Goal: Task Accomplishment & Management: Complete application form

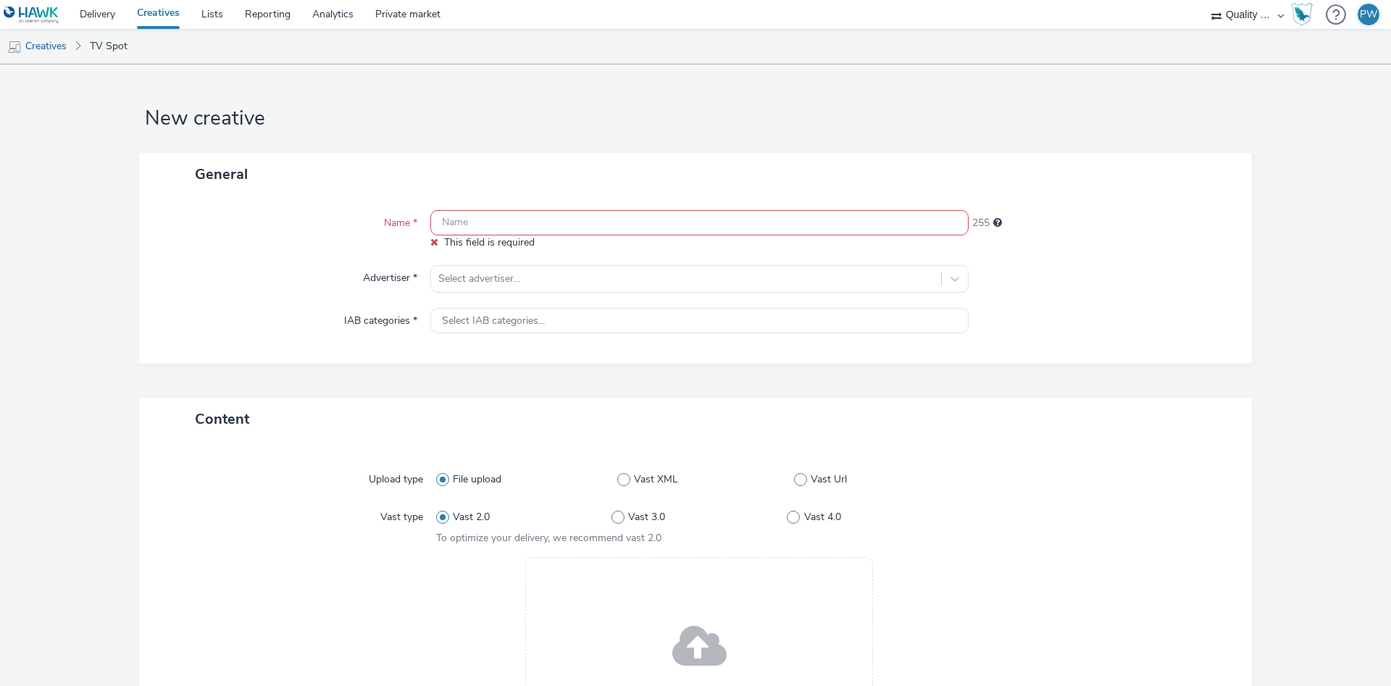
scroll to position [93, 0]
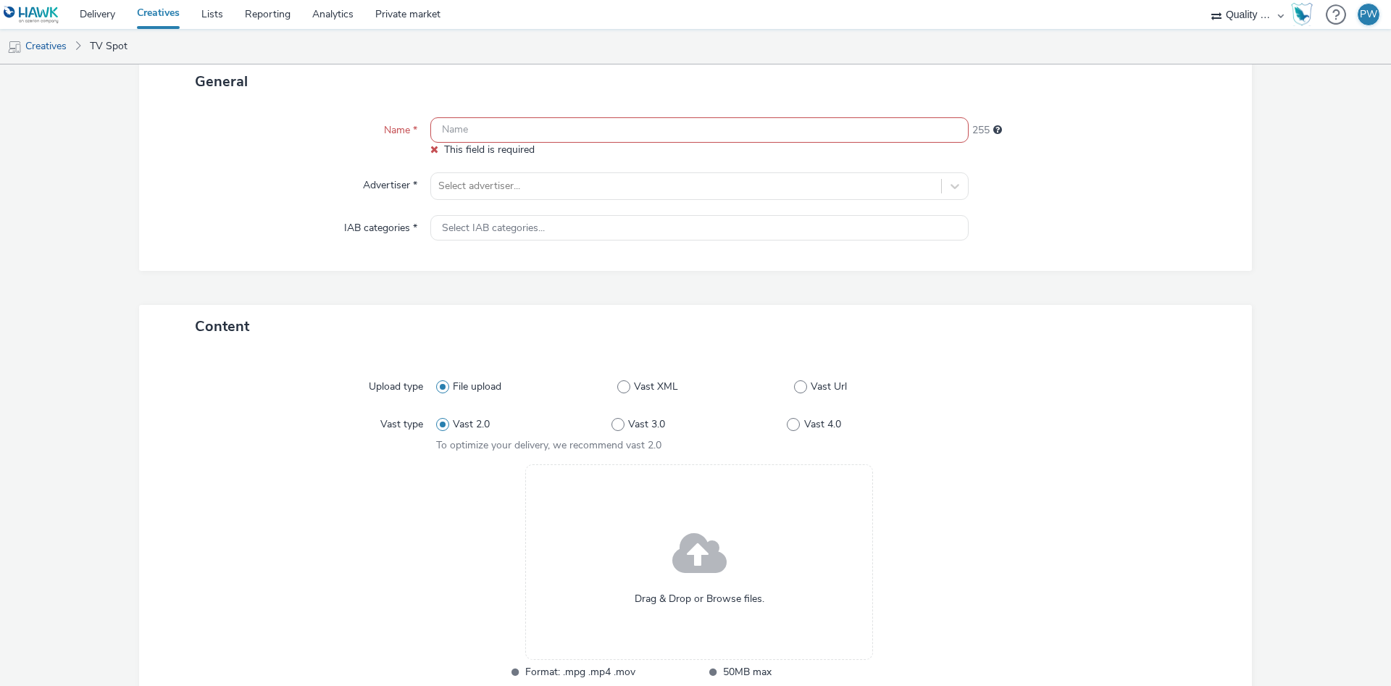
click at [471, 128] on input "text" at bounding box center [699, 129] width 538 height 25
click at [490, 125] on input "text" at bounding box center [699, 129] width 538 height 25
paste input "15091704 Disney"
type input "15091704 Disney"
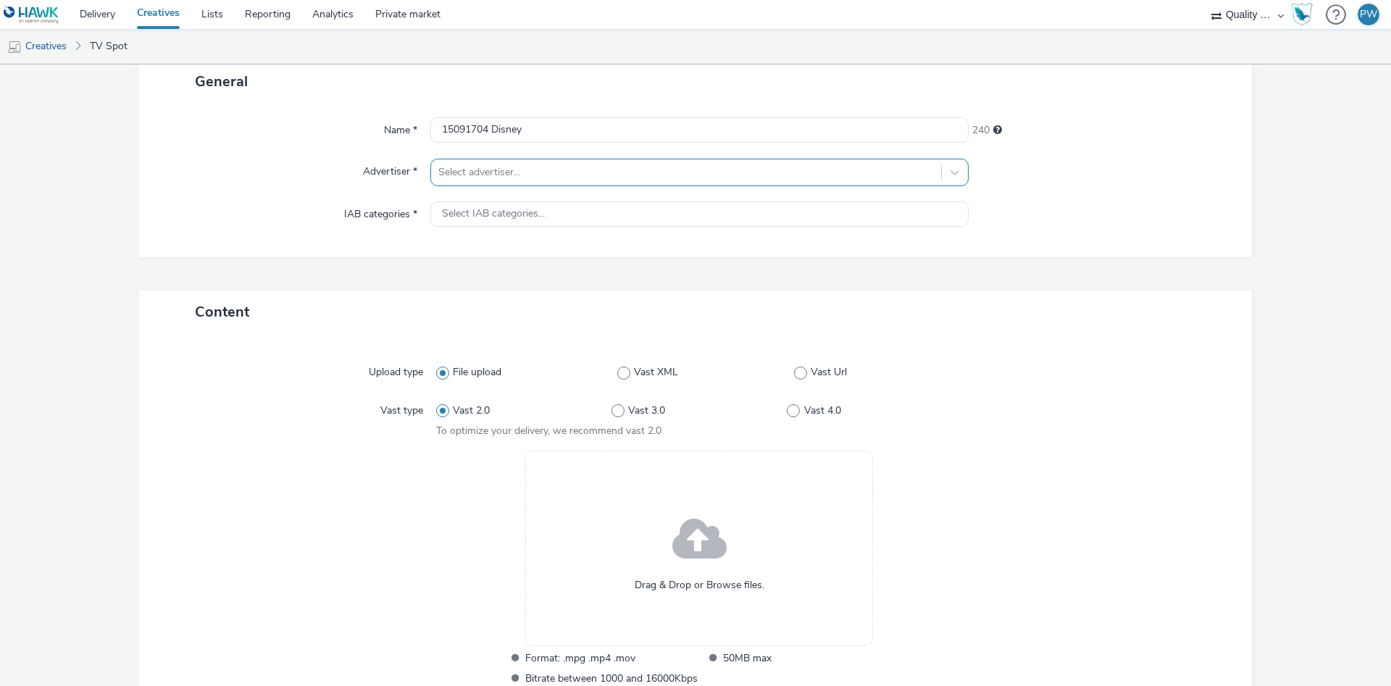
click at [501, 176] on div at bounding box center [686, 172] width 496 height 17
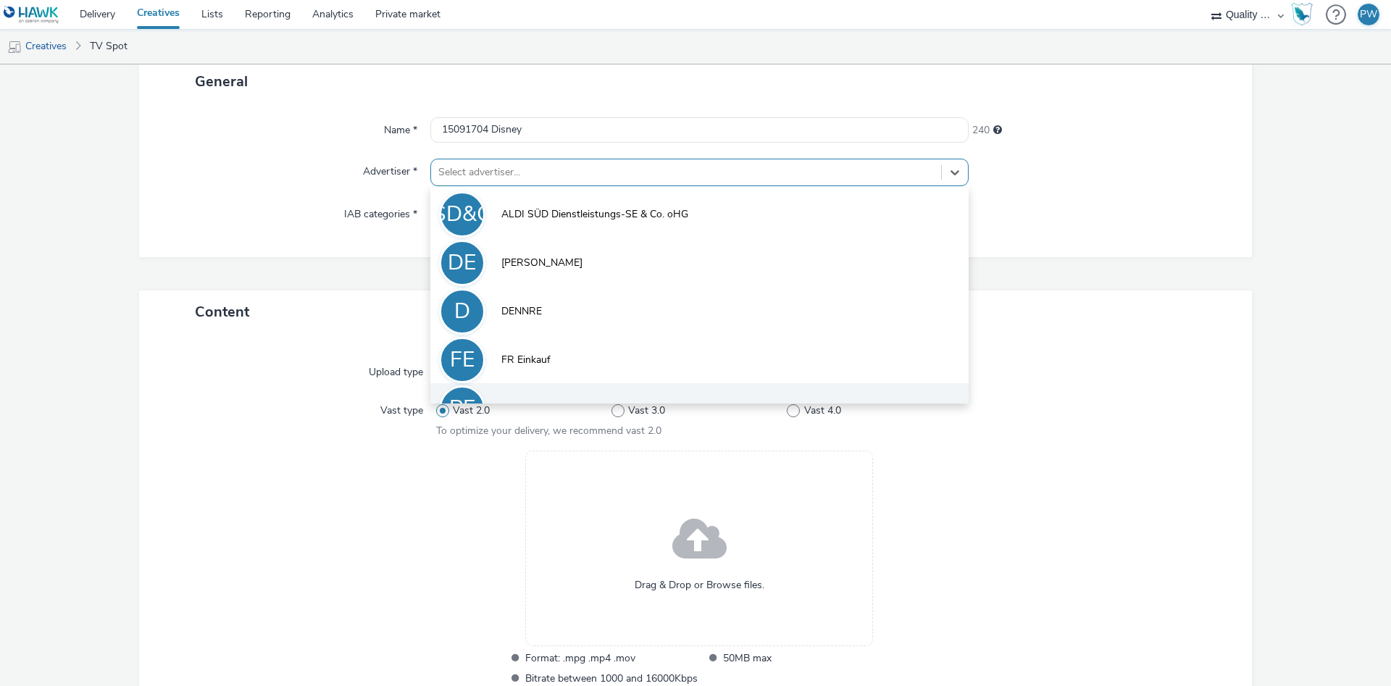
scroll to position [80, 0]
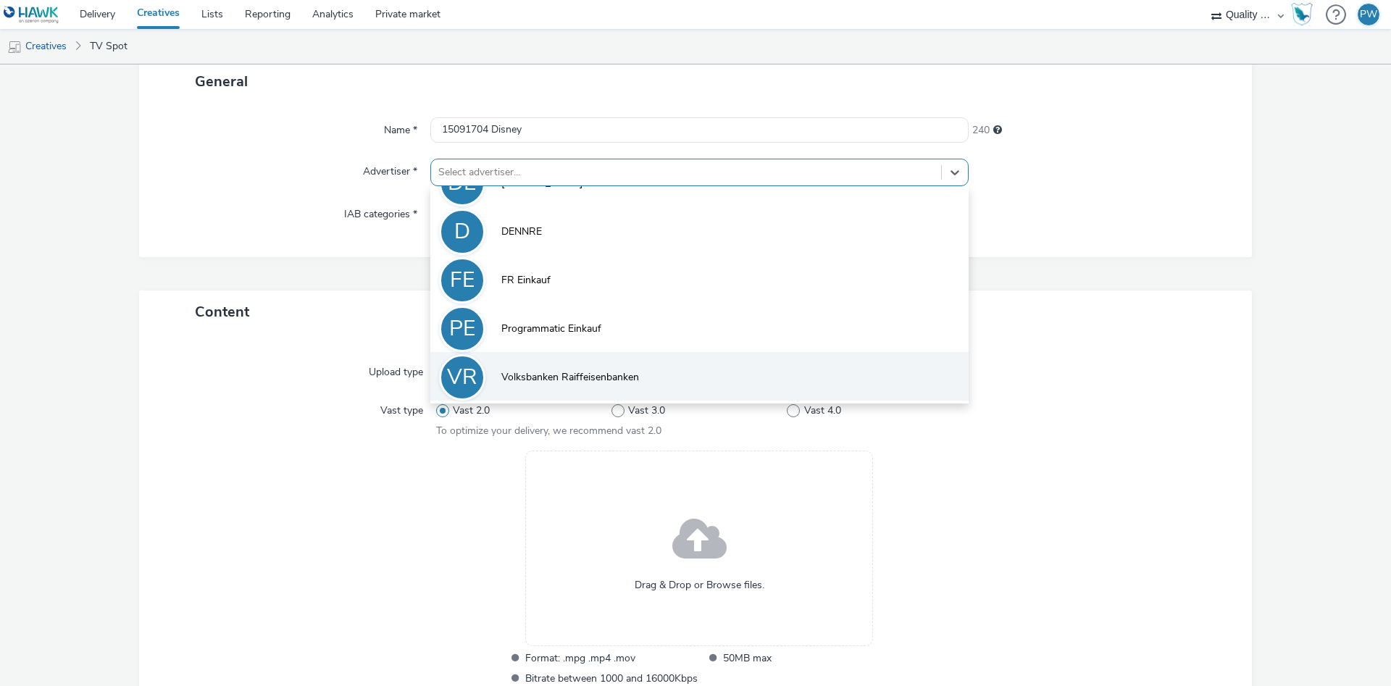
click at [559, 364] on li "VR Volksbanken Raiffeisenbanken" at bounding box center [699, 376] width 538 height 49
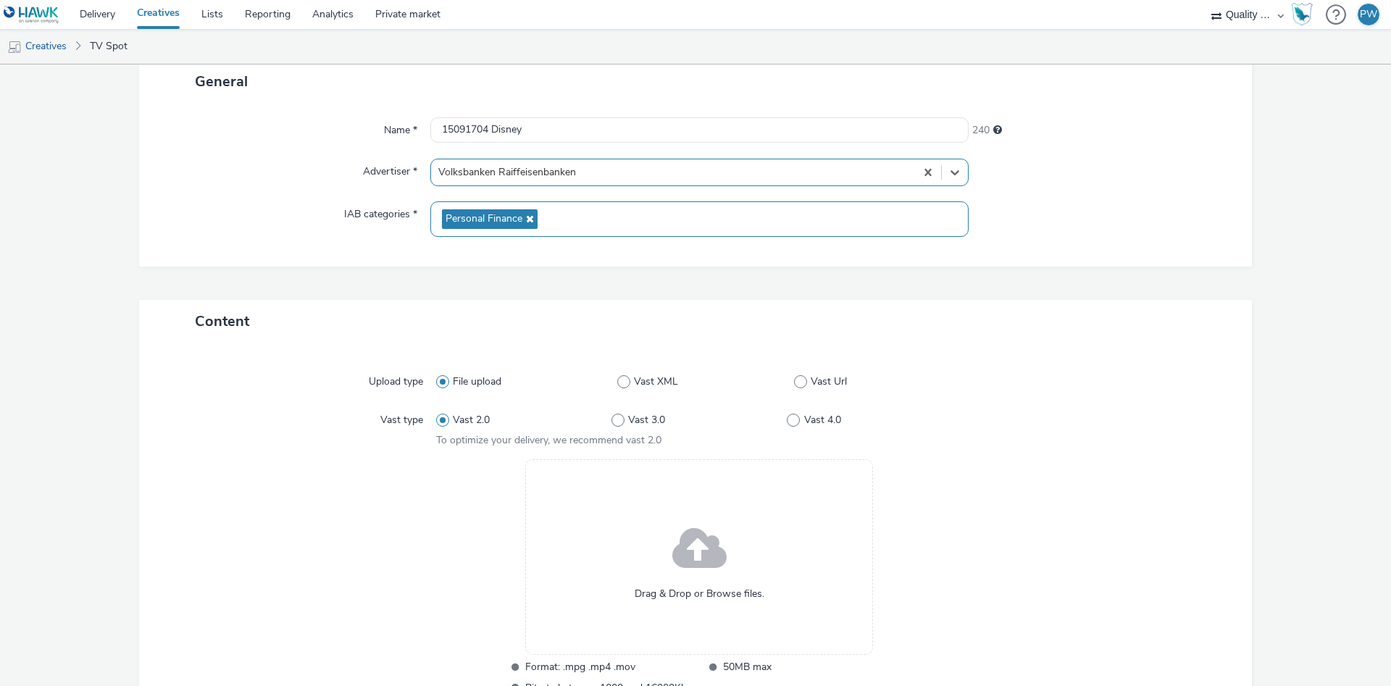
click at [510, 221] on span "Personal Finance" at bounding box center [484, 219] width 77 height 12
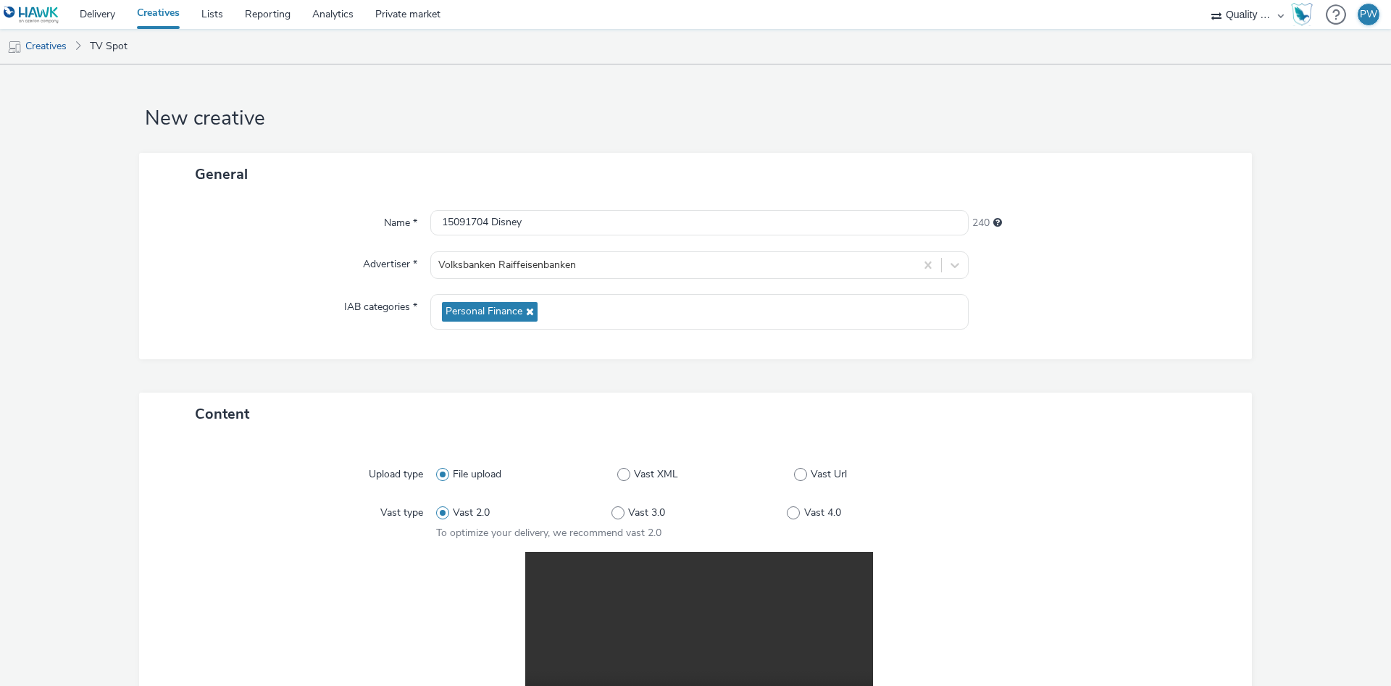
scroll to position [291, 0]
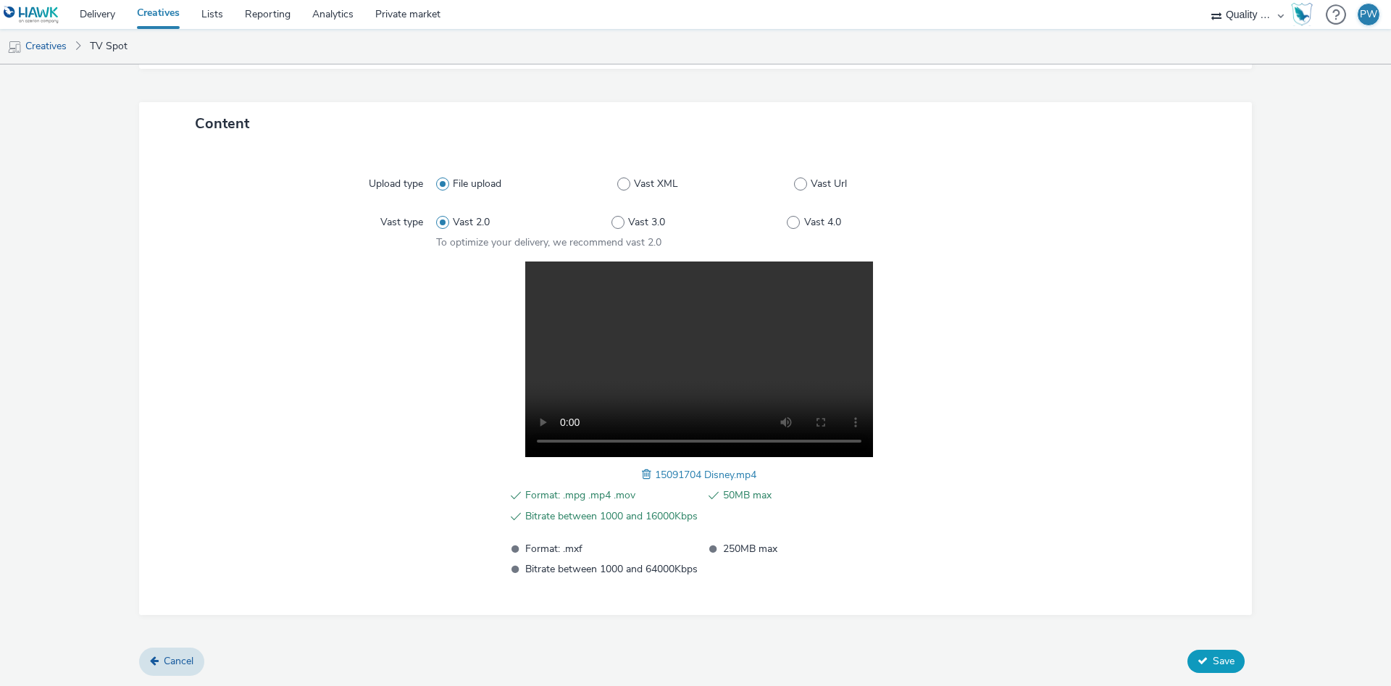
click at [1222, 663] on span "Save" at bounding box center [1224, 661] width 22 height 14
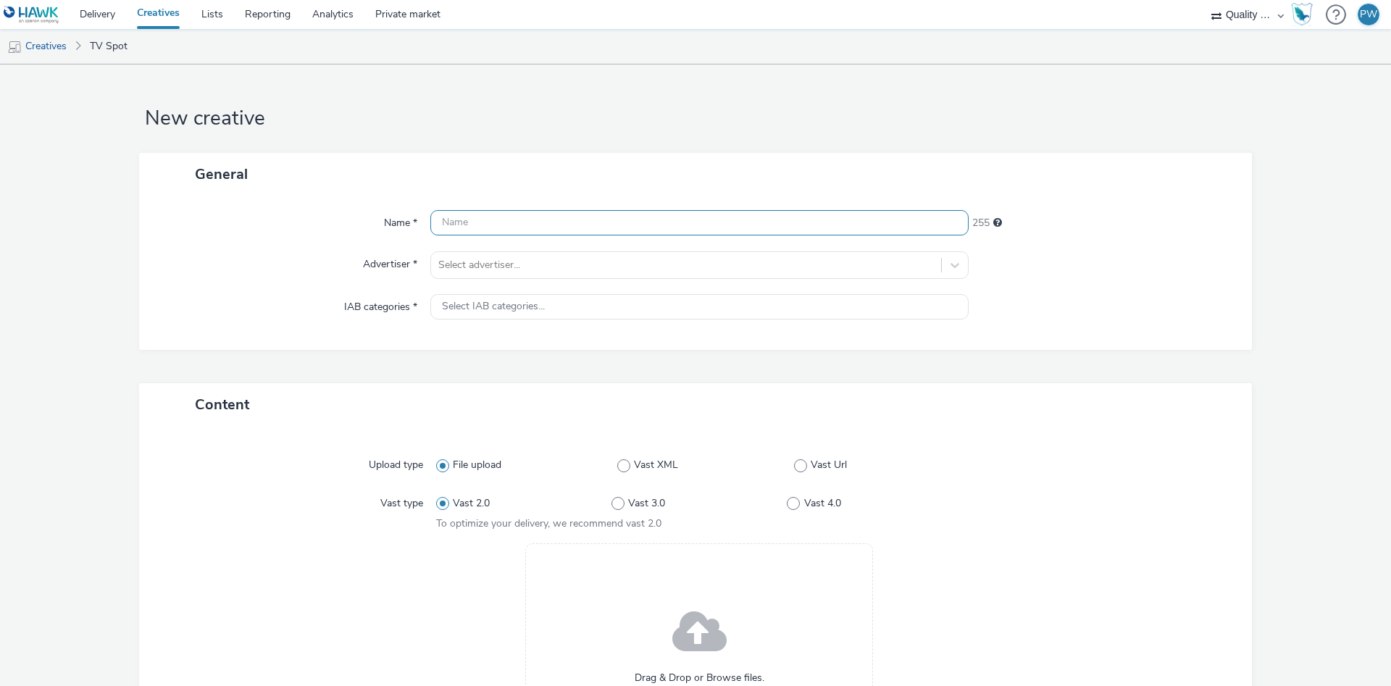
click at [459, 233] on input "text" at bounding box center [699, 222] width 538 height 25
paste input "16060122 Disney"
type input "16060122 Disney"
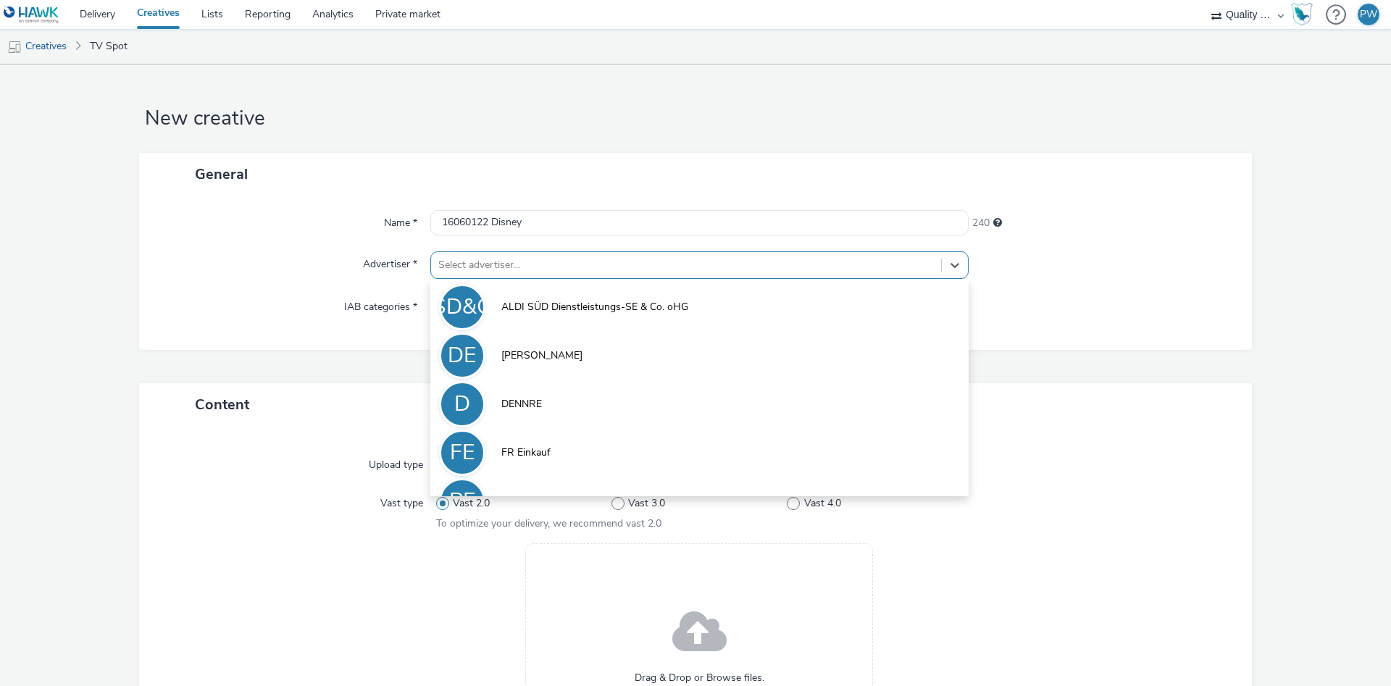
click at [479, 272] on div at bounding box center [686, 264] width 496 height 17
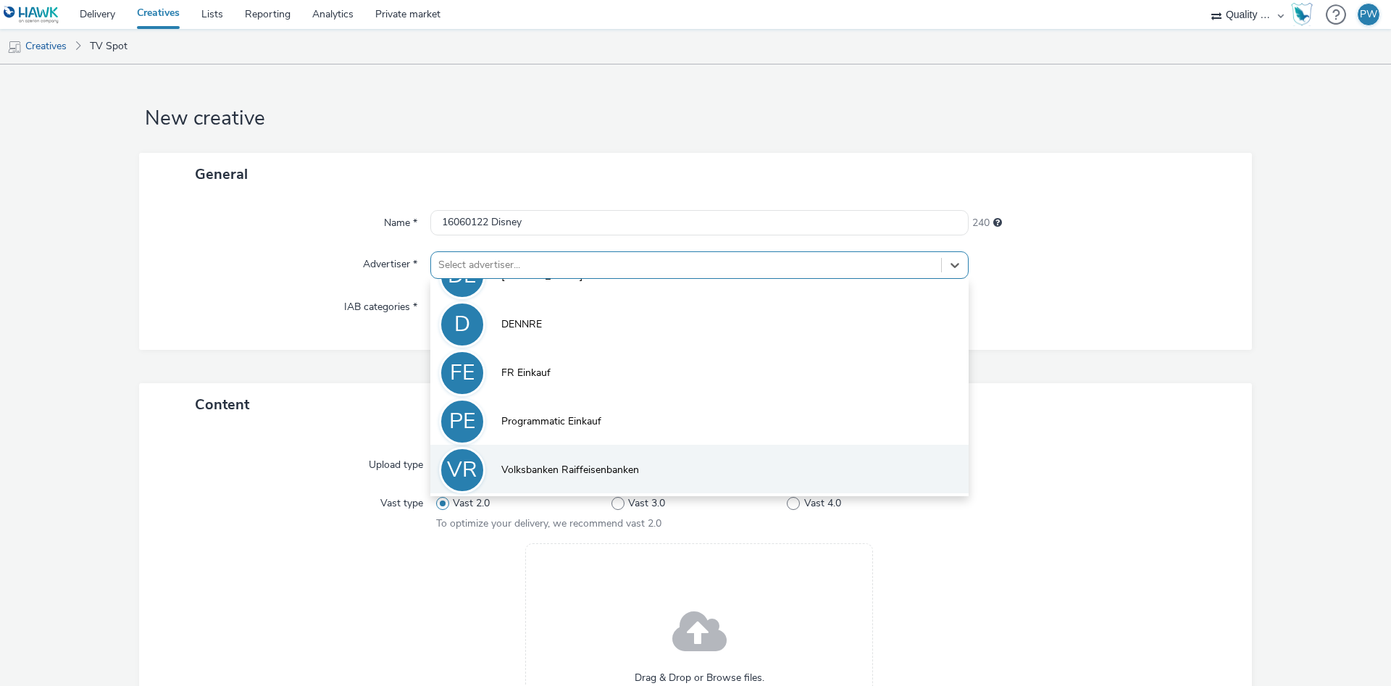
click at [593, 457] on li "VR Volksbanken Raiffeisenbanken" at bounding box center [699, 469] width 538 height 49
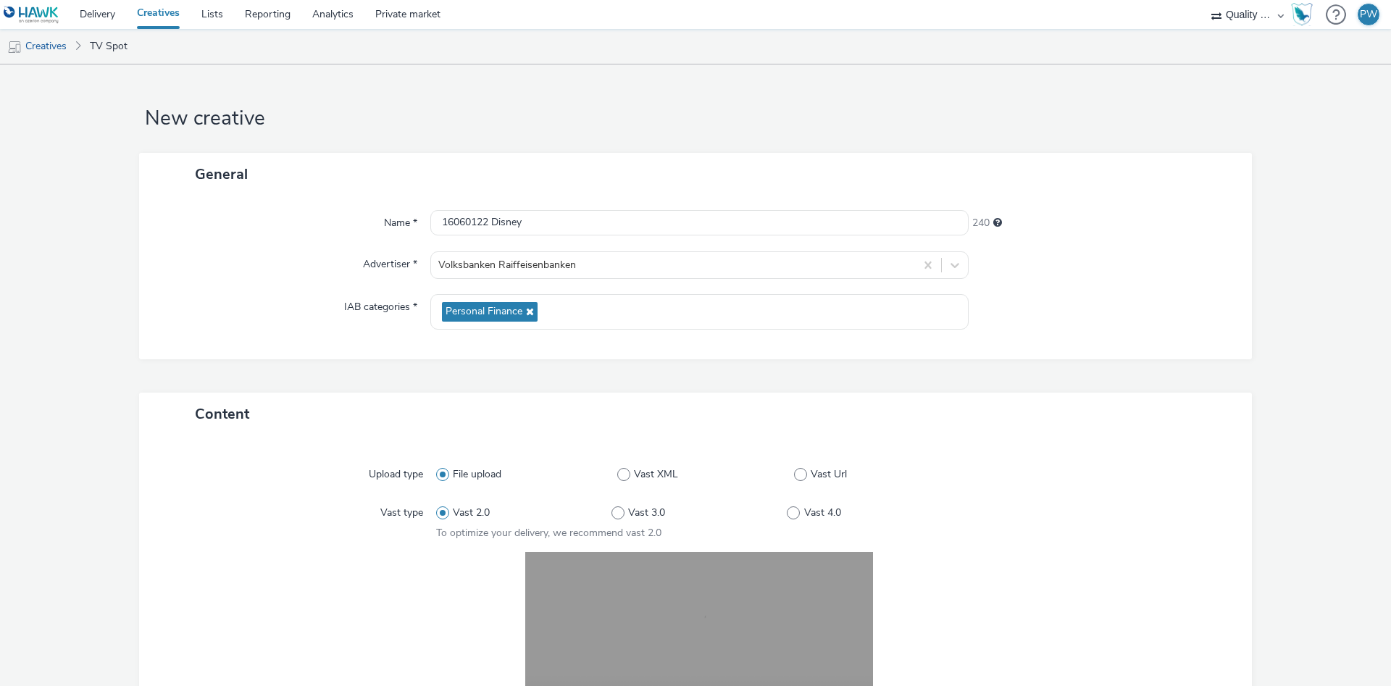
scroll to position [275, 0]
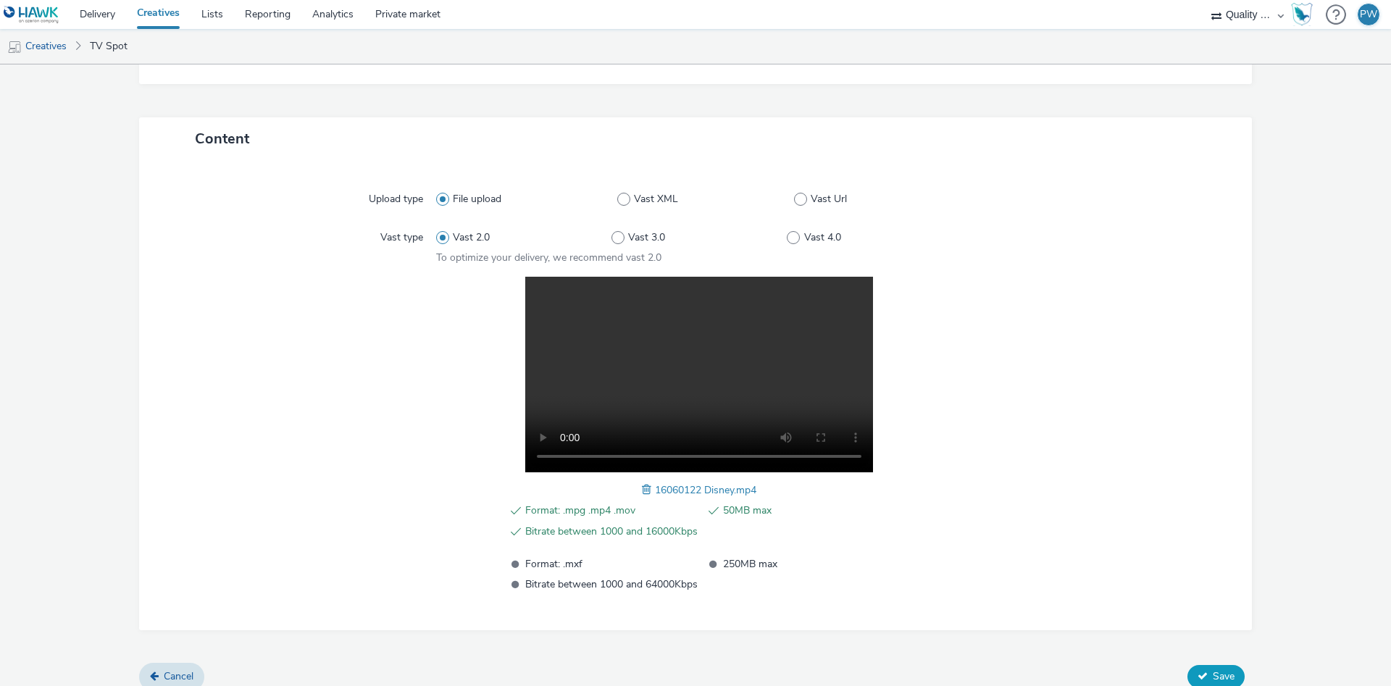
click at [1229, 674] on span "Save" at bounding box center [1224, 676] width 22 height 14
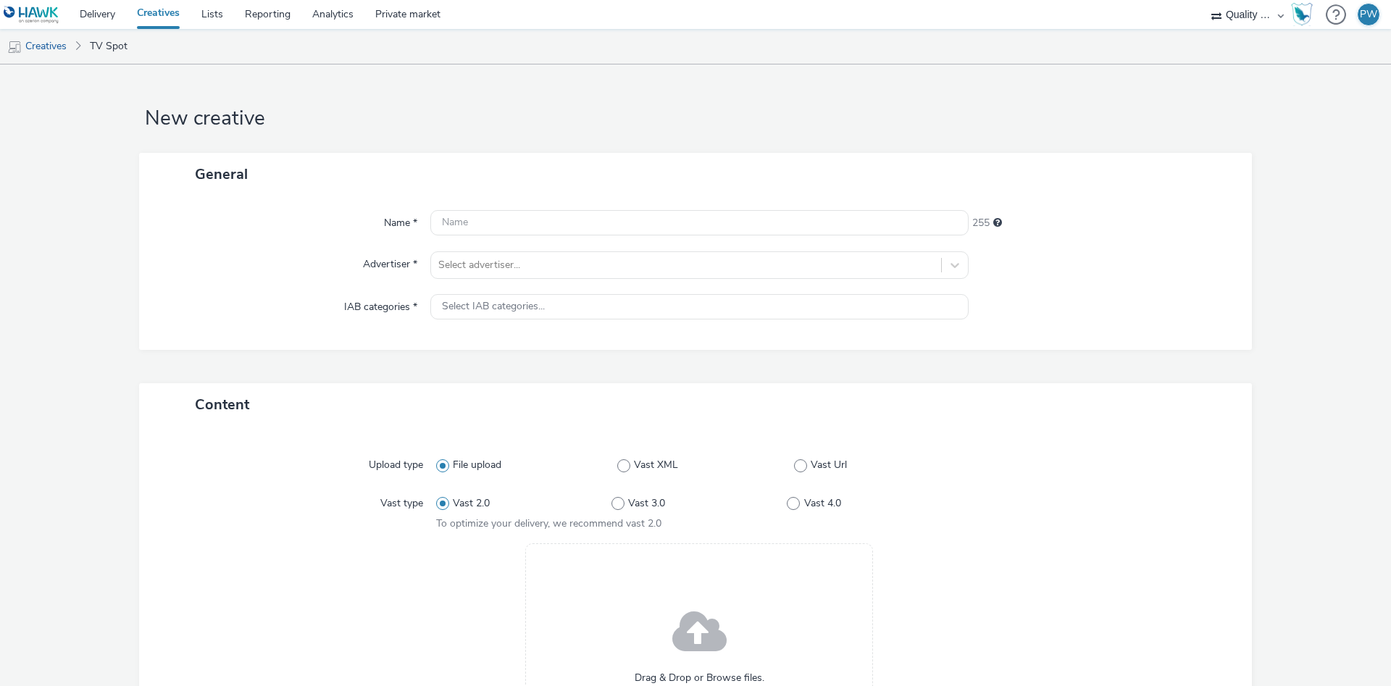
click at [483, 209] on div "Name * 255 Advertiser * Select advertiser... IAB categories * Select IAB catego…" at bounding box center [695, 273] width 1113 height 154
click at [485, 221] on input "text" at bounding box center [699, 222] width 538 height 25
paste input "16061938 Disney"
type input "16061938 Disney"
click at [484, 263] on div at bounding box center [686, 264] width 496 height 17
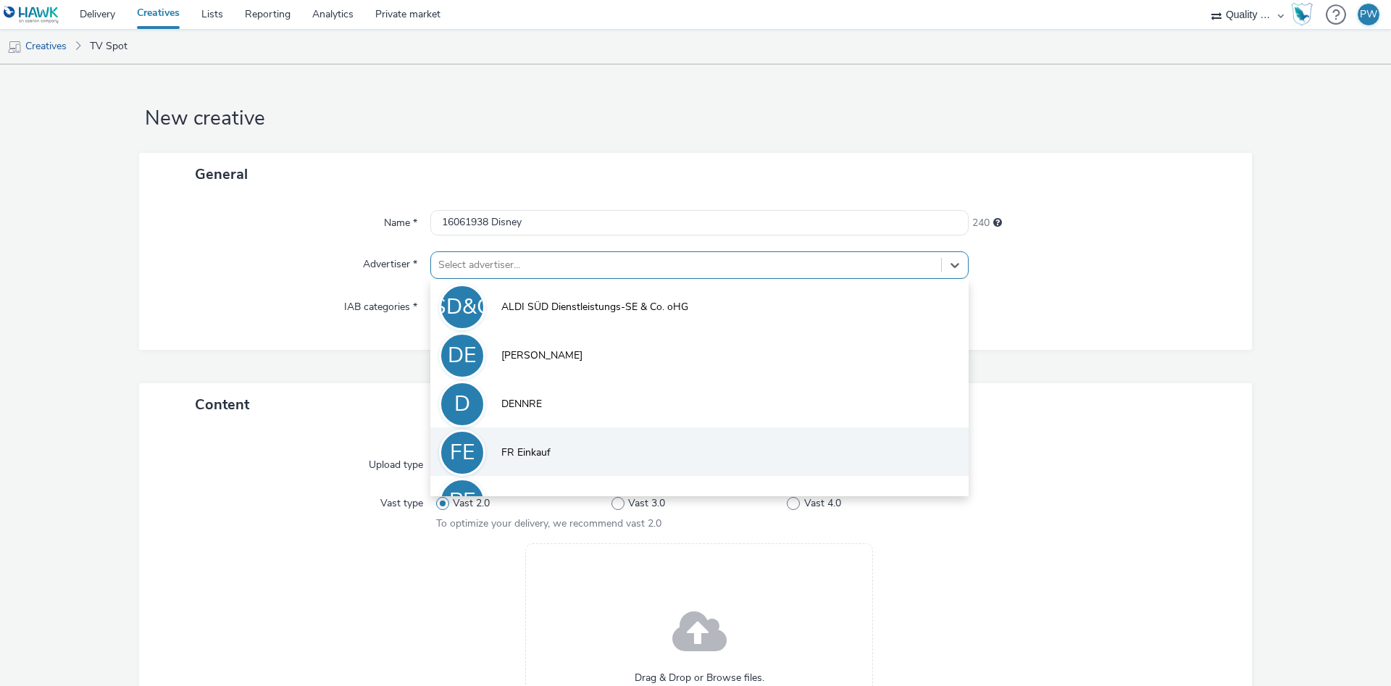
scroll to position [80, 0]
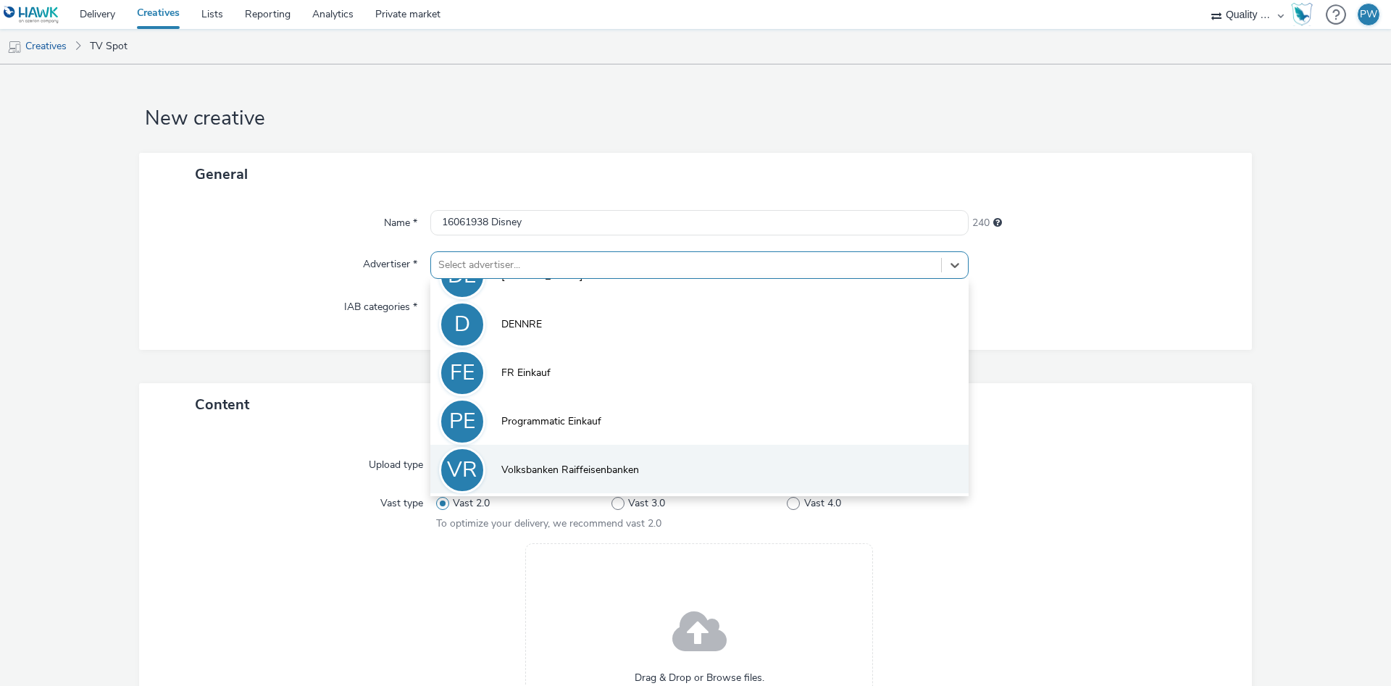
click at [585, 477] on span "Volksbanken Raiffeisenbanken" at bounding box center [570, 470] width 138 height 14
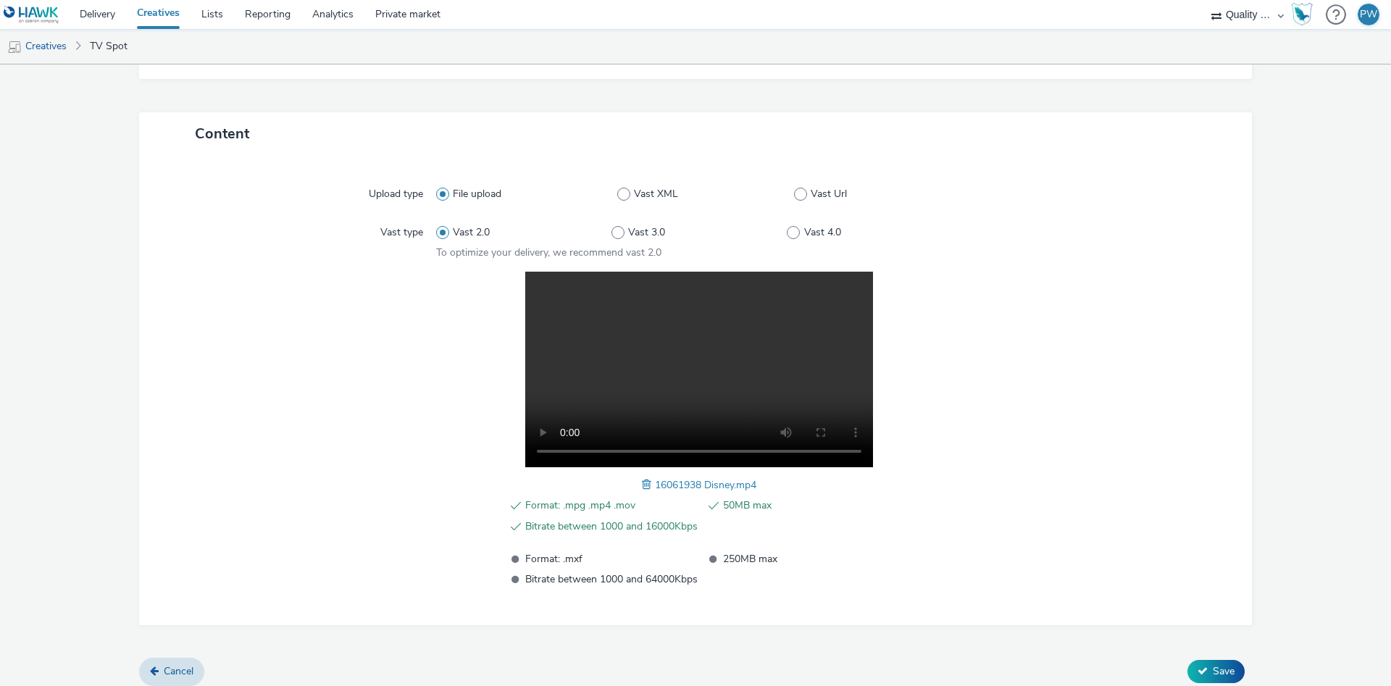
scroll to position [291, 0]
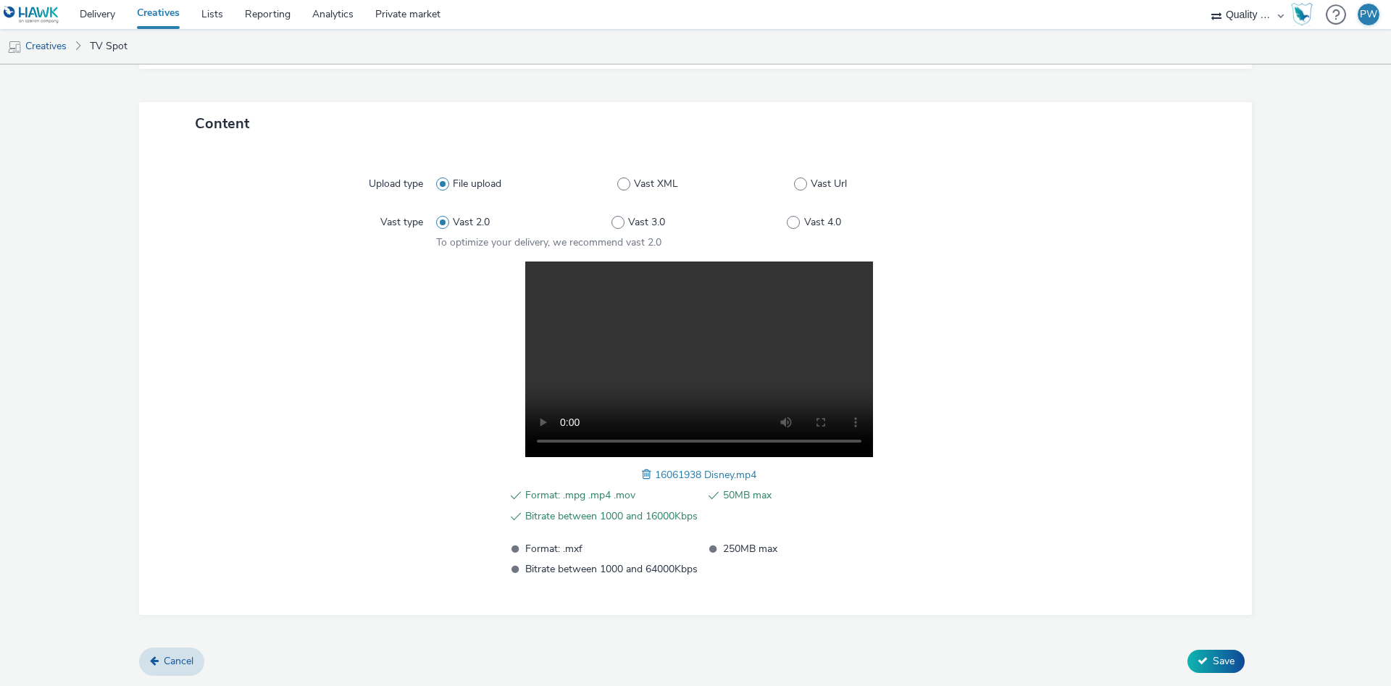
click at [1224, 674] on div "Cancel Save" at bounding box center [695, 661] width 1113 height 26
click at [1224, 667] on span "Save" at bounding box center [1224, 661] width 22 height 14
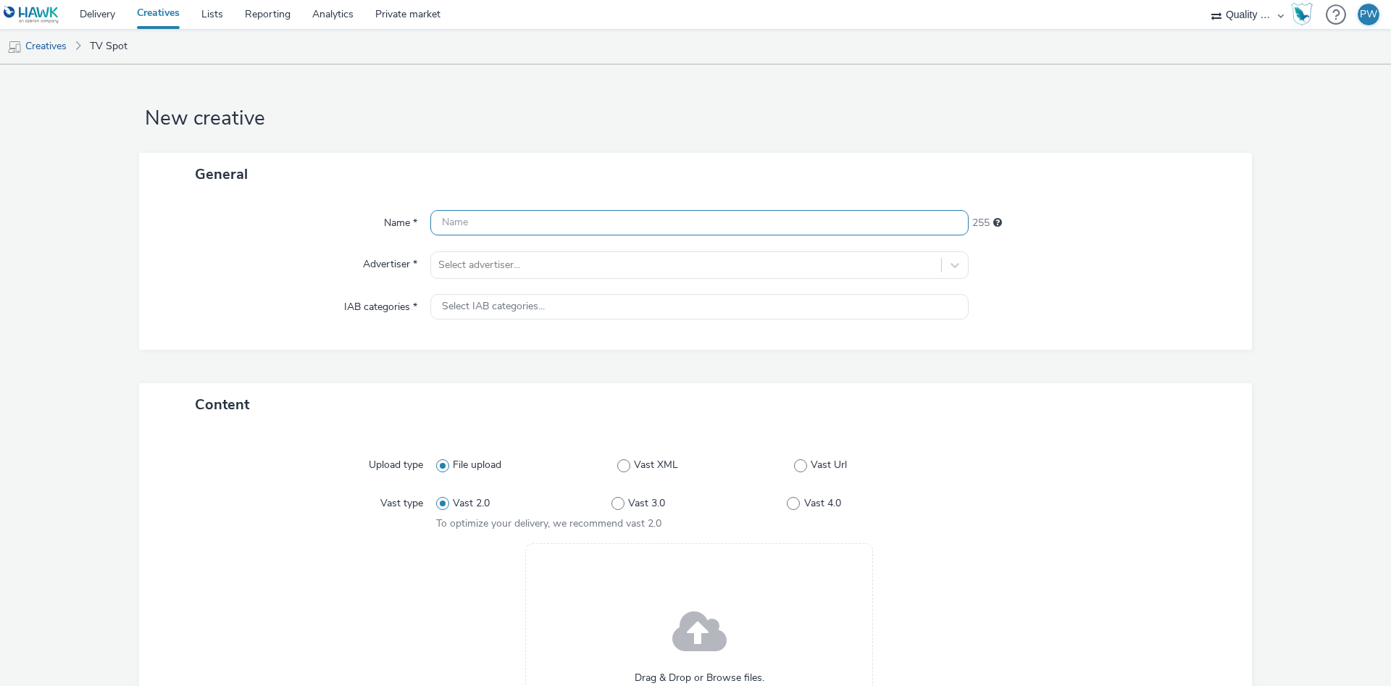
click at [480, 232] on input "text" at bounding box center [699, 222] width 538 height 25
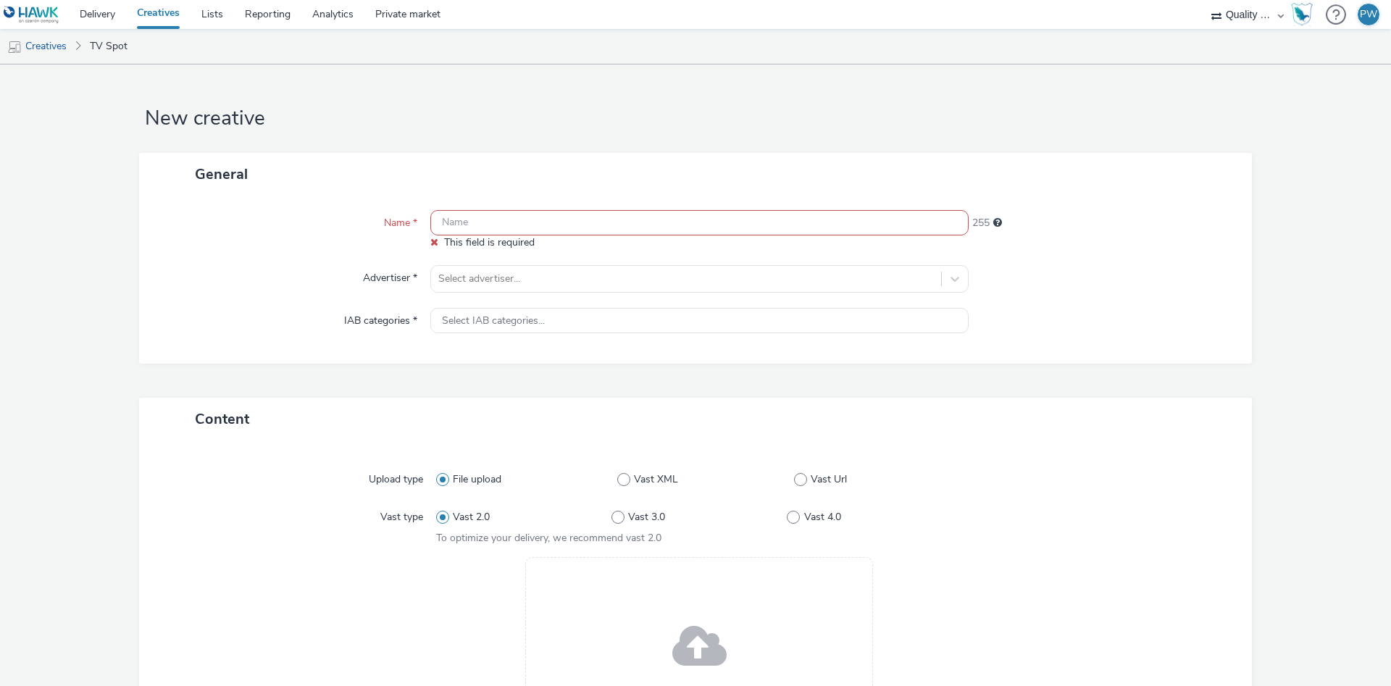
click at [462, 220] on input "text" at bounding box center [699, 222] width 538 height 25
click at [471, 220] on input "text" at bounding box center [699, 222] width 538 height 25
paste input "16062008 Disney"
type input "16062008 Disney"
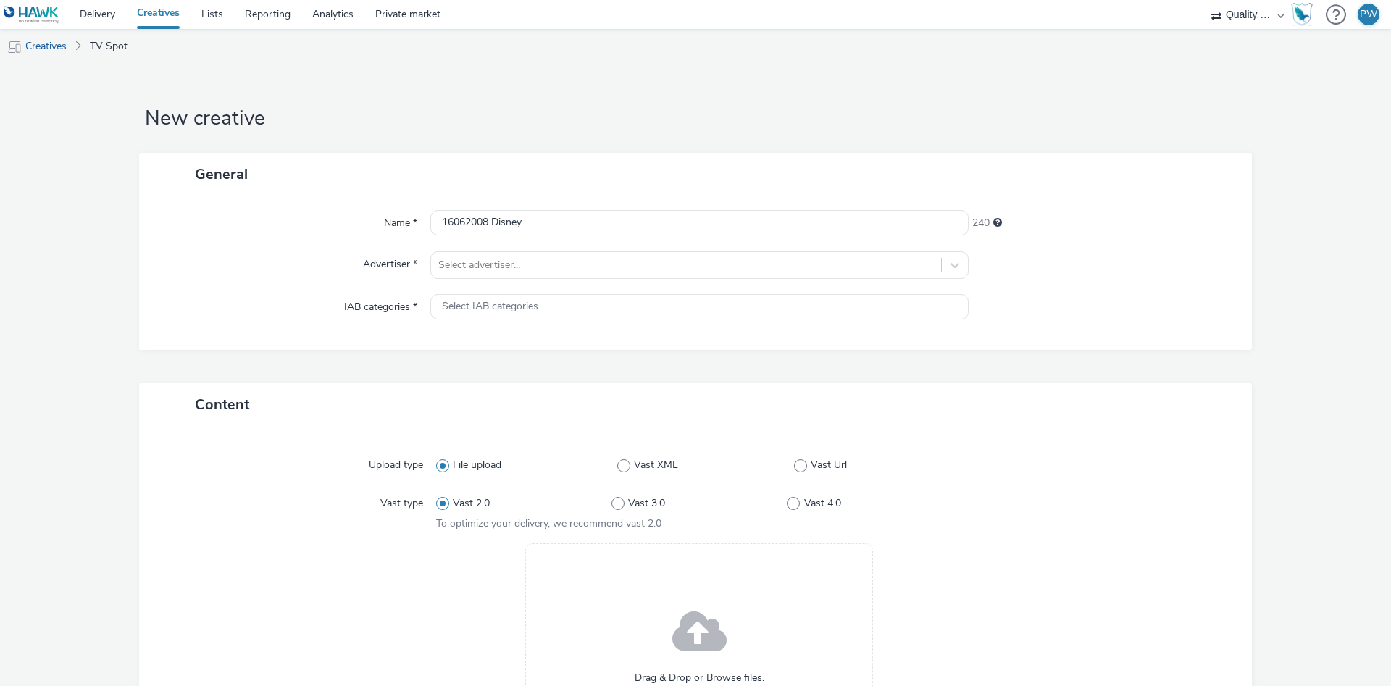
click at [493, 280] on div "Name * 16062008 Disney 240 Advertiser * Select advertiser... IAB categories * S…" at bounding box center [695, 273] width 1113 height 154
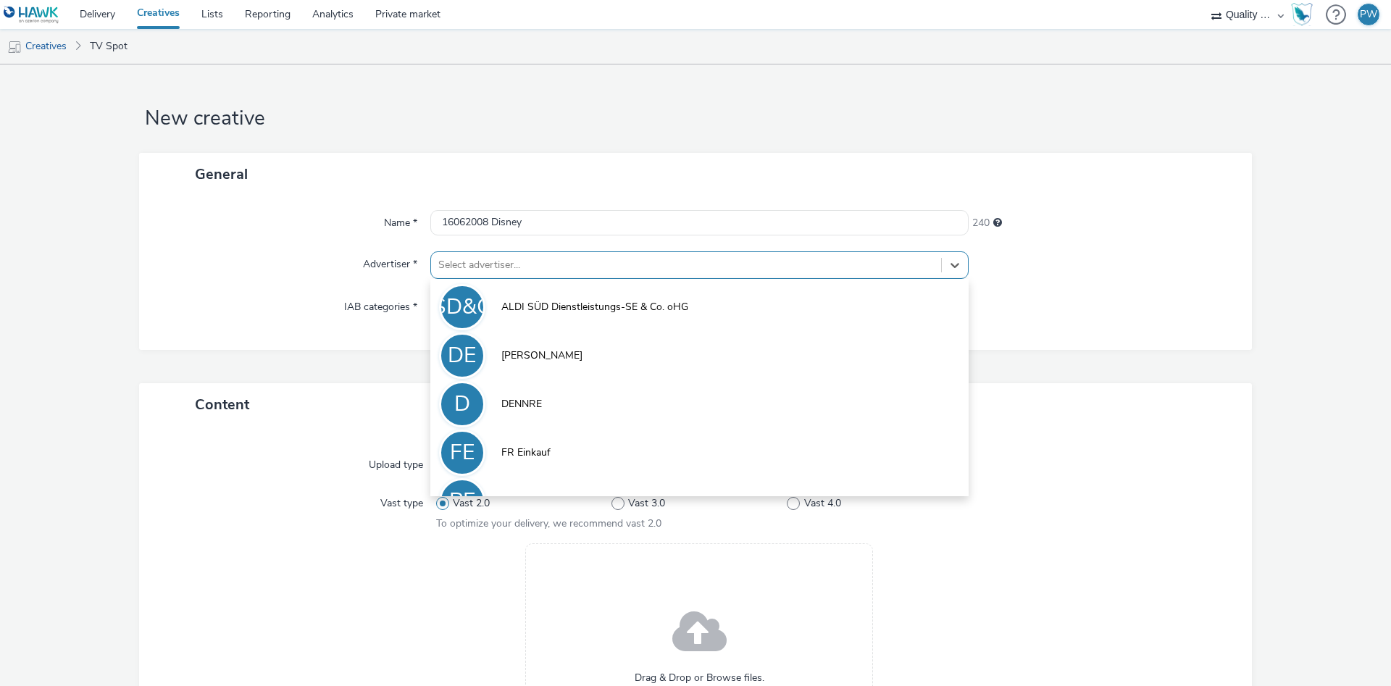
click at [496, 271] on div at bounding box center [686, 264] width 496 height 17
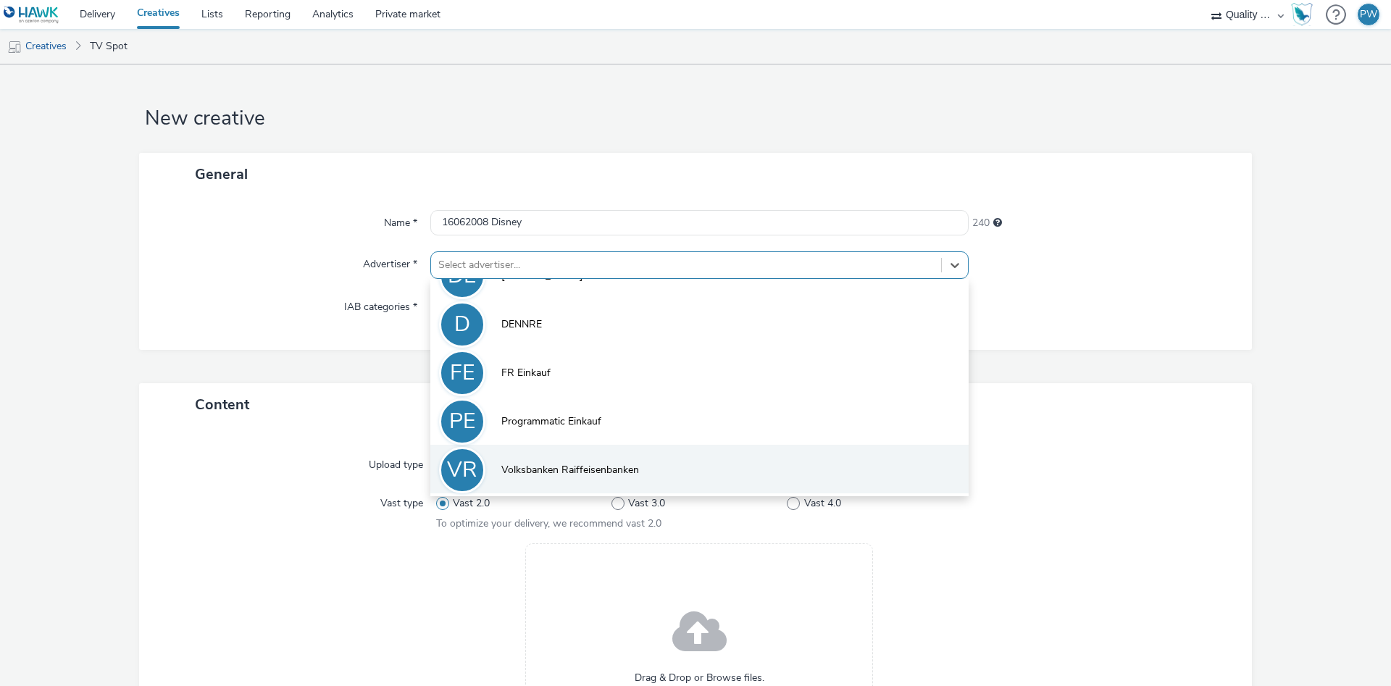
click at [556, 461] on li "VR Volksbanken Raiffeisenbanken" at bounding box center [699, 469] width 538 height 49
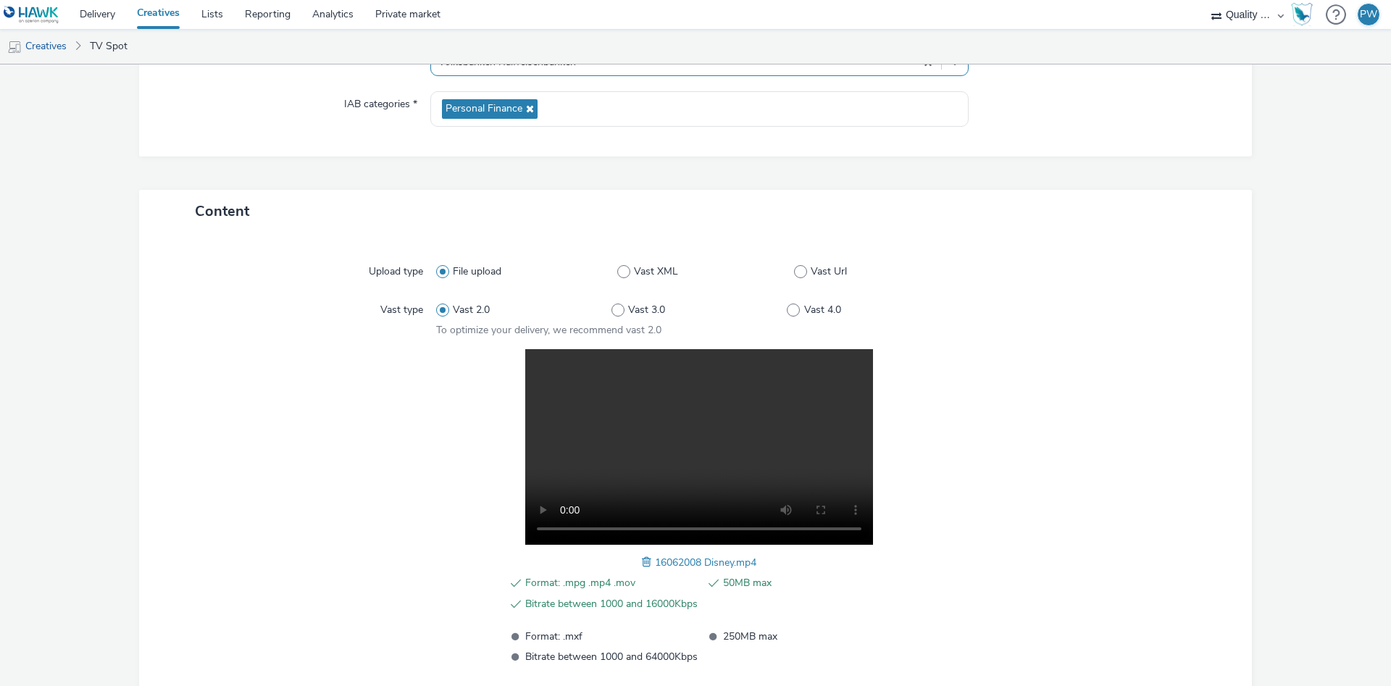
scroll to position [291, 0]
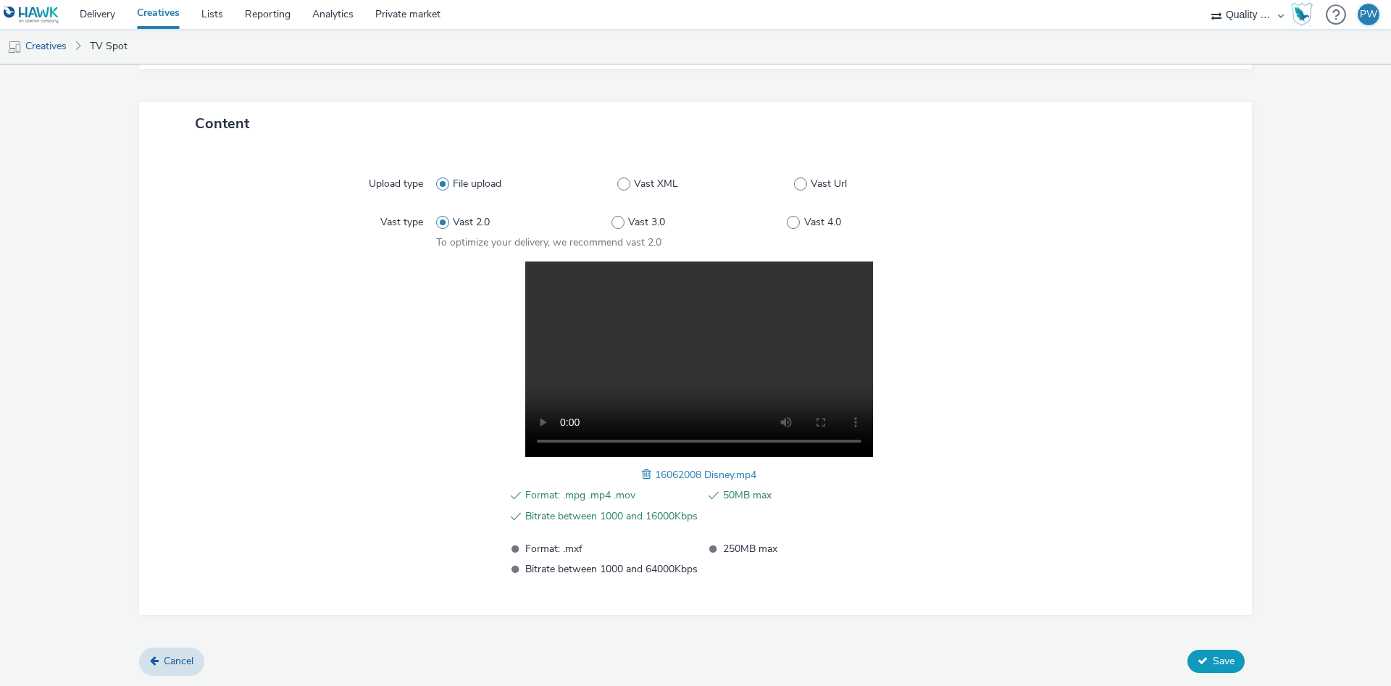
click at [1240, 665] on button "Save" at bounding box center [1215, 661] width 57 height 23
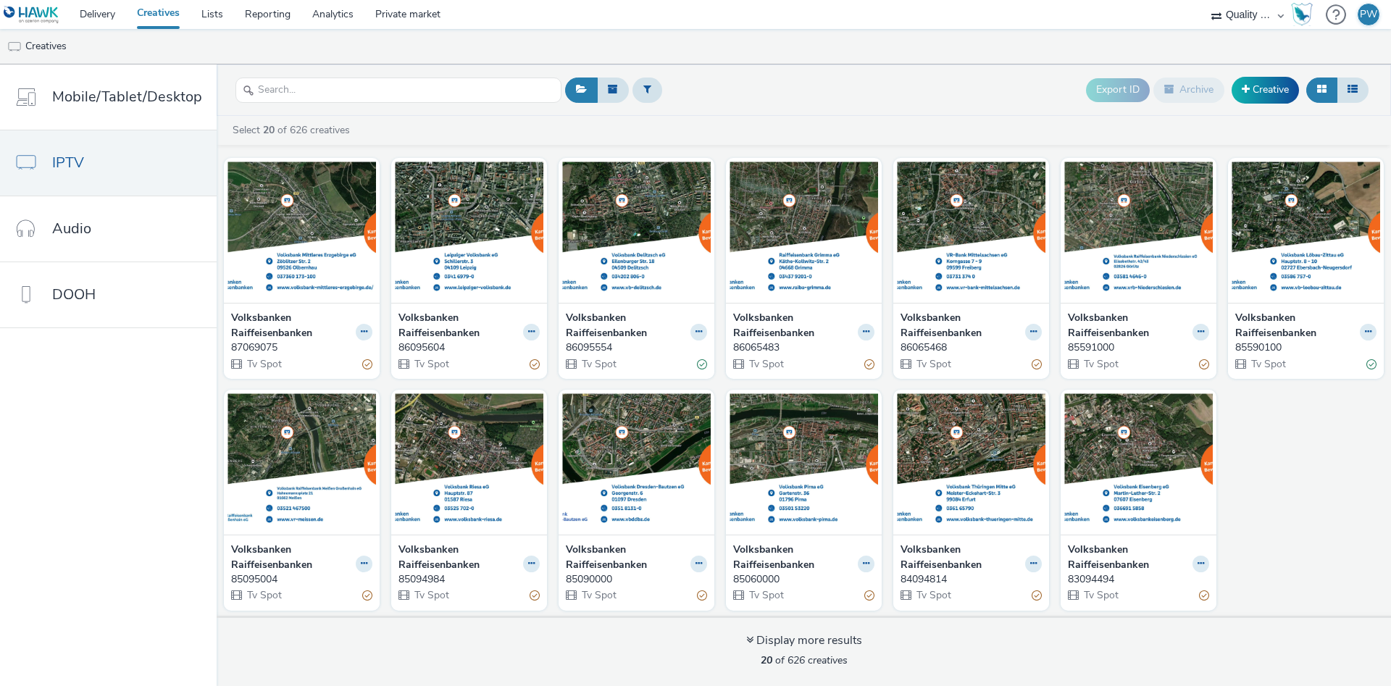
scroll to position [235, 0]
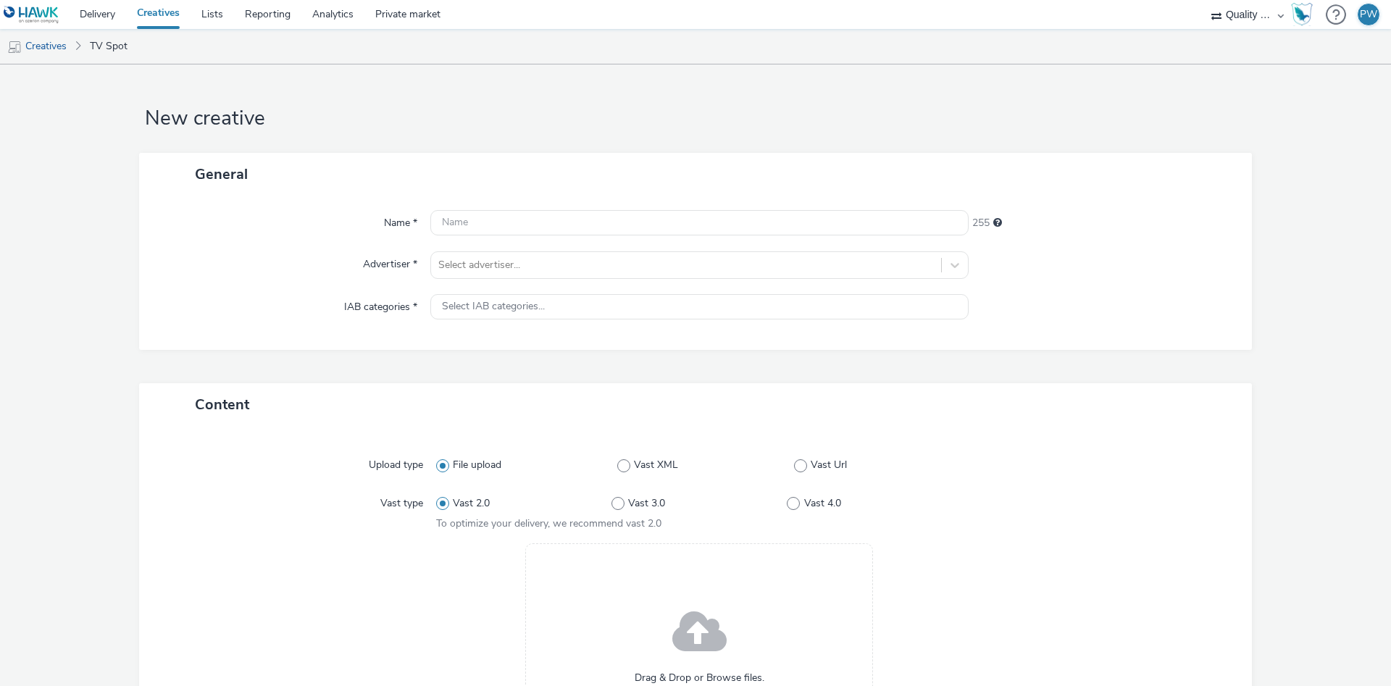
click at [517, 236] on div at bounding box center [699, 223] width 538 height 26
click at [510, 223] on input "text" at bounding box center [699, 222] width 538 height 25
paste input "16062073 Disney"
type input "16062073 Disney"
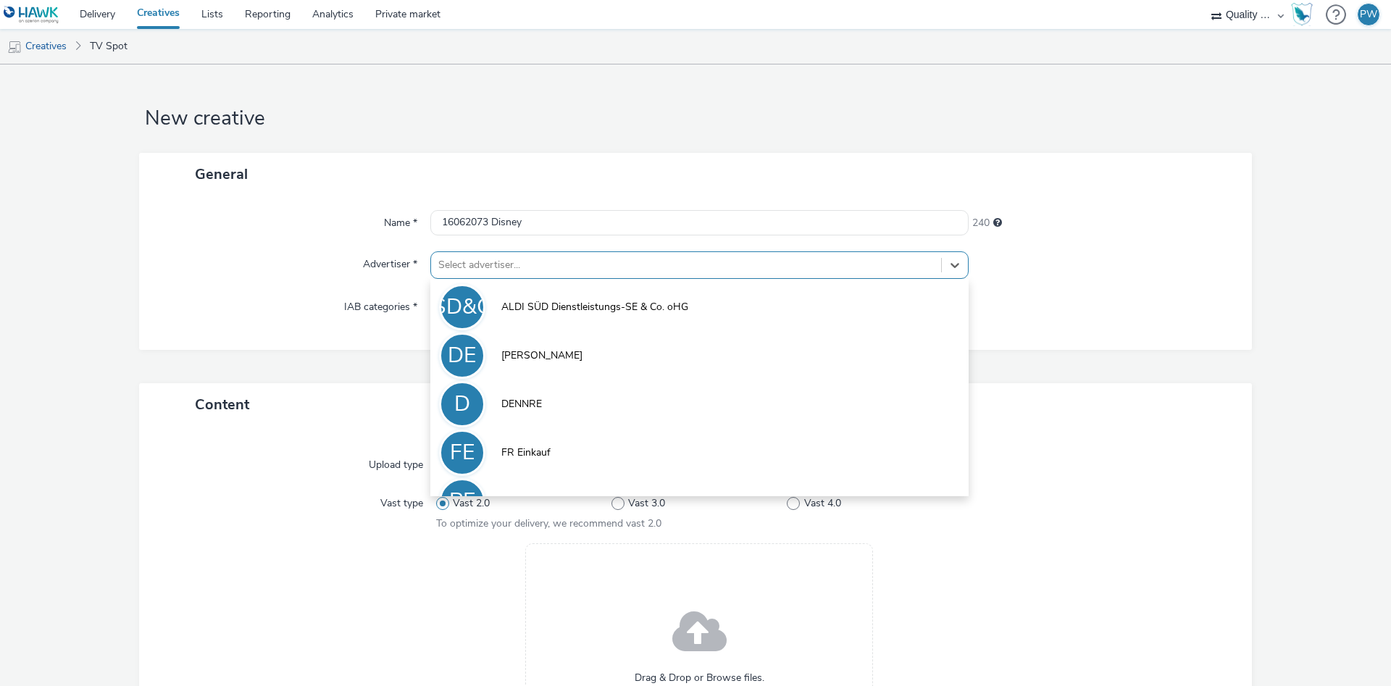
click at [515, 260] on div at bounding box center [686, 264] width 496 height 17
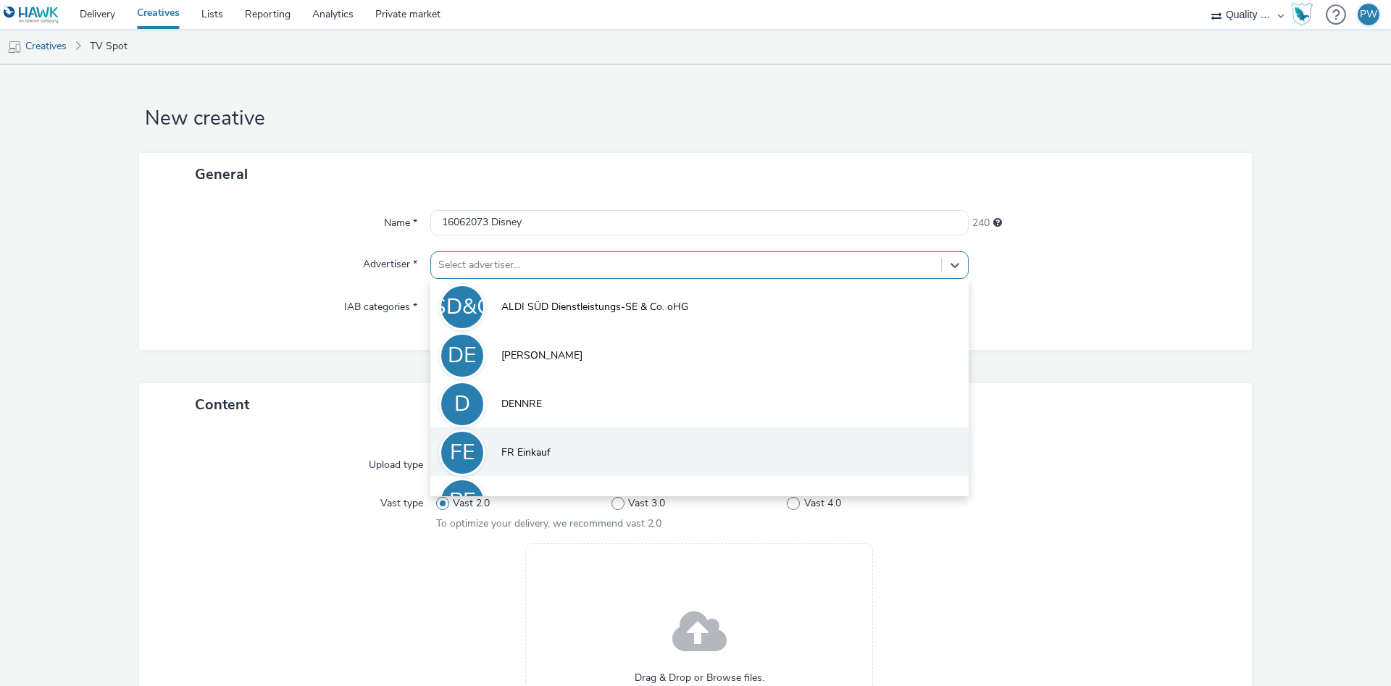
scroll to position [80, 0]
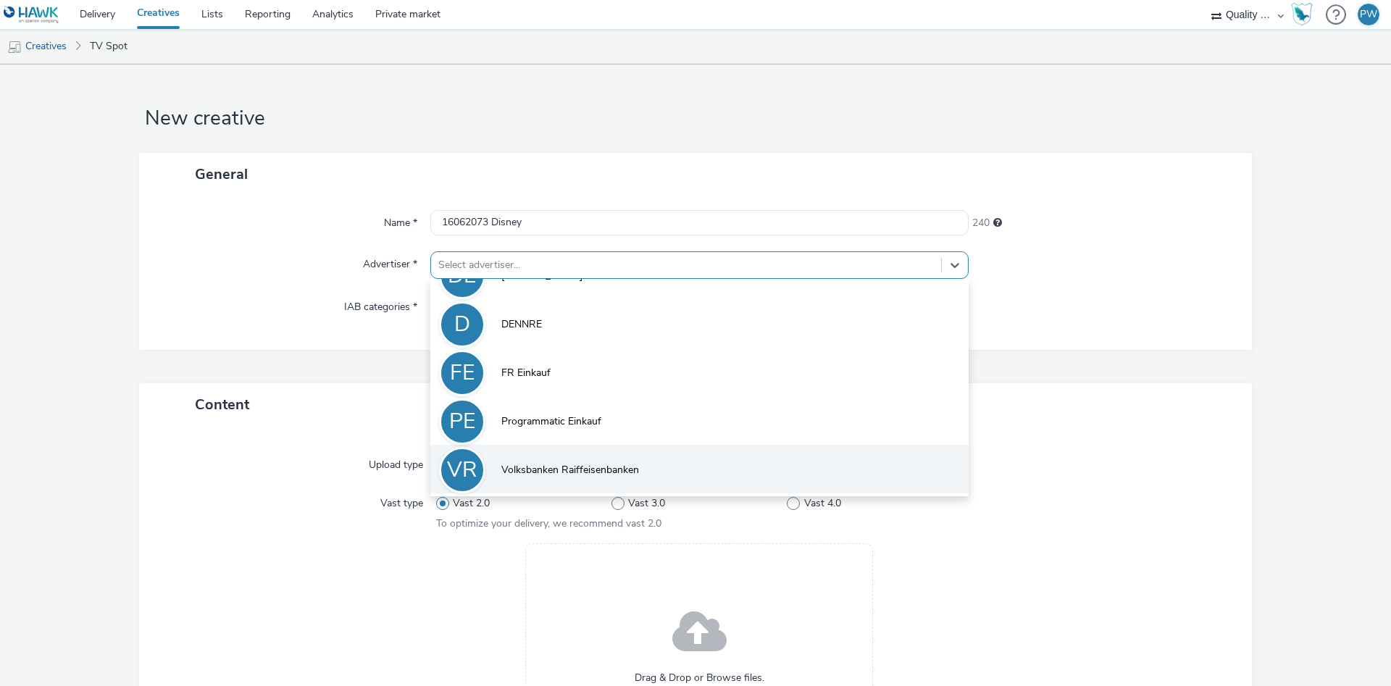
click at [561, 464] on span "Volksbanken Raiffeisenbanken" at bounding box center [570, 470] width 138 height 14
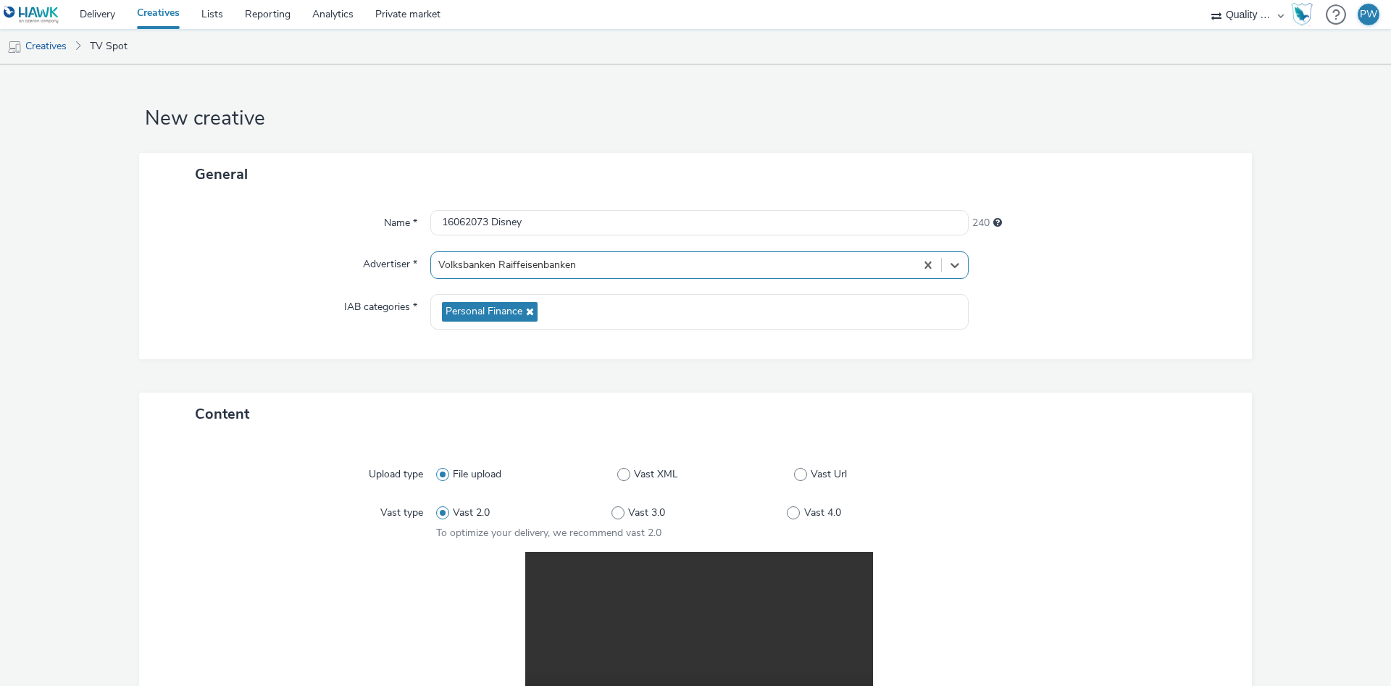
scroll to position [291, 0]
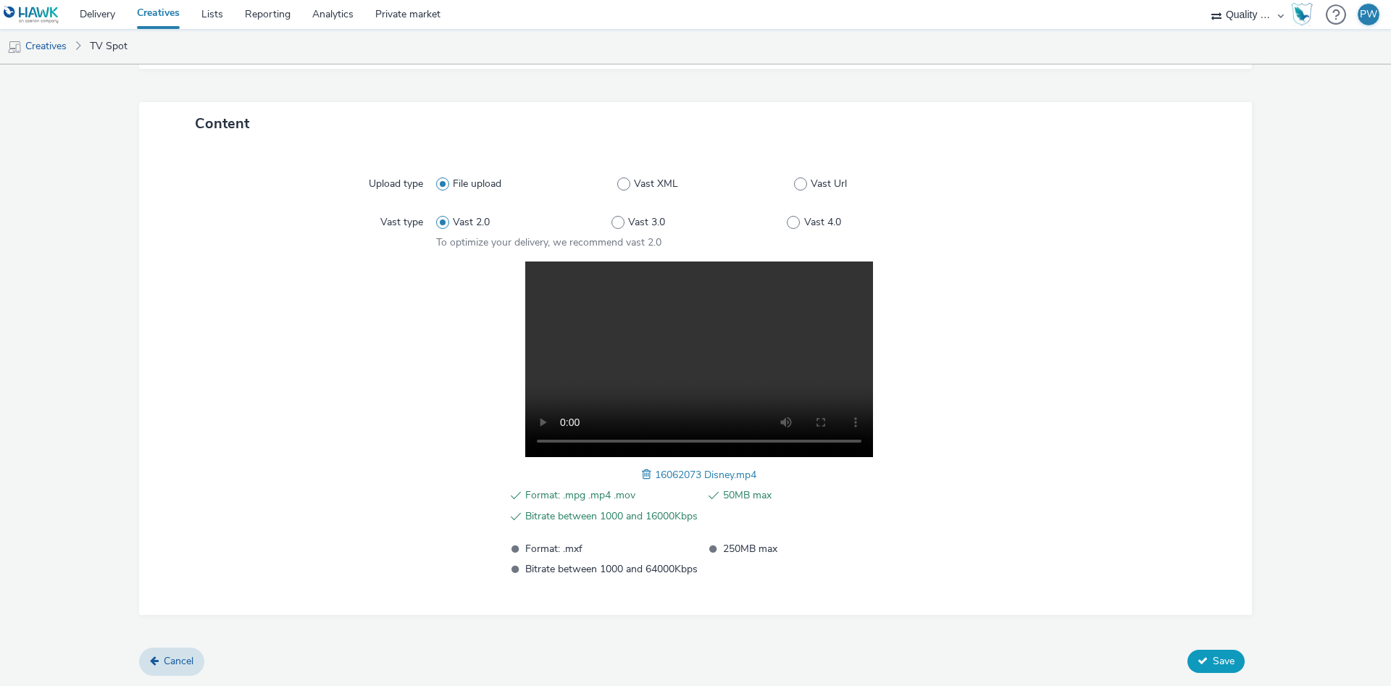
click at [1222, 660] on span "Save" at bounding box center [1224, 661] width 22 height 14
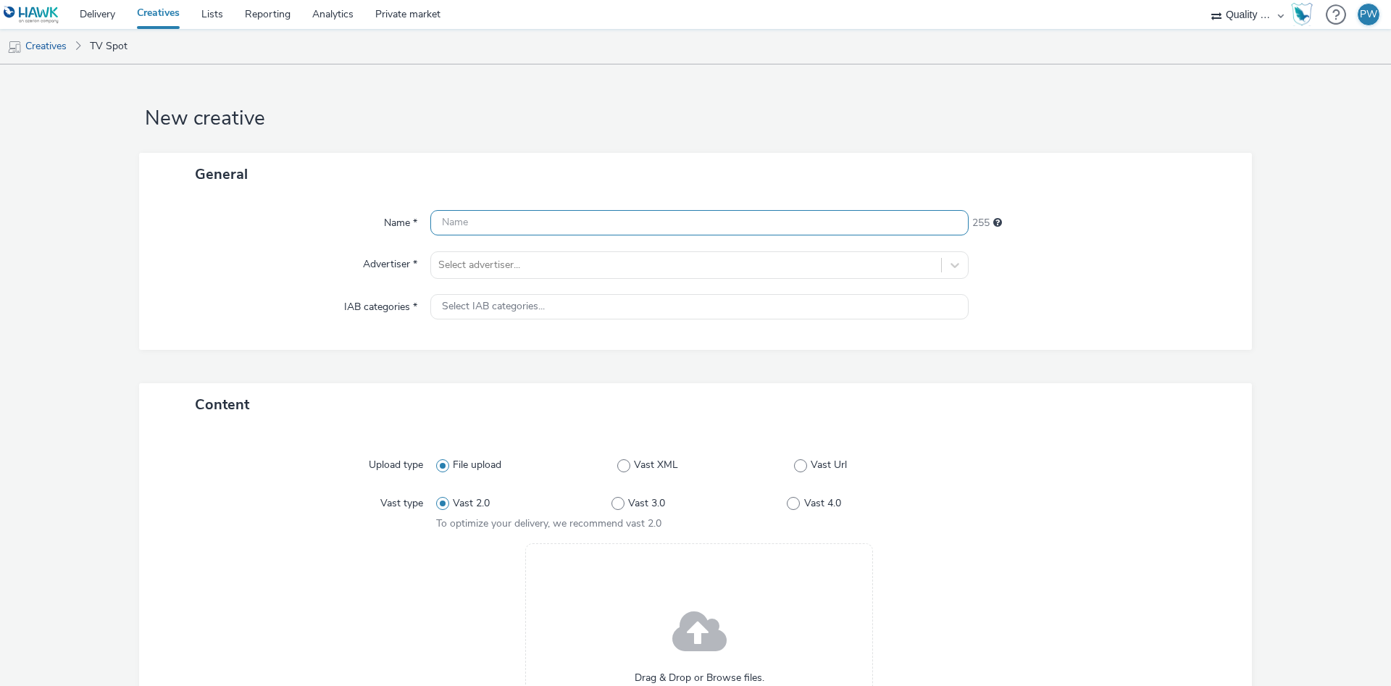
click at [506, 220] on input "text" at bounding box center [699, 222] width 538 height 25
paste input "16091994 Disney"
type input "16091994 Disney"
click at [500, 262] on div at bounding box center [686, 264] width 496 height 17
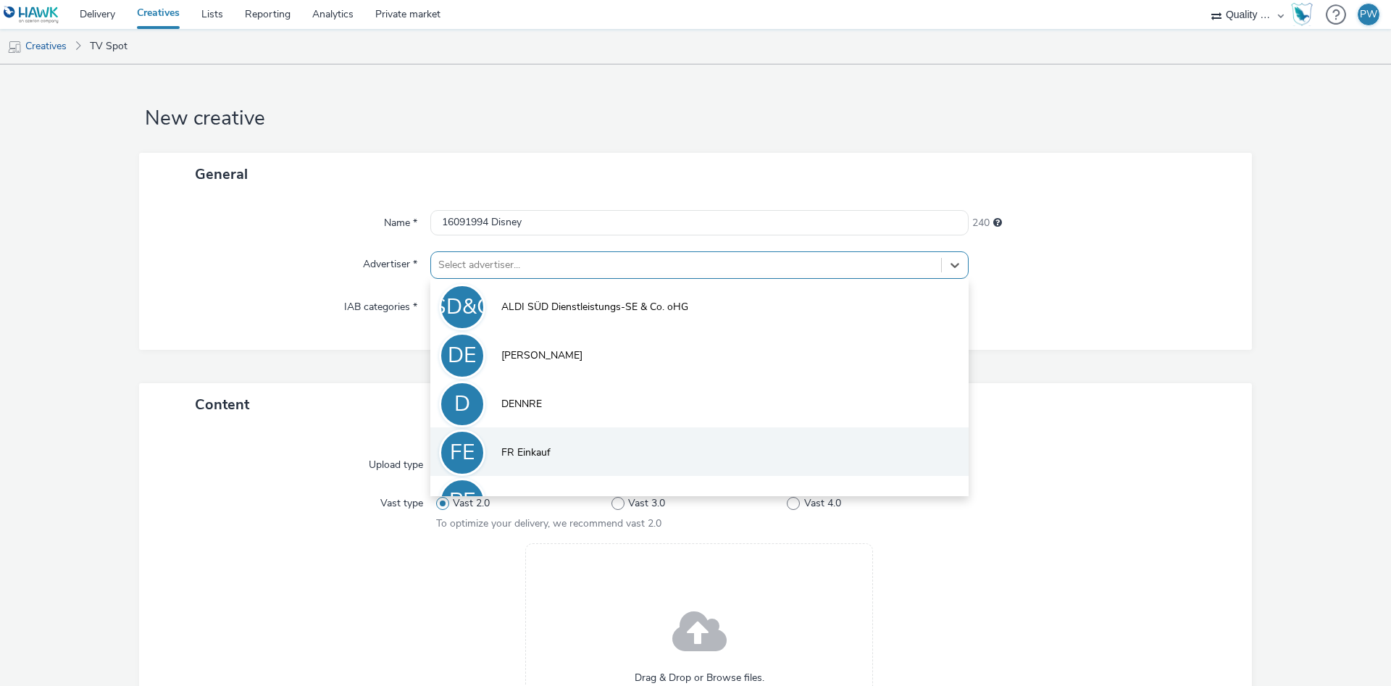
scroll to position [80, 0]
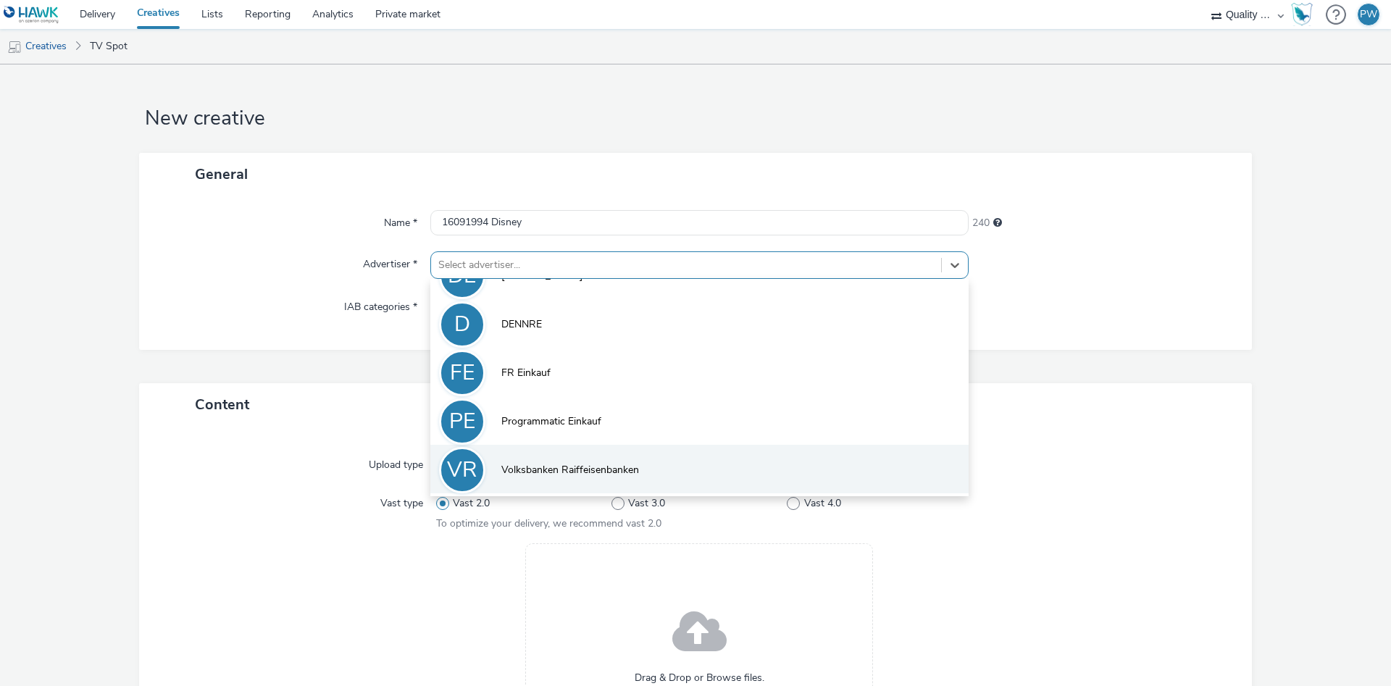
click at [585, 470] on span "Volksbanken Raiffeisenbanken" at bounding box center [570, 470] width 138 height 14
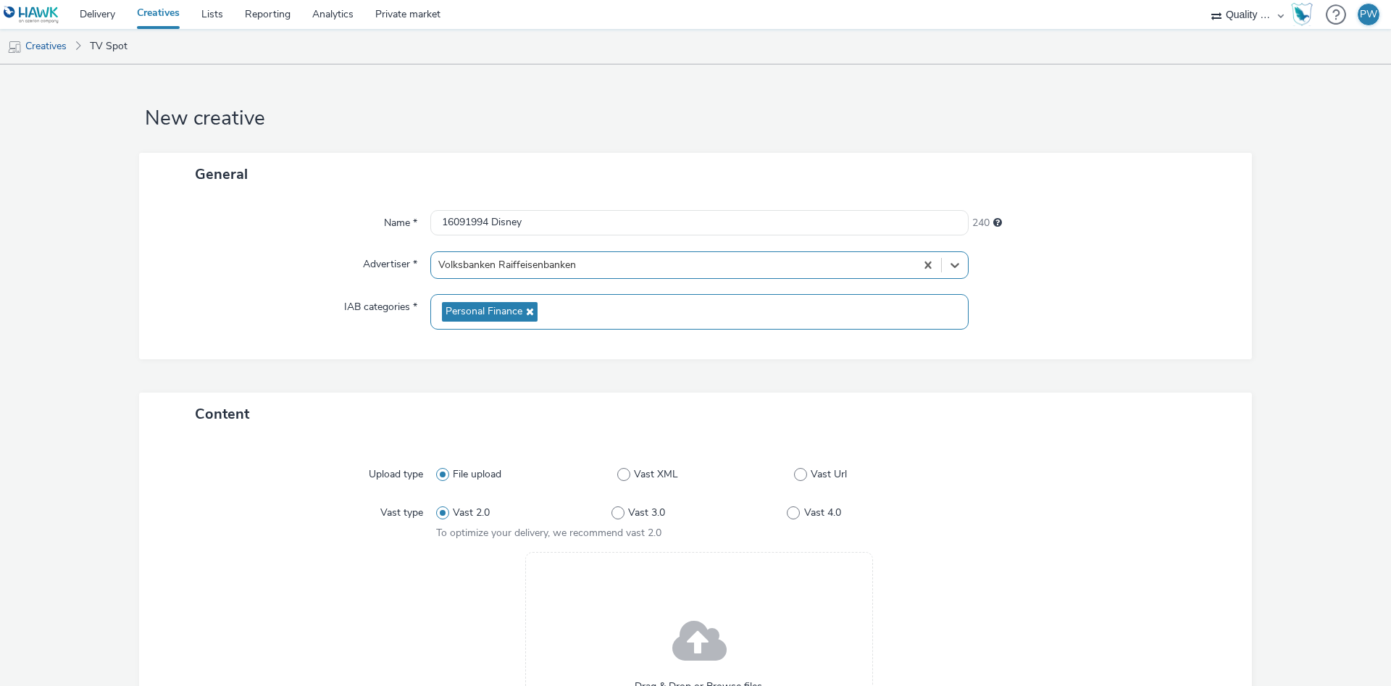
click at [507, 301] on div "Personal Finance" at bounding box center [699, 311] width 538 height 35
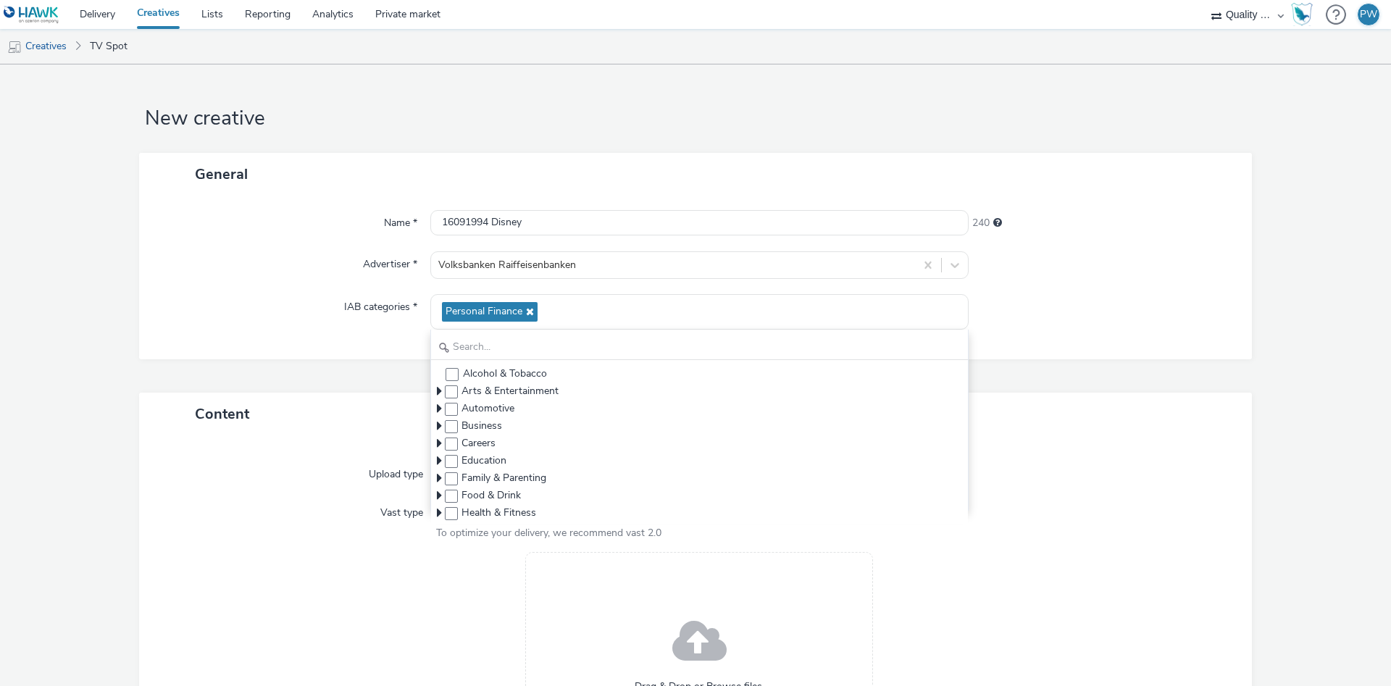
click at [1158, 414] on div "Content" at bounding box center [695, 414] width 1113 height 43
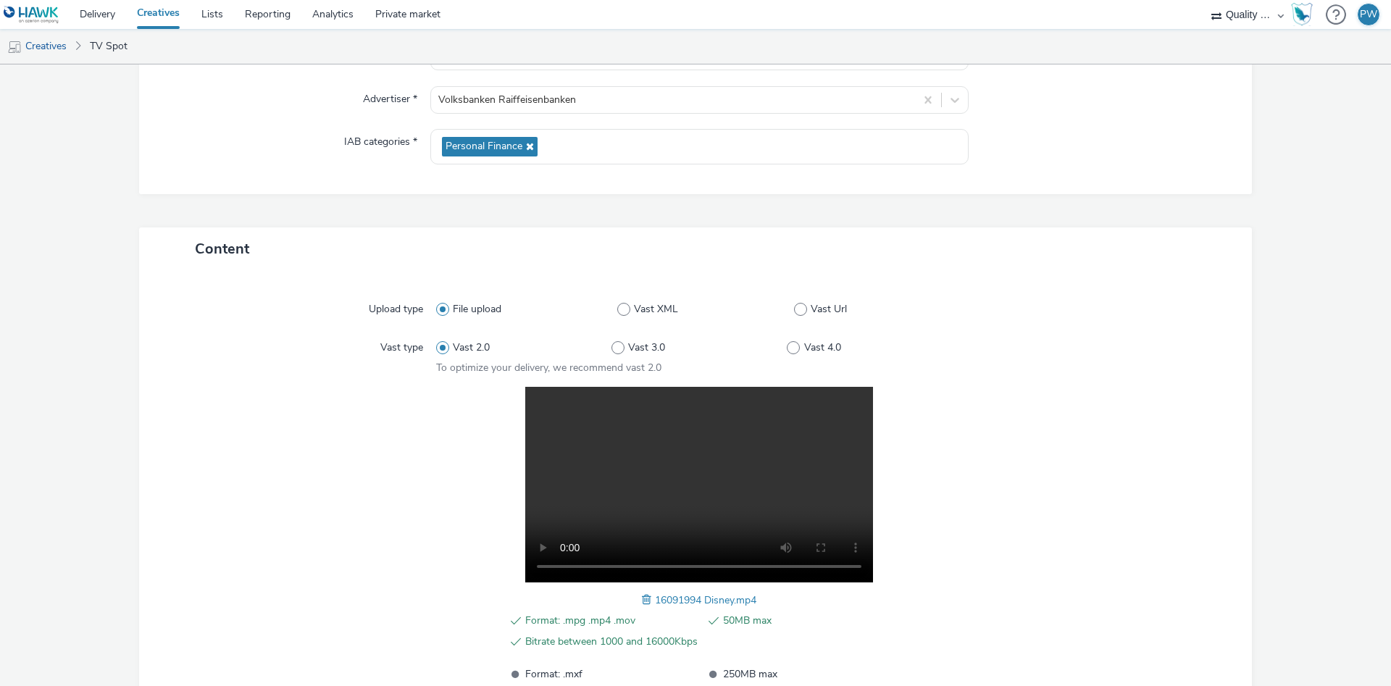
scroll to position [291, 0]
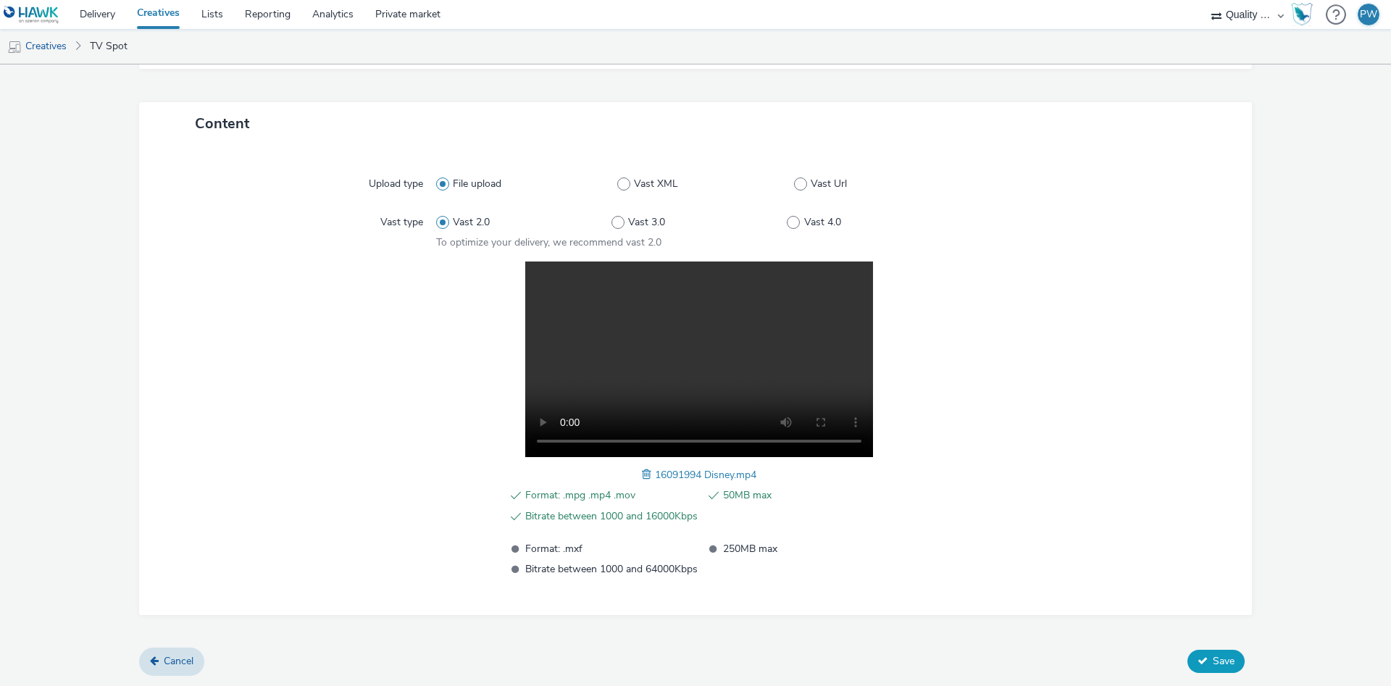
click at [1220, 656] on span "Save" at bounding box center [1224, 661] width 22 height 14
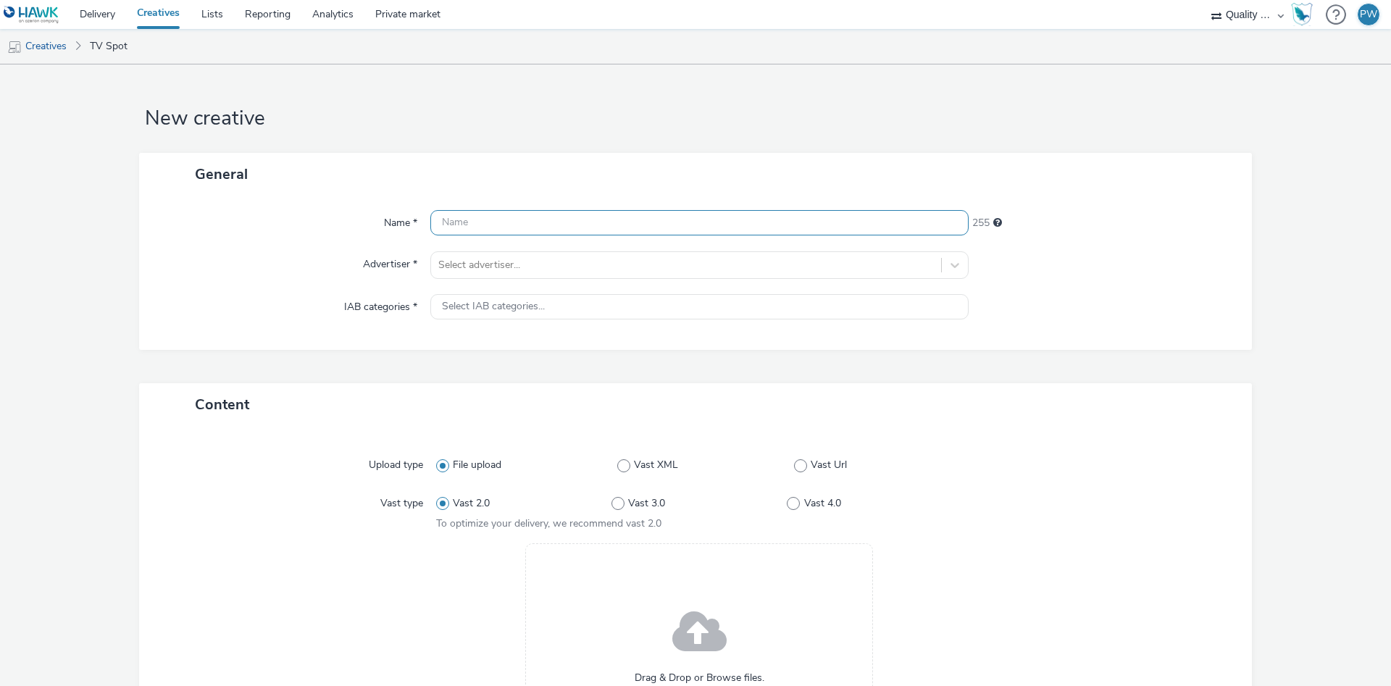
click at [489, 222] on input "text" at bounding box center [699, 222] width 538 height 25
paste input "17092404 Disney"
type input "17092404 Disney"
click at [540, 266] on div at bounding box center [686, 264] width 496 height 17
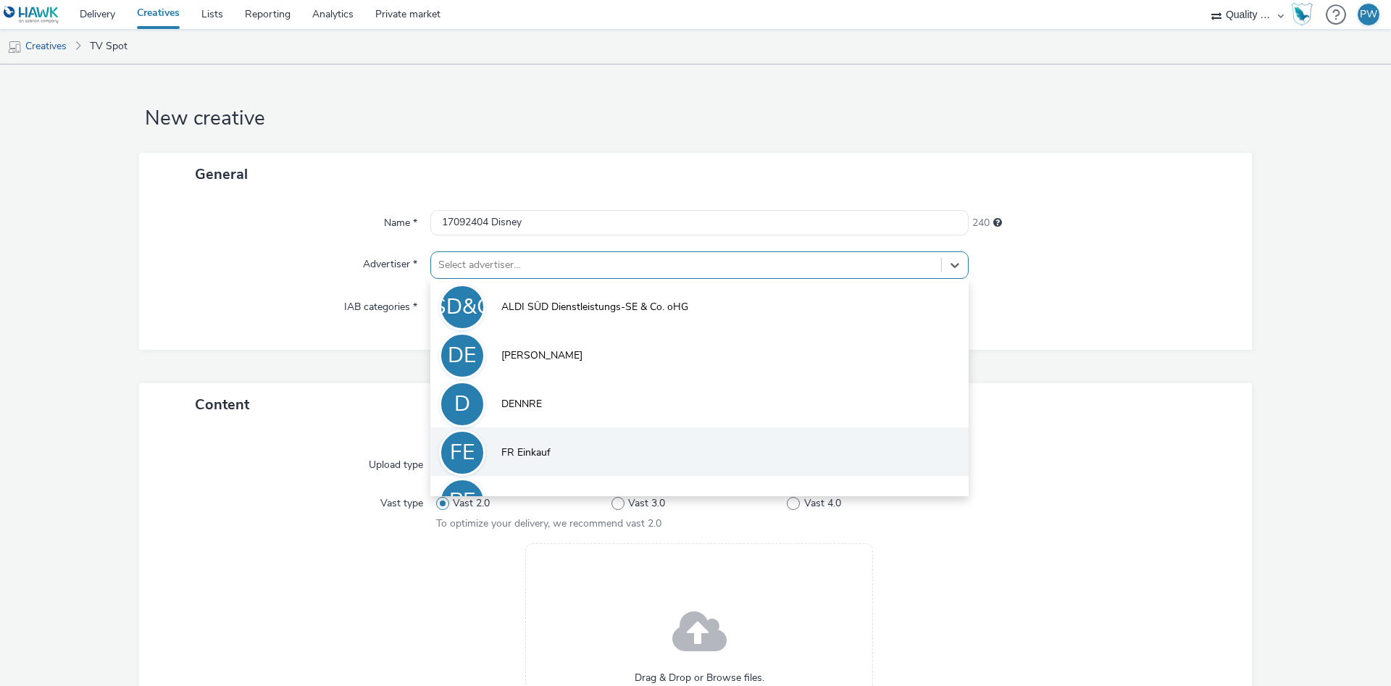
scroll to position [80, 0]
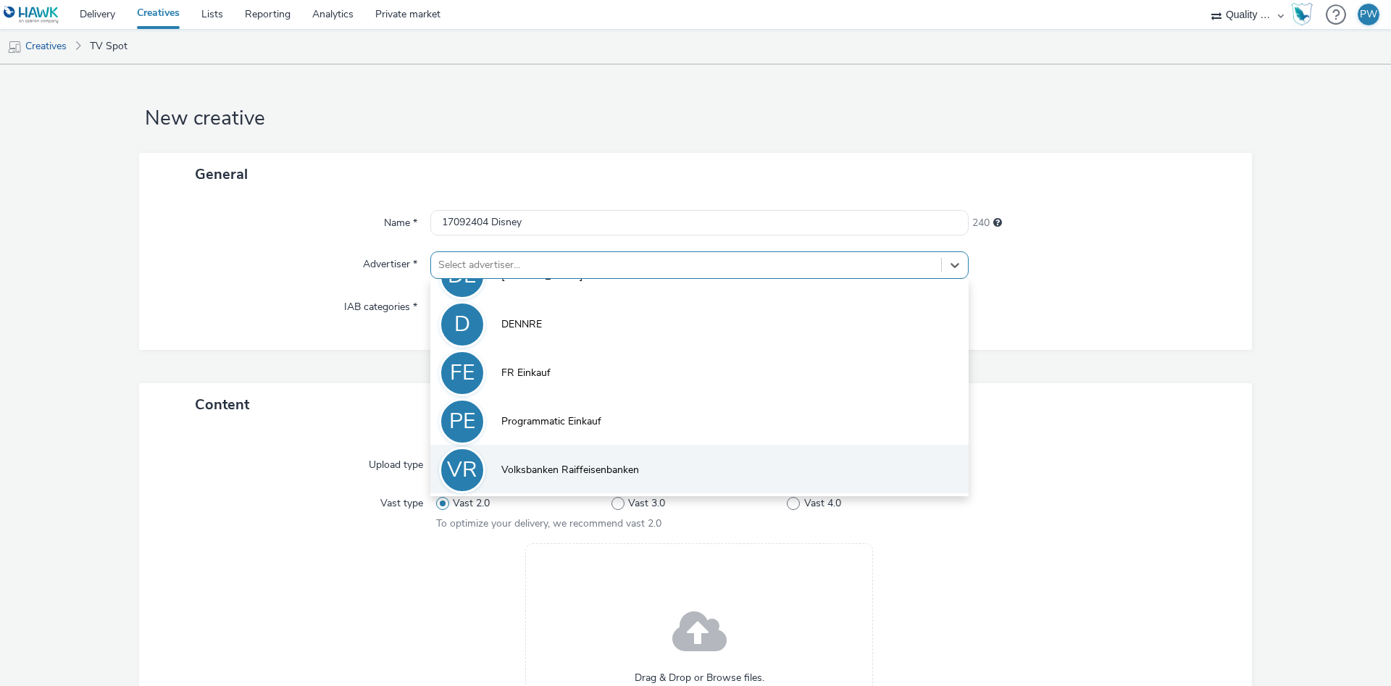
click at [580, 478] on li "VR Volksbanken Raiffeisenbanken" at bounding box center [699, 469] width 538 height 49
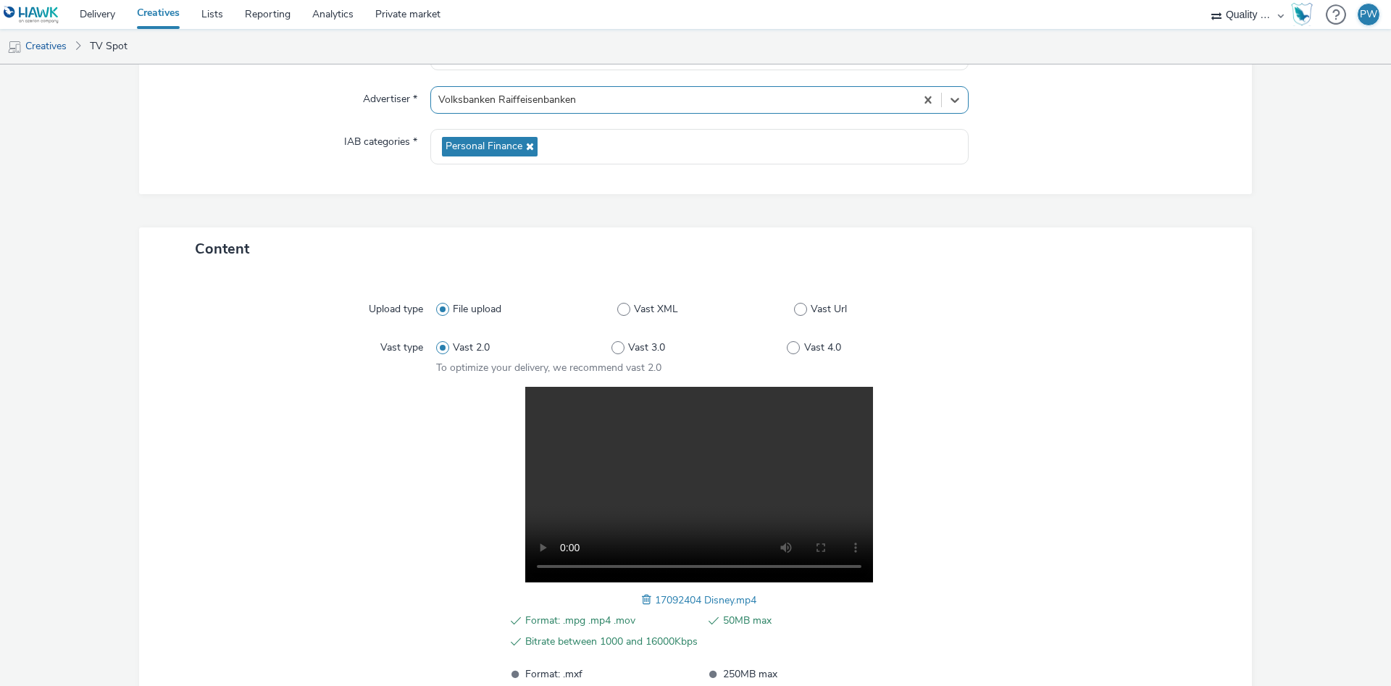
scroll to position [291, 0]
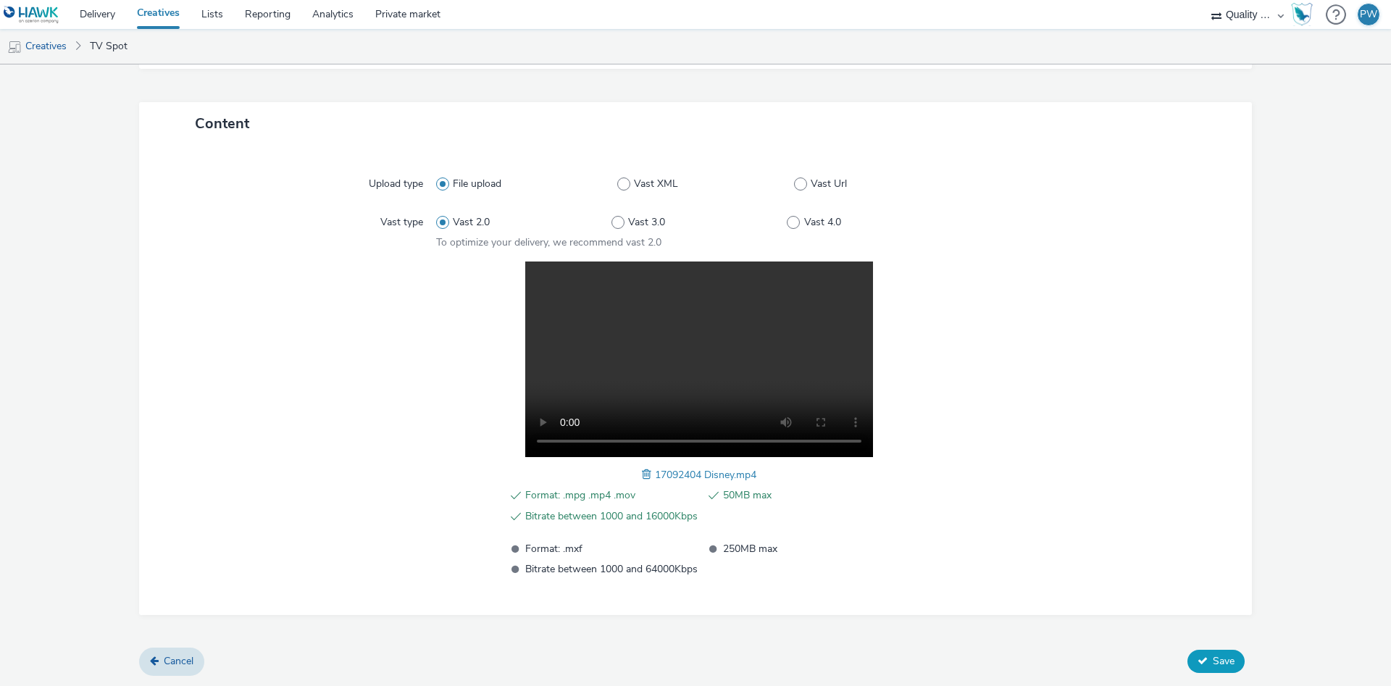
click at [1212, 667] on button "Save" at bounding box center [1215, 661] width 57 height 23
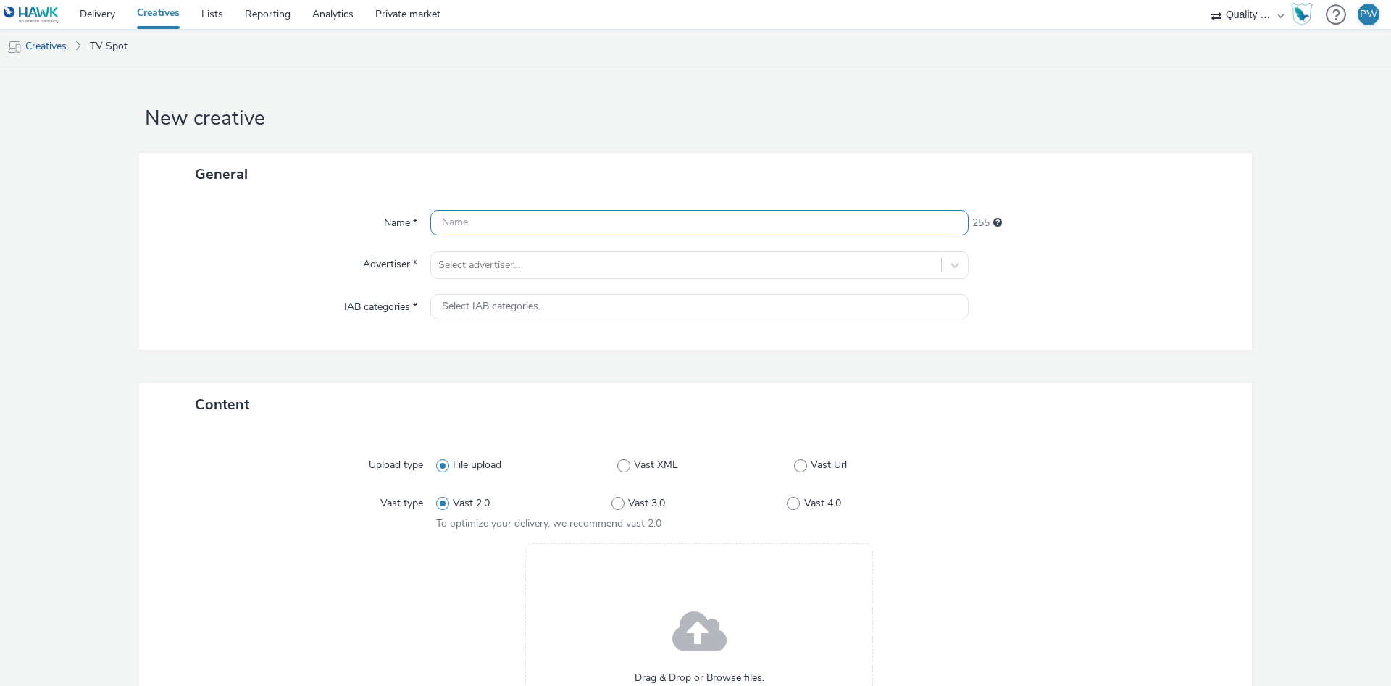
click at [469, 218] on input "text" at bounding box center [699, 222] width 538 height 25
paste input "18062678 Disney"
type input "18062678 Disney"
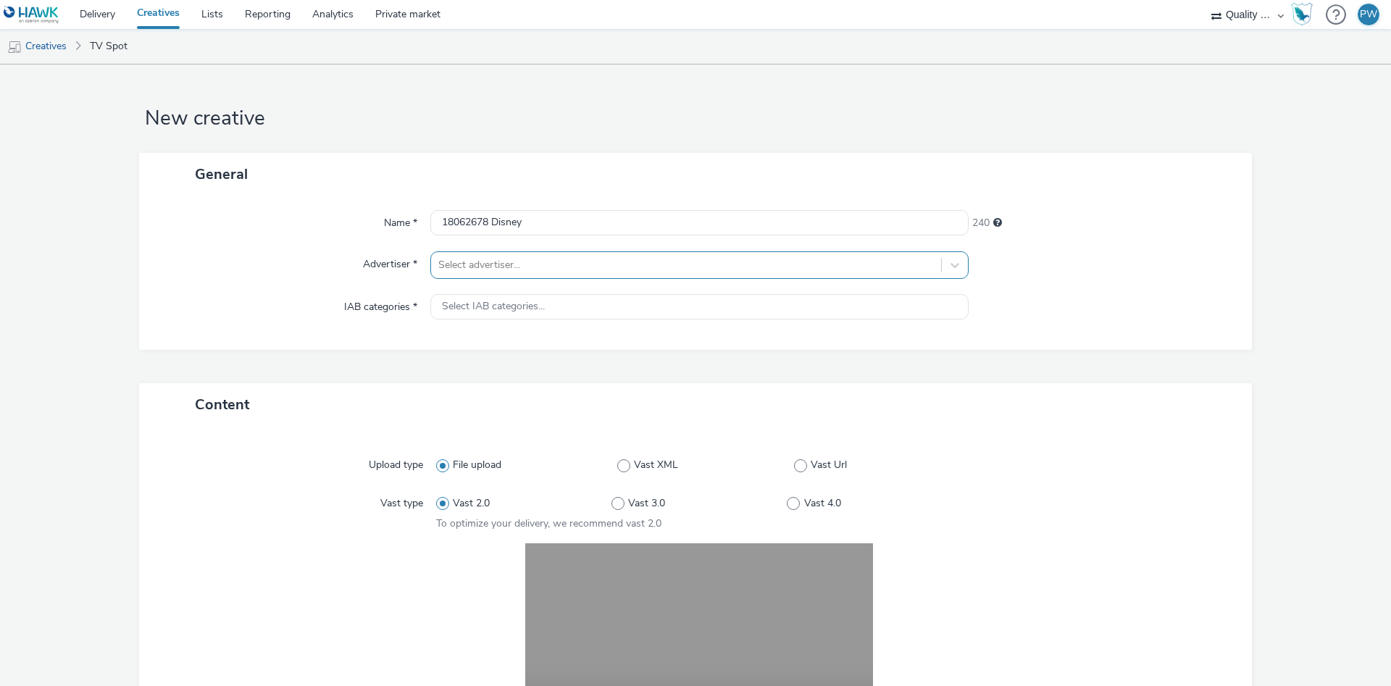
click at [501, 264] on div at bounding box center [686, 264] width 496 height 17
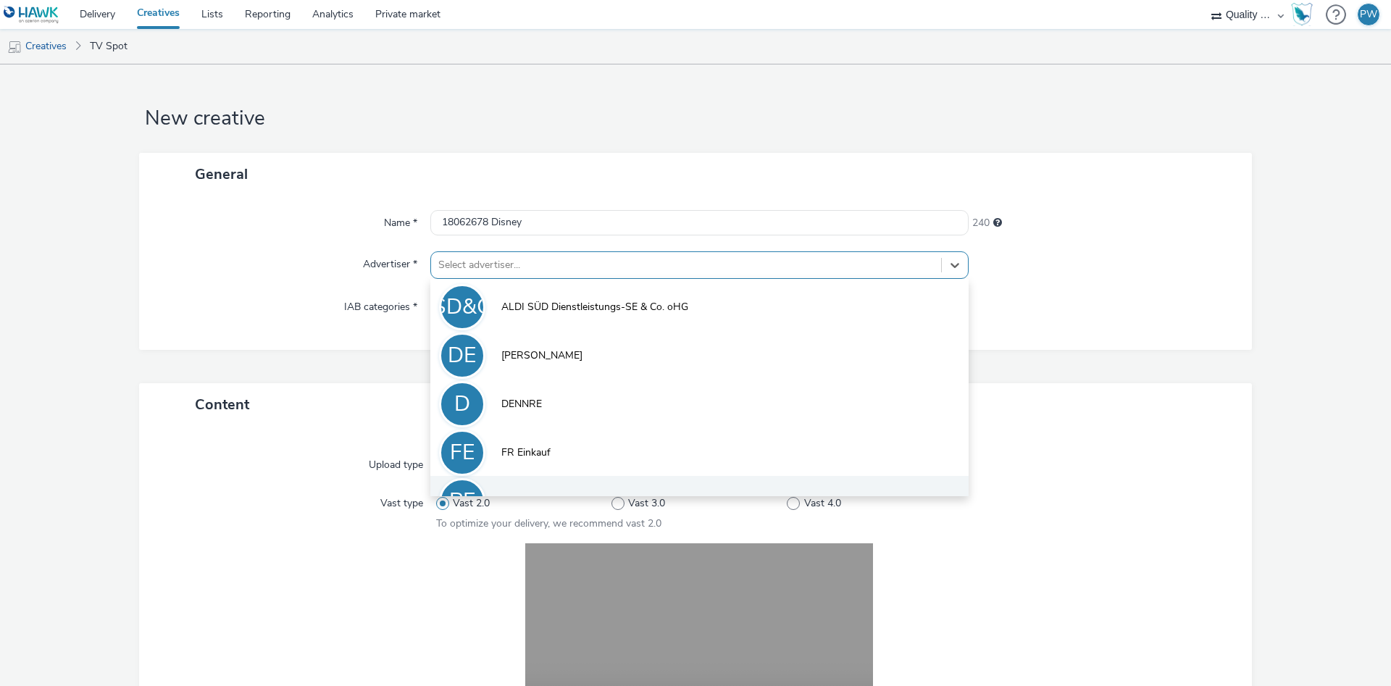
scroll to position [80, 0]
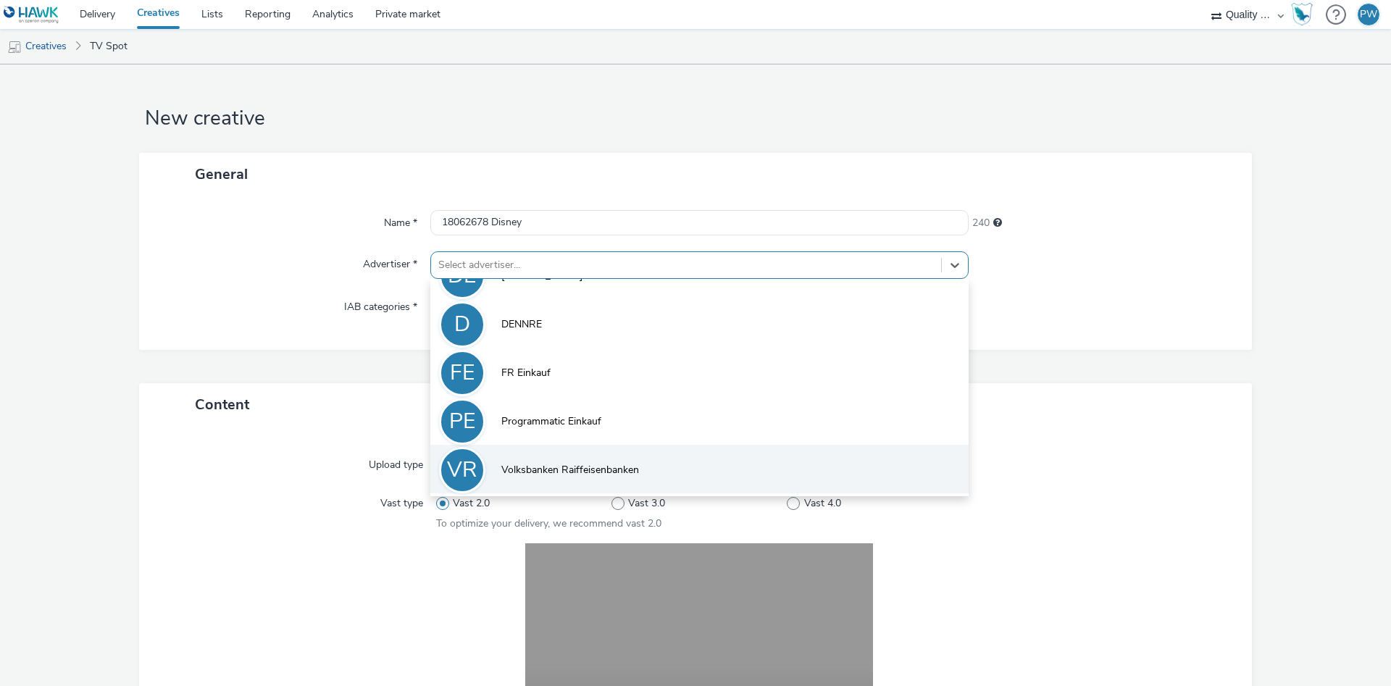
click at [575, 475] on span "Volksbanken Raiffeisenbanken" at bounding box center [570, 470] width 138 height 14
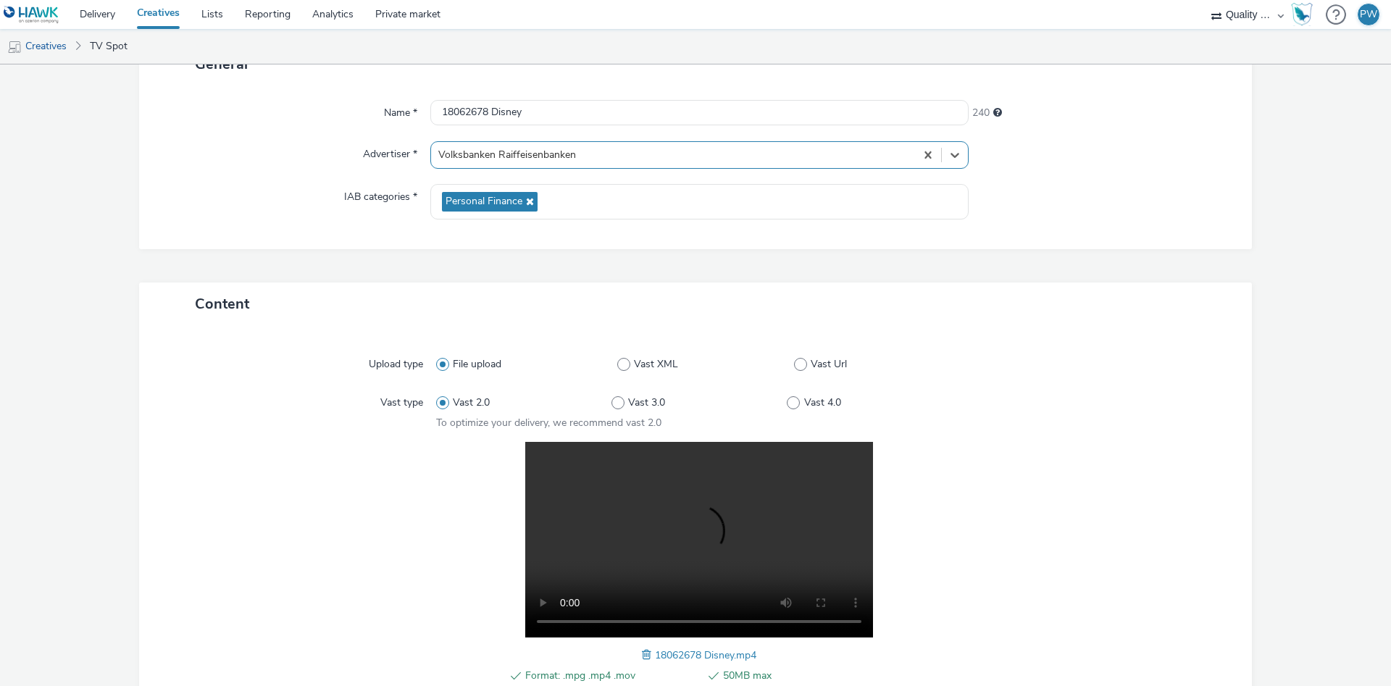
scroll to position [291, 0]
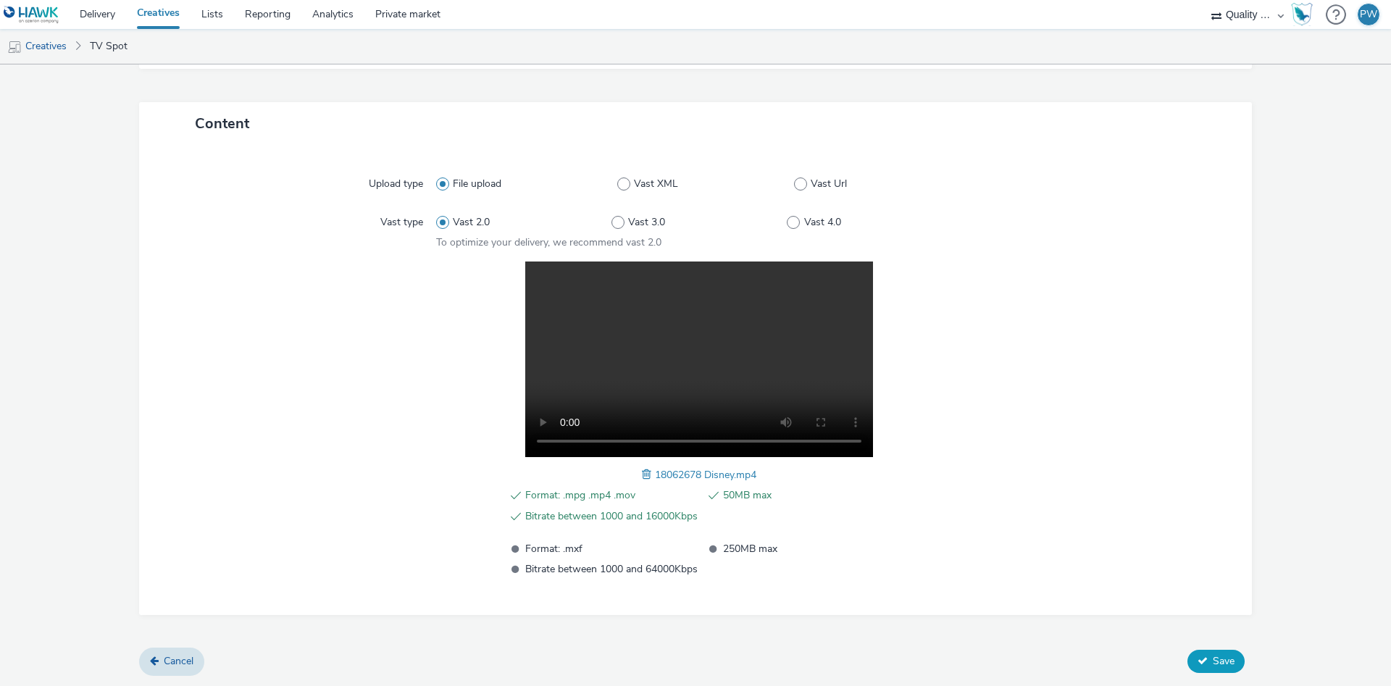
click at [1220, 671] on button "Save" at bounding box center [1215, 661] width 57 height 23
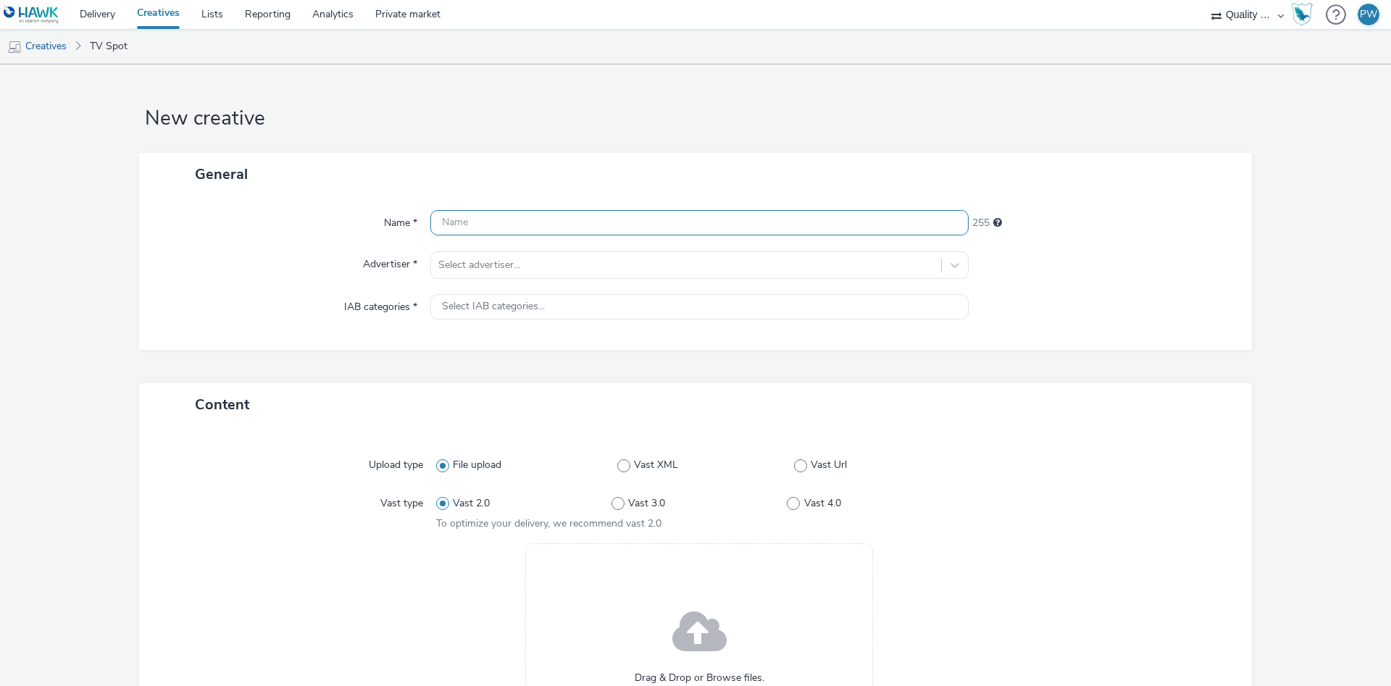
click at [487, 232] on input "text" at bounding box center [699, 222] width 538 height 25
paste input "18092744 Disney"
type input "18092744 Disney"
click at [535, 281] on div "Name * 18092744 Disney 240 Advertiser * Select advertiser... IAB categories * S…" at bounding box center [695, 273] width 1113 height 154
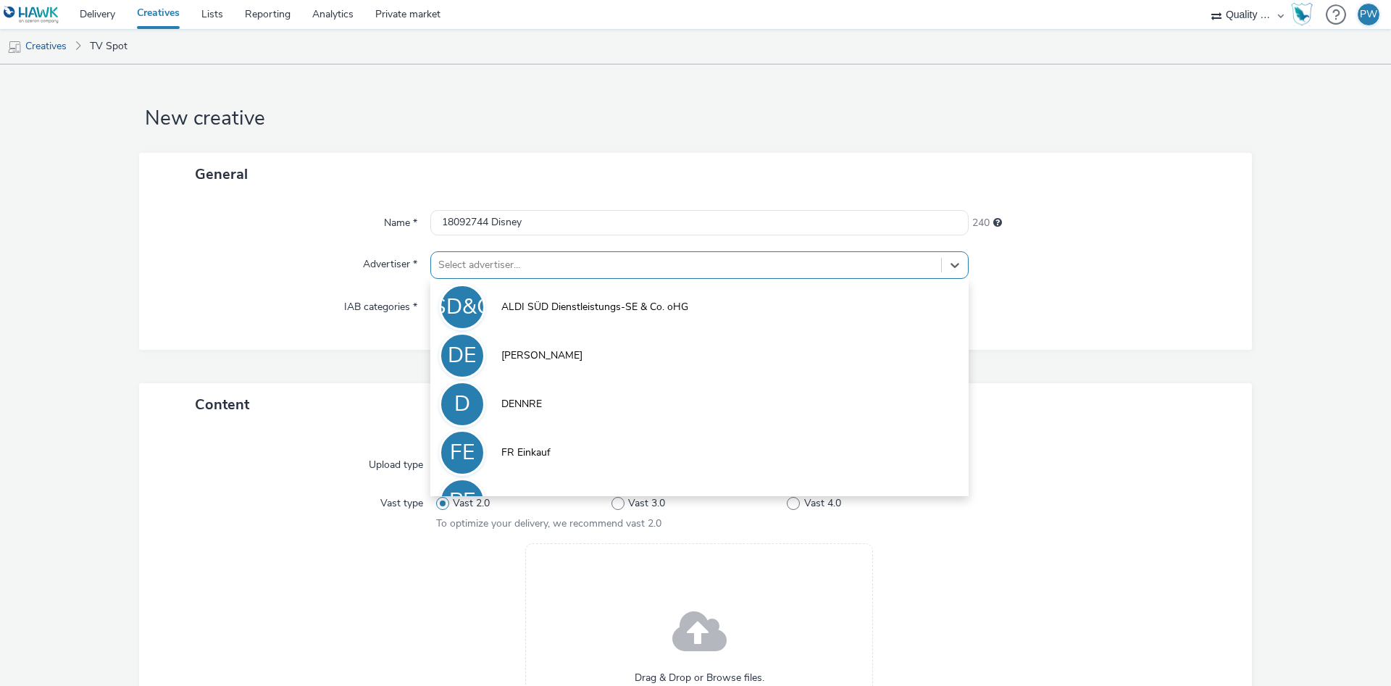
click at [534, 270] on div at bounding box center [686, 264] width 496 height 17
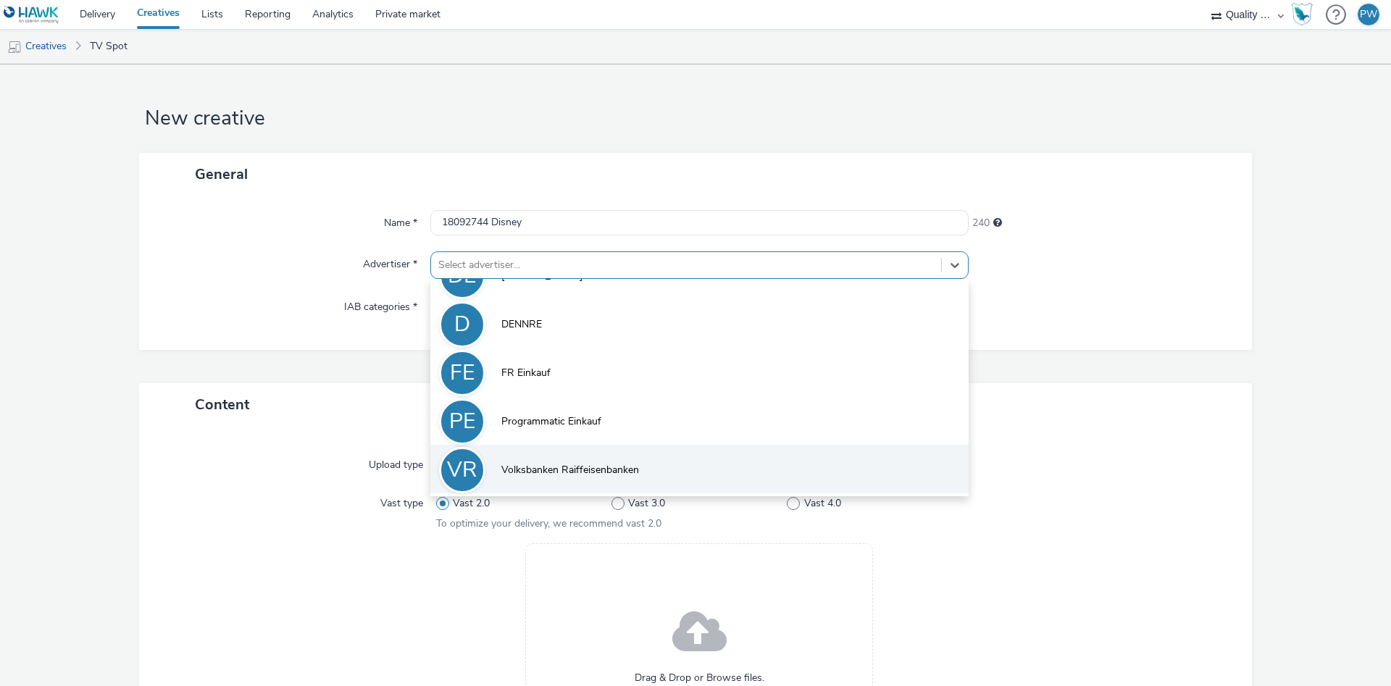
click at [563, 461] on li "VR Volksbanken Raiffeisenbanken" at bounding box center [699, 469] width 538 height 49
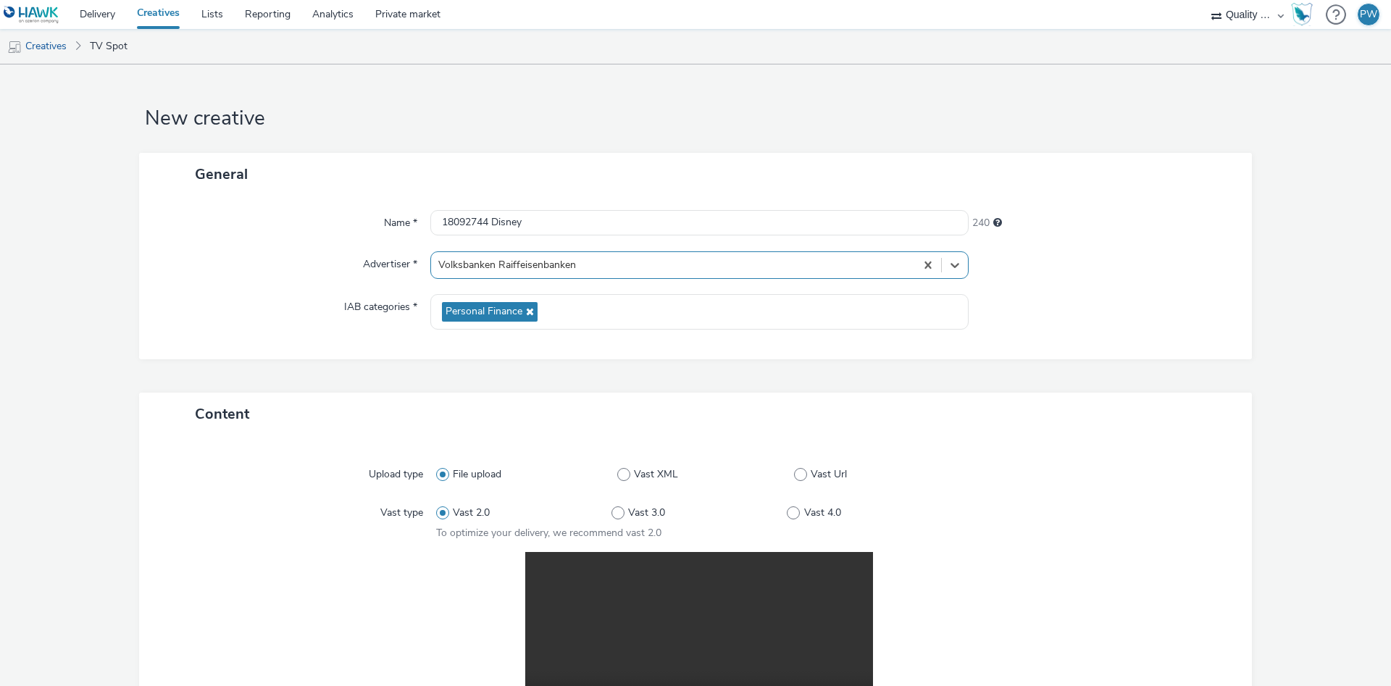
scroll to position [291, 0]
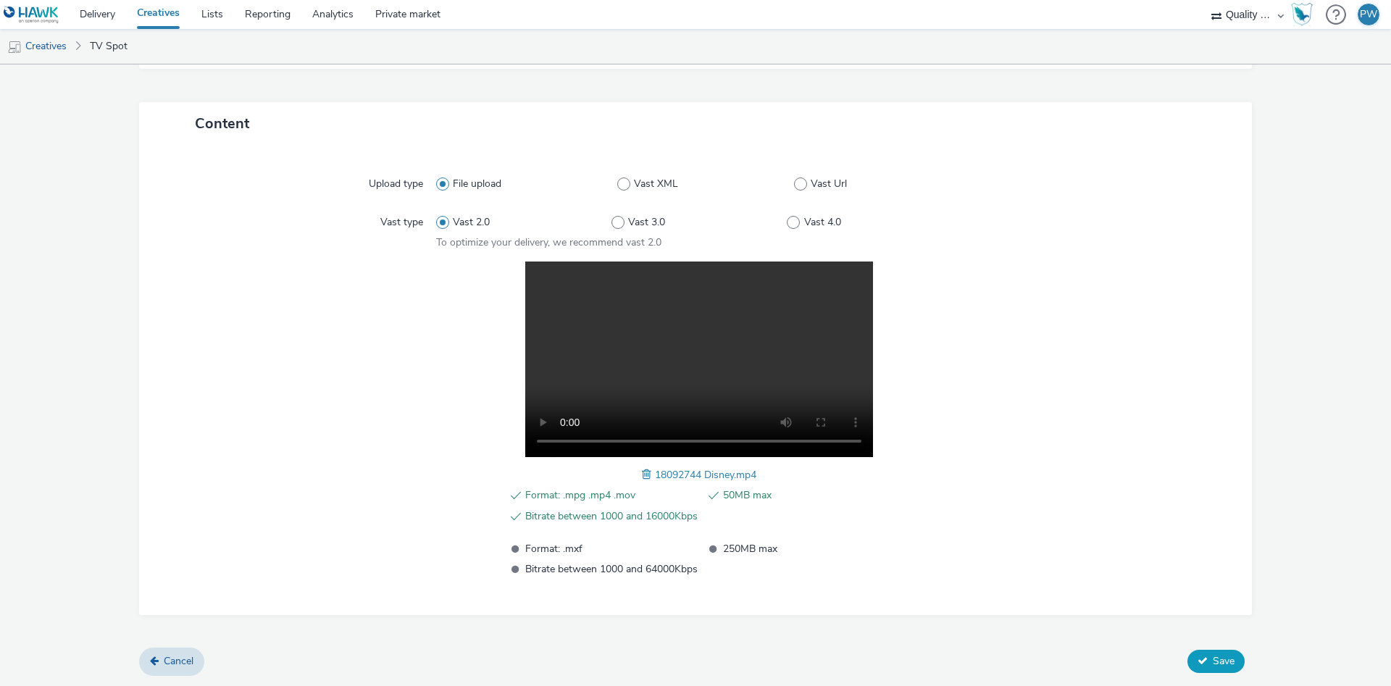
click at [1197, 650] on button "Save" at bounding box center [1215, 661] width 57 height 23
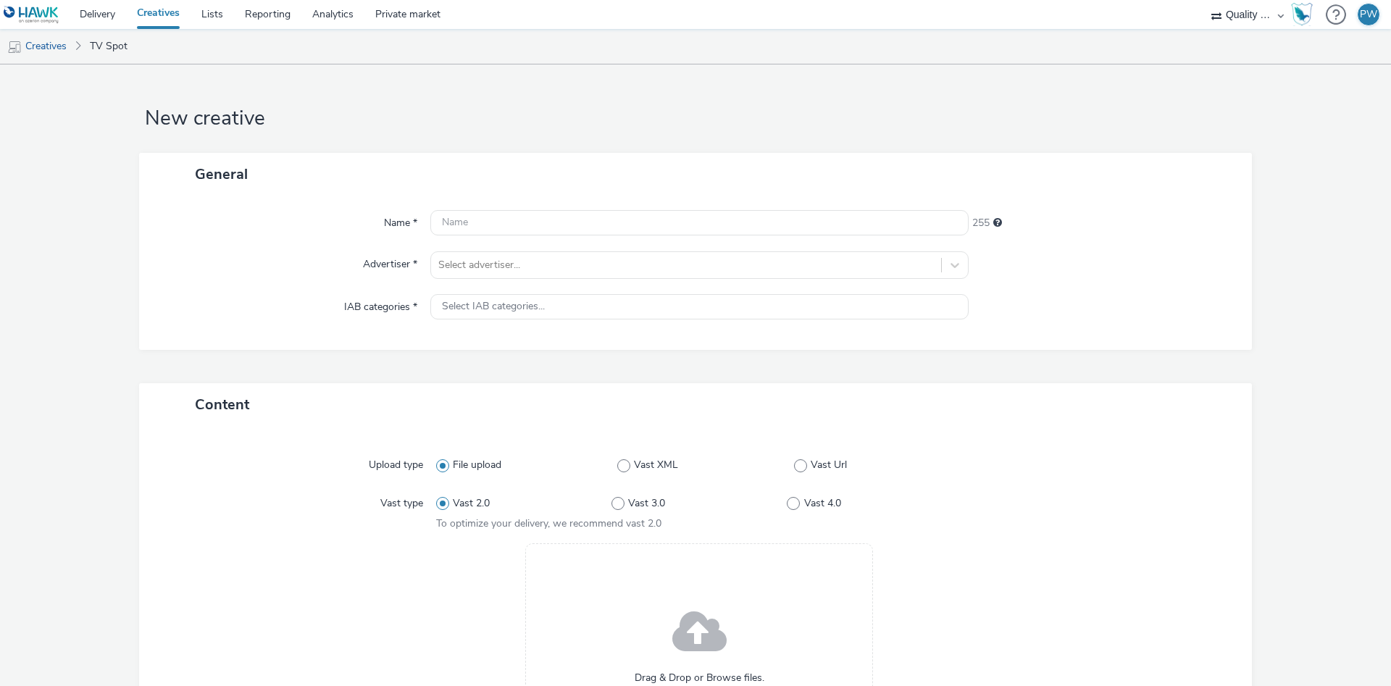
click at [481, 236] on div at bounding box center [699, 223] width 538 height 26
click at [481, 224] on input "text" at bounding box center [699, 222] width 538 height 25
paste input "20069965 Disney"
type input "20069965 Disney"
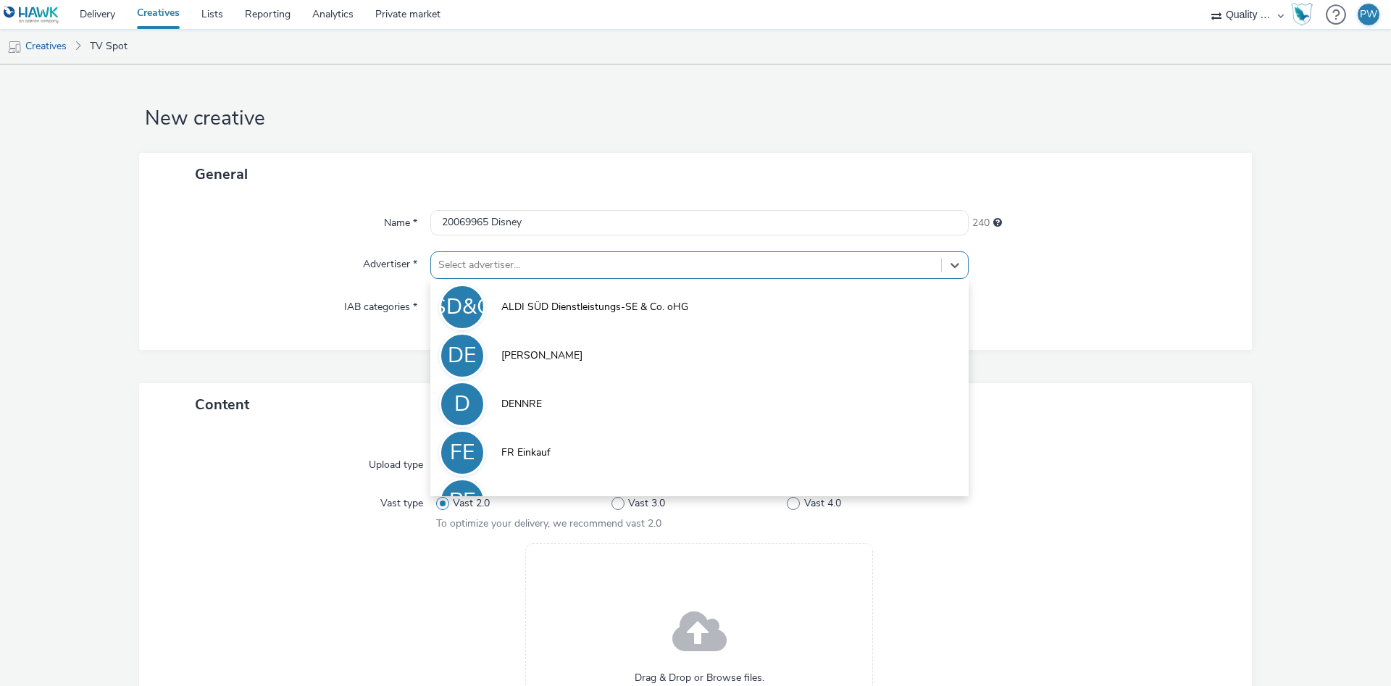
click at [530, 264] on div at bounding box center [686, 264] width 496 height 17
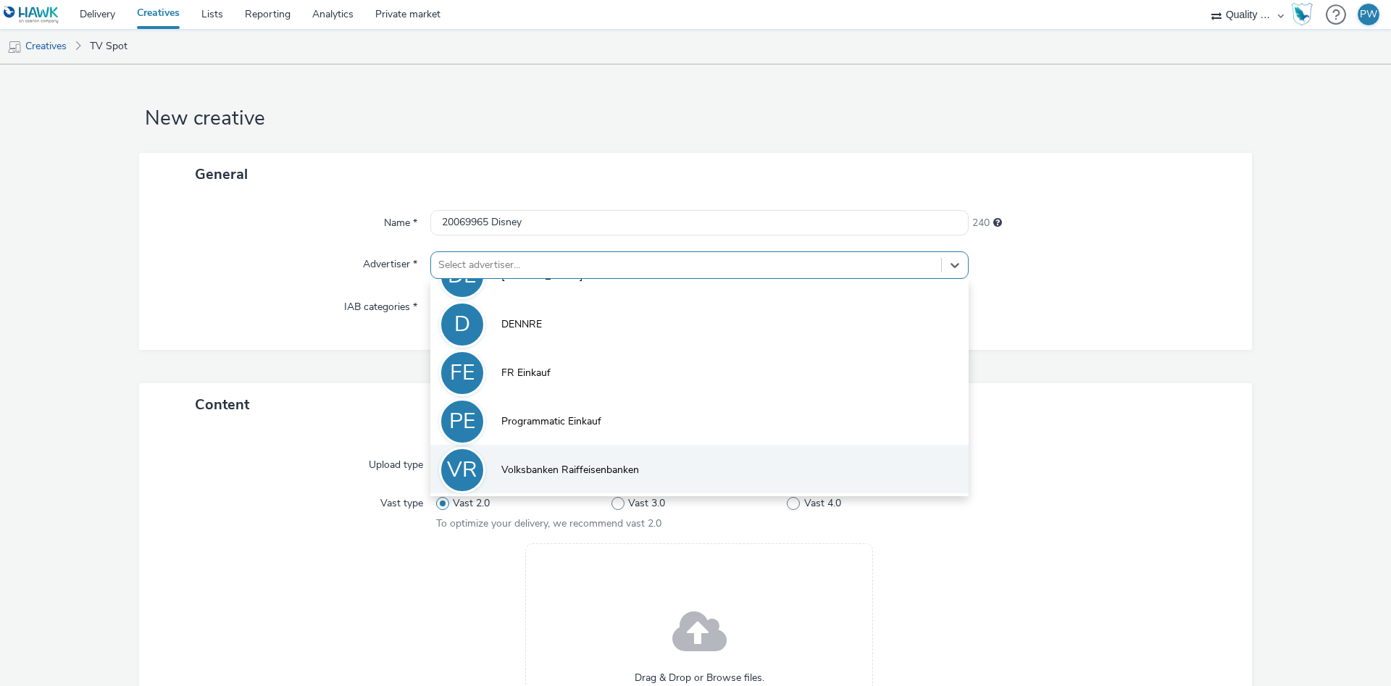
click at [617, 476] on span "Volksbanken Raiffeisenbanken" at bounding box center [570, 470] width 138 height 14
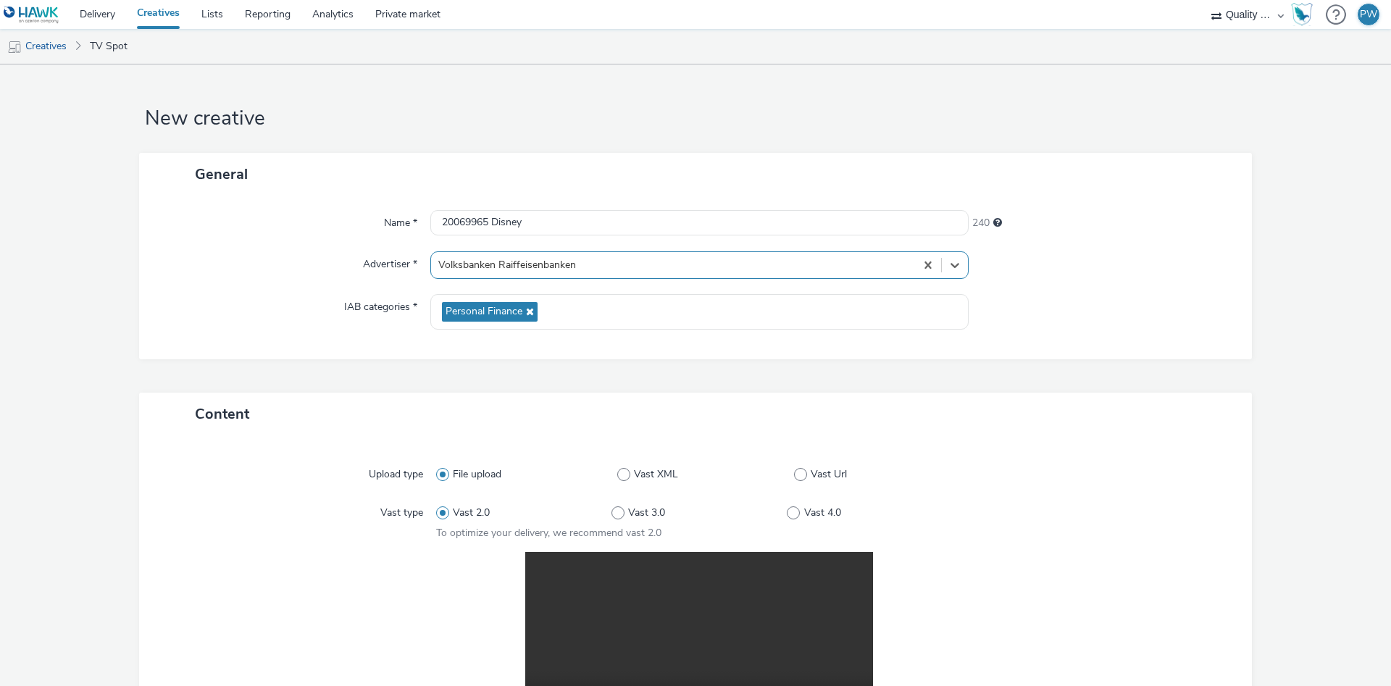
scroll to position [291, 0]
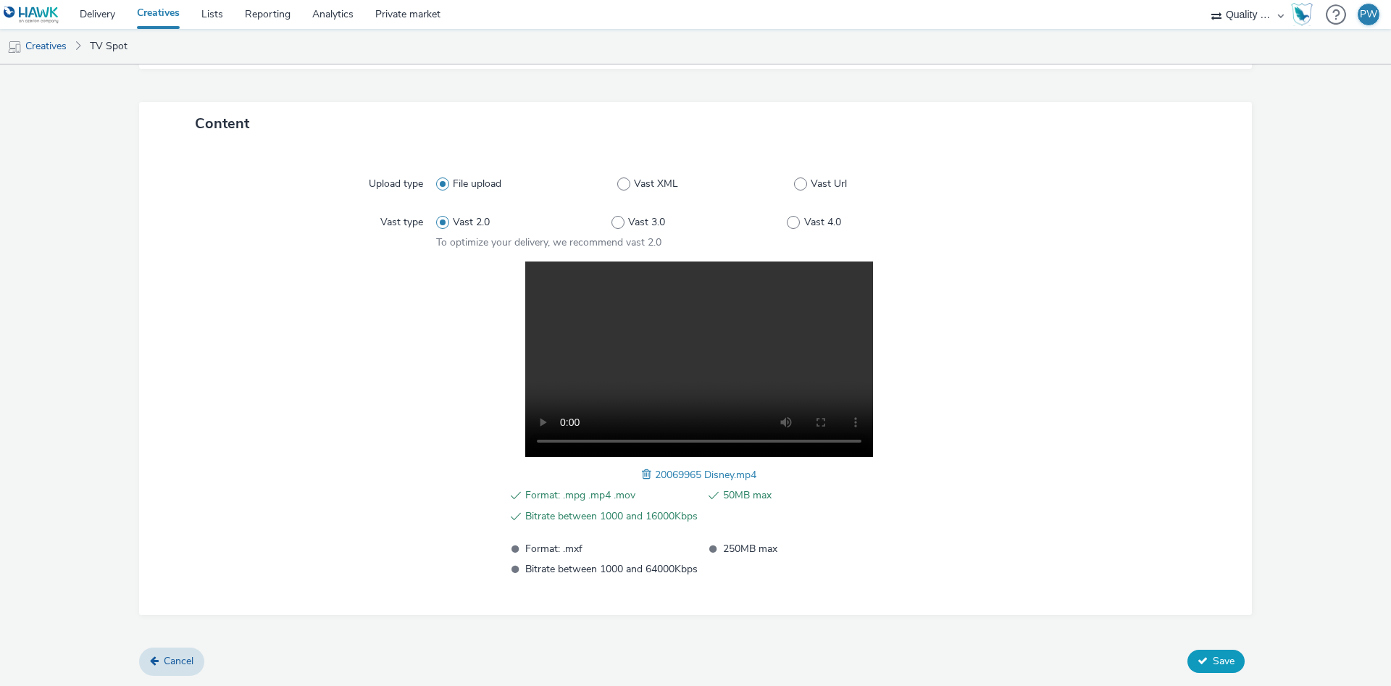
click at [1207, 656] on icon at bounding box center [1203, 661] width 10 height 10
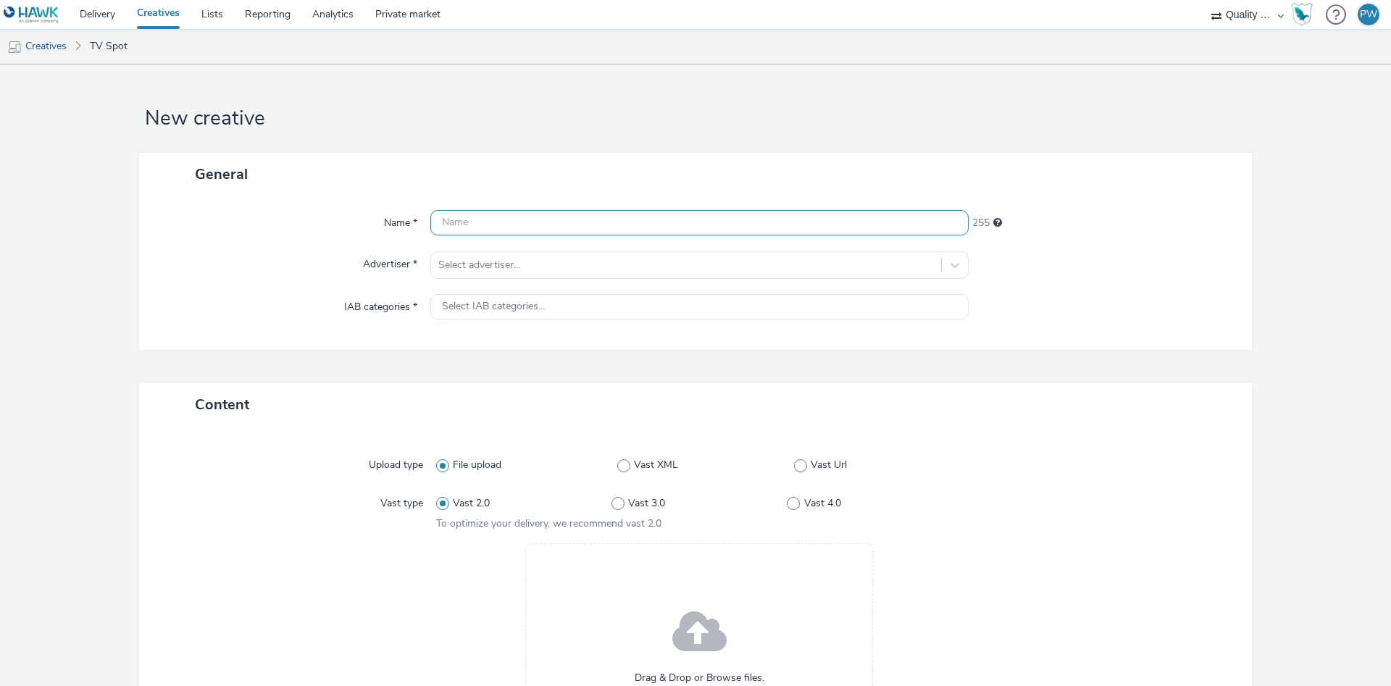
click at [496, 232] on input "text" at bounding box center [699, 222] width 538 height 25
paste input "24060300 Disney"
type input "24060300 Disney"
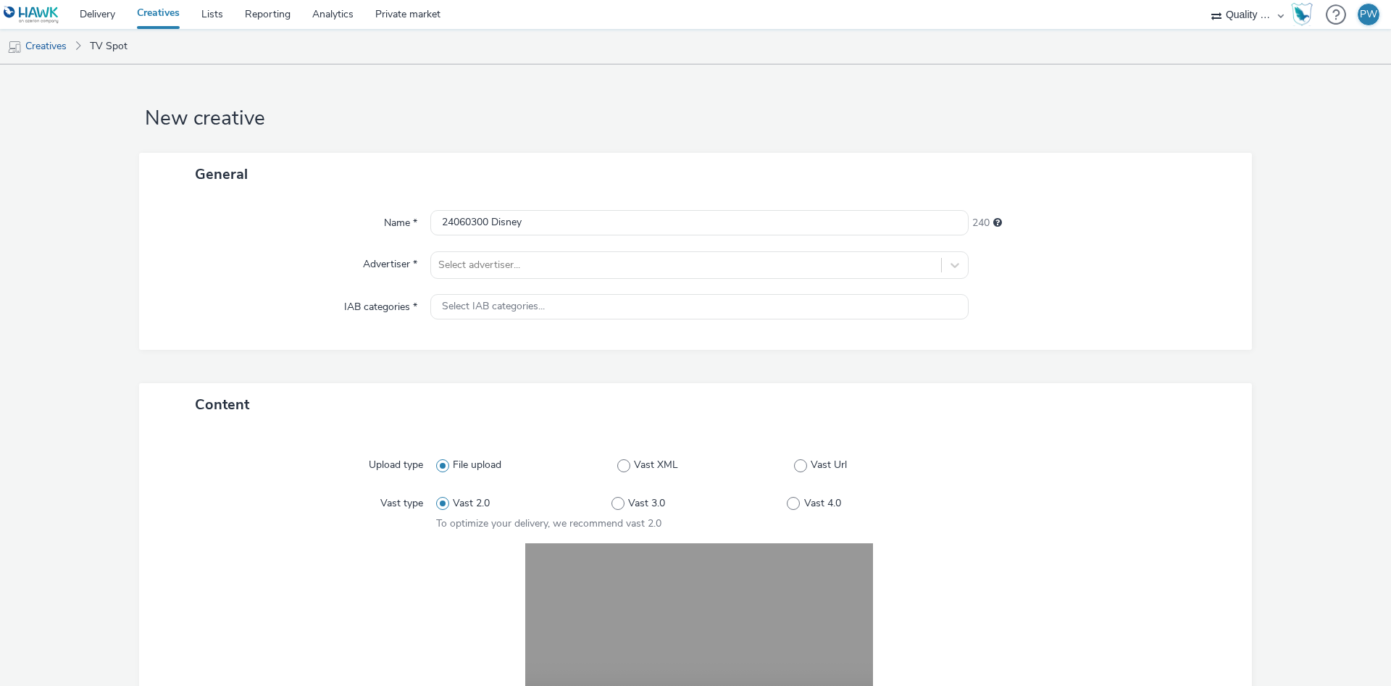
click at [527, 283] on div "Name * 24060300 Disney 240 Advertiser * Select advertiser... IAB categories * S…" at bounding box center [695, 273] width 1113 height 154
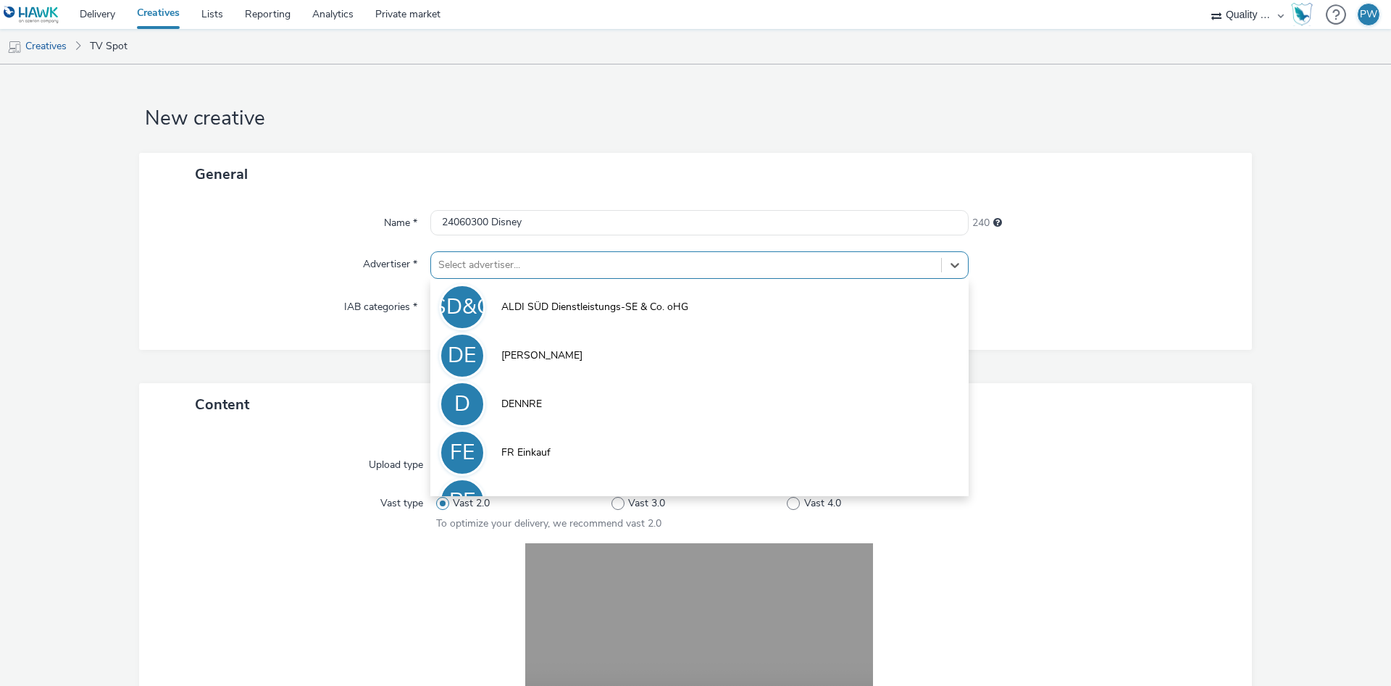
click at [530, 274] on div at bounding box center [686, 264] width 496 height 17
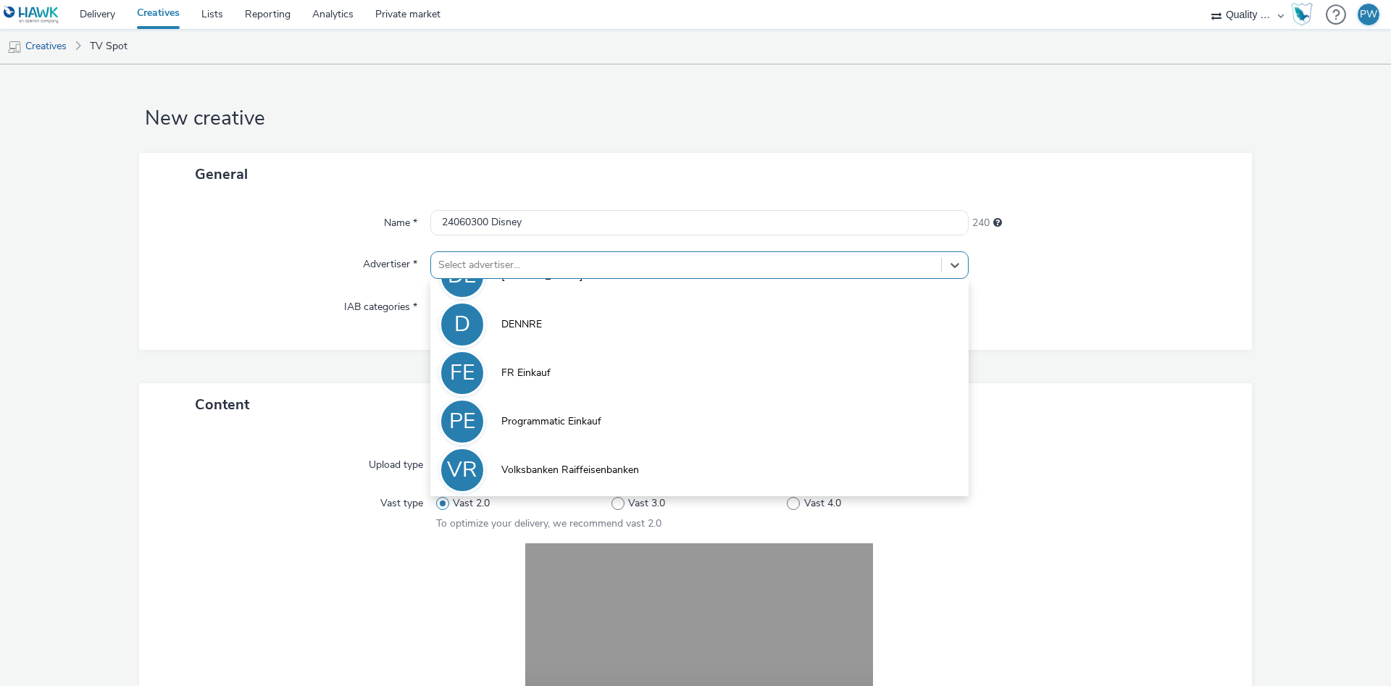
click at [555, 458] on li "VR Volksbanken Raiffeisenbanken" at bounding box center [699, 469] width 538 height 49
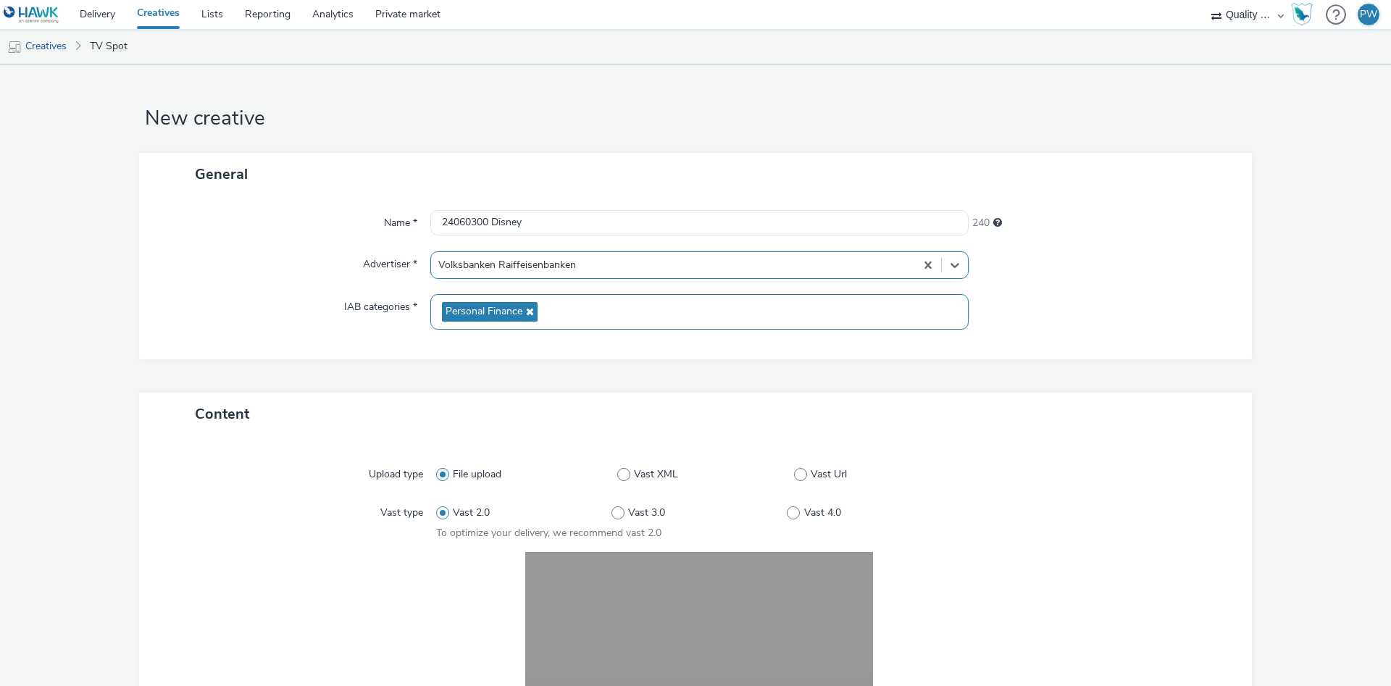
scroll to position [275, 0]
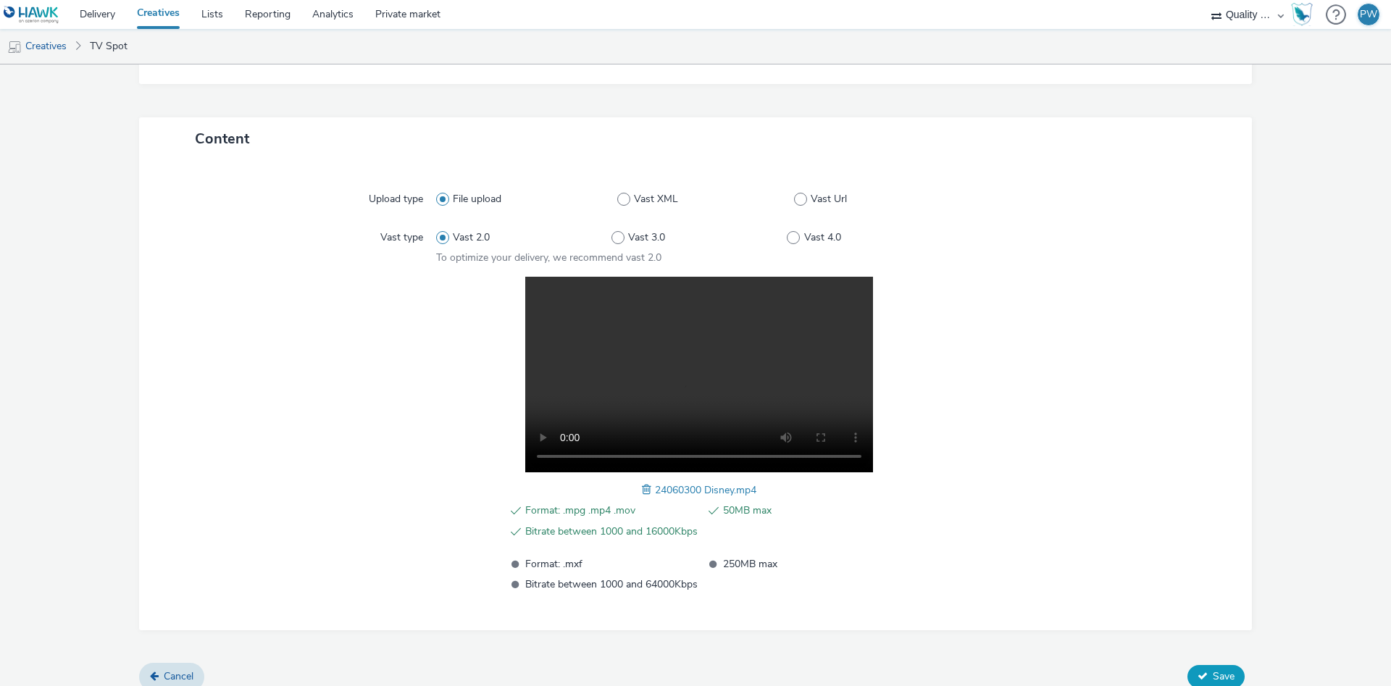
drag, startPoint x: 1216, startPoint y: 661, endPoint x: 1226, endPoint y: 672, distance: 14.9
click at [1216, 662] on div "Content Upload type File upload Vast XML Vast Url Vast type Vast 2.0 Vast 3.0 V…" at bounding box center [695, 390] width 1113 height 546
click at [1226, 672] on span "Save" at bounding box center [1224, 676] width 22 height 14
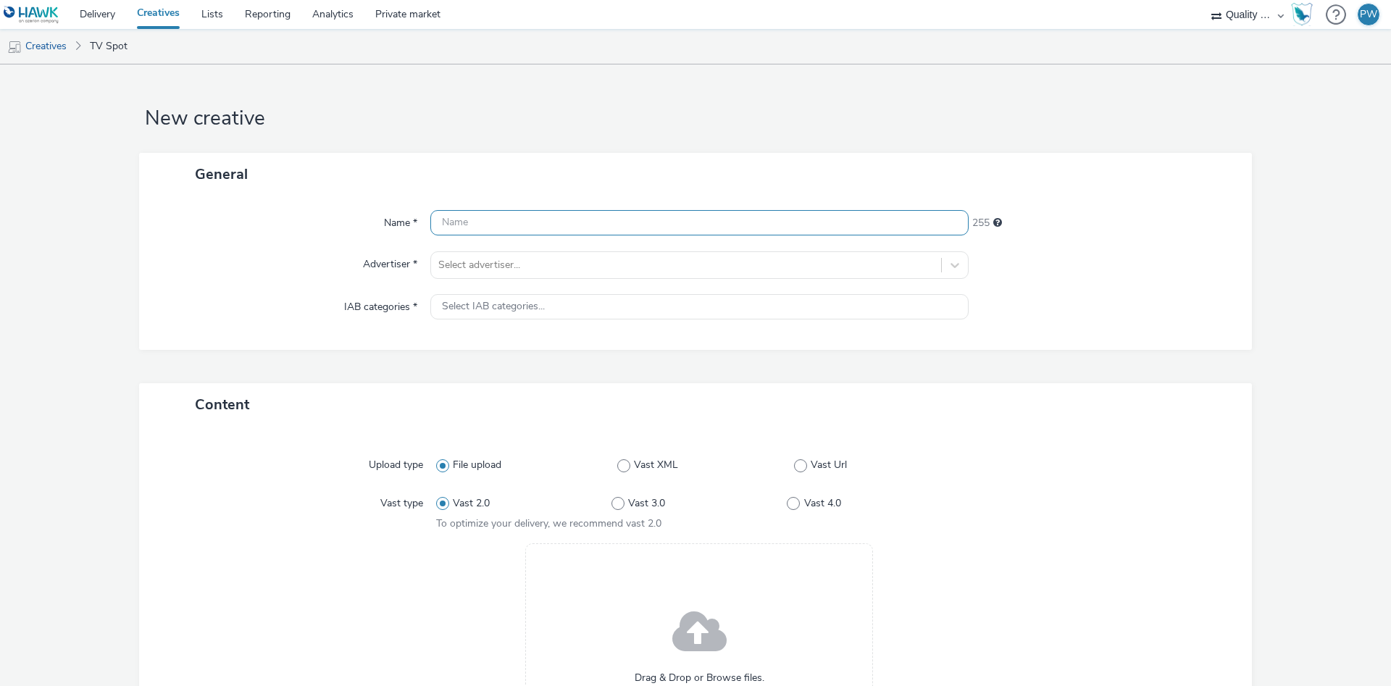
click at [517, 220] on input "text" at bounding box center [699, 222] width 538 height 25
paste input "24162898 Disney"
type input "24162898 Disney"
click at [509, 262] on div at bounding box center [686, 264] width 496 height 17
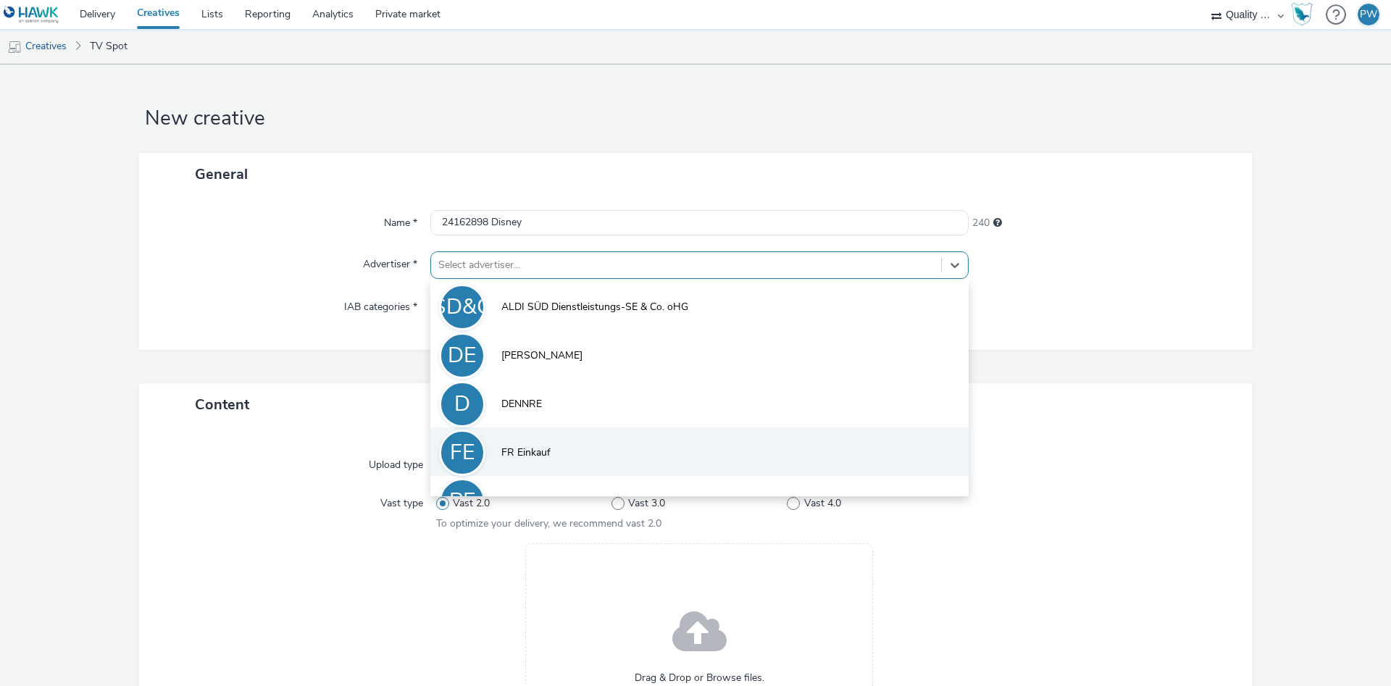
scroll to position [80, 0]
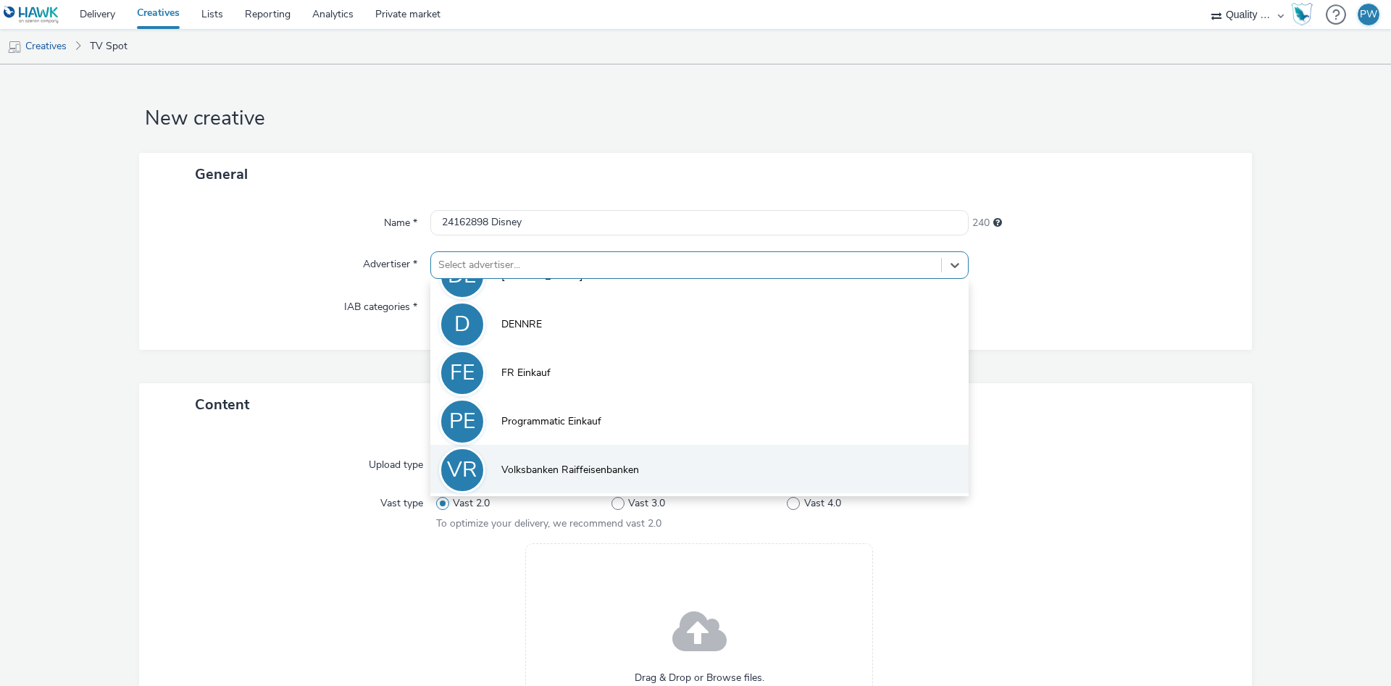
click at [572, 465] on span "Volksbanken Raiffeisenbanken" at bounding box center [570, 470] width 138 height 14
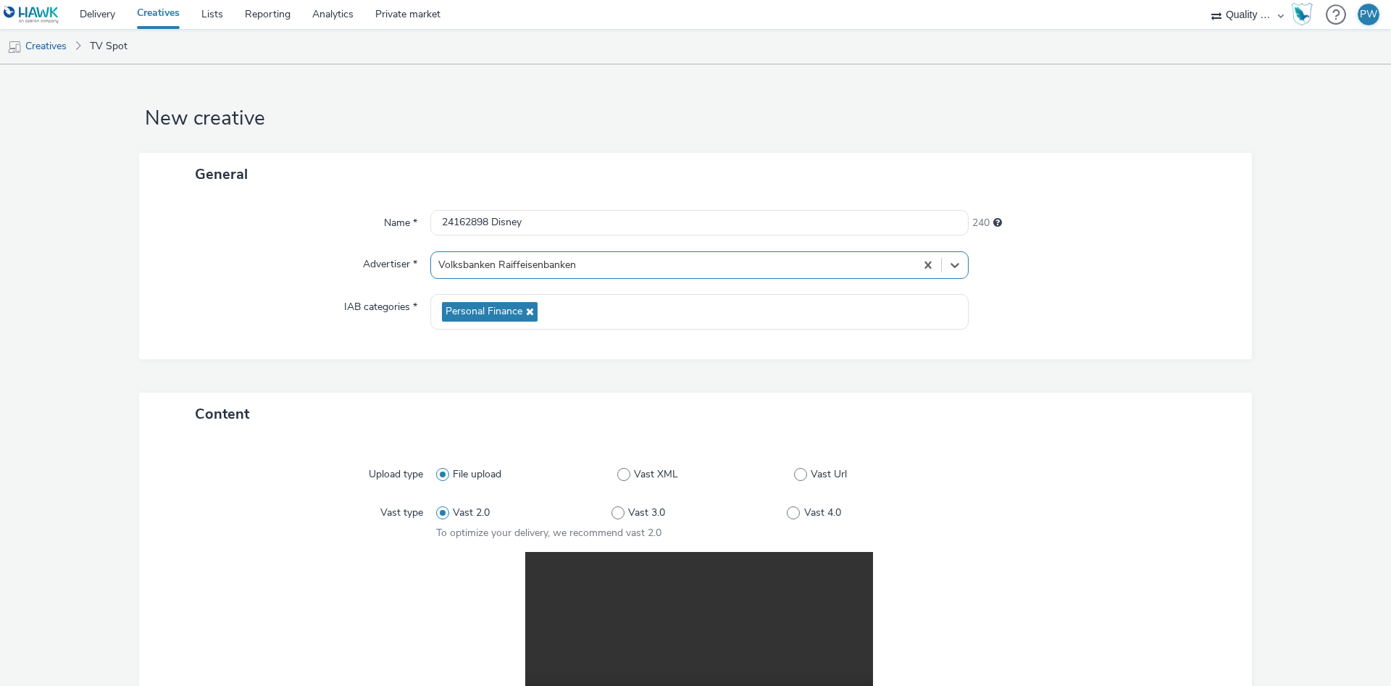
scroll to position [291, 0]
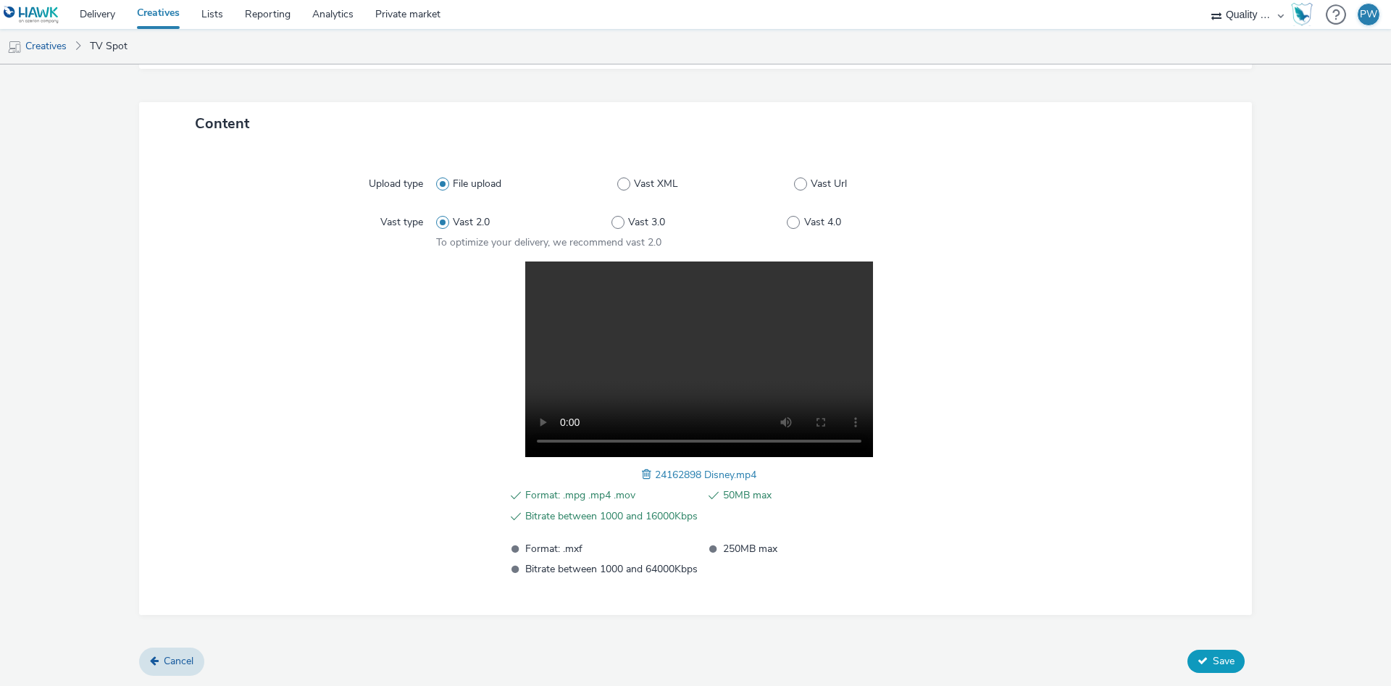
click at [1237, 654] on button "Save" at bounding box center [1215, 661] width 57 height 23
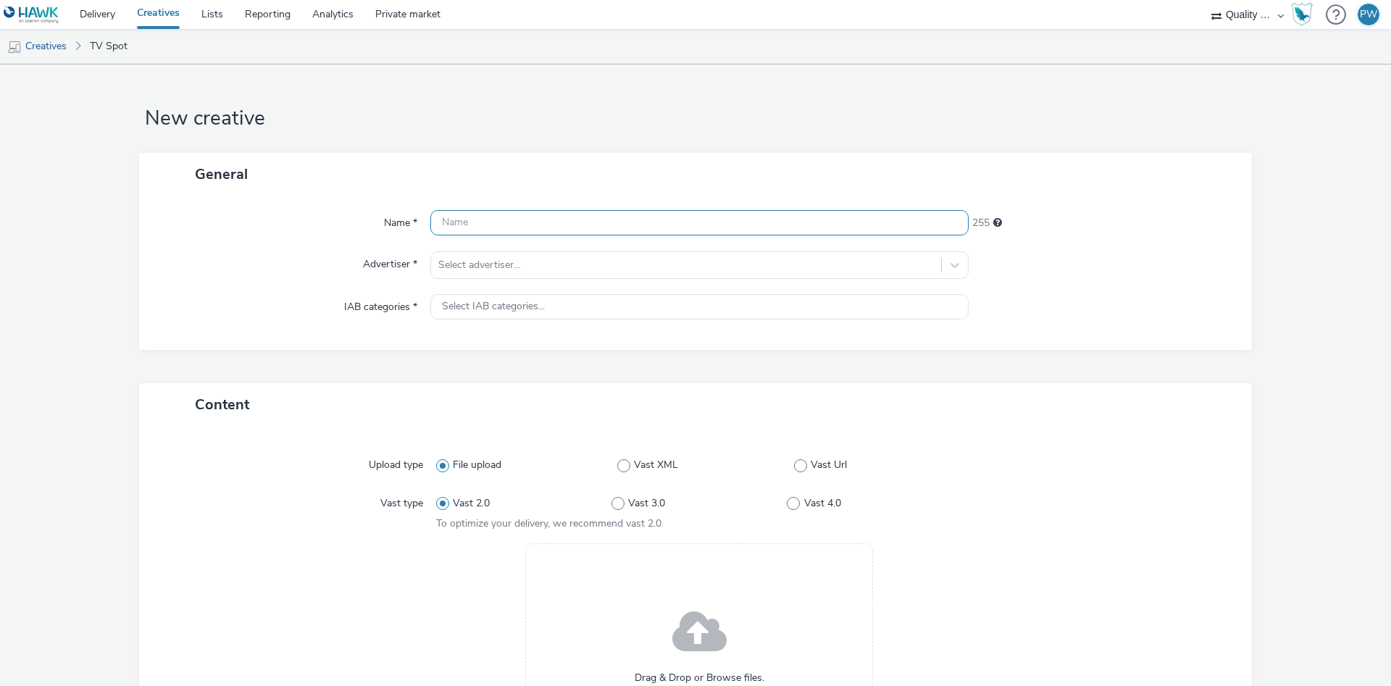
click at [463, 227] on input "text" at bounding box center [699, 222] width 538 height 25
paste input "24191015 Disney"
type input "24191015 Disney"
click at [504, 262] on div at bounding box center [686, 264] width 496 height 17
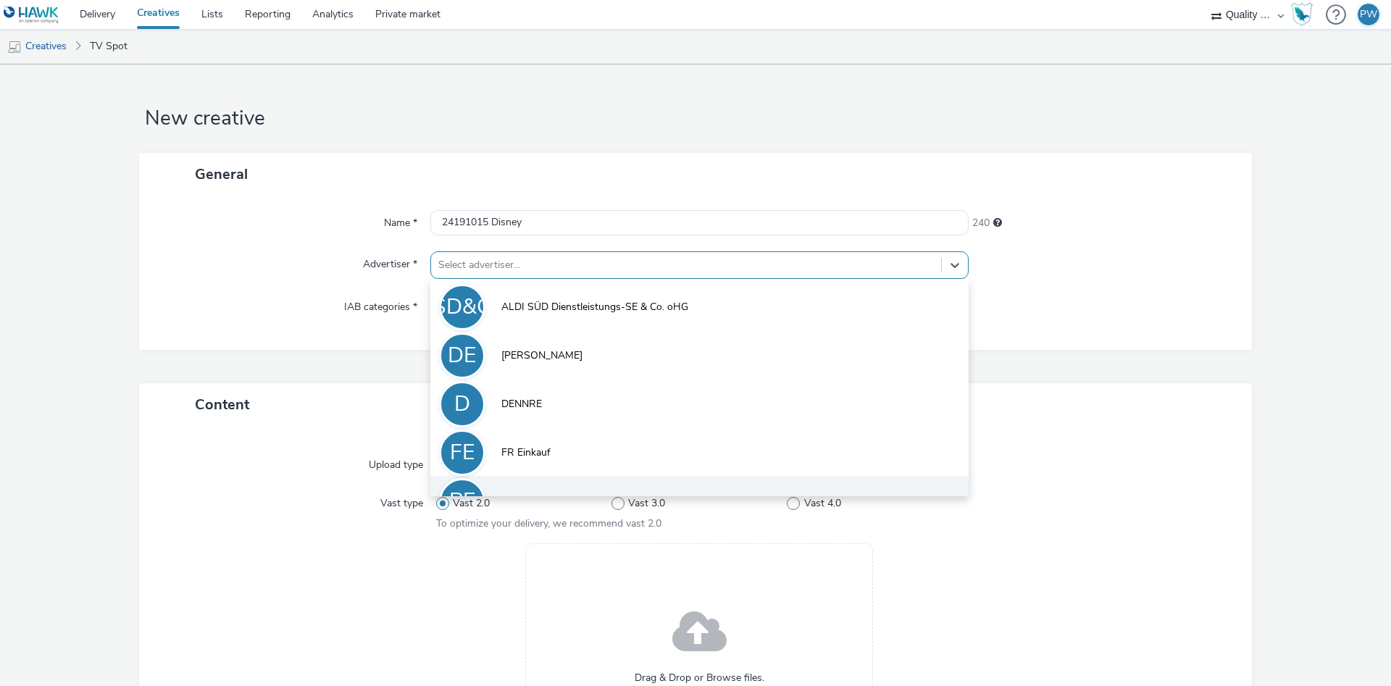
scroll to position [80, 0]
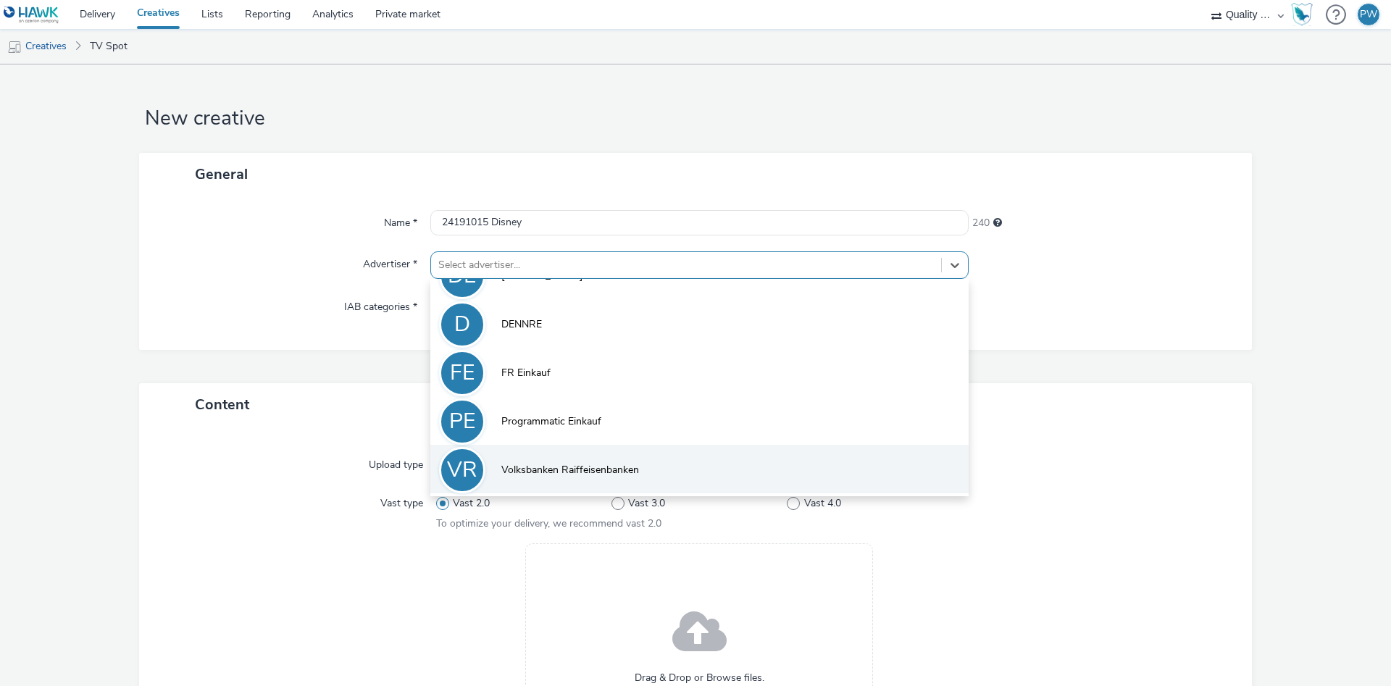
click at [590, 478] on li "VR Volksbanken Raiffeisenbanken" at bounding box center [699, 469] width 538 height 49
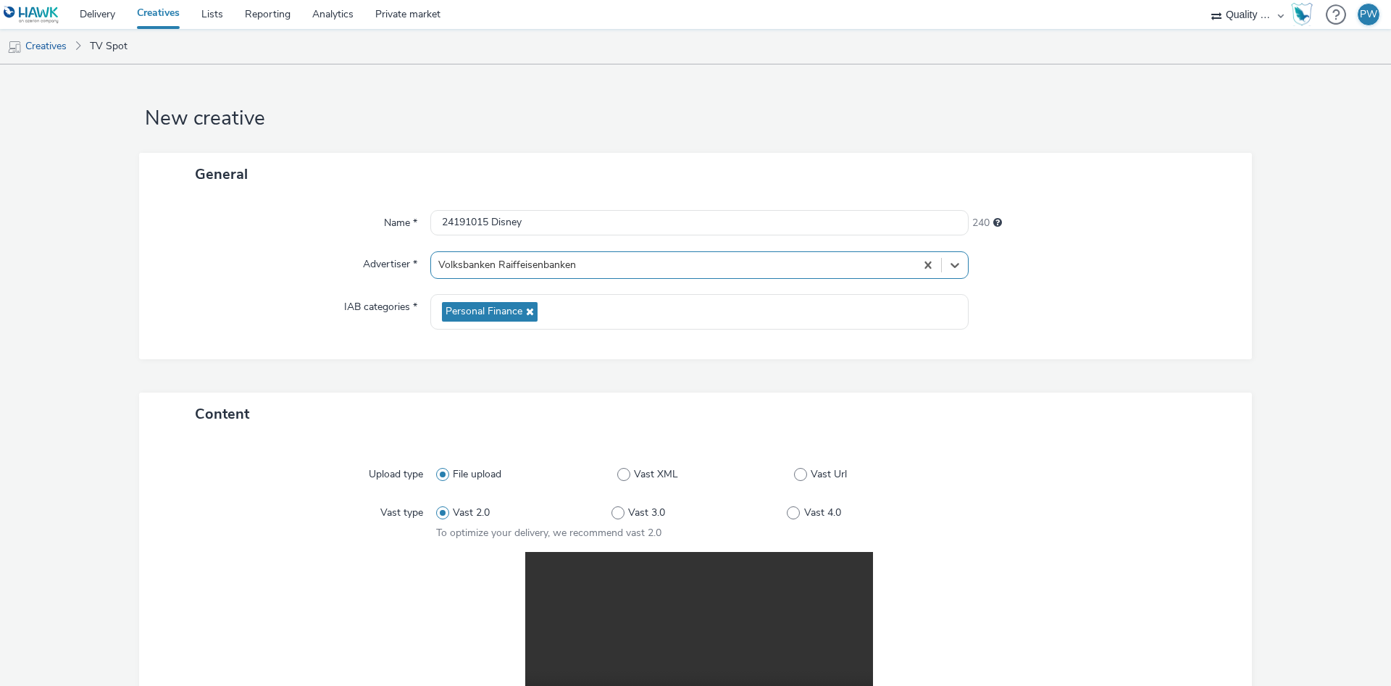
scroll to position [291, 0]
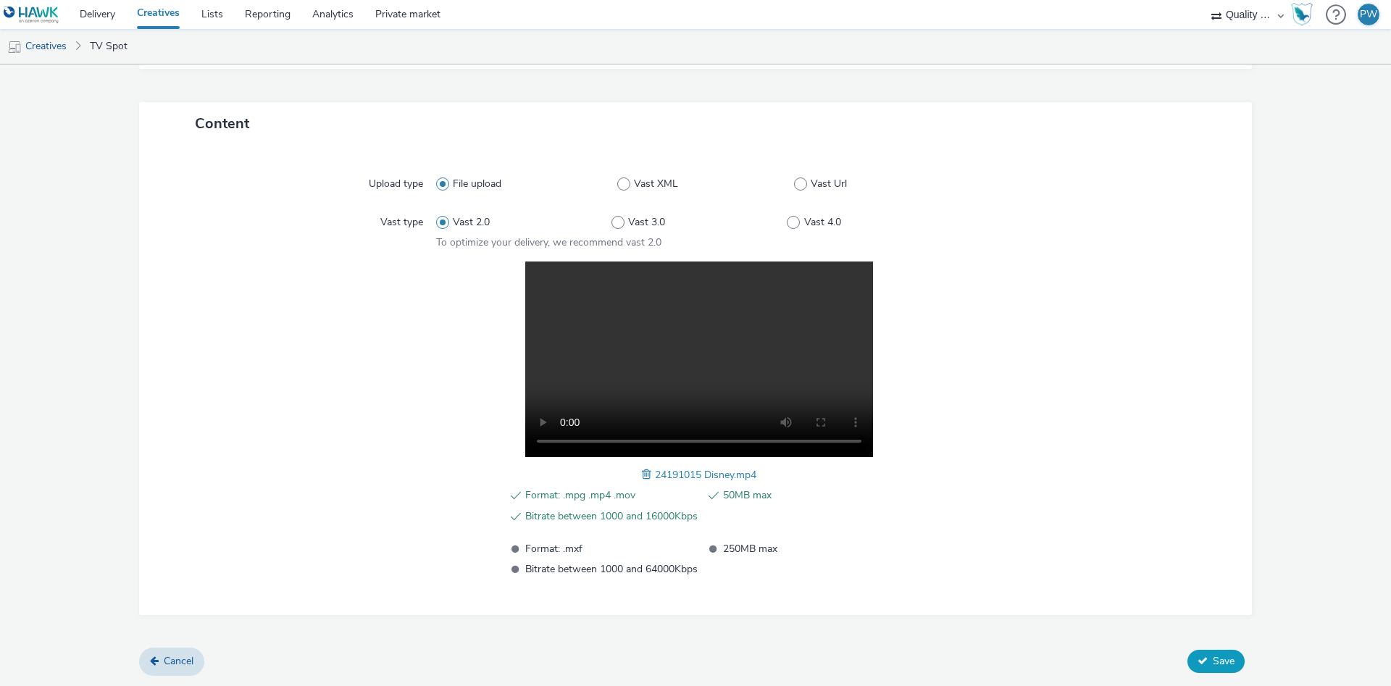
click at [1221, 669] on button "Save" at bounding box center [1215, 661] width 57 height 23
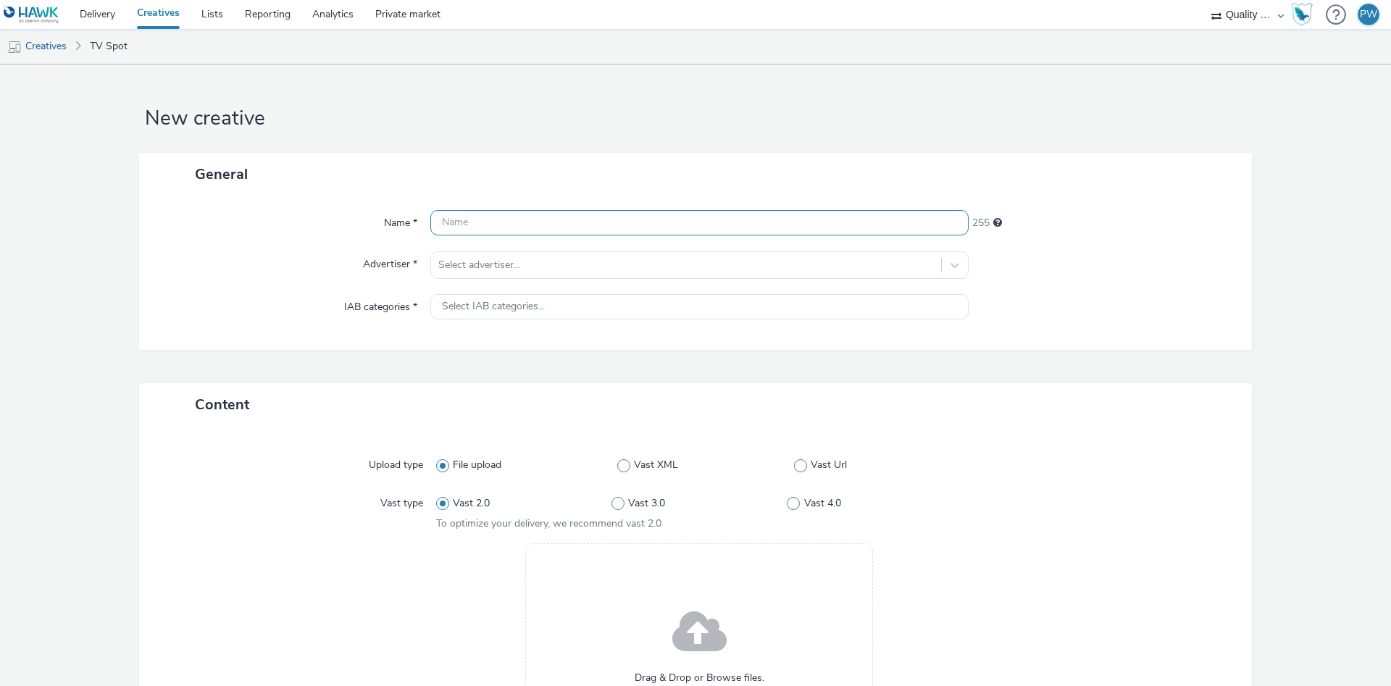
click at [465, 227] on input "text" at bounding box center [699, 222] width 538 height 25
paste input "25069262 Disney"
type input "25069262 Disney"
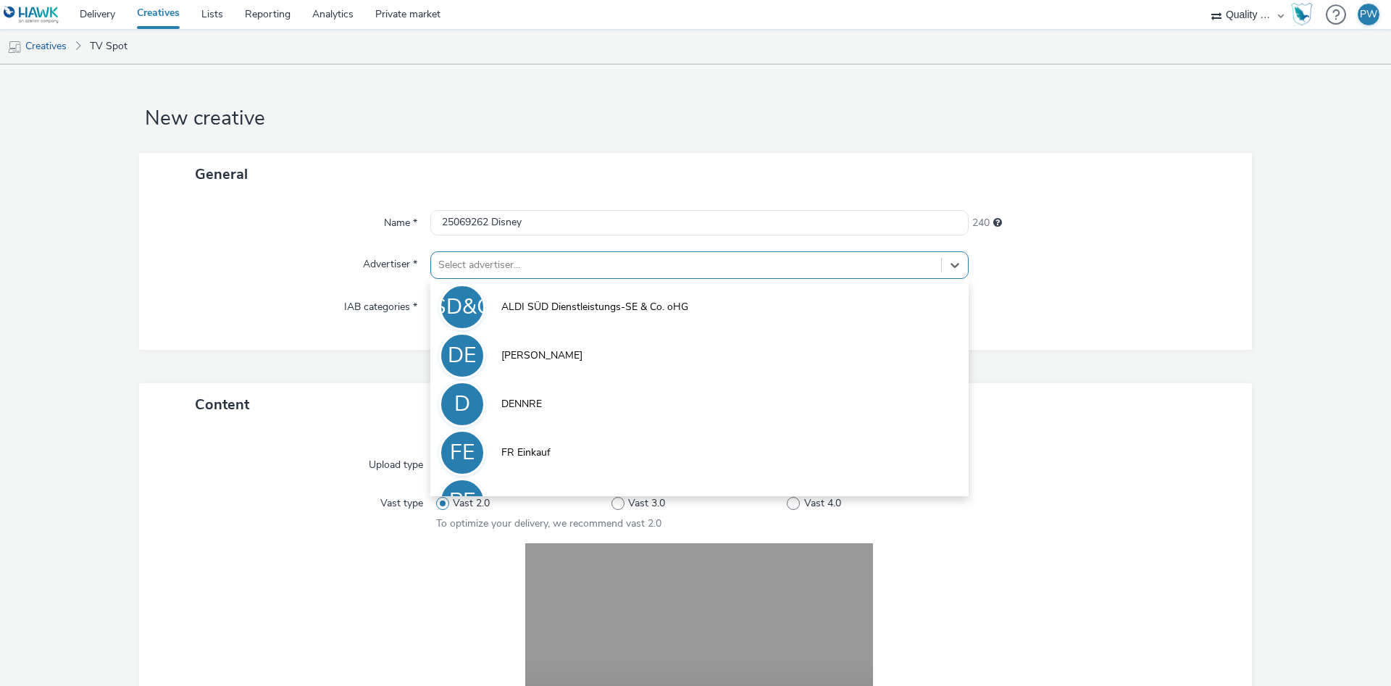
click at [561, 259] on div at bounding box center [686, 264] width 496 height 17
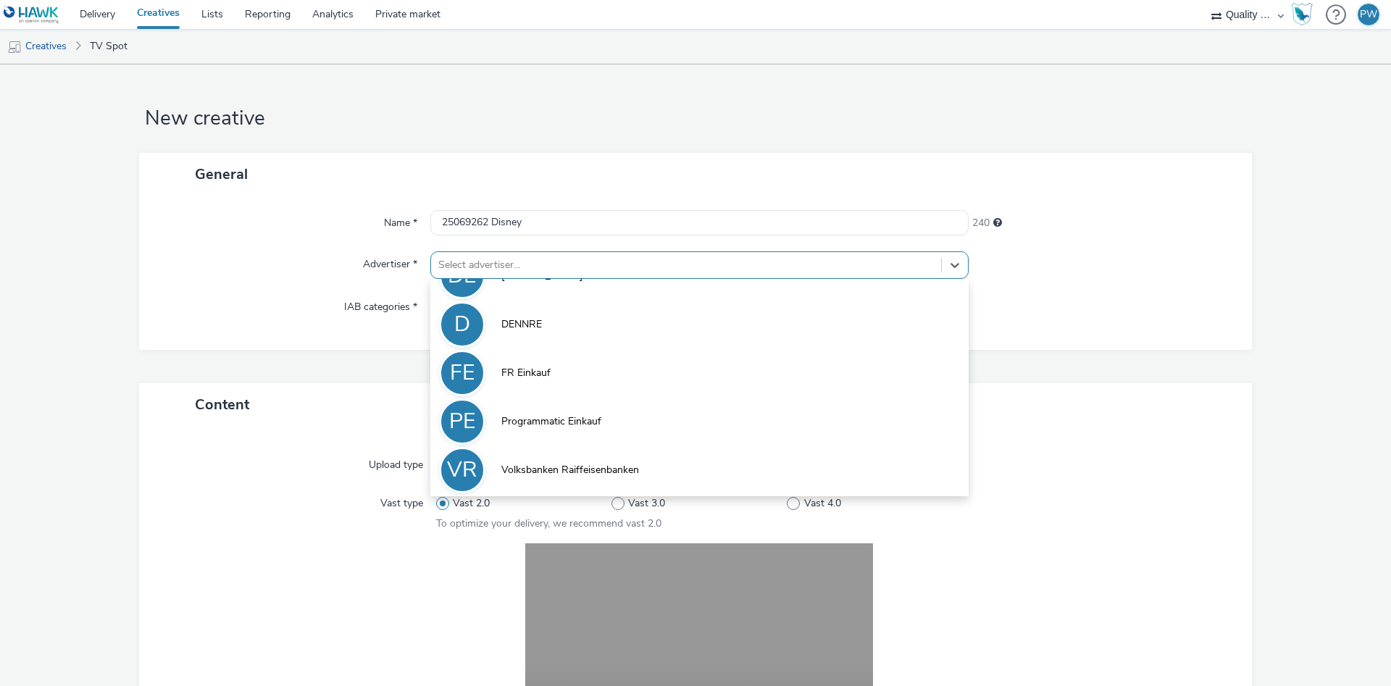
click at [570, 459] on li "VR Volksbanken Raiffeisenbanken" at bounding box center [699, 469] width 538 height 49
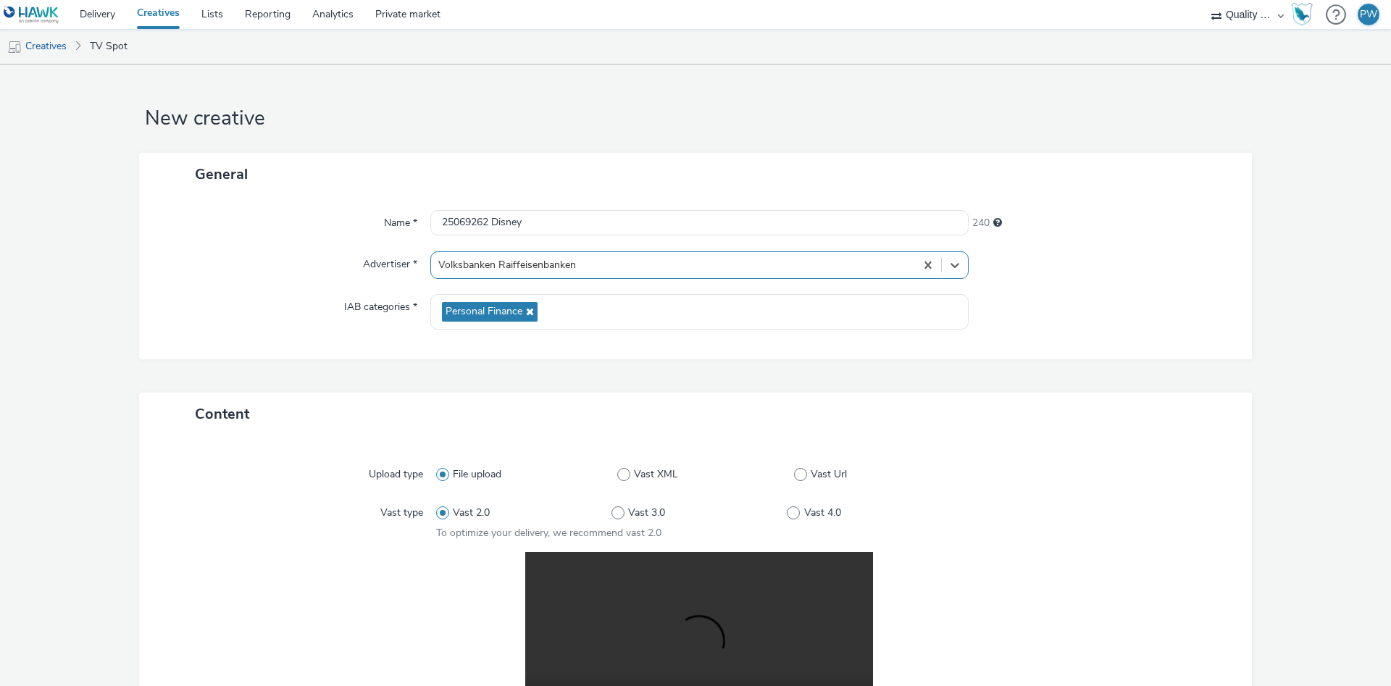
scroll to position [291, 0]
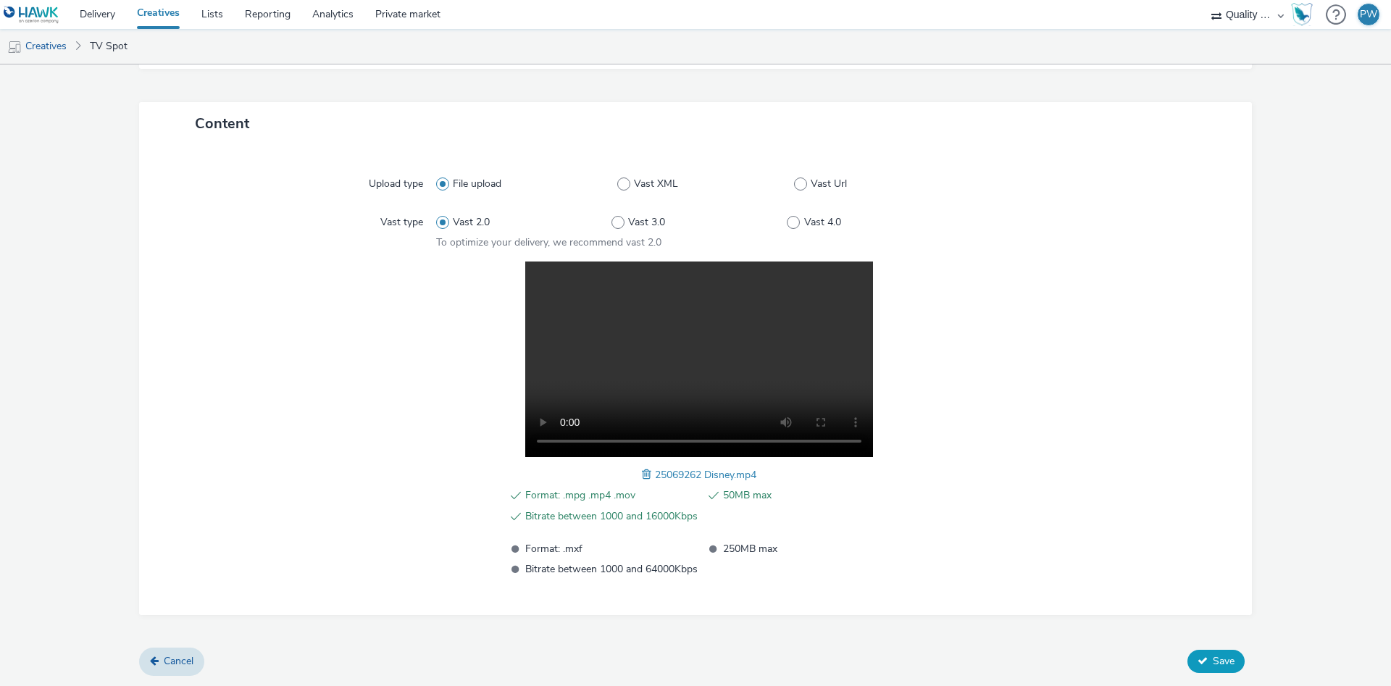
click at [1208, 651] on button "Save" at bounding box center [1215, 661] width 57 height 23
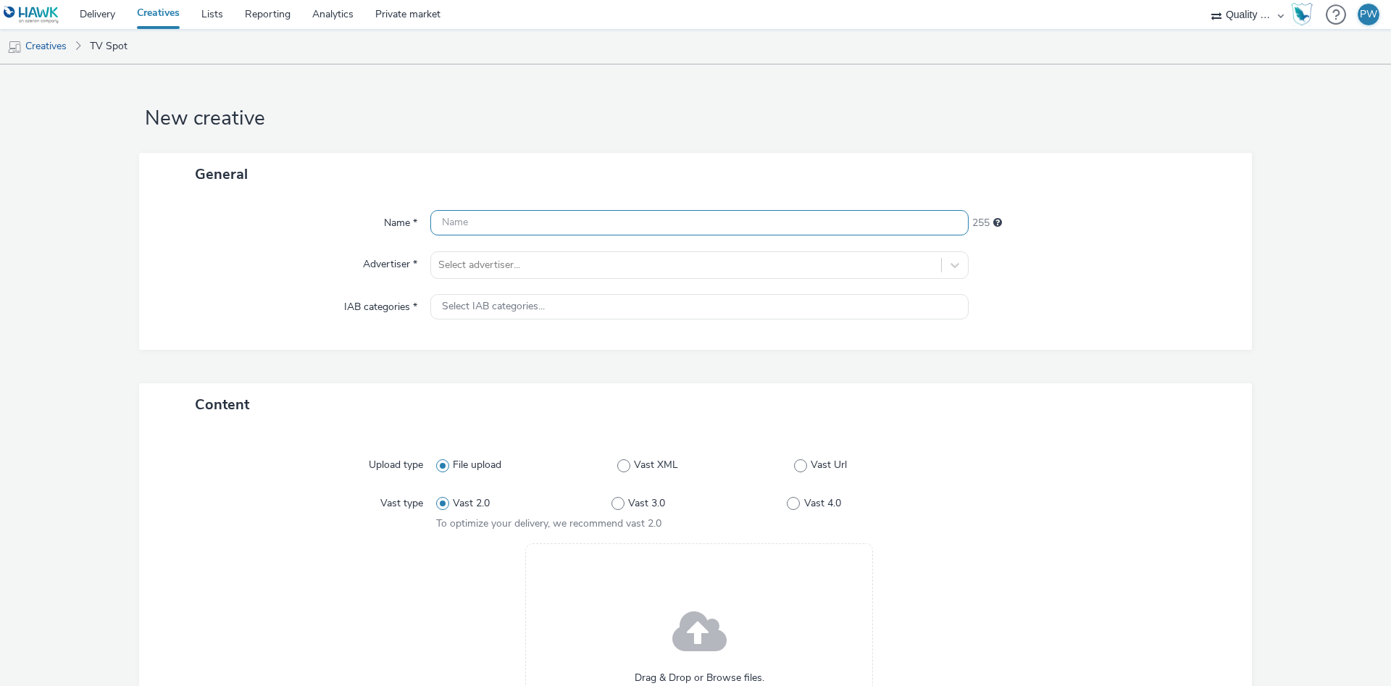
click at [493, 212] on input "text" at bounding box center [699, 222] width 538 height 25
paste input "25190001 Disney"
type input "25190001 Disney"
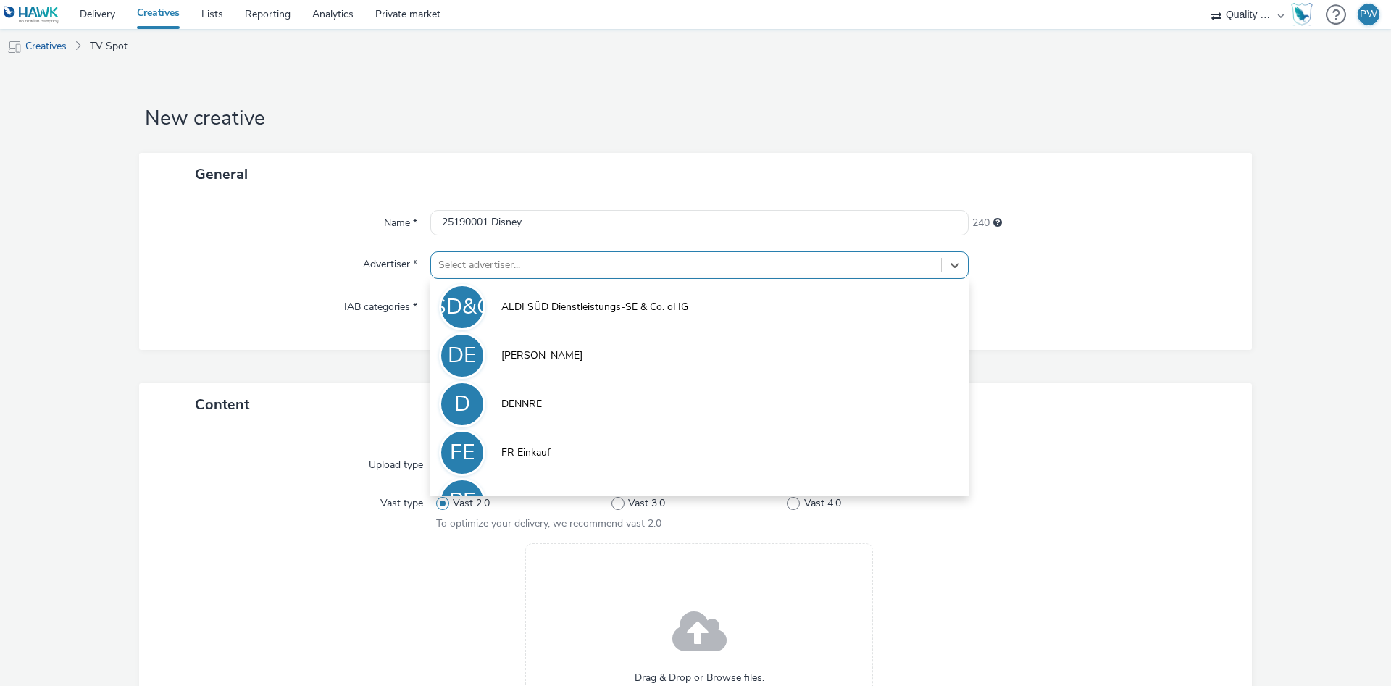
click at [498, 261] on div at bounding box center [686, 264] width 496 height 17
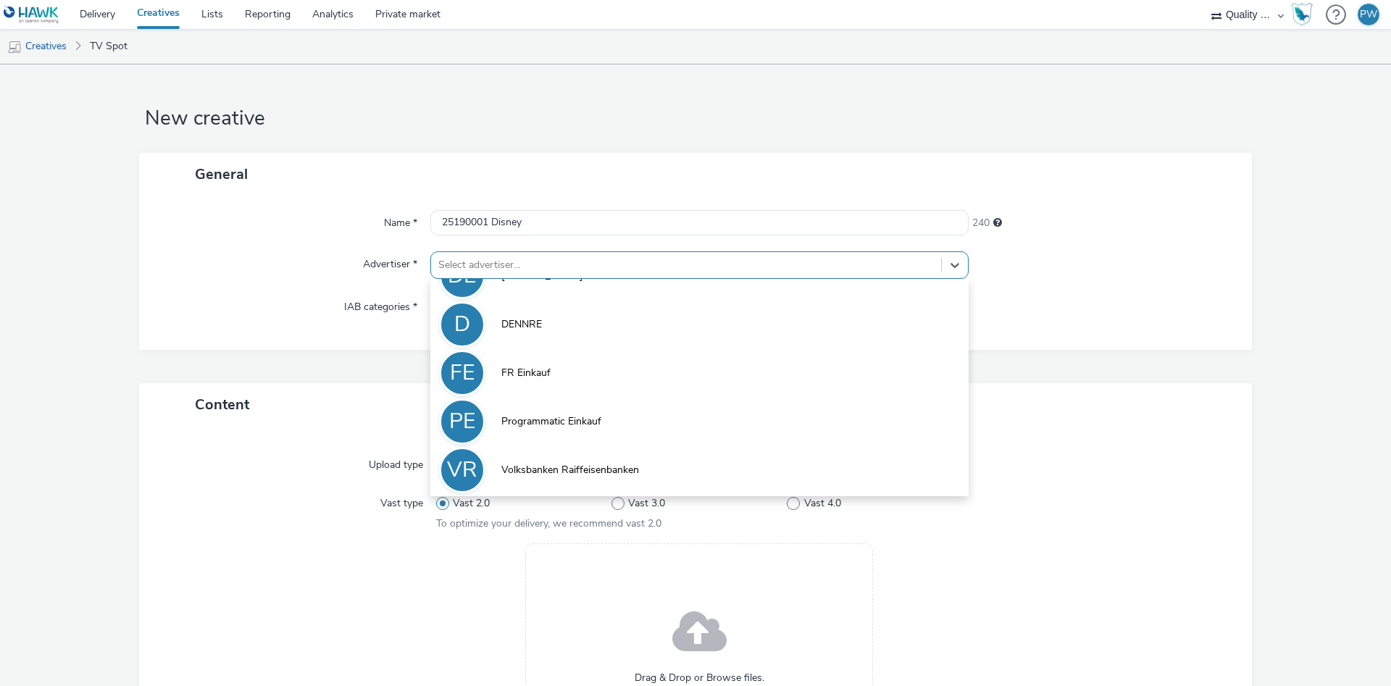
click at [565, 462] on li "VR Volksbanken Raiffeisenbanken" at bounding box center [699, 469] width 538 height 49
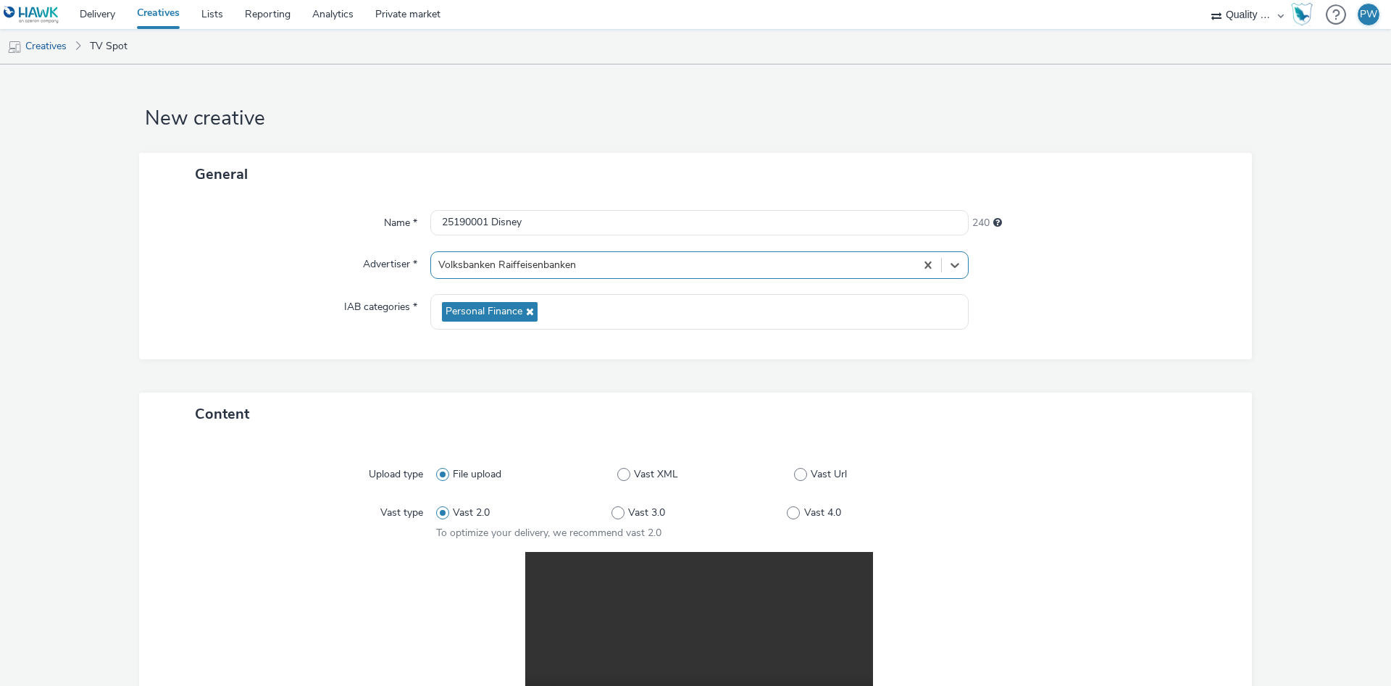
scroll to position [291, 0]
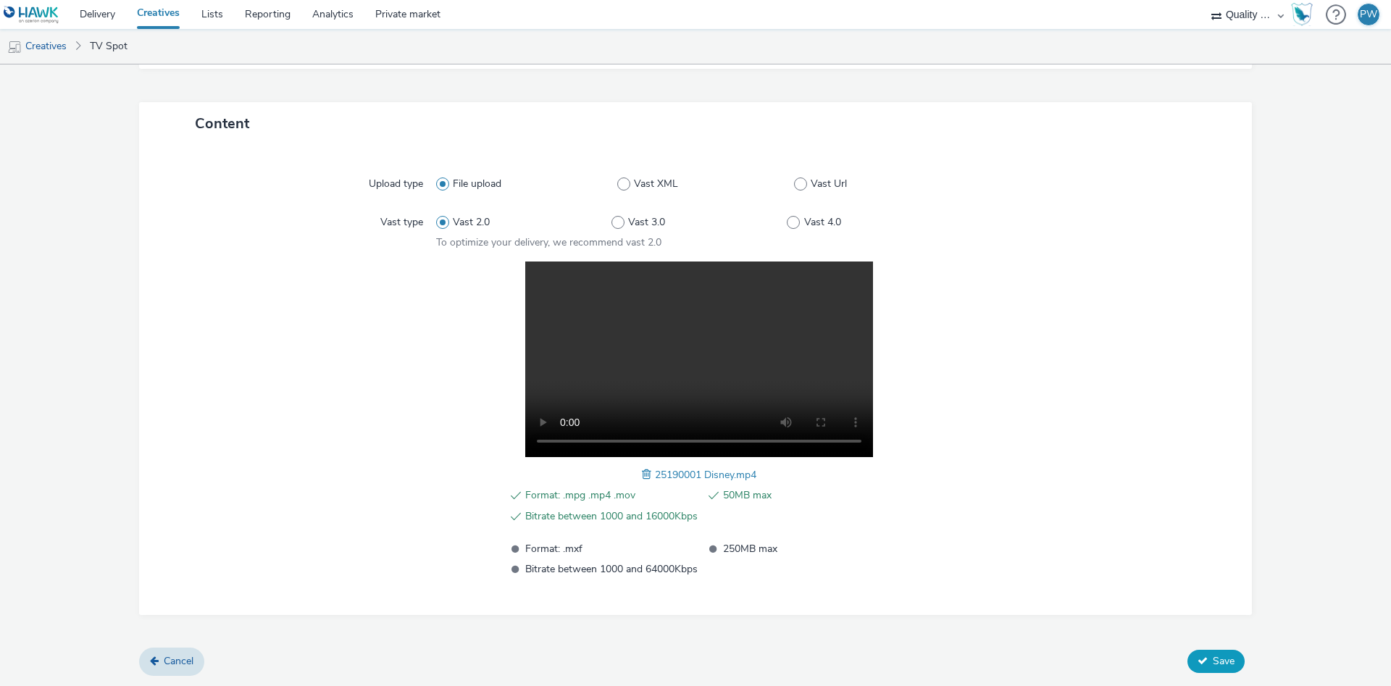
click at [1219, 654] on button "Save" at bounding box center [1215, 661] width 57 height 23
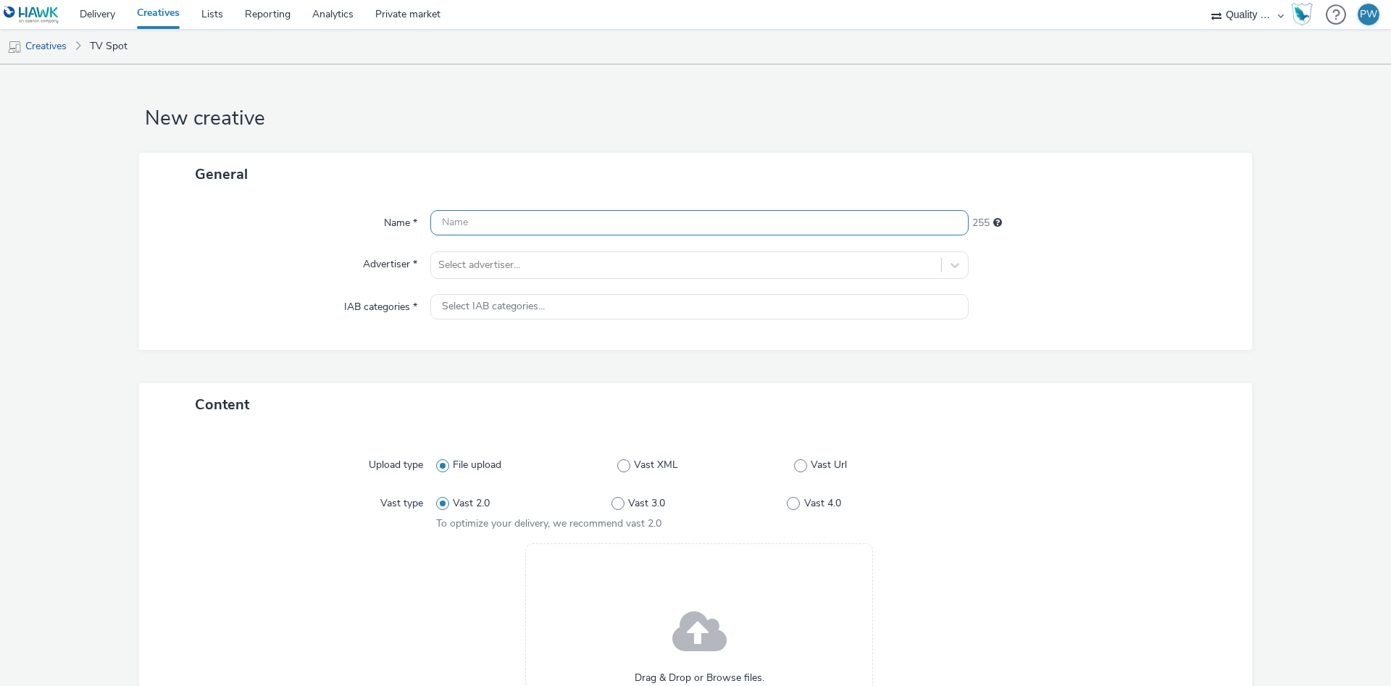
click at [455, 228] on input "text" at bounding box center [699, 222] width 538 height 25
paste input "25193331 Disney"
type input "25193331 Disney"
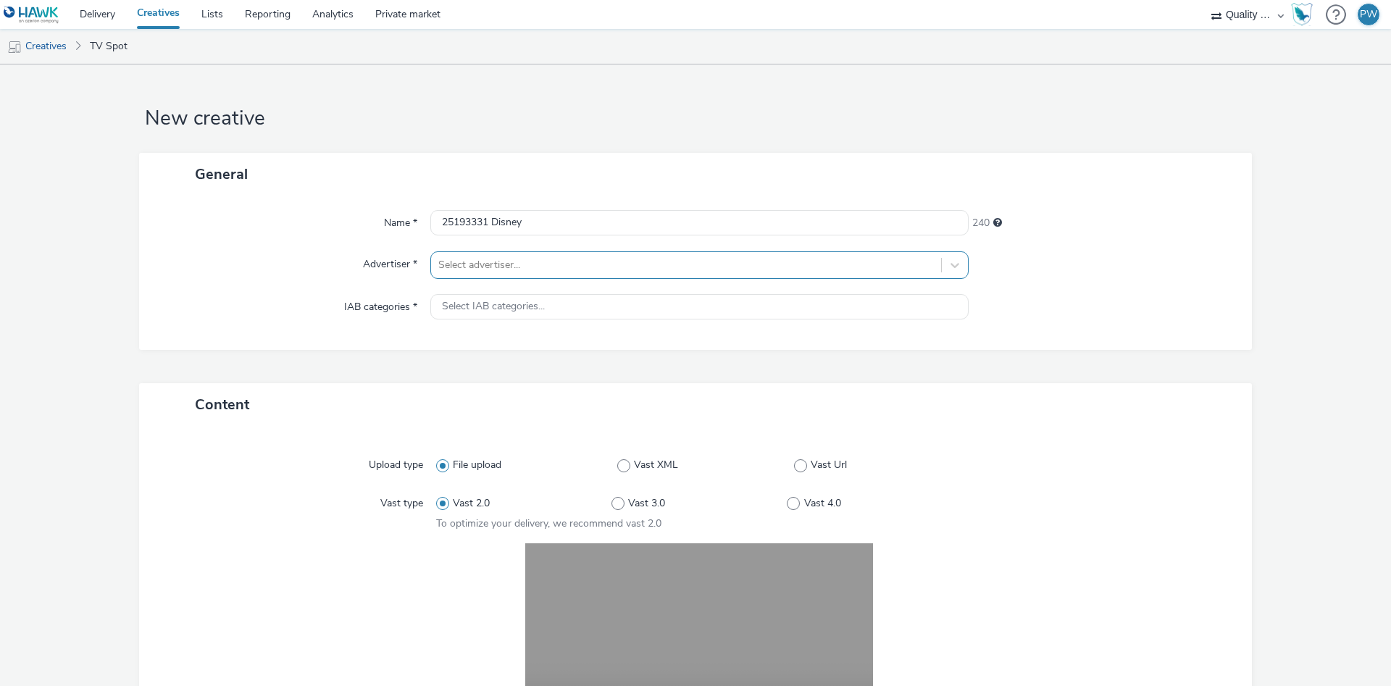
click at [494, 272] on div at bounding box center [686, 264] width 496 height 17
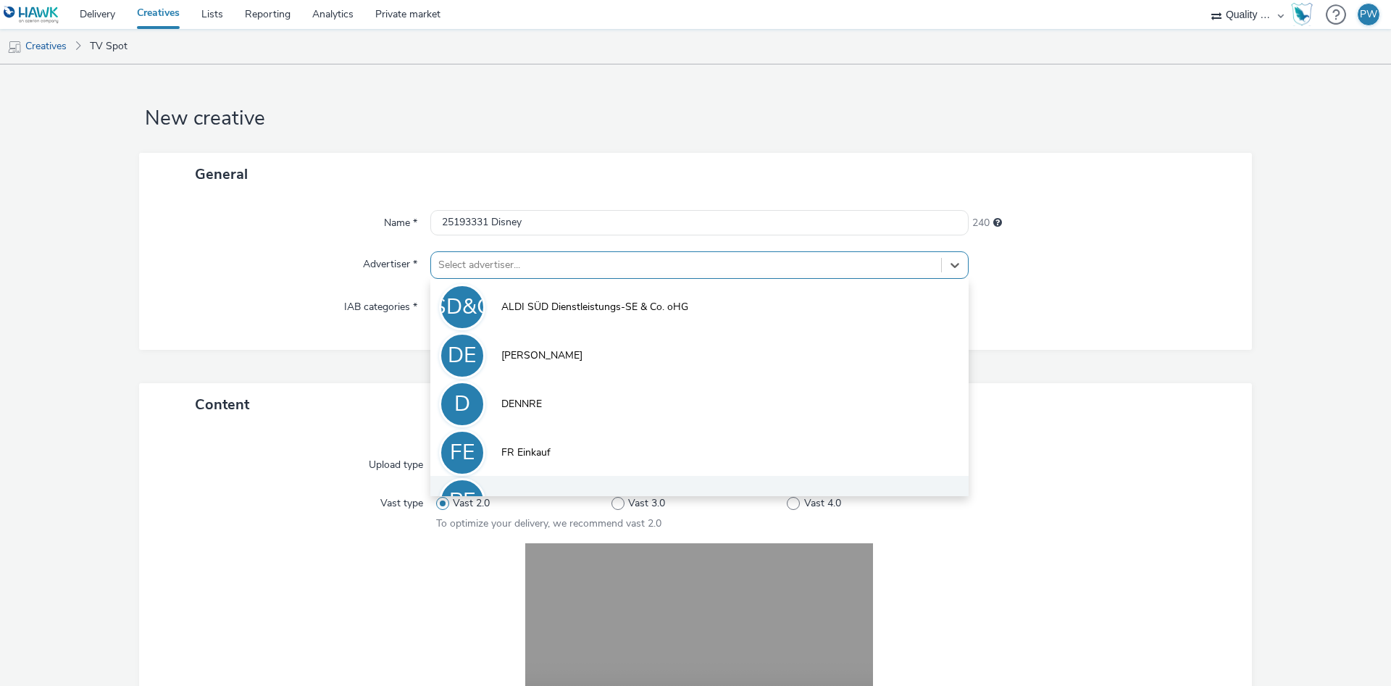
scroll to position [80, 0]
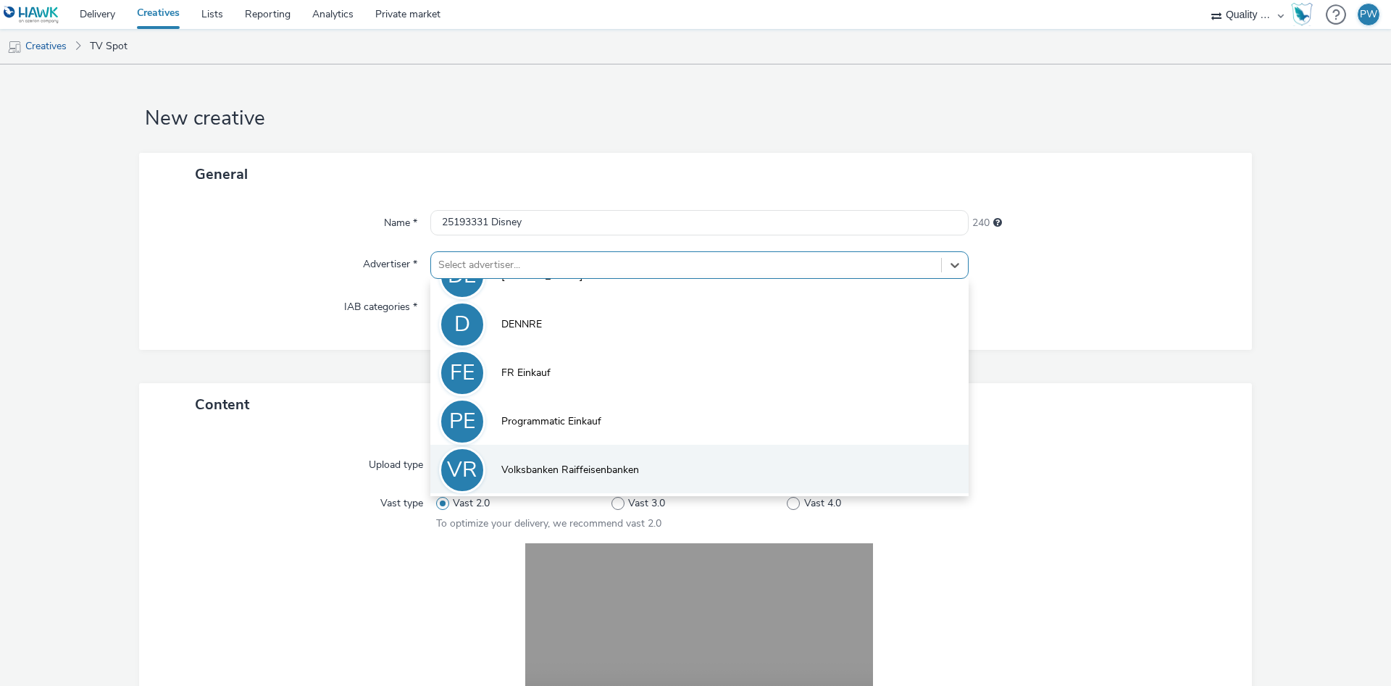
click at [556, 467] on span "Volksbanken Raiffeisenbanken" at bounding box center [570, 470] width 138 height 14
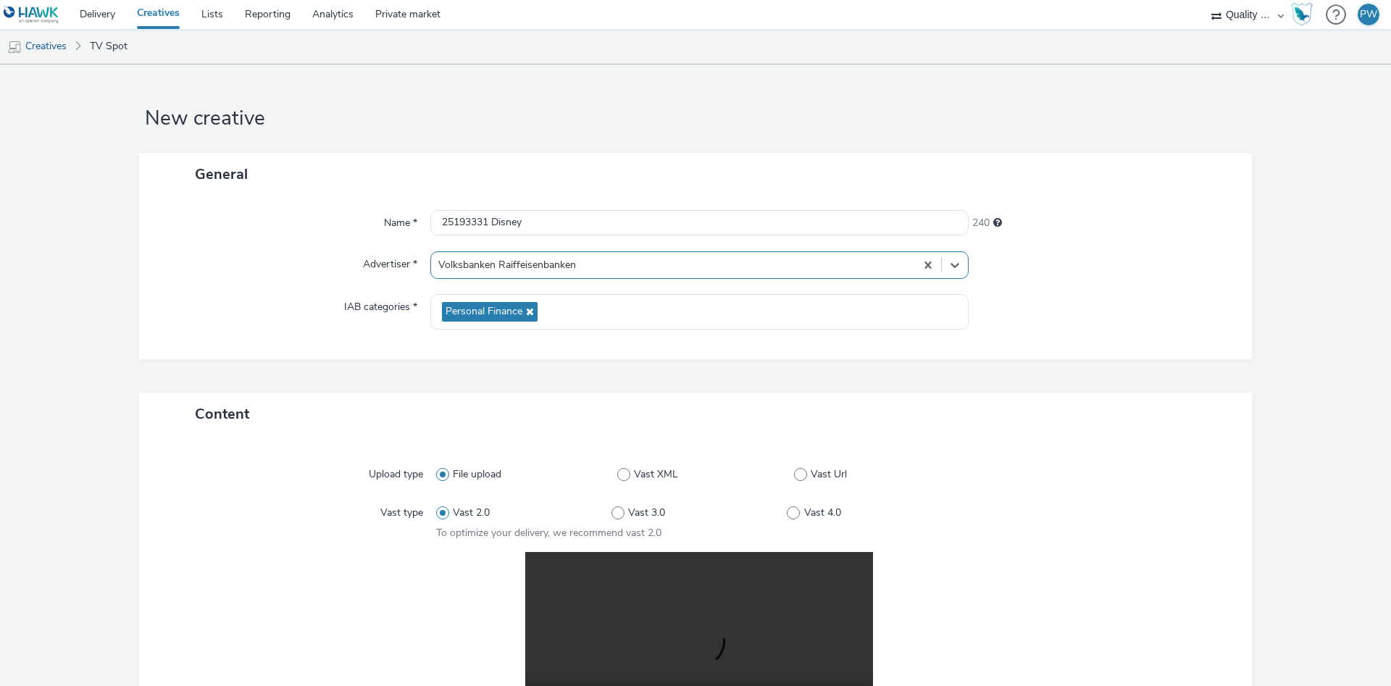
scroll to position [291, 0]
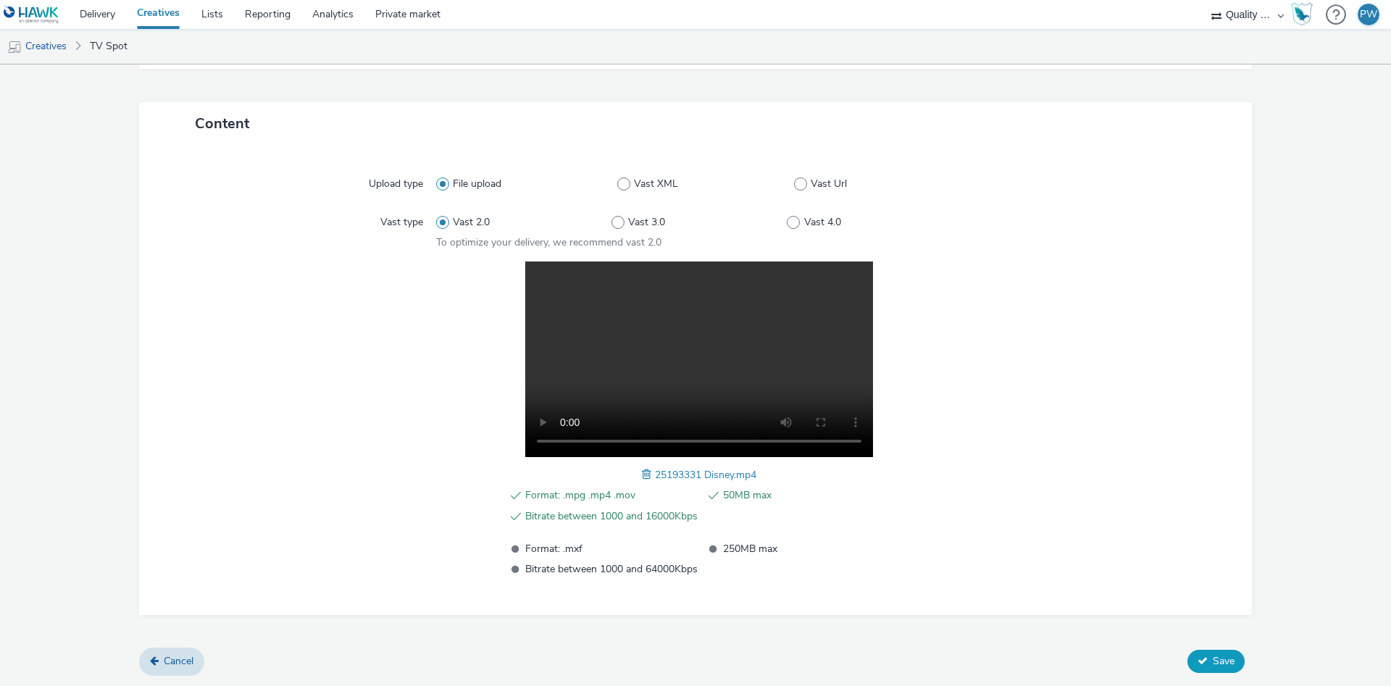
click at [1235, 663] on button "Save" at bounding box center [1215, 661] width 57 height 23
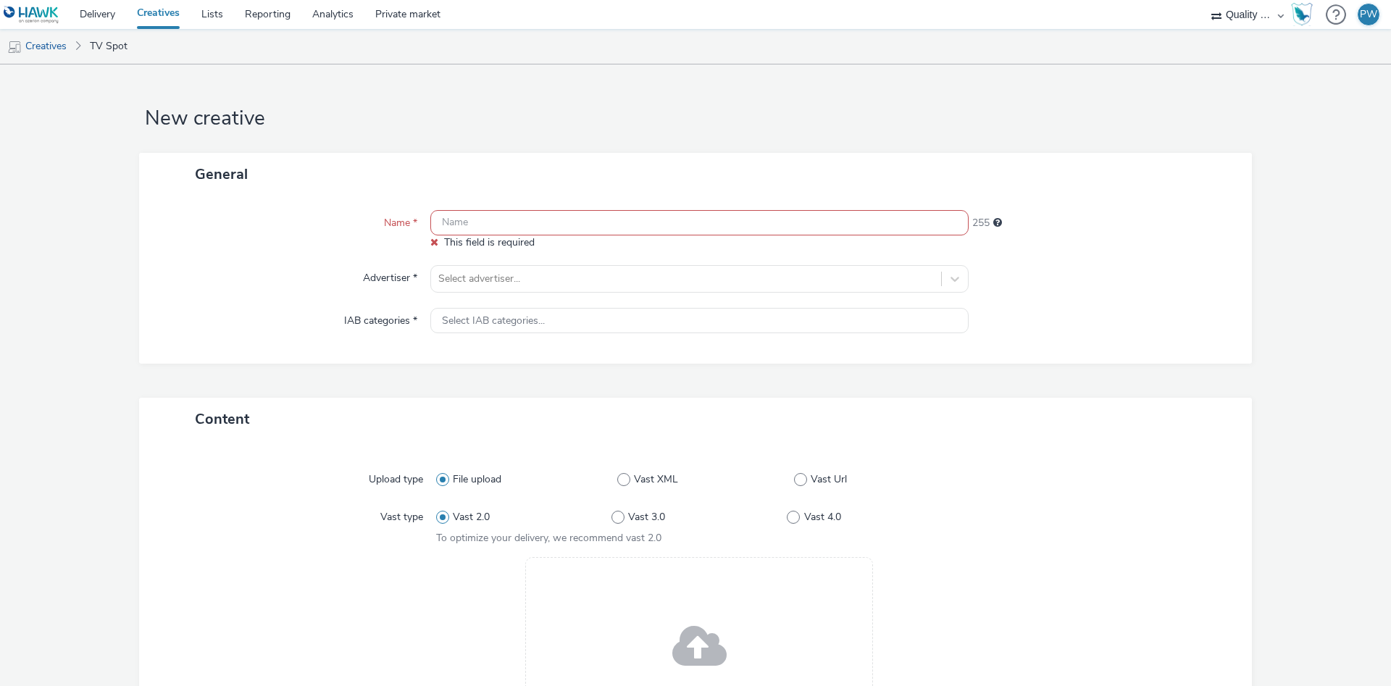
click at [530, 214] on input "text" at bounding box center [699, 222] width 538 height 25
paste input "25462160 Disney"
type input "25462160 Disney"
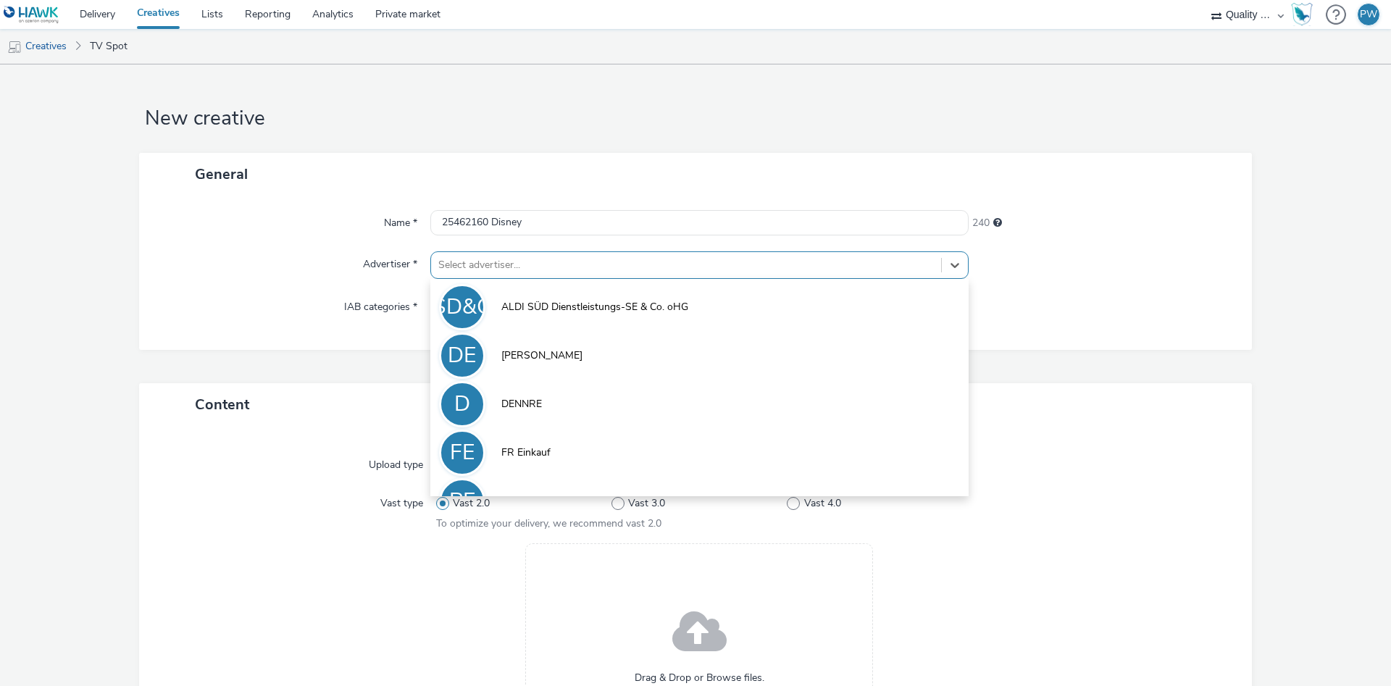
drag, startPoint x: 538, startPoint y: 277, endPoint x: 542, endPoint y: 270, distance: 8.1
click at [539, 276] on div "Select advertiser..." at bounding box center [699, 265] width 538 height 28
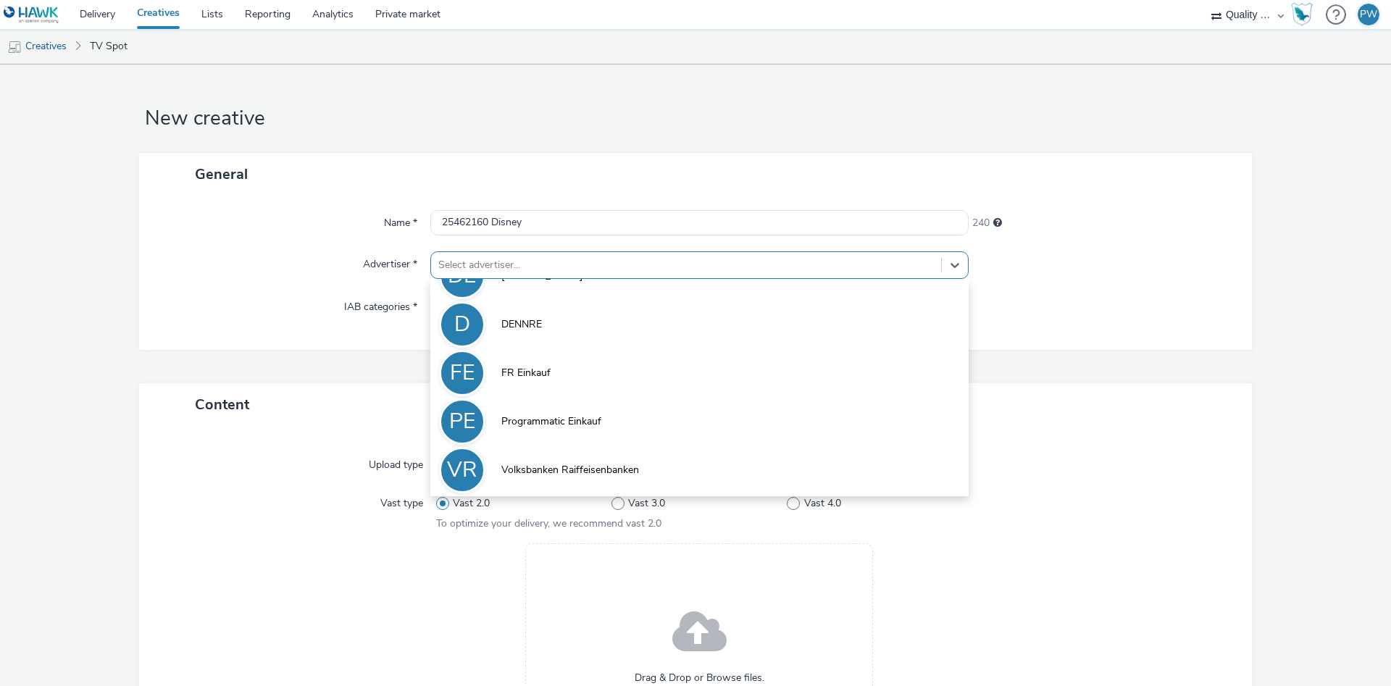
click at [569, 483] on li "VR Volksbanken Raiffeisenbanken" at bounding box center [699, 469] width 538 height 49
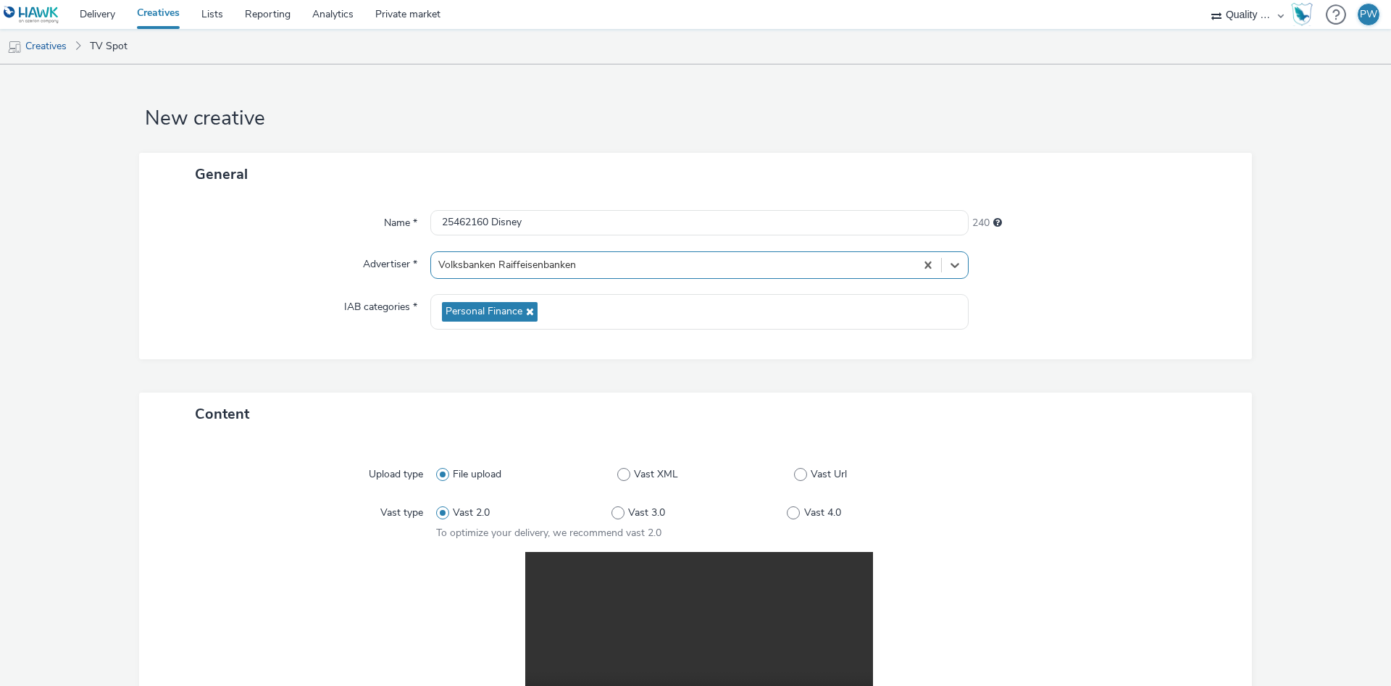
scroll to position [291, 0]
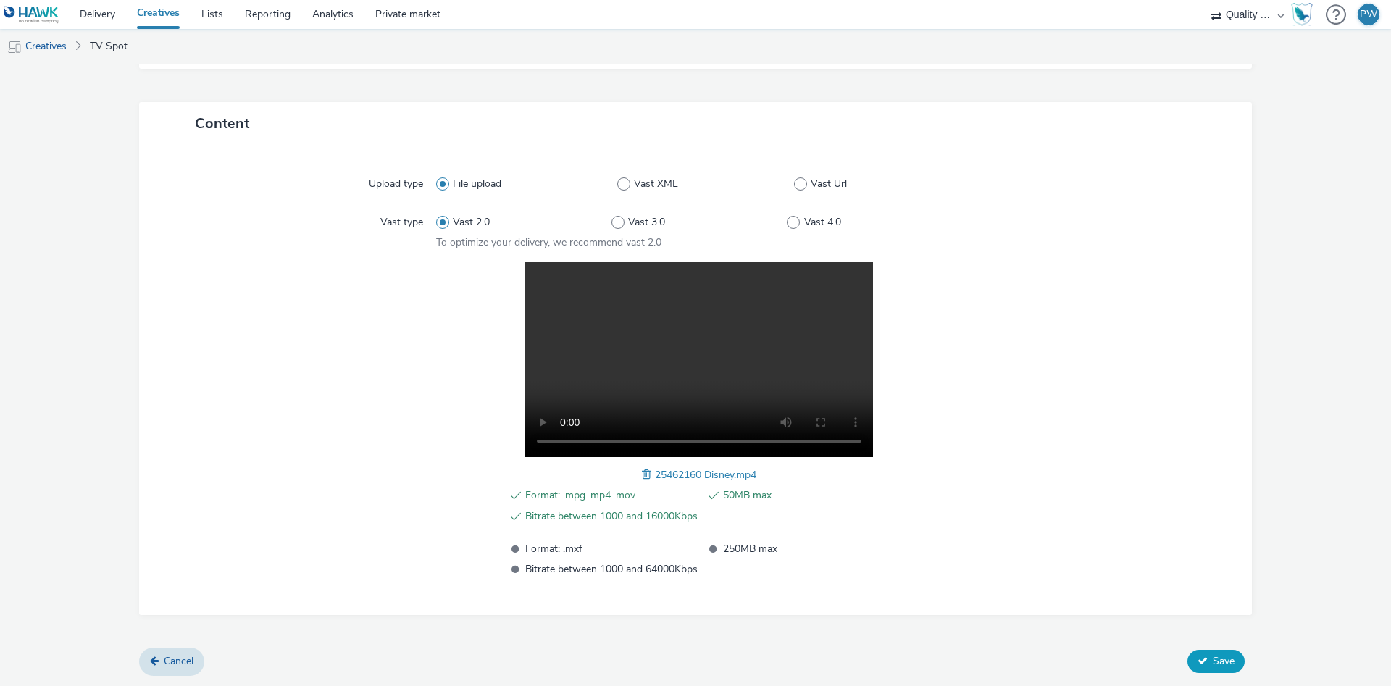
click at [1231, 650] on button "Save" at bounding box center [1215, 661] width 57 height 23
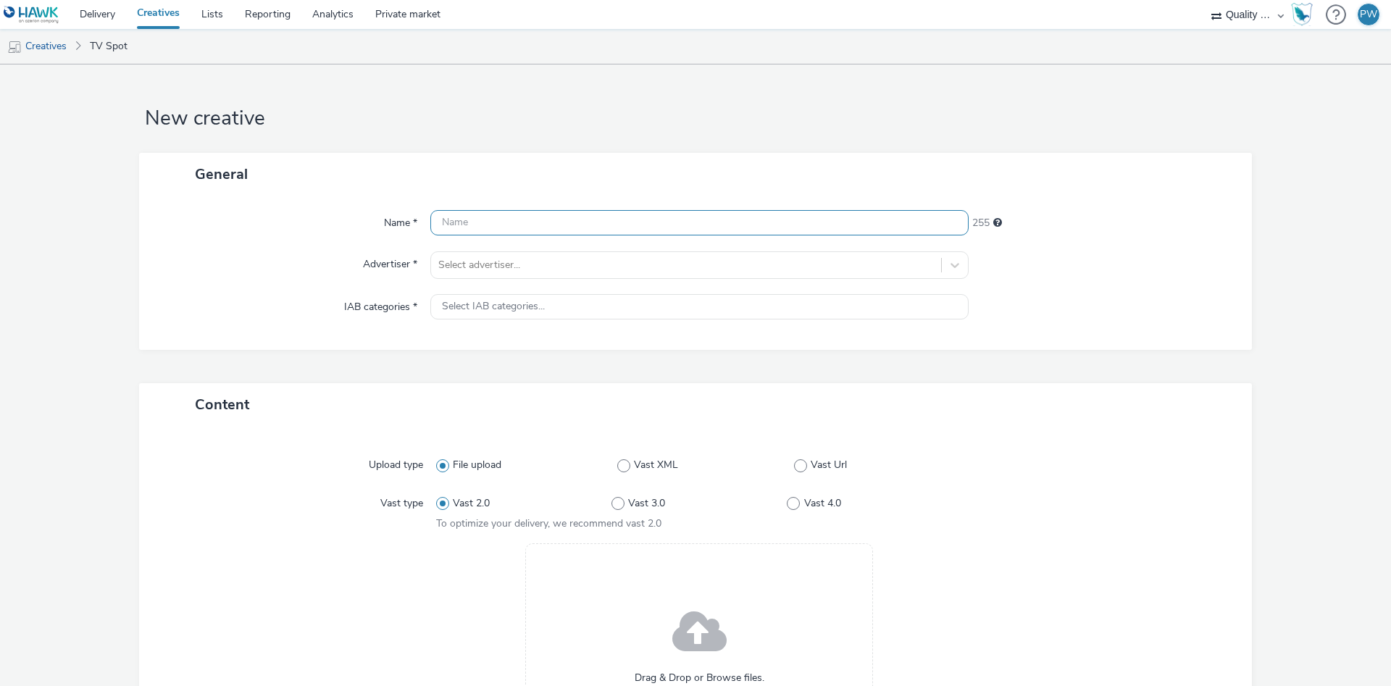
click at [468, 226] on input "text" at bounding box center [699, 222] width 538 height 25
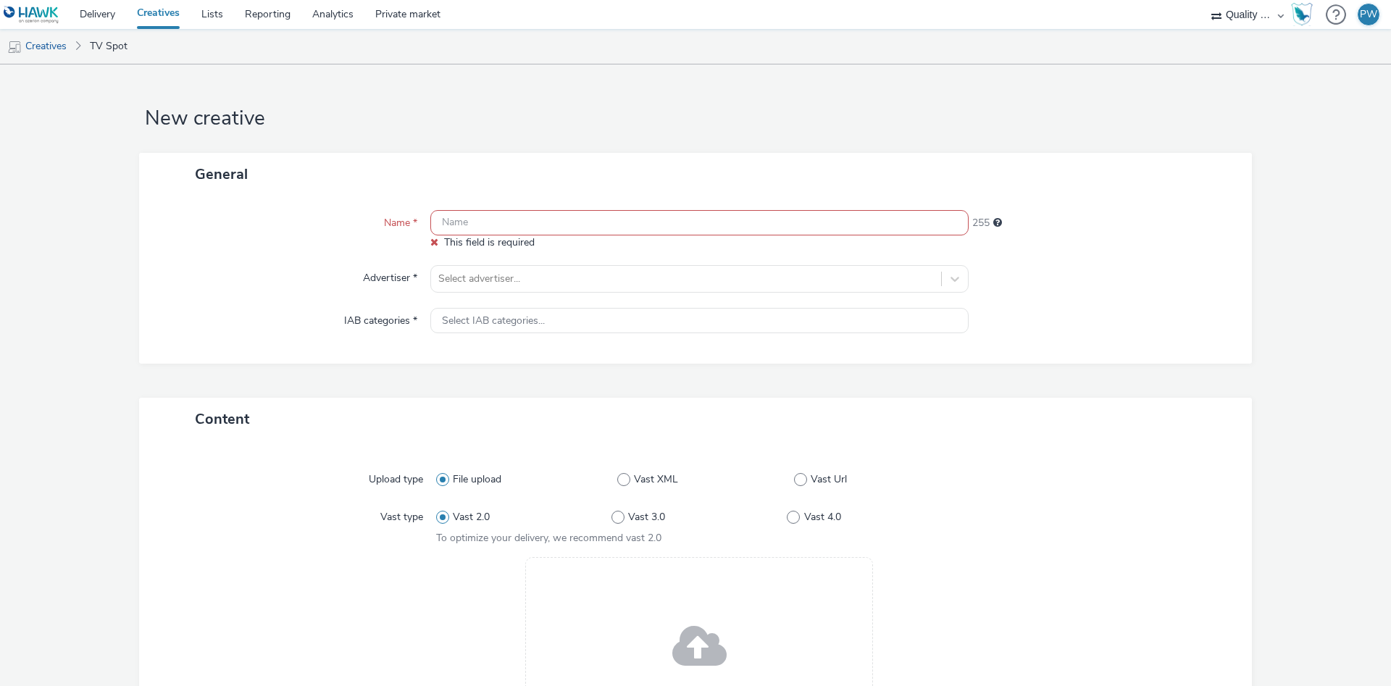
click at [503, 224] on input "text" at bounding box center [699, 222] width 538 height 25
paste input "25462680 Disney"
type input "25462680 Disney"
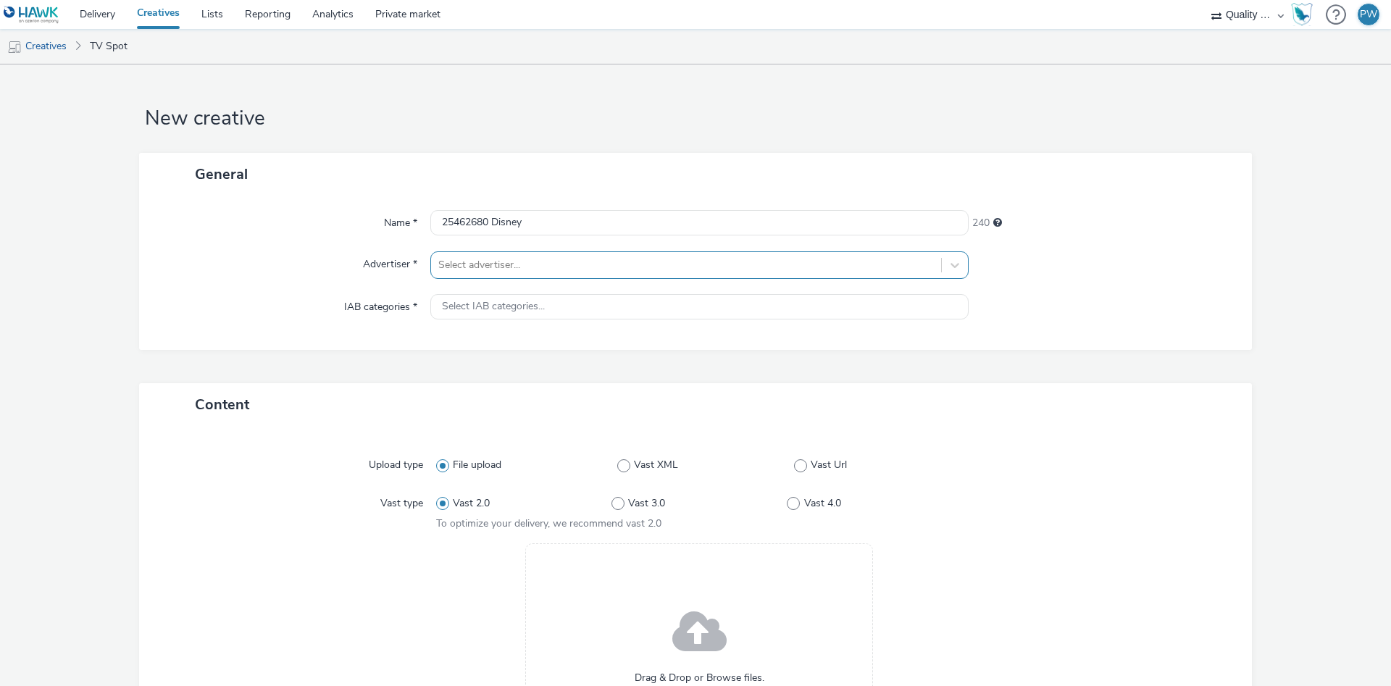
click at [496, 272] on div at bounding box center [686, 264] width 496 height 17
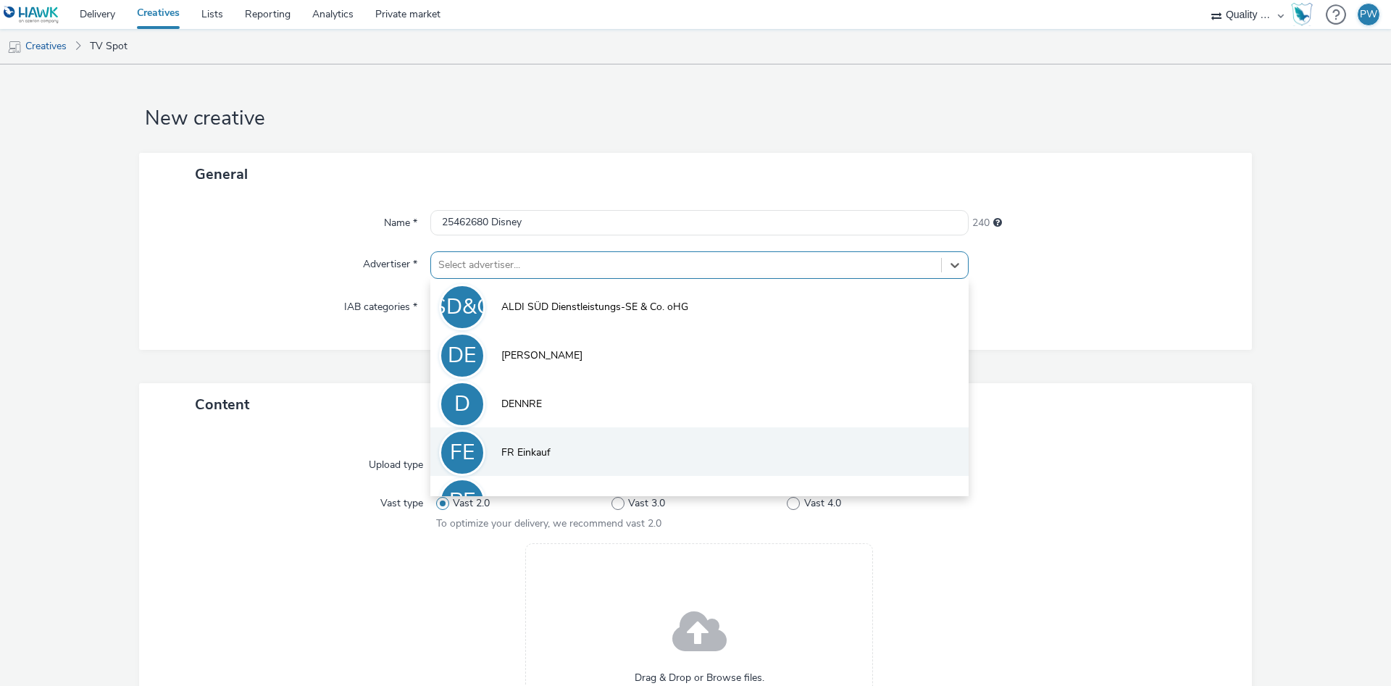
scroll to position [80, 0]
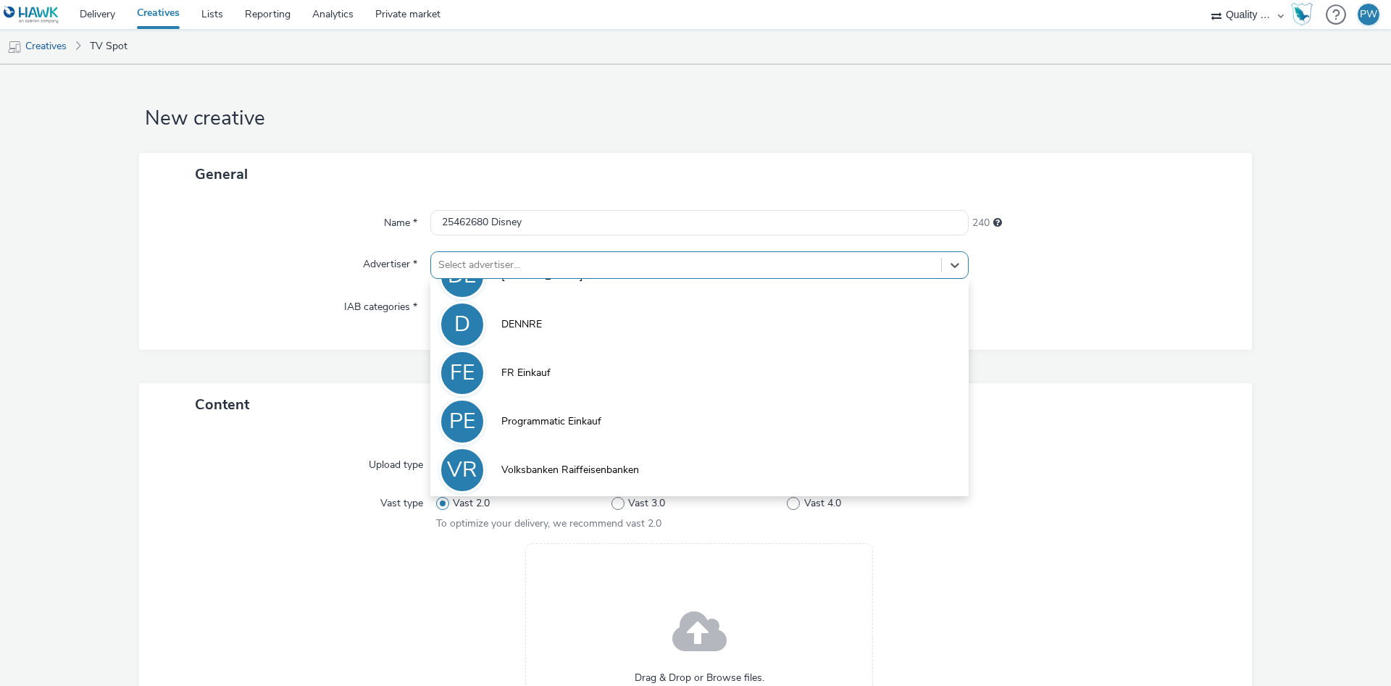
click at [575, 462] on li "VR Volksbanken Raiffeisenbanken" at bounding box center [699, 469] width 538 height 49
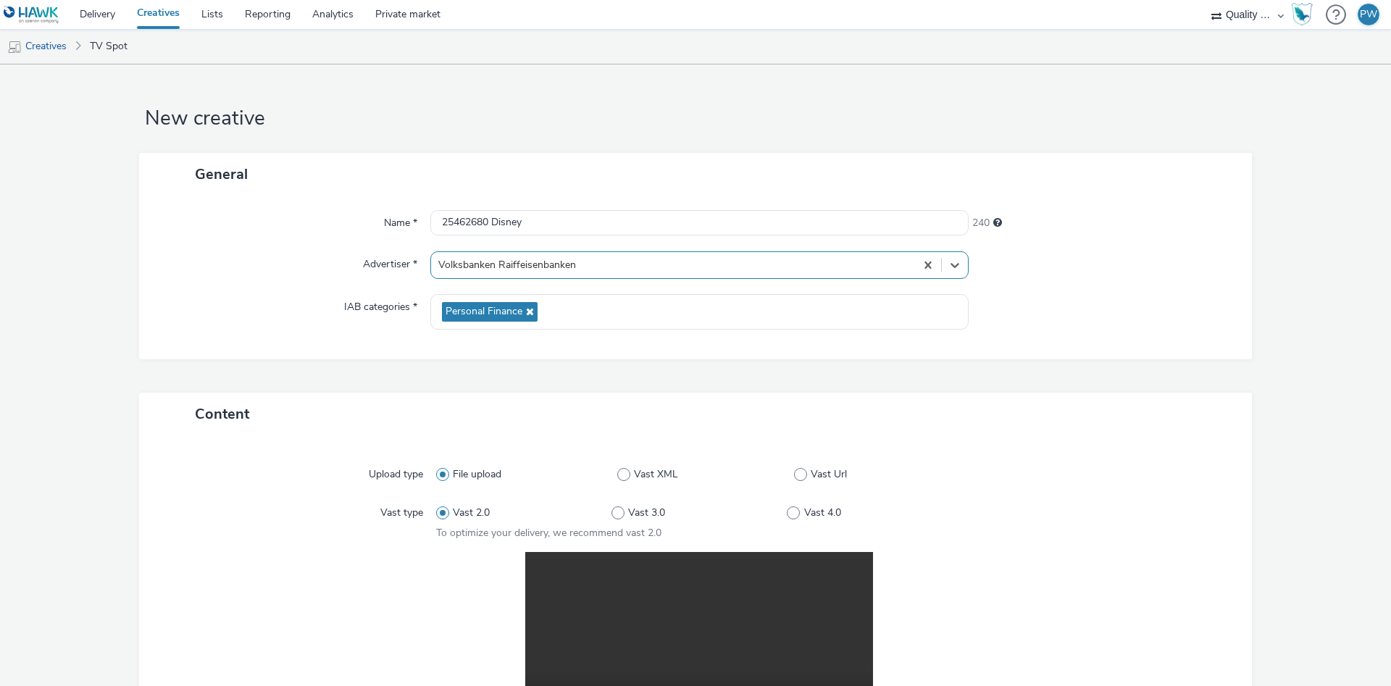
scroll to position [291, 0]
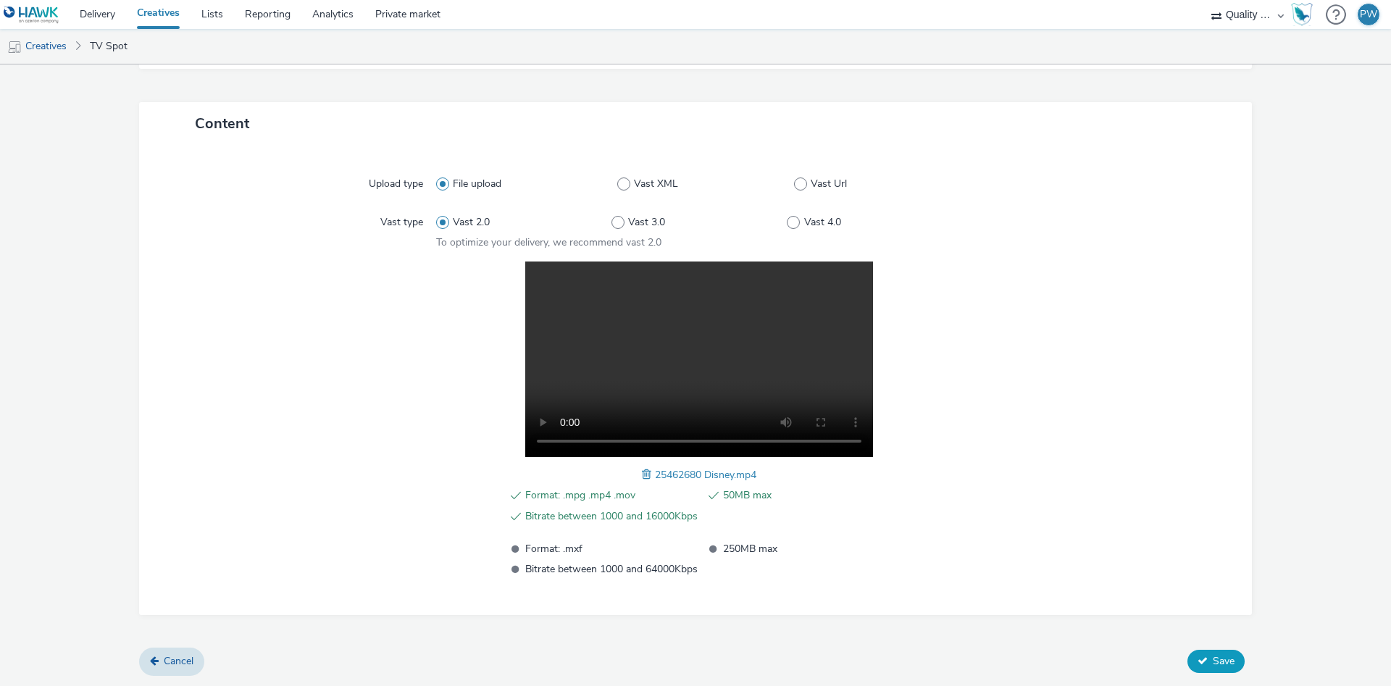
click at [1233, 664] on span "Save" at bounding box center [1224, 661] width 22 height 14
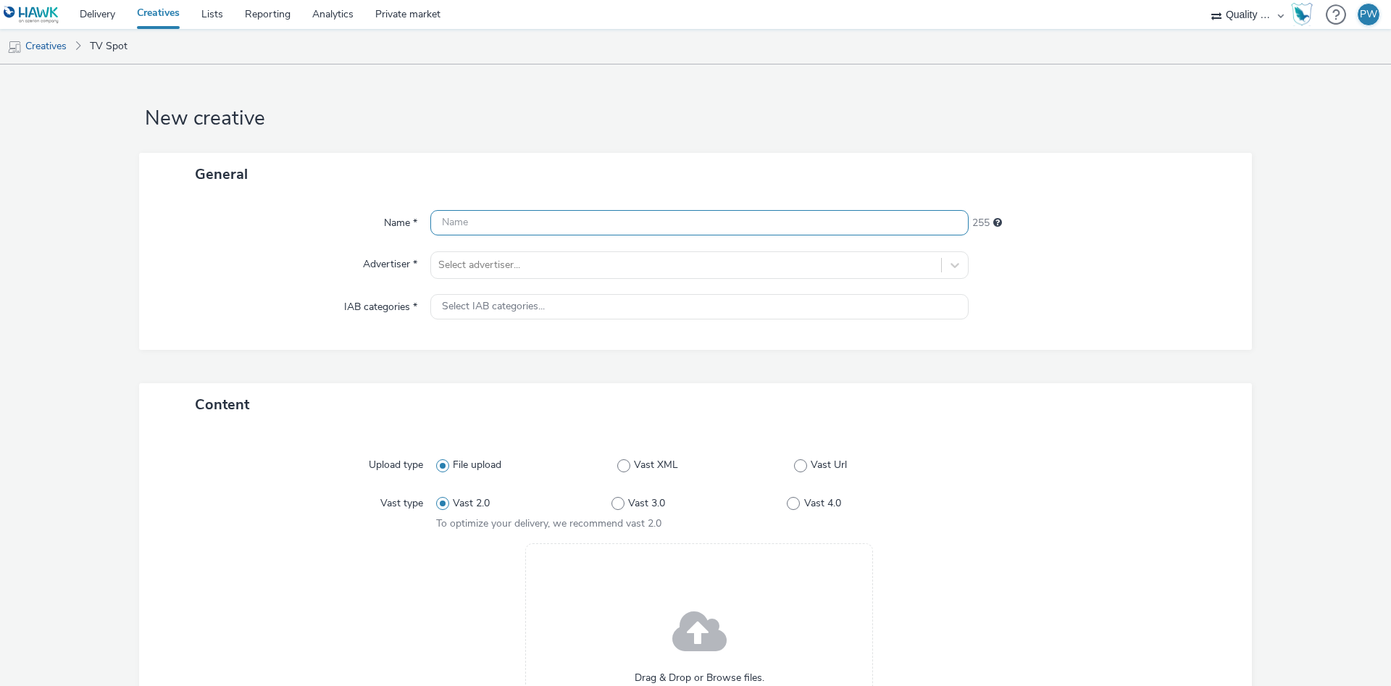
click at [563, 233] on input "text" at bounding box center [699, 222] width 538 height 25
paste input "25591413 Disney"
type input "25591413 Disney"
click at [505, 262] on div at bounding box center [686, 264] width 496 height 17
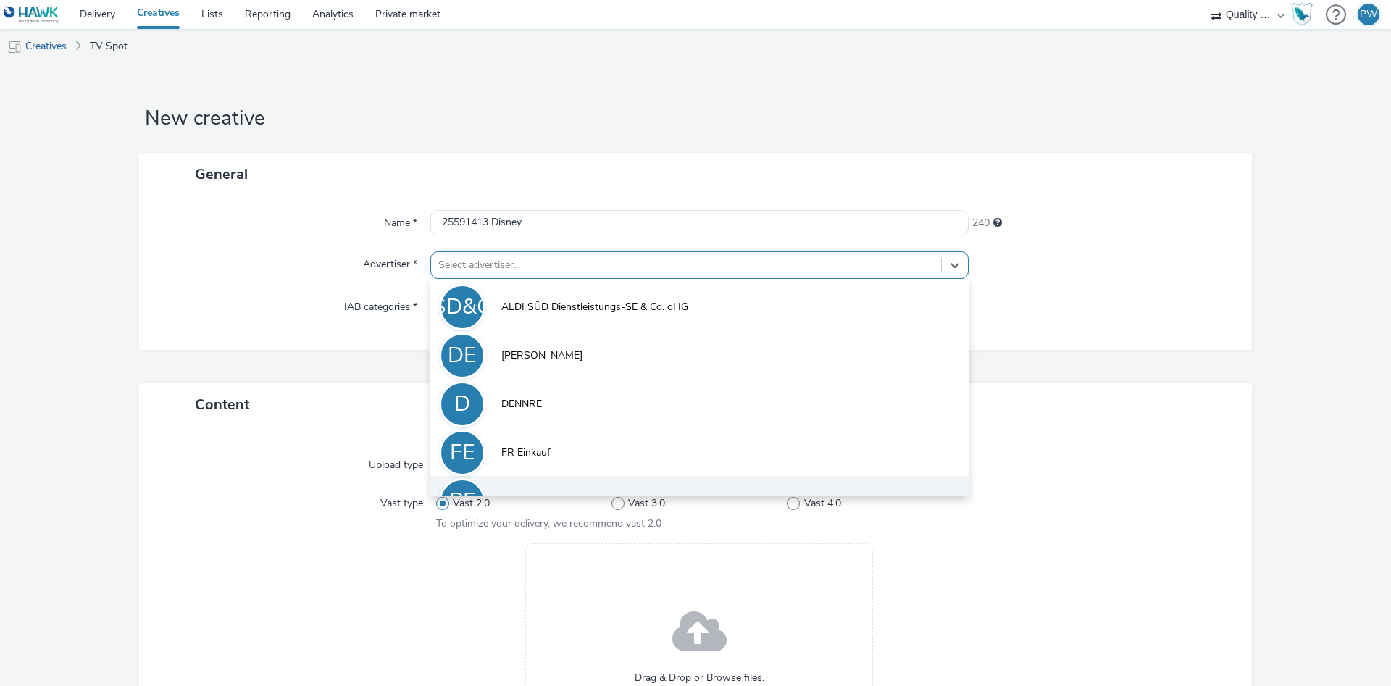
scroll to position [80, 0]
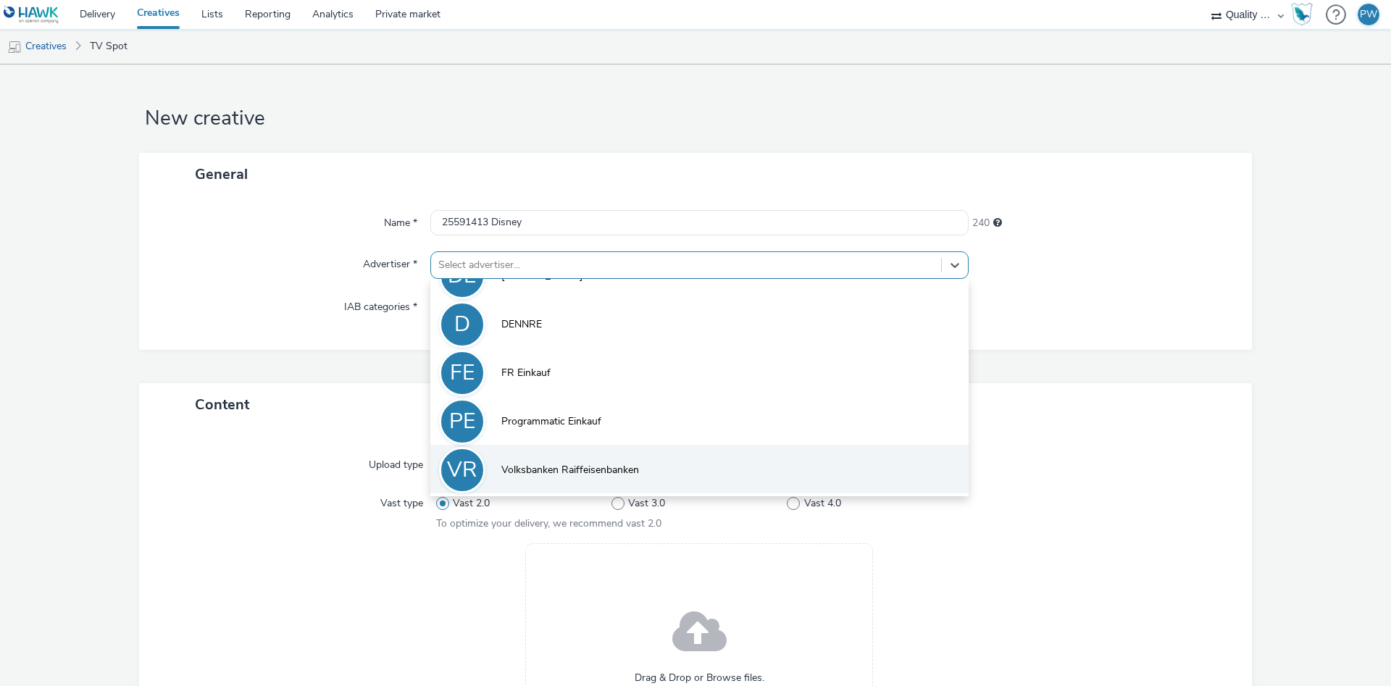
click at [598, 455] on li "VR Volksbanken Raiffeisenbanken" at bounding box center [699, 469] width 538 height 49
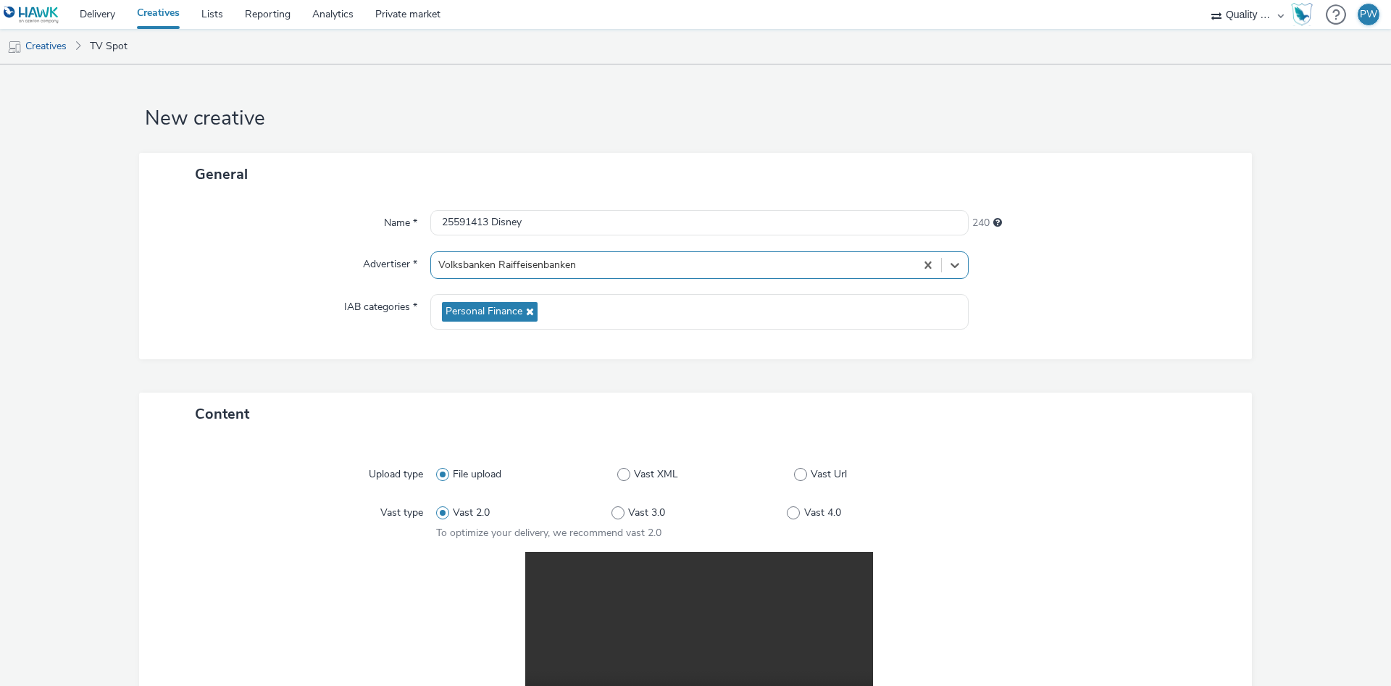
scroll to position [291, 0]
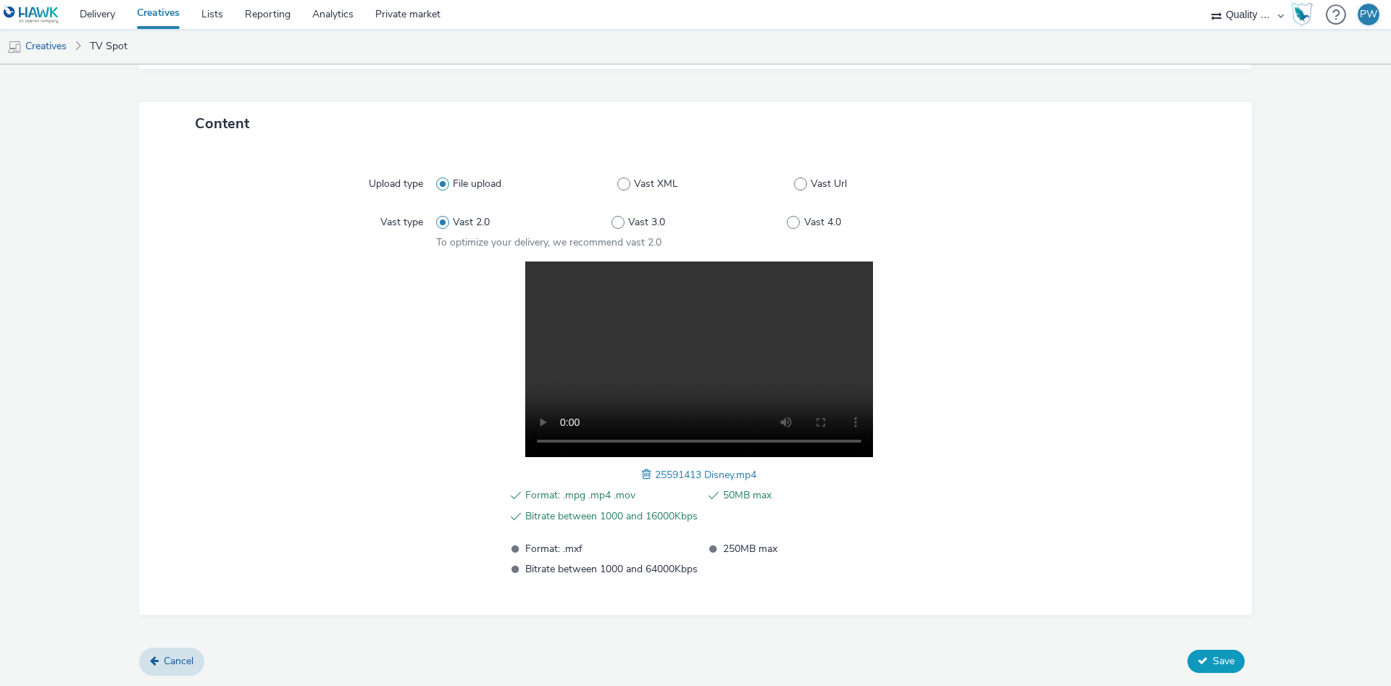
click at [1216, 656] on span "Save" at bounding box center [1224, 661] width 22 height 14
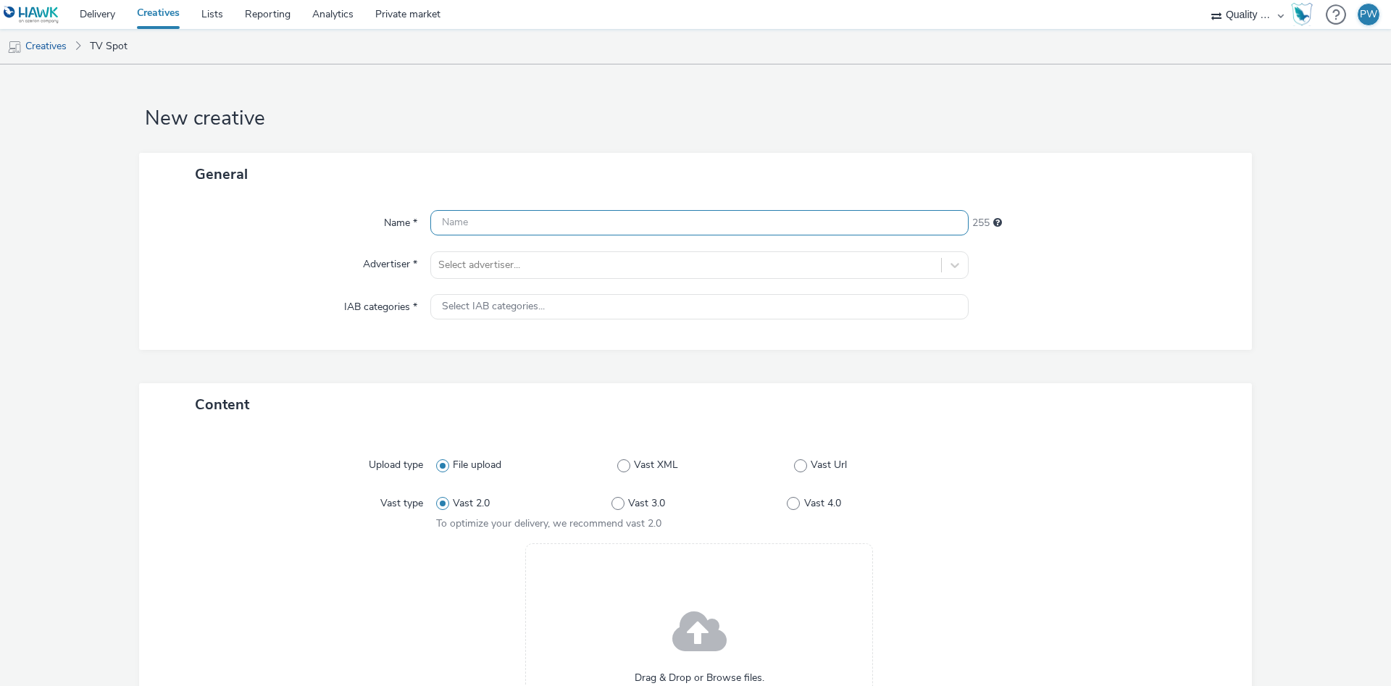
click at [488, 222] on input "text" at bounding box center [699, 222] width 538 height 25
paste input "25791635 Disney"
type input "25791635 Disney"
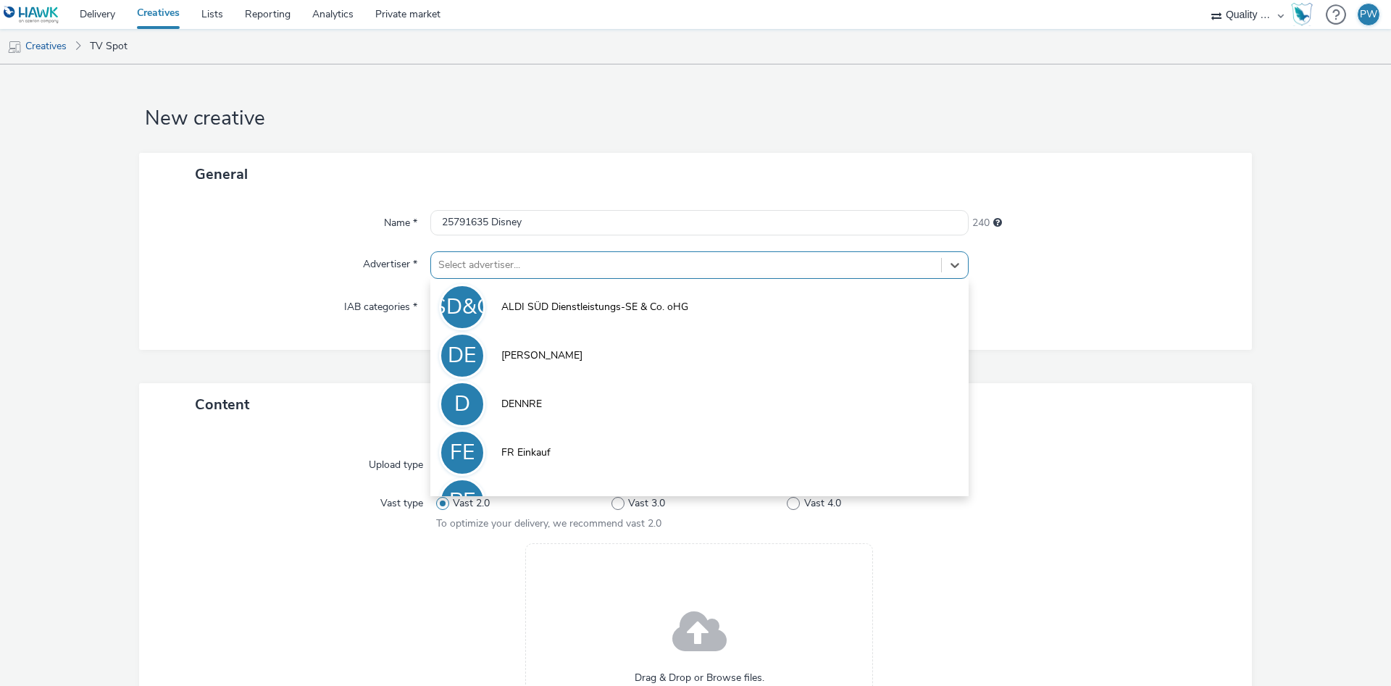
click at [495, 256] on div "Select advertiser..." at bounding box center [686, 265] width 510 height 23
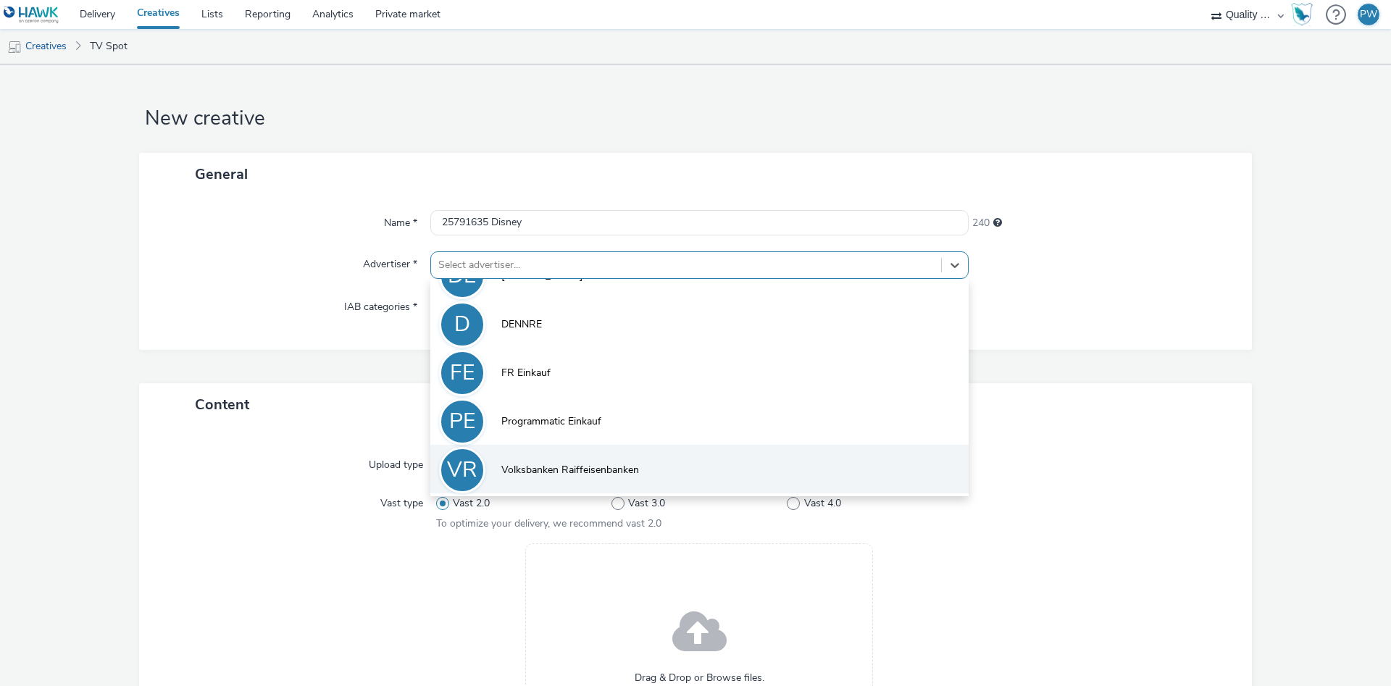
click at [567, 454] on li "VR Volksbanken Raiffeisenbanken" at bounding box center [699, 469] width 538 height 49
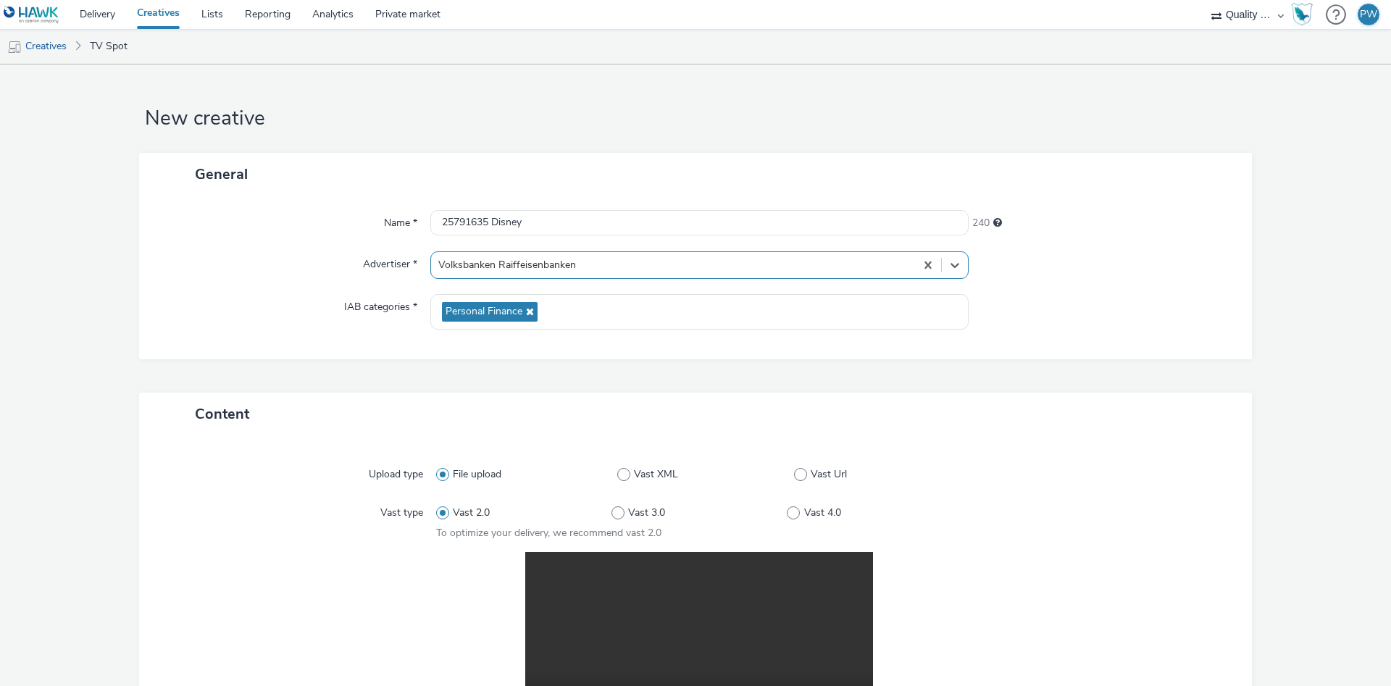
scroll to position [291, 0]
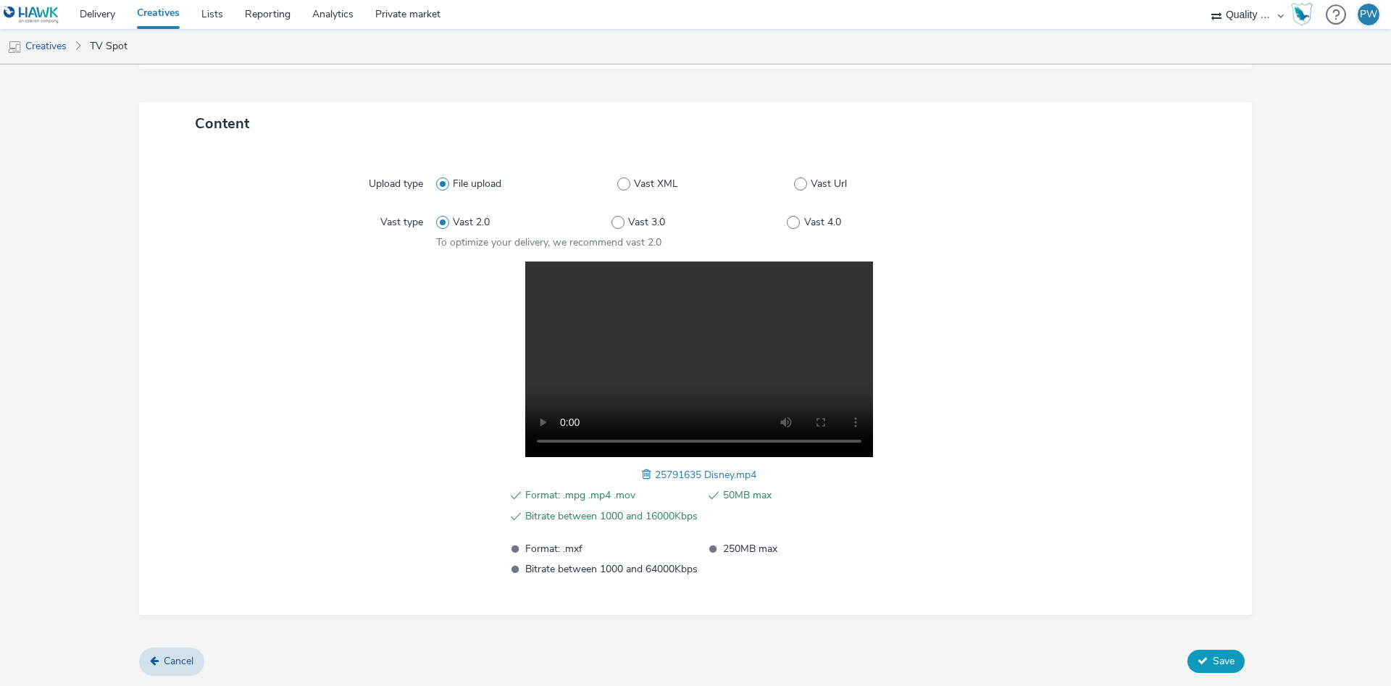
click at [1220, 665] on span "Save" at bounding box center [1224, 661] width 22 height 14
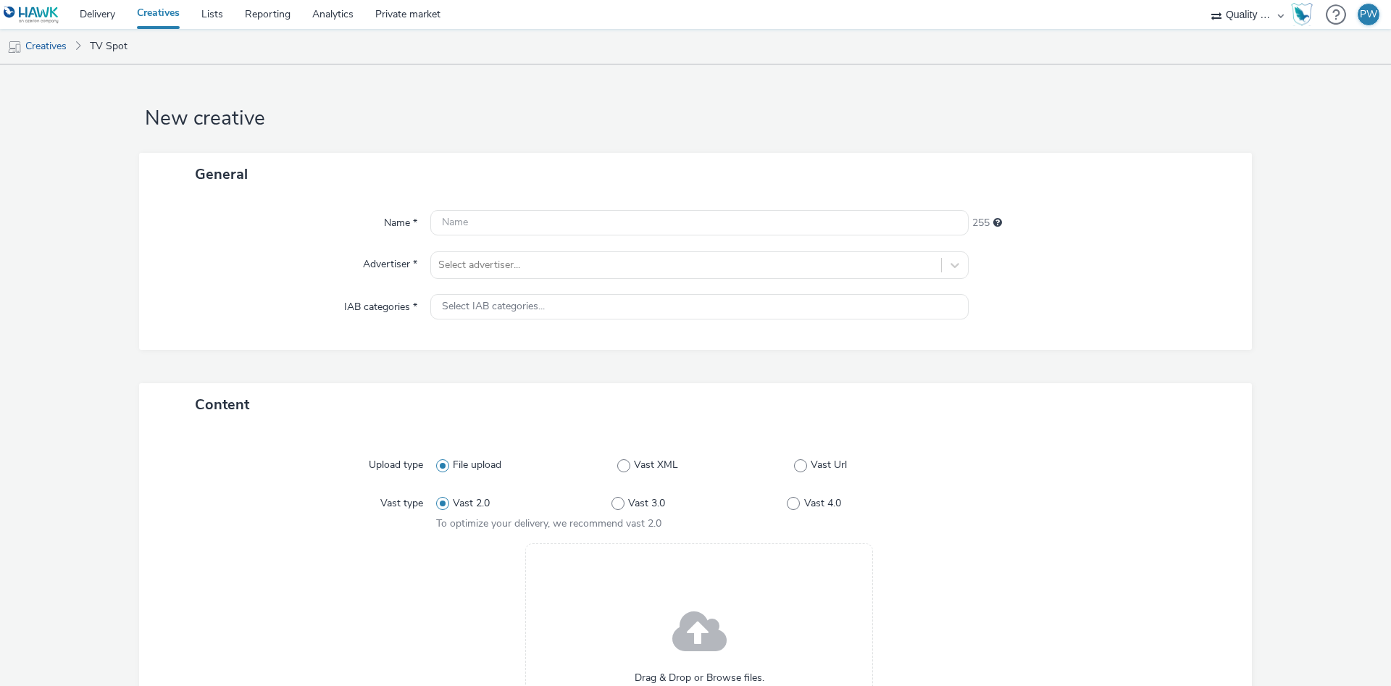
click at [424, 238] on div "Name * 255 Advertiser * Select advertiser... IAB categories * Select IAB catego…" at bounding box center [695, 273] width 1113 height 154
click at [451, 230] on input "text" at bounding box center [699, 222] width 538 height 25
paste input "25862292 Disney"
type input "25862292 Disney"
drag, startPoint x: 517, startPoint y: 303, endPoint x: 507, endPoint y: 273, distance: 31.2
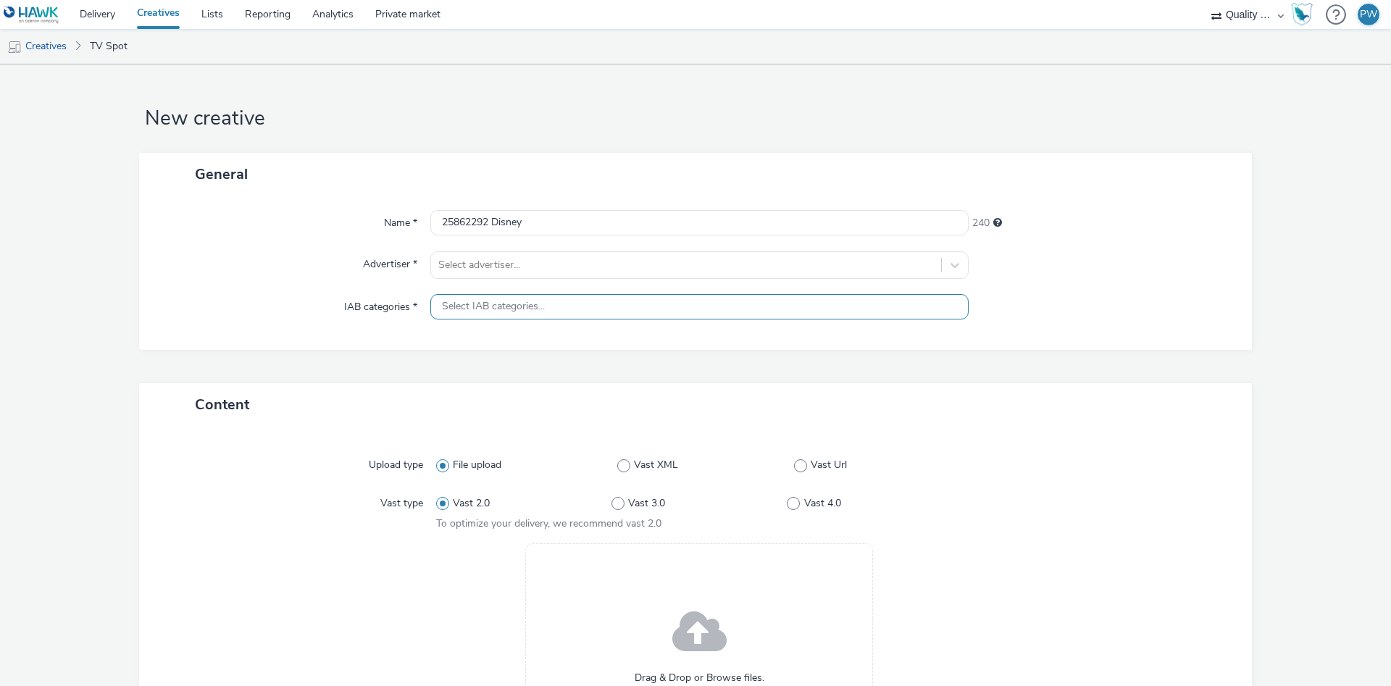
click at [517, 302] on span "Select IAB categories..." at bounding box center [493, 307] width 103 height 12
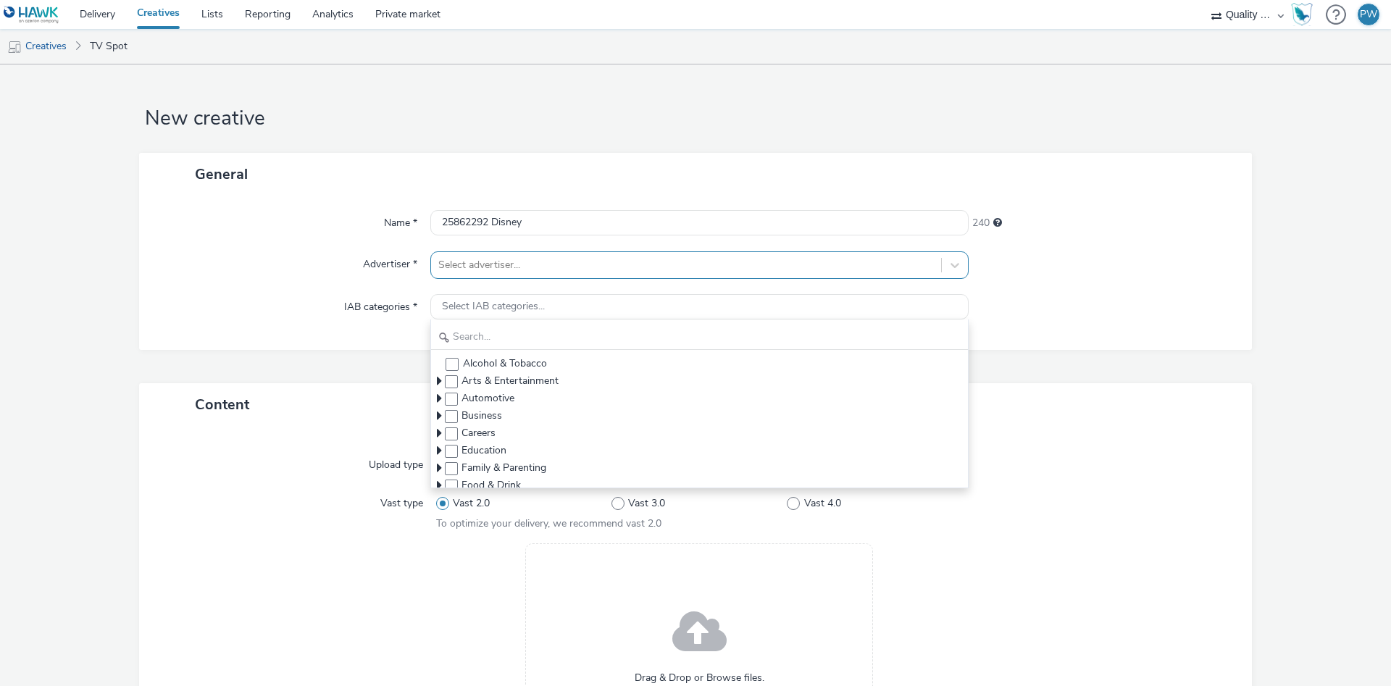
click at [507, 268] on div at bounding box center [686, 264] width 496 height 17
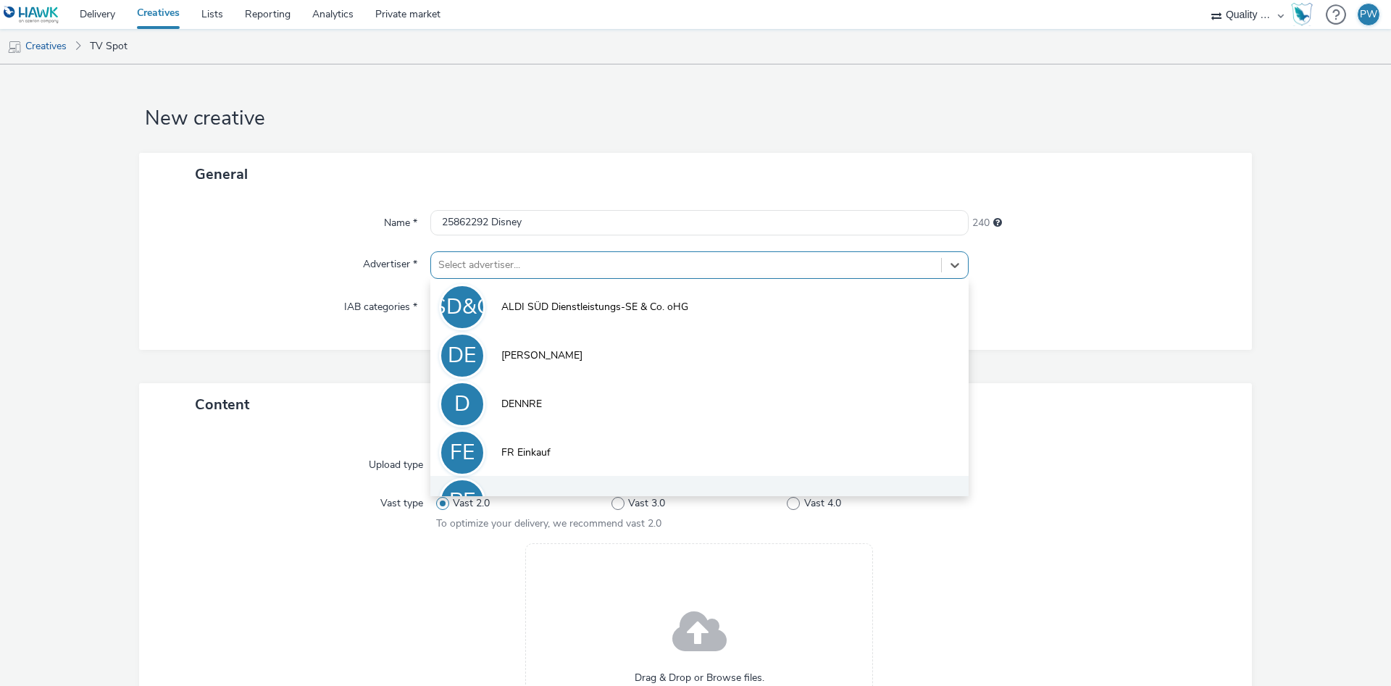
scroll to position [80, 0]
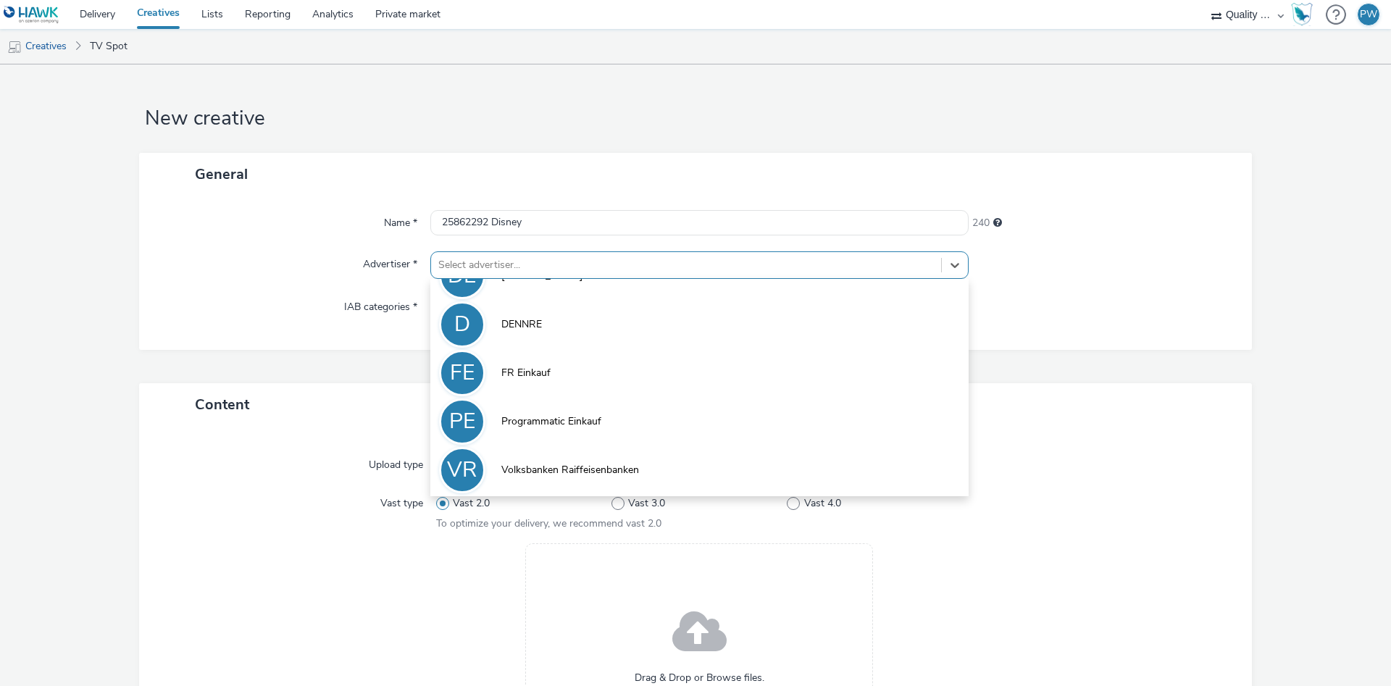
click at [560, 456] on li "VR Volksbanken Raiffeisenbanken" at bounding box center [699, 469] width 538 height 49
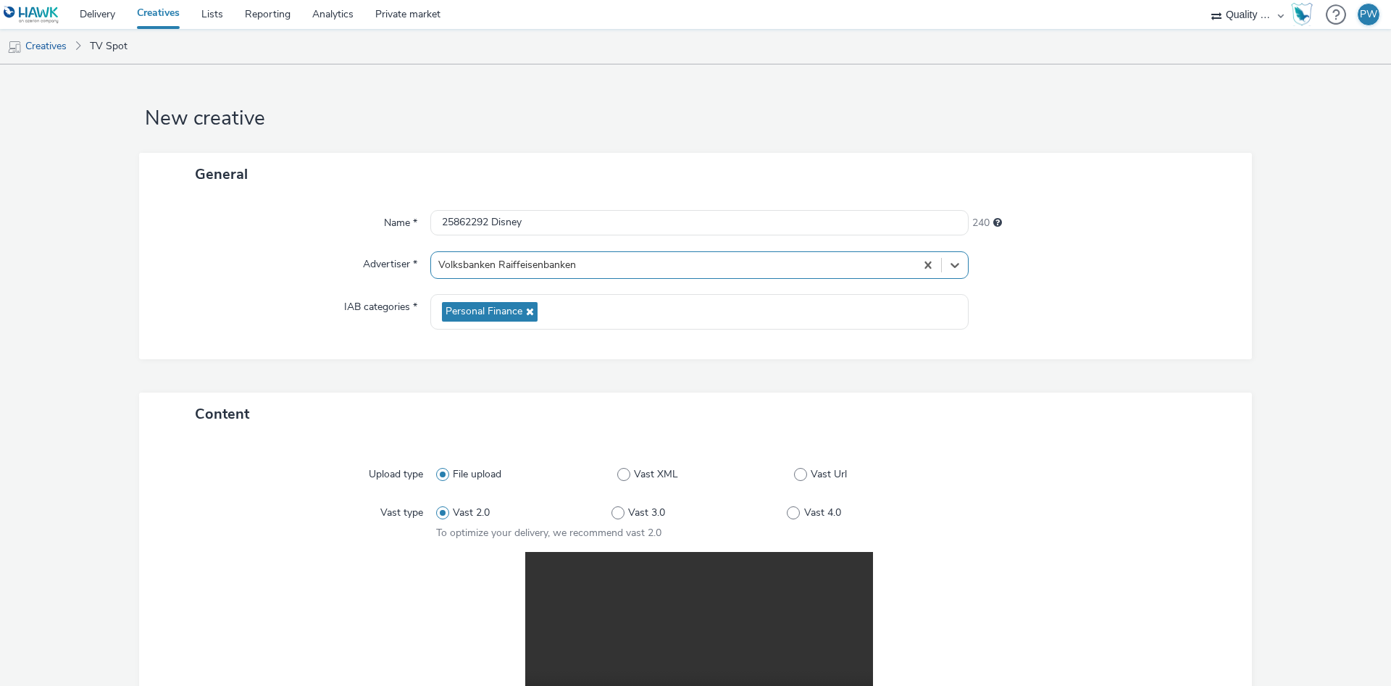
scroll to position [291, 0]
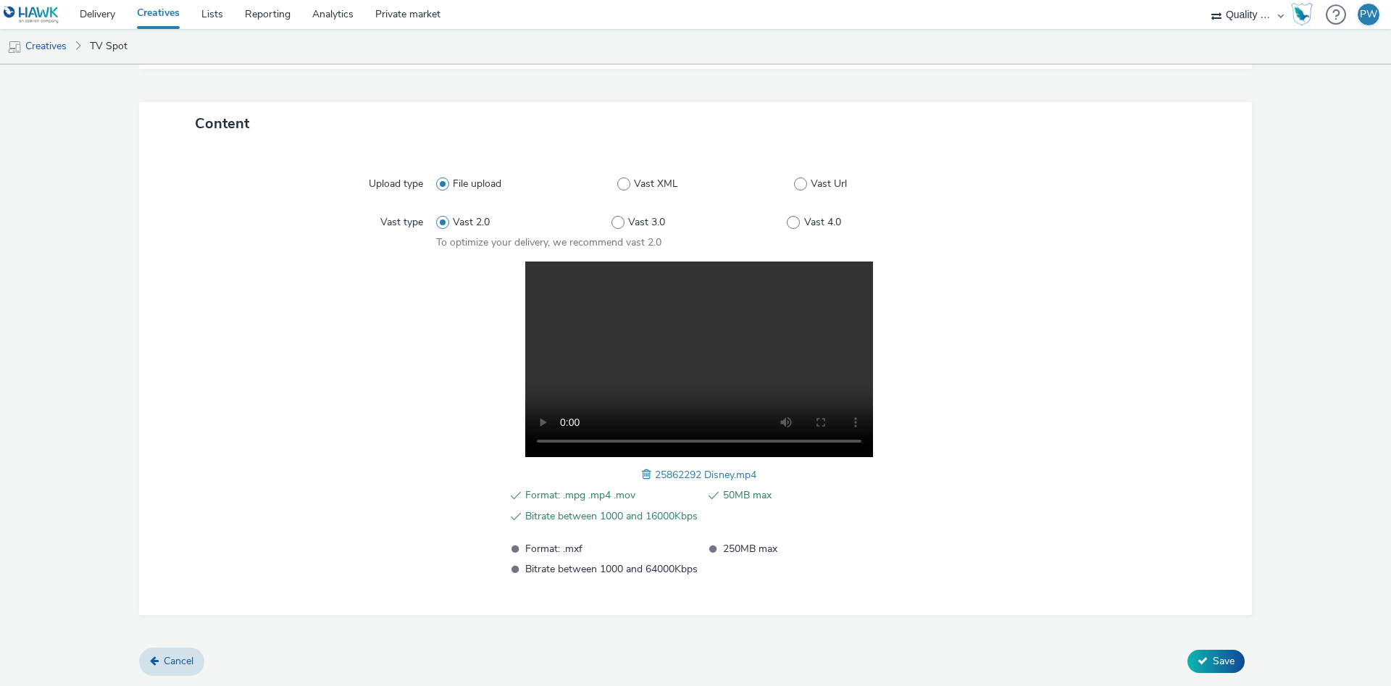
click at [1231, 649] on div "Cancel Save" at bounding box center [695, 661] width 1113 height 26
click at [1229, 653] on button "Save" at bounding box center [1215, 661] width 57 height 23
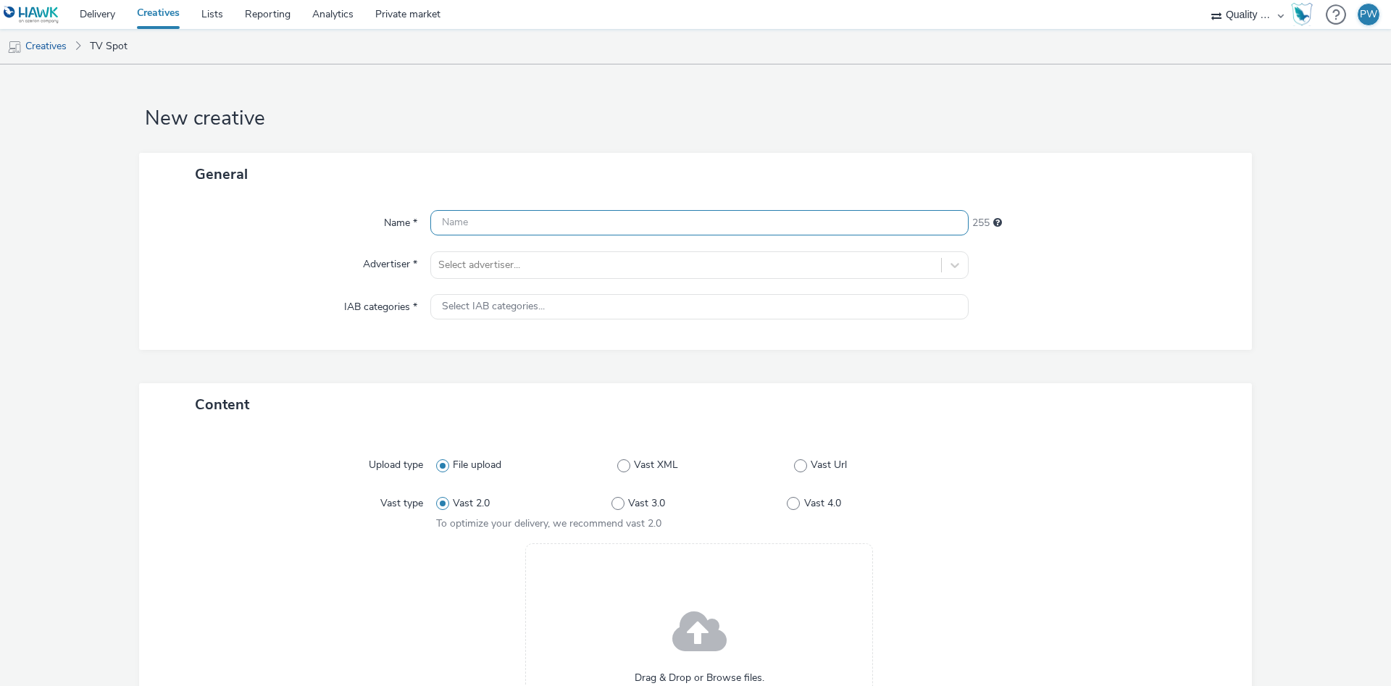
click at [538, 233] on input "text" at bounding box center [699, 222] width 538 height 25
paste input "25863489 Disney"
type input "25863489 Disney"
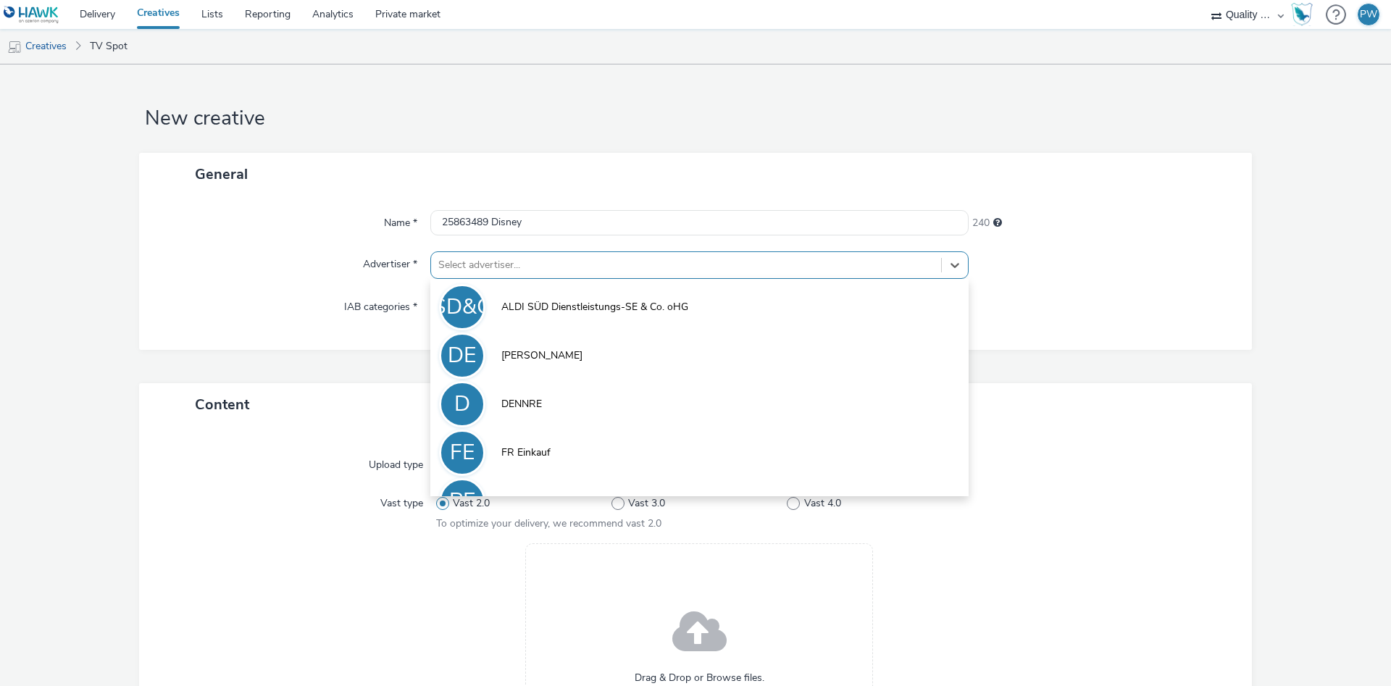
click at [487, 264] on div at bounding box center [686, 264] width 496 height 17
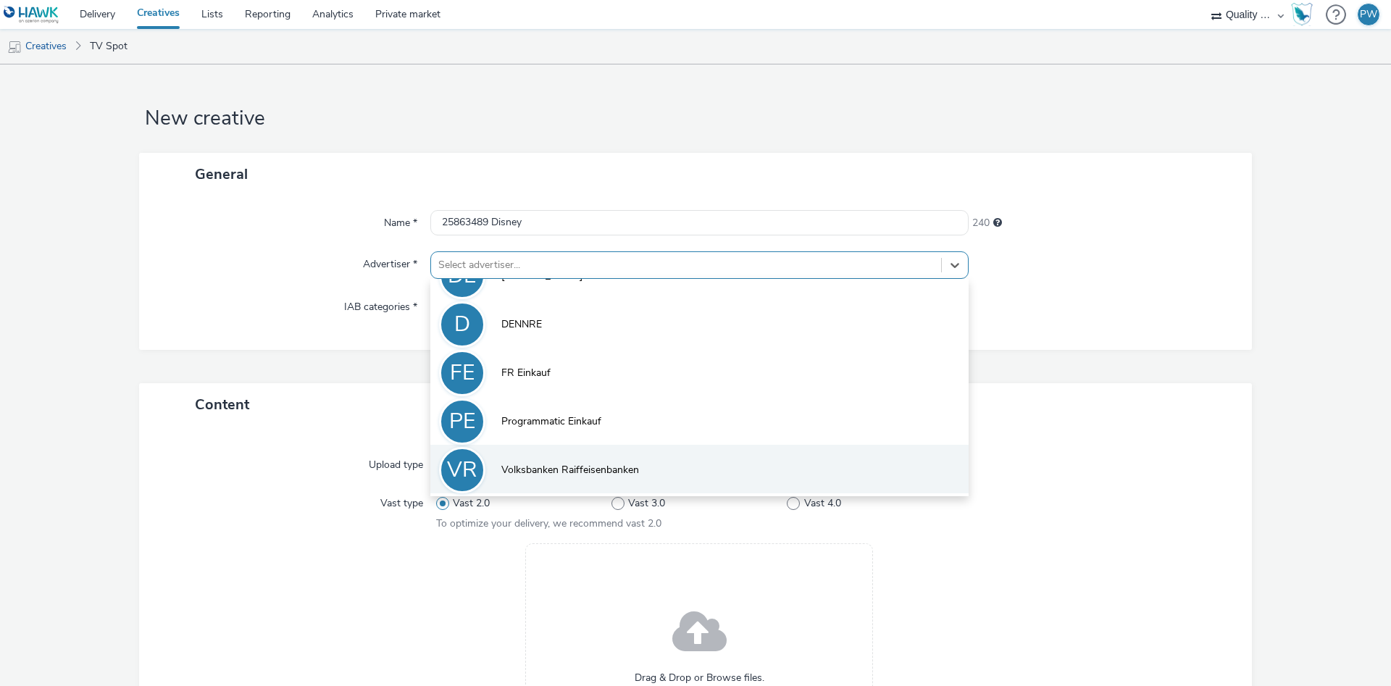
click at [597, 460] on li "VR Volksbanken Raiffeisenbanken" at bounding box center [699, 469] width 538 height 49
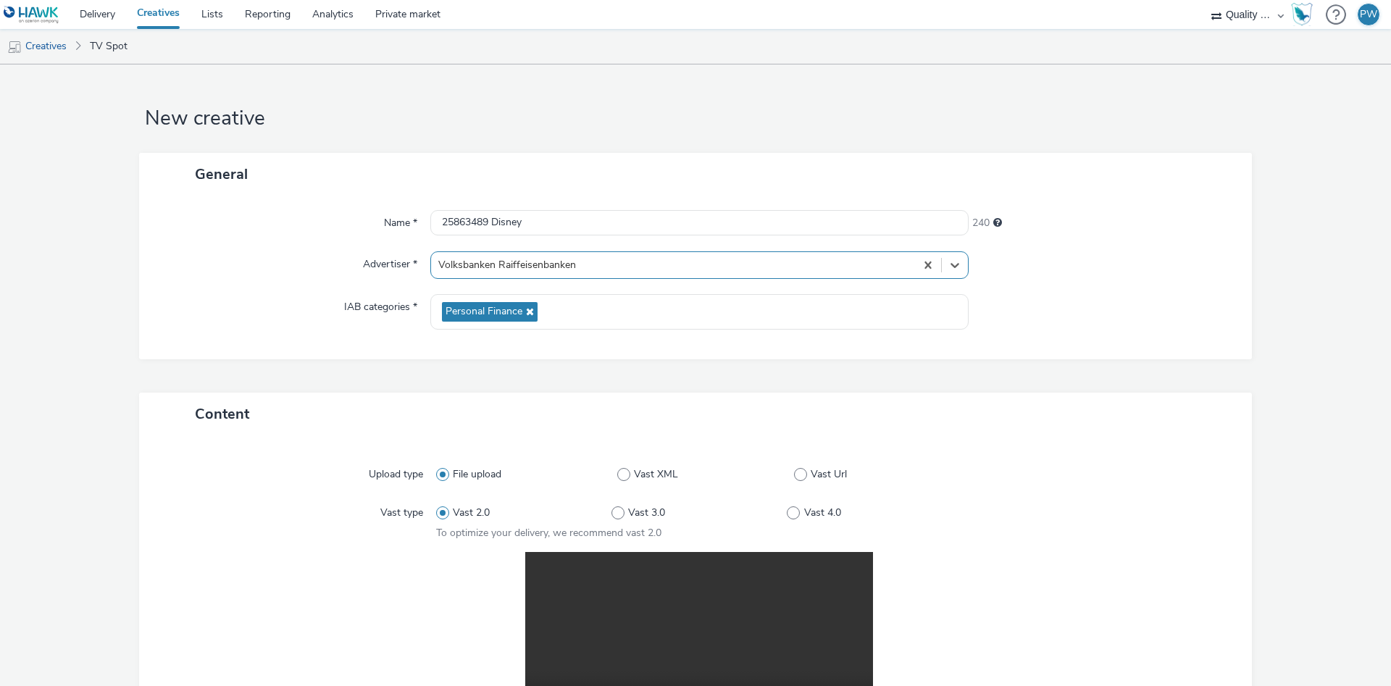
scroll to position [291, 0]
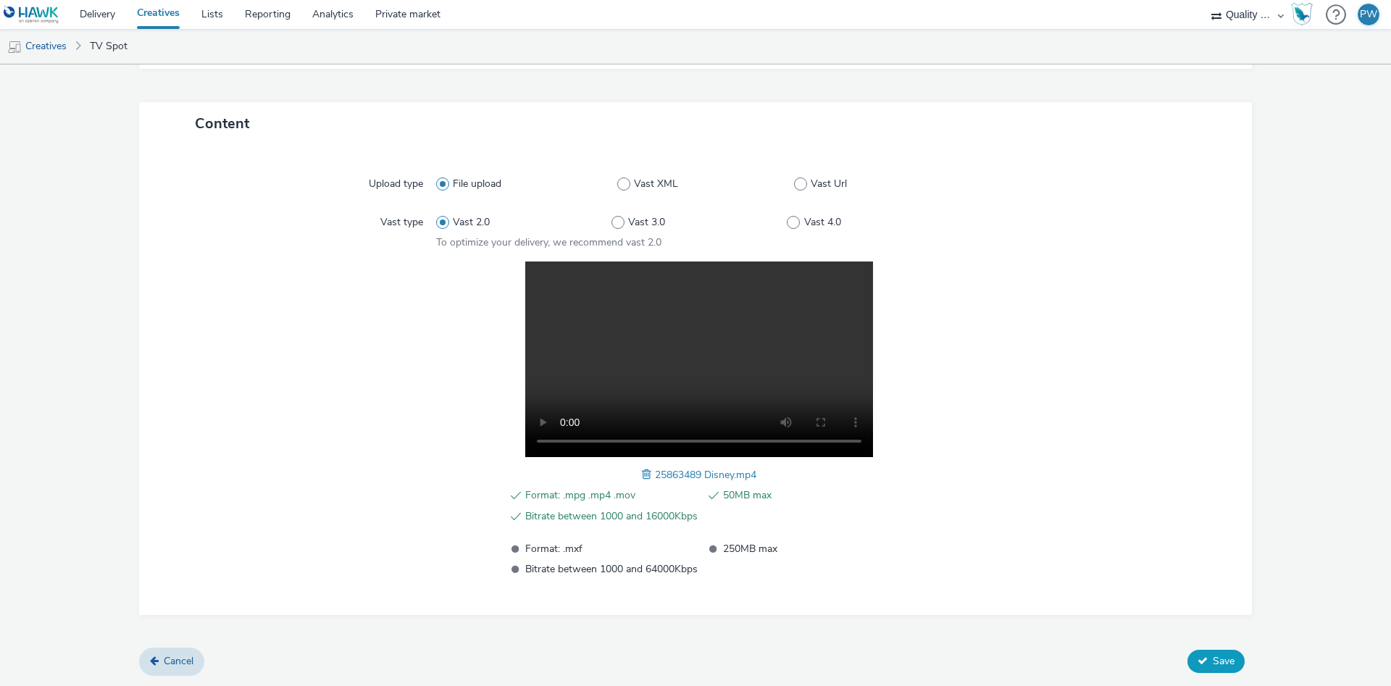
click at [1195, 662] on button "Save" at bounding box center [1215, 661] width 57 height 23
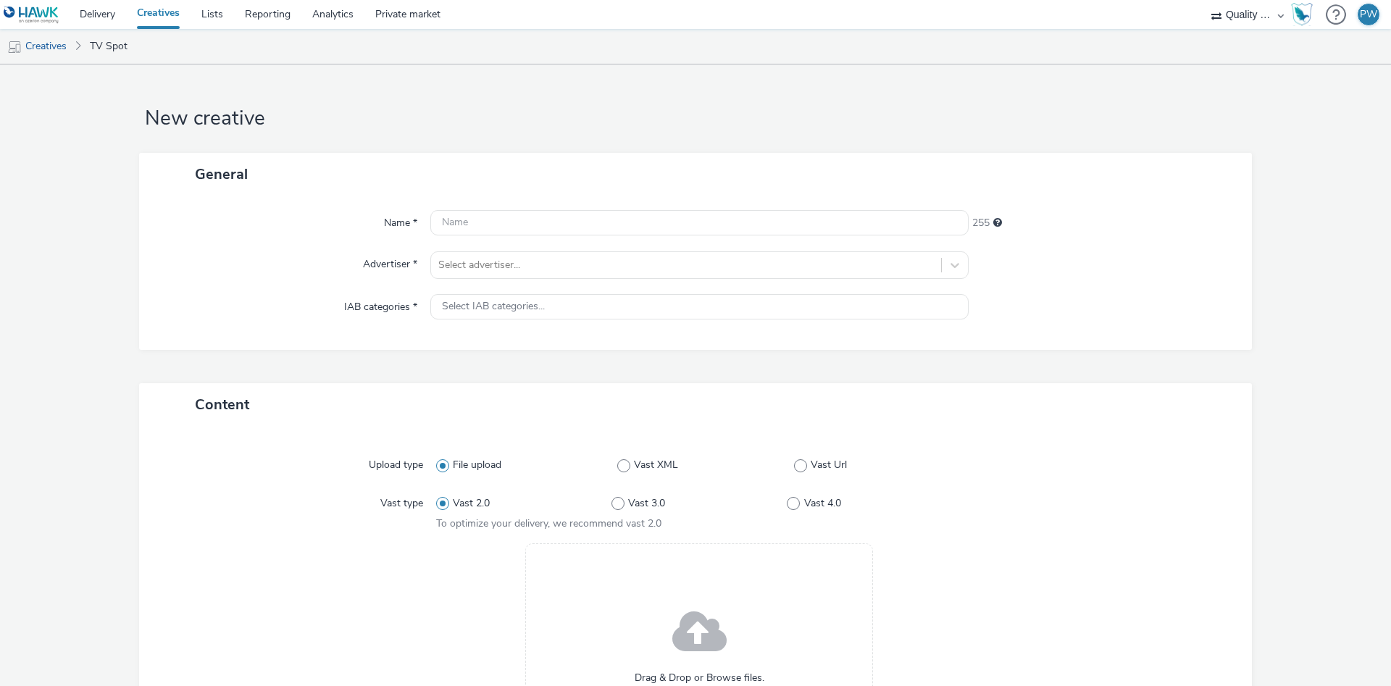
click at [549, 242] on div "Name * 255 Advertiser * Select advertiser... IAB categories * Select IAB catego…" at bounding box center [695, 273] width 1113 height 154
click at [539, 231] on input "text" at bounding box center [699, 222] width 538 height 25
paste input "26061556 Disney"
type input "26061556 Disney"
click at [538, 270] on div at bounding box center [686, 264] width 496 height 17
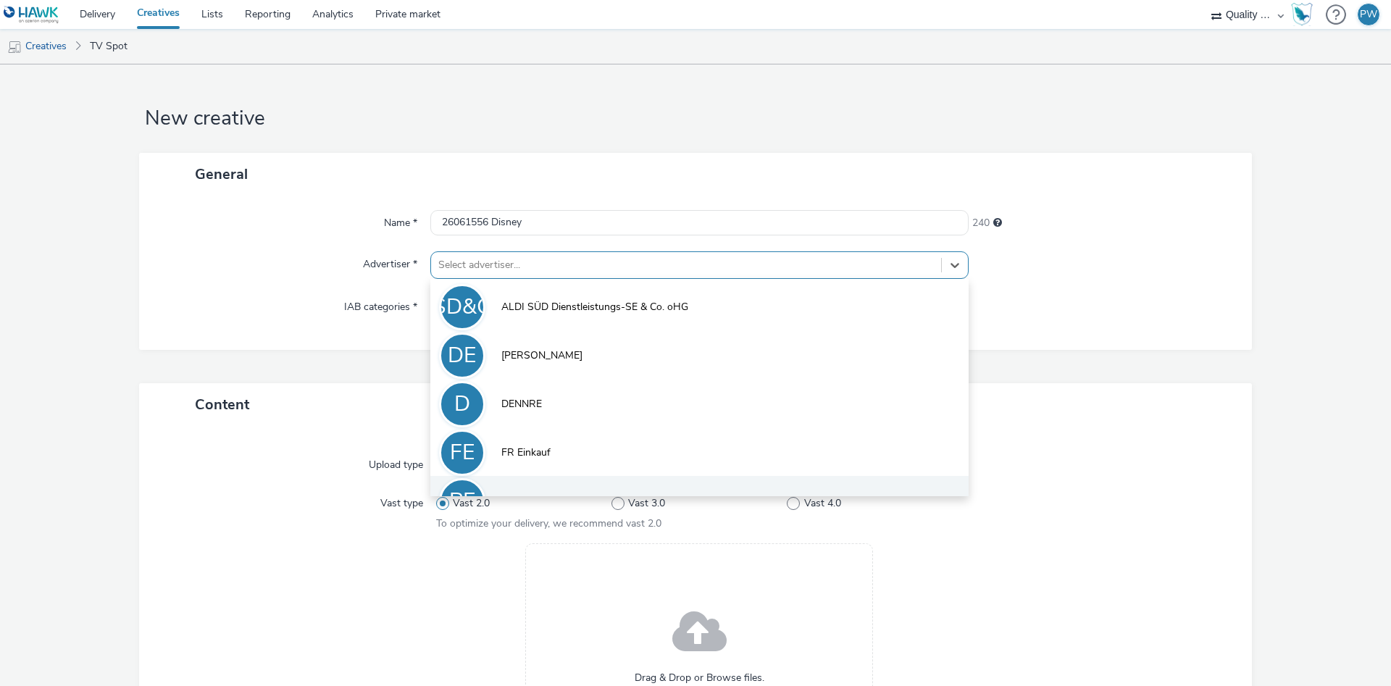
scroll to position [80, 0]
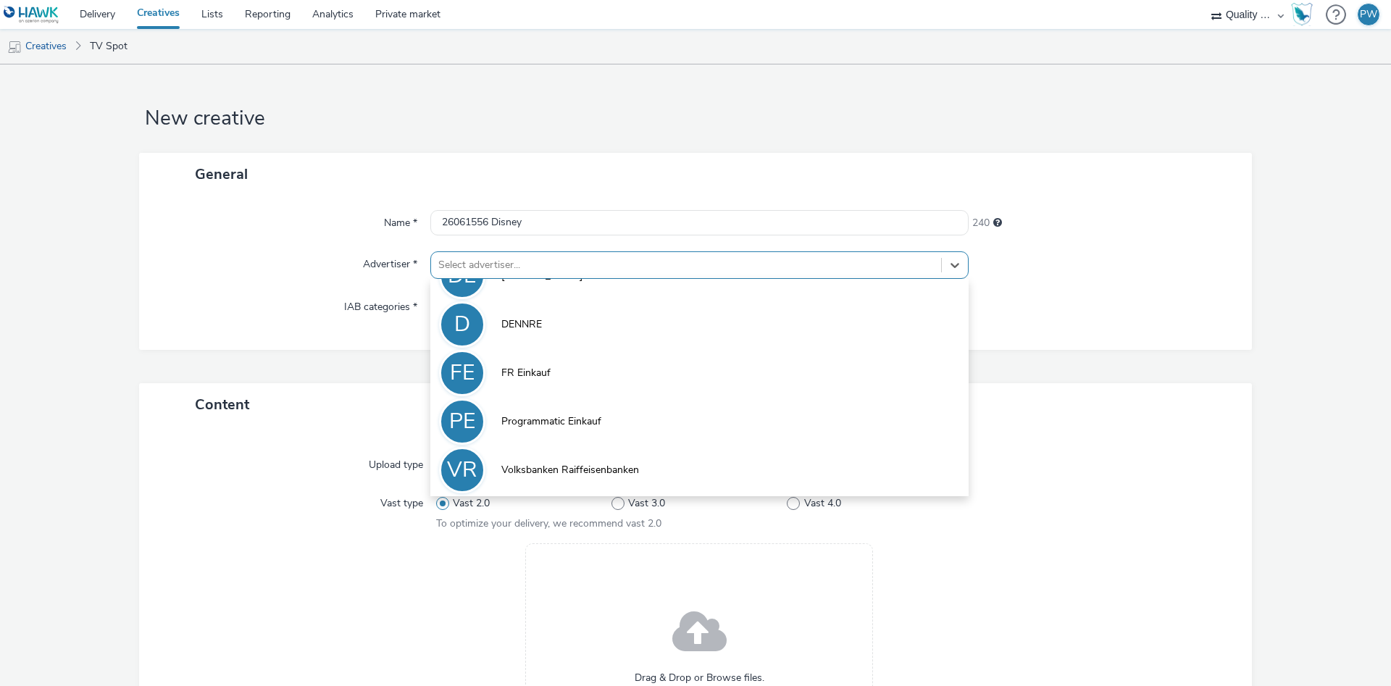
click at [572, 448] on li "VR Volksbanken Raiffeisenbanken" at bounding box center [699, 469] width 538 height 49
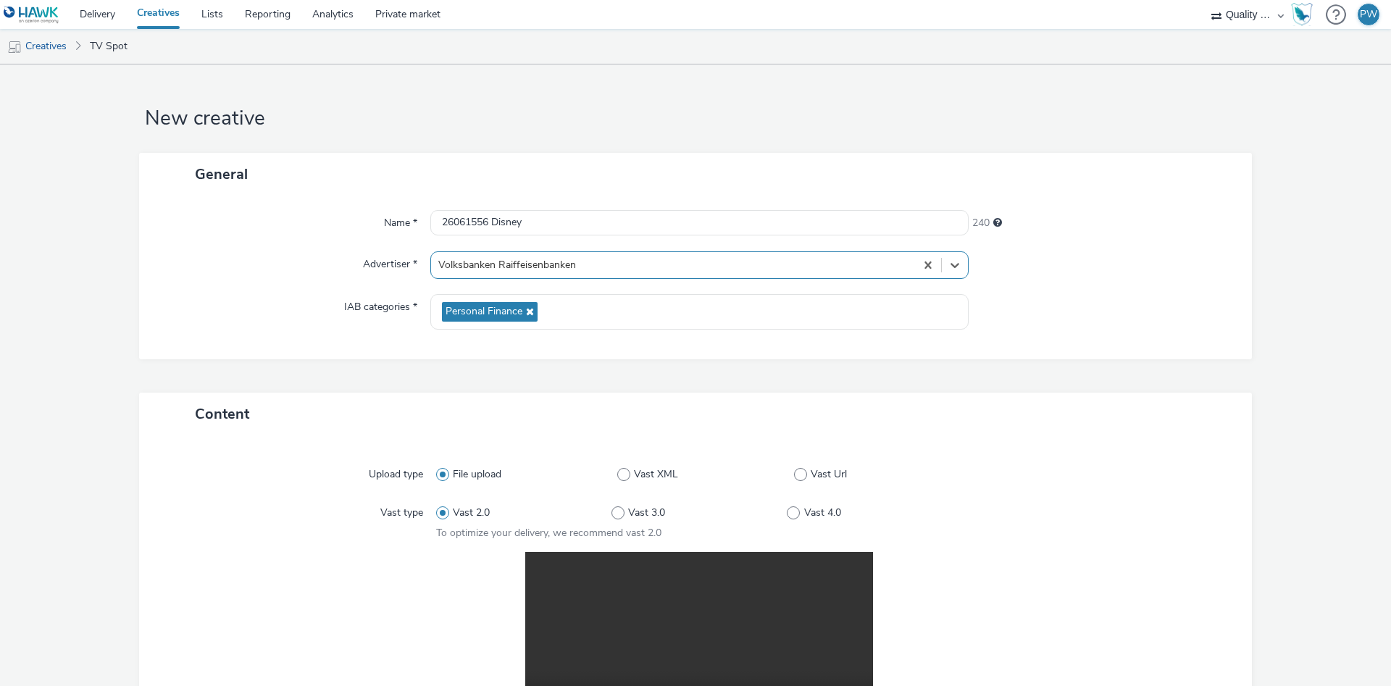
scroll to position [291, 0]
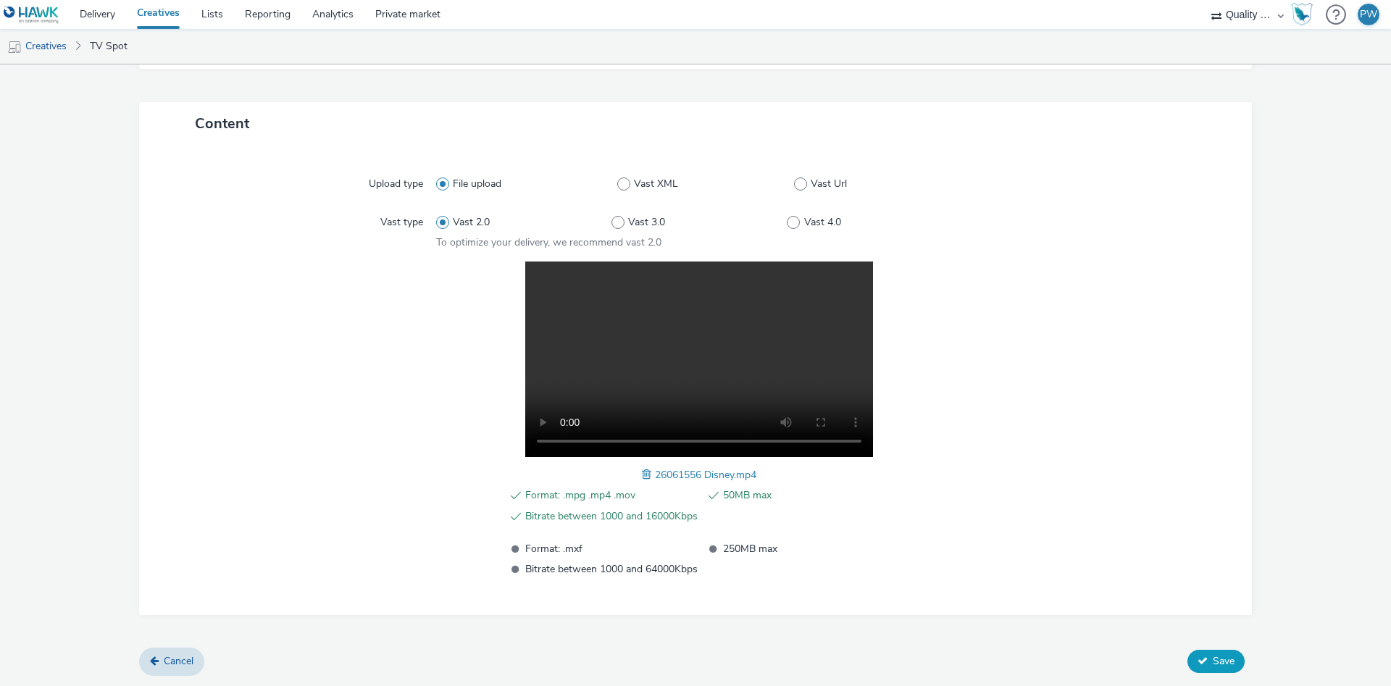
click at [1219, 668] on span "Save" at bounding box center [1224, 661] width 22 height 14
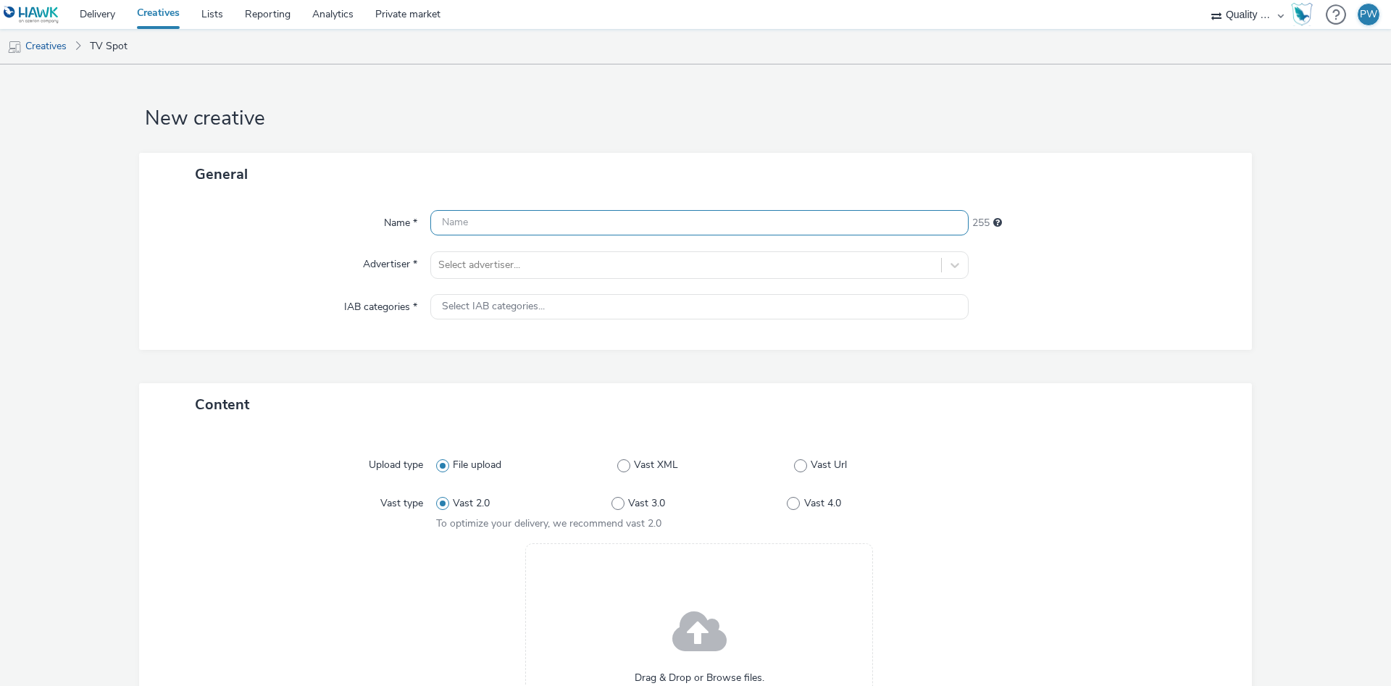
click at [477, 212] on input "text" at bounding box center [699, 222] width 538 height 25
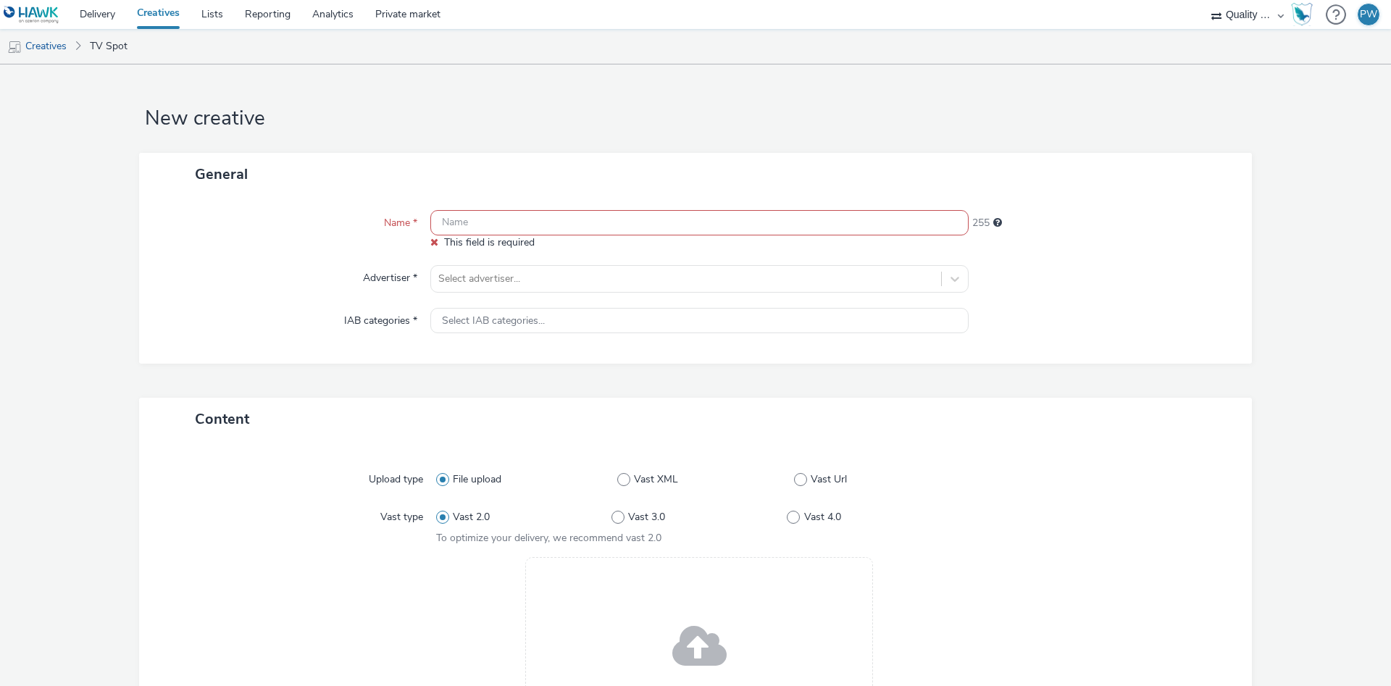
click at [504, 221] on input "text" at bounding box center [699, 222] width 538 height 25
paste input "26062433 Disney"
type input "26062433 Disney"
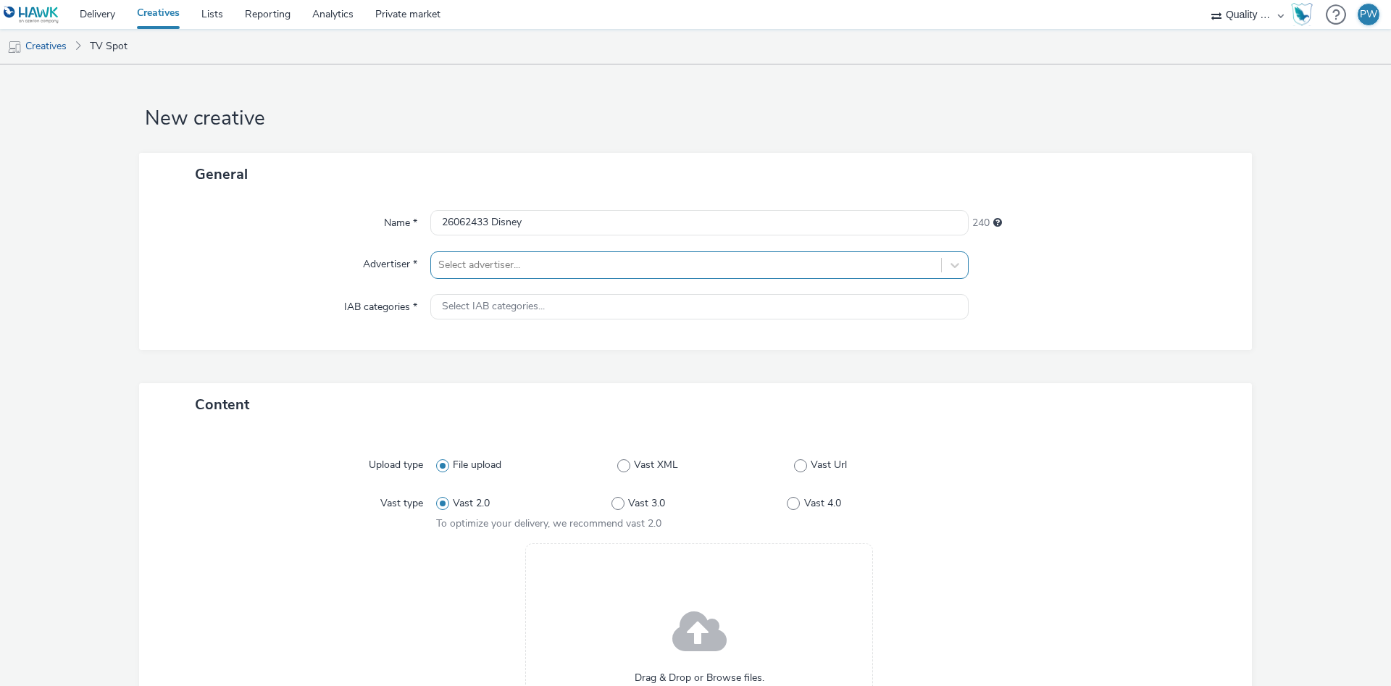
click at [518, 264] on div at bounding box center [686, 264] width 496 height 17
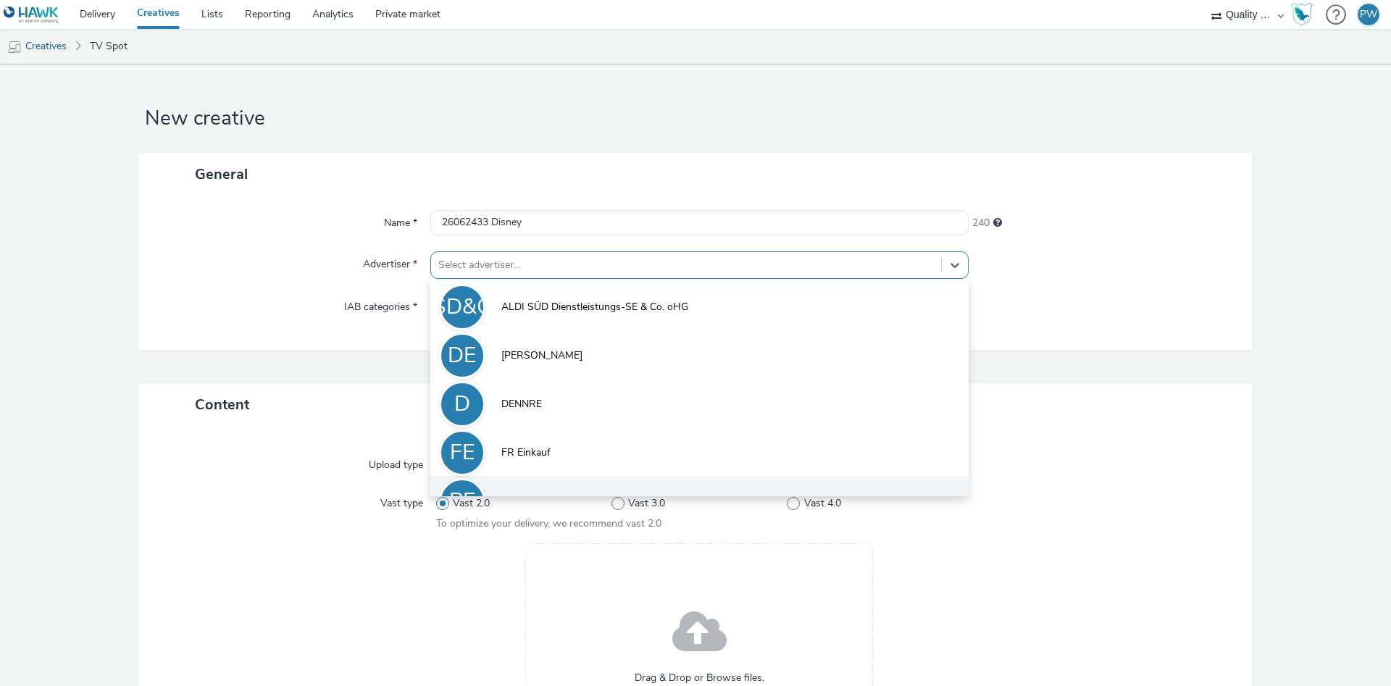
scroll to position [80, 0]
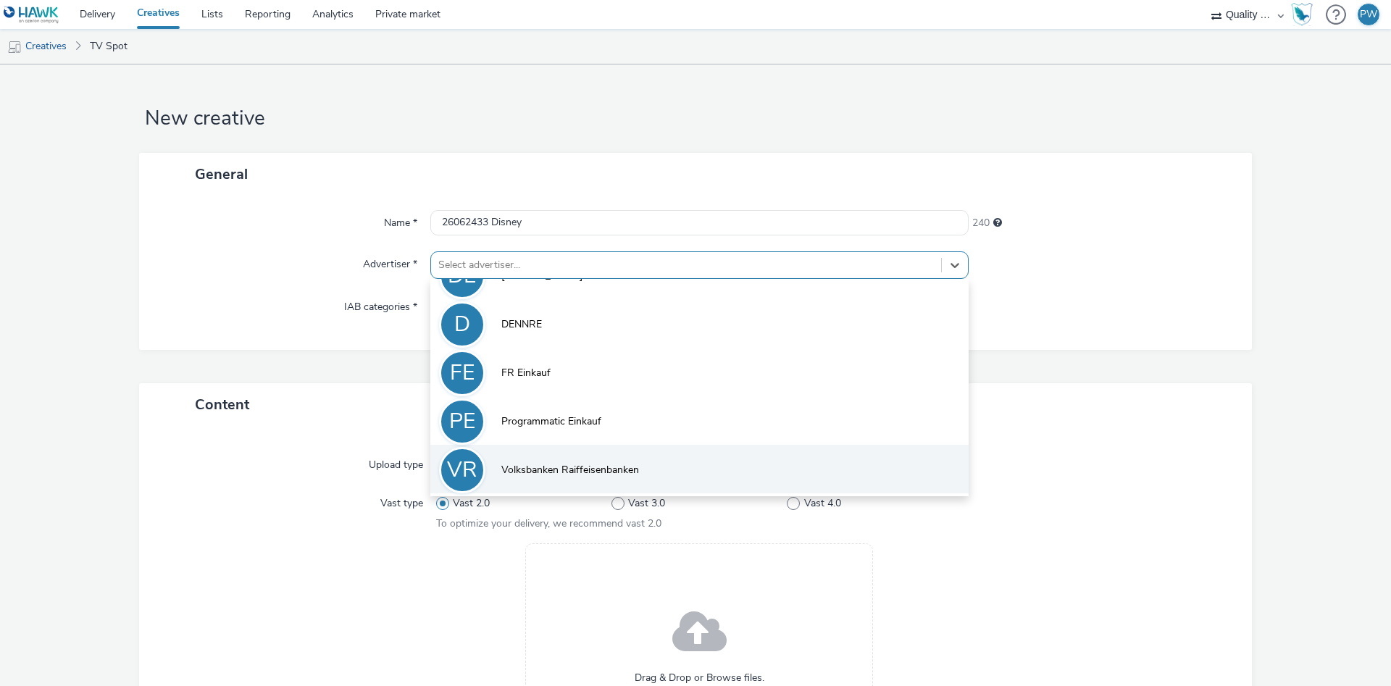
click at [566, 481] on li "VR Volksbanken Raiffeisenbanken" at bounding box center [699, 469] width 538 height 49
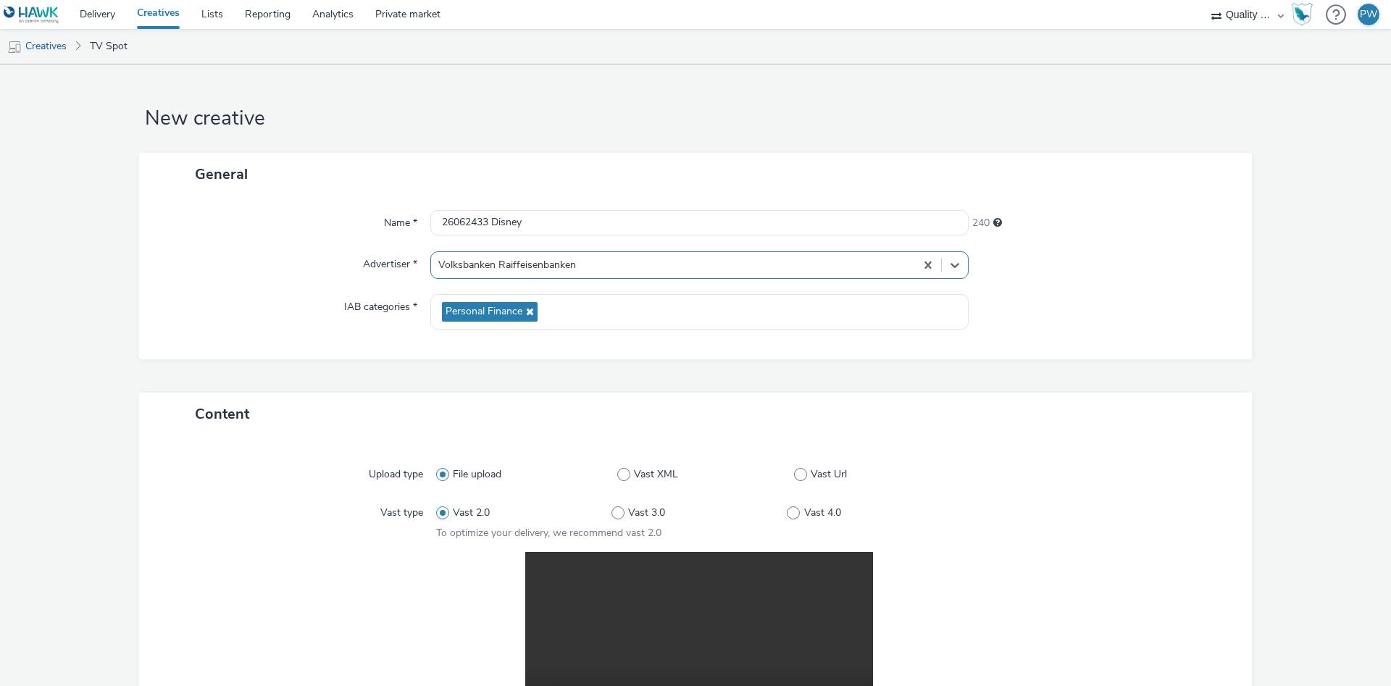
scroll to position [291, 0]
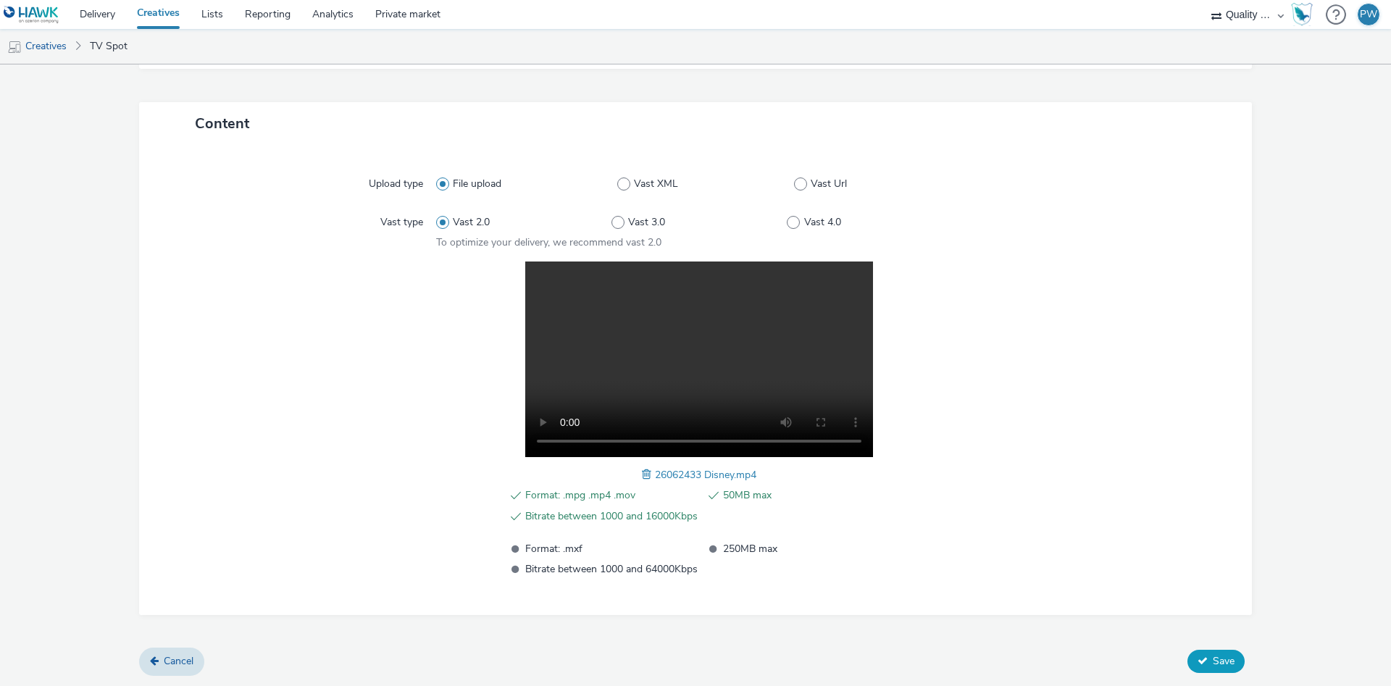
click at [1211, 660] on button "Save" at bounding box center [1215, 661] width 57 height 23
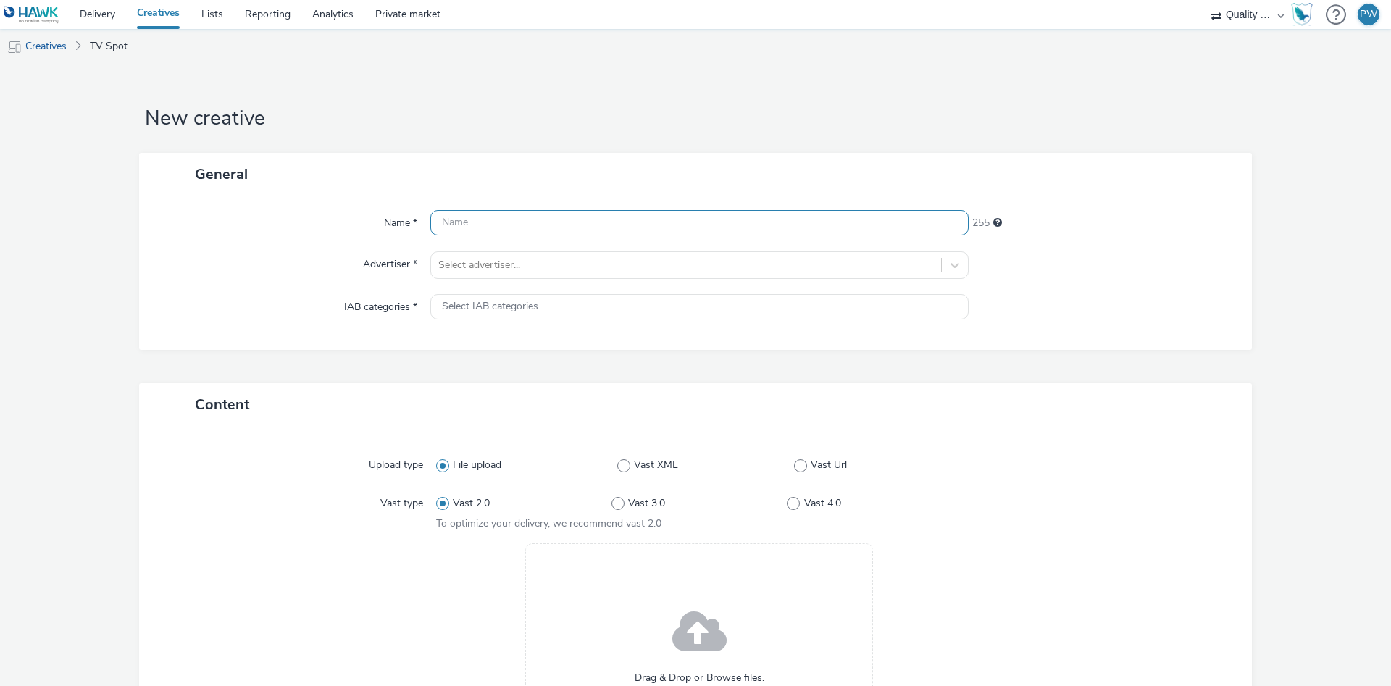
click at [474, 227] on input "text" at bounding box center [699, 222] width 538 height 25
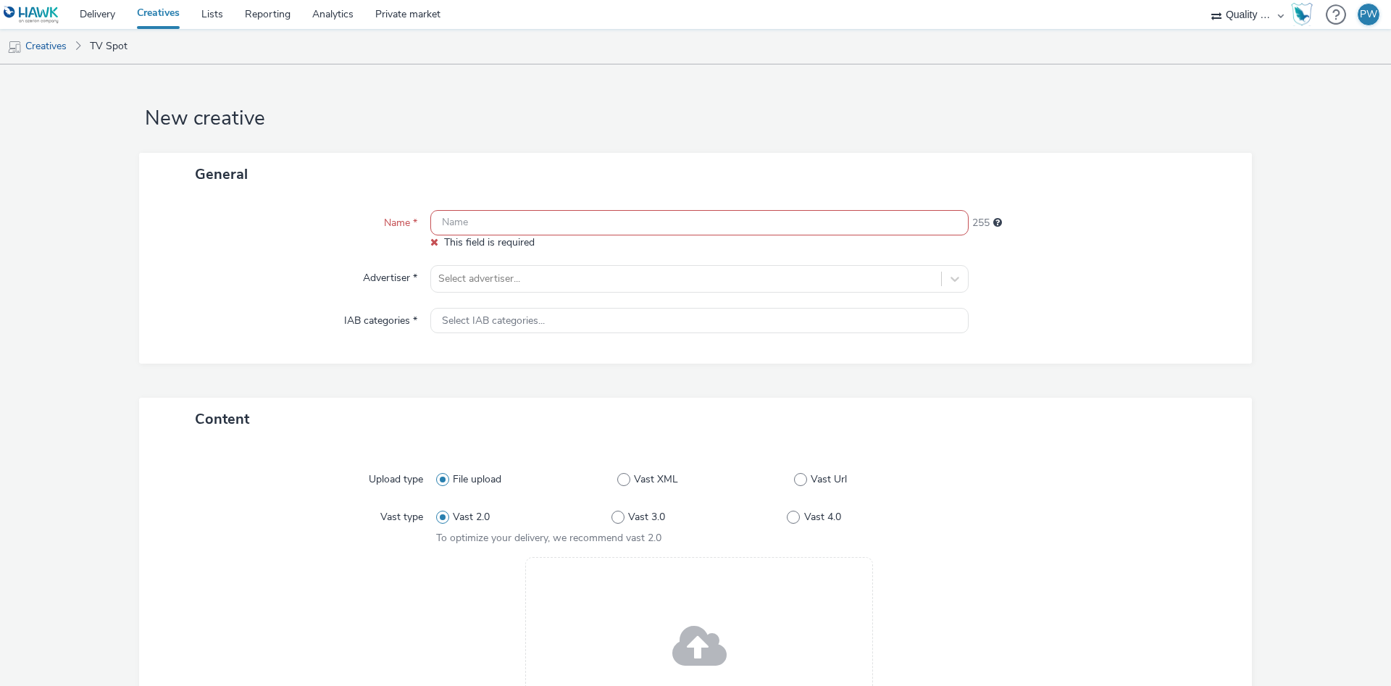
click at [538, 224] on input "text" at bounding box center [699, 222] width 538 height 25
paste input "26261693 Disney"
type input "26261693 Disney"
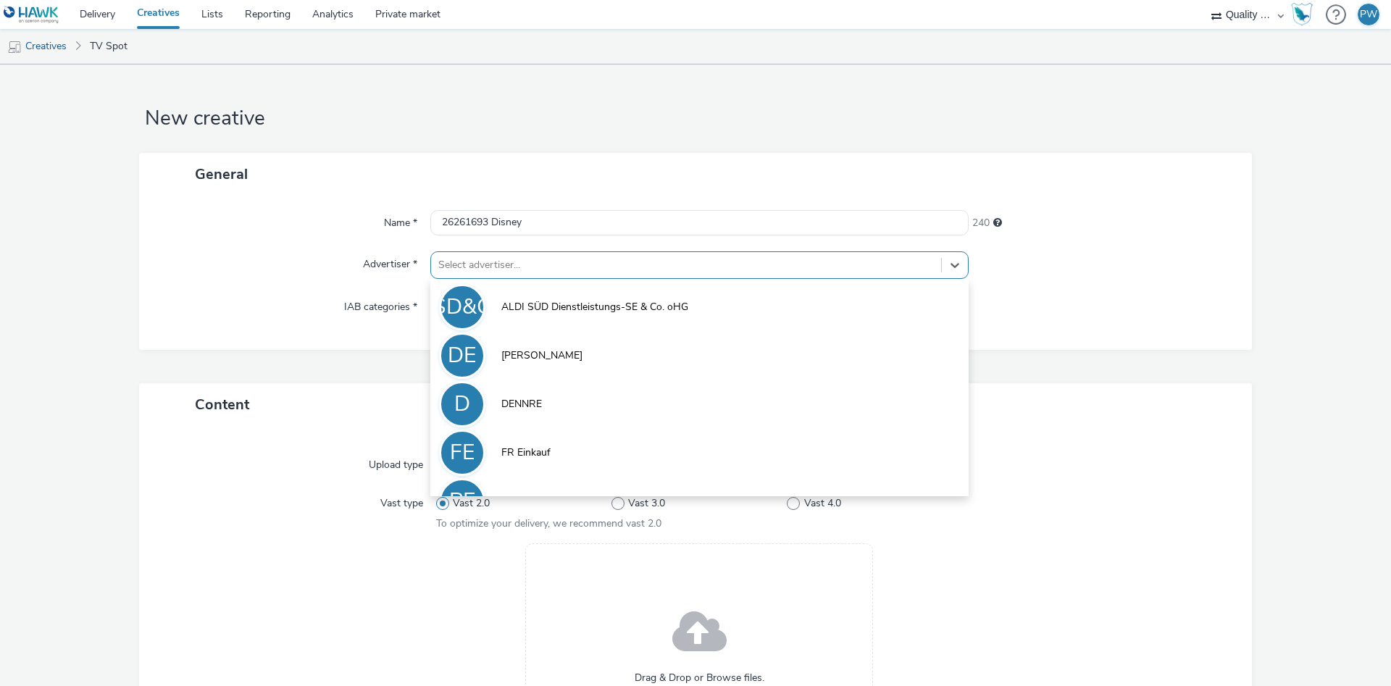
click at [538, 263] on div at bounding box center [686, 264] width 496 height 17
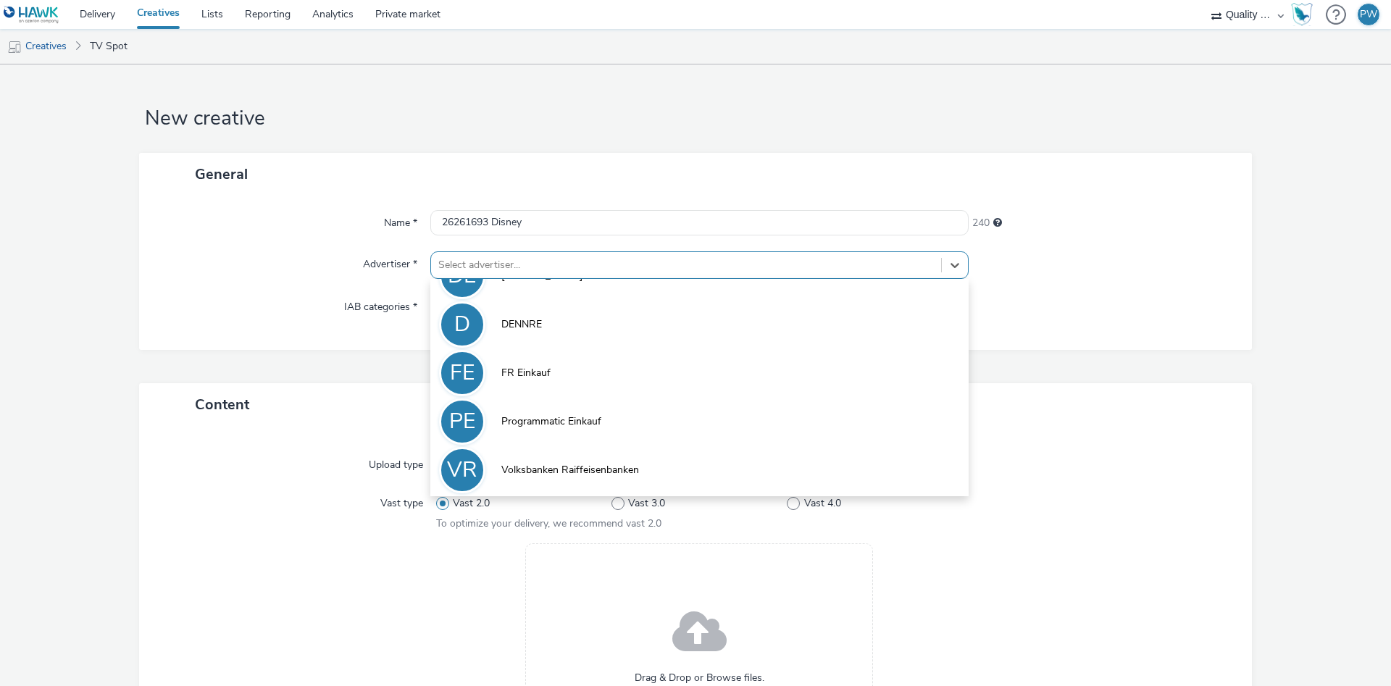
click at [589, 474] on span "Volksbanken Raiffeisenbanken" at bounding box center [570, 470] width 138 height 14
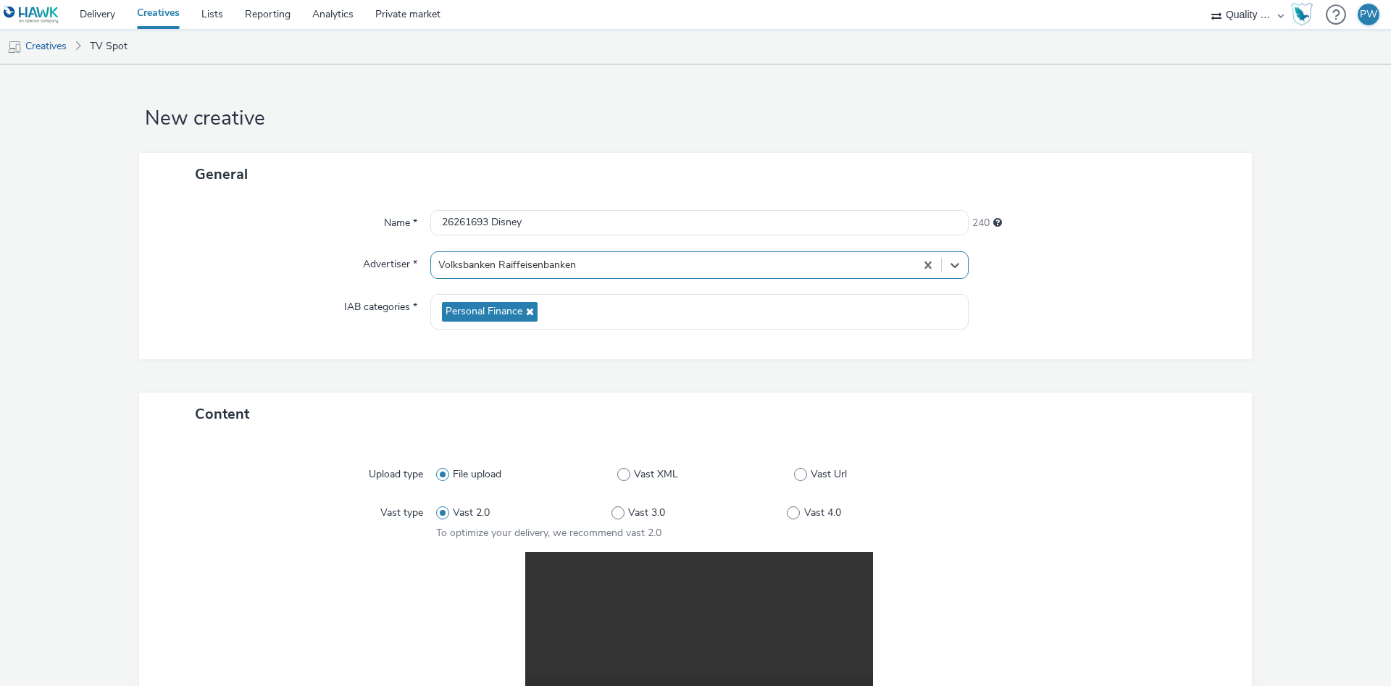
scroll to position [291, 0]
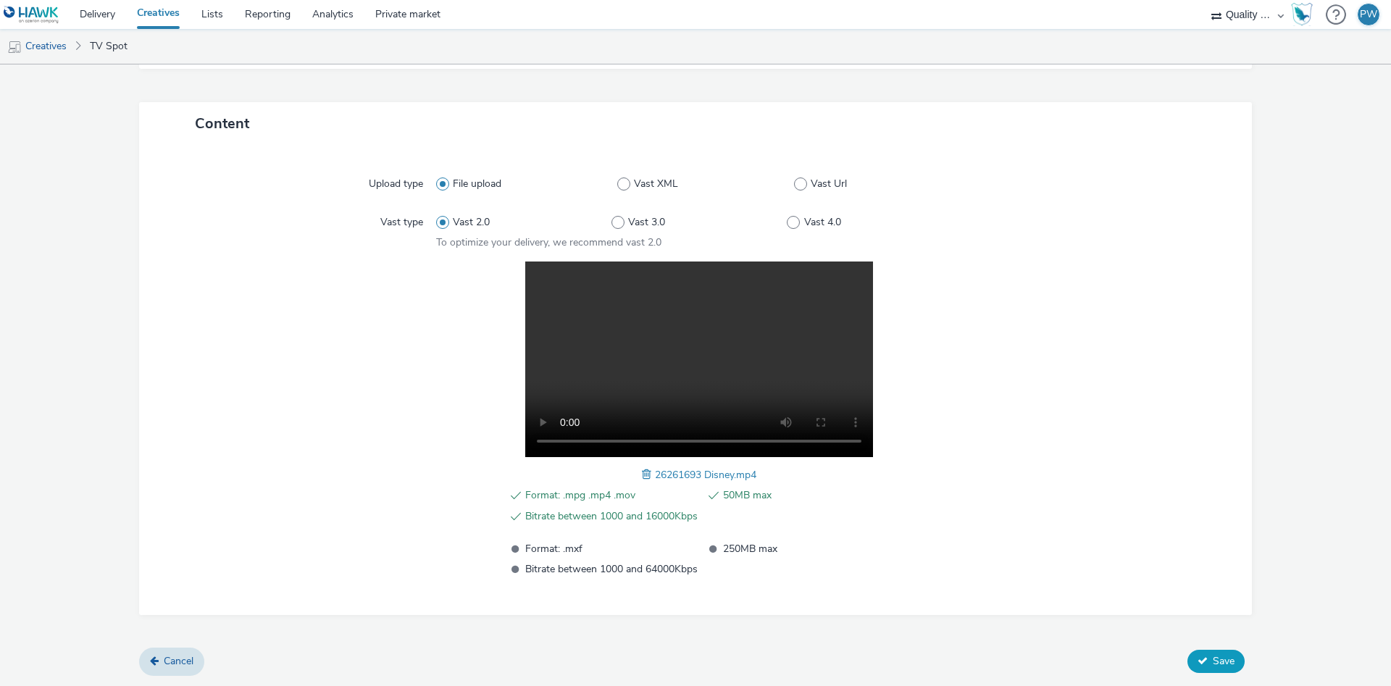
click at [1199, 650] on button "Save" at bounding box center [1215, 661] width 57 height 23
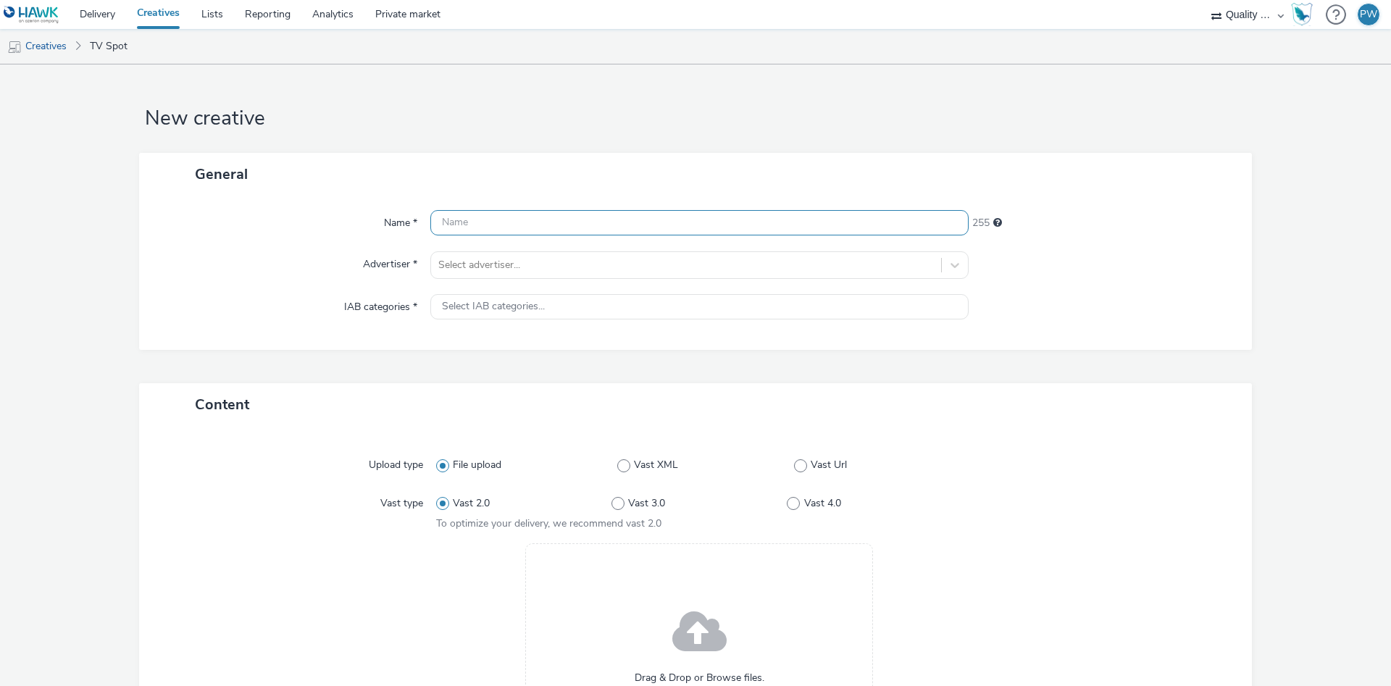
click at [469, 222] on input "text" at bounding box center [699, 222] width 538 height 25
paste input "26890019 Disney"
type input "26890019 Disney"
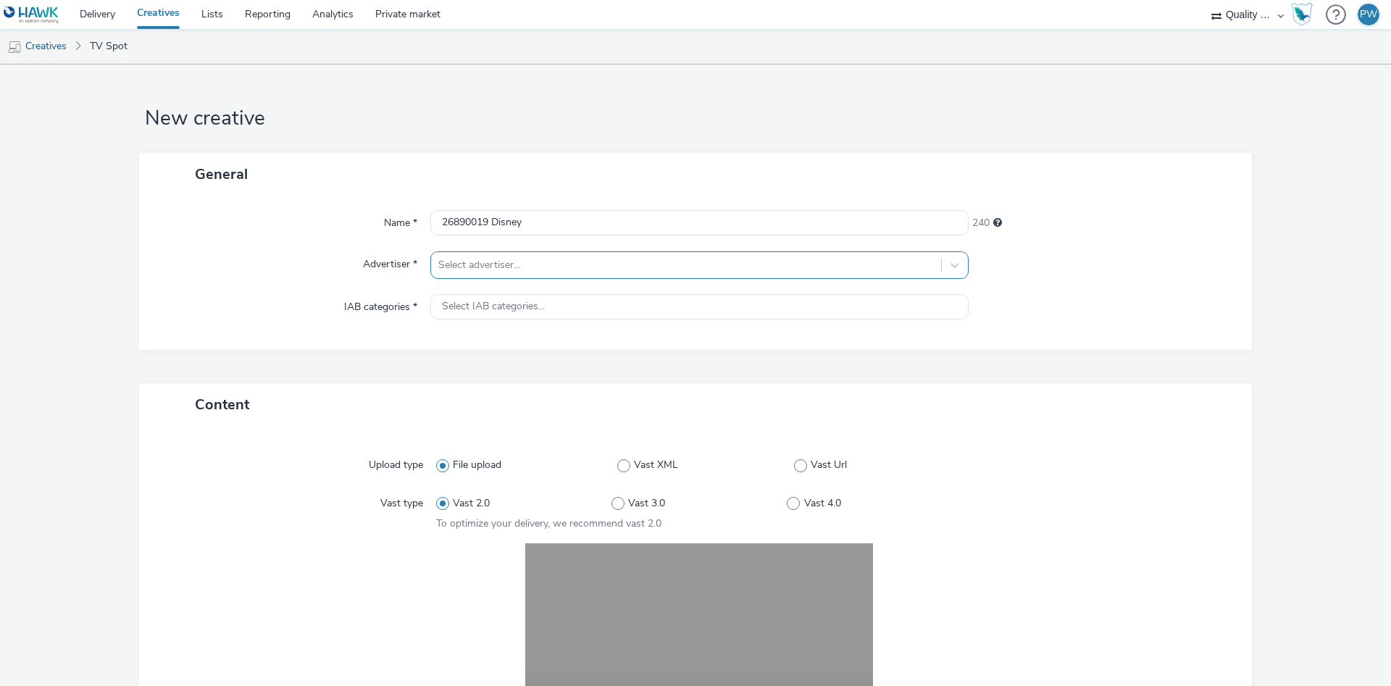
click at [493, 266] on div at bounding box center [686, 264] width 496 height 17
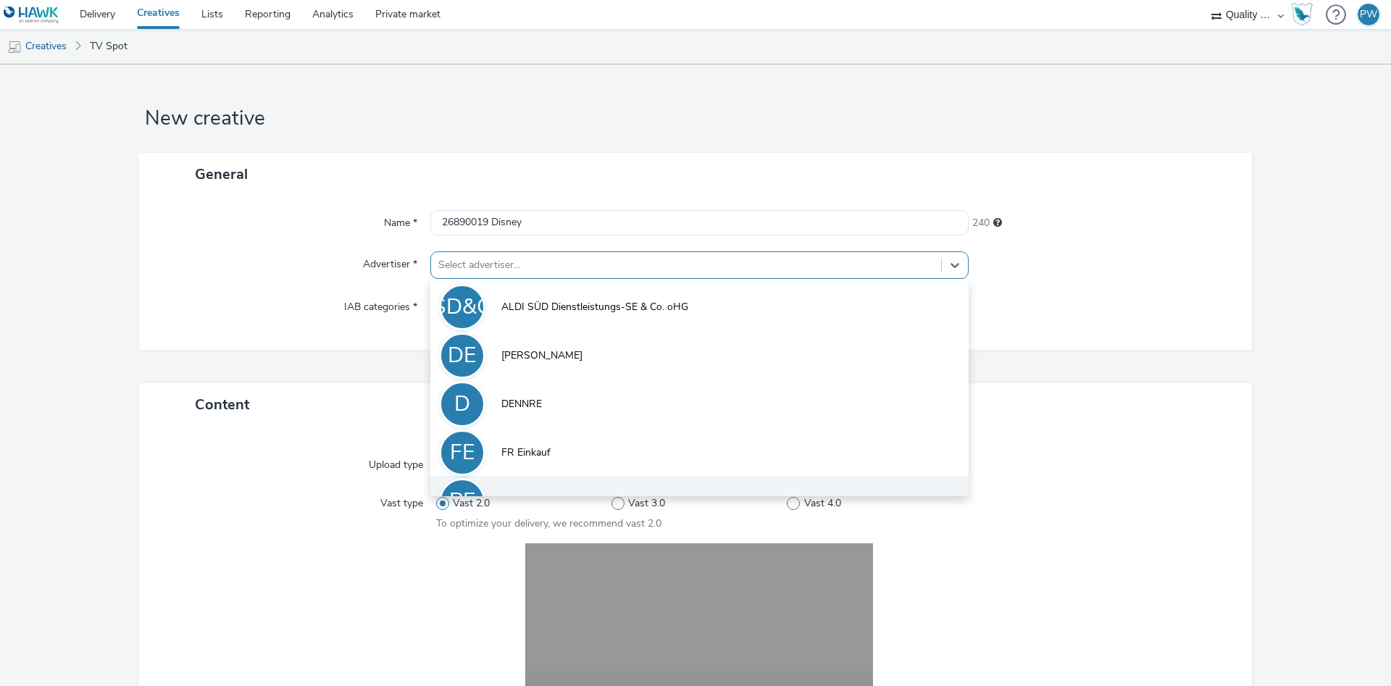
scroll to position [80, 0]
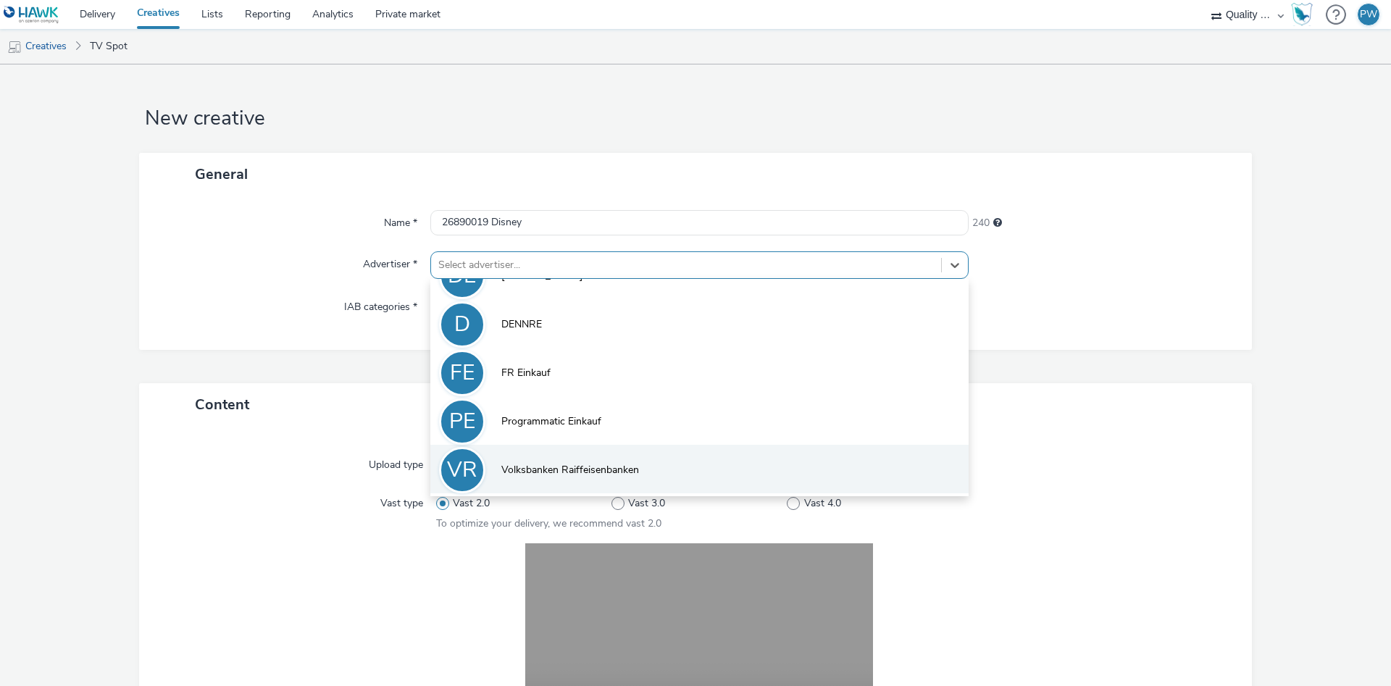
click at [556, 467] on span "Volksbanken Raiffeisenbanken" at bounding box center [570, 470] width 138 height 14
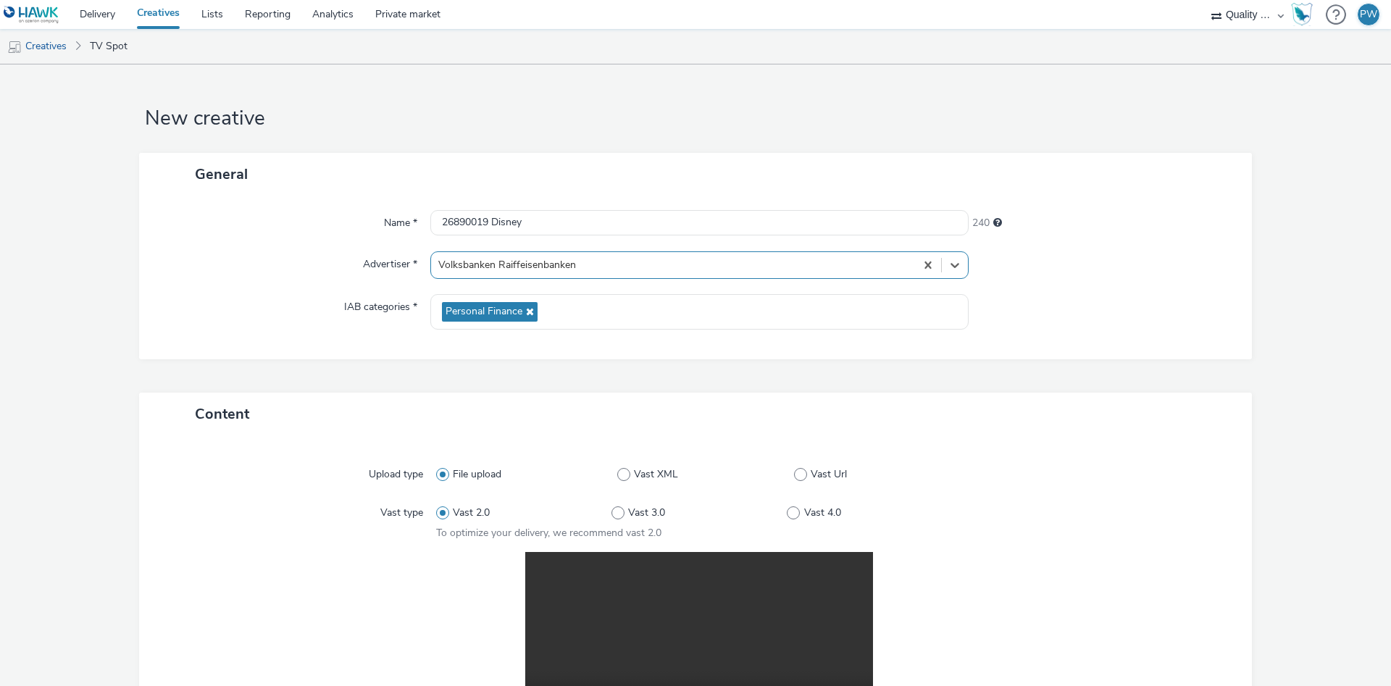
scroll to position [291, 0]
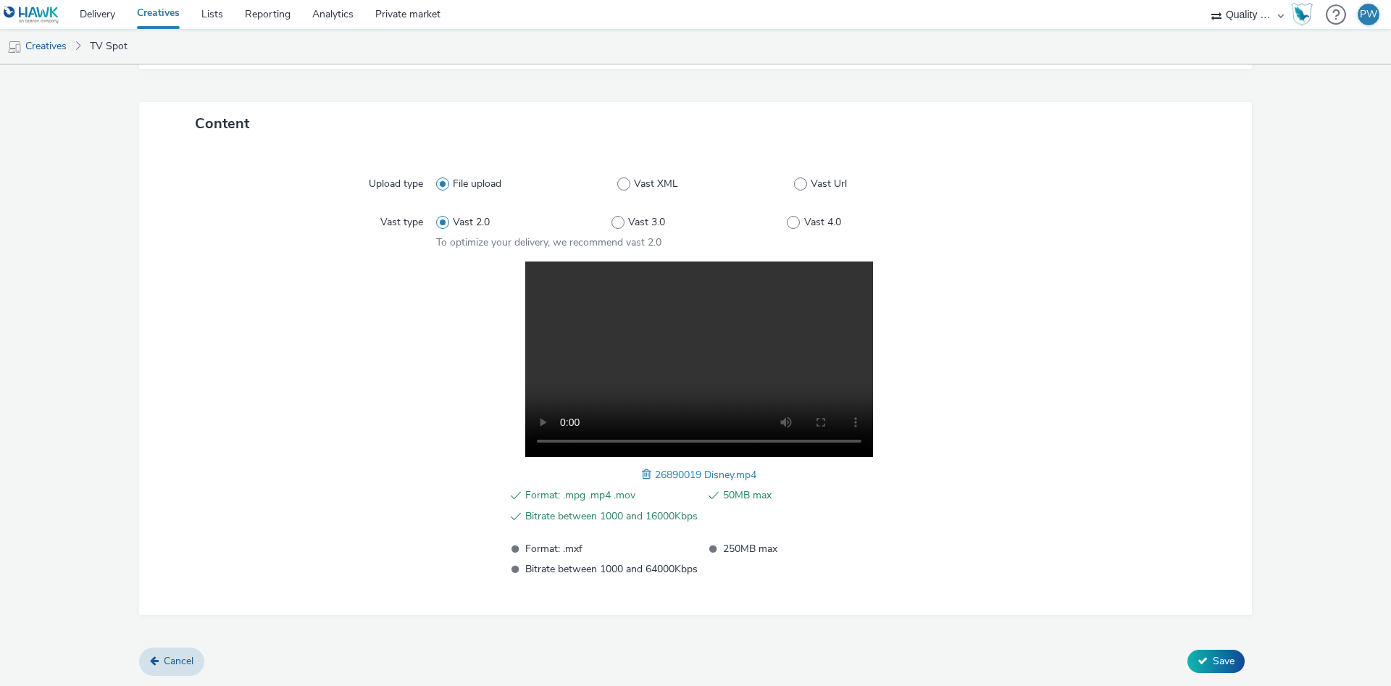
click at [1219, 680] on form "New creative General Name * 26890019 Disney 240 Advertiser * option Volksbanken…" at bounding box center [695, 230] width 1391 height 912
click at [1219, 674] on div "Cancel Save" at bounding box center [695, 661] width 1113 height 26
click at [1219, 663] on span "Save" at bounding box center [1224, 661] width 22 height 14
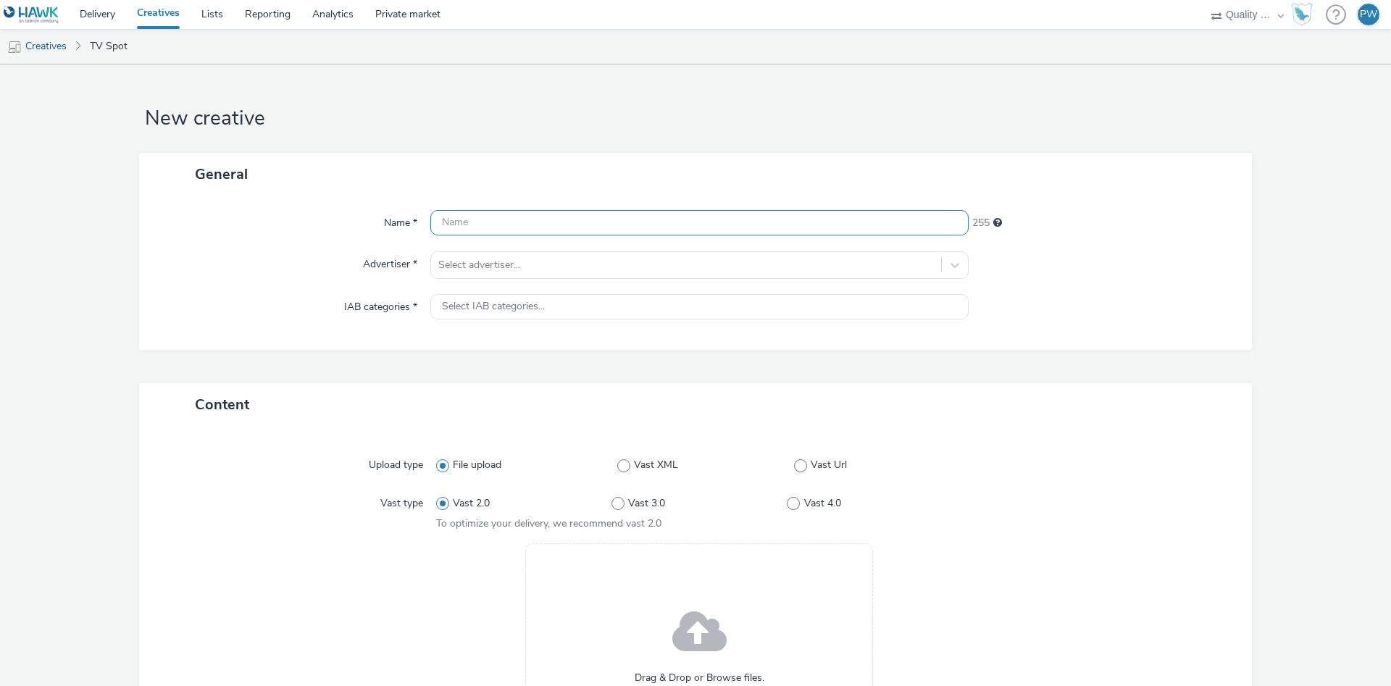
click at [467, 221] on input "text" at bounding box center [699, 222] width 538 height 25
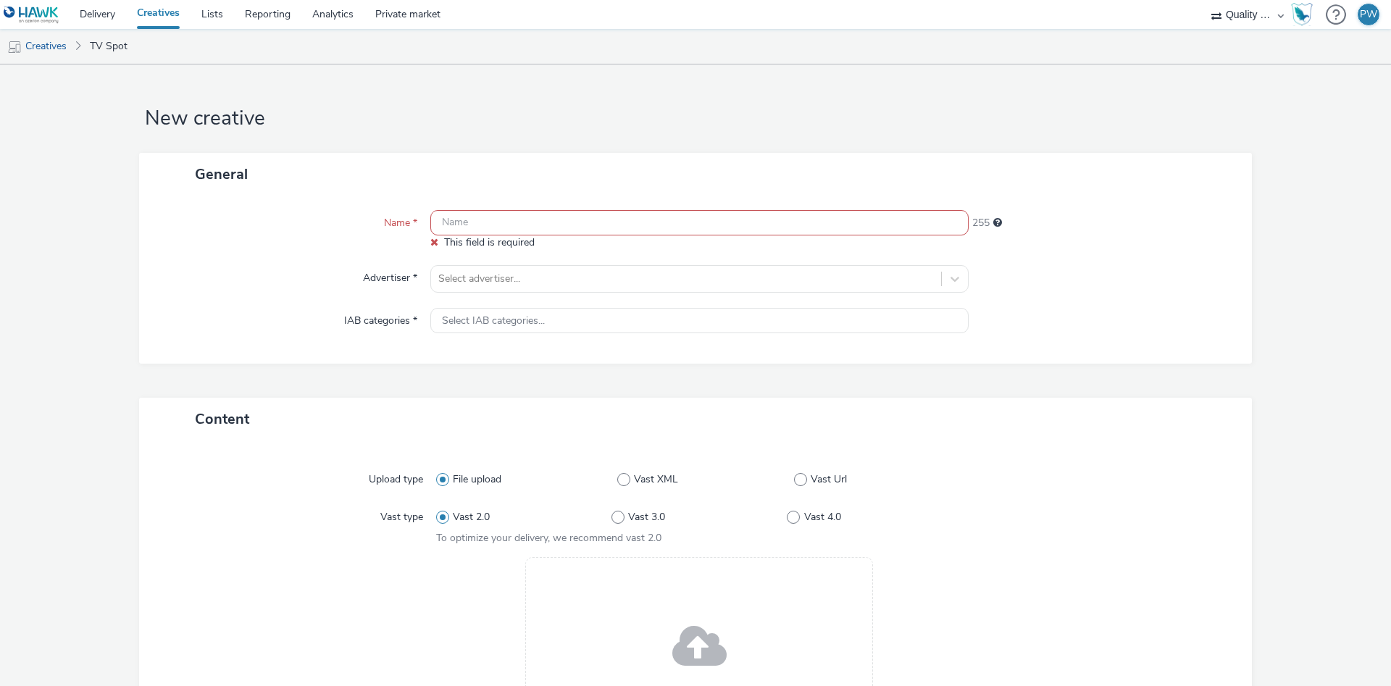
click at [499, 227] on input "text" at bounding box center [699, 222] width 538 height 25
paste input "26891484 Disney"
type input "26891484 Disney"
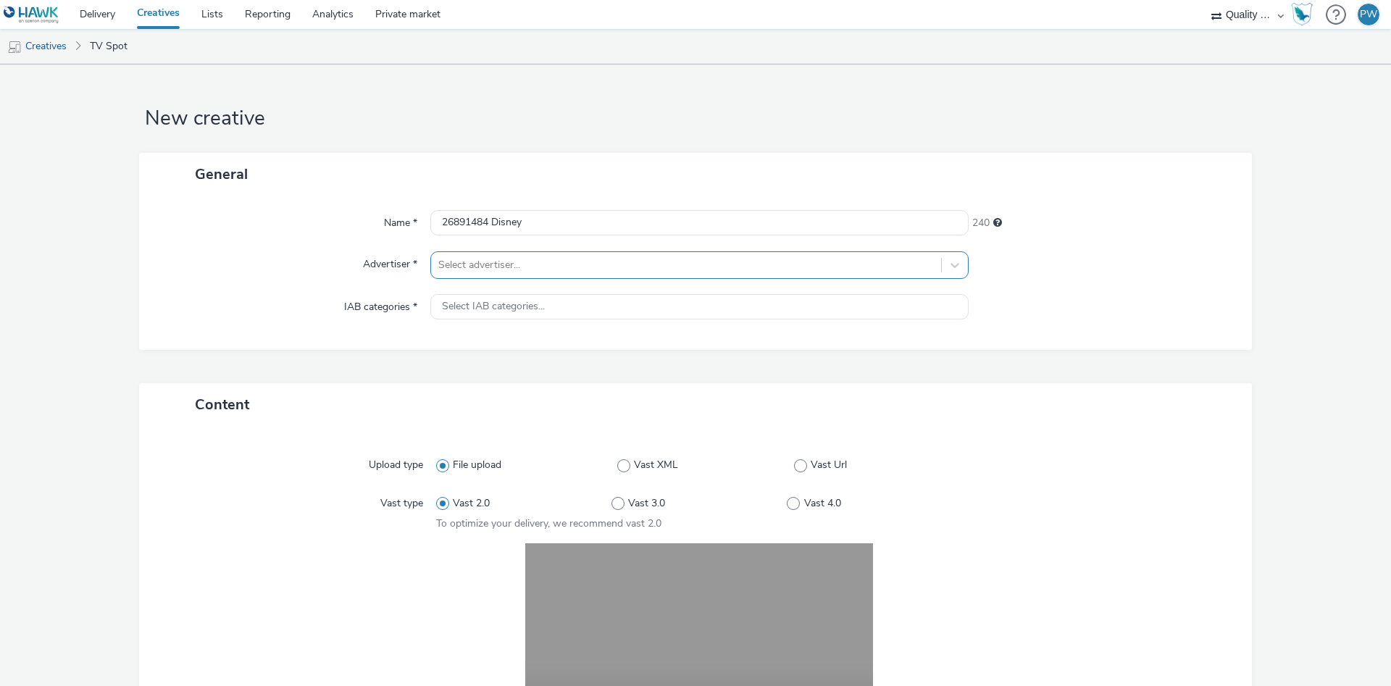
click at [576, 252] on div "Select advertiser..." at bounding box center [699, 265] width 538 height 28
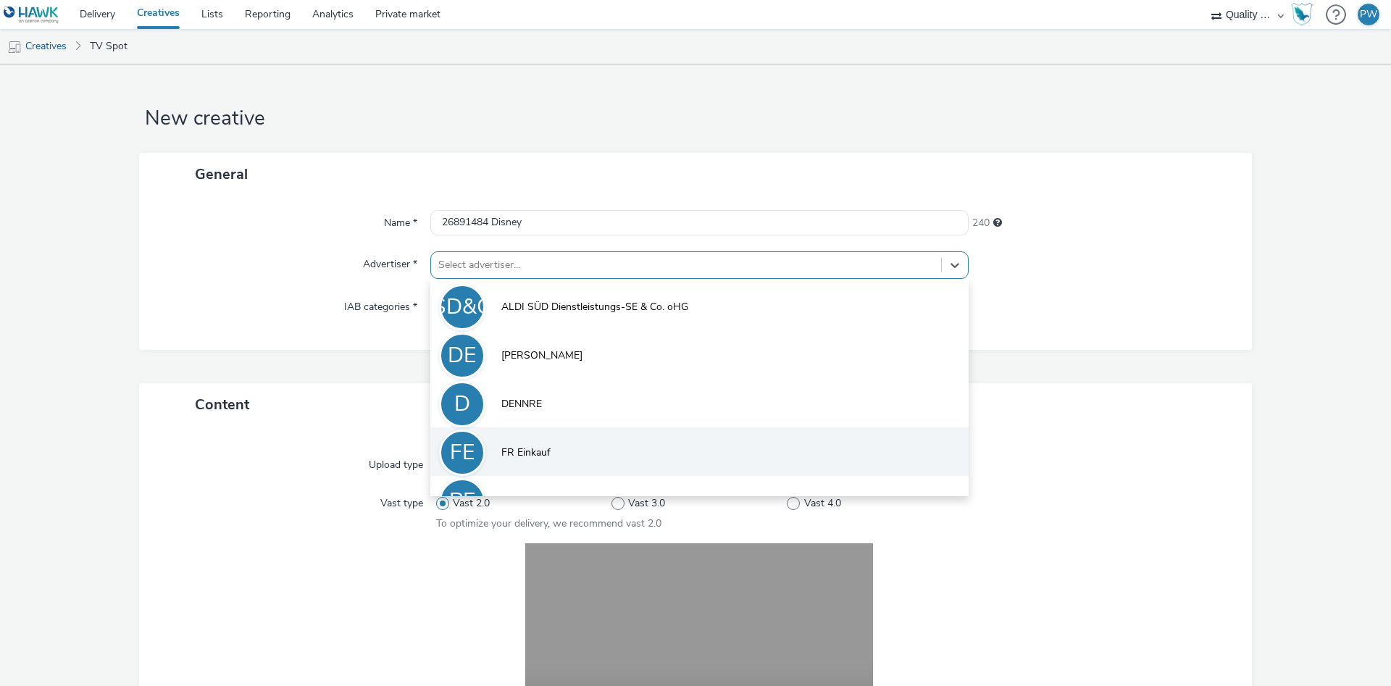
scroll to position [80, 0]
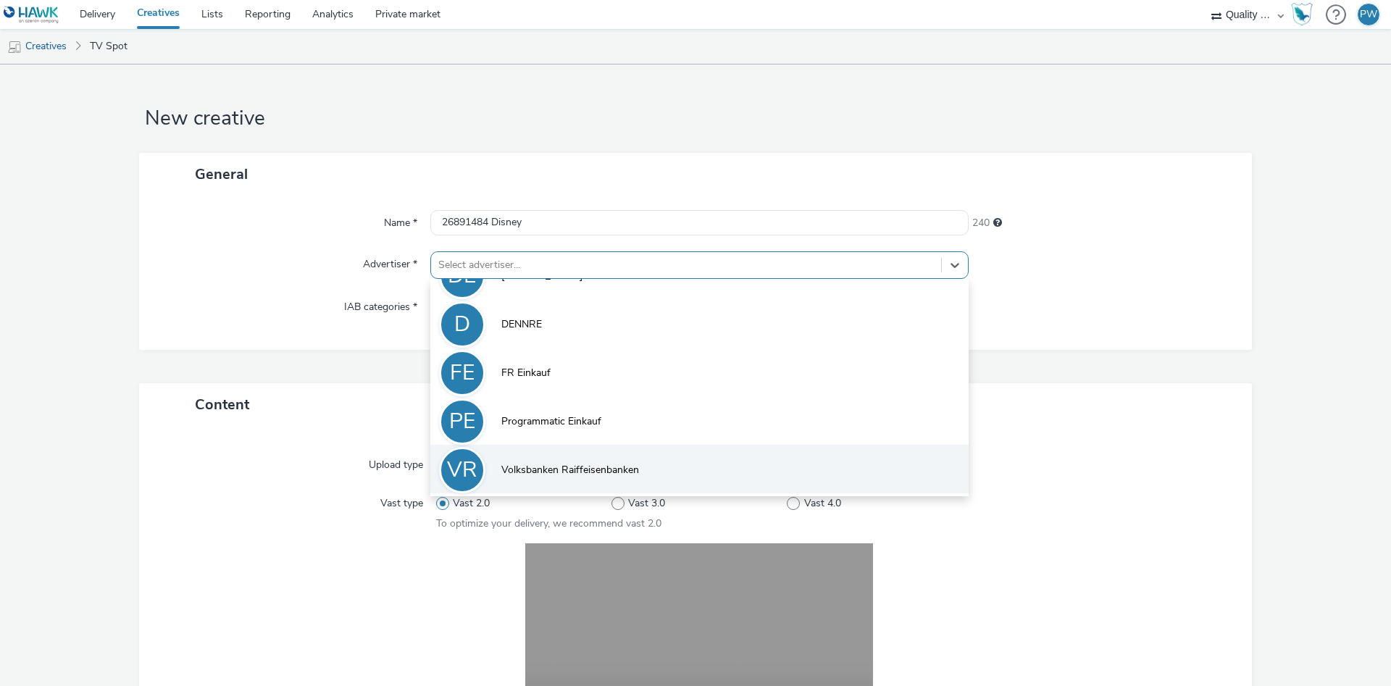
click at [588, 481] on li "VR Volksbanken Raiffeisenbanken" at bounding box center [699, 469] width 538 height 49
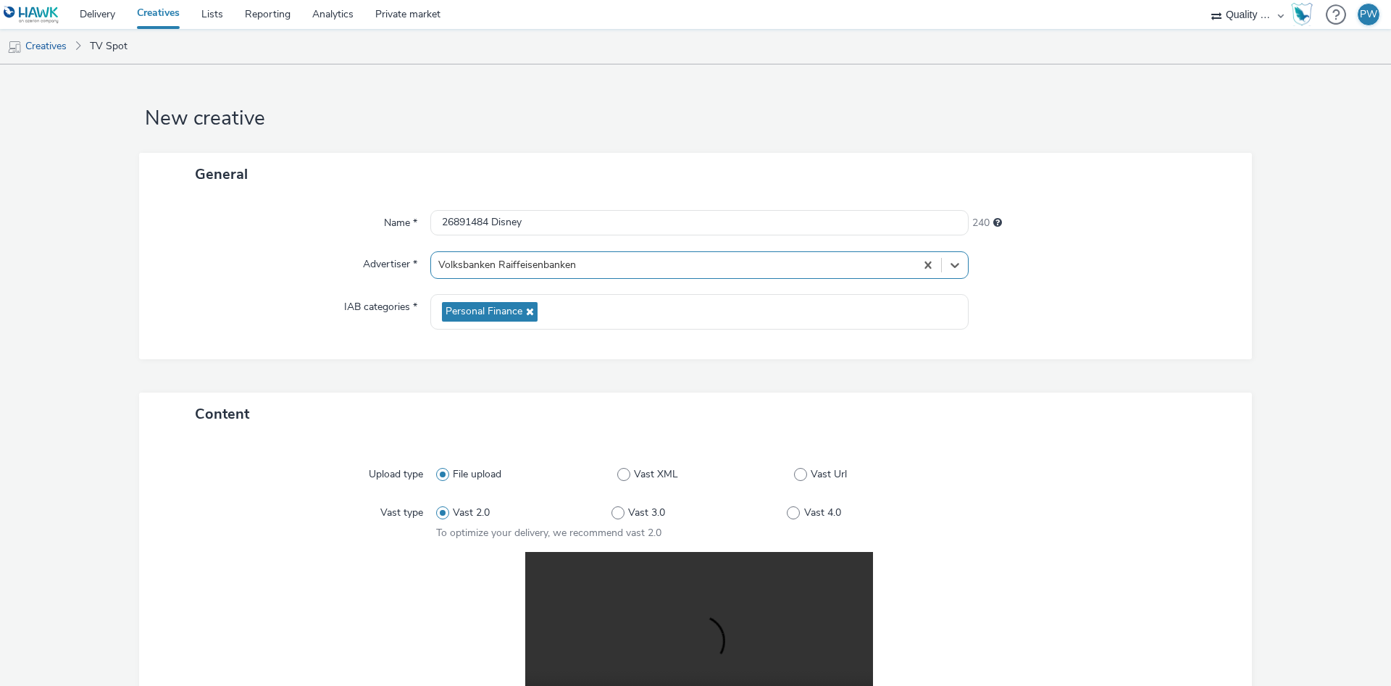
scroll to position [291, 0]
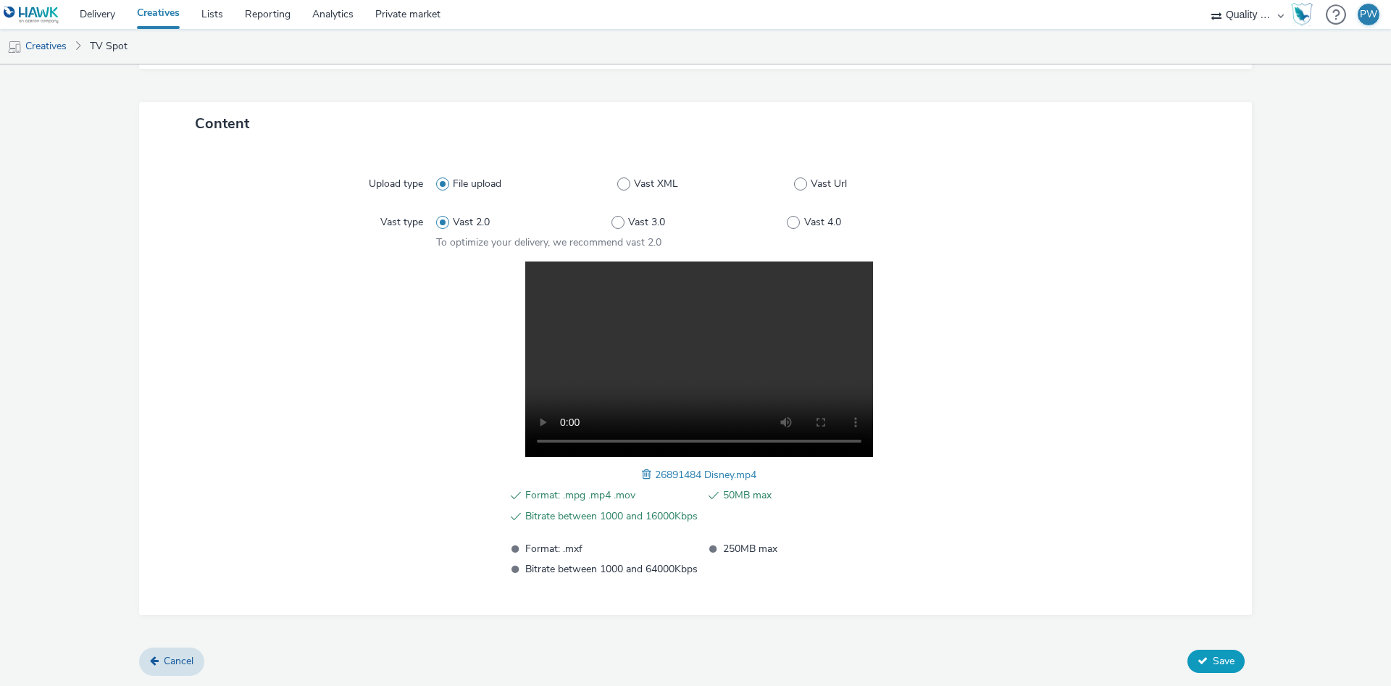
click at [1206, 650] on button "Save" at bounding box center [1215, 661] width 57 height 23
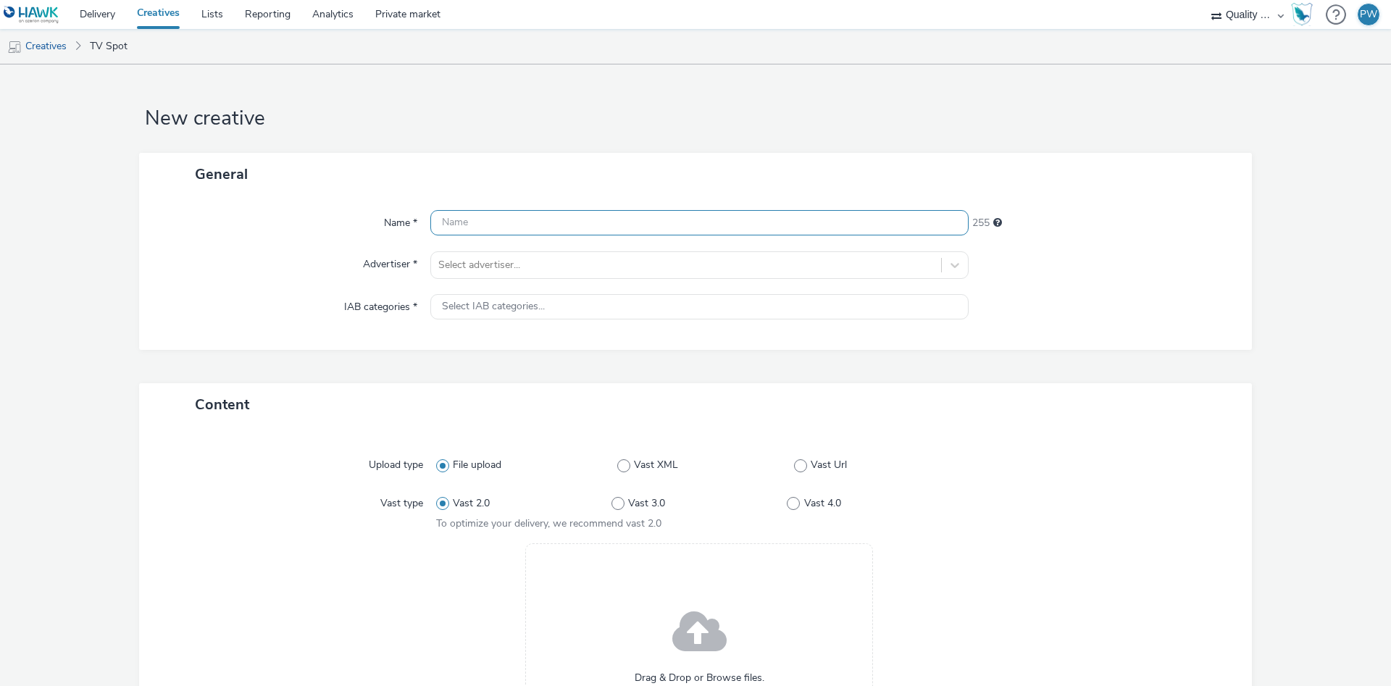
click at [493, 233] on input "text" at bounding box center [699, 222] width 538 height 25
paste input "27062290 Disney"
type input "27062290 Disney"
click at [504, 266] on div at bounding box center [686, 264] width 496 height 17
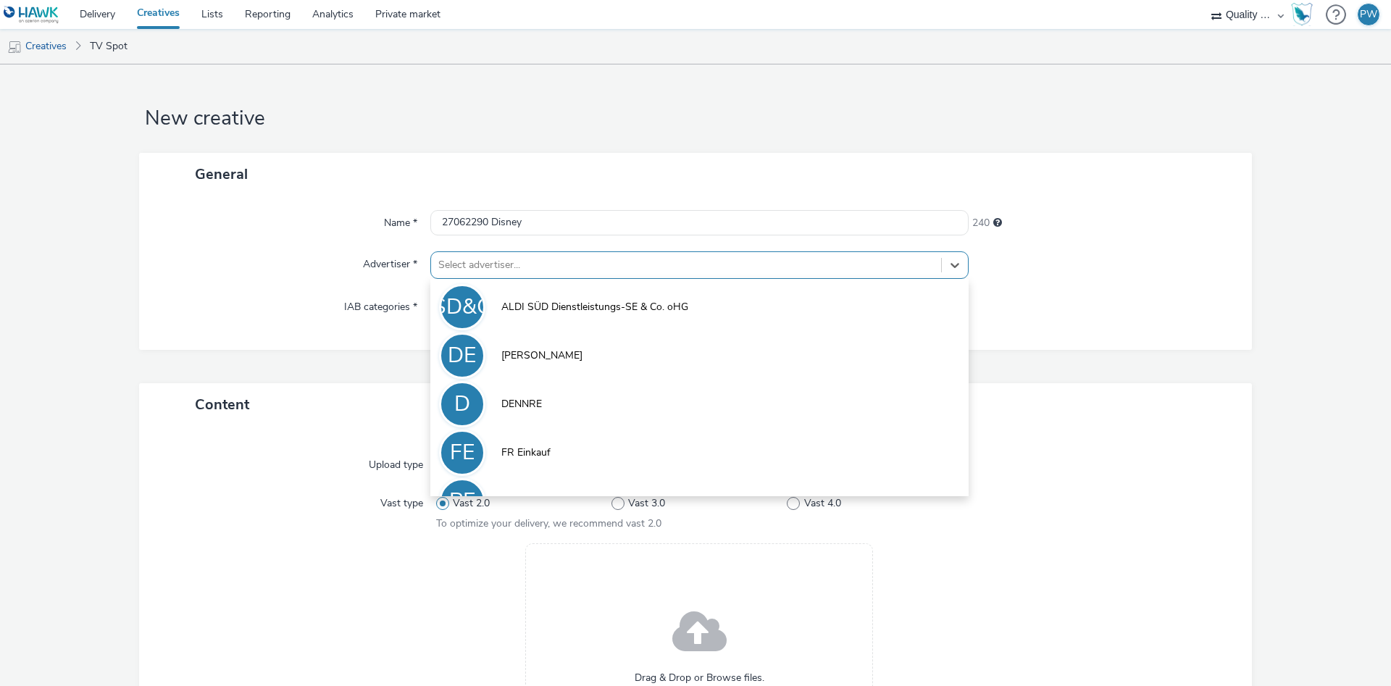
scroll to position [80, 0]
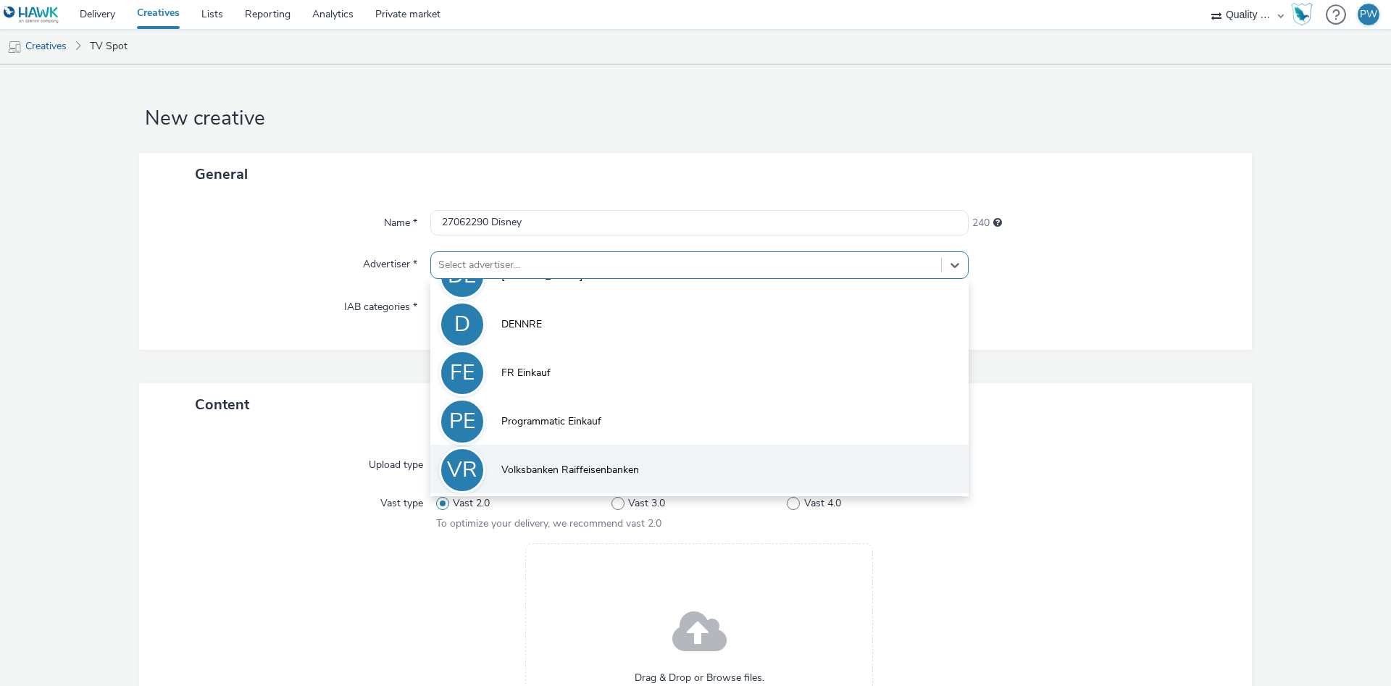
click at [580, 475] on span "Volksbanken Raiffeisenbanken" at bounding box center [570, 470] width 138 height 14
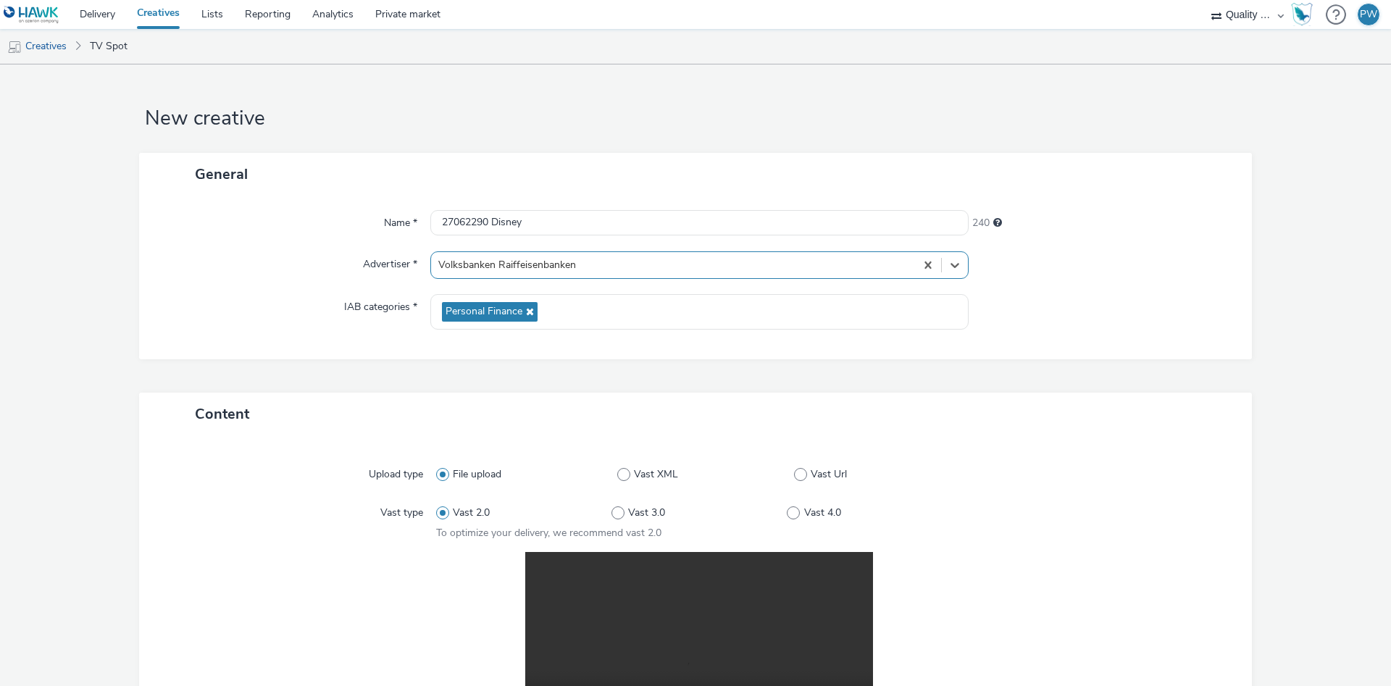
scroll to position [291, 0]
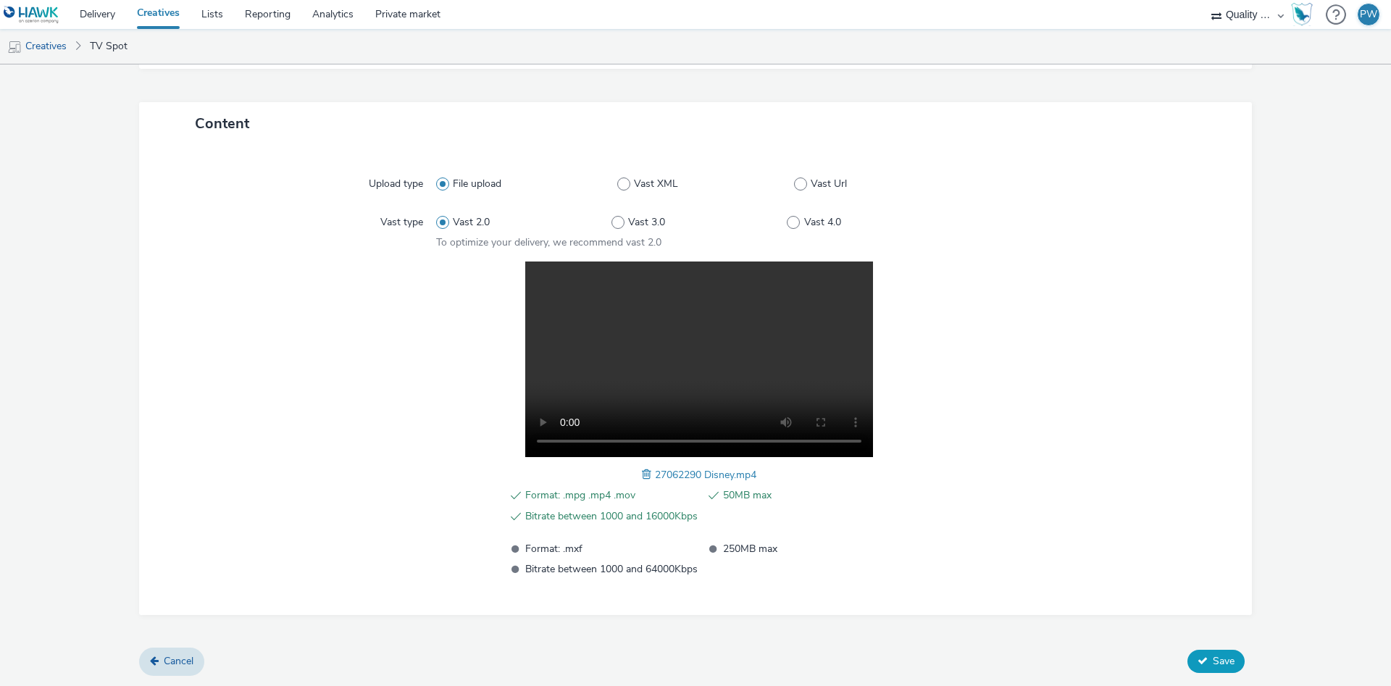
click at [1205, 664] on icon at bounding box center [1203, 661] width 10 height 10
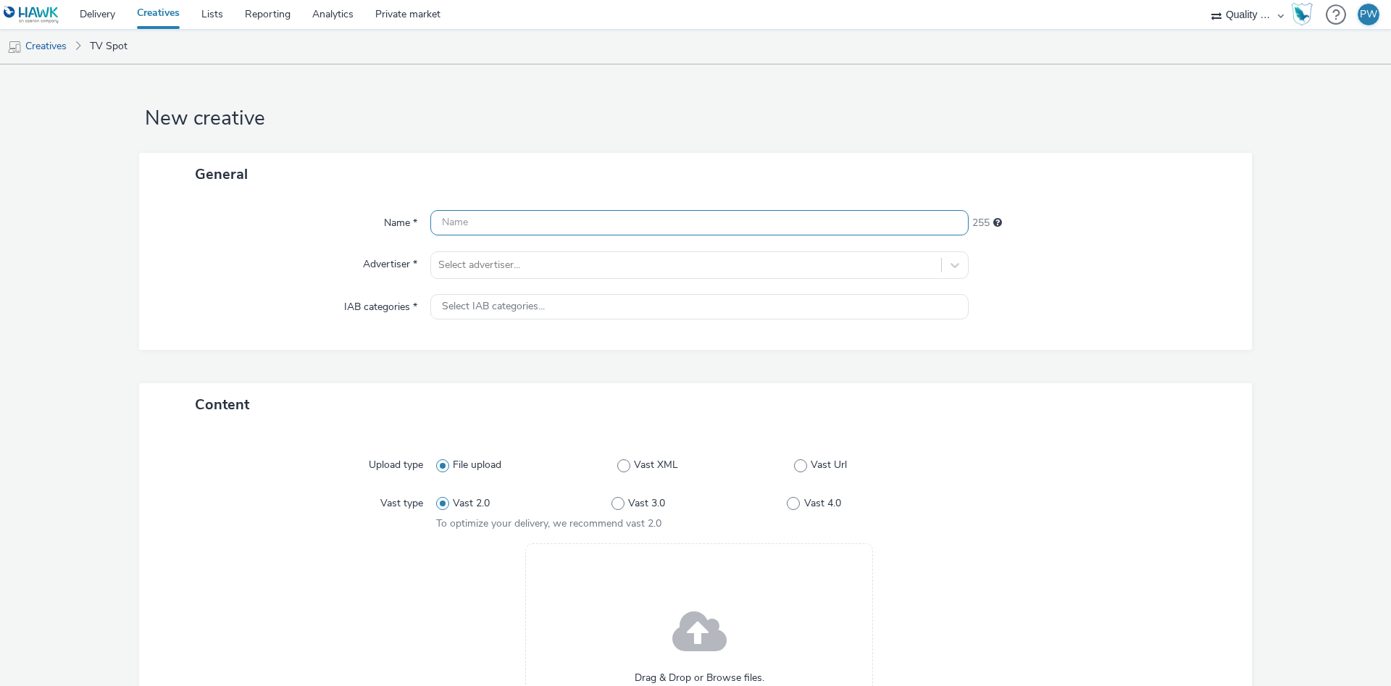
click at [546, 218] on input "text" at bounding box center [699, 222] width 538 height 25
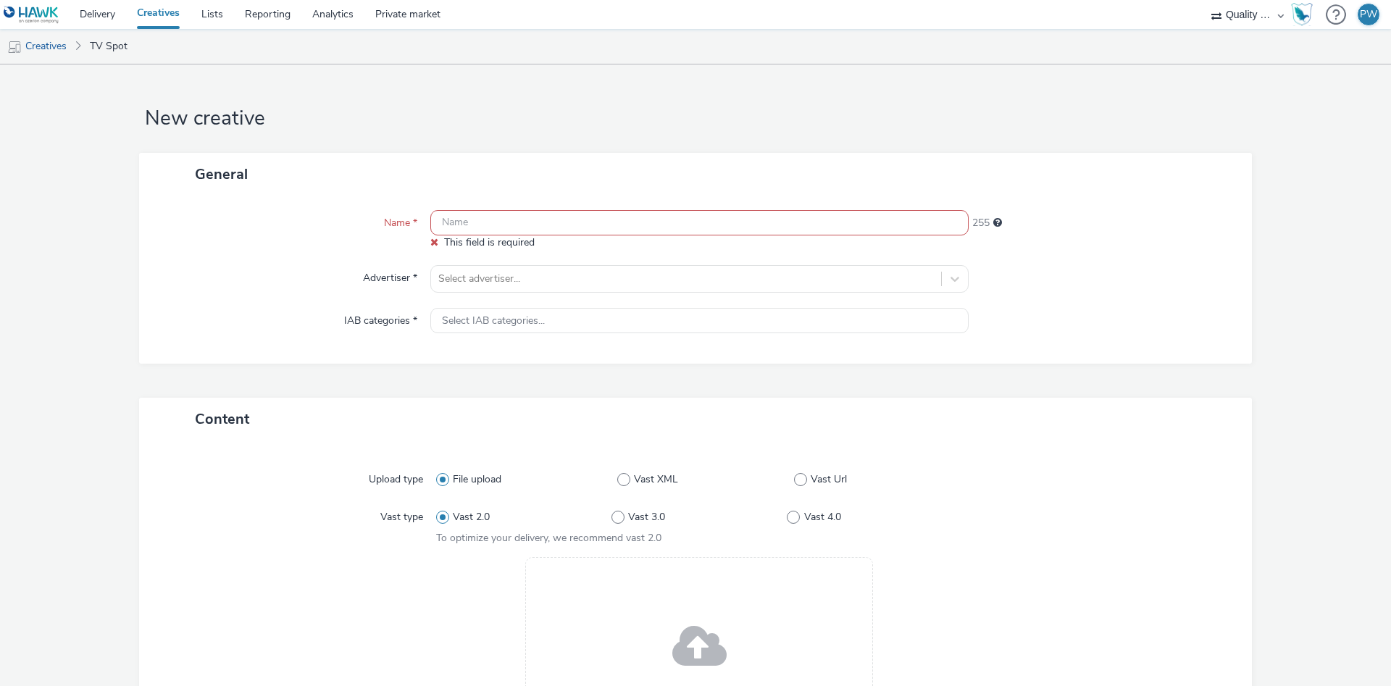
click at [500, 229] on input "text" at bounding box center [699, 222] width 538 height 25
paste input "27092555 Disney"
type input "27092555 Disney"
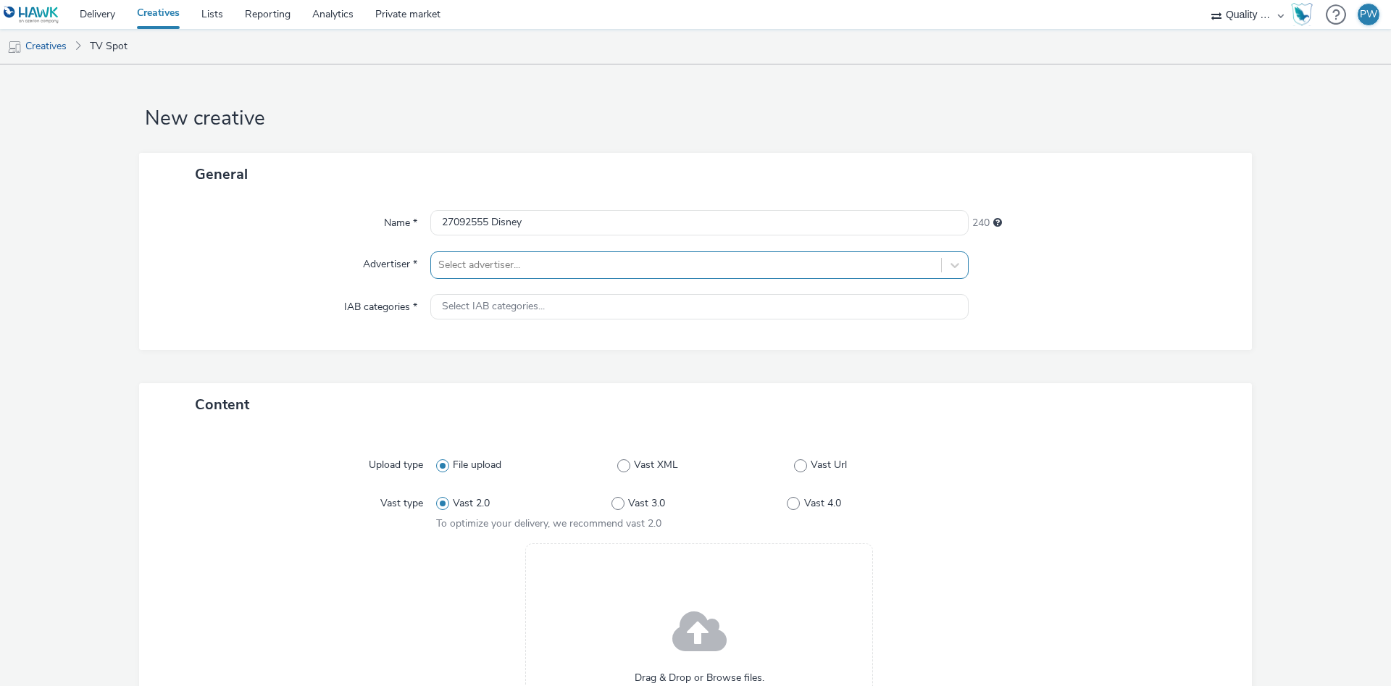
click at [514, 267] on div at bounding box center [686, 264] width 496 height 17
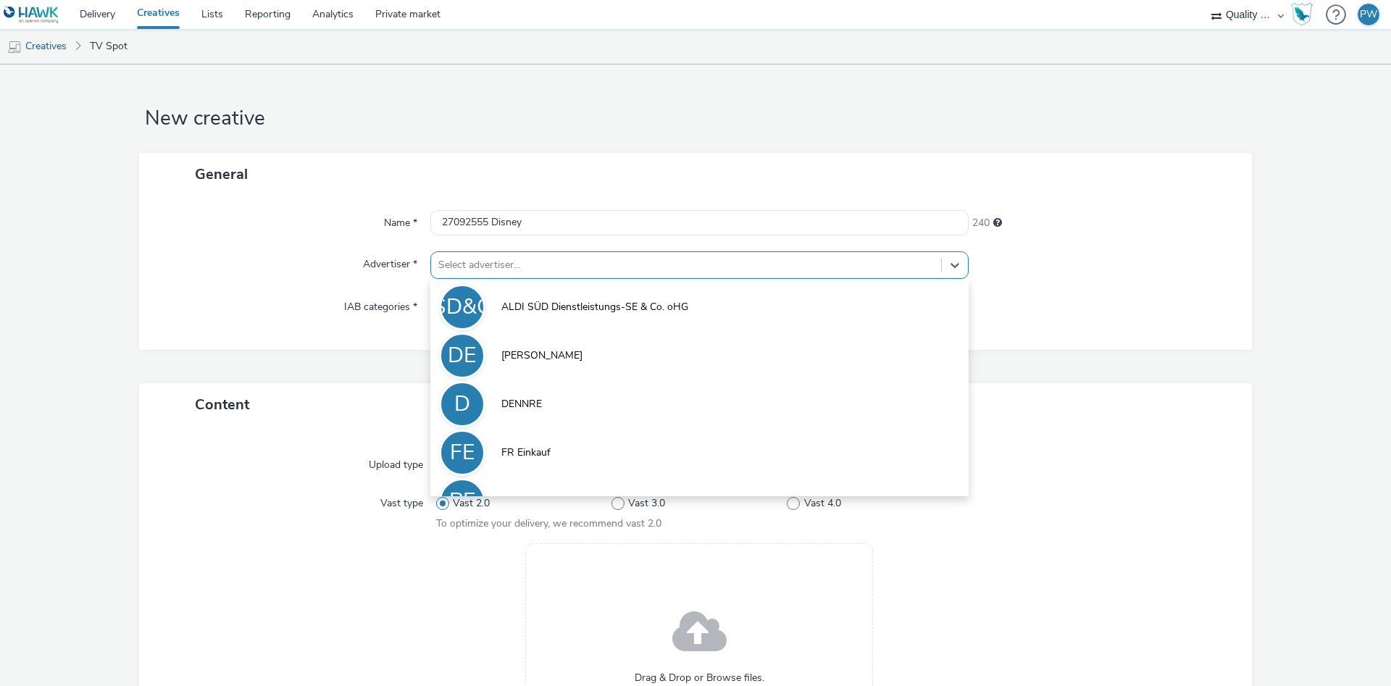
scroll to position [80, 0]
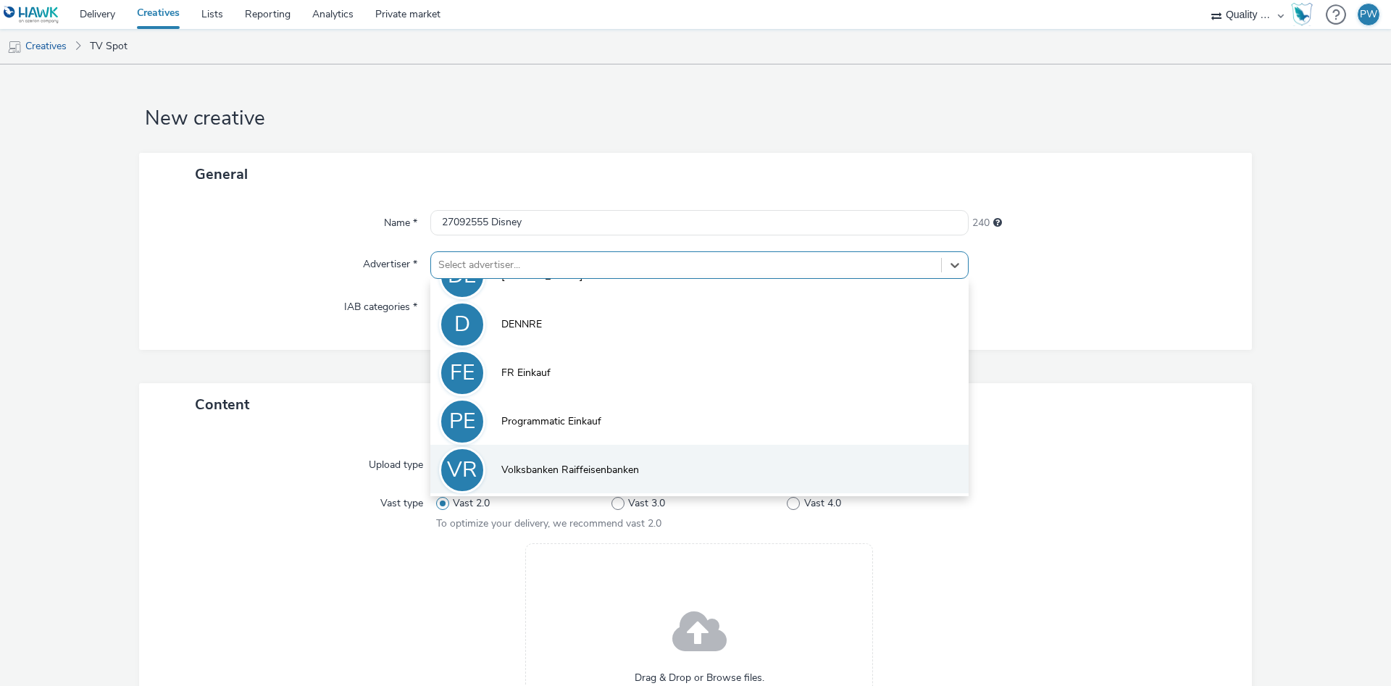
click at [582, 480] on li "VR Volksbanken Raiffeisenbanken" at bounding box center [699, 469] width 538 height 49
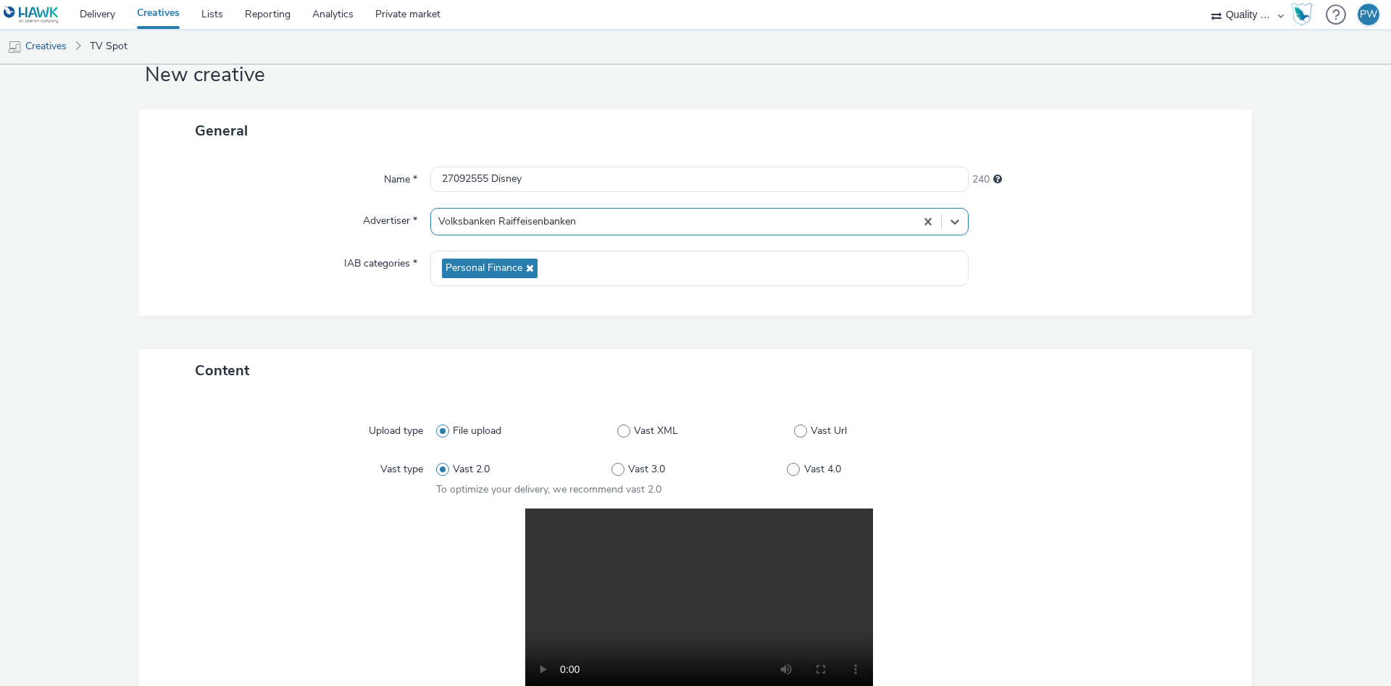
scroll to position [291, 0]
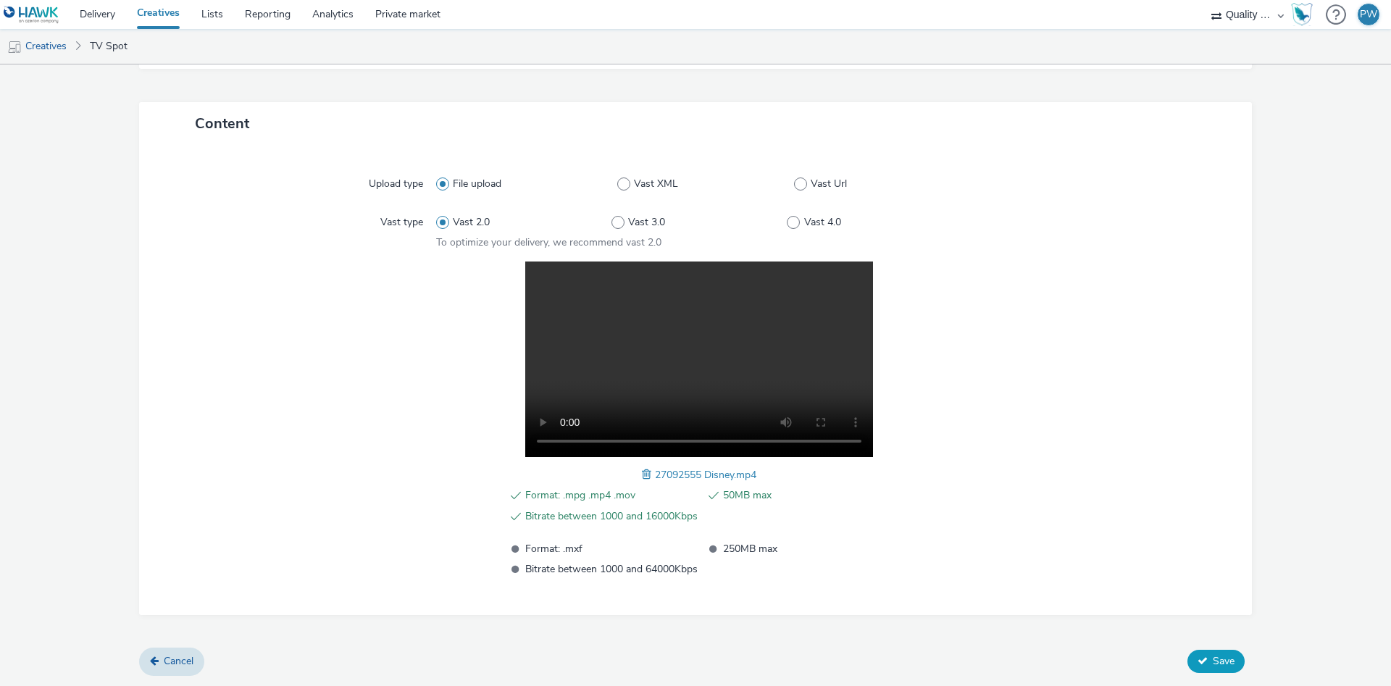
click at [1206, 663] on icon at bounding box center [1203, 661] width 10 height 10
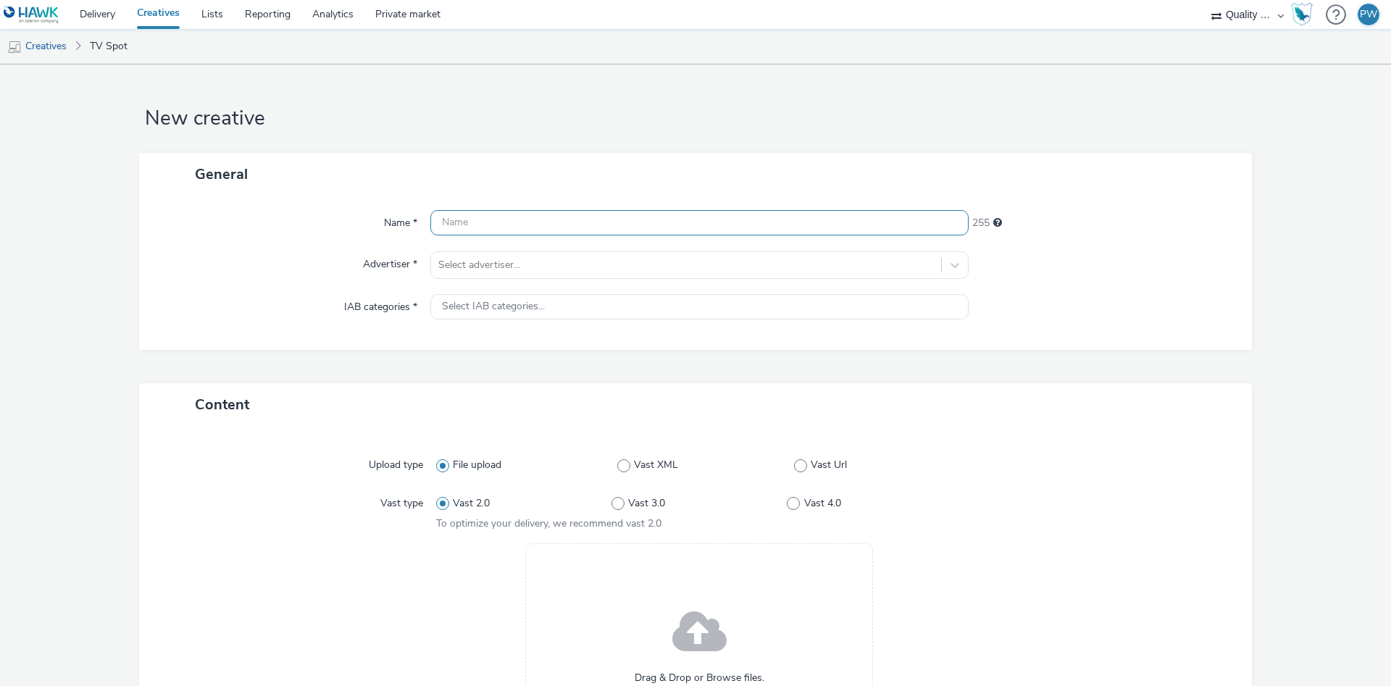
click at [488, 214] on input "text" at bounding box center [699, 222] width 538 height 25
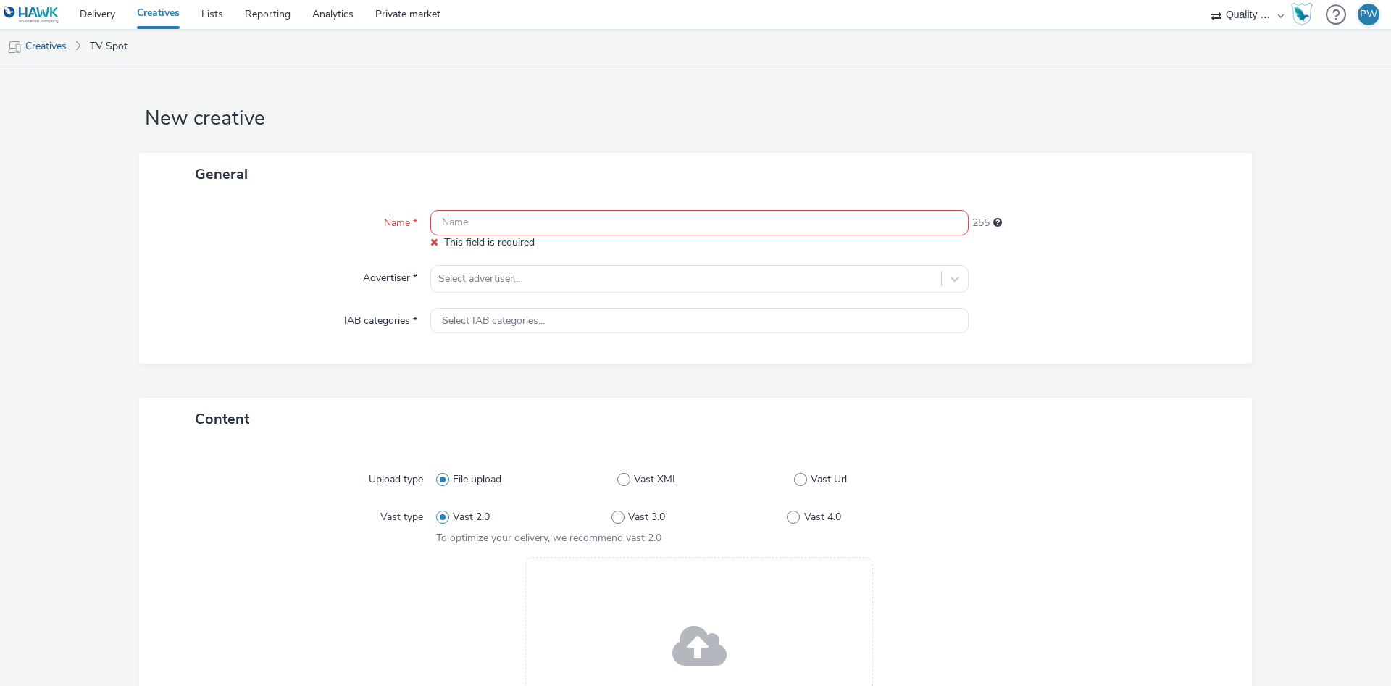
click at [550, 233] on input "text" at bounding box center [699, 222] width 538 height 25
click at [546, 226] on input "text" at bounding box center [699, 222] width 538 height 25
paste input "27893359 Disney"
type input "27893359 Disney"
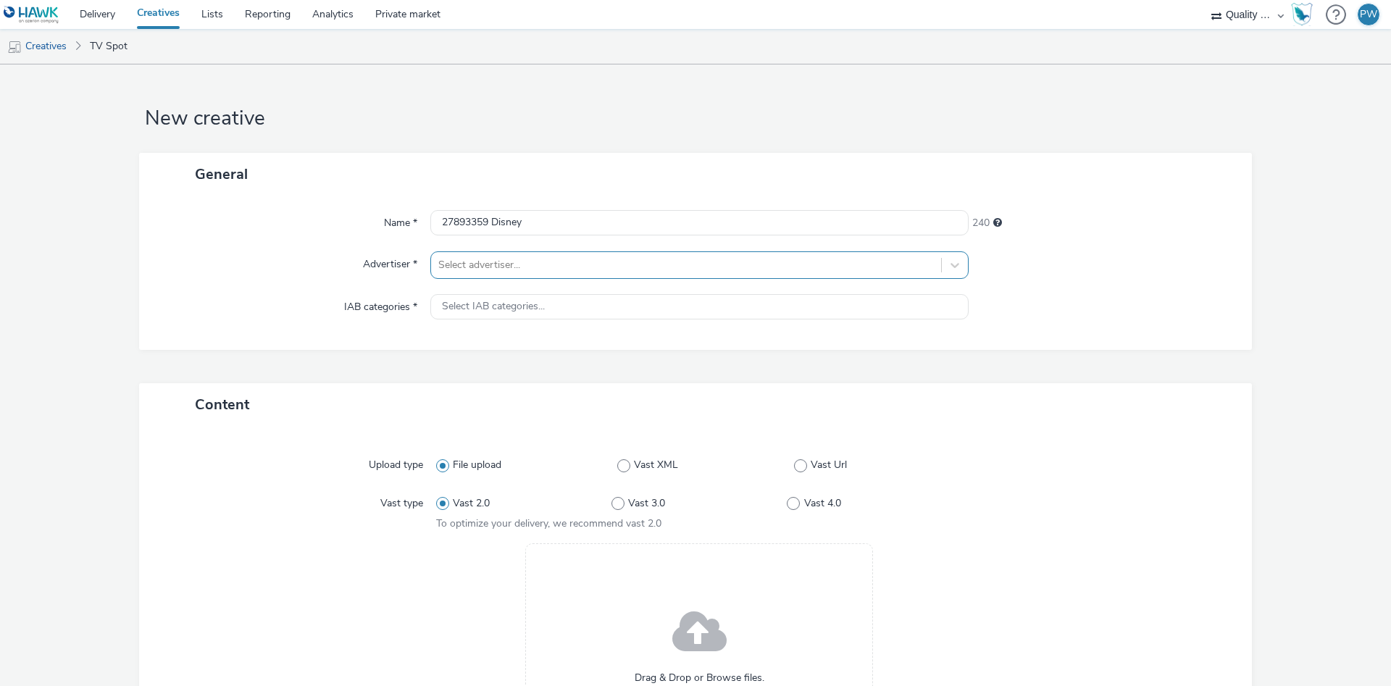
click at [496, 269] on div at bounding box center [686, 264] width 496 height 17
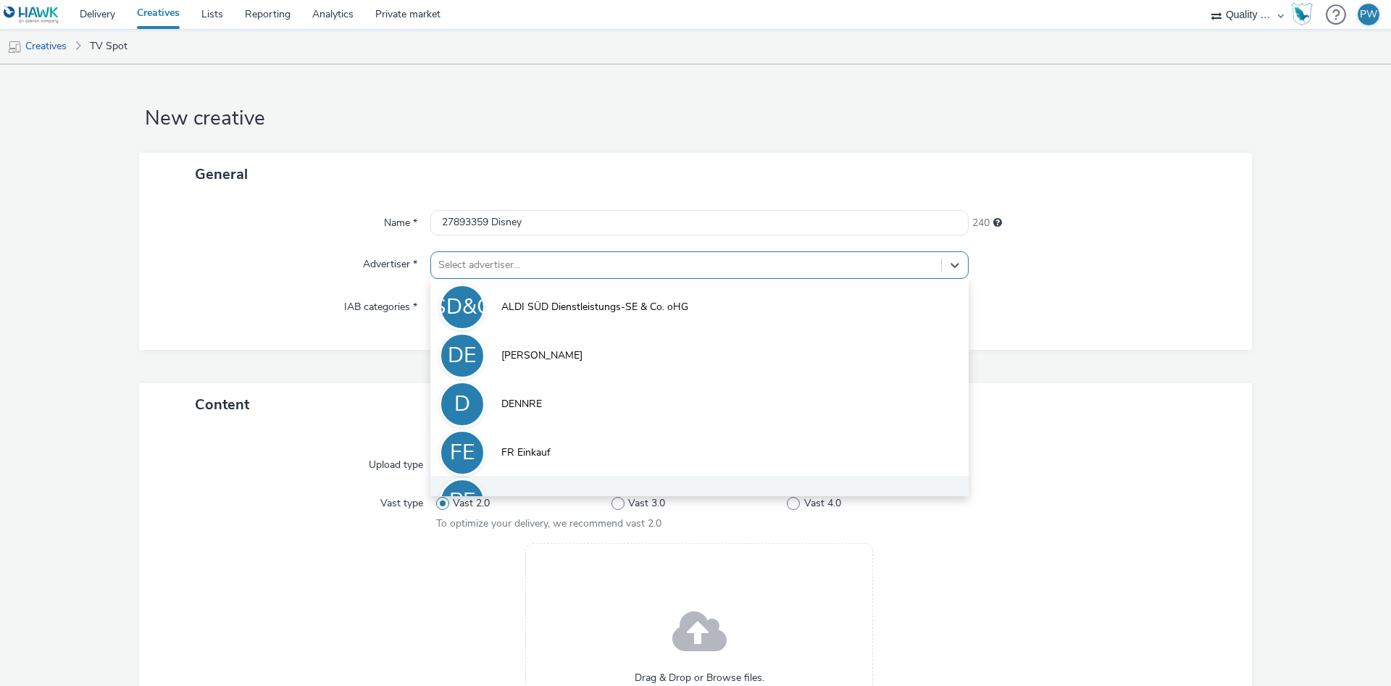
scroll to position [80, 0]
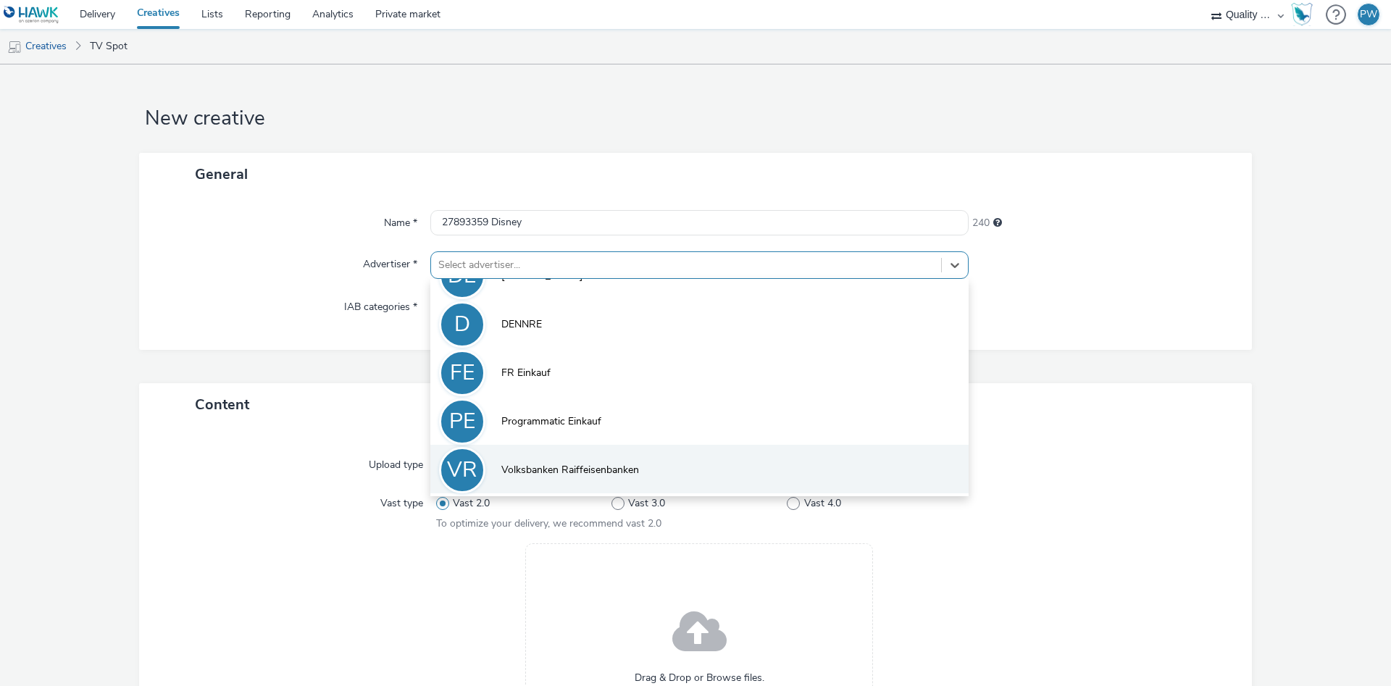
click at [546, 459] on li "VR Volksbanken Raiffeisenbanken" at bounding box center [699, 469] width 538 height 49
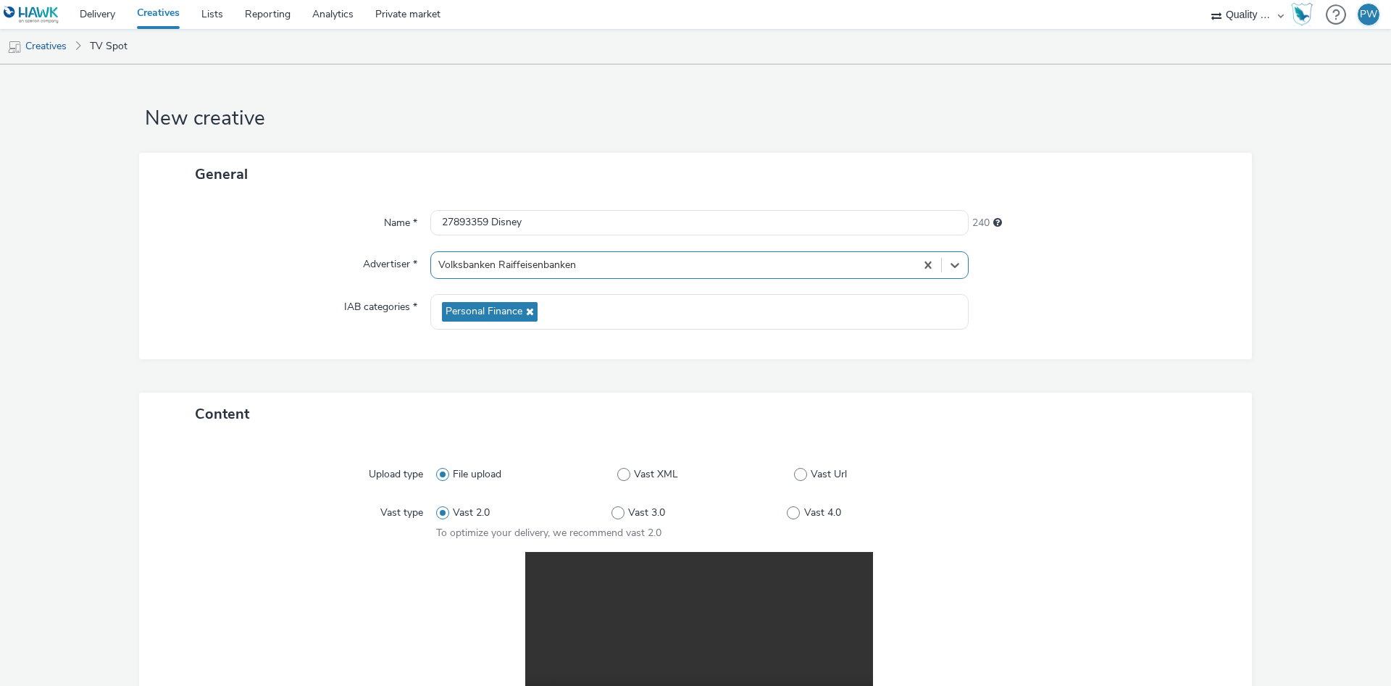
scroll to position [291, 0]
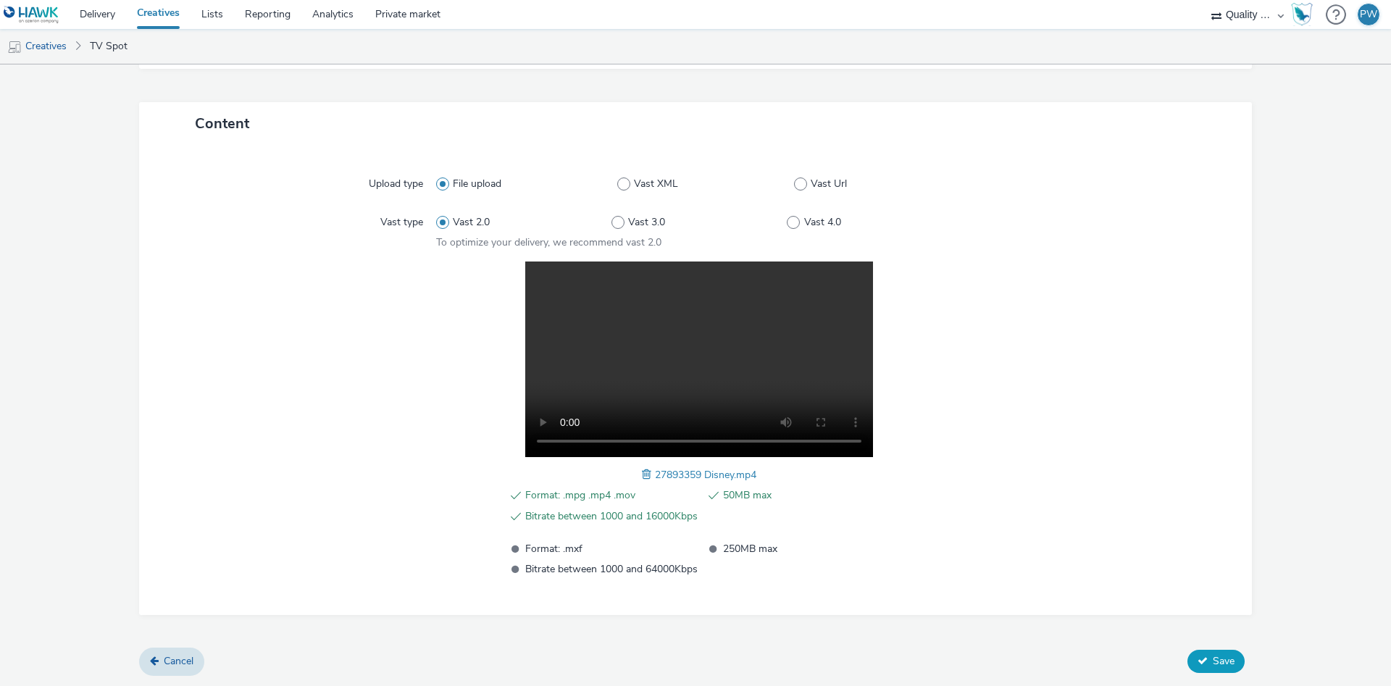
click at [1208, 659] on button "Save" at bounding box center [1215, 661] width 57 height 23
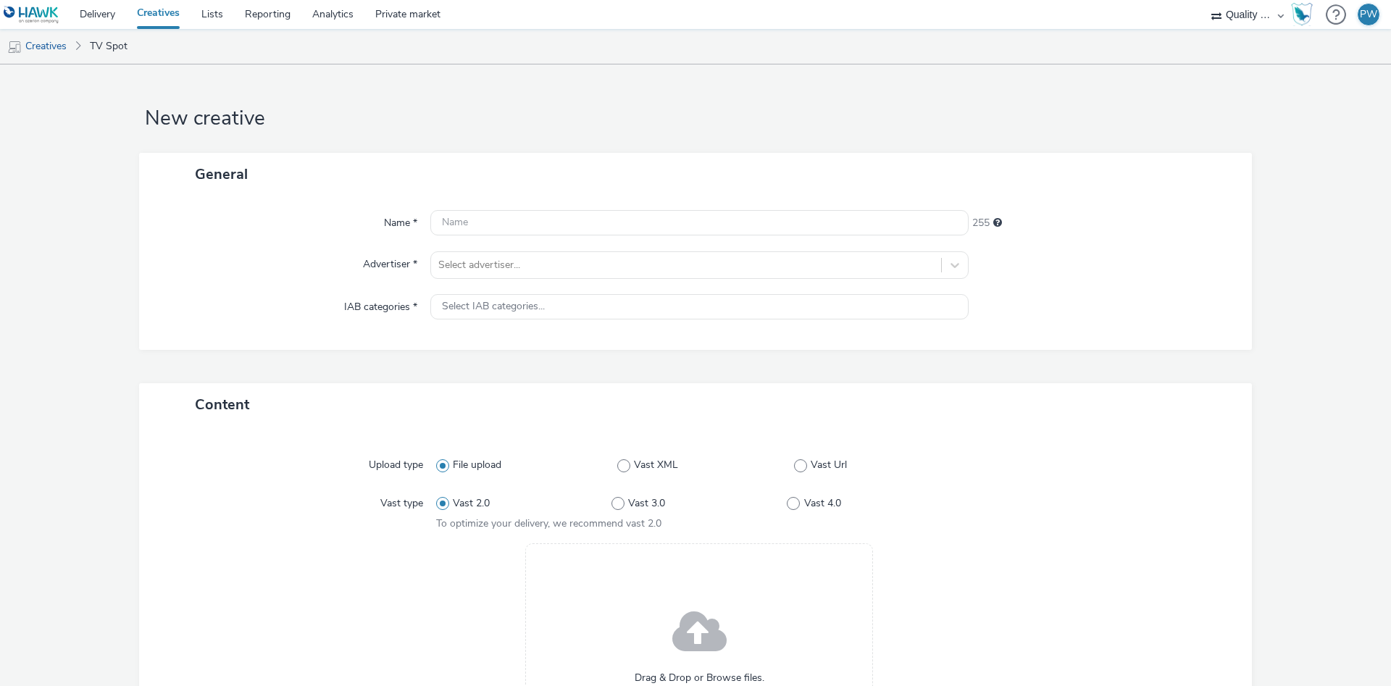
click at [448, 210] on div "Name * 255 Advertiser * Select advertiser... IAB categories * Select IAB catego…" at bounding box center [695, 273] width 1113 height 154
click at [457, 217] on input "text" at bounding box center [699, 222] width 538 height 25
paste input "27893760 Disney"
type input "27893760 Disney"
click at [509, 270] on div at bounding box center [686, 264] width 496 height 17
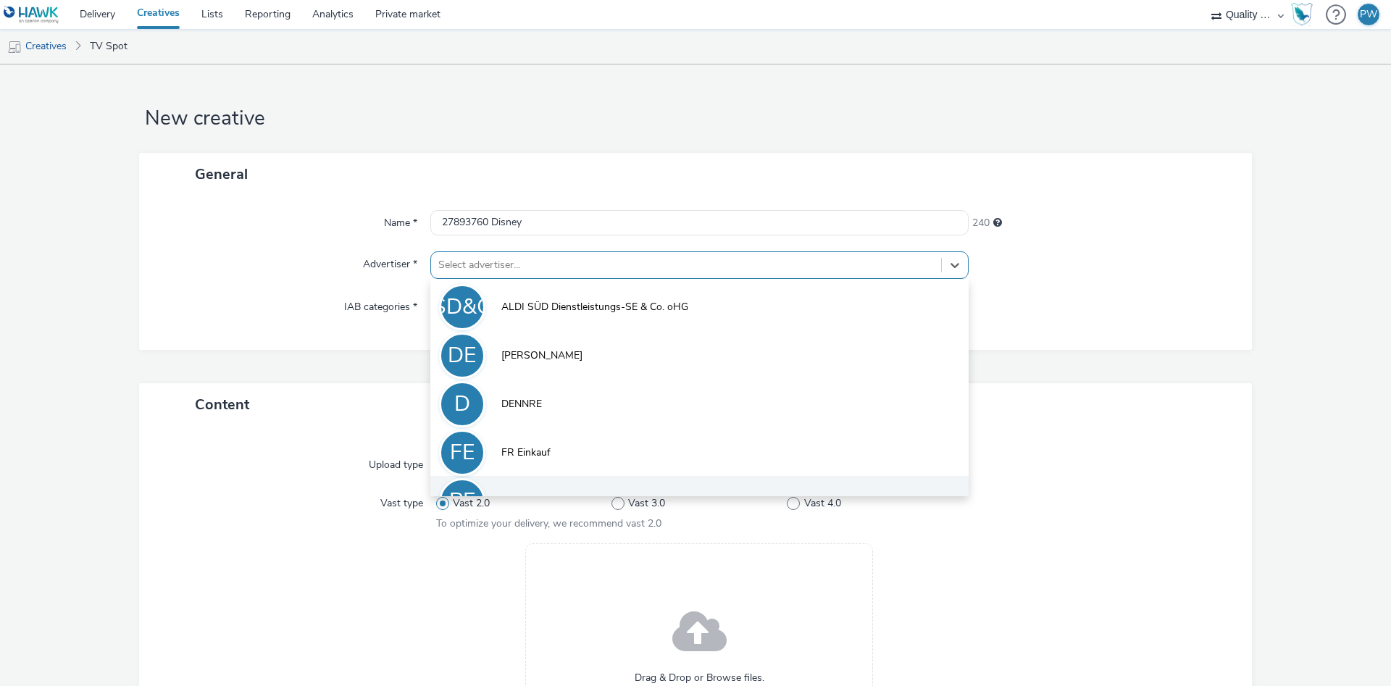
scroll to position [80, 0]
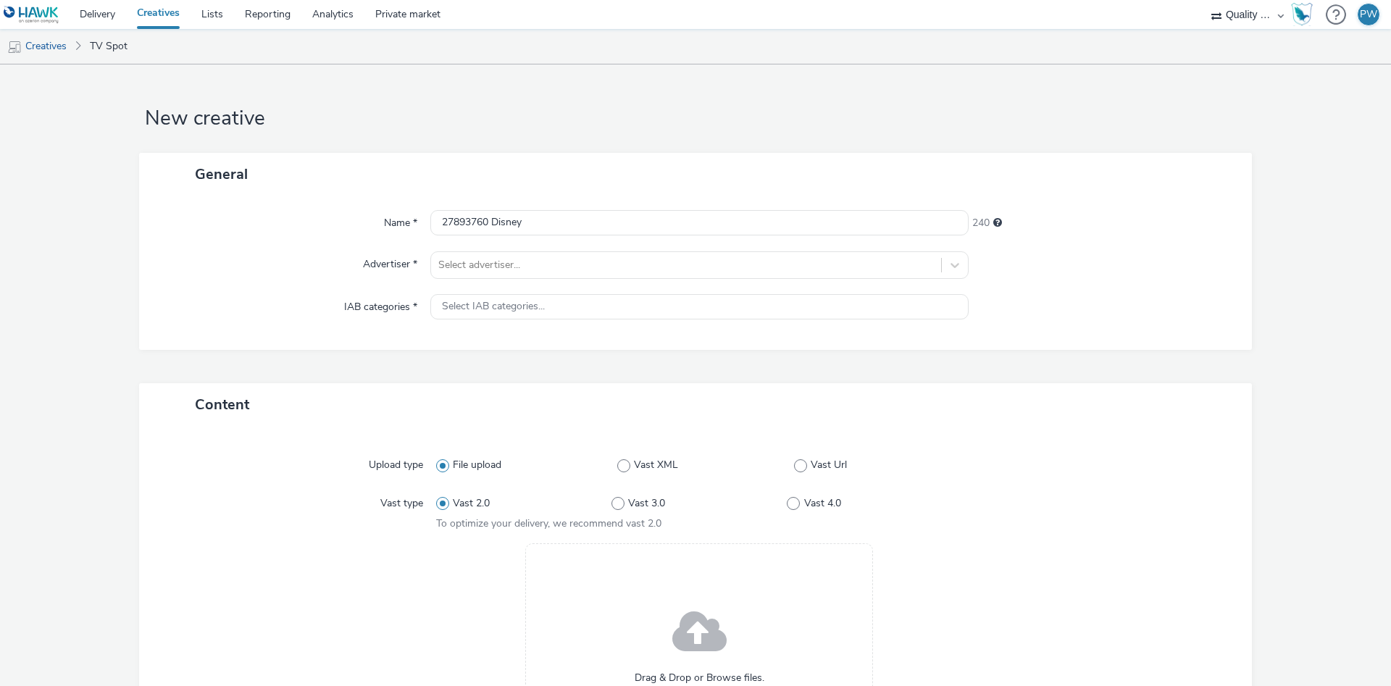
click at [585, 510] on label "Vast 2.0" at bounding box center [523, 503] width 175 height 14
click at [446, 508] on input "Vast 2.0" at bounding box center [440, 502] width 9 height 9
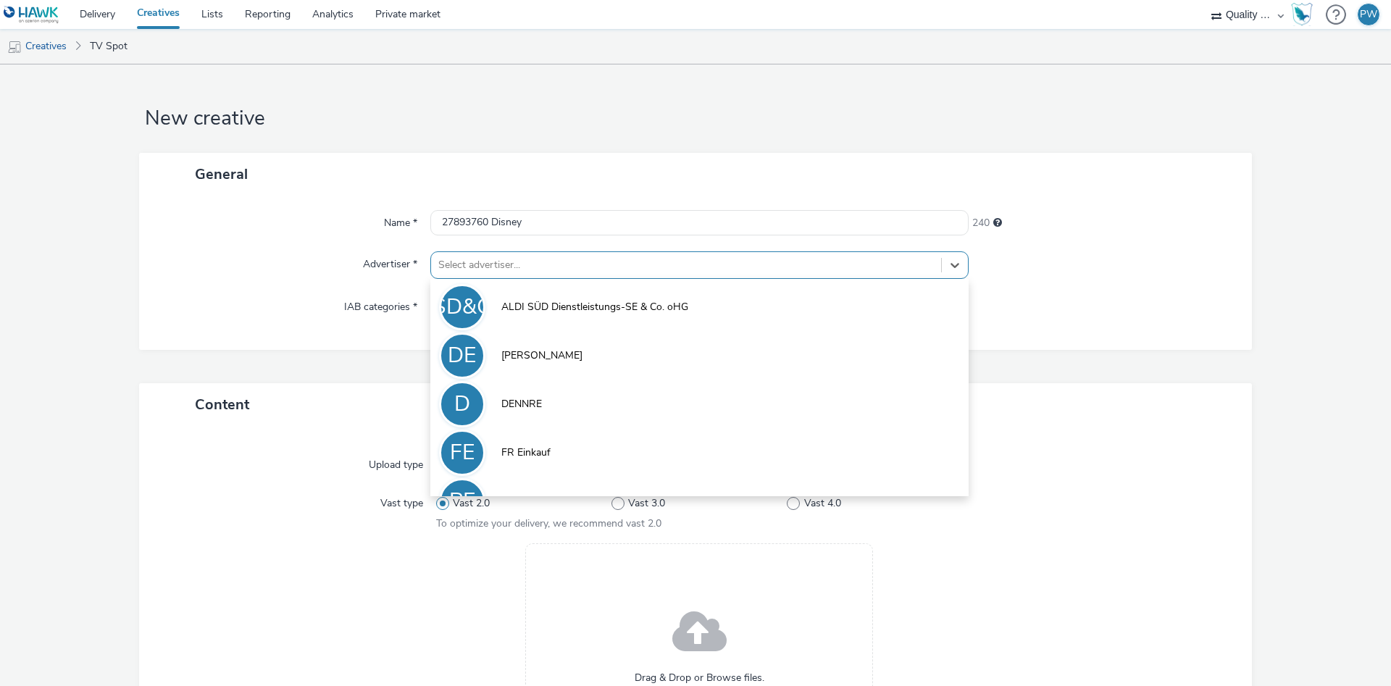
click at [526, 264] on div at bounding box center [686, 264] width 496 height 17
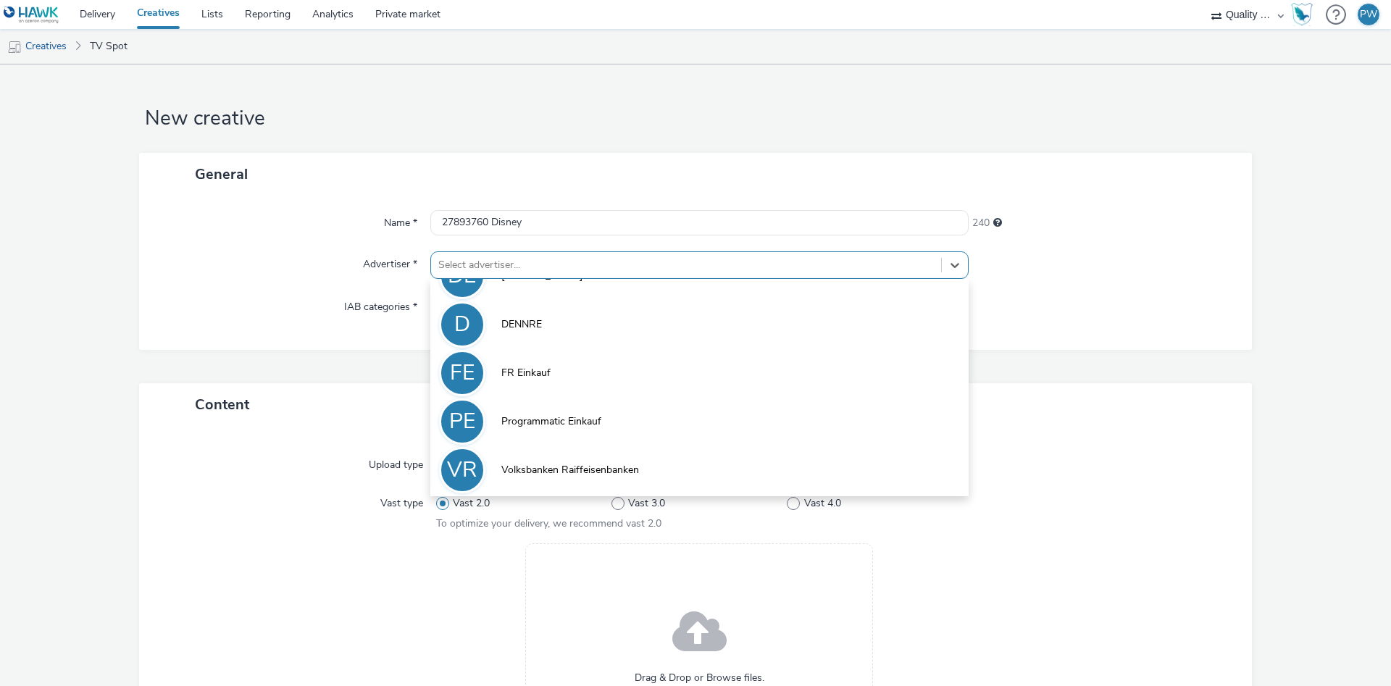
click at [575, 463] on span "Volksbanken Raiffeisenbanken" at bounding box center [570, 470] width 138 height 14
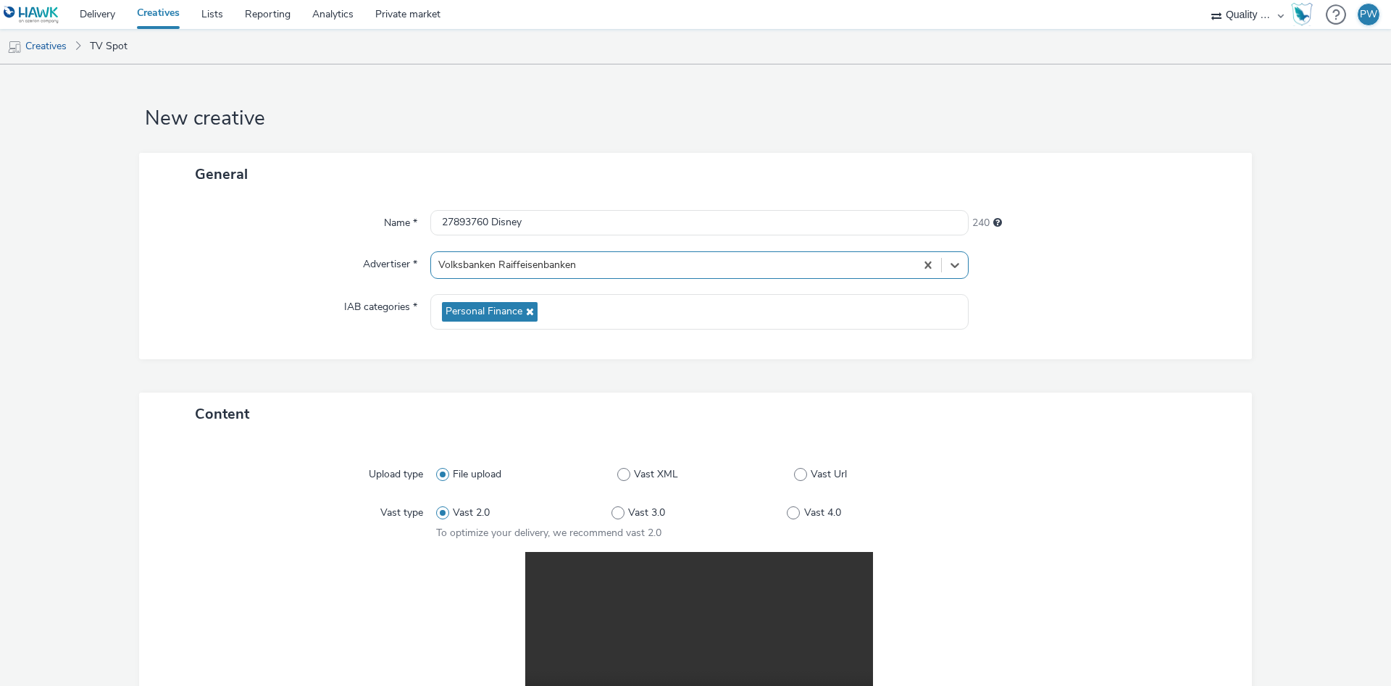
scroll to position [291, 0]
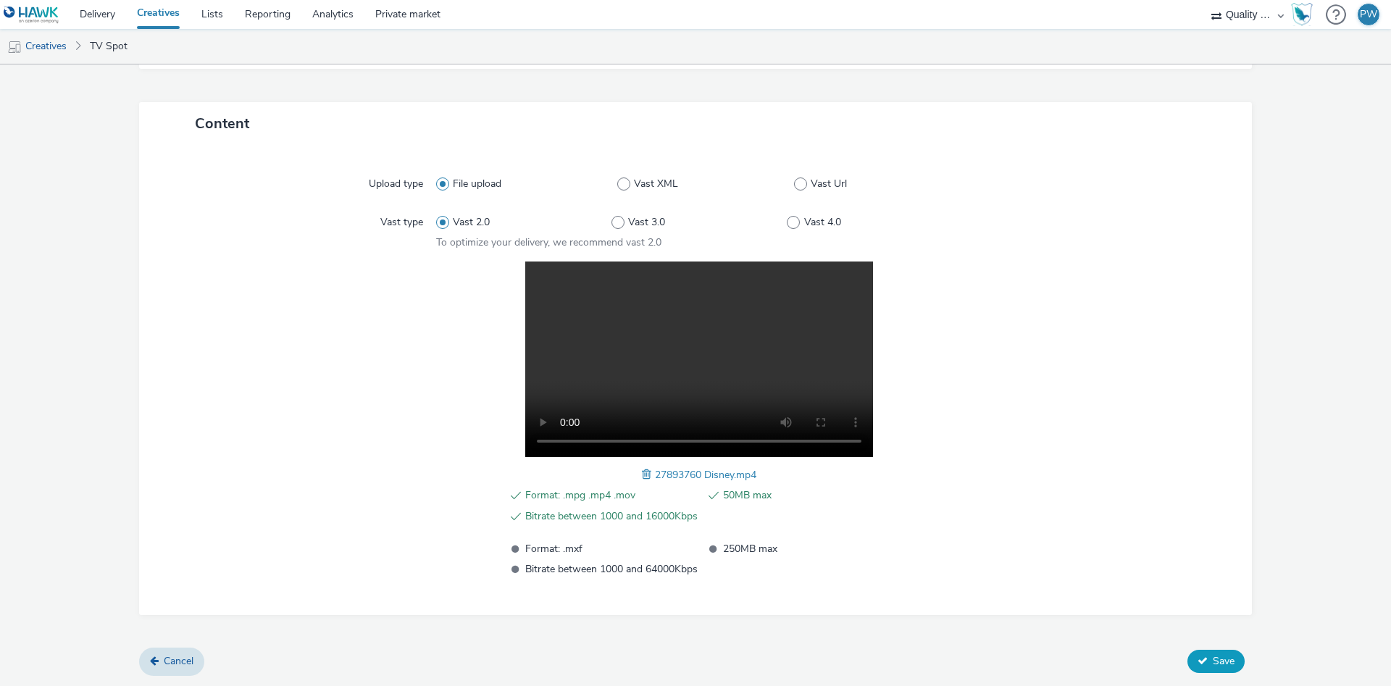
click at [1216, 666] on span "Save" at bounding box center [1224, 661] width 22 height 14
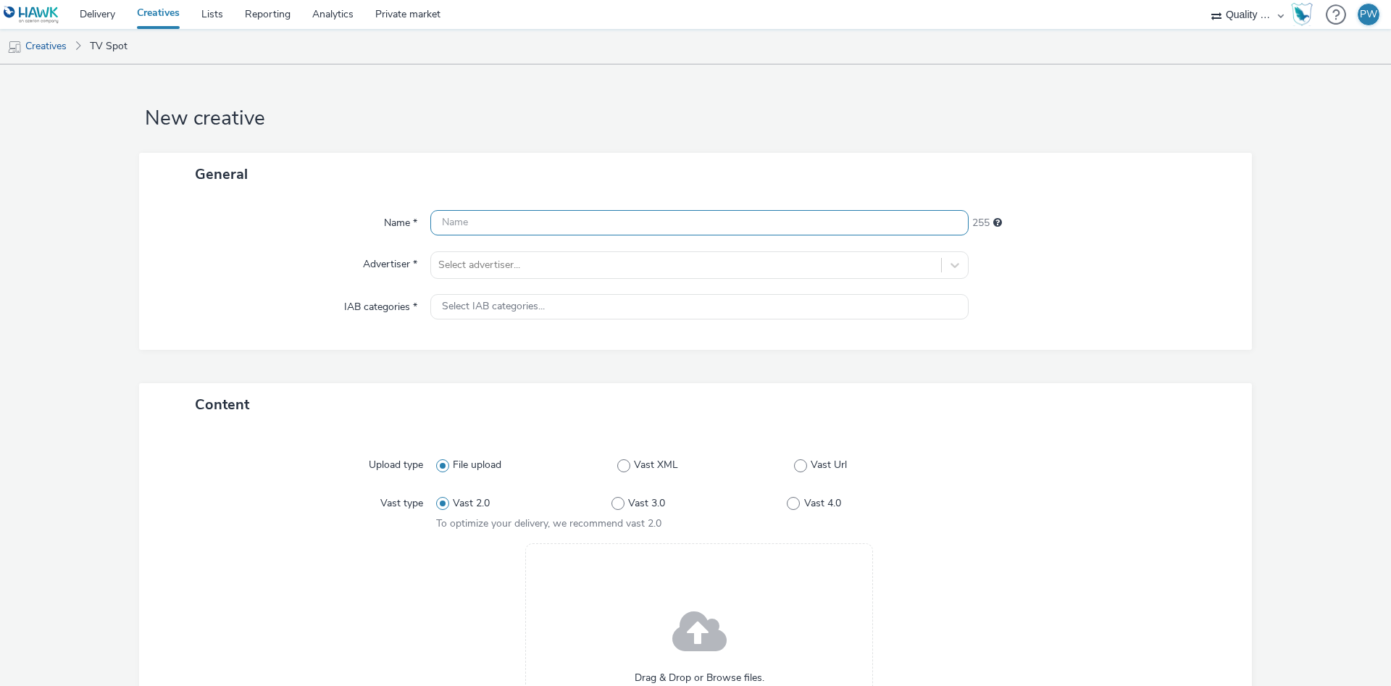
click at [480, 231] on input "text" at bounding box center [699, 222] width 538 height 25
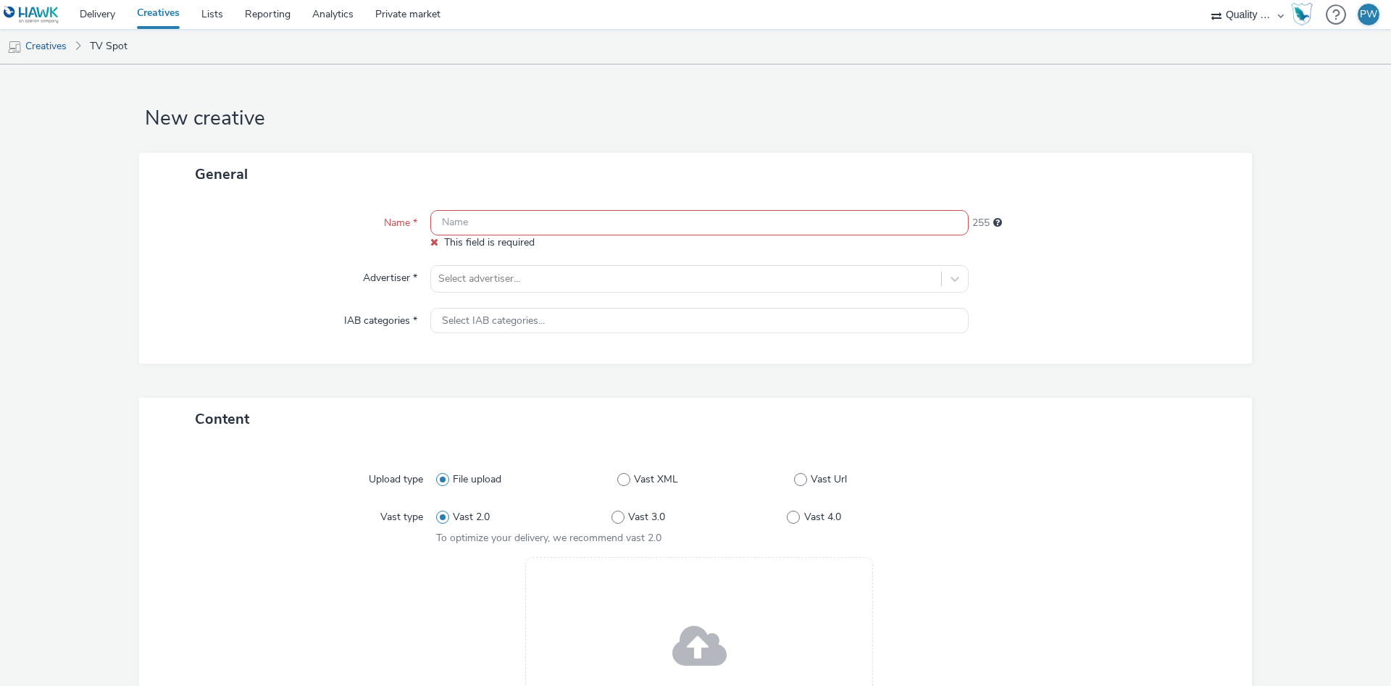
click at [483, 217] on input "text" at bounding box center [699, 222] width 538 height 25
paste input "28066214 Disney"
type input "28066214 Disney"
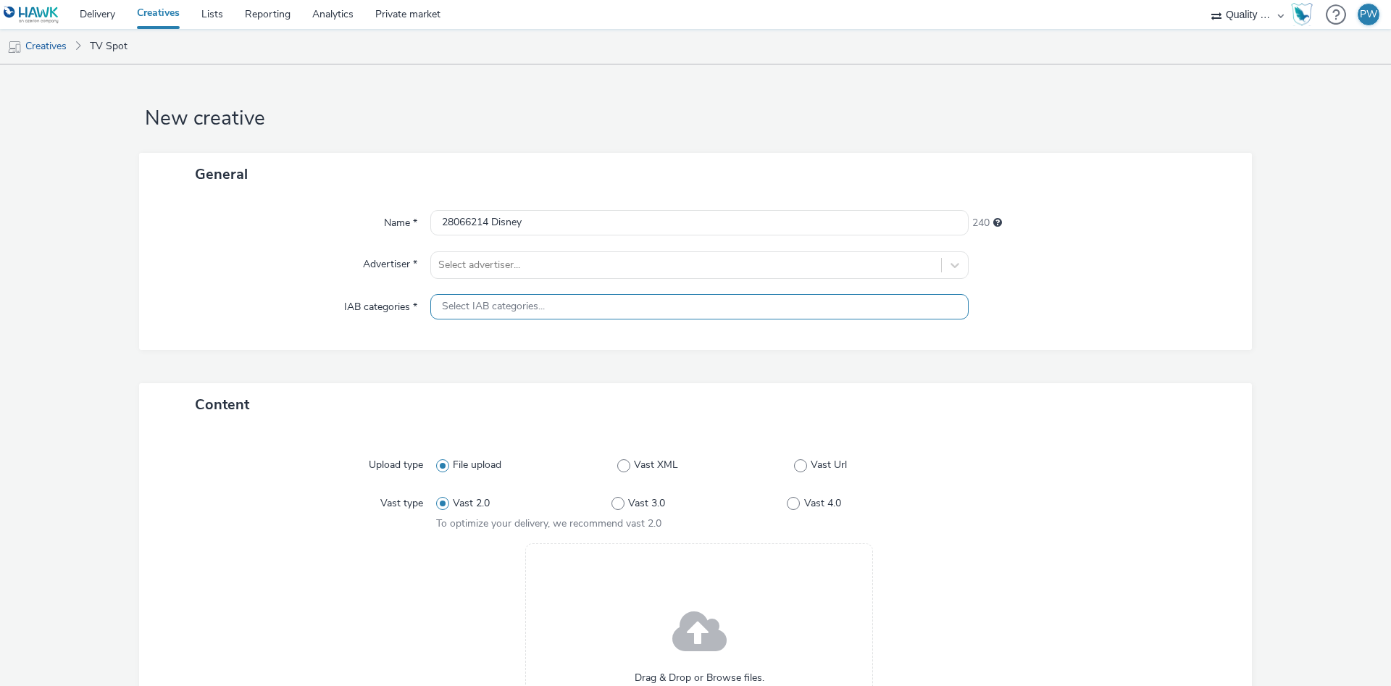
click at [501, 309] on span "Select IAB categories..." at bounding box center [493, 307] width 103 height 12
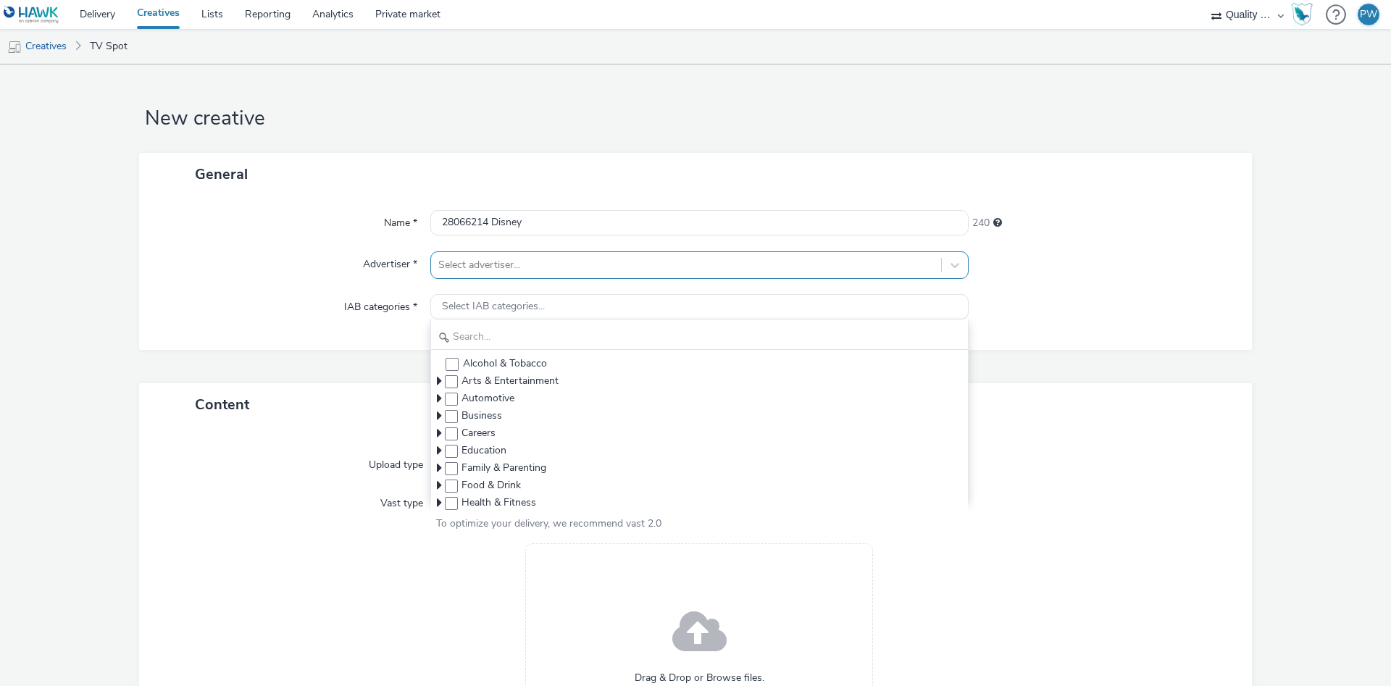
click at [509, 266] on div at bounding box center [686, 264] width 496 height 17
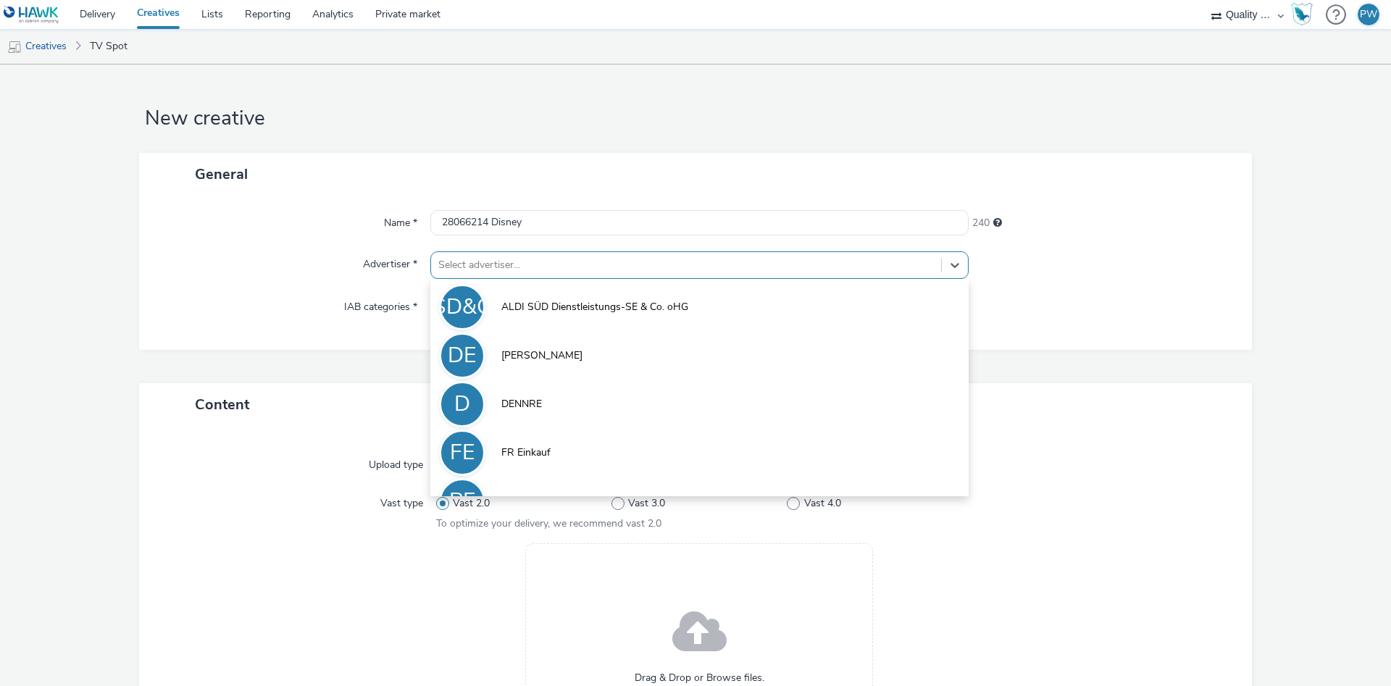
scroll to position [80, 0]
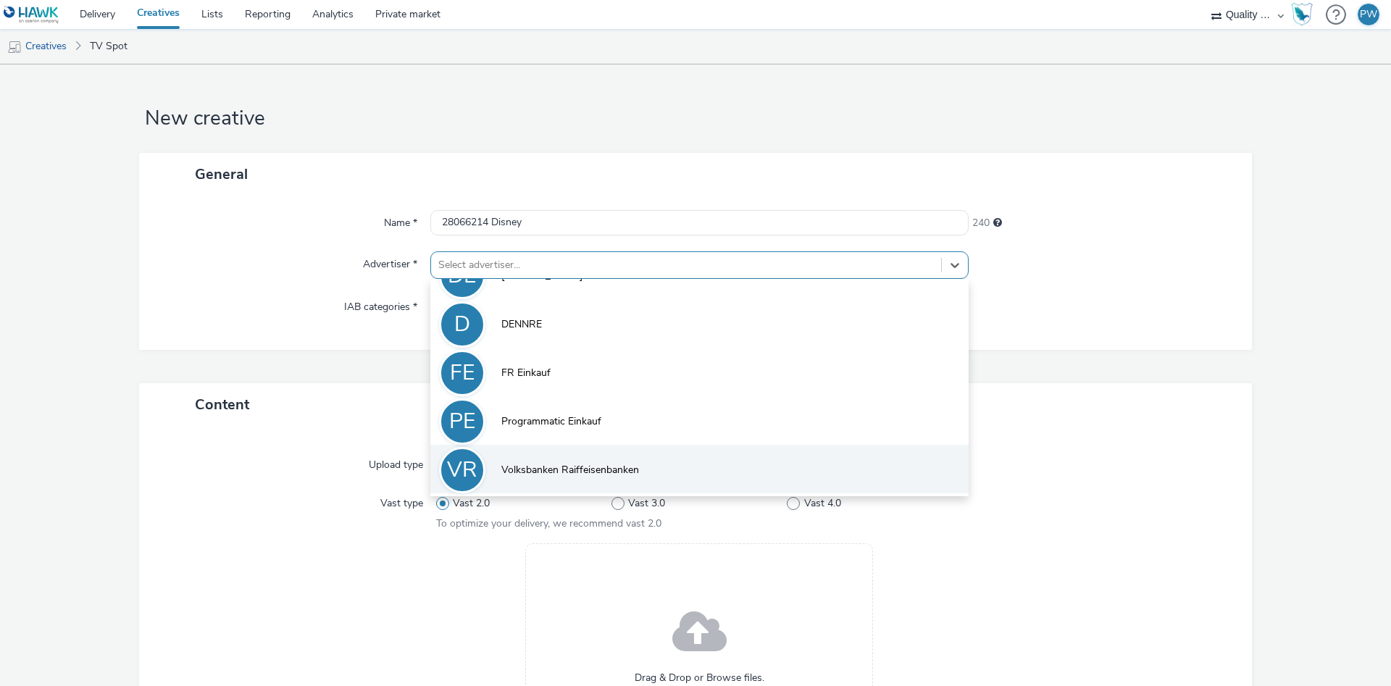
click at [551, 454] on li "VR Volksbanken Raiffeisenbanken" at bounding box center [699, 469] width 538 height 49
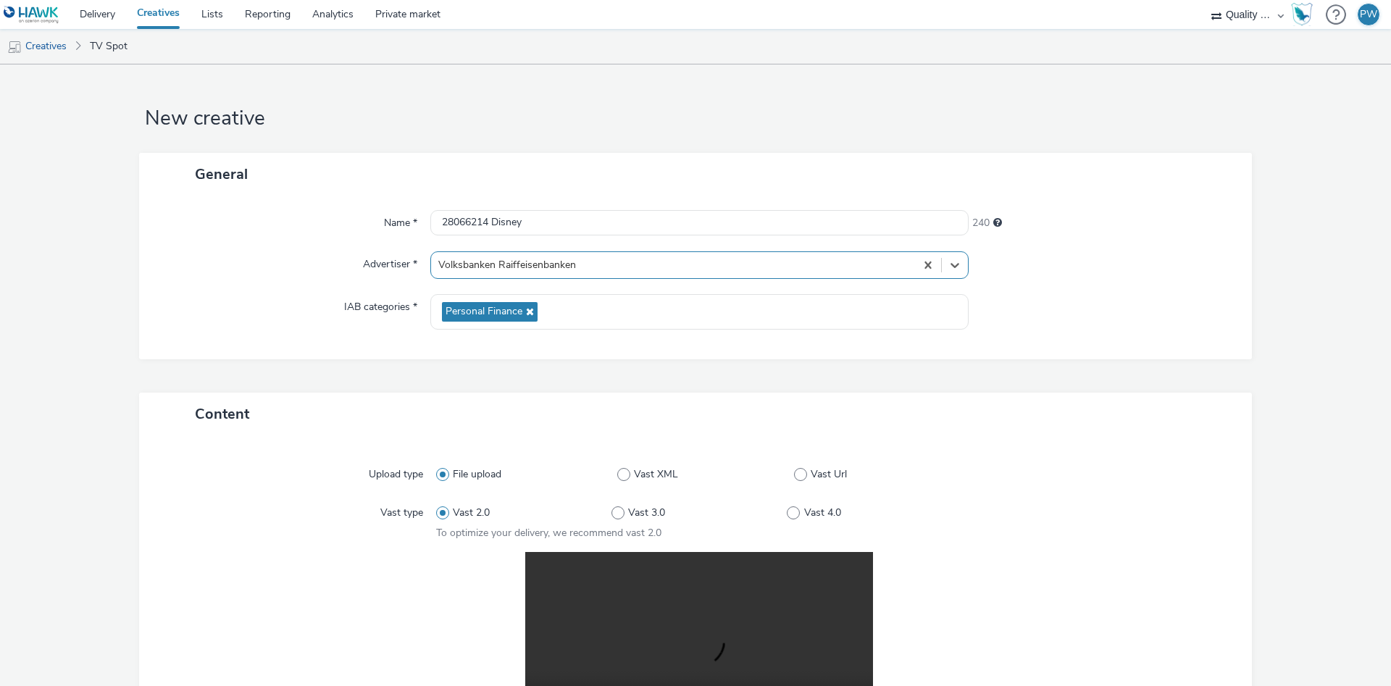
scroll to position [291, 0]
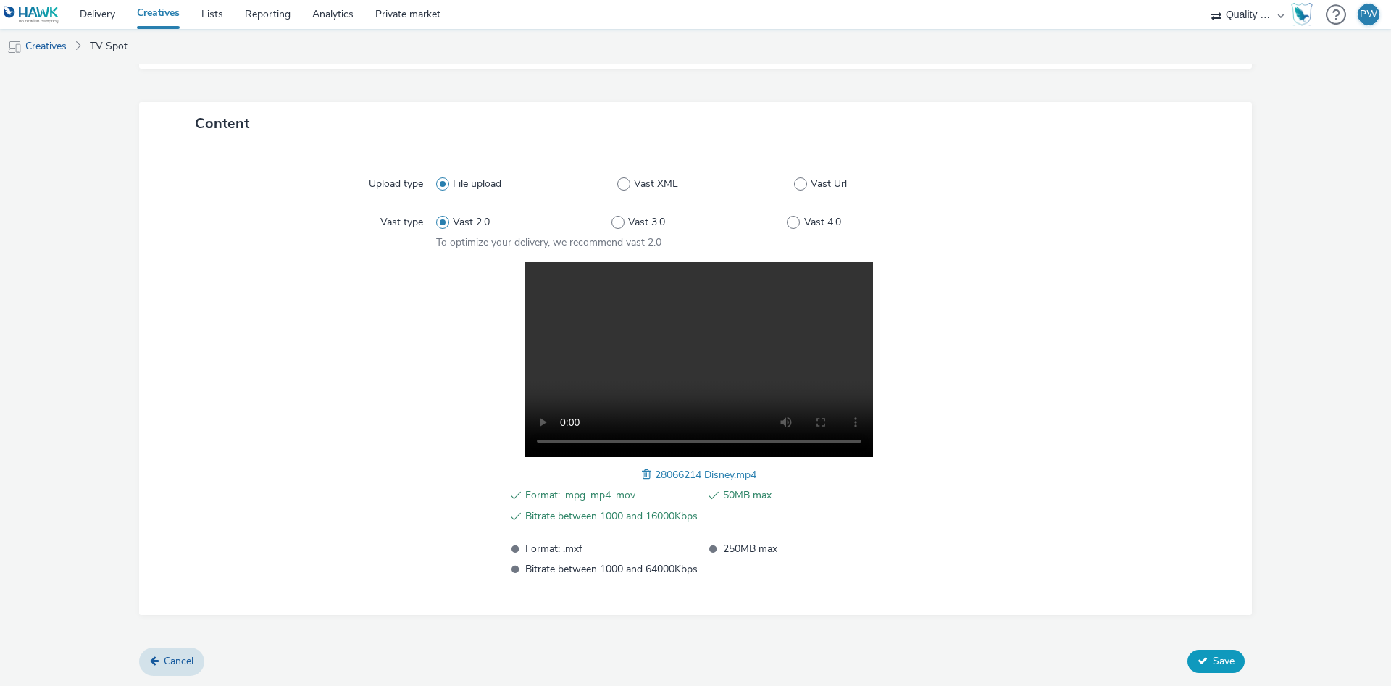
click at [1222, 659] on span "Save" at bounding box center [1224, 661] width 22 height 14
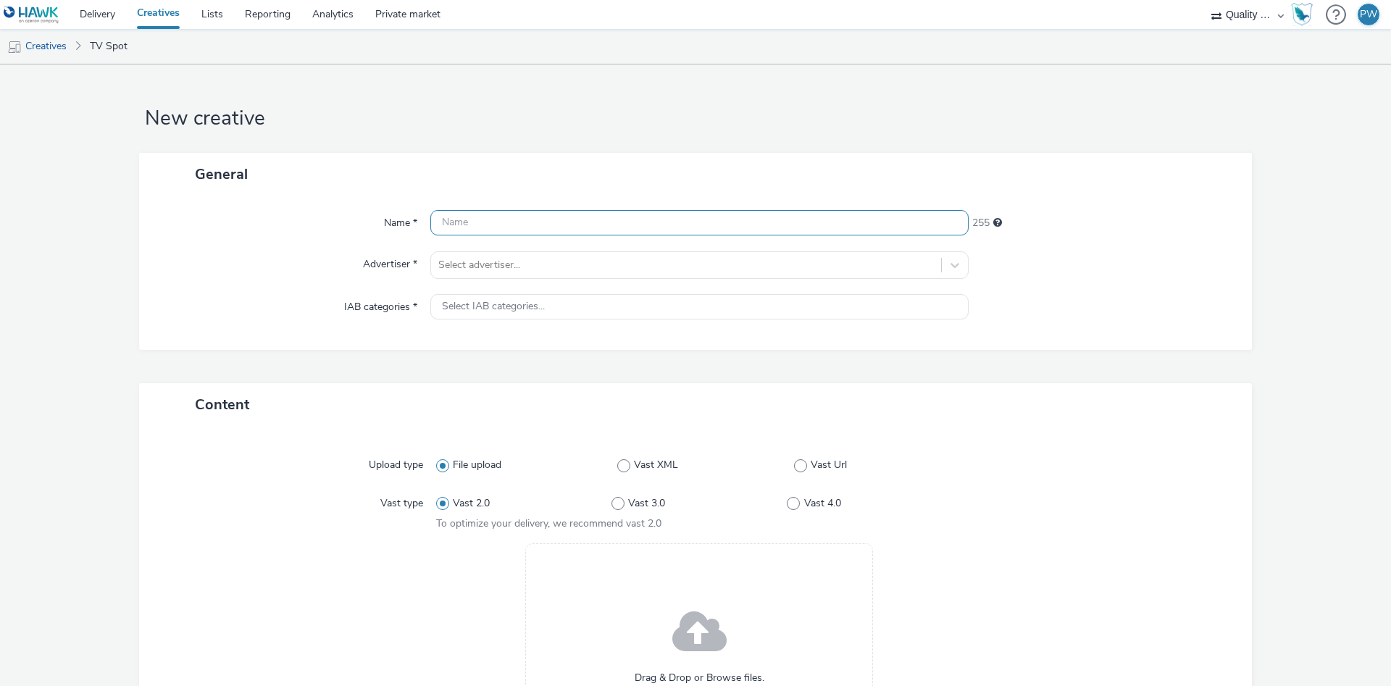
click at [490, 221] on input "text" at bounding box center [699, 222] width 538 height 25
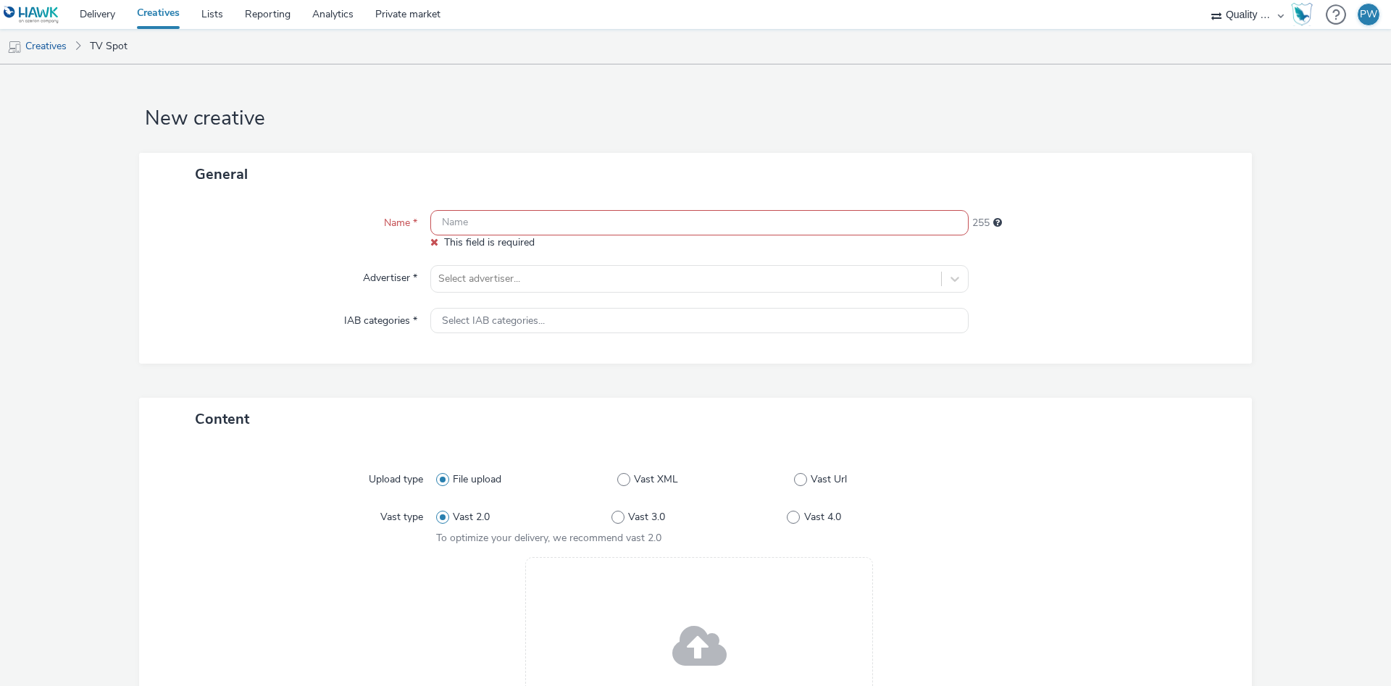
click at [480, 230] on input "text" at bounding box center [699, 222] width 538 height 25
paste input "28590075 Disney"
type input "28590075 Disney"
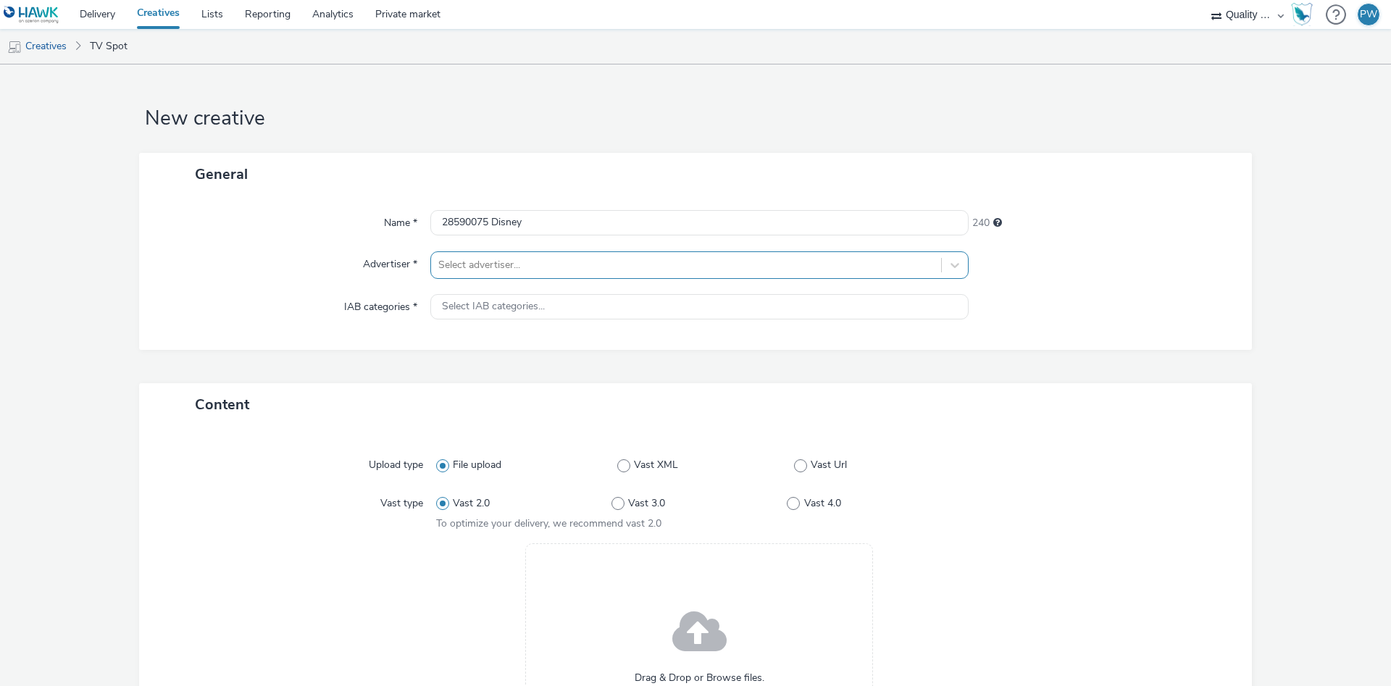
click at [476, 266] on div at bounding box center [686, 264] width 496 height 17
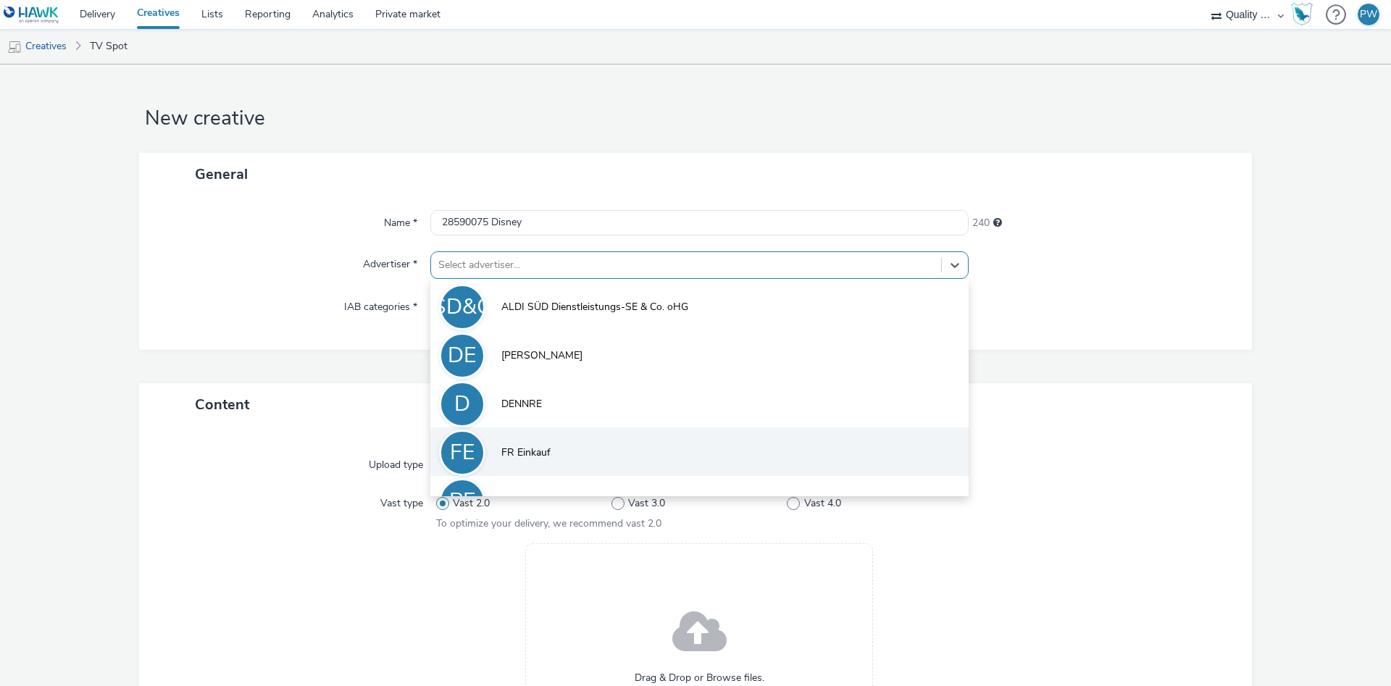
scroll to position [80, 0]
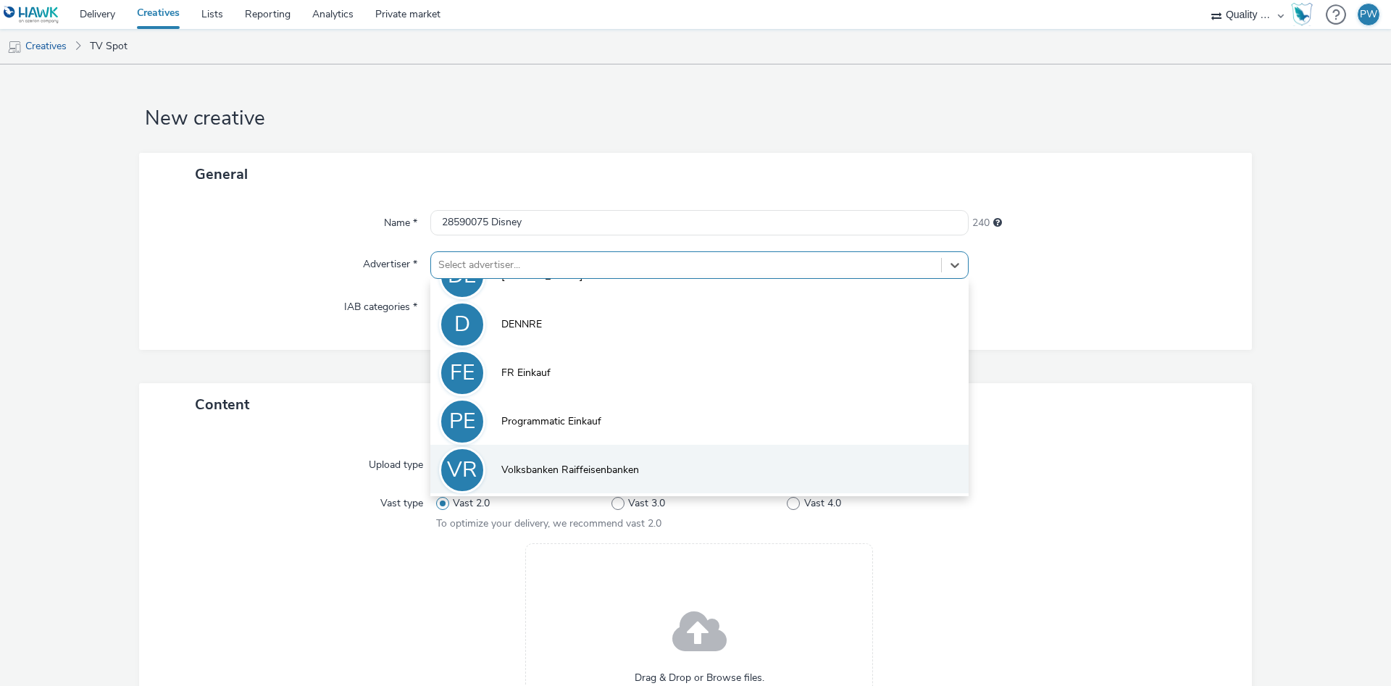
click at [564, 474] on span "Volksbanken Raiffeisenbanken" at bounding box center [570, 470] width 138 height 14
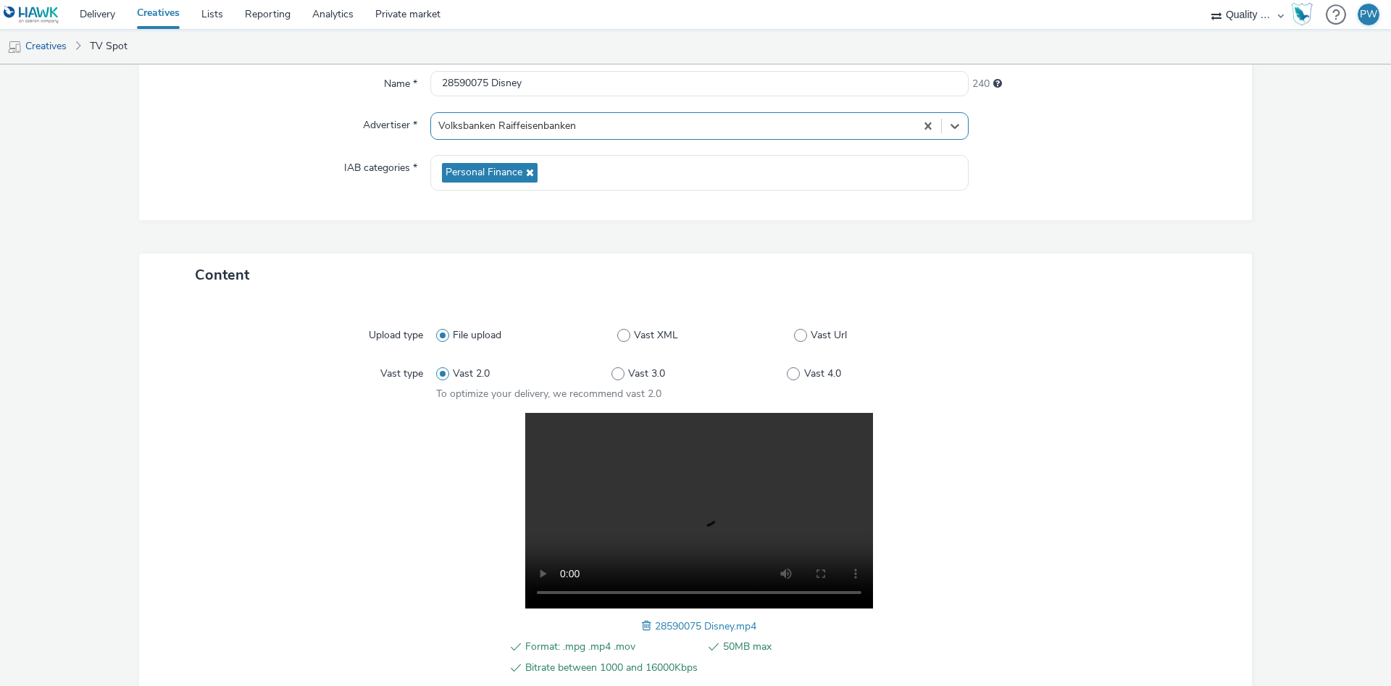
scroll to position [291, 0]
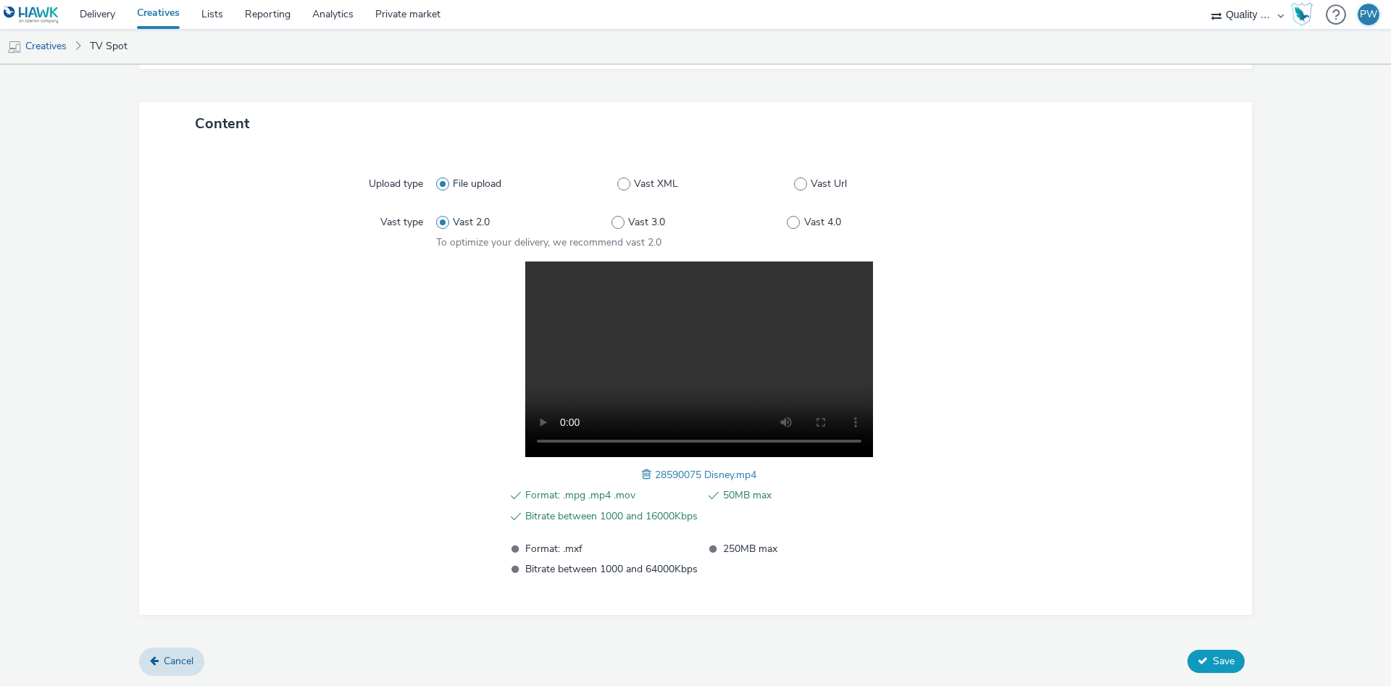
click at [1221, 664] on span "Save" at bounding box center [1224, 661] width 22 height 14
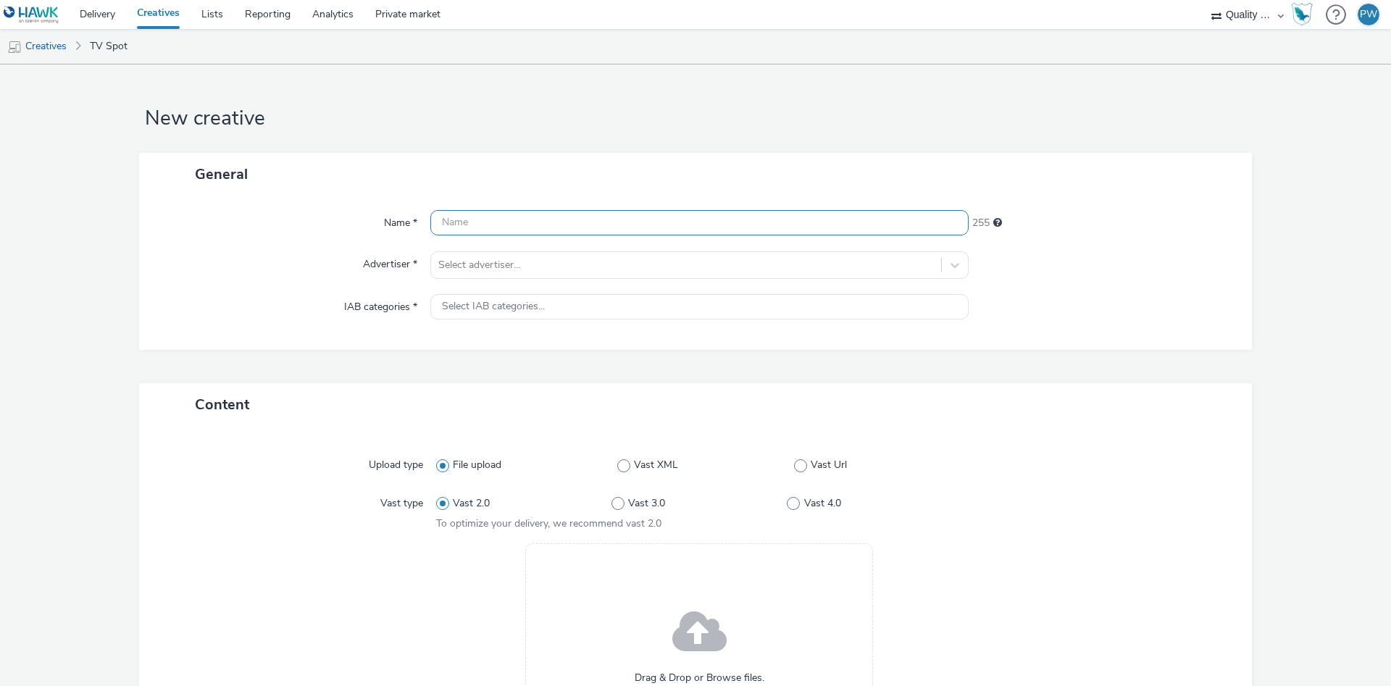
click at [556, 214] on input "text" at bounding box center [699, 222] width 538 height 25
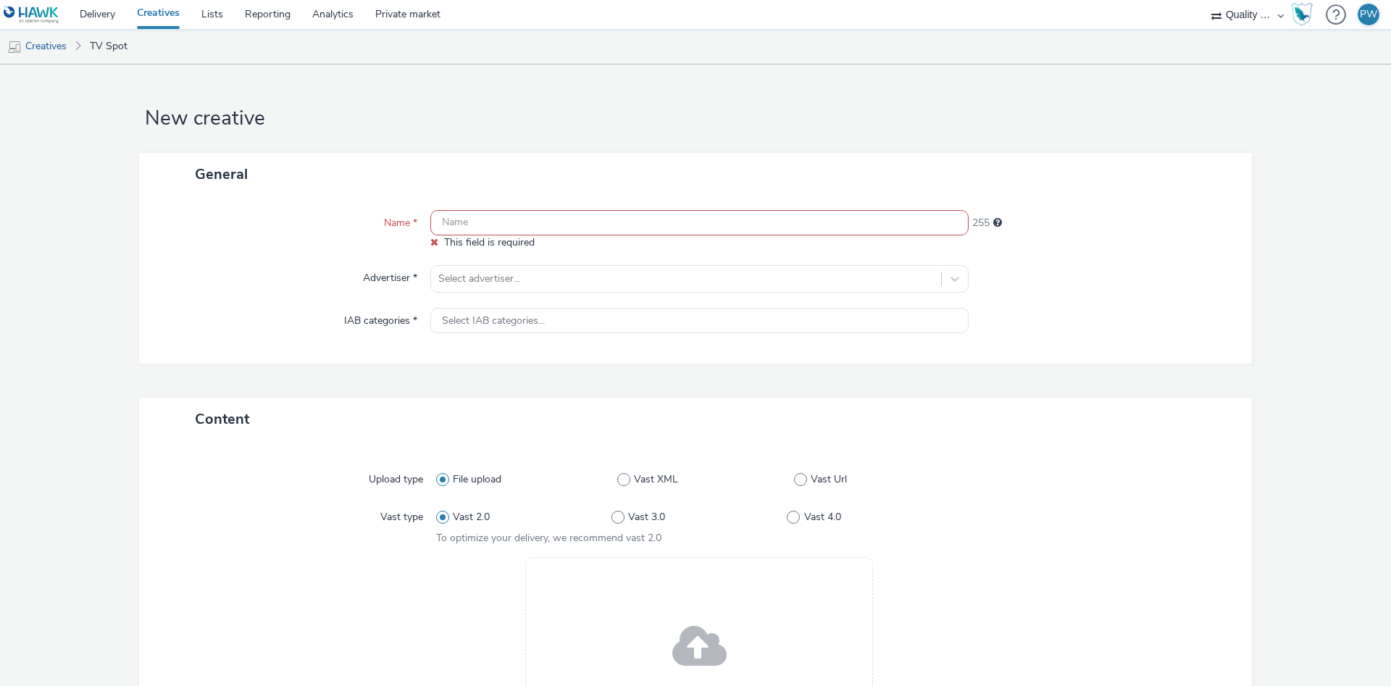
click at [547, 225] on input "text" at bounding box center [699, 222] width 538 height 25
paste input "29162394 Disney"
type input "29162394 Disney"
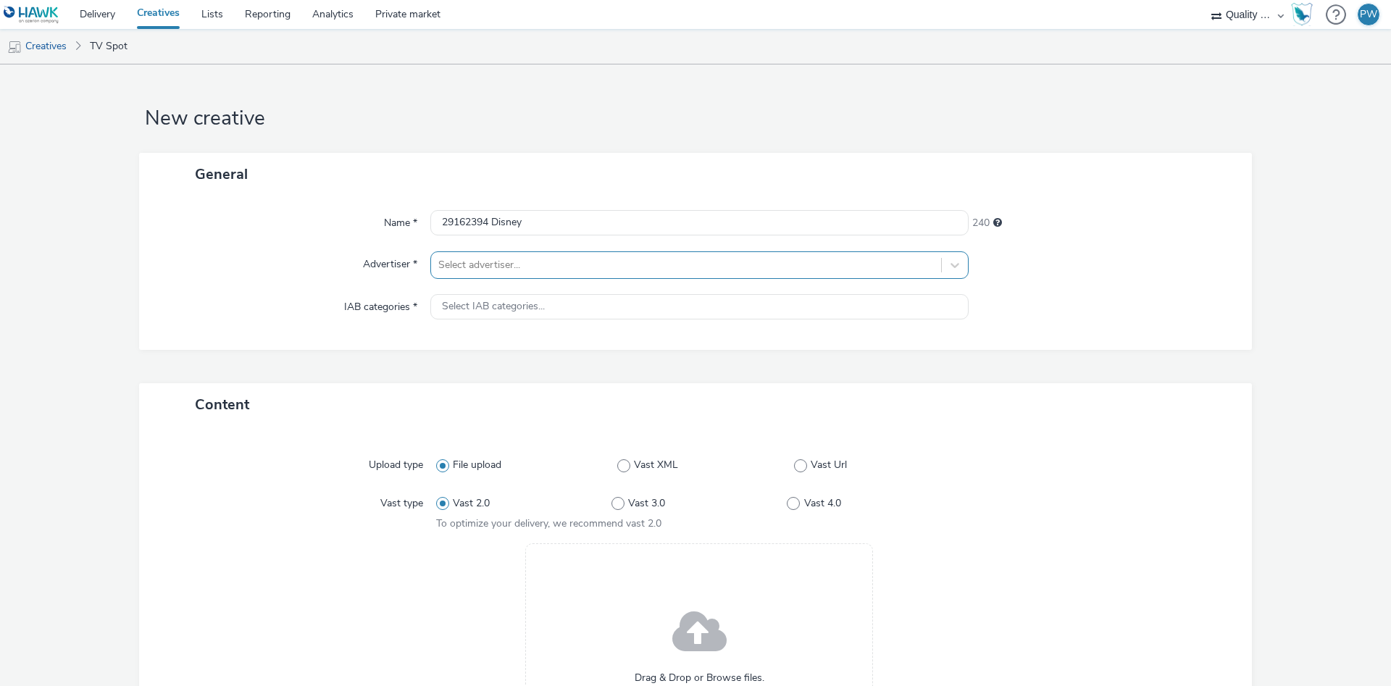
click at [523, 270] on div at bounding box center [686, 264] width 496 height 17
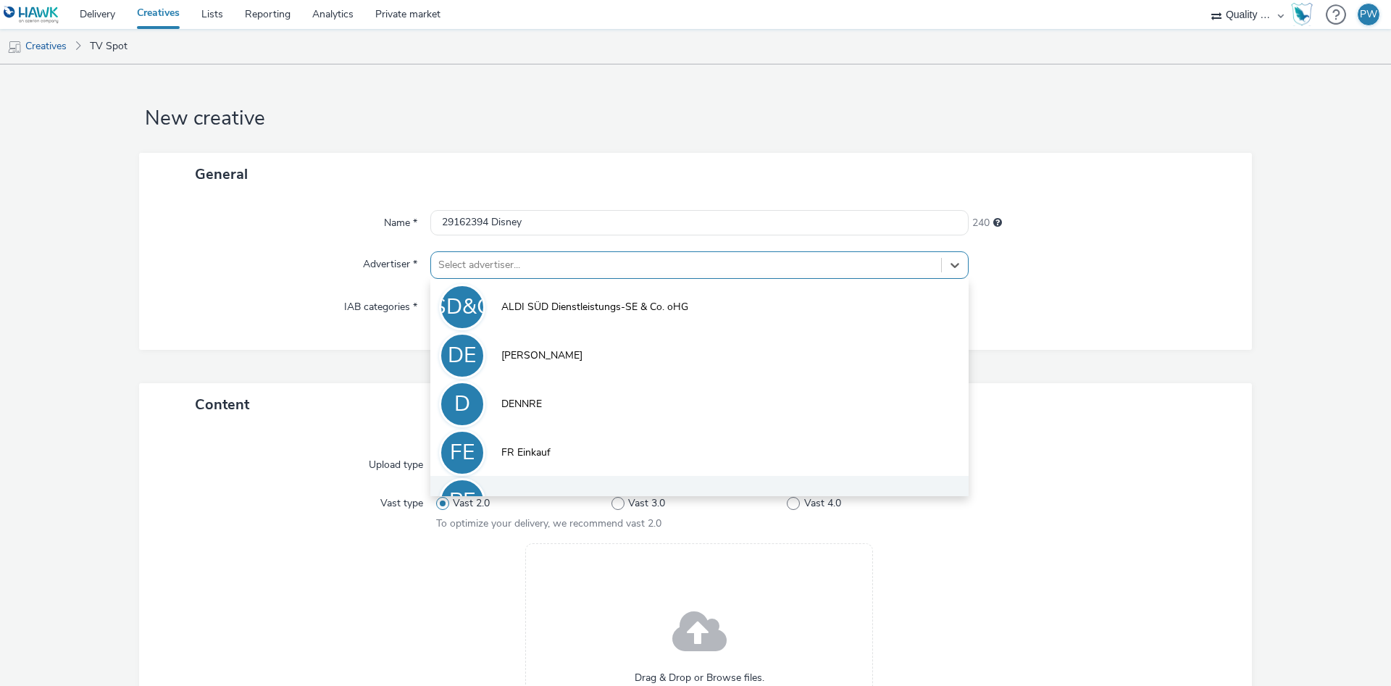
scroll to position [80, 0]
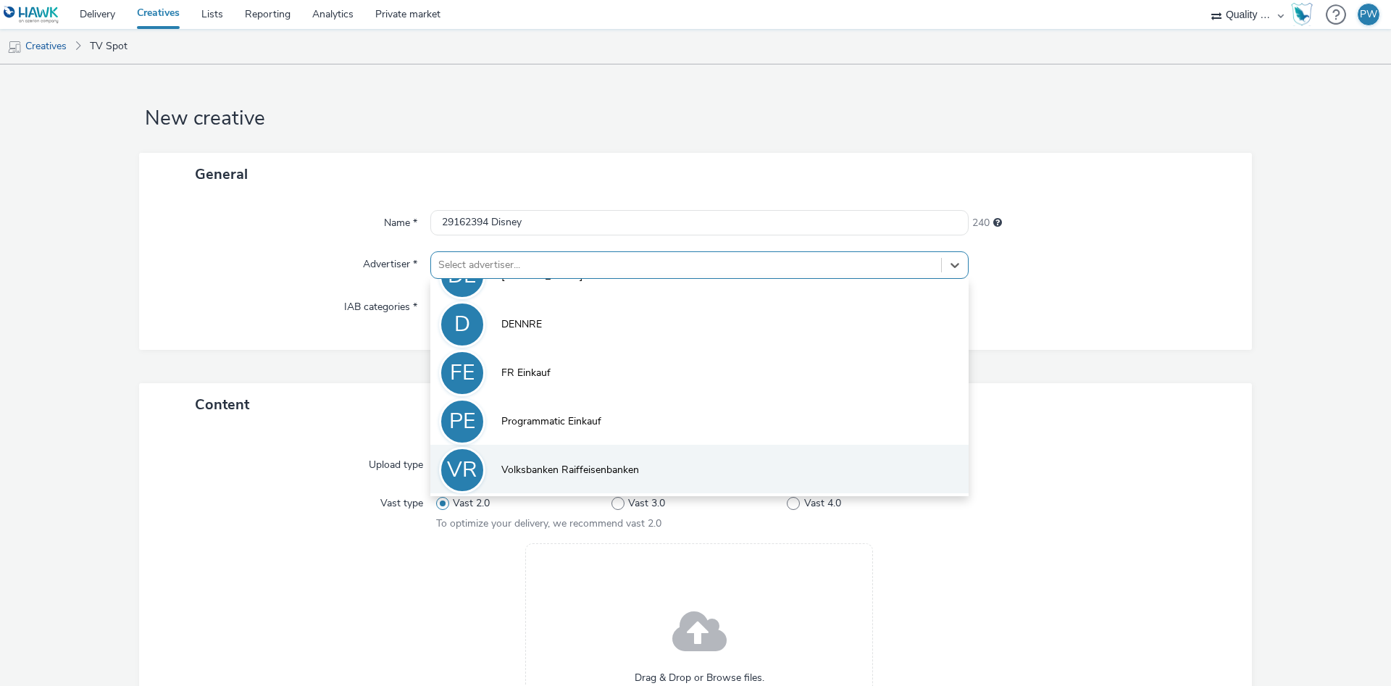
click at [579, 459] on li "VR Volksbanken Raiffeisenbanken" at bounding box center [699, 469] width 538 height 49
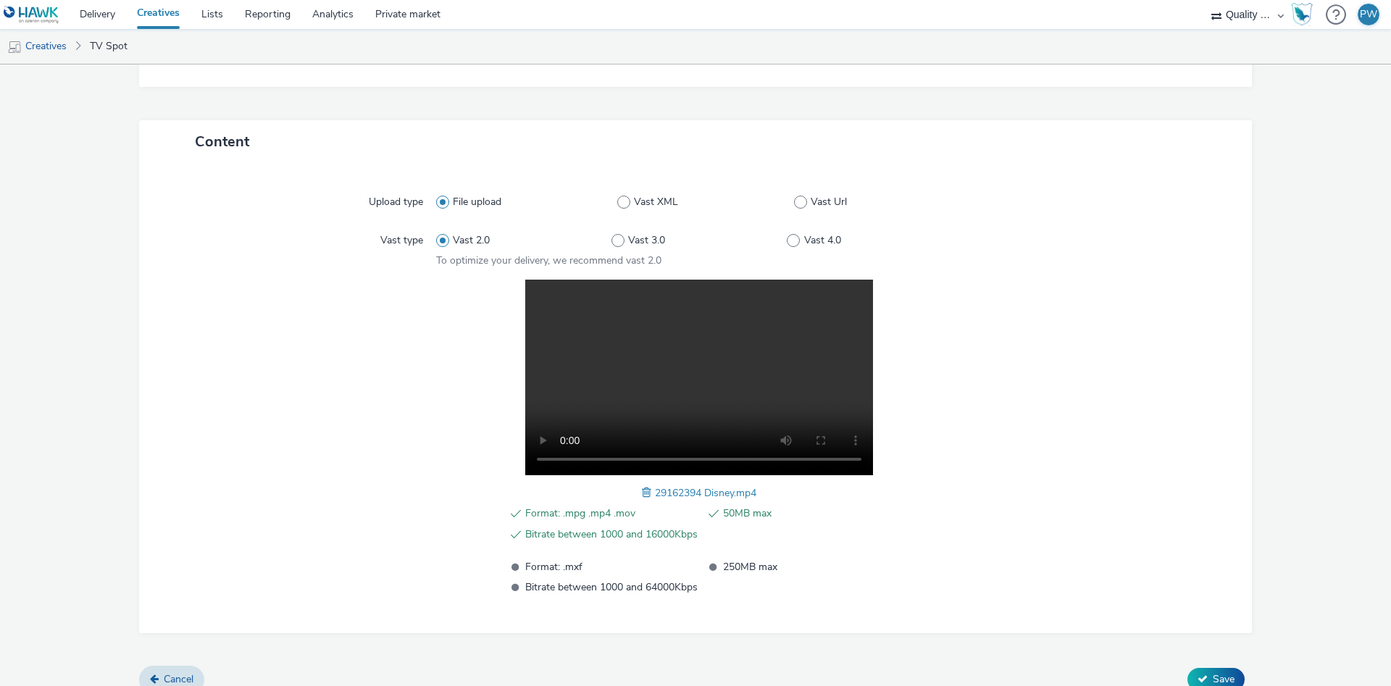
scroll to position [291, 0]
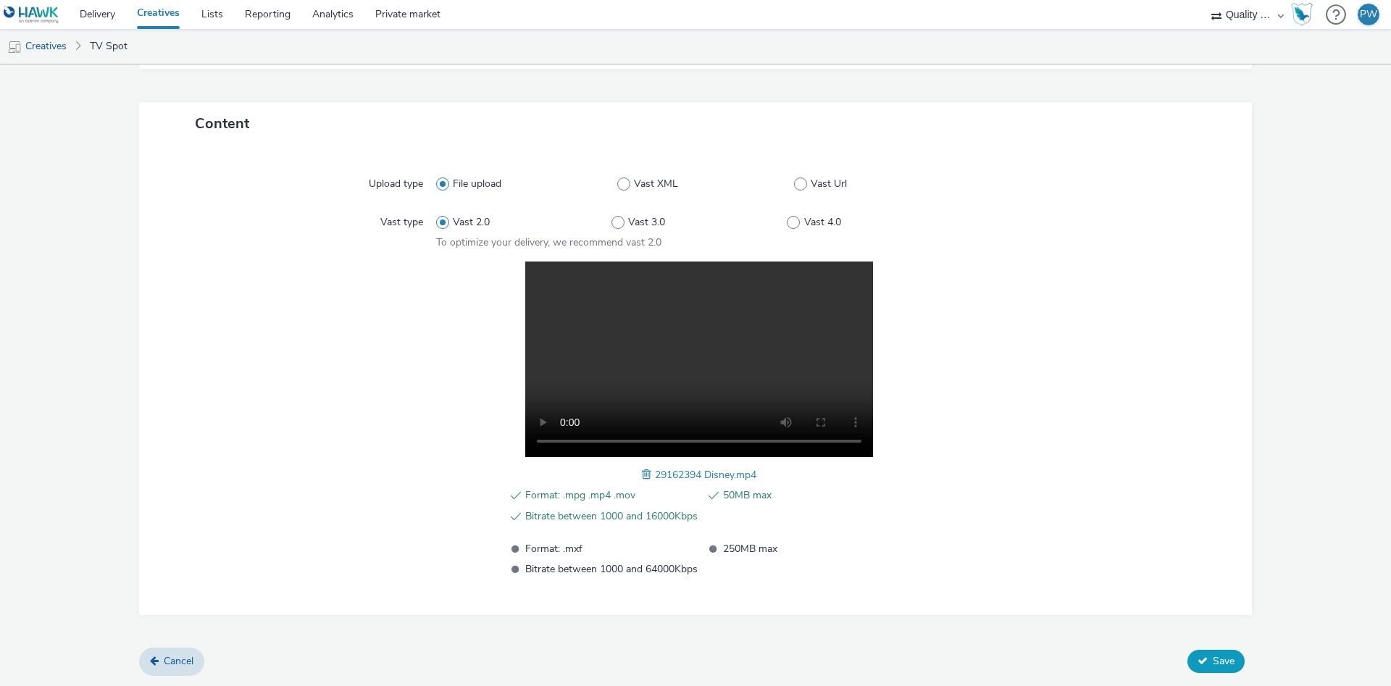
click at [1214, 656] on span "Save" at bounding box center [1224, 661] width 22 height 14
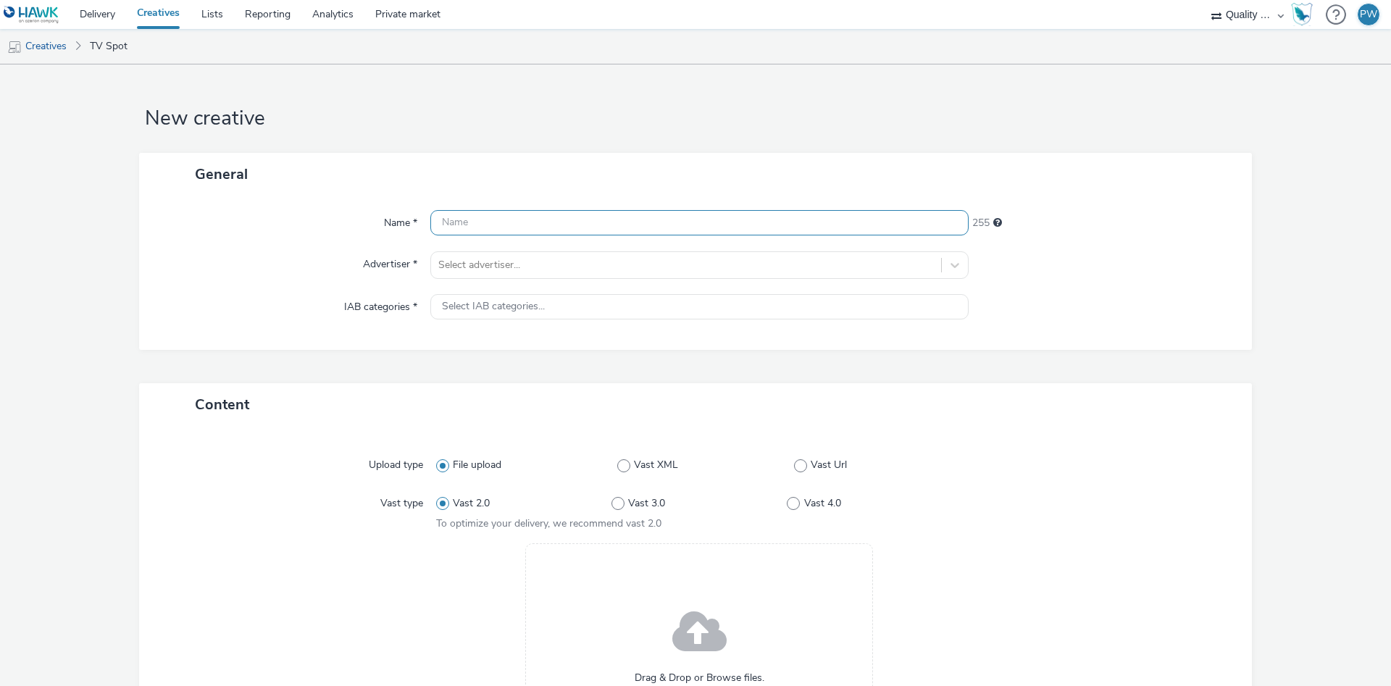
click at [496, 230] on input "text" at bounding box center [699, 222] width 538 height 25
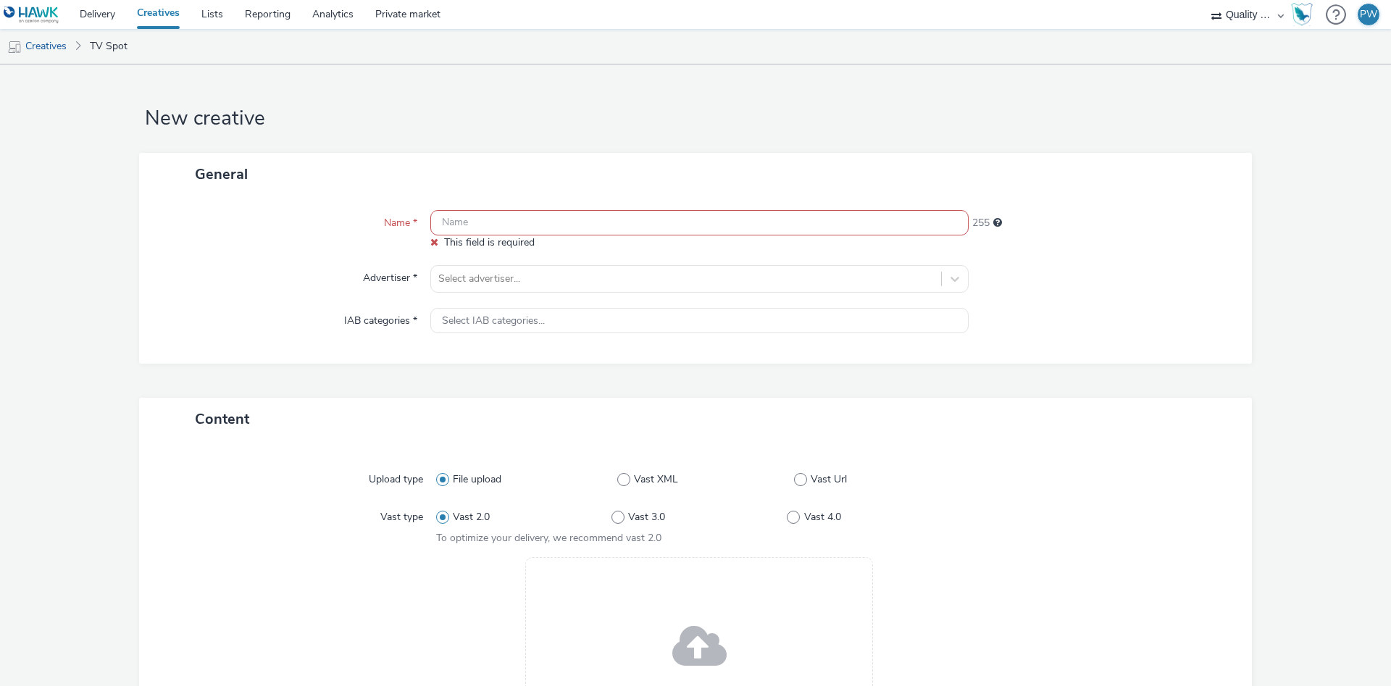
click at [500, 222] on input "text" at bounding box center [699, 222] width 538 height 25
paste input "29190330 Disney"
type input "29190330 Disney"
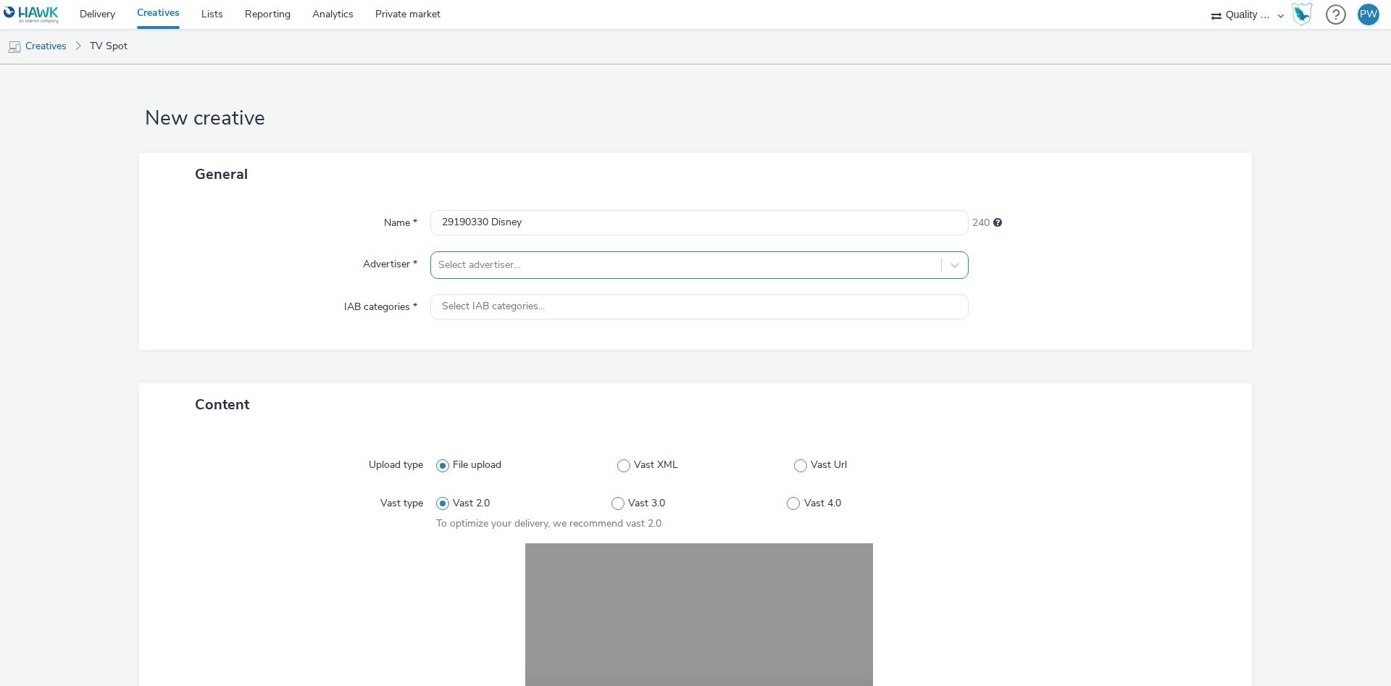
click at [558, 263] on div at bounding box center [686, 264] width 496 height 17
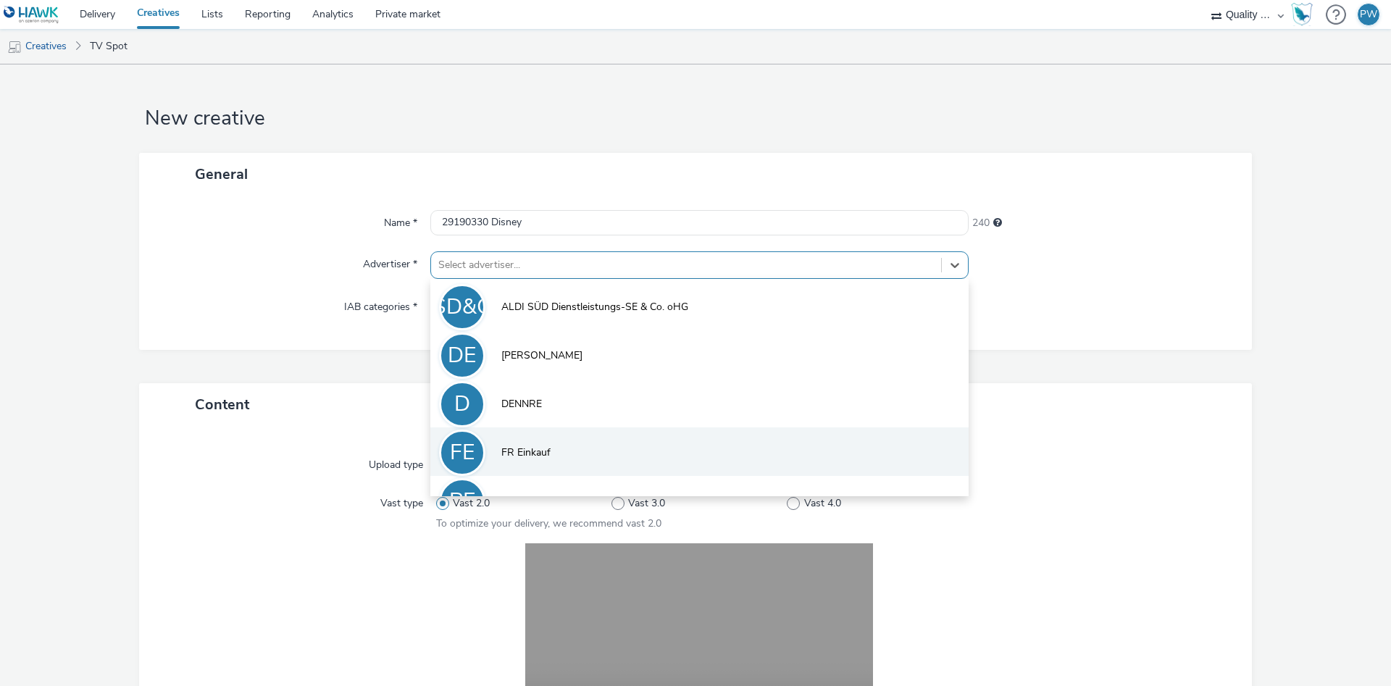
scroll to position [80, 0]
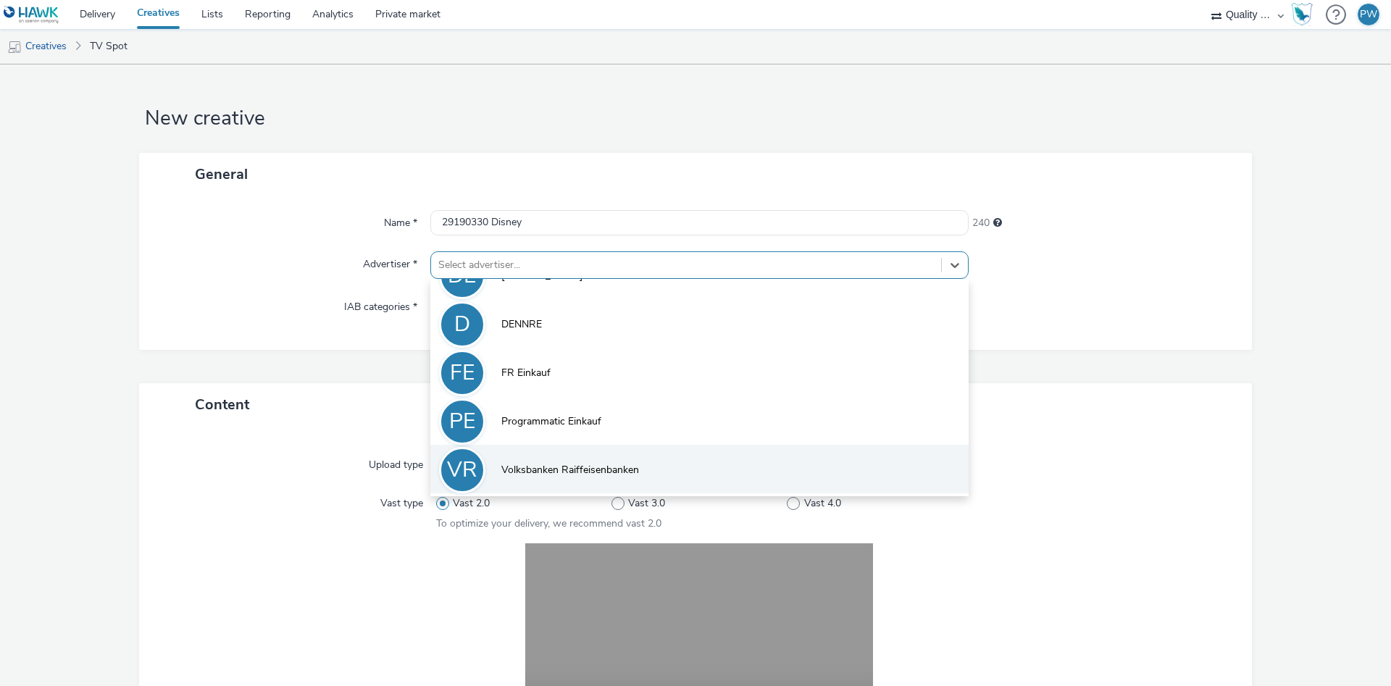
click at [563, 464] on span "Volksbanken Raiffeisenbanken" at bounding box center [570, 470] width 138 height 14
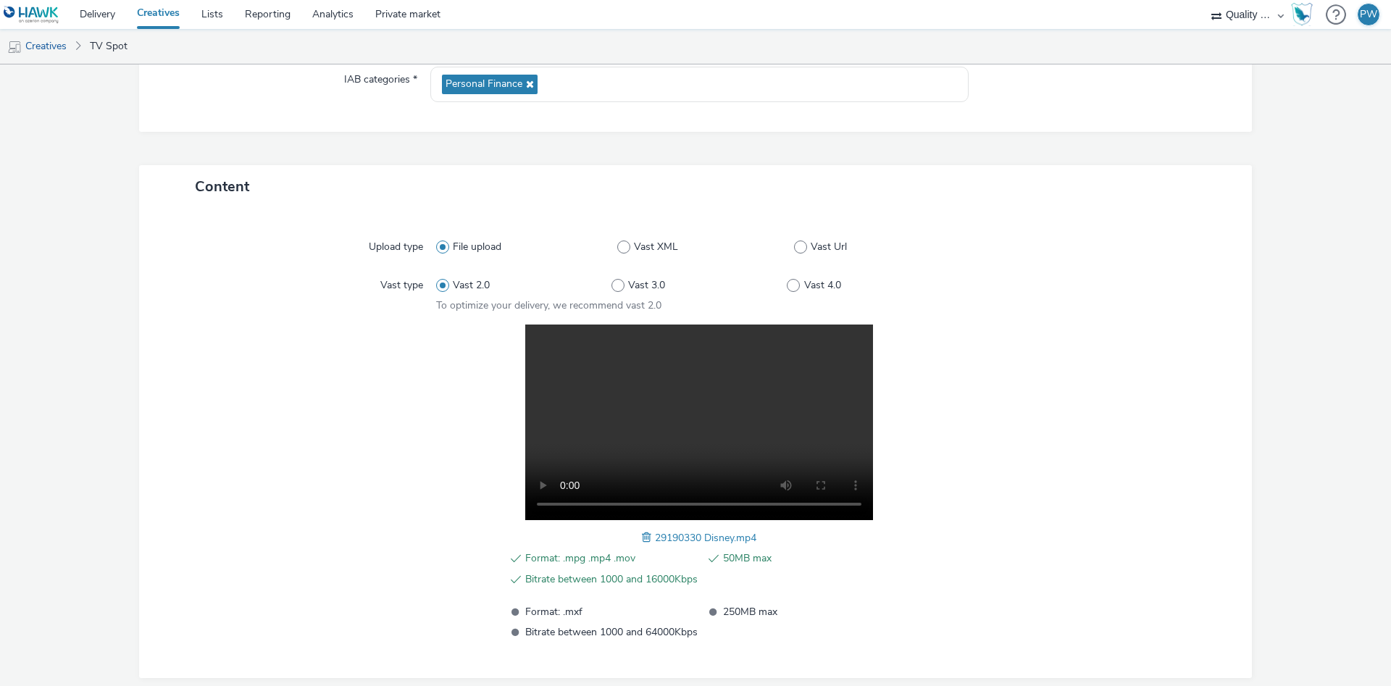
scroll to position [291, 0]
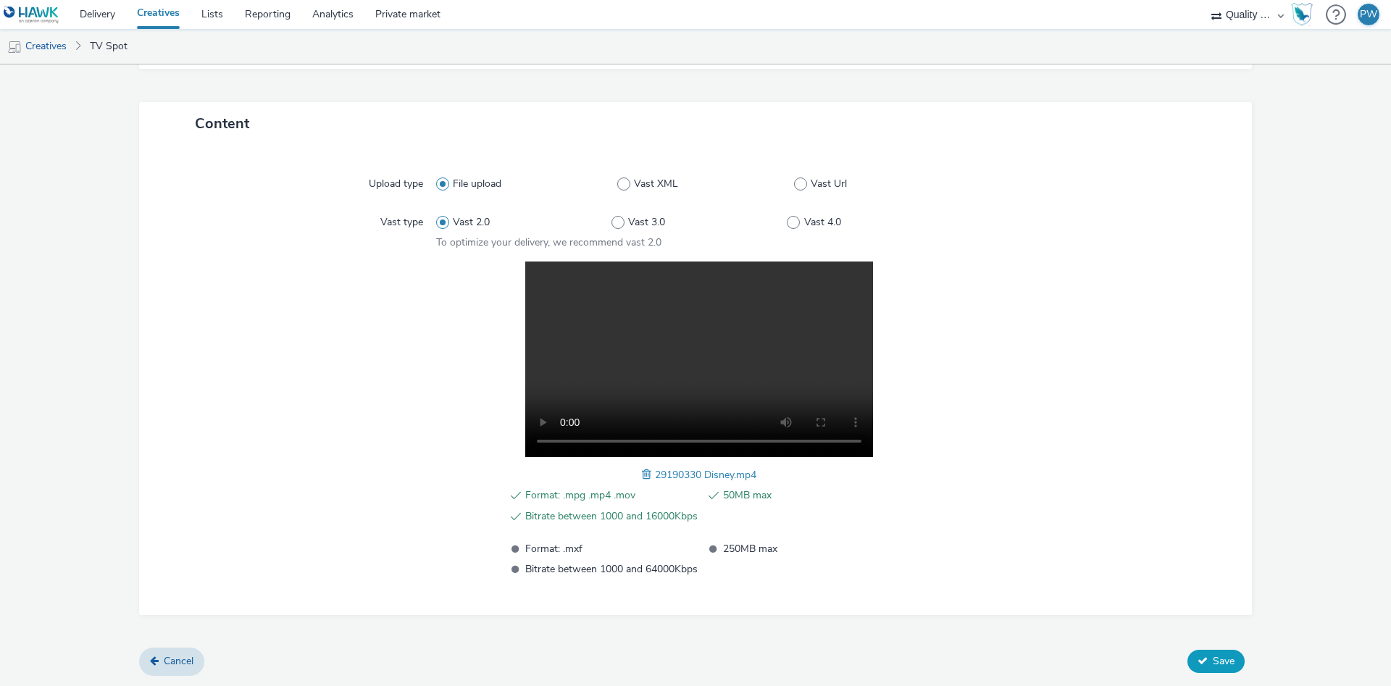
click at [1230, 659] on span "Save" at bounding box center [1224, 661] width 22 height 14
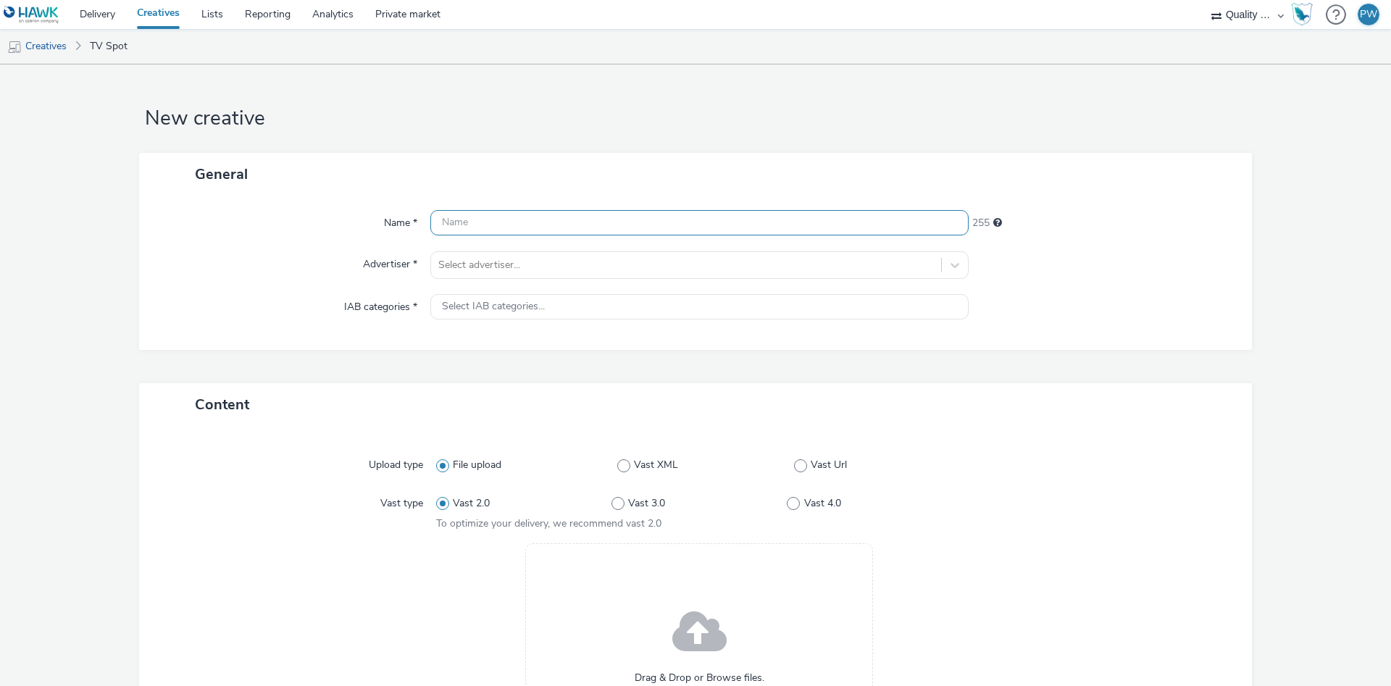
click at [511, 229] on input "text" at bounding box center [699, 222] width 538 height 25
paste input "30560548 Disney"
type input "30560548 Disney"
click at [517, 275] on div "Select advertiser..." at bounding box center [686, 265] width 510 height 23
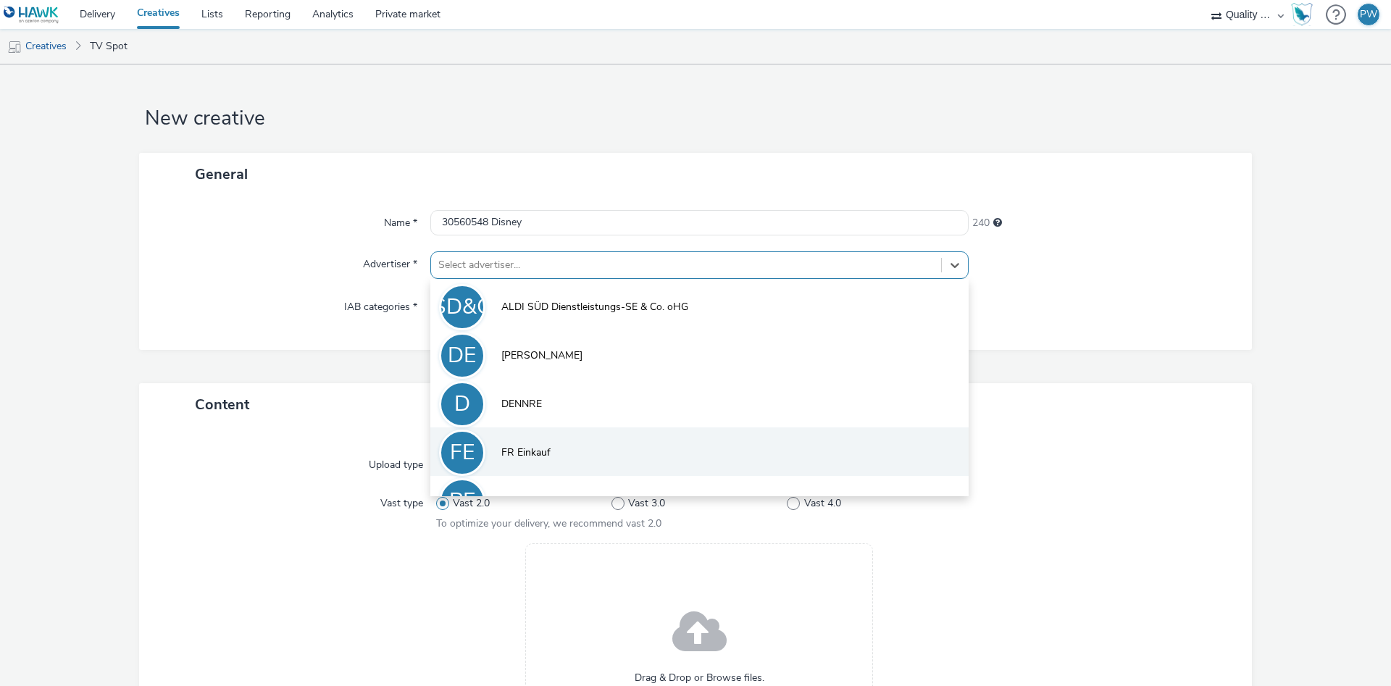
scroll to position [80, 0]
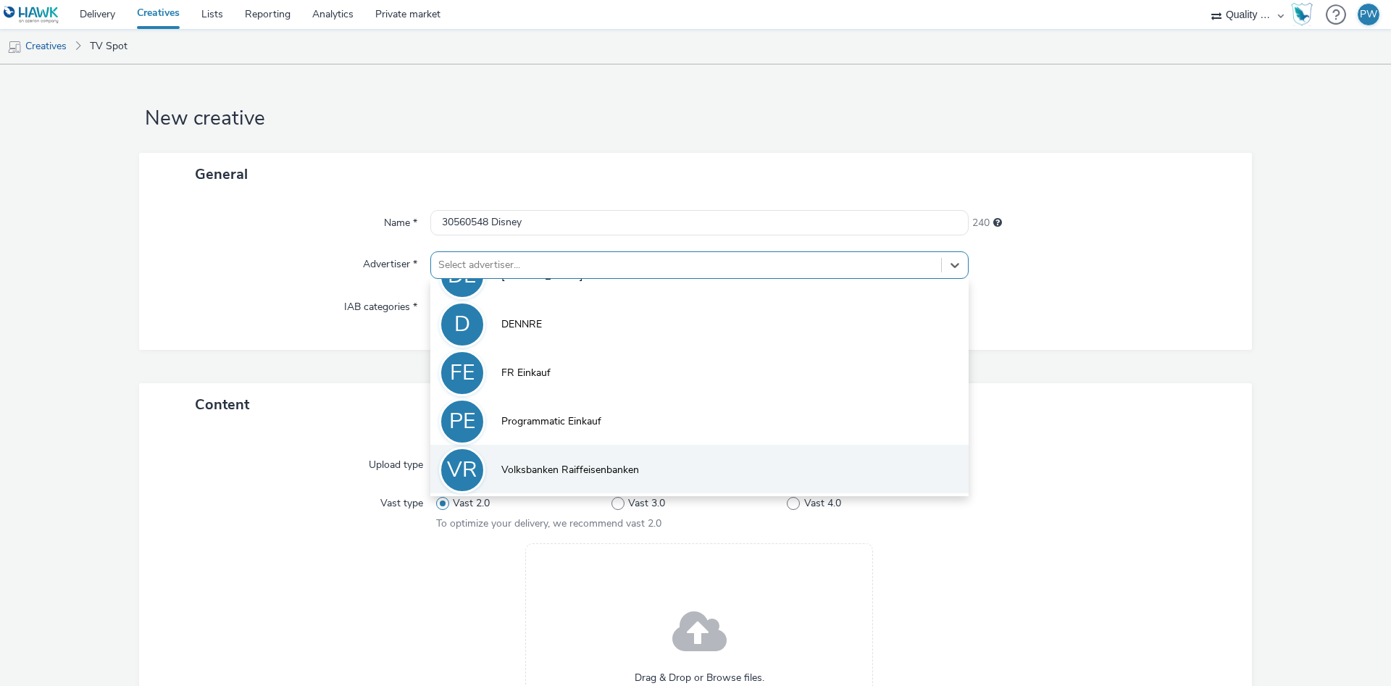
click at [567, 472] on span "Volksbanken Raiffeisenbanken" at bounding box center [570, 470] width 138 height 14
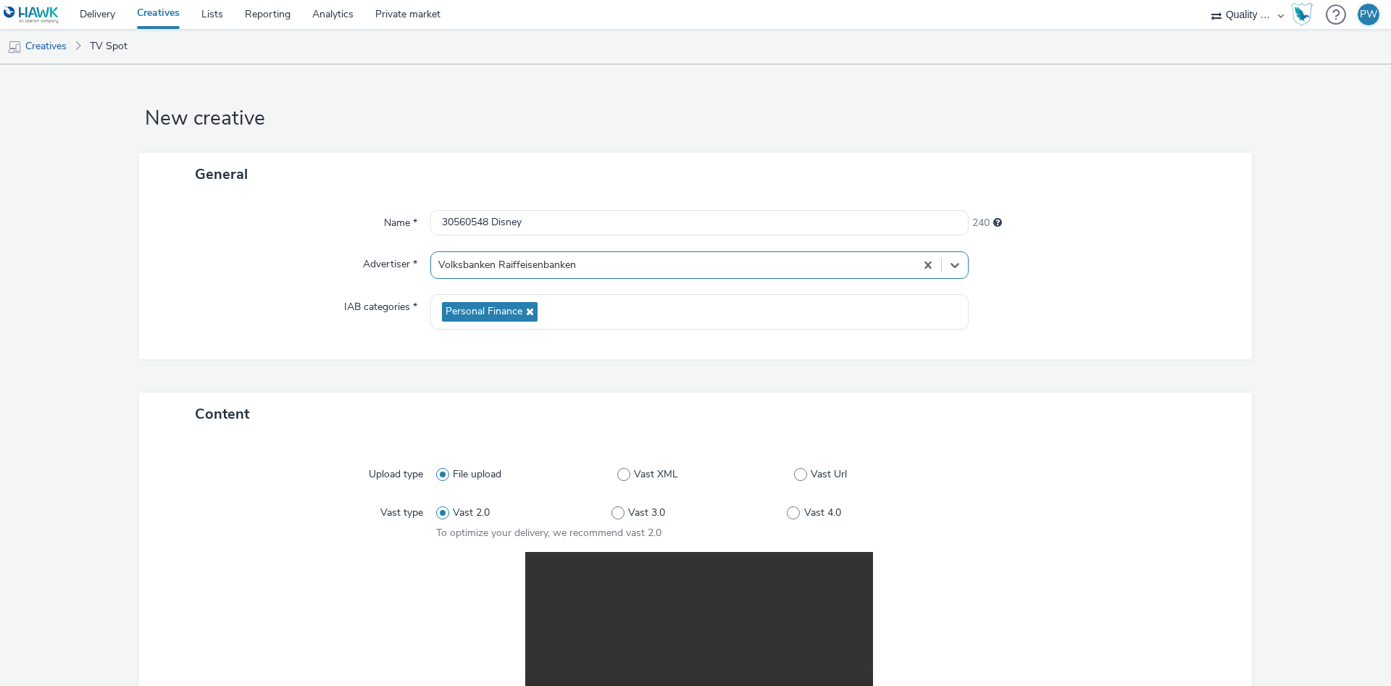
scroll to position [291, 0]
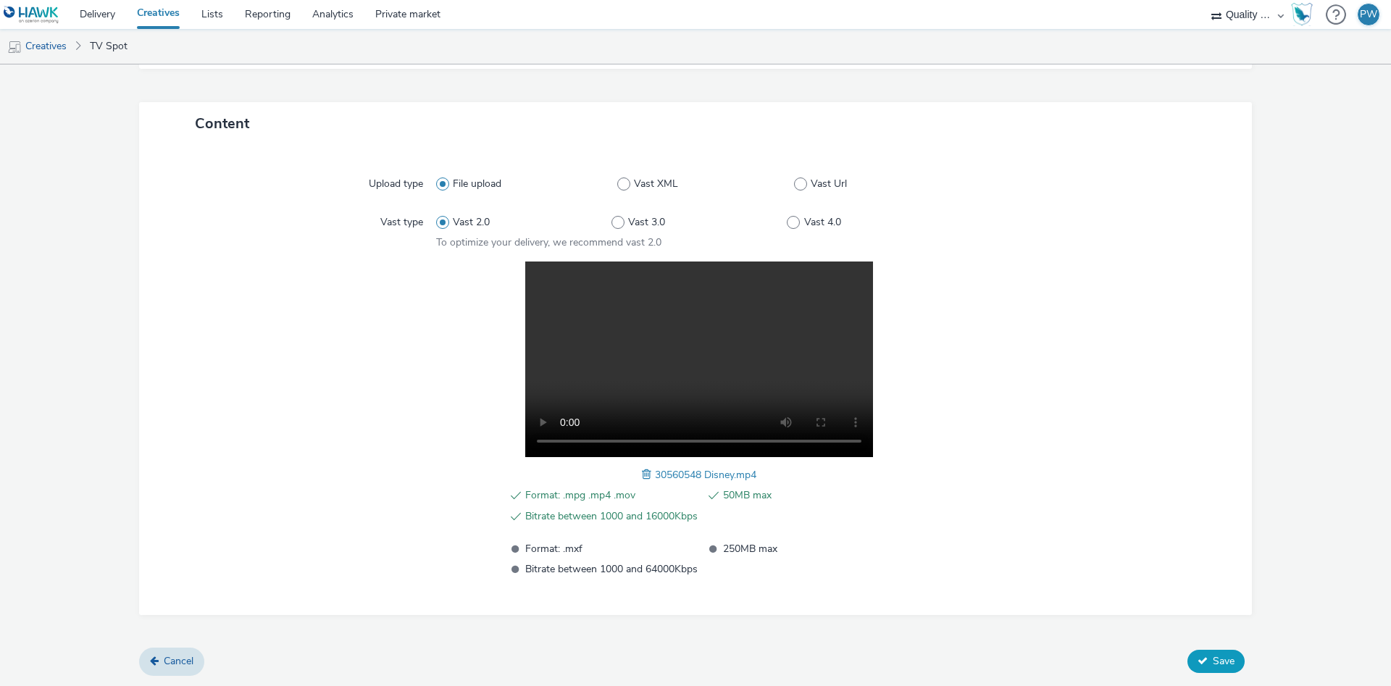
click at [1214, 661] on span "Save" at bounding box center [1224, 661] width 22 height 14
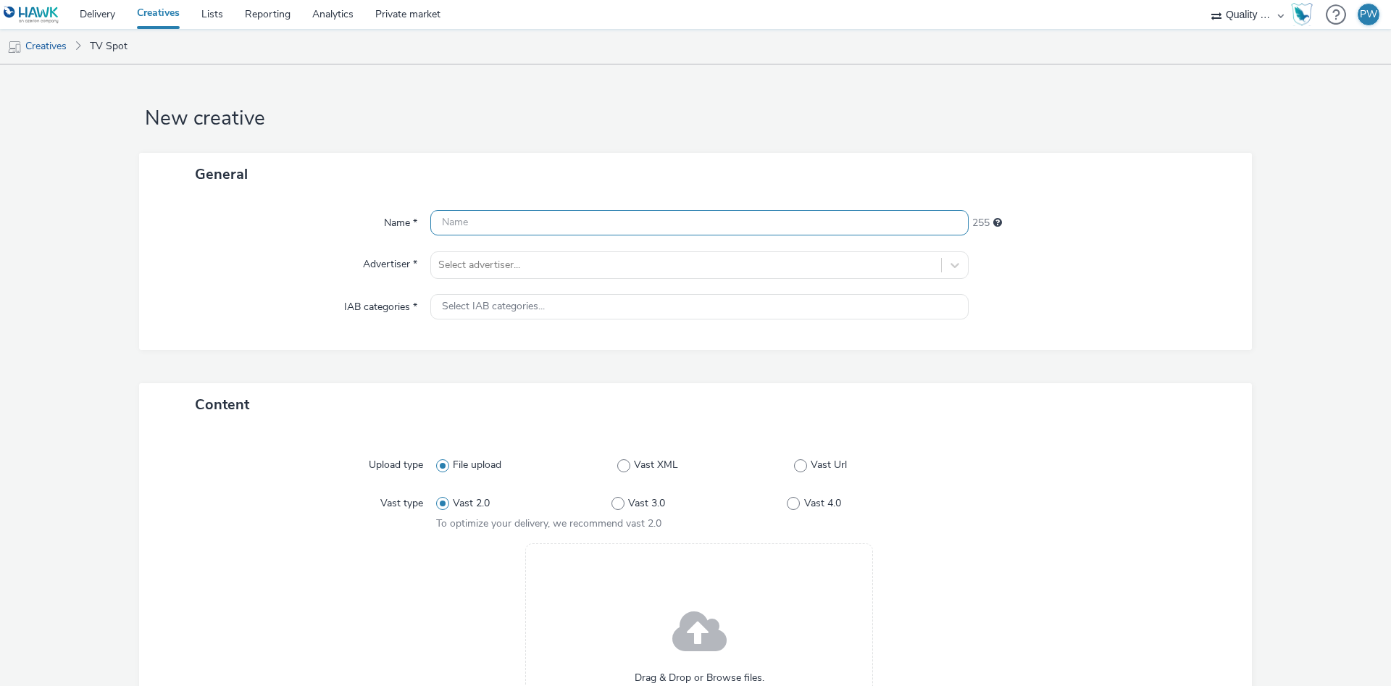
click at [458, 235] on input "text" at bounding box center [699, 222] width 538 height 25
paste input "31060181 Disney"
type input "31060181 Disney"
click at [498, 268] on div at bounding box center [686, 264] width 496 height 17
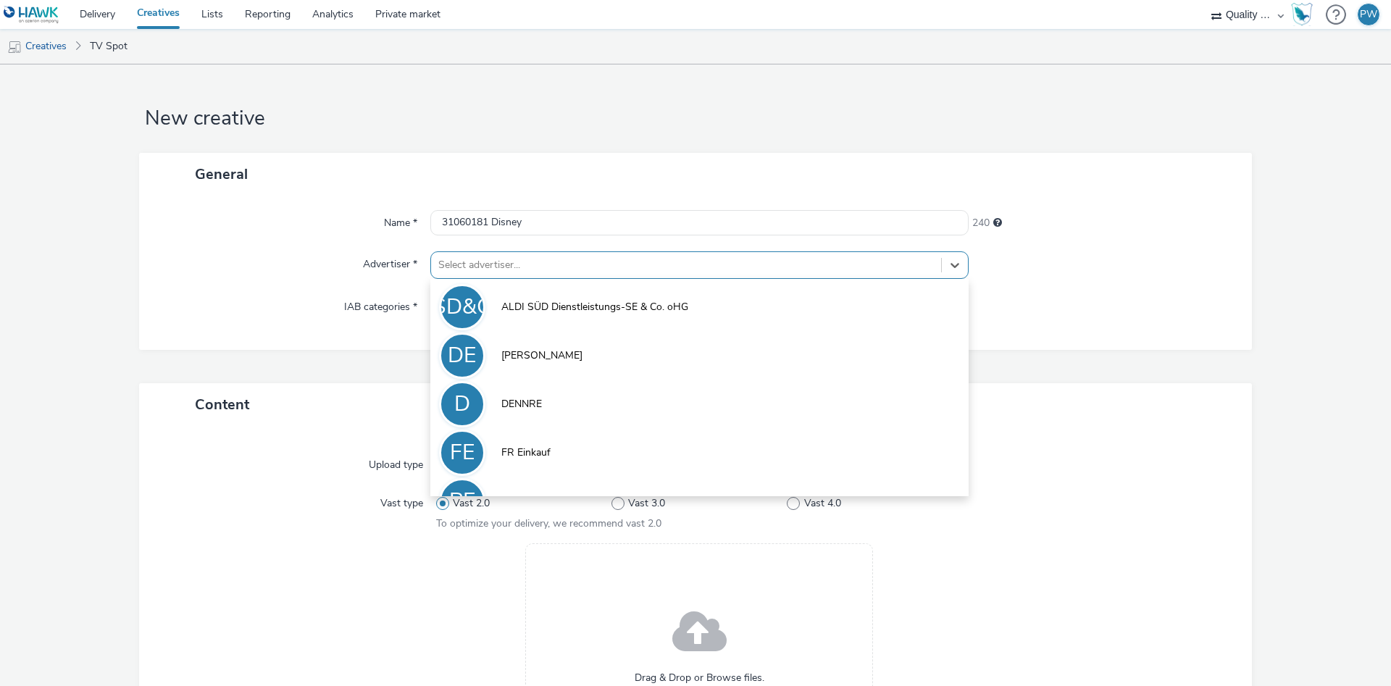
scroll to position [80, 0]
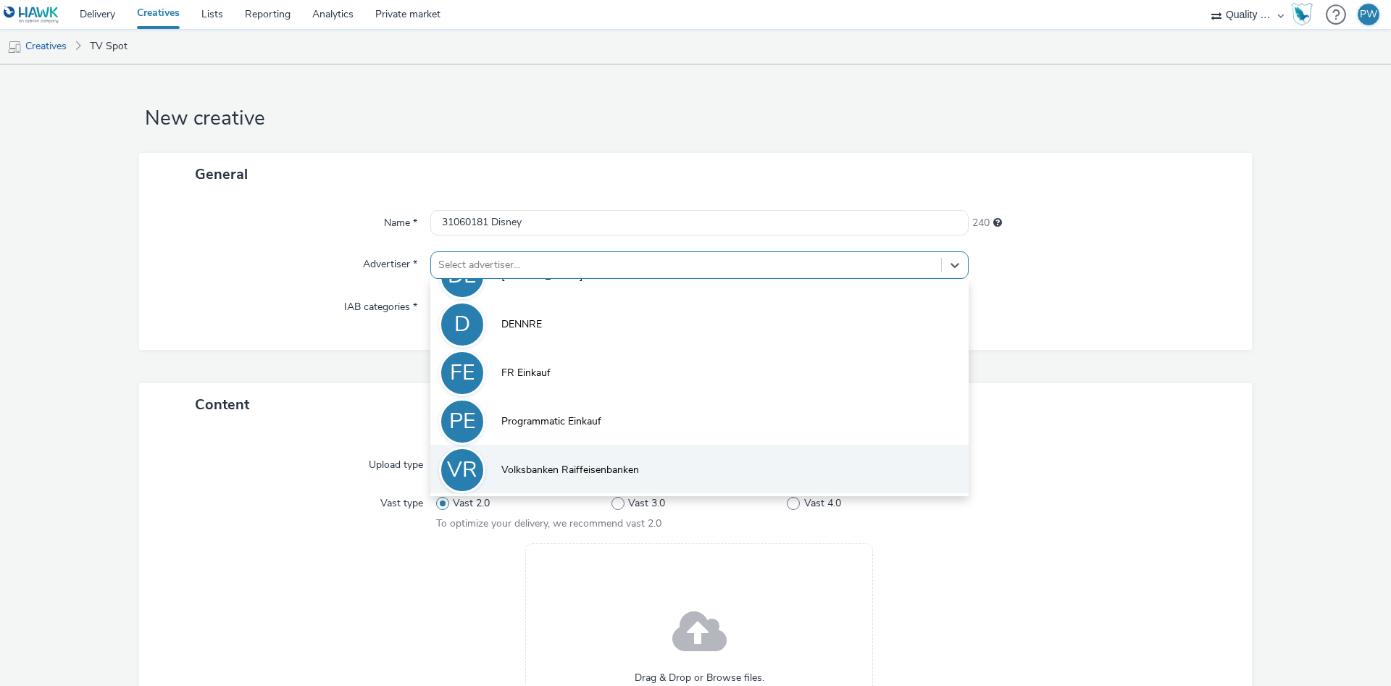
click at [563, 458] on li "VR Volksbanken Raiffeisenbanken" at bounding box center [699, 469] width 538 height 49
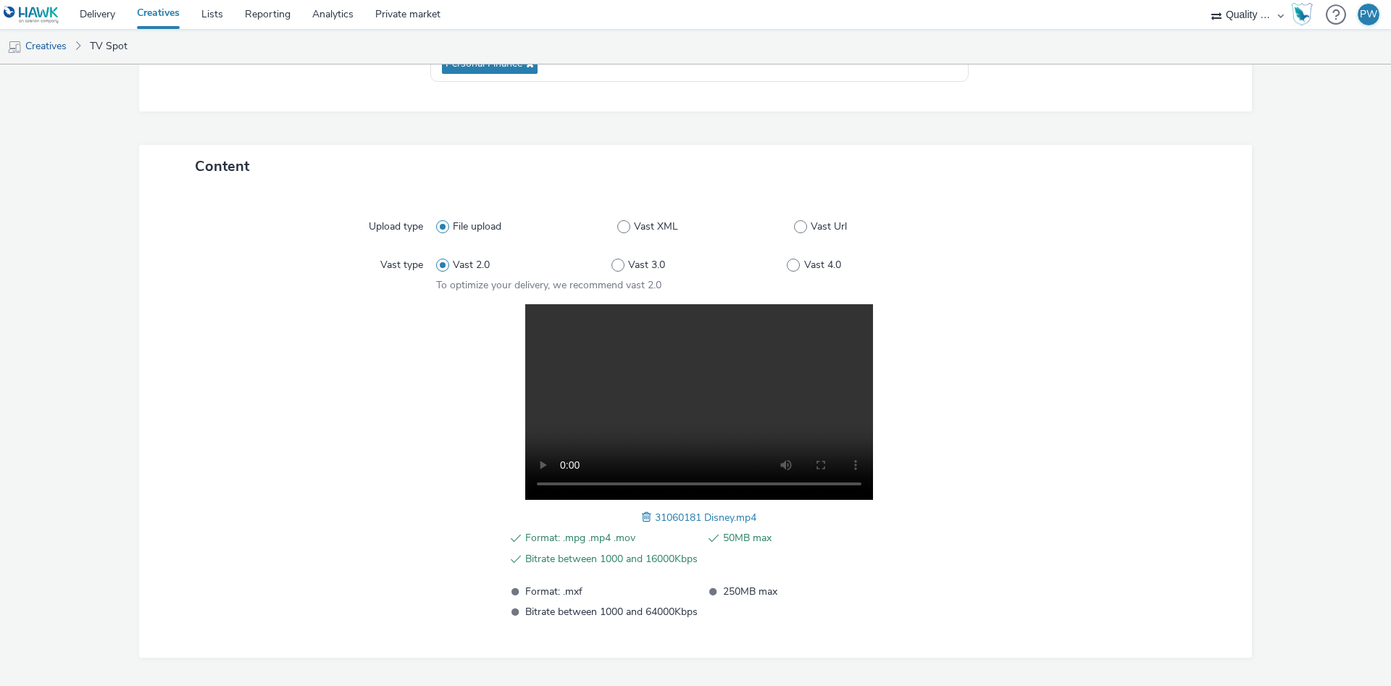
scroll to position [291, 0]
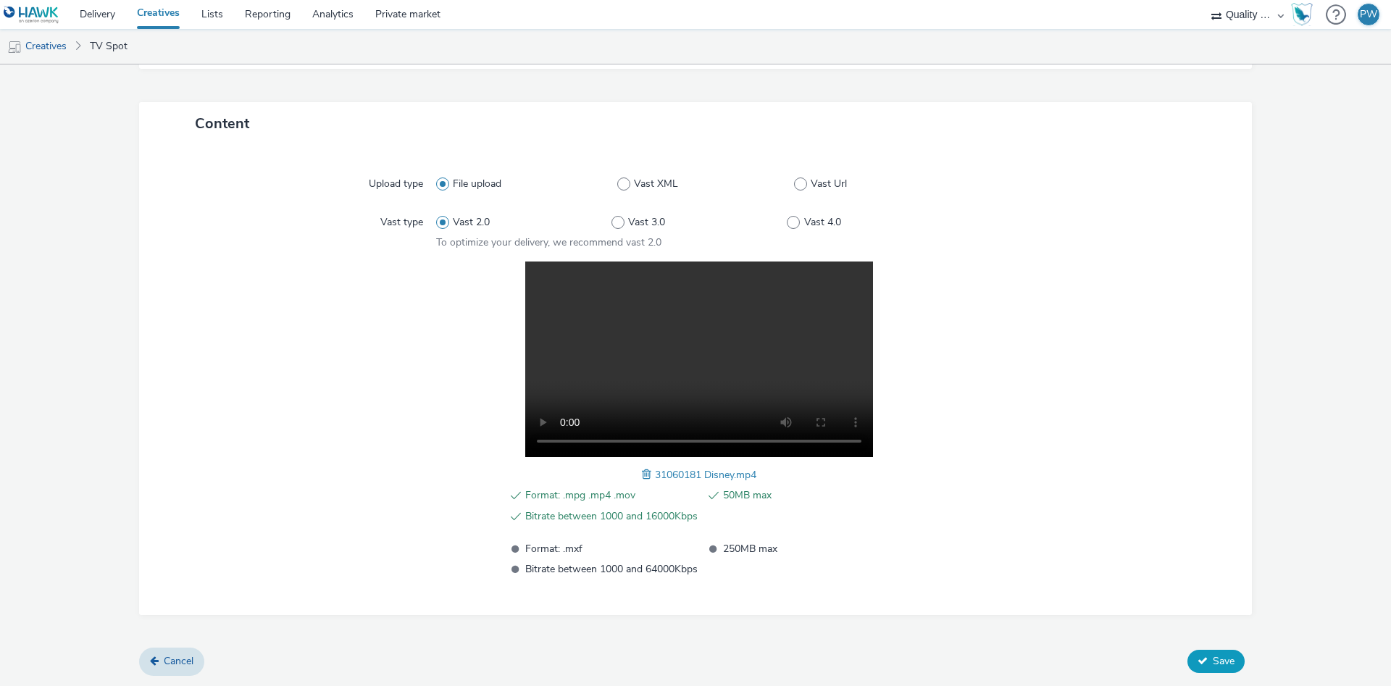
click at [1214, 653] on button "Save" at bounding box center [1215, 661] width 57 height 23
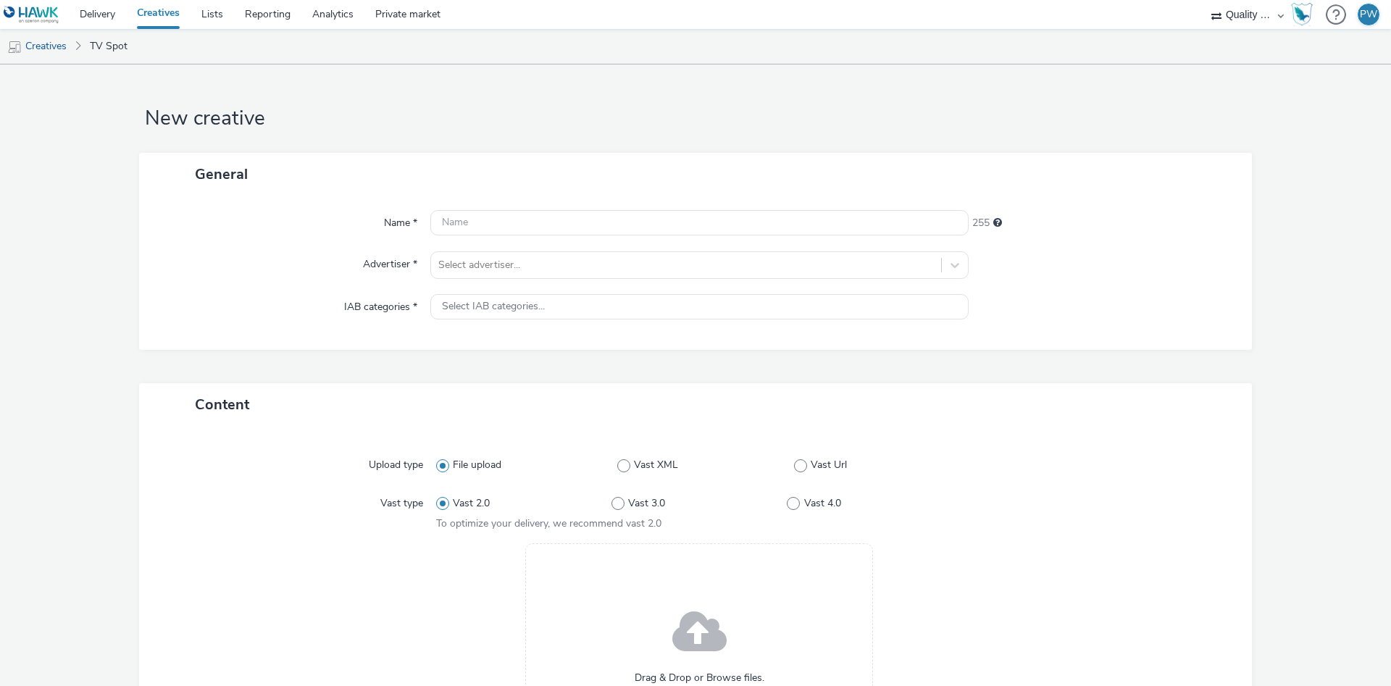
click at [518, 238] on div "Name * 255 Advertiser * Select advertiser... IAB categories * Select IAB catego…" at bounding box center [695, 273] width 1113 height 154
click at [509, 227] on input "text" at bounding box center [699, 222] width 538 height 25
paste input "29166568 Disney"
type input "29166568 Disney"
click at [532, 299] on div "Select IAB categories..." at bounding box center [699, 306] width 538 height 25
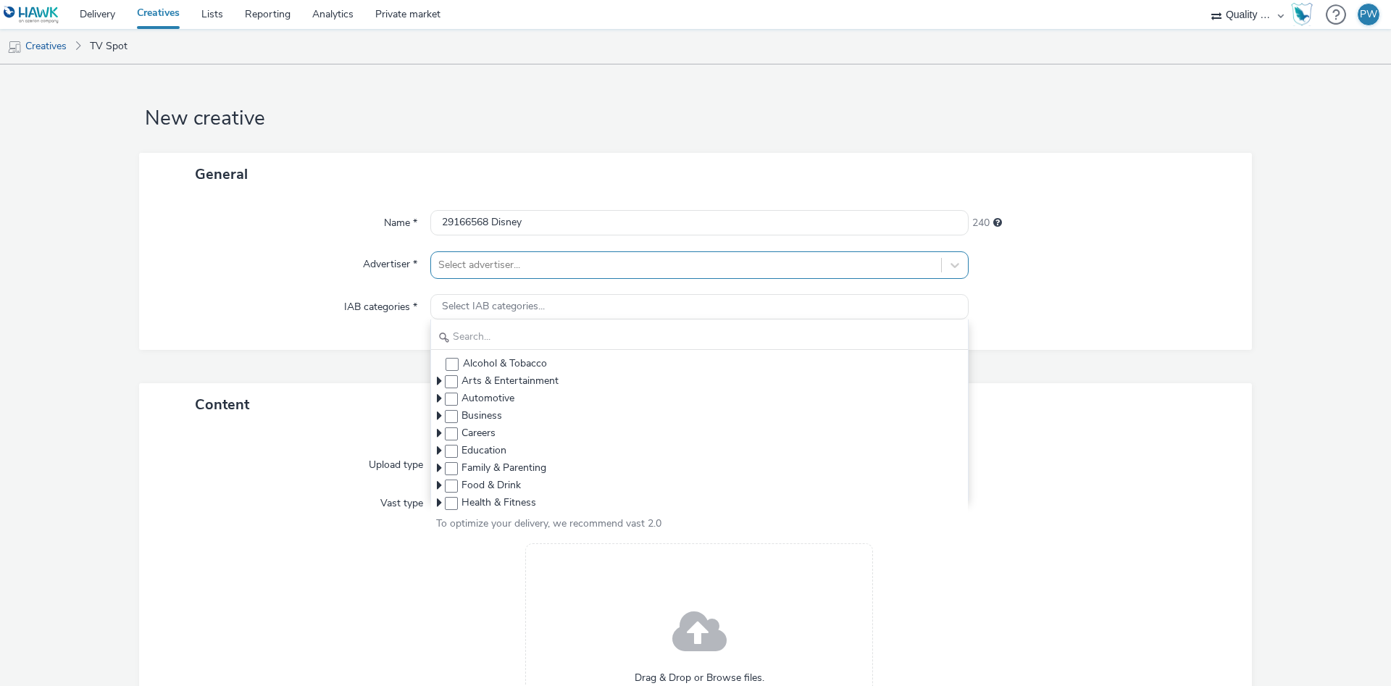
click at [517, 262] on div at bounding box center [686, 264] width 496 height 17
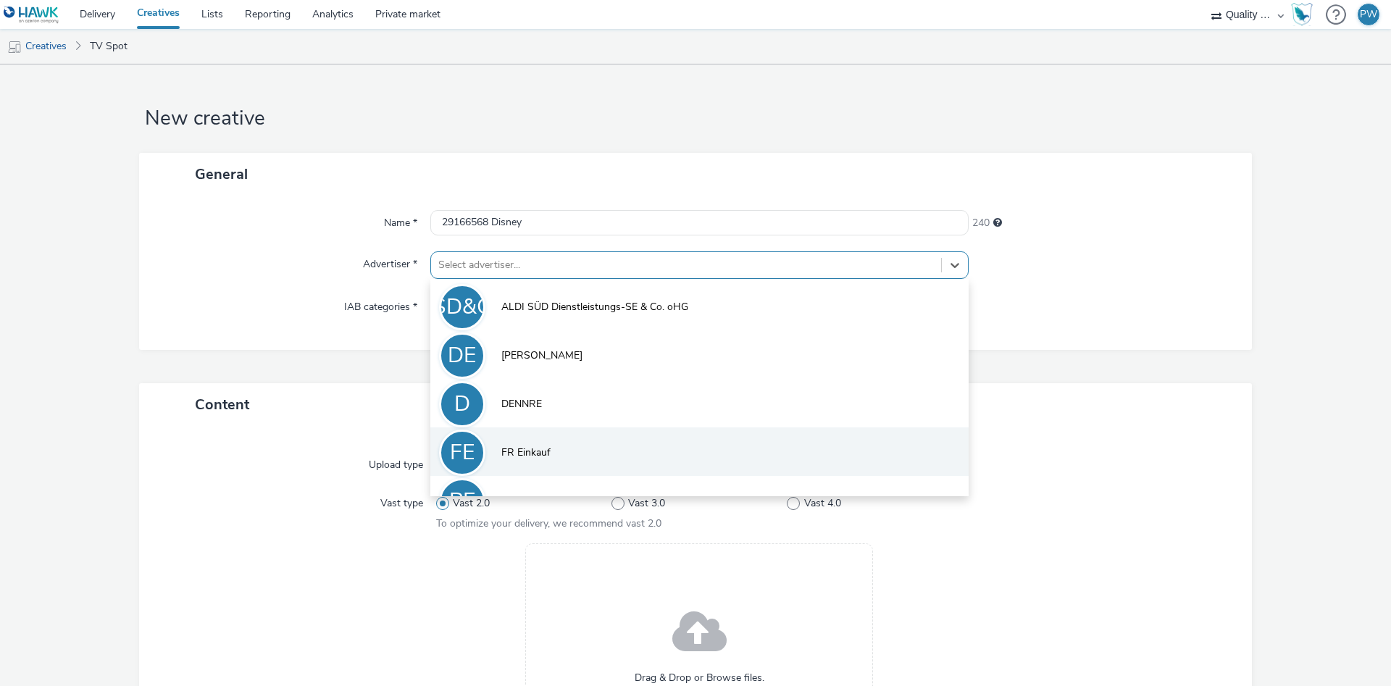
scroll to position [80, 0]
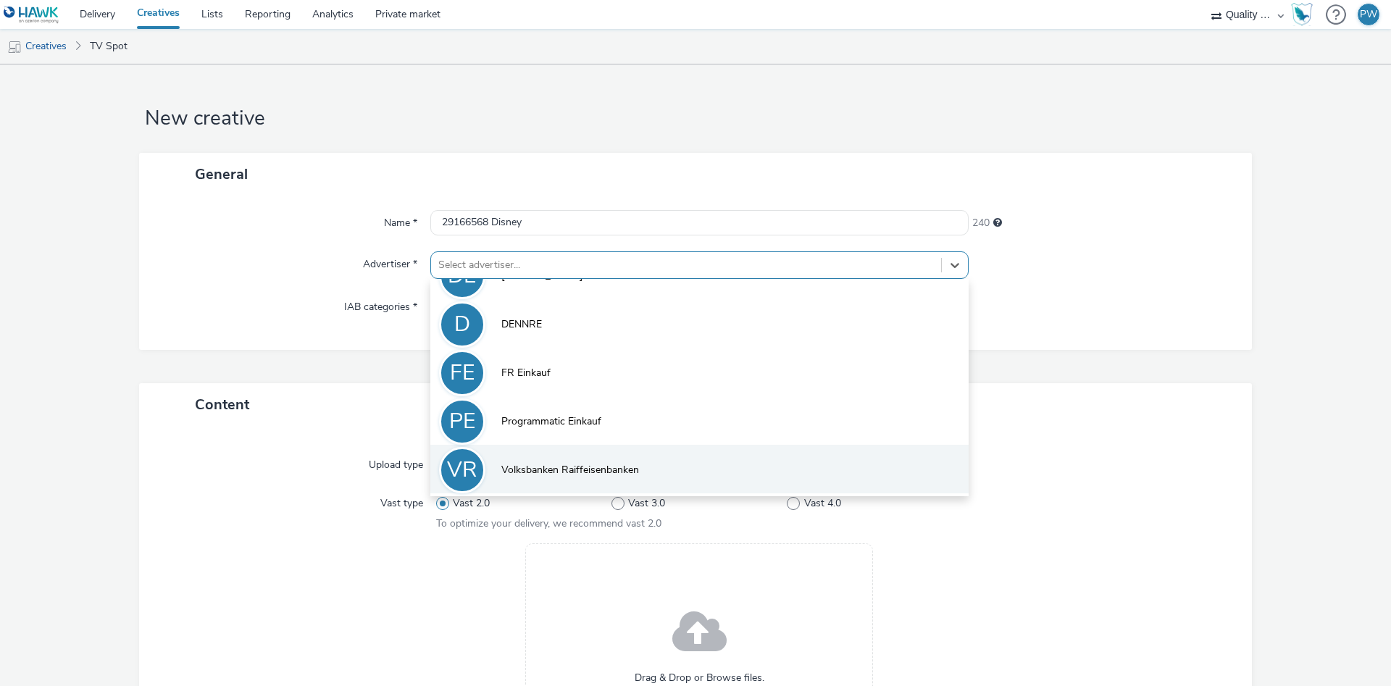
click at [547, 467] on span "Volksbanken Raiffeisenbanken" at bounding box center [570, 470] width 138 height 14
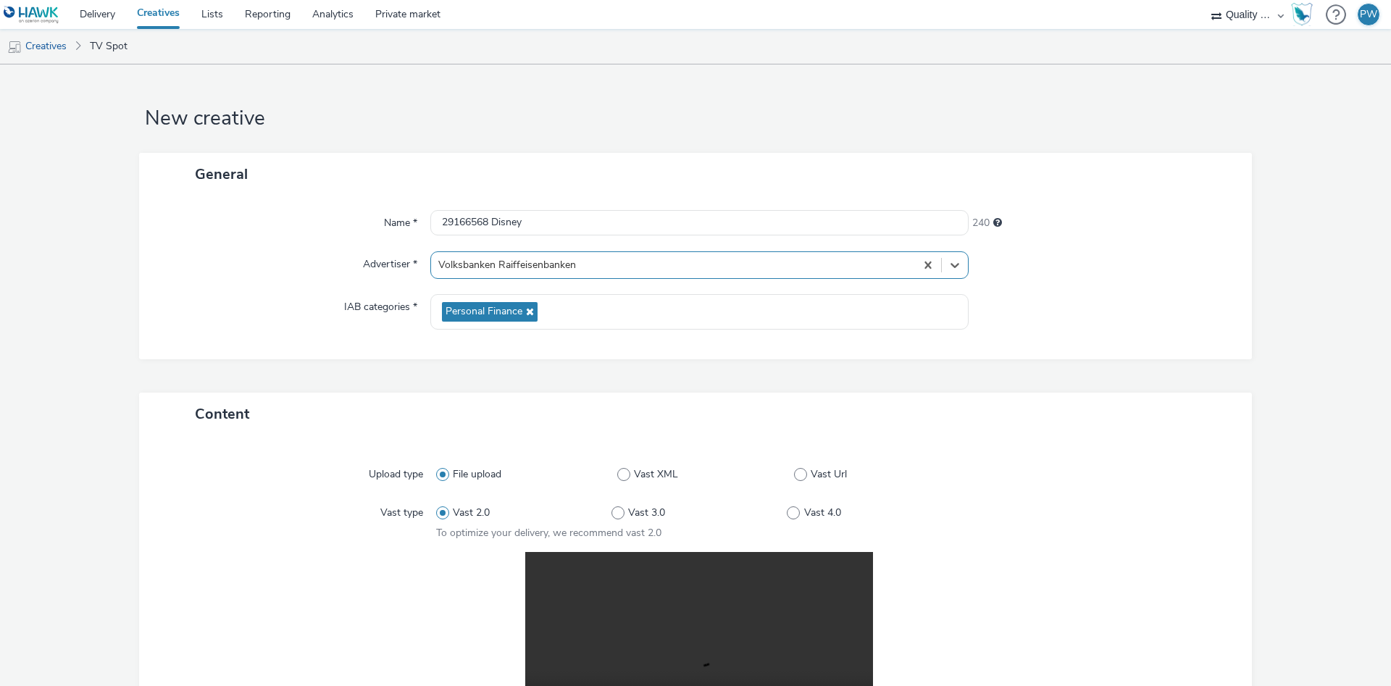
scroll to position [291, 0]
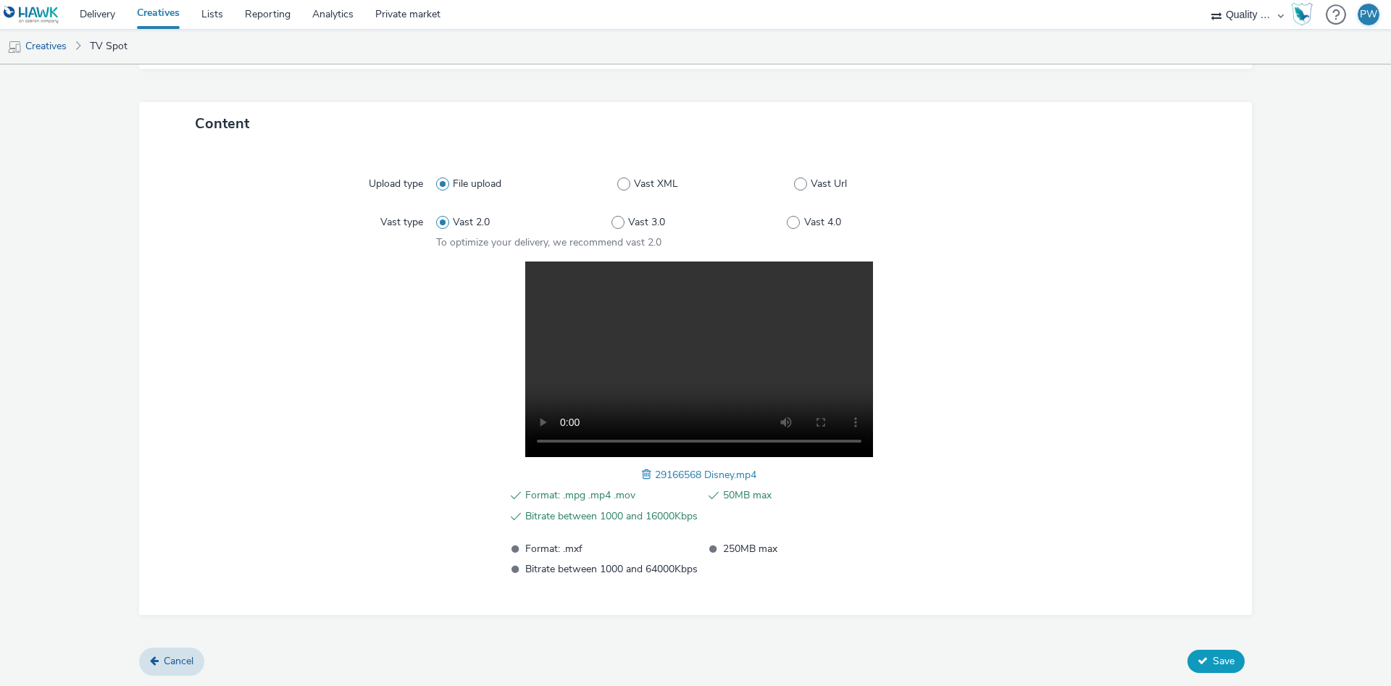
click at [1239, 668] on button "Save" at bounding box center [1215, 661] width 57 height 23
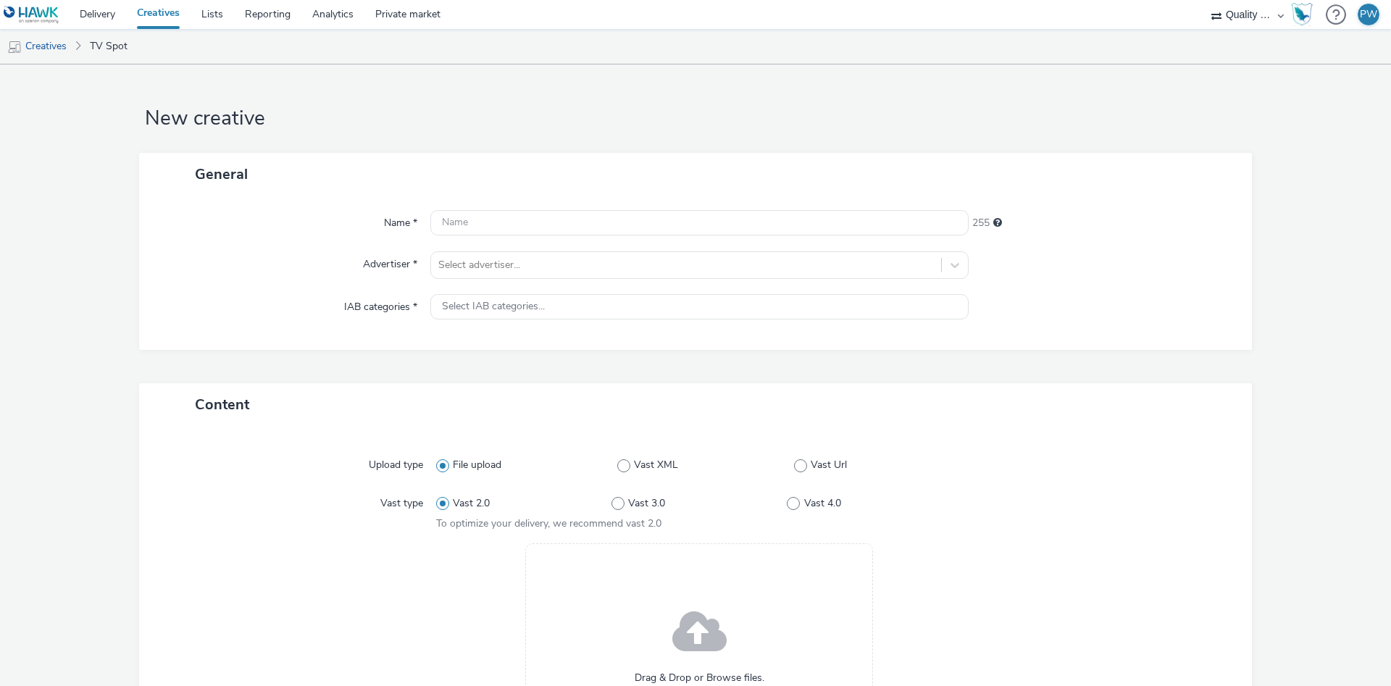
click at [503, 236] on div at bounding box center [699, 223] width 538 height 26
click at [502, 227] on input "text" at bounding box center [699, 222] width 538 height 25
paste input "31060517 Disney"
type input "31060517 Disney"
click at [483, 263] on div at bounding box center [686, 264] width 496 height 17
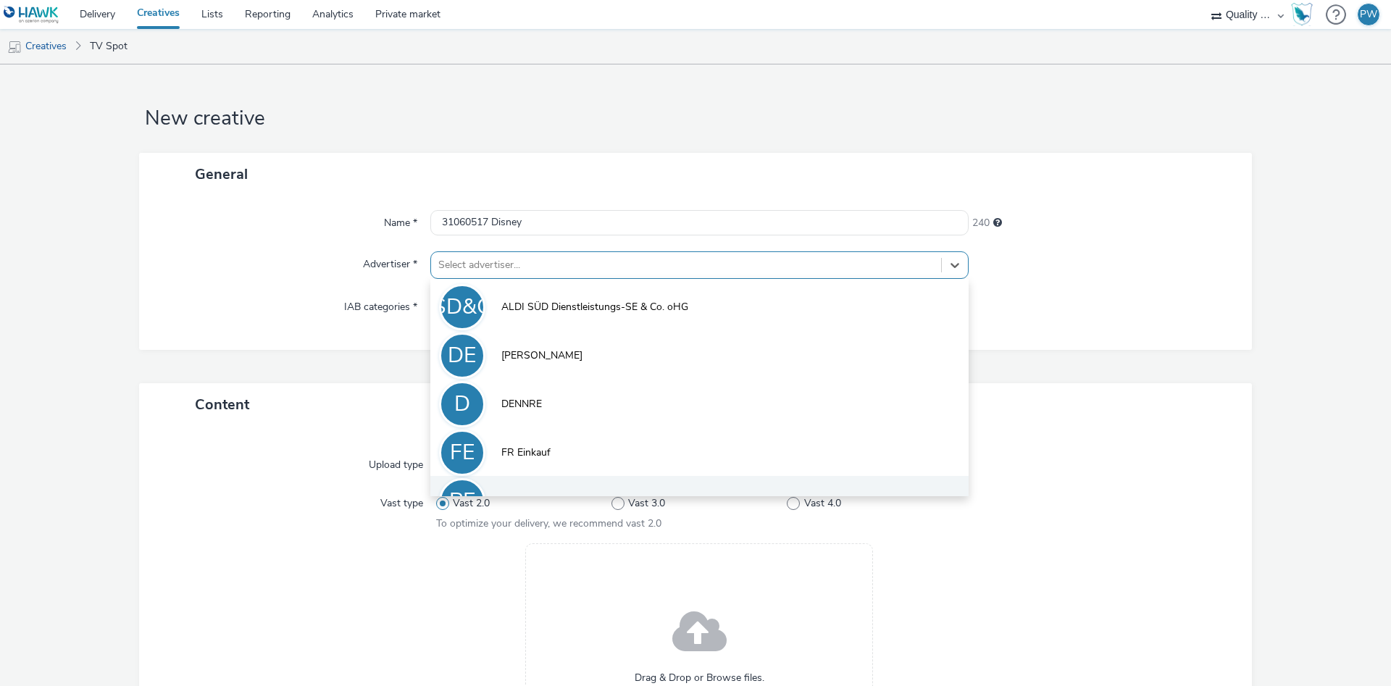
scroll to position [80, 0]
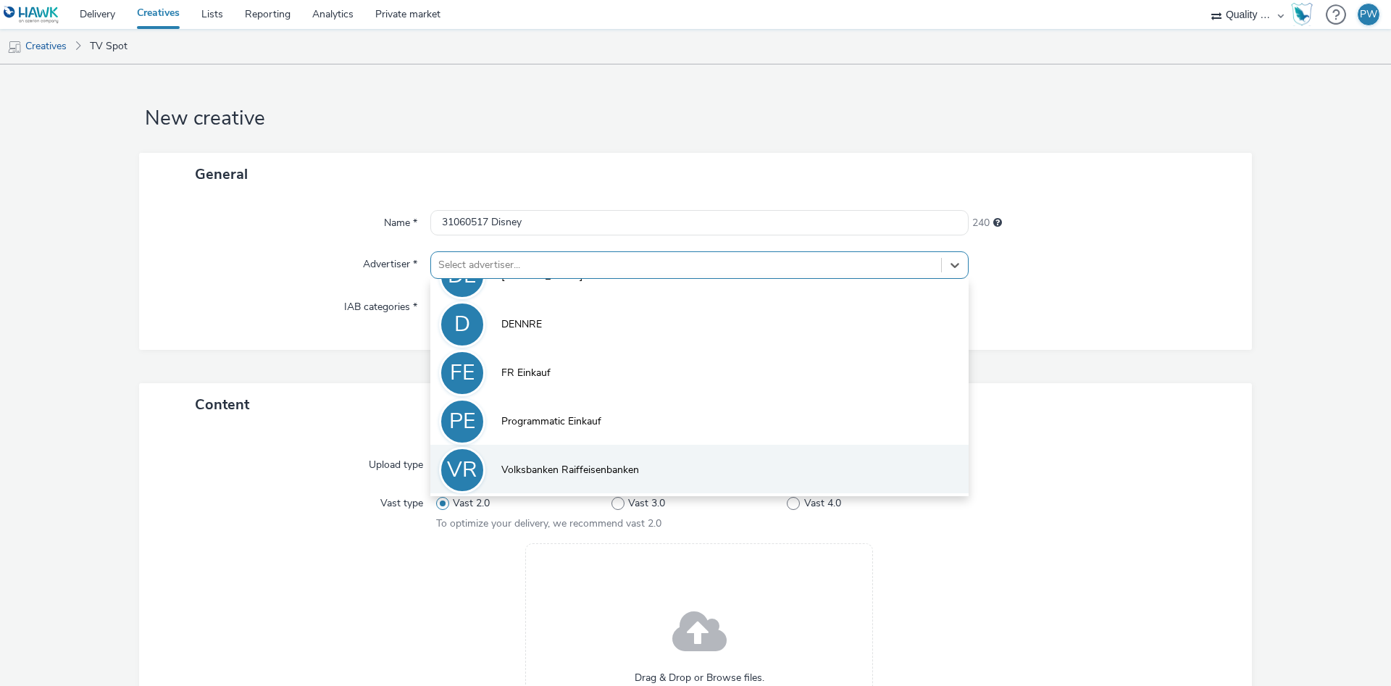
click at [597, 459] on li "VR Volksbanken Raiffeisenbanken" at bounding box center [699, 469] width 538 height 49
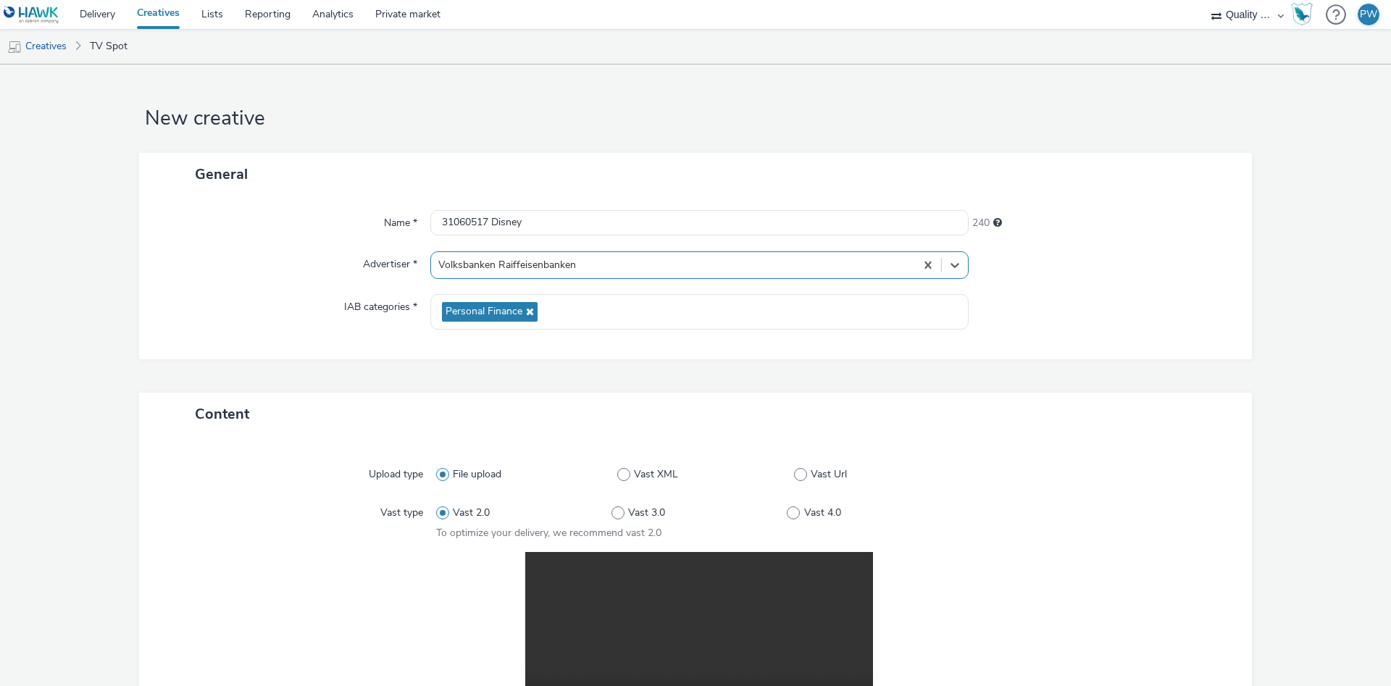
scroll to position [291, 0]
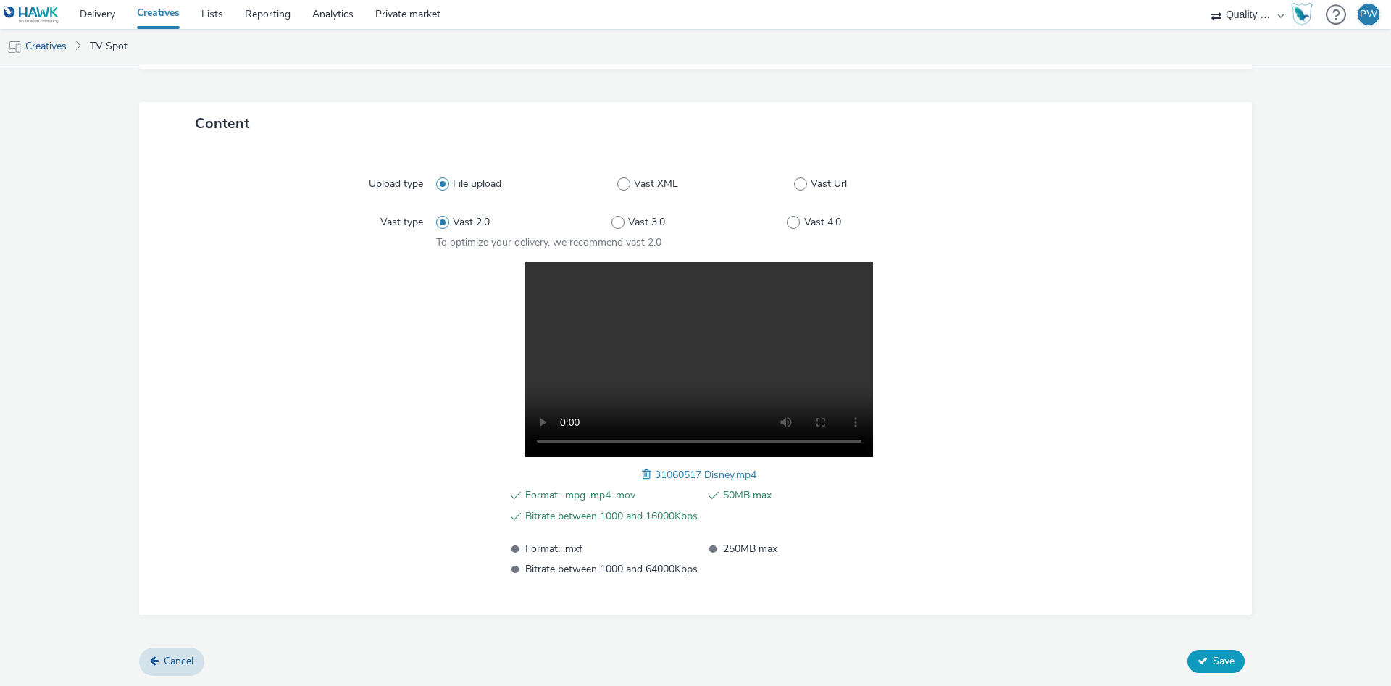
click at [1212, 658] on button "Save" at bounding box center [1215, 661] width 57 height 23
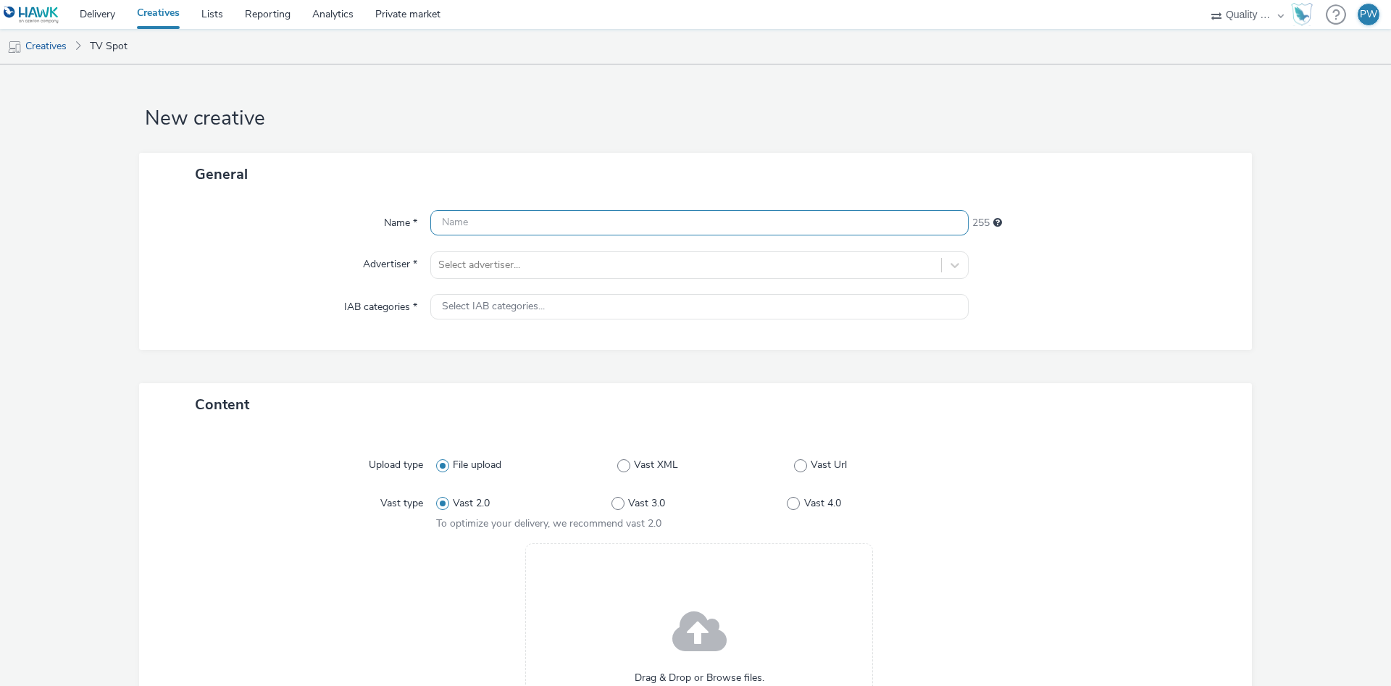
click at [483, 217] on input "text" at bounding box center [699, 222] width 538 height 25
paste input "31460290 Disney"
type input "31460290 Disney"
click at [487, 267] on div at bounding box center [686, 264] width 496 height 17
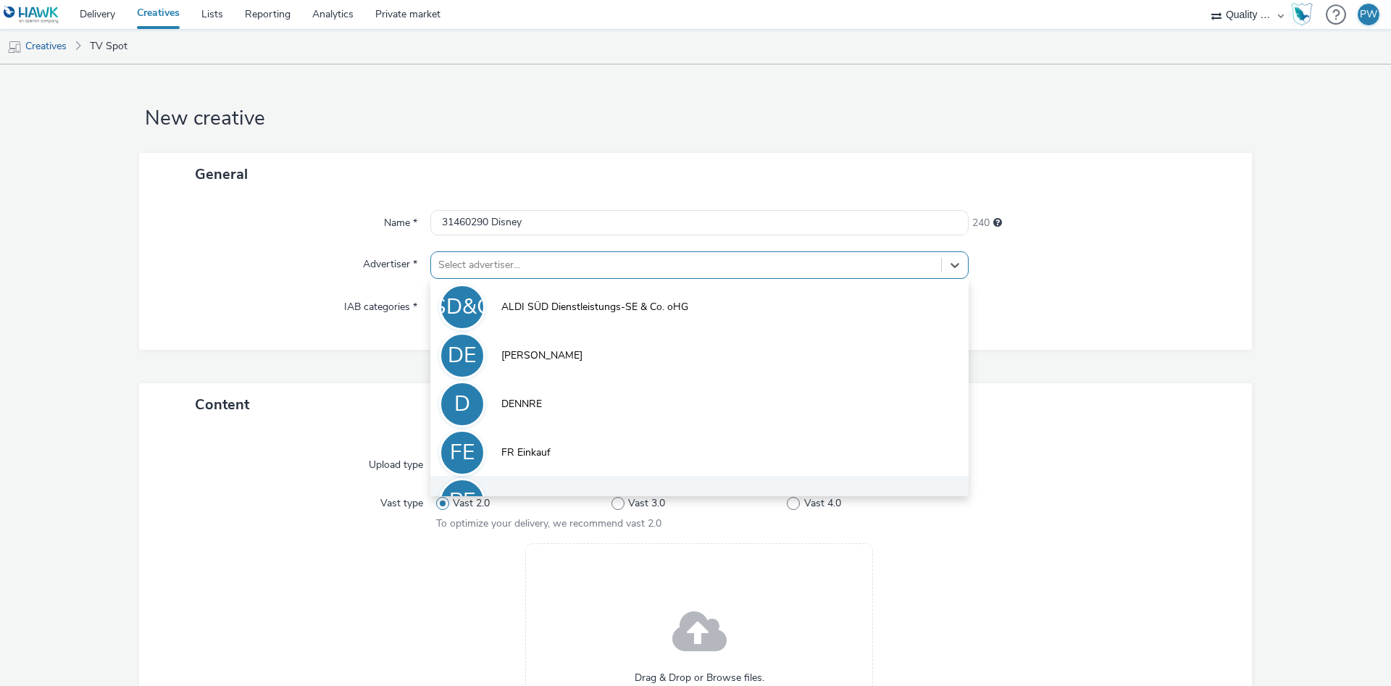
scroll to position [80, 0]
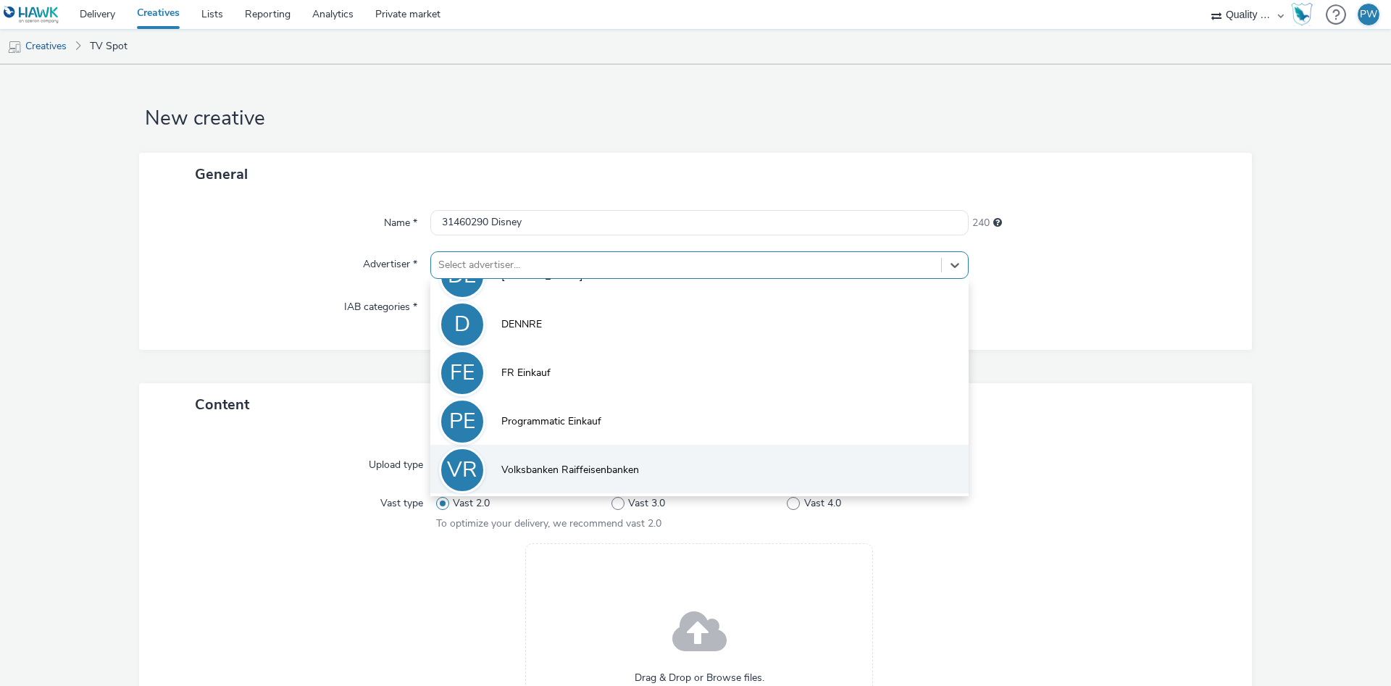
click at [569, 462] on li "VR Volksbanken Raiffeisenbanken" at bounding box center [699, 469] width 538 height 49
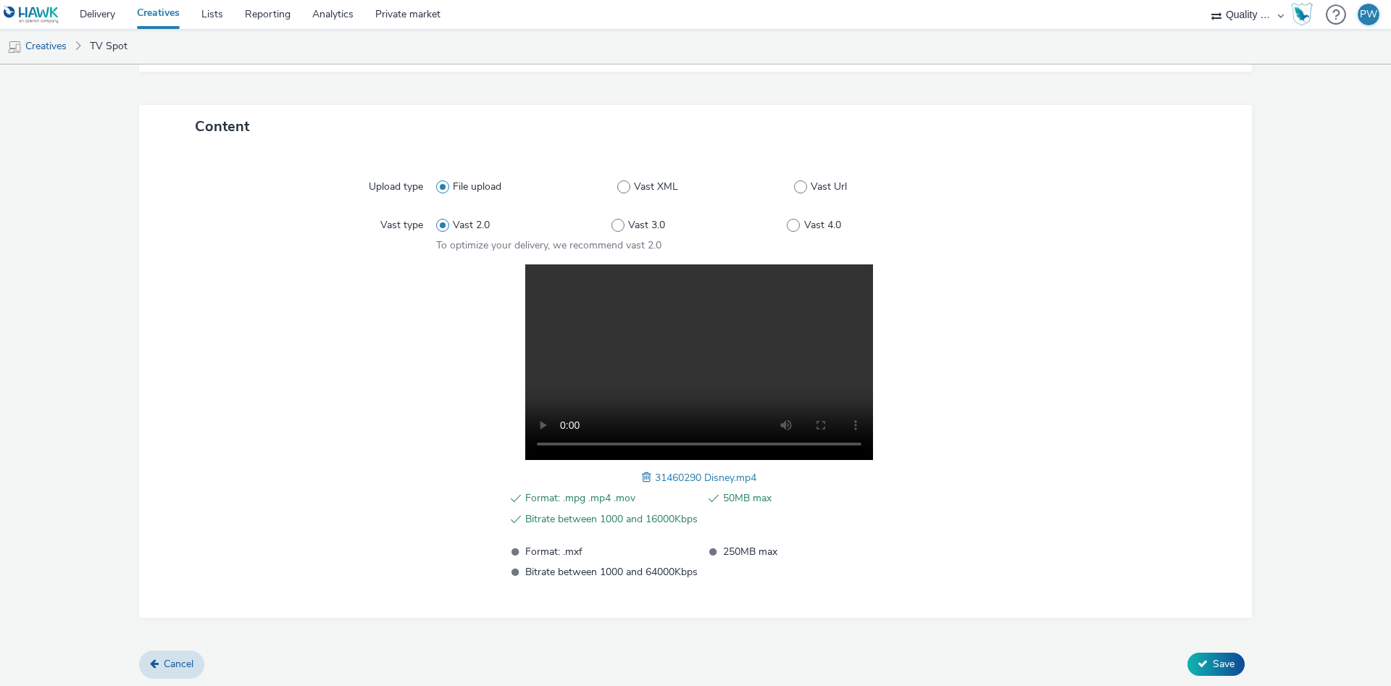
scroll to position [291, 0]
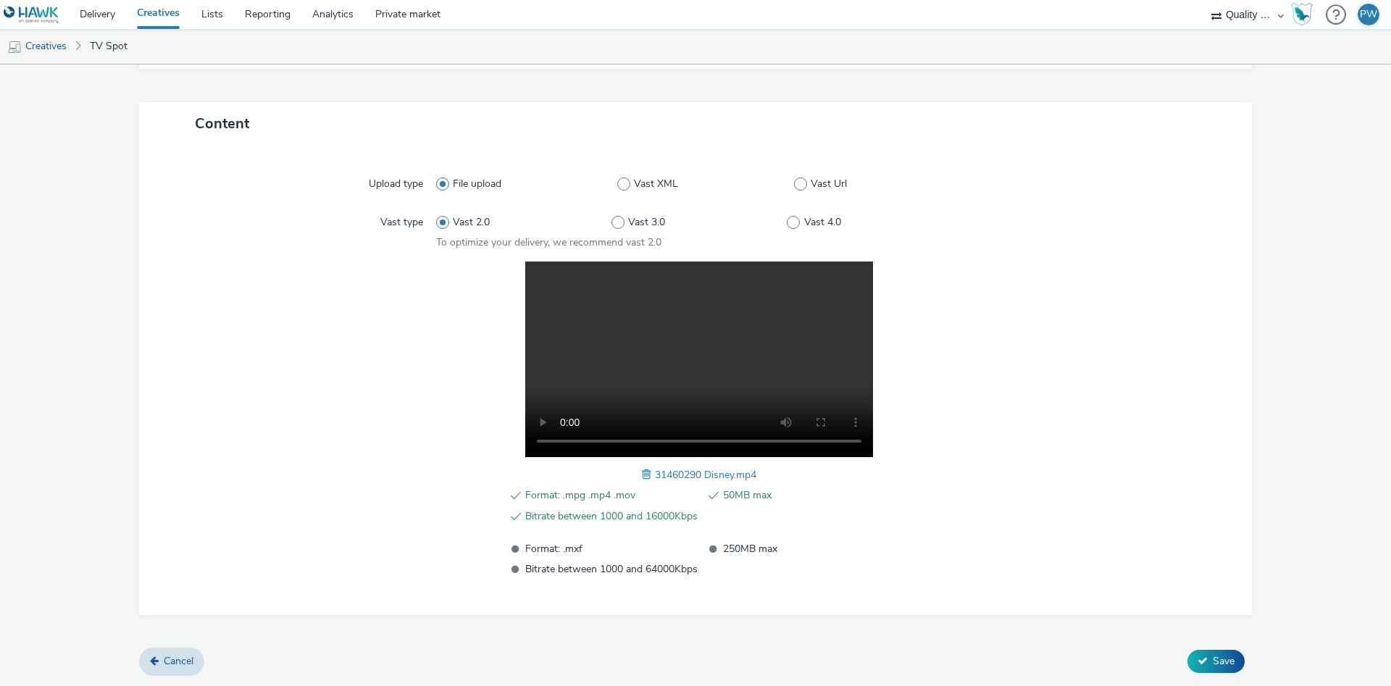
click at [1229, 676] on form "New creative General Name * 31460290 Disney 240 Advertiser * Volksbanken Raiffe…" at bounding box center [695, 230] width 1391 height 912
click at [1219, 653] on button "Save" at bounding box center [1215, 661] width 57 height 23
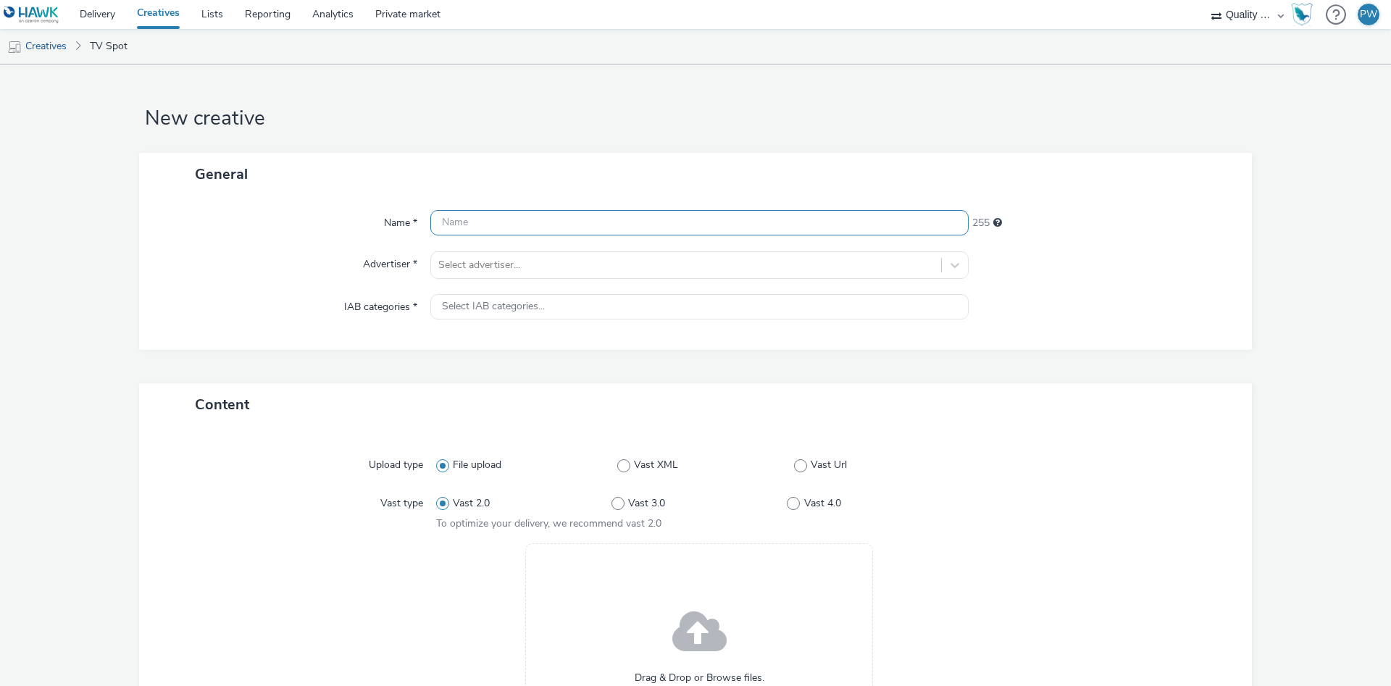
click at [496, 235] on input "text" at bounding box center [699, 222] width 538 height 25
click at [494, 231] on input "text" at bounding box center [699, 222] width 538 height 25
paste input "29265747 Disney"
type input "29265747 Disney"
click at [516, 270] on div at bounding box center [686, 264] width 496 height 17
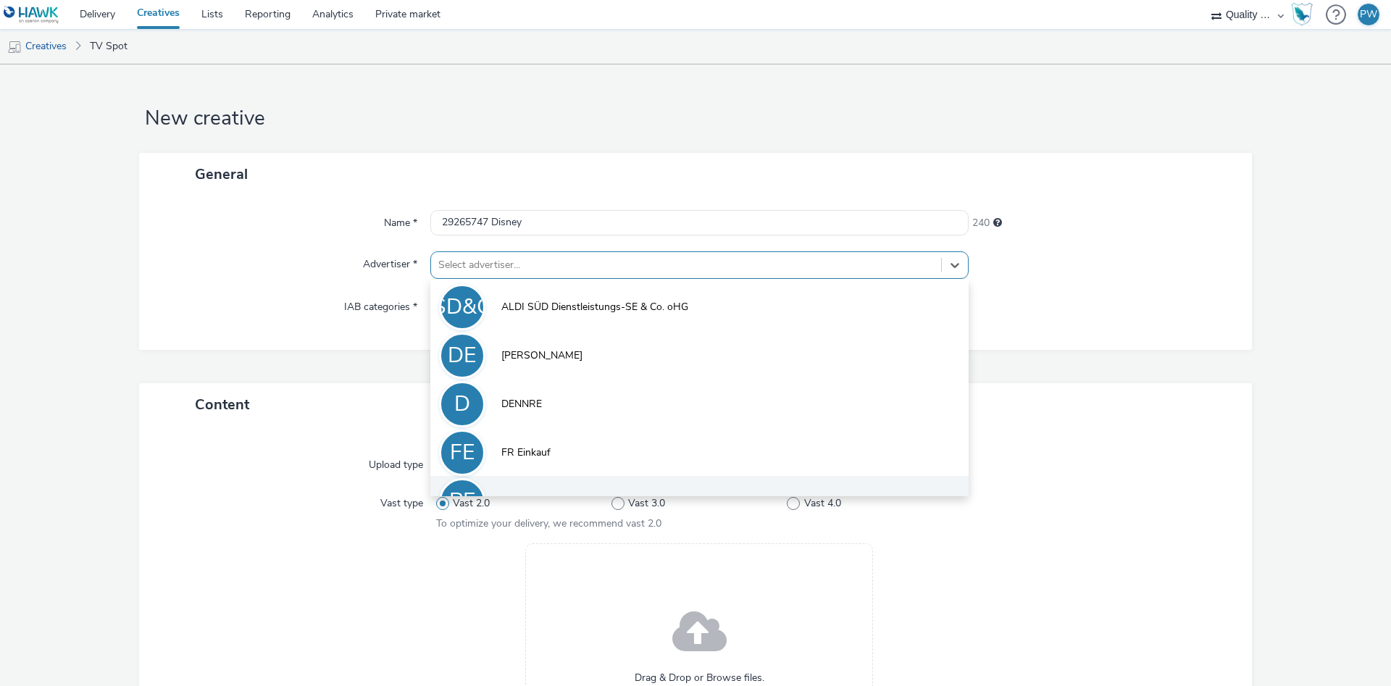
scroll to position [80, 0]
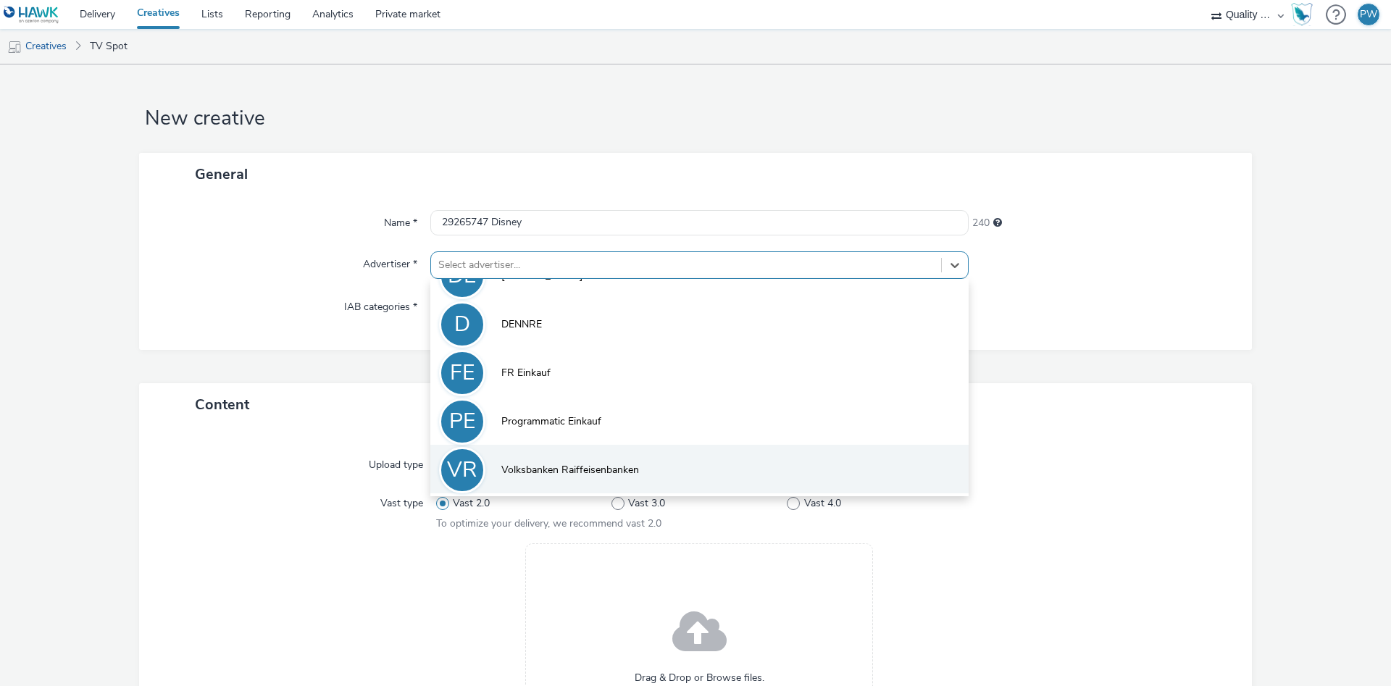
click at [591, 469] on span "Volksbanken Raiffeisenbanken" at bounding box center [570, 470] width 138 height 14
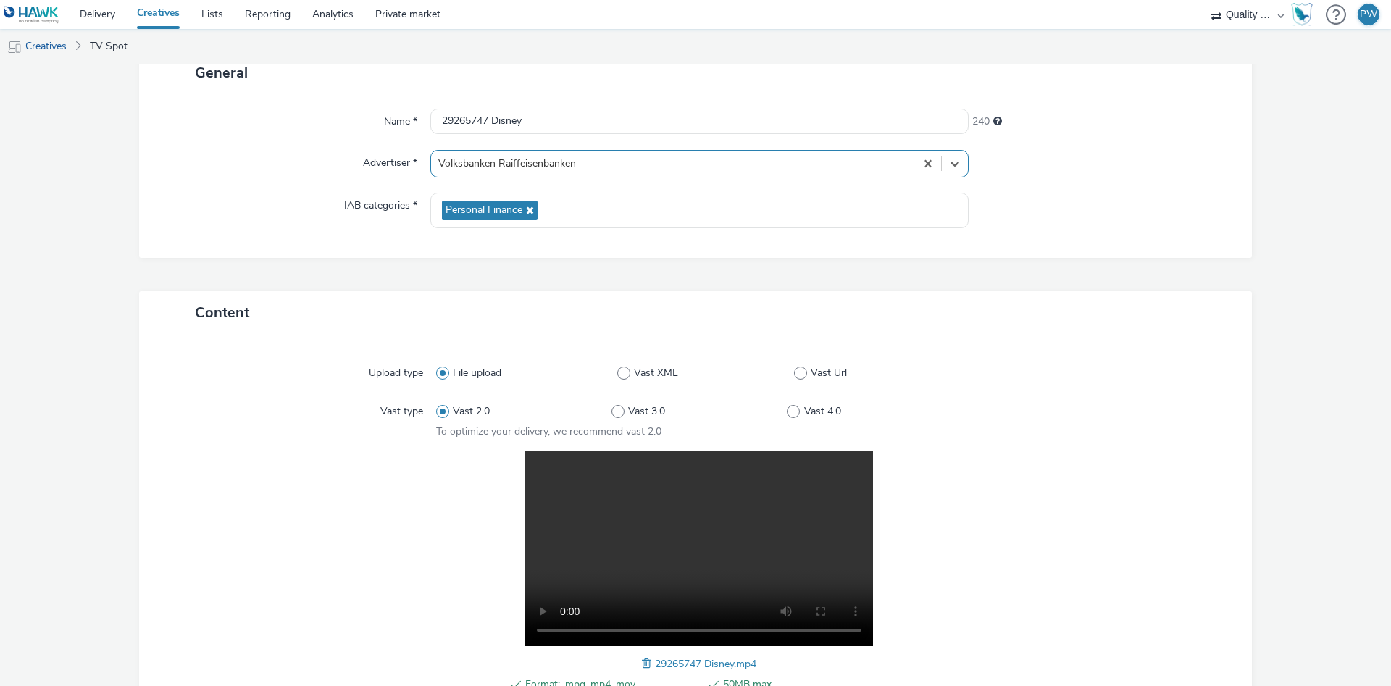
scroll to position [291, 0]
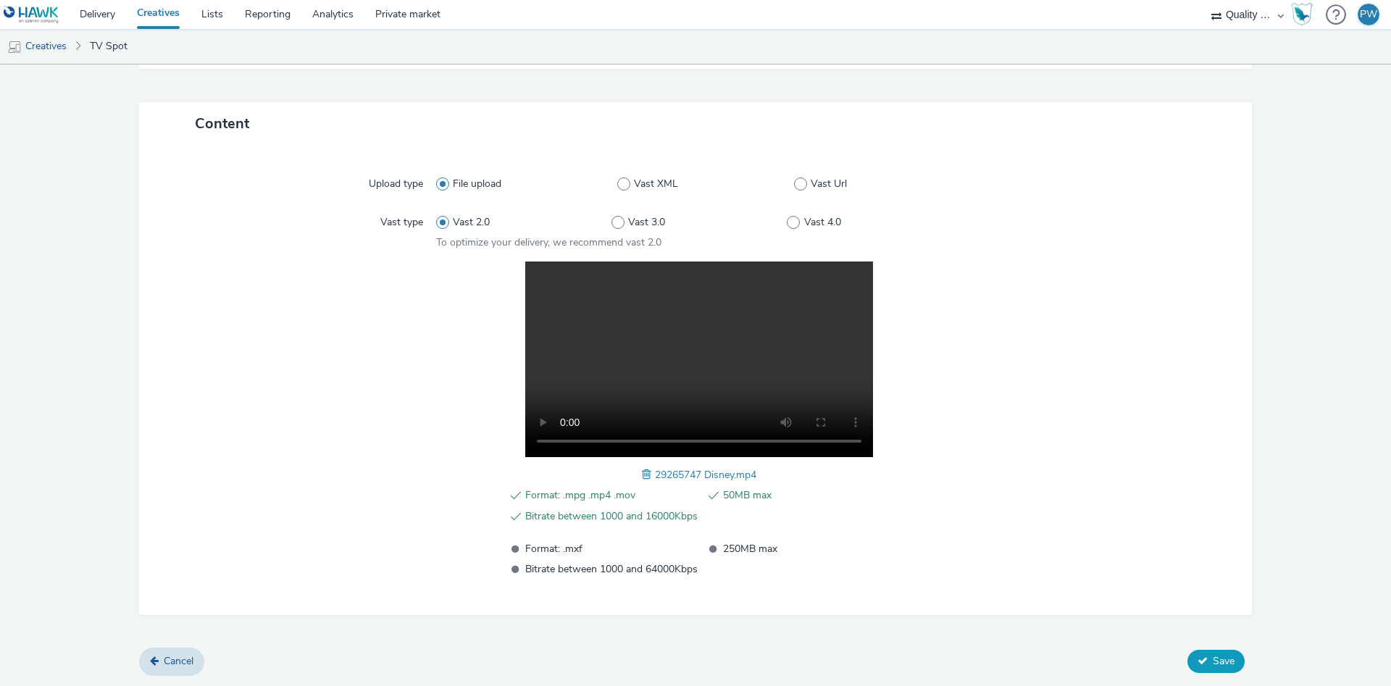
click at [1217, 661] on span "Save" at bounding box center [1224, 661] width 22 height 14
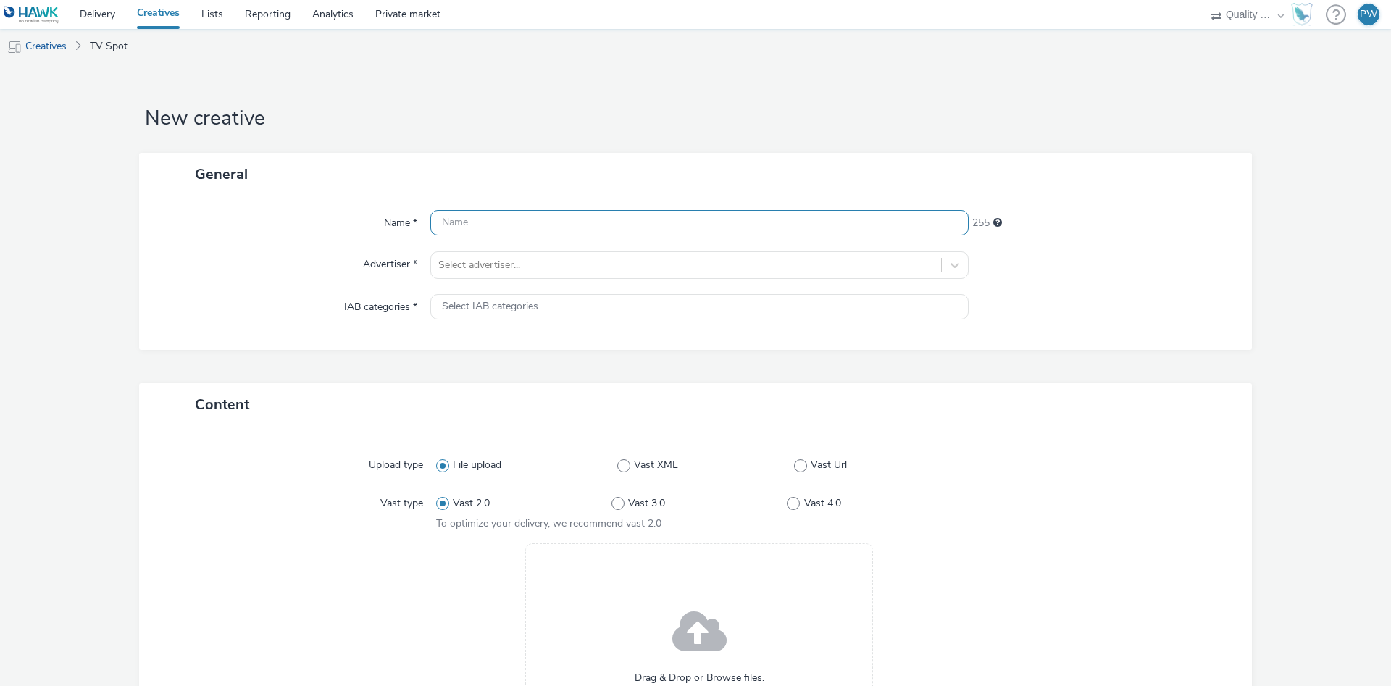
click at [513, 224] on input "text" at bounding box center [699, 222] width 538 height 25
paste input "32060362 Disney"
type input "32060362 Disney"
click at [489, 280] on div "Name * 32060362 Disney 240 Advertiser * Select advertiser... IAB categories * S…" at bounding box center [695, 273] width 1113 height 154
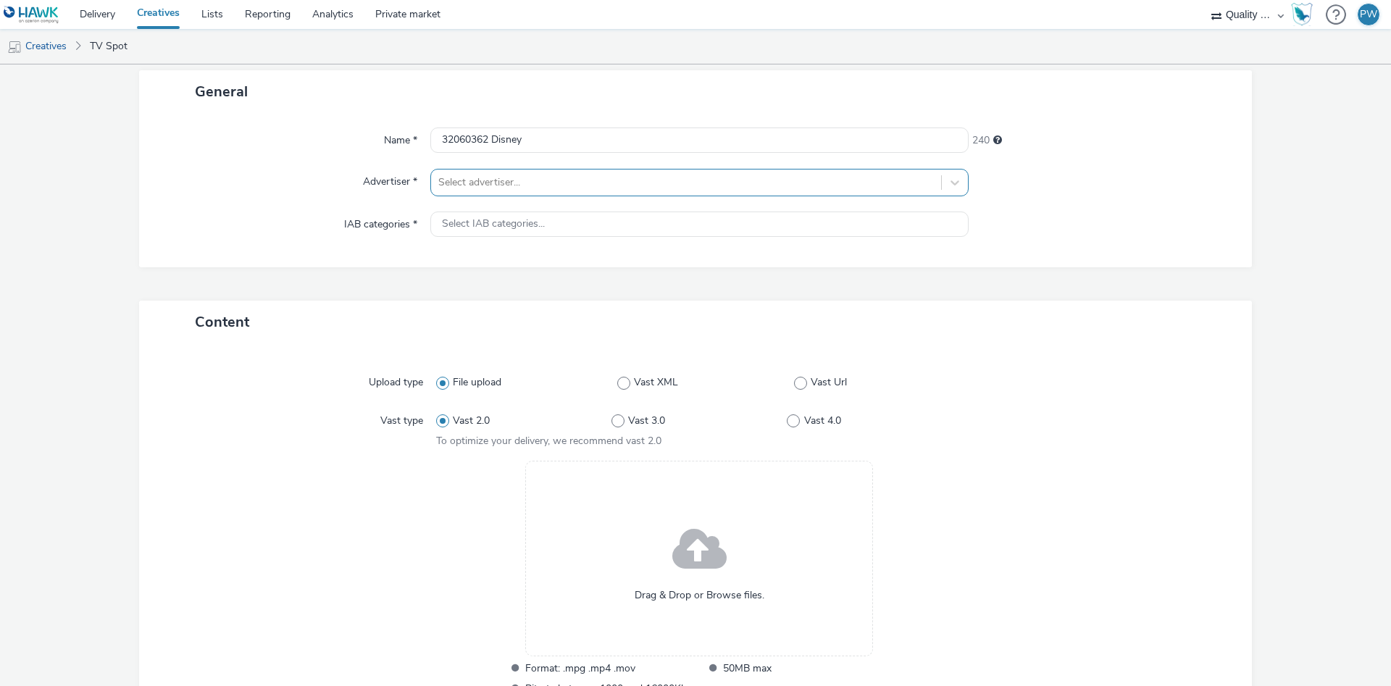
click at [502, 272] on div "General Name * 32060362 Disney 240 Advertiser * Select advertiser... IAB catego…" at bounding box center [695, 185] width 1113 height 230
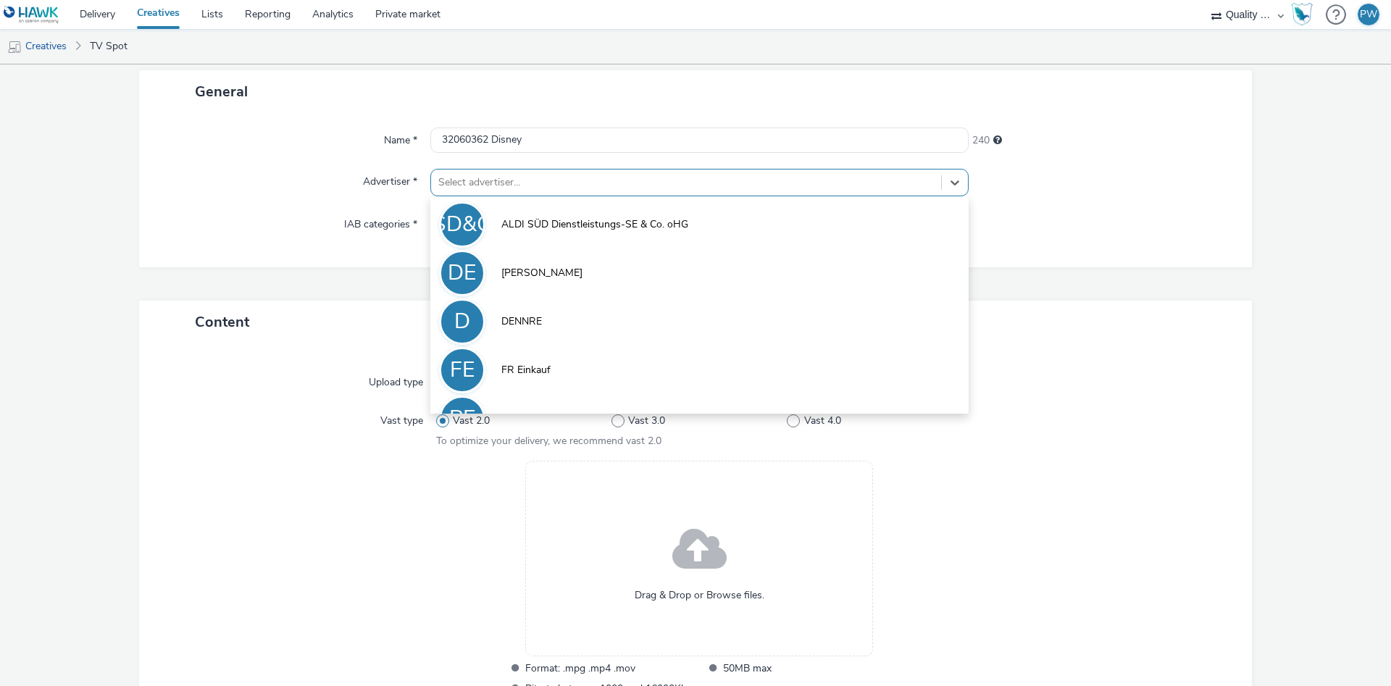
click at [511, 177] on div at bounding box center [686, 182] width 496 height 17
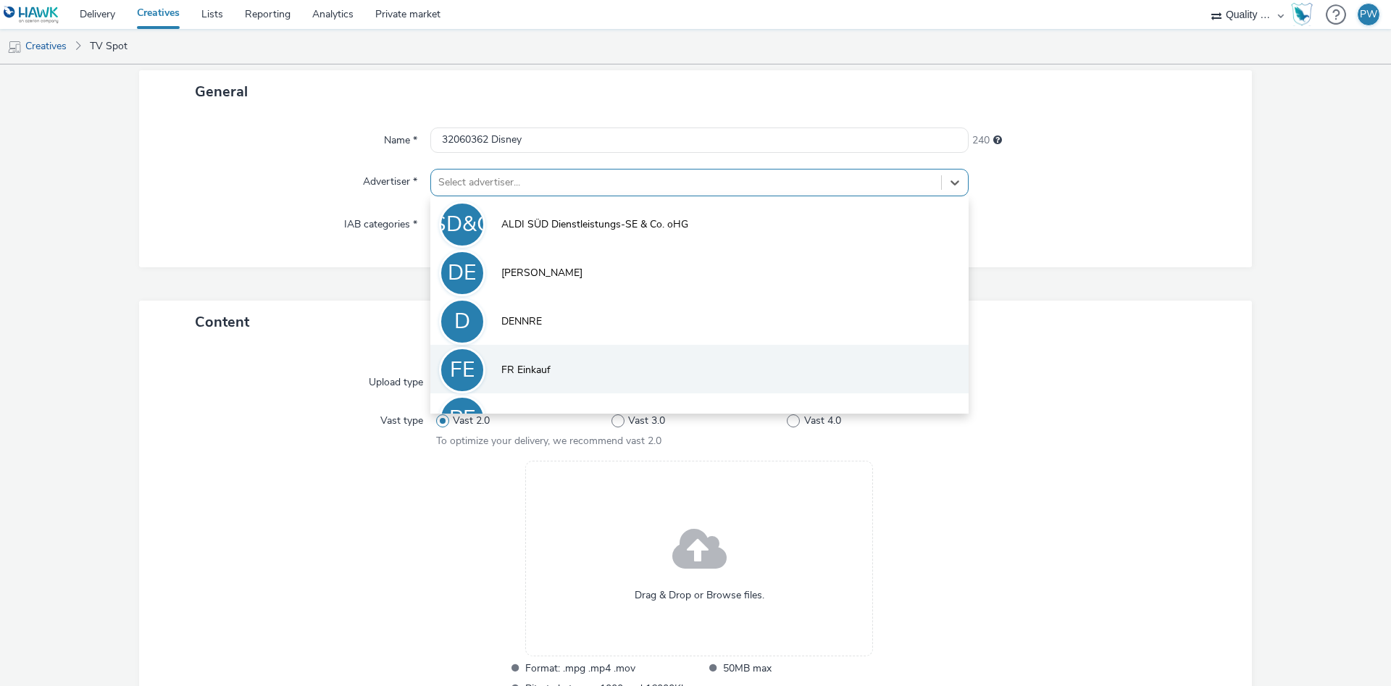
scroll to position [80, 0]
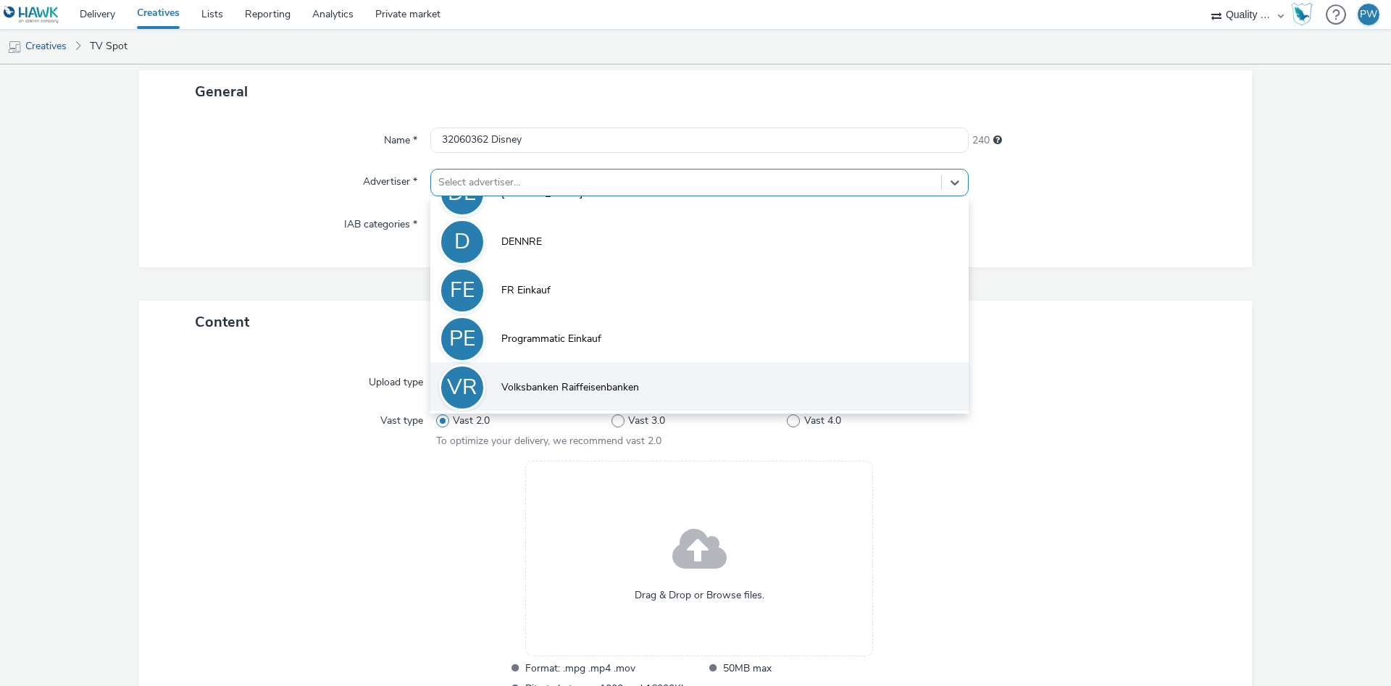
click at [559, 383] on span "Volksbanken Raiffeisenbanken" at bounding box center [570, 387] width 138 height 14
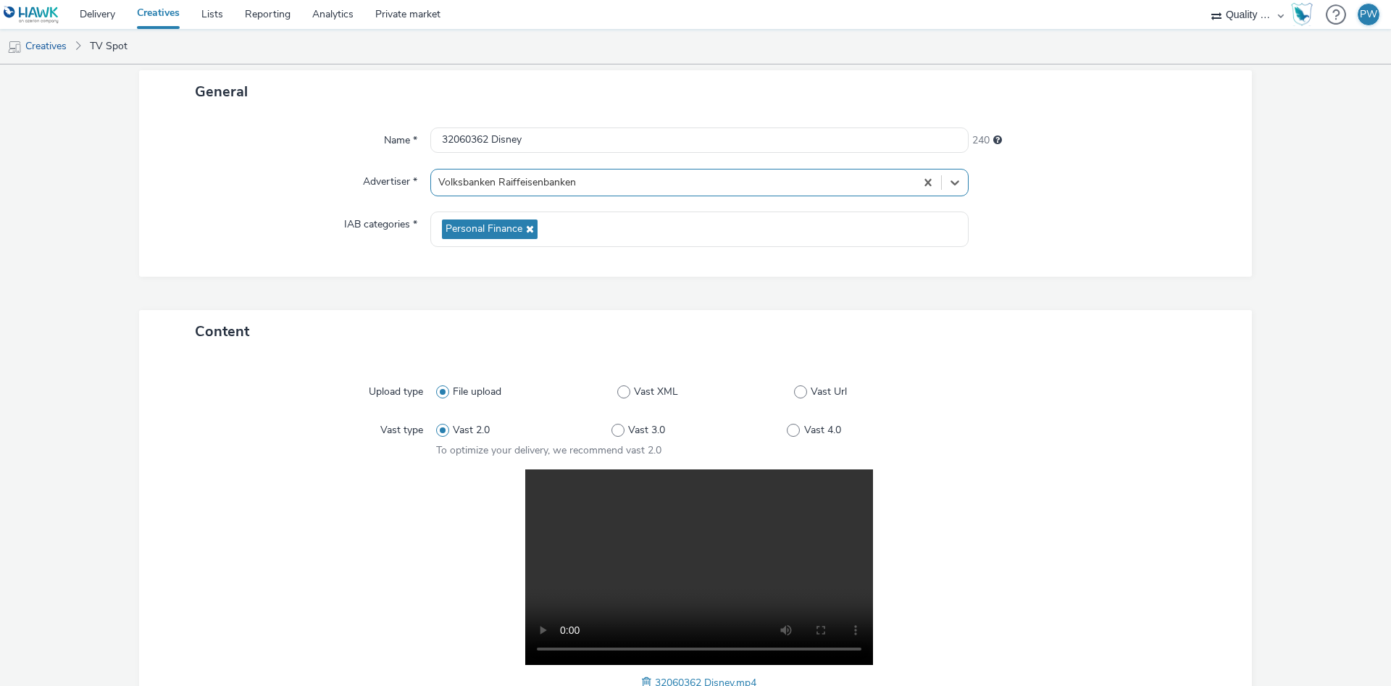
scroll to position [291, 0]
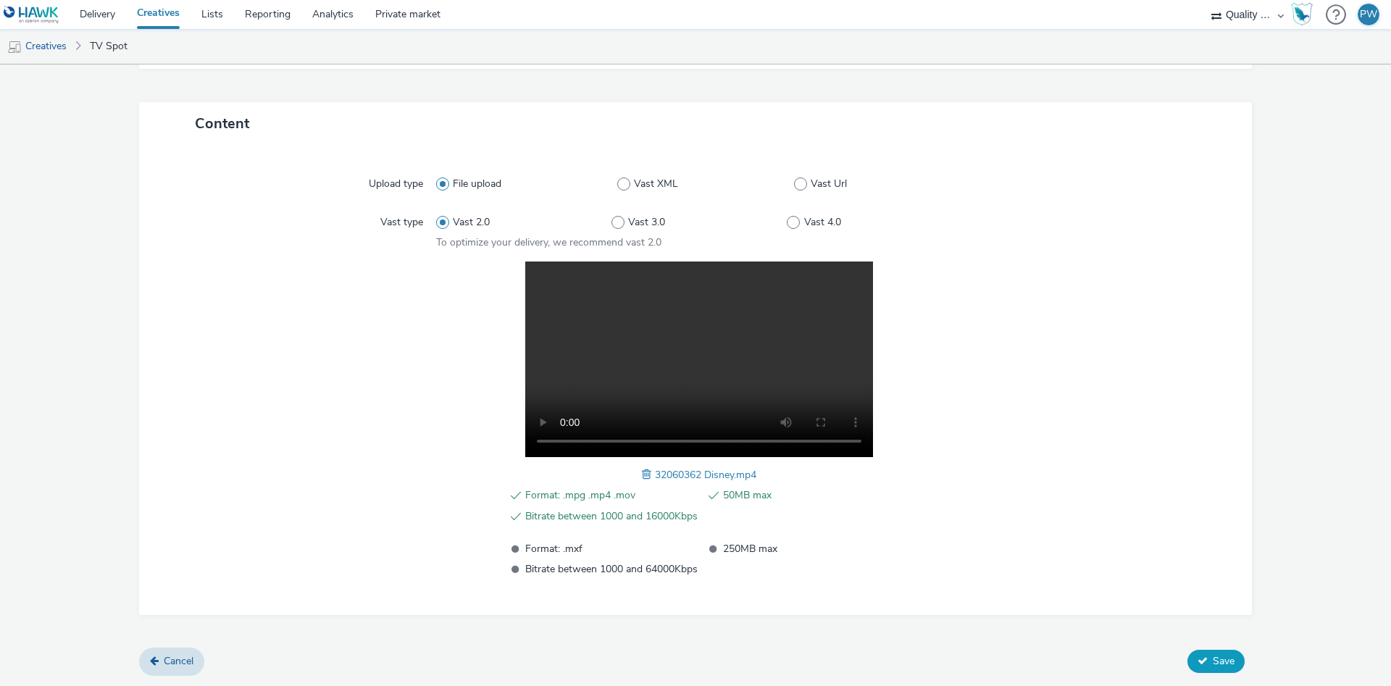
click at [1208, 658] on button "Save" at bounding box center [1215, 661] width 57 height 23
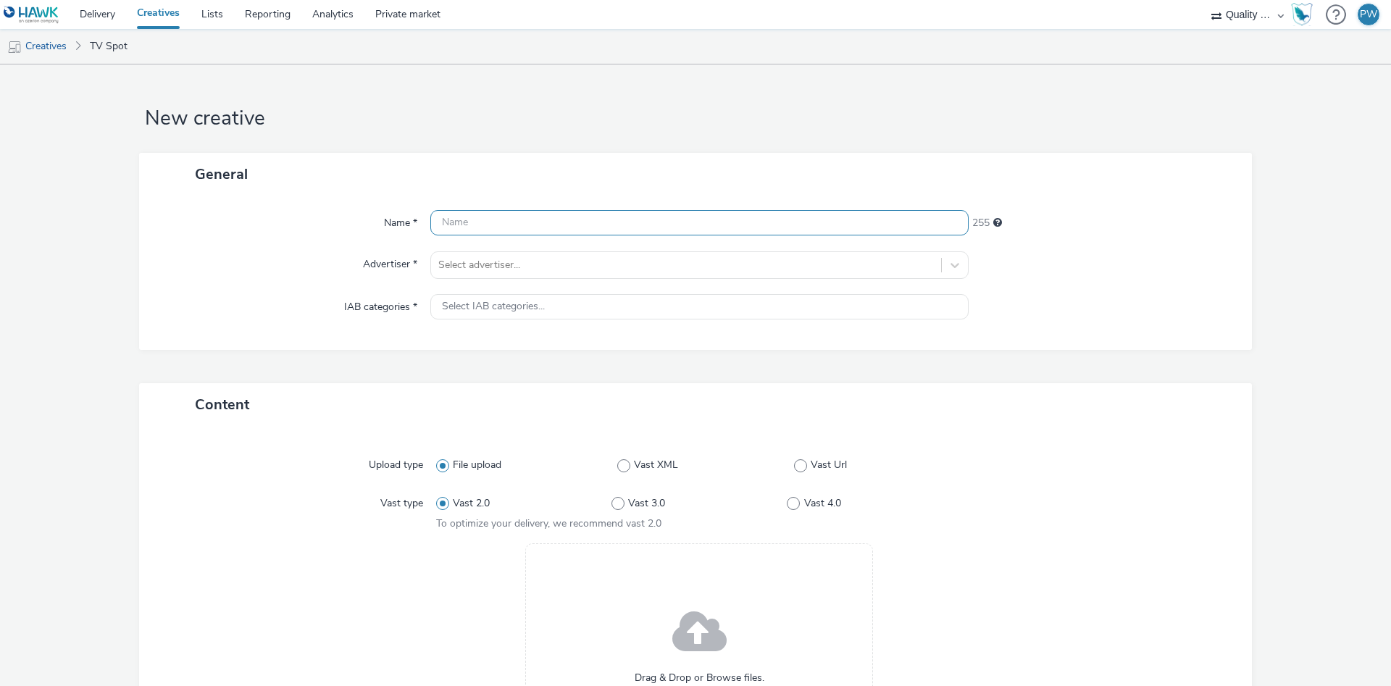
click at [539, 212] on input "text" at bounding box center [699, 222] width 538 height 25
paste input "35060386 Disney"
type input "35060386 Disney"
click at [519, 262] on div at bounding box center [686, 264] width 496 height 17
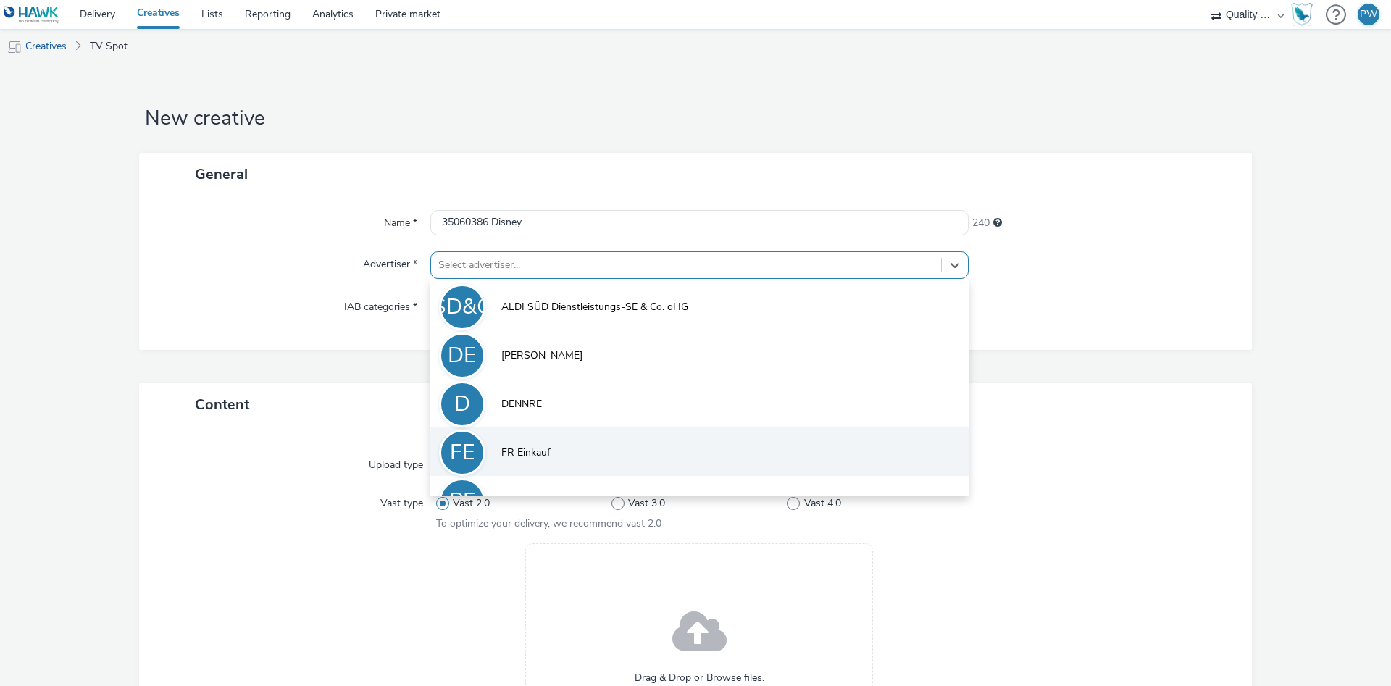
scroll to position [80, 0]
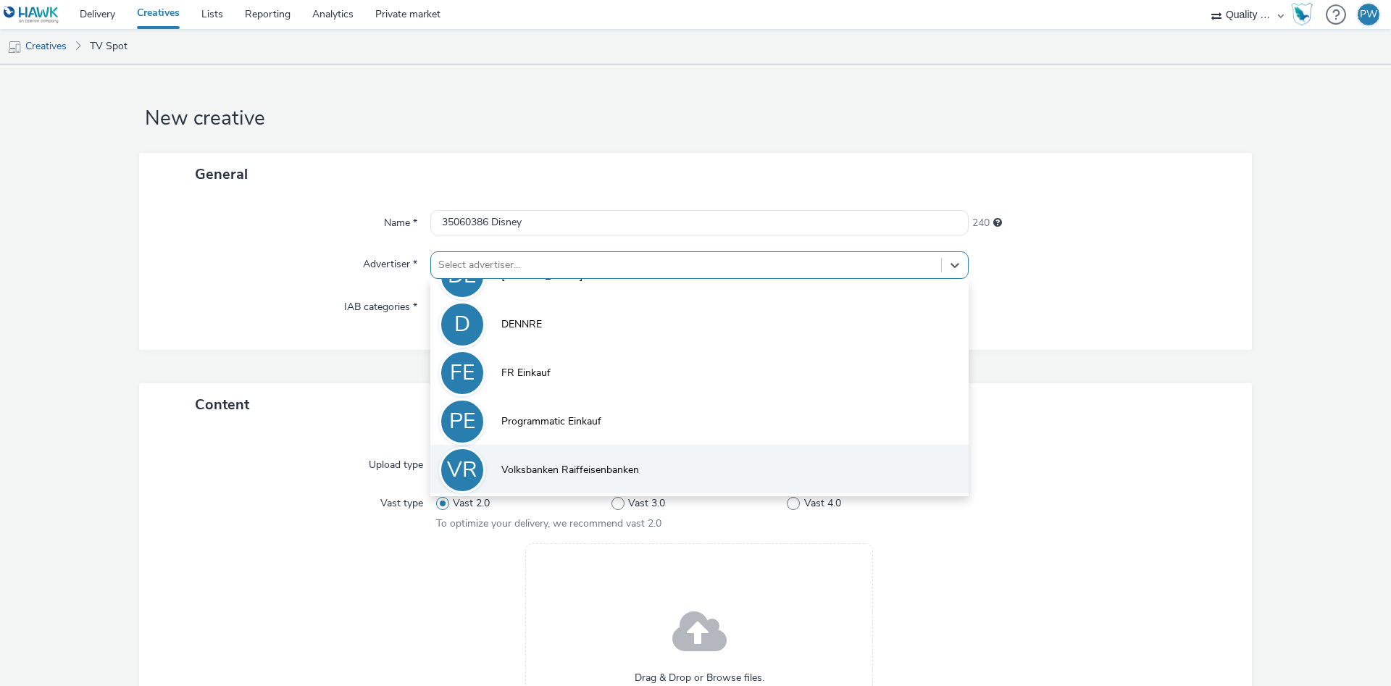
click at [561, 465] on span "Volksbanken Raiffeisenbanken" at bounding box center [570, 470] width 138 height 14
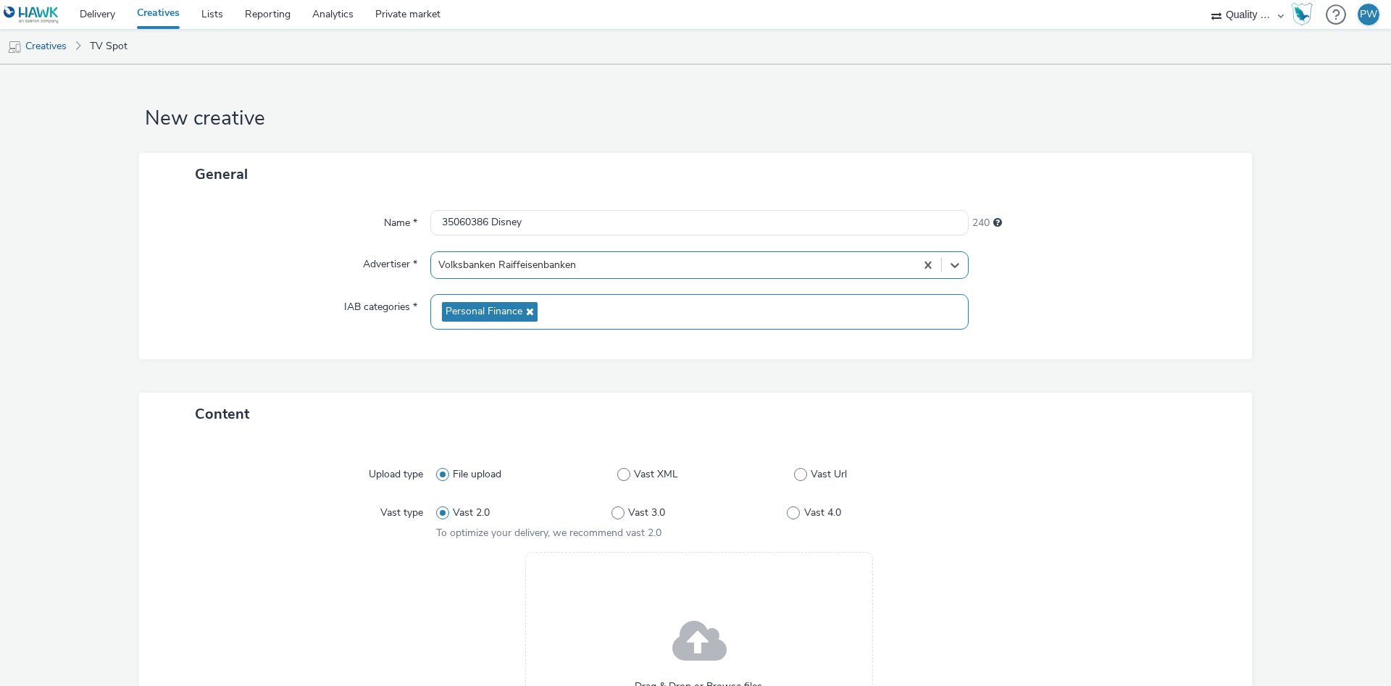
click at [522, 311] on icon at bounding box center [528, 311] width 12 height 10
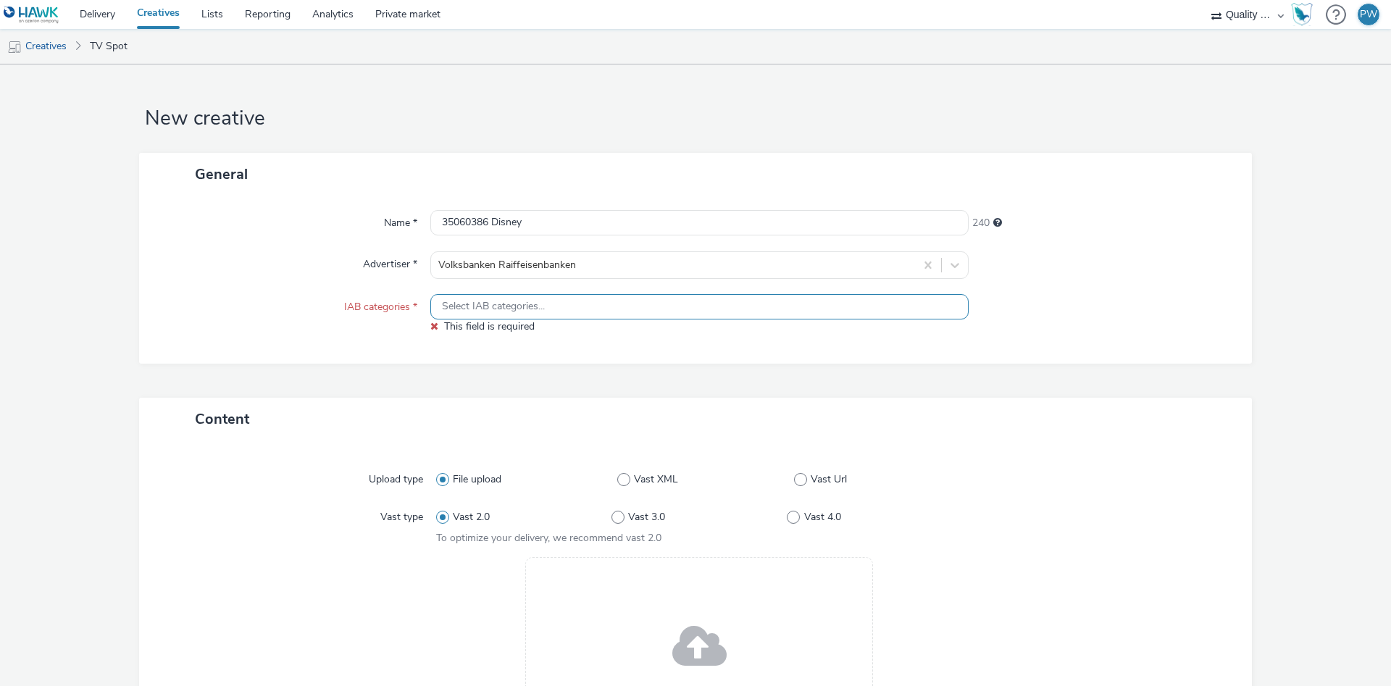
click at [522, 310] on span "Select IAB categories..." at bounding box center [493, 307] width 103 height 12
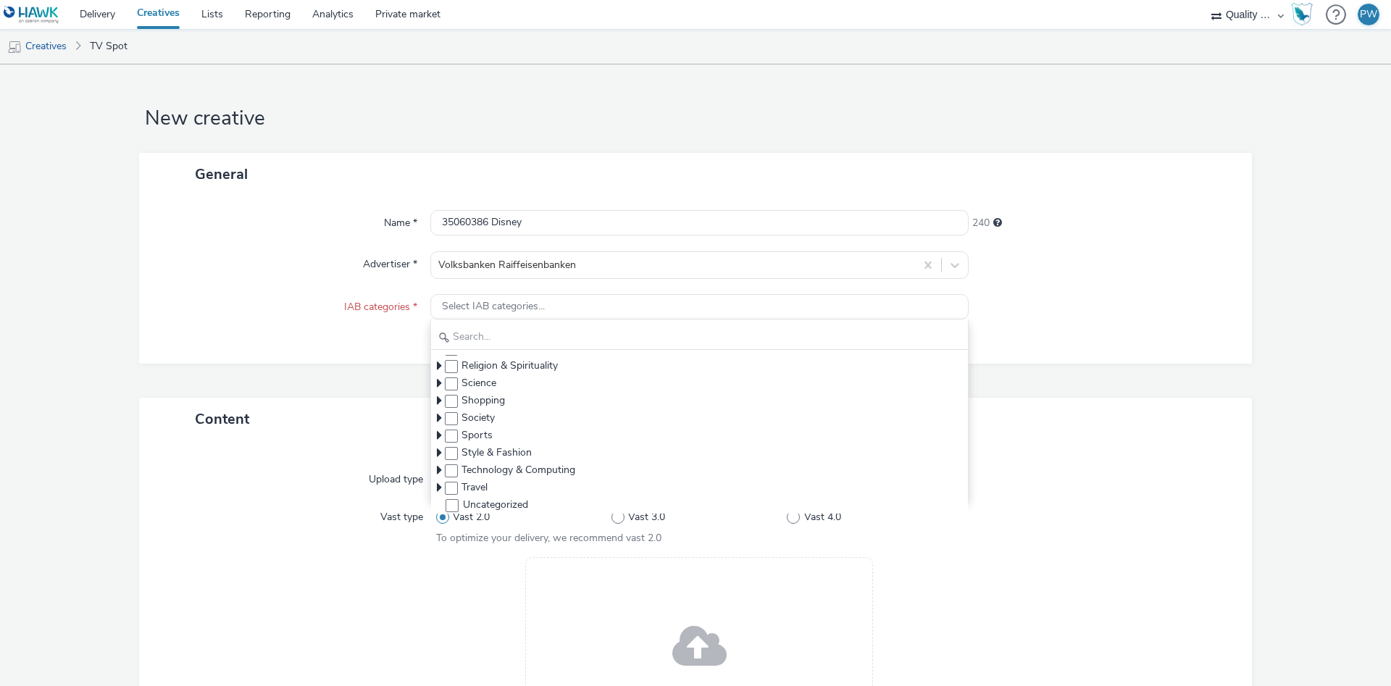
click at [302, 341] on div "Name * 35060386 Disney 240 Advertiser * Volksbanken Raiffeisenbanken IAB catego…" at bounding box center [695, 280] width 1113 height 168
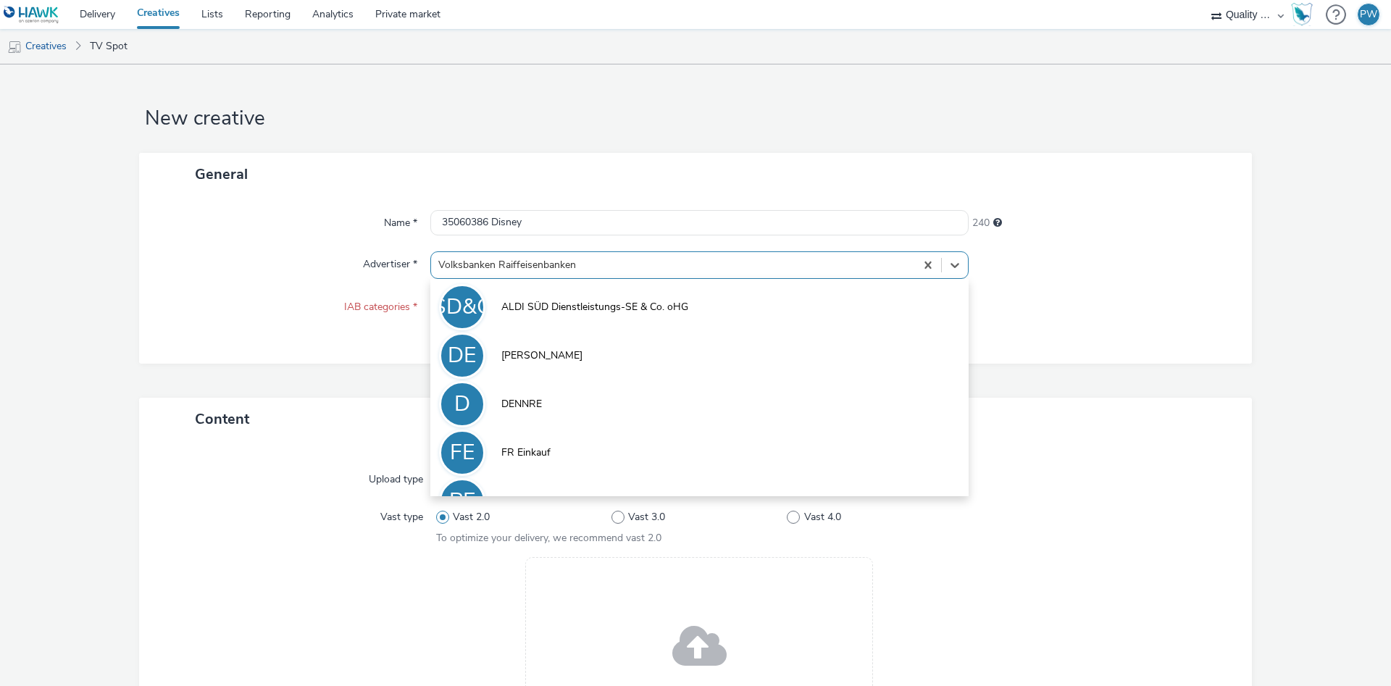
click at [516, 257] on div at bounding box center [672, 264] width 469 height 17
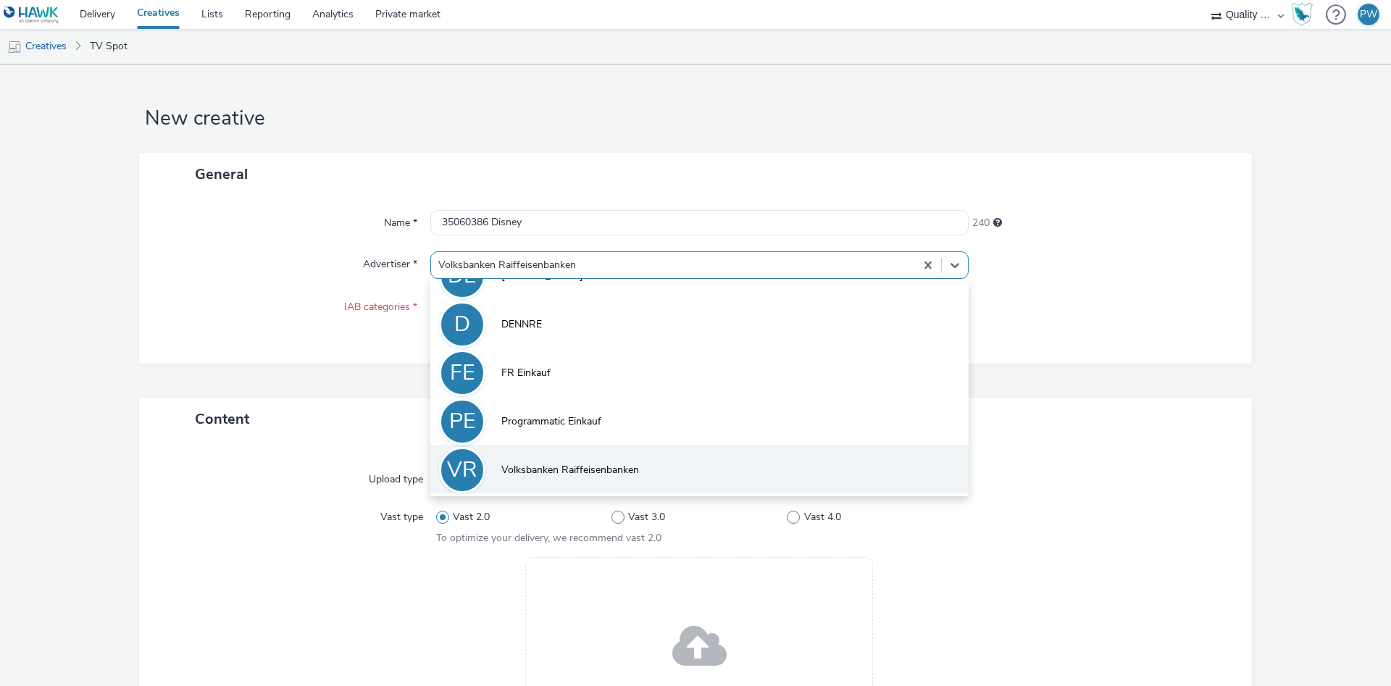
click at [570, 459] on li "VR Volksbanken Raiffeisenbanken" at bounding box center [699, 469] width 538 height 49
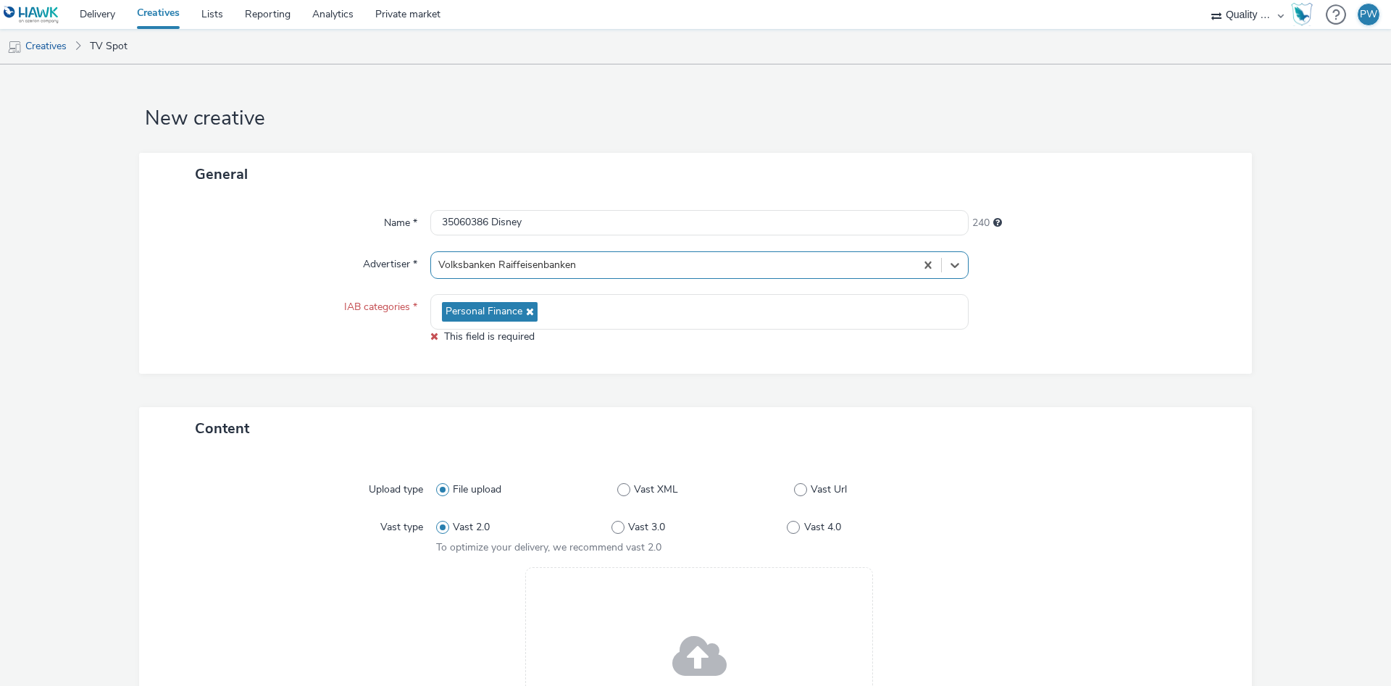
click at [302, 310] on div "IAB categories *" at bounding box center [292, 319] width 277 height 50
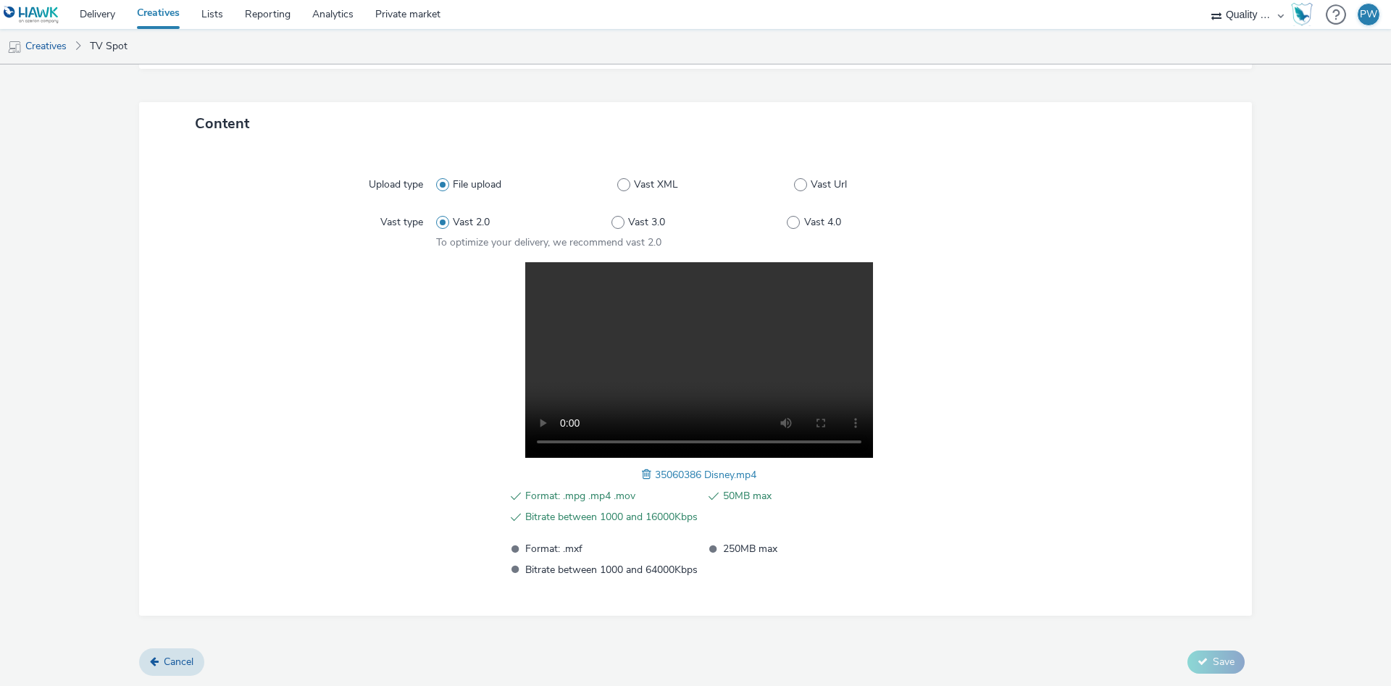
scroll to position [0, 0]
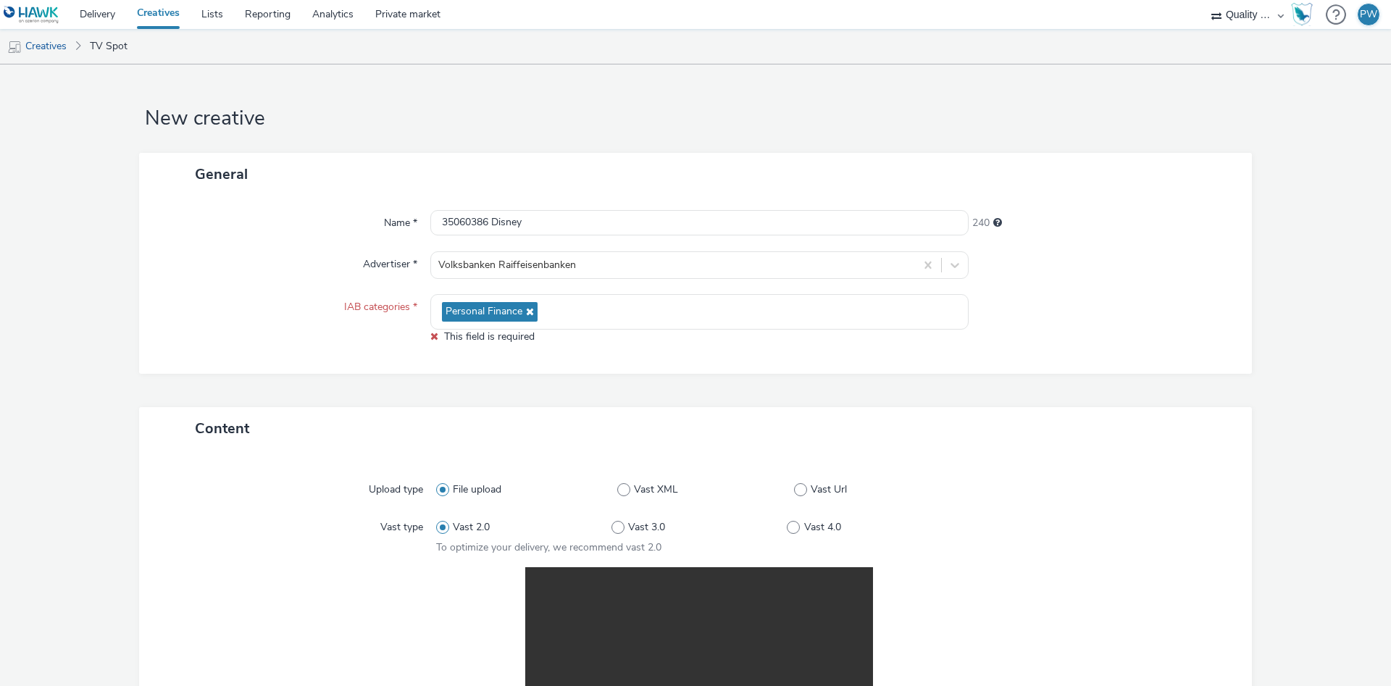
click at [561, 367] on div "Name * 35060386 Disney 240 Advertiser * Volksbanken Raiffeisenbanken IAB catego…" at bounding box center [695, 285] width 1113 height 178
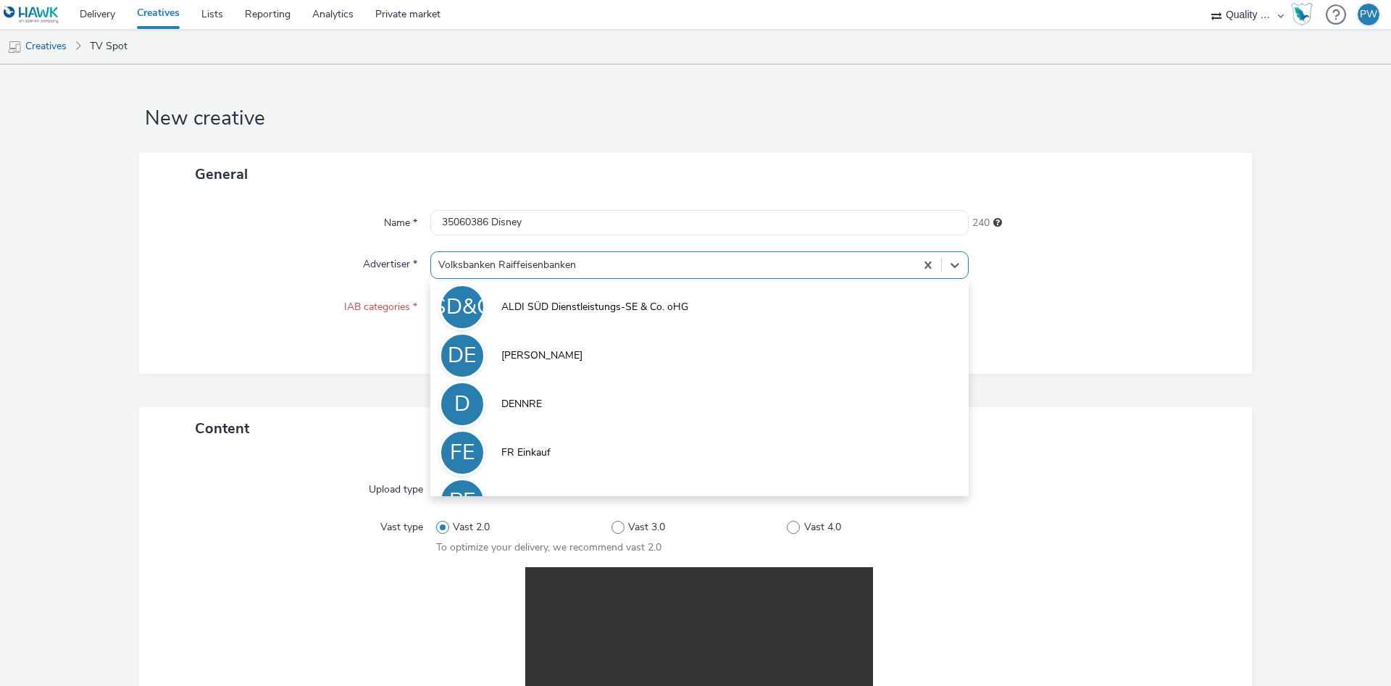
click at [556, 256] on div at bounding box center [672, 264] width 469 height 17
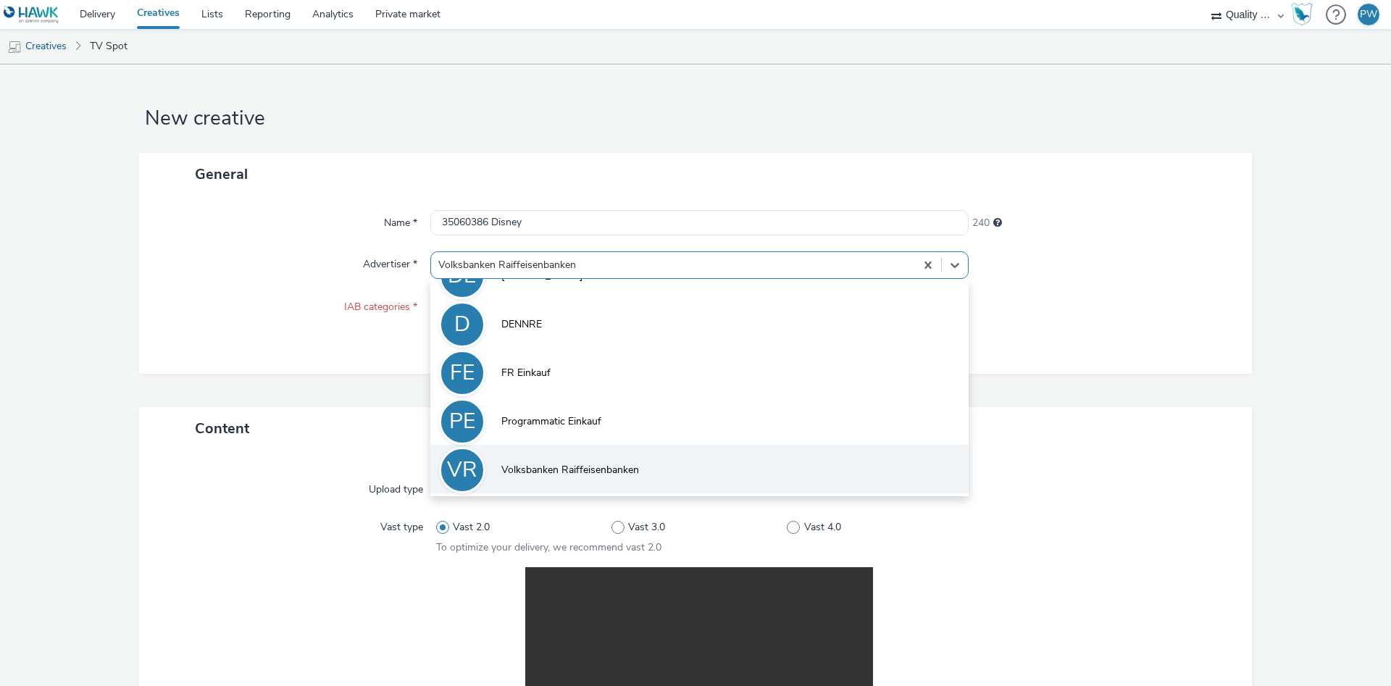
click at [577, 478] on li "VR Volksbanken Raiffeisenbanken" at bounding box center [699, 469] width 538 height 49
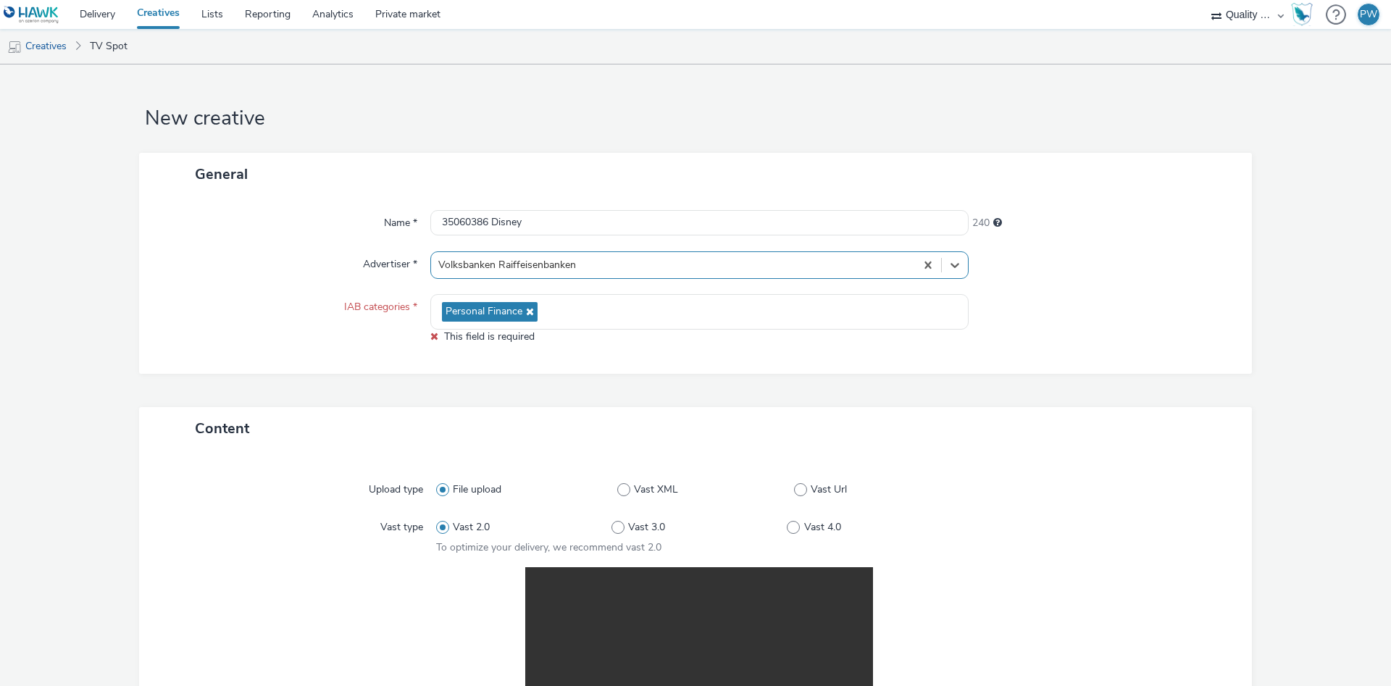
click at [520, 361] on div "Name * 35060386 Disney 240 Advertiser * option Volksbanken Raiffeisenbanken, se…" at bounding box center [695, 285] width 1113 height 178
click at [367, 291] on div "Name * 35060386 Disney 240 Advertiser * Volksbanken Raiffeisenbanken IAB catego…" at bounding box center [695, 285] width 1113 height 178
click at [378, 312] on label "IAB categories *" at bounding box center [380, 304] width 85 height 20
click at [530, 313] on icon at bounding box center [528, 311] width 12 height 10
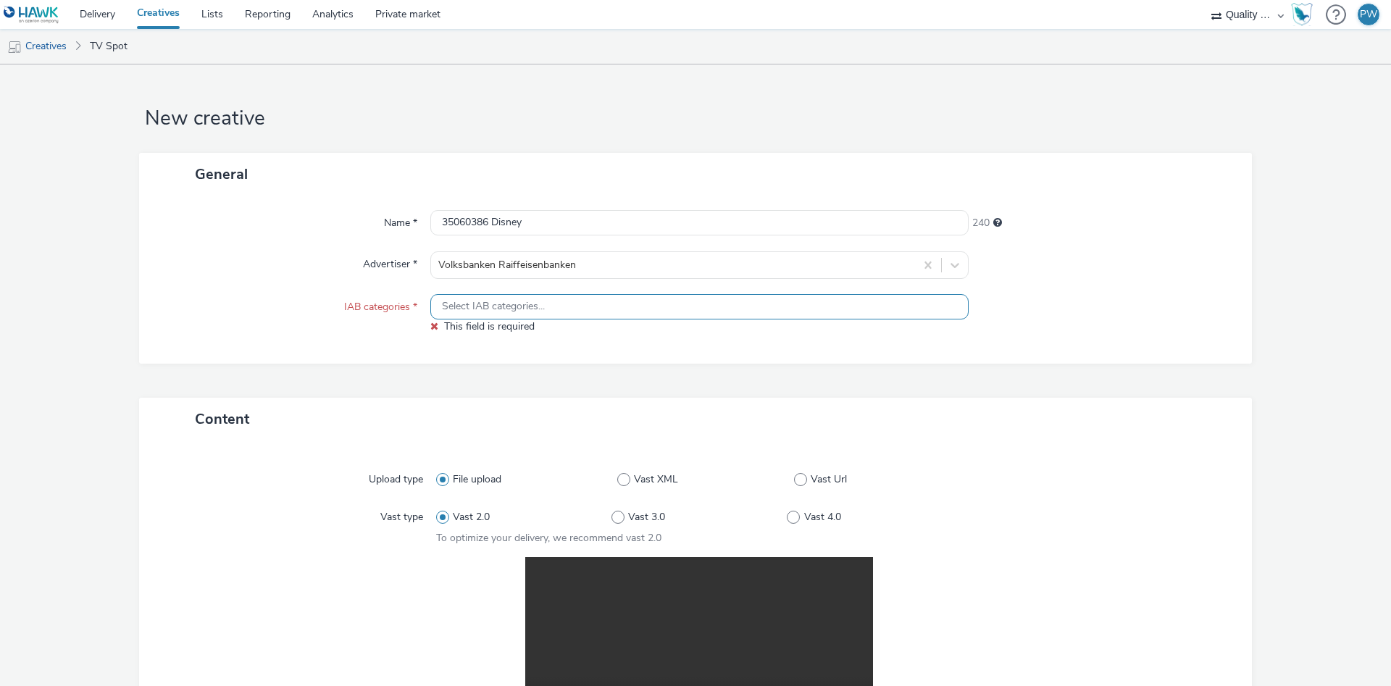
click at [516, 311] on span "Select IAB categories..." at bounding box center [493, 307] width 103 height 12
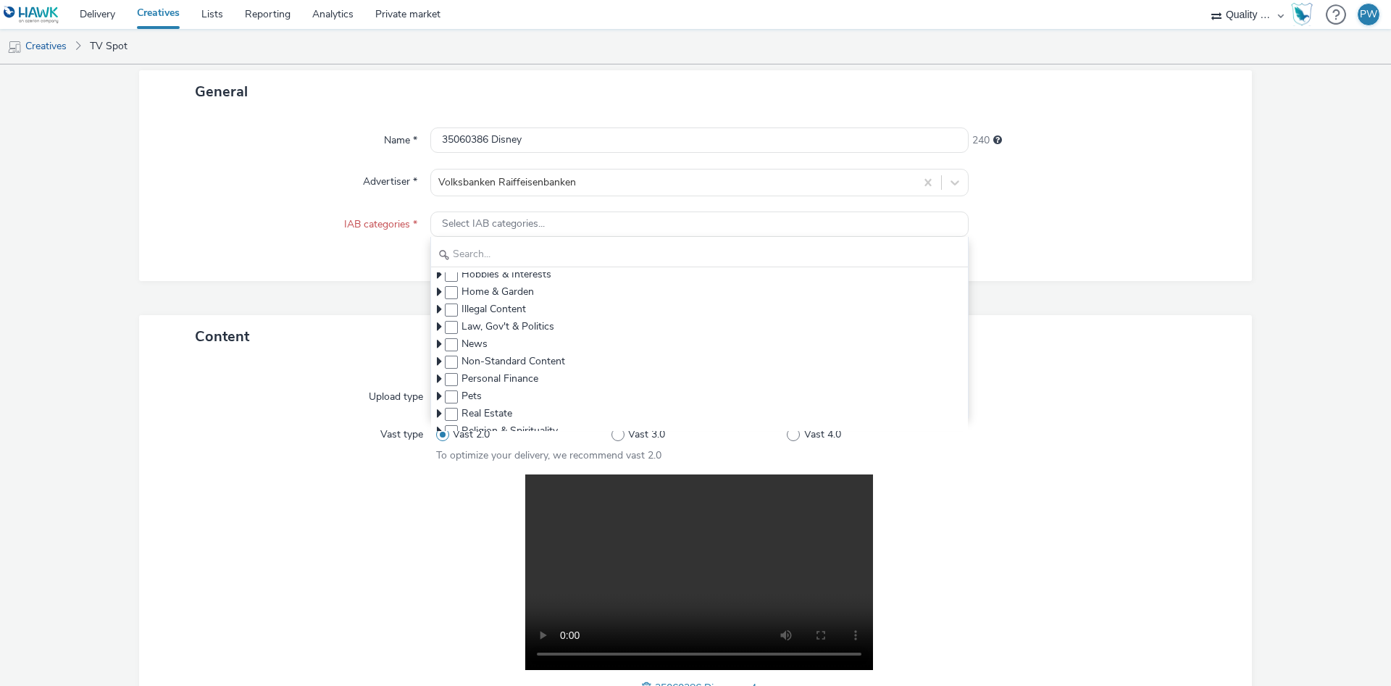
scroll to position [165, 0]
click at [506, 379] on span "Personal Finance" at bounding box center [499, 376] width 77 height 14
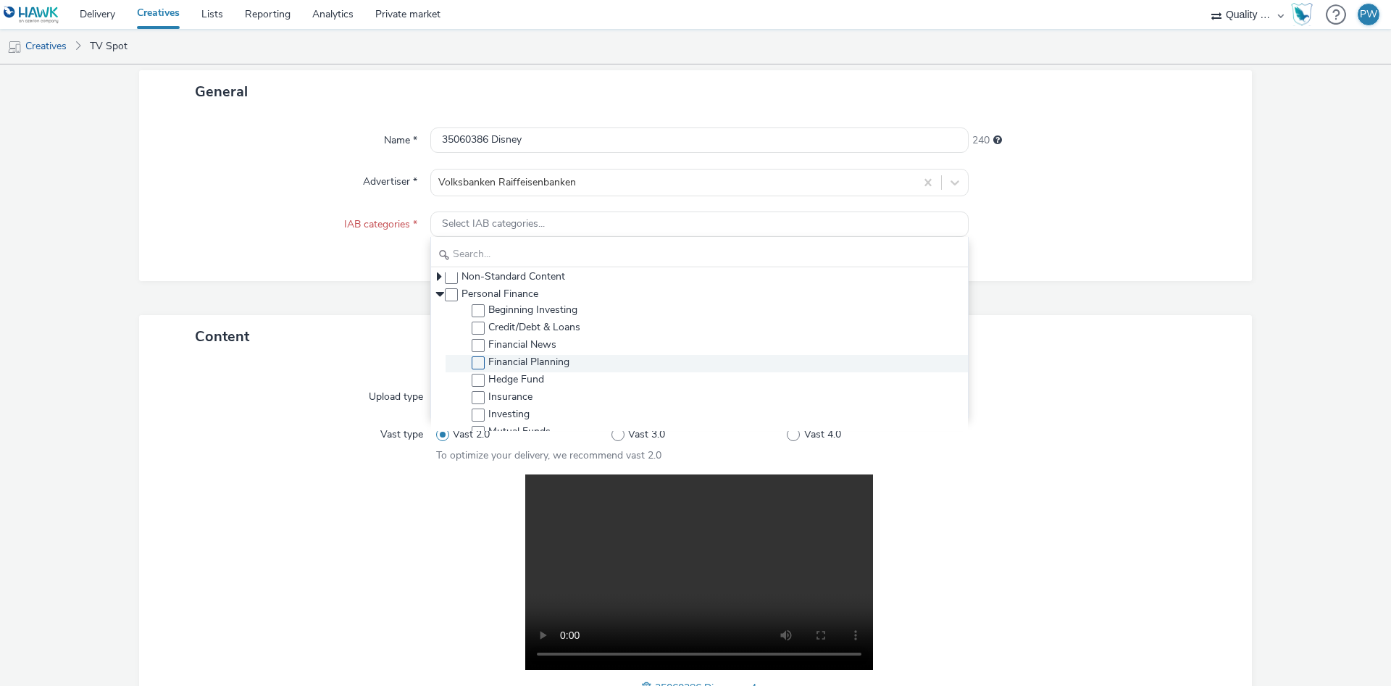
scroll to position [330, 0]
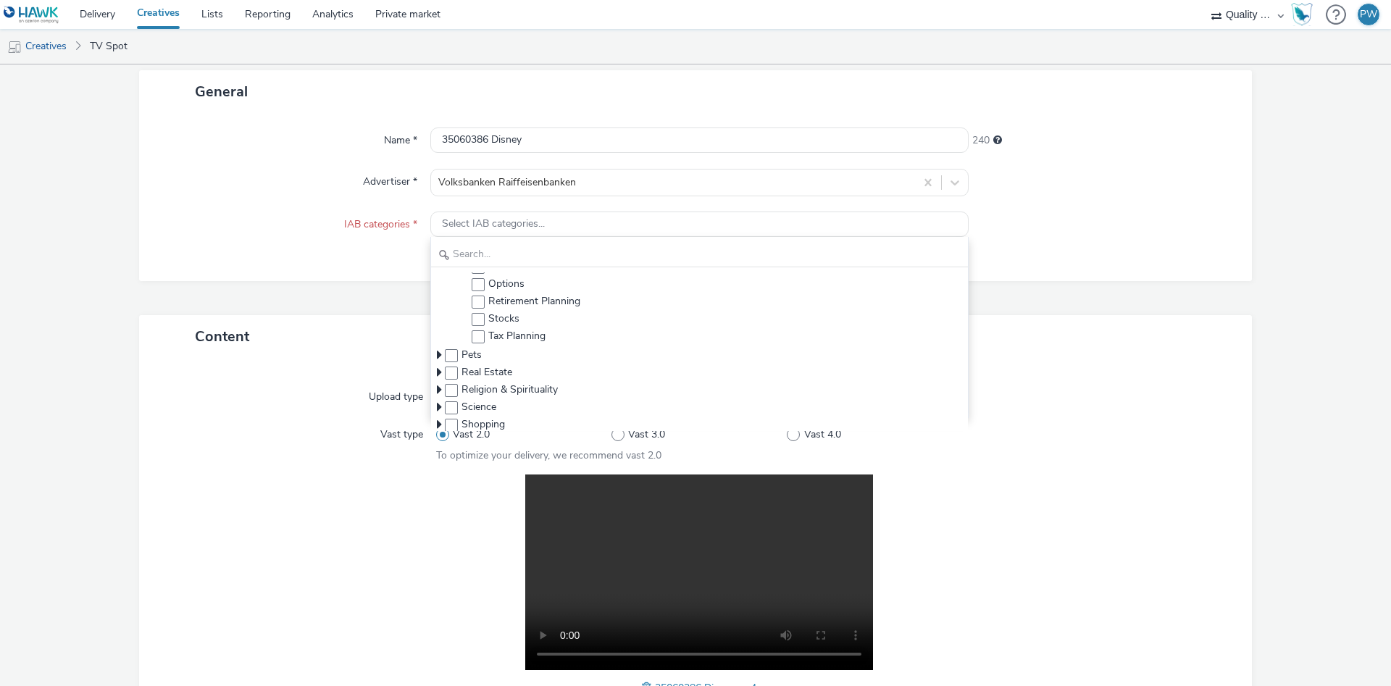
click at [345, 263] on div "Name * 35060386 Disney 240 Advertiser * Volksbanken Raiffeisenbanken IAB catego…" at bounding box center [695, 197] width 1113 height 168
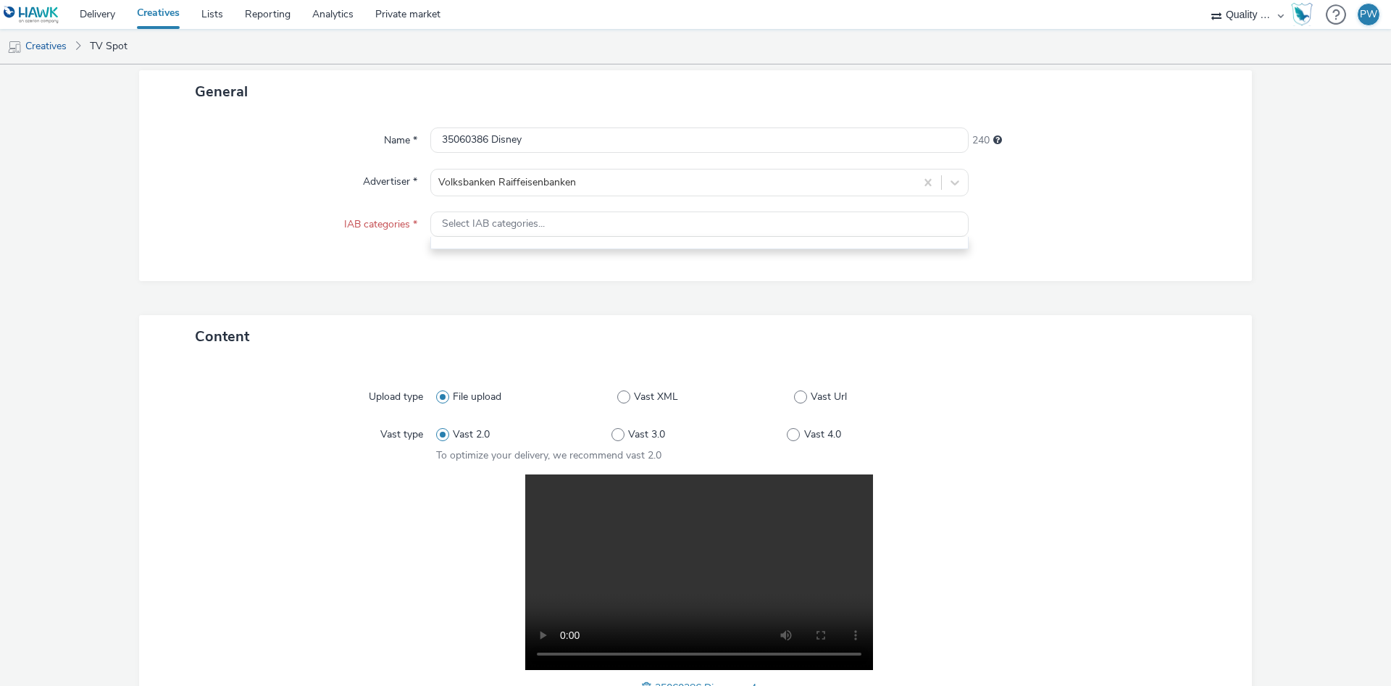
click at [340, 260] on div "Name * 35060386 Disney 240 Advertiser * Volksbanken Raiffeisenbanken IAB catego…" at bounding box center [695, 197] width 1113 height 168
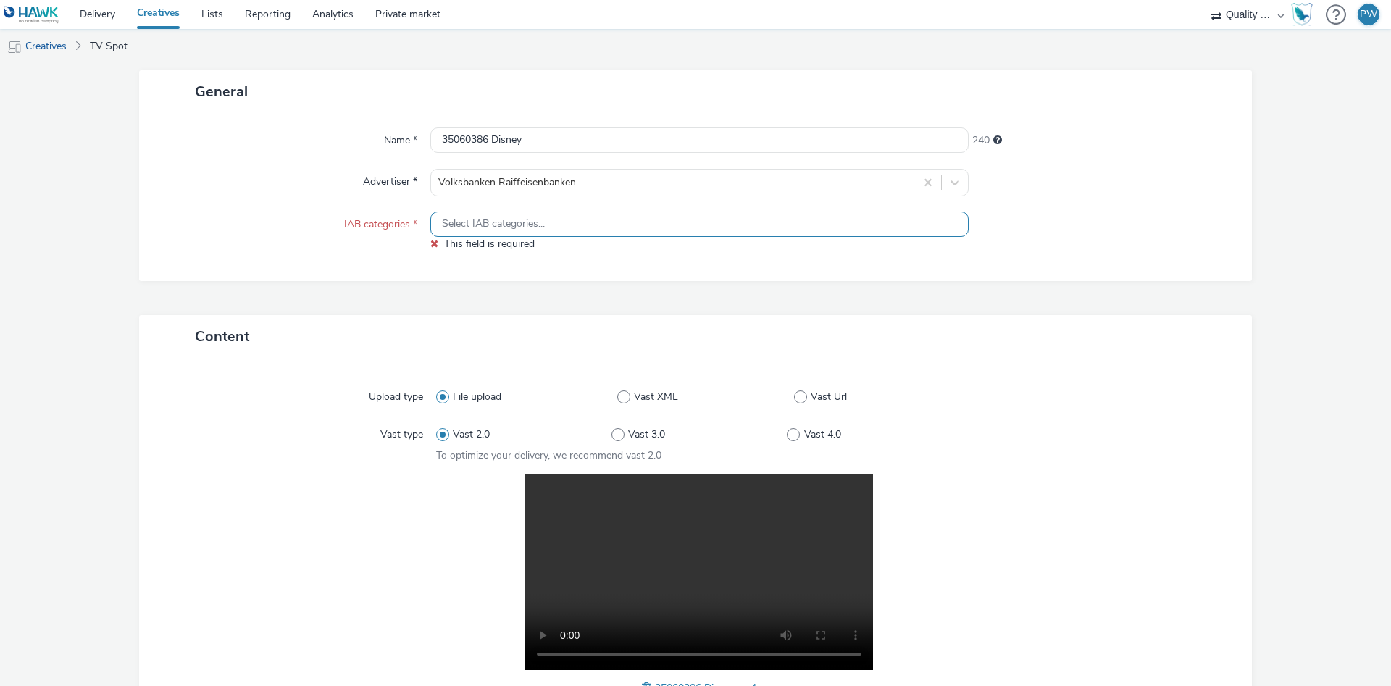
click at [447, 224] on span "Select IAB categories..." at bounding box center [493, 224] width 103 height 12
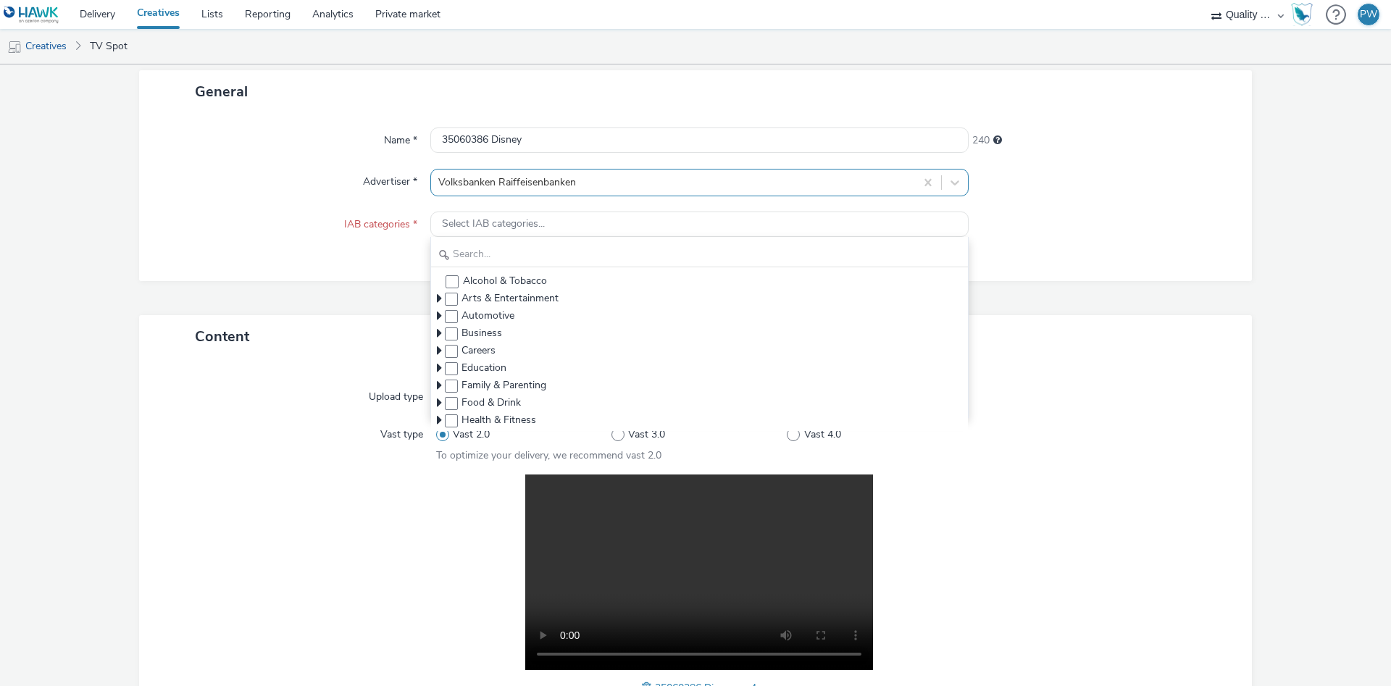
click at [487, 187] on div at bounding box center [672, 182] width 469 height 17
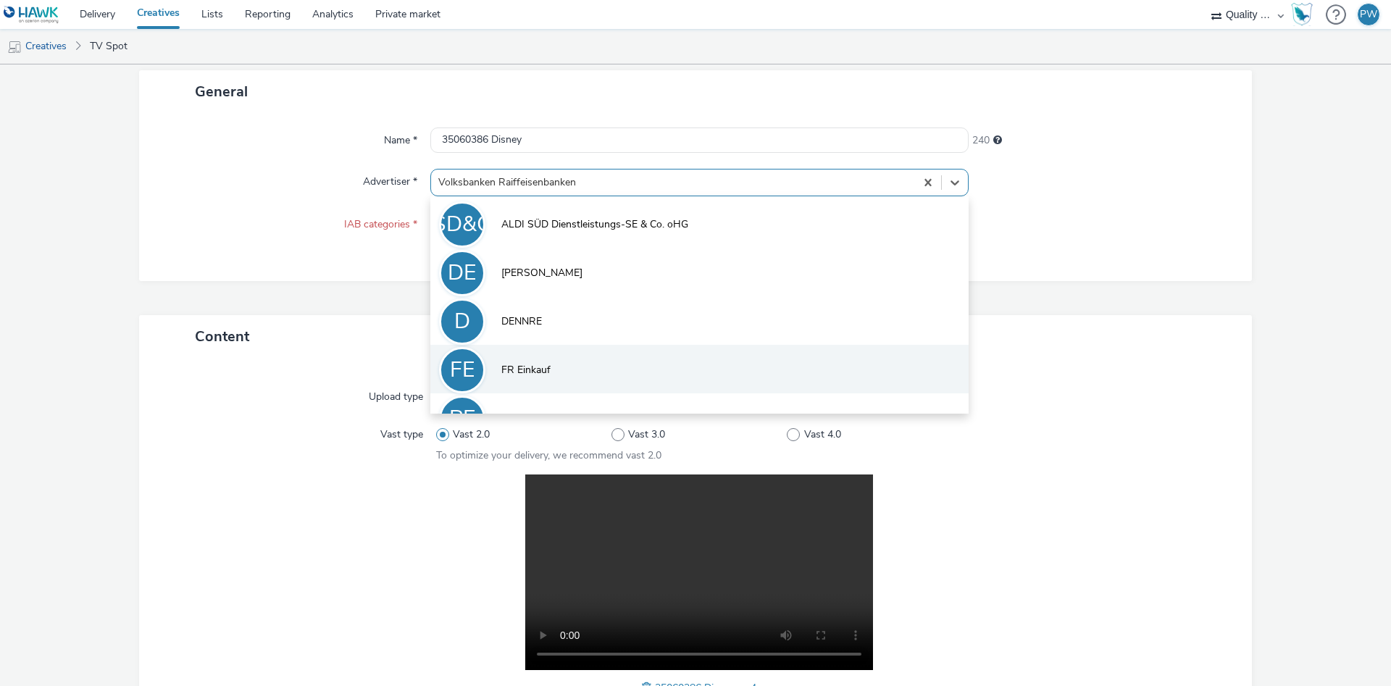
scroll to position [80, 0]
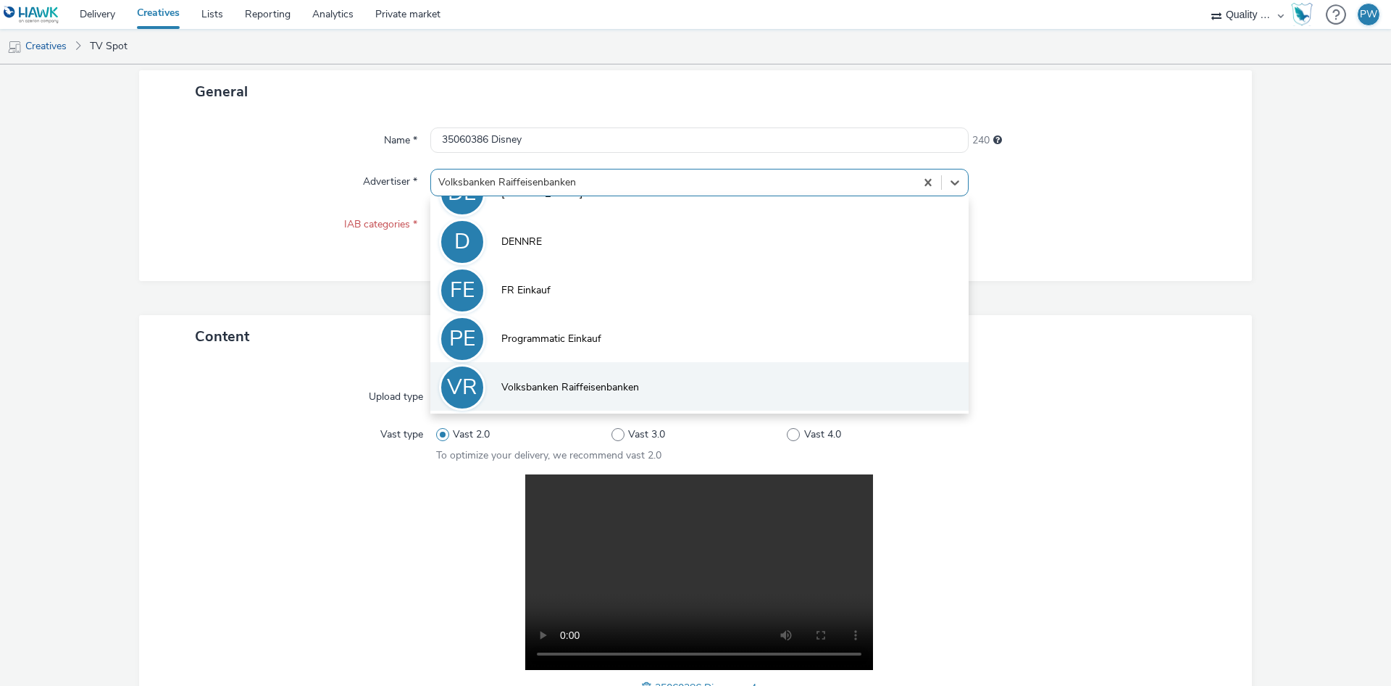
click at [554, 398] on li "VR Volksbanken Raiffeisenbanken" at bounding box center [699, 386] width 538 height 49
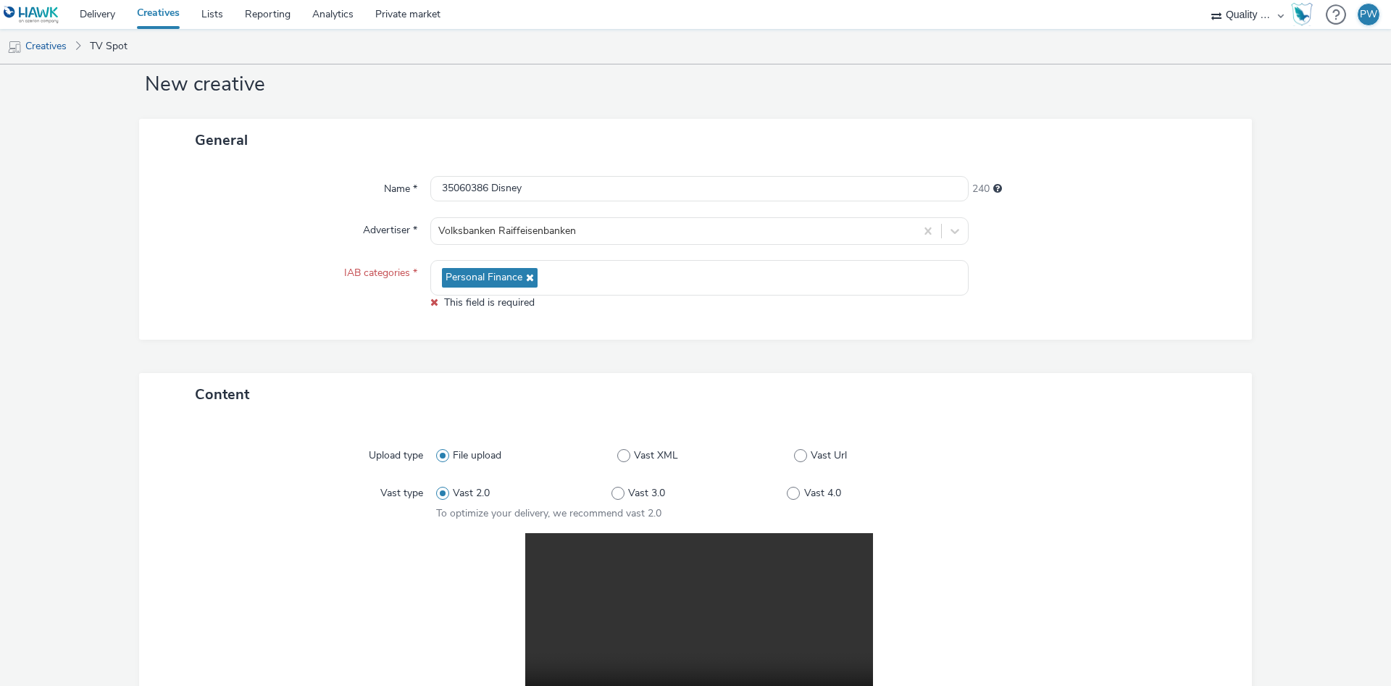
scroll to position [0, 0]
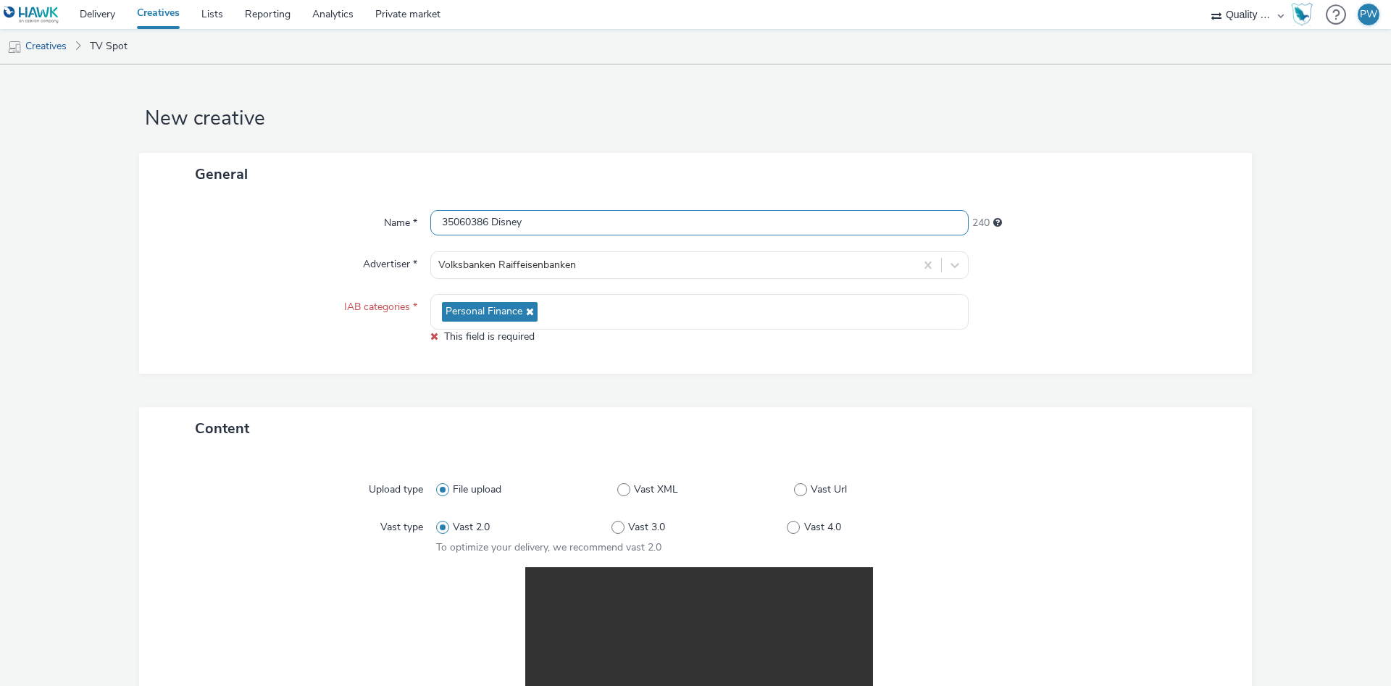
drag, startPoint x: 522, startPoint y: 221, endPoint x: 347, endPoint y: 212, distance: 174.9
click at [430, 212] on input "35060386 Disney" at bounding box center [699, 222] width 538 height 25
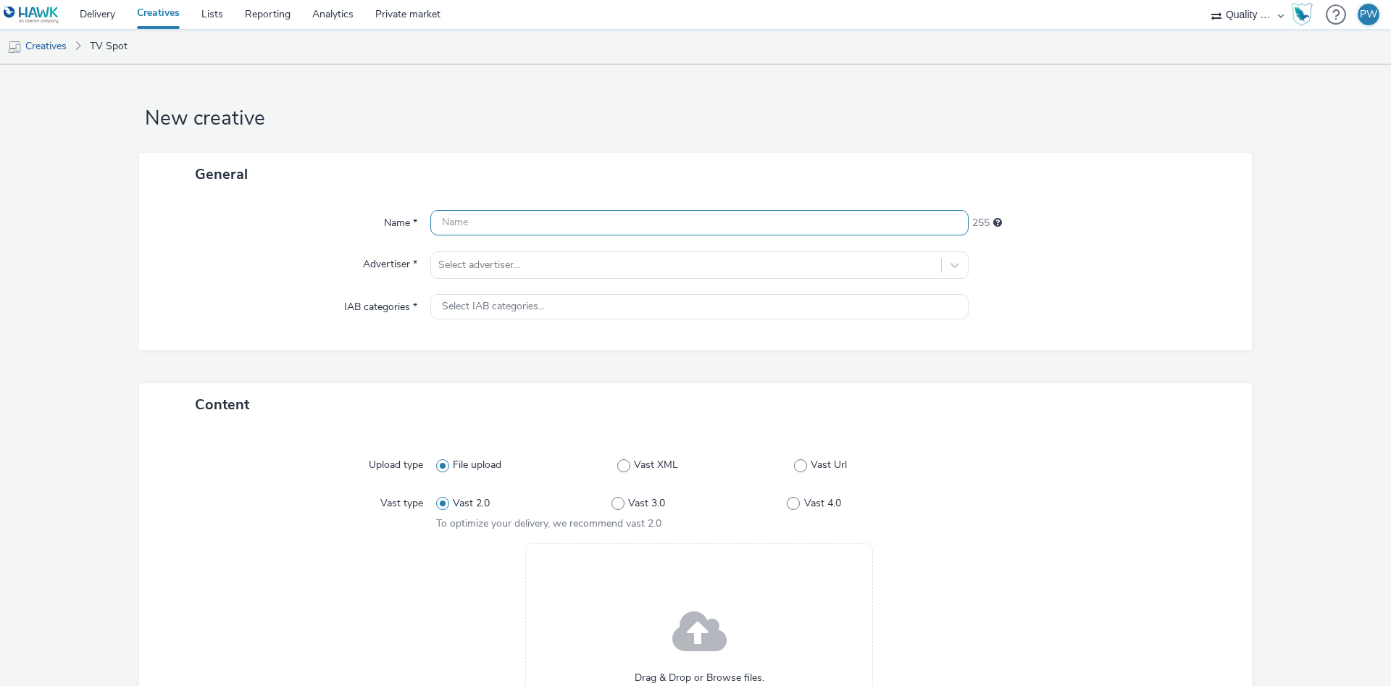
click at [483, 220] on input "text" at bounding box center [699, 222] width 538 height 25
paste input "32061414 Disney"
type input "32061414 Disney"
click at [485, 269] on div at bounding box center [686, 264] width 496 height 17
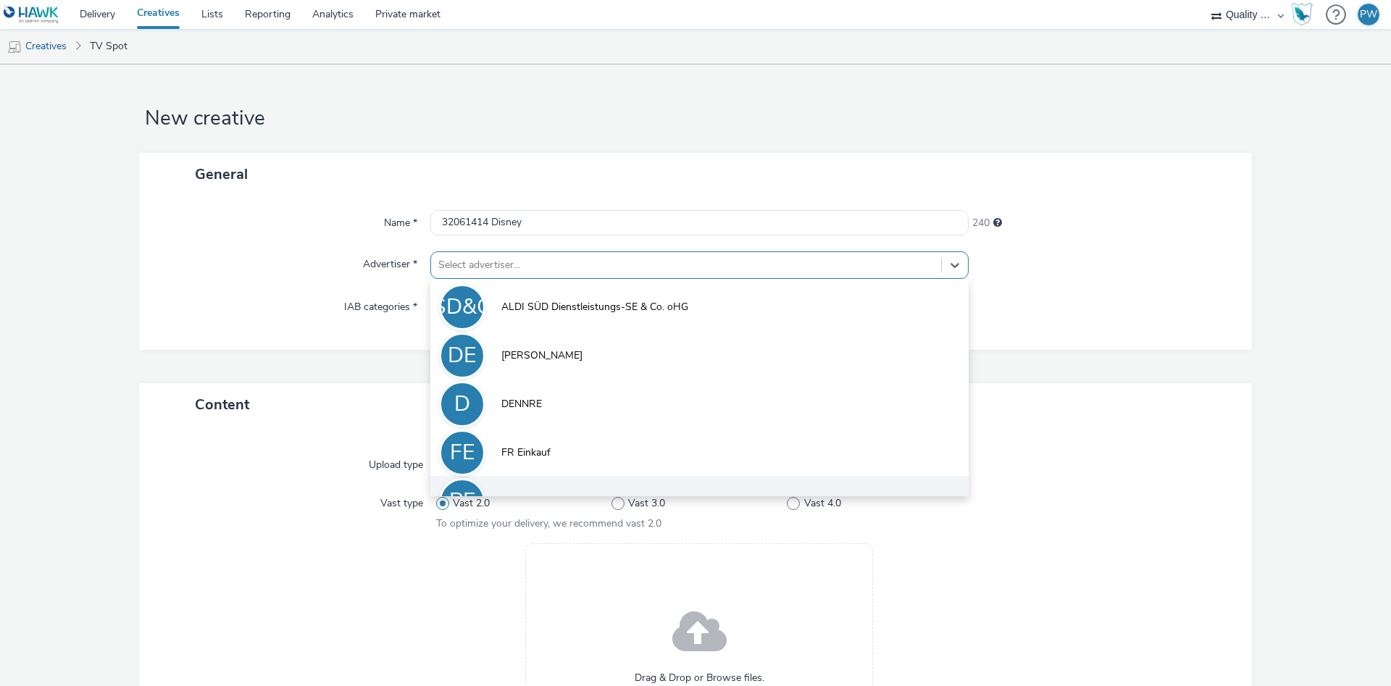
scroll to position [80, 0]
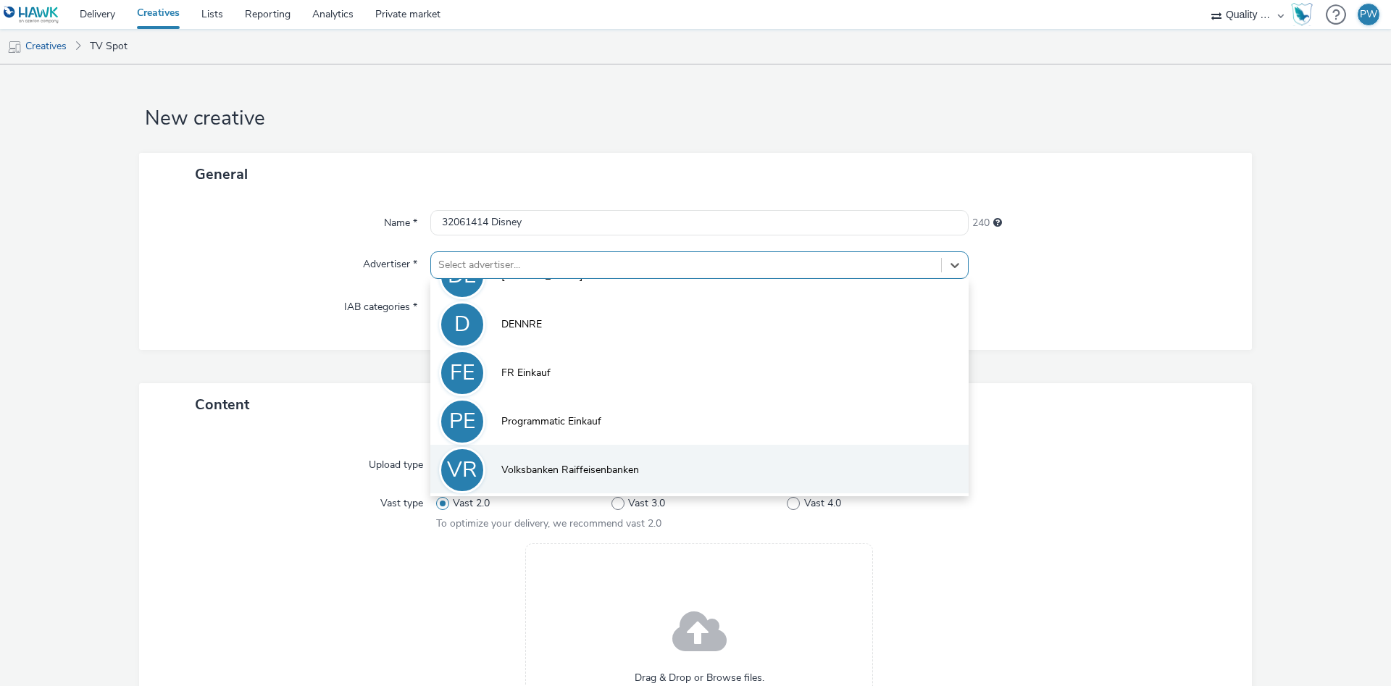
click at [550, 461] on li "VR Volksbanken Raiffeisenbanken" at bounding box center [699, 469] width 538 height 49
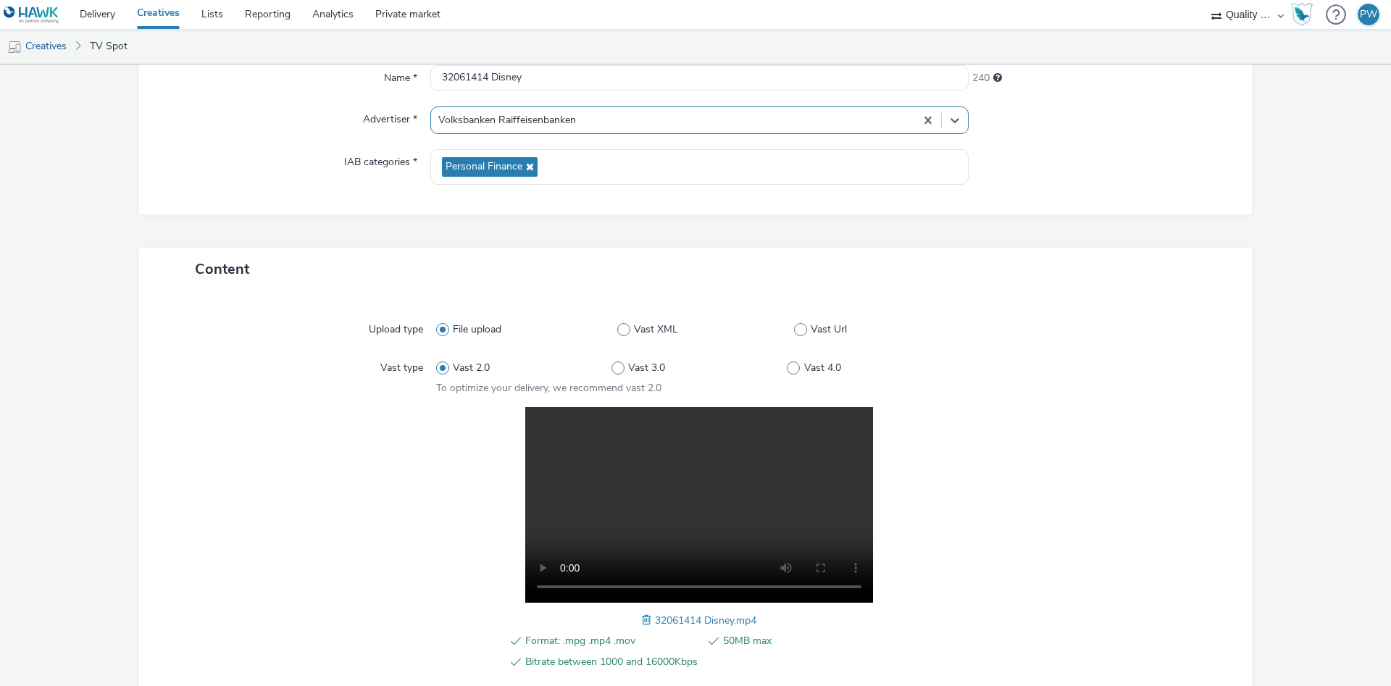
scroll to position [291, 0]
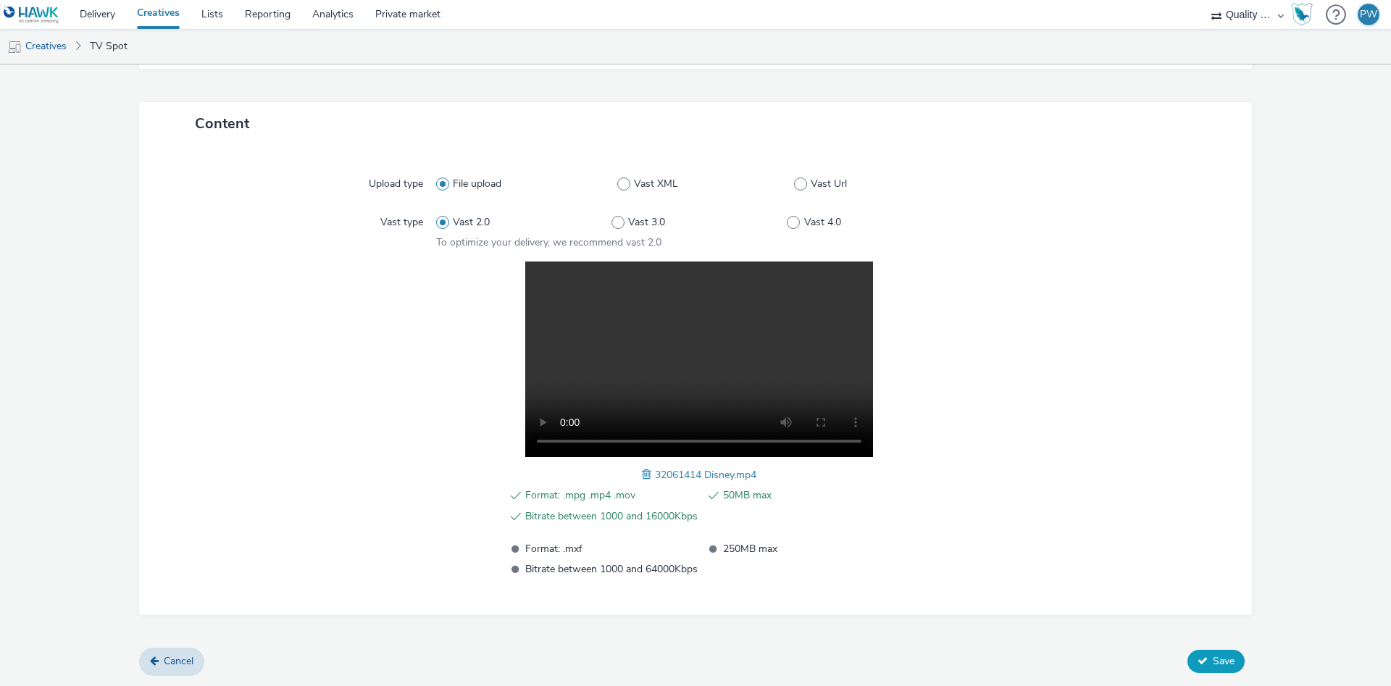
click at [1198, 664] on icon at bounding box center [1203, 661] width 10 height 10
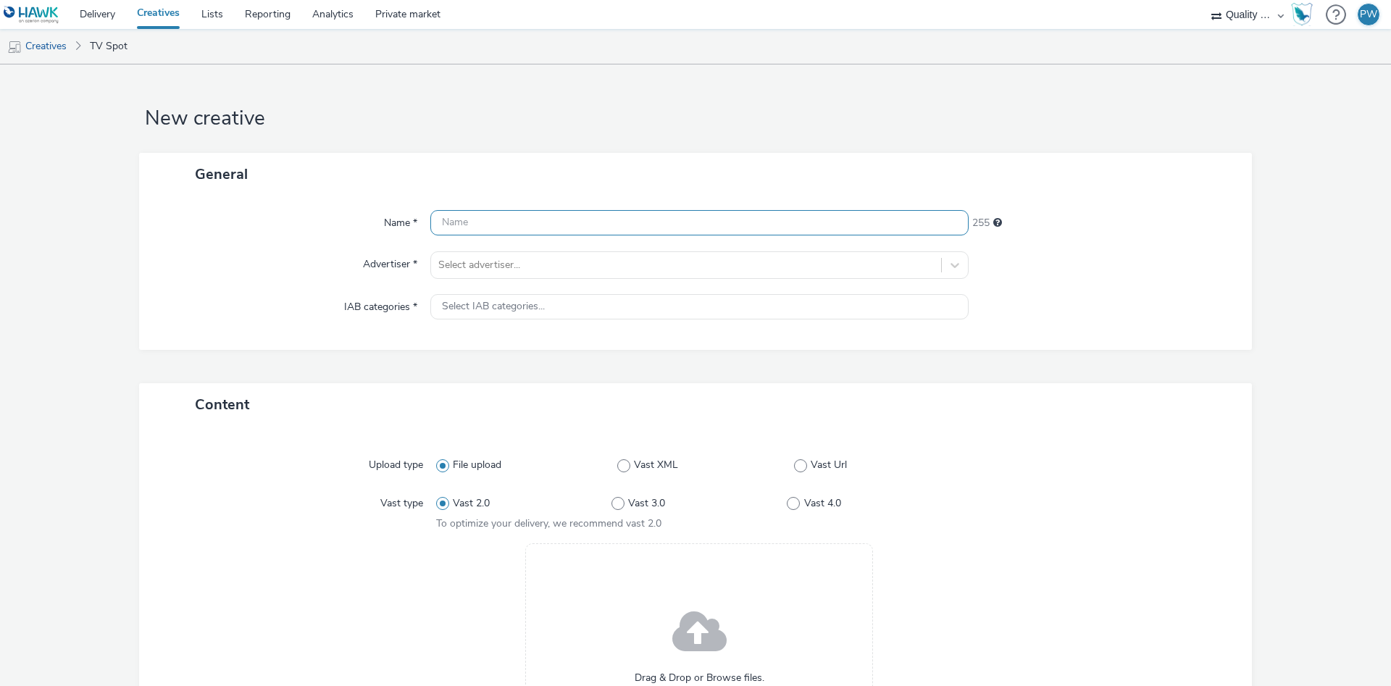
click at [520, 227] on input "text" at bounding box center [699, 222] width 538 height 25
paste input "35860245 Disney"
type input "35860245 Disney"
click at [504, 268] on div at bounding box center [686, 264] width 496 height 17
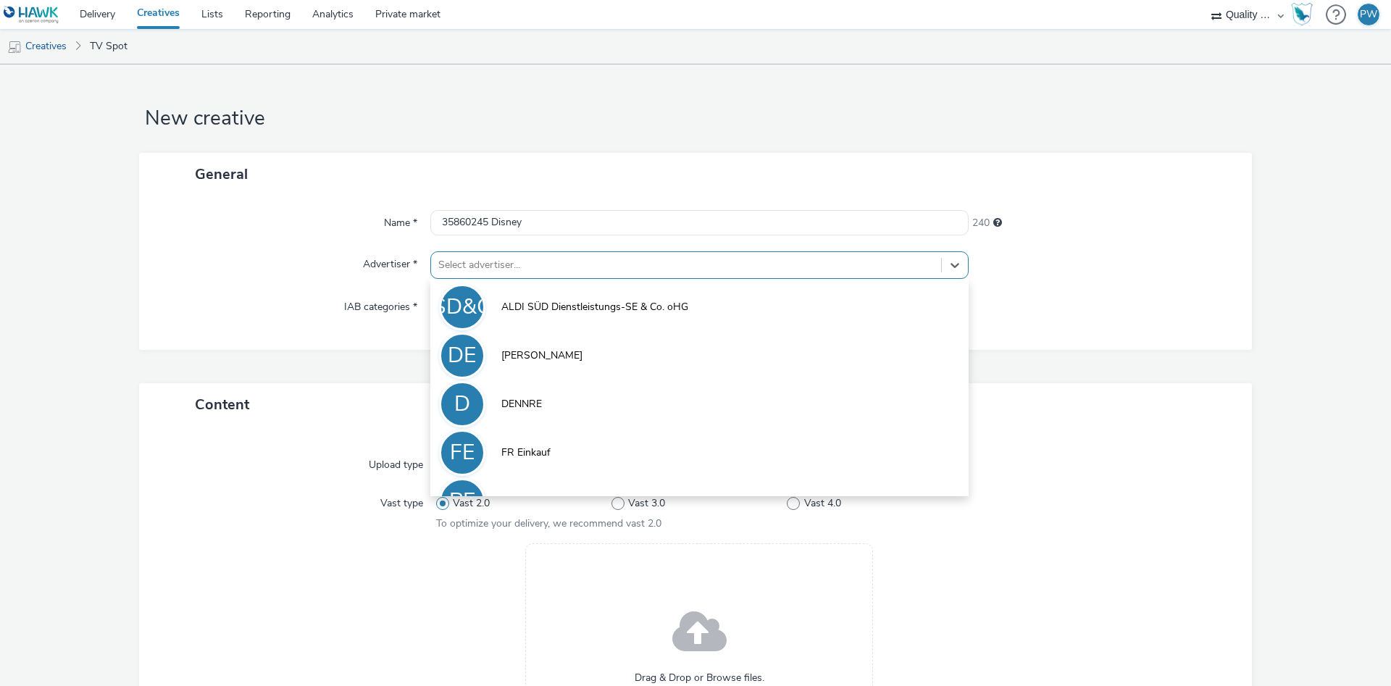
scroll to position [80, 0]
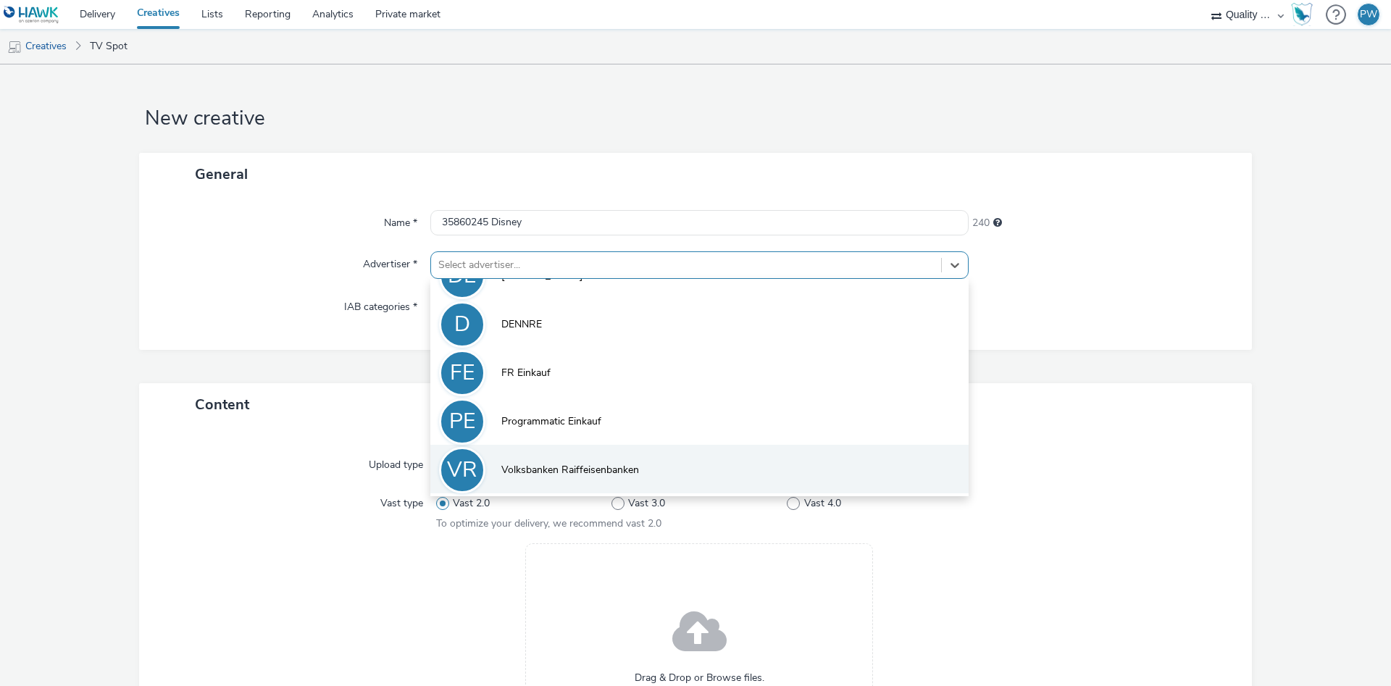
click at [551, 467] on span "Volksbanken Raiffeisenbanken" at bounding box center [570, 470] width 138 height 14
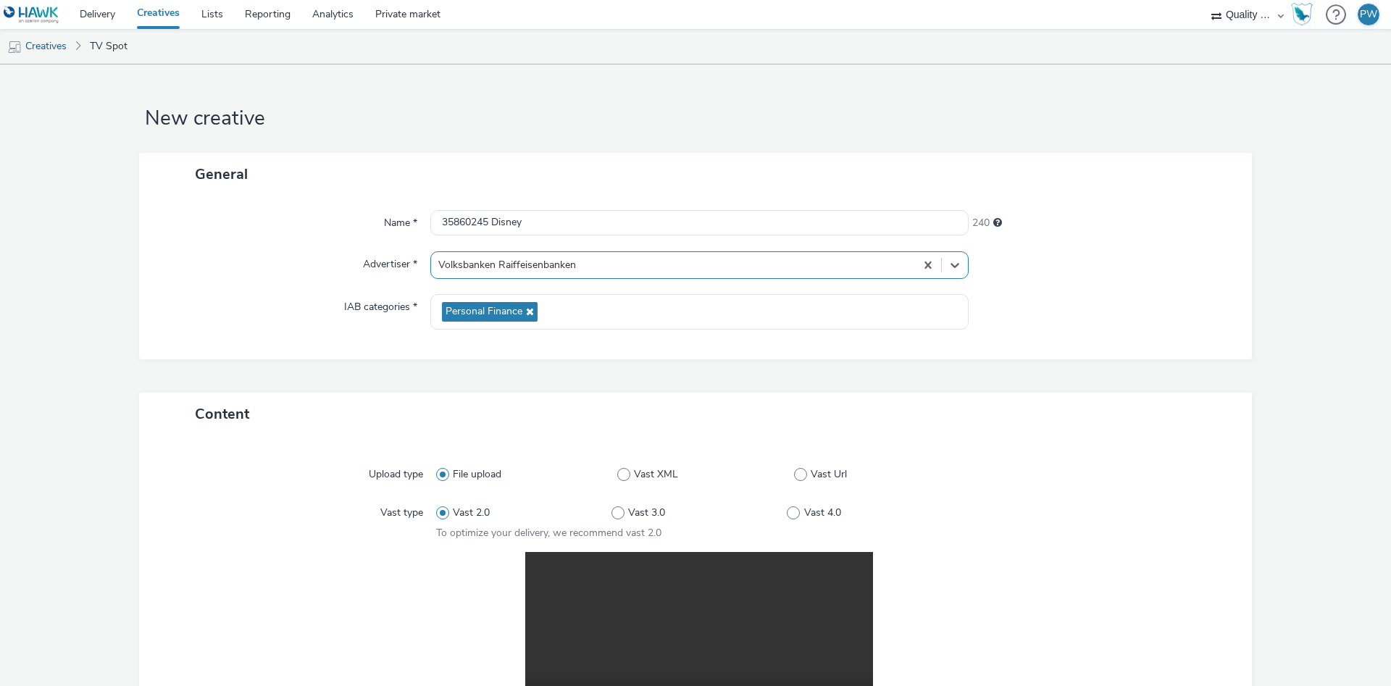
scroll to position [291, 0]
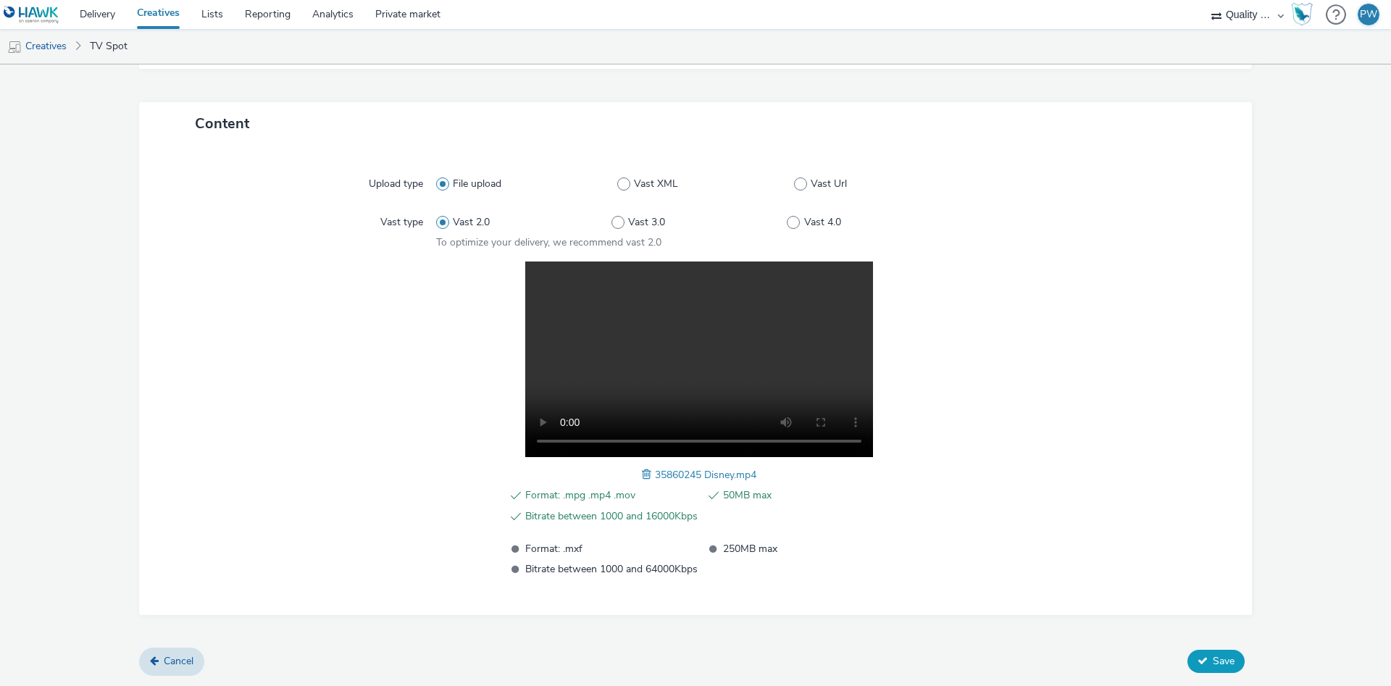
click at [1208, 651] on button "Save" at bounding box center [1215, 661] width 57 height 23
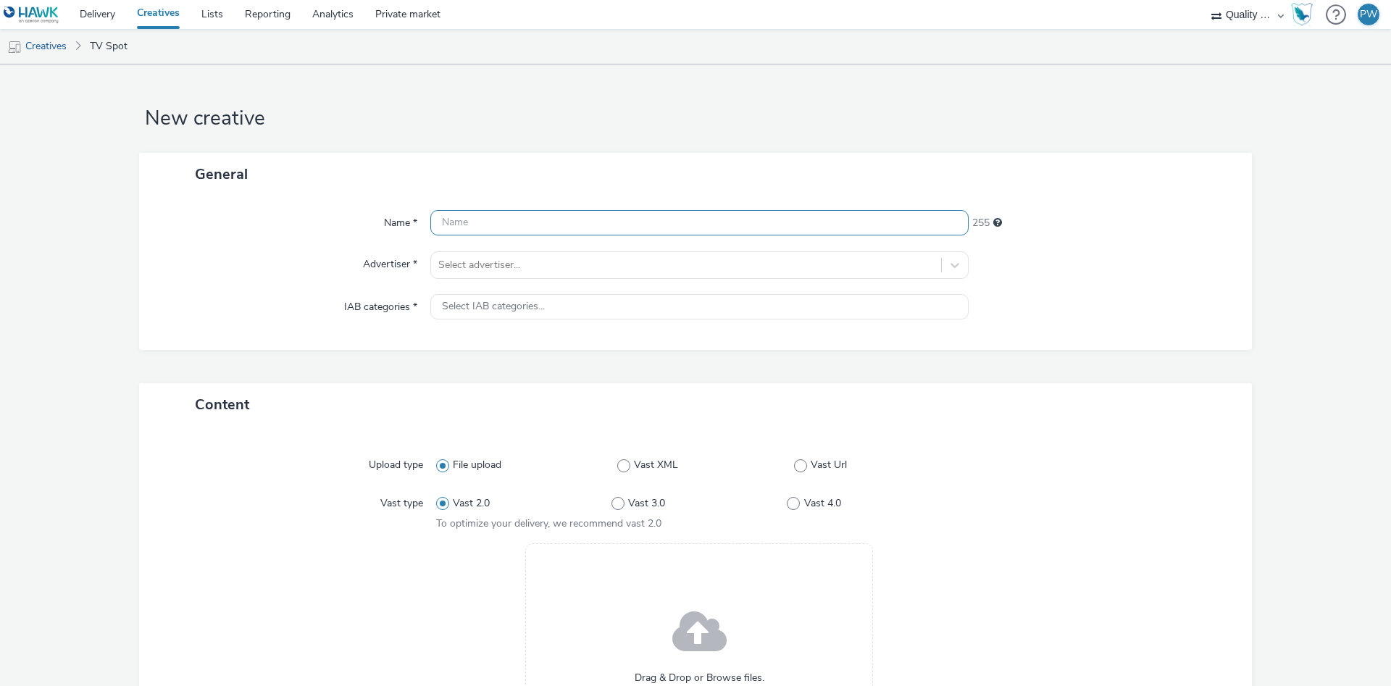
click at [485, 232] on input "text" at bounding box center [699, 222] width 538 height 25
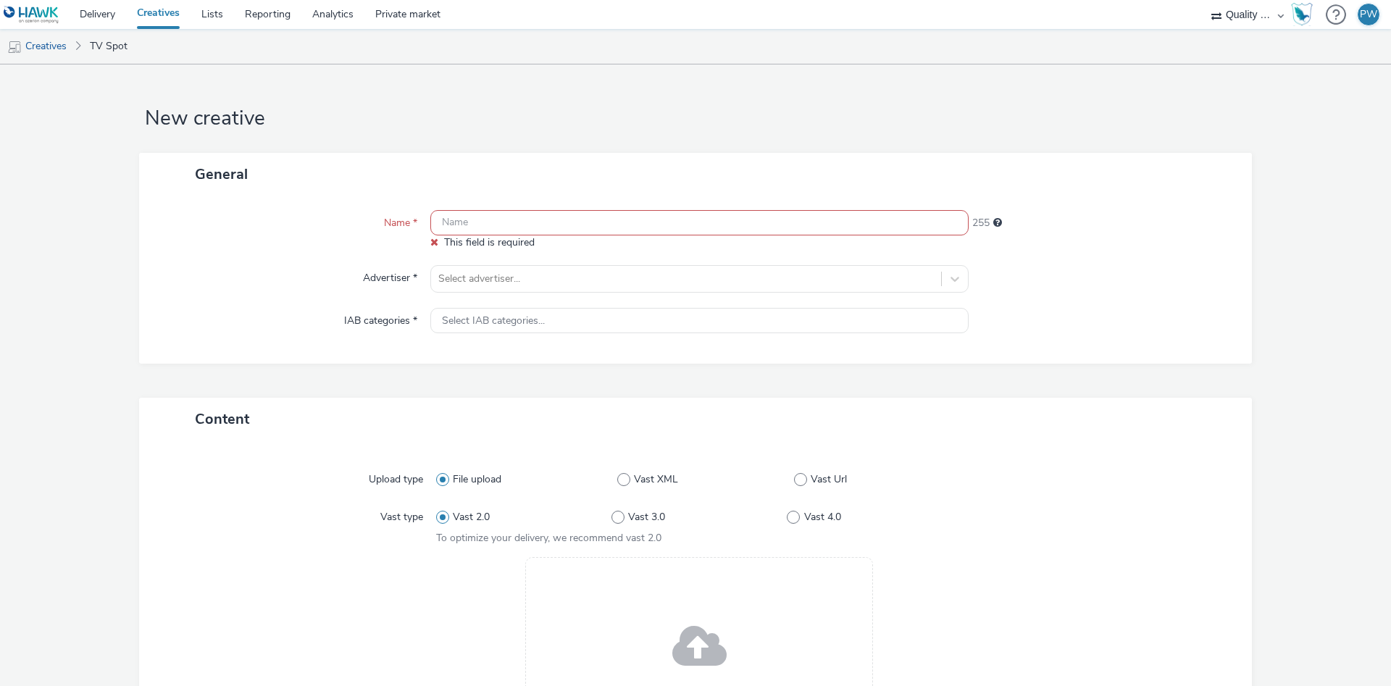
click at [478, 216] on input "text" at bounding box center [699, 222] width 538 height 25
paste input "32061384 Disney"
type input "32061384 Disney"
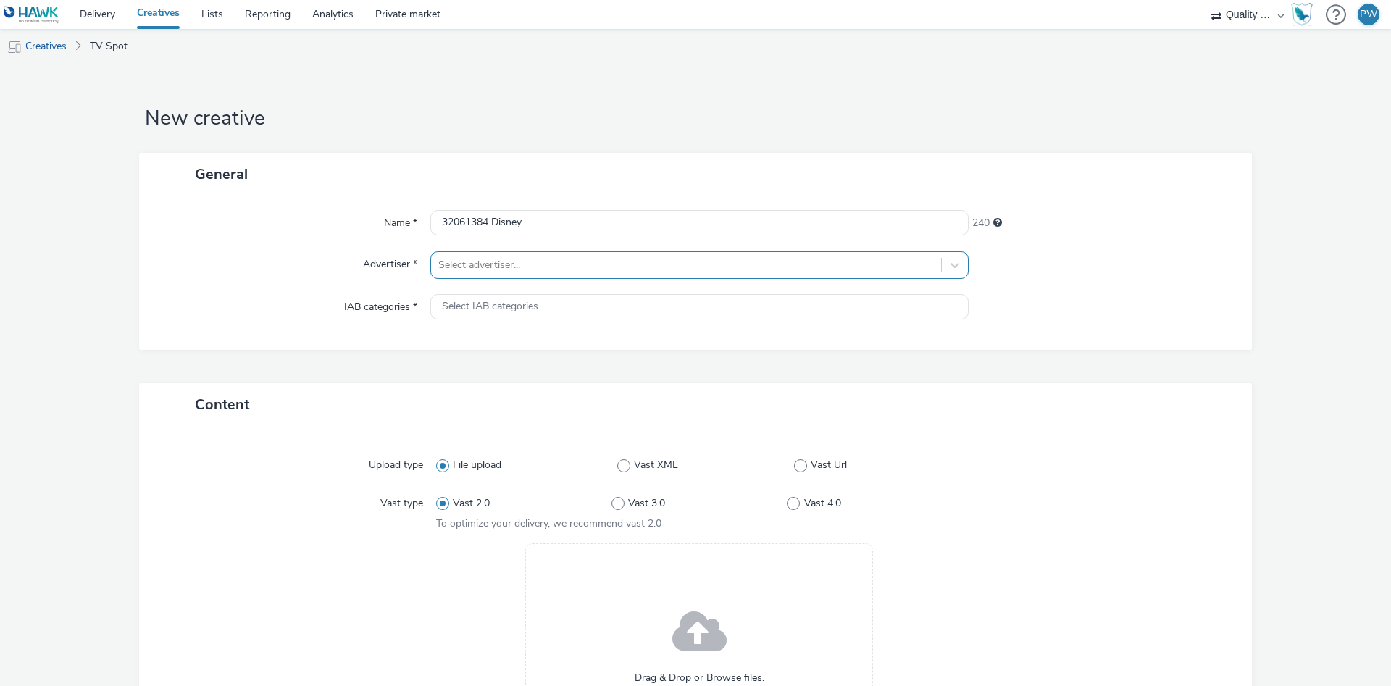
click at [513, 276] on div "Select advertiser..." at bounding box center [686, 265] width 510 height 23
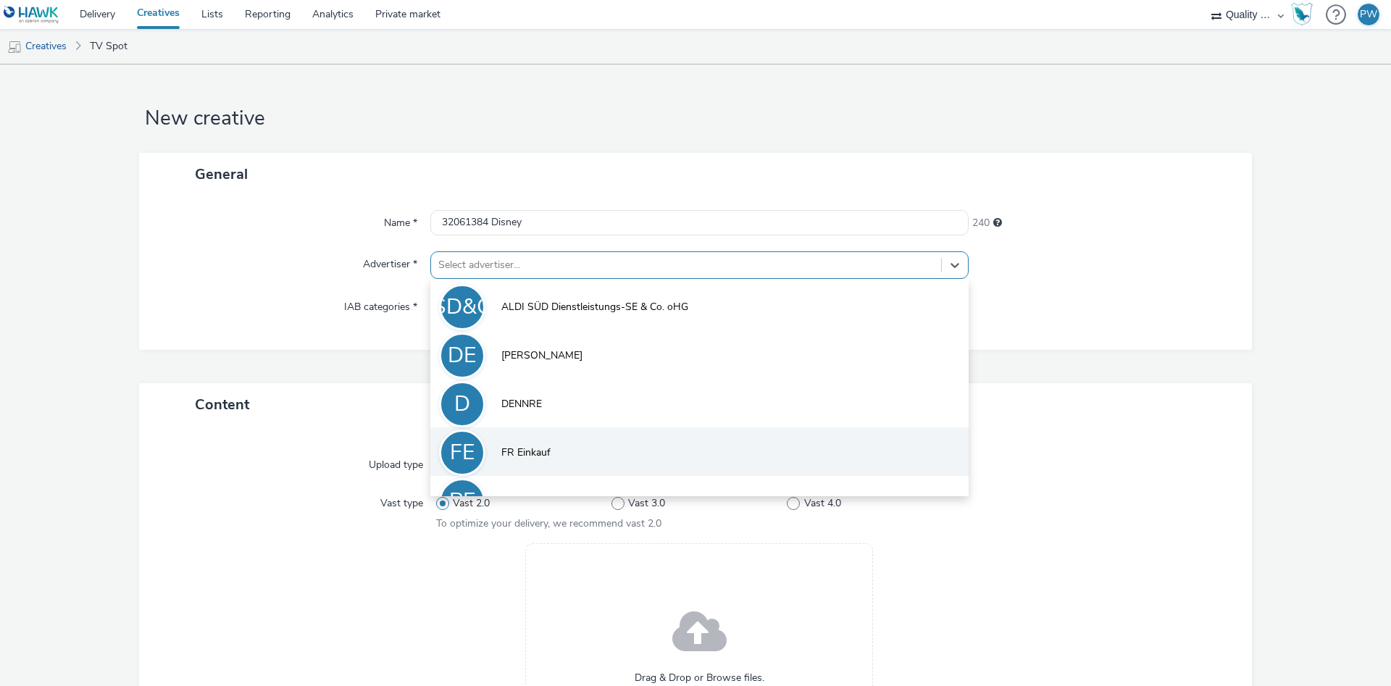
scroll to position [80, 0]
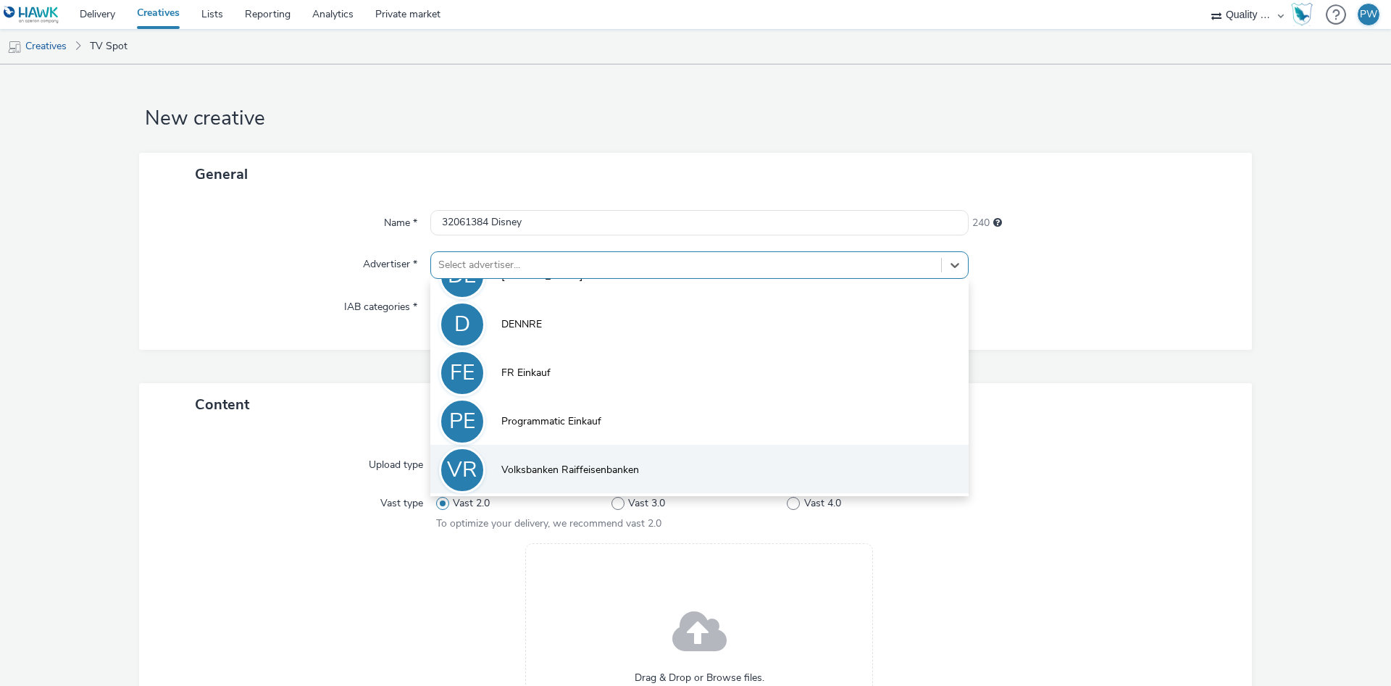
click at [569, 483] on li "VR Volksbanken Raiffeisenbanken" at bounding box center [699, 469] width 538 height 49
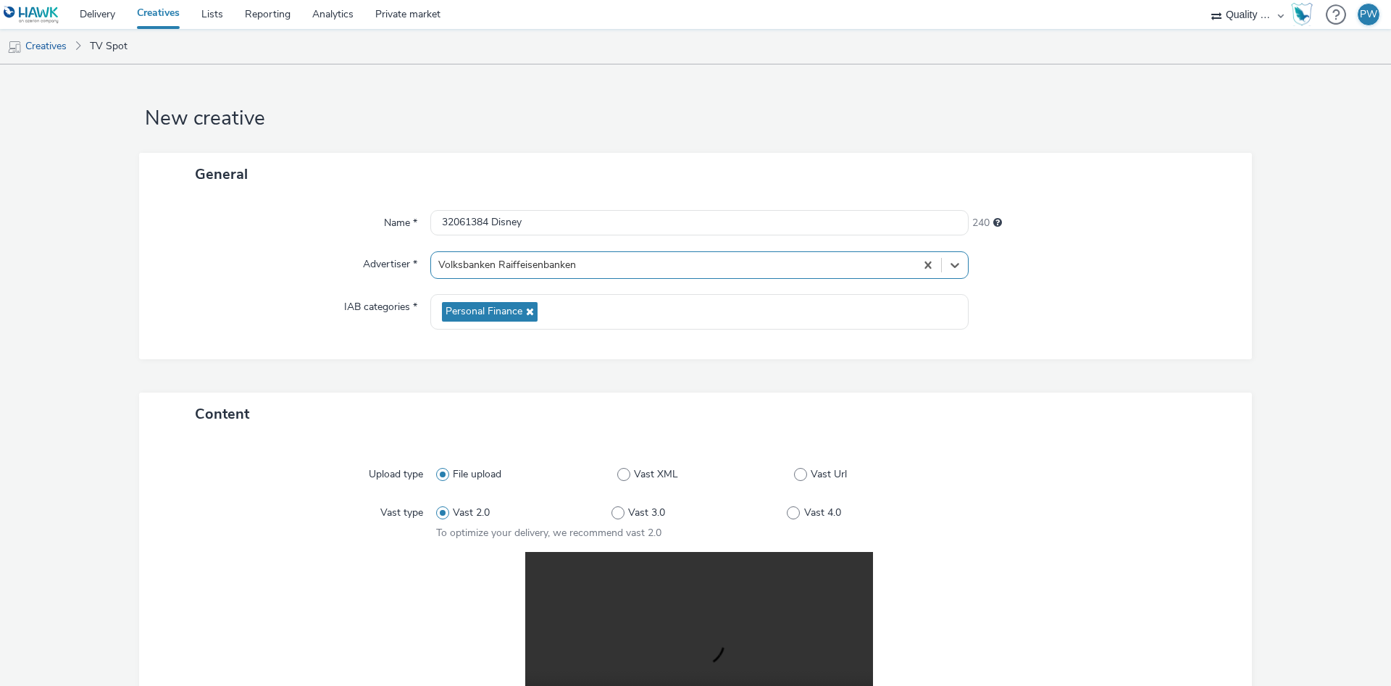
scroll to position [291, 0]
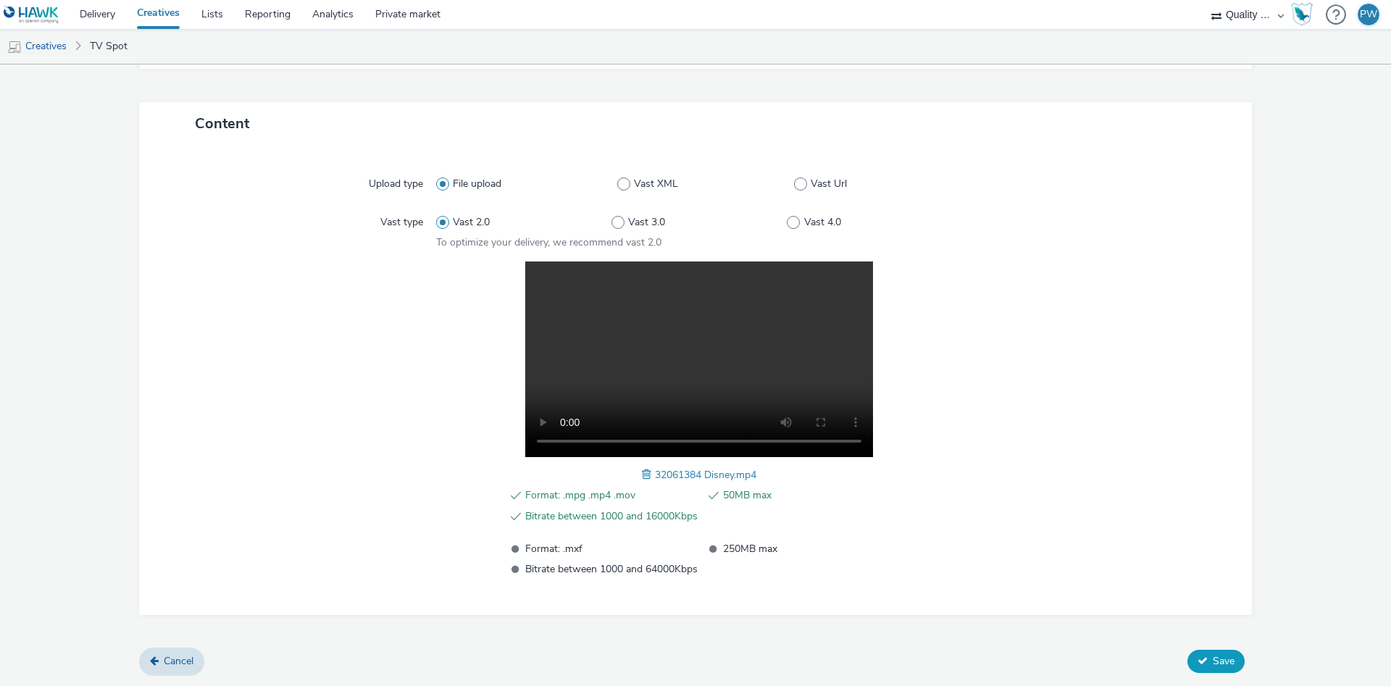
click at [1232, 652] on form "New creative General Name * 32061384 Disney 240 Advertiser * option Volksbanken…" at bounding box center [695, 230] width 1391 height 912
click at [1231, 654] on button "Save" at bounding box center [1215, 661] width 57 height 23
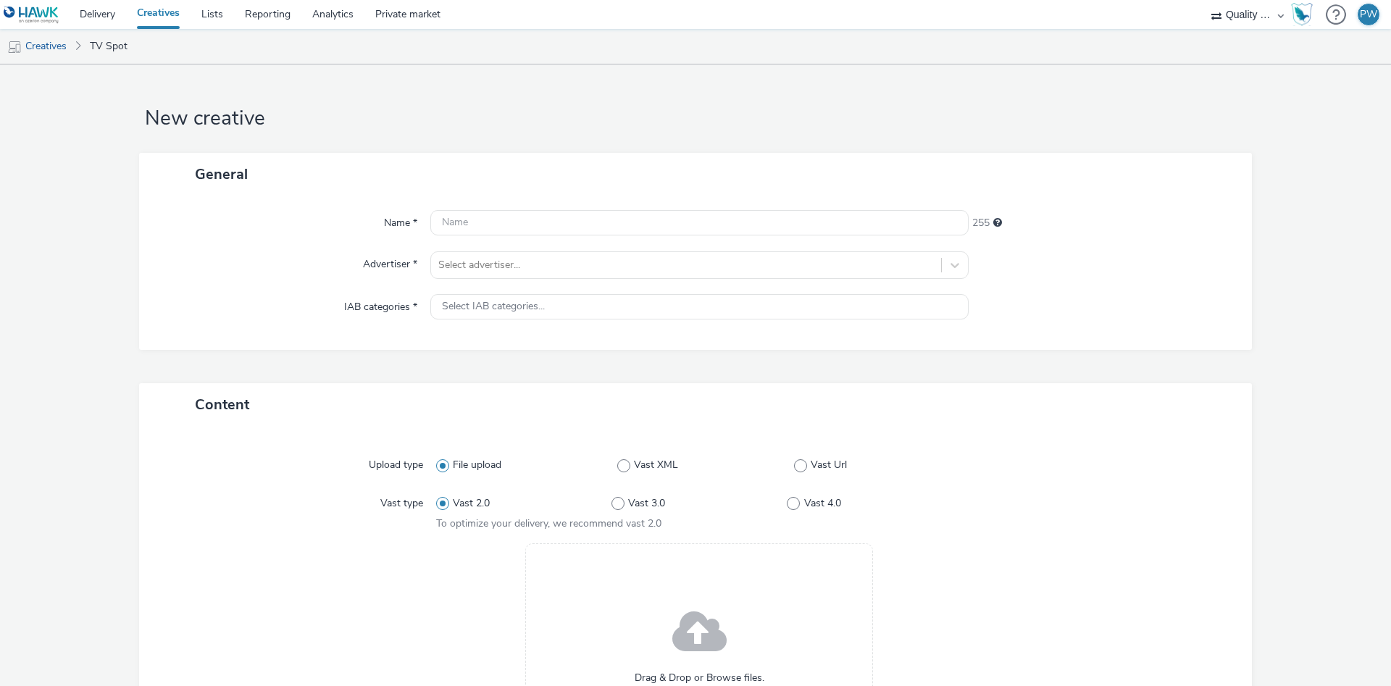
click at [494, 206] on div "Name * 255 Advertiser * Select advertiser... IAB categories * Select IAB catego…" at bounding box center [695, 273] width 1113 height 154
click at [496, 230] on input "text" at bounding box center [699, 222] width 538 height 25
paste input "37062600 Disney"
type input "37062600 Disney"
click at [482, 270] on div at bounding box center [686, 264] width 496 height 17
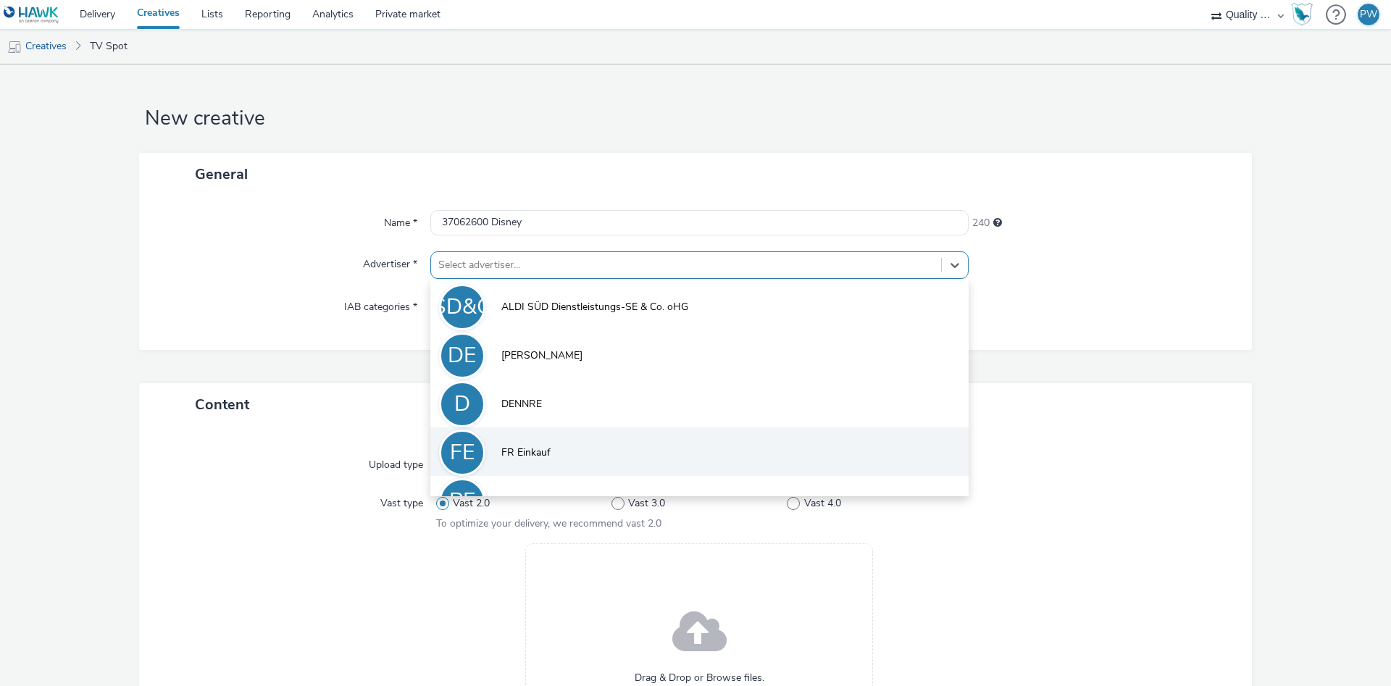
scroll to position [80, 0]
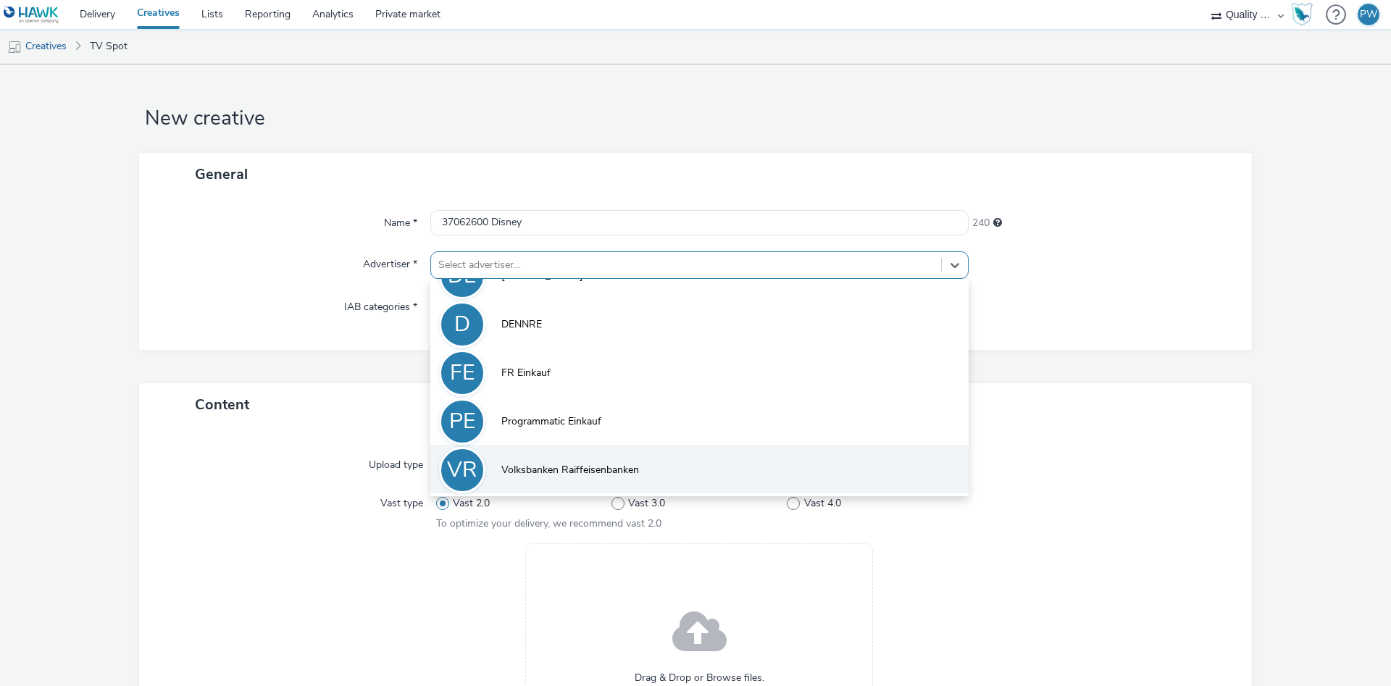
click at [562, 449] on li "VR Volksbanken Raiffeisenbanken" at bounding box center [699, 469] width 538 height 49
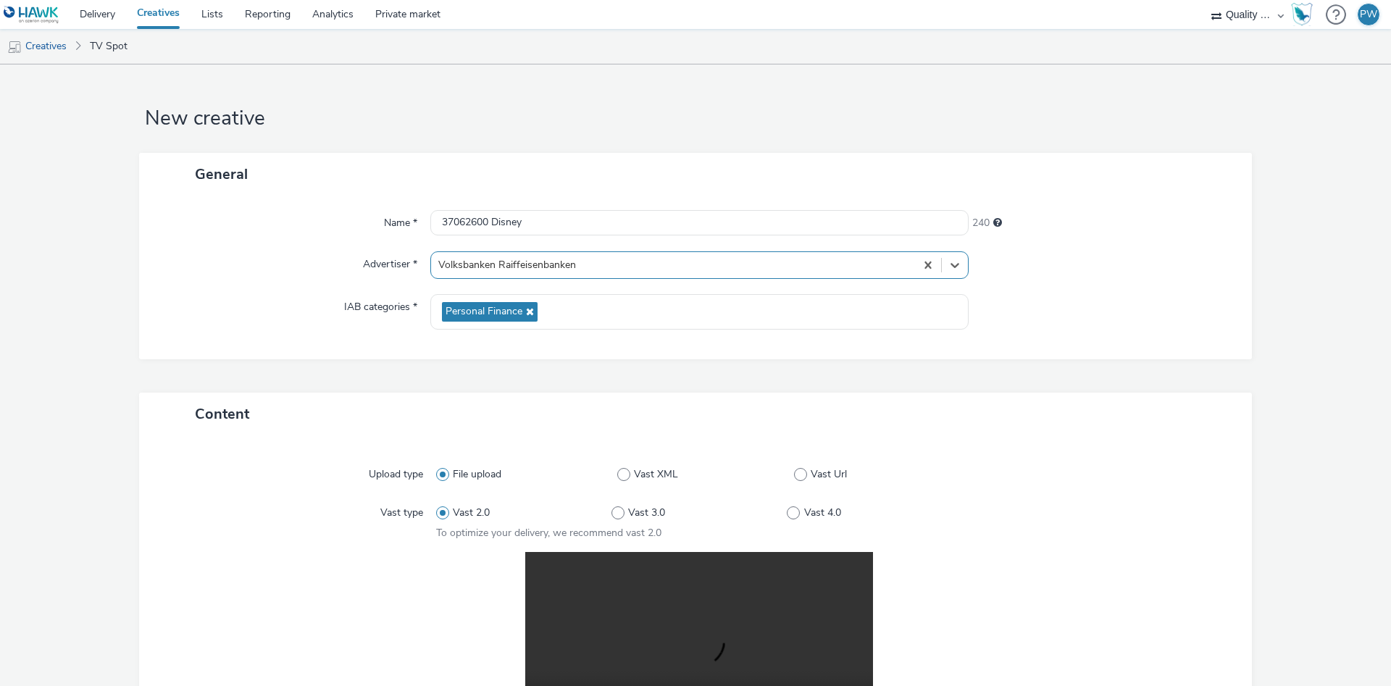
scroll to position [291, 0]
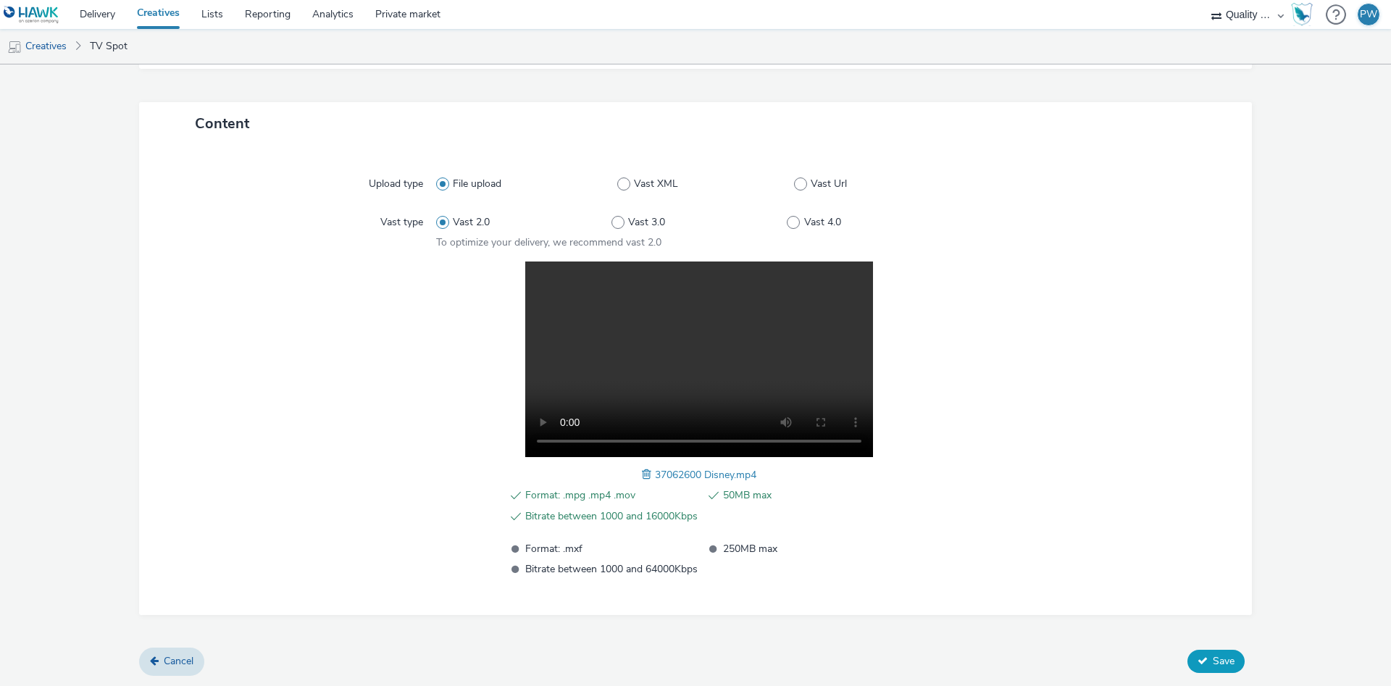
click at [1211, 664] on button "Save" at bounding box center [1215, 661] width 57 height 23
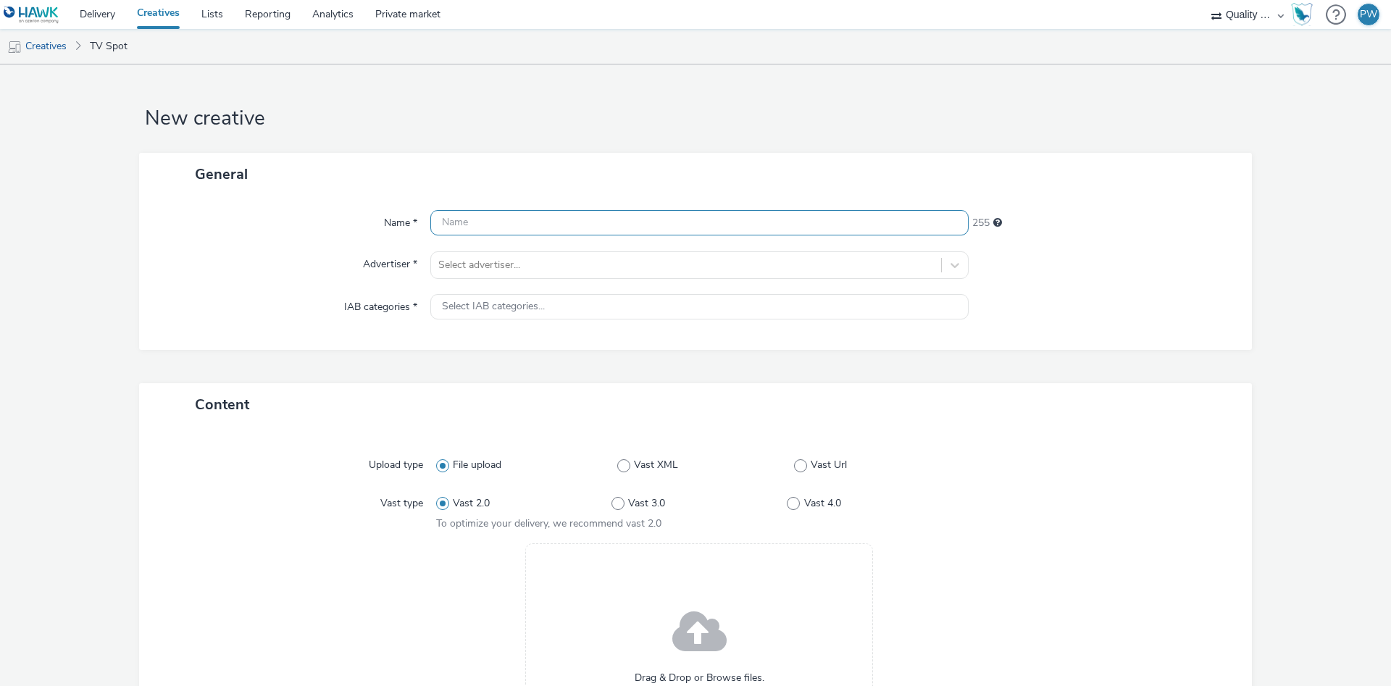
click at [521, 220] on input "text" at bounding box center [699, 222] width 538 height 25
paste input "35461106 Disney"
type input "35461106 Disney"
click at [509, 261] on div at bounding box center [686, 264] width 496 height 17
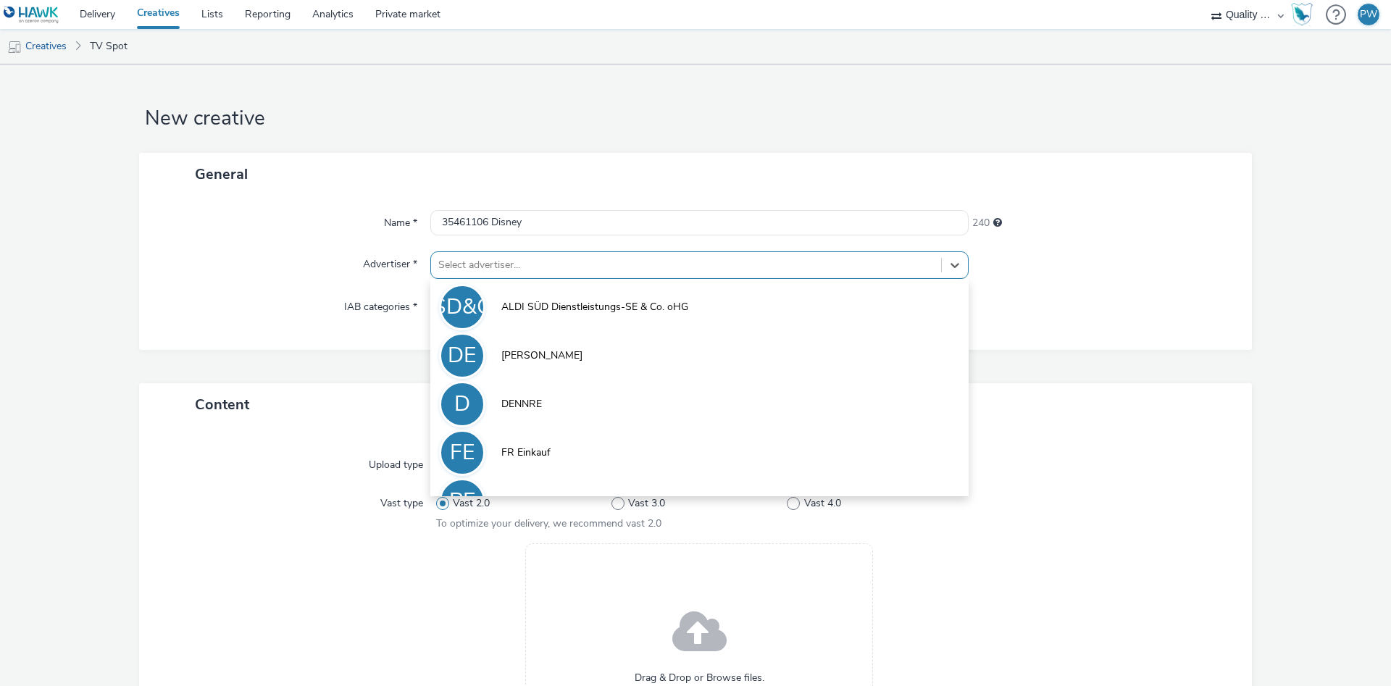
scroll to position [80, 0]
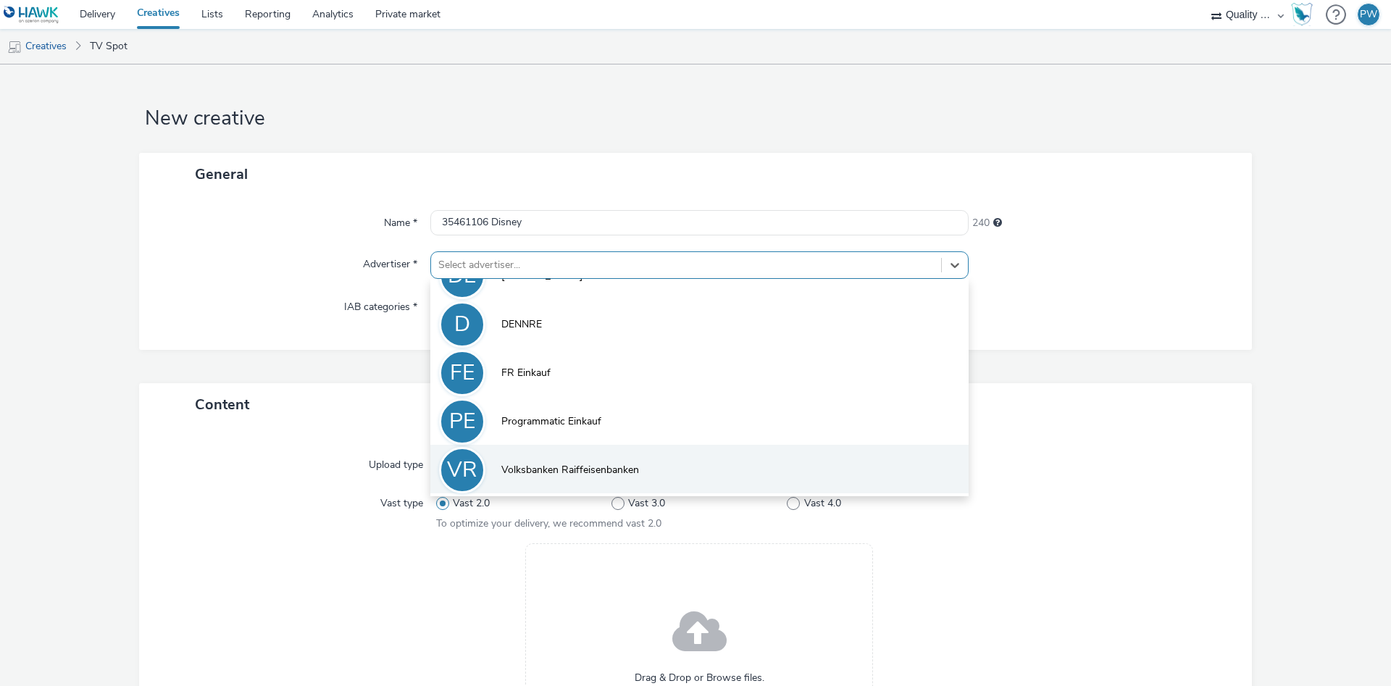
click at [595, 485] on li "VR Volksbanken Raiffeisenbanken" at bounding box center [699, 469] width 538 height 49
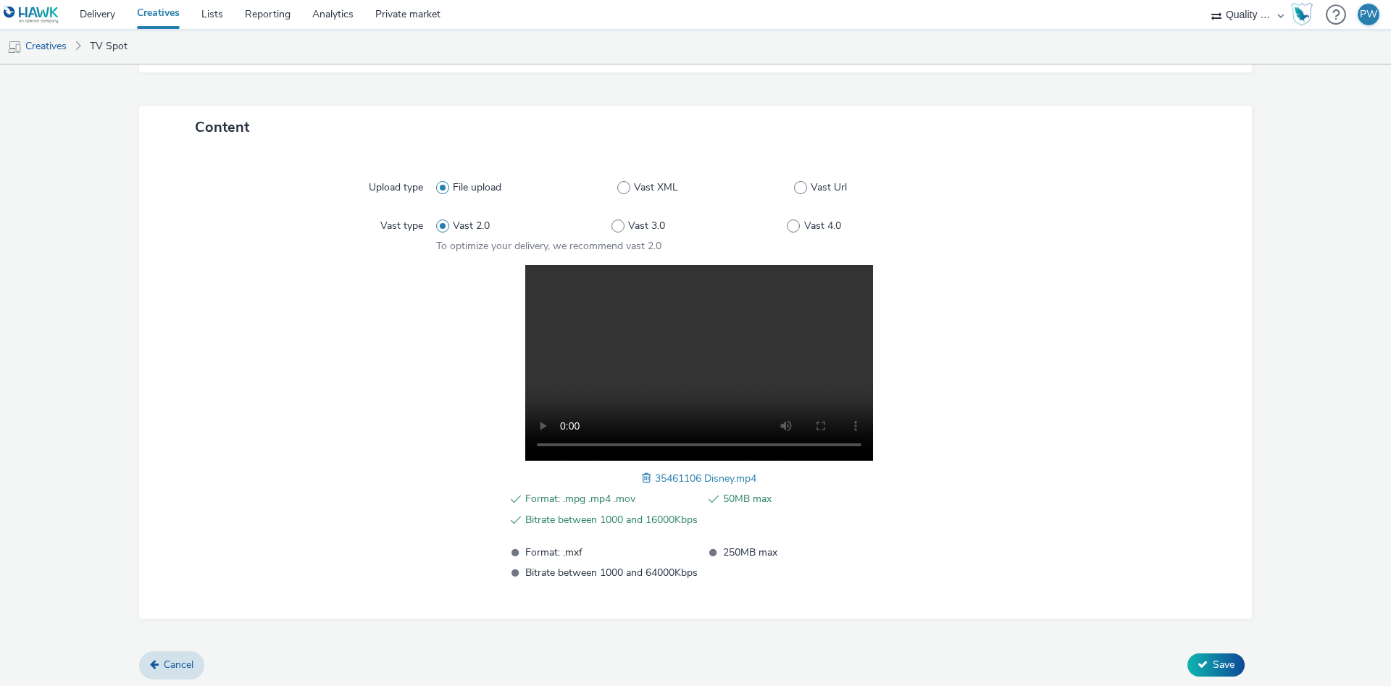
scroll to position [291, 0]
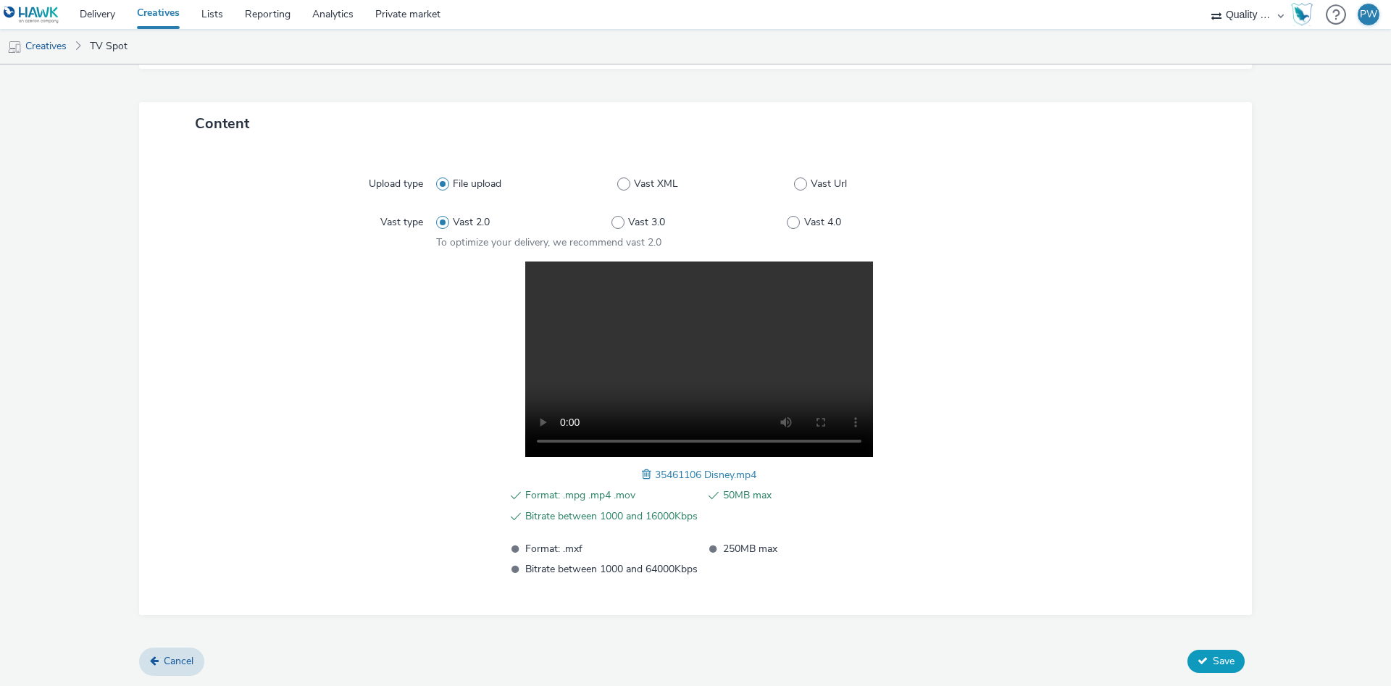
click at [1225, 661] on span "Save" at bounding box center [1224, 661] width 22 height 14
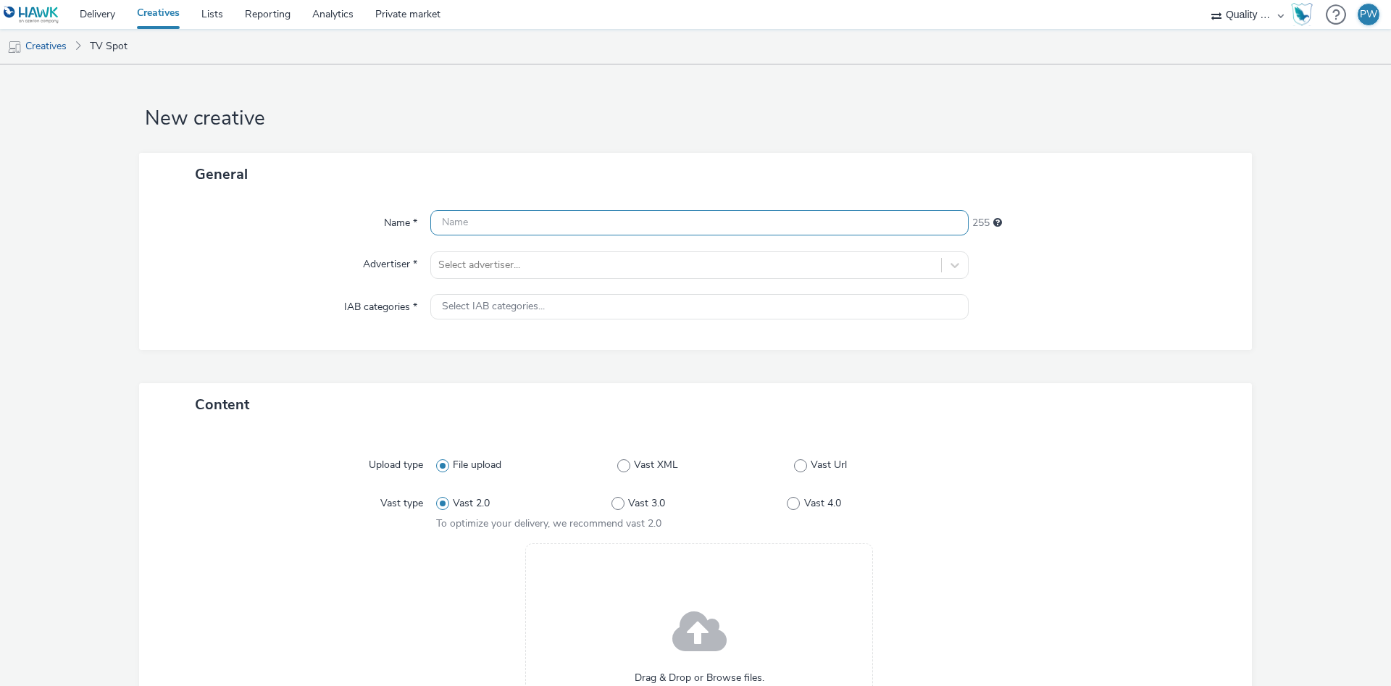
click at [475, 227] on input "text" at bounding box center [699, 222] width 538 height 25
paste input "34060094 Disney"
type input "34060094 Disney"
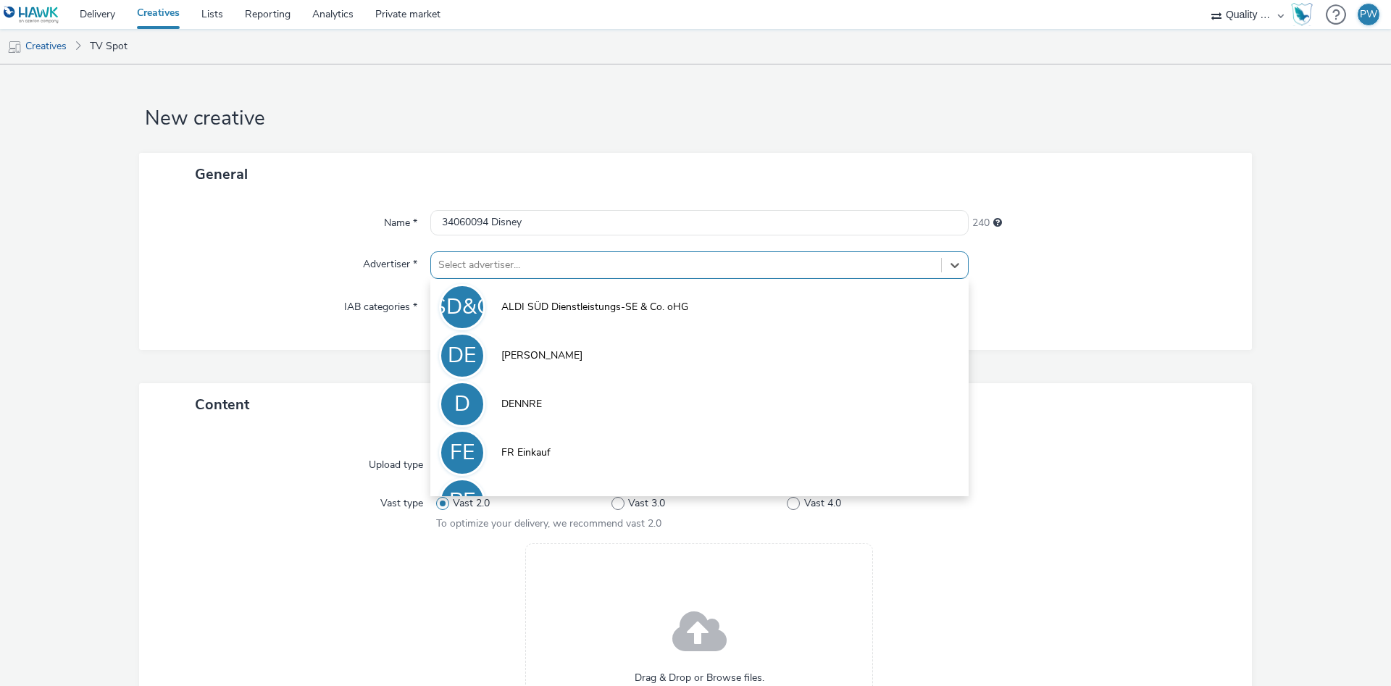
click at [495, 266] on div at bounding box center [686, 264] width 496 height 17
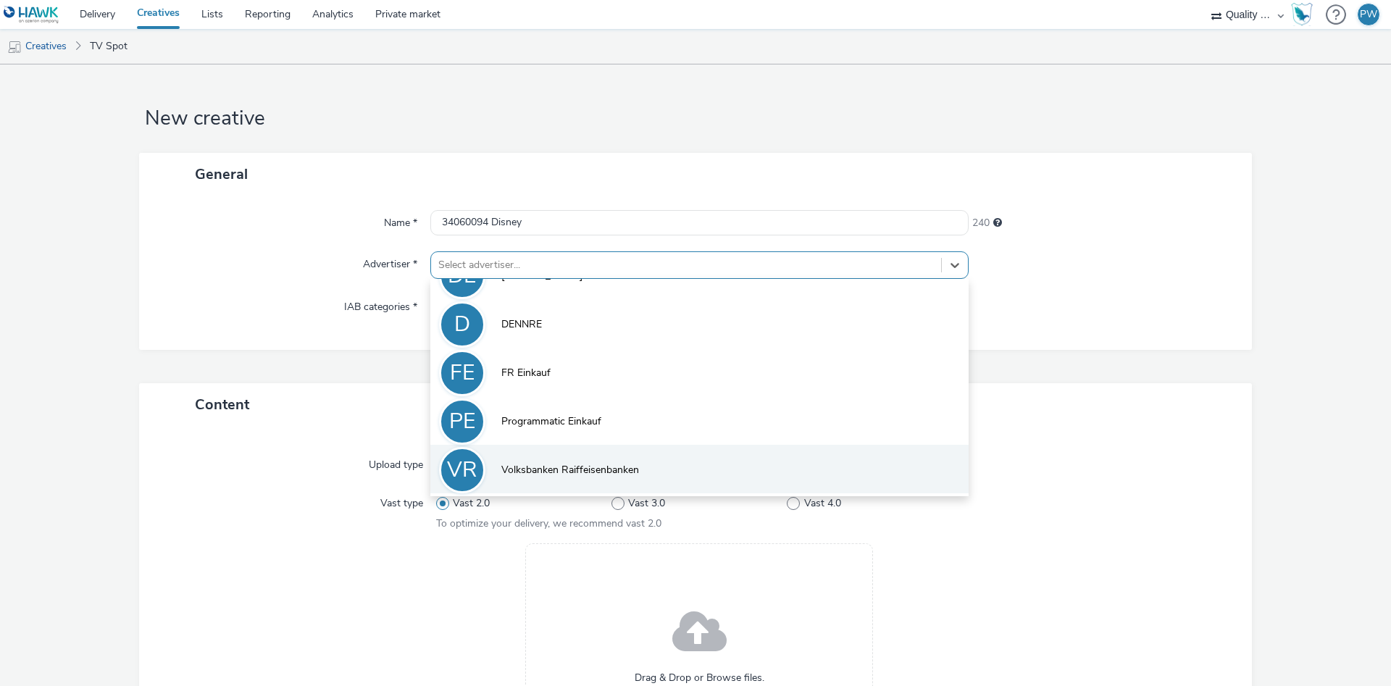
click at [554, 460] on li "VR Volksbanken Raiffeisenbanken" at bounding box center [699, 469] width 538 height 49
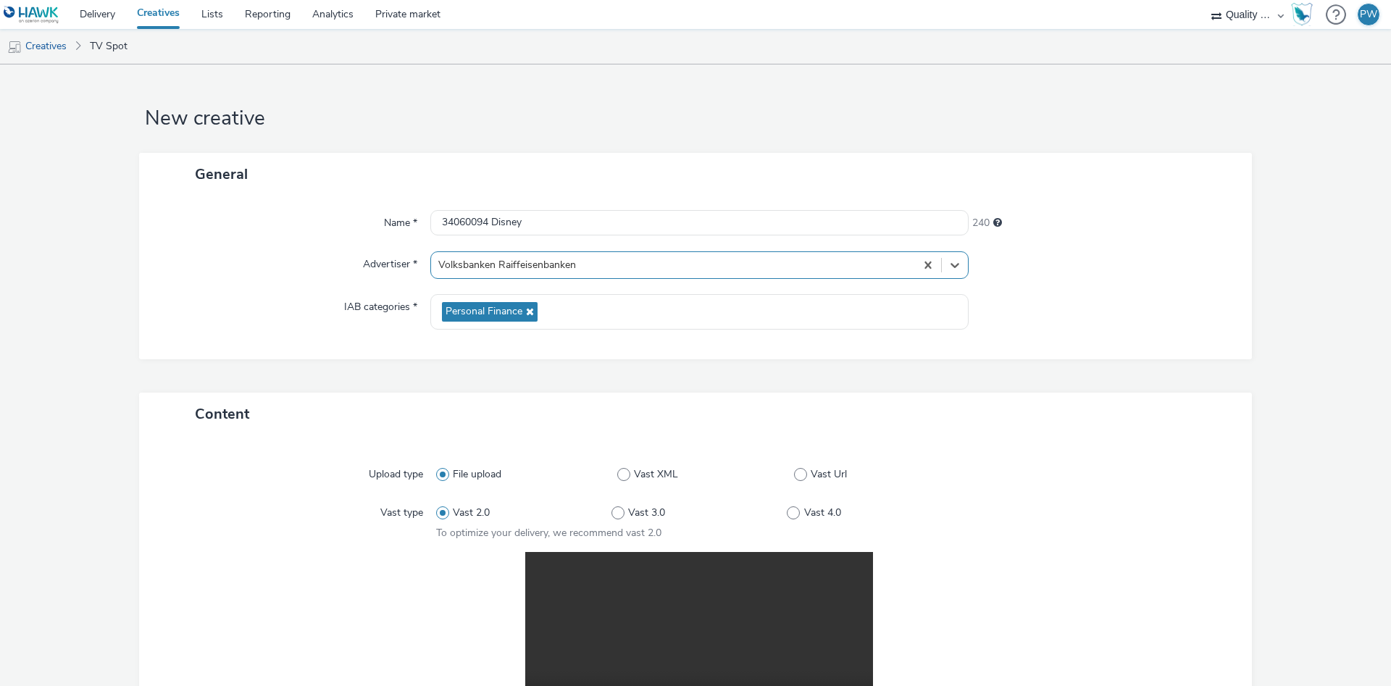
scroll to position [291, 0]
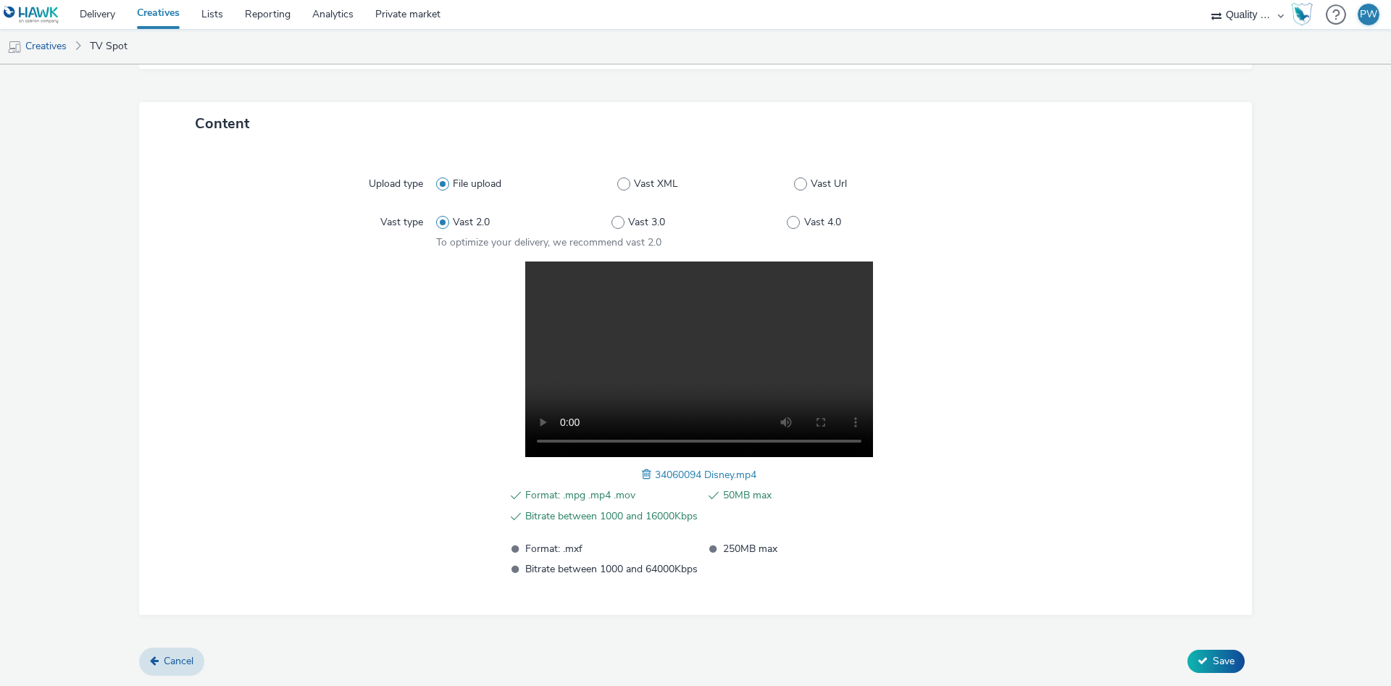
click at [1242, 650] on div "Cancel Save" at bounding box center [695, 661] width 1113 height 26
click at [1242, 653] on div "Cancel Save" at bounding box center [695, 661] width 1113 height 26
click at [1240, 655] on button "Save" at bounding box center [1215, 661] width 57 height 23
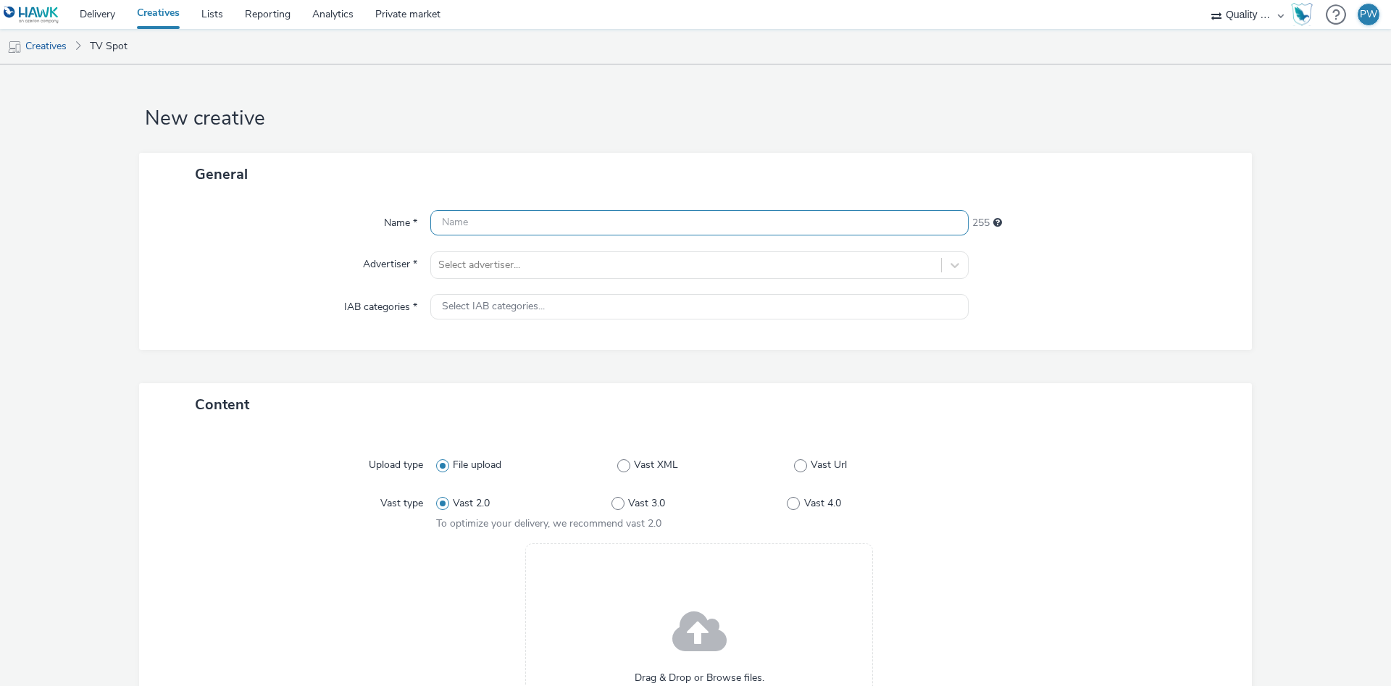
click at [473, 224] on input "text" at bounding box center [699, 222] width 538 height 25
paste input "36060488 Disney"
type input "36060488 Disney"
click at [489, 275] on div "Select advertiser..." at bounding box center [686, 265] width 510 height 23
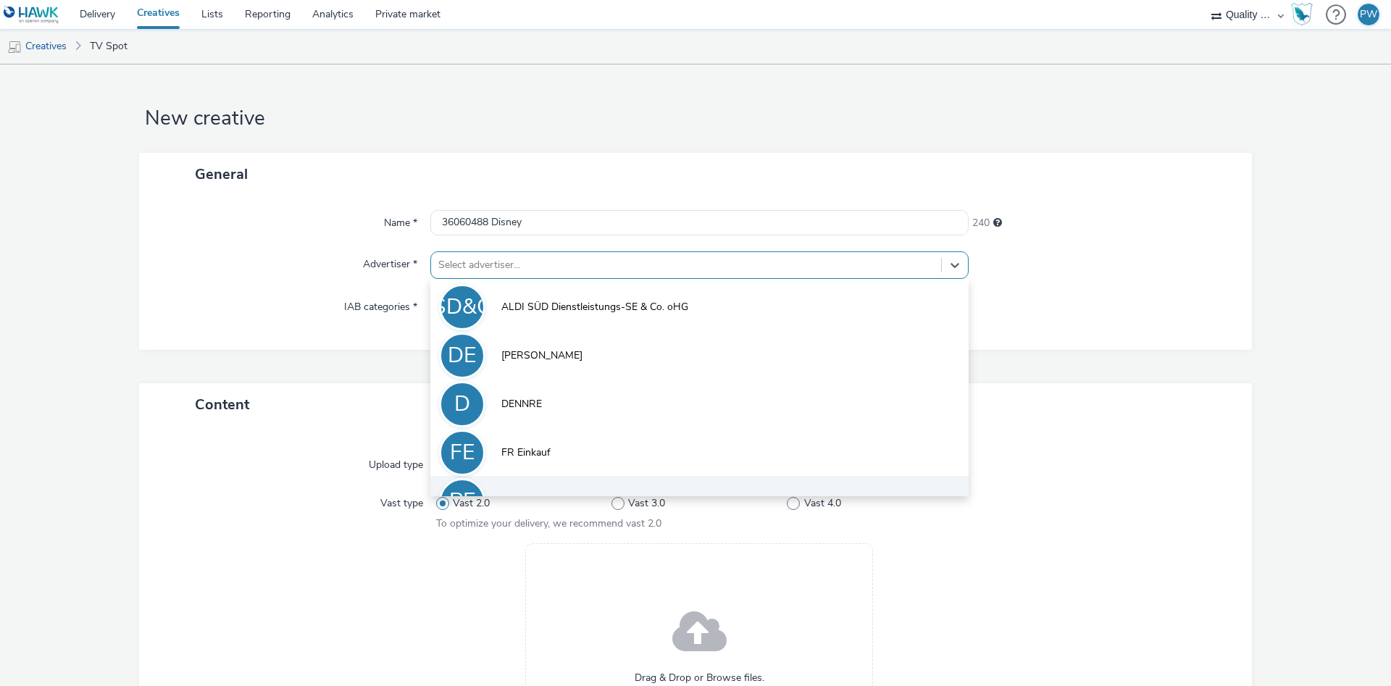
scroll to position [80, 0]
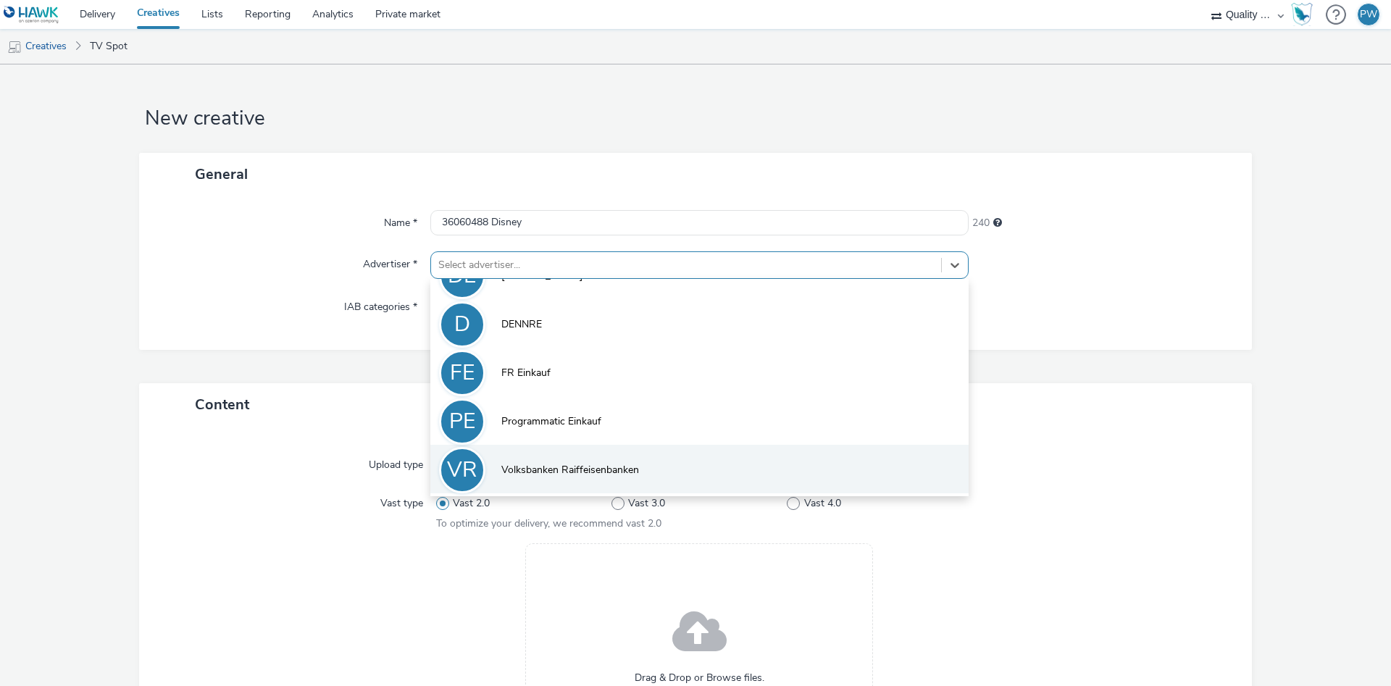
click at [546, 464] on span "Volksbanken Raiffeisenbanken" at bounding box center [570, 470] width 138 height 14
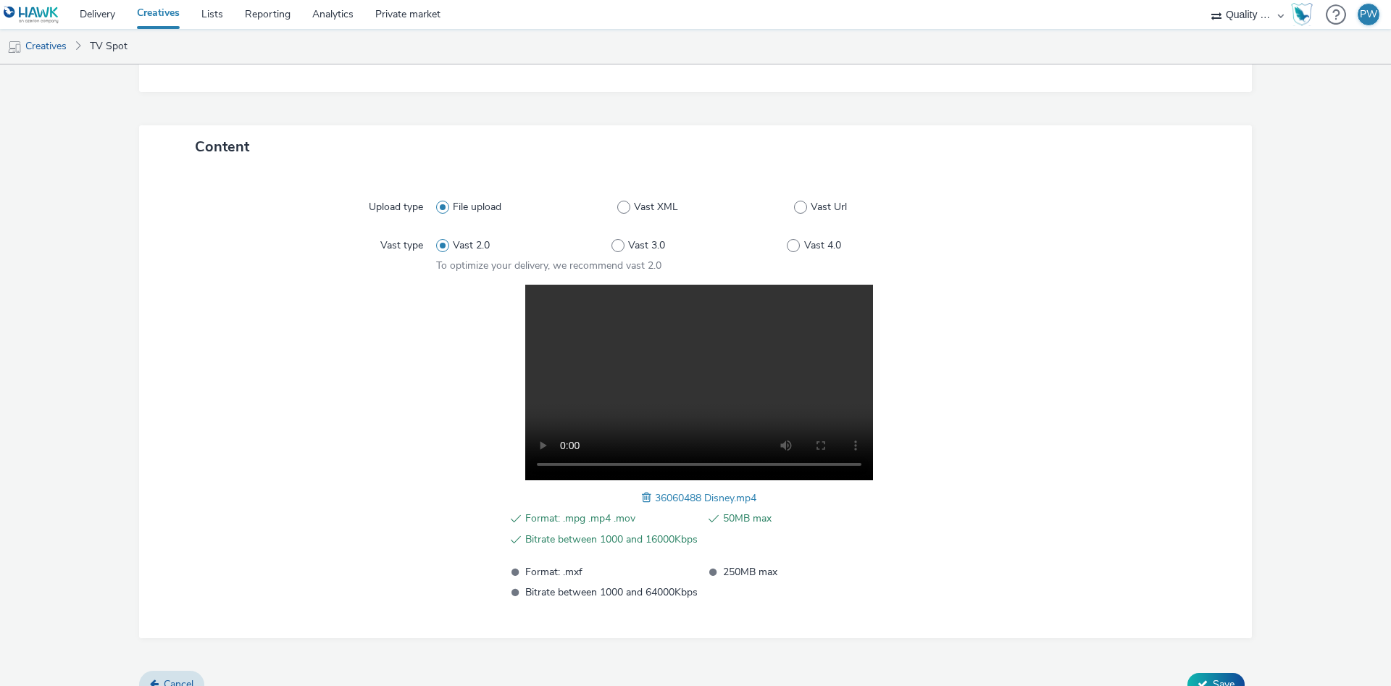
scroll to position [291, 0]
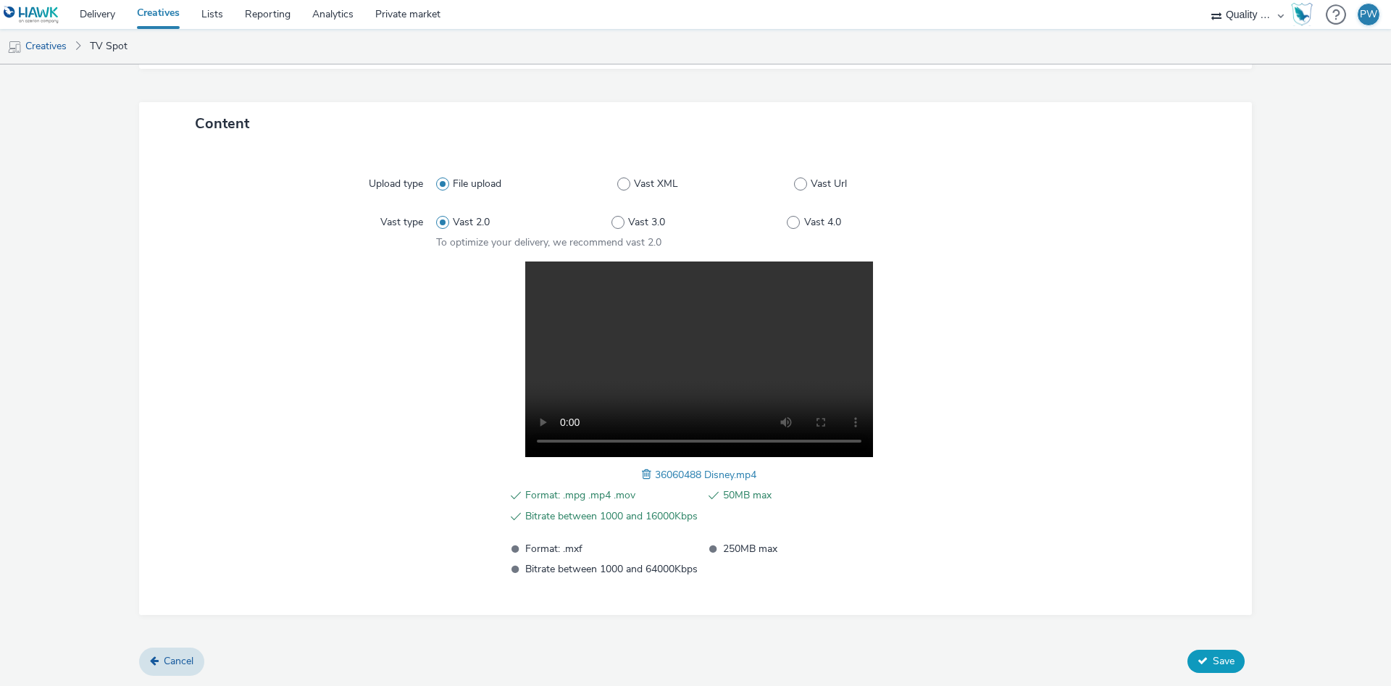
click at [1194, 655] on button "Save" at bounding box center [1215, 661] width 57 height 23
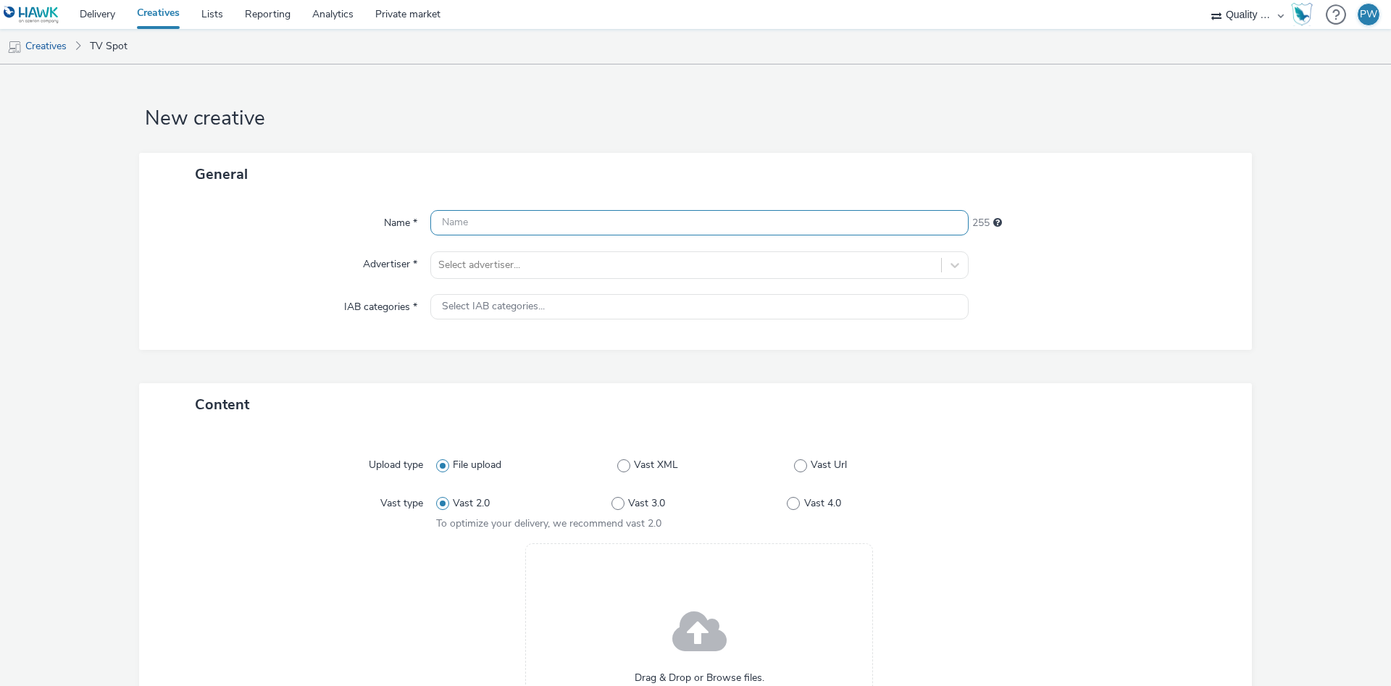
click at [473, 235] on input "text" at bounding box center [699, 222] width 538 height 25
paste input "35660599 Disney"
type input "35660599 Disney"
click at [487, 263] on div at bounding box center [686, 264] width 496 height 17
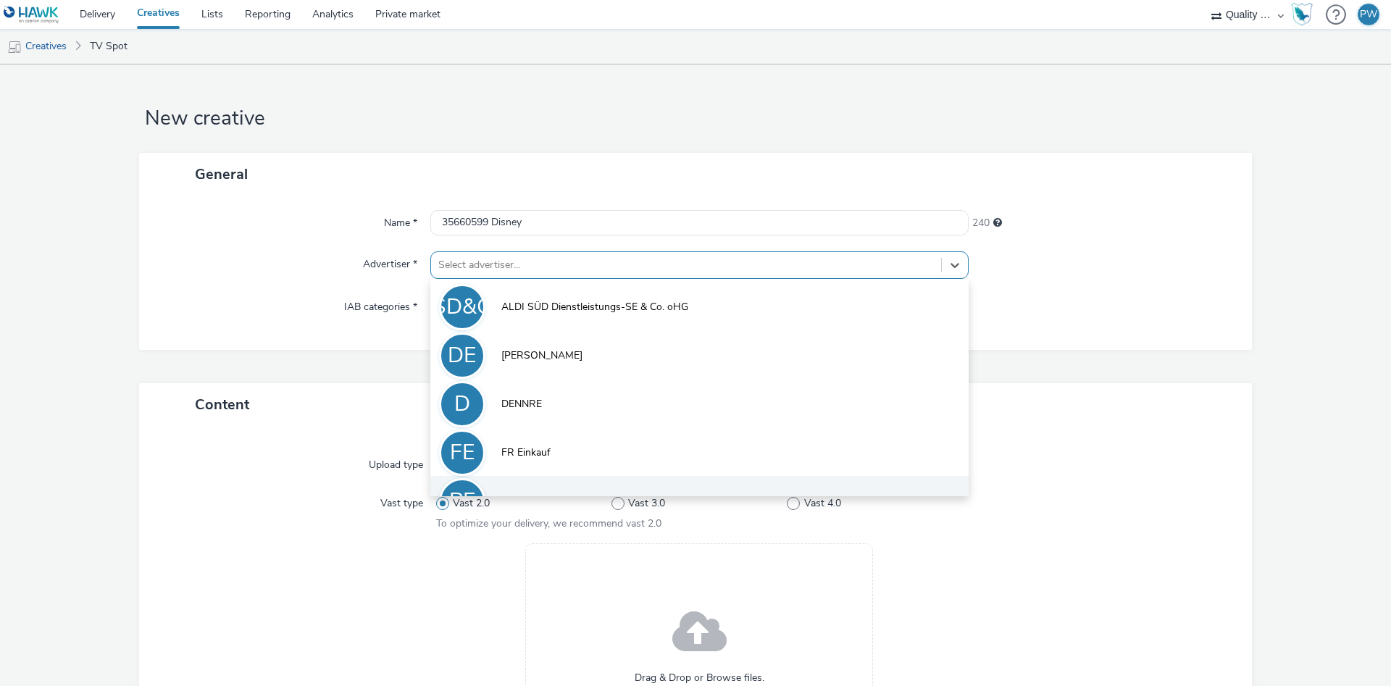
scroll to position [80, 0]
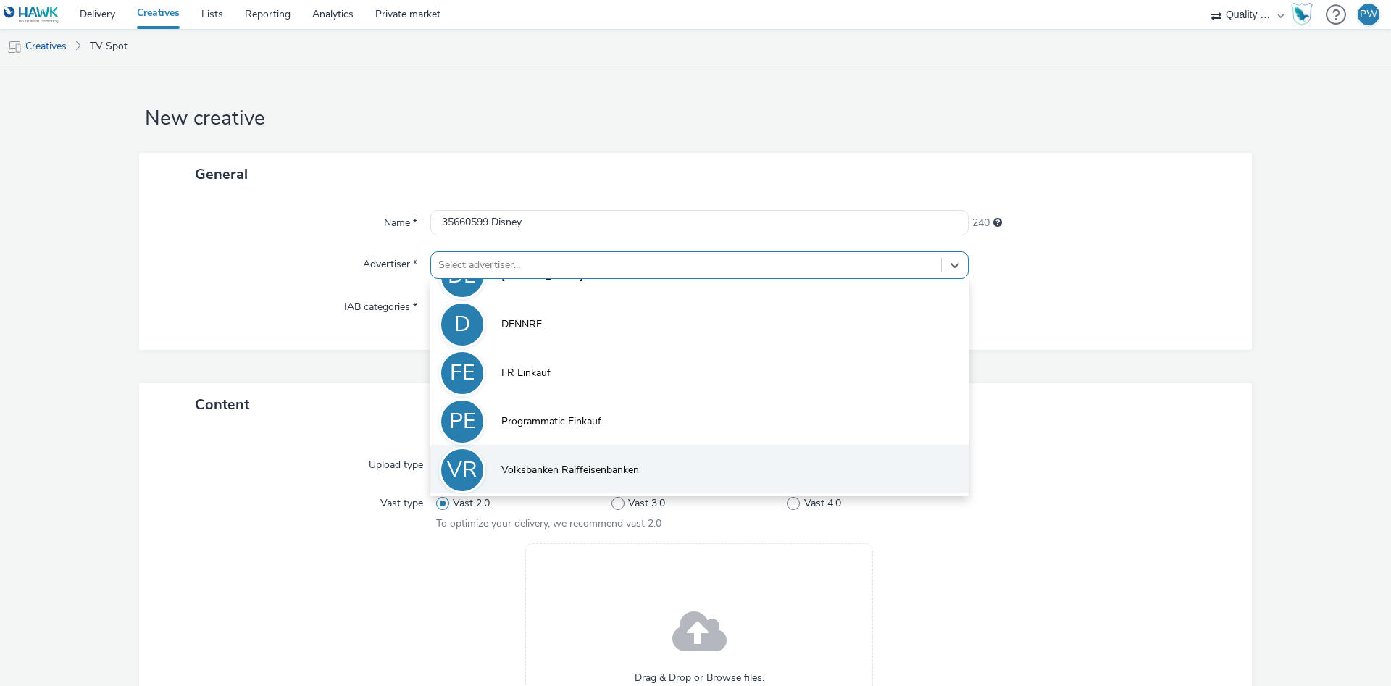
click at [594, 465] on span "Volksbanken Raiffeisenbanken" at bounding box center [570, 470] width 138 height 14
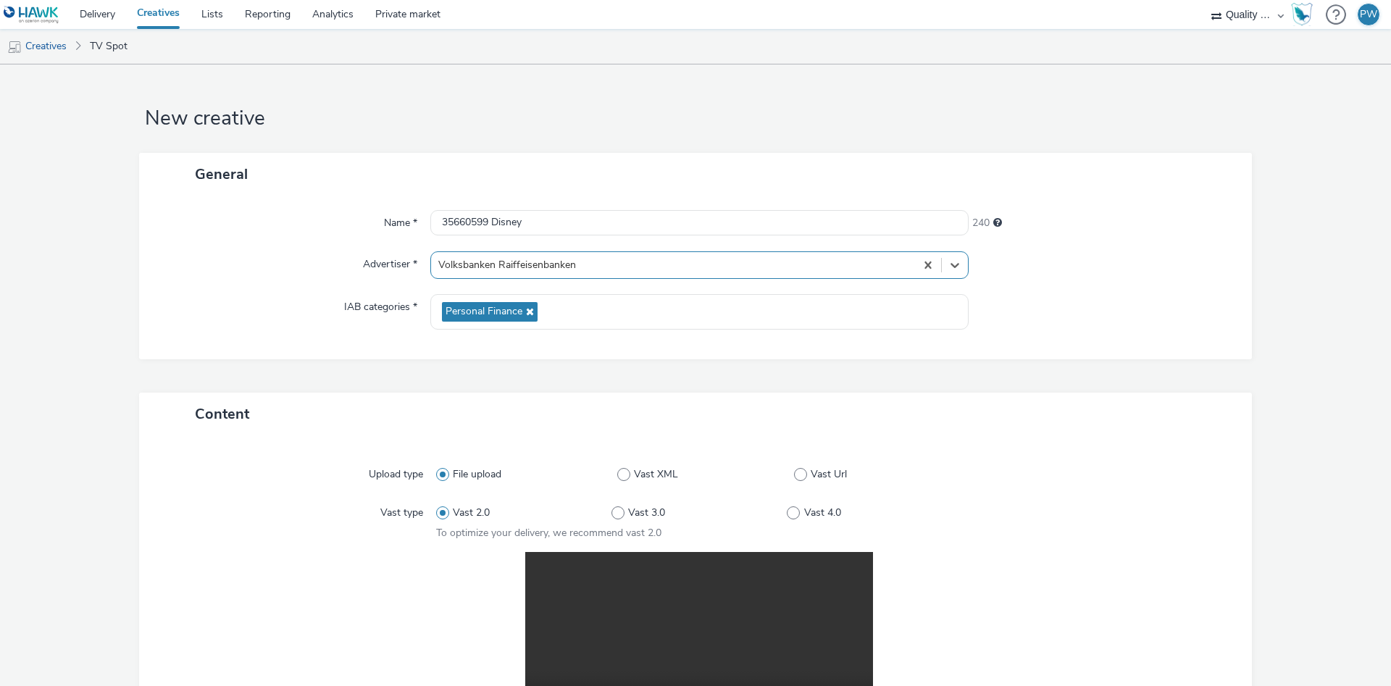
scroll to position [291, 0]
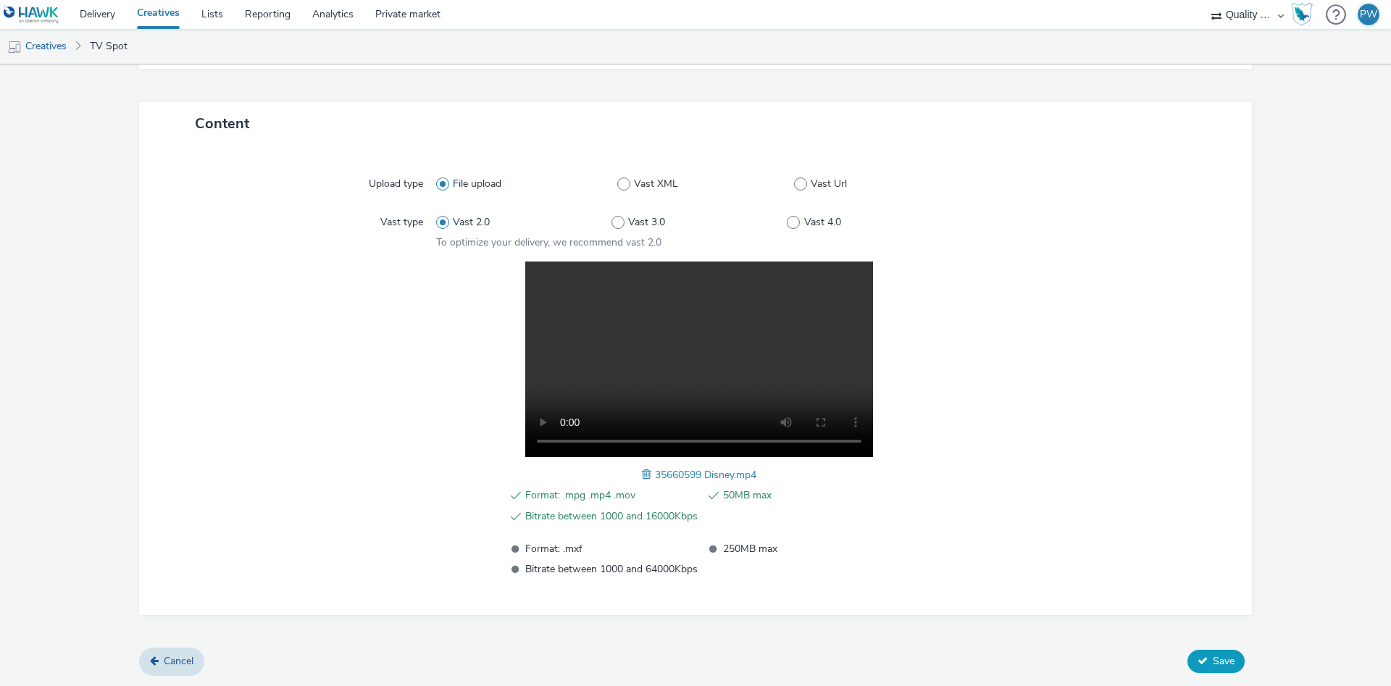
click at [1219, 661] on span "Save" at bounding box center [1224, 661] width 22 height 14
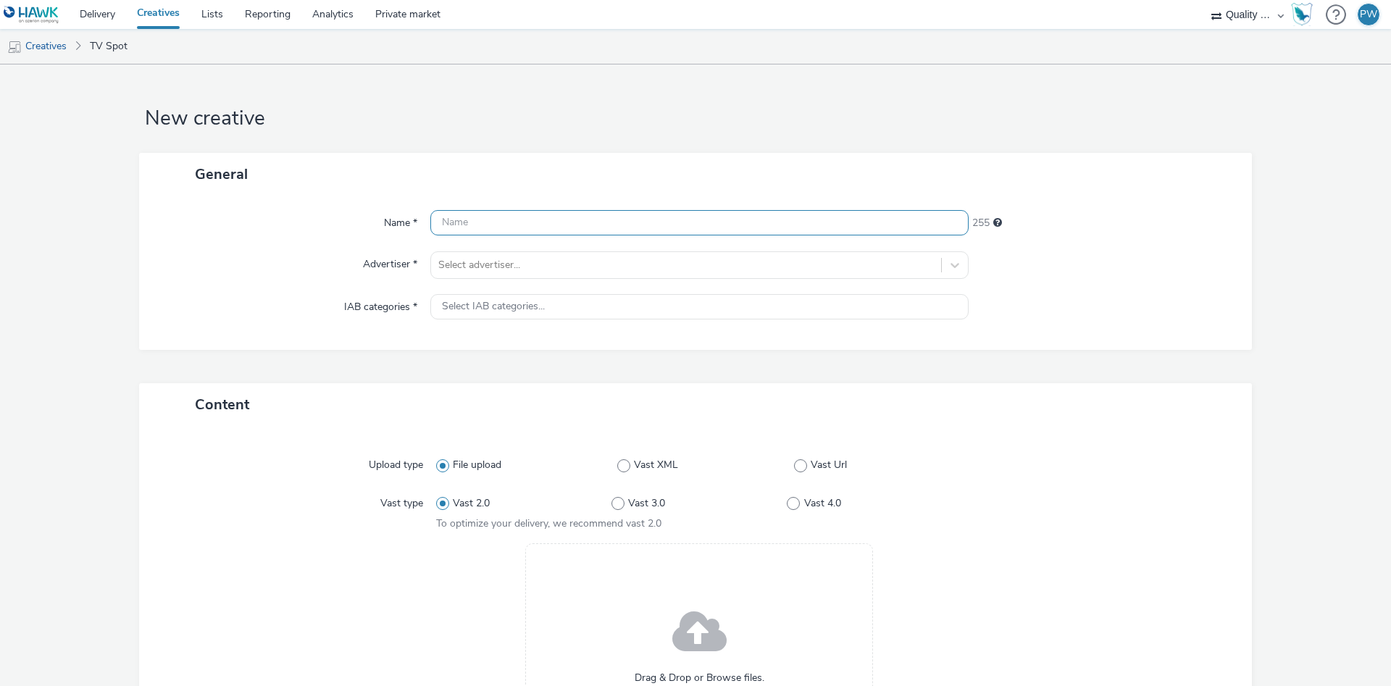
click at [459, 214] on input "text" at bounding box center [699, 222] width 538 height 25
paste input "37062124 Disney"
type input "37062124 Disney"
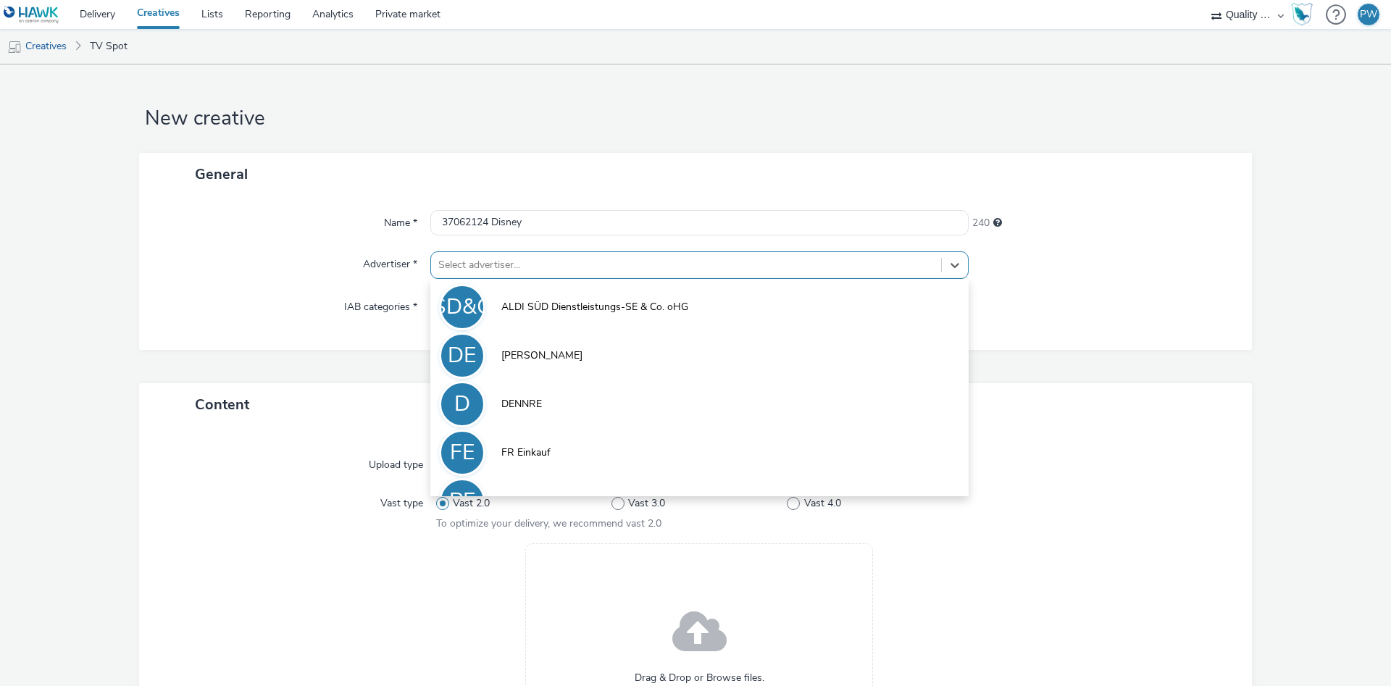
click at [474, 275] on div "Select advertiser..." at bounding box center [686, 265] width 510 height 23
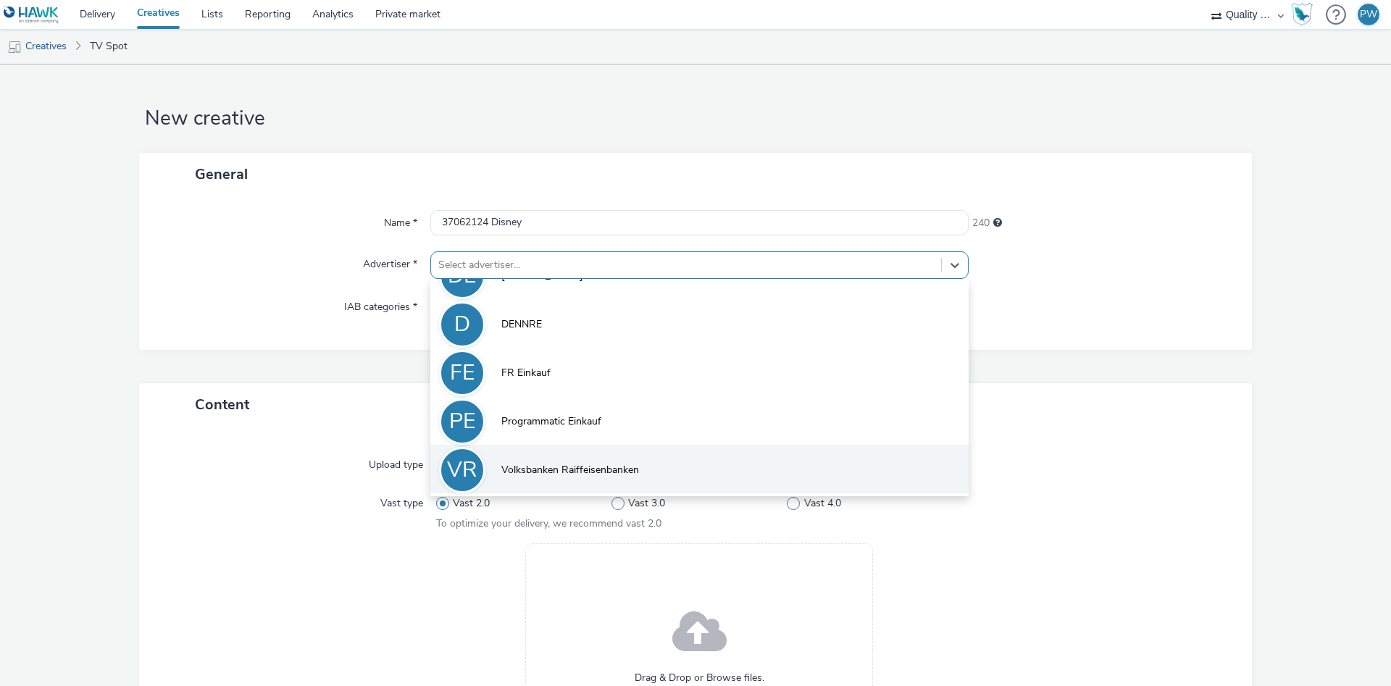
click at [575, 459] on li "VR Volksbanken Raiffeisenbanken" at bounding box center [699, 469] width 538 height 49
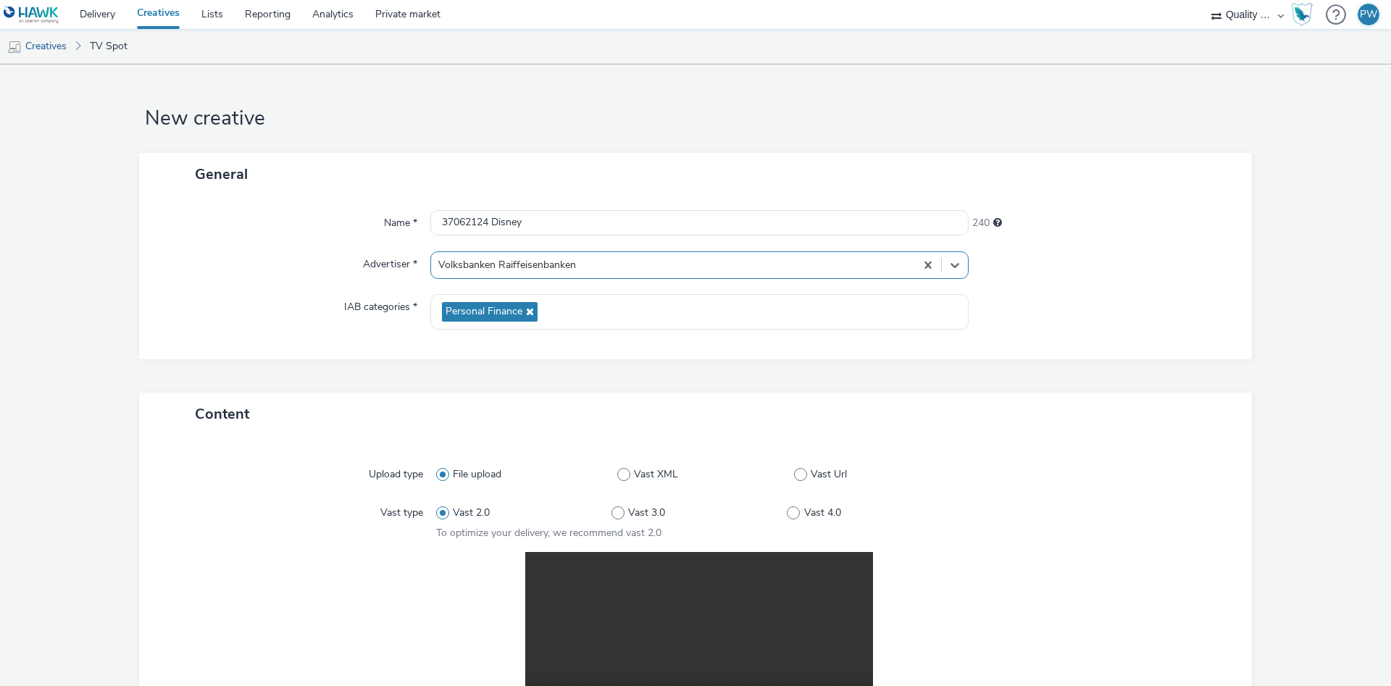
scroll to position [291, 0]
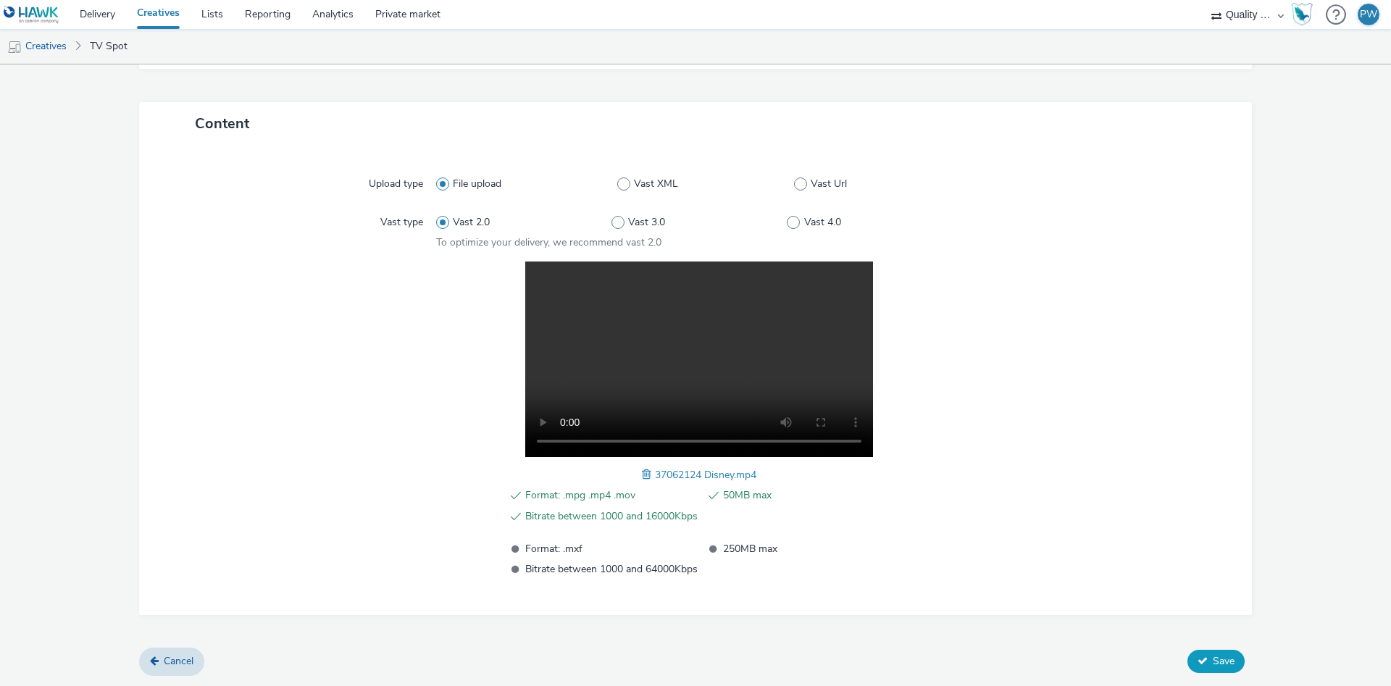
click at [1219, 650] on button "Save" at bounding box center [1215, 661] width 57 height 23
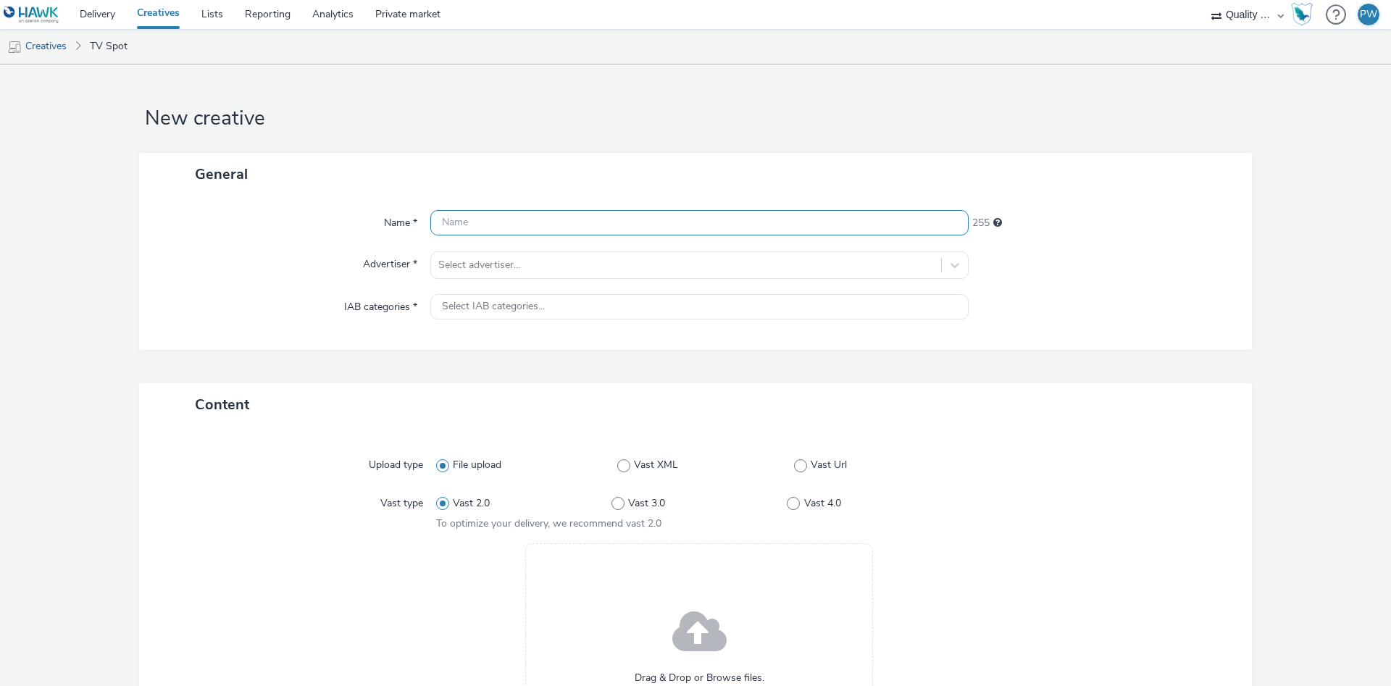
click at [518, 230] on input "text" at bounding box center [699, 222] width 538 height 25
paste input "37069342 Disney"
type input "37069342 Disney"
click at [524, 267] on div at bounding box center [686, 264] width 496 height 17
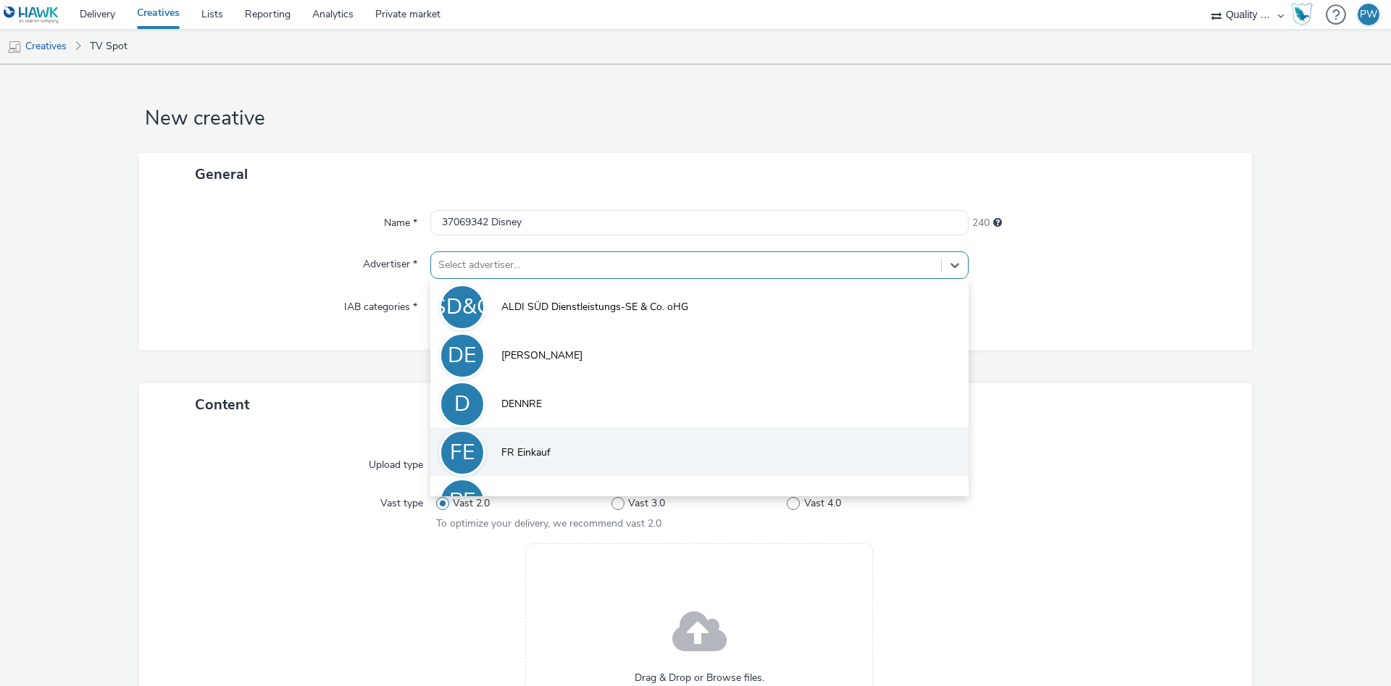
scroll to position [80, 0]
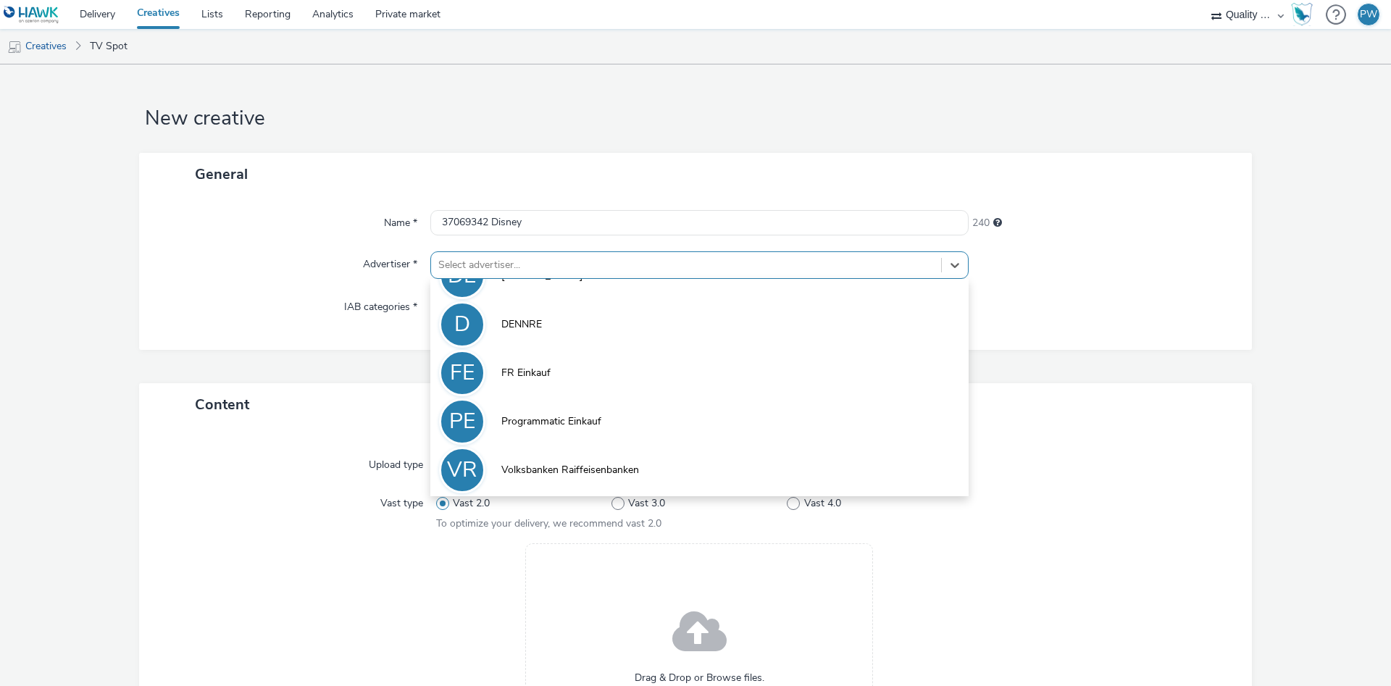
click at [592, 465] on span "Volksbanken Raiffeisenbanken" at bounding box center [570, 470] width 138 height 14
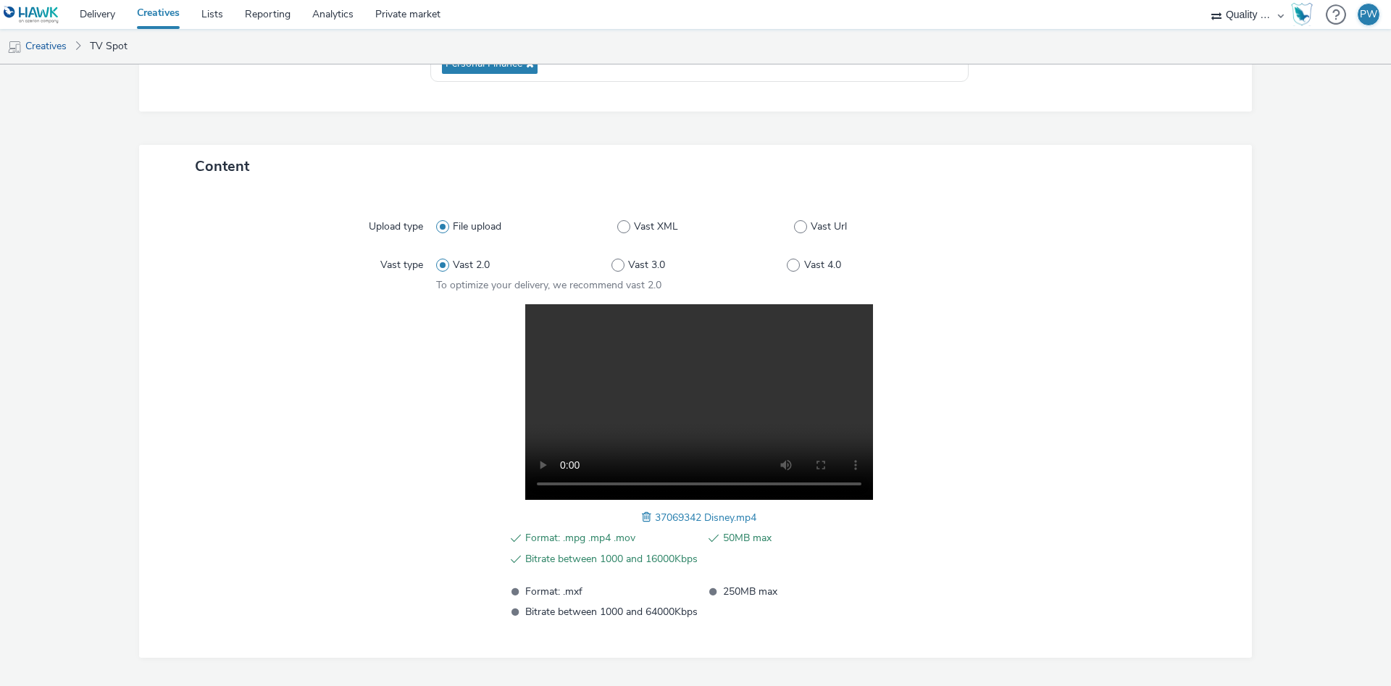
scroll to position [291, 0]
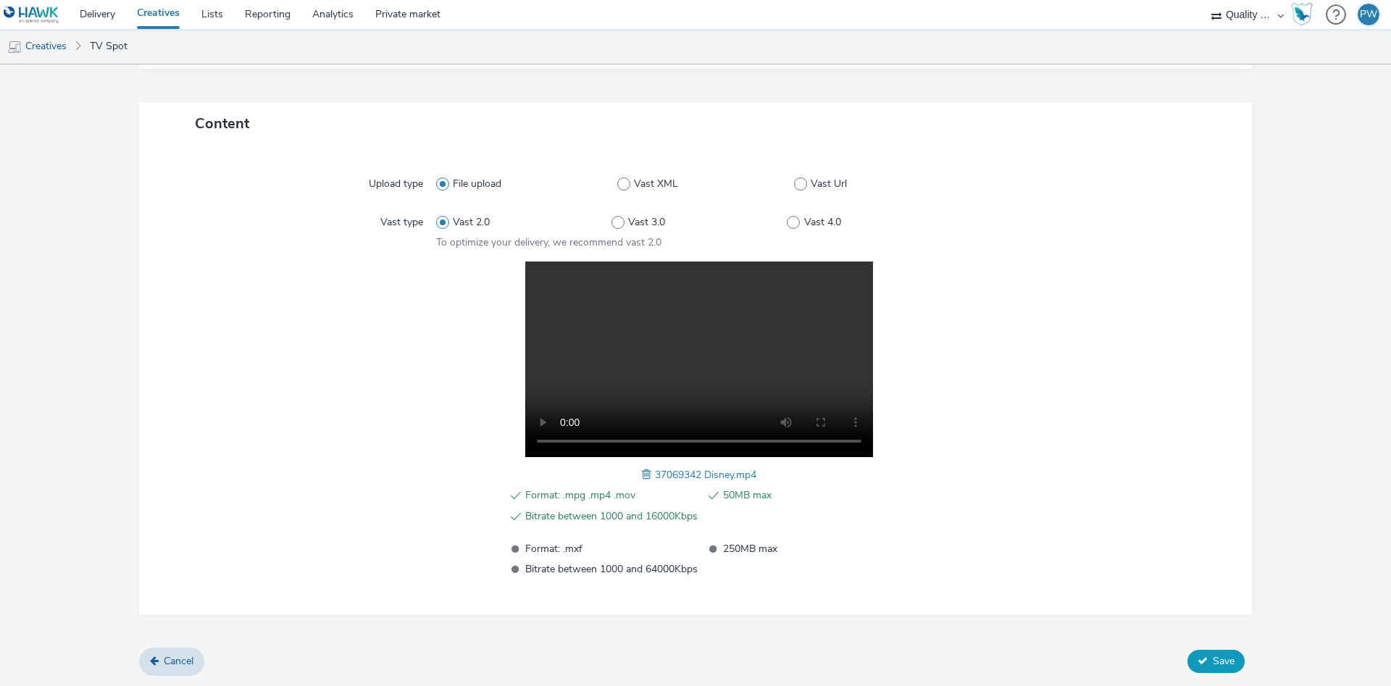
click at [1229, 660] on span "Save" at bounding box center [1224, 661] width 22 height 14
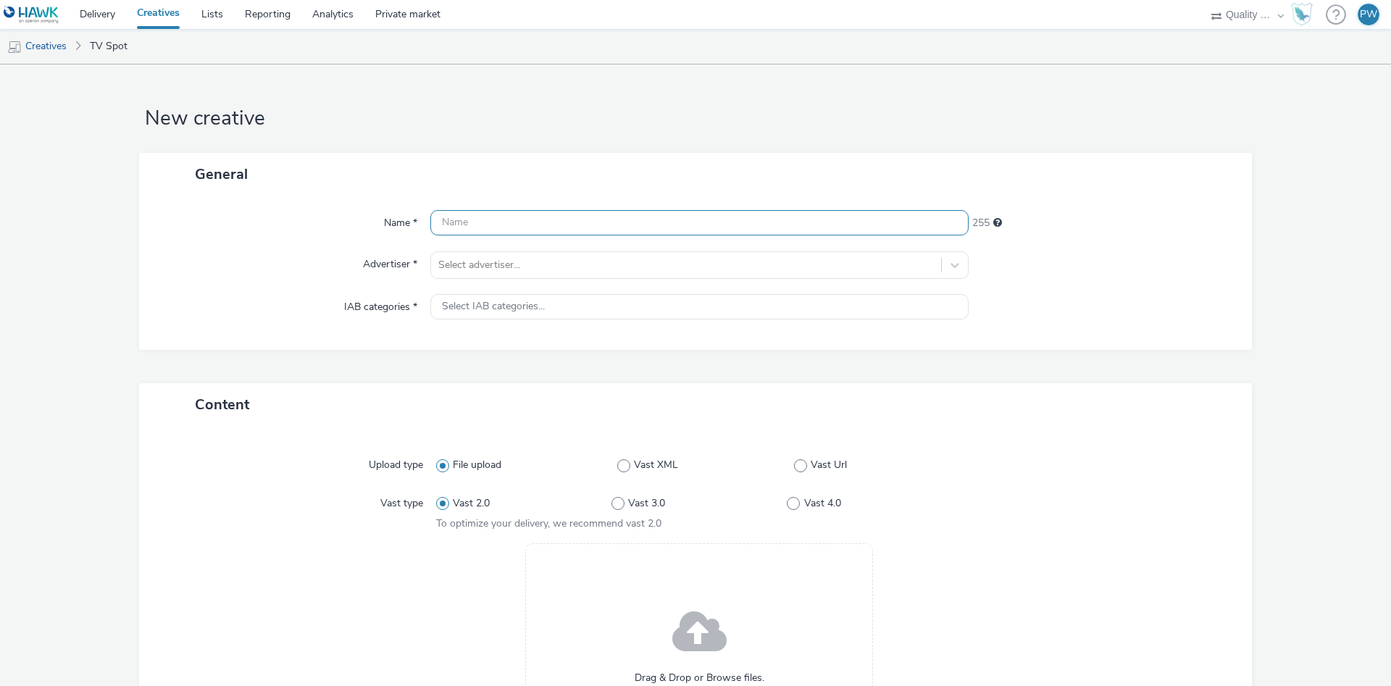
click at [488, 223] on input "text" at bounding box center [699, 222] width 538 height 25
paste input "37069405 Disney"
type input "37069405 Disney"
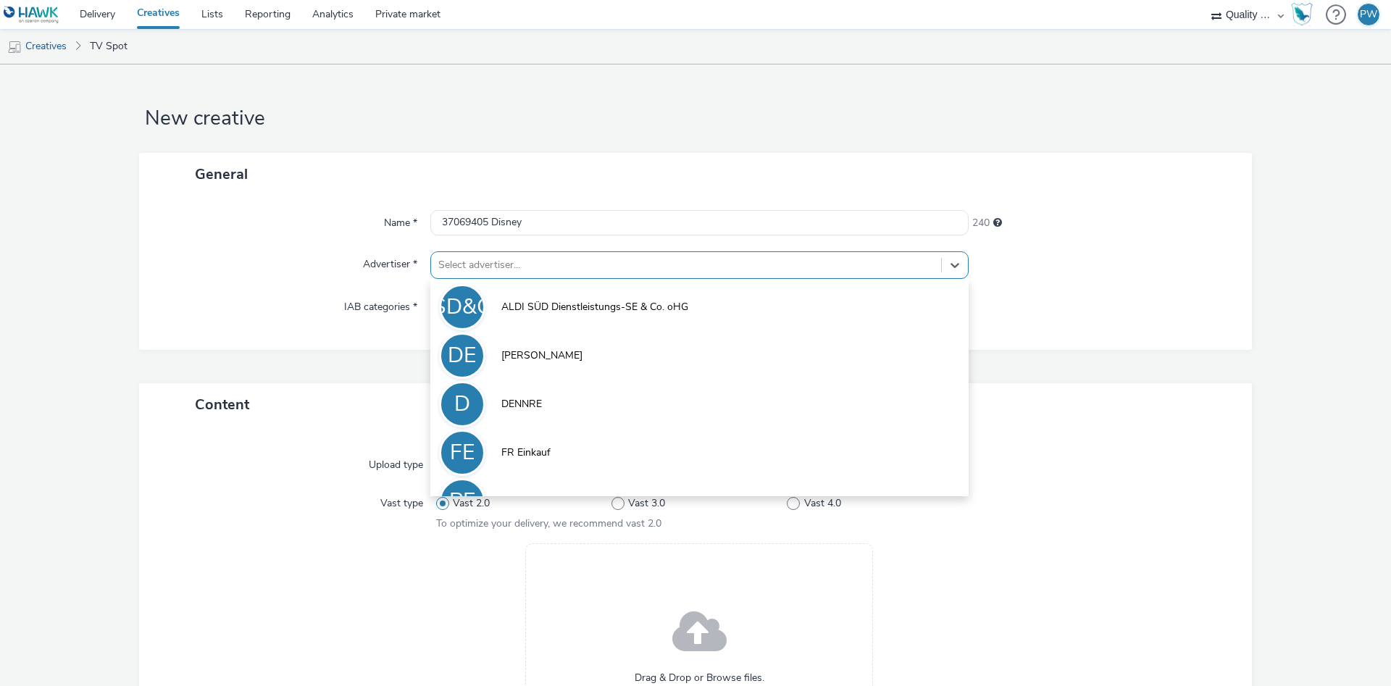
click at [506, 264] on div at bounding box center [686, 264] width 496 height 17
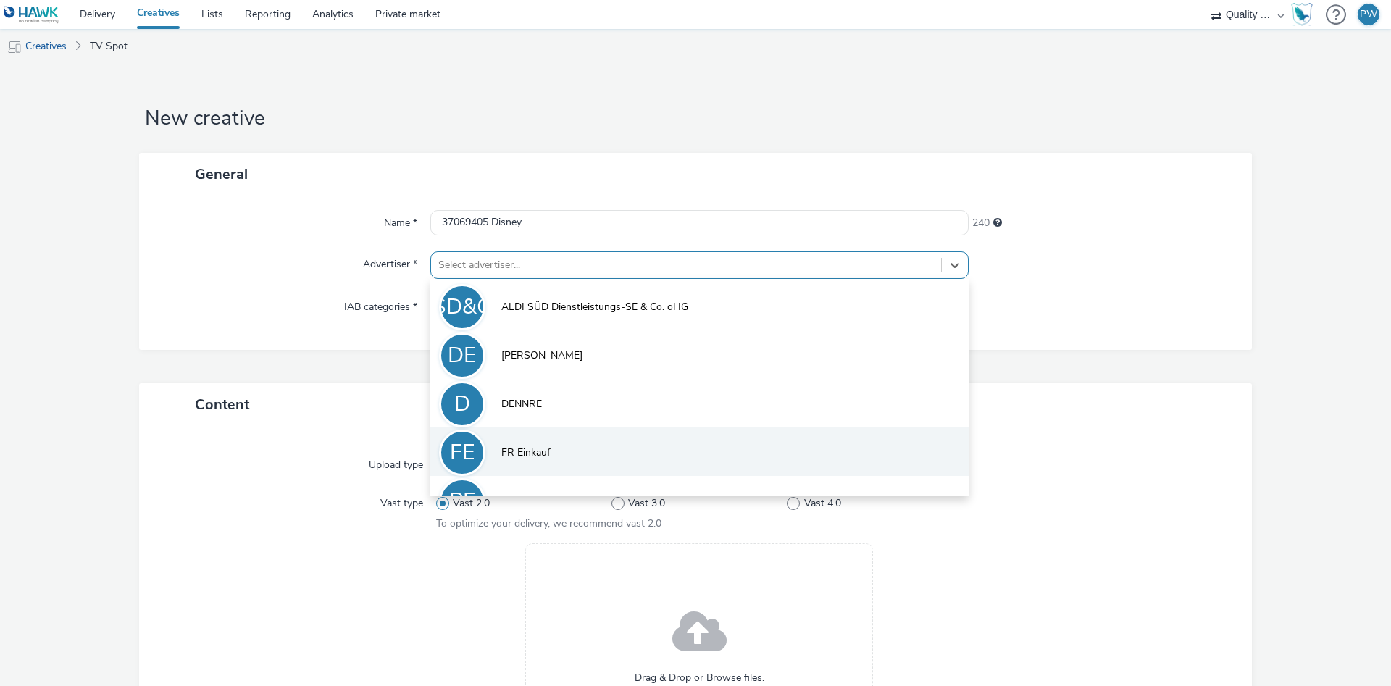
scroll to position [80, 0]
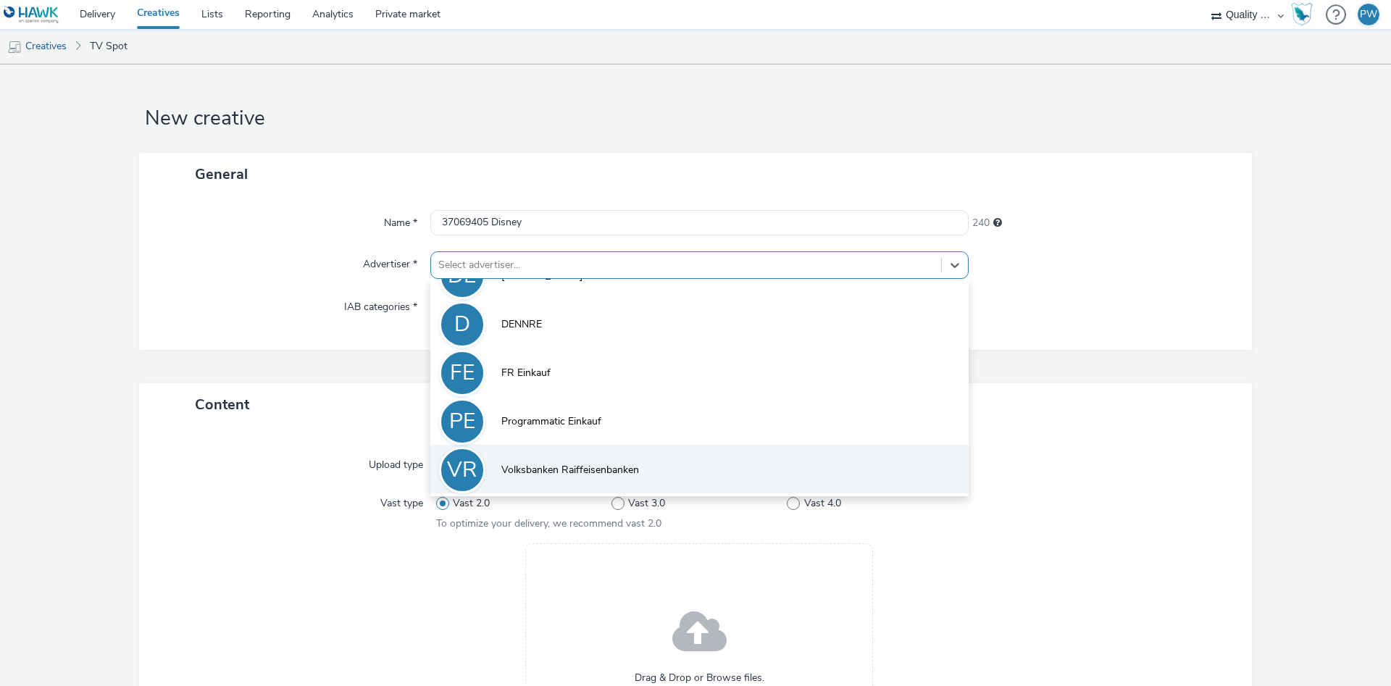
click at [556, 483] on li "VR Volksbanken Raiffeisenbanken" at bounding box center [699, 469] width 538 height 49
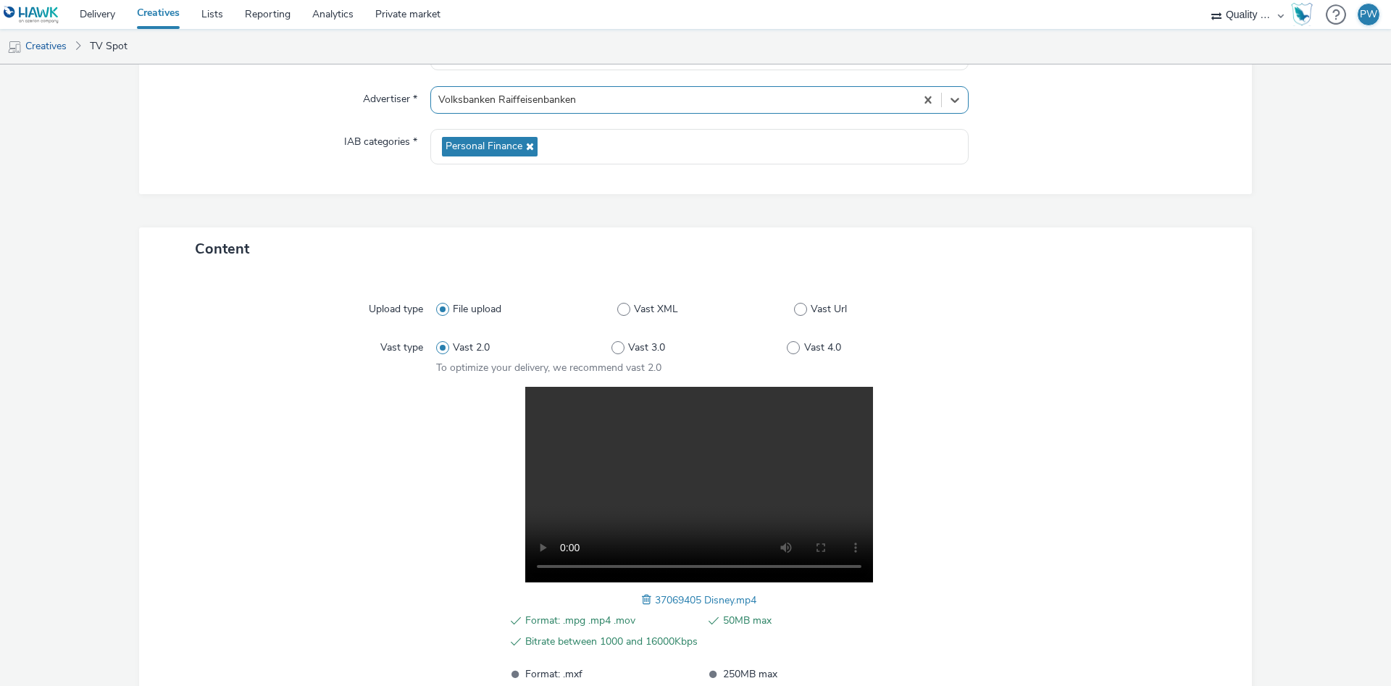
scroll to position [291, 0]
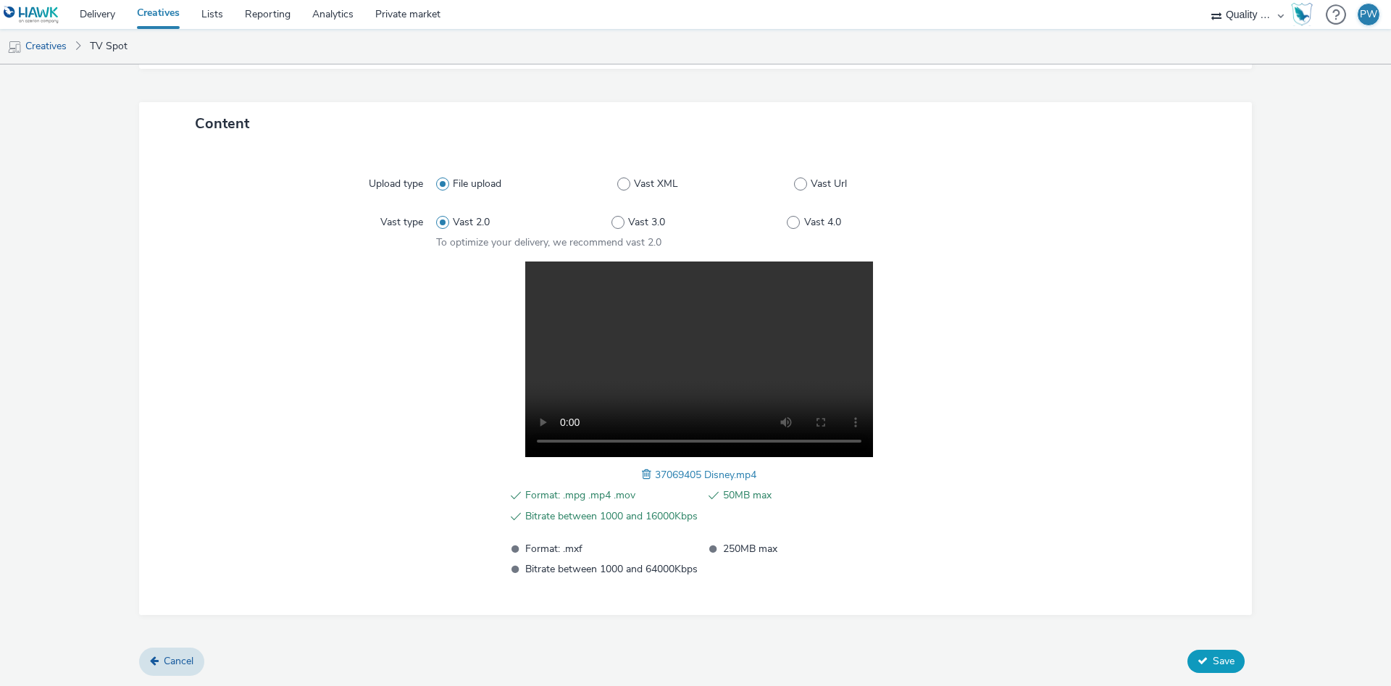
click at [1227, 653] on button "Save" at bounding box center [1215, 661] width 57 height 23
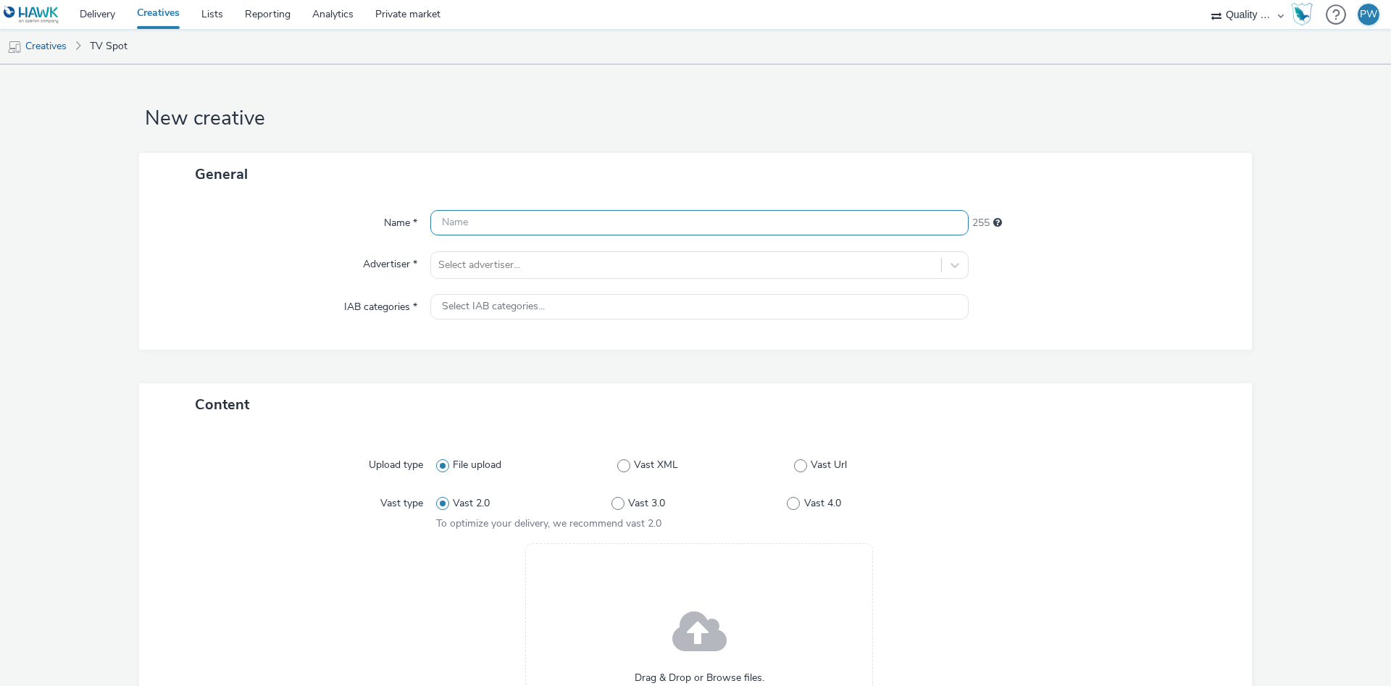
click at [554, 234] on input "text" at bounding box center [699, 222] width 538 height 25
paste input "37069520 Disney"
type input "37069520 Disney"
click at [505, 254] on div "Select advertiser..." at bounding box center [686, 265] width 510 height 23
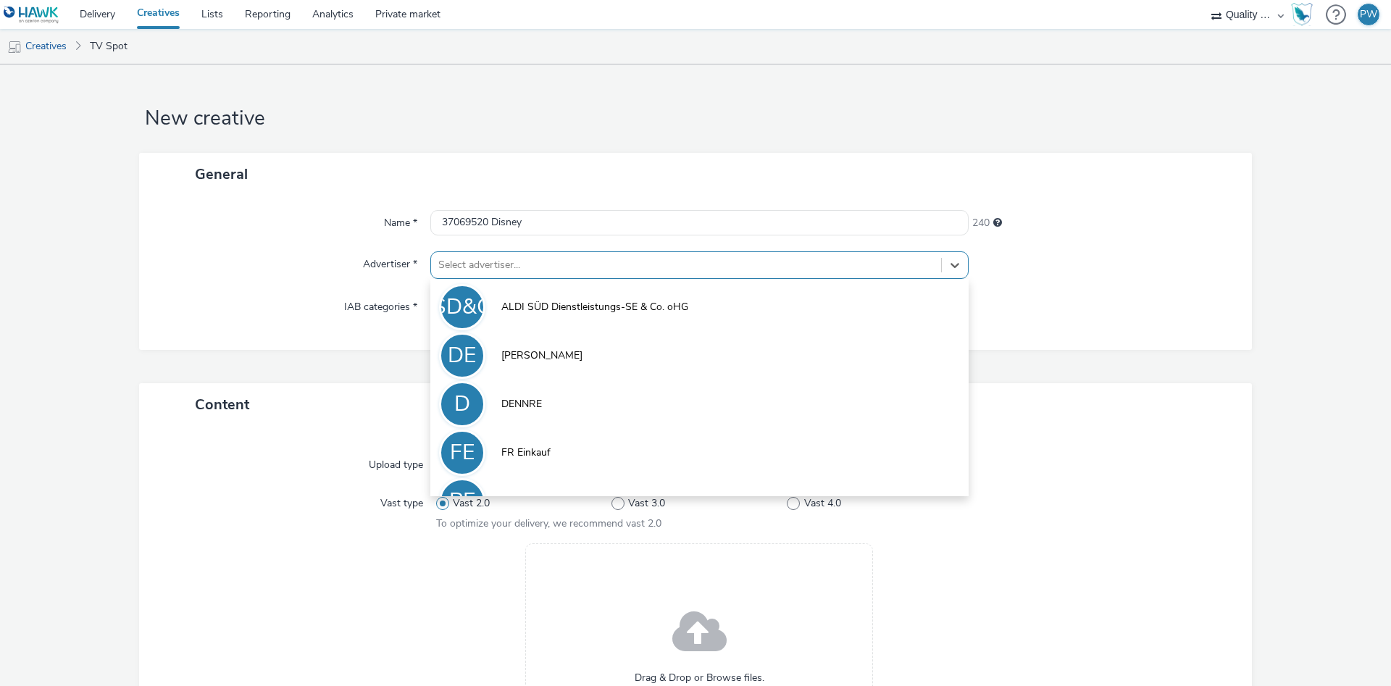
scroll to position [80, 0]
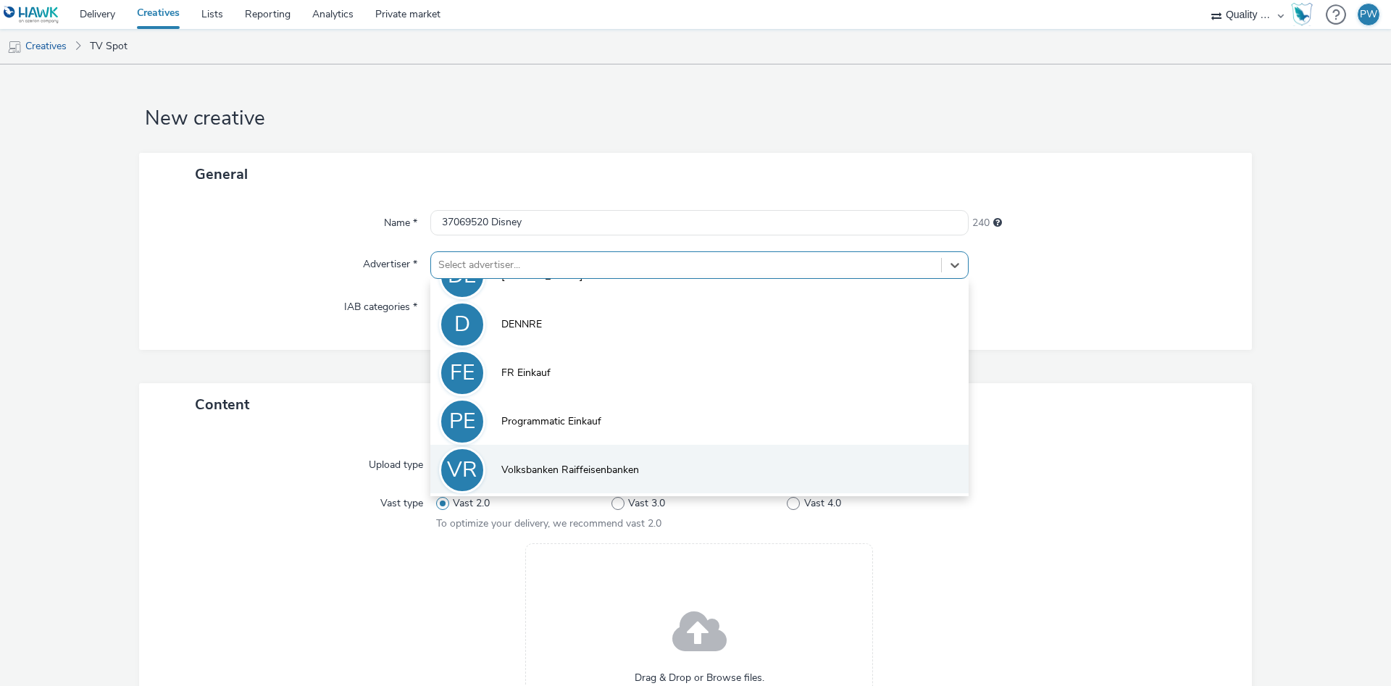
click at [602, 472] on span "Volksbanken Raiffeisenbanken" at bounding box center [570, 470] width 138 height 14
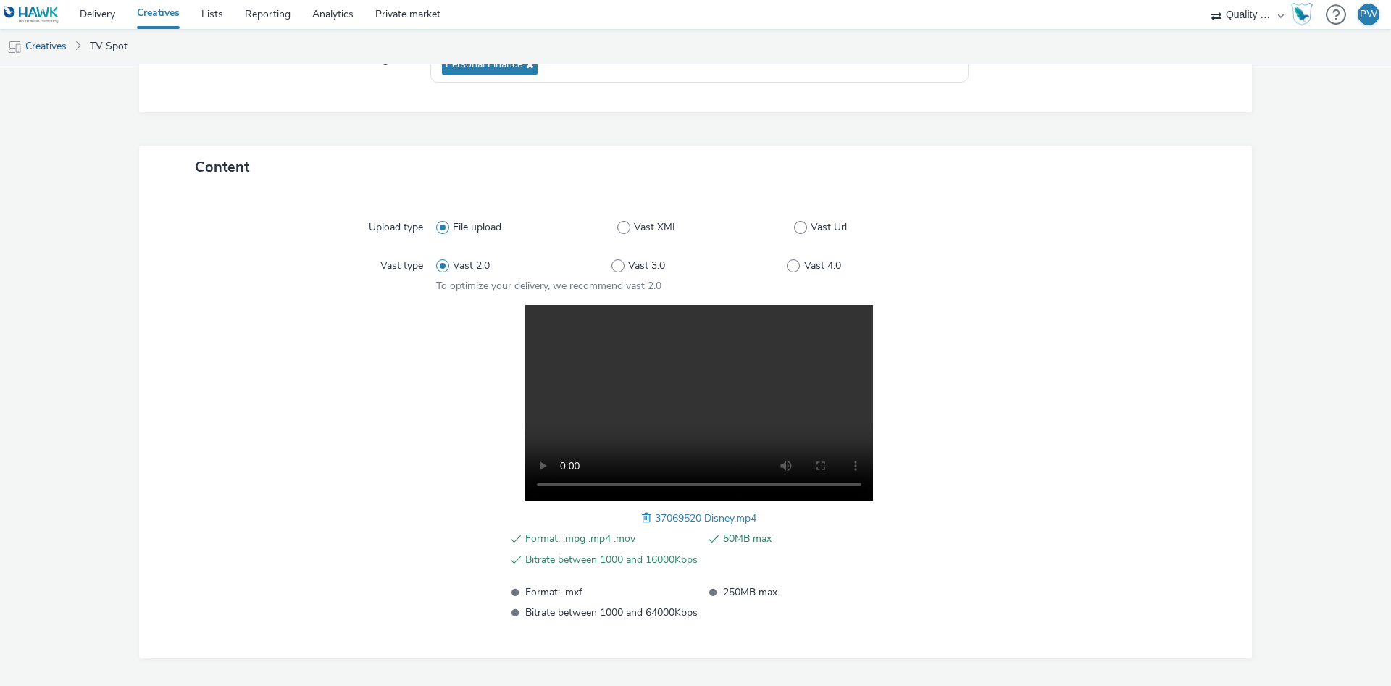
scroll to position [291, 0]
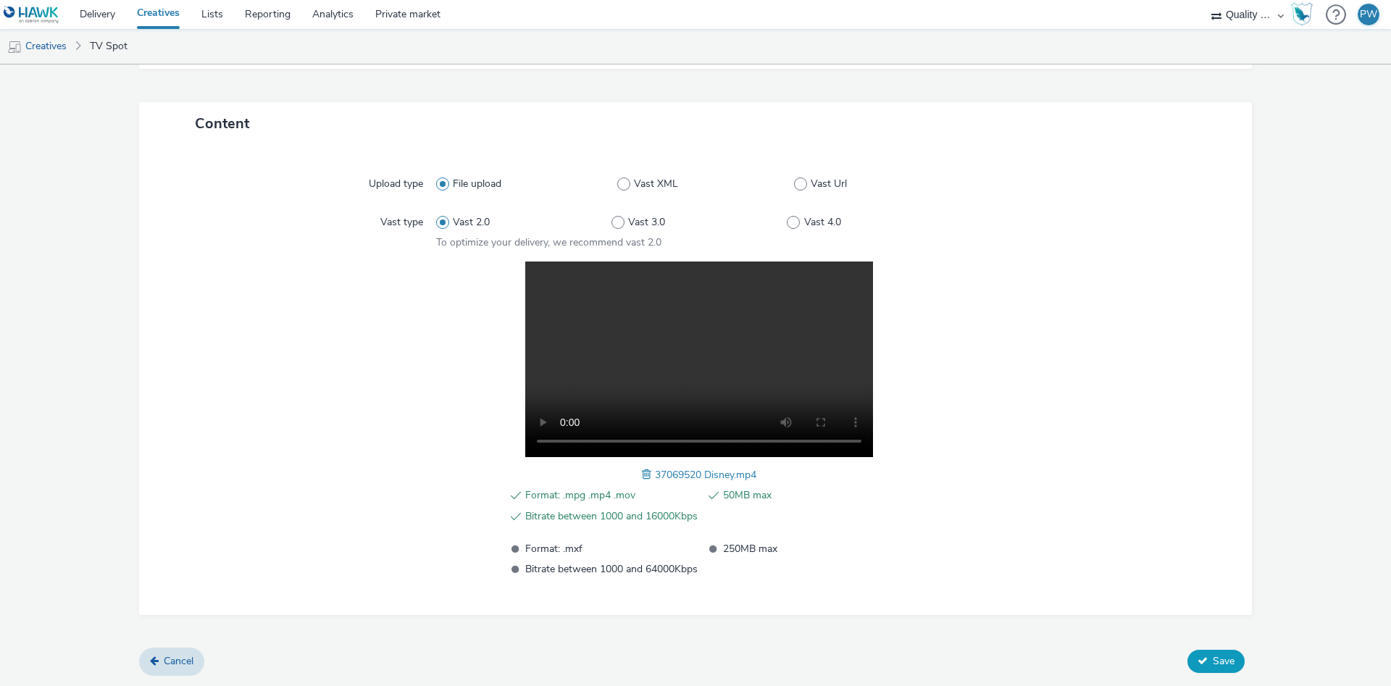
click at [1229, 669] on button "Save" at bounding box center [1215, 661] width 57 height 23
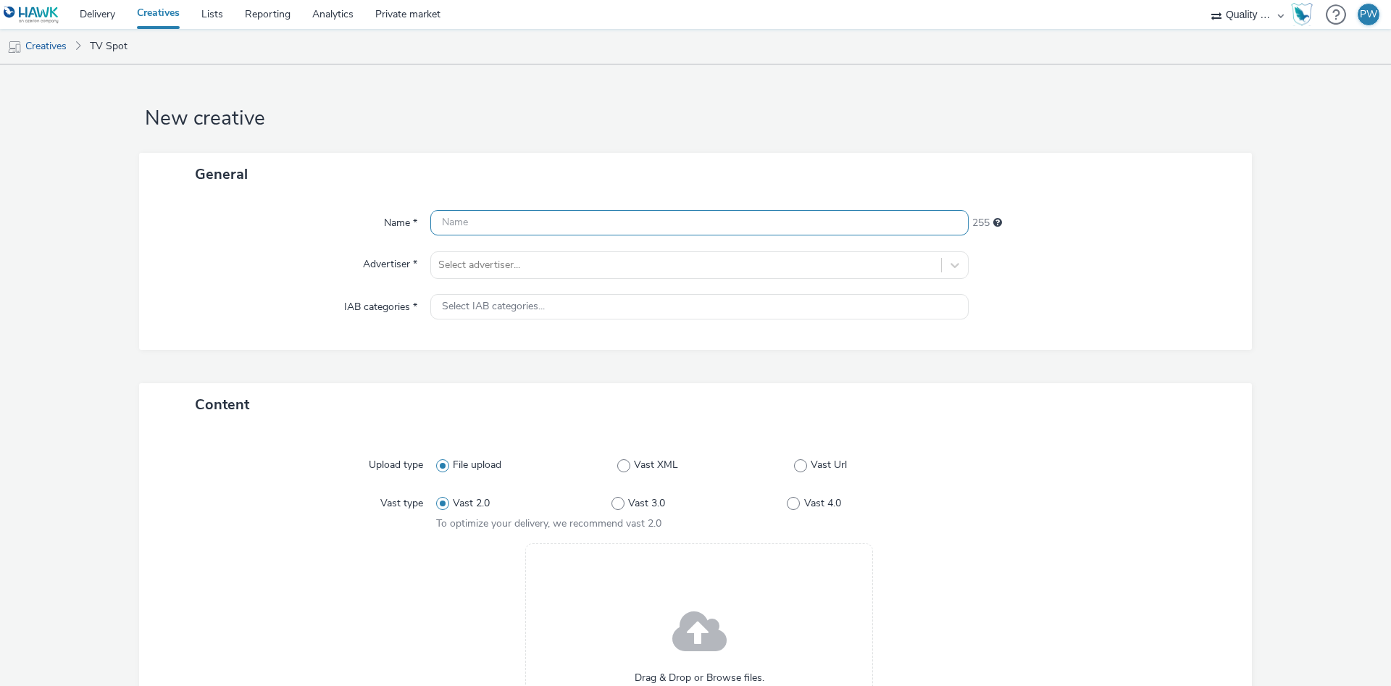
click at [492, 235] on input "text" at bounding box center [699, 222] width 538 height 25
paste input "37069252 Disney"
type input "37069252 Disney"
click at [498, 260] on div at bounding box center [686, 264] width 496 height 17
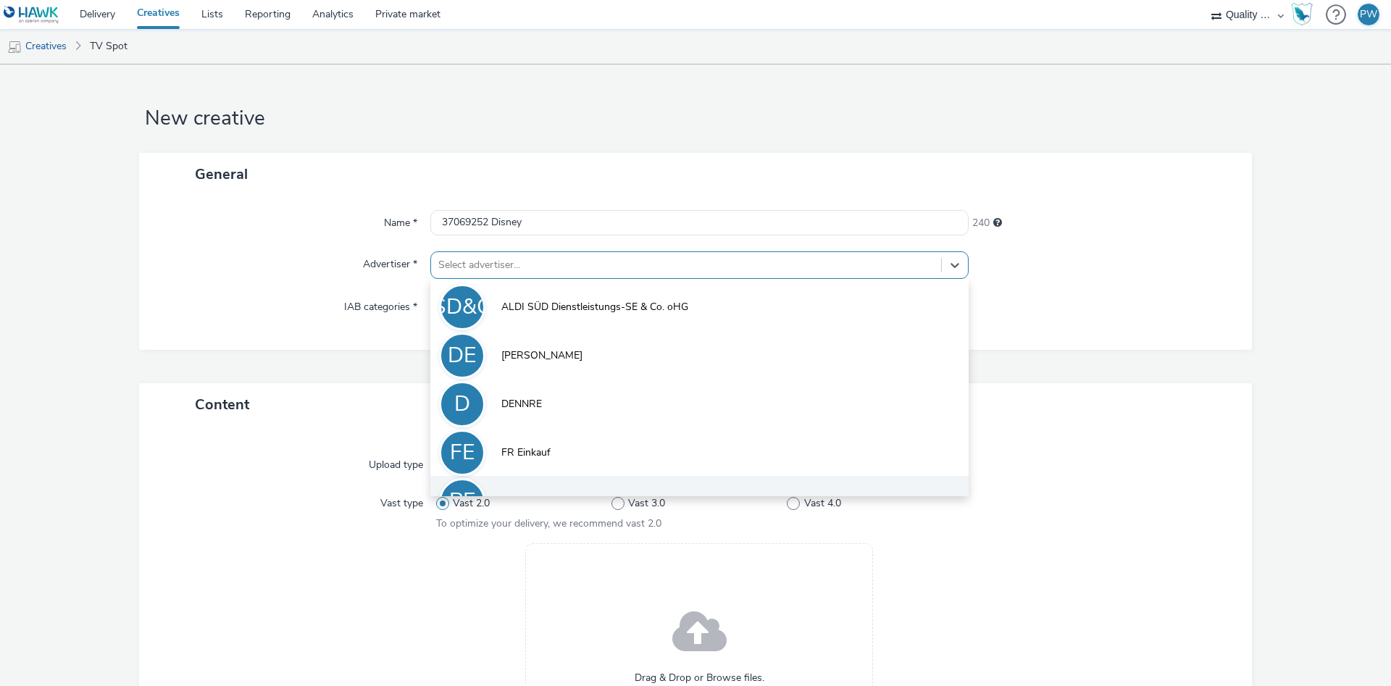
scroll to position [80, 0]
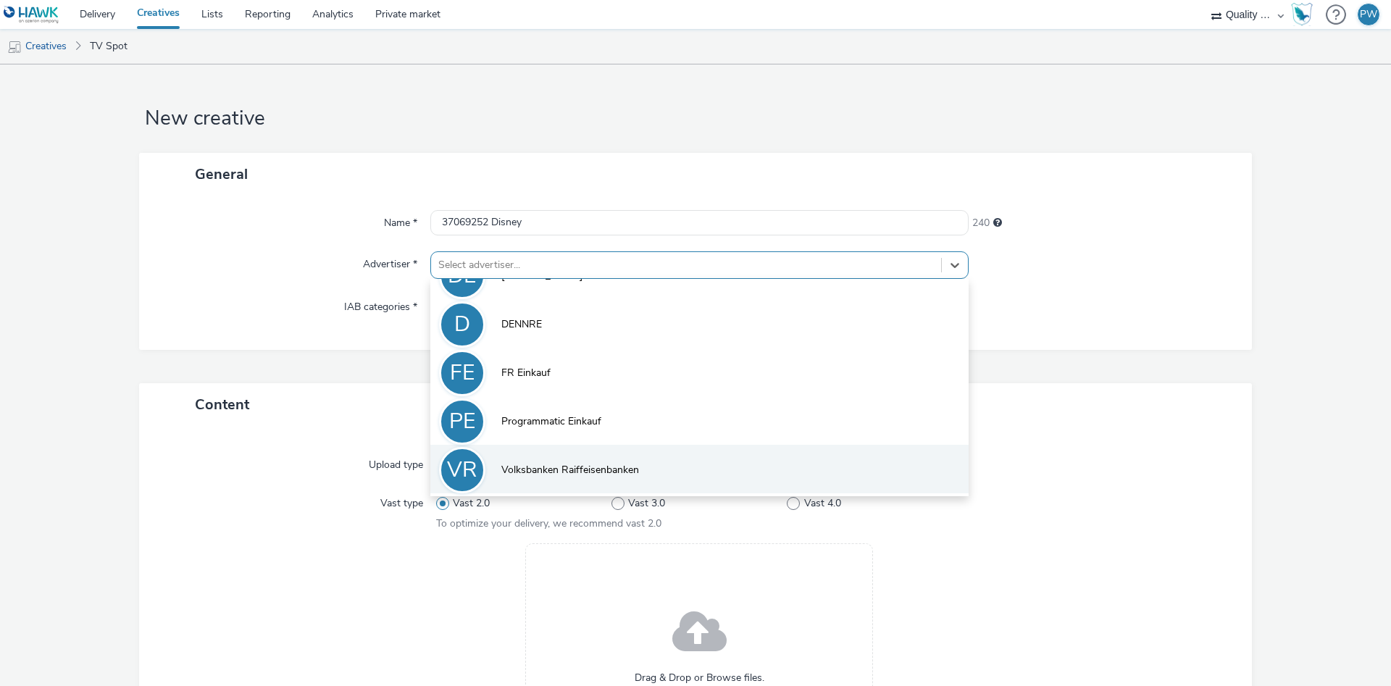
click at [587, 456] on li "VR Volksbanken Raiffeisenbanken" at bounding box center [699, 469] width 538 height 49
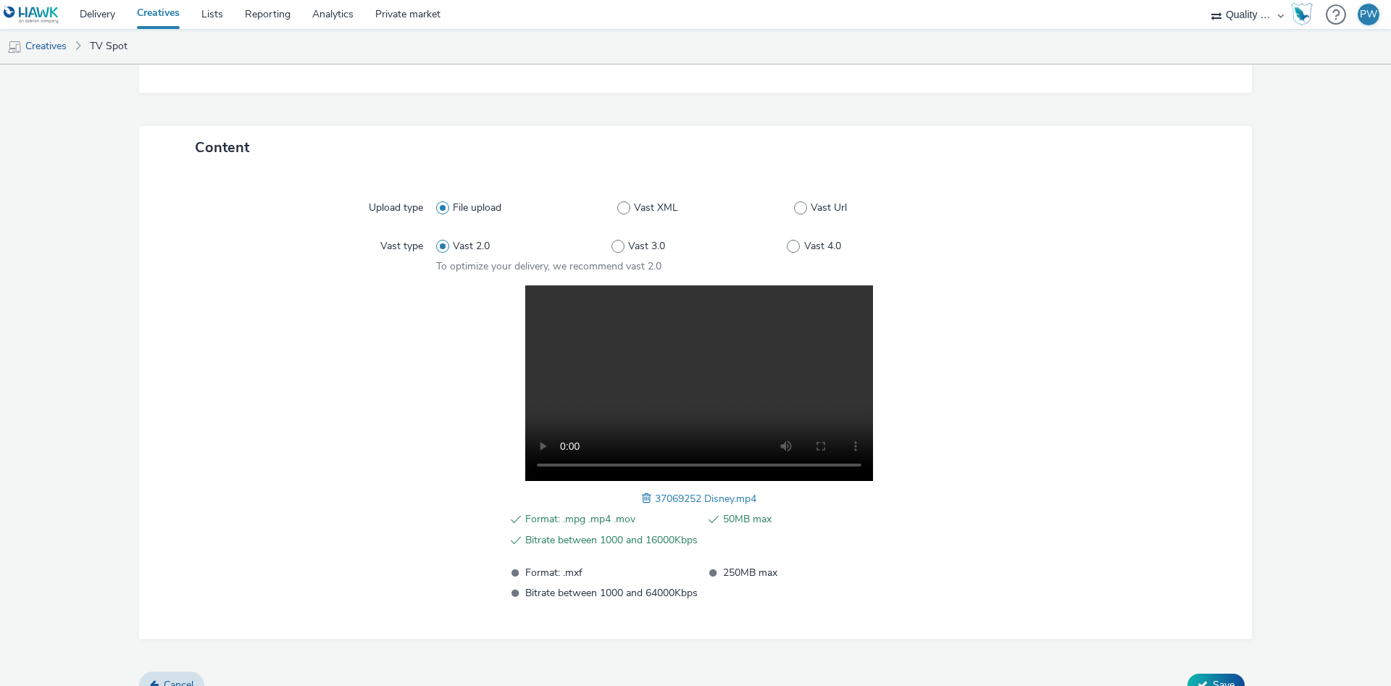
scroll to position [291, 0]
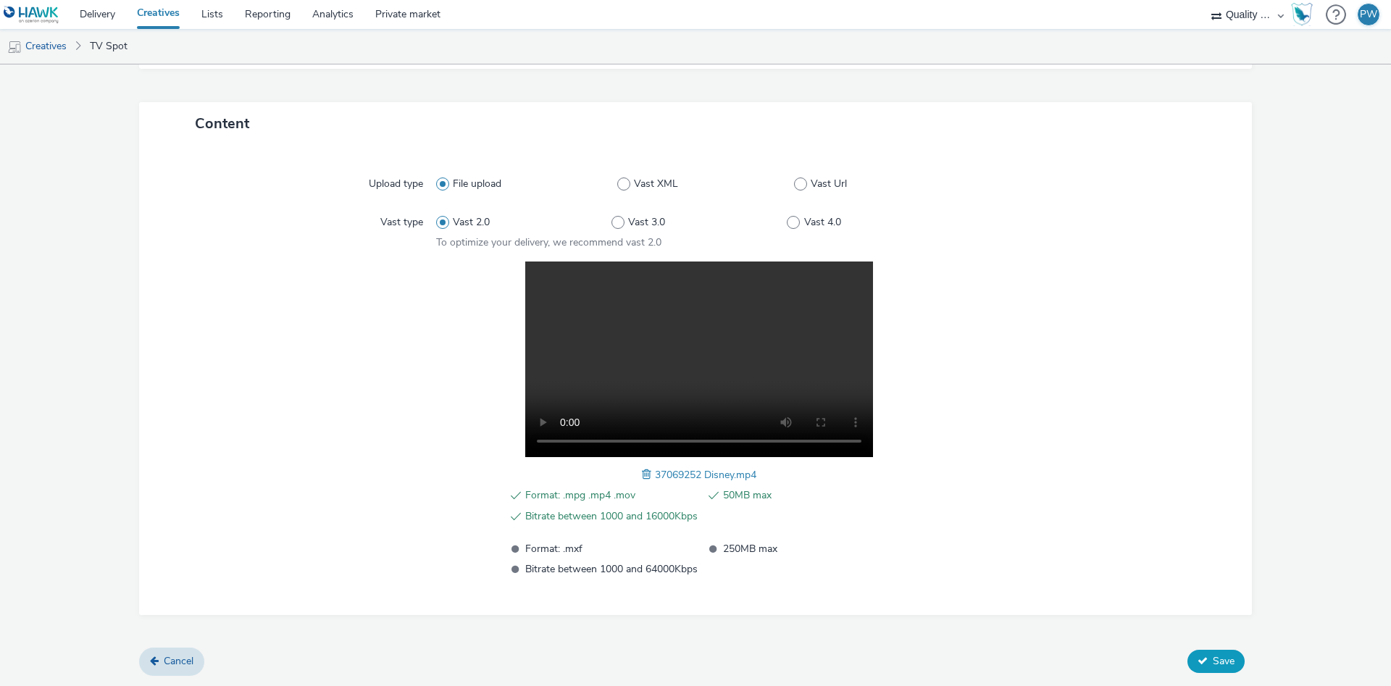
click at [1228, 662] on span "Save" at bounding box center [1224, 661] width 22 height 14
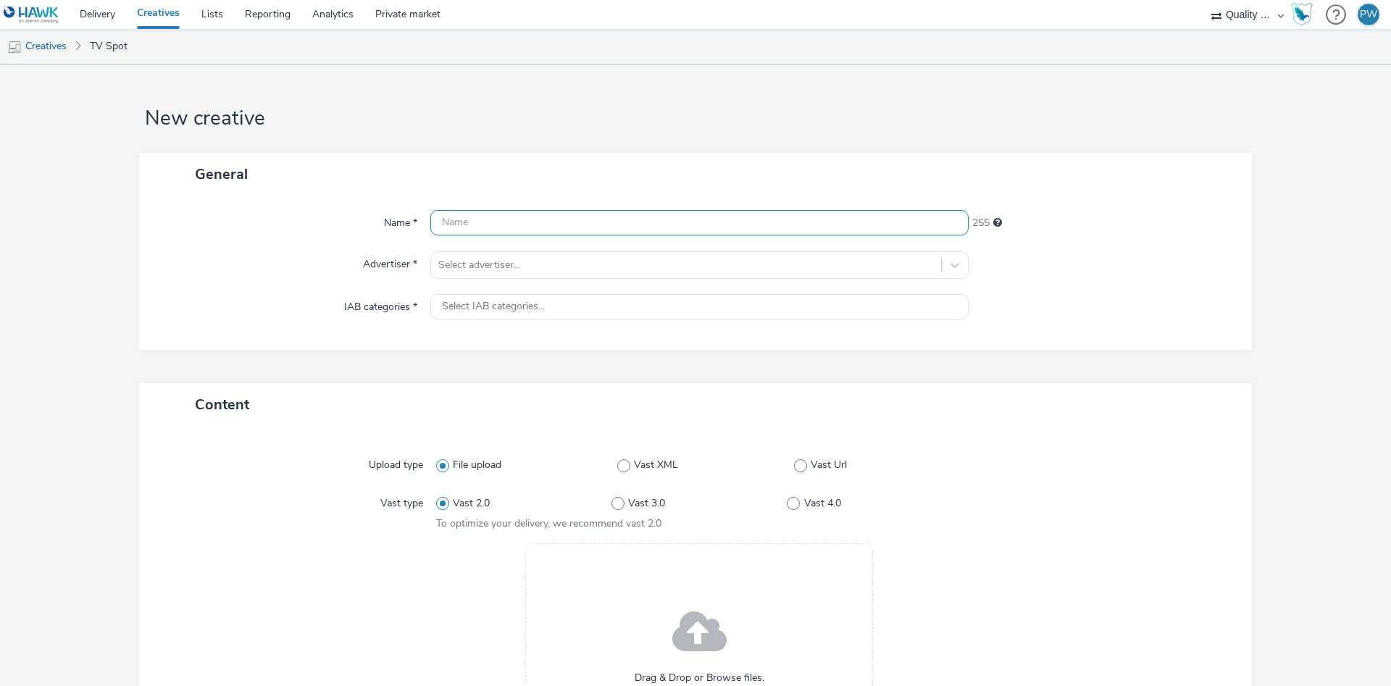
click at [461, 220] on input "text" at bounding box center [699, 222] width 538 height 25
paste input "37069427 Disney"
type input "37069427 Disney"
click at [512, 264] on div at bounding box center [686, 264] width 496 height 17
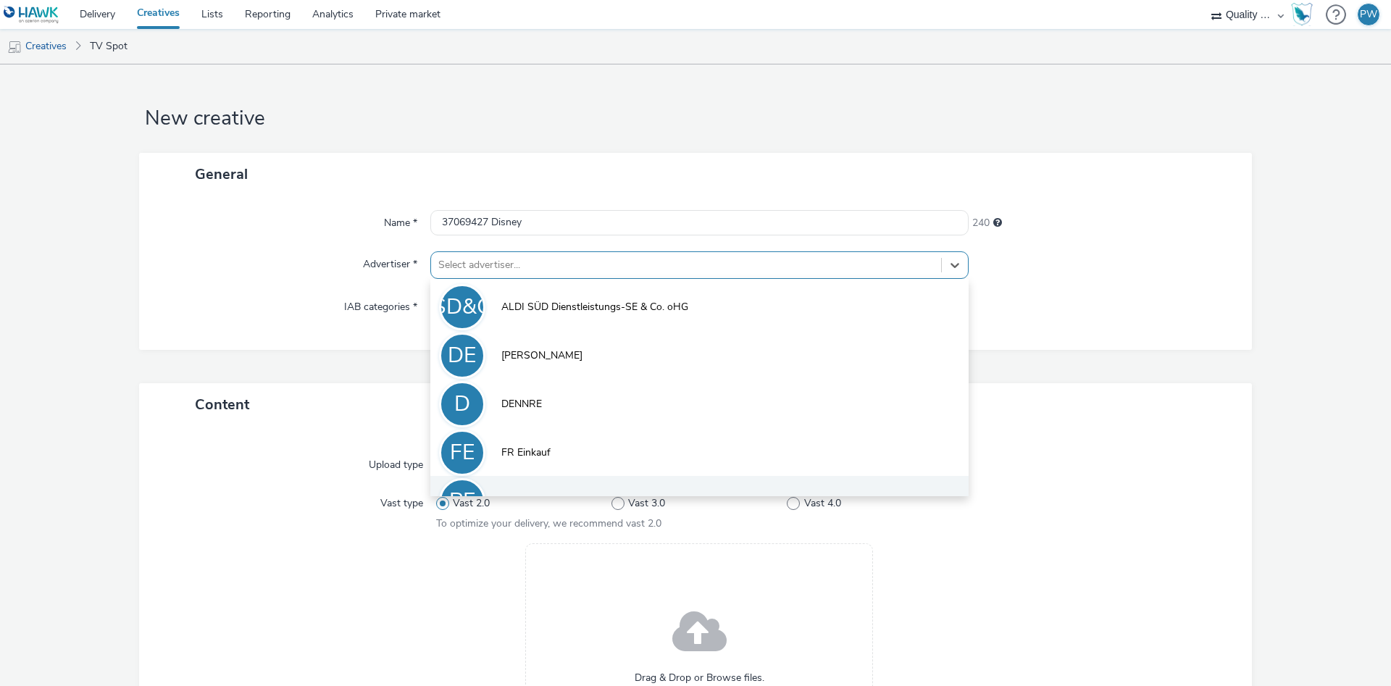
scroll to position [80, 0]
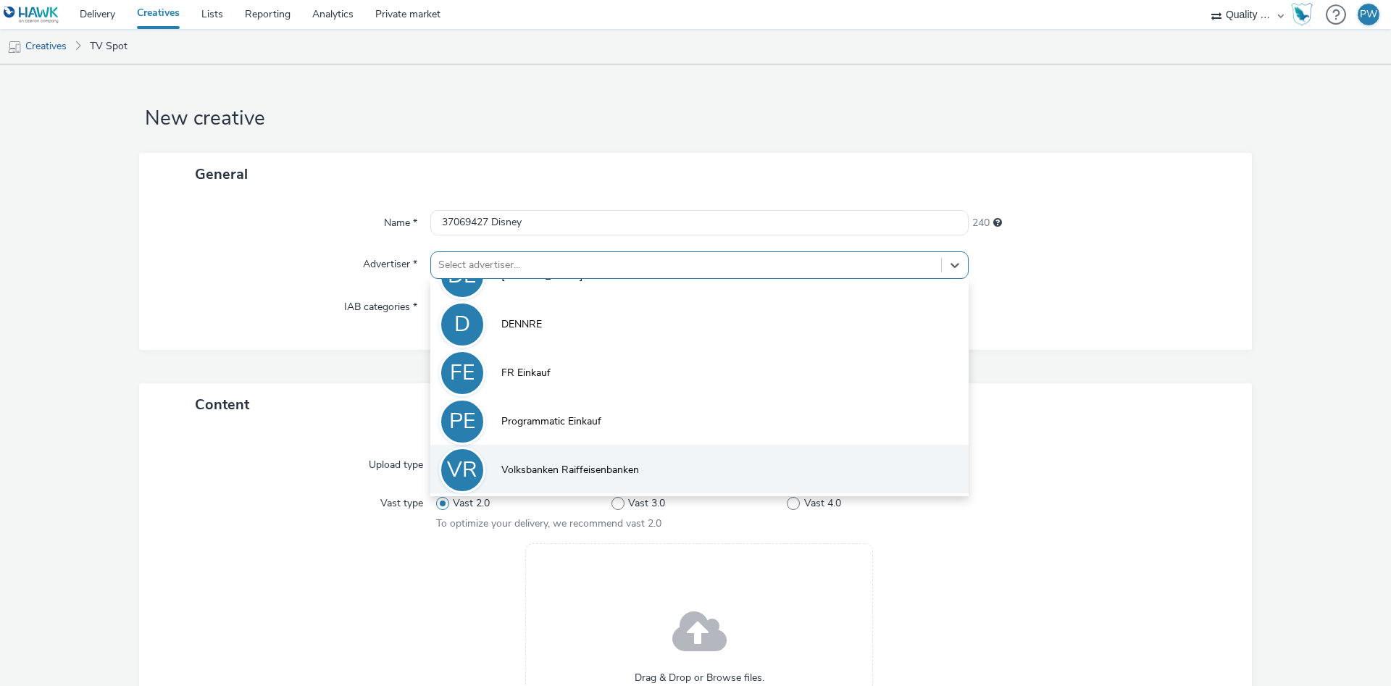
click at [564, 463] on span "Volksbanken Raiffeisenbanken" at bounding box center [570, 470] width 138 height 14
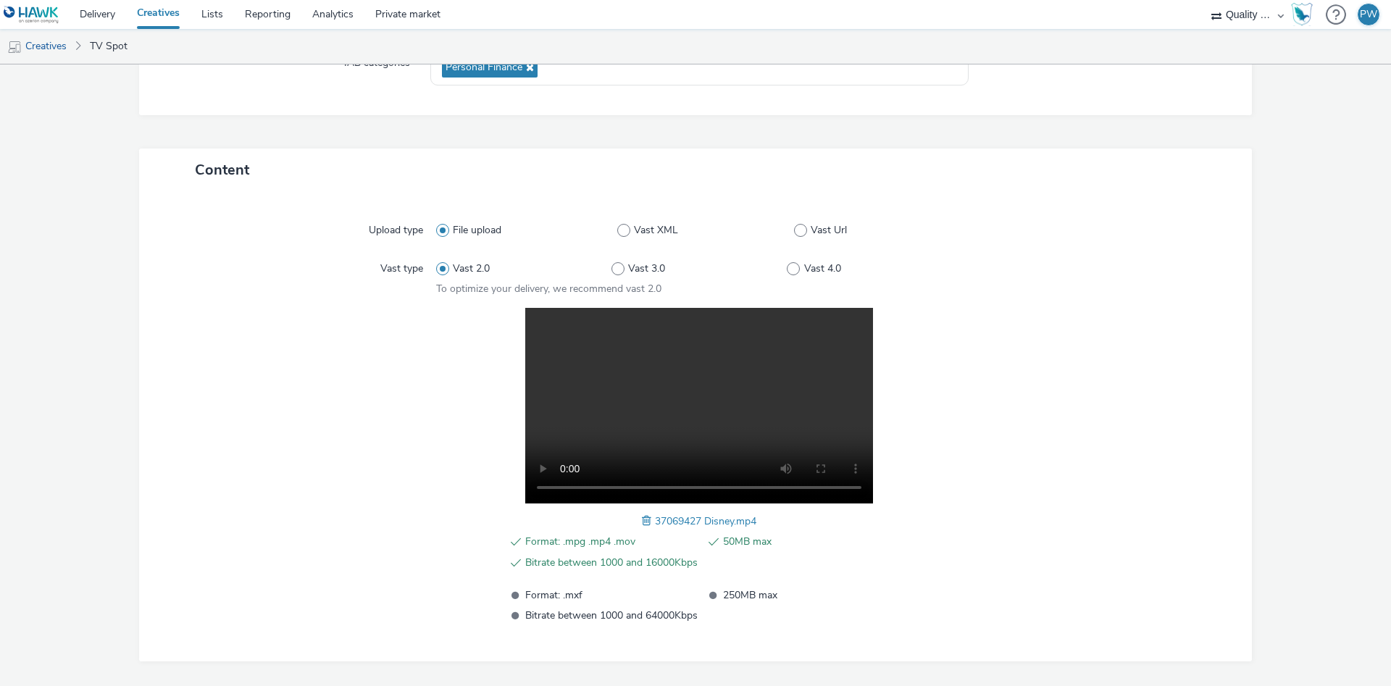
scroll to position [291, 0]
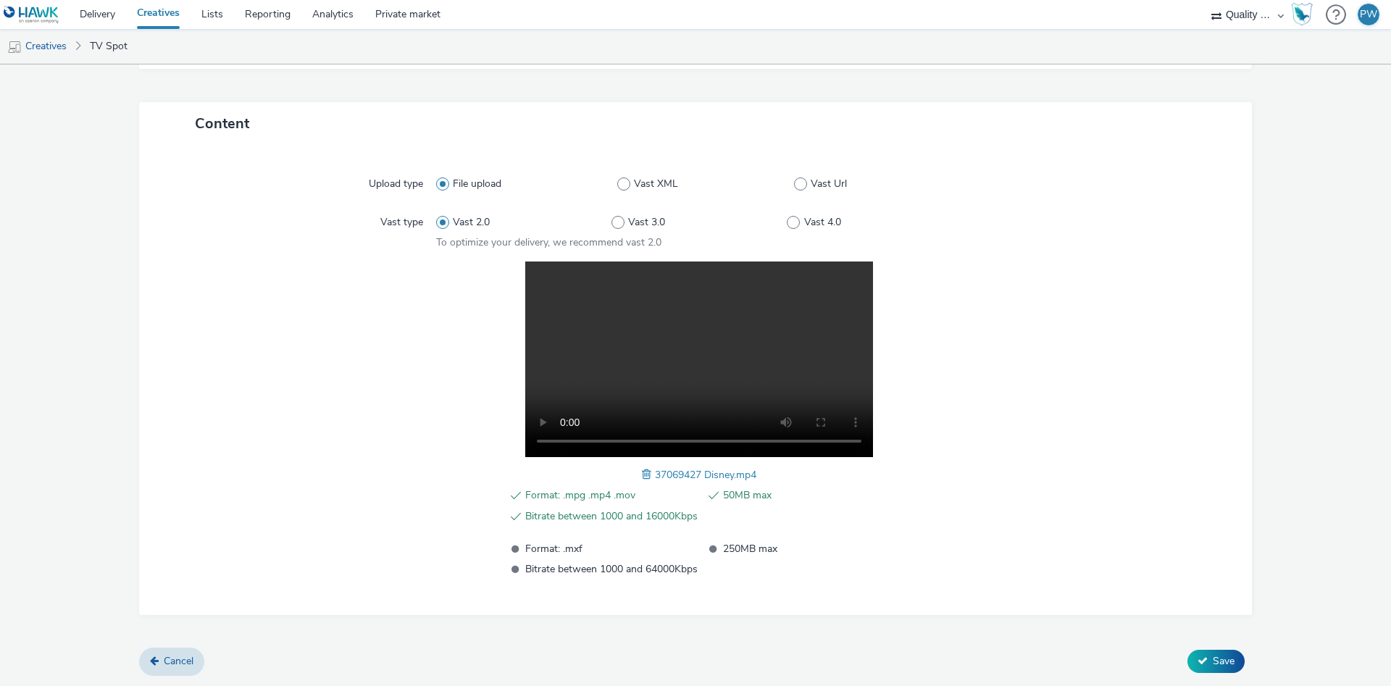
click at [1211, 647] on div "Content Upload type File upload Vast XML Vast Url Vast type Vast 2.0 Vast 3.0 V…" at bounding box center [695, 375] width 1113 height 546
click at [1213, 653] on button "Save" at bounding box center [1215, 661] width 57 height 23
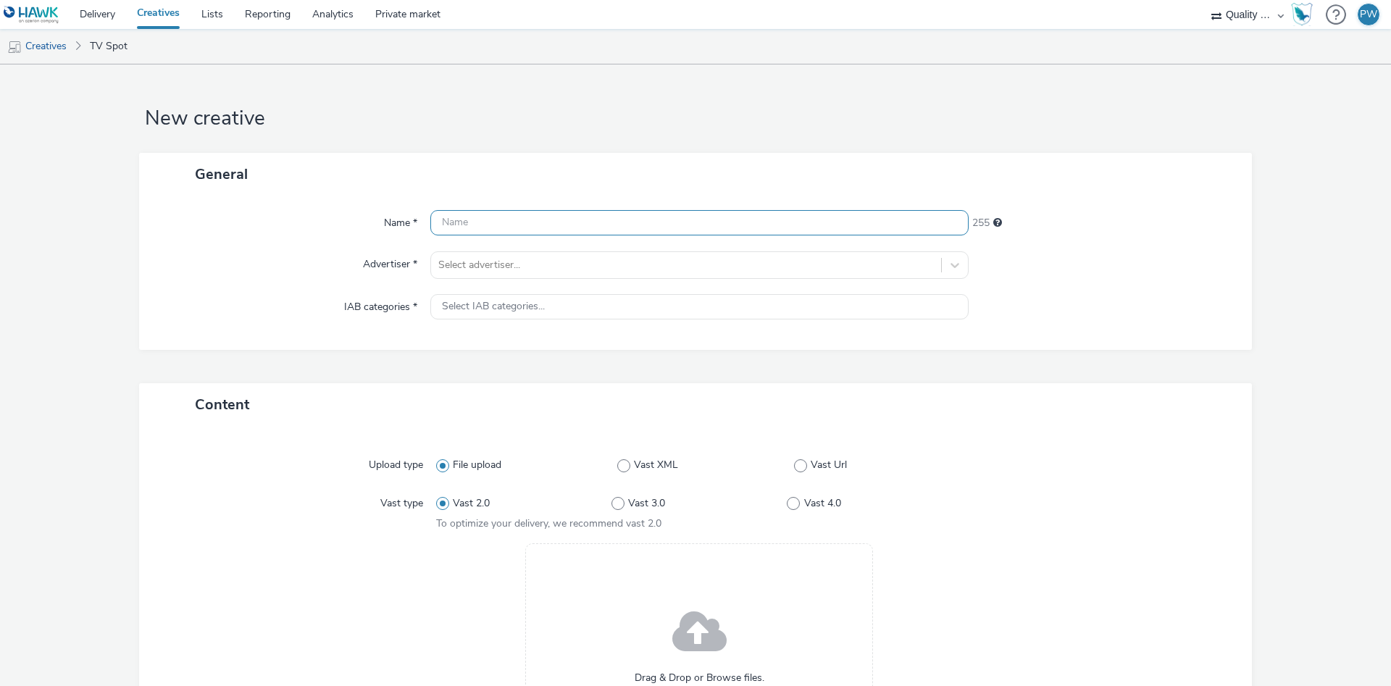
click at [521, 214] on input "text" at bounding box center [699, 222] width 538 height 25
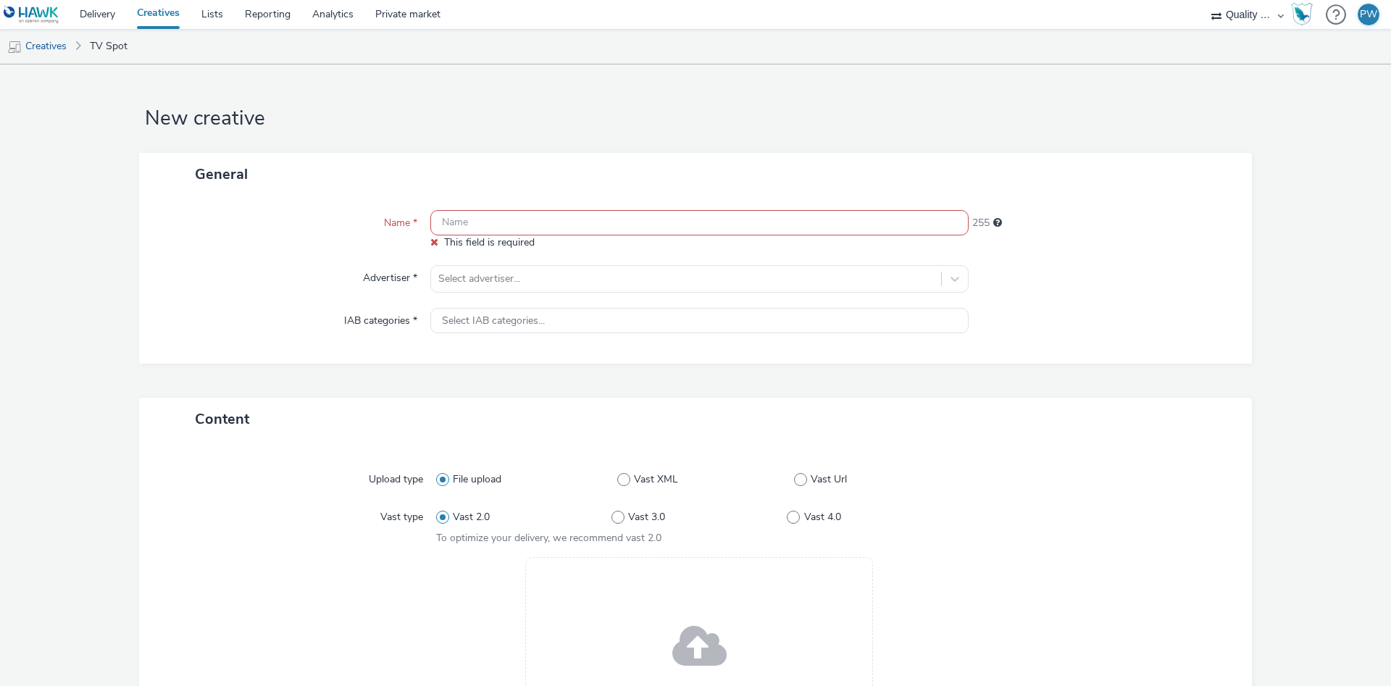
click at [521, 231] on input "text" at bounding box center [699, 222] width 538 height 25
paste input "37069322 Disney"
type input "37069322 Disney"
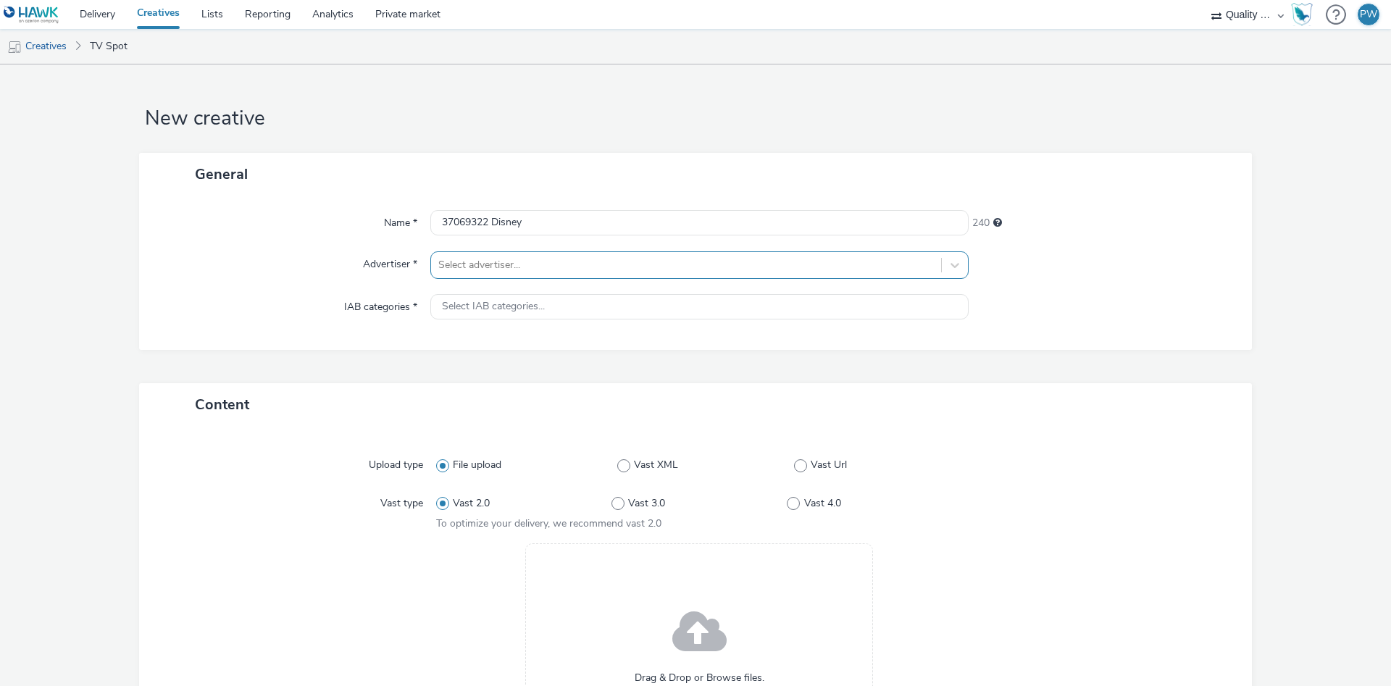
click at [504, 264] on div at bounding box center [686, 264] width 496 height 17
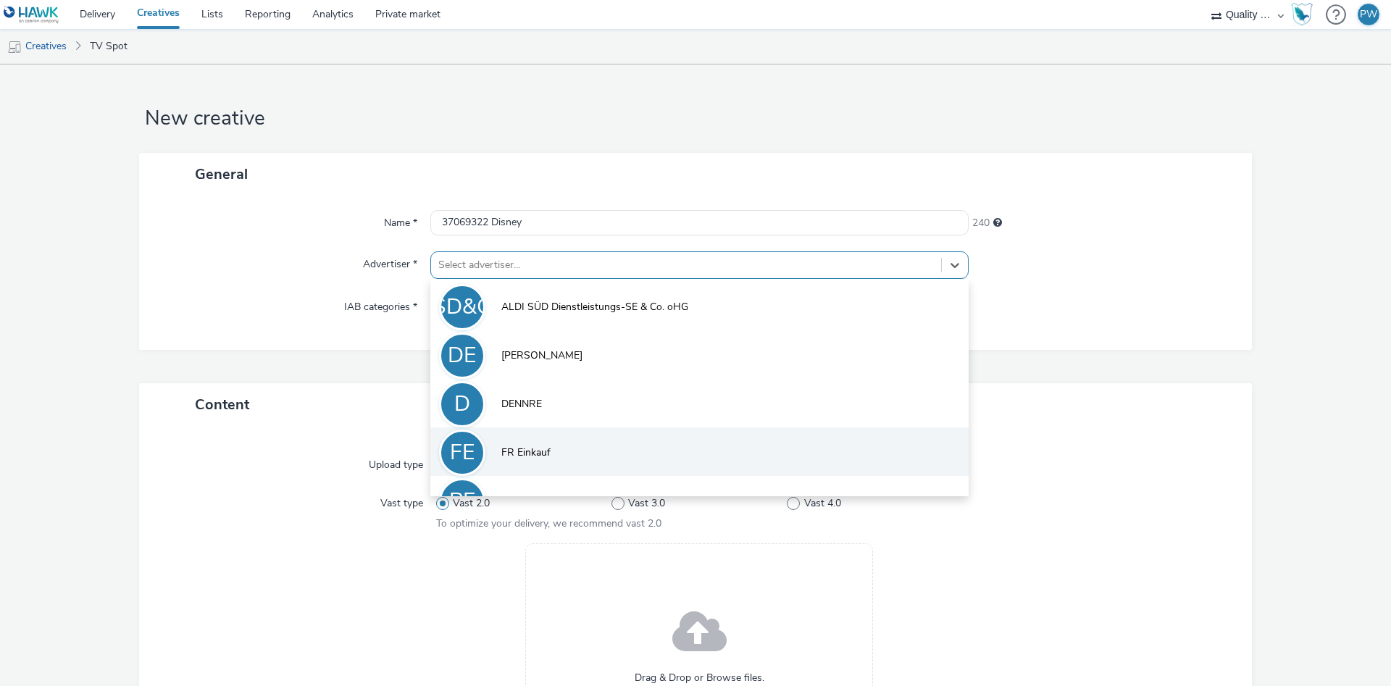
scroll to position [80, 0]
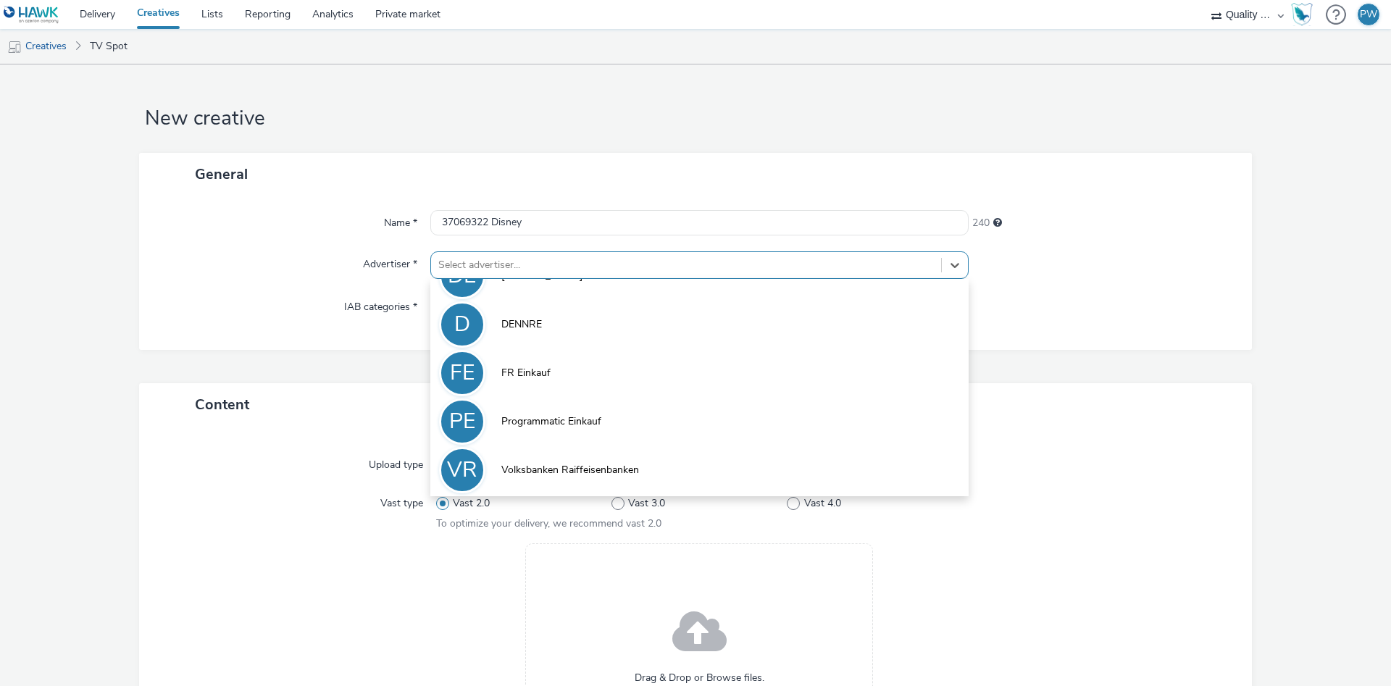
drag, startPoint x: 594, startPoint y: 467, endPoint x: 574, endPoint y: 423, distance: 48.0
click at [596, 467] on span "Volksbanken Raiffeisenbanken" at bounding box center [570, 470] width 138 height 14
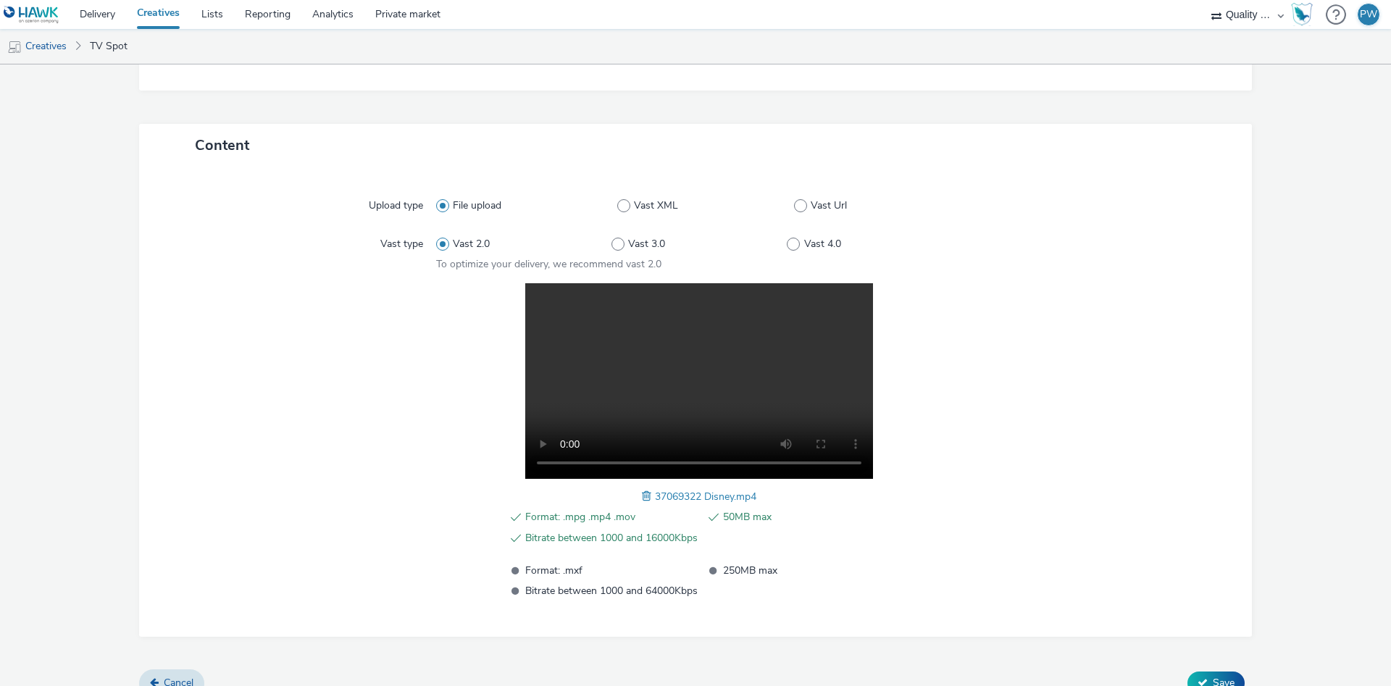
scroll to position [291, 0]
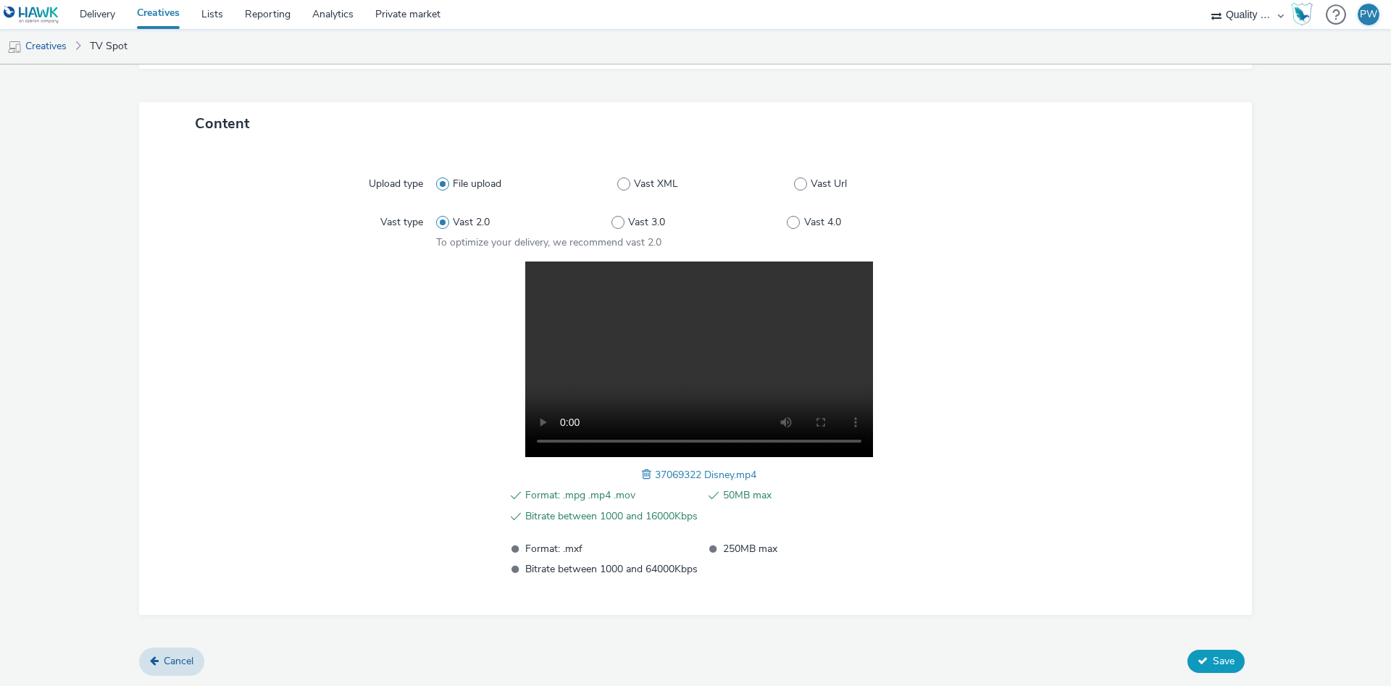
click at [1211, 659] on button "Save" at bounding box center [1215, 661] width 57 height 23
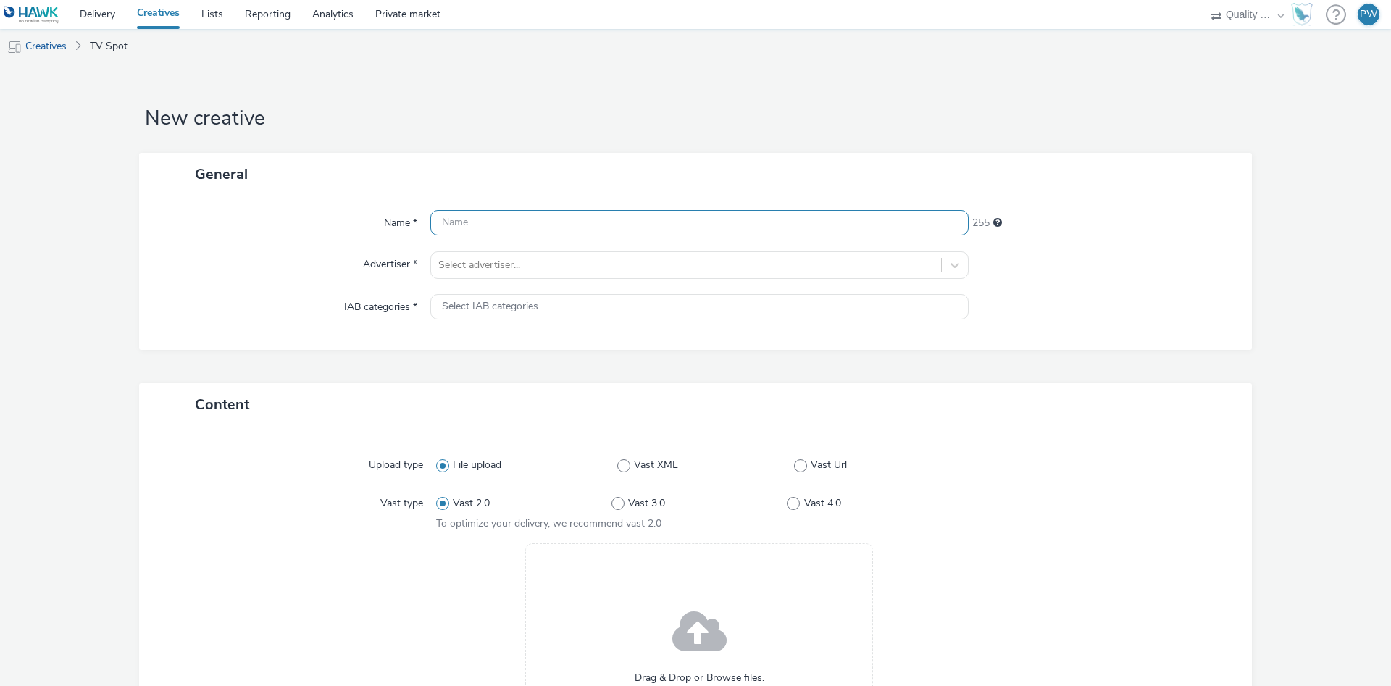
click at [472, 231] on input "text" at bounding box center [699, 222] width 538 height 25
paste input "37062365 Disney"
type input "37062365 Disney"
click at [530, 264] on div at bounding box center [686, 264] width 496 height 17
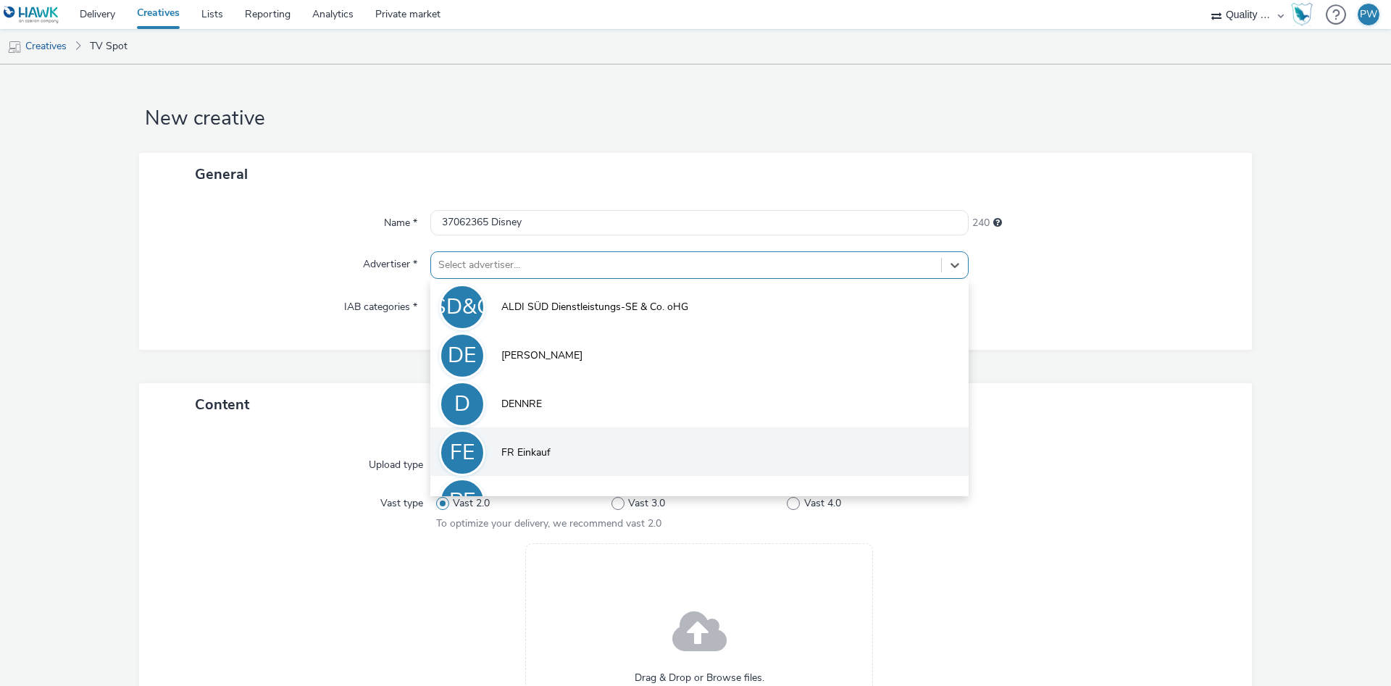
scroll to position [80, 0]
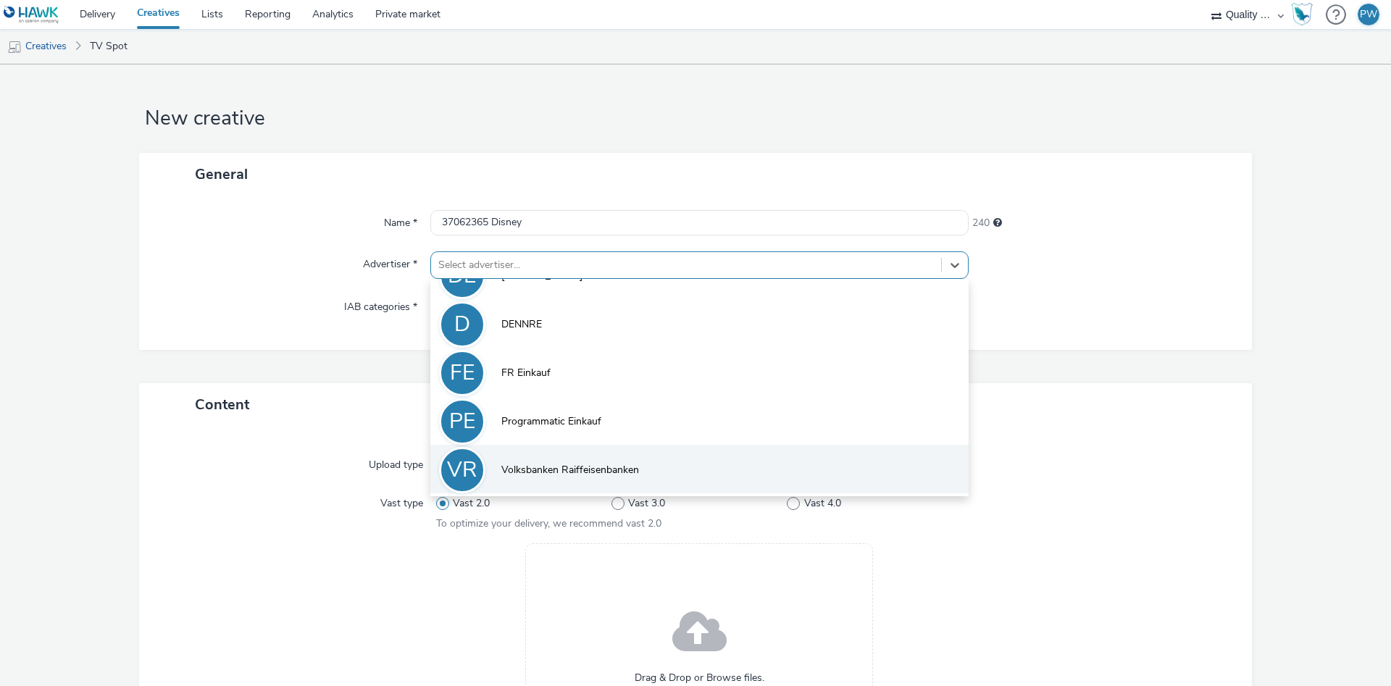
click at [571, 459] on li "VR Volksbanken Raiffeisenbanken" at bounding box center [699, 469] width 538 height 49
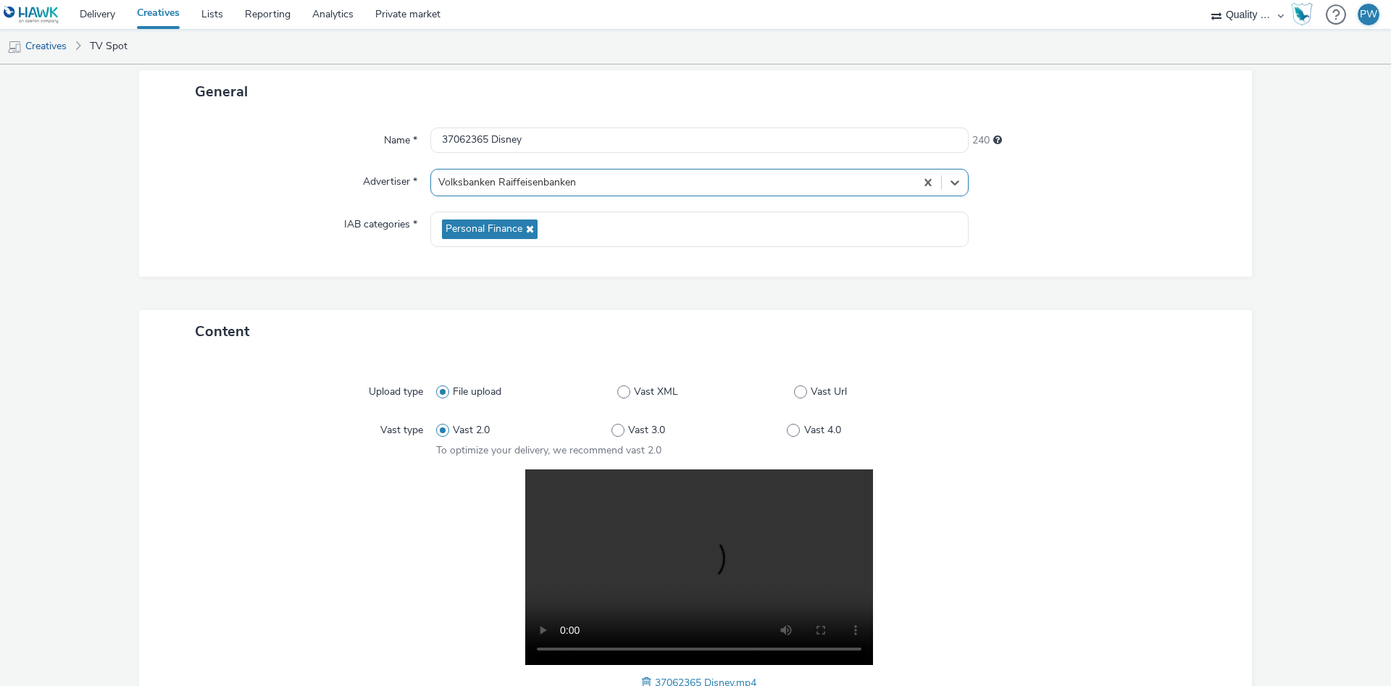
scroll to position [291, 0]
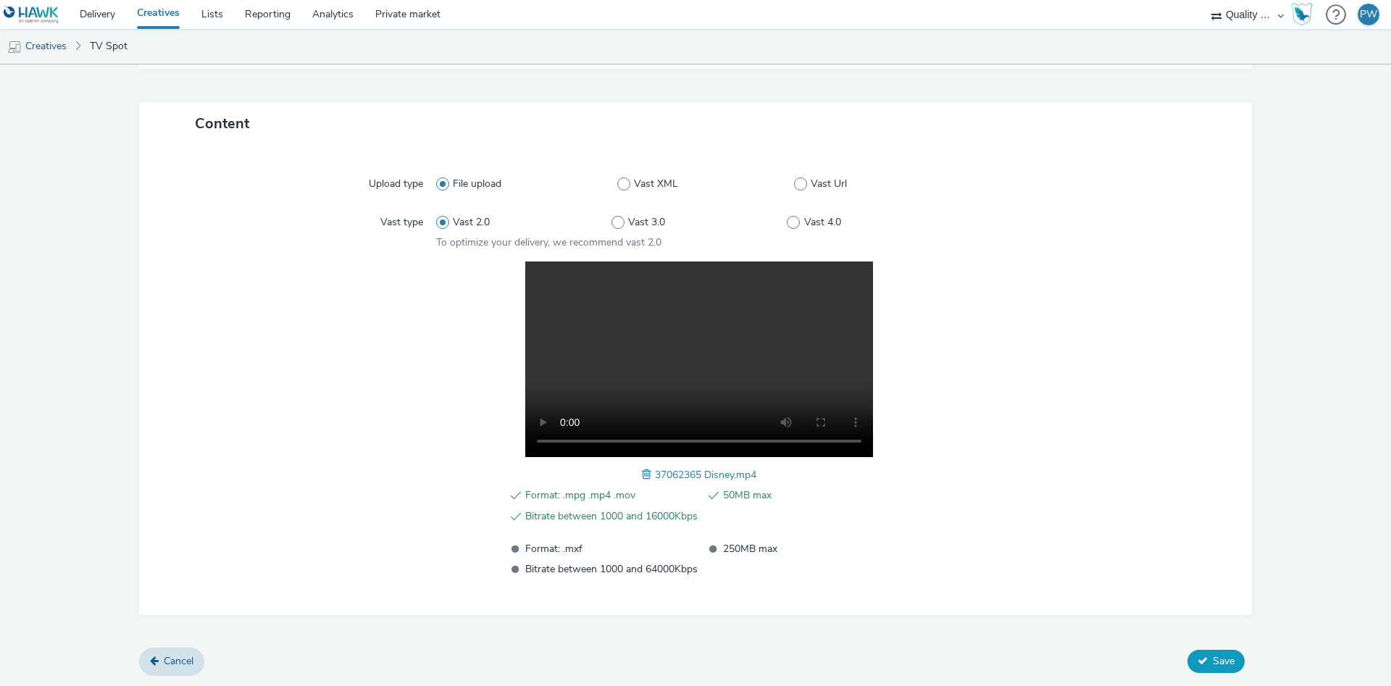
click at [1219, 662] on span "Save" at bounding box center [1224, 661] width 22 height 14
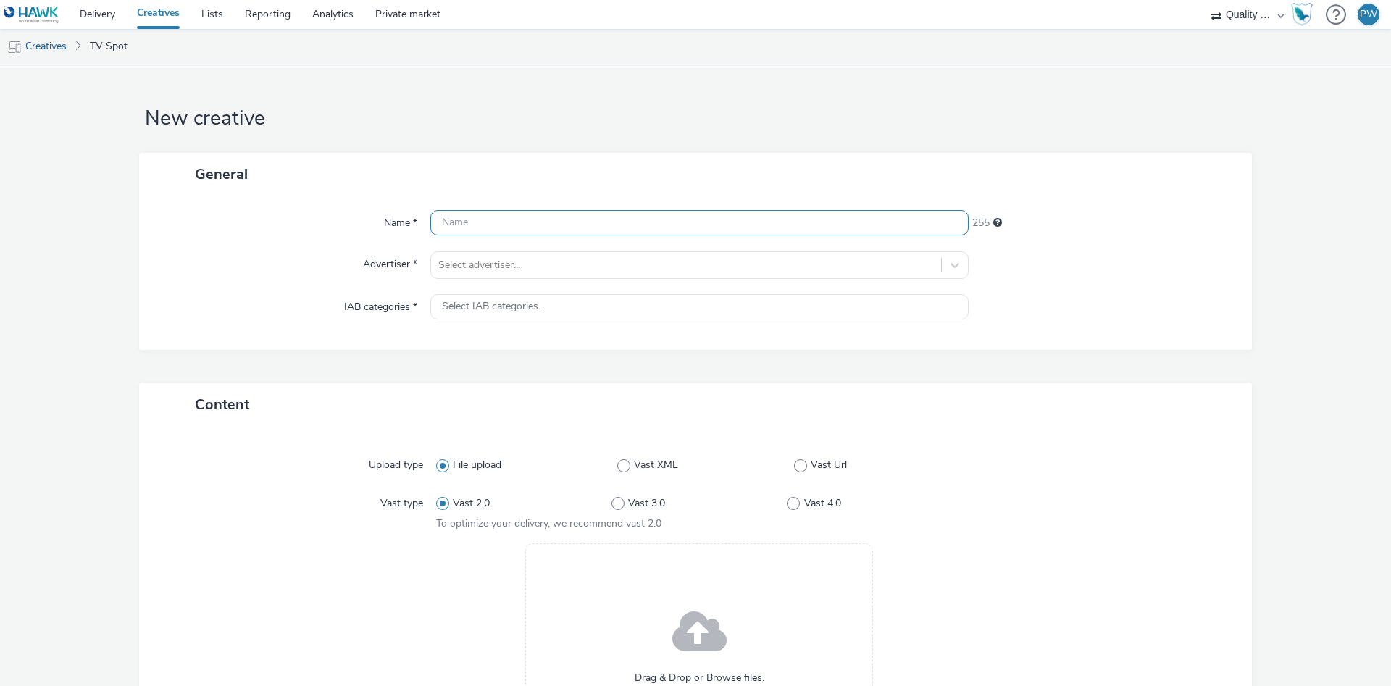
click at [511, 214] on input "text" at bounding box center [699, 222] width 538 height 25
paste input "38260082 Disney"
type input "38260082 Disney"
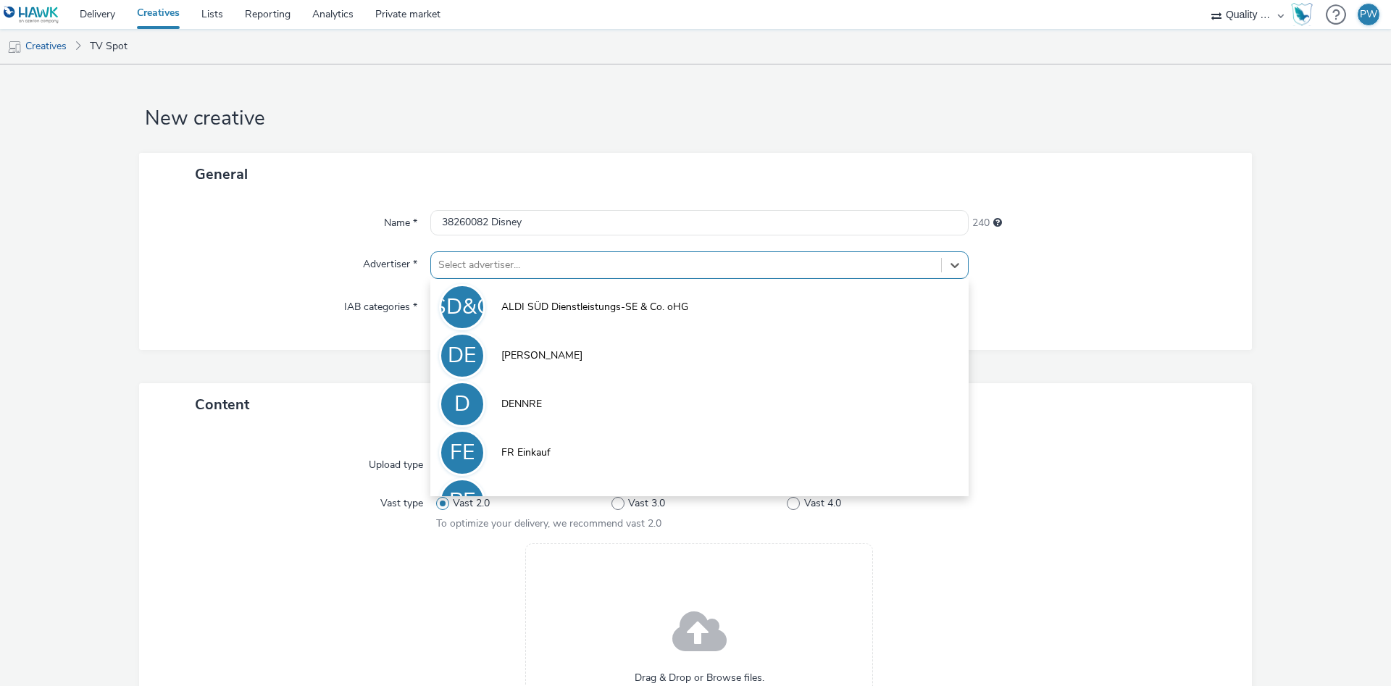
click at [501, 262] on div at bounding box center [686, 264] width 496 height 17
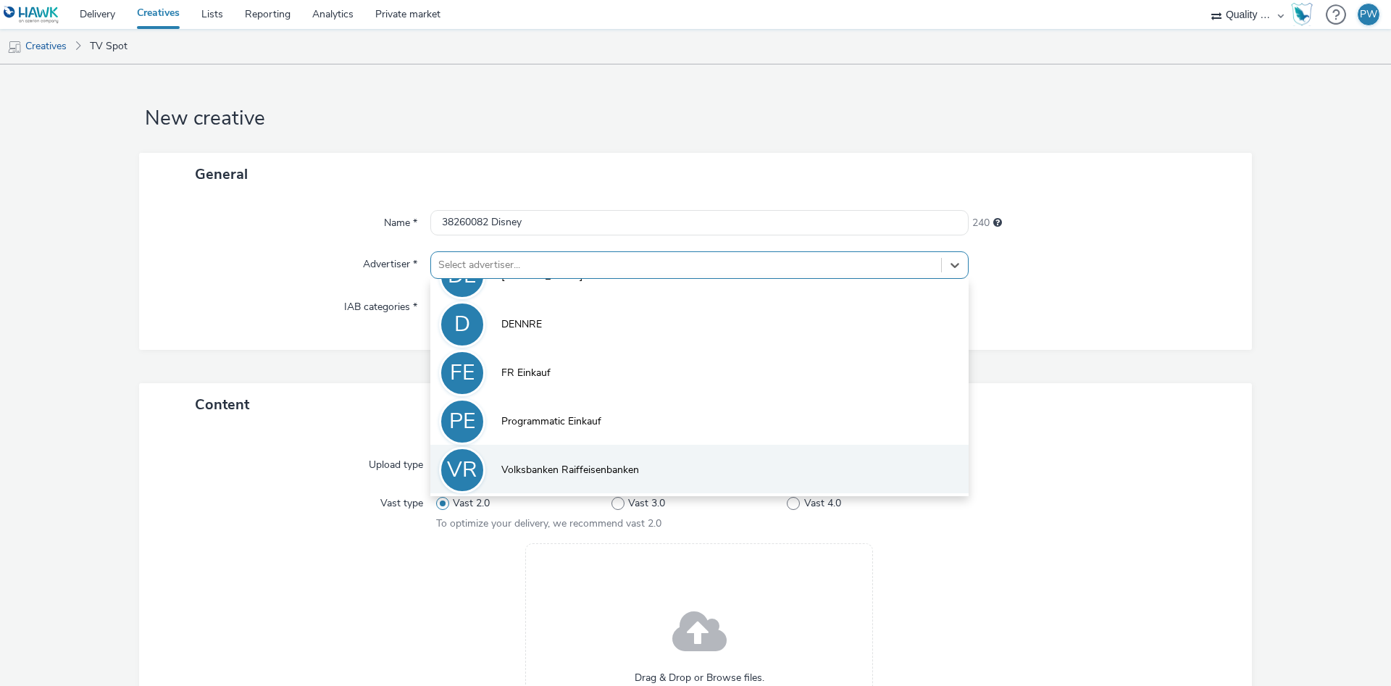
click at [561, 464] on span "Volksbanken Raiffeisenbanken" at bounding box center [570, 470] width 138 height 14
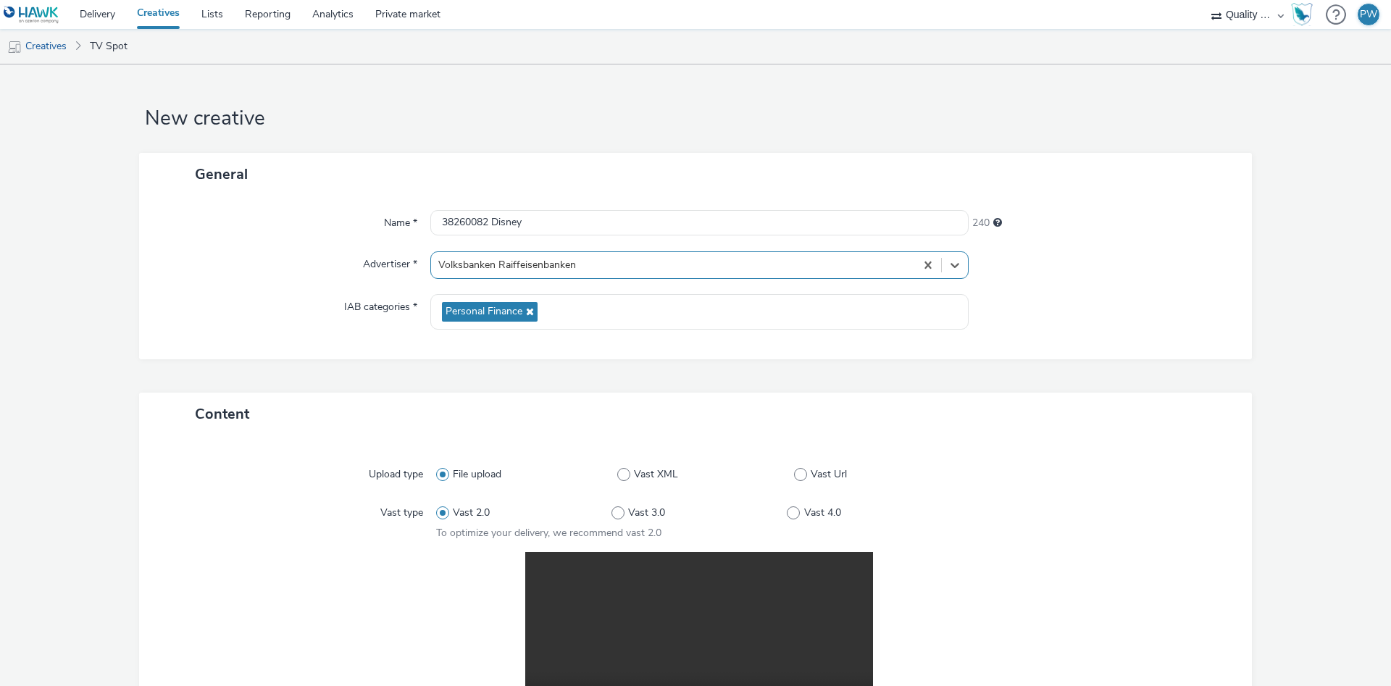
scroll to position [291, 0]
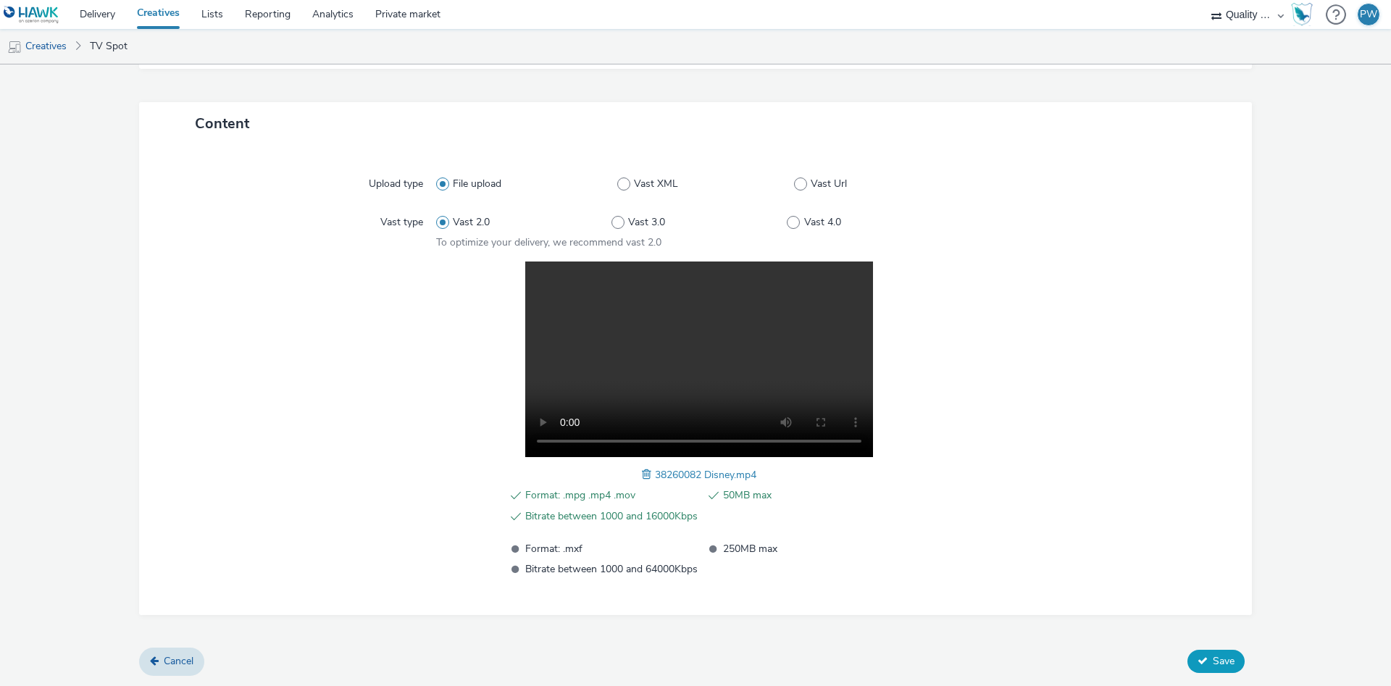
click at [1202, 659] on icon at bounding box center [1203, 661] width 10 height 10
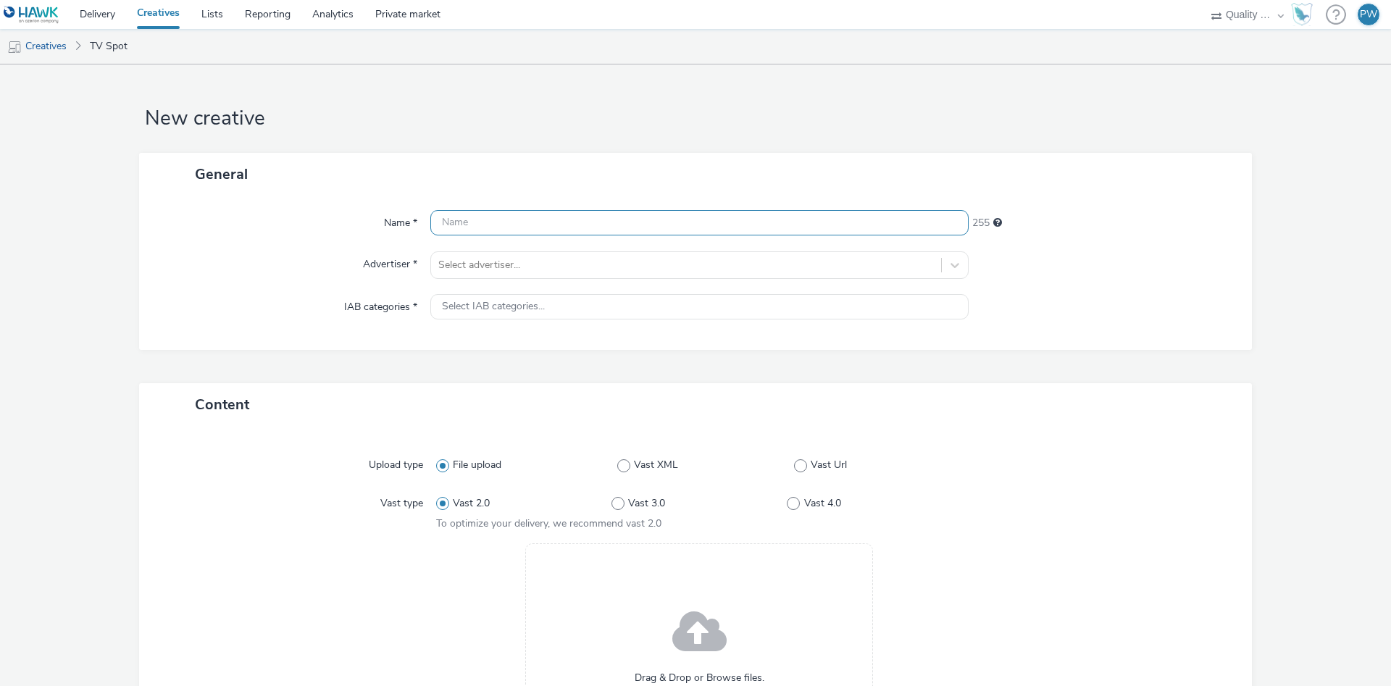
click at [473, 223] on input "text" at bounding box center [699, 222] width 538 height 25
paste input "37069412 Disney"
type input "37069412 Disney"
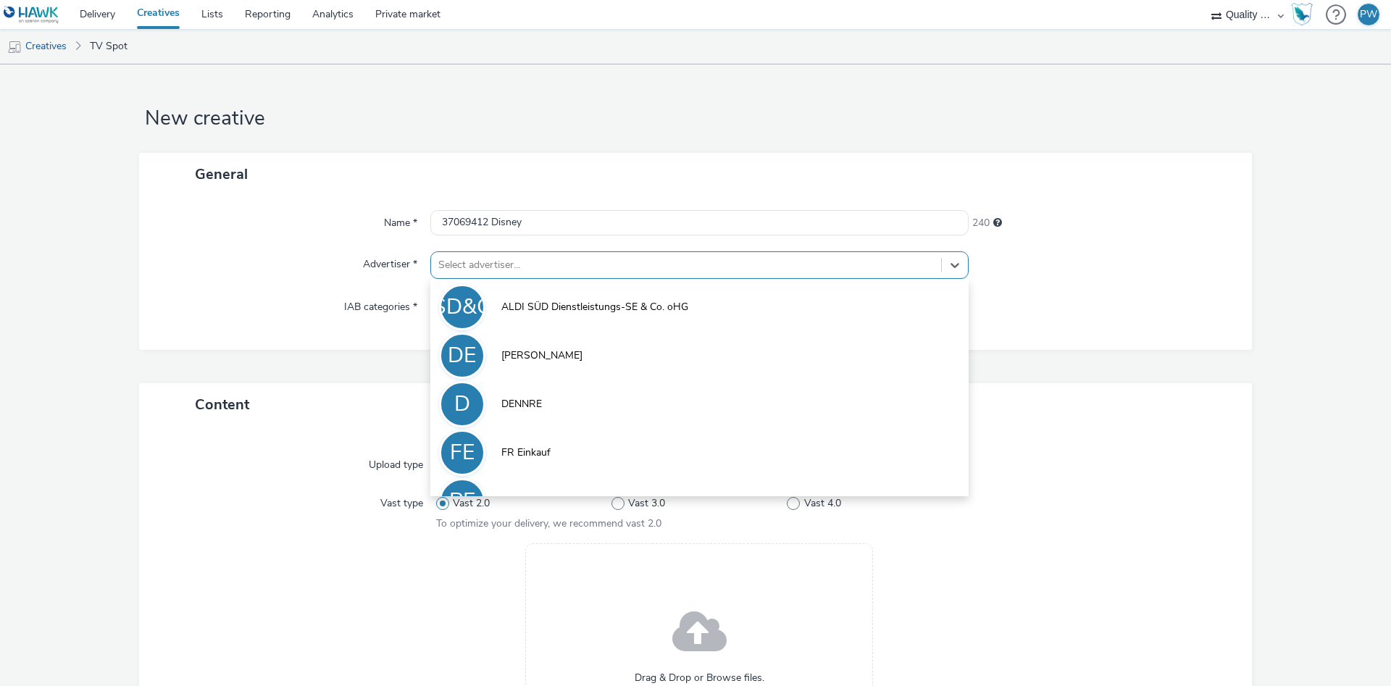
click at [492, 274] on div at bounding box center [686, 264] width 496 height 17
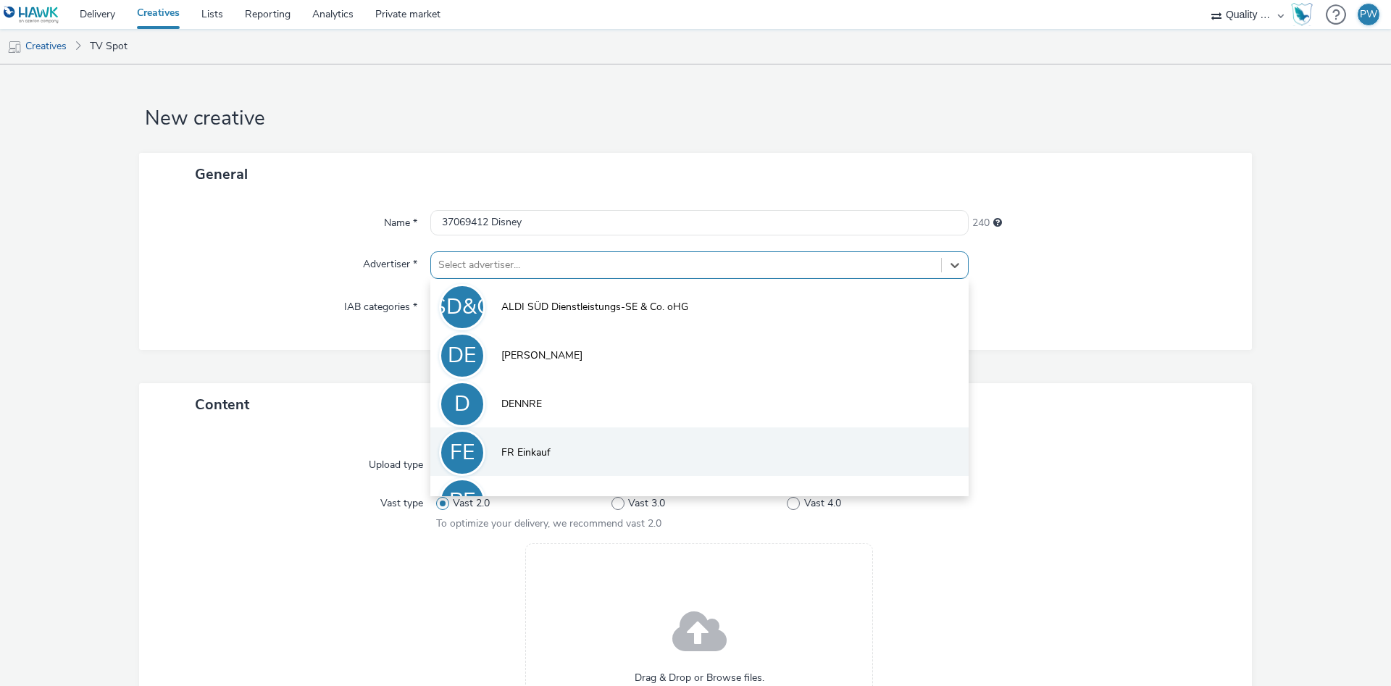
scroll to position [80, 0]
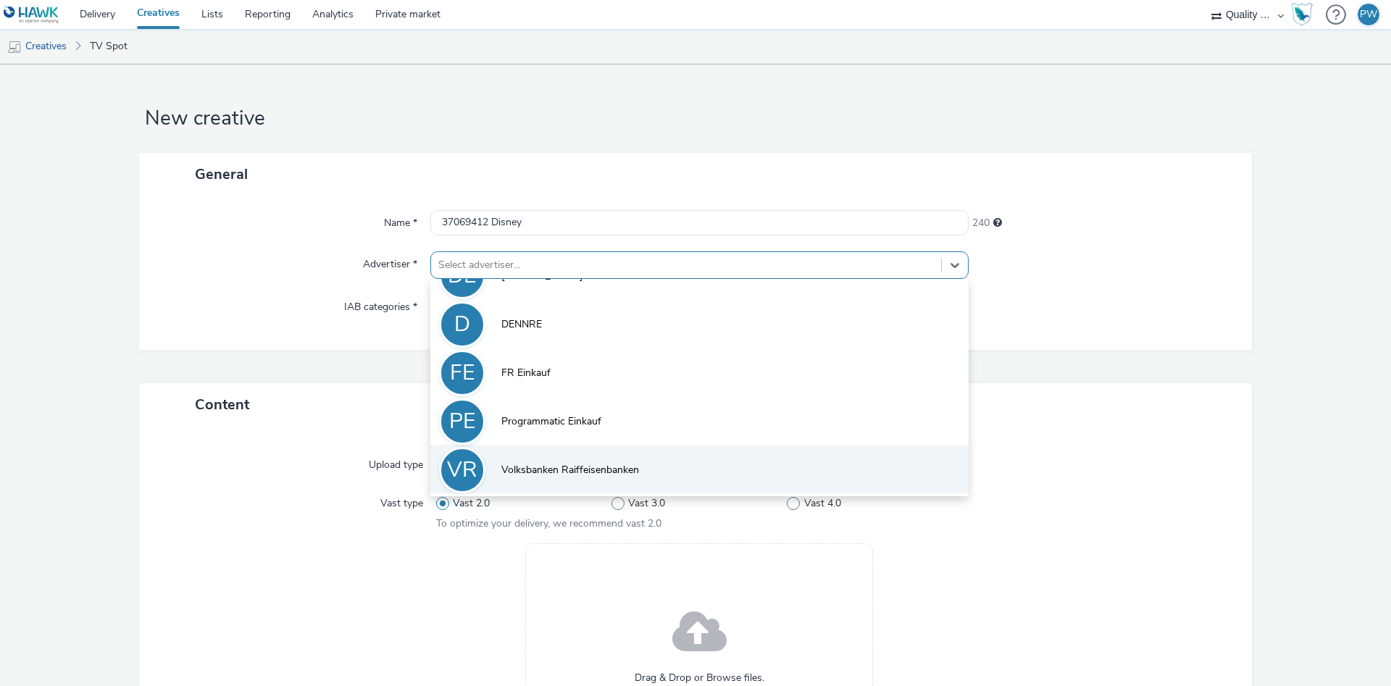
click at [591, 485] on li "VR Volksbanken Raiffeisenbanken" at bounding box center [699, 469] width 538 height 49
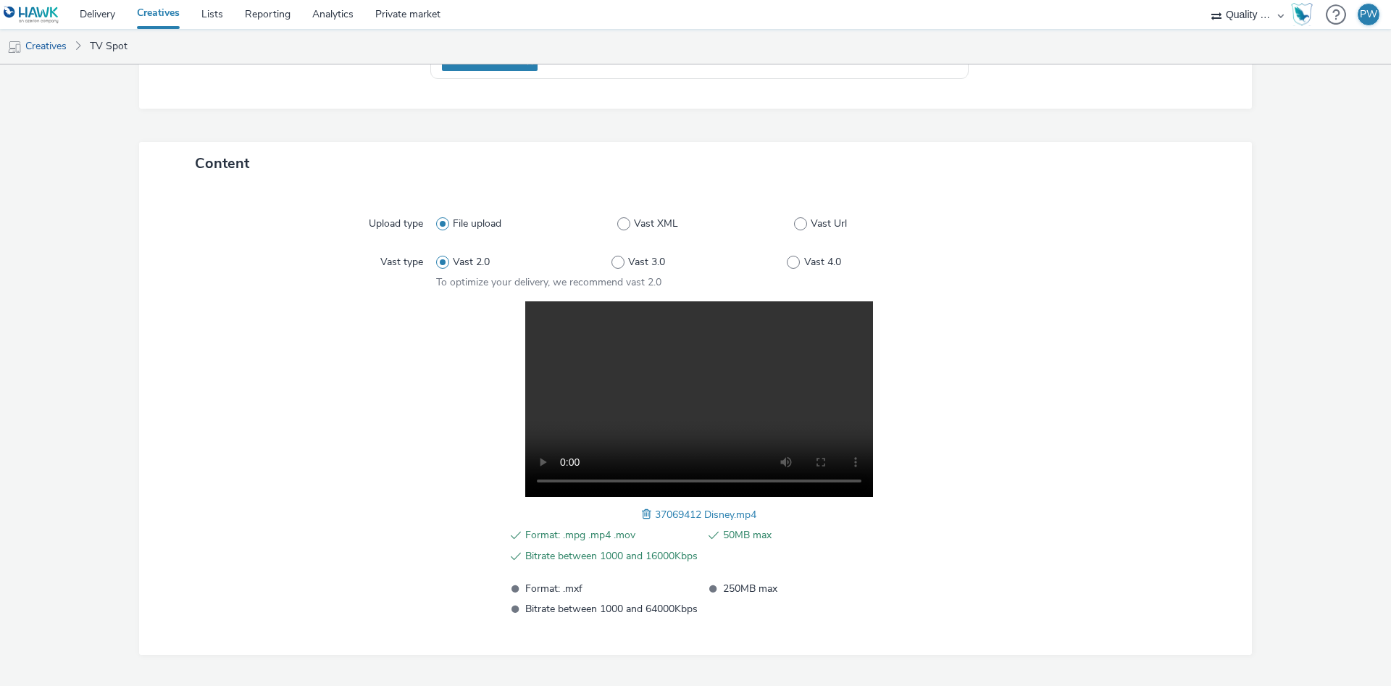
scroll to position [291, 0]
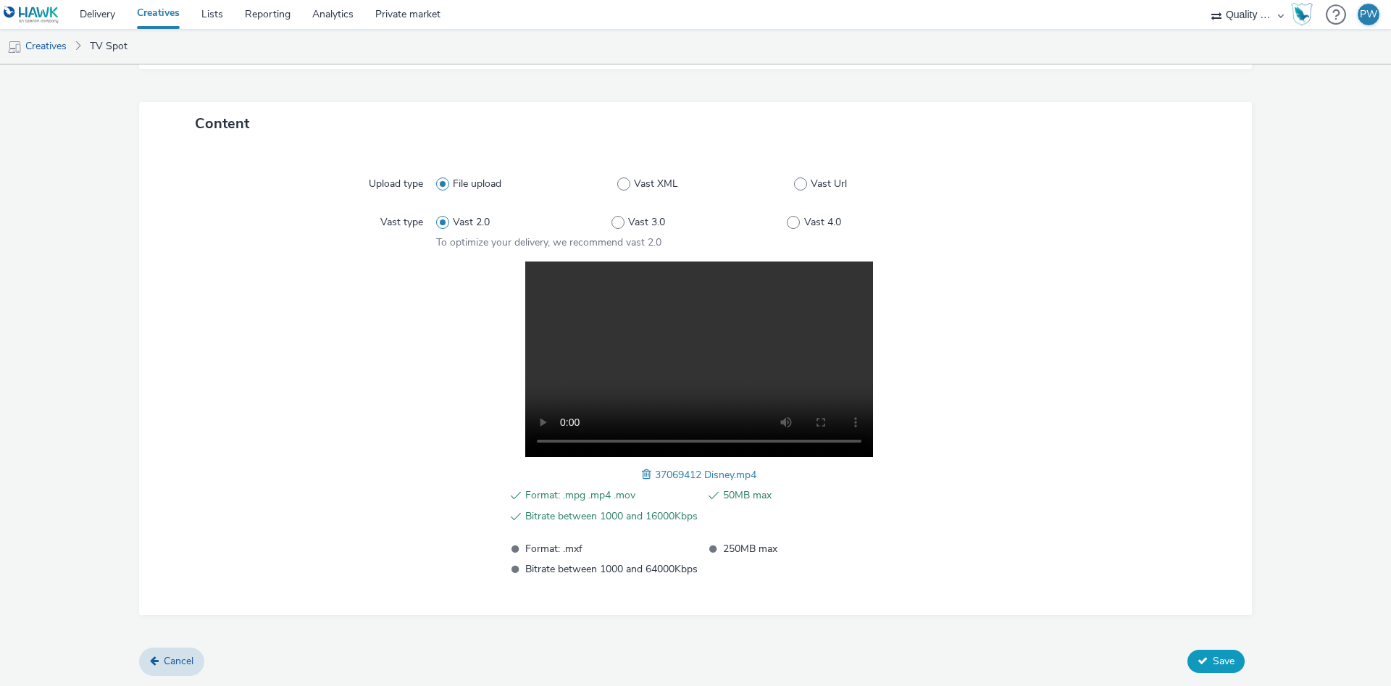
click at [1216, 659] on span "Save" at bounding box center [1224, 661] width 22 height 14
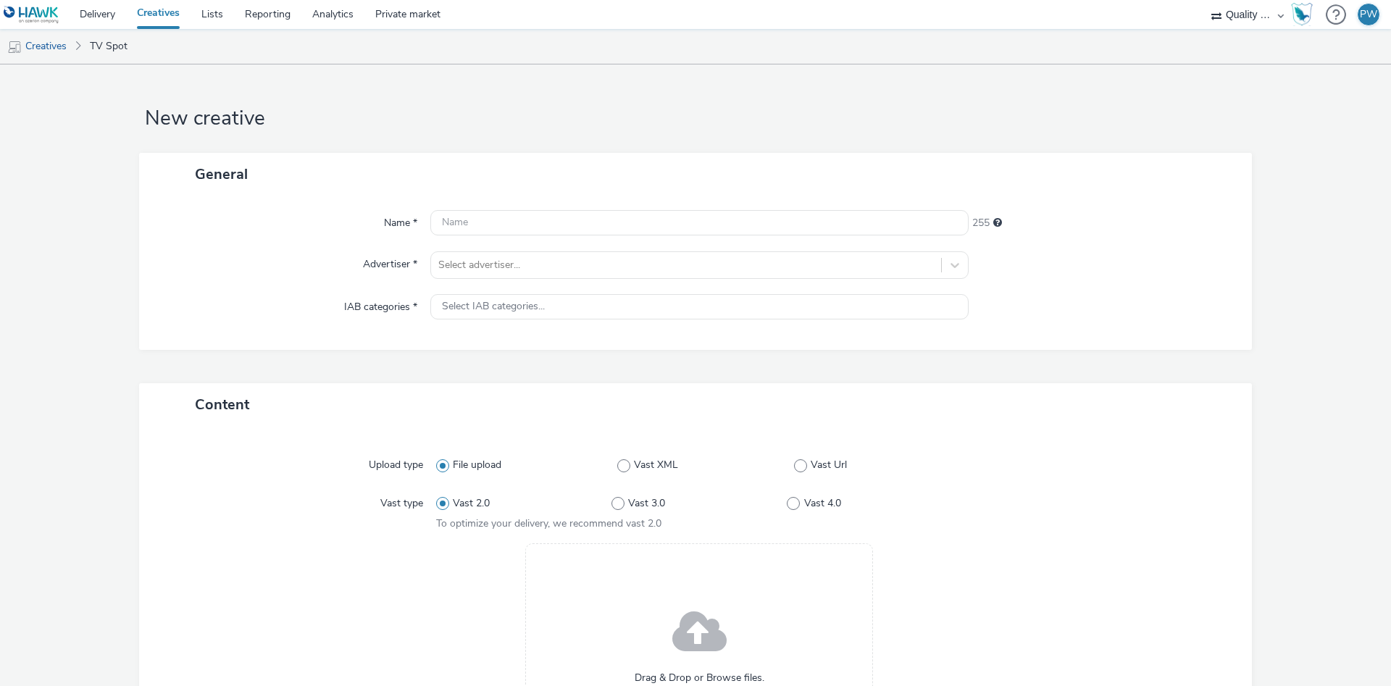
click at [433, 211] on div at bounding box center [699, 222] width 538 height 25
click at [473, 227] on input "text" at bounding box center [699, 222] width 538 height 25
paste input "40069266 Disney"
type input "40069266 Disney"
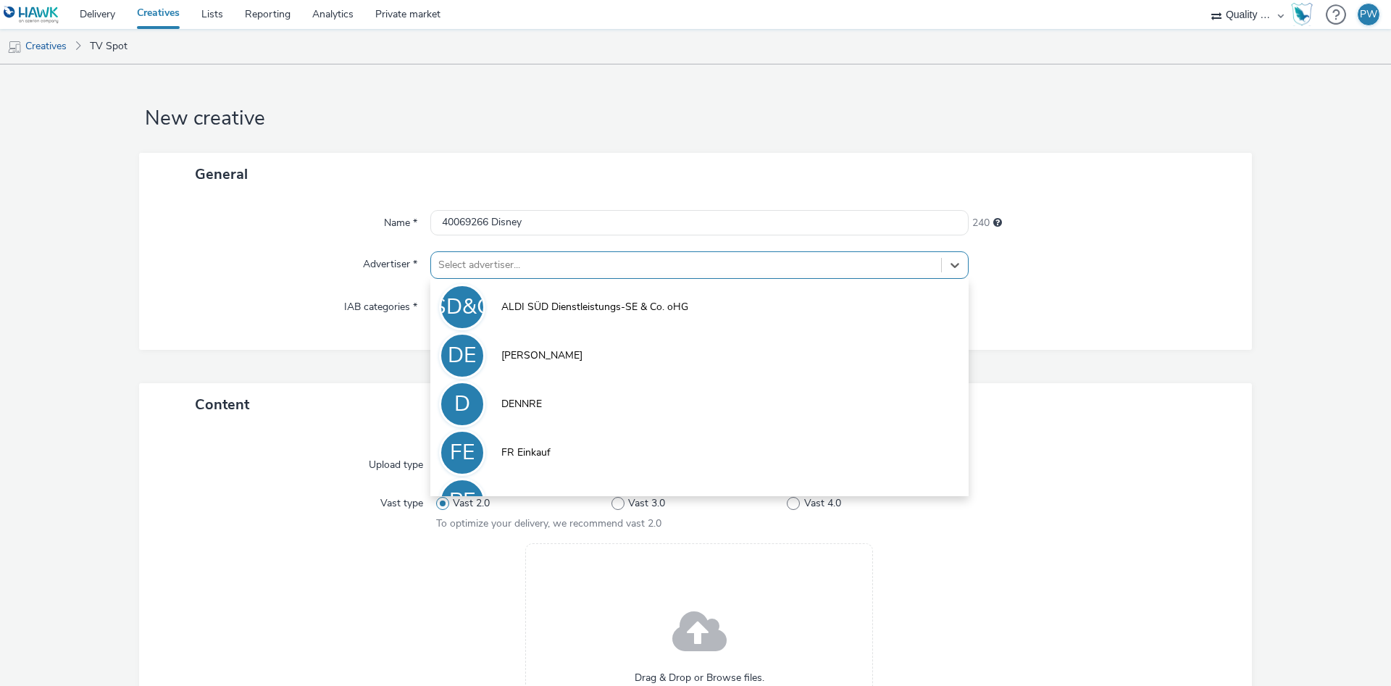
click at [470, 269] on div at bounding box center [686, 264] width 496 height 17
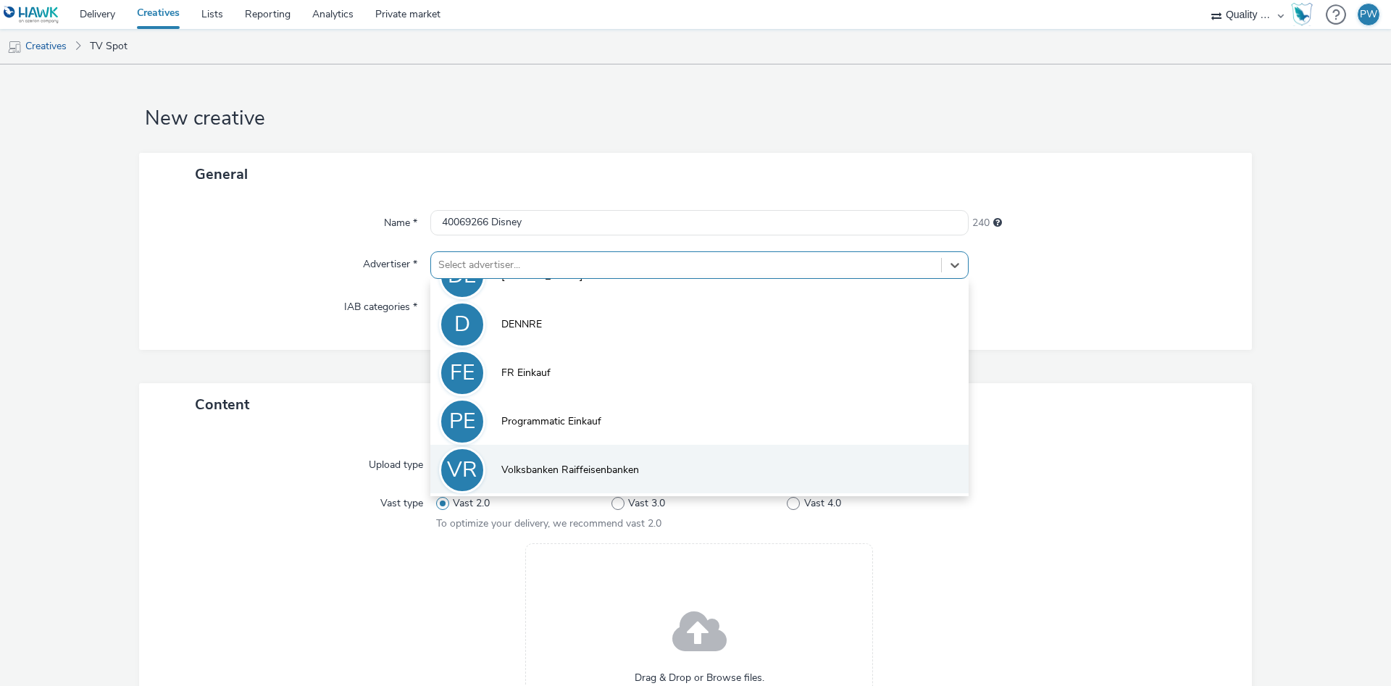
click at [556, 472] on span "Volksbanken Raiffeisenbanken" at bounding box center [570, 470] width 138 height 14
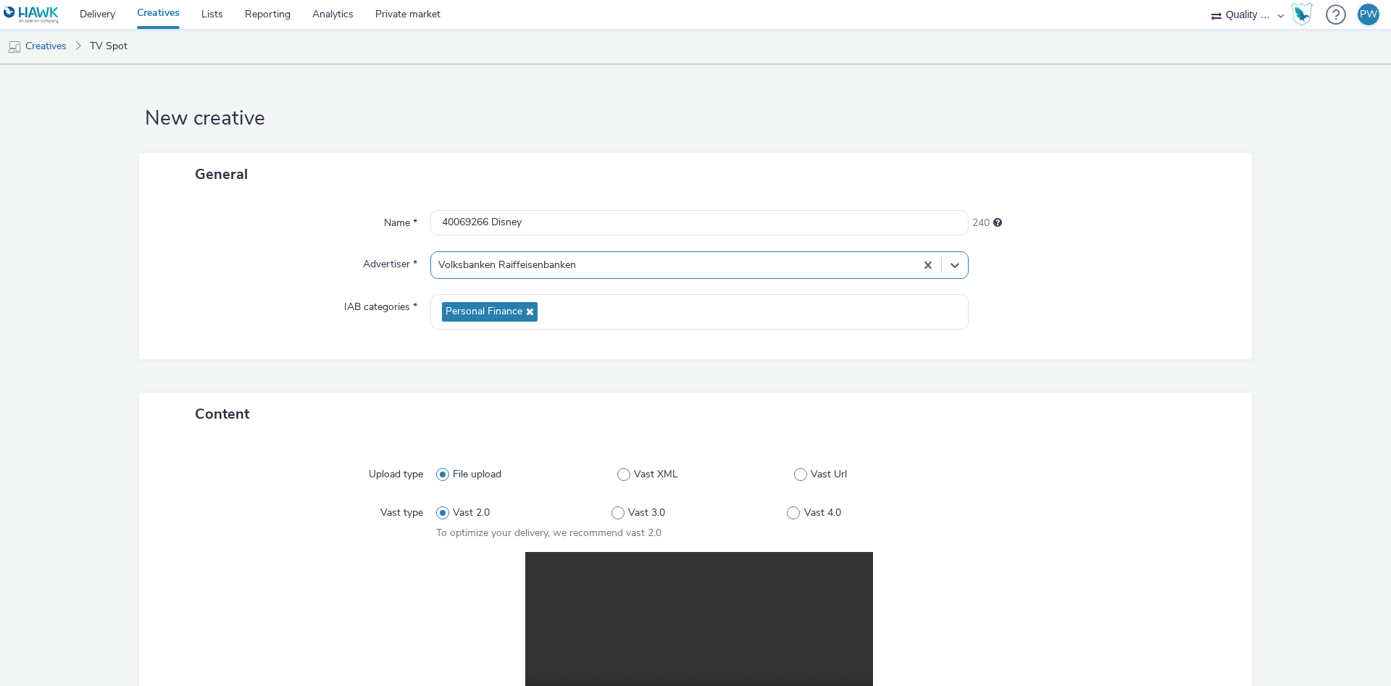
scroll to position [291, 0]
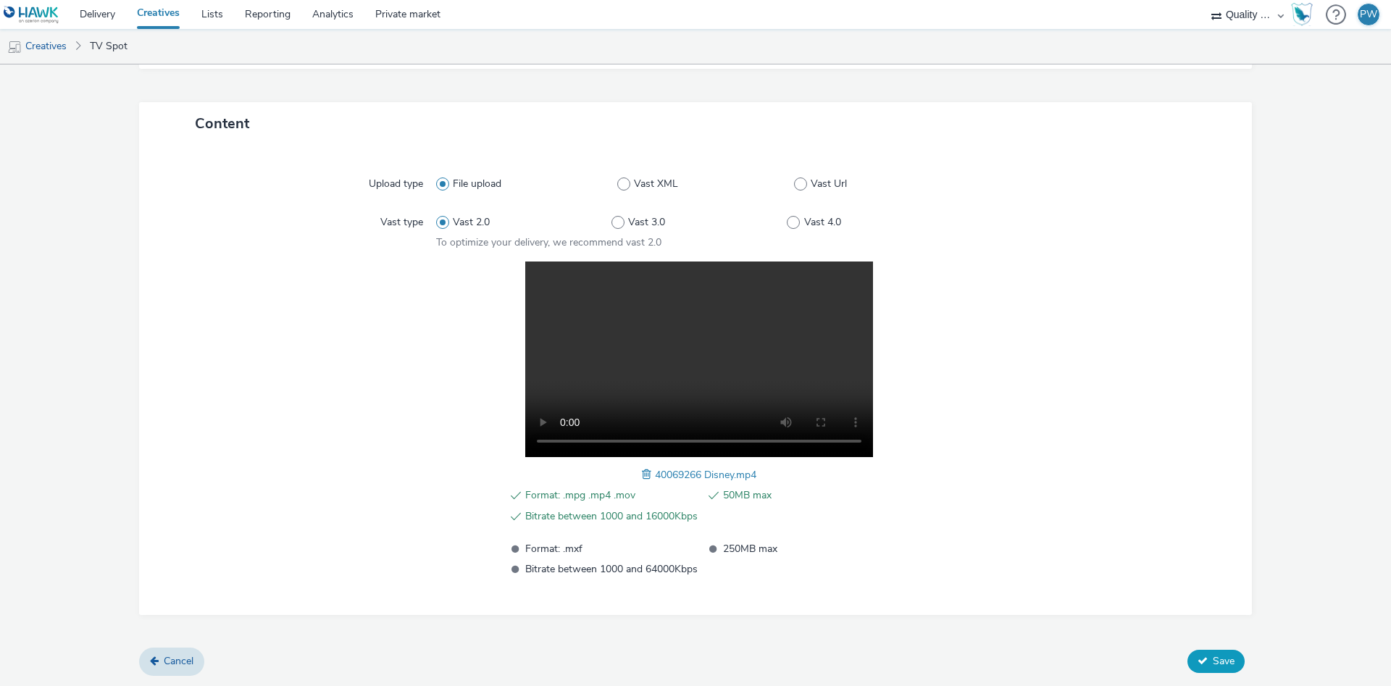
click at [1237, 668] on button "Save" at bounding box center [1215, 661] width 57 height 23
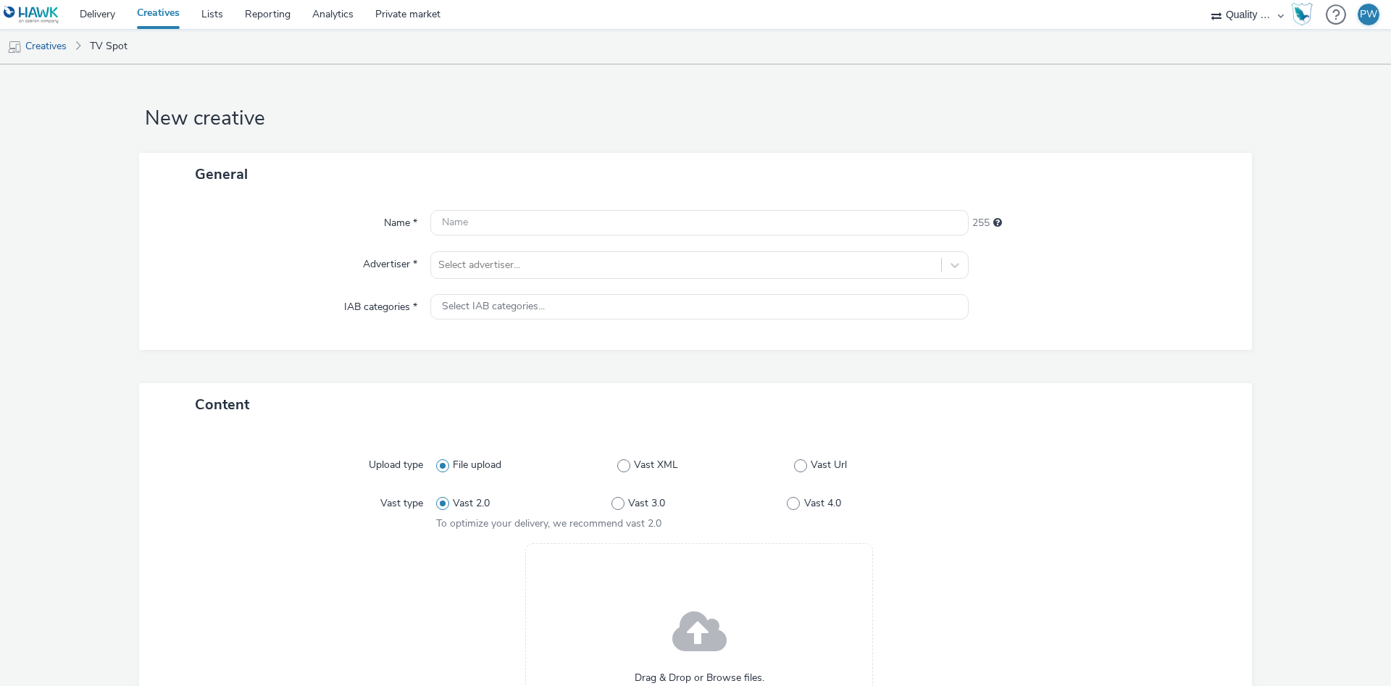
click at [543, 251] on div "Name * 255 Advertiser * Select advertiser... IAB categories * Select IAB catego…" at bounding box center [695, 273] width 1113 height 154
click at [557, 235] on input "text" at bounding box center [699, 222] width 538 height 25
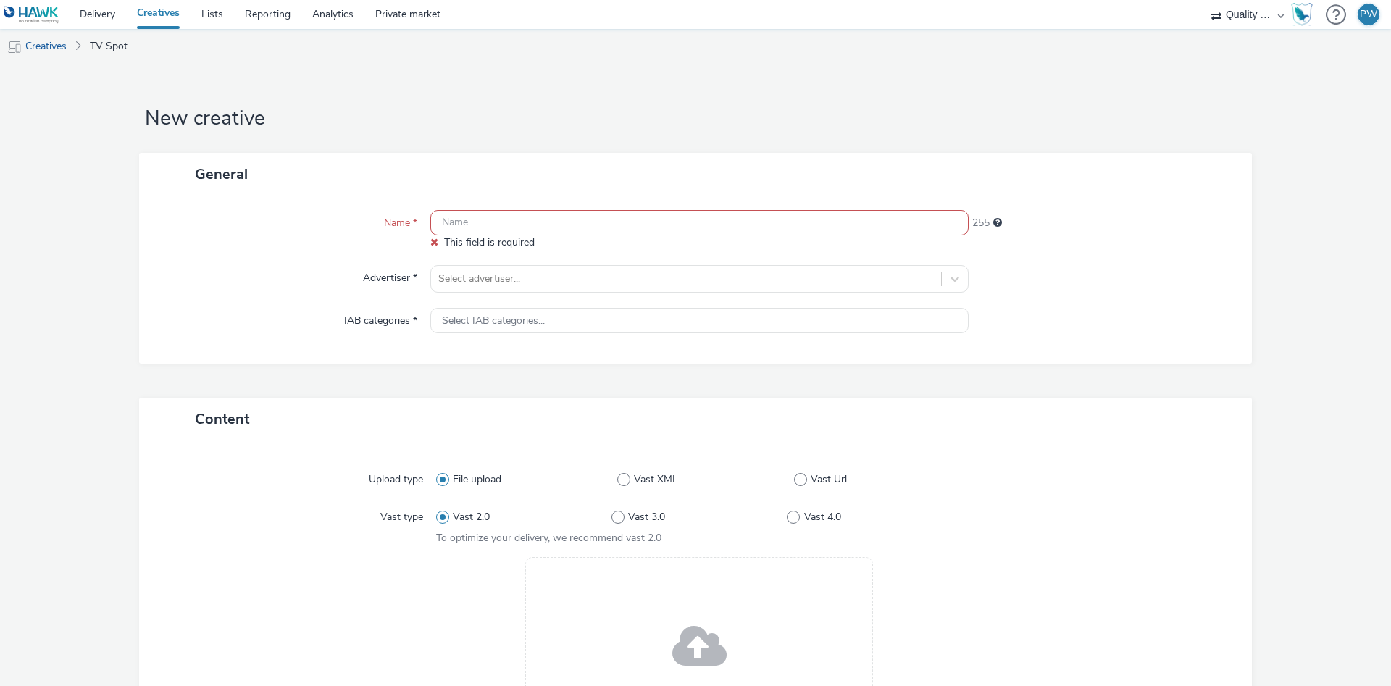
click at [532, 227] on input "text" at bounding box center [699, 222] width 538 height 25
paste input "37069642 Disney"
type input "37069642 Disney"
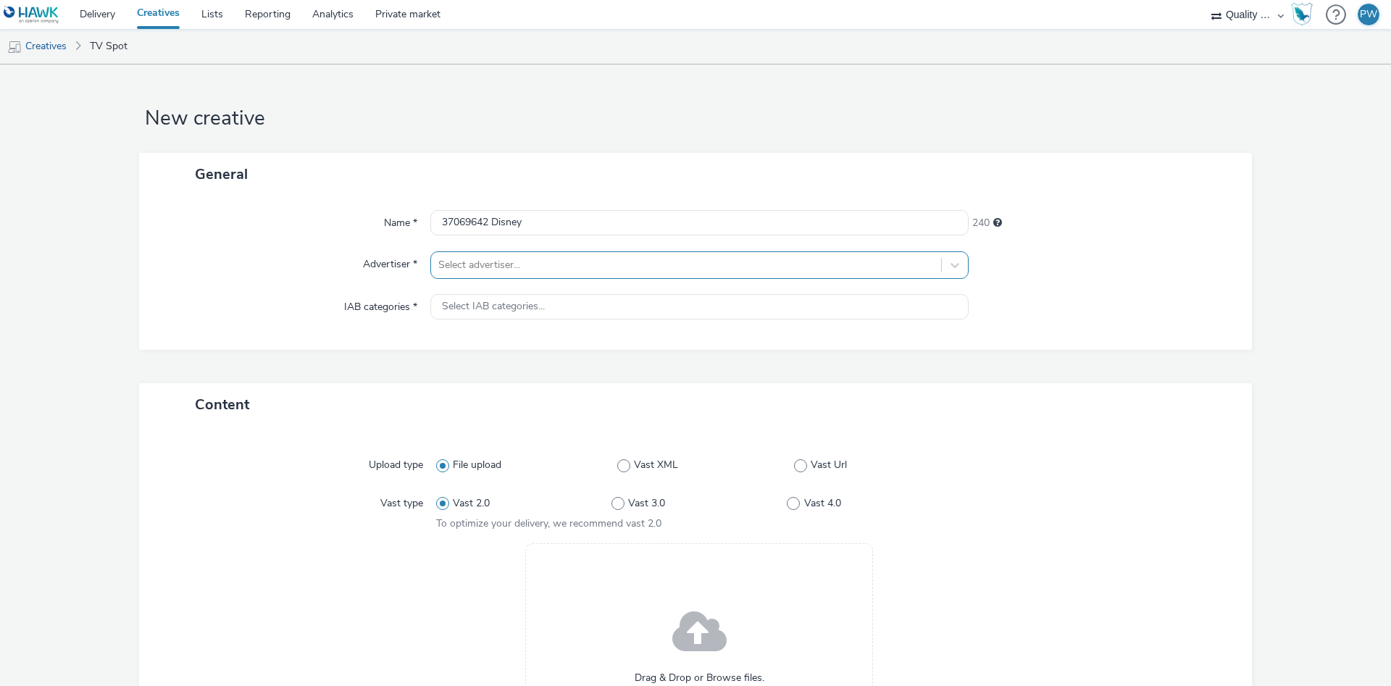
click at [501, 256] on div at bounding box center [686, 264] width 496 height 17
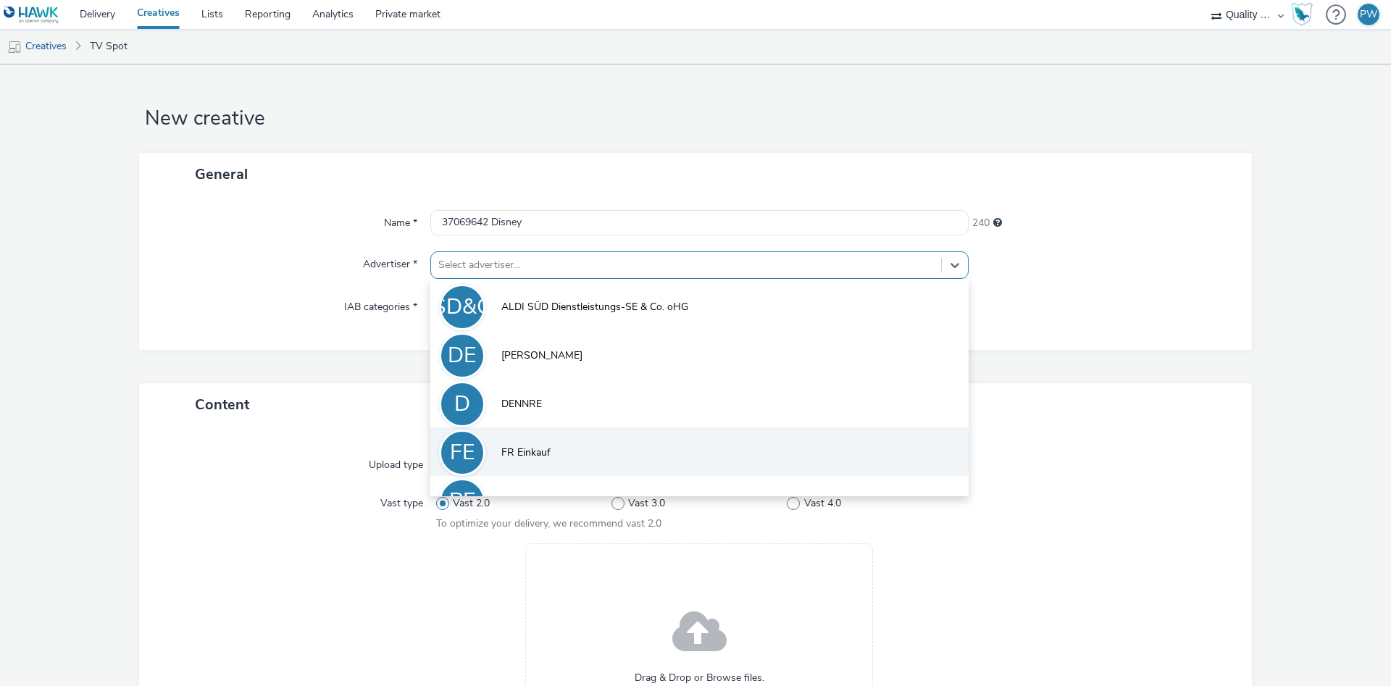
scroll to position [80, 0]
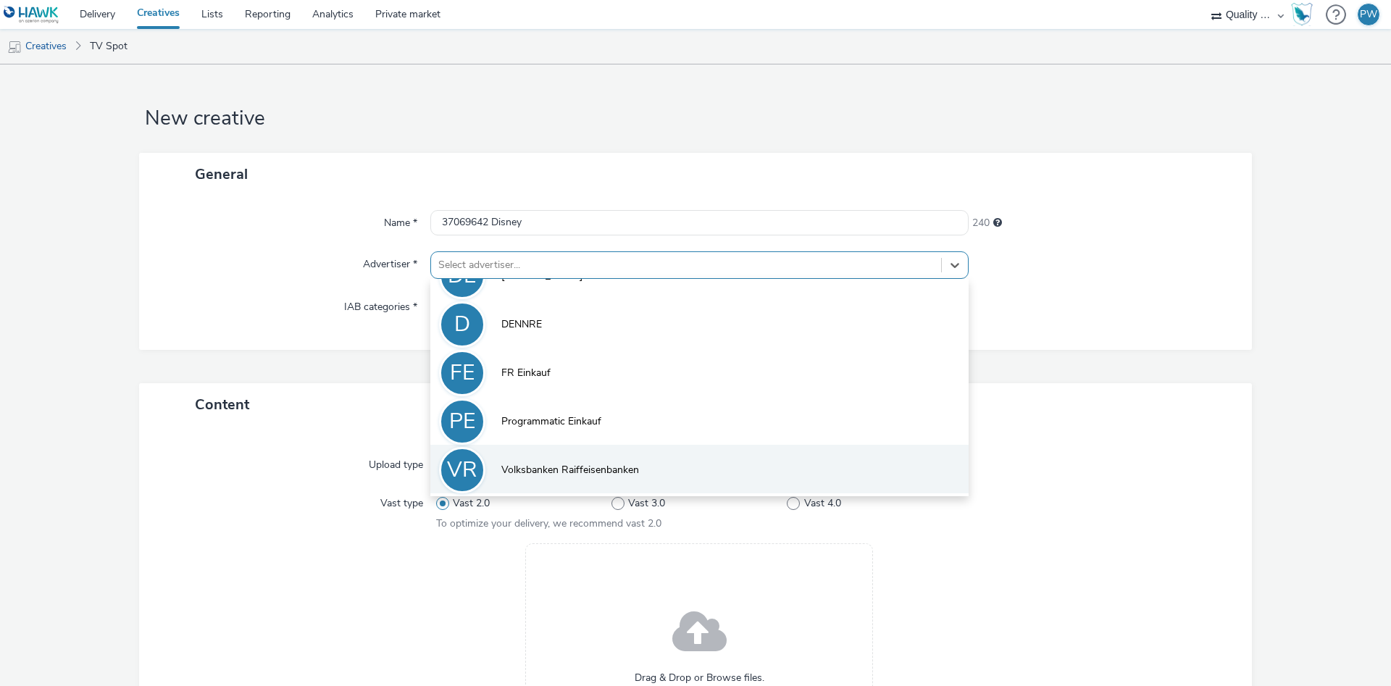
click at [593, 480] on li "VR Volksbanken Raiffeisenbanken" at bounding box center [699, 469] width 538 height 49
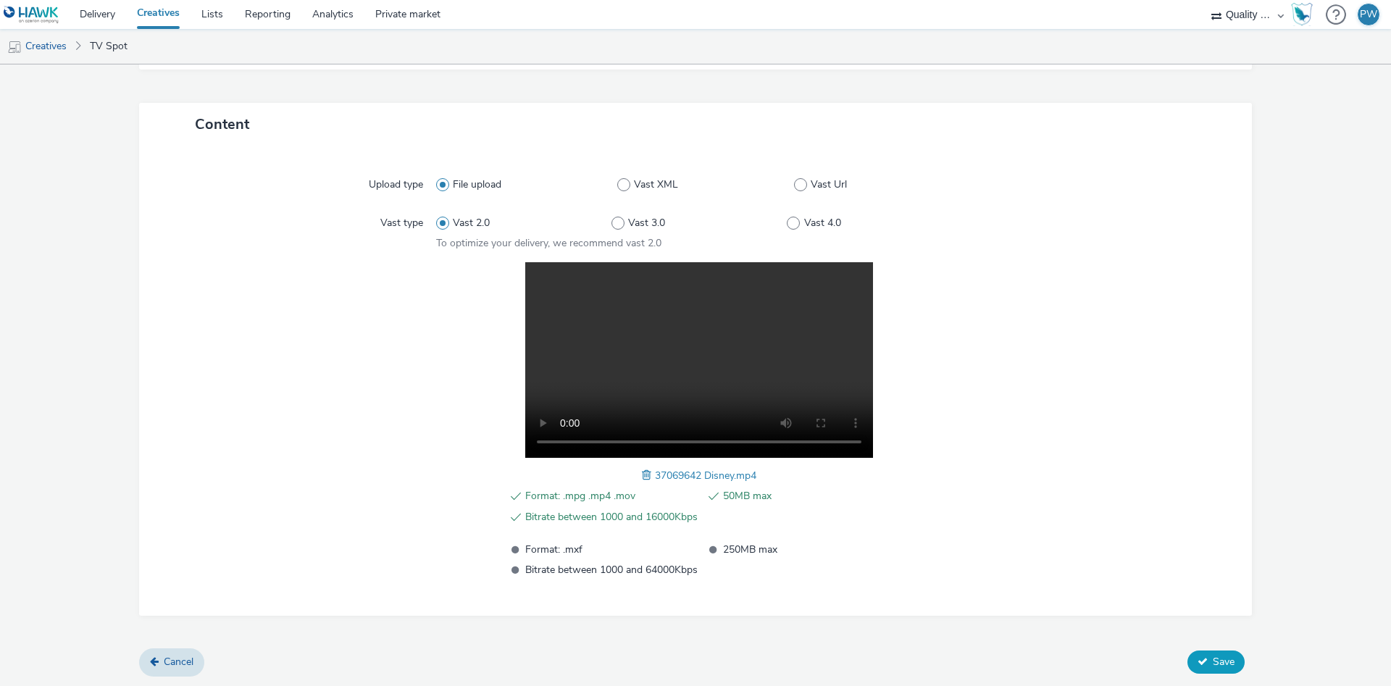
scroll to position [291, 0]
click at [1228, 675] on form "New creative General Name * 37069642 Disney 240 Advertiser * option Volksbanken…" at bounding box center [695, 230] width 1391 height 912
click at [1227, 667] on span "Save" at bounding box center [1224, 661] width 22 height 14
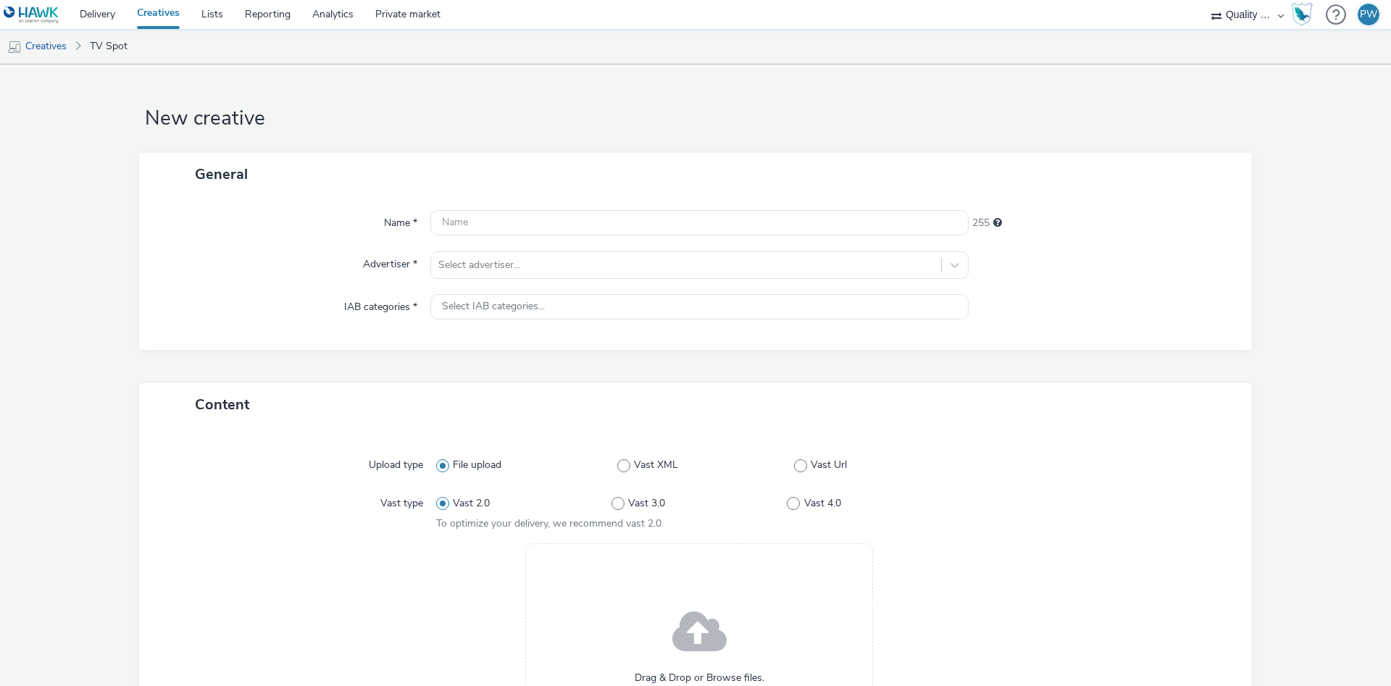
click at [496, 239] on div "Name * 255 Advertiser * Select advertiser... IAB categories * Select IAB catego…" at bounding box center [695, 273] width 1113 height 154
click at [496, 231] on input "text" at bounding box center [699, 222] width 538 height 25
paste input "37069720 Disney"
type input "37069720 Disney"
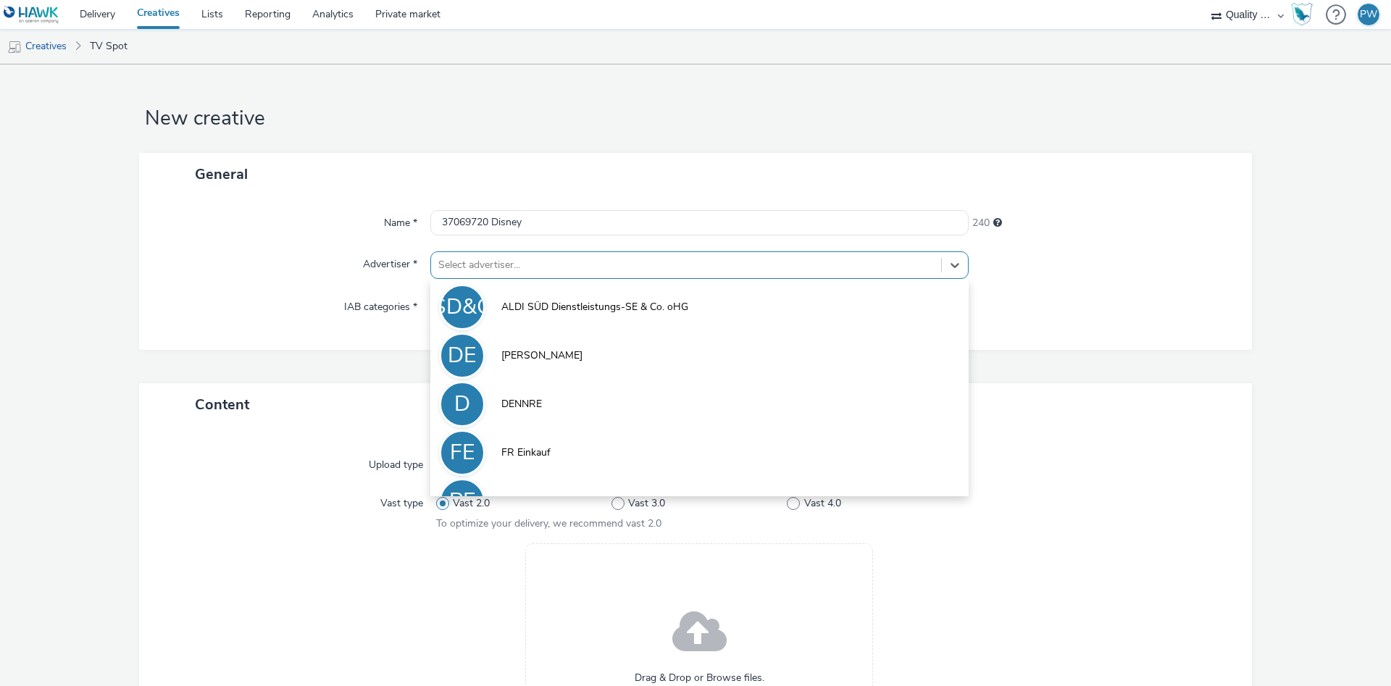
click at [498, 266] on div at bounding box center [686, 264] width 496 height 17
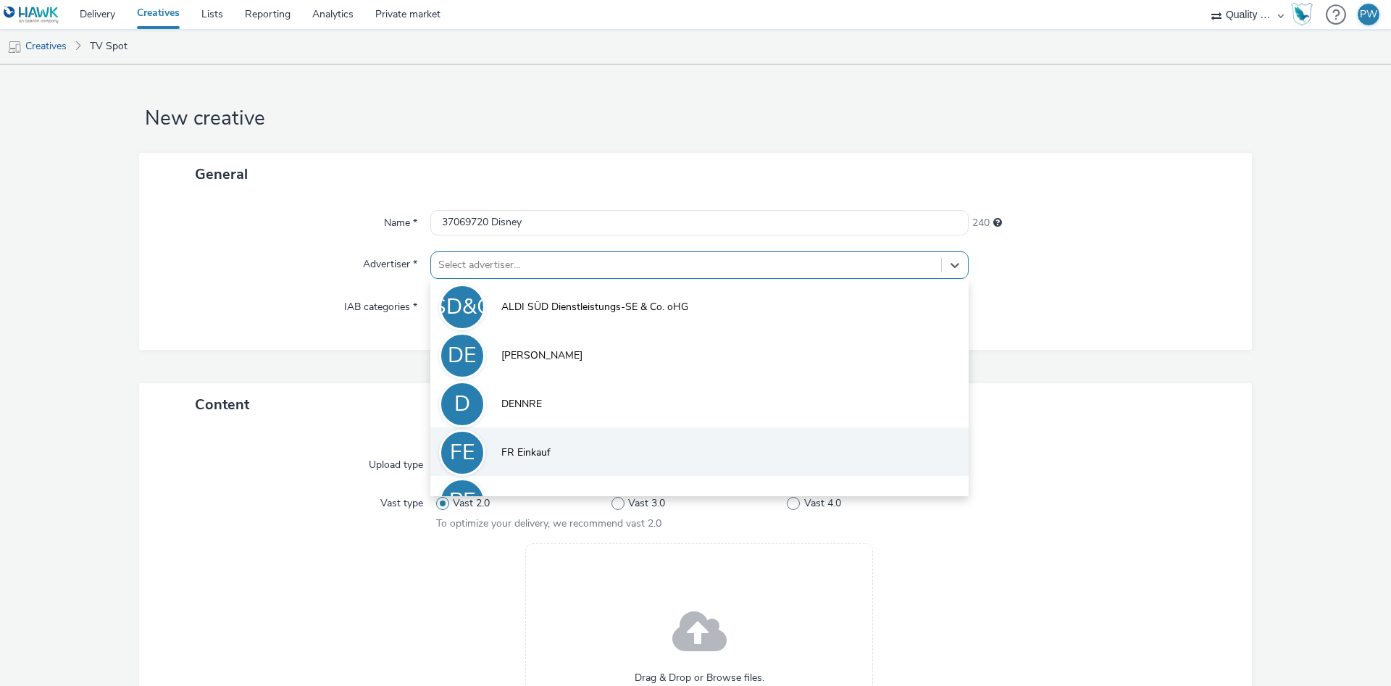
scroll to position [80, 0]
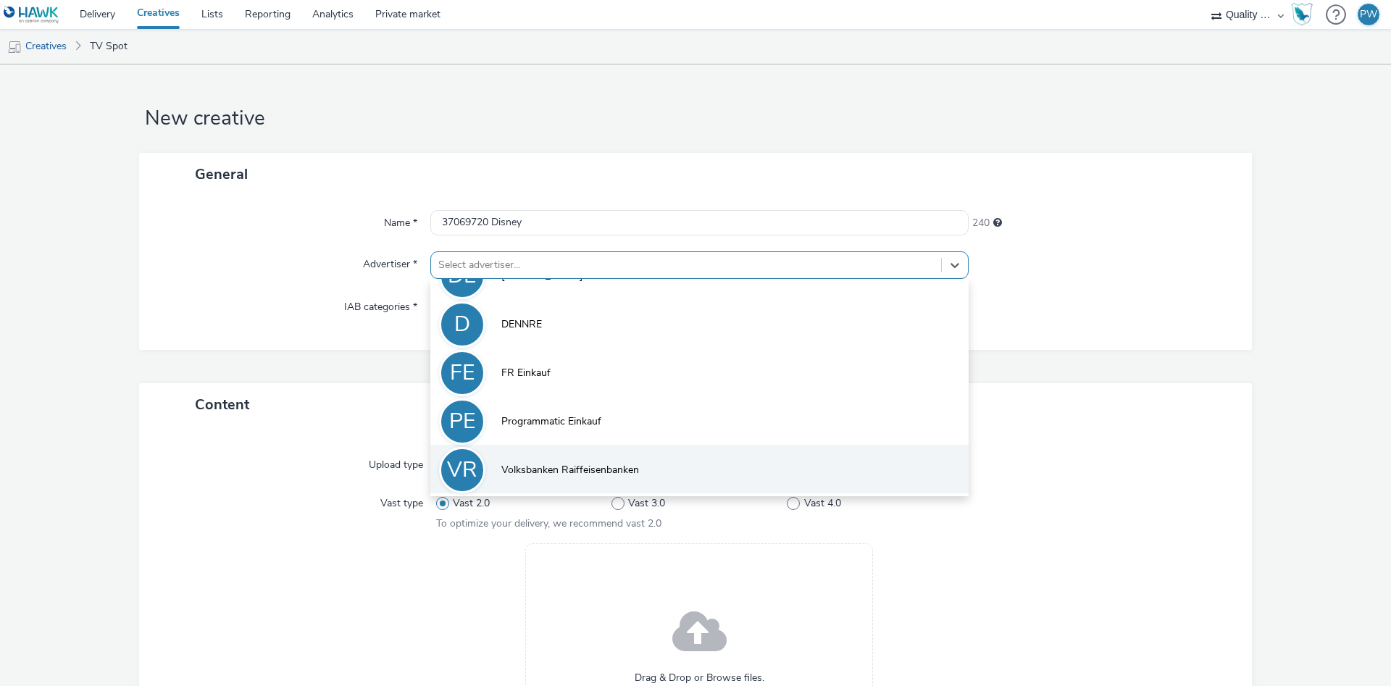
click at [567, 472] on span "Volksbanken Raiffeisenbanken" at bounding box center [570, 470] width 138 height 14
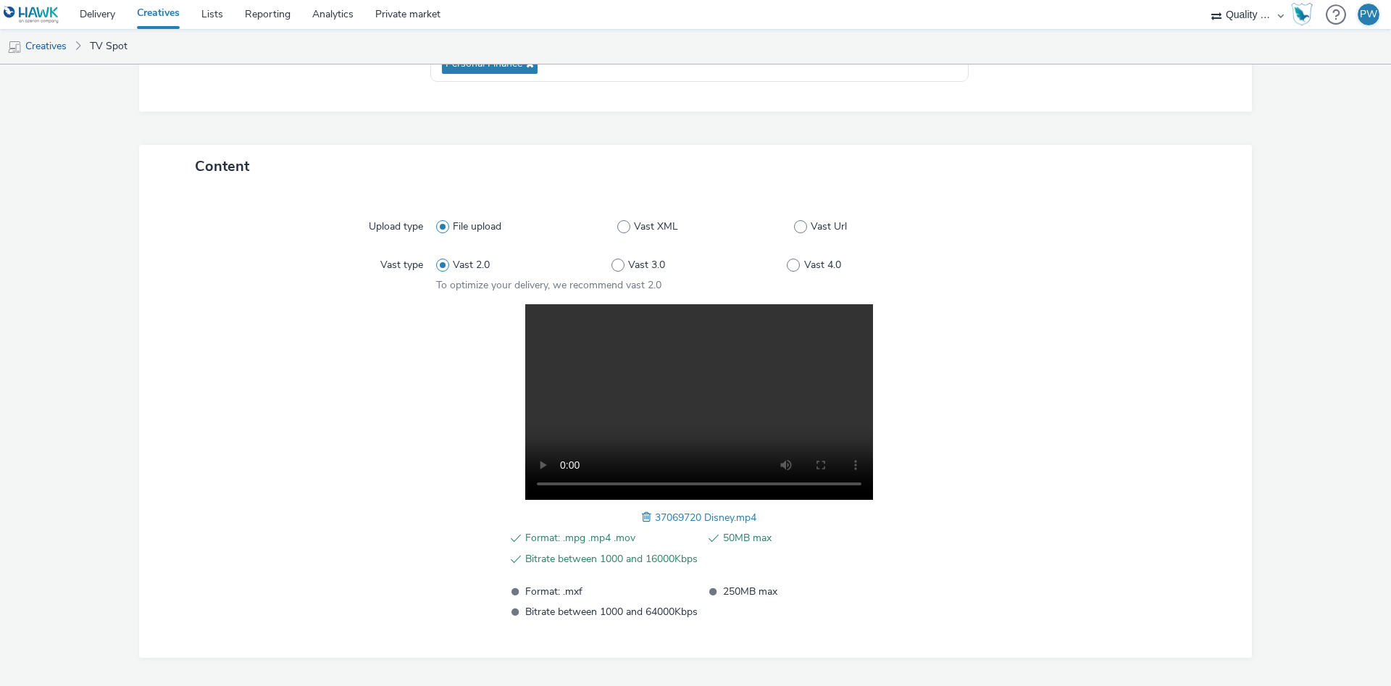
scroll to position [291, 0]
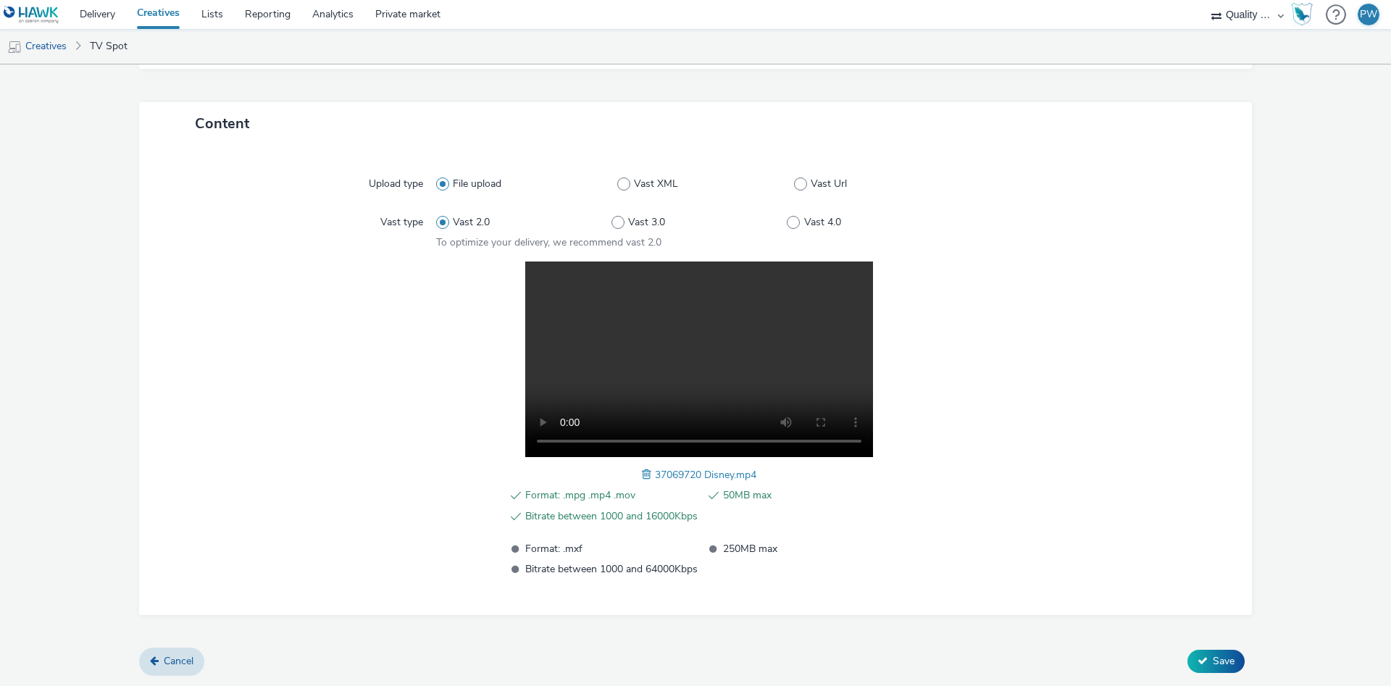
click at [1221, 650] on button "Save" at bounding box center [1215, 661] width 57 height 23
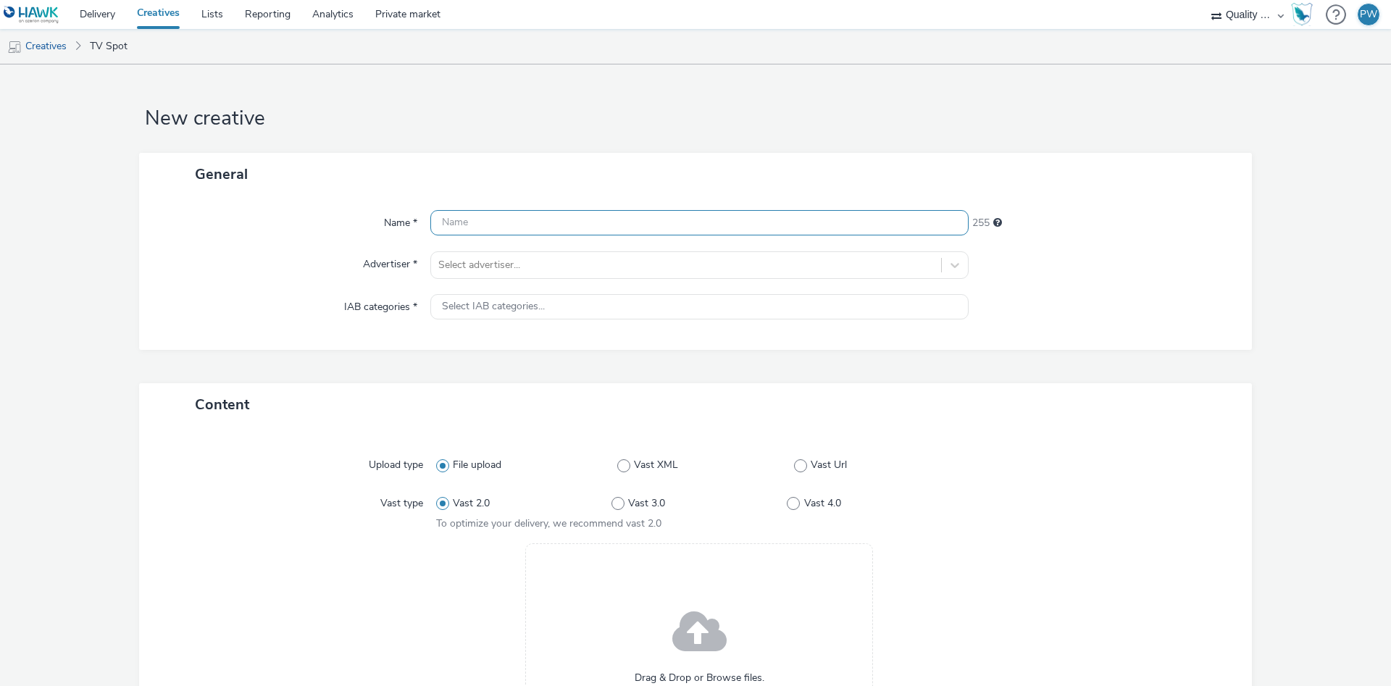
click at [522, 228] on input "text" at bounding box center [699, 222] width 538 height 25
paste input "38060186 Disney"
type input "38060186 Disney"
click at [511, 267] on div at bounding box center [686, 264] width 496 height 17
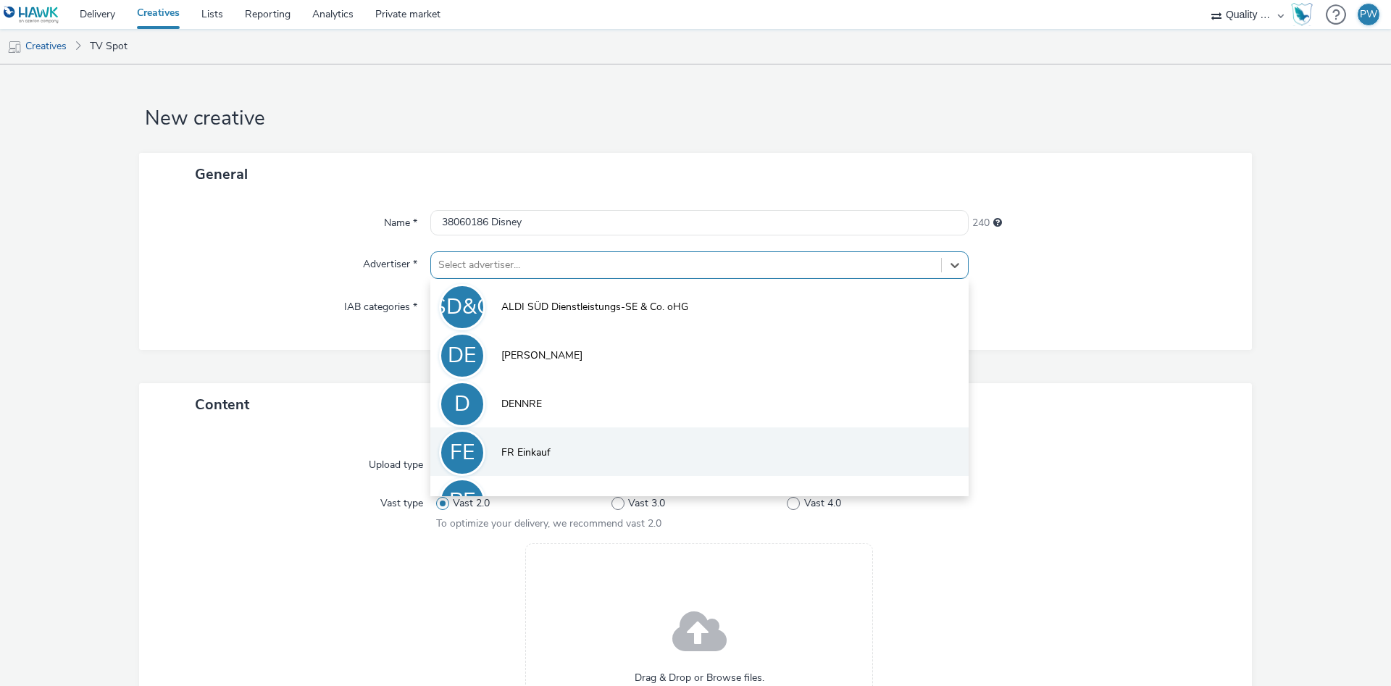
scroll to position [80, 0]
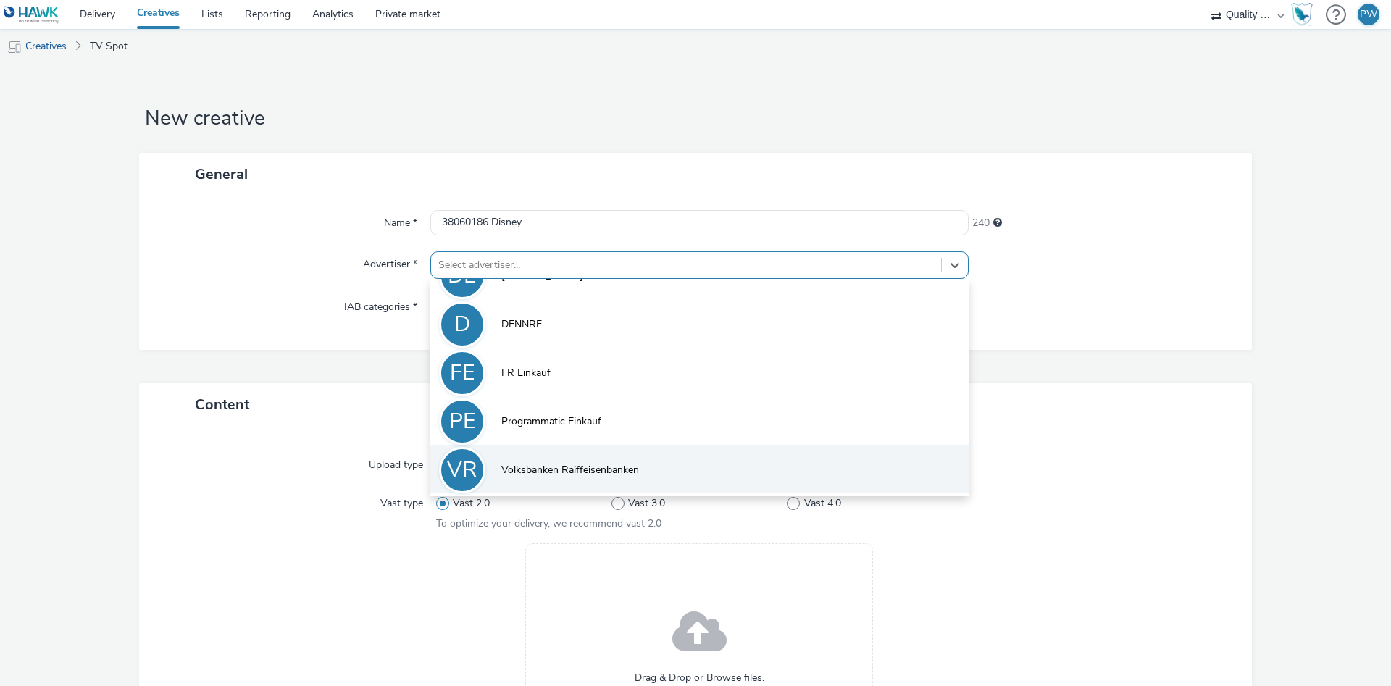
click at [566, 463] on span "Volksbanken Raiffeisenbanken" at bounding box center [570, 470] width 138 height 14
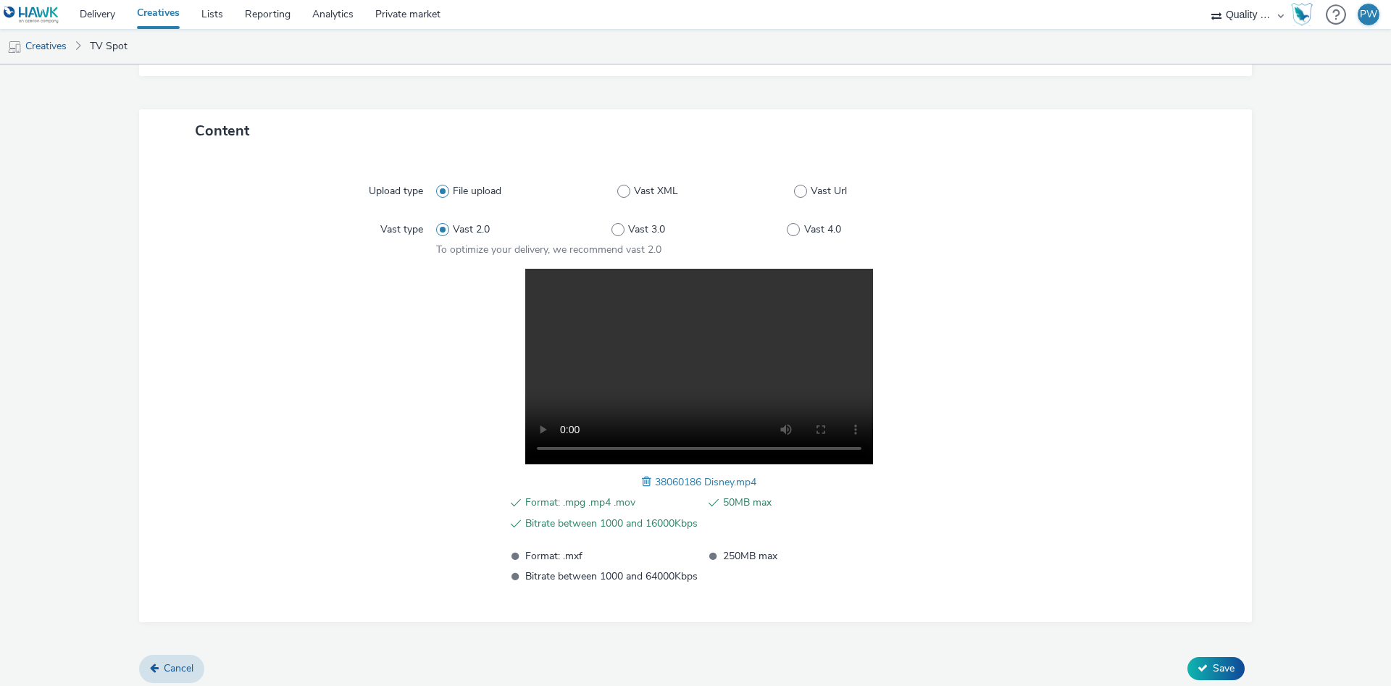
scroll to position [291, 0]
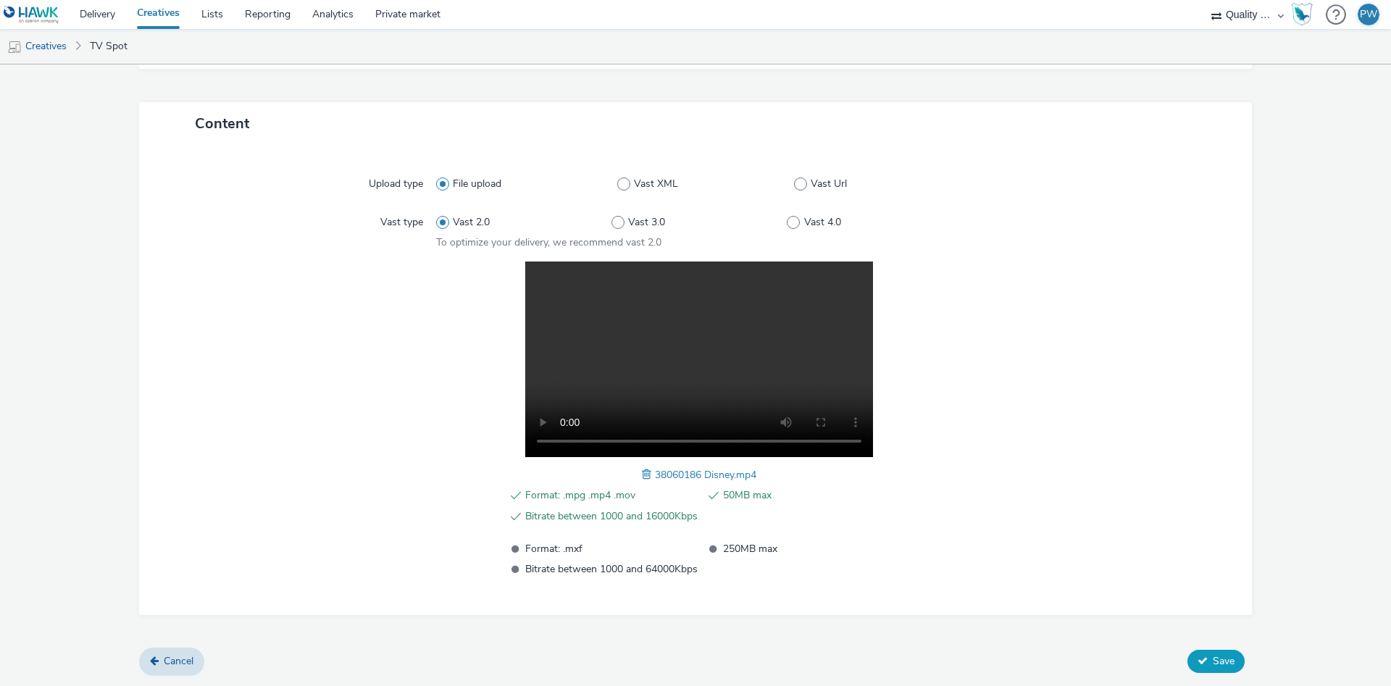
click at [1218, 651] on button "Save" at bounding box center [1215, 661] width 57 height 23
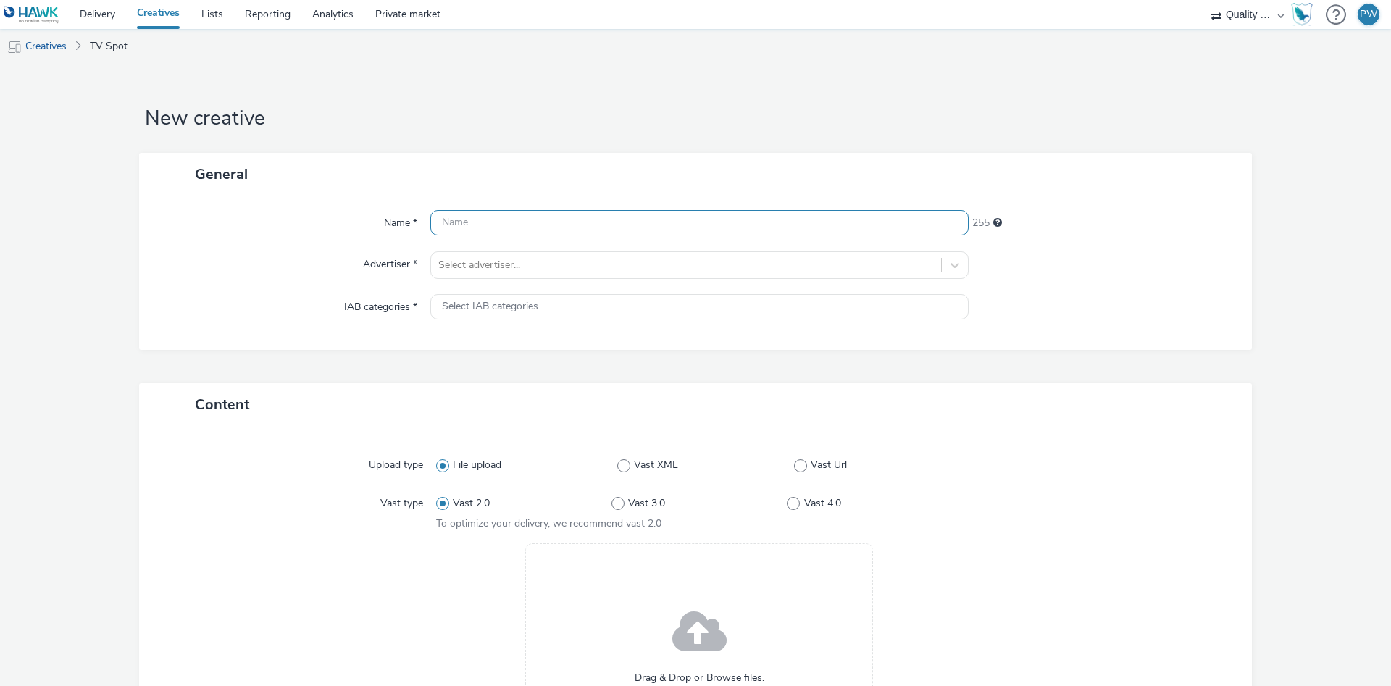
click at [535, 229] on input "text" at bounding box center [699, 222] width 538 height 25
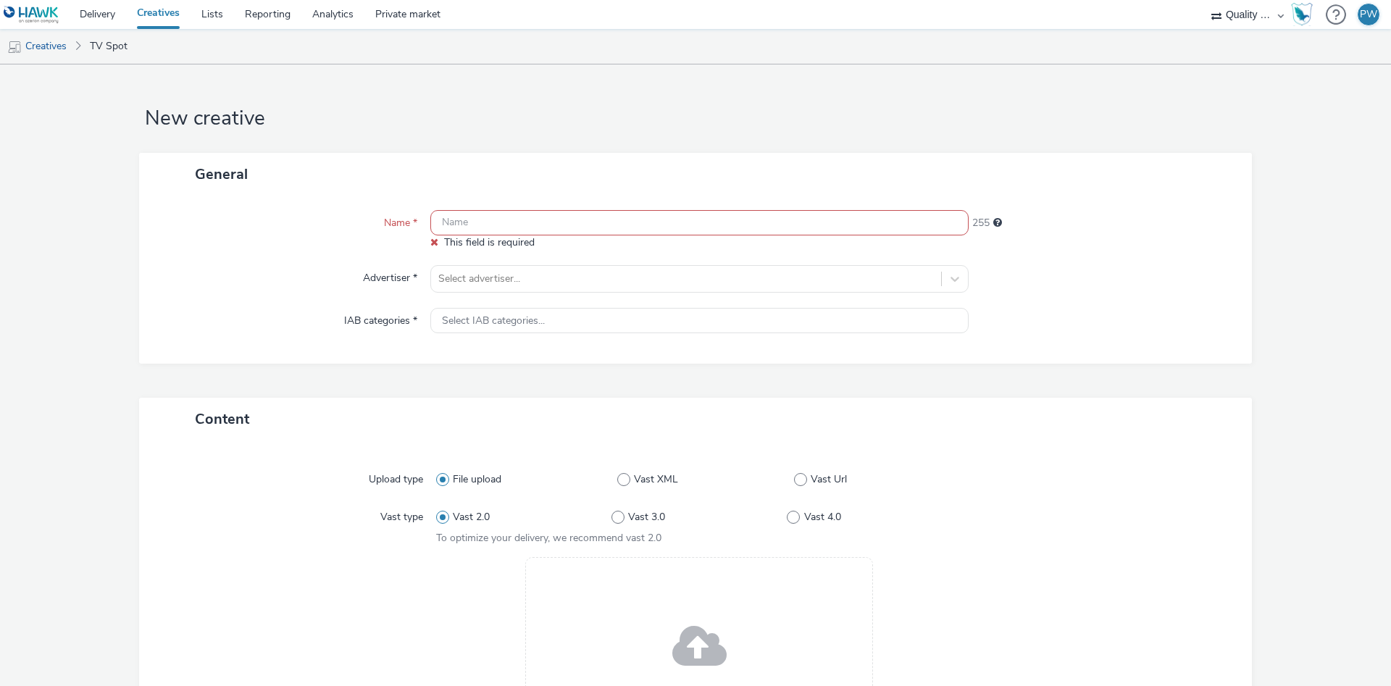
click at [496, 220] on input "text" at bounding box center [699, 222] width 538 height 25
paste input "40069546 Disney"
type input "40069546 Disney"
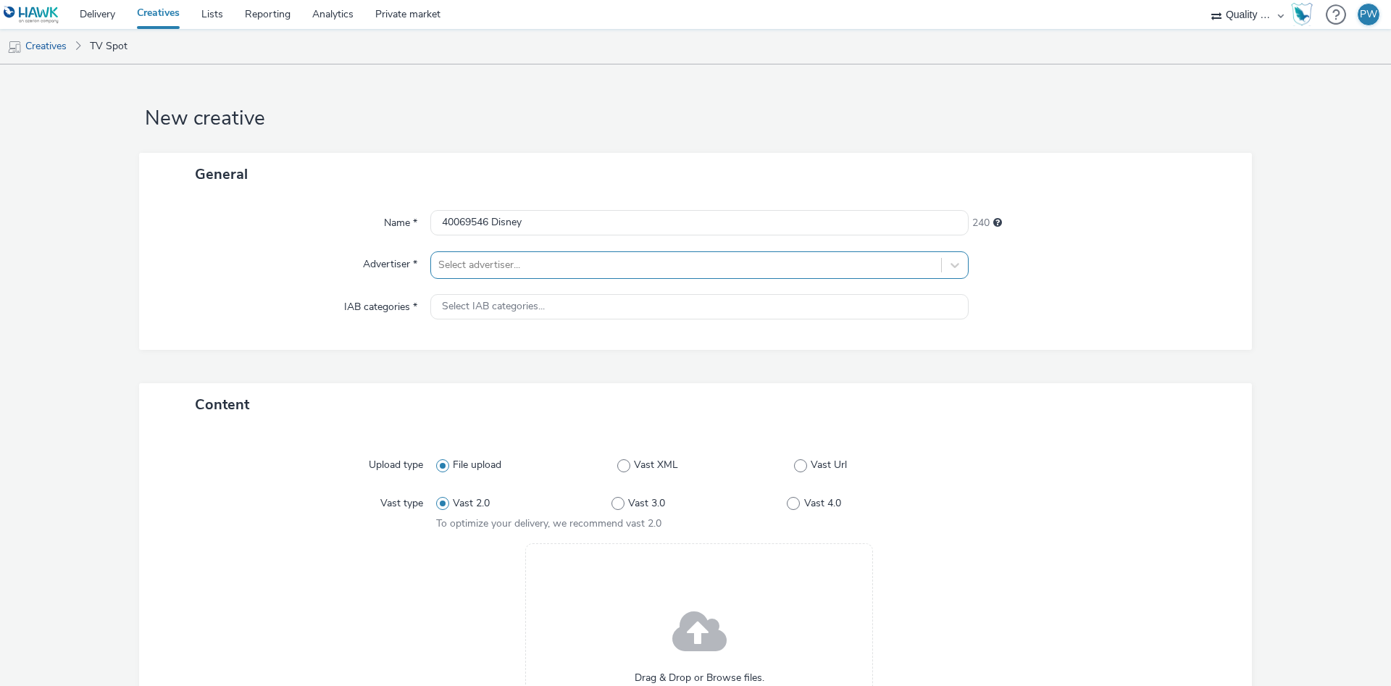
click at [492, 275] on div "Select advertiser..." at bounding box center [686, 265] width 510 height 23
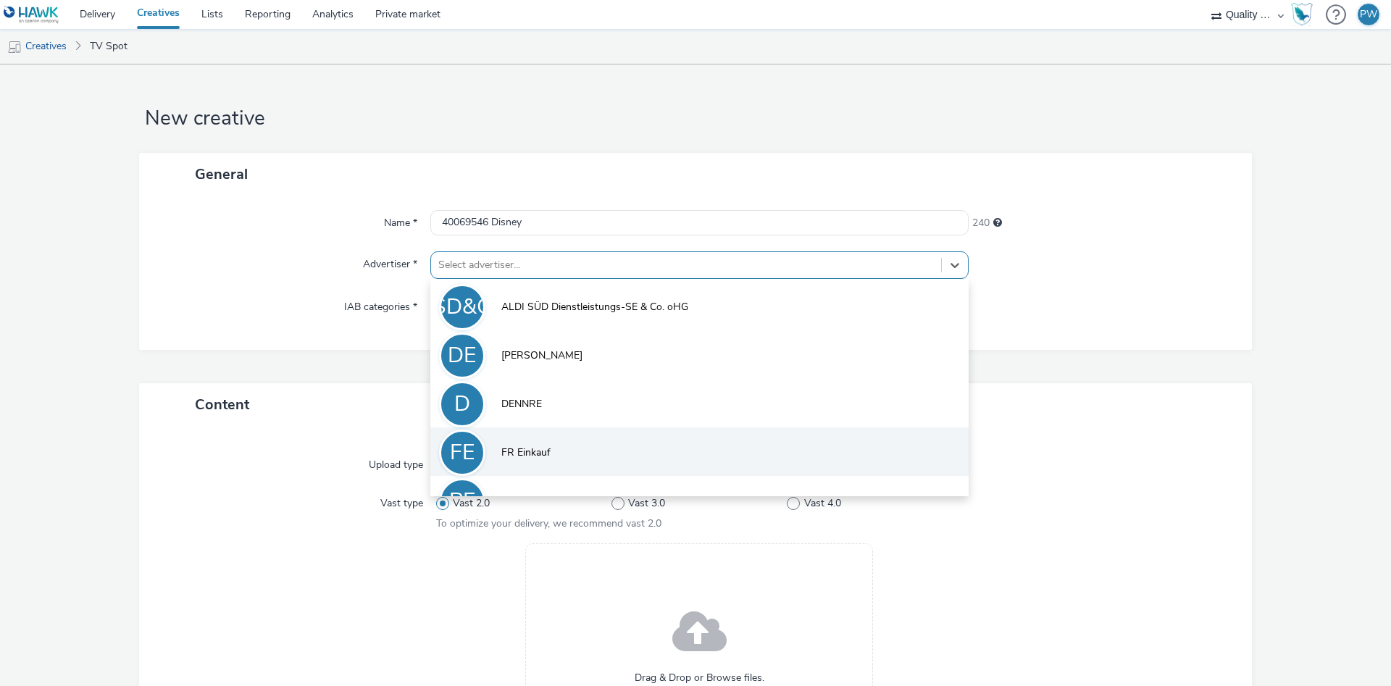
scroll to position [80, 0]
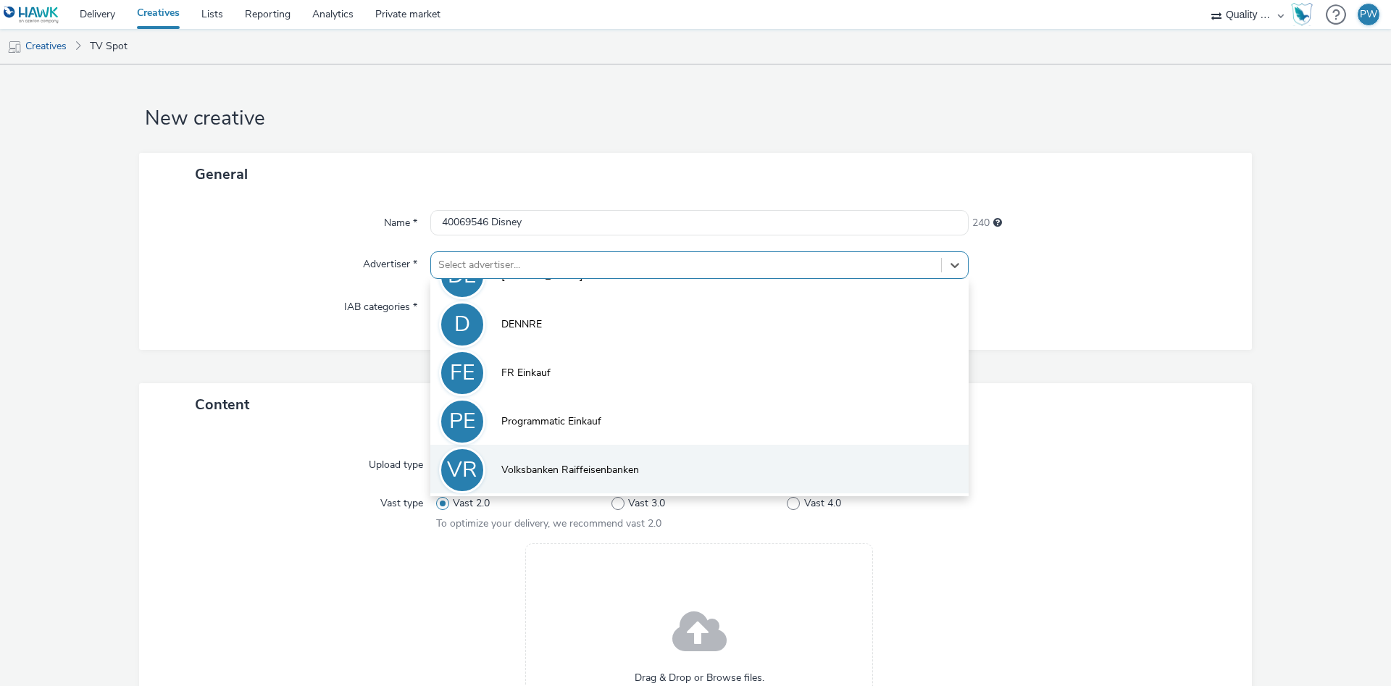
click at [540, 471] on span "Volksbanken Raiffeisenbanken" at bounding box center [570, 470] width 138 height 14
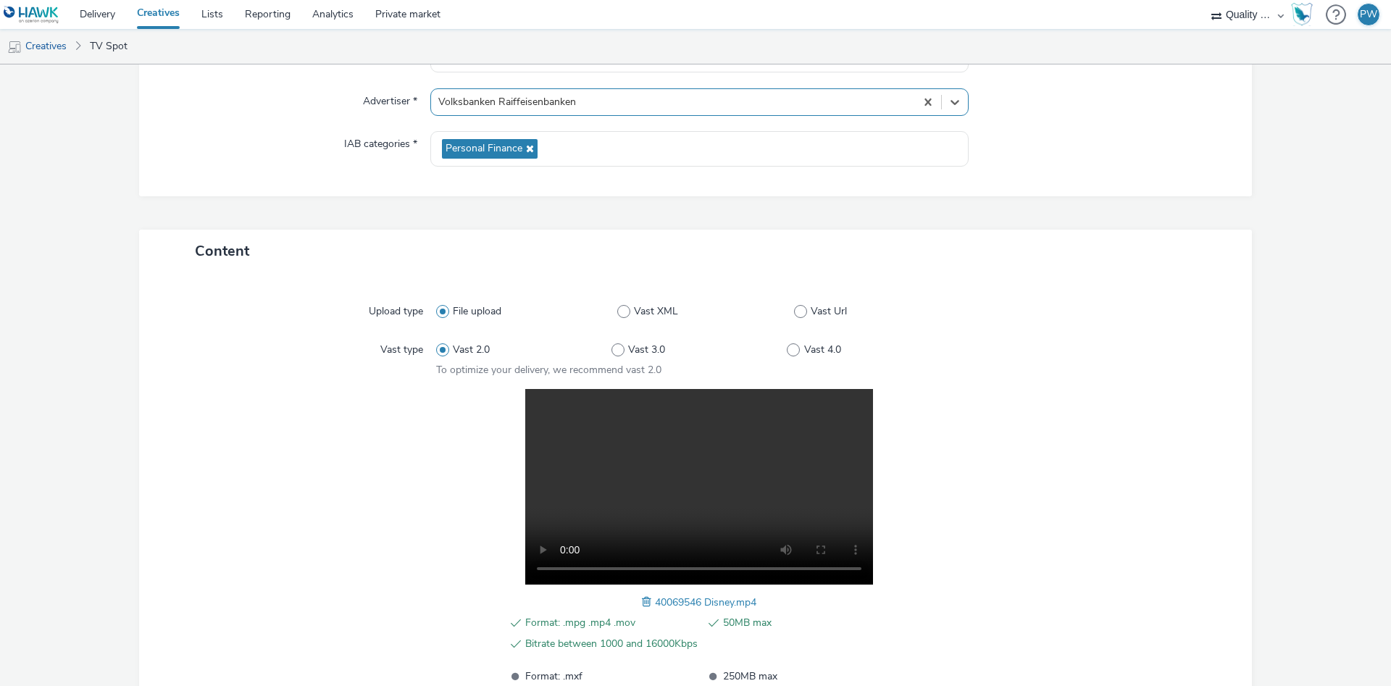
scroll to position [291, 0]
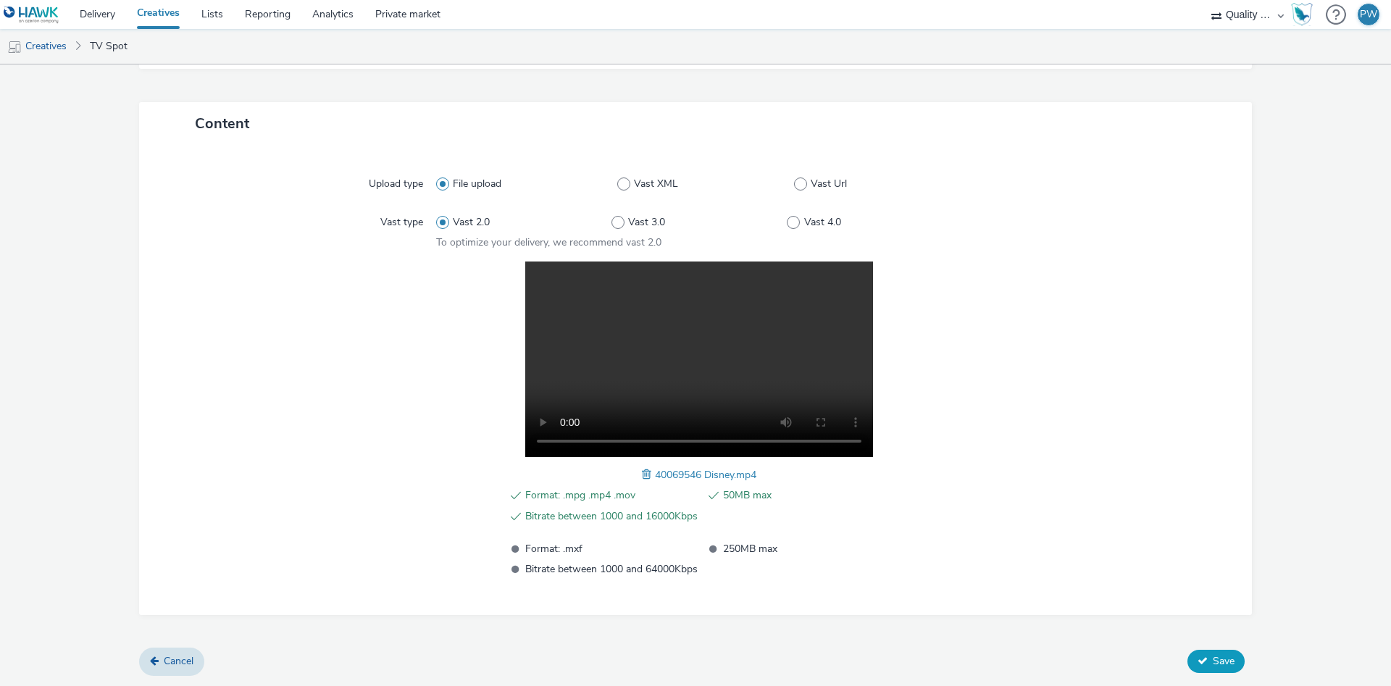
click at [1226, 666] on span "Save" at bounding box center [1224, 661] width 22 height 14
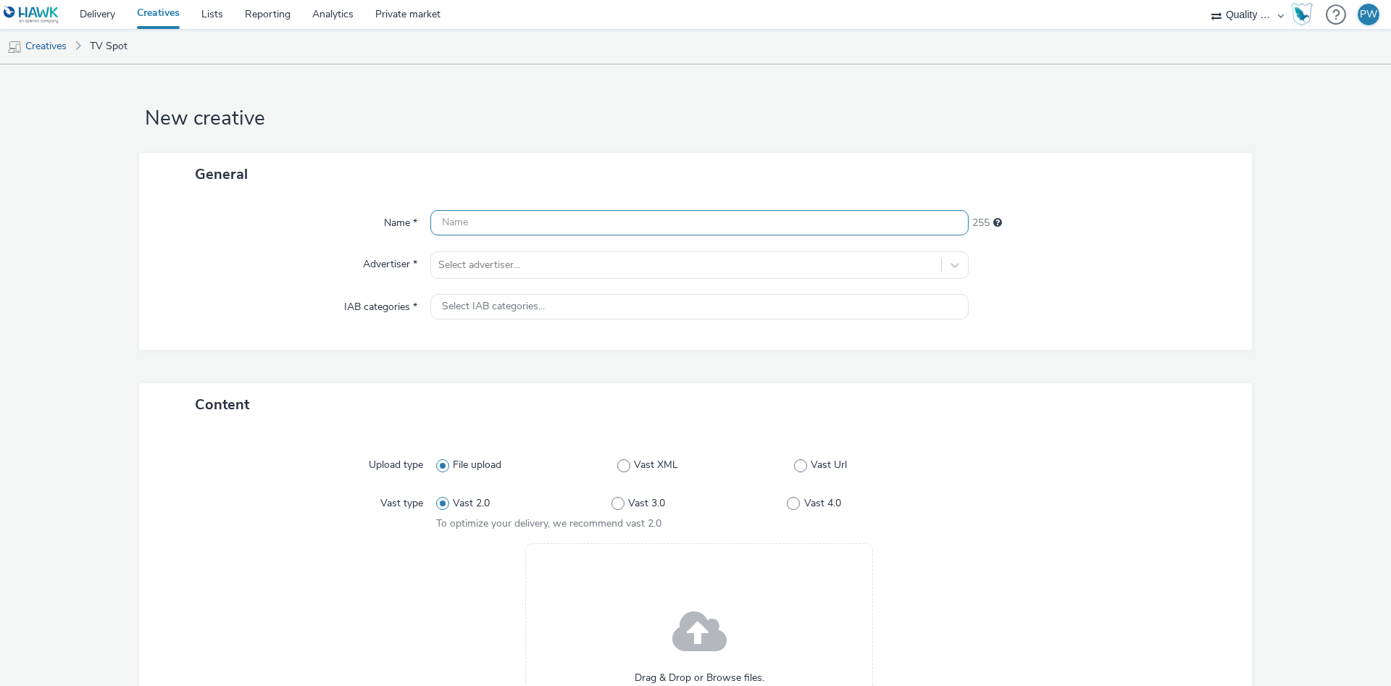
click at [548, 227] on input "text" at bounding box center [699, 222] width 538 height 25
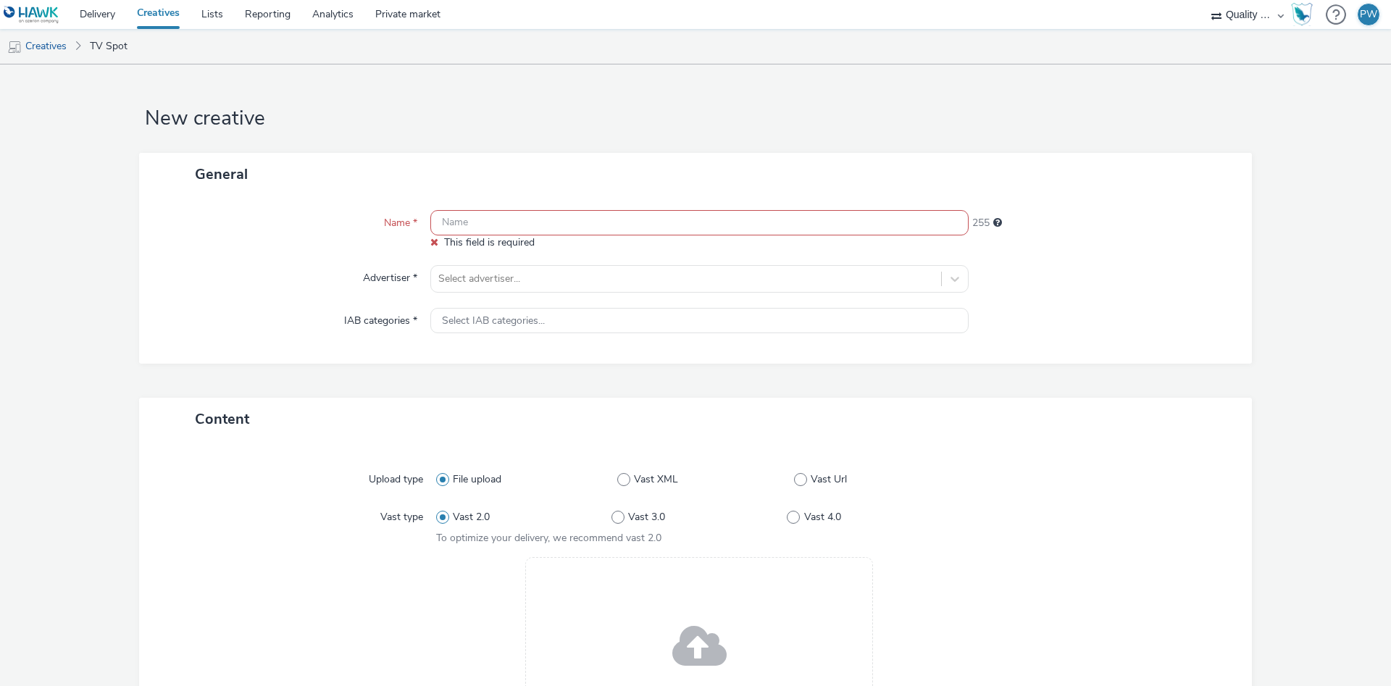
click at [535, 216] on input "text" at bounding box center [699, 222] width 538 height 25
paste input "40090900 Disney"
type input "40090900 Disney"
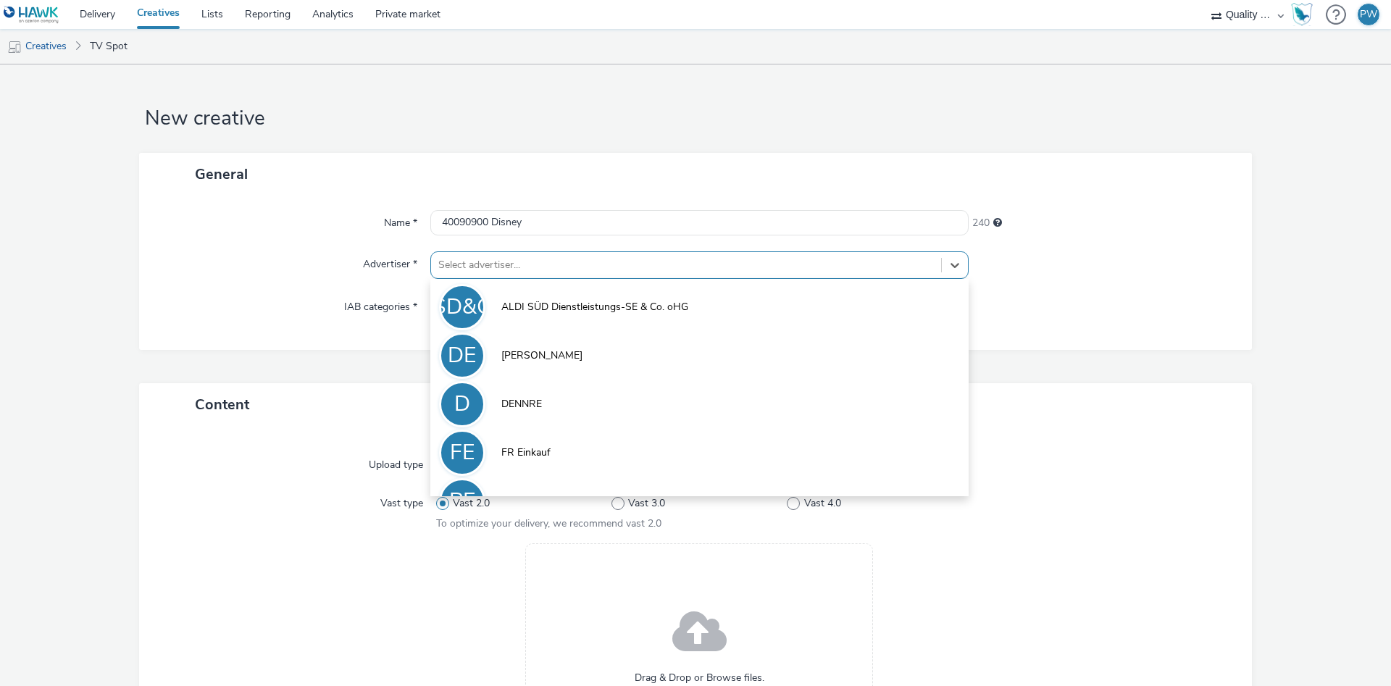
click at [498, 270] on div at bounding box center [686, 264] width 496 height 17
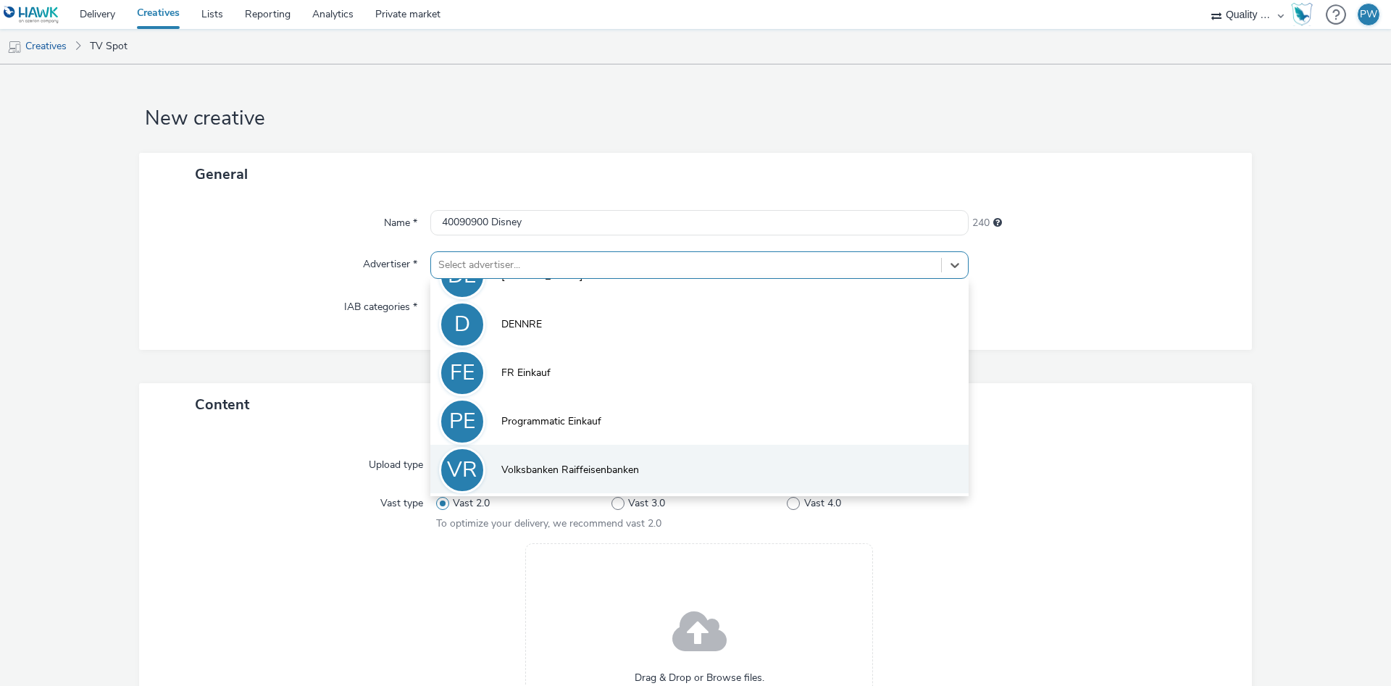
click at [576, 452] on li "VR Volksbanken Raiffeisenbanken" at bounding box center [699, 469] width 538 height 49
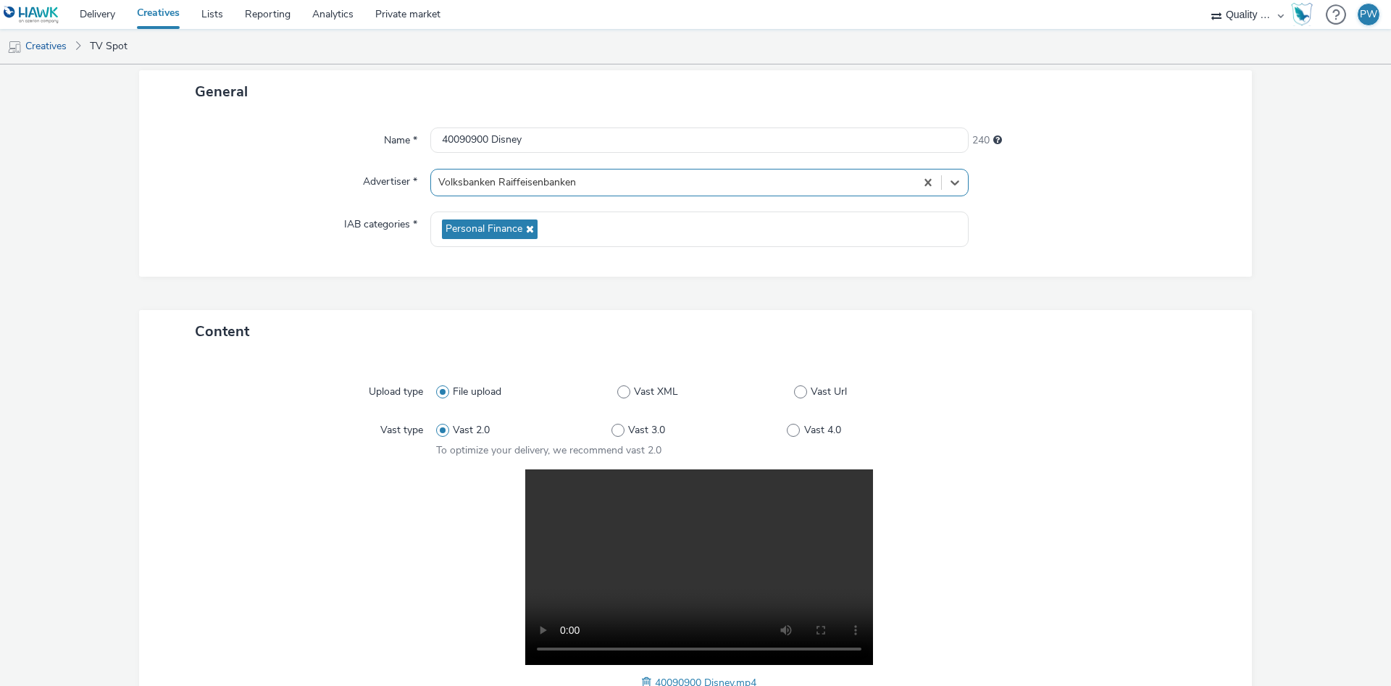
scroll to position [291, 0]
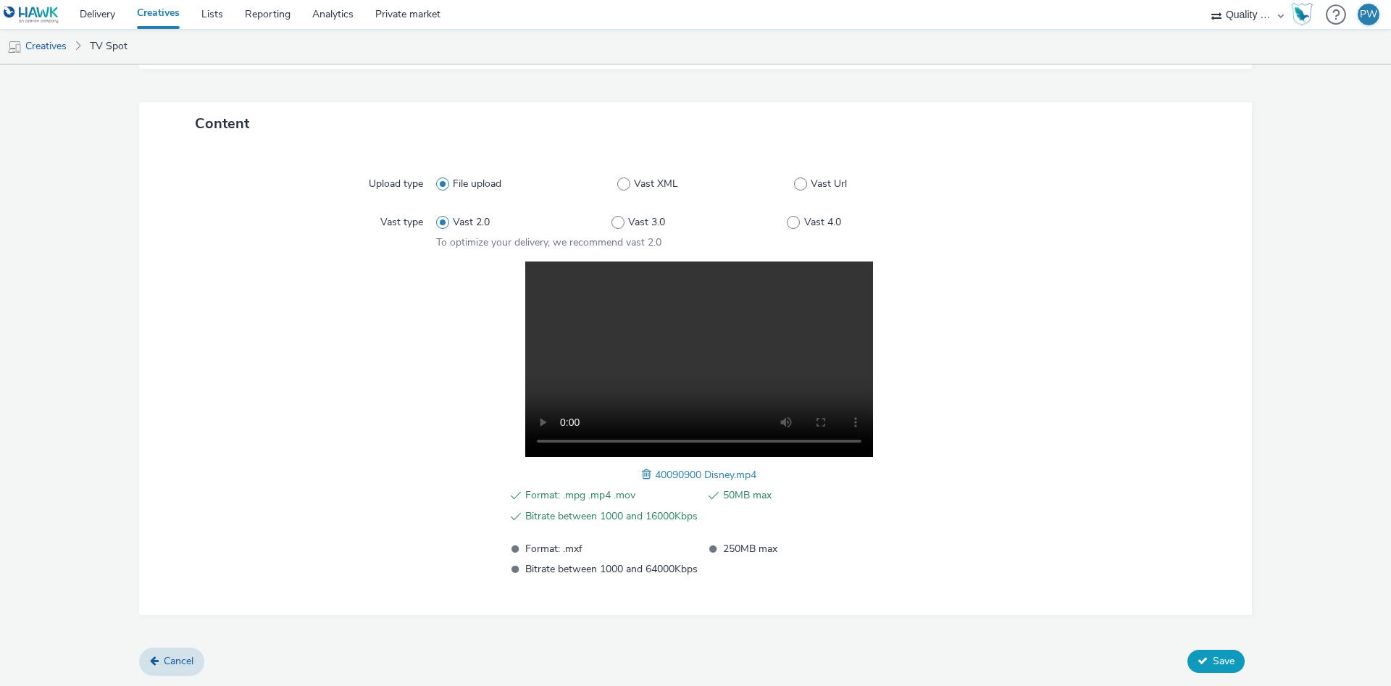
drag, startPoint x: 1184, startPoint y: 644, endPoint x: 1212, endPoint y: 659, distance: 31.8
click at [1206, 656] on form "New creative General Name * 40090900 Disney 240 Advertiser * Volksbanken Raiffe…" at bounding box center [695, 230] width 1391 height 912
click at [1213, 659] on span "Save" at bounding box center [1224, 661] width 22 height 14
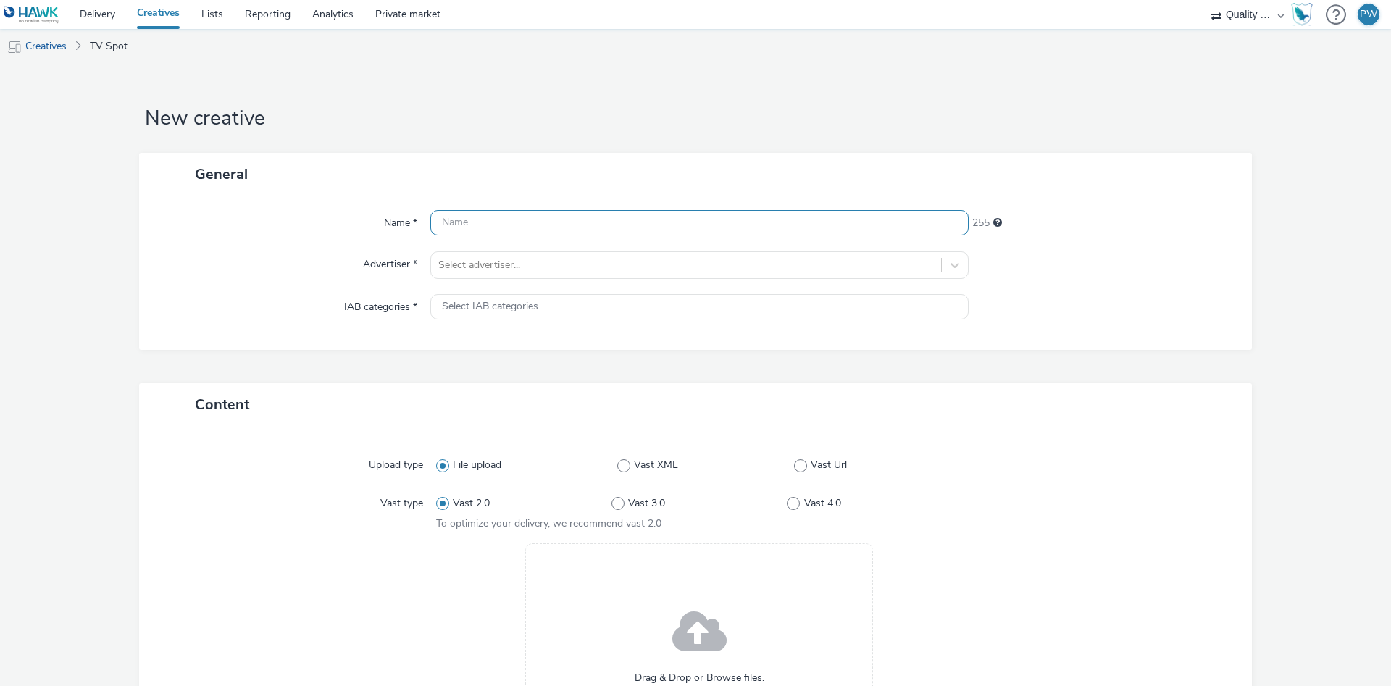
click at [481, 220] on input "text" at bounding box center [699, 222] width 538 height 25
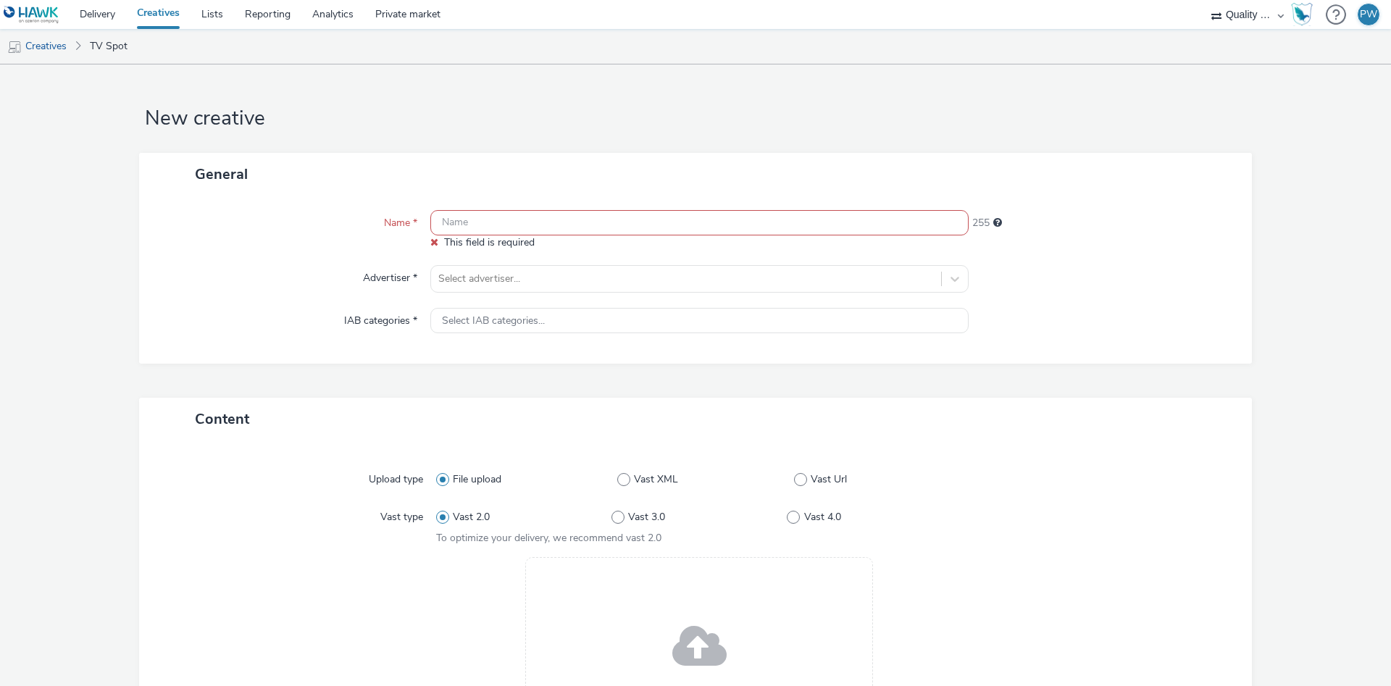
click at [514, 230] on input "text" at bounding box center [699, 222] width 538 height 25
paste input "40069408 Disney"
type input "40069408 Disney"
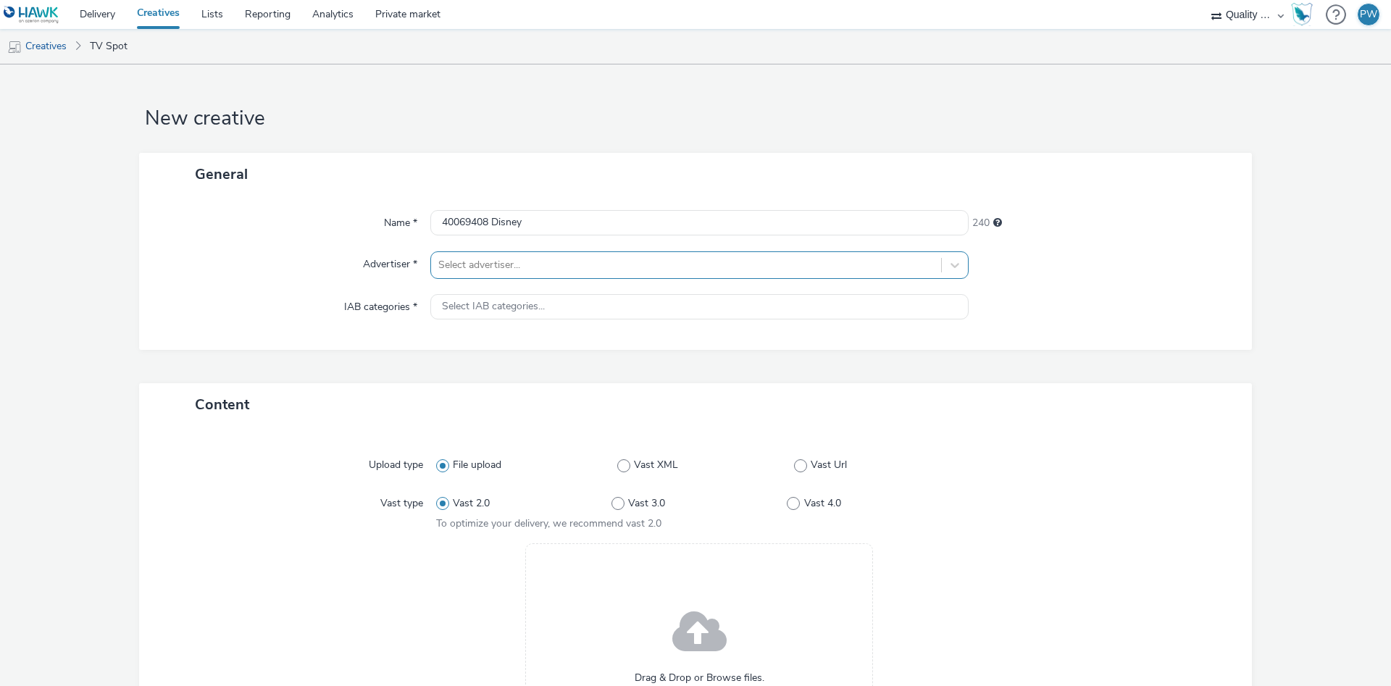
click at [486, 272] on div at bounding box center [686, 264] width 496 height 17
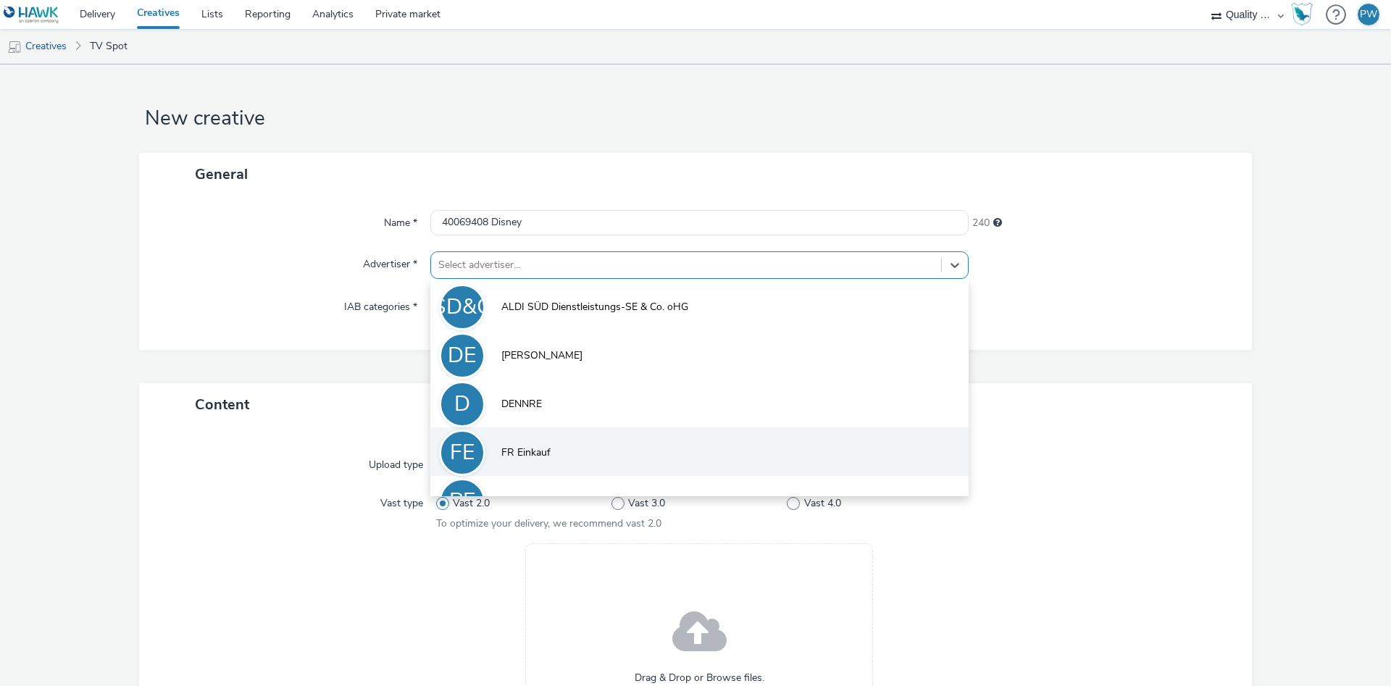
scroll to position [80, 0]
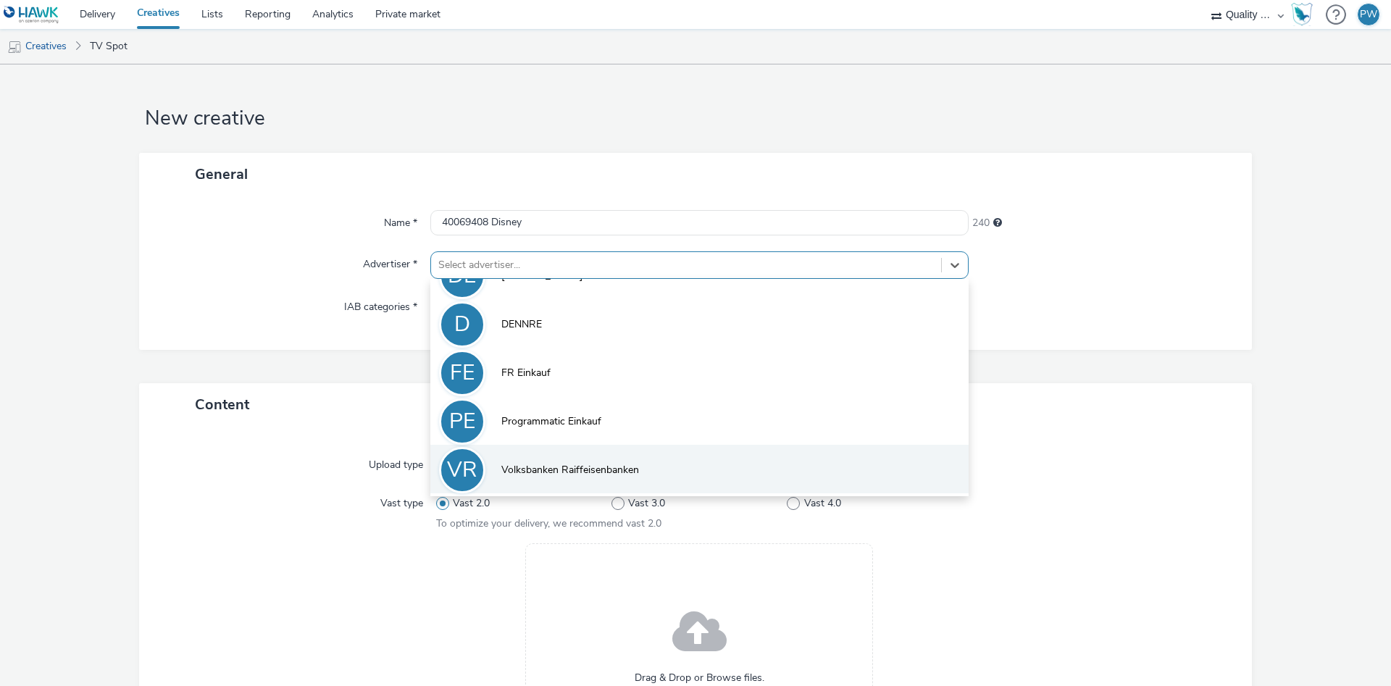
click at [570, 474] on span "Volksbanken Raiffeisenbanken" at bounding box center [570, 470] width 138 height 14
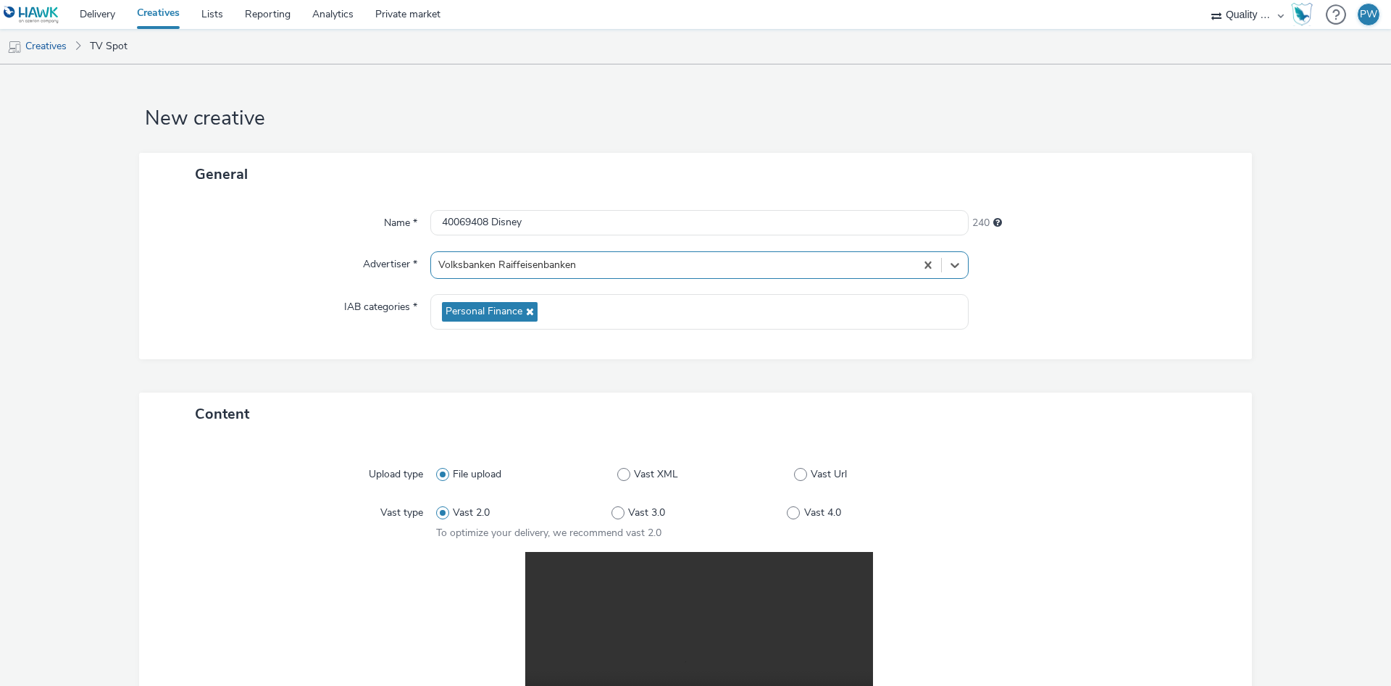
scroll to position [291, 0]
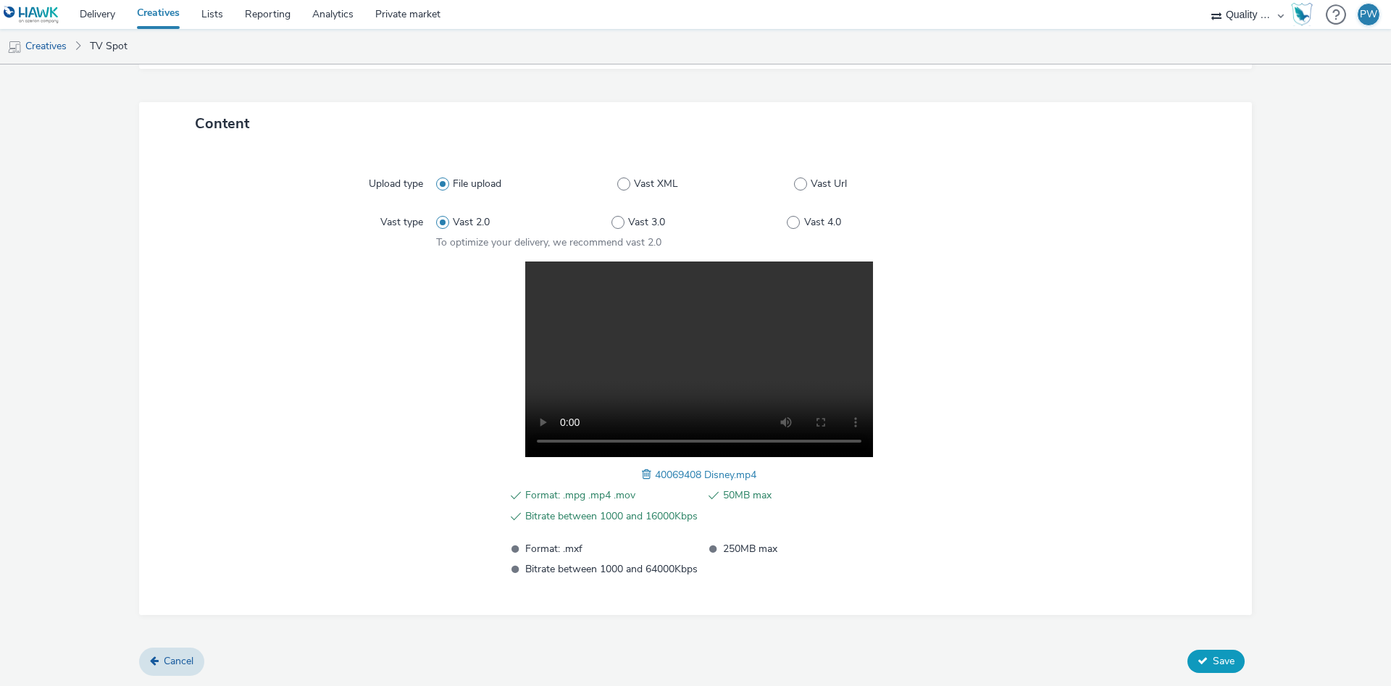
click at [1216, 657] on span "Save" at bounding box center [1224, 661] width 22 height 14
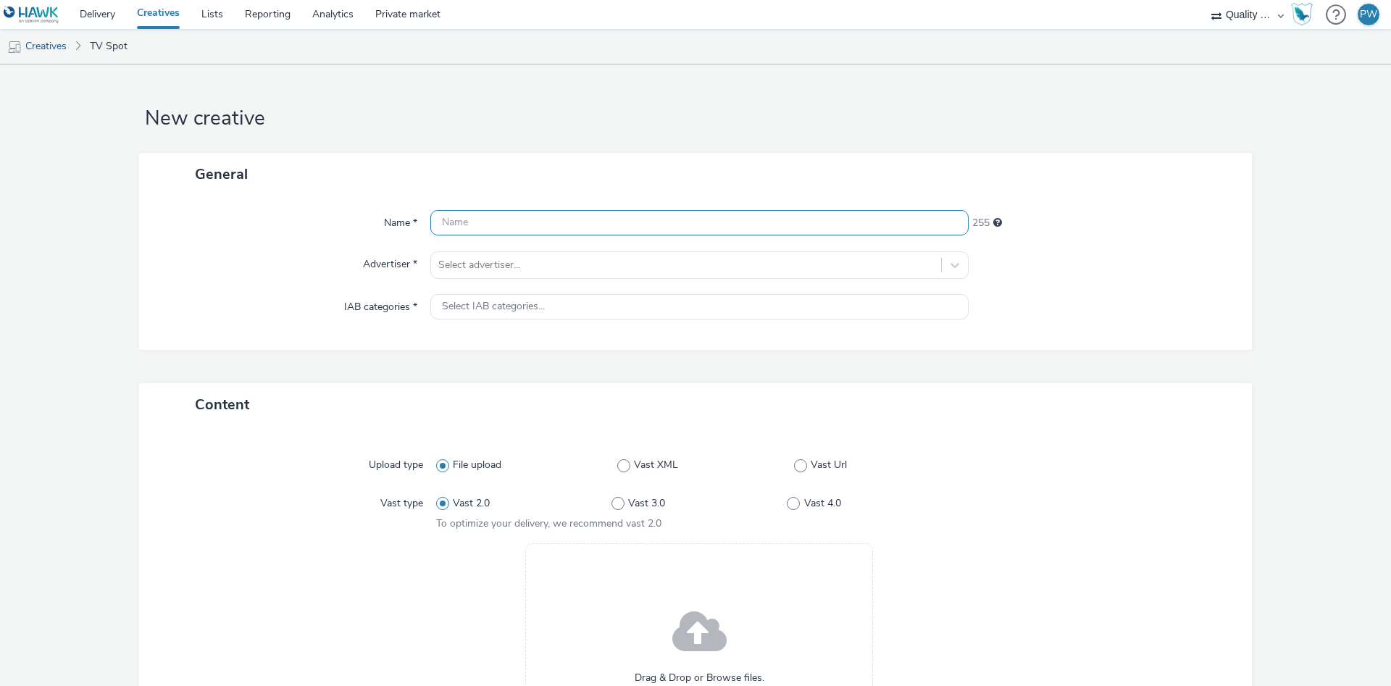
click at [456, 232] on input "text" at bounding box center [699, 222] width 538 height 25
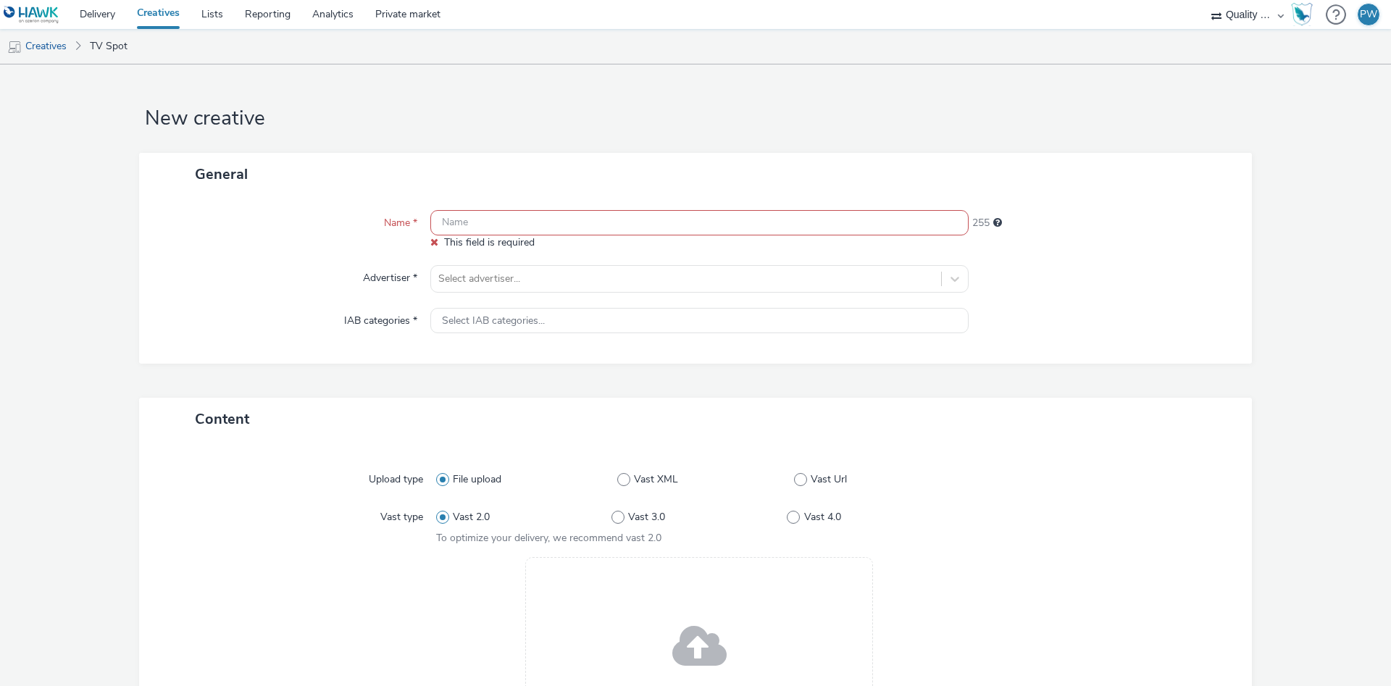
click at [489, 222] on input "text" at bounding box center [699, 222] width 538 height 25
paste input "40069601 Disney"
type input "40069601 Disney"
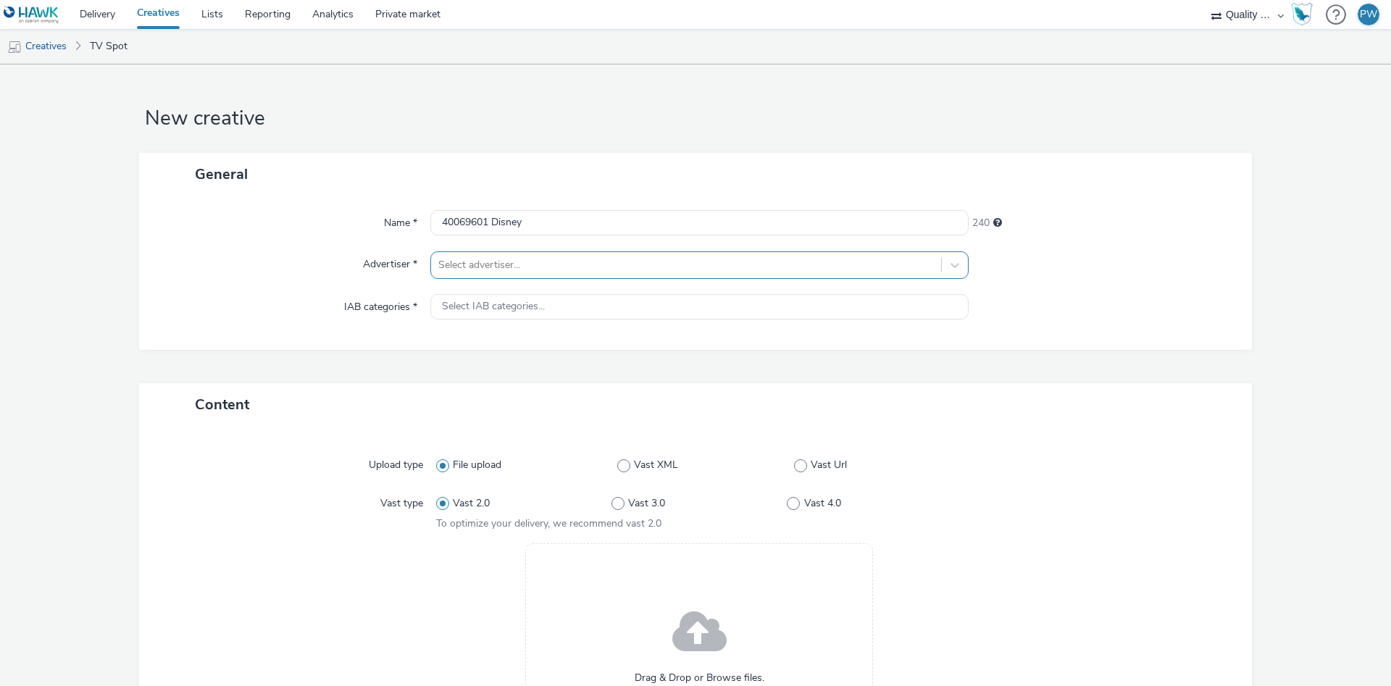
click at [506, 270] on div at bounding box center [686, 264] width 496 height 17
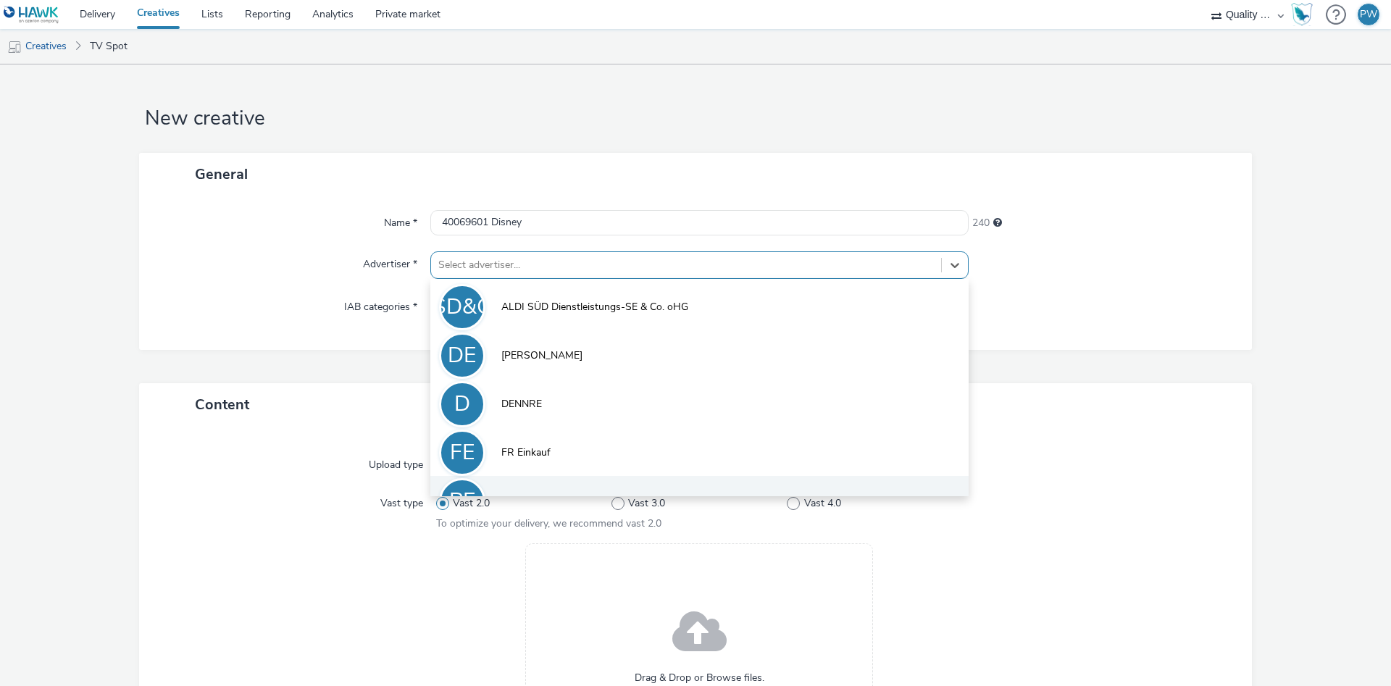
scroll to position [80, 0]
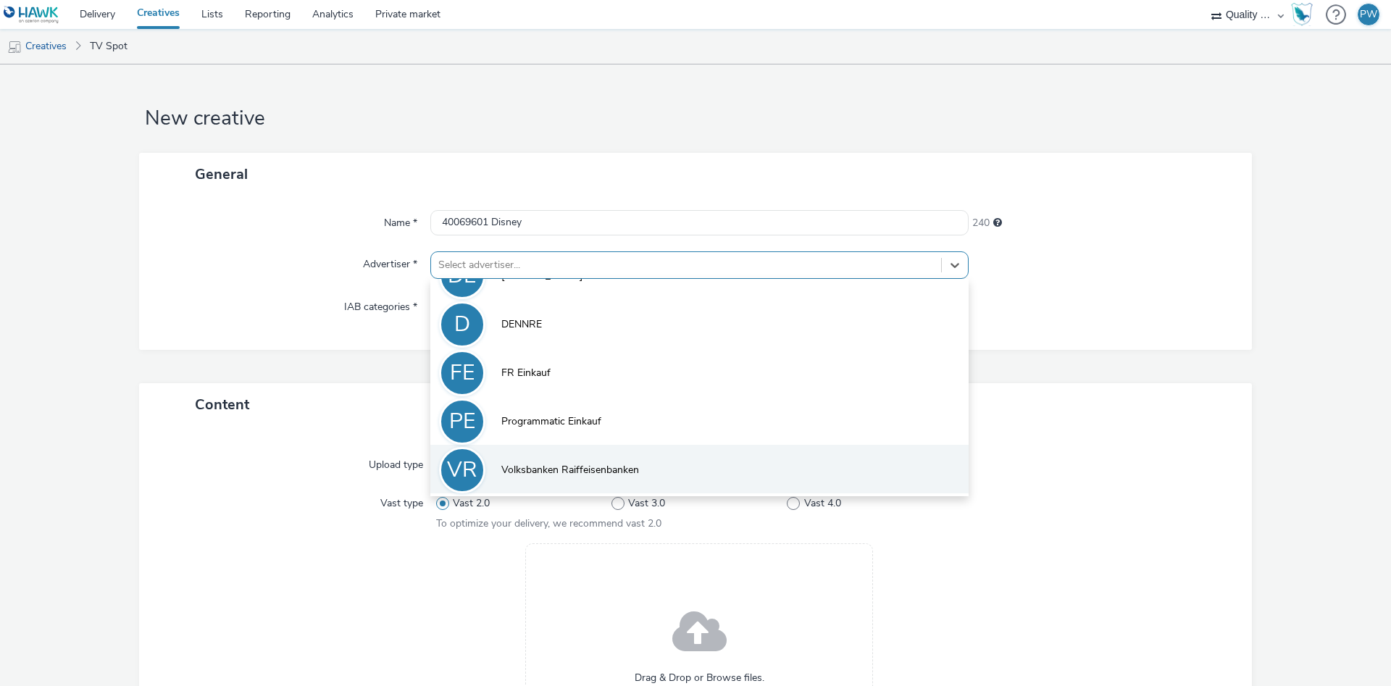
click at [576, 470] on span "Volksbanken Raiffeisenbanken" at bounding box center [570, 470] width 138 height 14
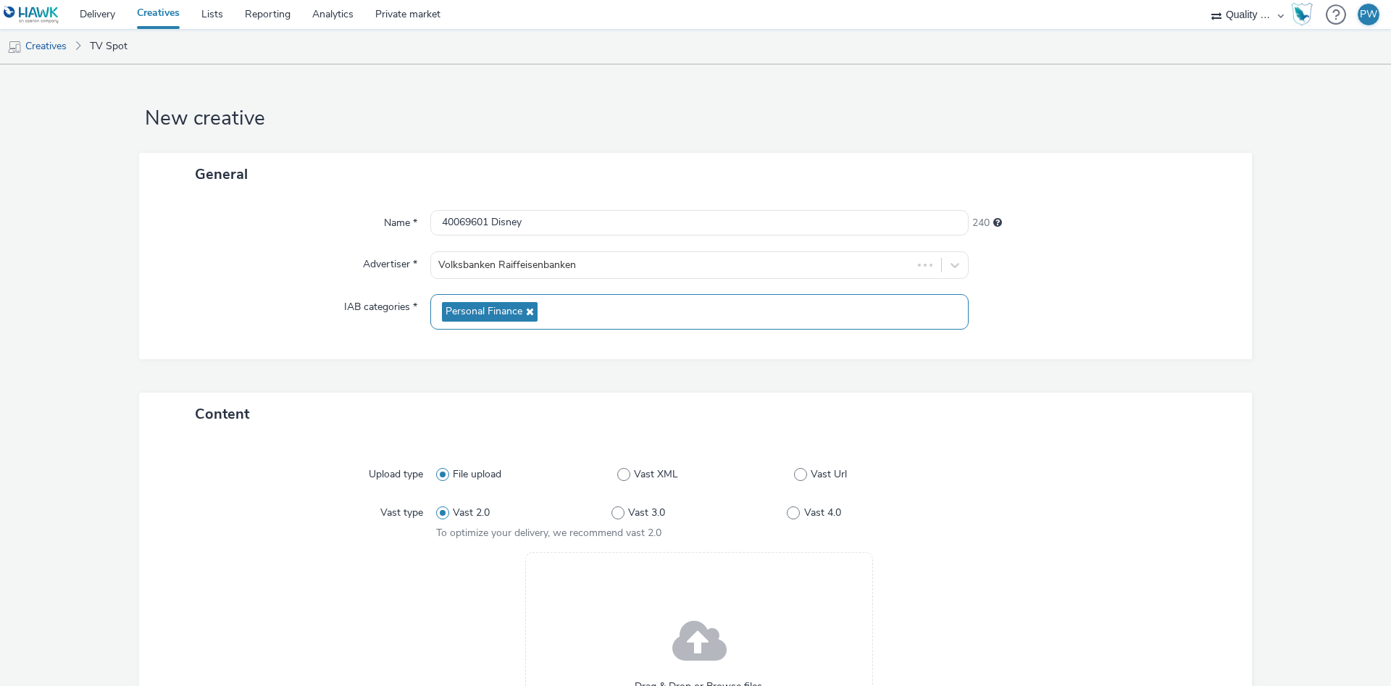
click at [516, 296] on div "Personal Finance" at bounding box center [699, 311] width 538 height 35
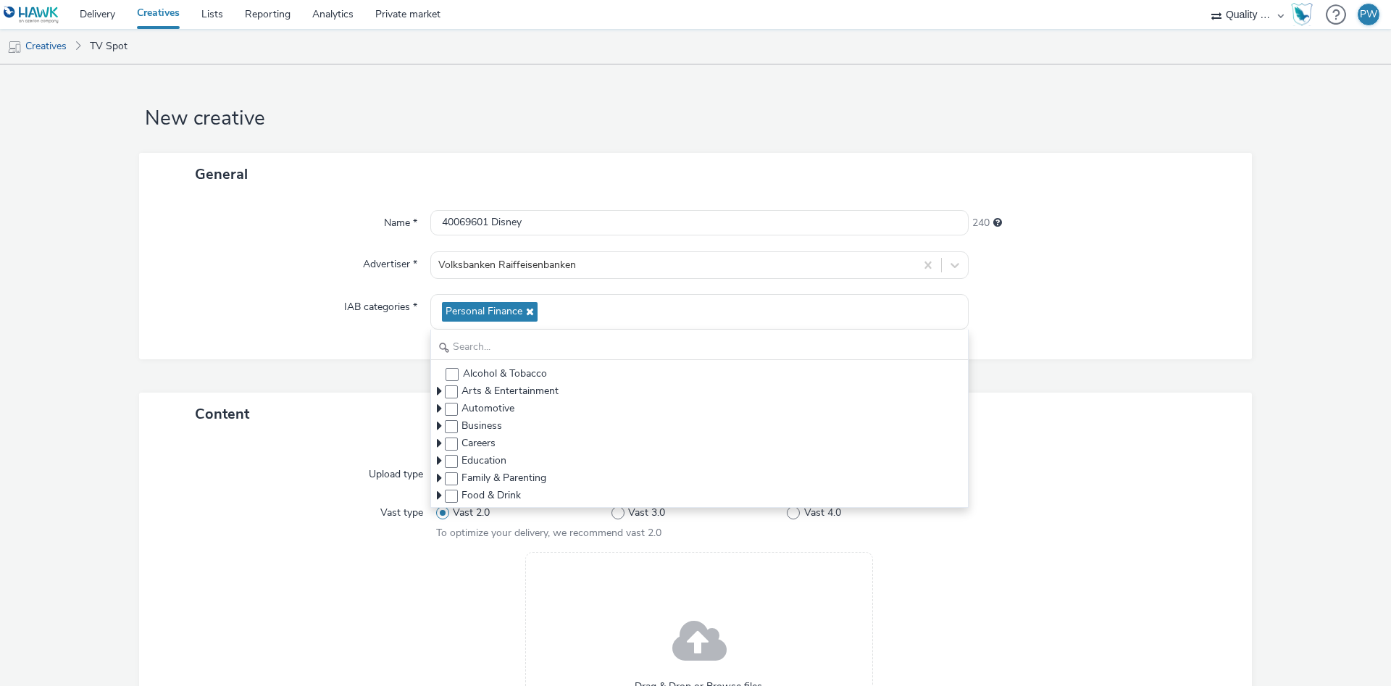
drag, startPoint x: 1283, startPoint y: 287, endPoint x: 1267, endPoint y: 290, distance: 16.2
click at [1283, 286] on form "New creative General Name * 40069601 Disney 240 Advertiser * Volksbanken Raiffe…" at bounding box center [695, 508] width 1391 height 888
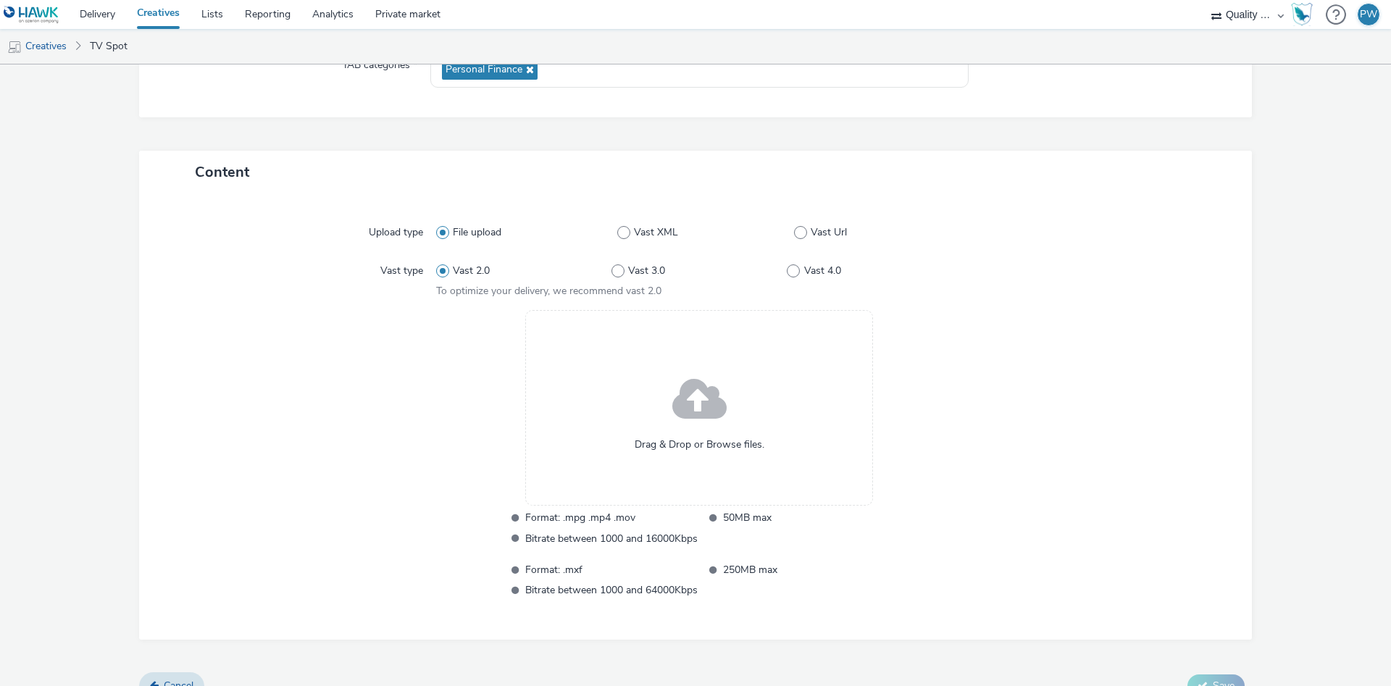
scroll to position [248, 0]
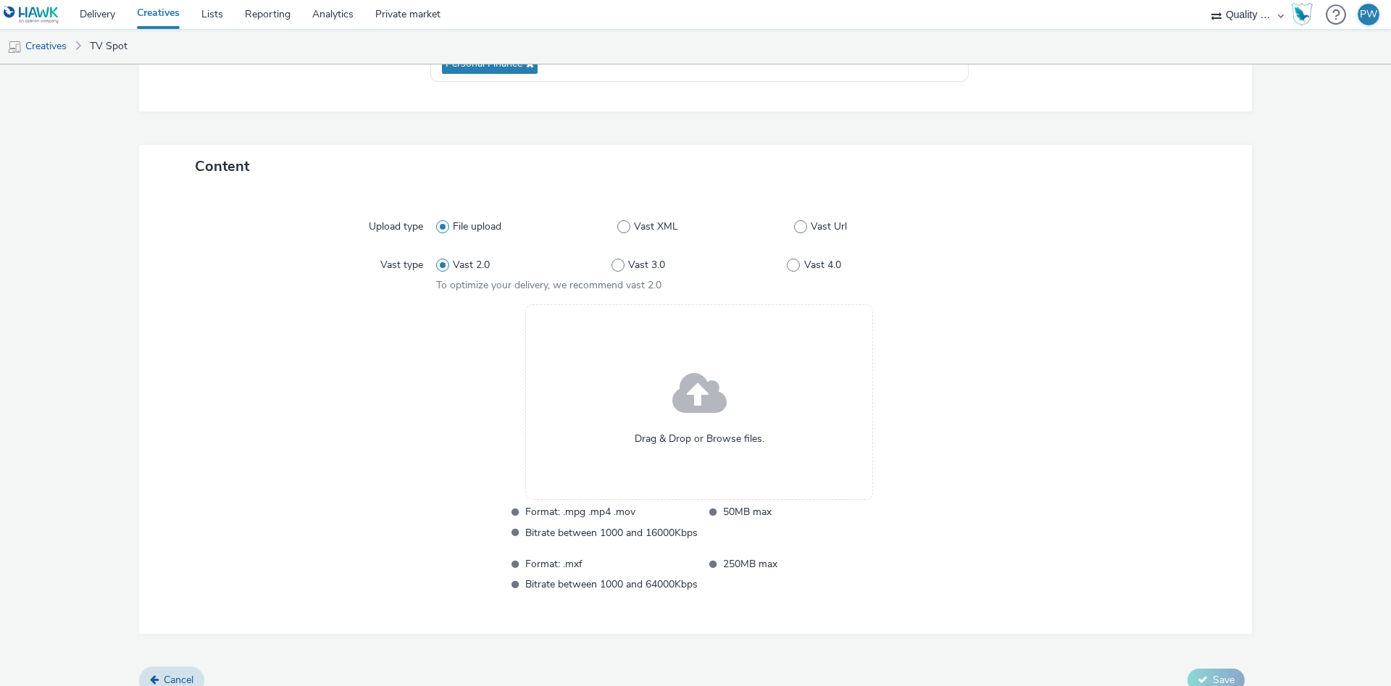
click at [682, 419] on span at bounding box center [699, 395] width 54 height 74
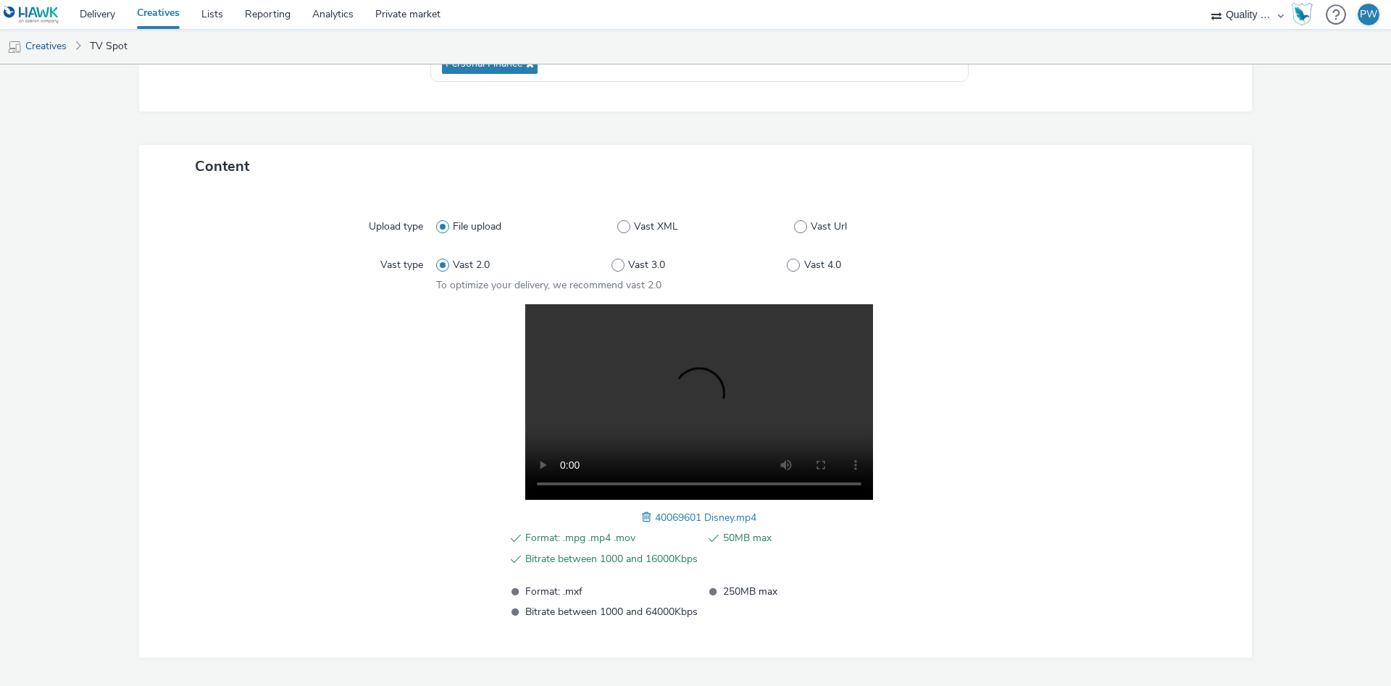
scroll to position [291, 0]
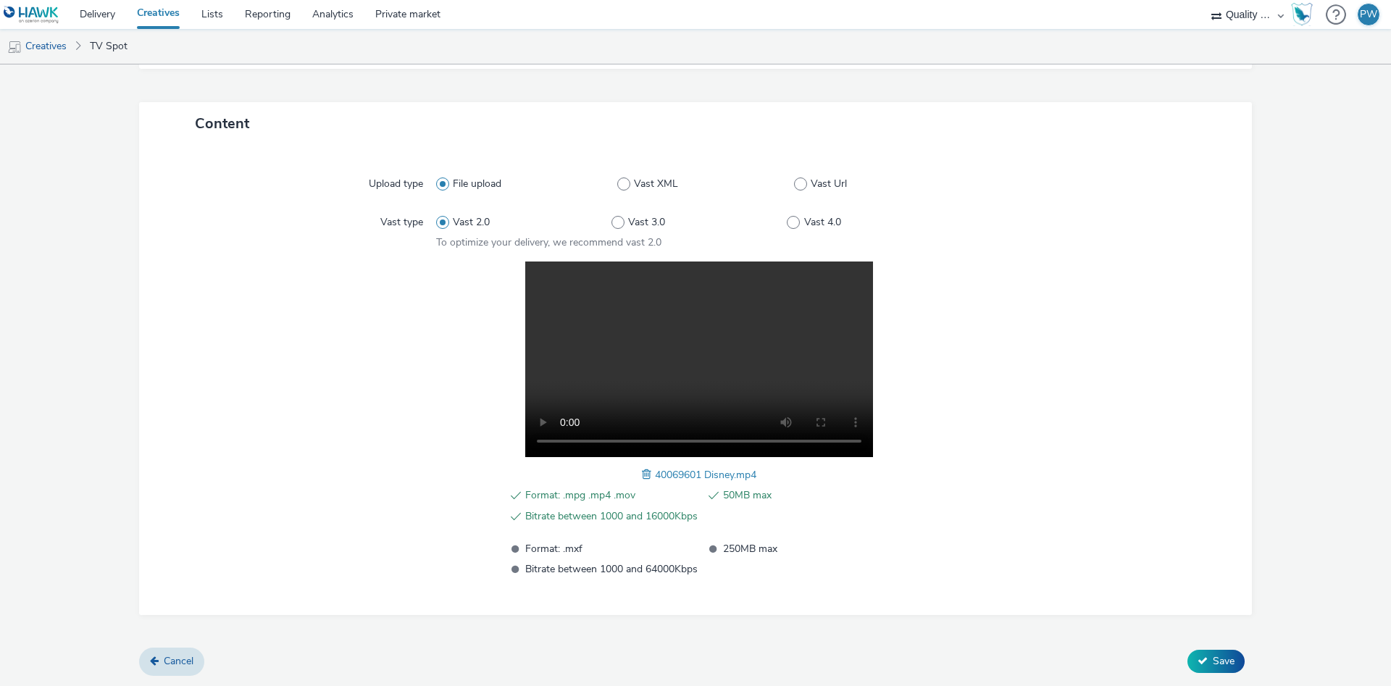
click at [1211, 648] on div "Cancel Save" at bounding box center [695, 661] width 1113 height 26
click at [1208, 648] on div "Content Upload type File upload Vast XML Vast Url Vast type Vast 2.0 Vast 3.0 V…" at bounding box center [695, 375] width 1113 height 546
click at [1224, 659] on span "Save" at bounding box center [1224, 661] width 22 height 14
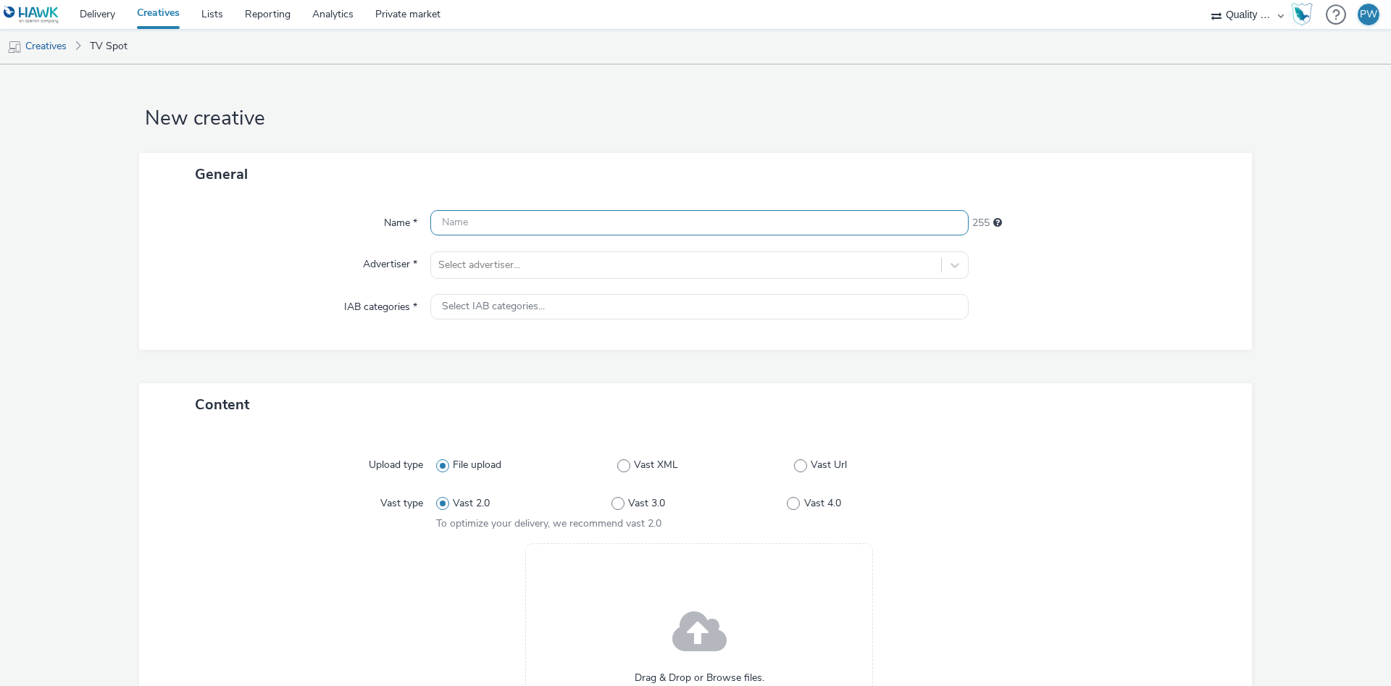
click at [479, 226] on input "text" at bounding box center [699, 222] width 538 height 25
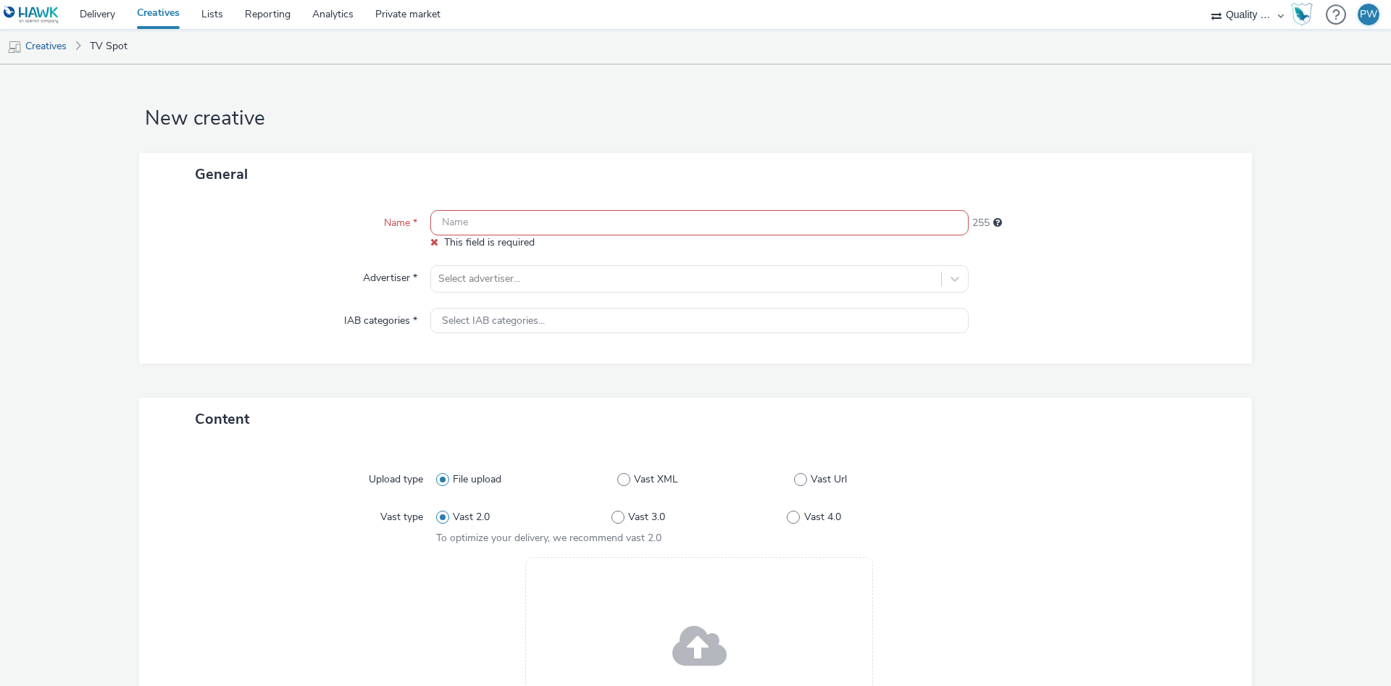
click at [490, 225] on input "text" at bounding box center [699, 222] width 538 height 25
paste input "40164352 Disney"
type input "40164352 Disney"
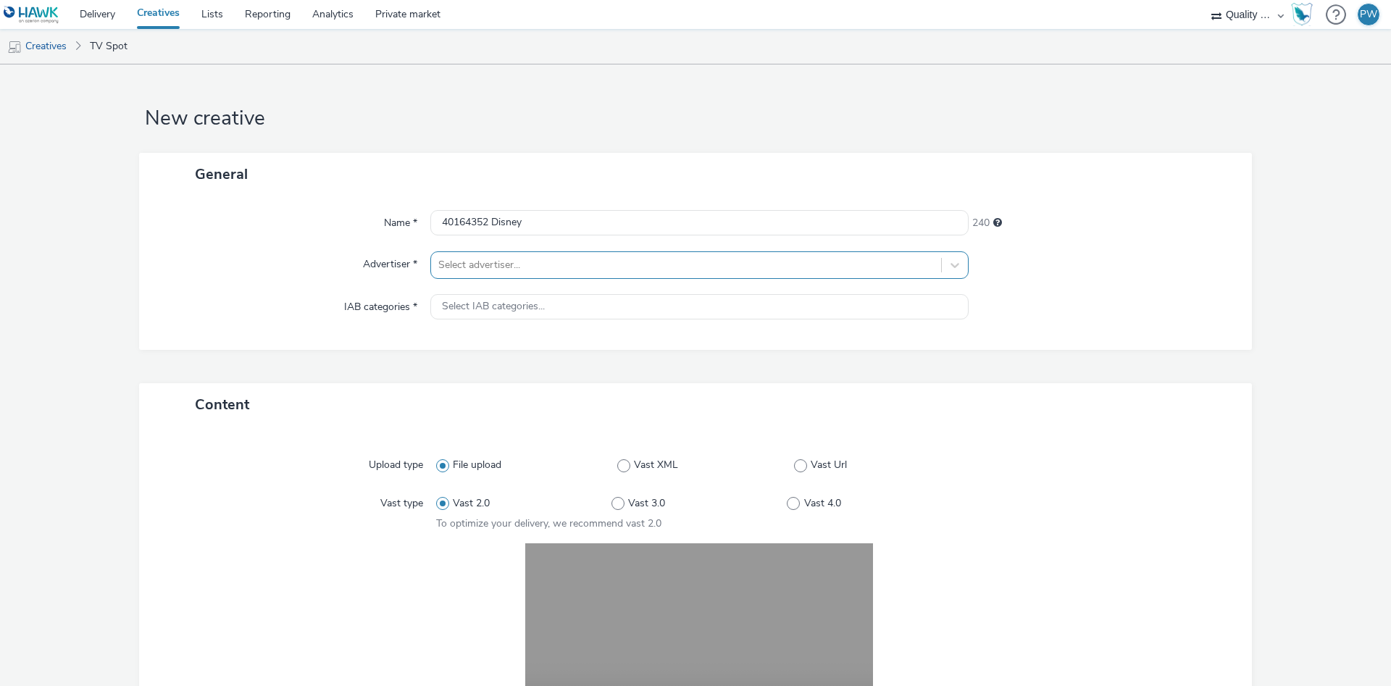
click at [490, 259] on div at bounding box center [686, 264] width 496 height 17
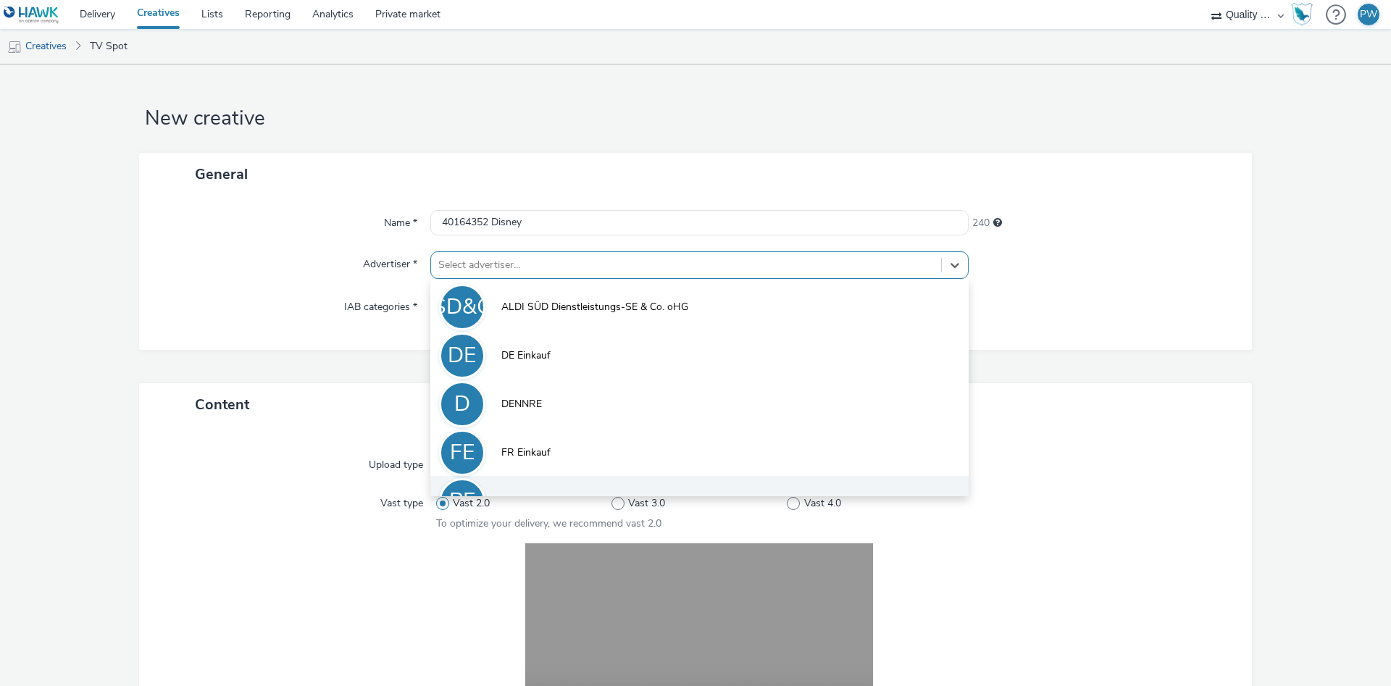
scroll to position [80, 0]
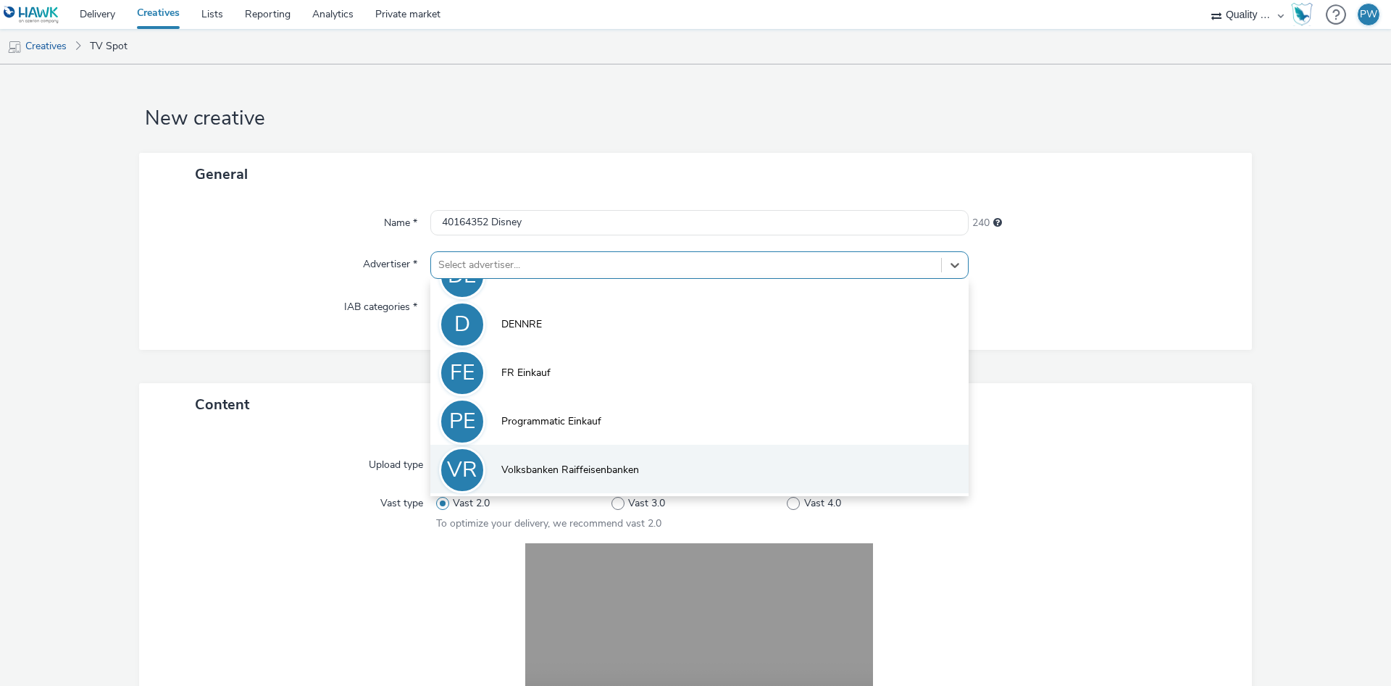
click at [588, 465] on span "Volksbanken Raiffeisenbanken" at bounding box center [570, 470] width 138 height 14
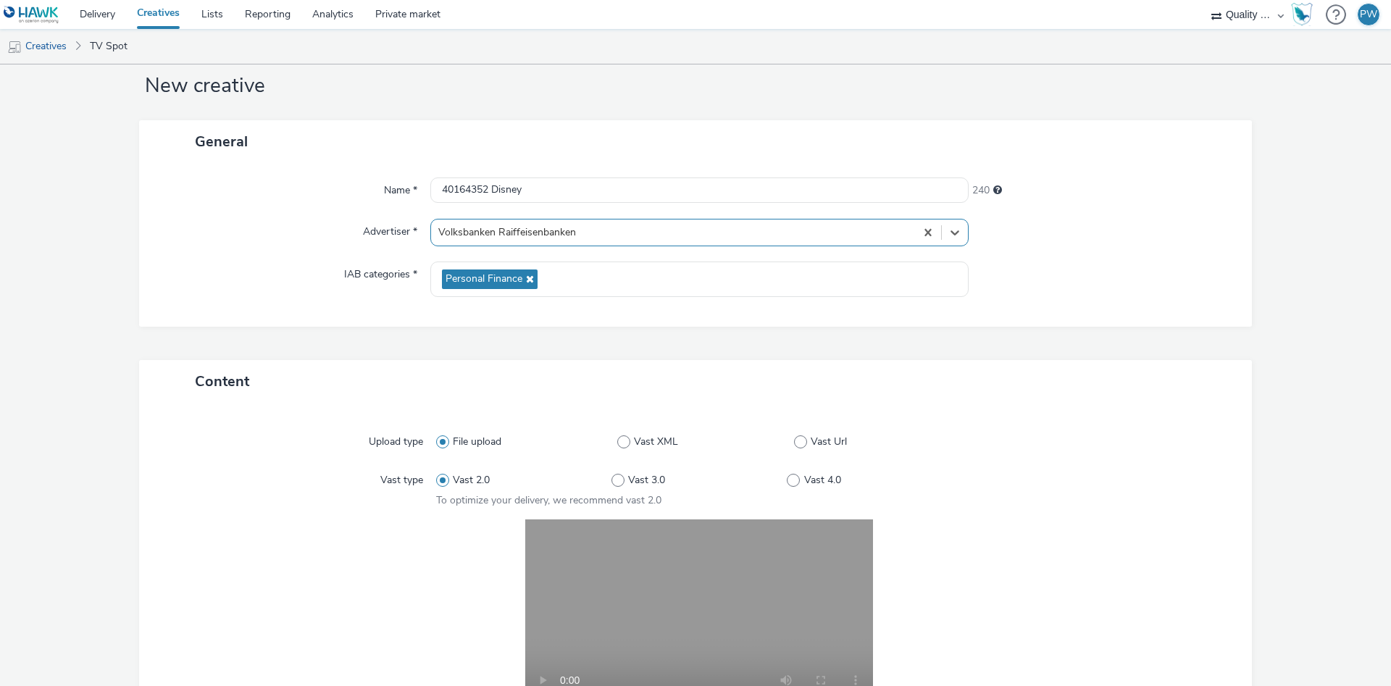
scroll to position [28, 0]
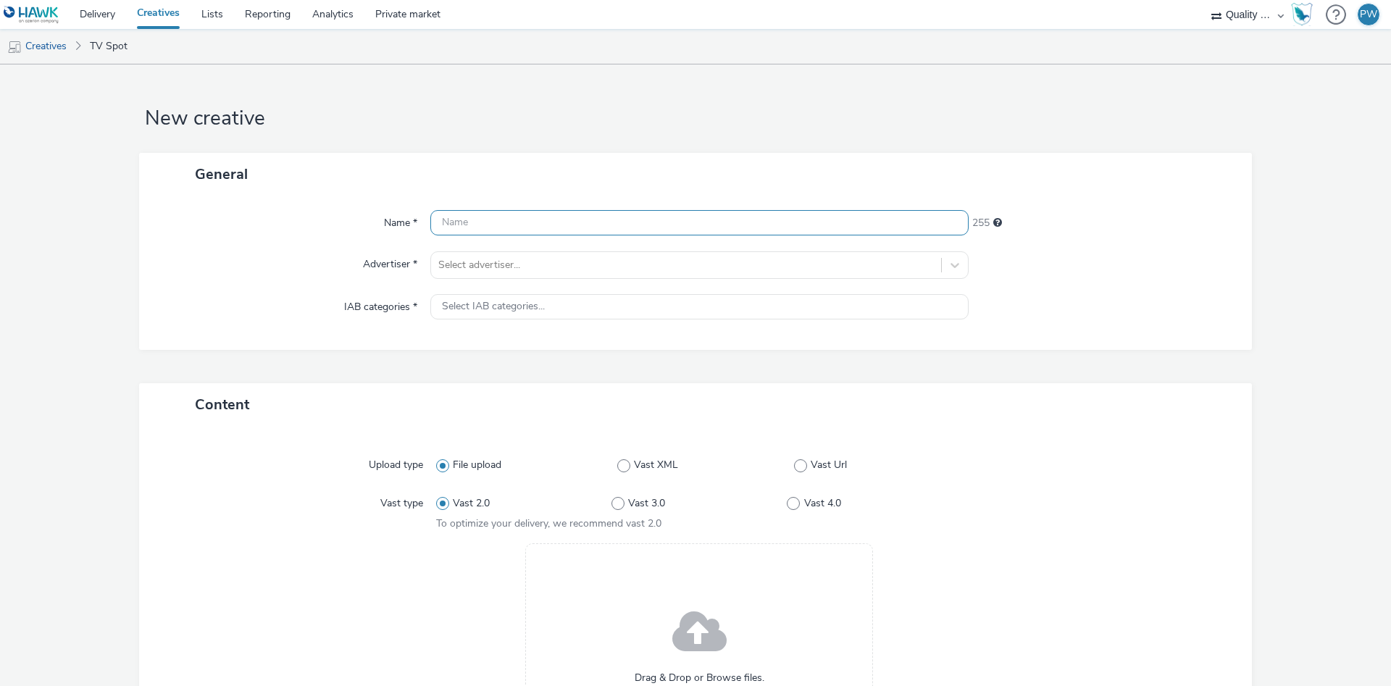
click at [593, 228] on input "text" at bounding box center [699, 222] width 538 height 25
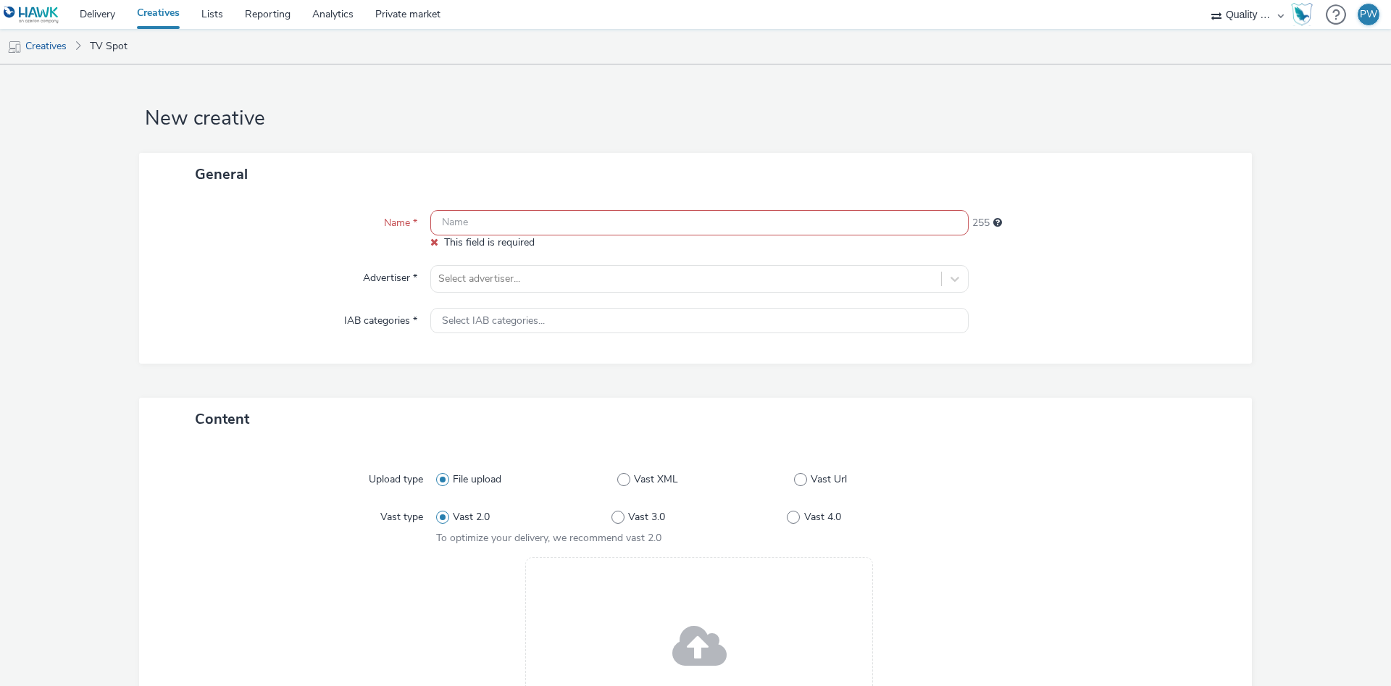
click at [498, 230] on input "text" at bounding box center [699, 222] width 538 height 25
paste input "38462135 Disney"
type input "38462135 Disney"
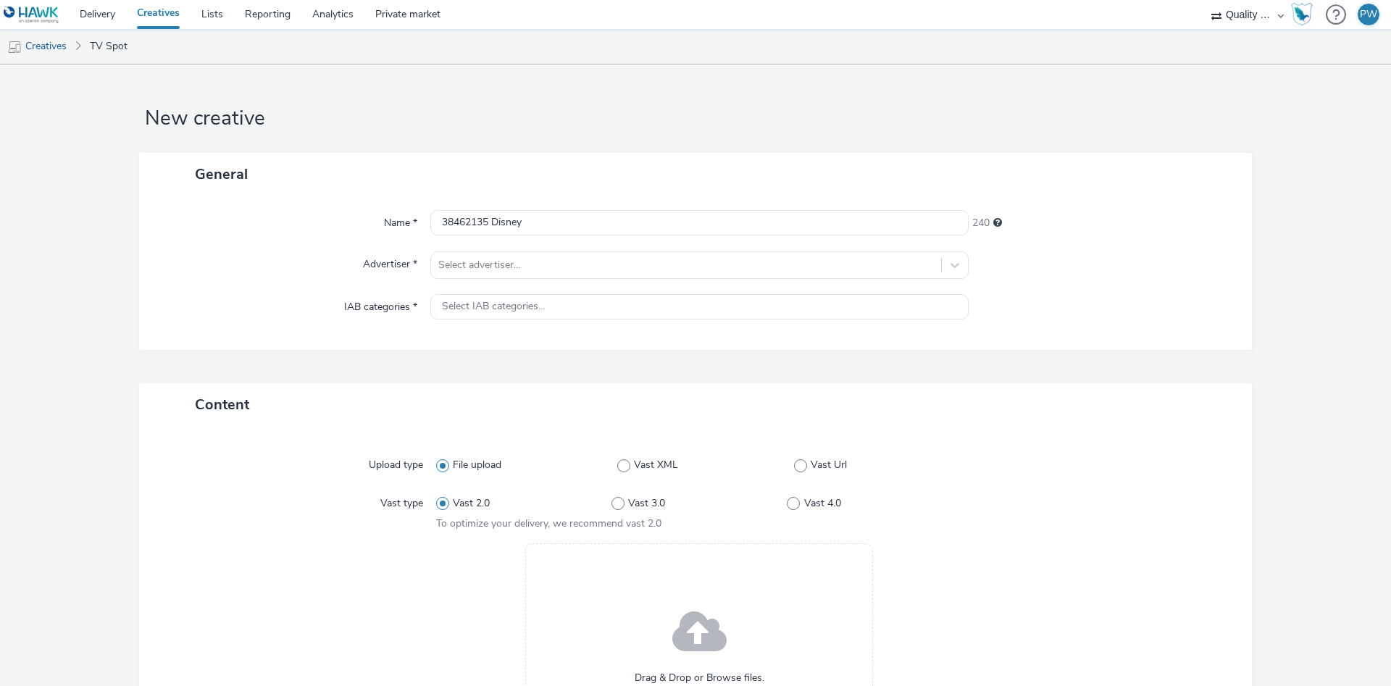
click at [504, 285] on div "Name * 38462135 Disney 240 Advertiser * Select advertiser... IAB categories * S…" at bounding box center [695, 273] width 1113 height 154
click at [515, 273] on div at bounding box center [686, 264] width 496 height 17
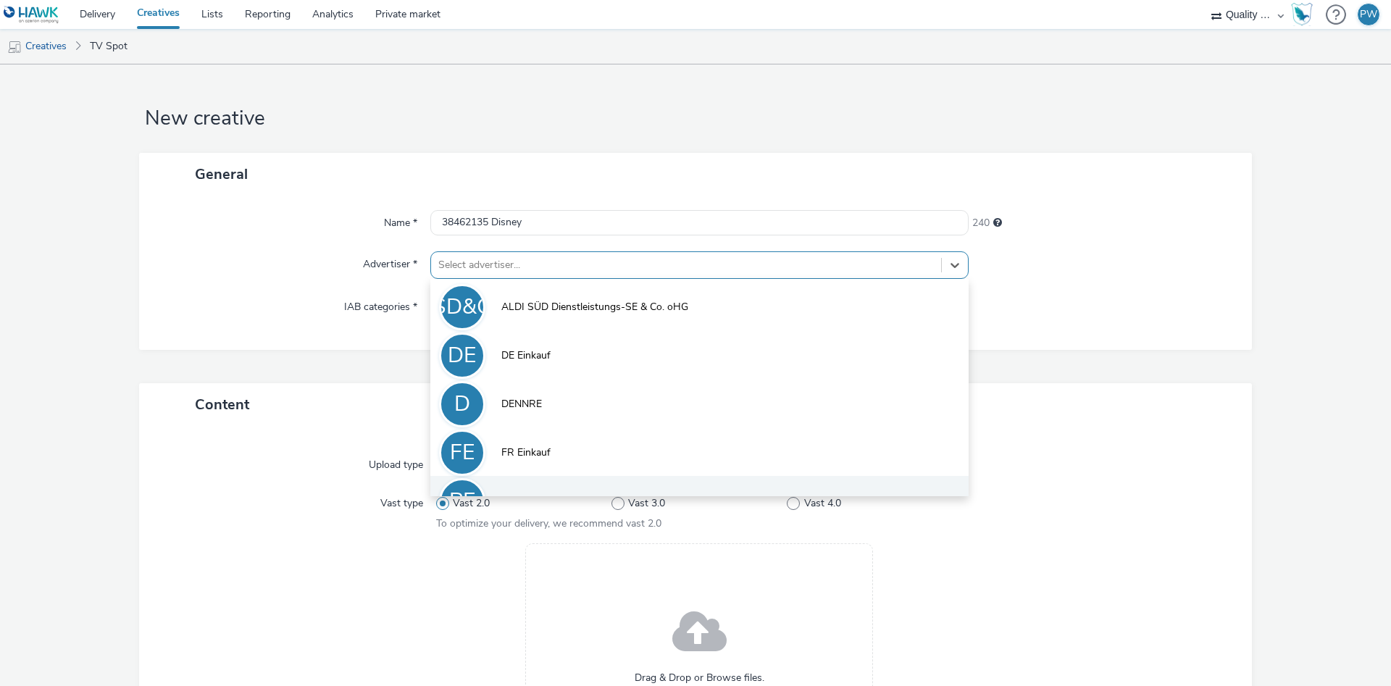
scroll to position [80, 0]
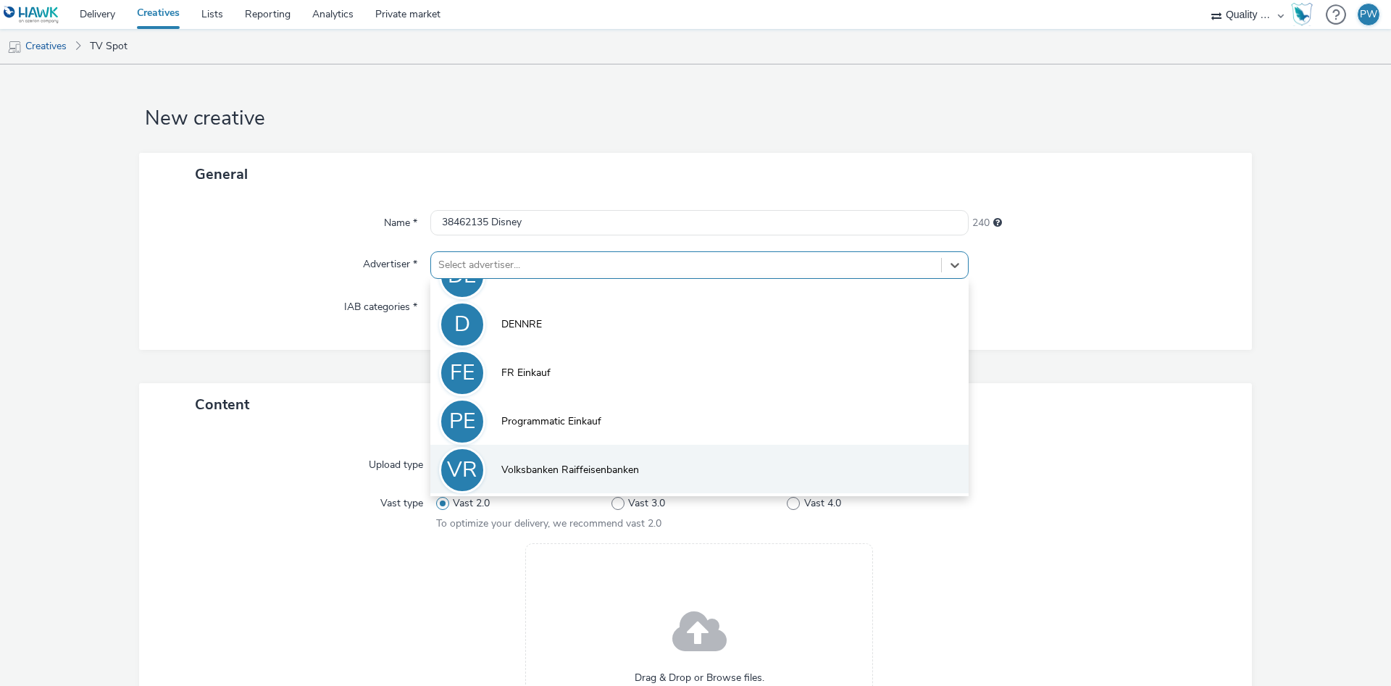
click at [599, 483] on li "VR Volksbanken Raiffeisenbanken" at bounding box center [699, 469] width 538 height 49
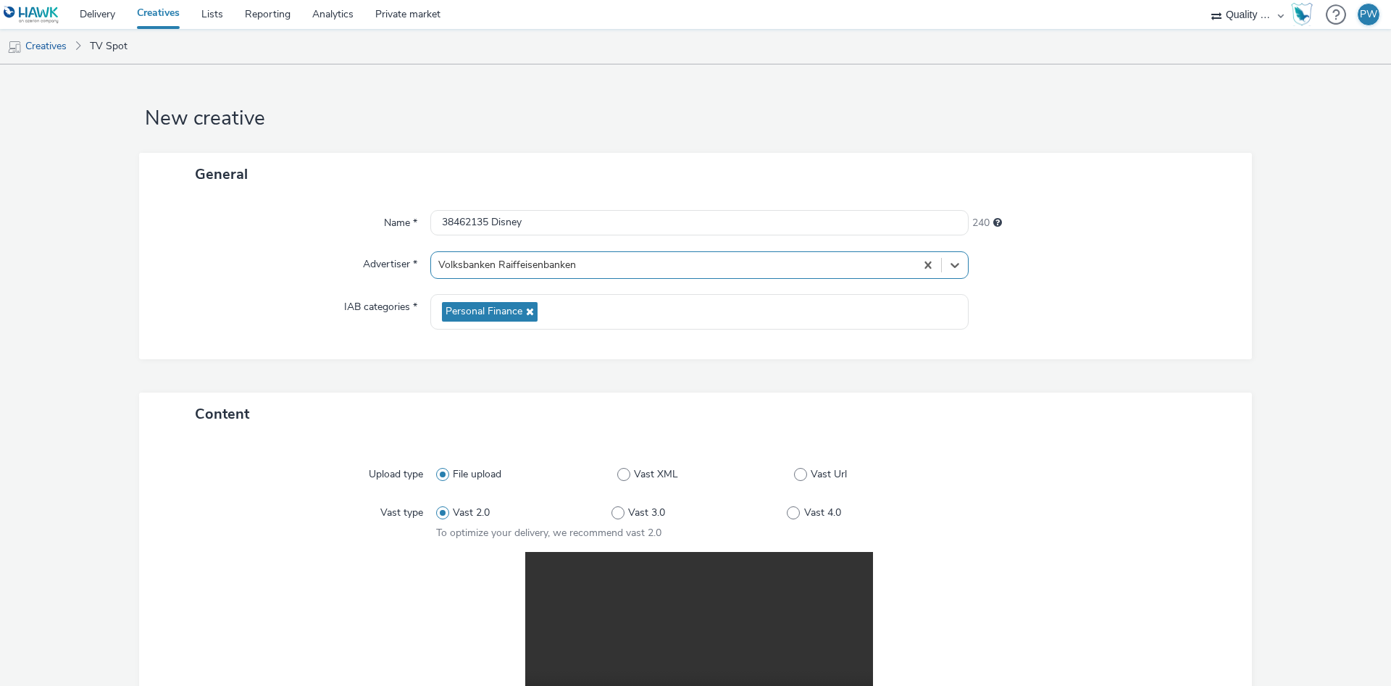
scroll to position [291, 0]
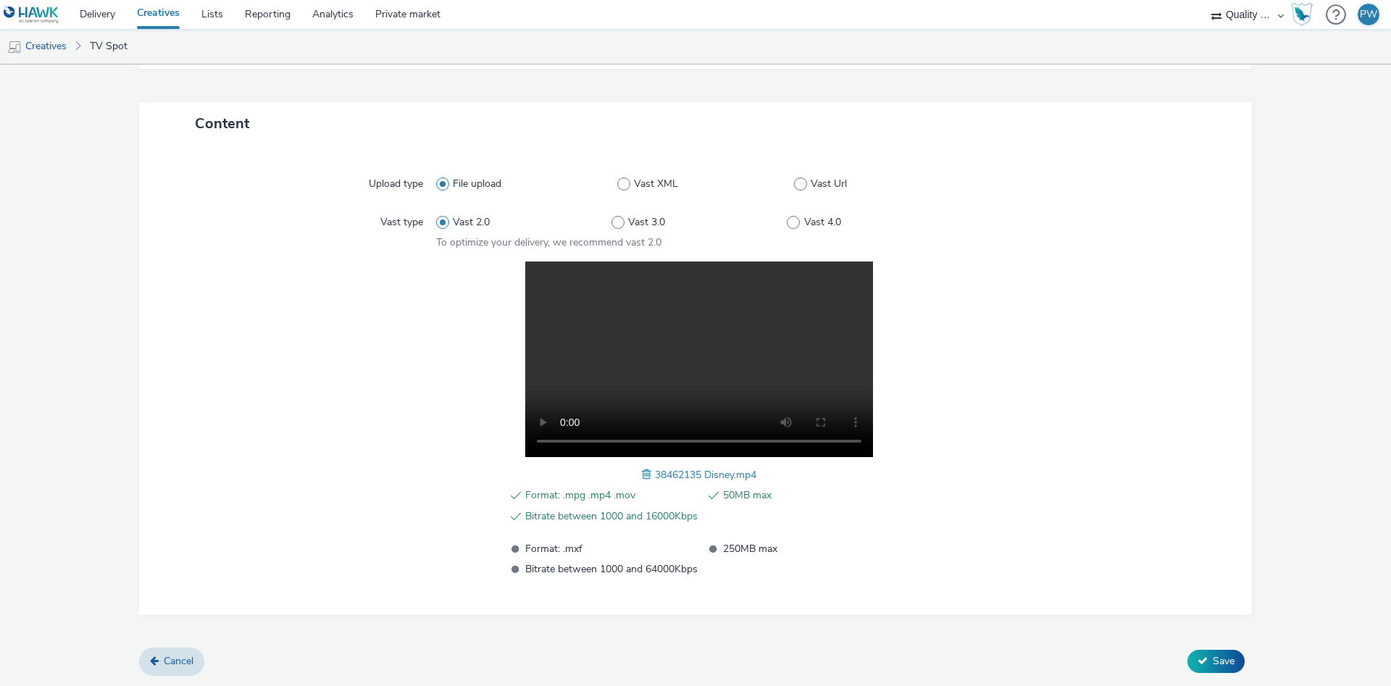
click at [1243, 653] on div "Cancel Save" at bounding box center [695, 661] width 1113 height 26
click at [1238, 658] on button "Save" at bounding box center [1215, 661] width 57 height 23
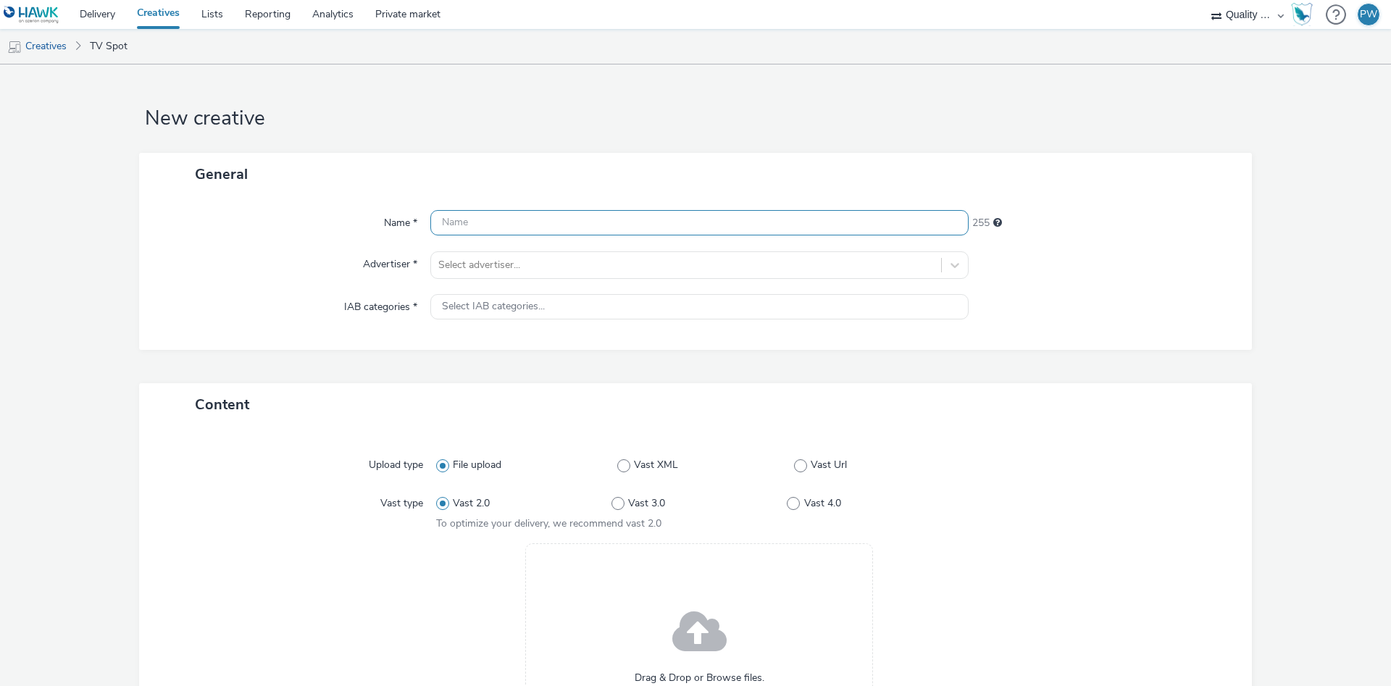
click at [522, 223] on input "text" at bounding box center [699, 222] width 538 height 25
paste input "40069283 Disney"
type input "40069283 Disney"
click at [526, 273] on div at bounding box center [686, 264] width 496 height 17
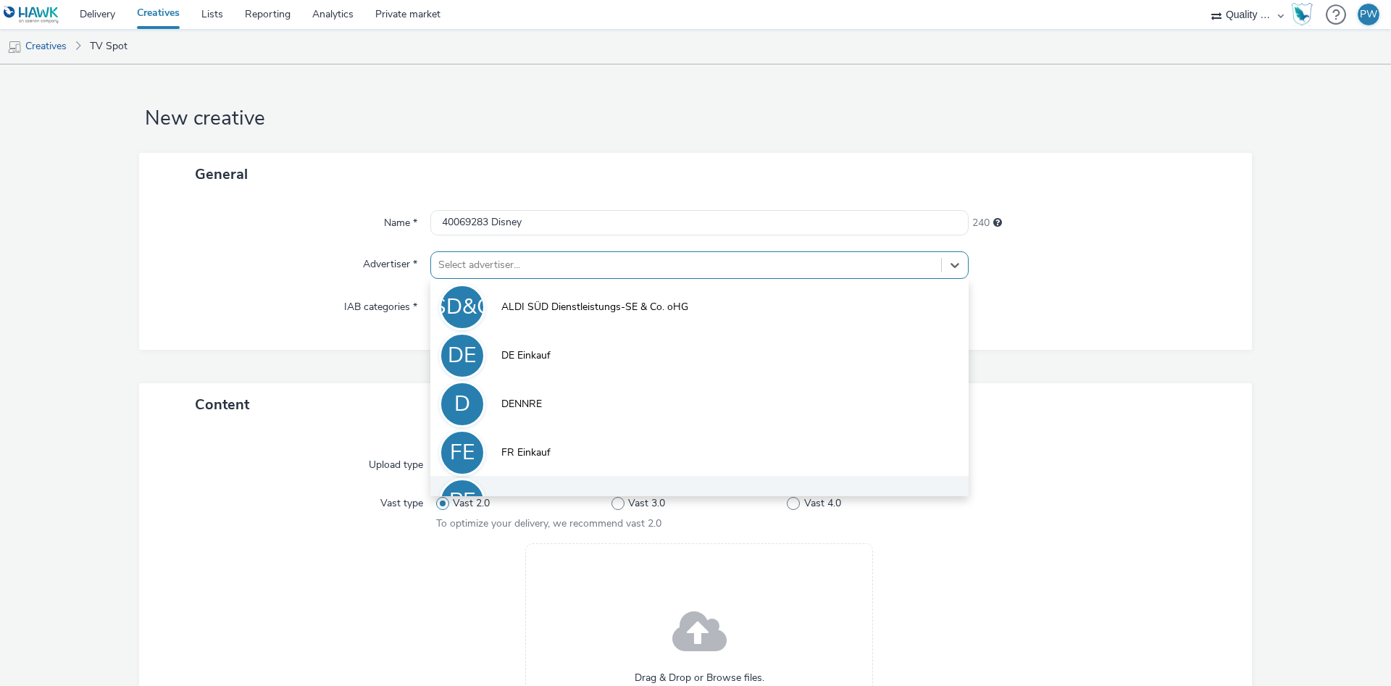
scroll to position [80, 0]
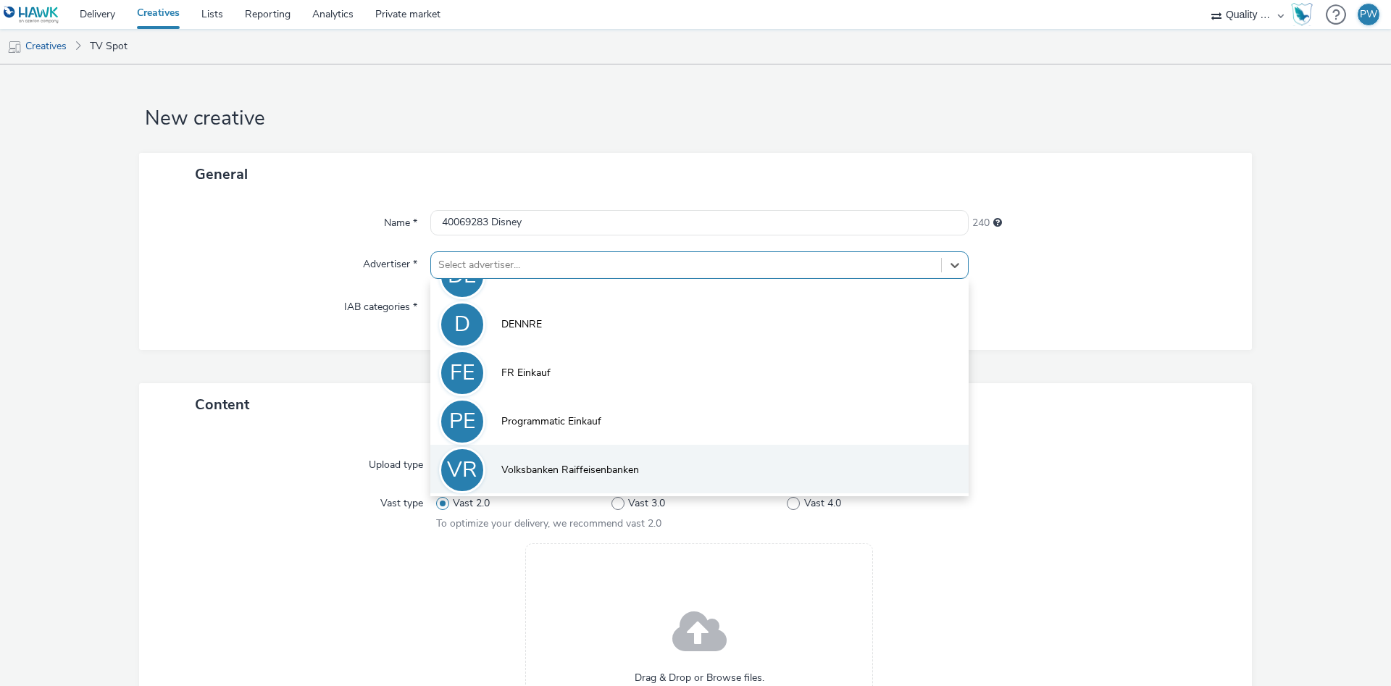
click at [605, 450] on li "VR Volksbanken Raiffeisenbanken" at bounding box center [699, 469] width 538 height 49
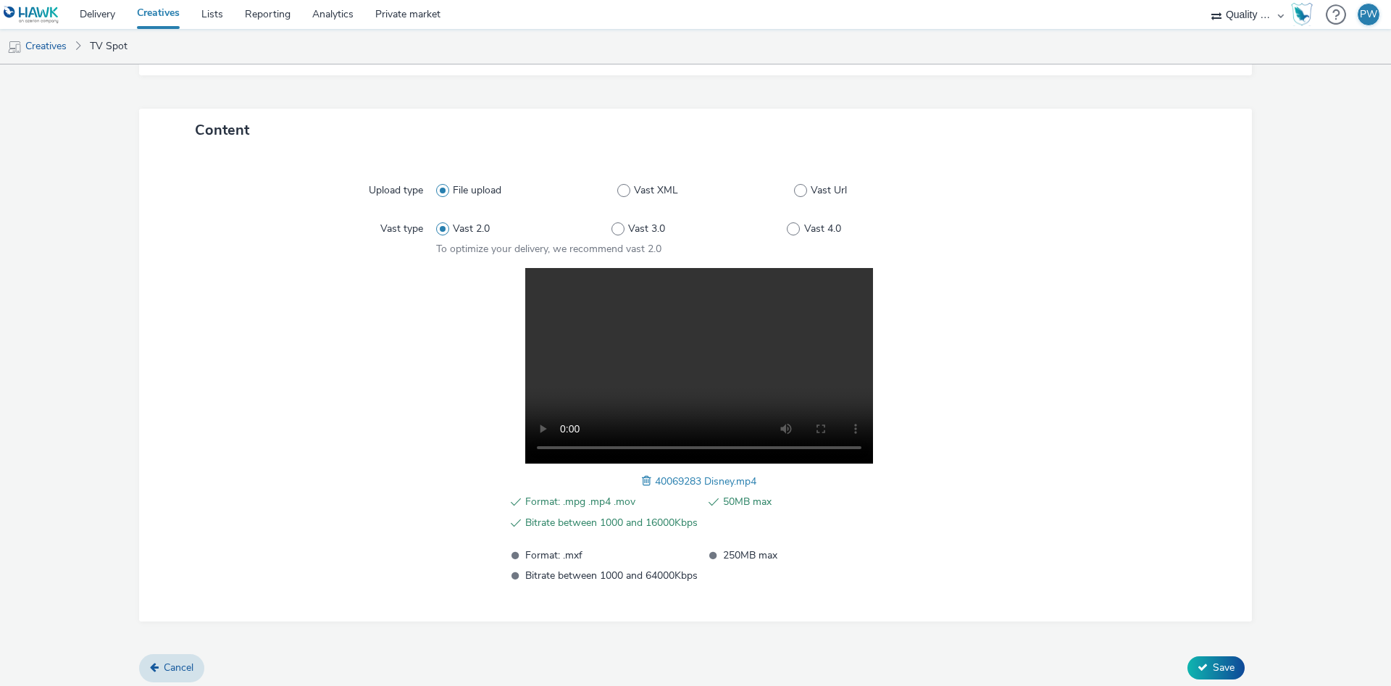
scroll to position [291, 0]
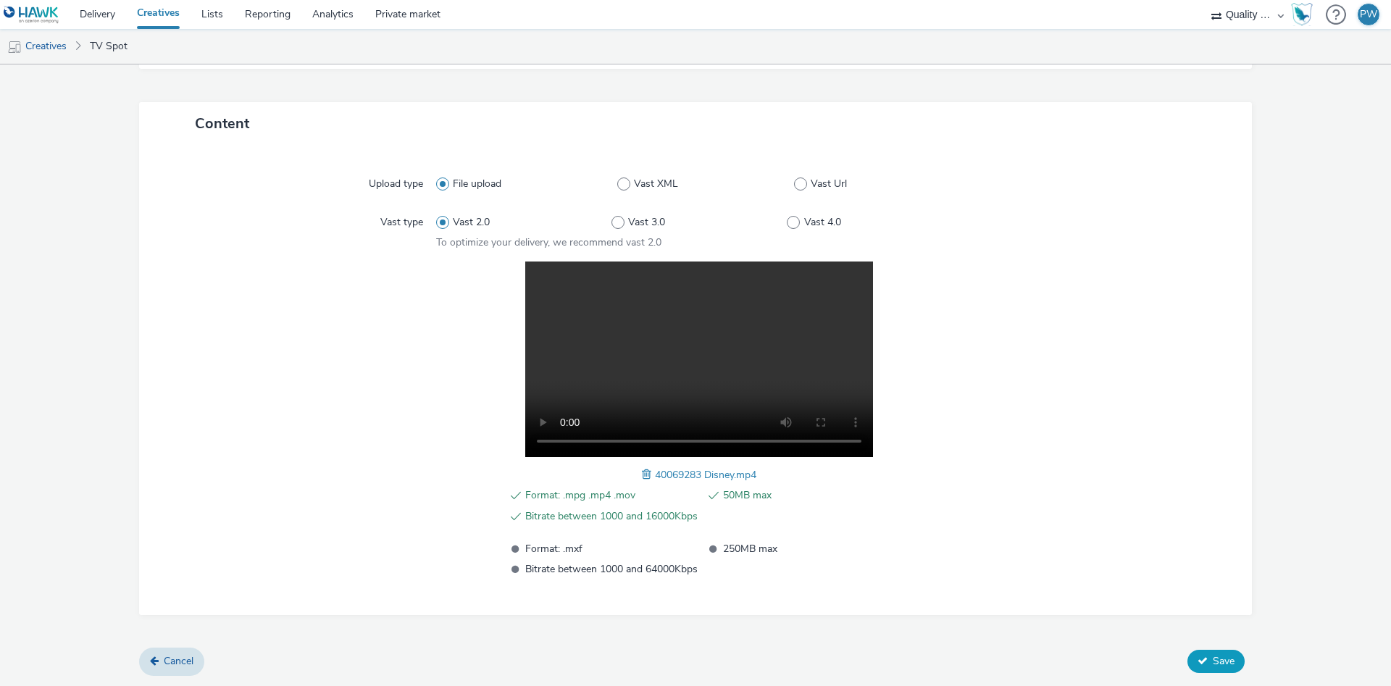
click at [1232, 655] on span "Save" at bounding box center [1224, 661] width 22 height 14
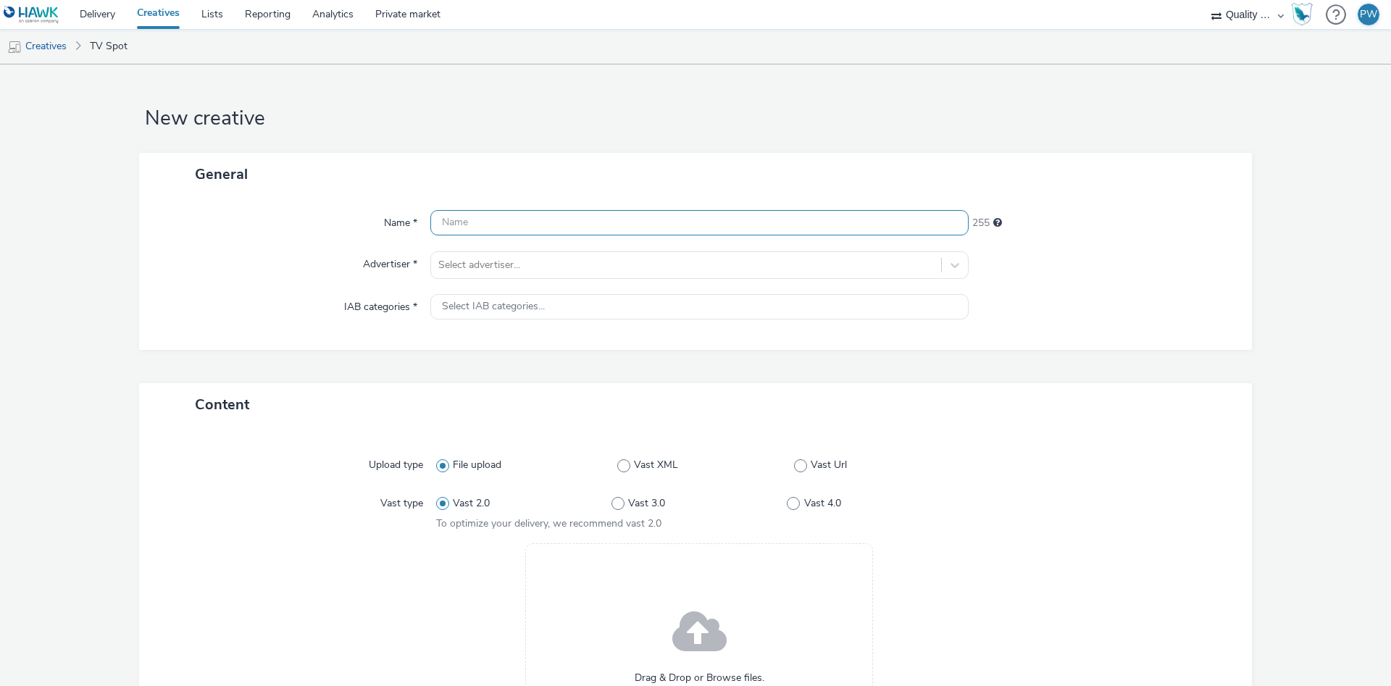
click at [498, 219] on input "text" at bounding box center [699, 222] width 538 height 25
paste input "40069363 Disney"
type input "40069363 Disney"
click at [509, 270] on div at bounding box center [686, 264] width 496 height 17
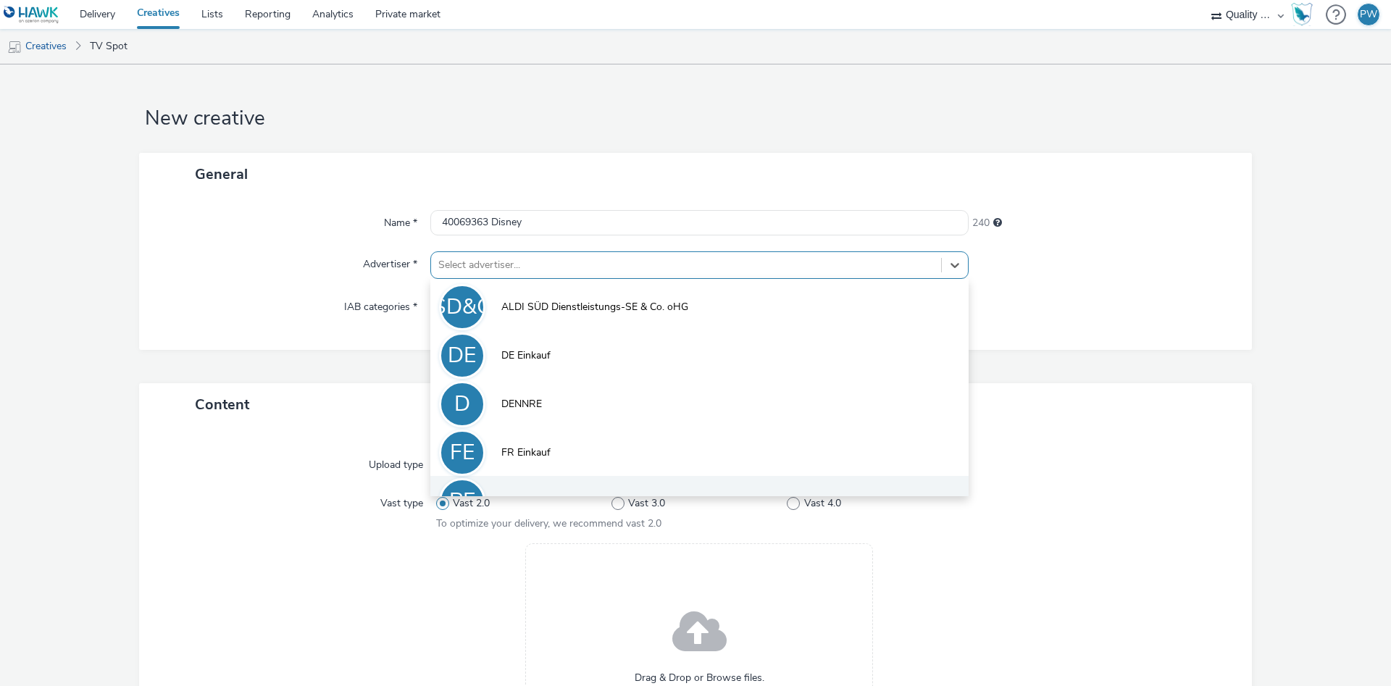
scroll to position [80, 0]
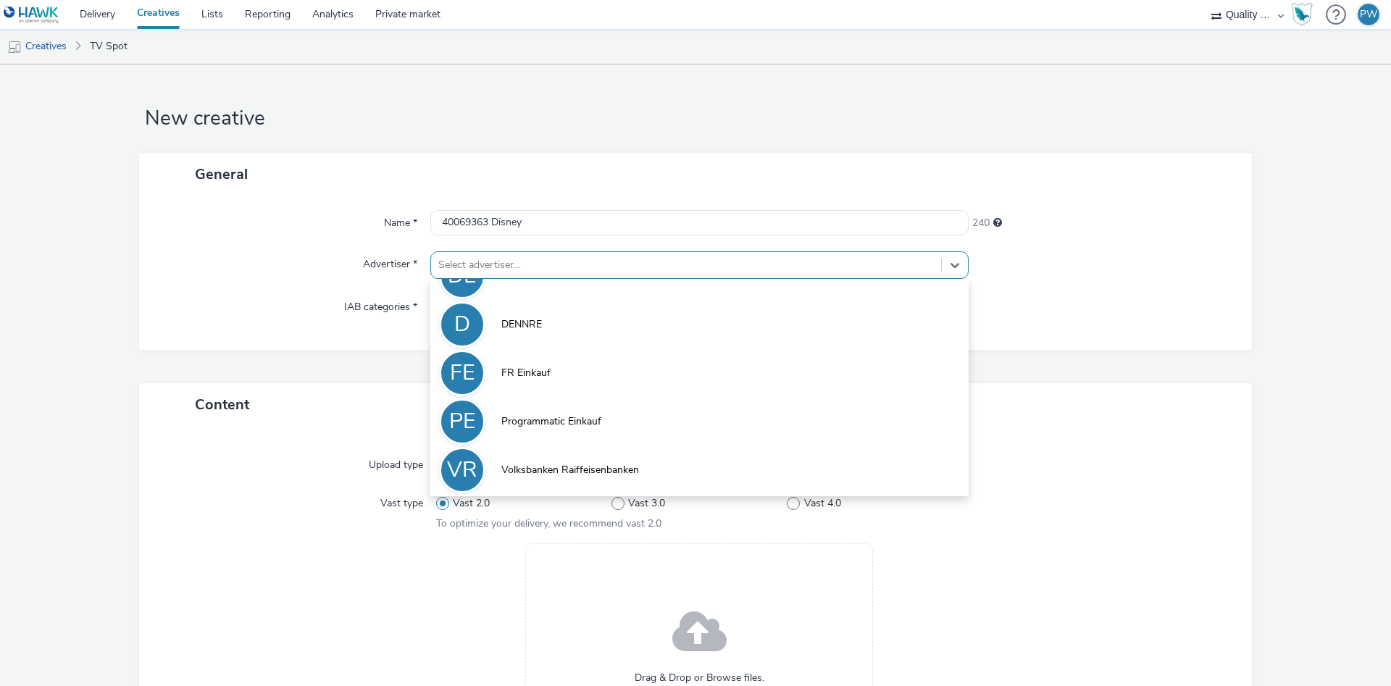
click at [564, 480] on li "VR Volksbanken Raiffeisenbanken" at bounding box center [699, 469] width 538 height 49
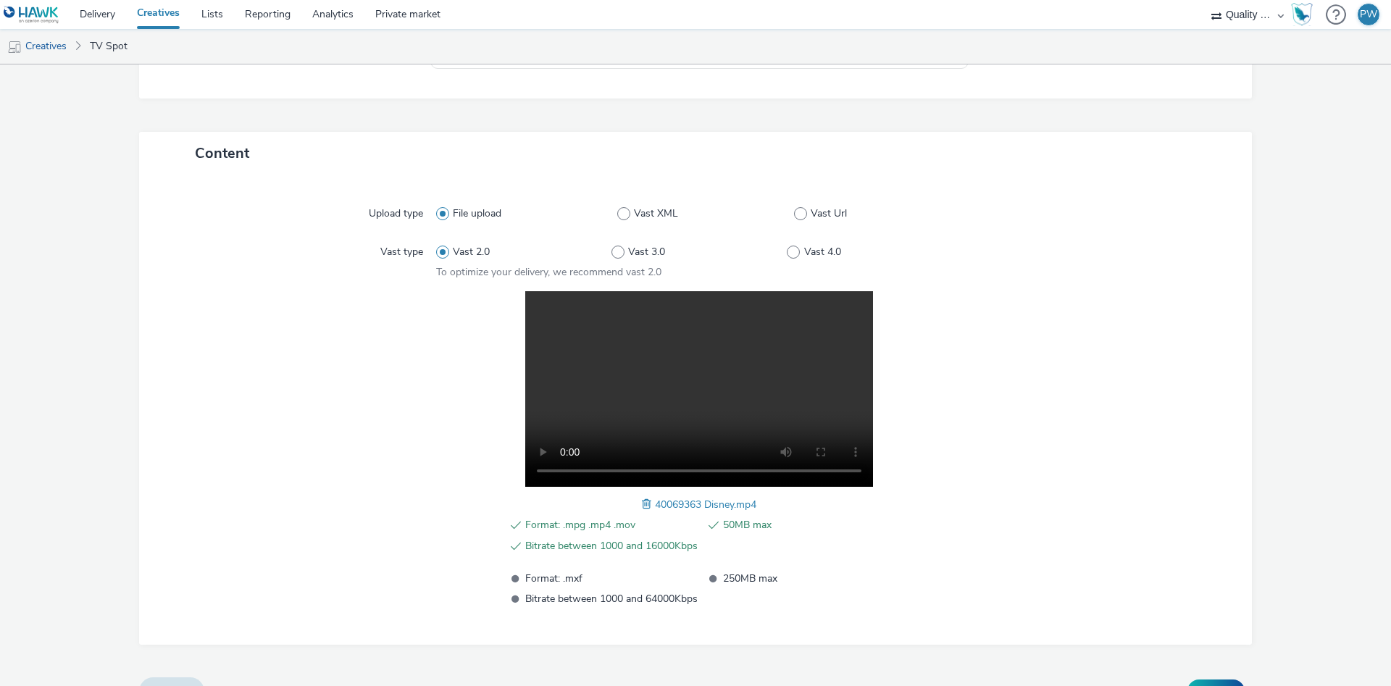
scroll to position [291, 0]
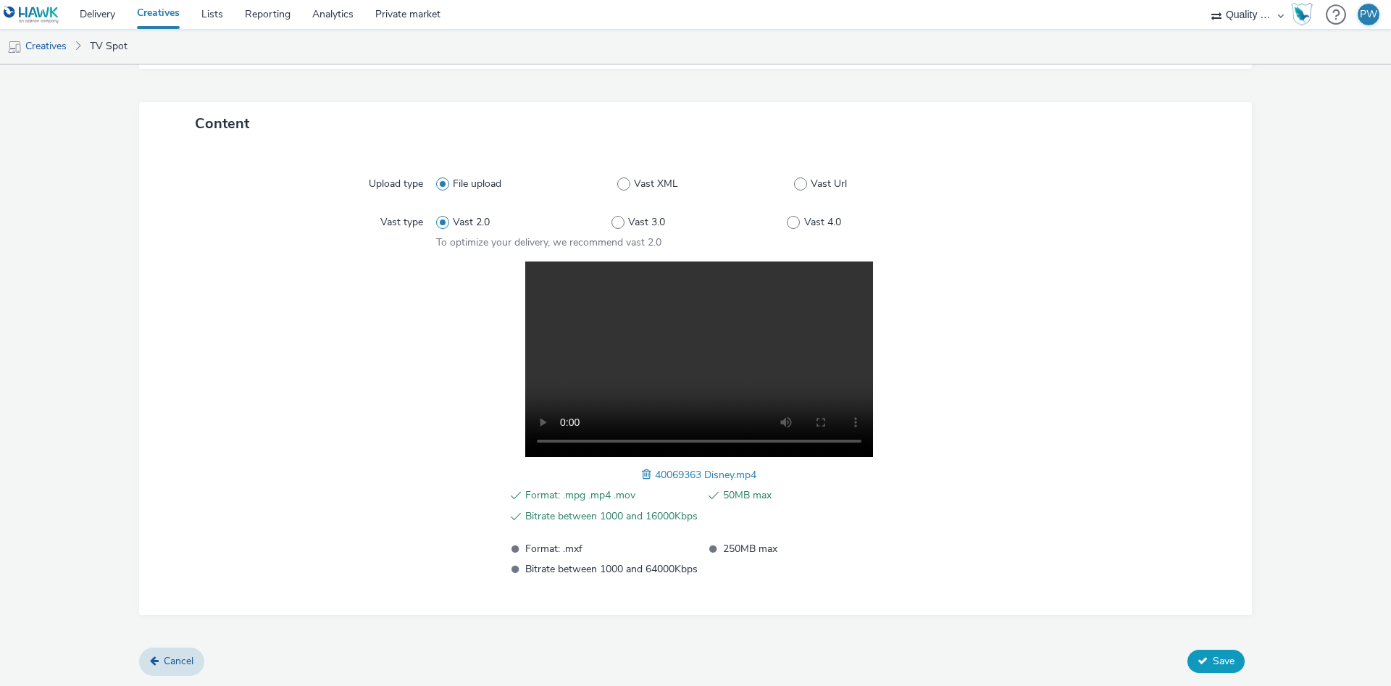
click at [1214, 656] on span "Save" at bounding box center [1224, 661] width 22 height 14
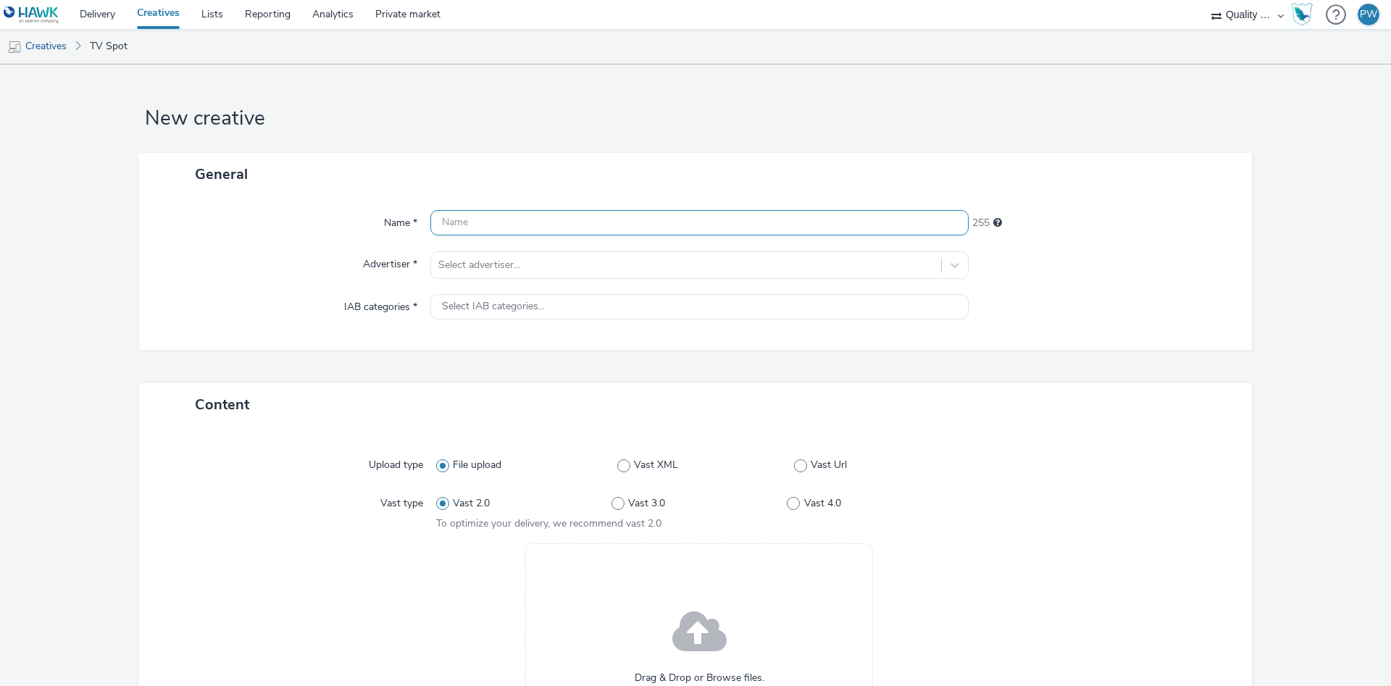
click at [480, 217] on input "text" at bounding box center [699, 222] width 538 height 25
paste input "39060180 Disney"
type input "39060180 Disney"
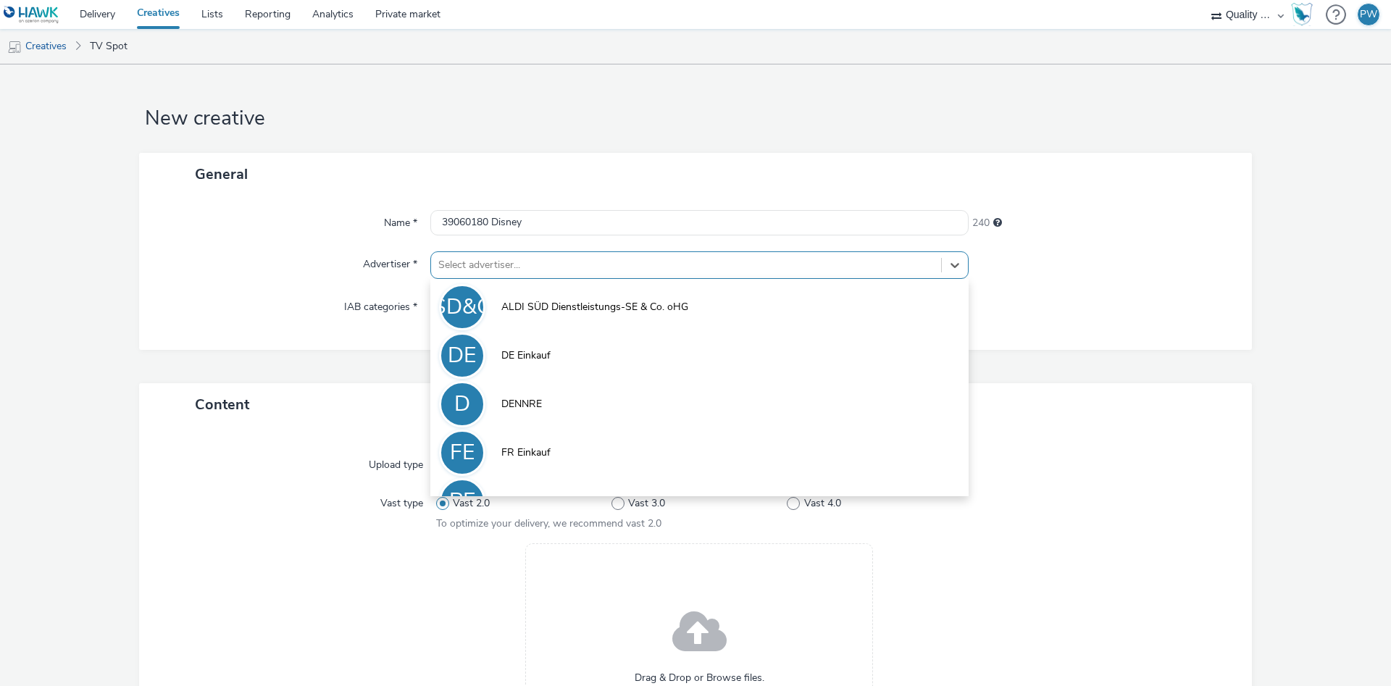
click at [486, 264] on div at bounding box center [686, 264] width 496 height 17
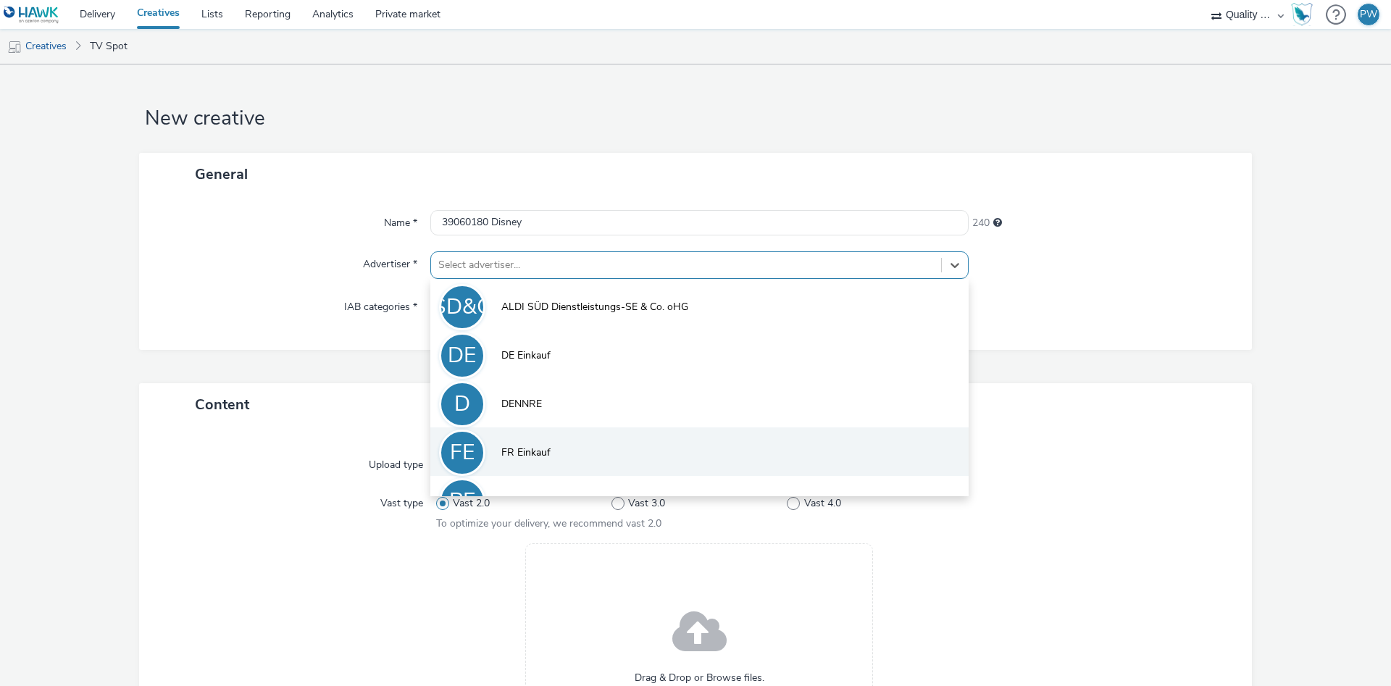
scroll to position [80, 0]
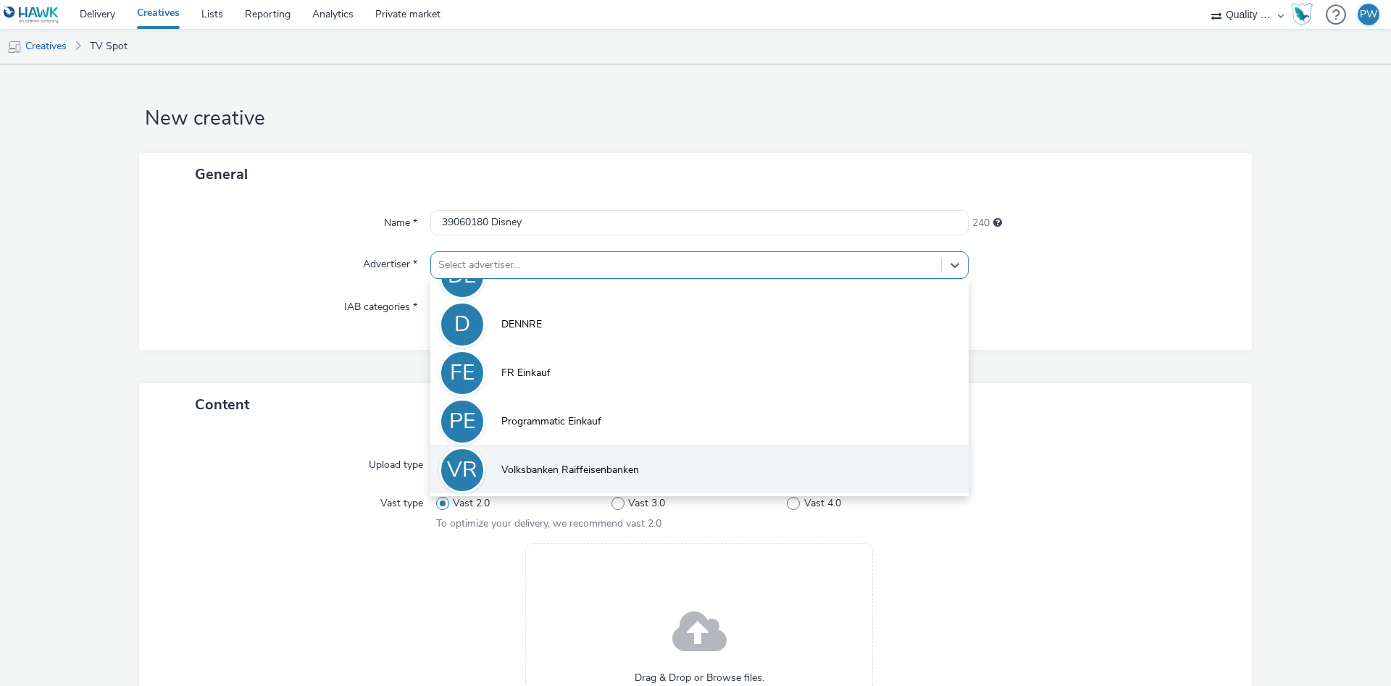
click at [539, 454] on li "VR Volksbanken Raiffeisenbanken" at bounding box center [699, 469] width 538 height 49
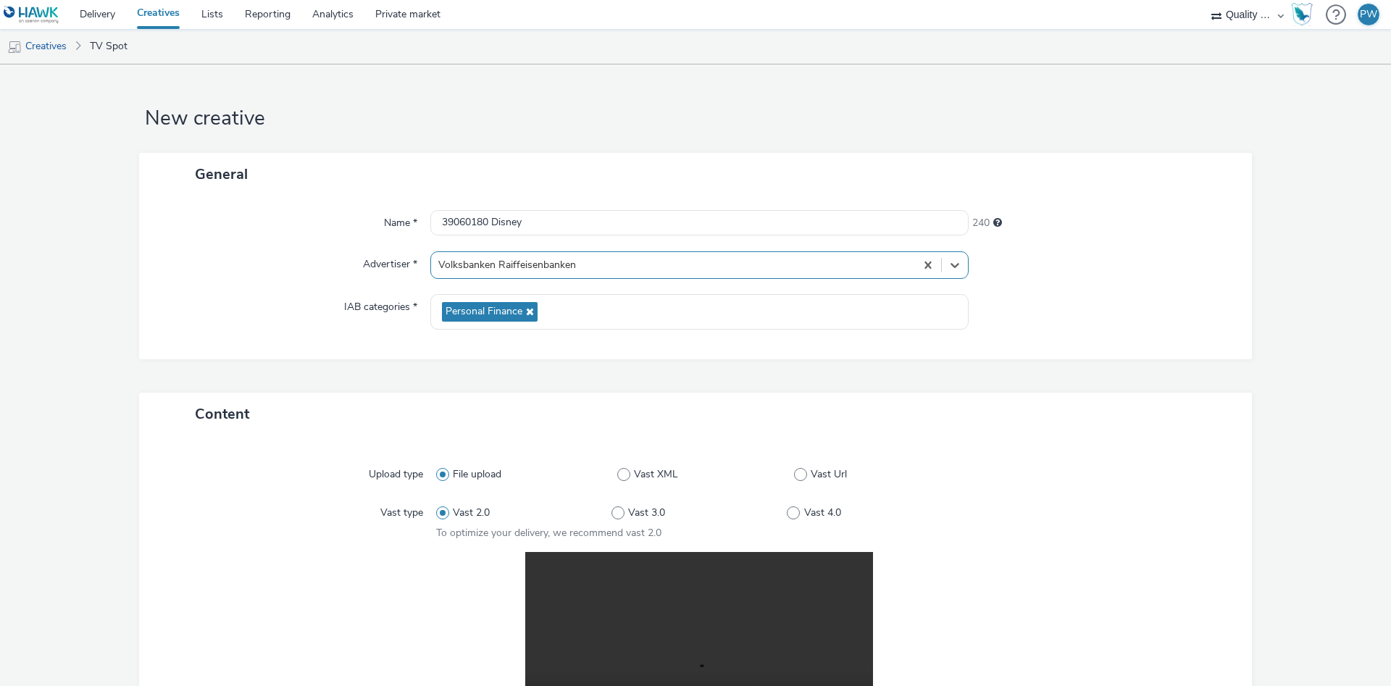
scroll to position [291, 0]
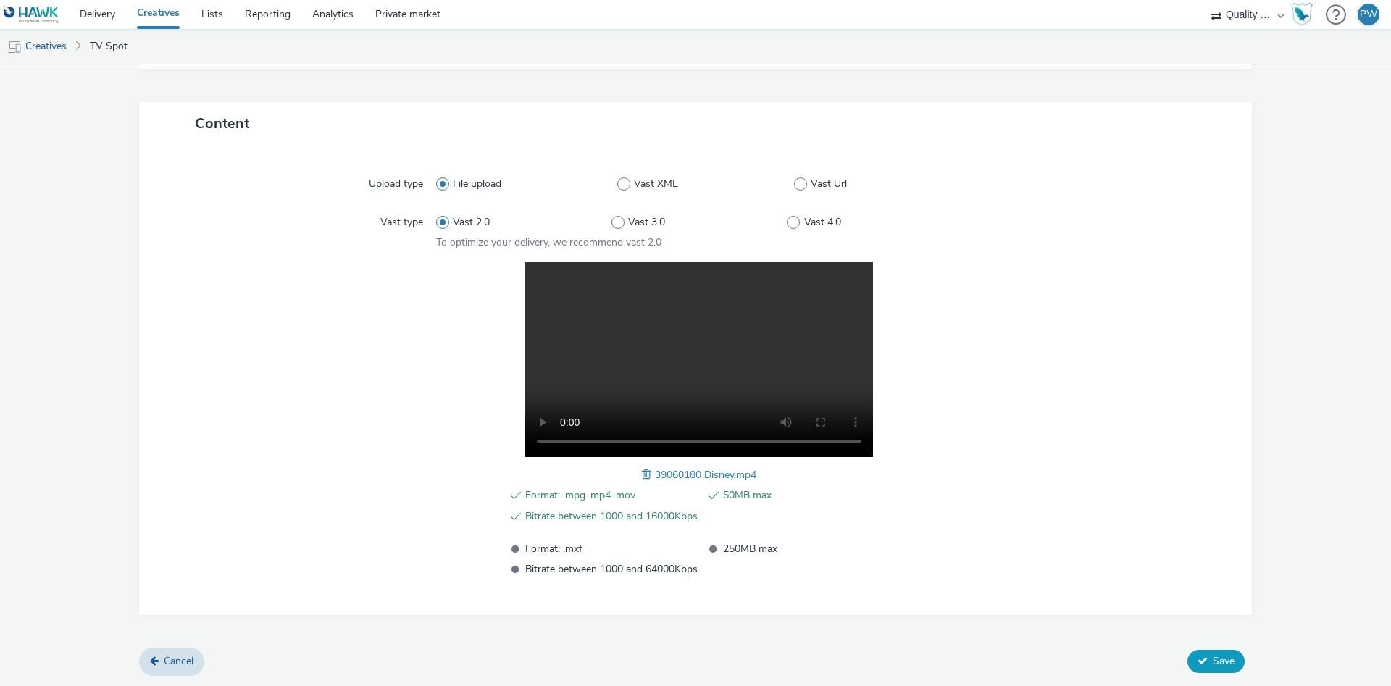
click at [1232, 664] on span "Save" at bounding box center [1224, 661] width 22 height 14
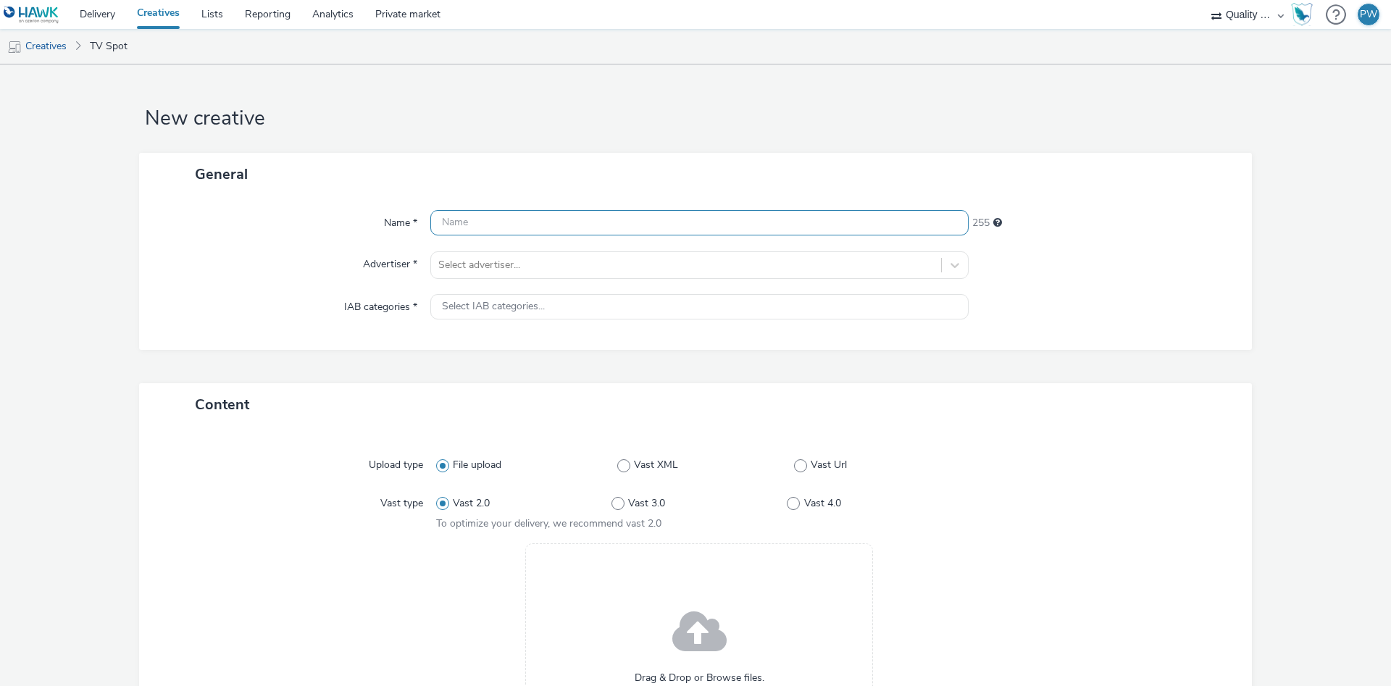
click at [472, 227] on input "text" at bounding box center [699, 222] width 538 height 25
paste input "39162980 Disney"
type input "39162980 Disney"
click at [484, 317] on div "Select IAB categories..." at bounding box center [699, 306] width 538 height 25
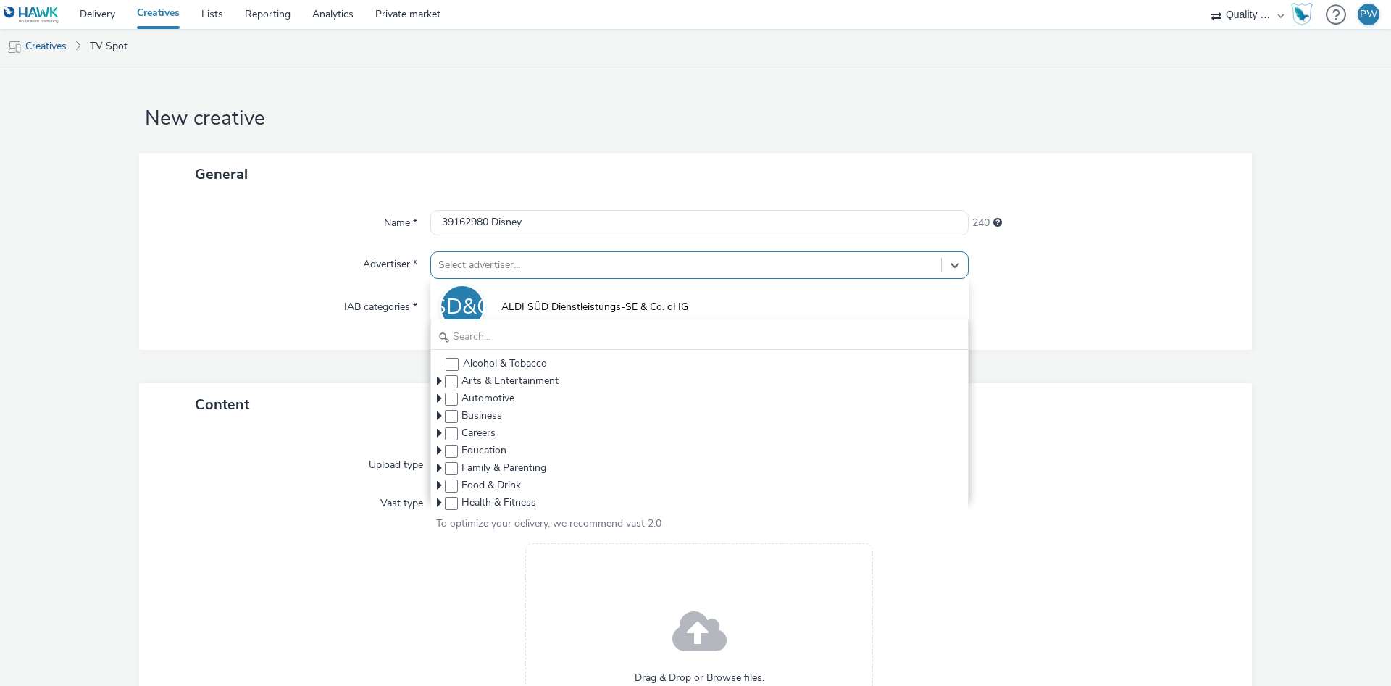
click at [500, 267] on div at bounding box center [686, 264] width 496 height 17
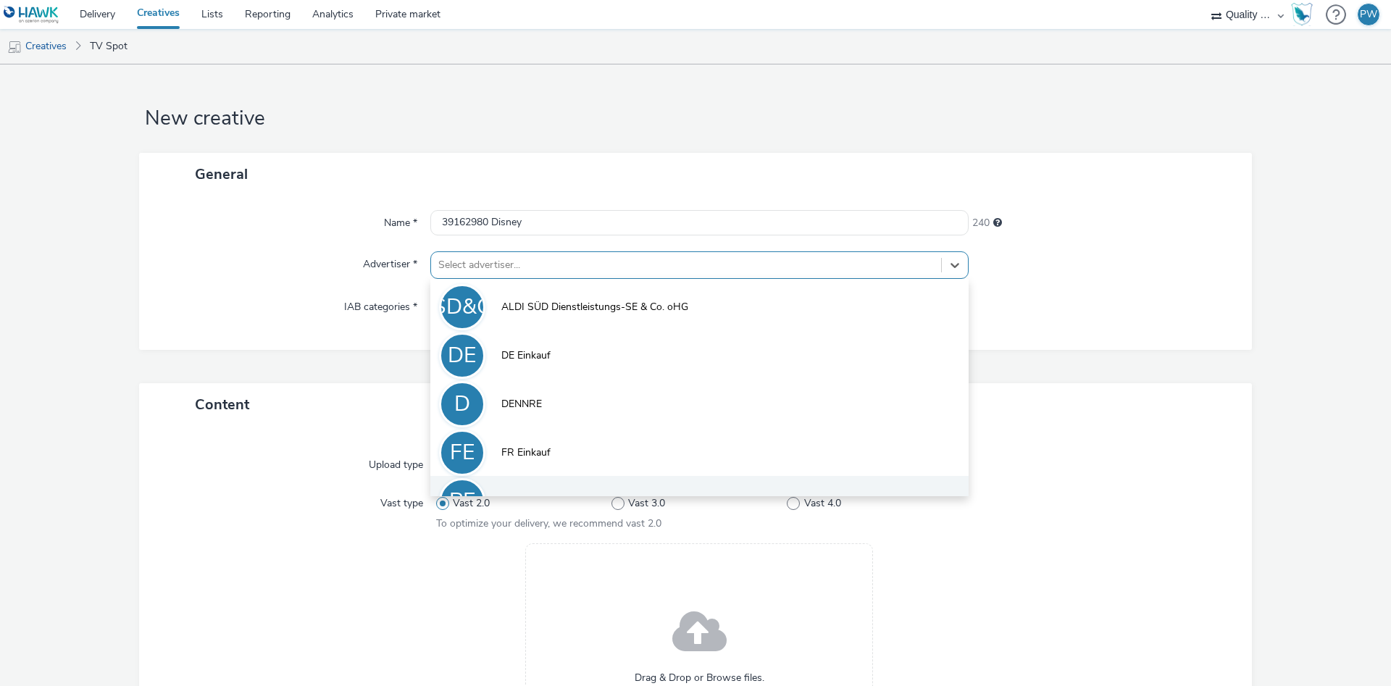
scroll to position [80, 0]
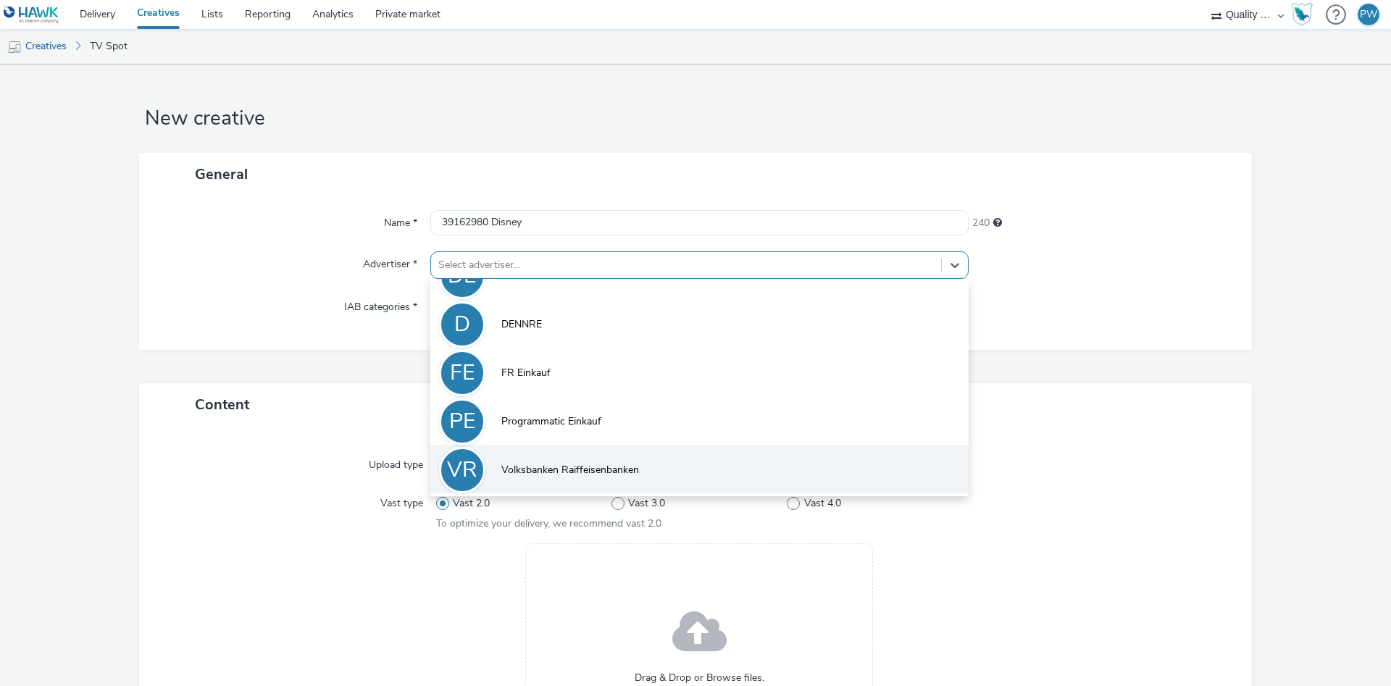
click at [568, 464] on span "Volksbanken Raiffeisenbanken" at bounding box center [570, 470] width 138 height 14
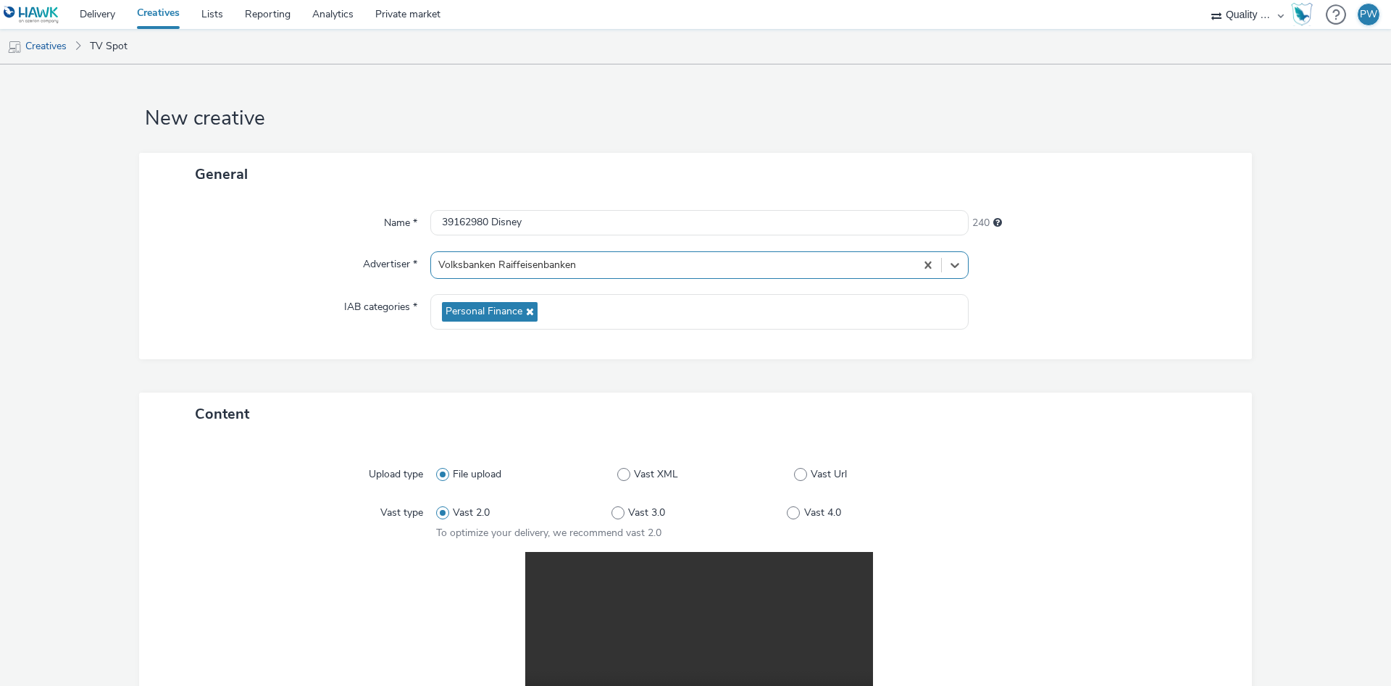
scroll to position [291, 0]
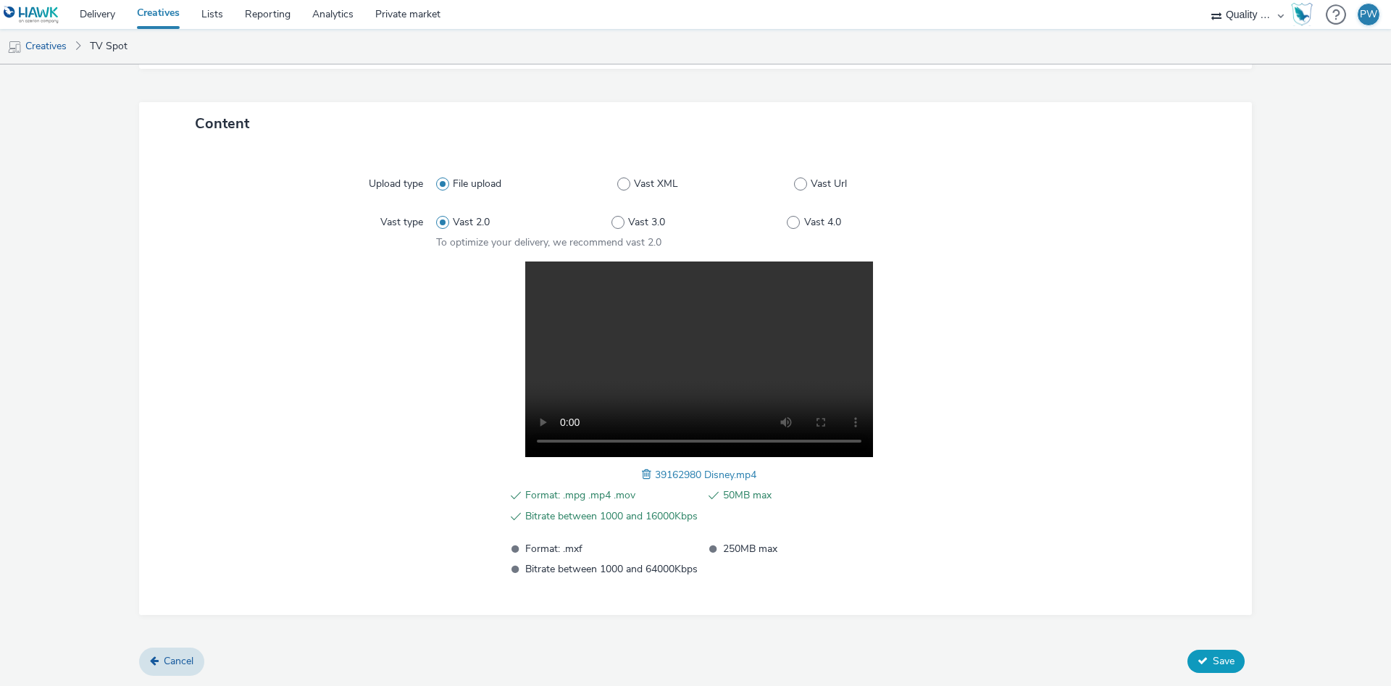
click at [1221, 661] on span "Save" at bounding box center [1224, 661] width 22 height 14
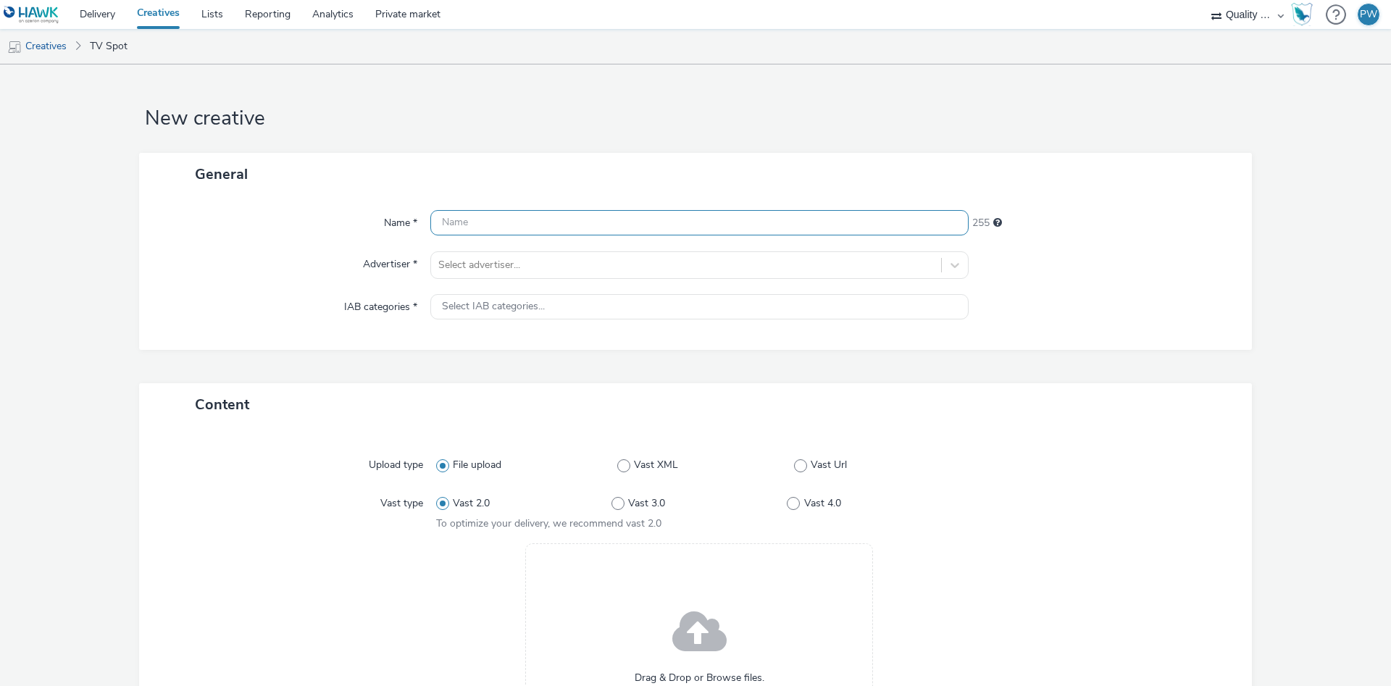
click at [508, 217] on input "text" at bounding box center [699, 222] width 538 height 25
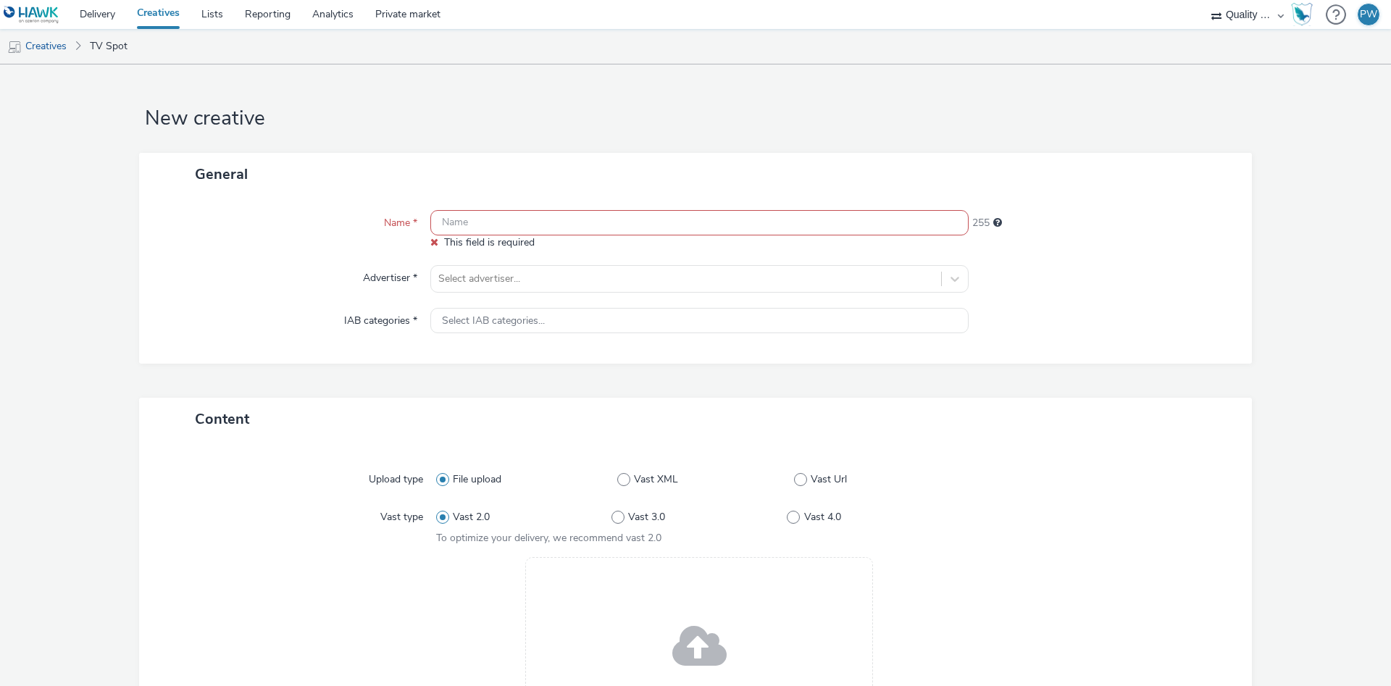
click at [541, 229] on input "text" at bounding box center [699, 222] width 538 height 25
paste input "40069716 Disney"
type input "40069716 Disney"
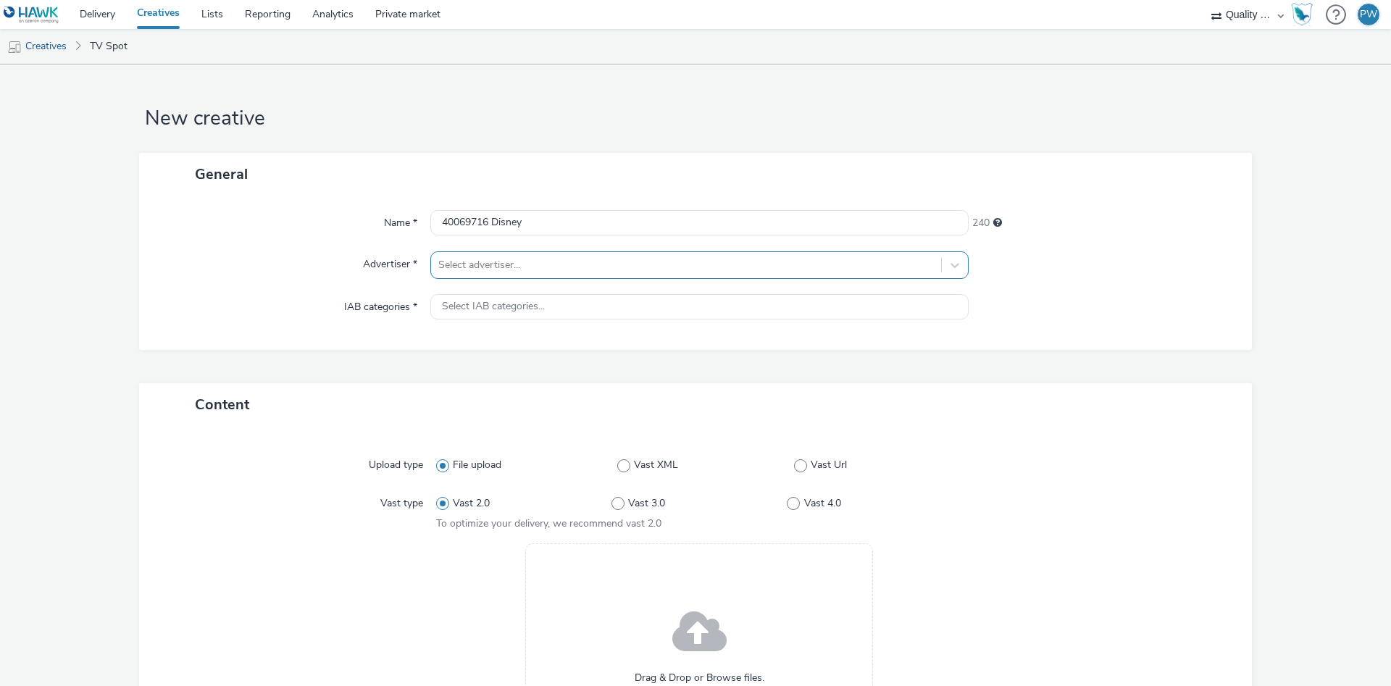
click at [514, 262] on div at bounding box center [686, 264] width 496 height 17
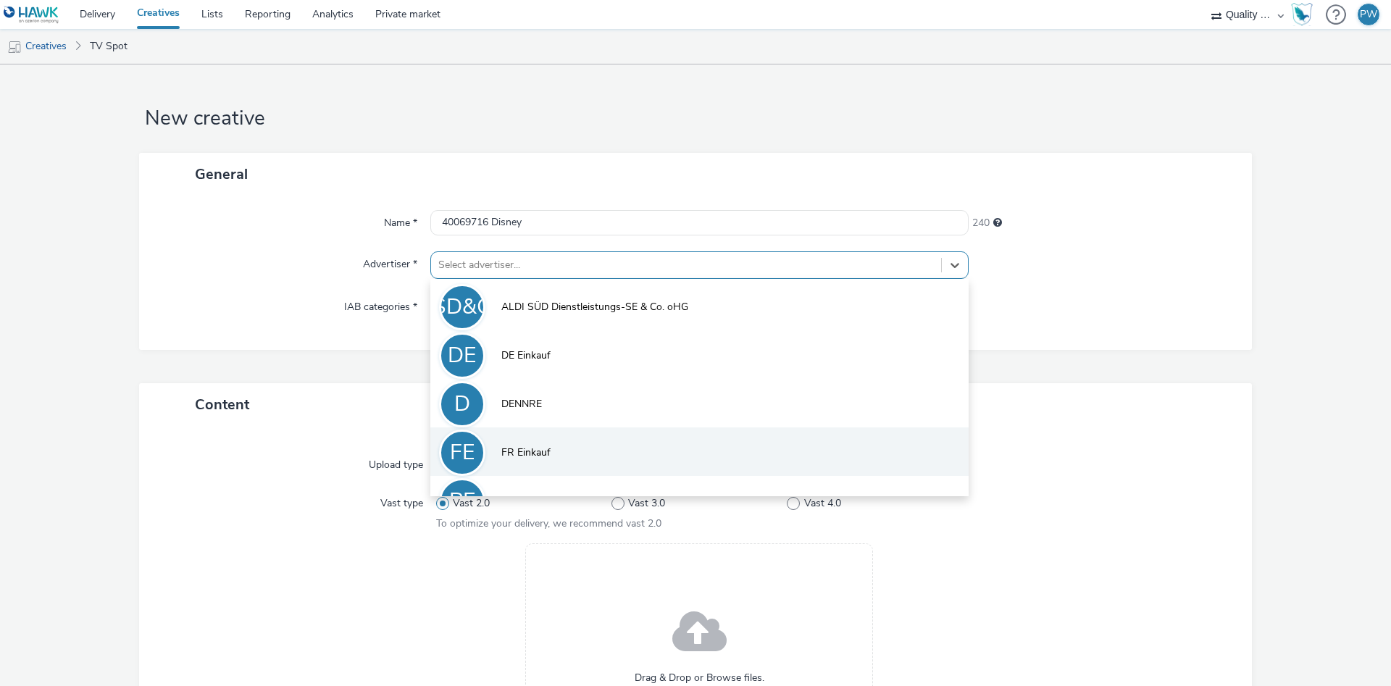
scroll to position [80, 0]
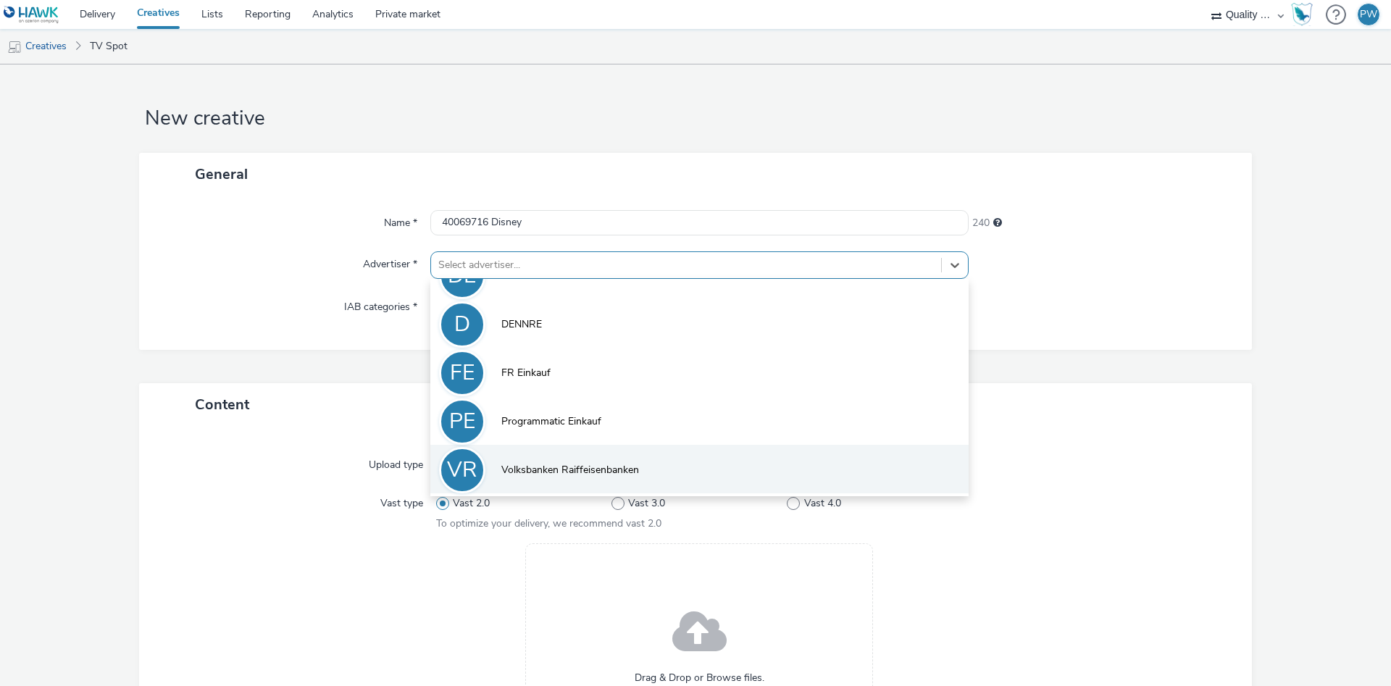
click at [584, 476] on span "Volksbanken Raiffeisenbanken" at bounding box center [570, 470] width 138 height 14
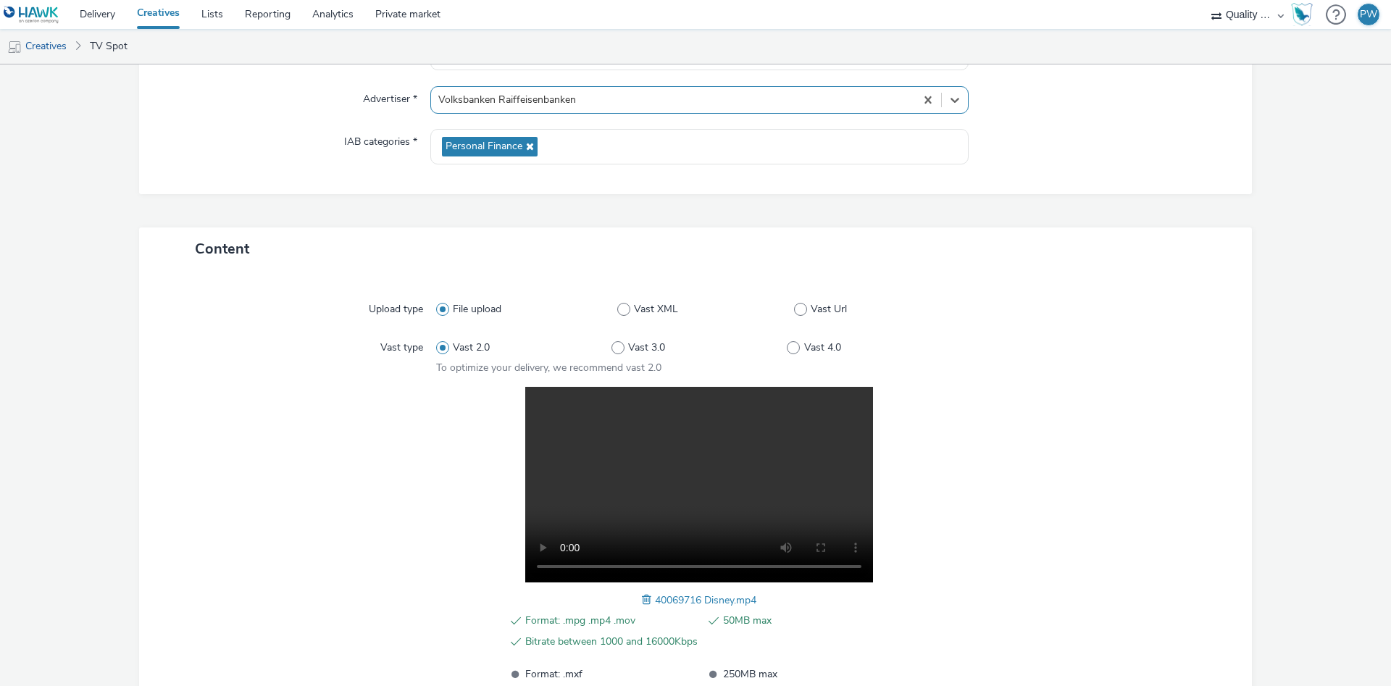
scroll to position [291, 0]
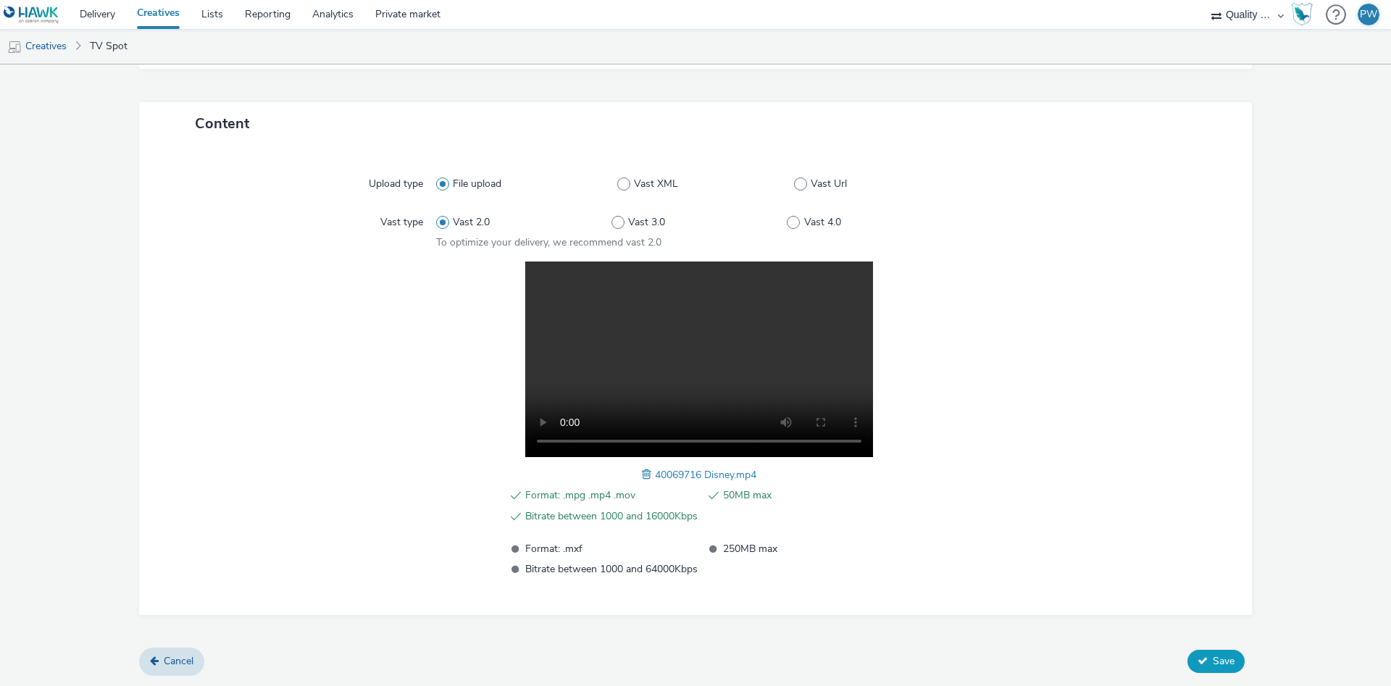
click at [1229, 652] on button "Save" at bounding box center [1215, 661] width 57 height 23
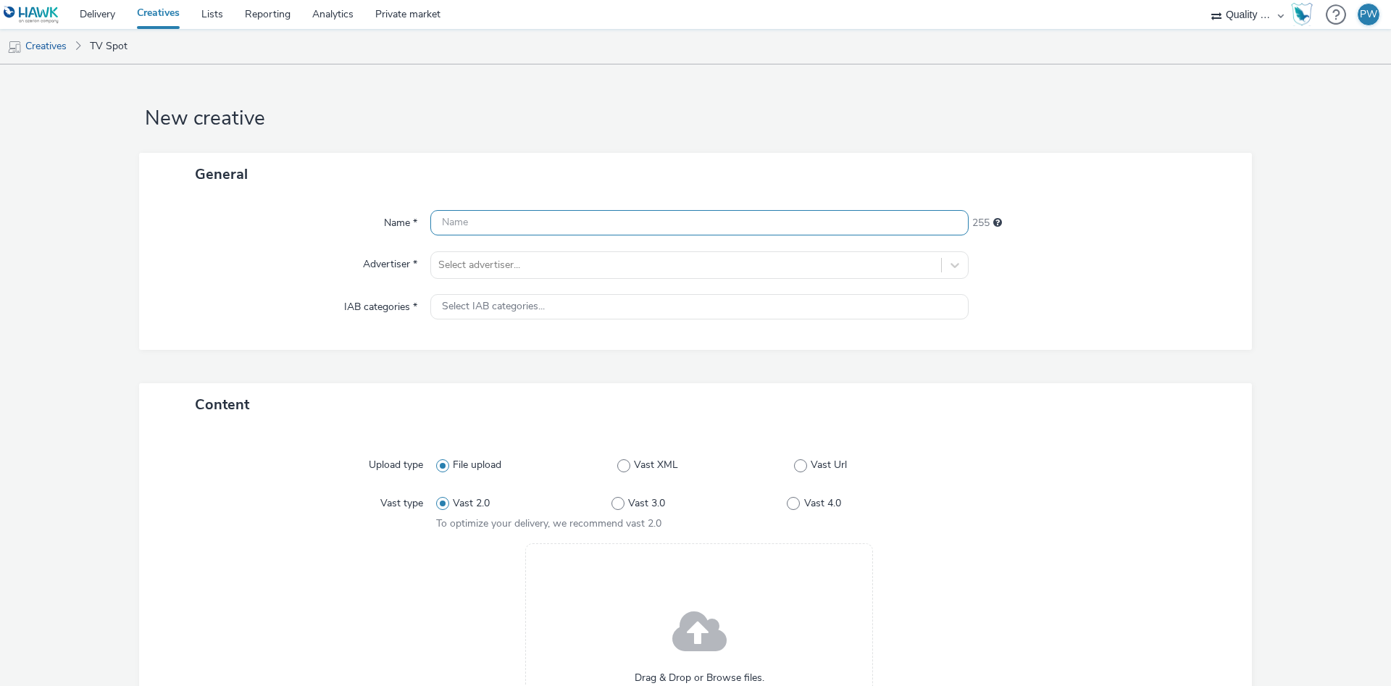
click at [456, 222] on input "text" at bounding box center [699, 222] width 538 height 25
paste input "40164024 Disney"
type input "40164024 Disney"
click at [493, 259] on div at bounding box center [686, 264] width 496 height 17
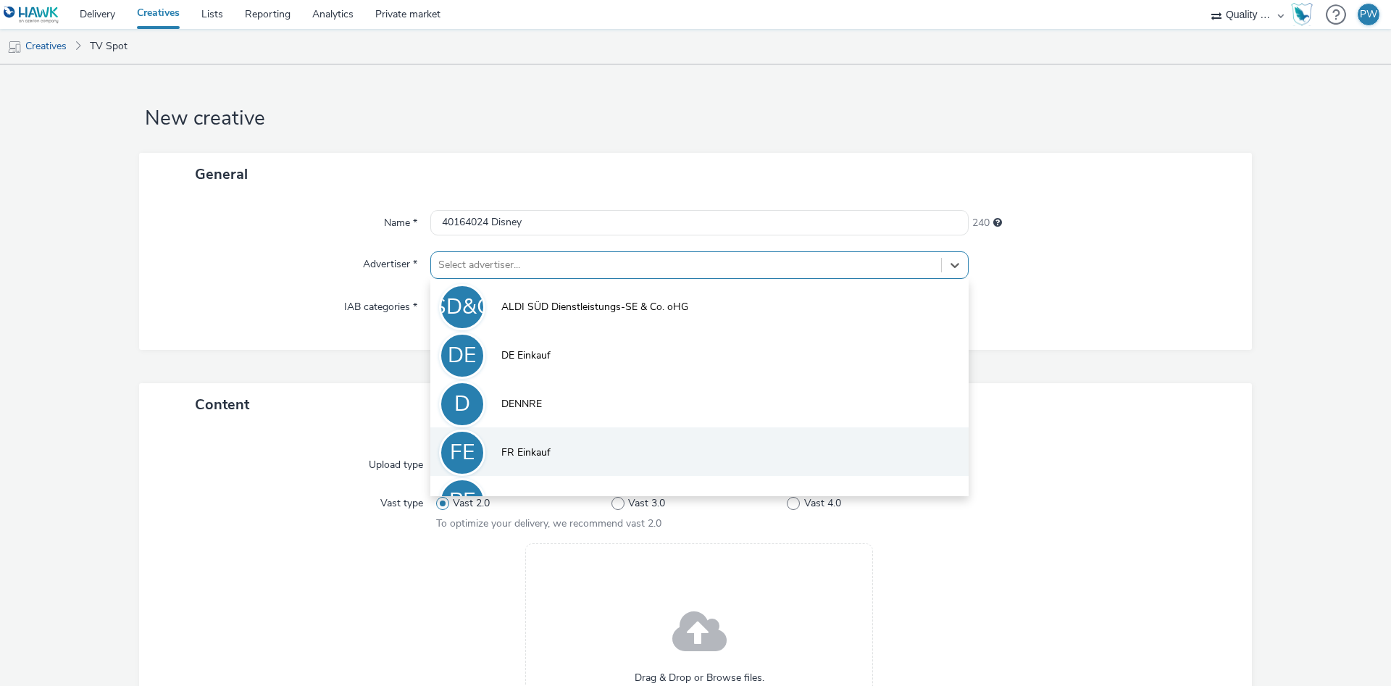
scroll to position [80, 0]
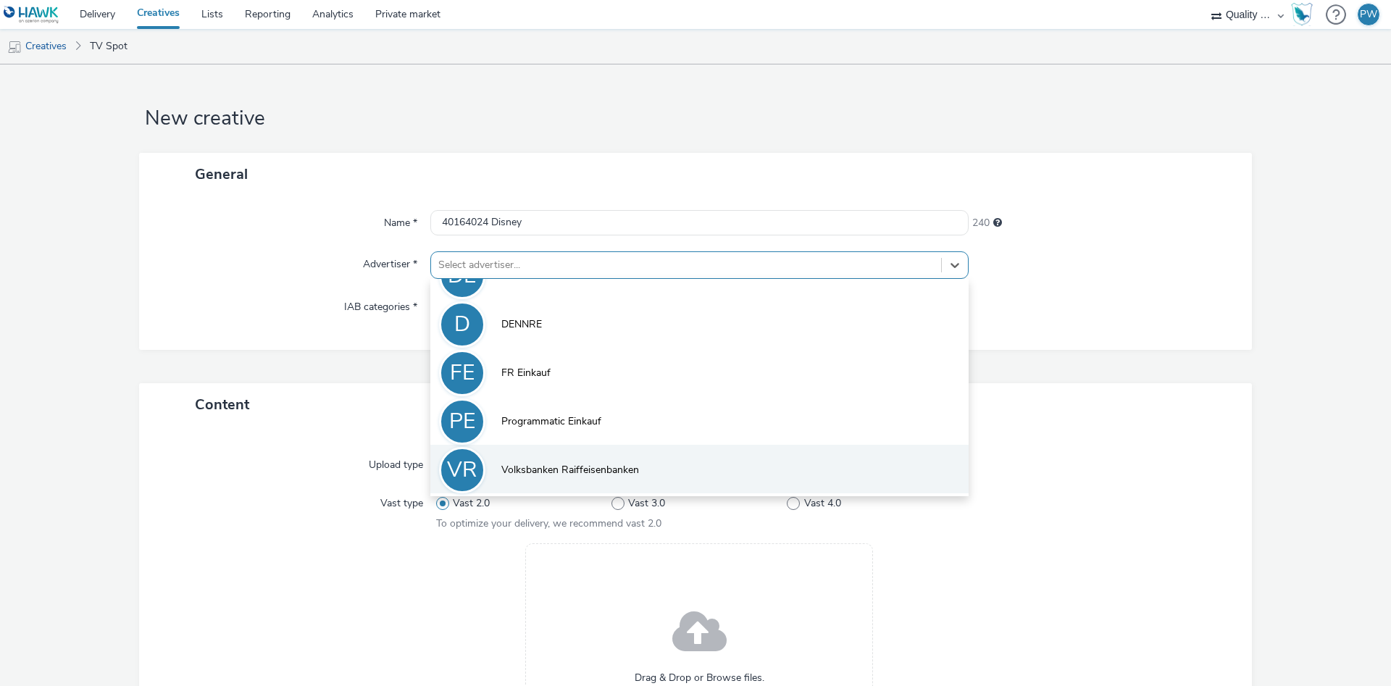
click at [572, 463] on span "Volksbanken Raiffeisenbanken" at bounding box center [570, 470] width 138 height 14
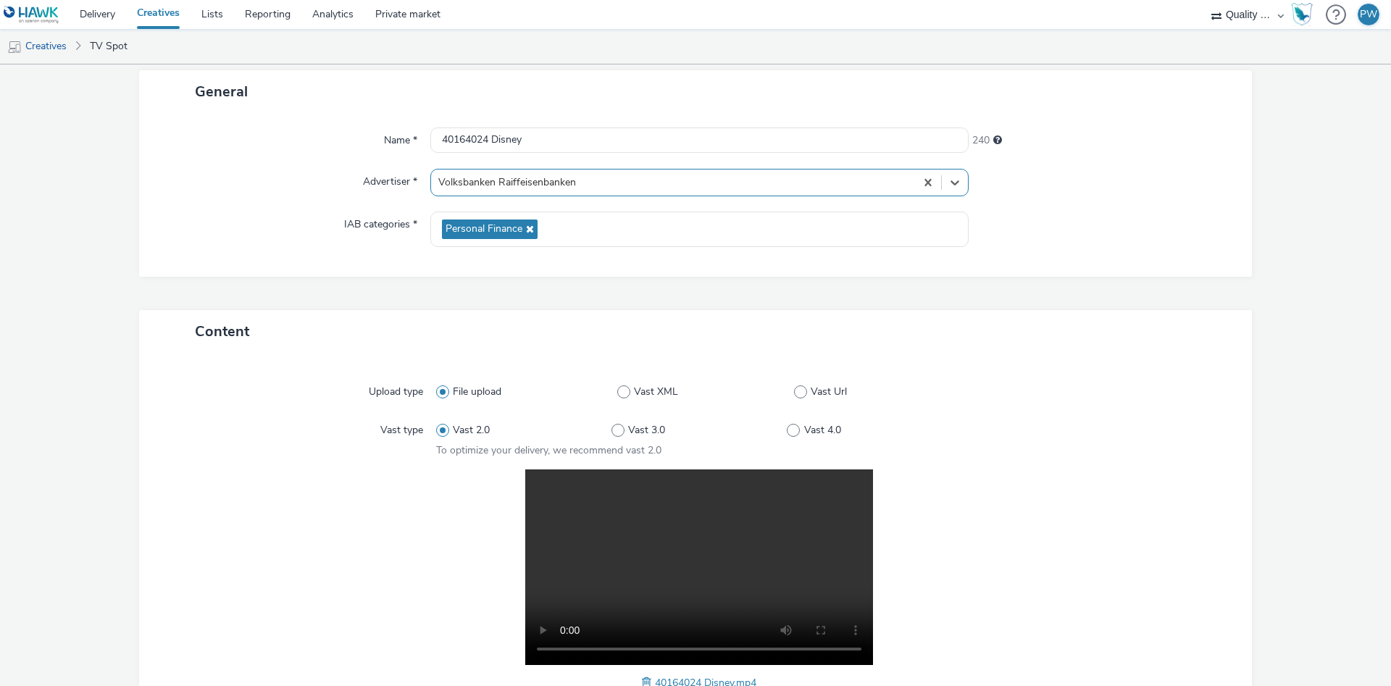
scroll to position [291, 0]
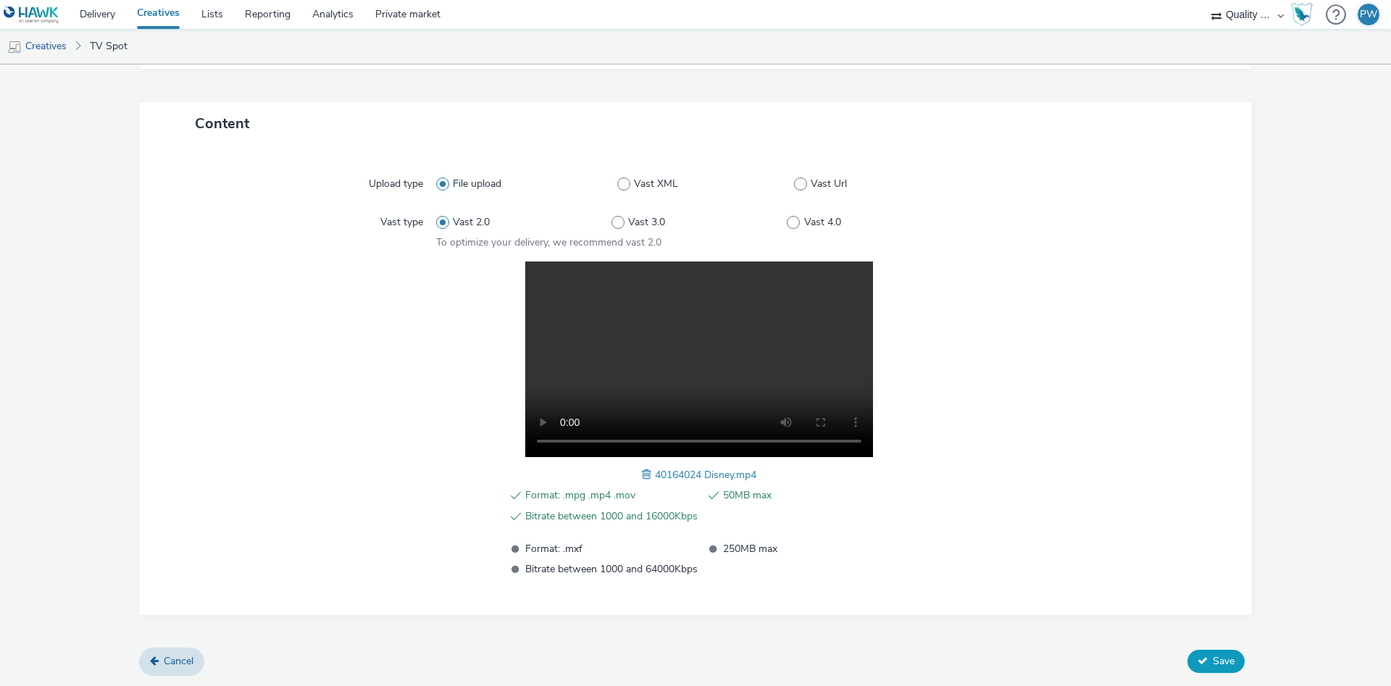
click at [1206, 659] on icon at bounding box center [1203, 661] width 10 height 10
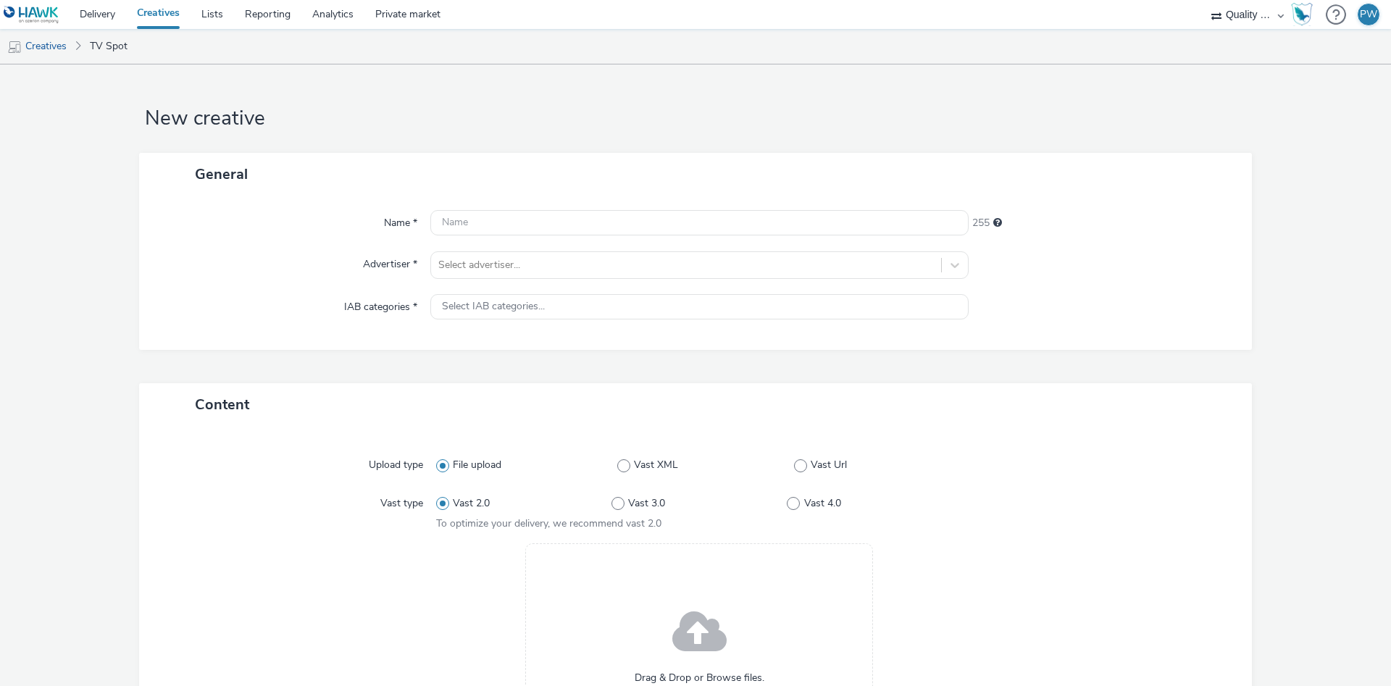
click at [502, 240] on div "Name * 255 Advertiser * Select advertiser... IAB categories * Select IAB catego…" at bounding box center [695, 273] width 1113 height 154
click at [498, 227] on input "text" at bounding box center [699, 222] width 538 height 25
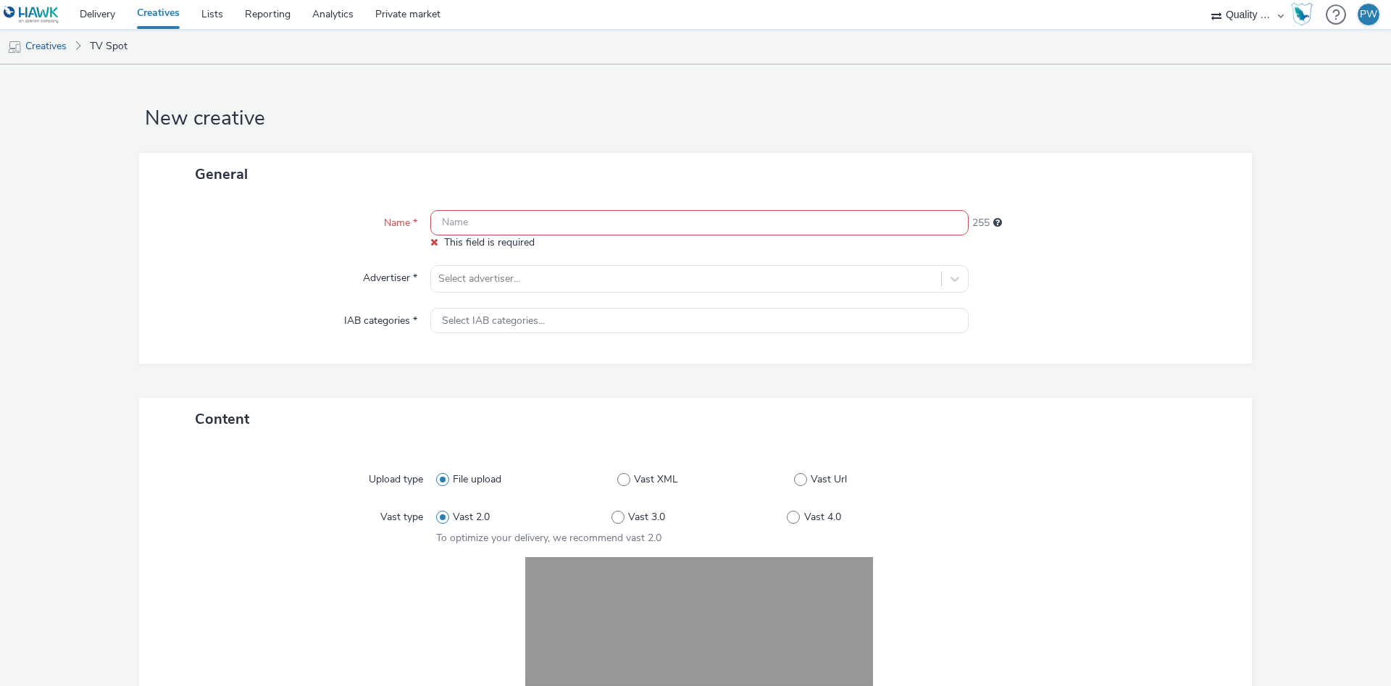
click at [536, 229] on input "text" at bounding box center [699, 222] width 538 height 25
paste input "40069709 Disney"
type input "40069709 Disney"
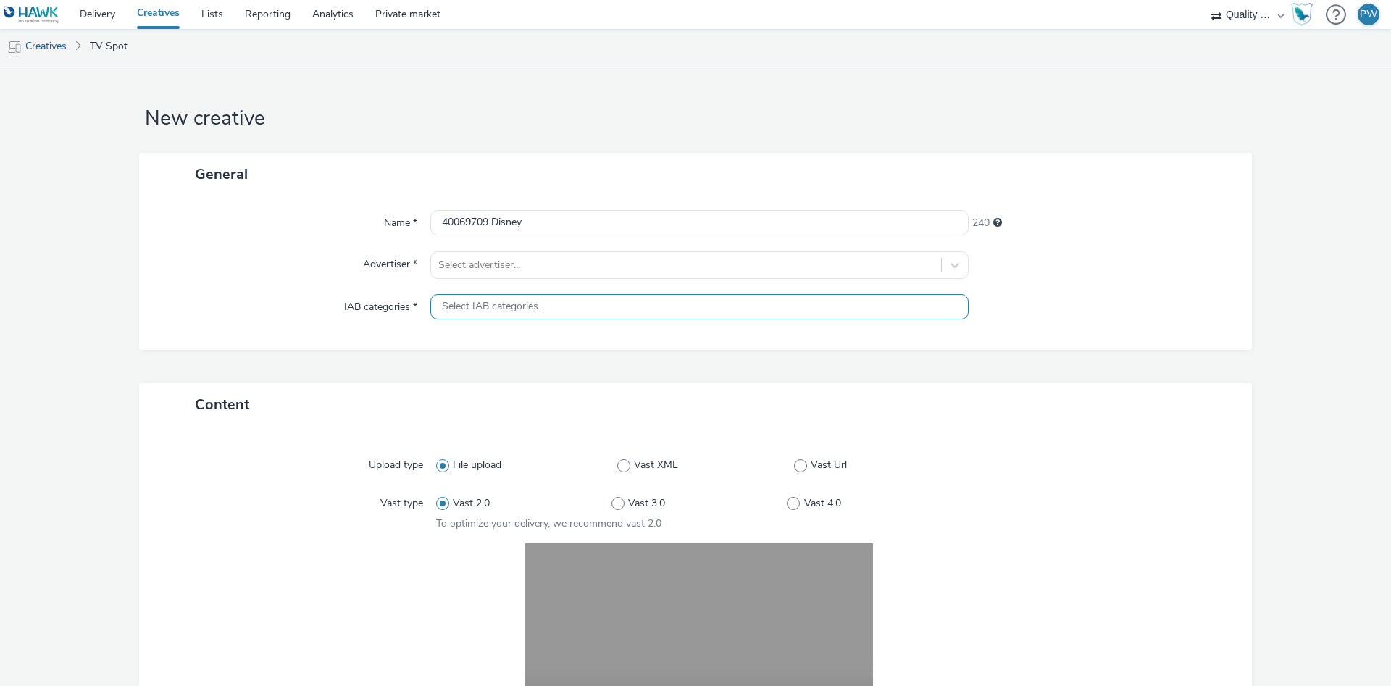
click at [520, 302] on span "Select IAB categories..." at bounding box center [493, 307] width 103 height 12
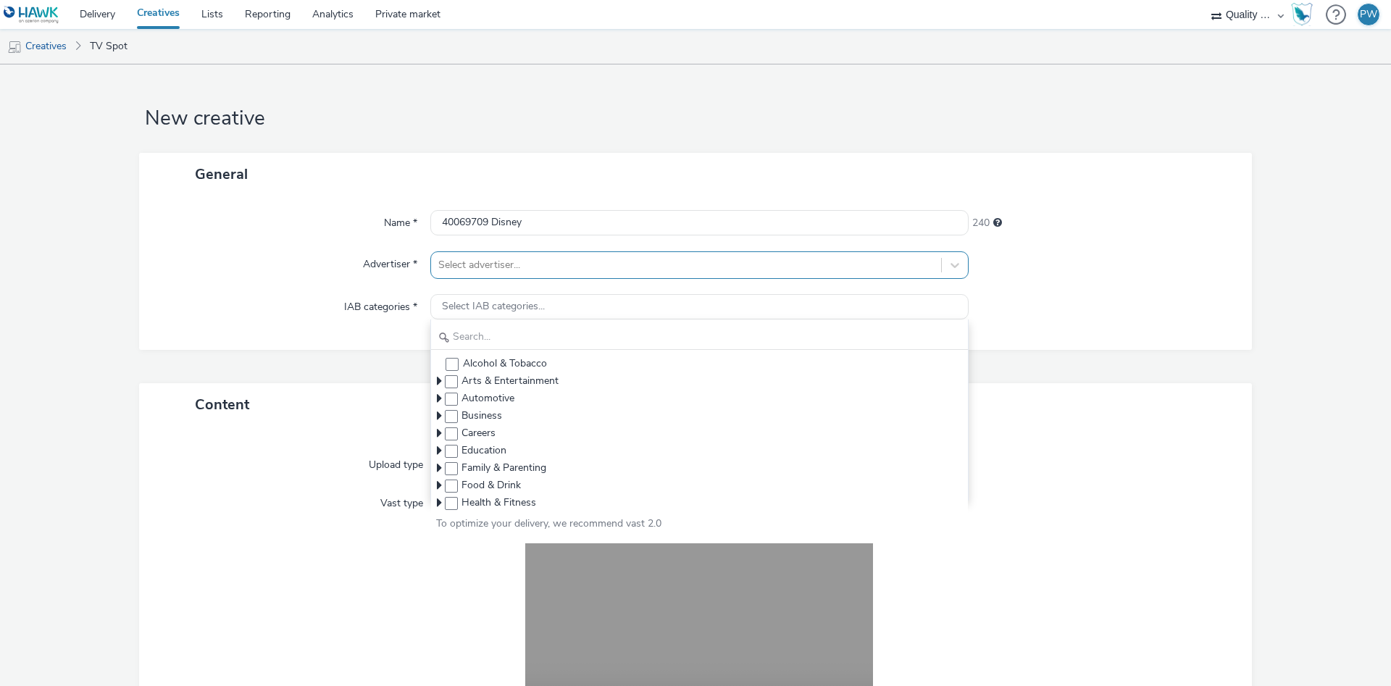
click at [506, 273] on div at bounding box center [686, 264] width 496 height 17
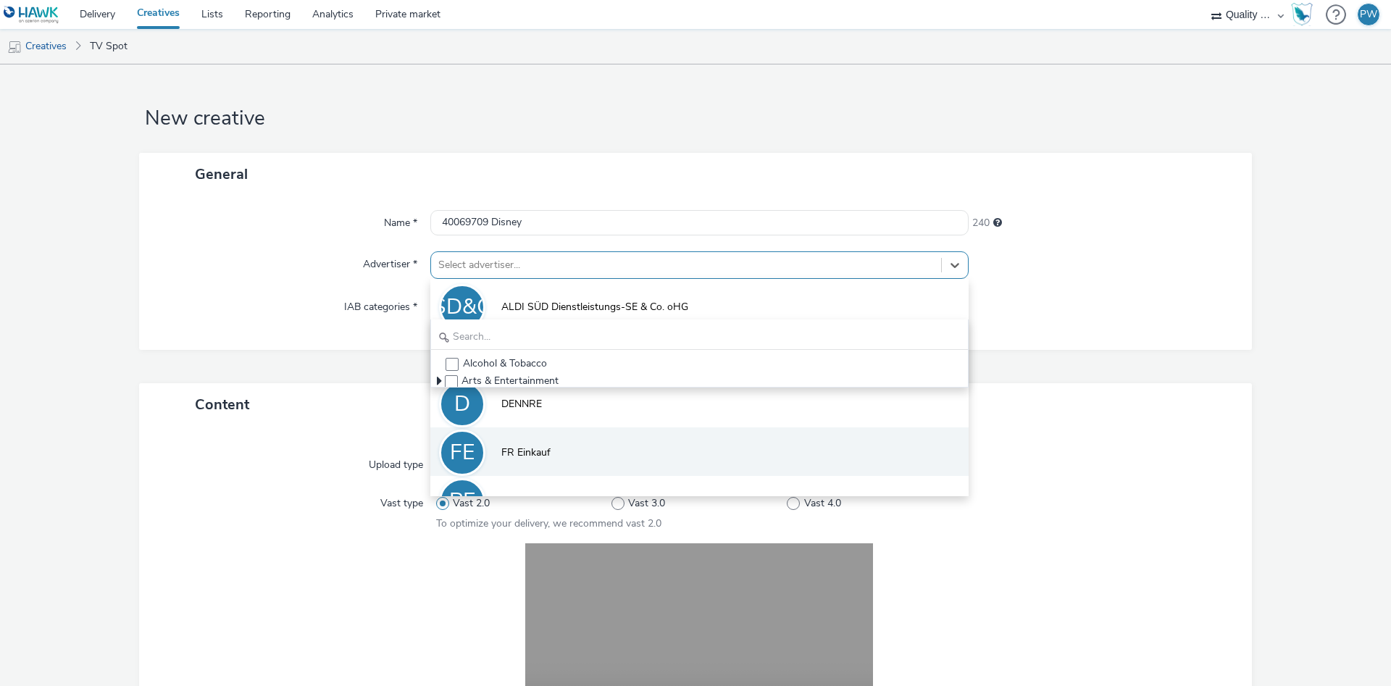
scroll to position [80, 0]
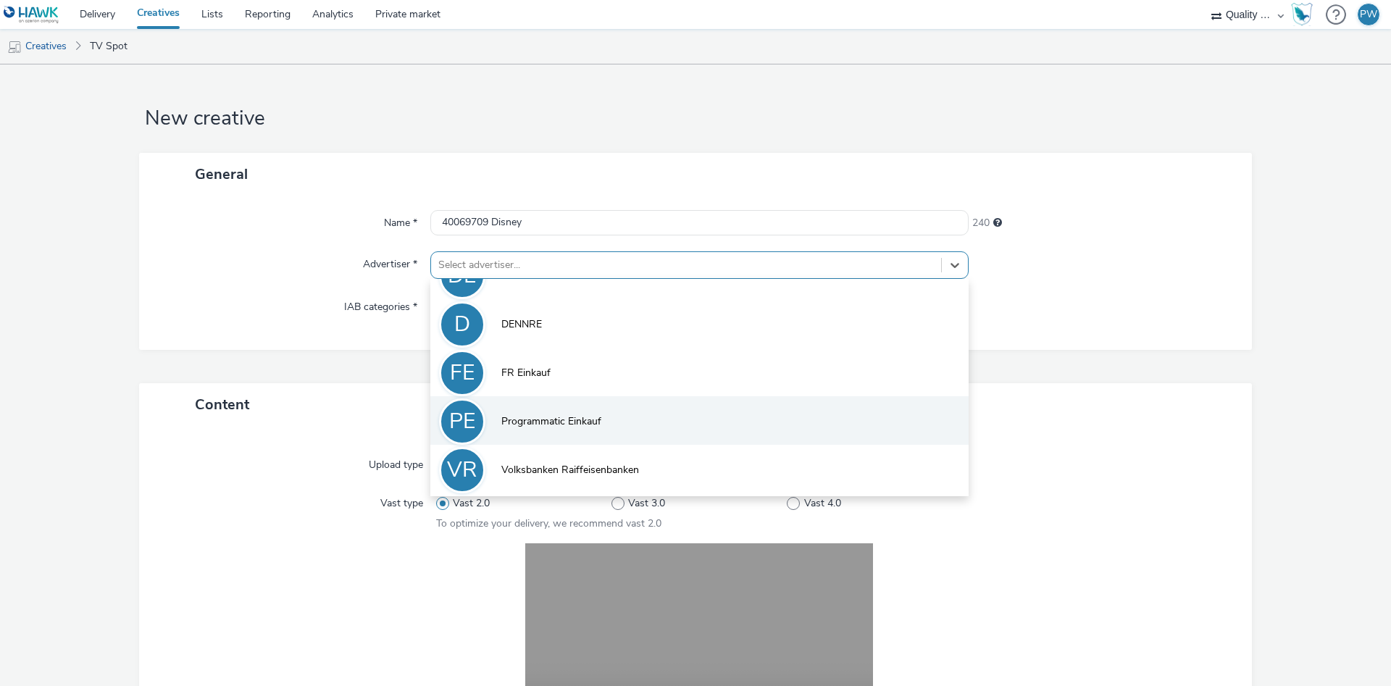
click at [573, 438] on li "PE Programmatic Einkauf" at bounding box center [699, 420] width 538 height 49
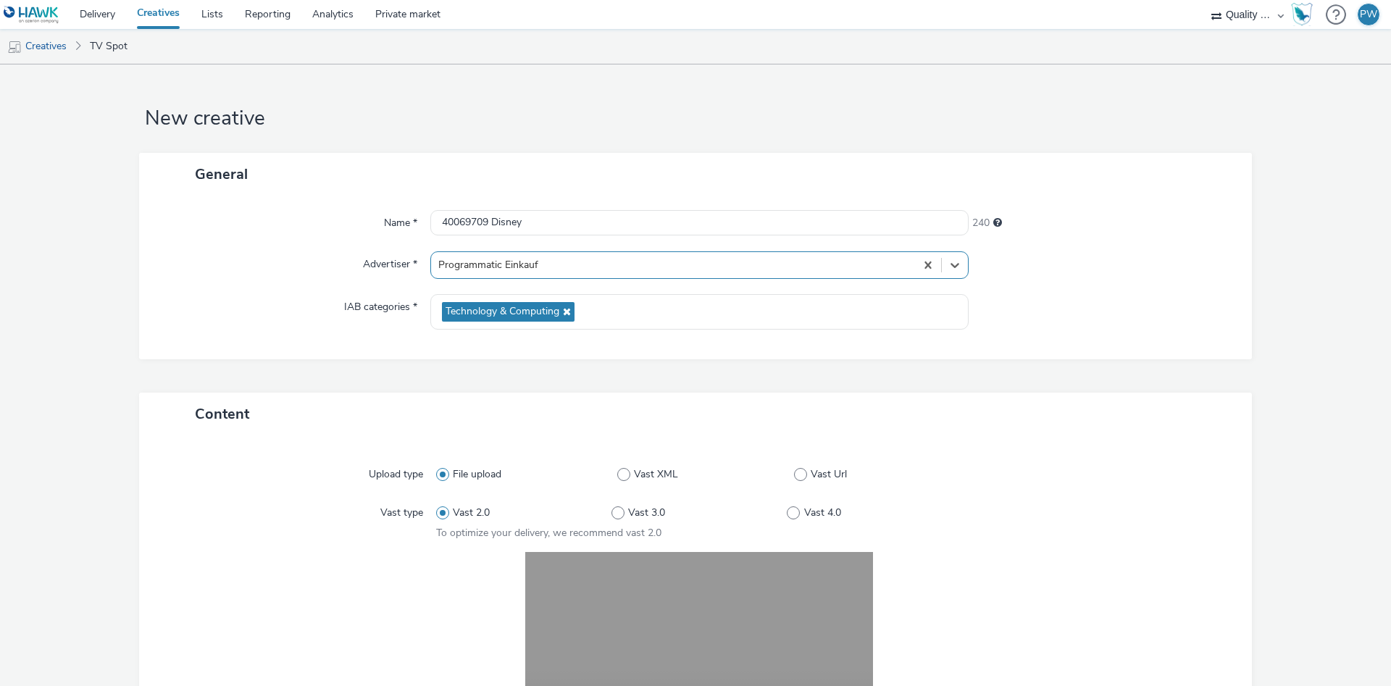
click at [563, 262] on div at bounding box center [672, 264] width 469 height 17
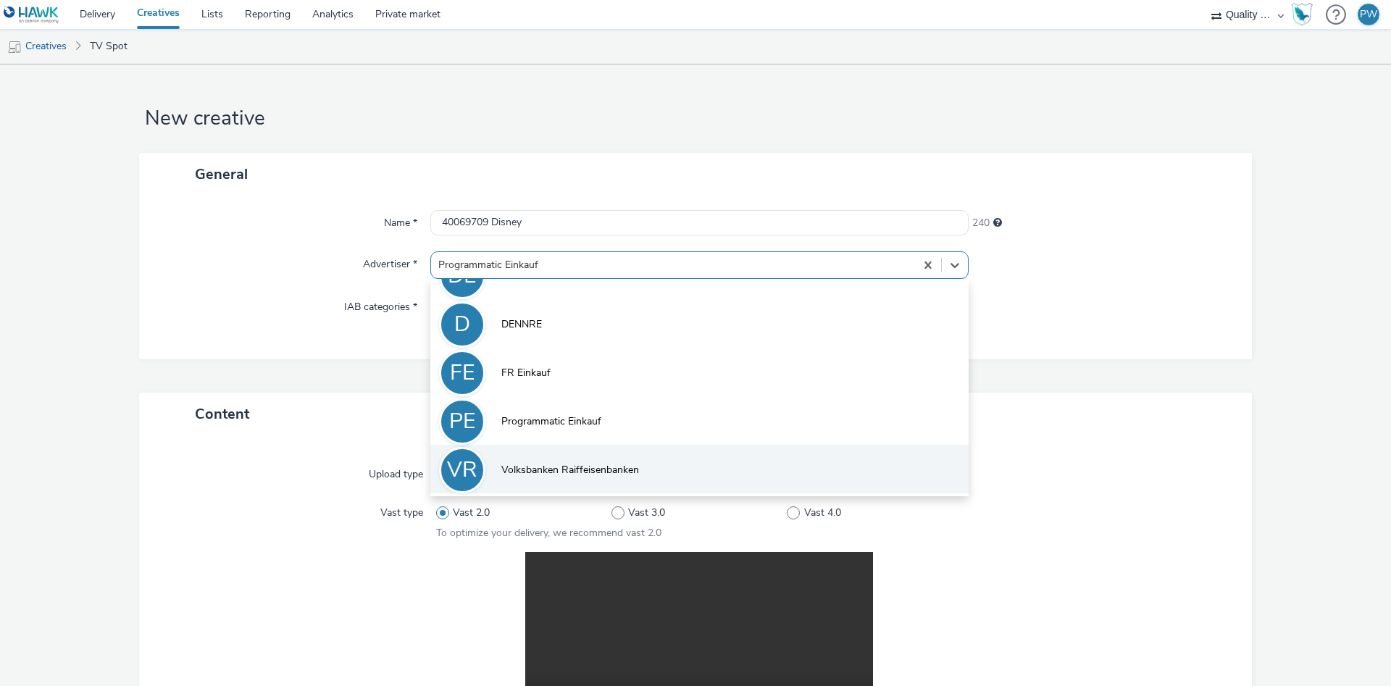
click at [582, 459] on li "VR Volksbanken Raiffeisenbanken" at bounding box center [699, 469] width 538 height 49
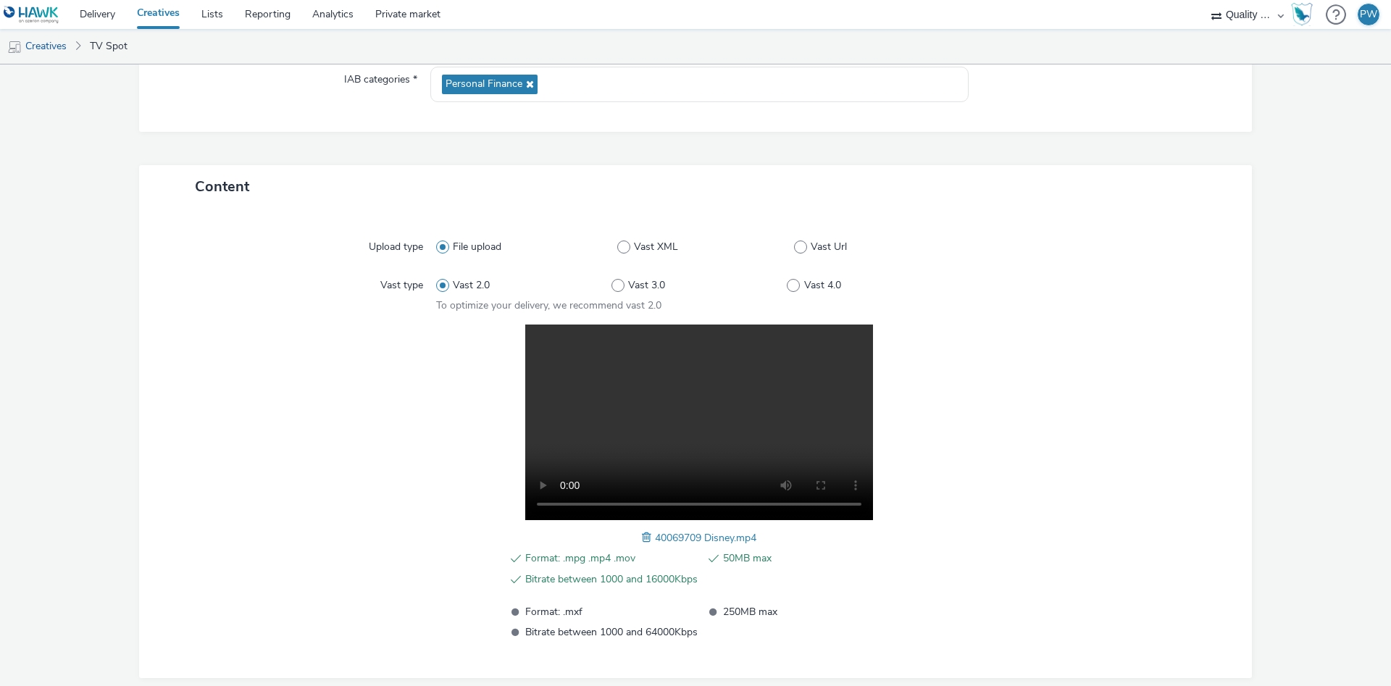
scroll to position [291, 0]
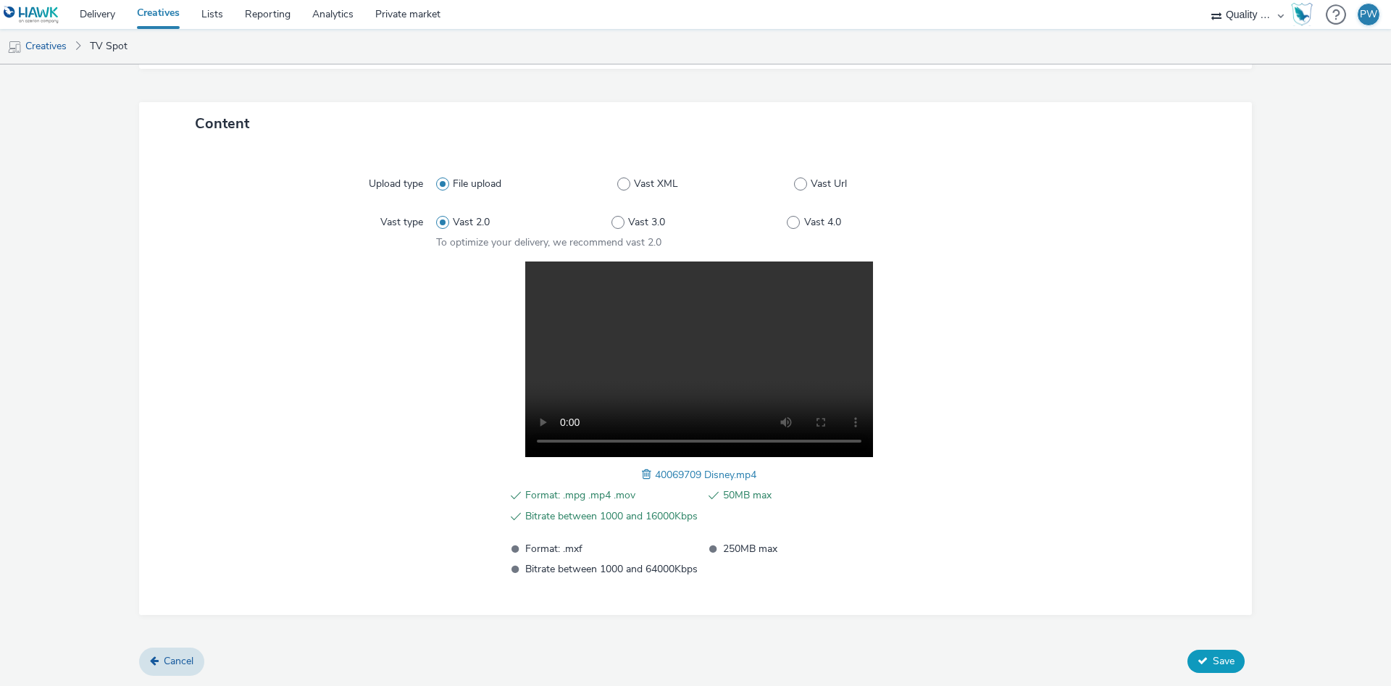
click at [1222, 668] on span "Save" at bounding box center [1224, 661] width 22 height 14
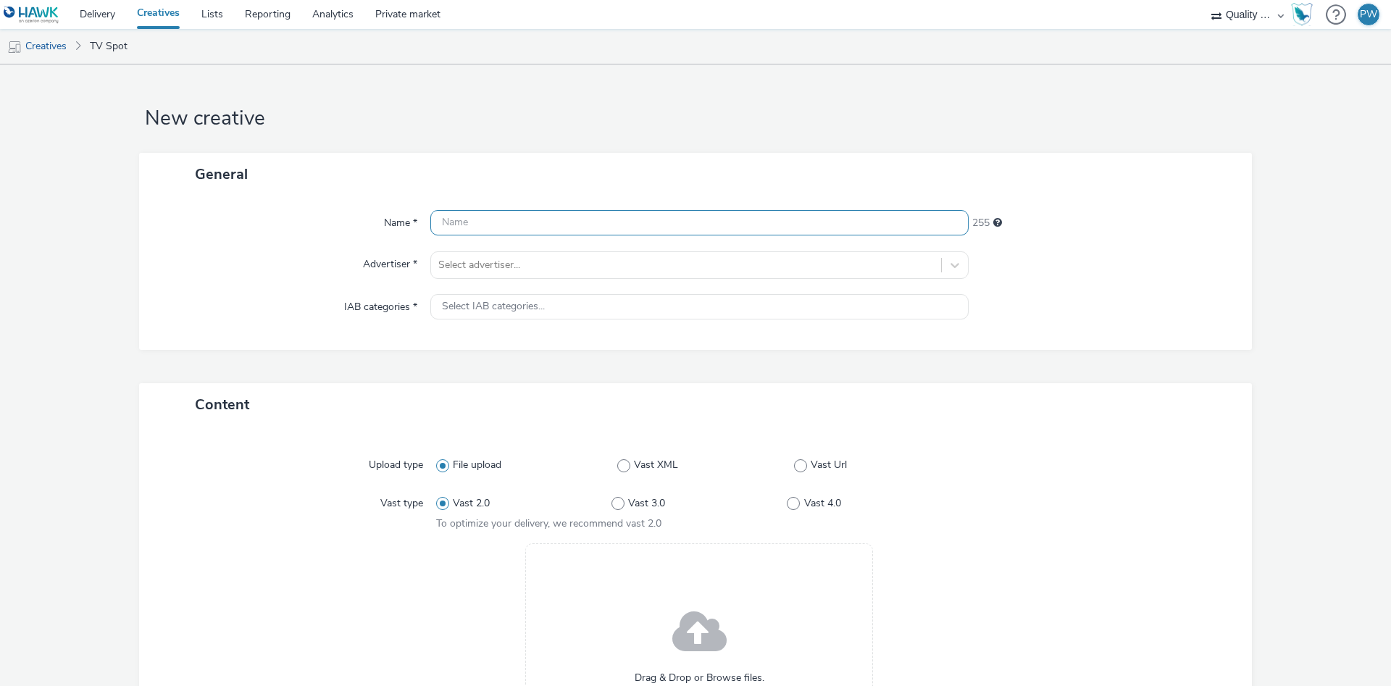
click at [482, 222] on input "text" at bounding box center [699, 222] width 538 height 25
paste input "35060386 Disney"
type input "35060386 Disney"
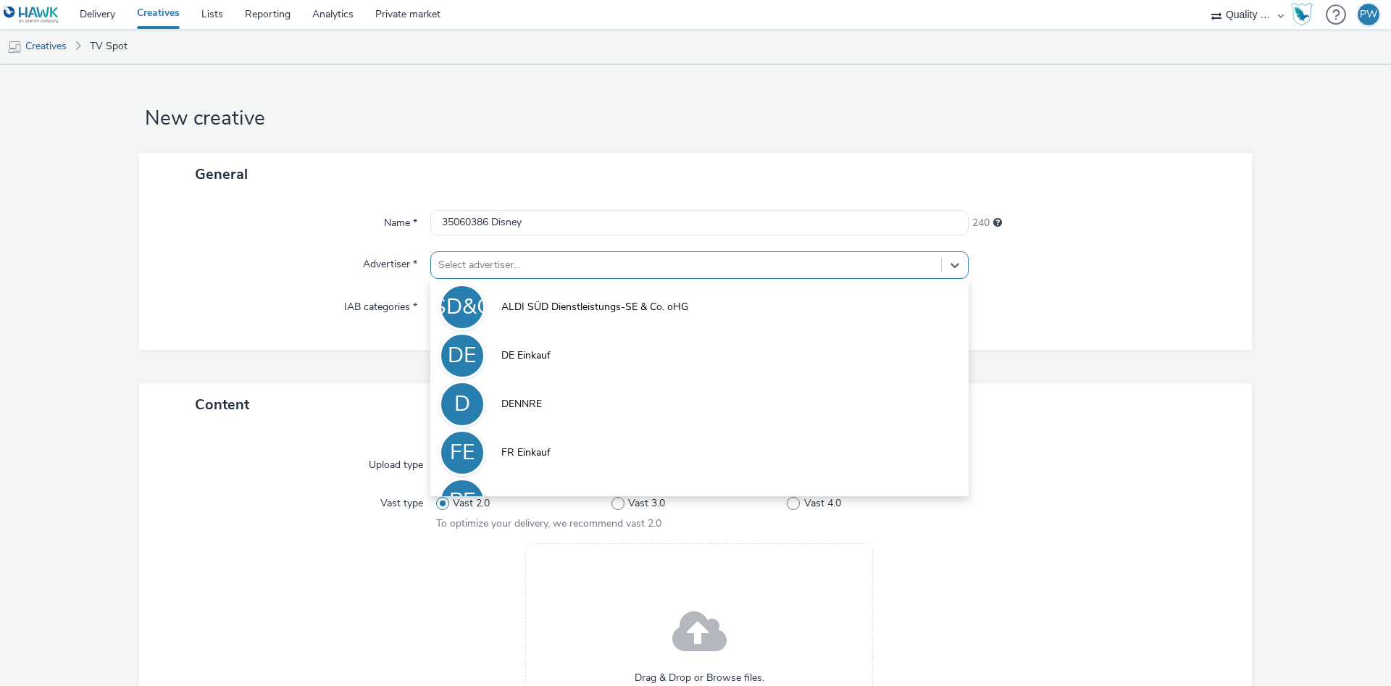
click at [502, 267] on div at bounding box center [686, 264] width 496 height 17
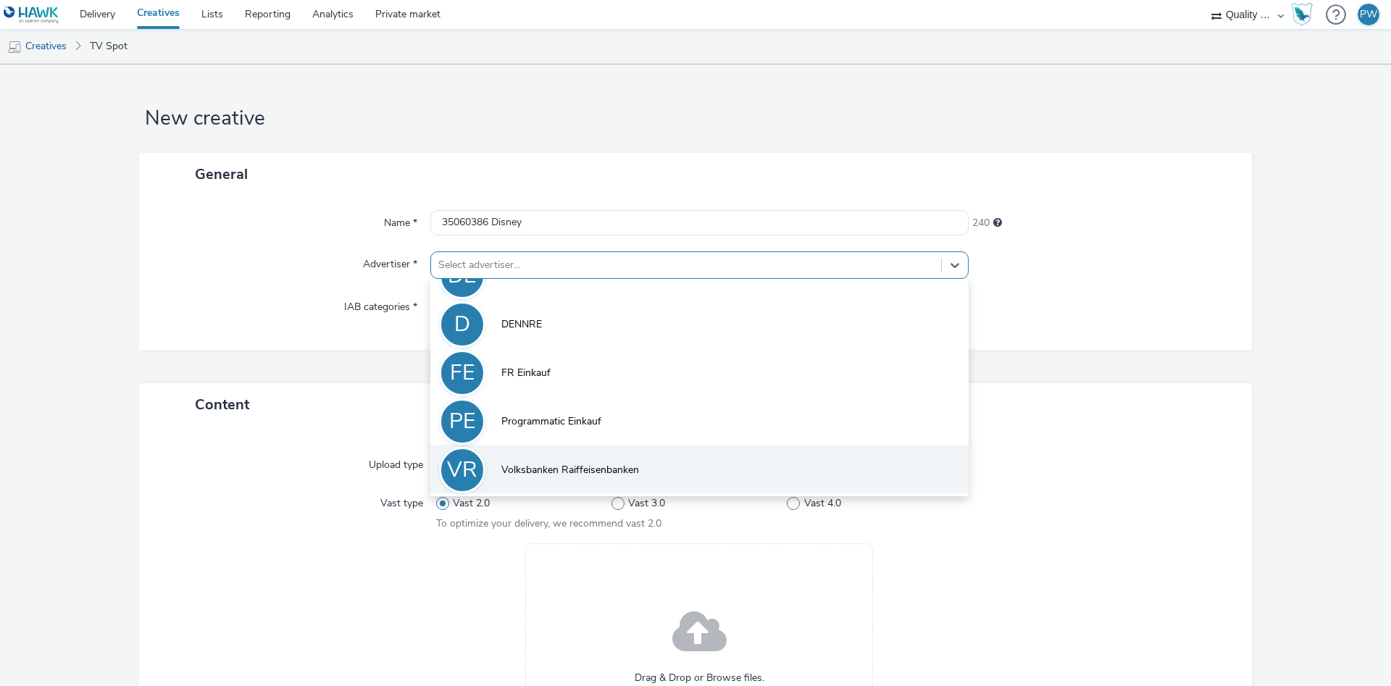
click at [555, 448] on li "VR Volksbanken Raiffeisenbanken" at bounding box center [699, 469] width 538 height 49
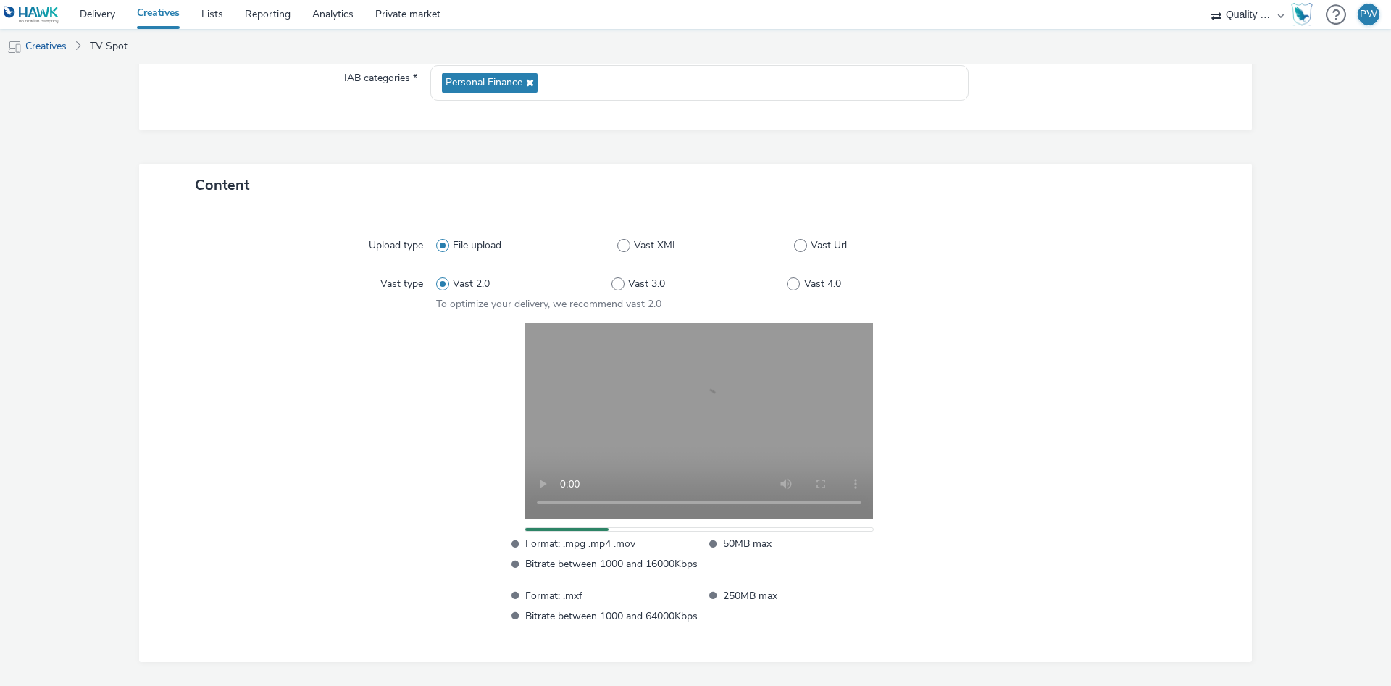
scroll to position [275, 0]
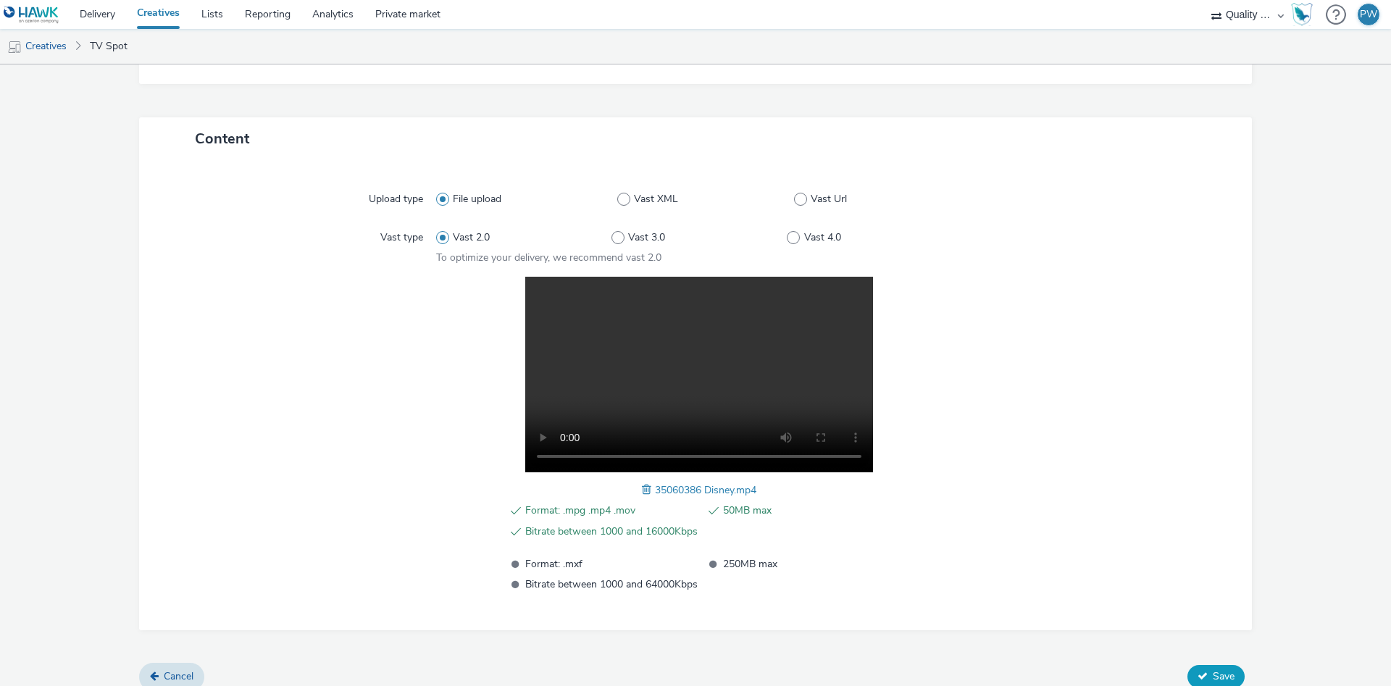
click at [1222, 672] on span "Save" at bounding box center [1224, 676] width 22 height 14
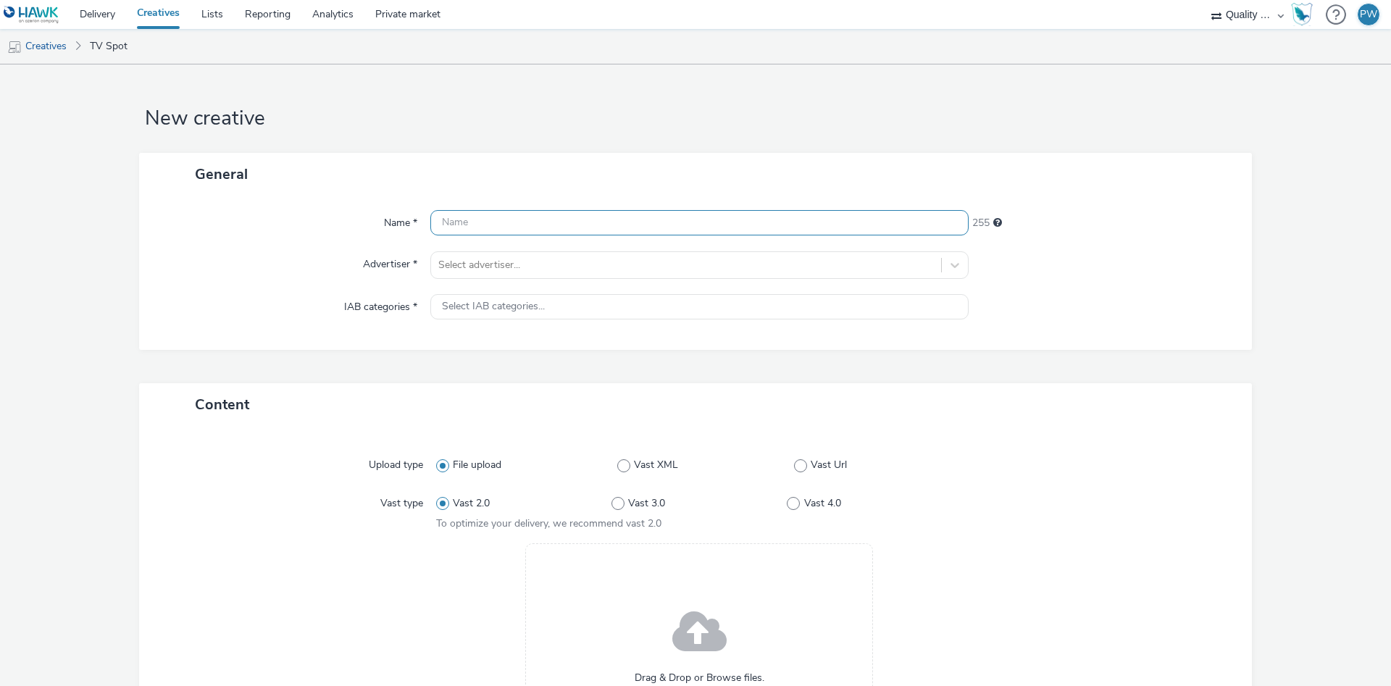
click at [489, 227] on input "text" at bounding box center [699, 222] width 538 height 25
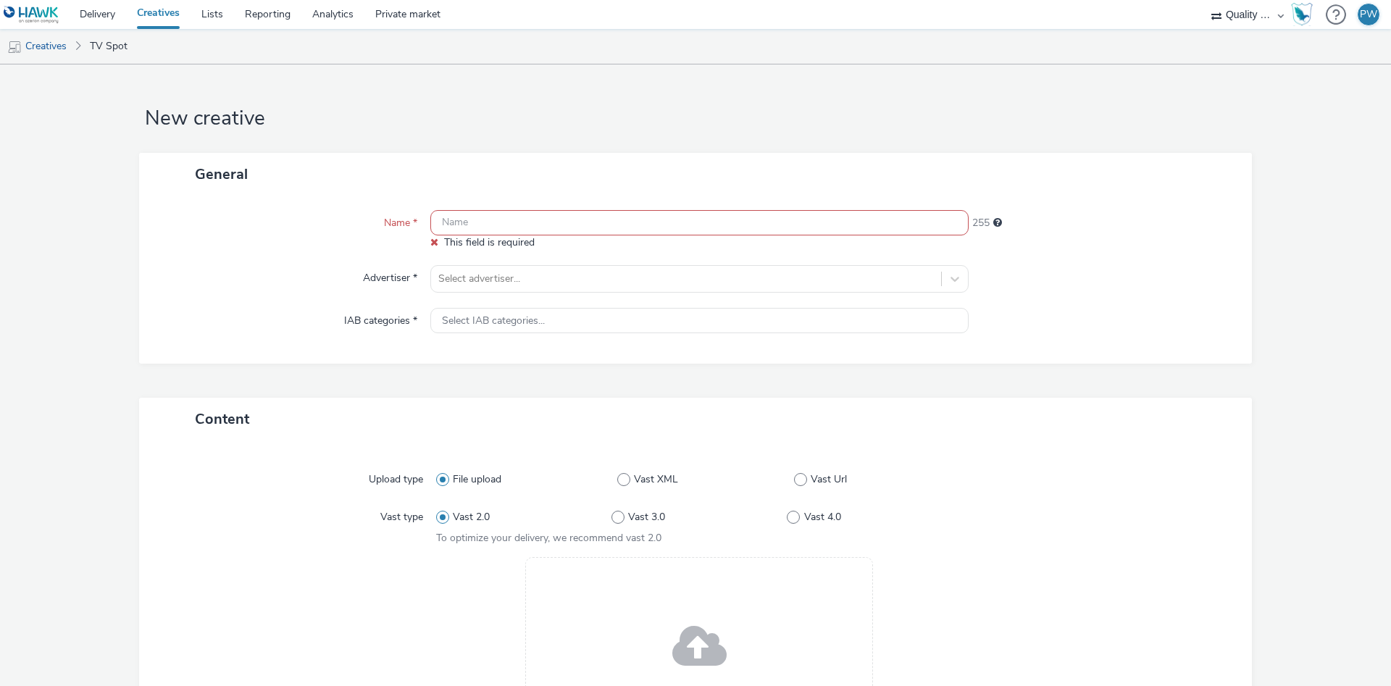
click at [505, 218] on input "text" at bounding box center [699, 222] width 538 height 25
click at [506, 221] on input "text" at bounding box center [699, 222] width 538 height 25
paste input "40164901 Disney"
type input "40164901 Disney"
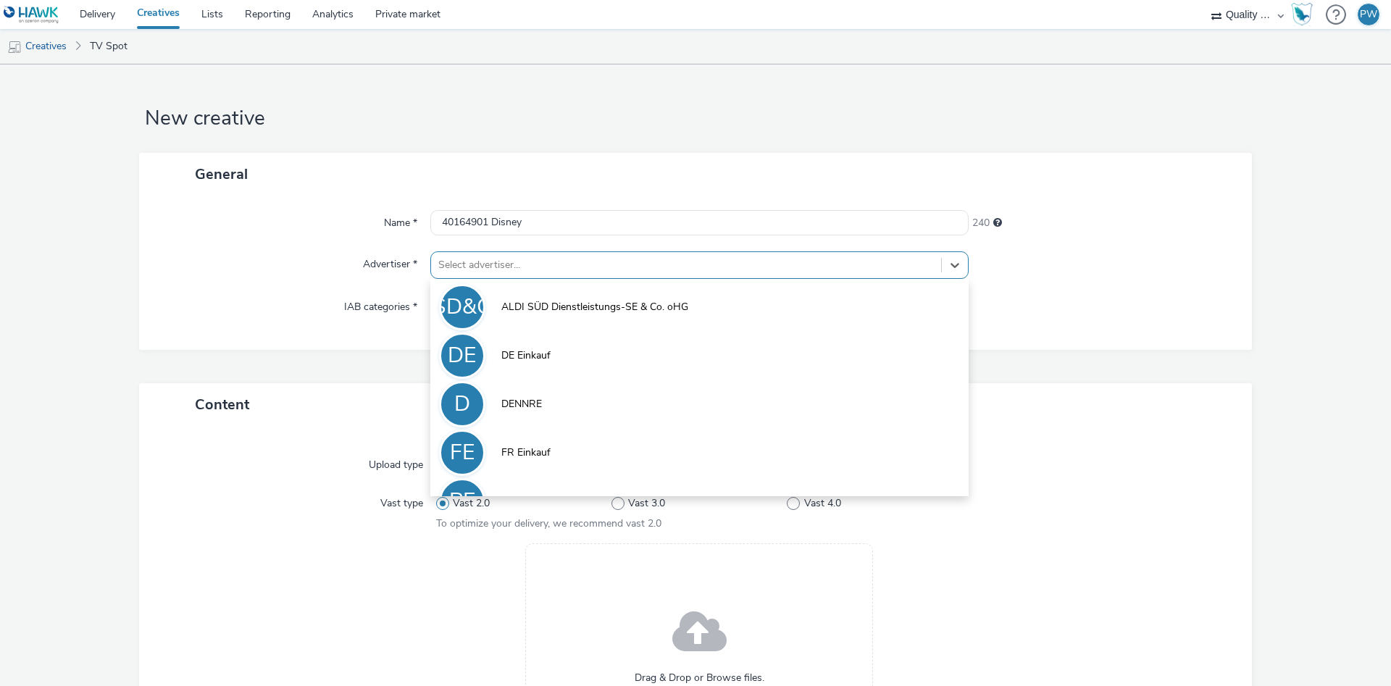
click at [485, 257] on div at bounding box center [686, 264] width 496 height 17
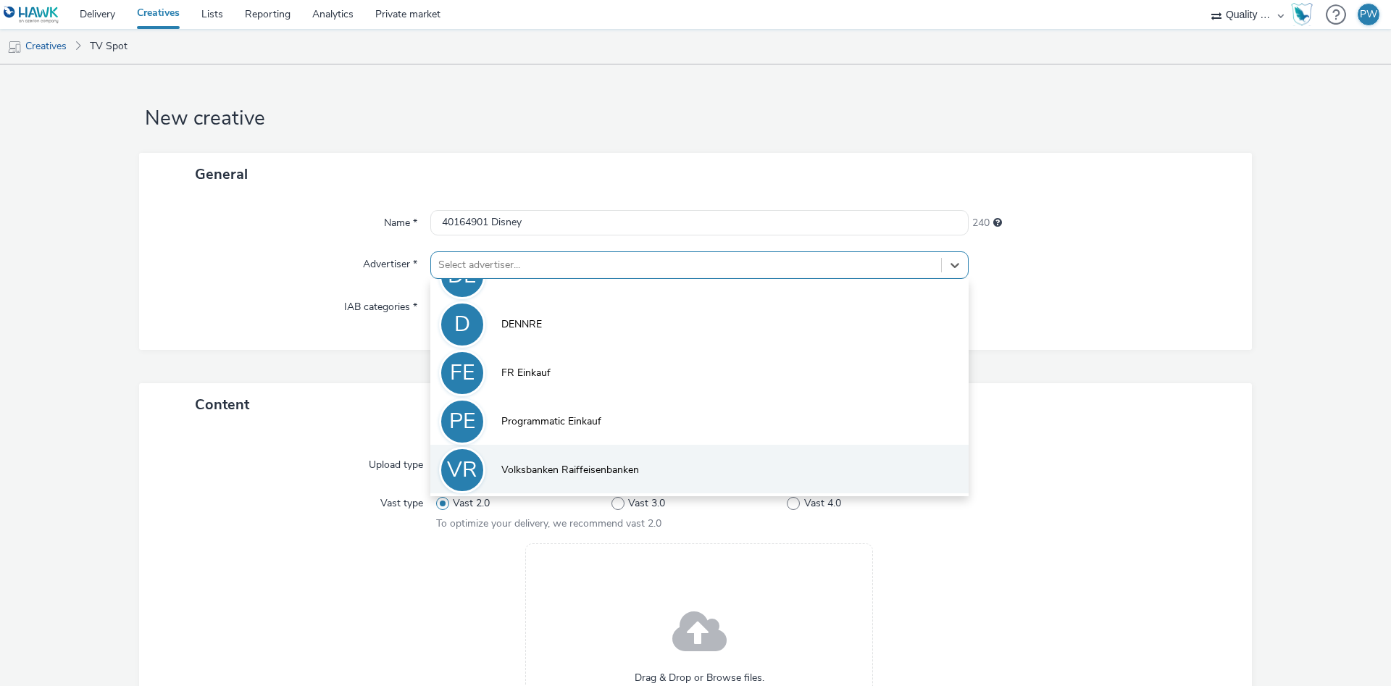
click at [586, 470] on span "Volksbanken Raiffeisenbanken" at bounding box center [570, 470] width 138 height 14
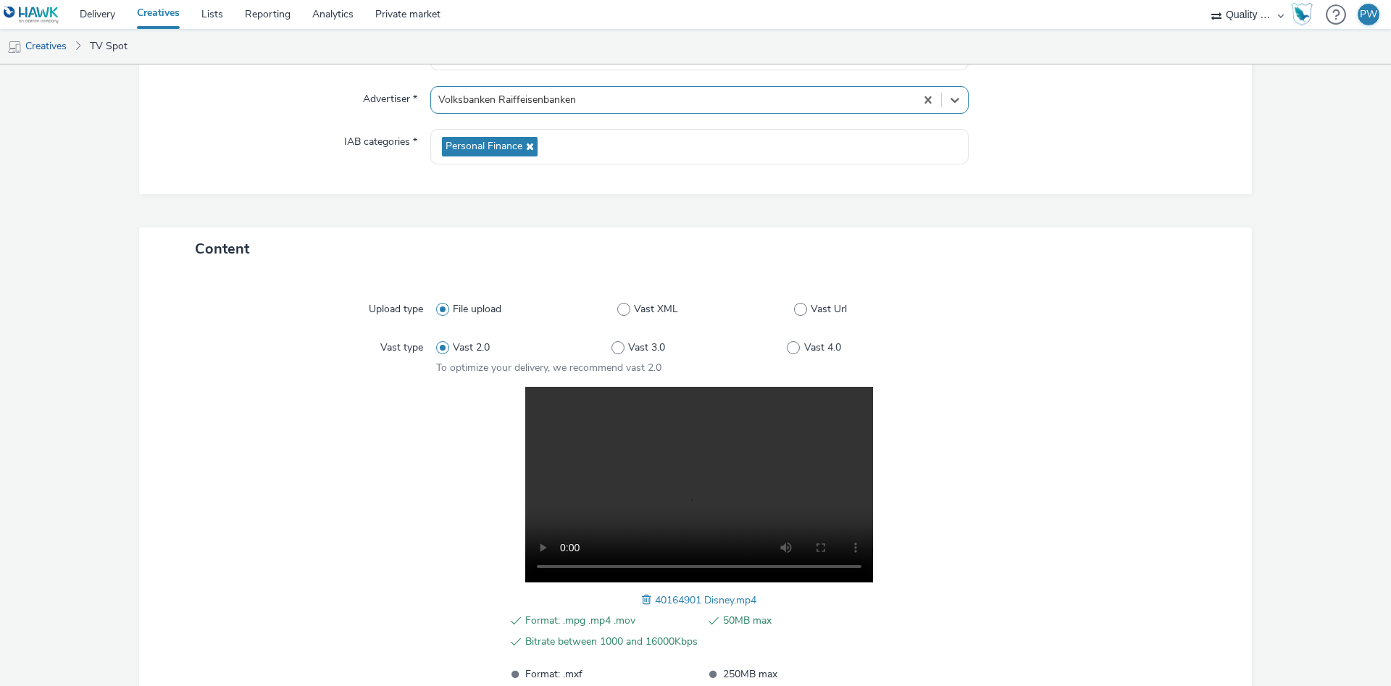
scroll to position [291, 0]
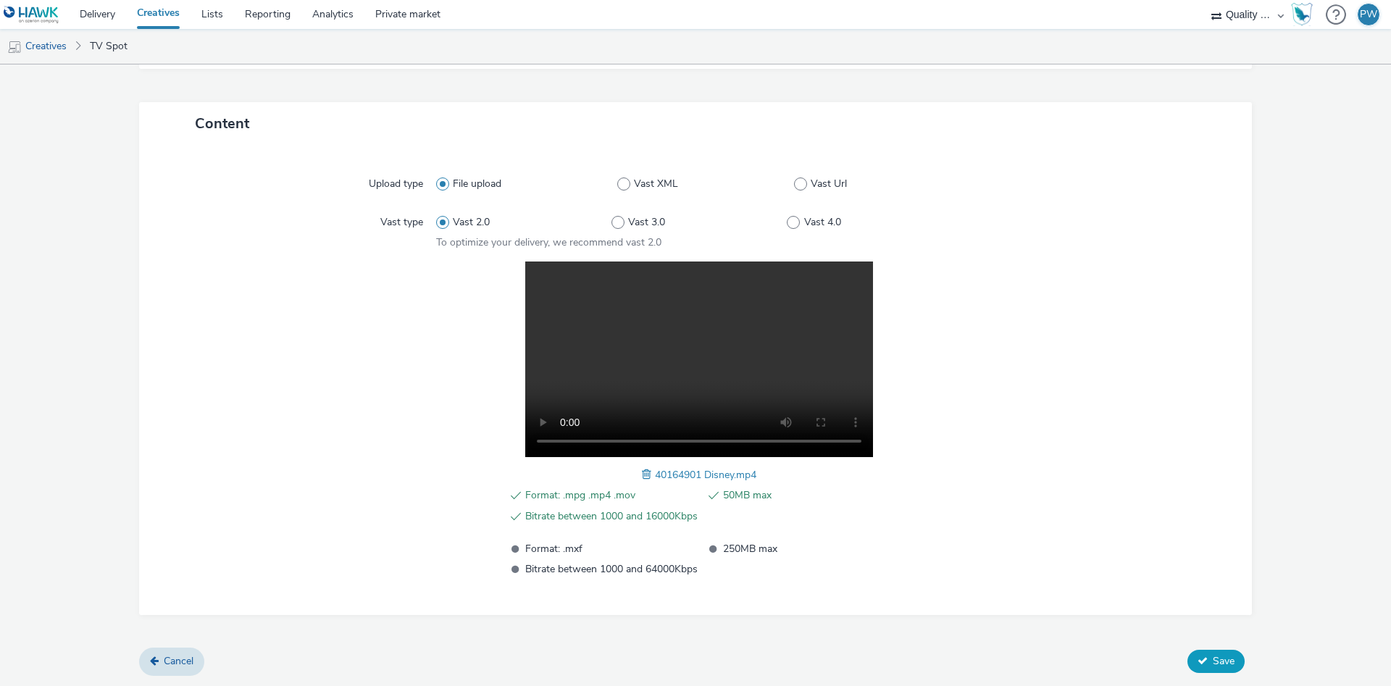
click at [1214, 659] on span "Save" at bounding box center [1224, 661] width 22 height 14
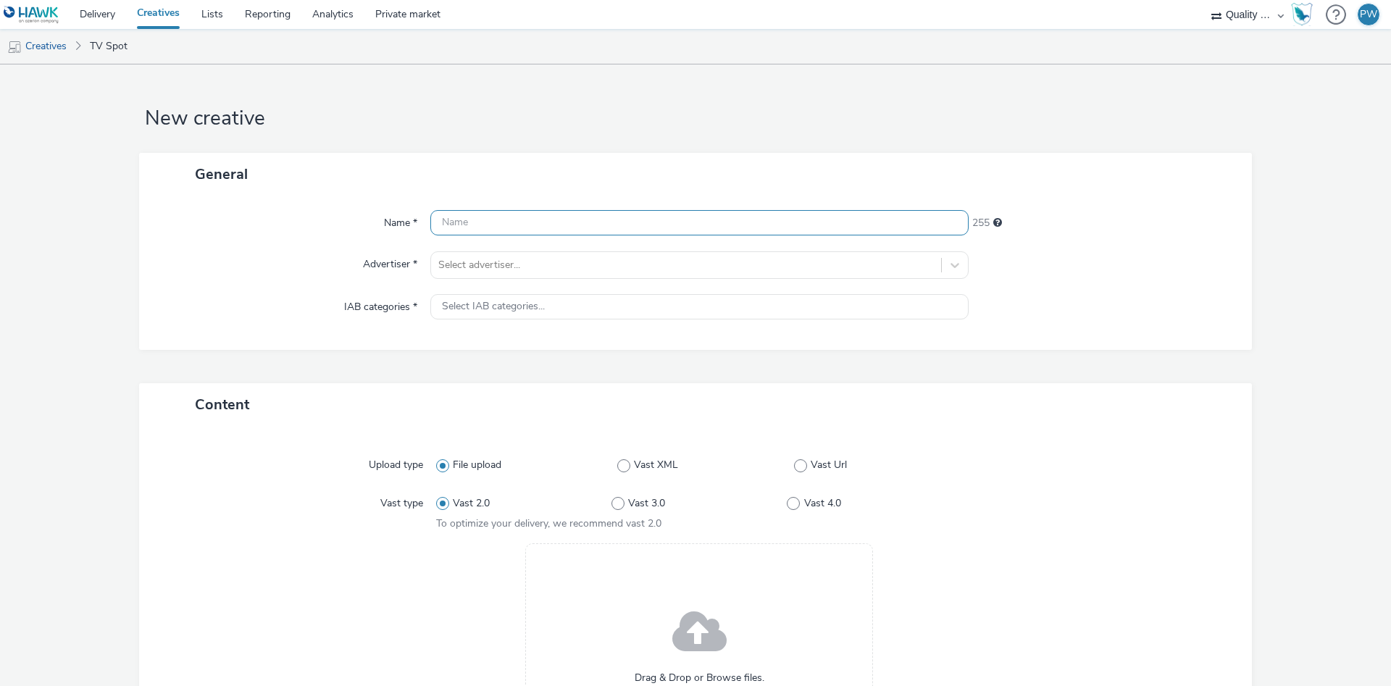
click at [493, 220] on input "text" at bounding box center [699, 222] width 538 height 25
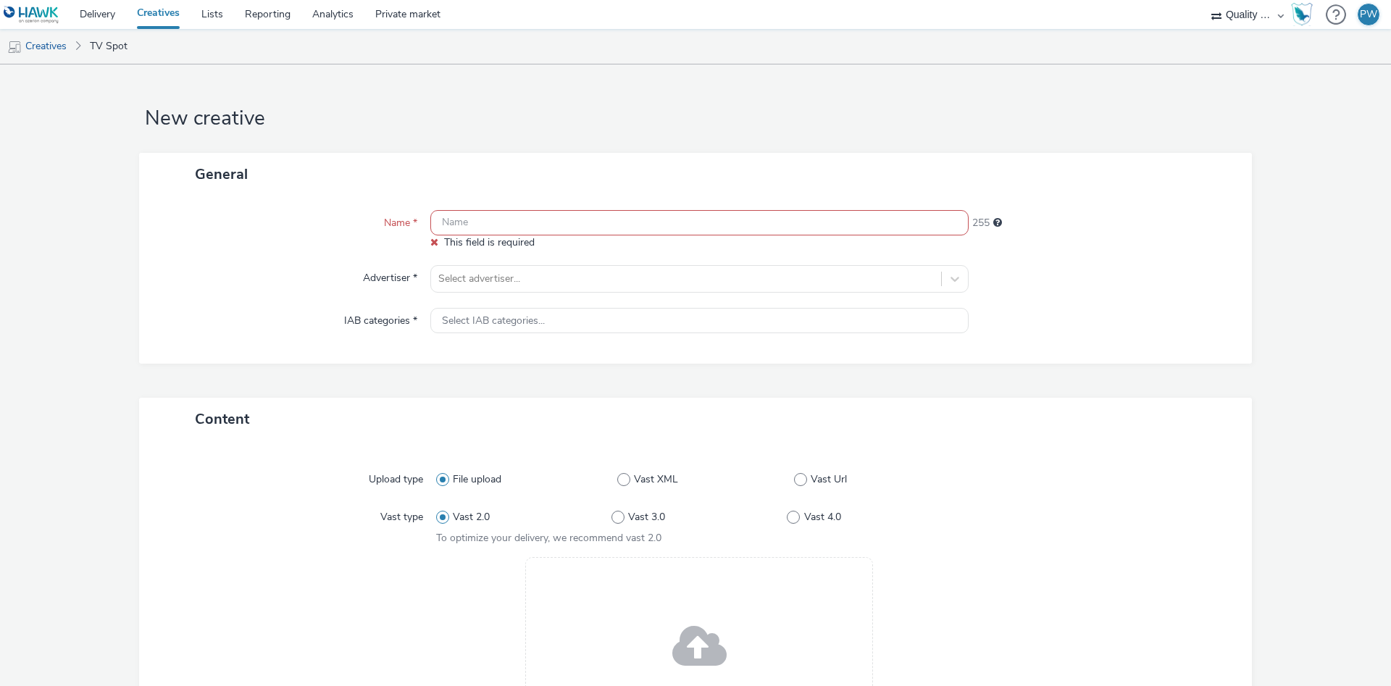
click at [517, 214] on input "text" at bounding box center [699, 222] width 538 height 25
click at [522, 230] on input "text" at bounding box center [699, 222] width 538 height 25
paste input "40165366 Disney"
type input "40165366 Disney"
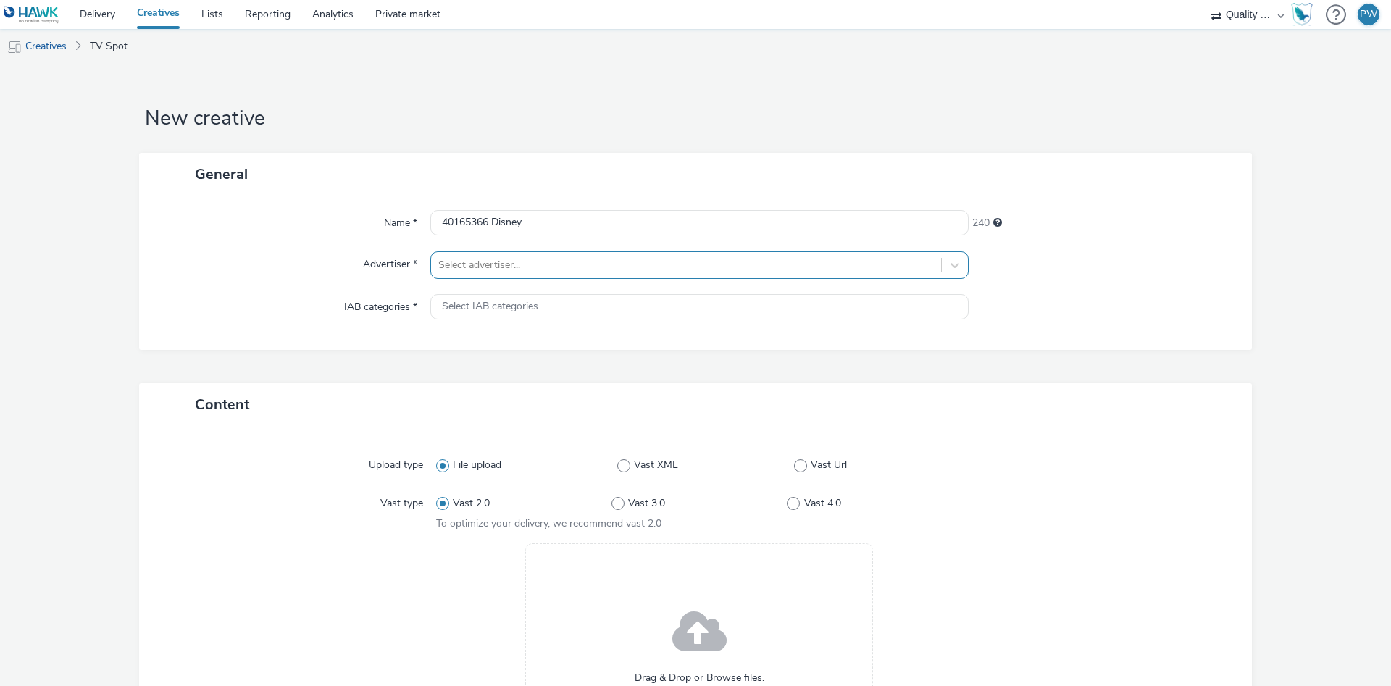
click at [510, 262] on div at bounding box center [686, 264] width 496 height 17
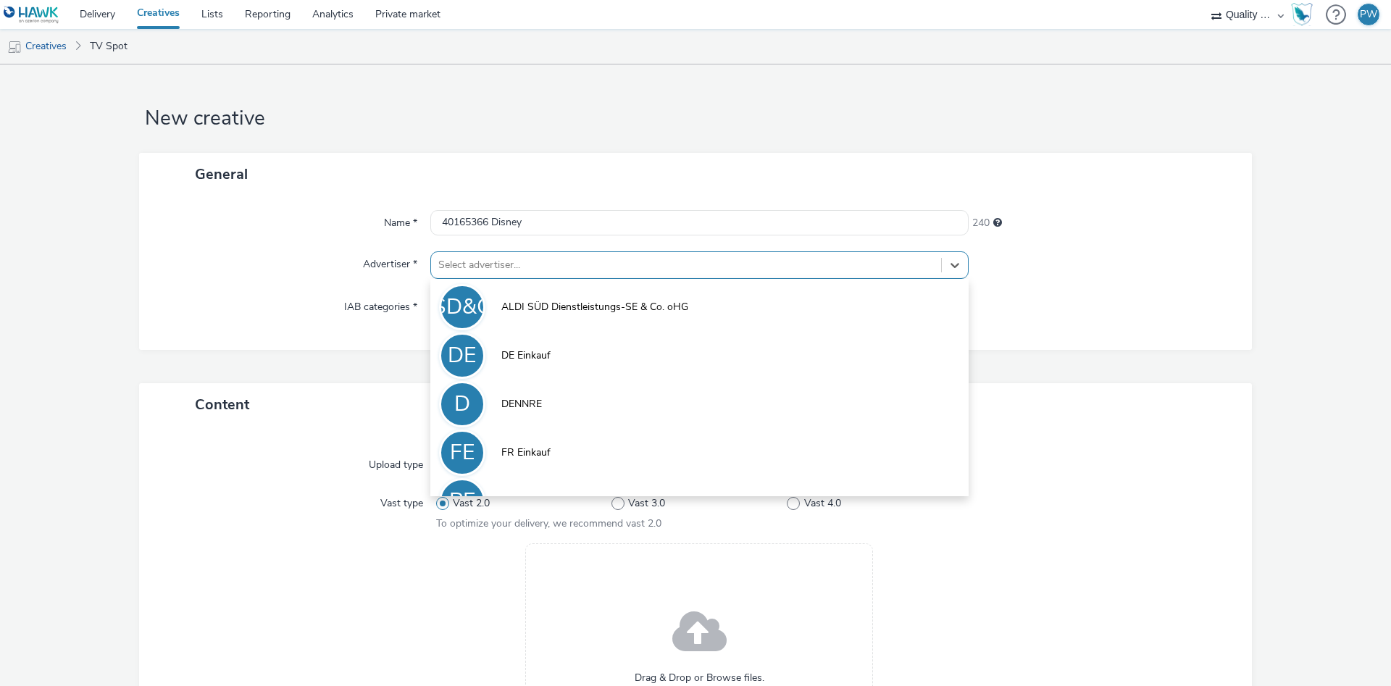
scroll to position [80, 0]
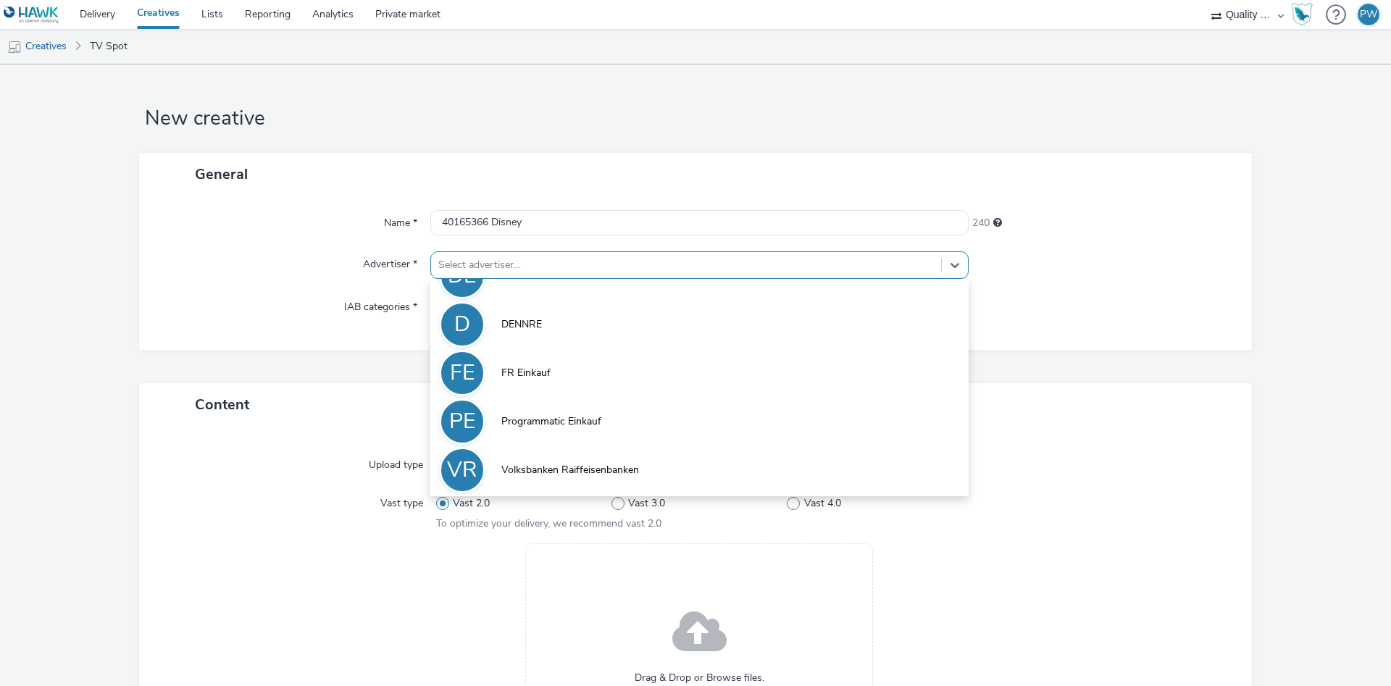
click at [561, 459] on li "VR Volksbanken Raiffeisenbanken" at bounding box center [699, 469] width 538 height 49
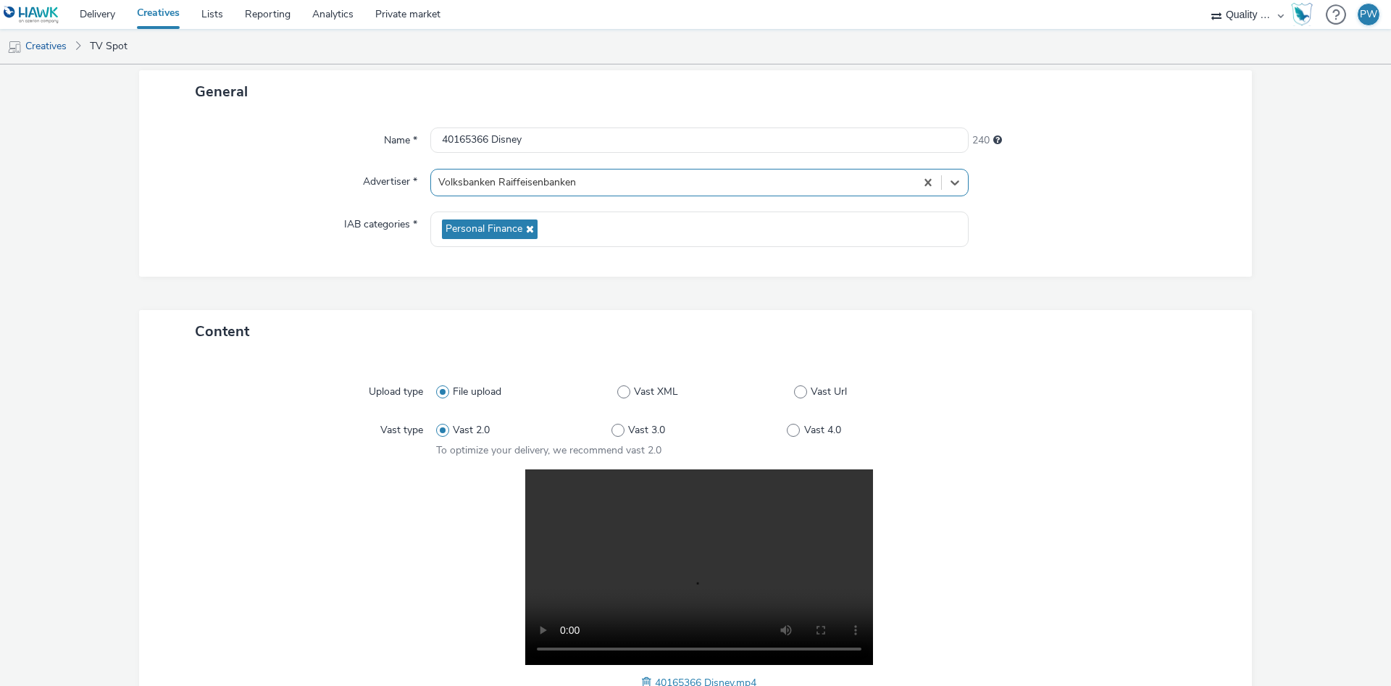
scroll to position [291, 0]
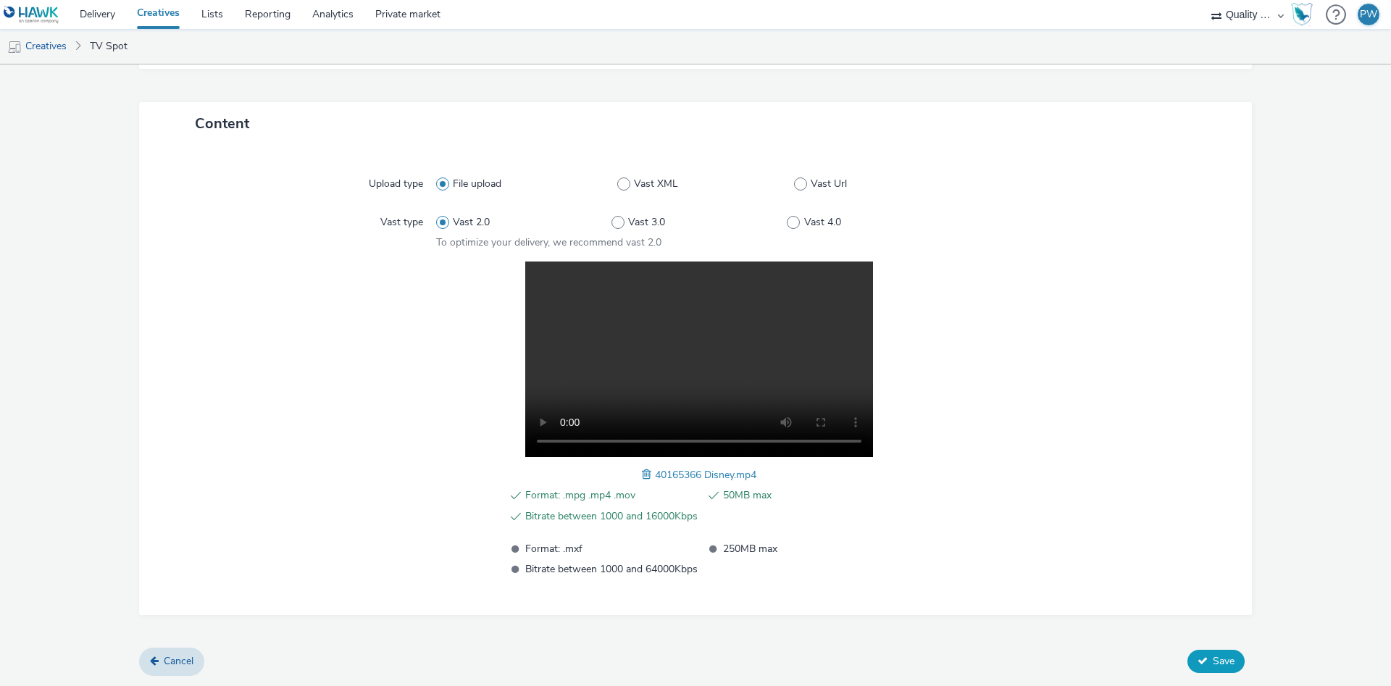
click at [1204, 650] on div "Cancel Save" at bounding box center [695, 661] width 1113 height 26
click at [1223, 656] on span "Save" at bounding box center [1224, 661] width 22 height 14
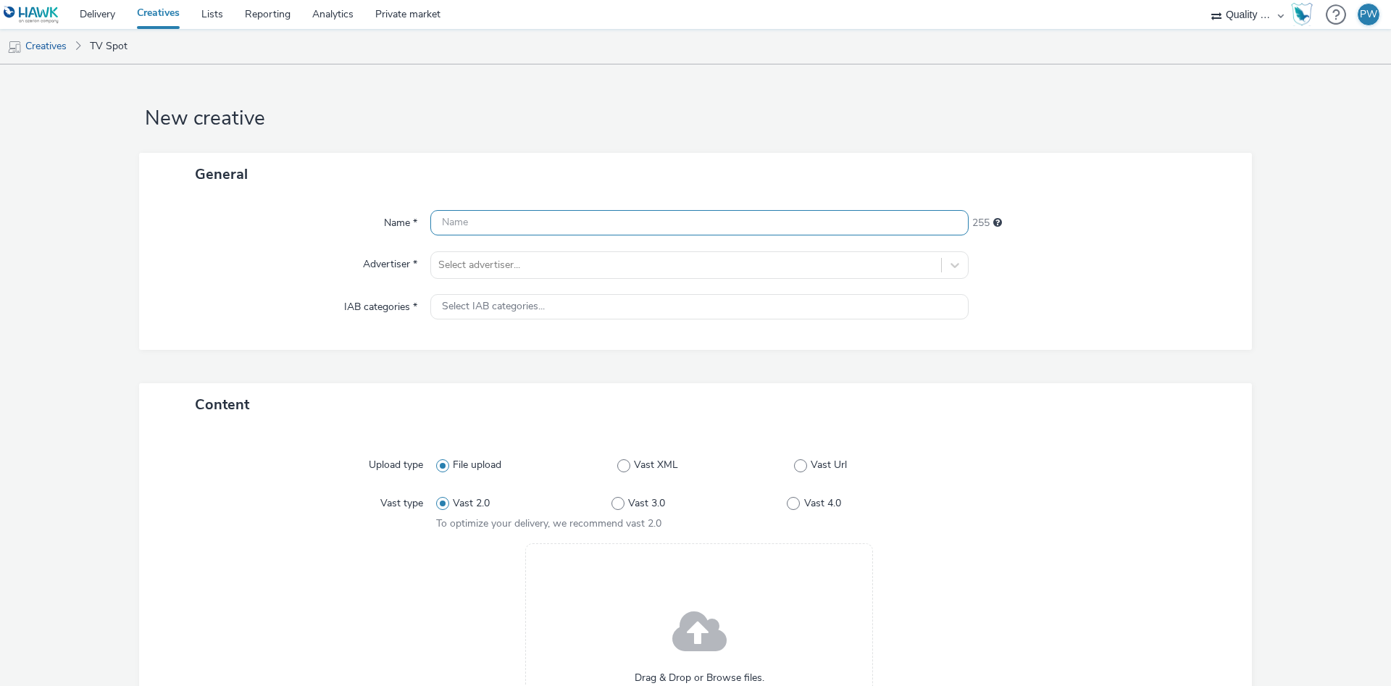
click at [509, 227] on input "text" at bounding box center [699, 222] width 538 height 25
paste input "41061011 Disney"
type input "41061011 Disney"
click at [519, 269] on div at bounding box center [686, 264] width 496 height 17
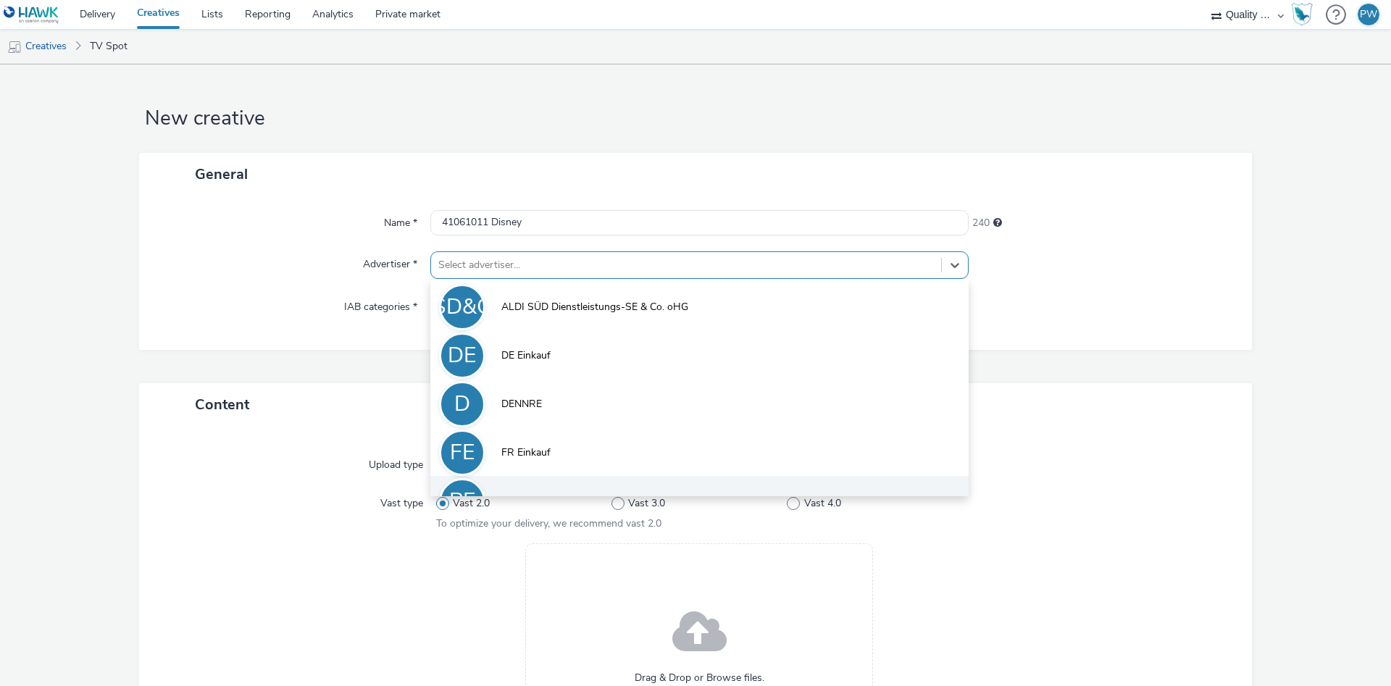
scroll to position [80, 0]
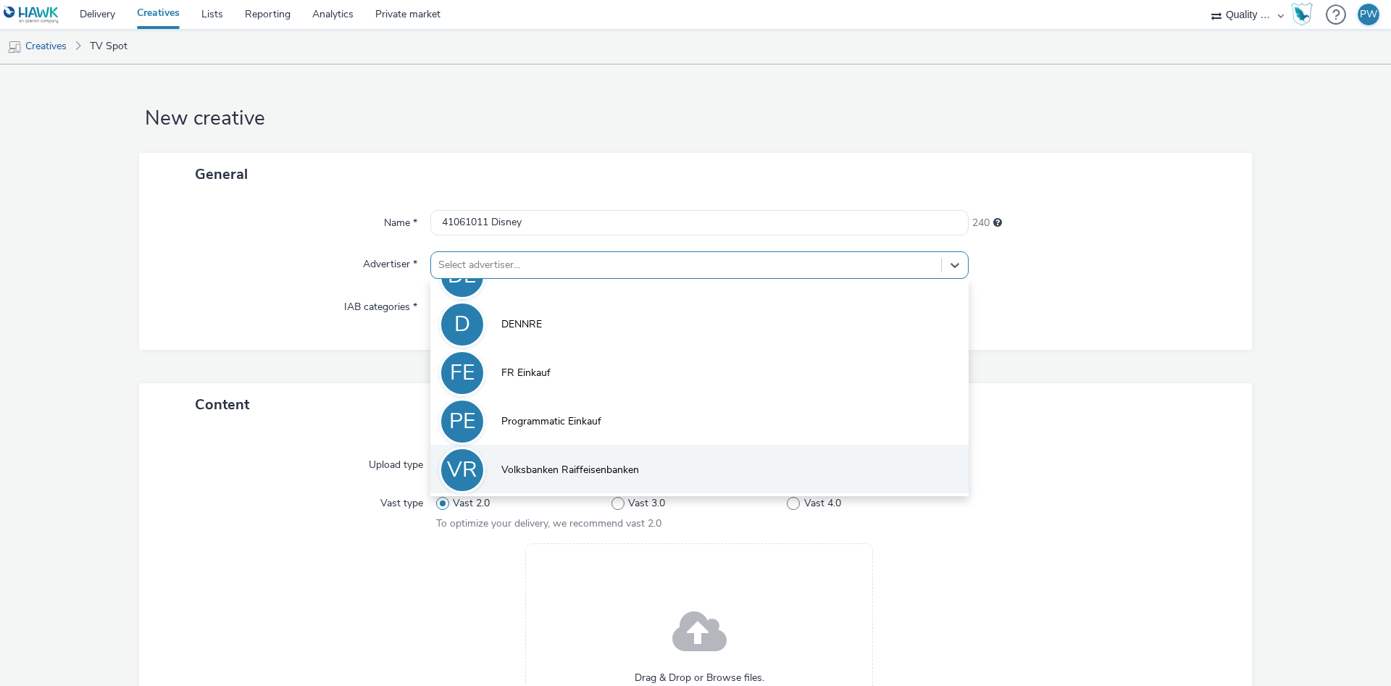
click at [643, 459] on li "VR Volksbanken Raiffeisenbanken" at bounding box center [699, 469] width 538 height 49
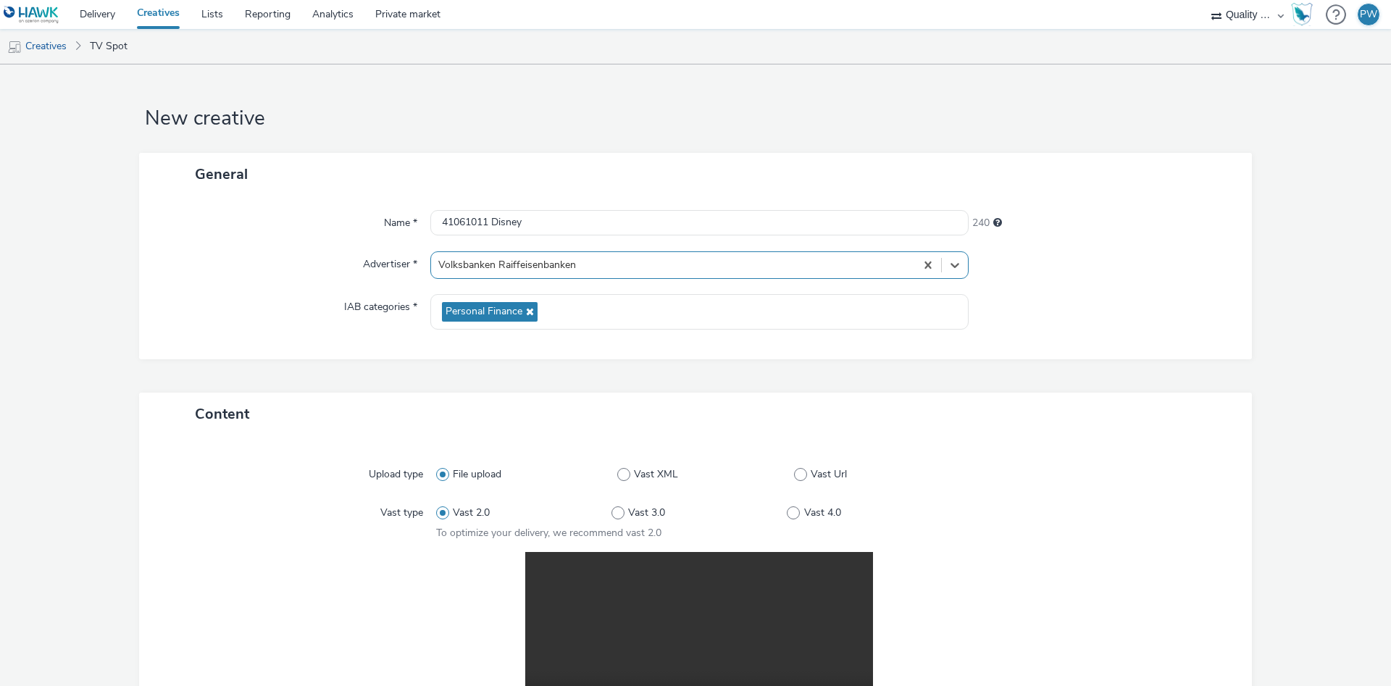
scroll to position [291, 0]
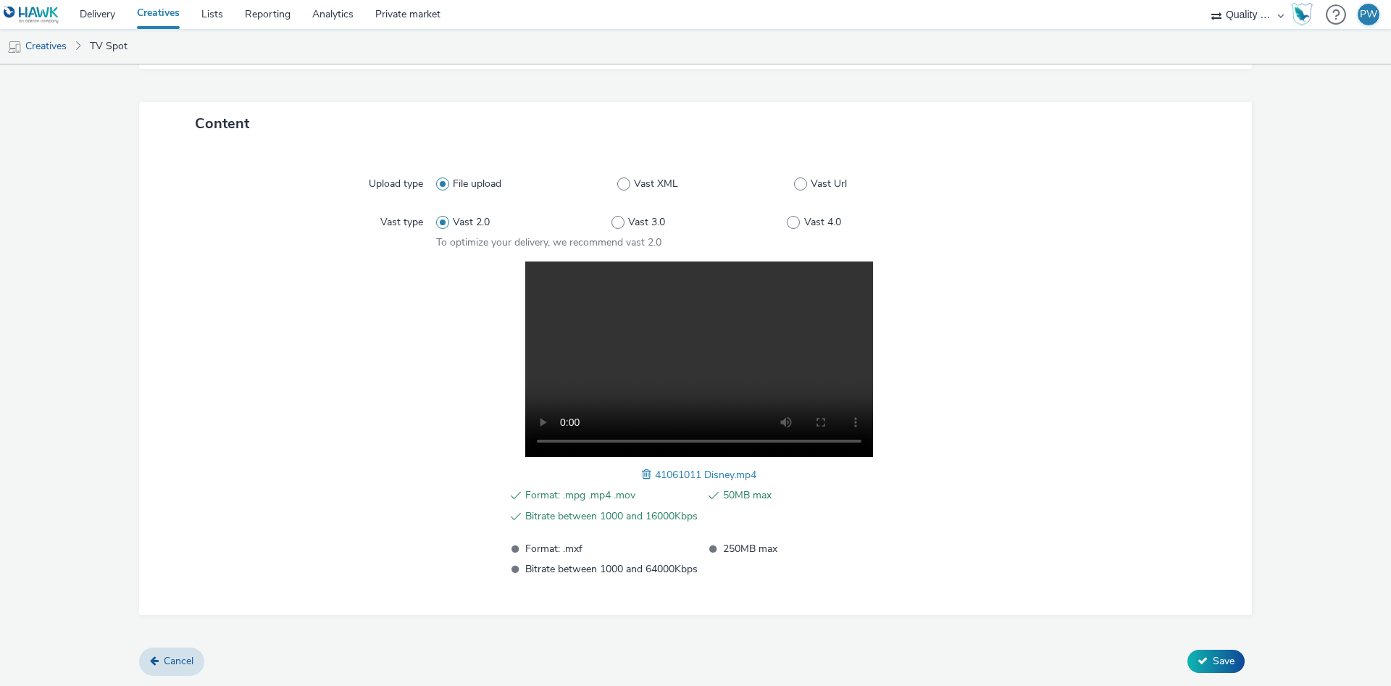
click at [1220, 648] on div "Content Upload type File upload Vast XML Vast Url Vast type Vast 2.0 Vast 3.0 V…" at bounding box center [695, 375] width 1113 height 546
click at [1219, 657] on span "Save" at bounding box center [1224, 661] width 22 height 14
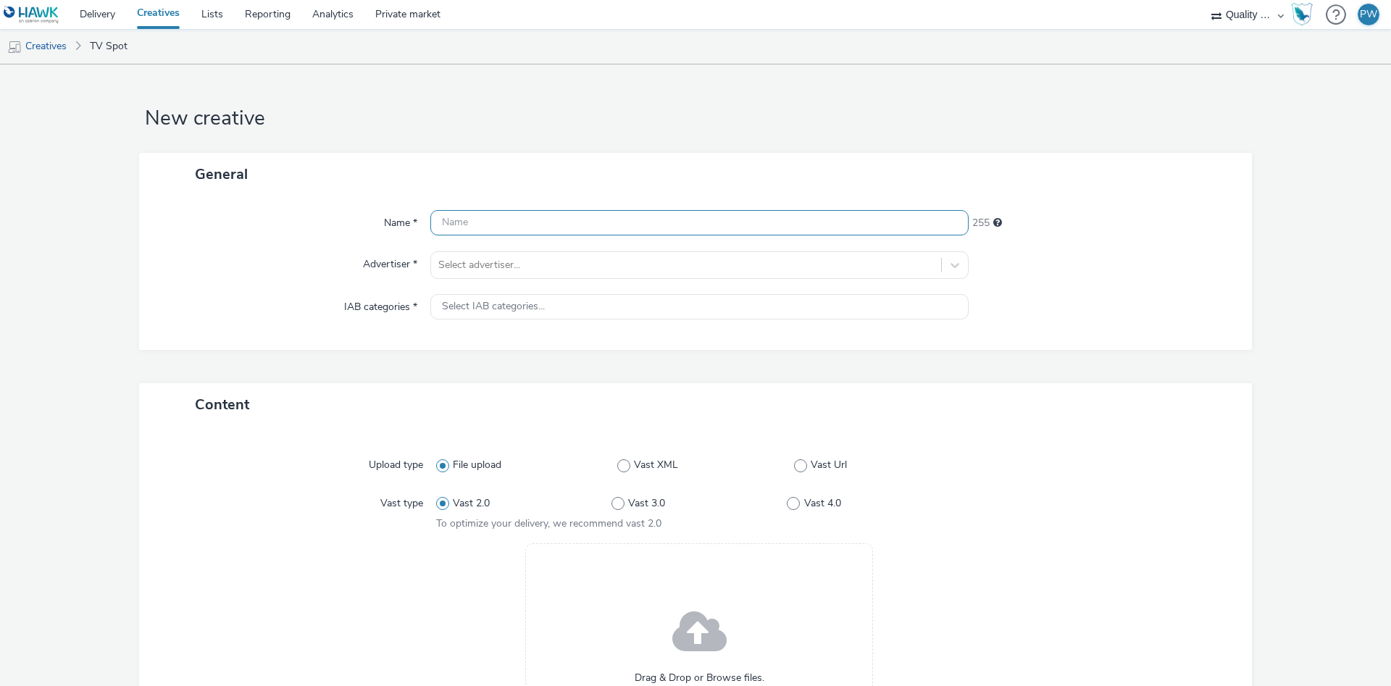
click at [475, 211] on input "text" at bounding box center [699, 222] width 538 height 25
paste input "41062215 Disney"
type input "41062215 Disney"
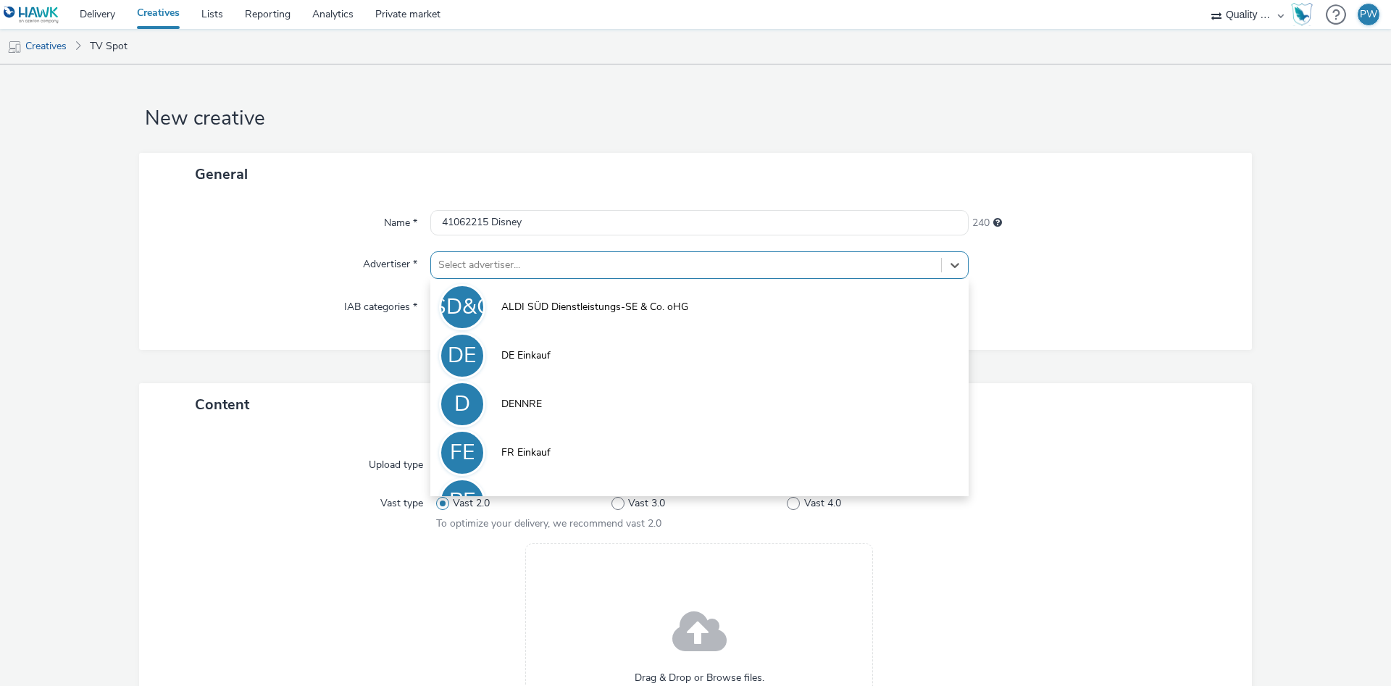
click at [488, 264] on div at bounding box center [686, 264] width 496 height 17
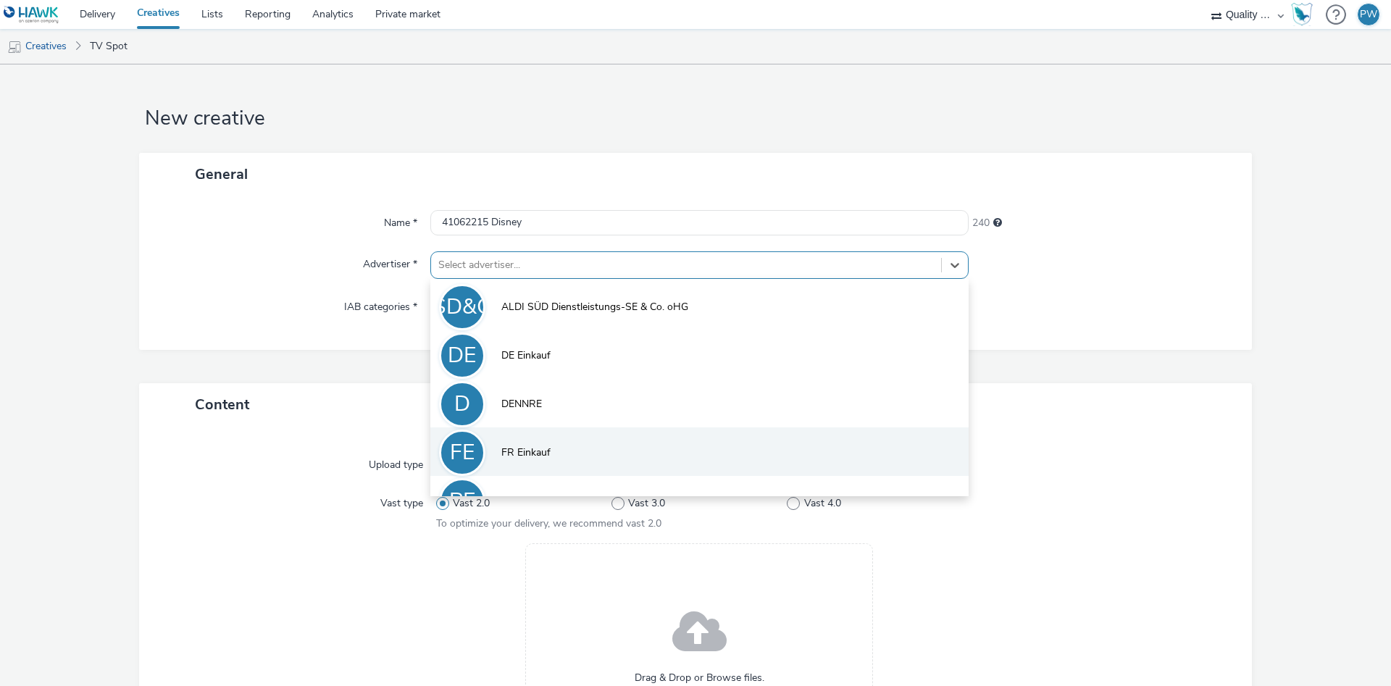
scroll to position [80, 0]
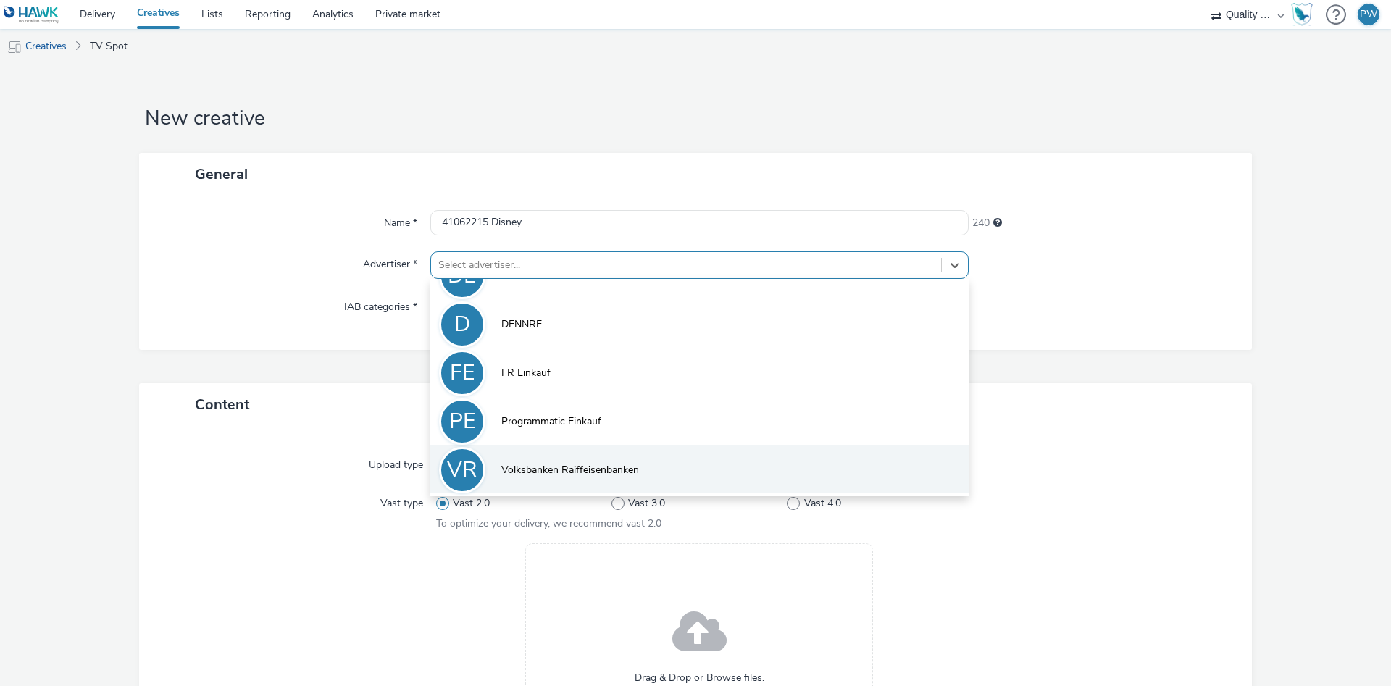
click at [585, 459] on li "VR Volksbanken Raiffeisenbanken" at bounding box center [699, 469] width 538 height 49
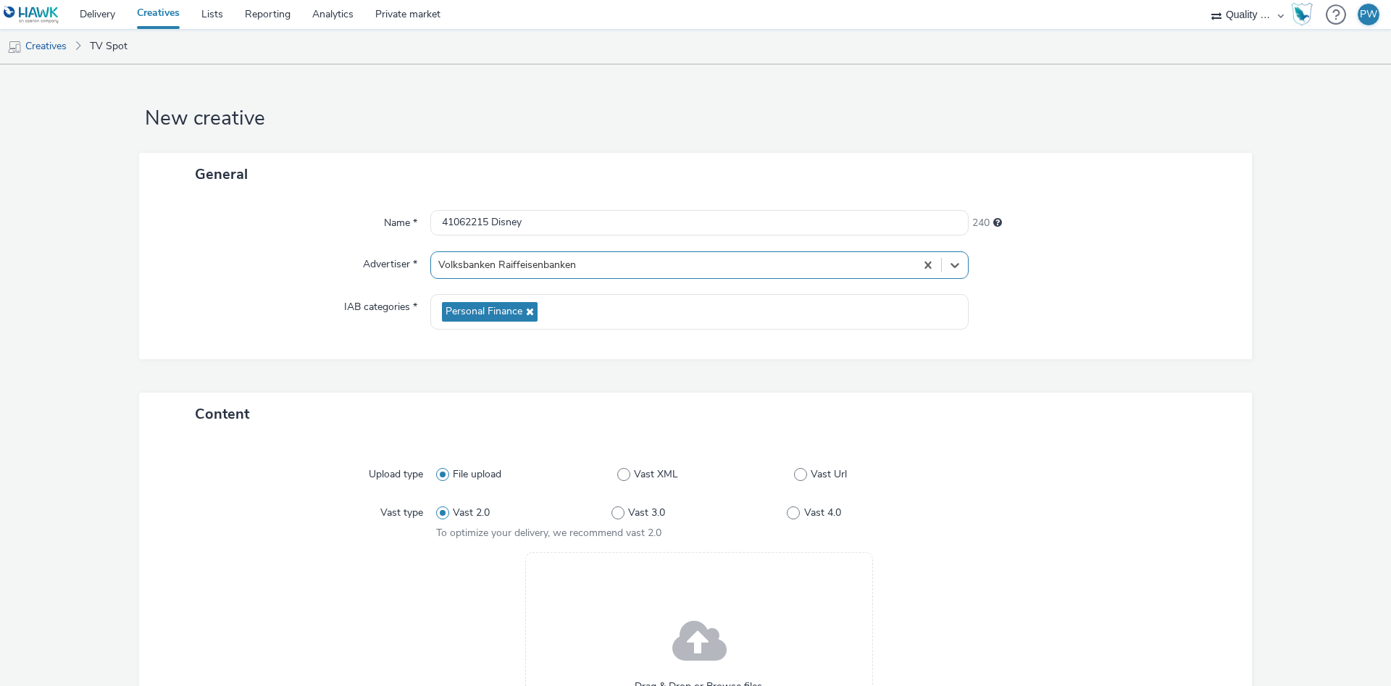
scroll to position [267, 0]
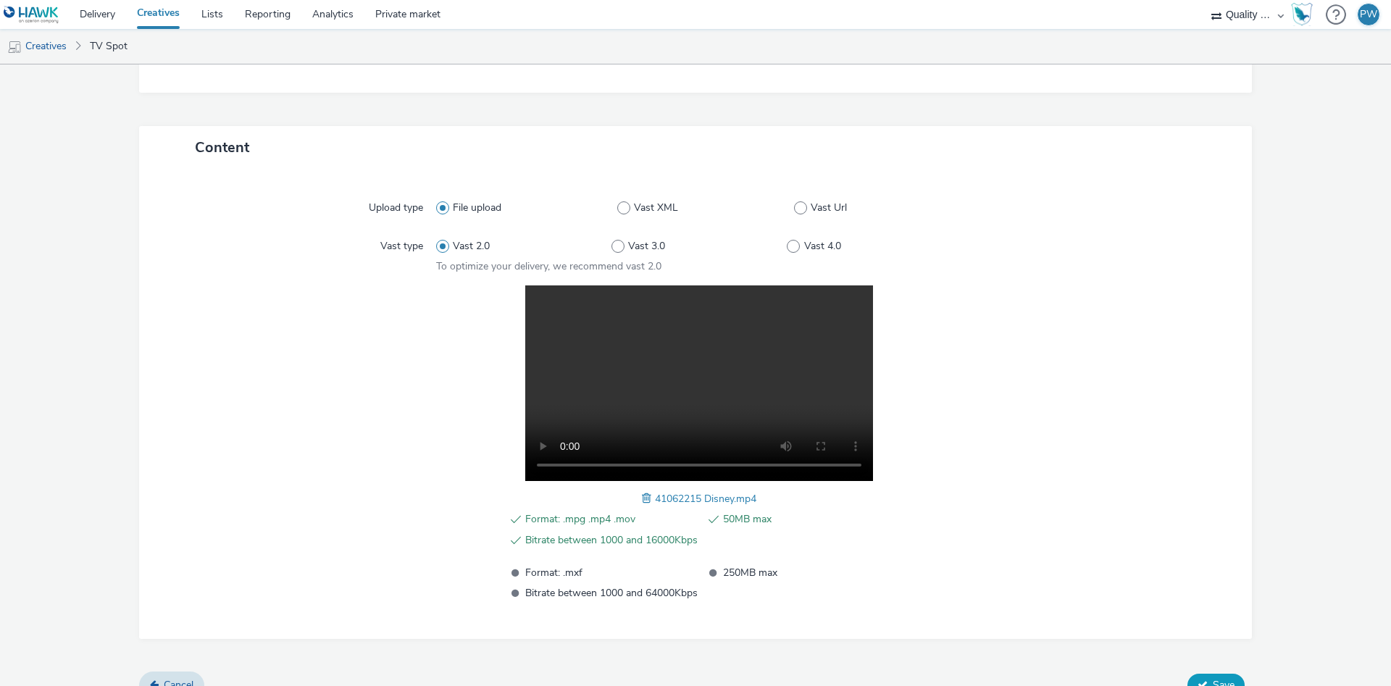
click at [1225, 681] on span "Save" at bounding box center [1224, 685] width 22 height 14
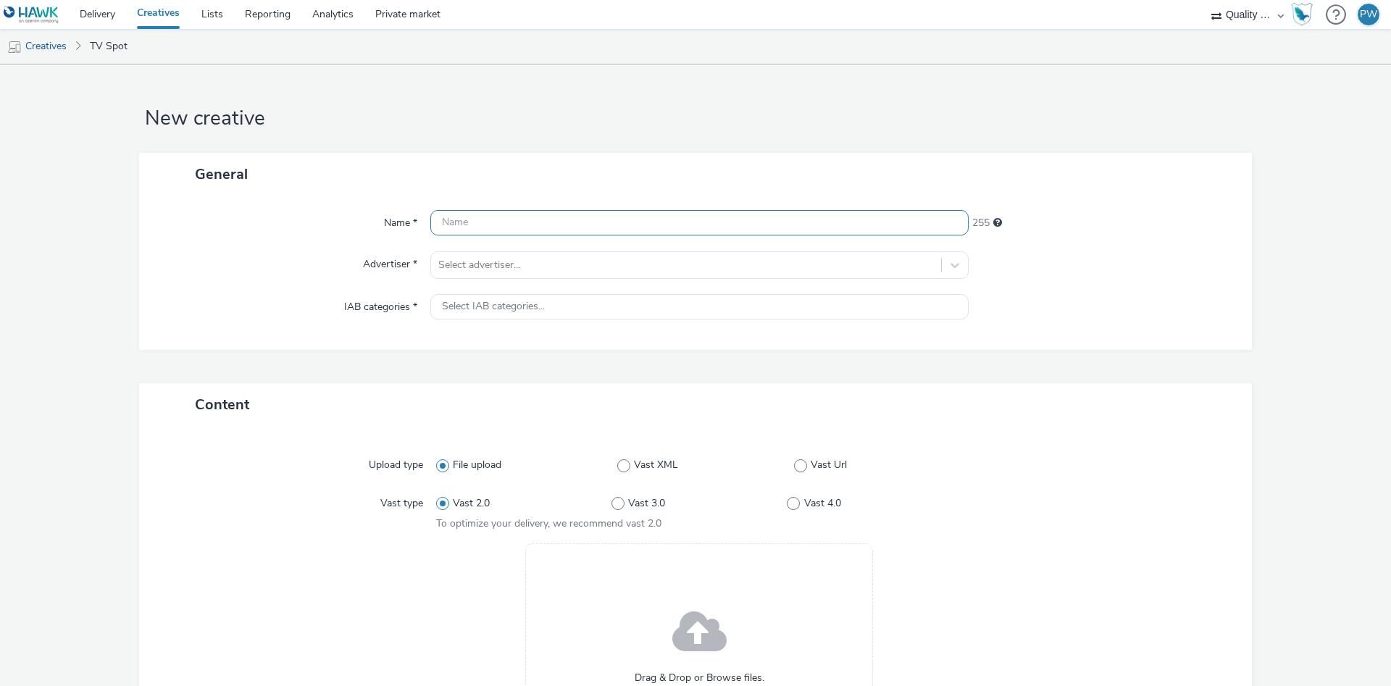
click at [477, 221] on input "text" at bounding box center [699, 222] width 538 height 25
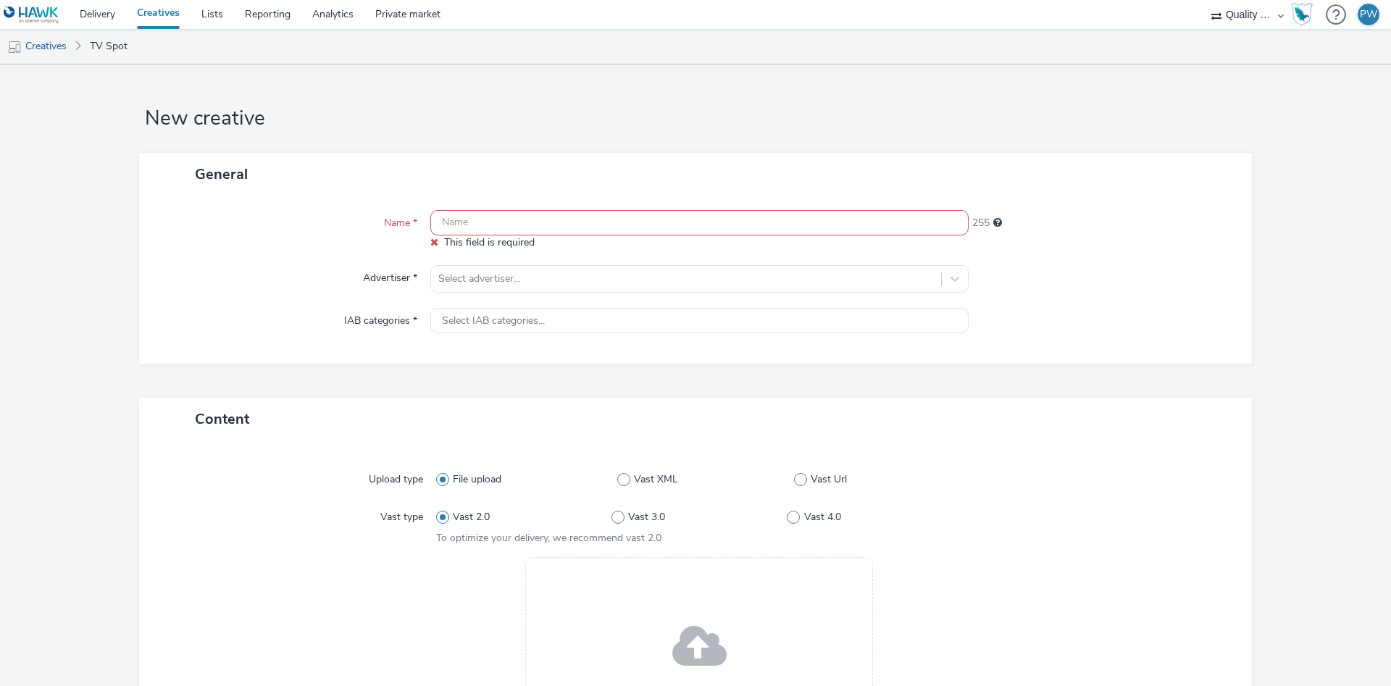
click at [506, 225] on input "text" at bounding box center [699, 222] width 538 height 25
paste input "40164618 Disney"
type input "40164618 Disney"
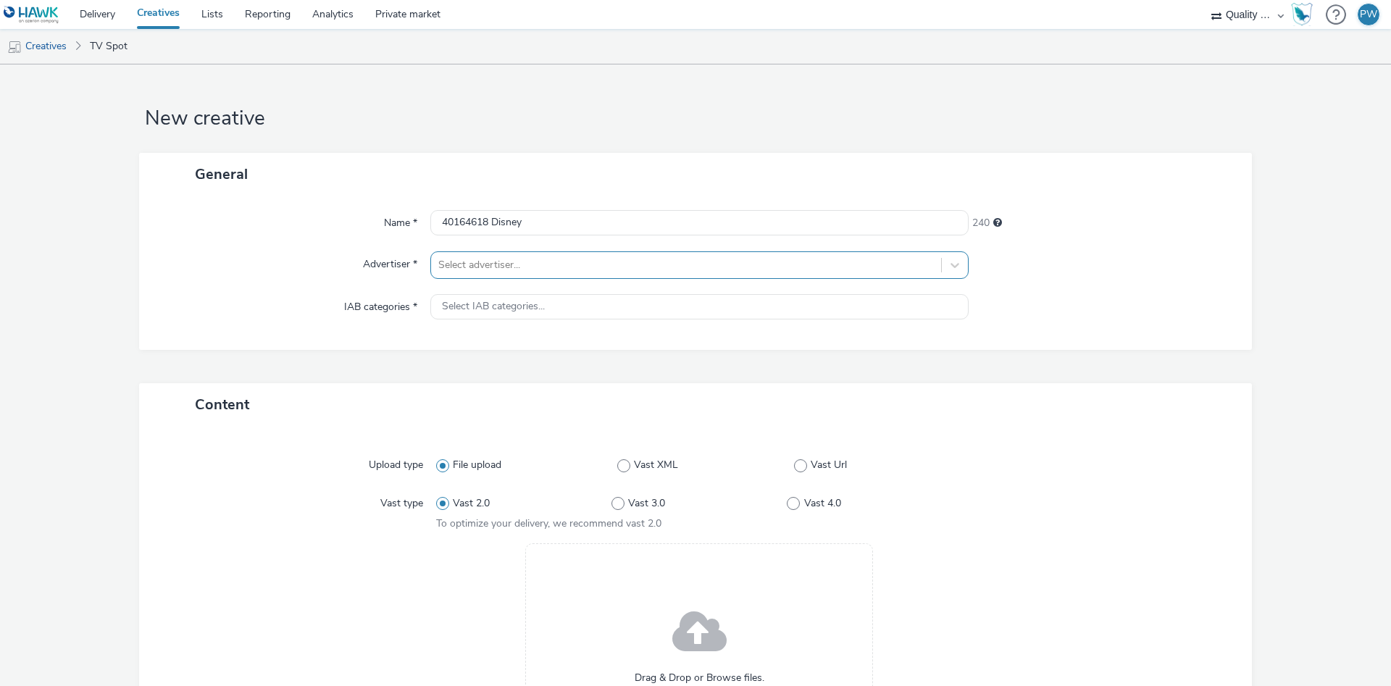
click at [506, 268] on div at bounding box center [686, 264] width 496 height 17
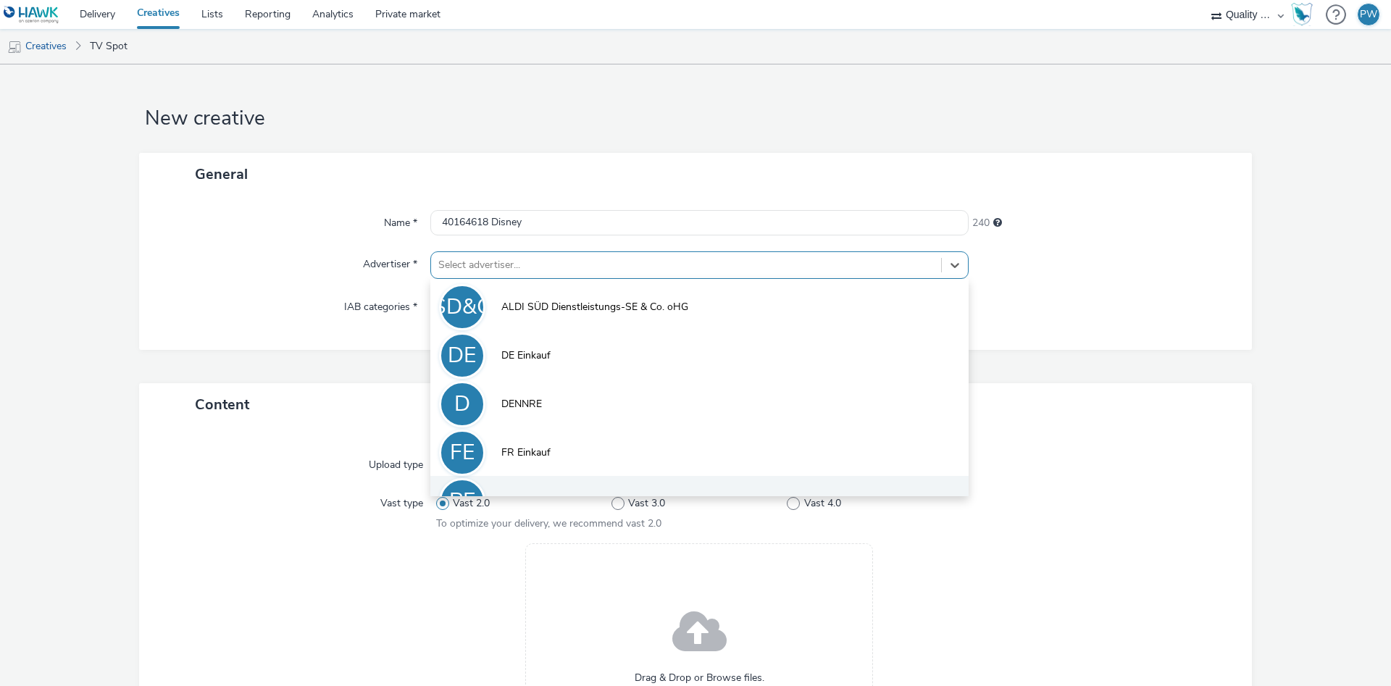
scroll to position [80, 0]
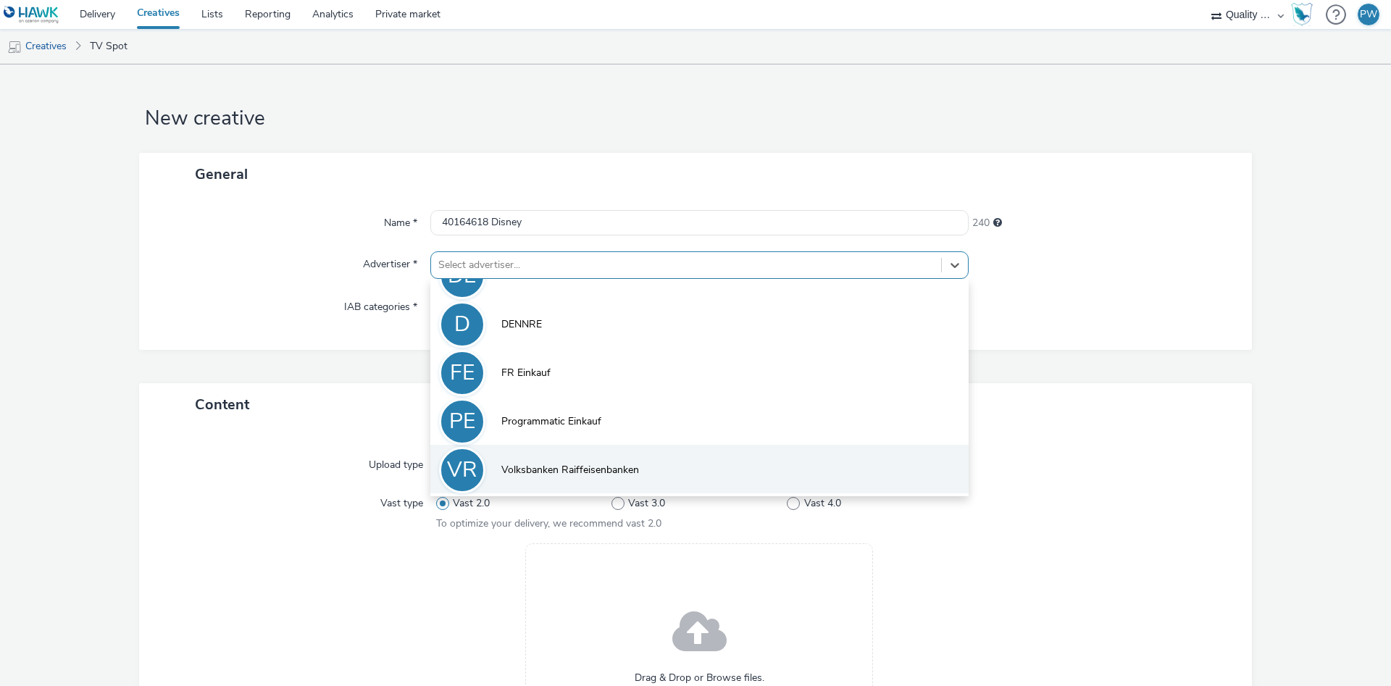
click at [572, 459] on li "VR Volksbanken Raiffeisenbanken" at bounding box center [699, 469] width 538 height 49
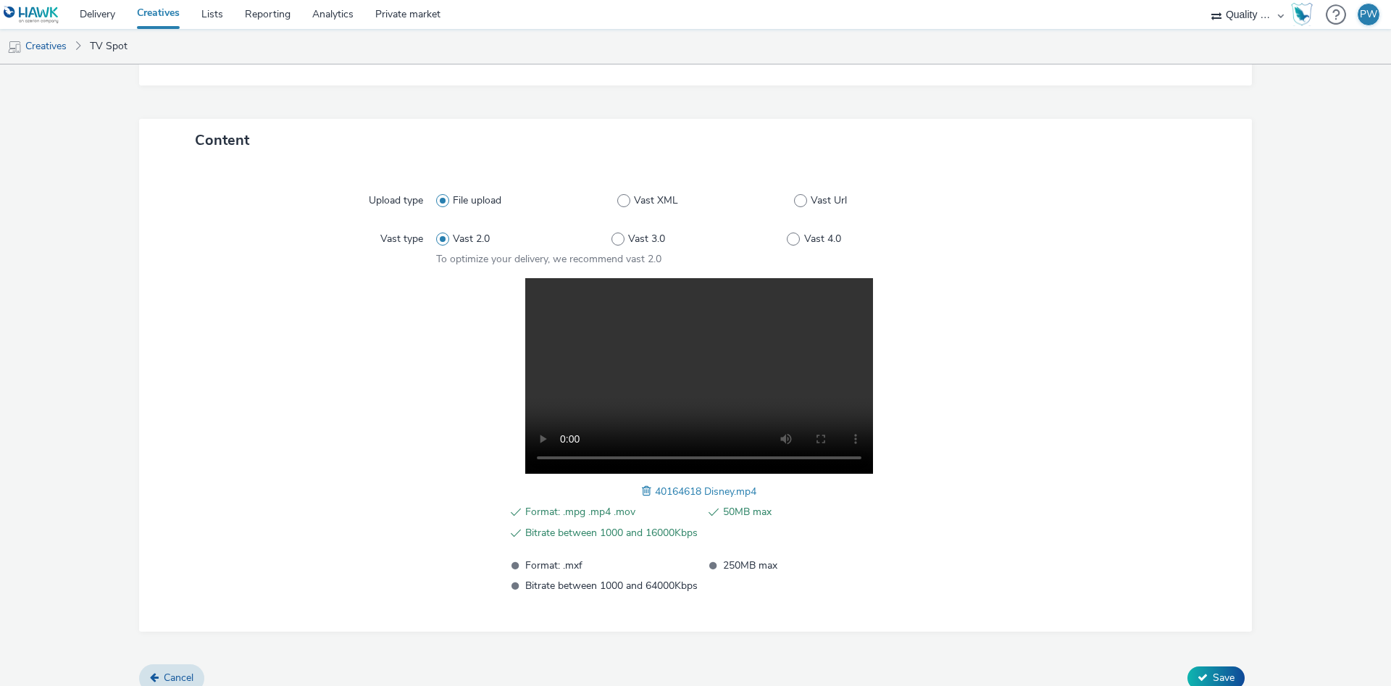
scroll to position [291, 0]
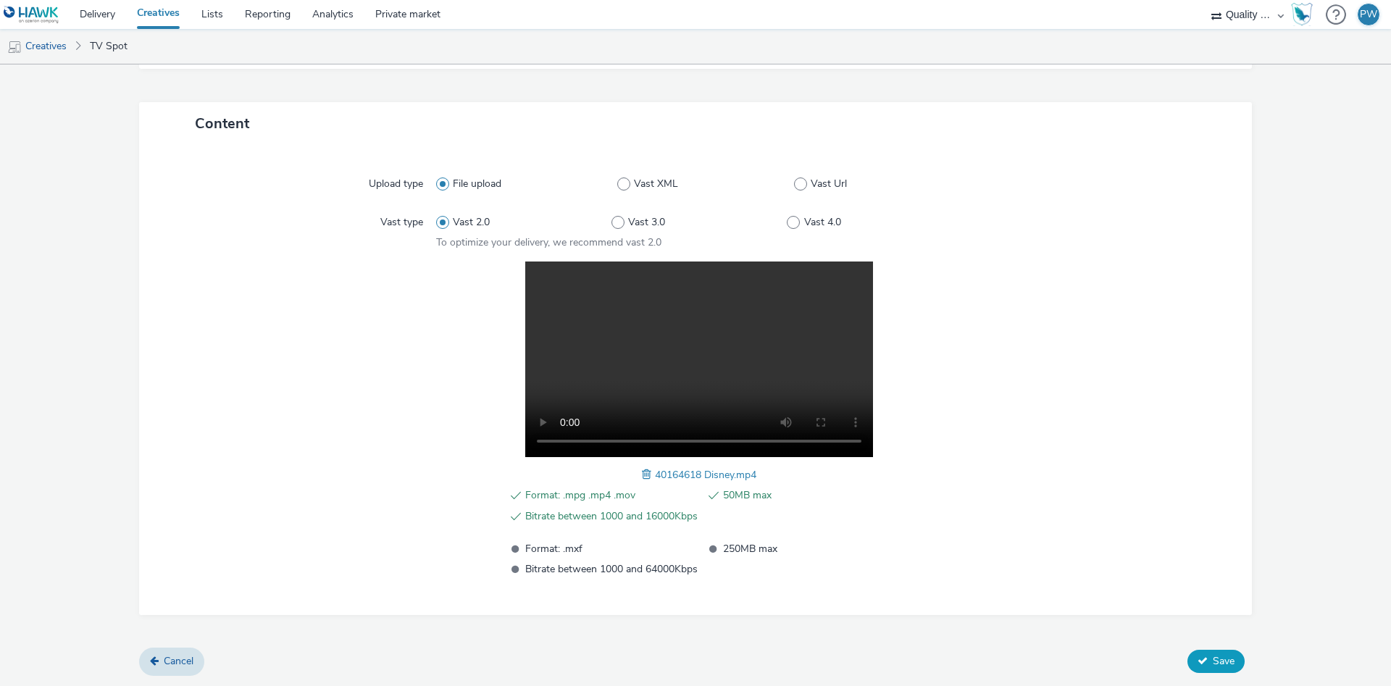
click at [1232, 657] on span "Save" at bounding box center [1224, 661] width 22 height 14
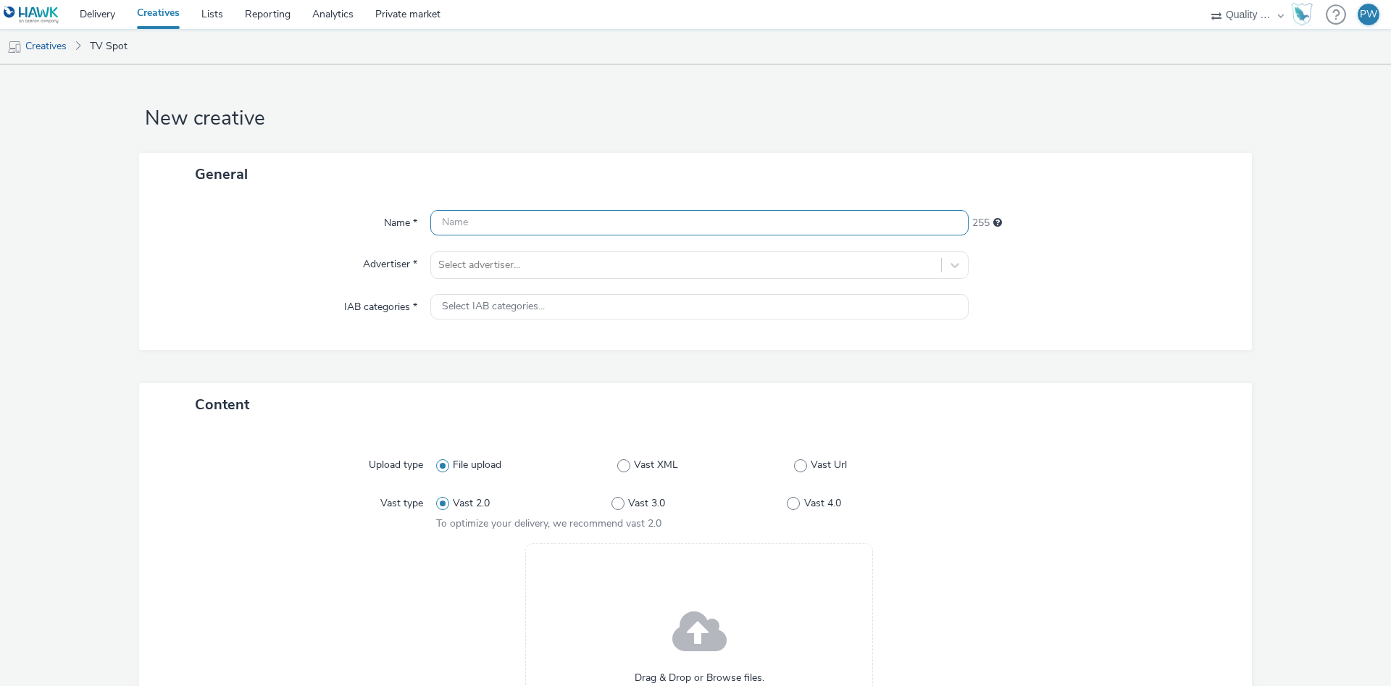
click at [569, 233] on input "text" at bounding box center [699, 222] width 538 height 25
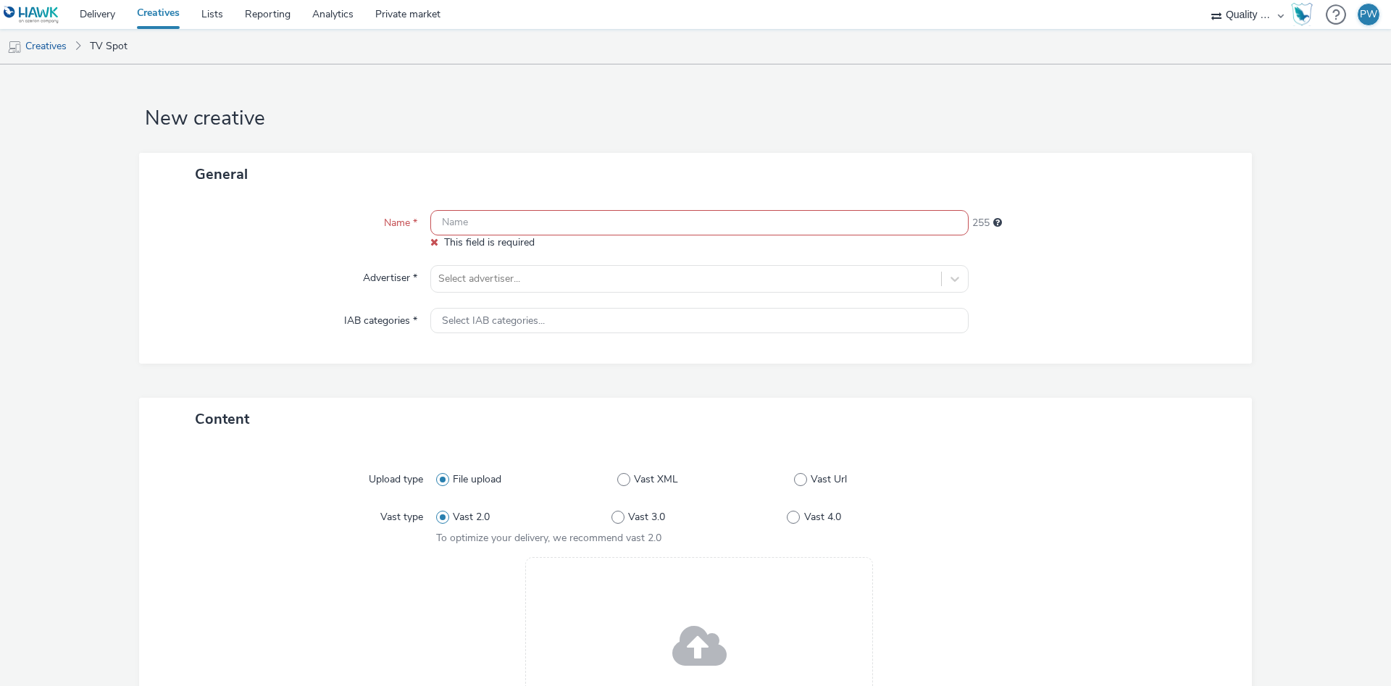
click at [477, 209] on div "Name * This field is required 255 Advertiser * Select advertiser... IAB categor…" at bounding box center [695, 280] width 1113 height 168
click at [476, 218] on input "text" at bounding box center [699, 222] width 538 height 25
paste input "41660124 Disney"
type input "41660124 Disney"
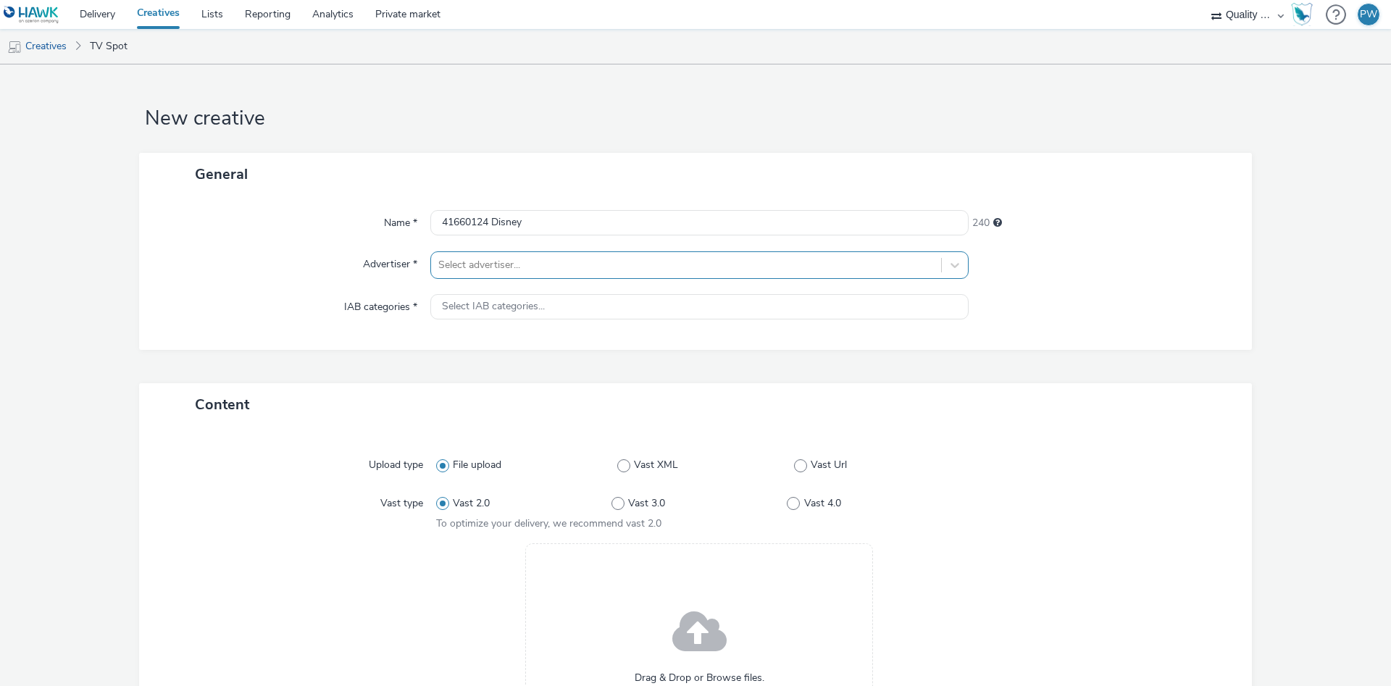
click at [492, 273] on div at bounding box center [686, 264] width 496 height 17
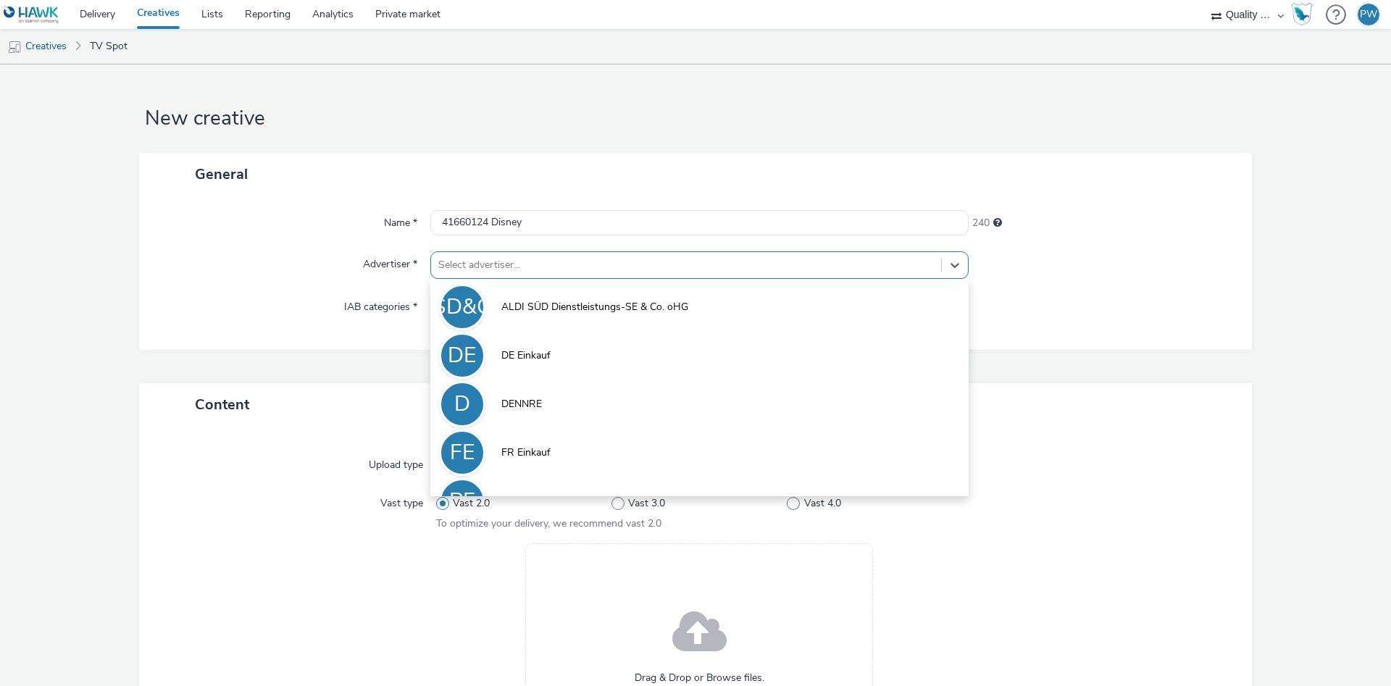
scroll to position [80, 0]
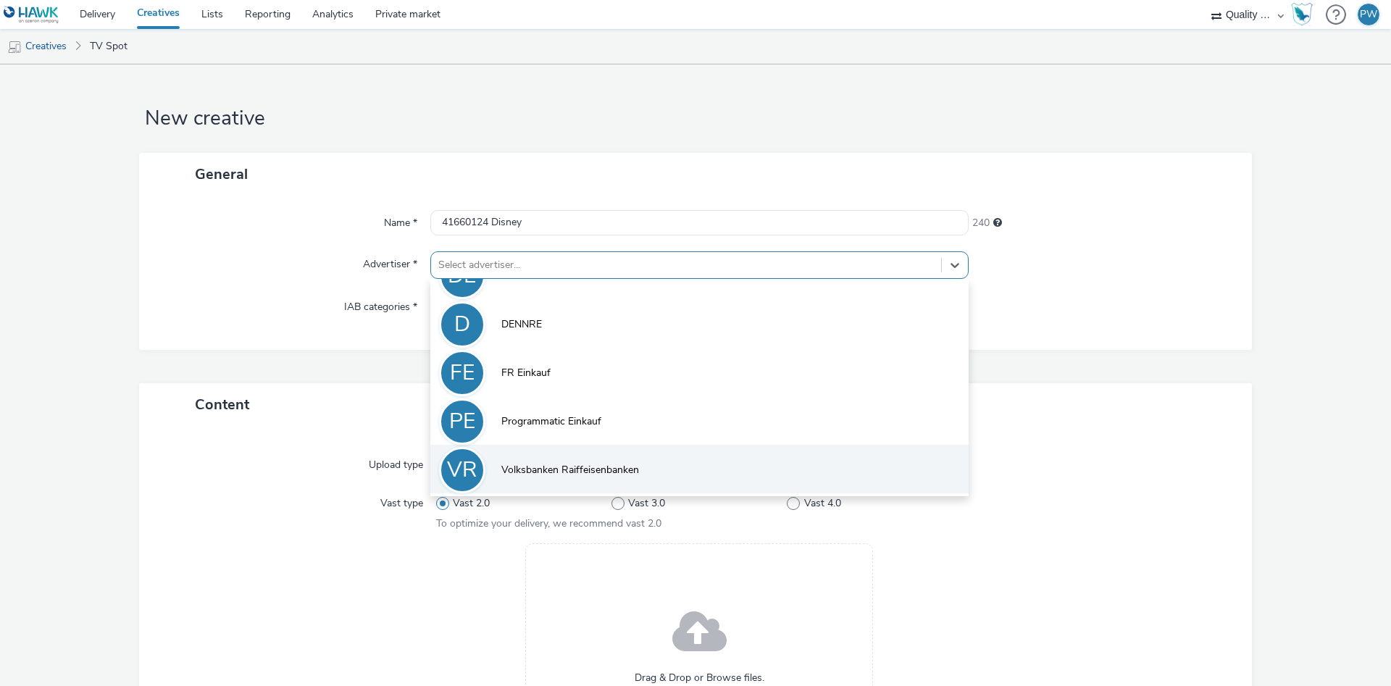
click at [606, 467] on span "Volksbanken Raiffeisenbanken" at bounding box center [570, 470] width 138 height 14
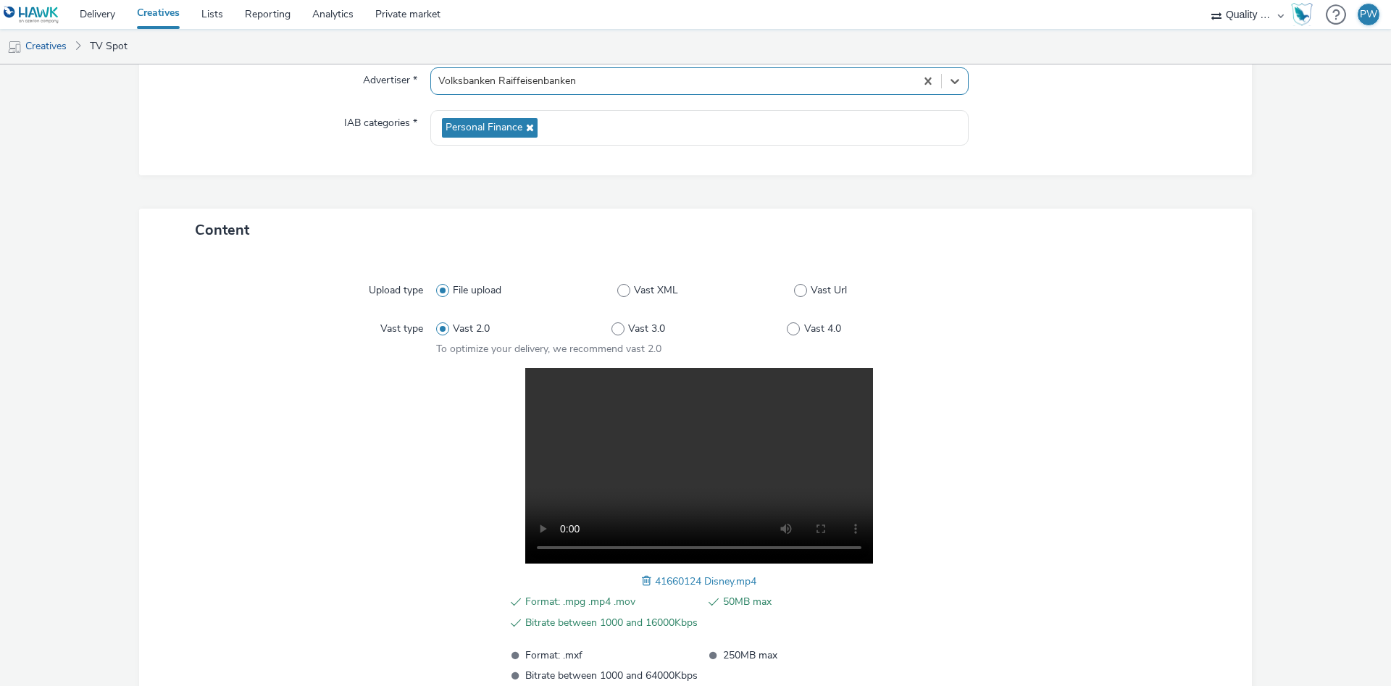
scroll to position [291, 0]
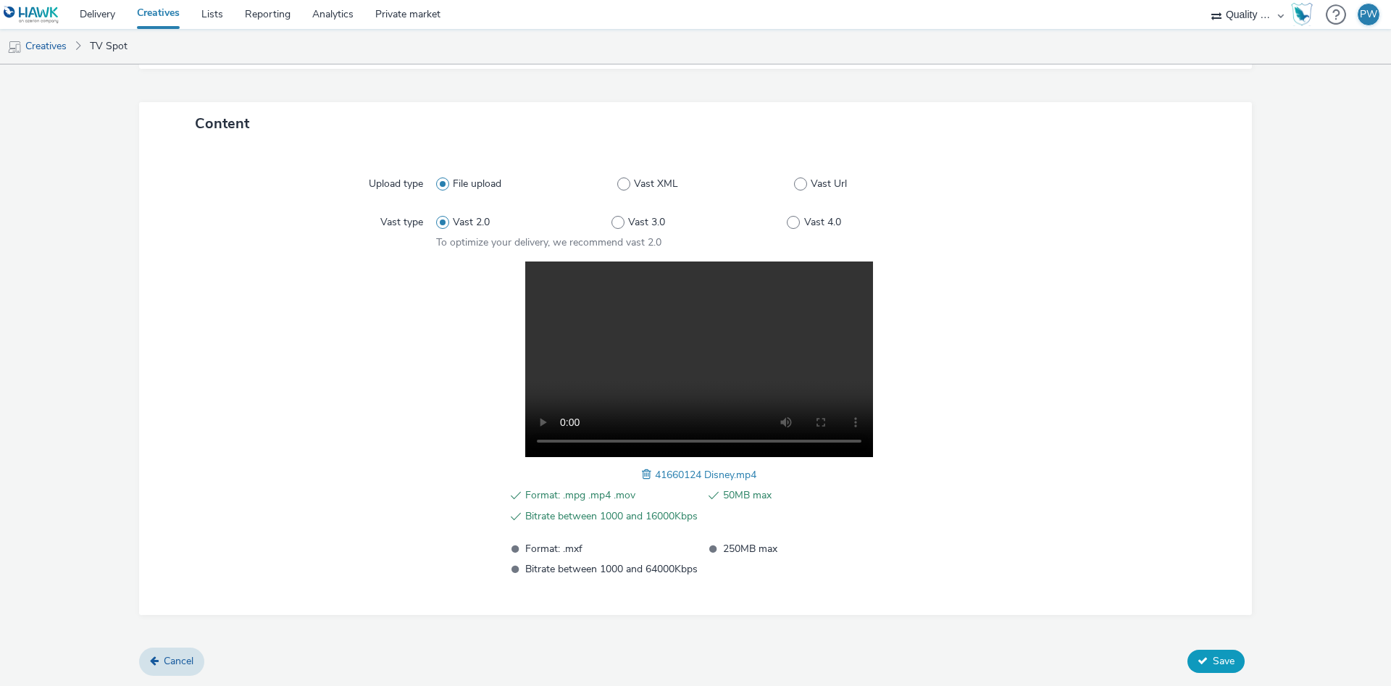
click at [1237, 666] on button "Save" at bounding box center [1215, 661] width 57 height 23
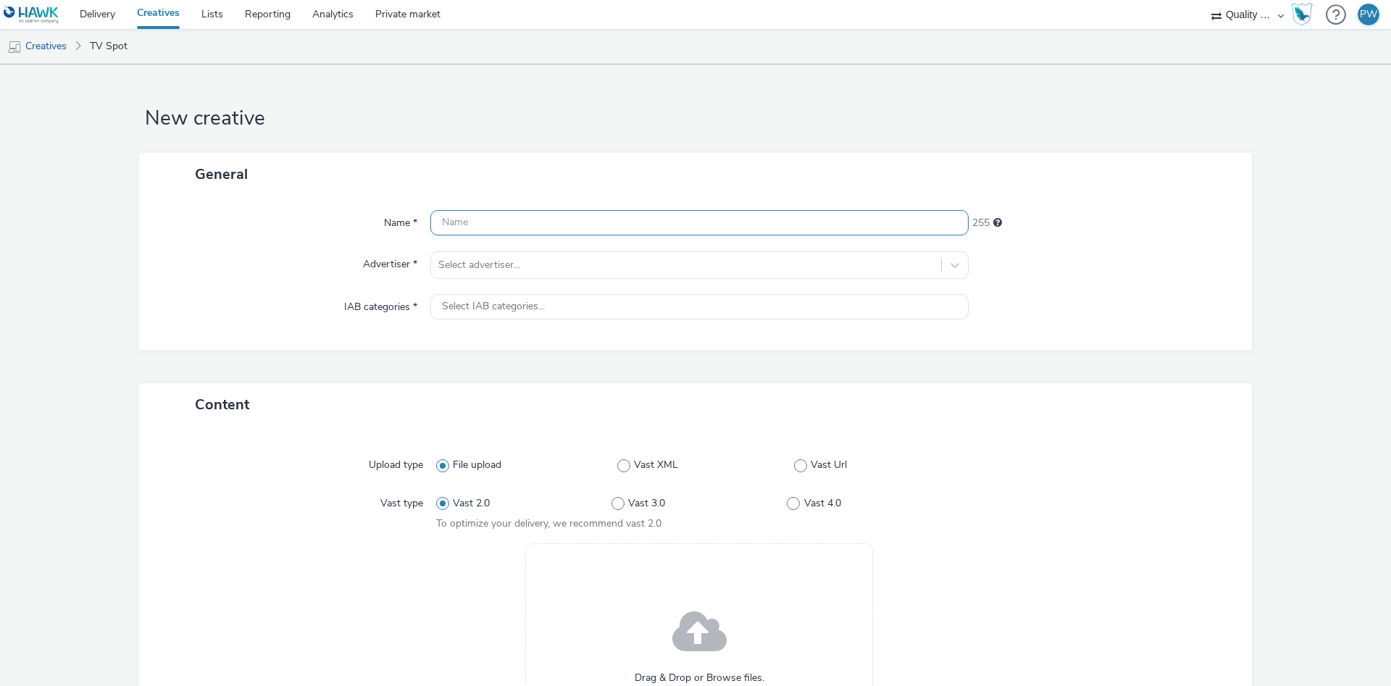
click at [483, 220] on input "text" at bounding box center [699, 222] width 538 height 25
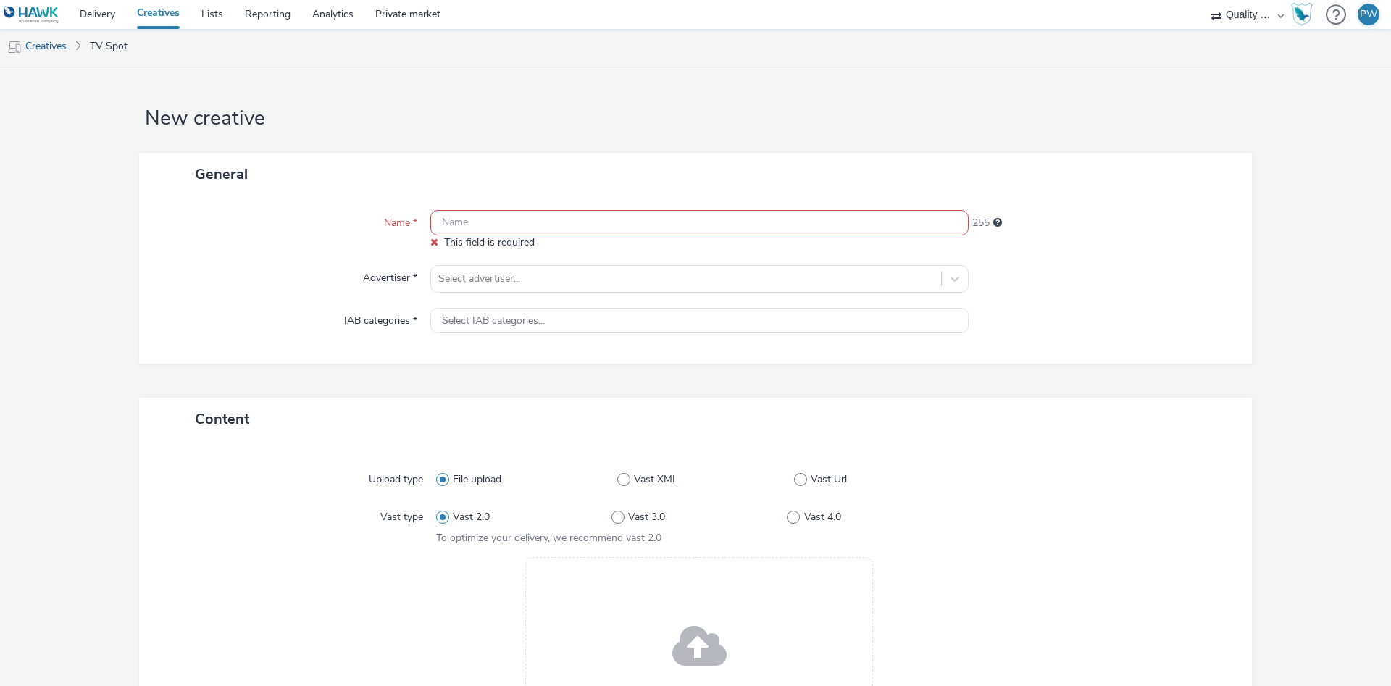
click at [494, 227] on input "text" at bounding box center [699, 222] width 538 height 25
paste input "41460116 Disney"
type input "41460116 Disney"
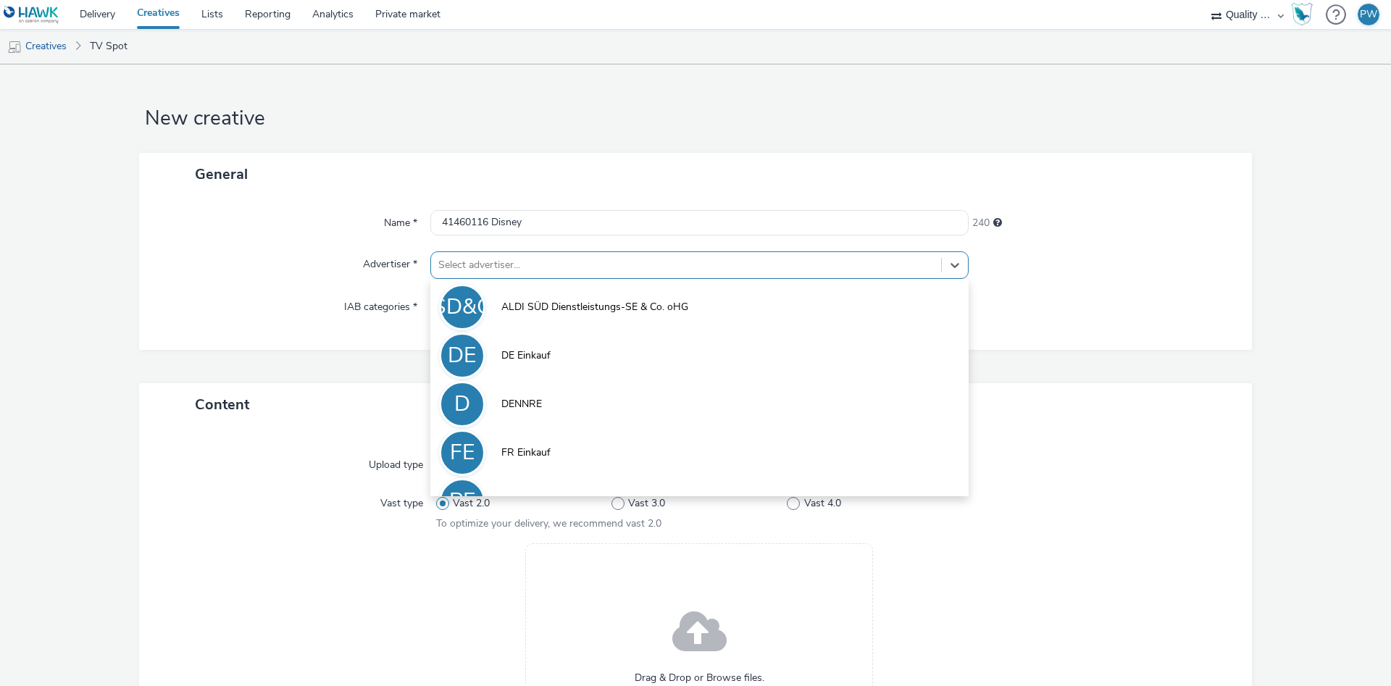
click at [485, 277] on div "Select advertiser..." at bounding box center [699, 265] width 538 height 28
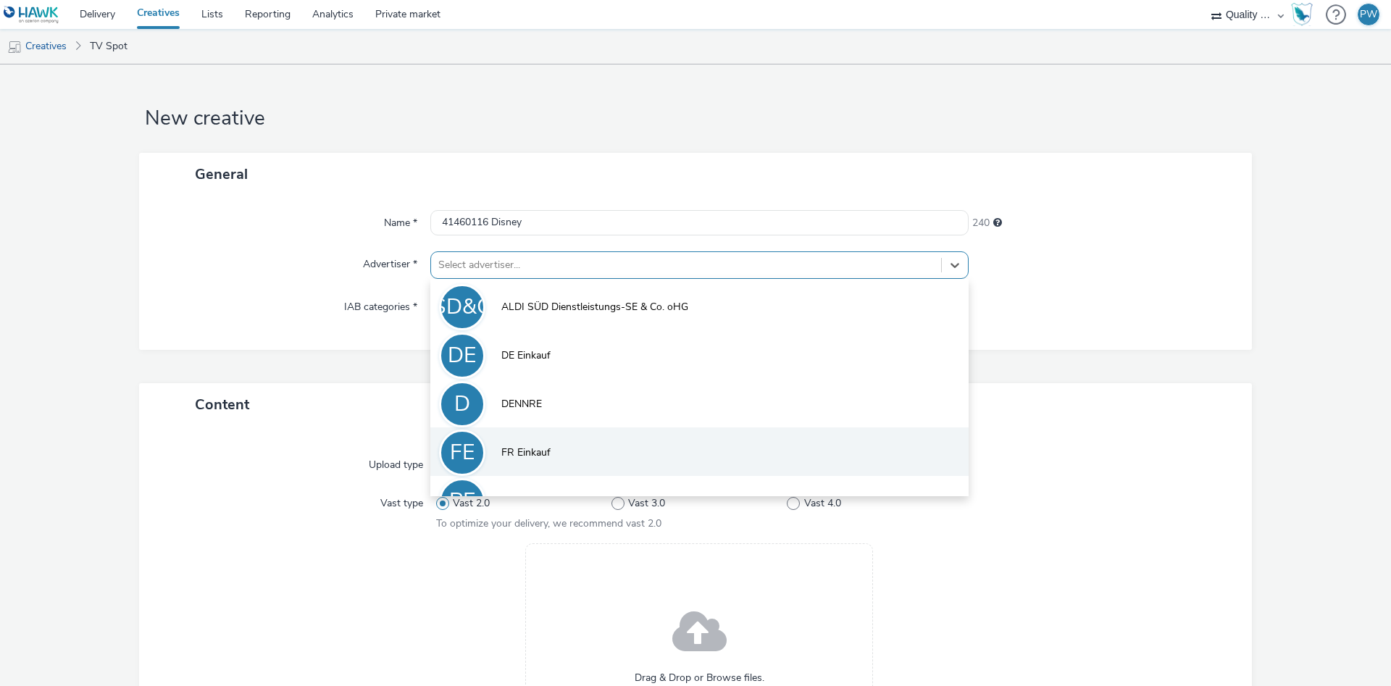
scroll to position [80, 0]
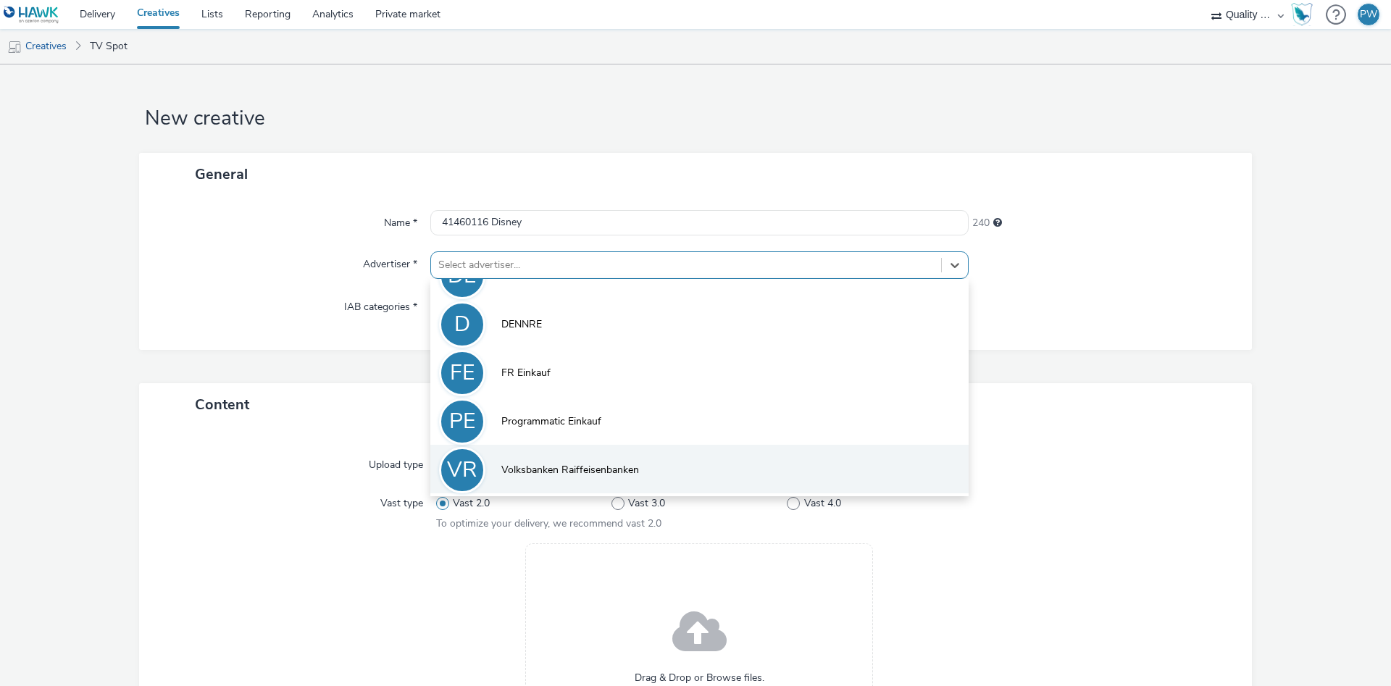
click at [603, 464] on span "Volksbanken Raiffeisenbanken" at bounding box center [570, 470] width 138 height 14
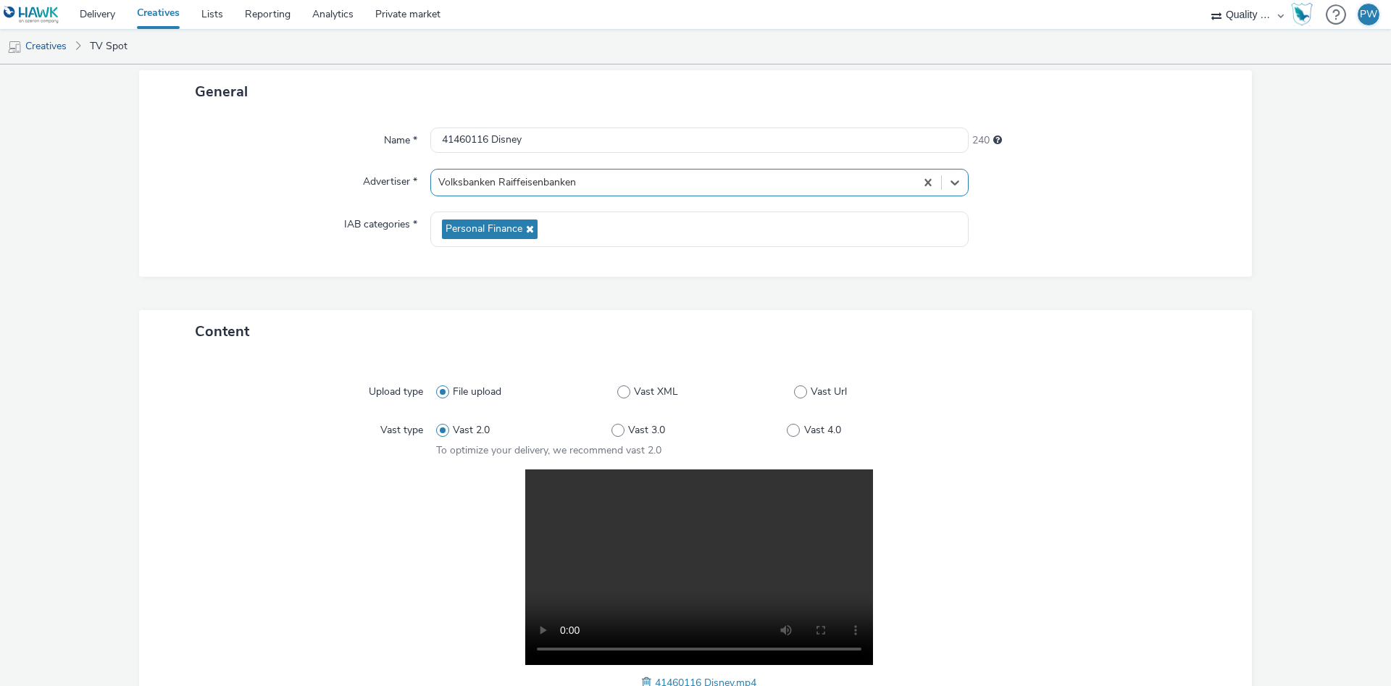
scroll to position [291, 0]
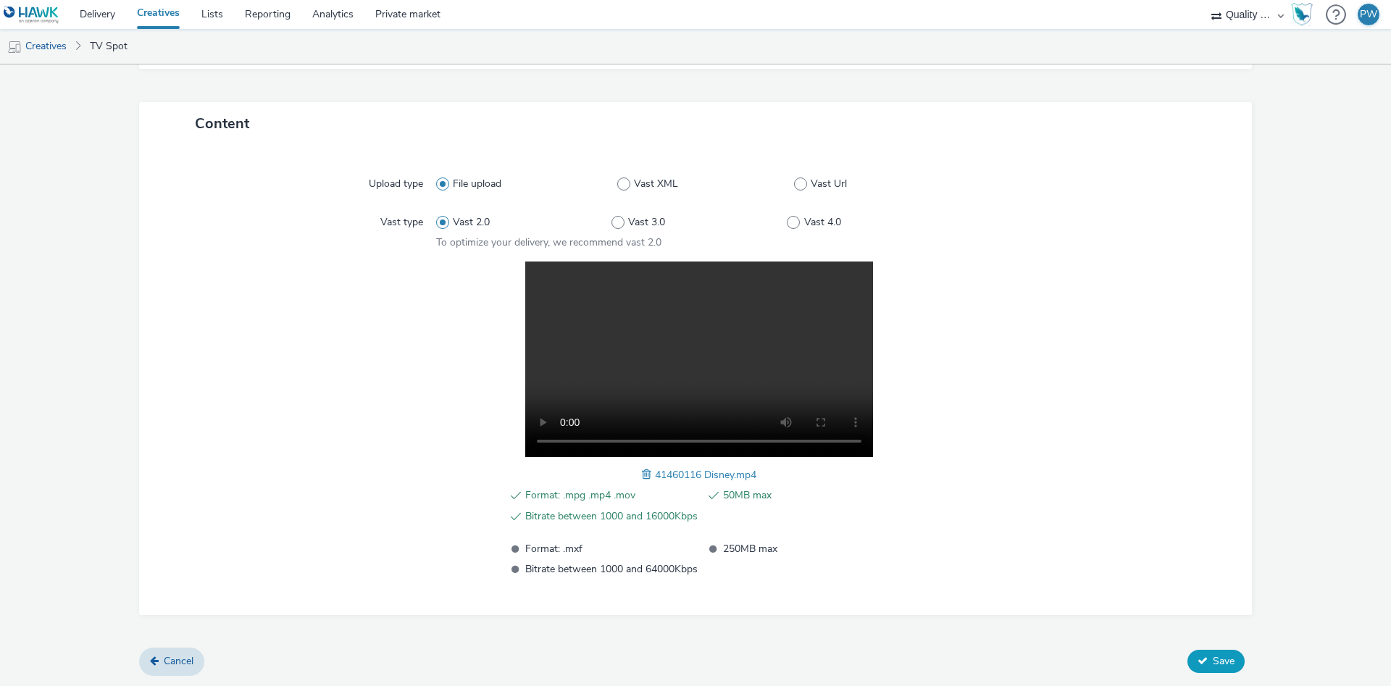
click at [1226, 656] on span "Save" at bounding box center [1224, 661] width 22 height 14
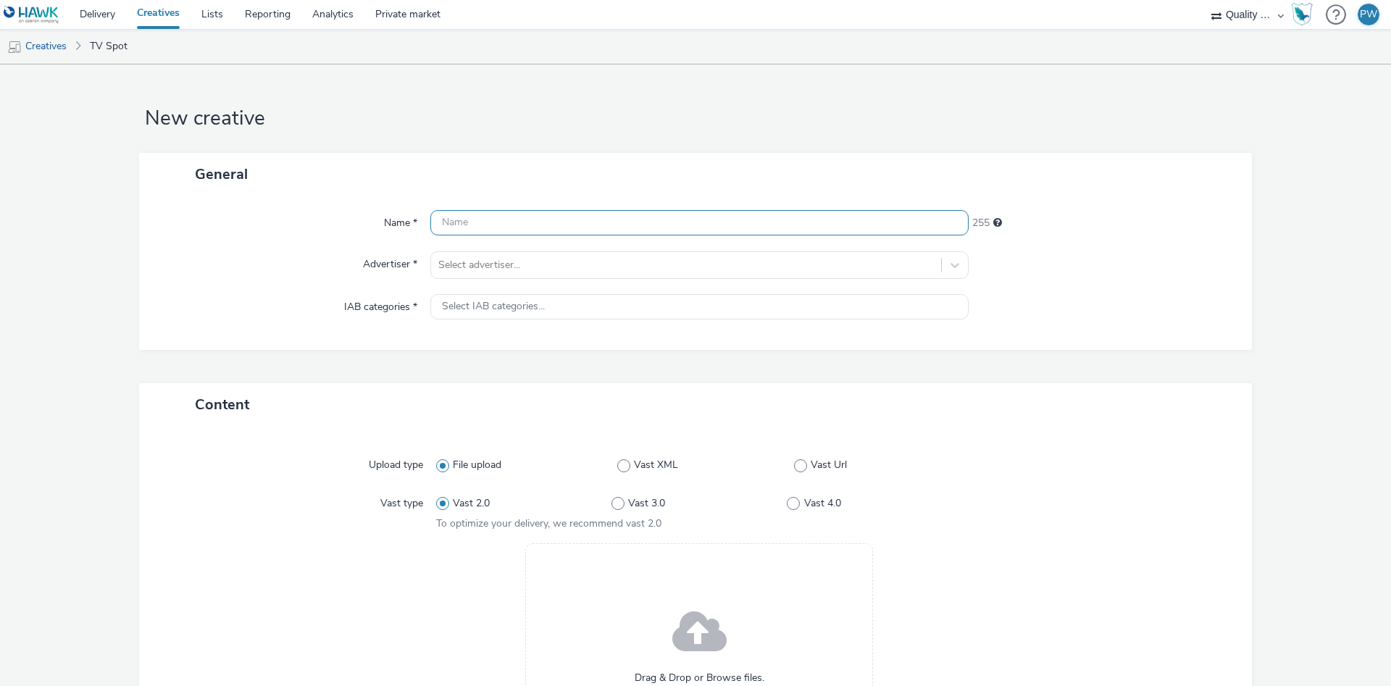
click at [571, 225] on input "text" at bounding box center [699, 222] width 538 height 25
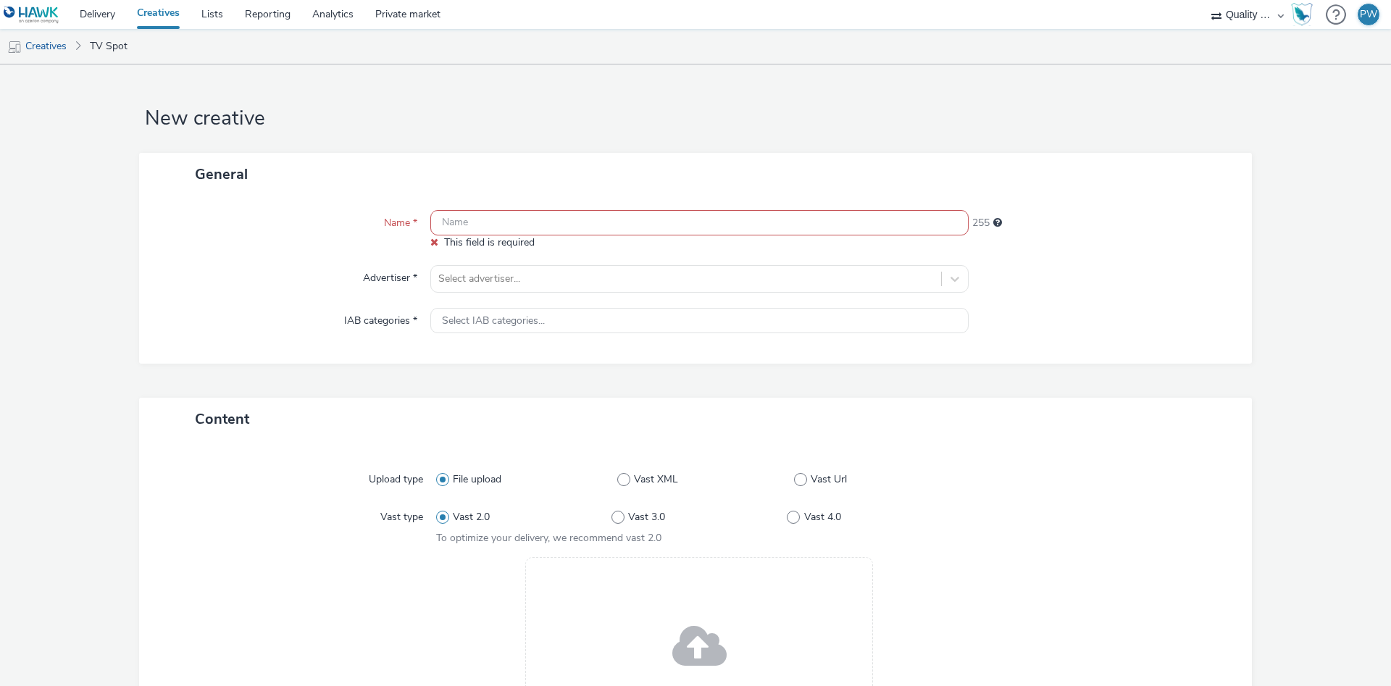
click at [527, 234] on input "text" at bounding box center [699, 222] width 538 height 25
paste input "41661206 Disney"
type input "41661206 Disney"
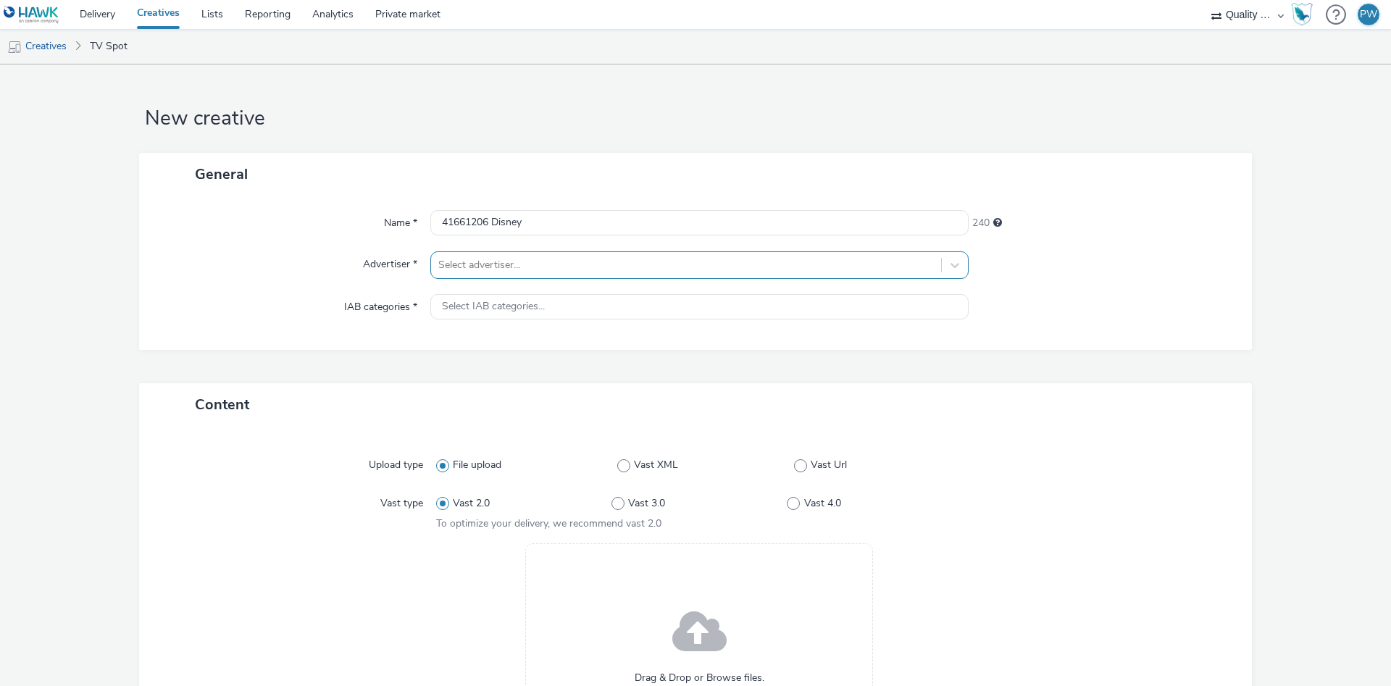
click at [502, 268] on div at bounding box center [686, 264] width 496 height 17
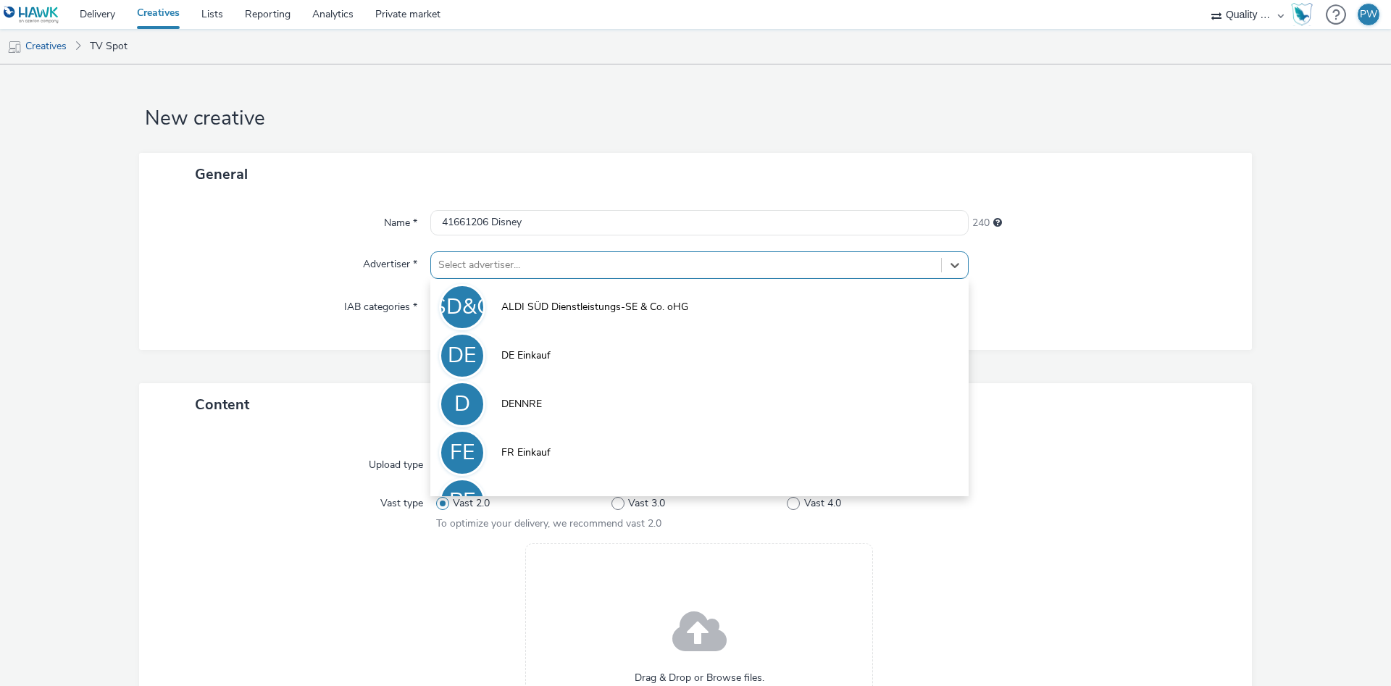
scroll to position [80, 0]
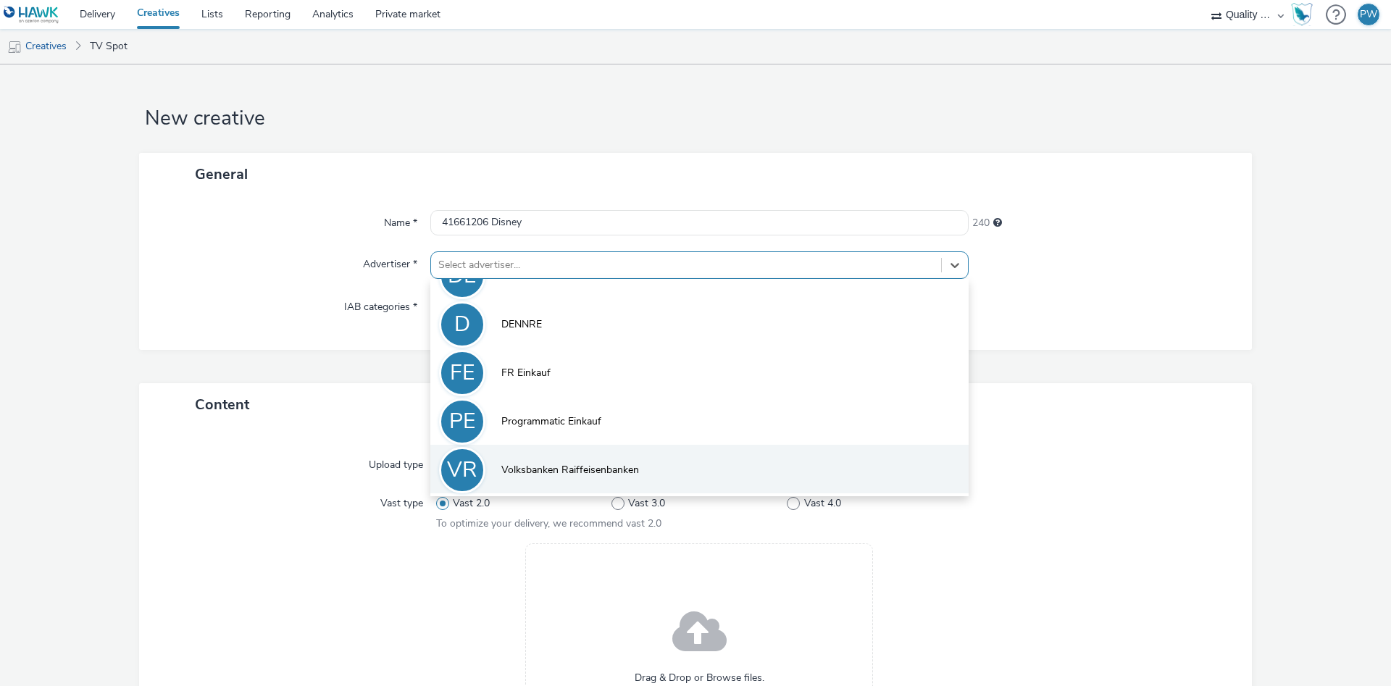
click at [552, 455] on li "VR Volksbanken Raiffeisenbanken" at bounding box center [699, 469] width 538 height 49
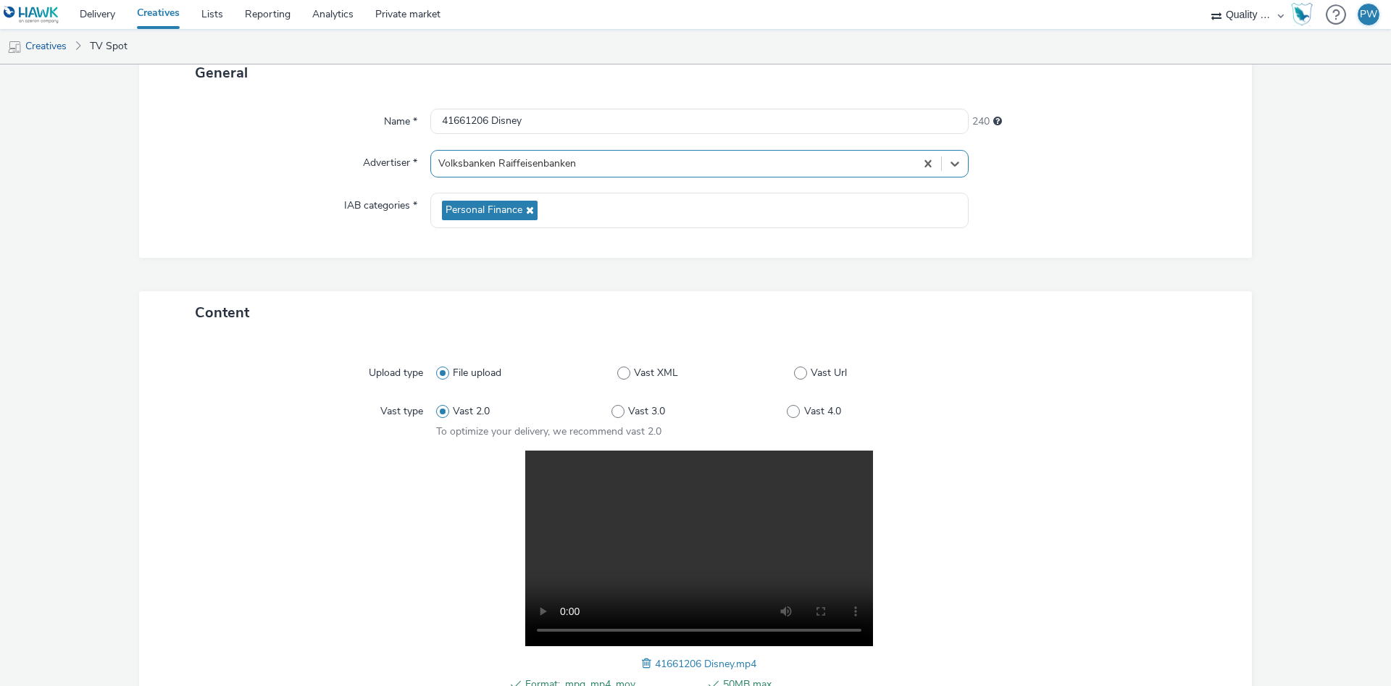
scroll to position [291, 0]
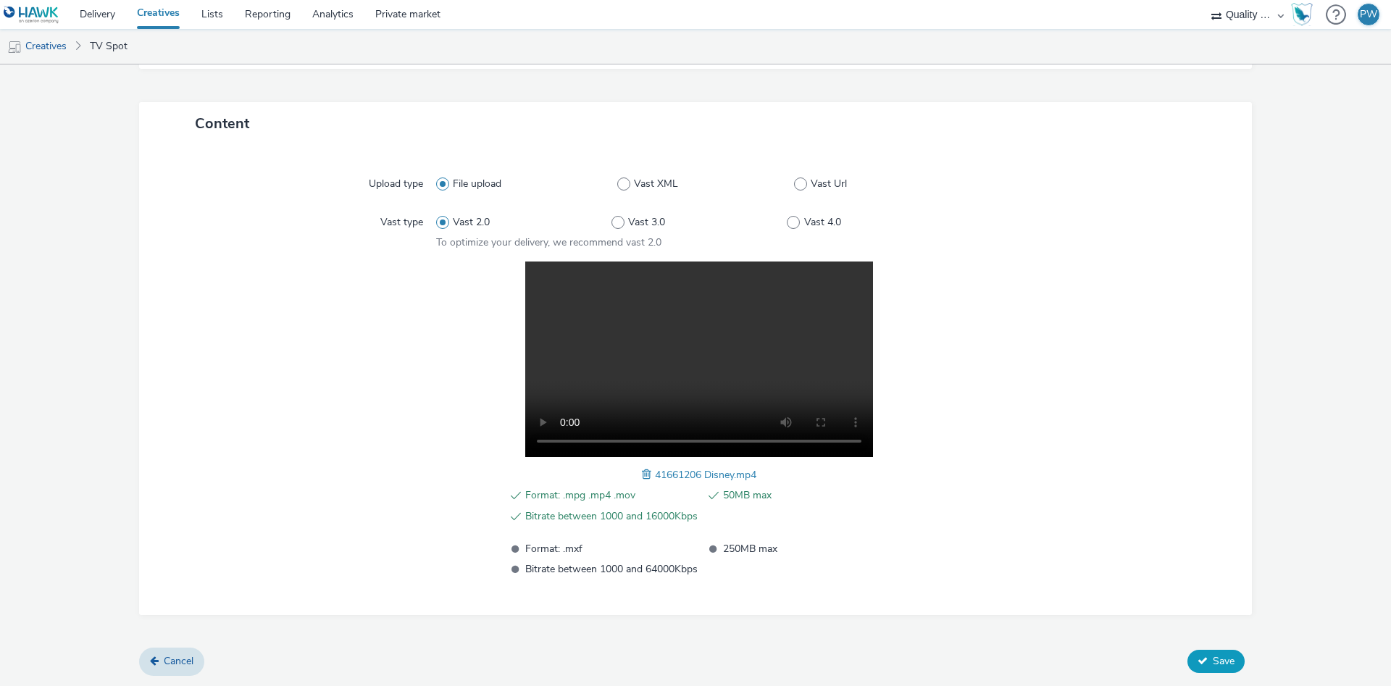
click at [1235, 664] on button "Save" at bounding box center [1215, 661] width 57 height 23
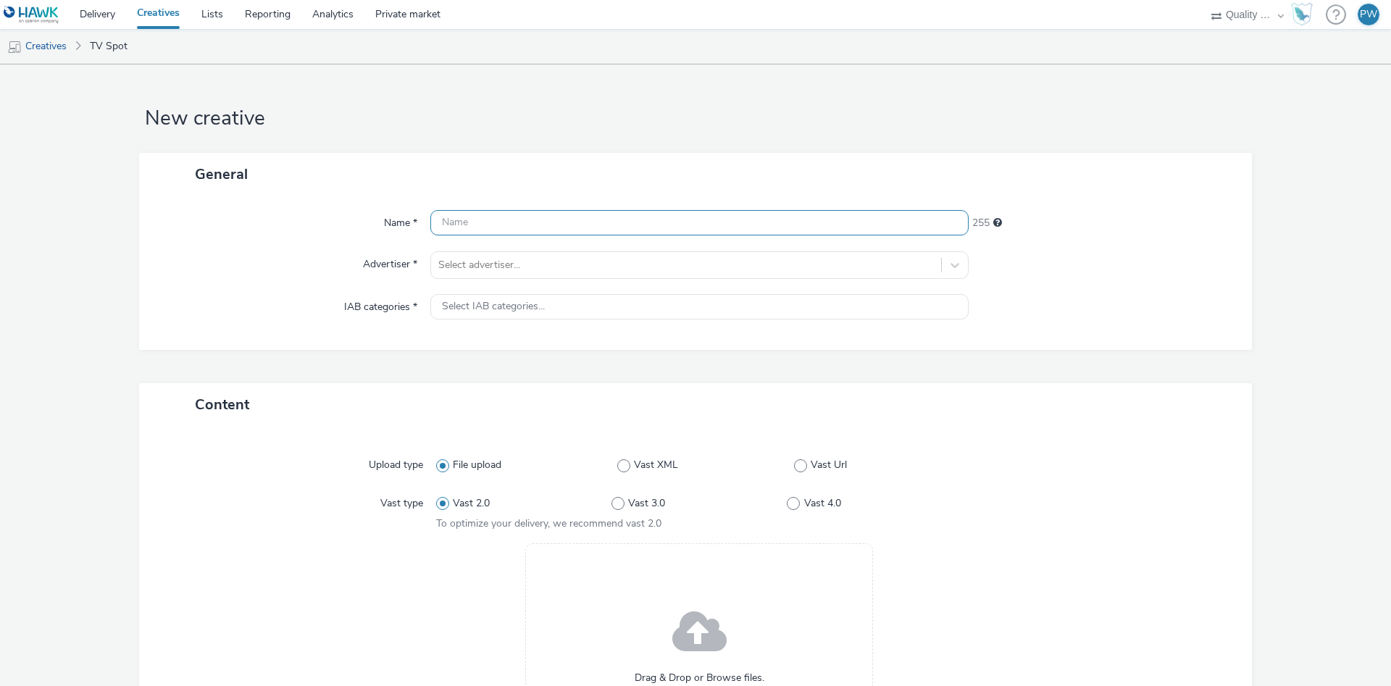
click at [520, 217] on input "text" at bounding box center [699, 222] width 538 height 25
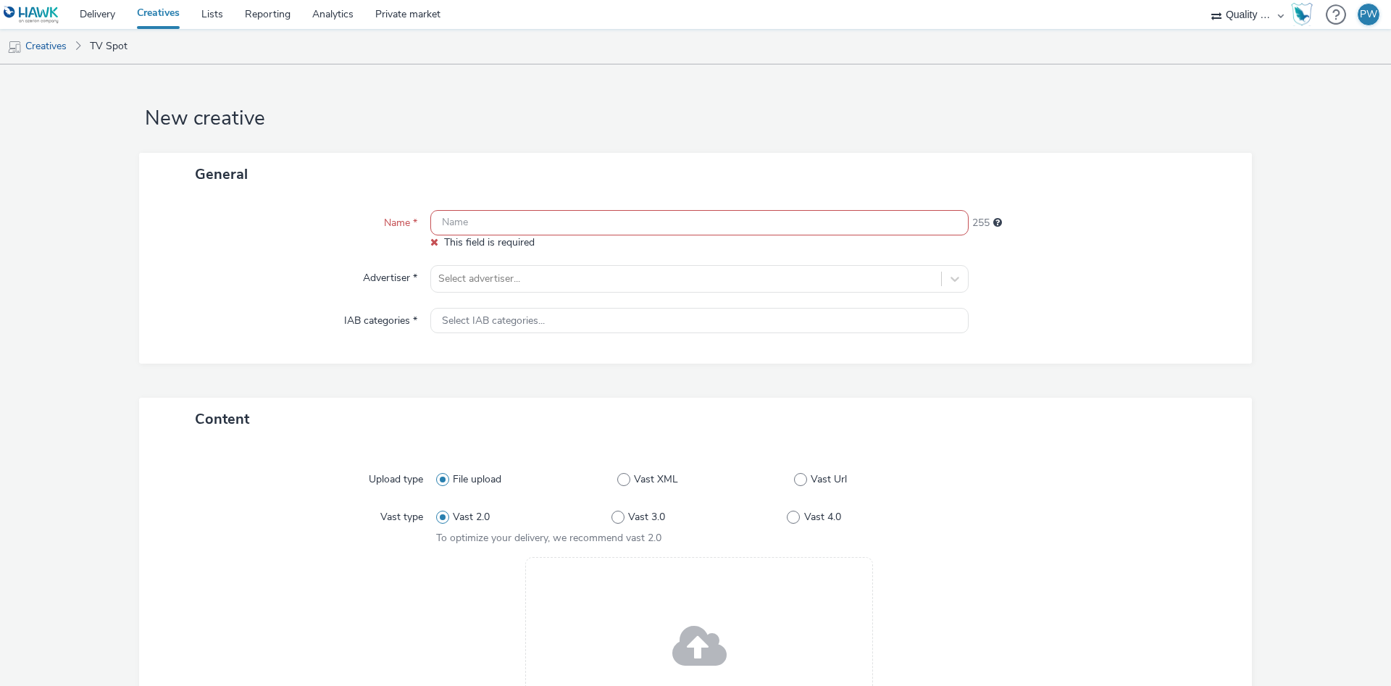
click at [485, 211] on input "text" at bounding box center [699, 222] width 538 height 25
paste input "41261324 Disney"
type input "41261324 Disney"
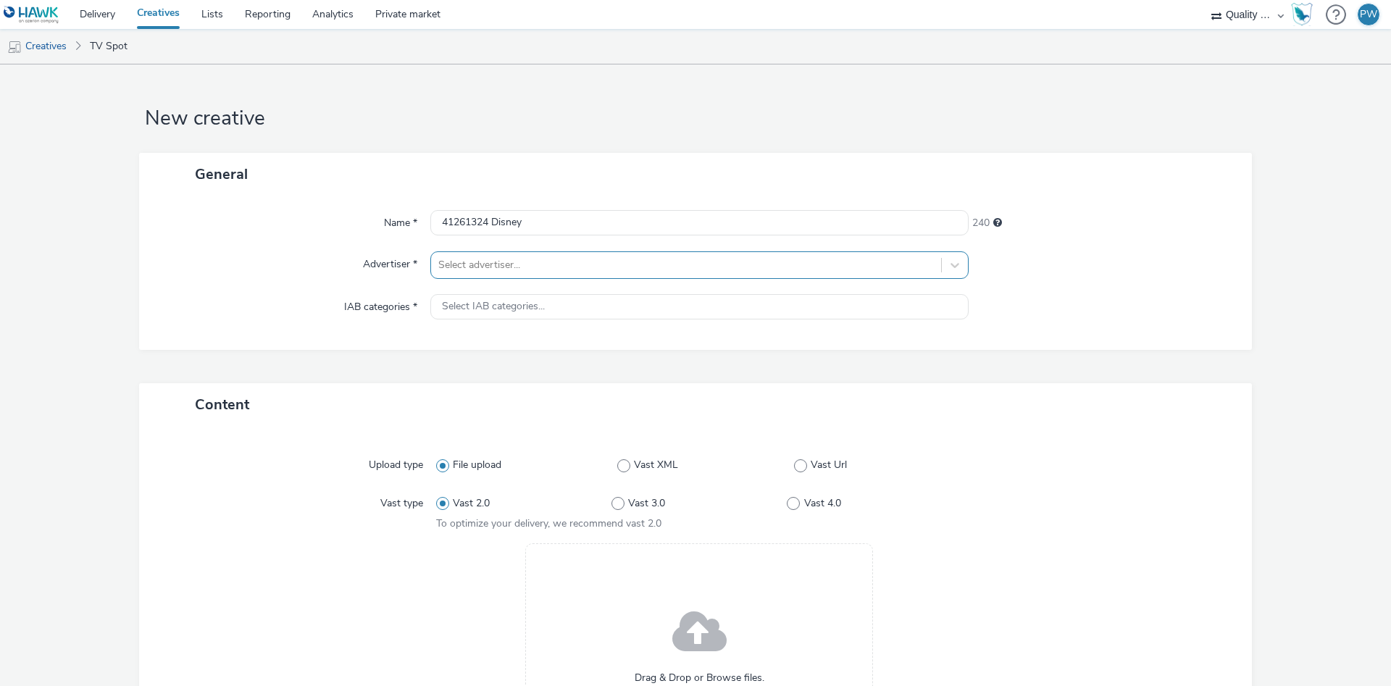
click at [502, 266] on div at bounding box center [686, 264] width 496 height 17
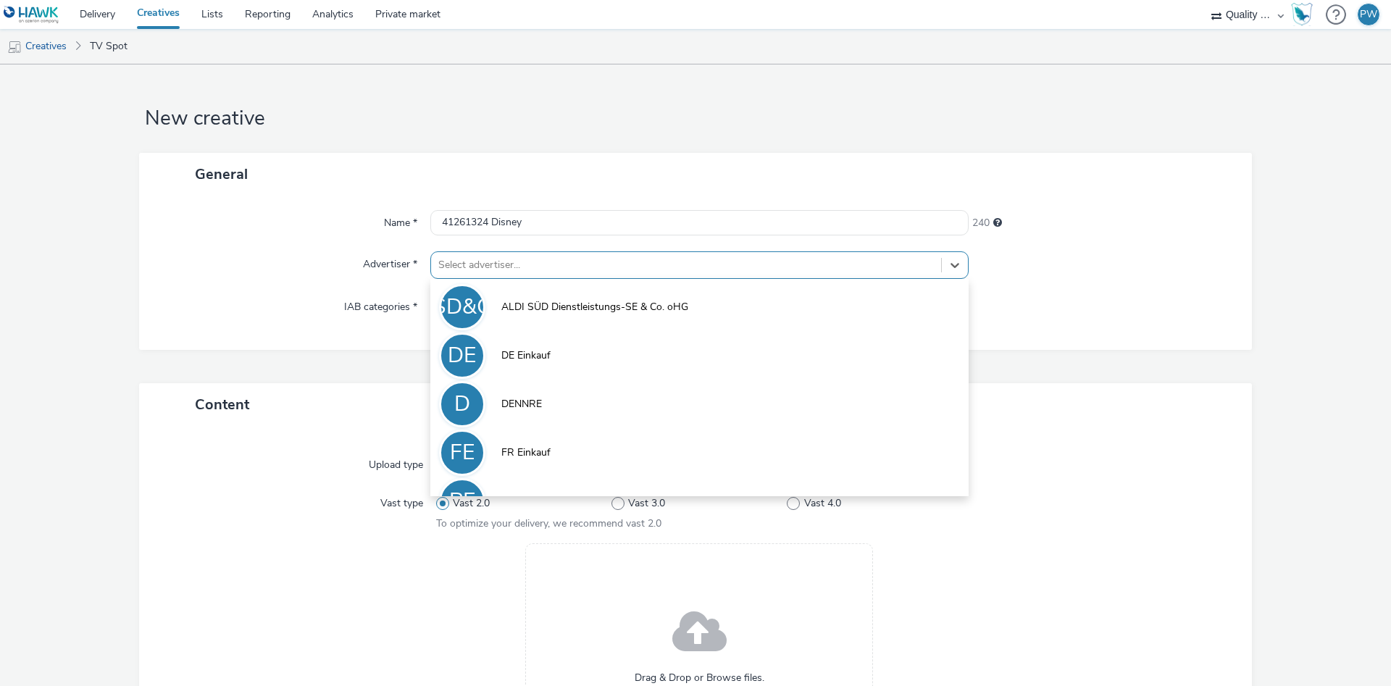
scroll to position [80, 0]
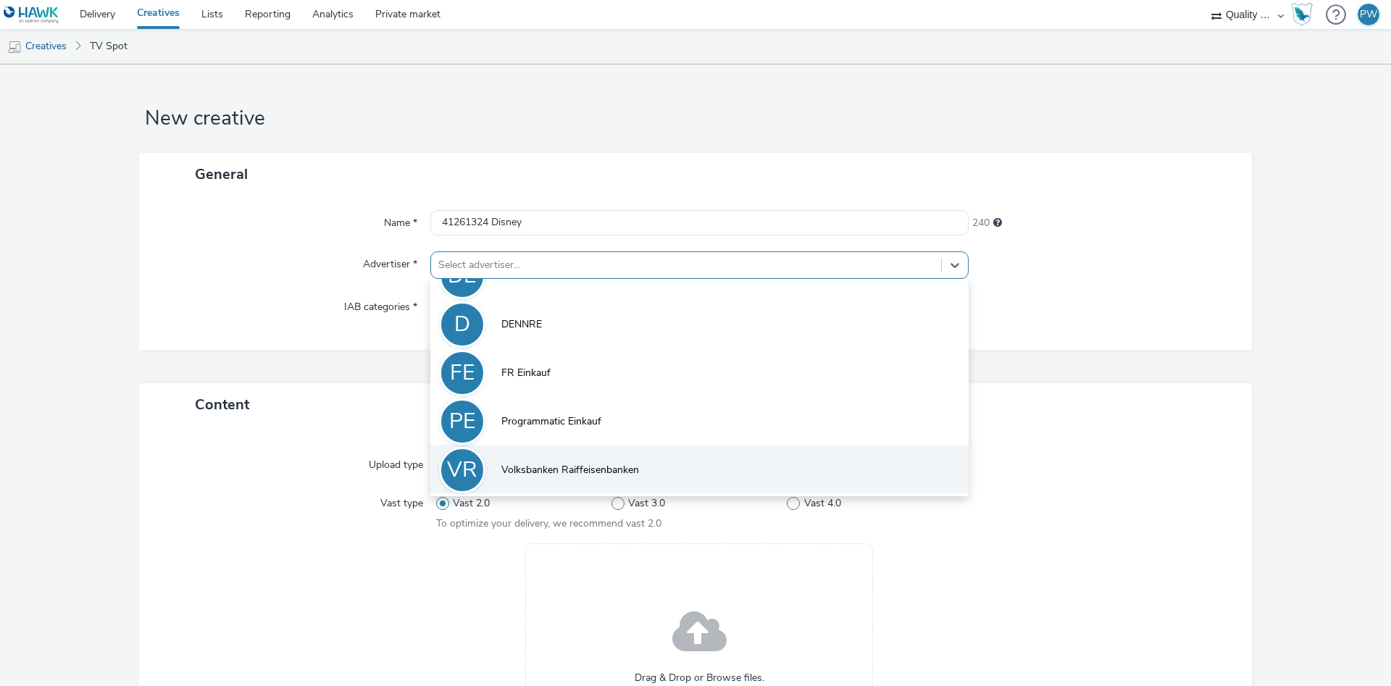
click at [562, 469] on span "Volksbanken Raiffeisenbanken" at bounding box center [570, 470] width 138 height 14
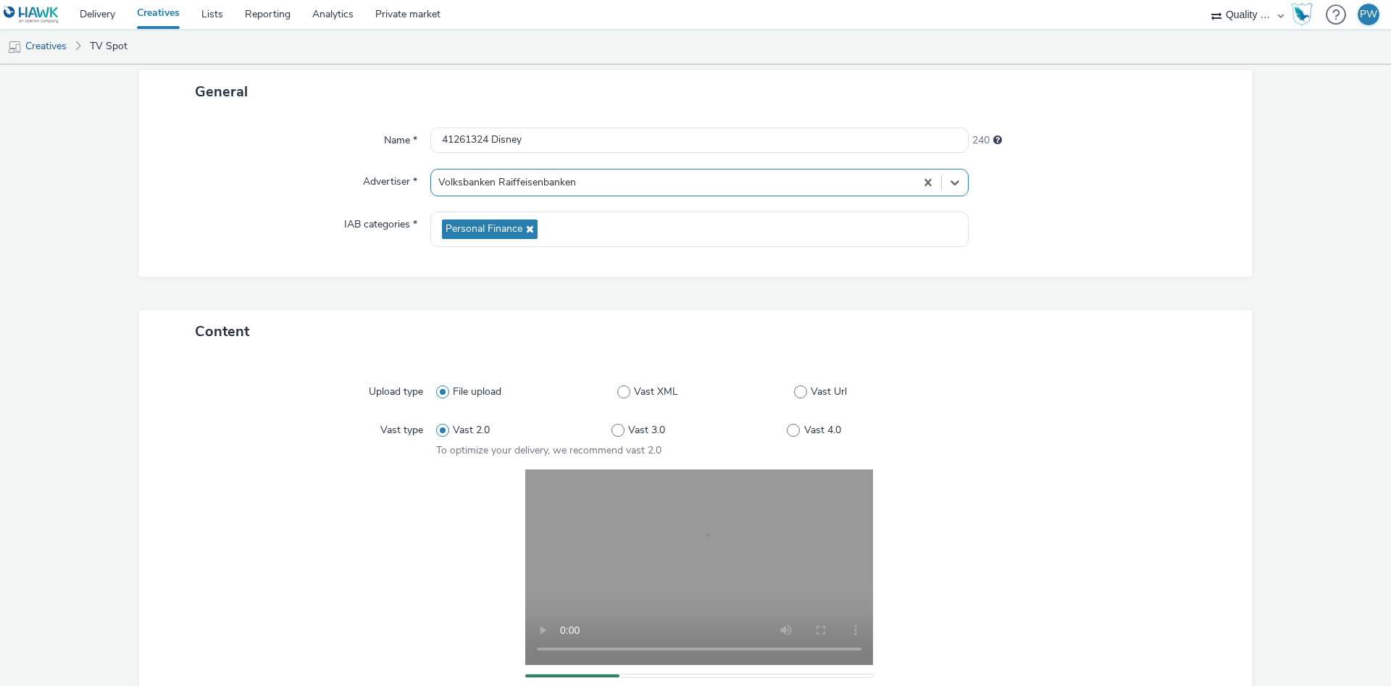
scroll to position [275, 0]
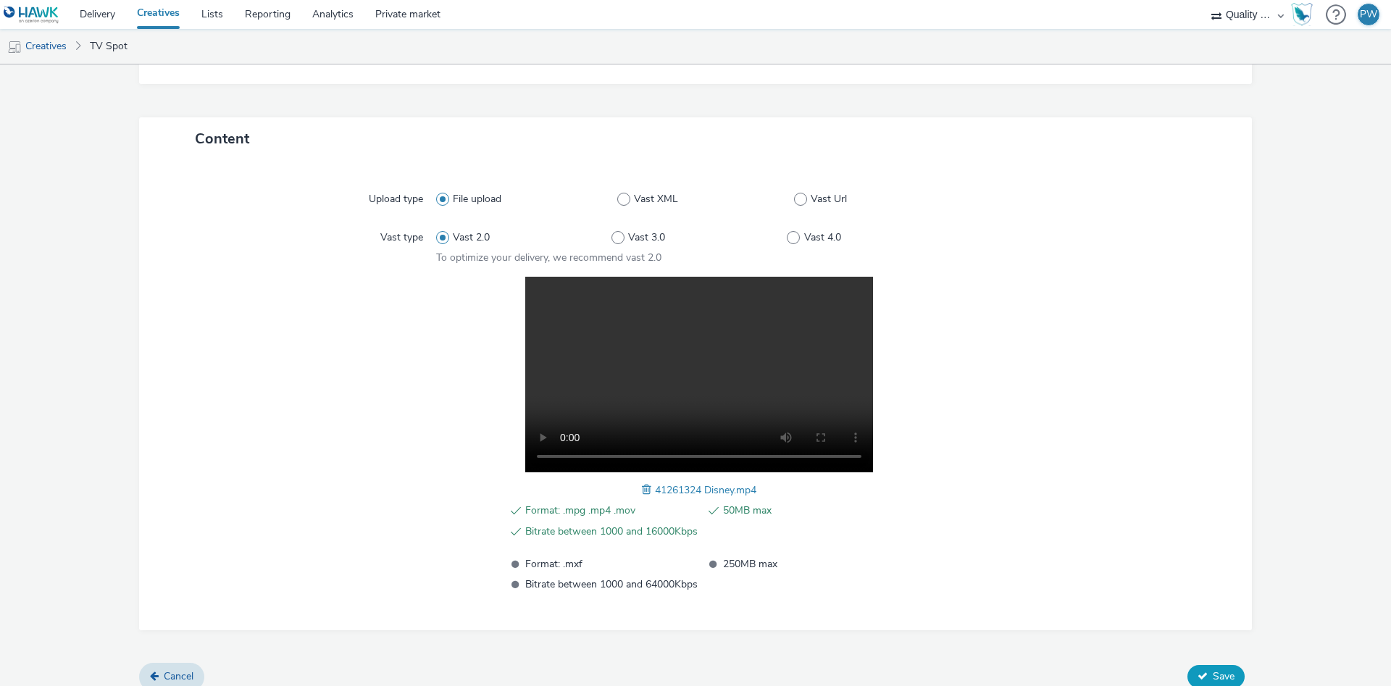
click at [1206, 682] on button "Save" at bounding box center [1215, 676] width 57 height 23
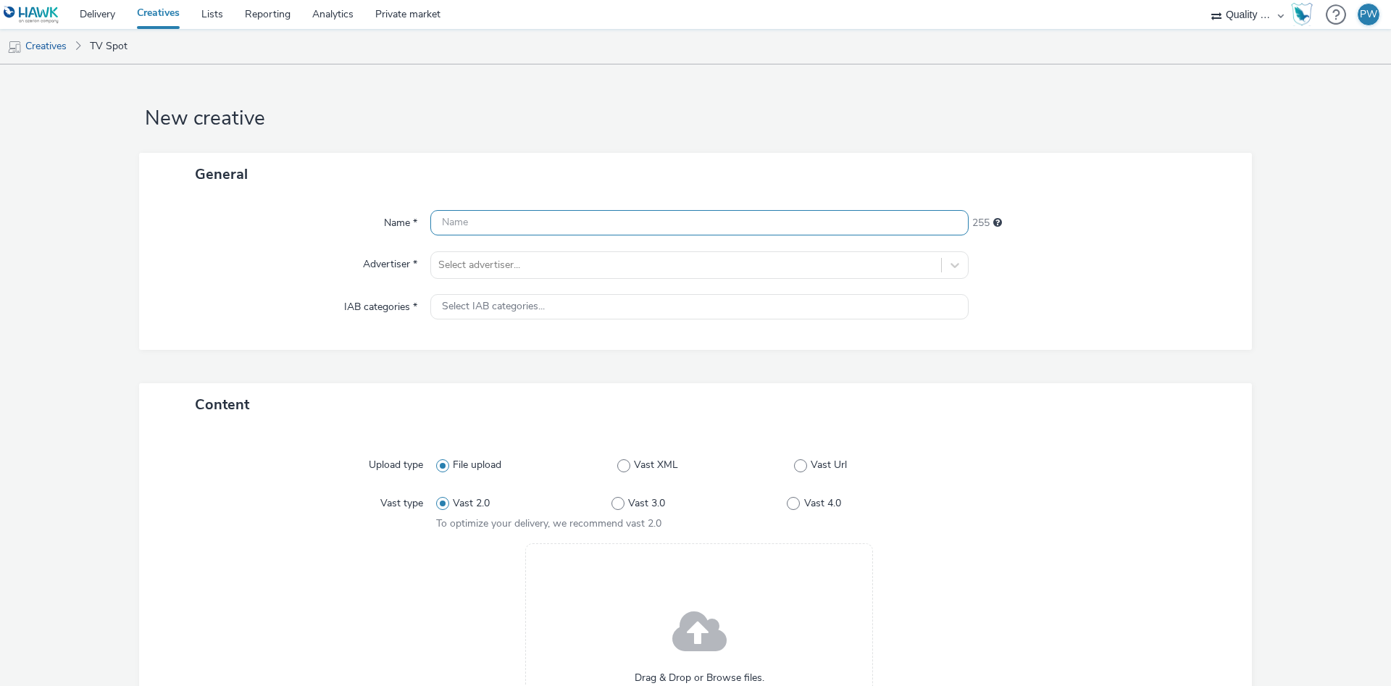
click at [480, 210] on div "Name * 255 Advertiser * Select advertiser... IAB categories * Select IAB catego…" at bounding box center [695, 273] width 1113 height 154
click at [478, 224] on input "text" at bounding box center [699, 222] width 538 height 25
paste input "40361906 Disney"
type input "40361906 Disney"
click at [487, 265] on div at bounding box center [686, 264] width 496 height 17
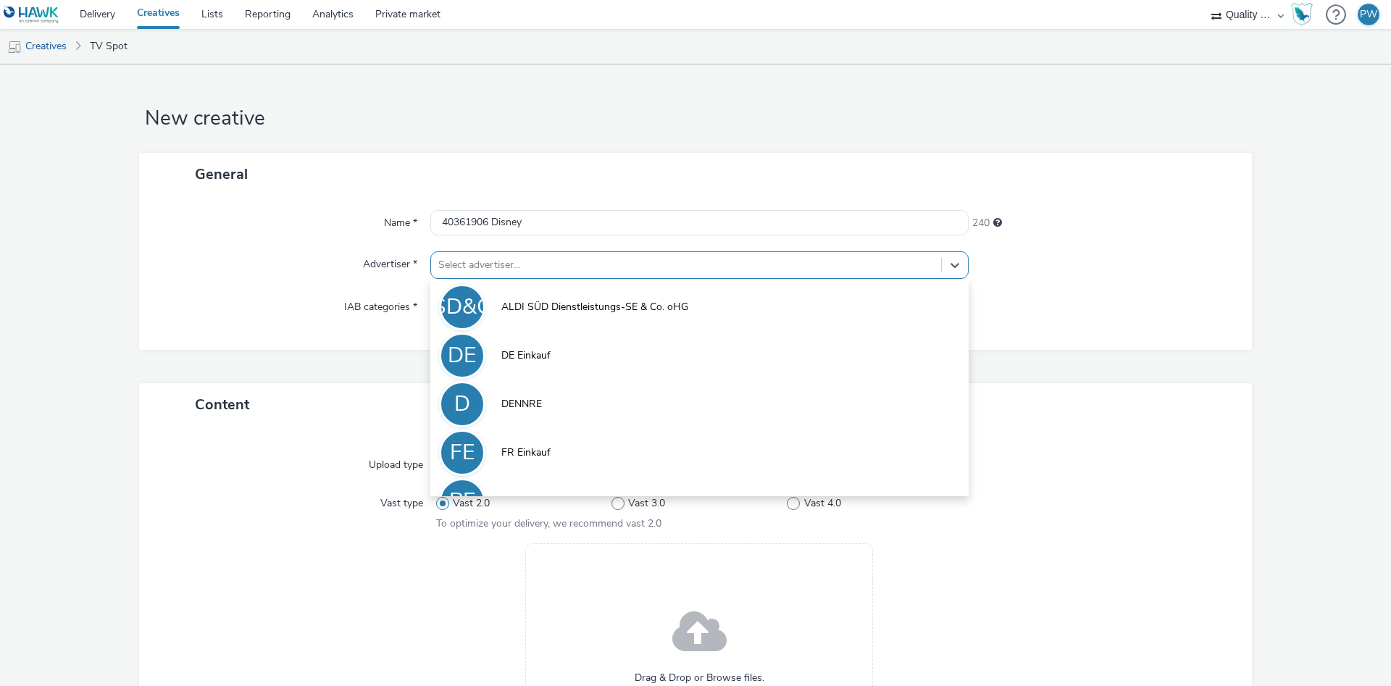
scroll to position [80, 0]
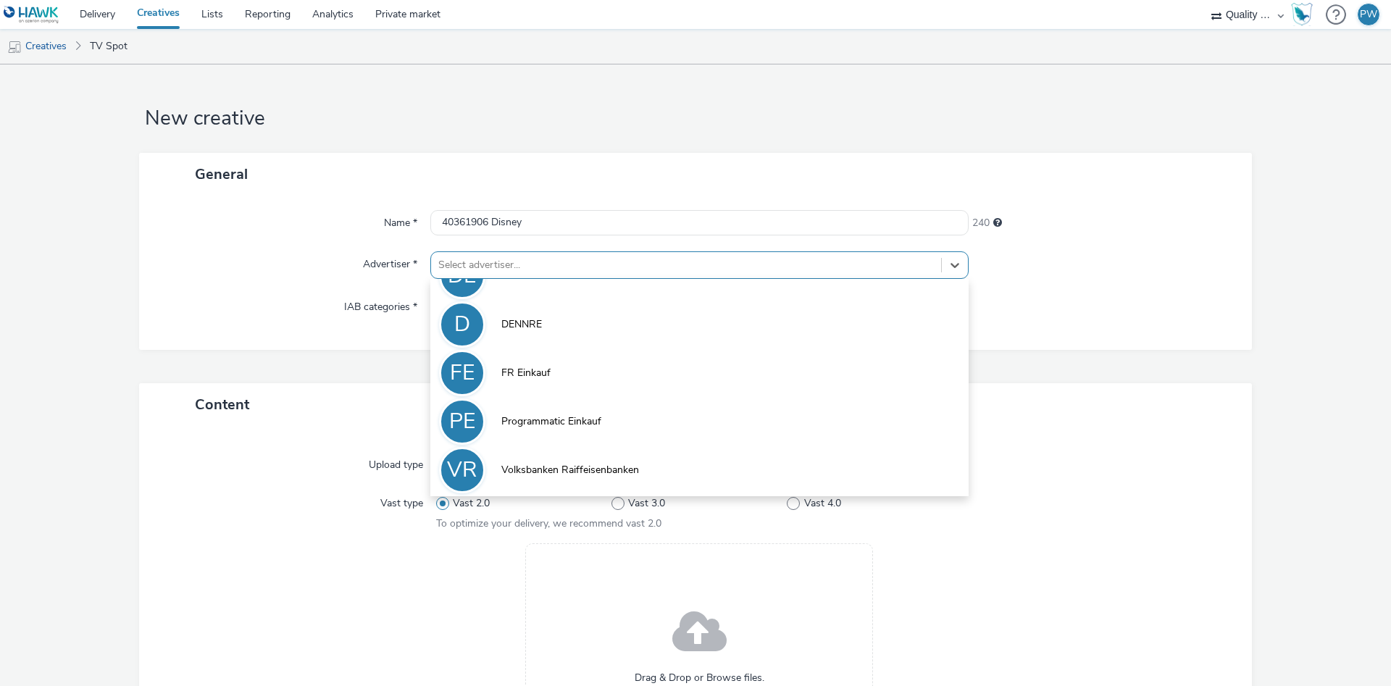
click at [559, 467] on span "Volksbanken Raiffeisenbanken" at bounding box center [570, 470] width 138 height 14
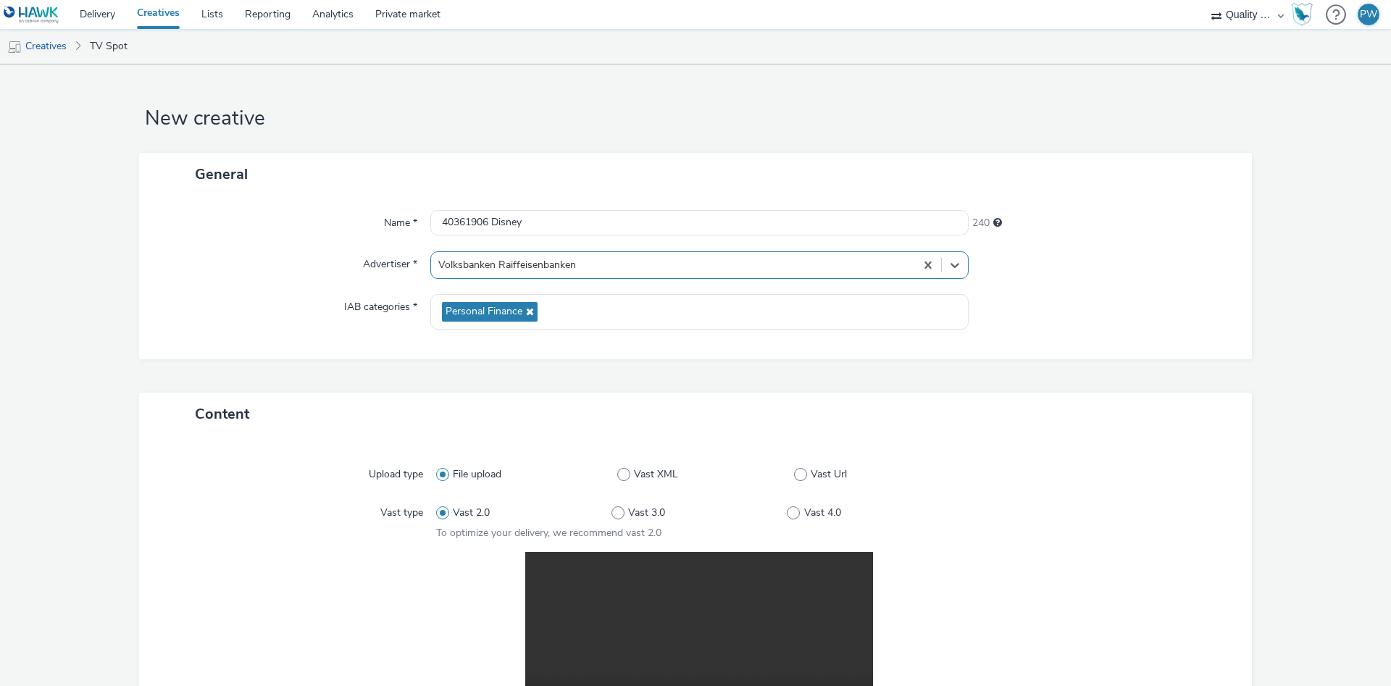
scroll to position [291, 0]
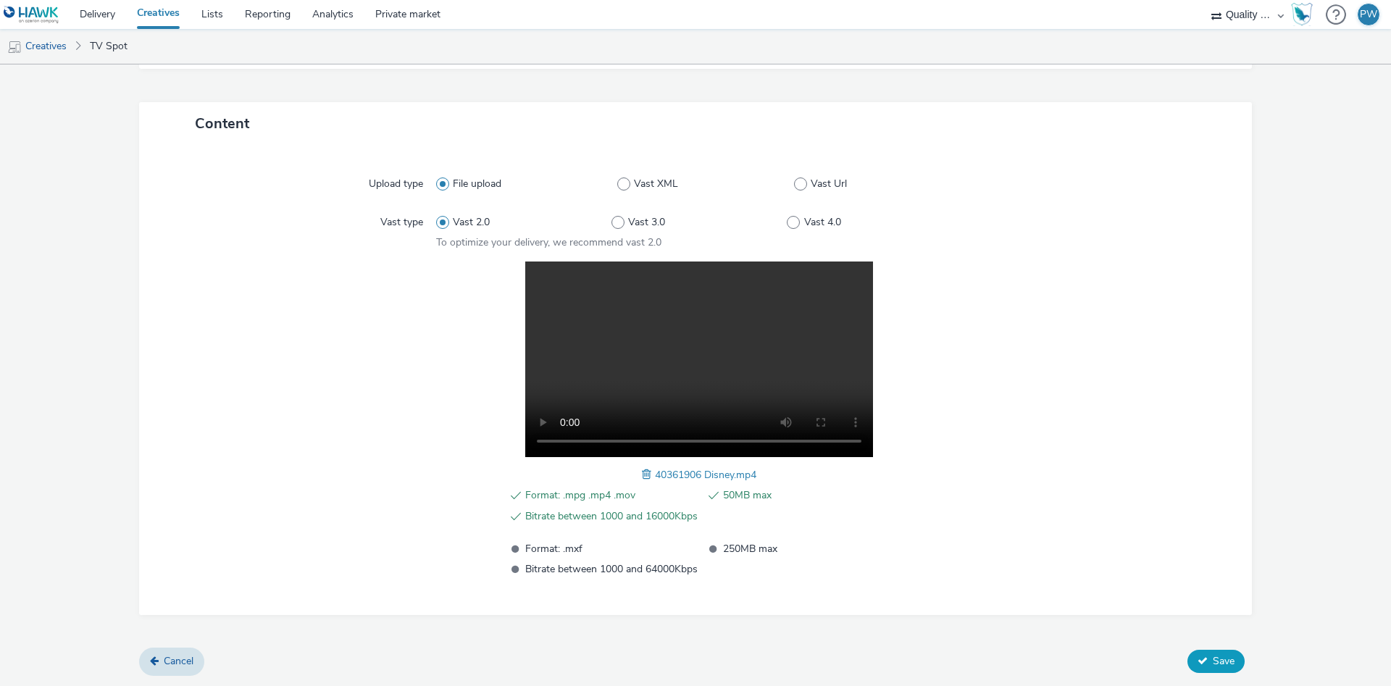
click at [1220, 661] on span "Save" at bounding box center [1224, 661] width 22 height 14
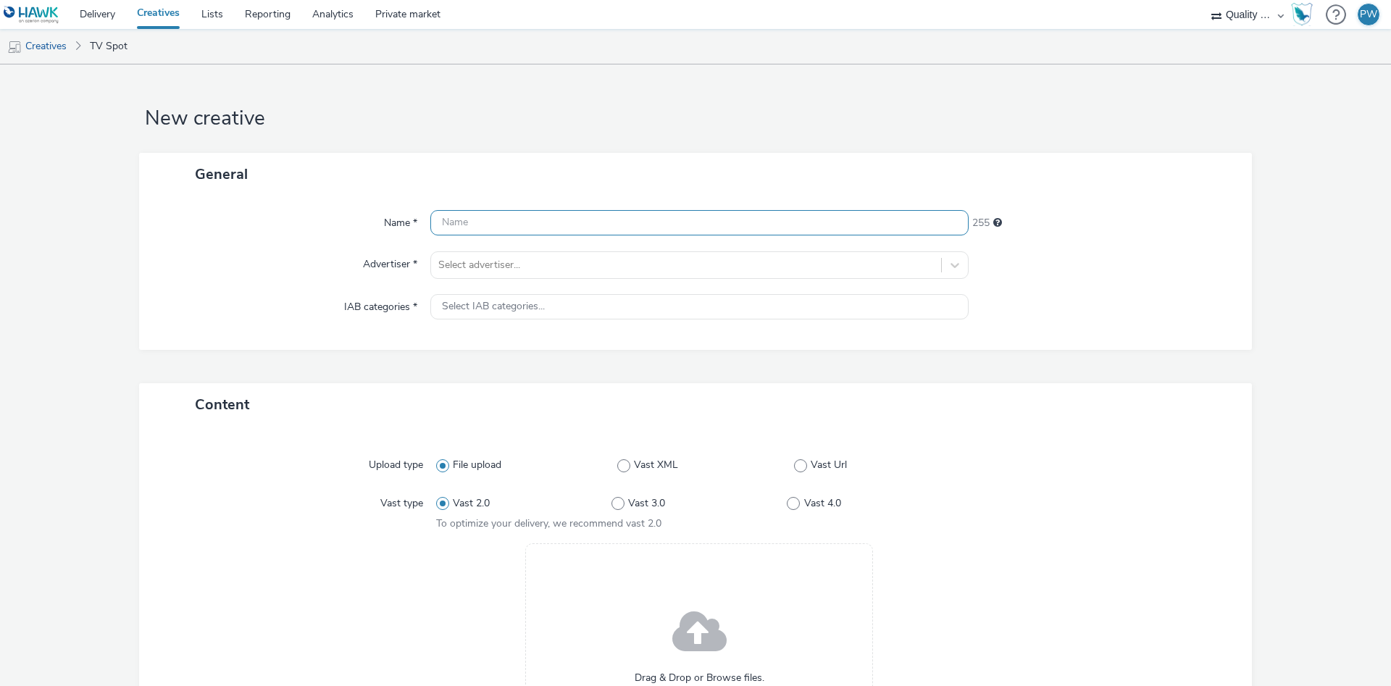
click at [464, 220] on input "text" at bounding box center [699, 222] width 538 height 25
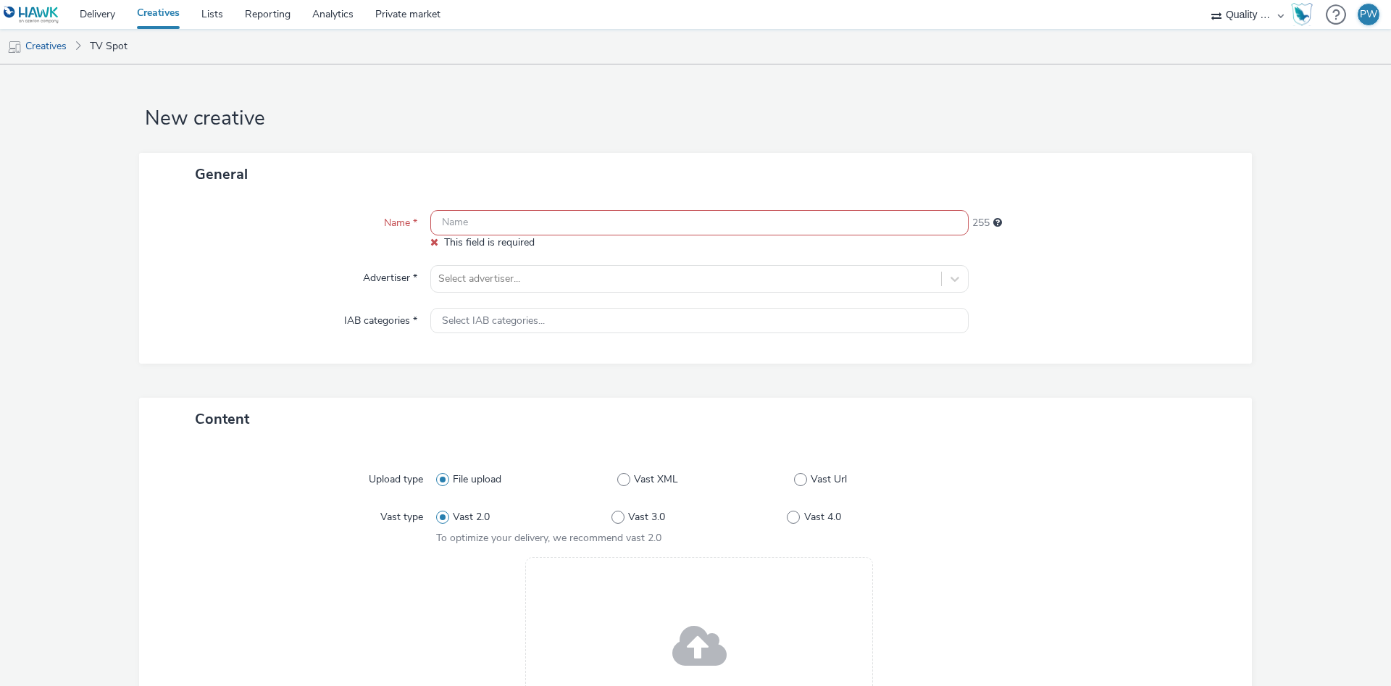
click at [475, 217] on input "text" at bounding box center [699, 222] width 538 height 25
paste input "42260001 Disney"
type input "42260001 Disney"
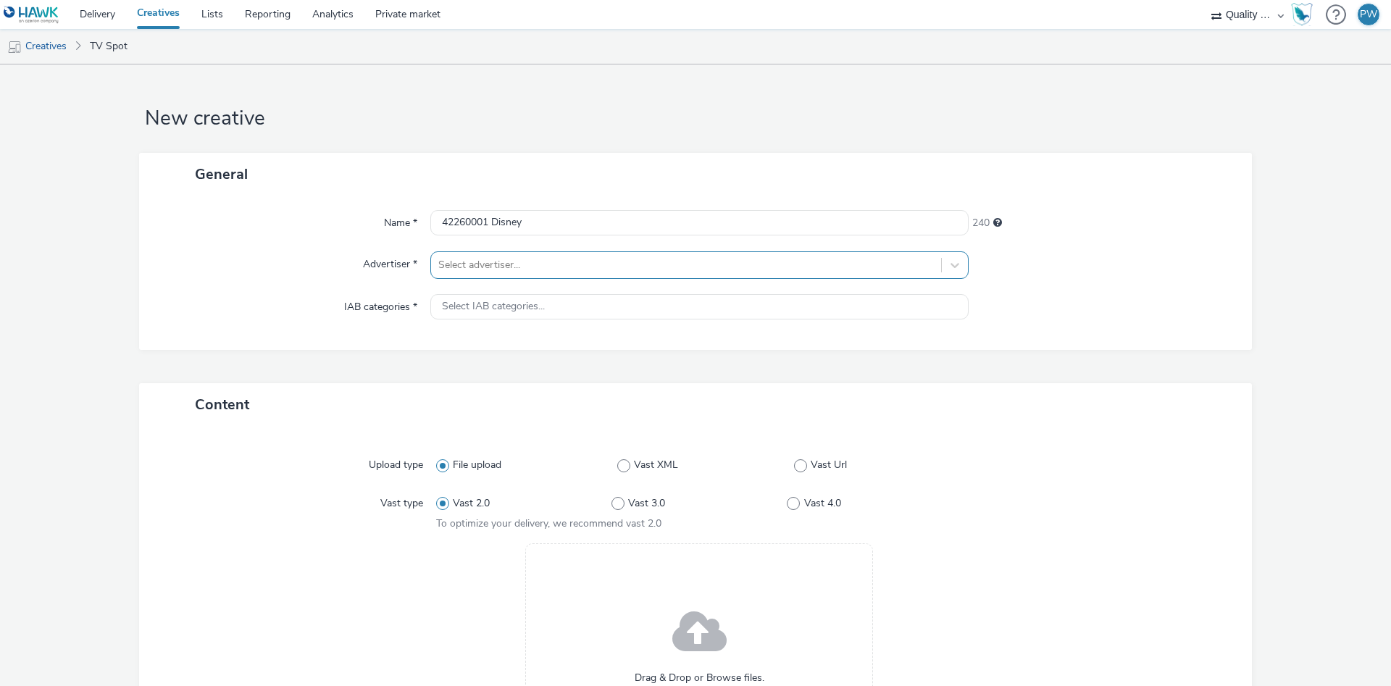
click at [484, 267] on div at bounding box center [686, 264] width 496 height 17
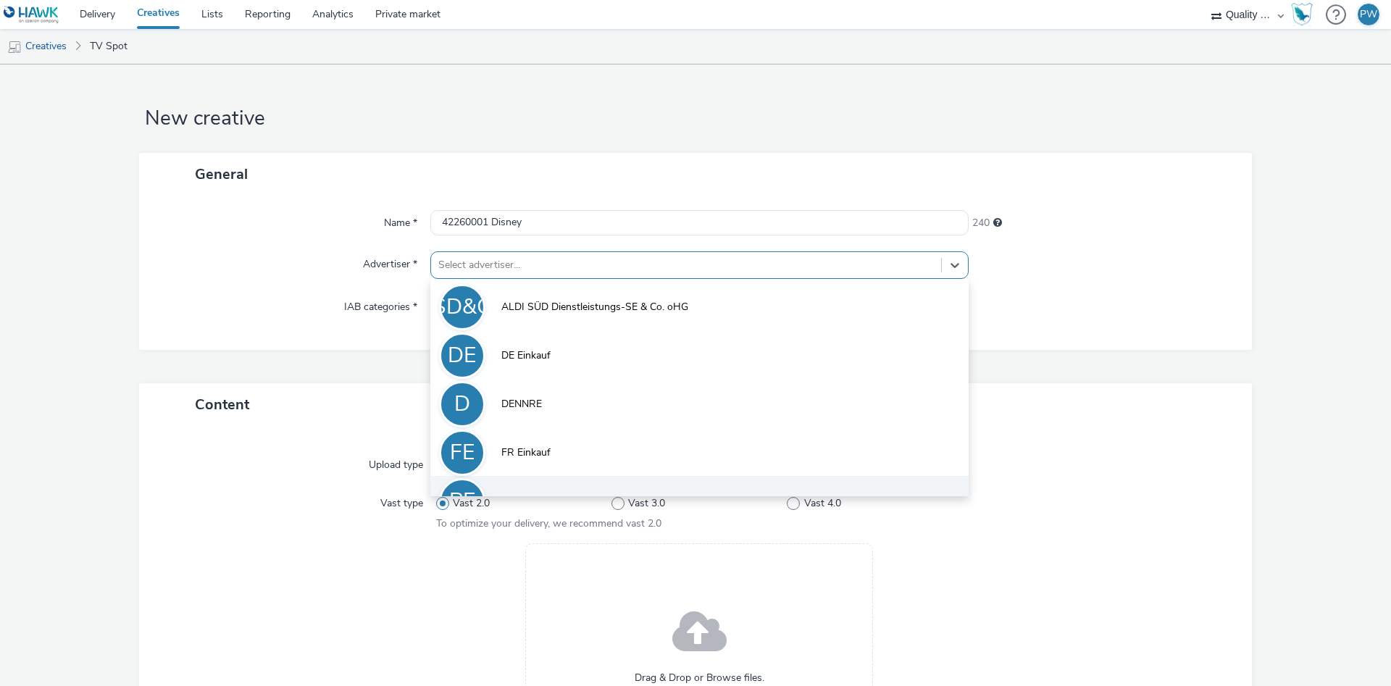
scroll to position [80, 0]
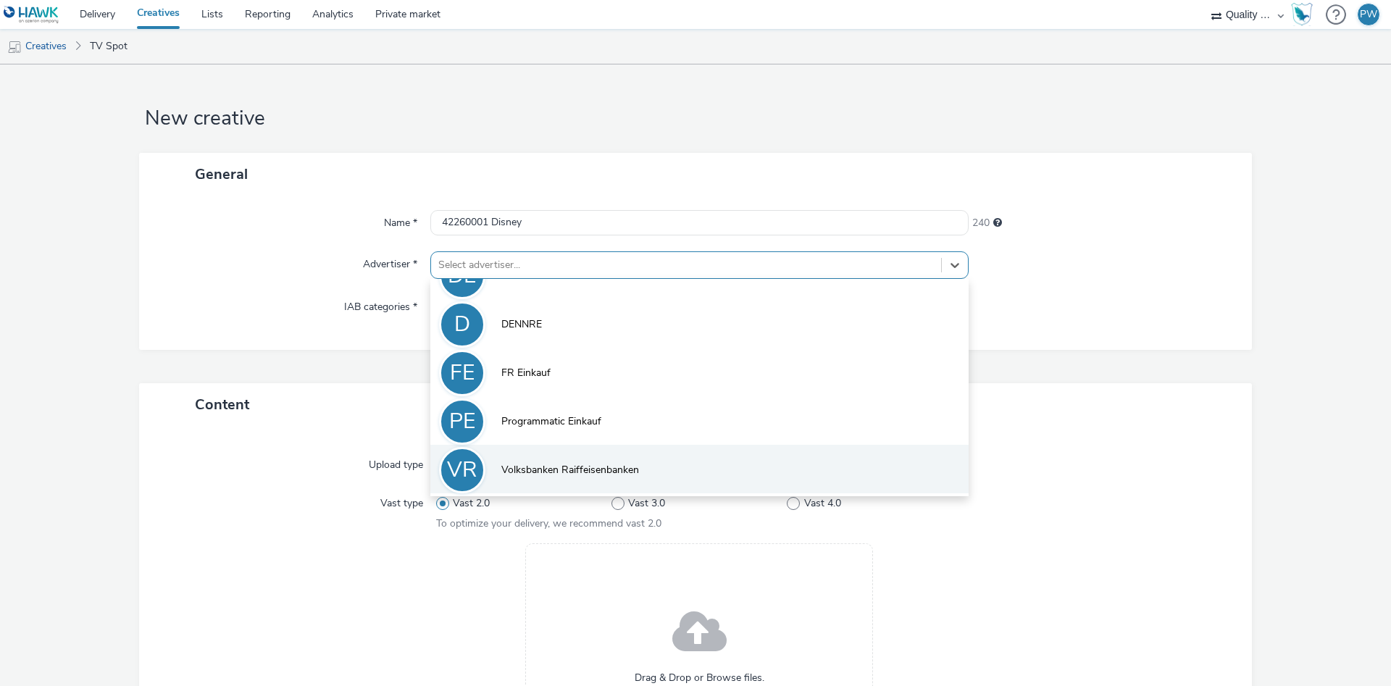
click at [549, 469] on span "Volksbanken Raiffeisenbanken" at bounding box center [570, 470] width 138 height 14
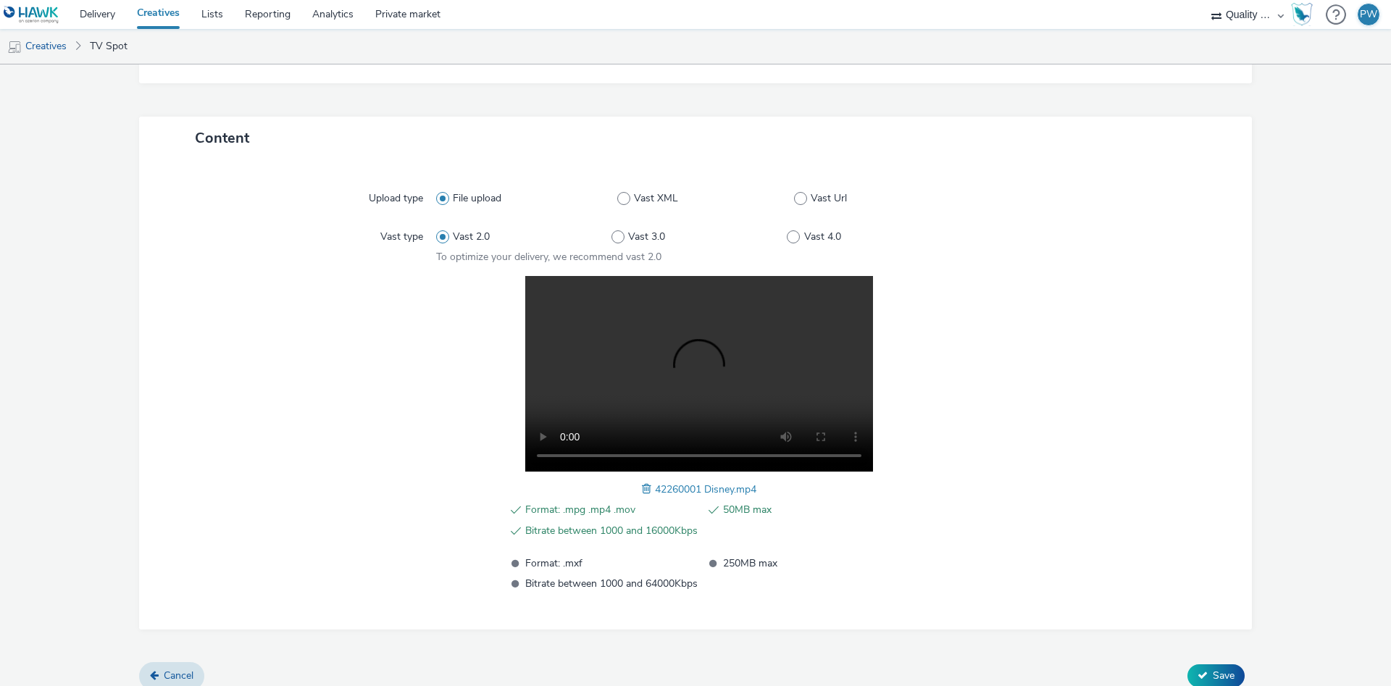
scroll to position [291, 0]
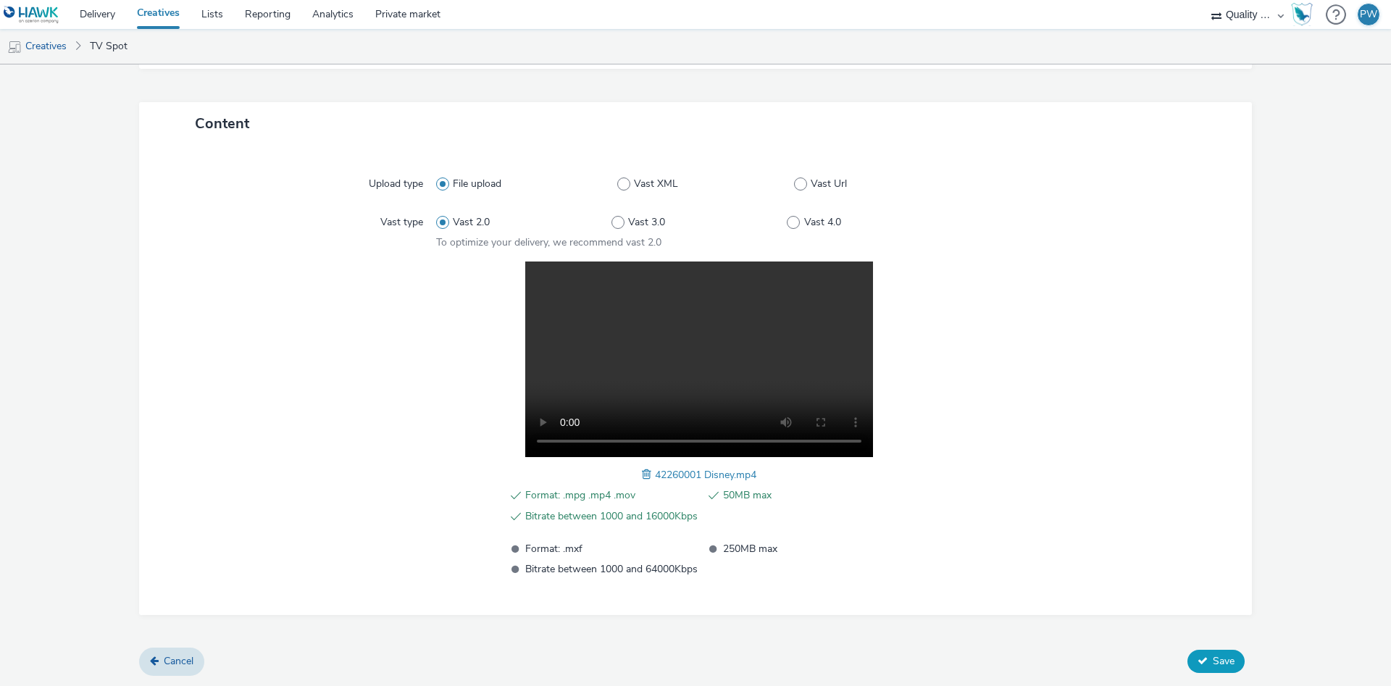
click at [1230, 659] on span "Save" at bounding box center [1224, 661] width 22 height 14
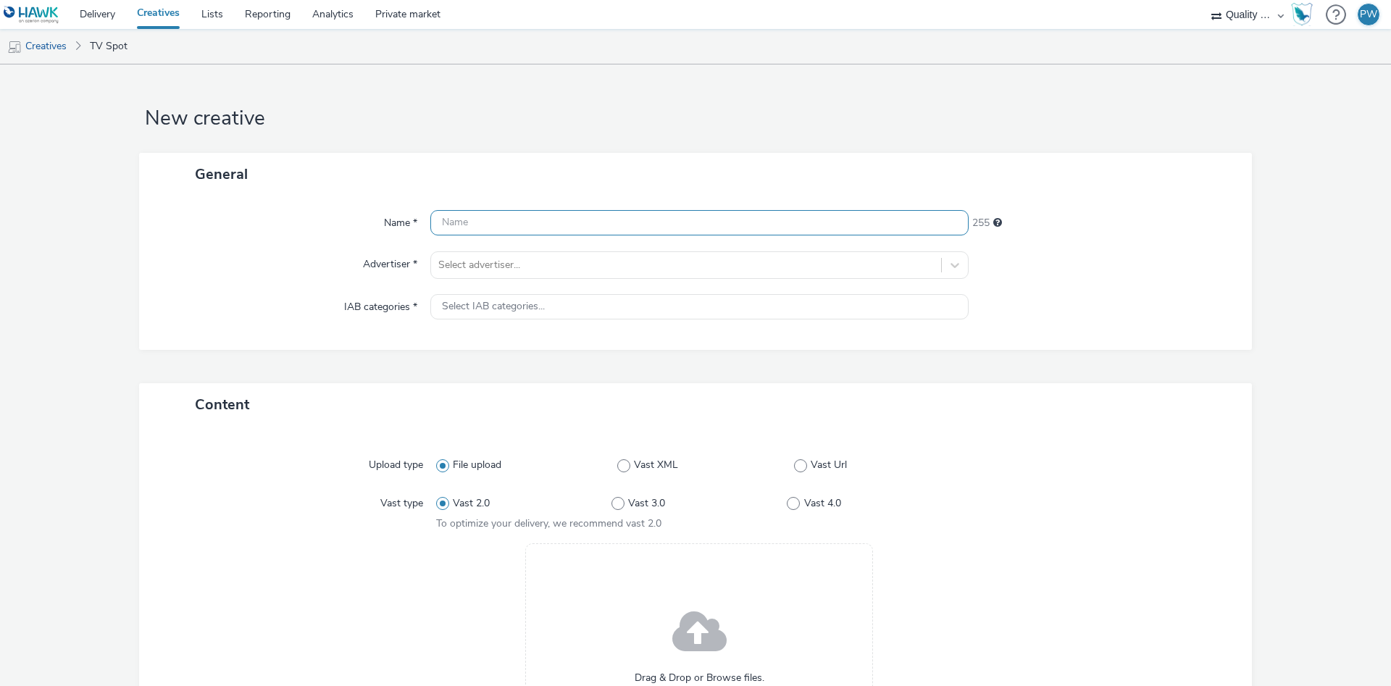
click at [565, 228] on input "text" at bounding box center [699, 222] width 538 height 25
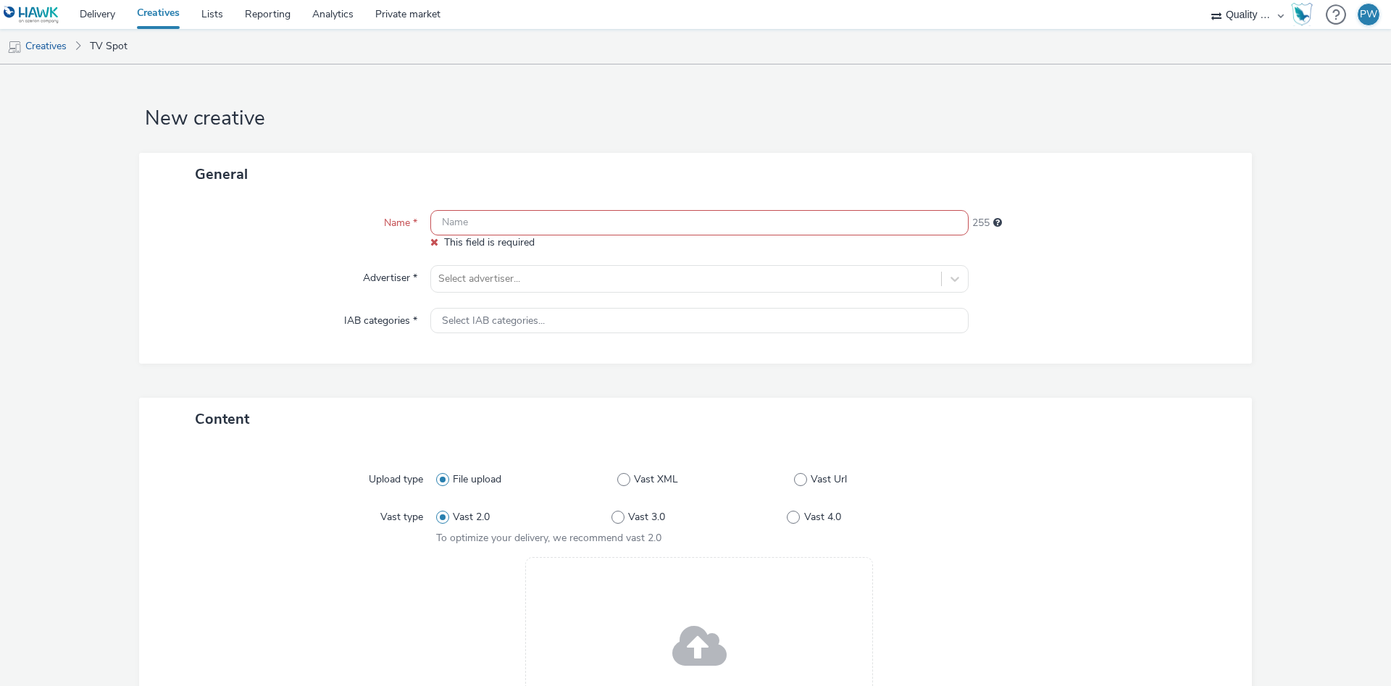
click at [504, 222] on input "text" at bounding box center [699, 222] width 538 height 25
paste input "41662465 Disney"
type input "41662465 Disney"
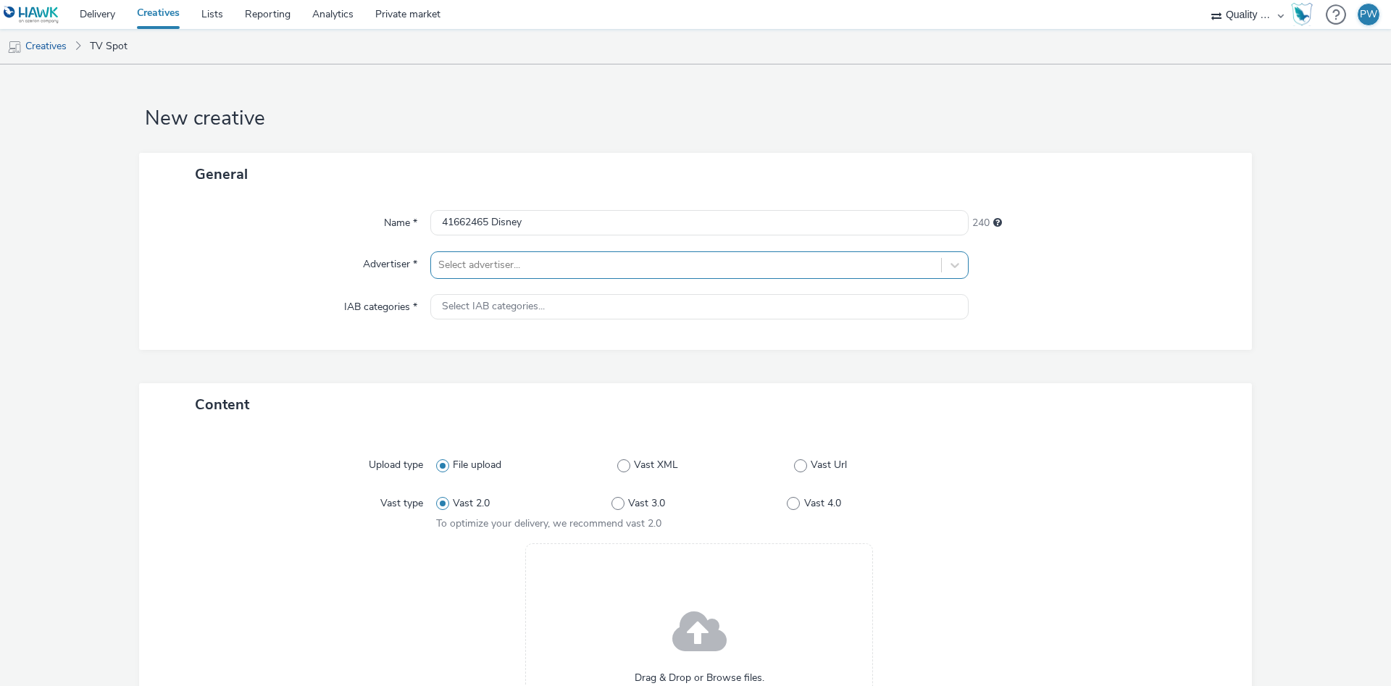
click at [480, 264] on div at bounding box center [686, 264] width 496 height 17
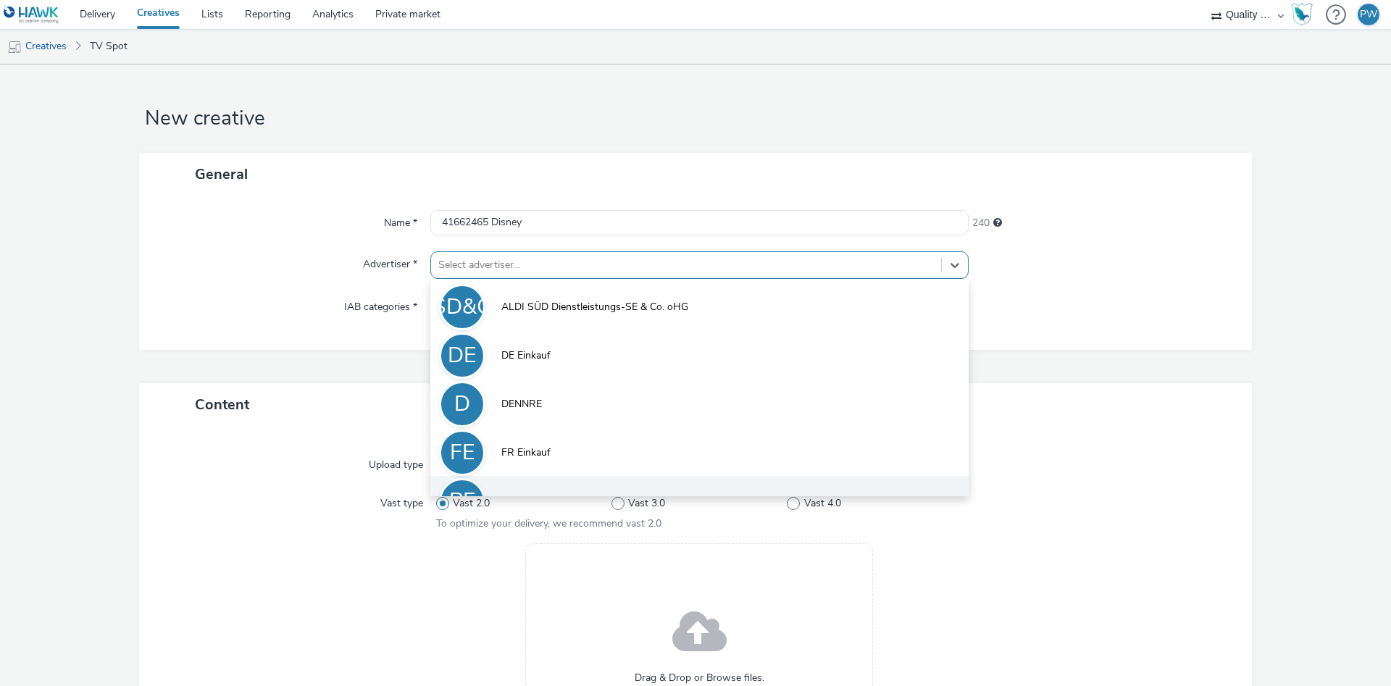
scroll to position [80, 0]
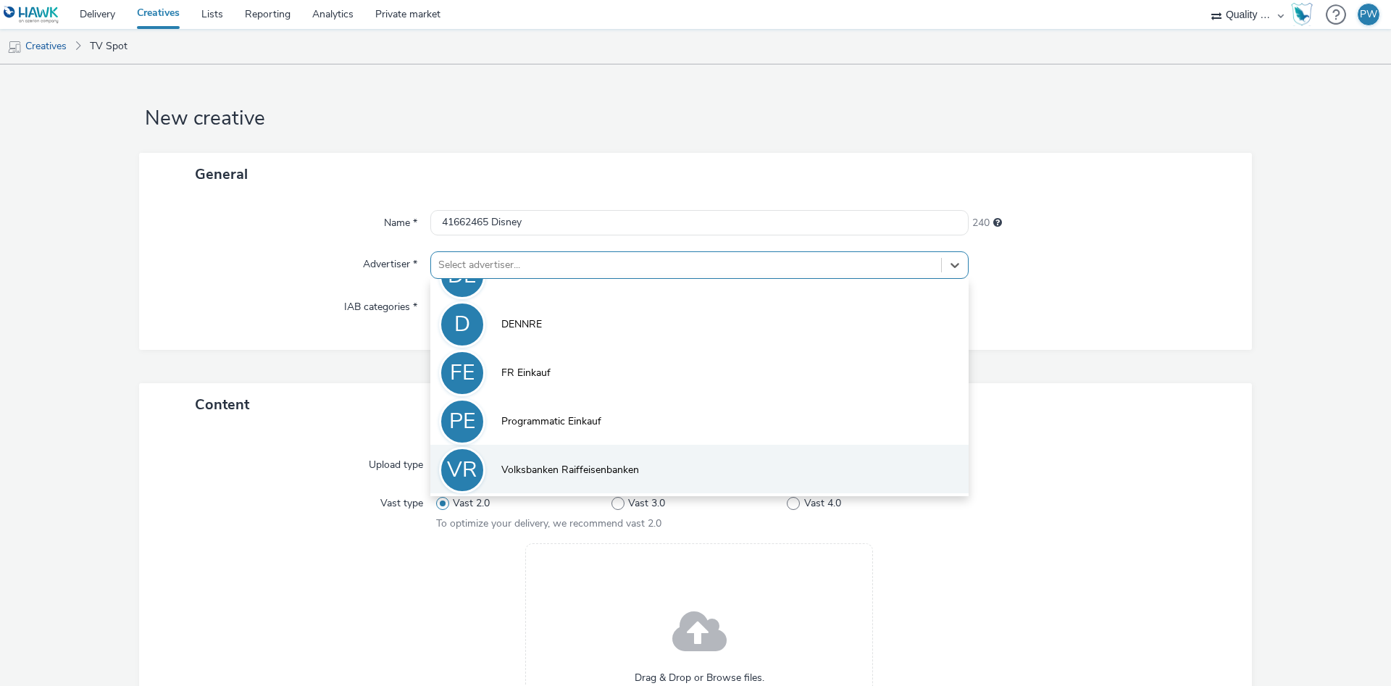
click at [577, 457] on li "VR Volksbanken Raiffeisenbanken" at bounding box center [699, 469] width 538 height 49
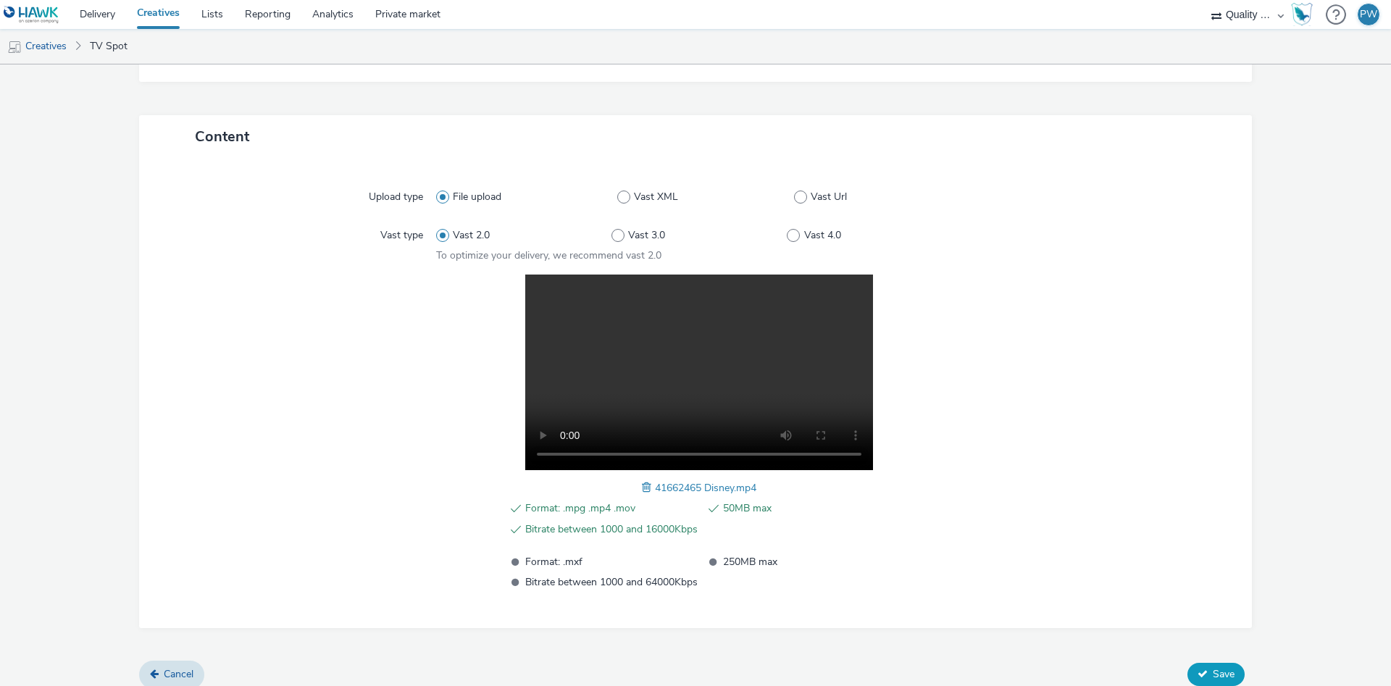
scroll to position [291, 0]
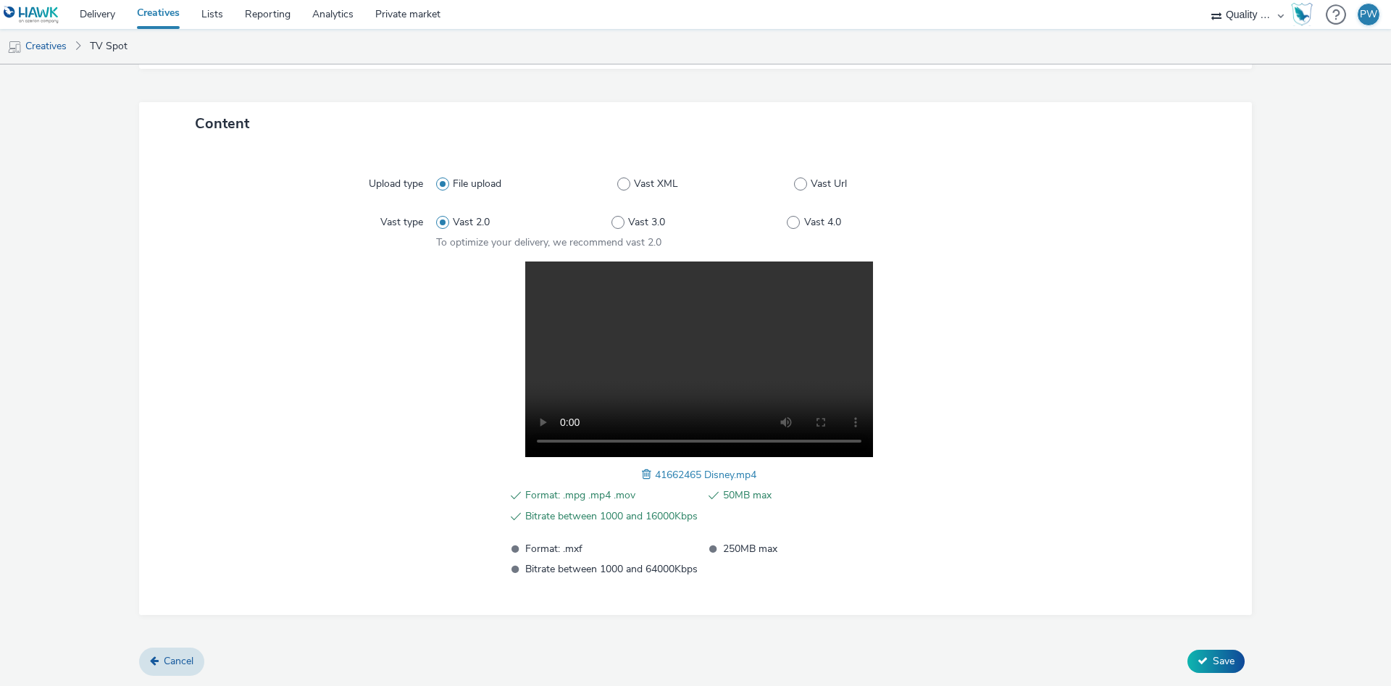
click at [1236, 648] on div "Cancel Save" at bounding box center [695, 661] width 1113 height 26
click at [1236, 656] on button "Save" at bounding box center [1215, 661] width 57 height 23
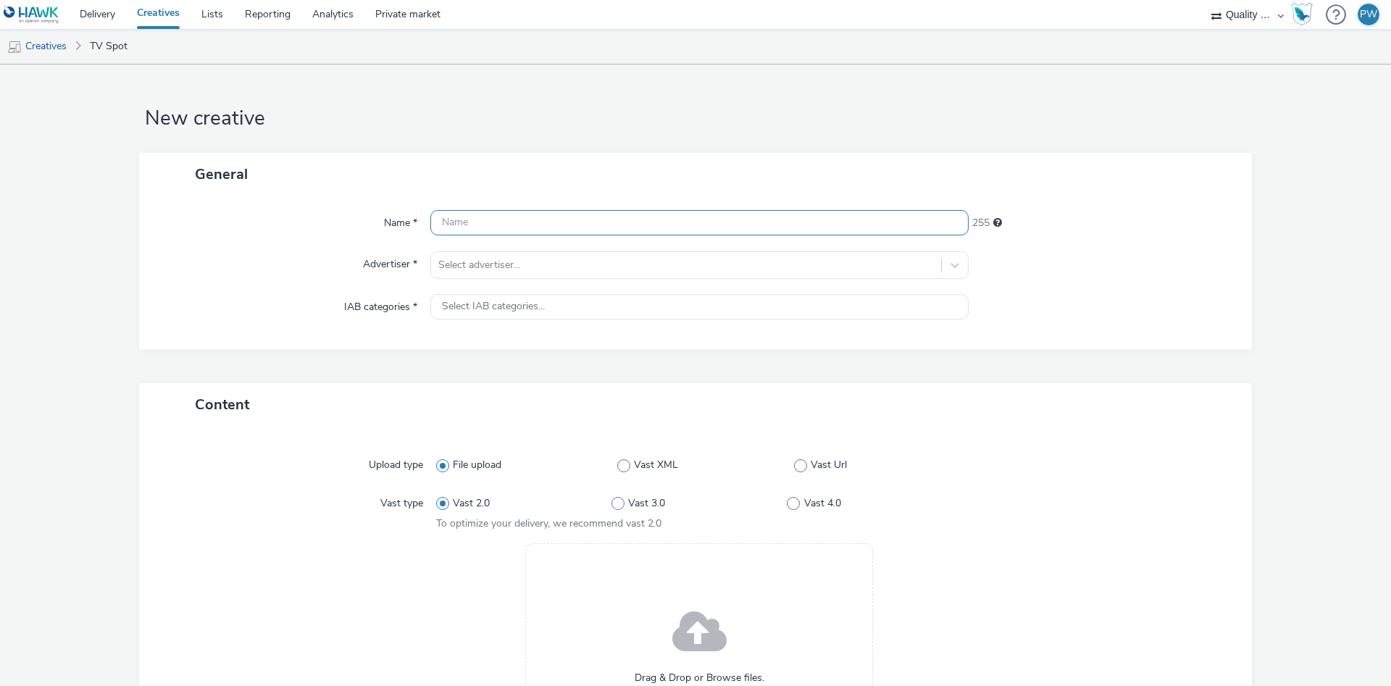
click at [485, 230] on input "text" at bounding box center [699, 222] width 538 height 25
paste input "42861387 Disney"
type input "42861387 Disney"
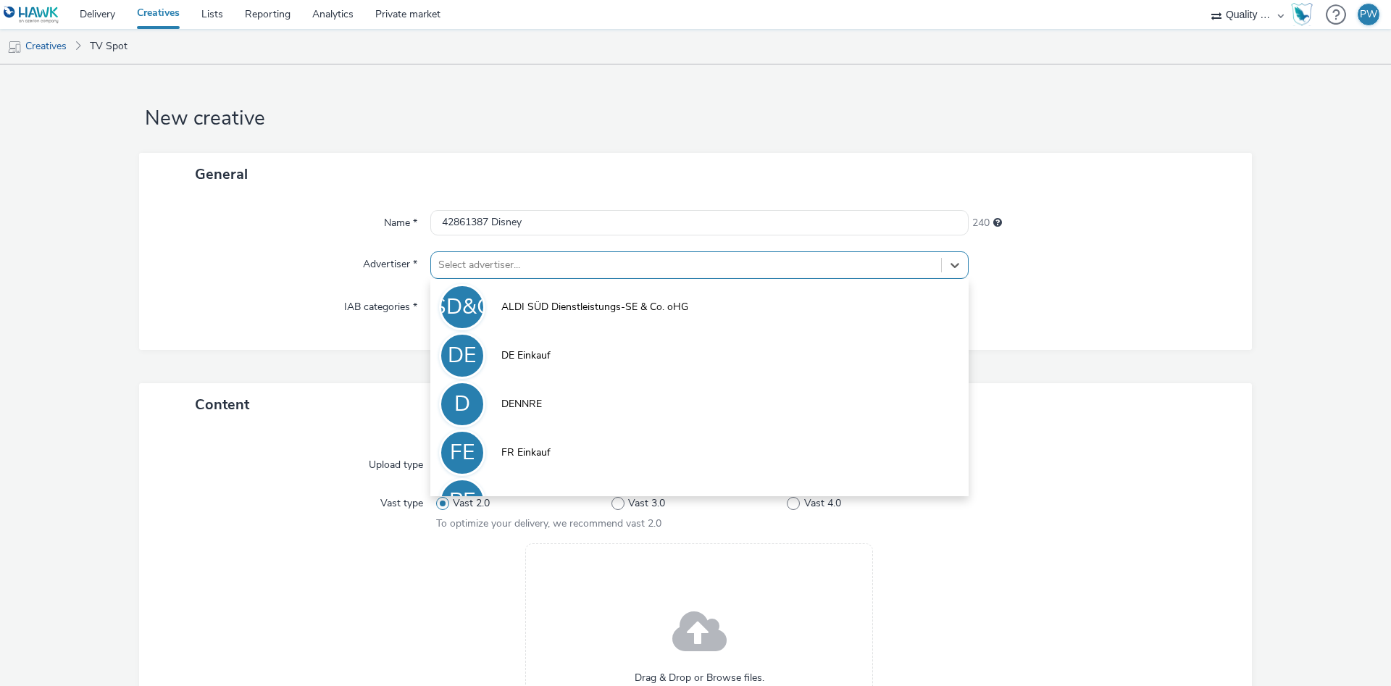
click at [496, 266] on div at bounding box center [686, 264] width 496 height 17
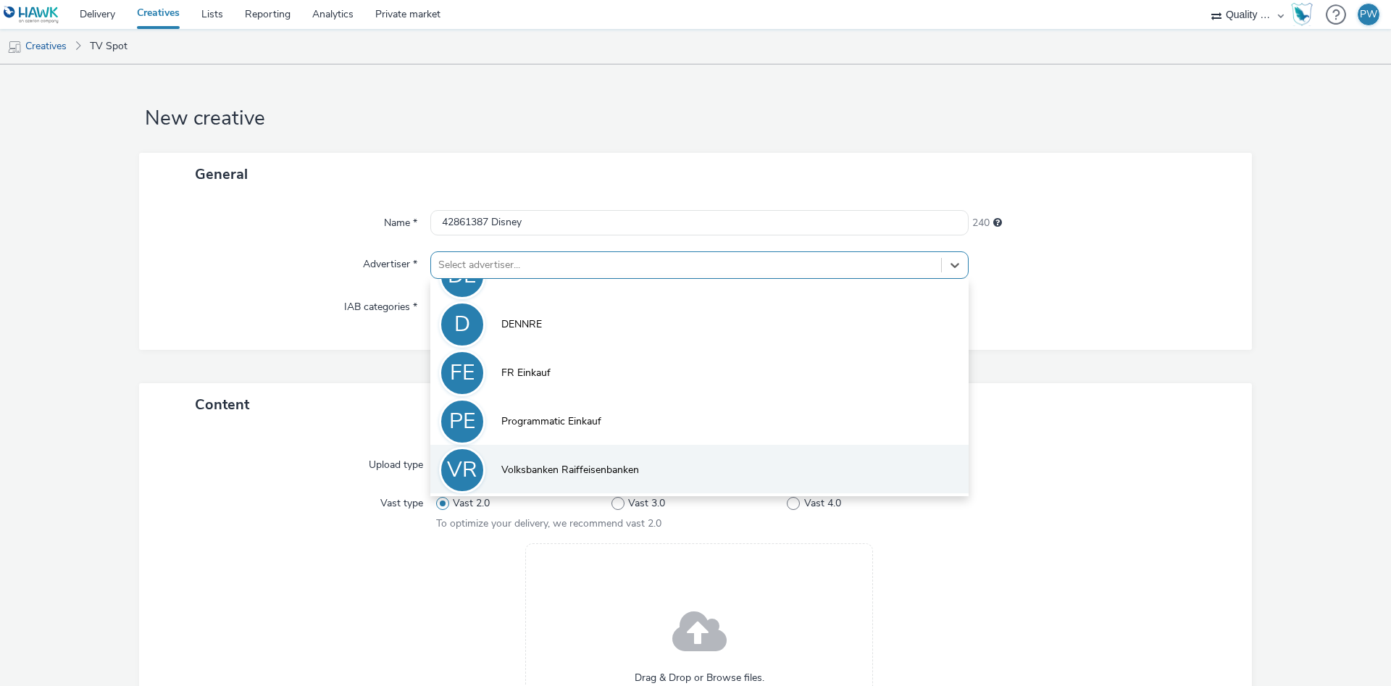
click at [636, 453] on li "VR Volksbanken Raiffeisenbanken" at bounding box center [699, 469] width 538 height 49
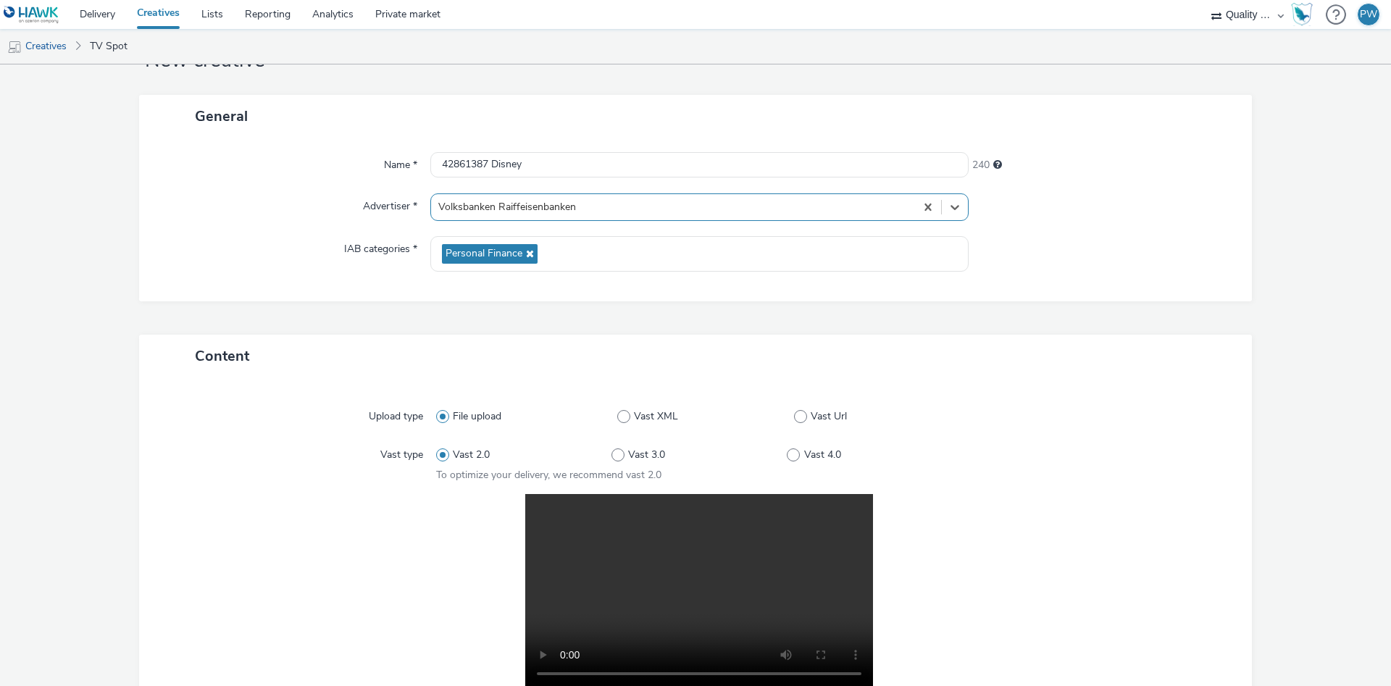
scroll to position [291, 0]
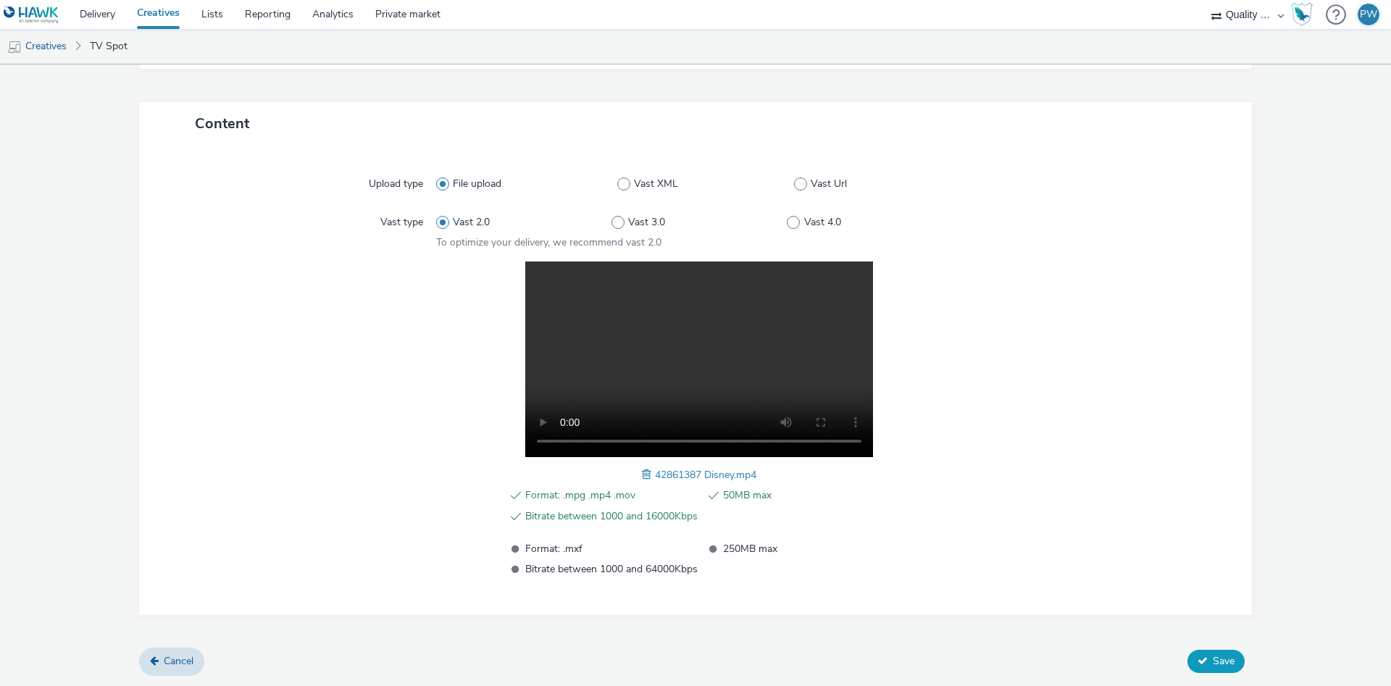
click at [1224, 664] on span "Save" at bounding box center [1224, 661] width 22 height 14
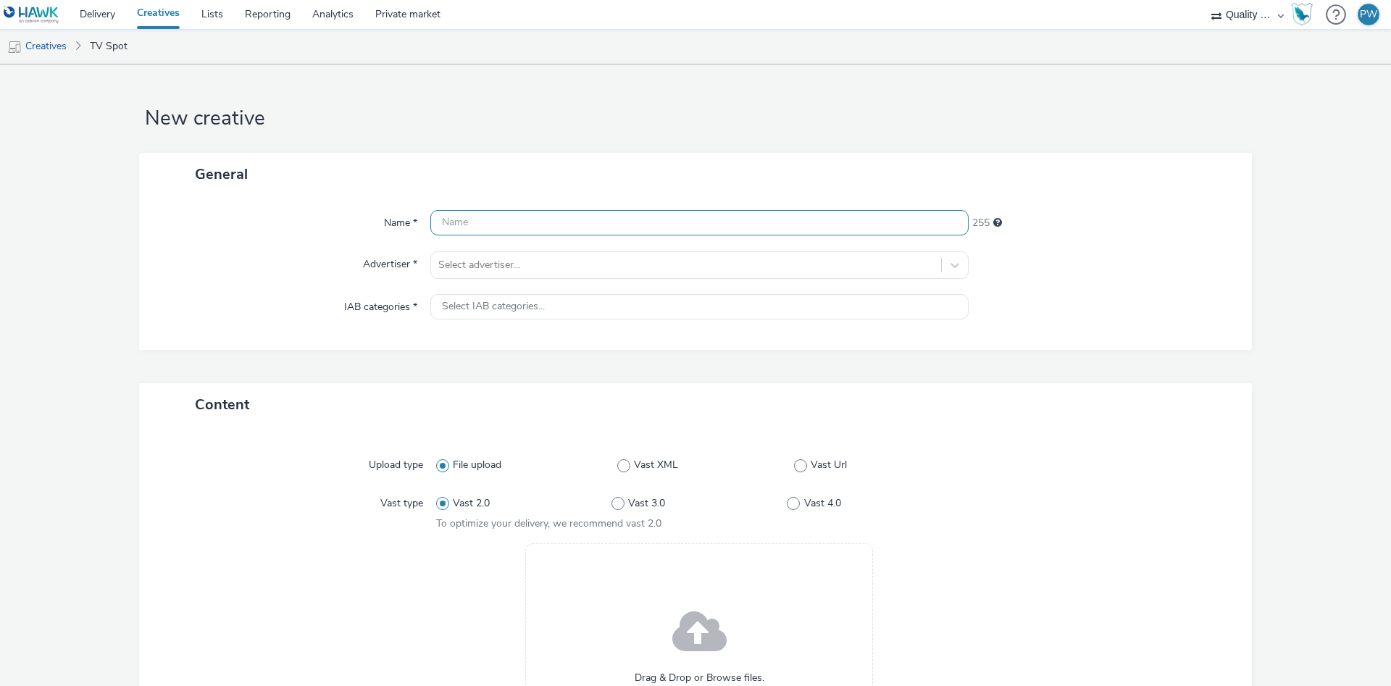
click at [480, 225] on input "text" at bounding box center [699, 222] width 538 height 25
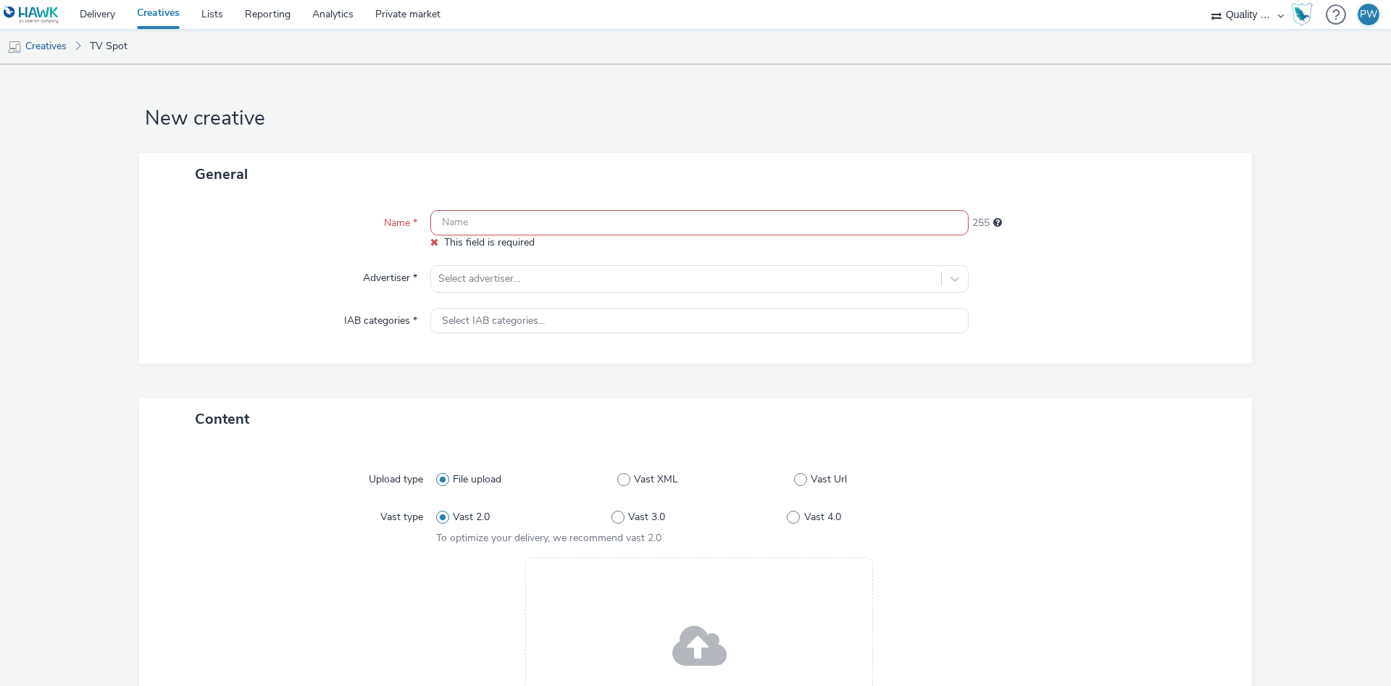
click at [525, 222] on input "text" at bounding box center [699, 222] width 538 height 25
paste input "42860003 Disney"
type input "42860003 Disney"
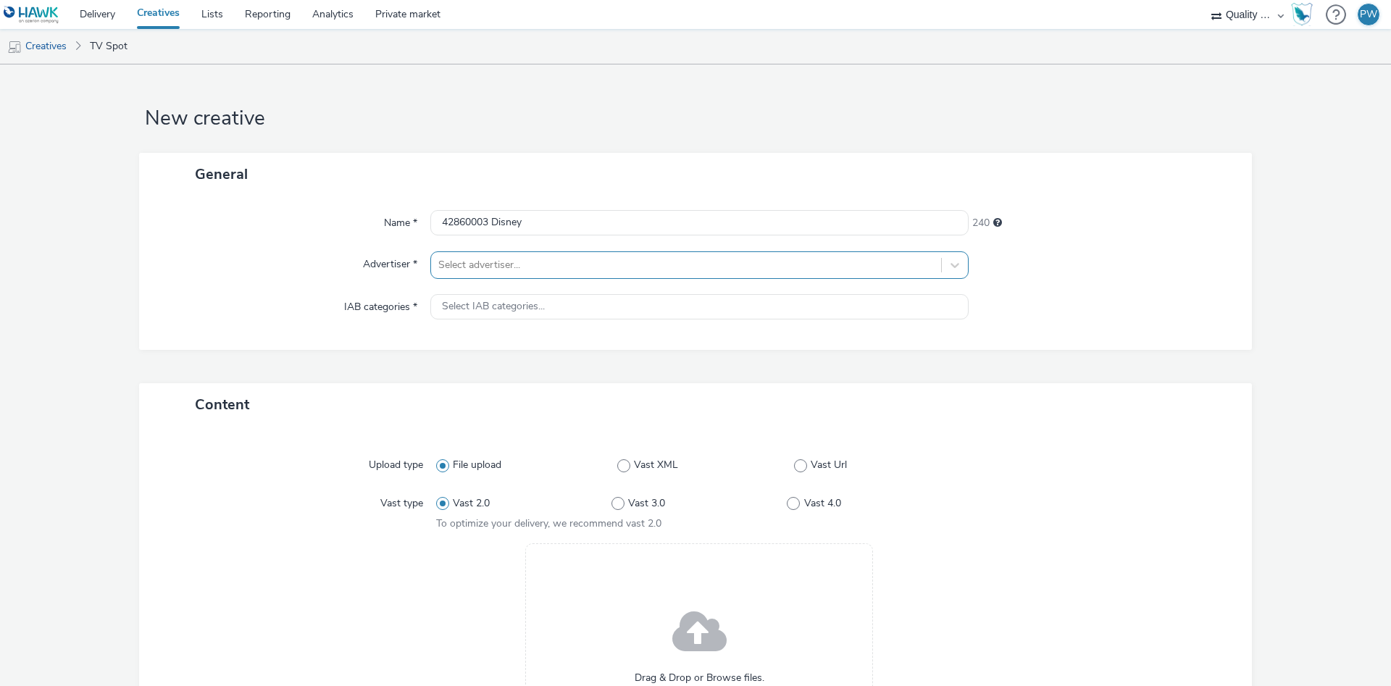
click at [485, 273] on div at bounding box center [686, 264] width 496 height 17
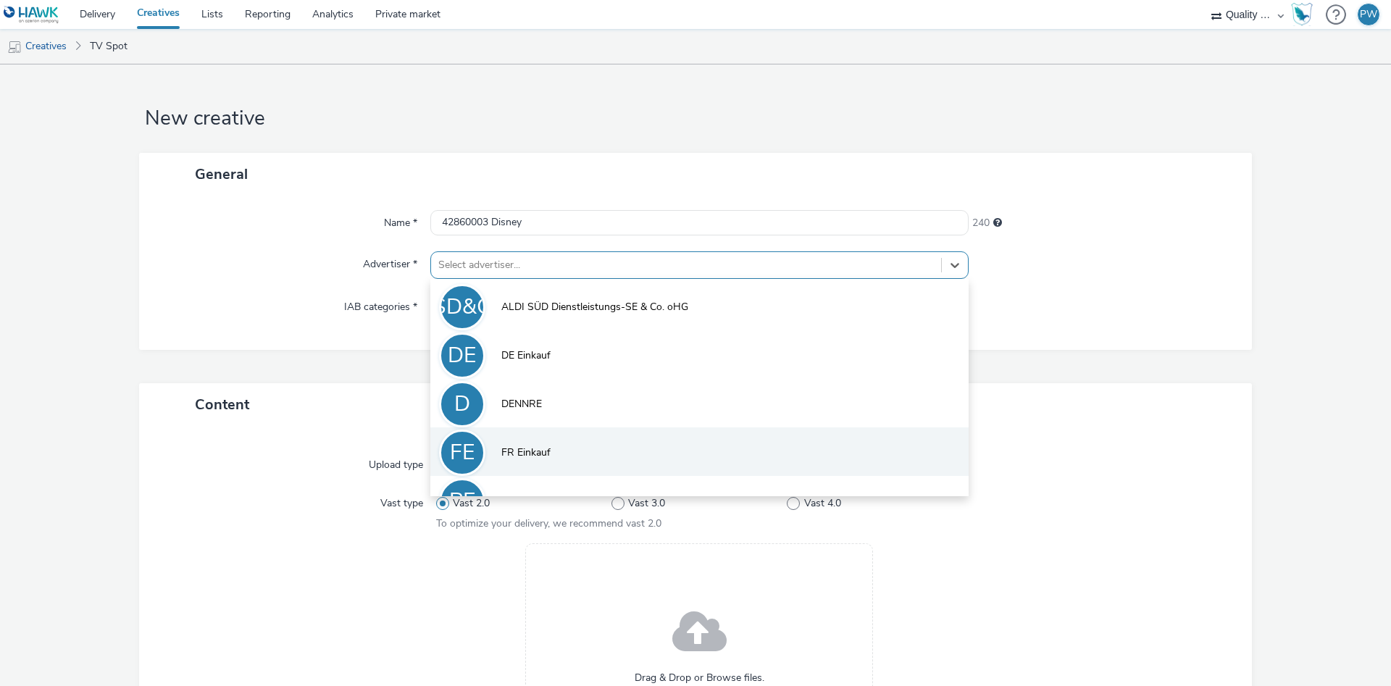
scroll to position [80, 0]
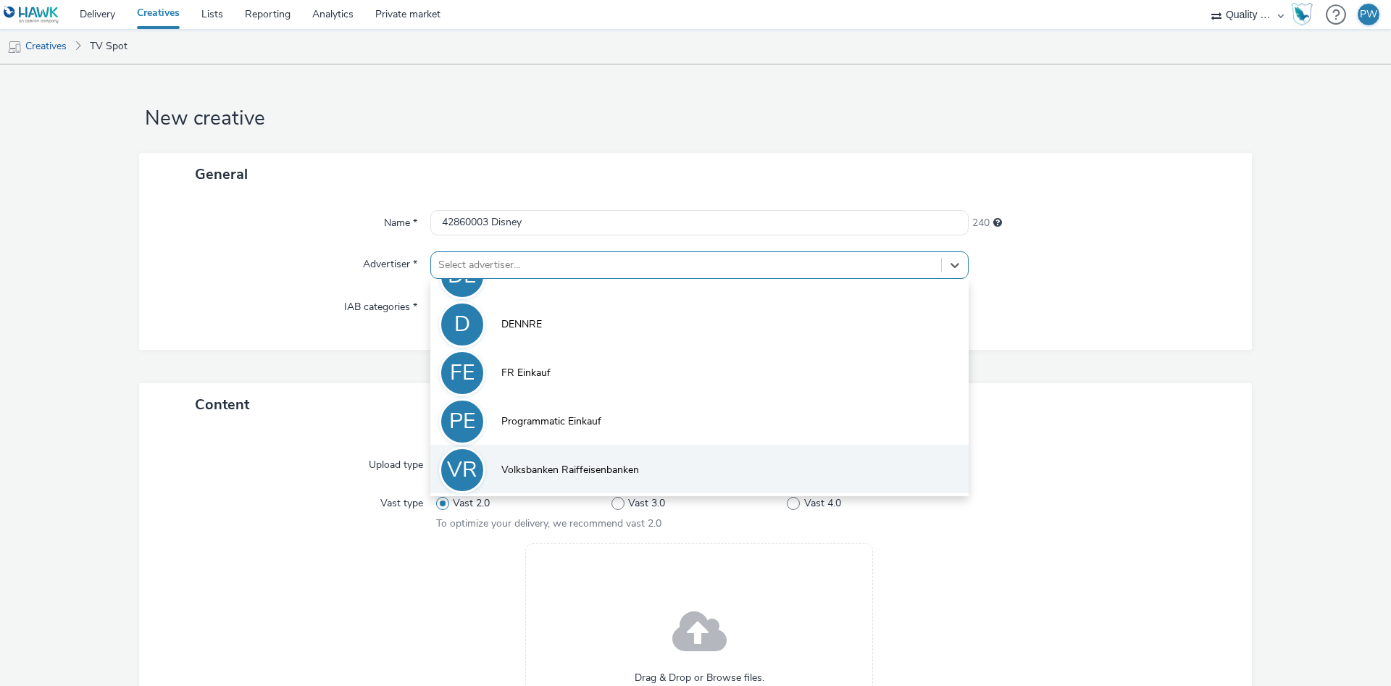
click at [560, 473] on span "Volksbanken Raiffeisenbanken" at bounding box center [570, 470] width 138 height 14
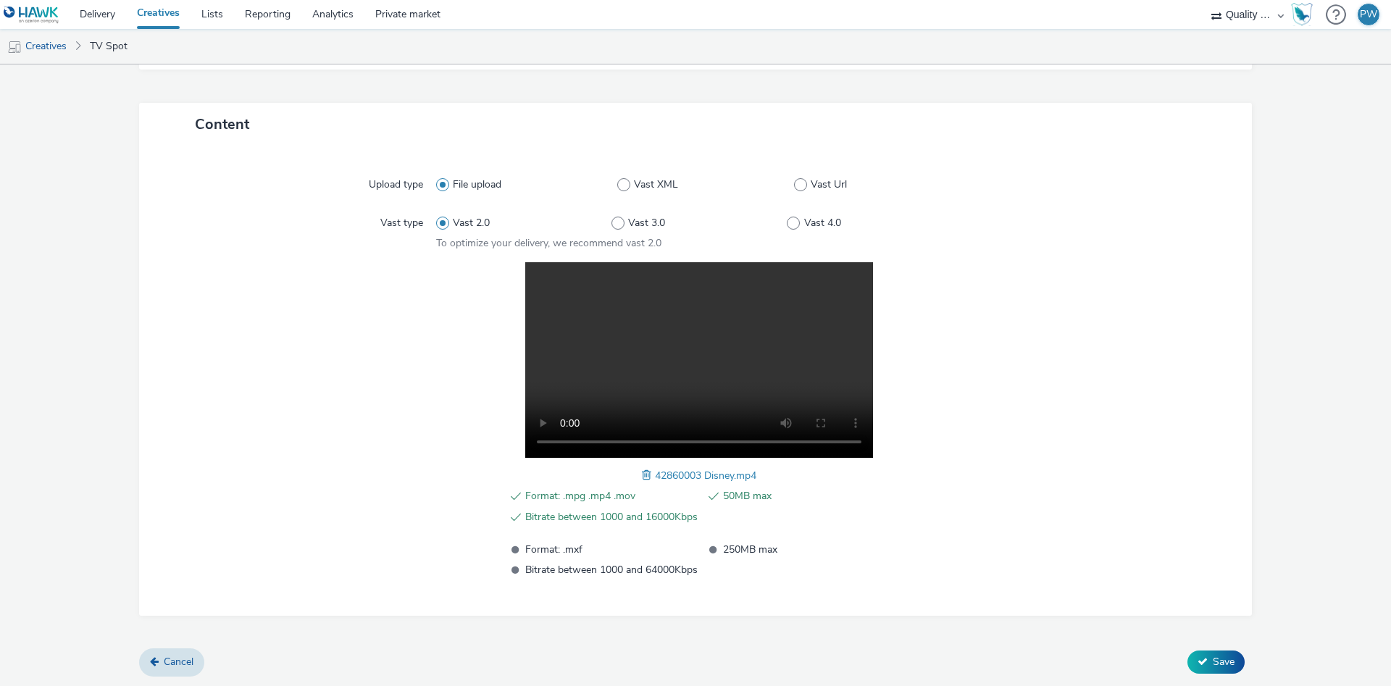
scroll to position [291, 0]
click at [1223, 657] on span "Save" at bounding box center [1224, 661] width 22 height 14
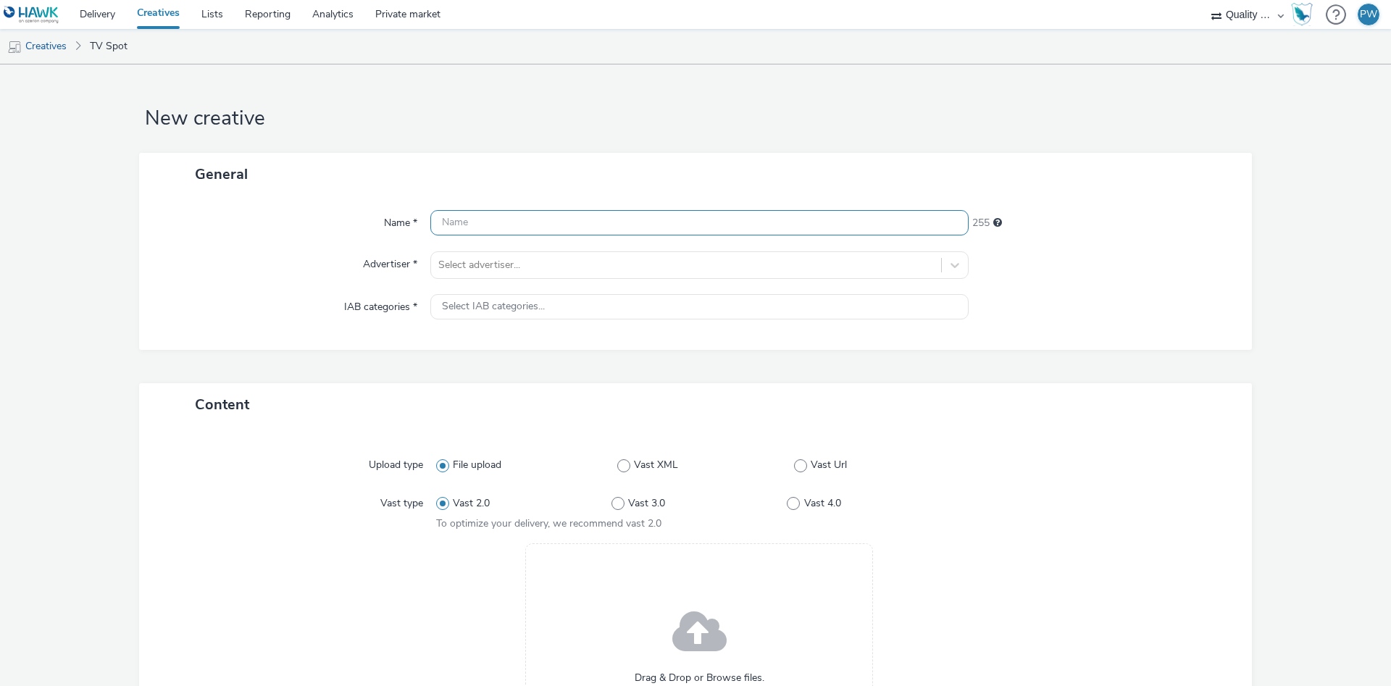
click at [572, 223] on input "text" at bounding box center [699, 222] width 538 height 25
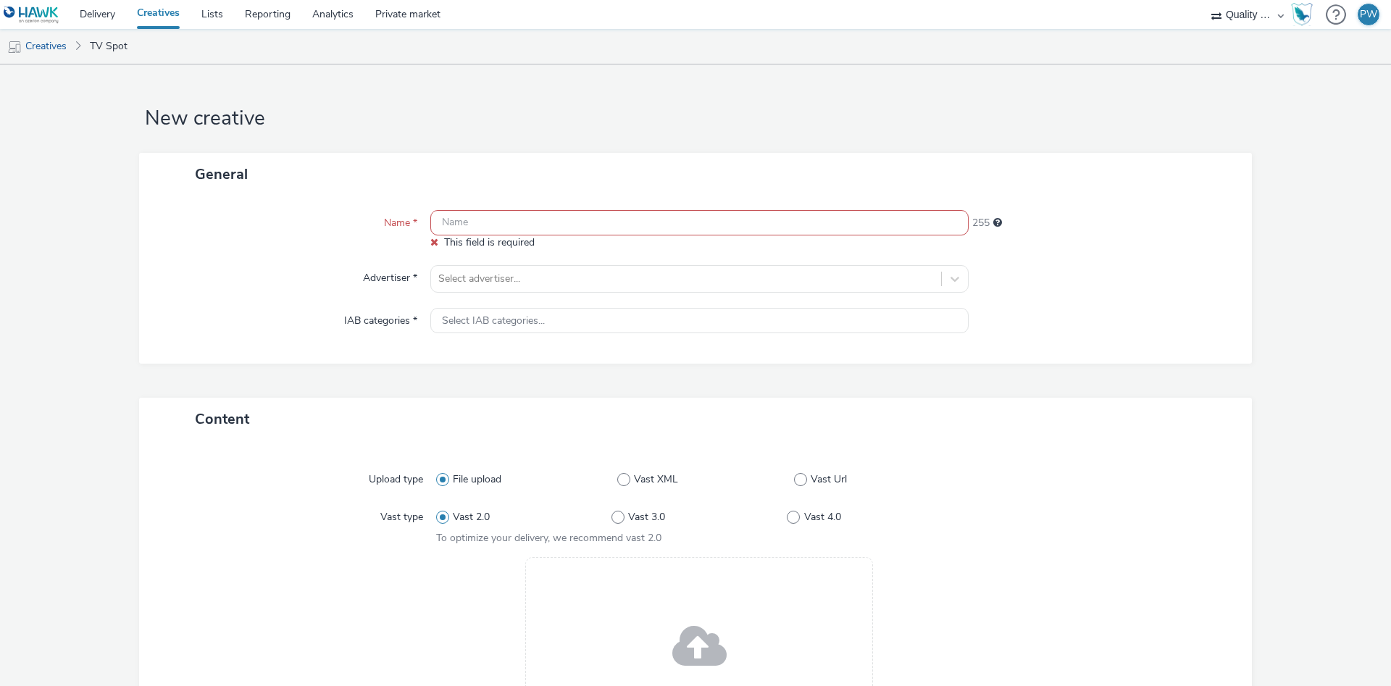
click at [500, 223] on input "text" at bounding box center [699, 222] width 538 height 25
click at [468, 222] on input "text" at bounding box center [699, 222] width 538 height 25
paste input "42862451 Disney"
type input "42862451 Disney"
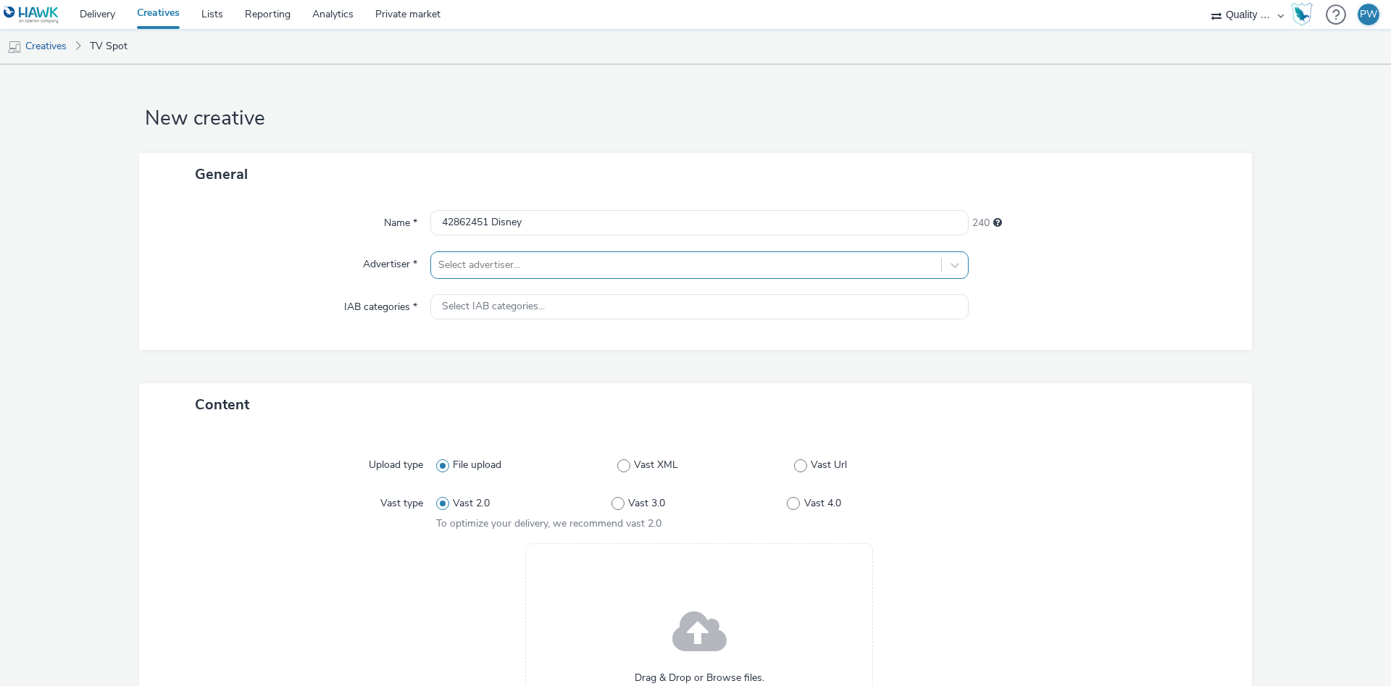
click at [484, 273] on div at bounding box center [686, 264] width 496 height 17
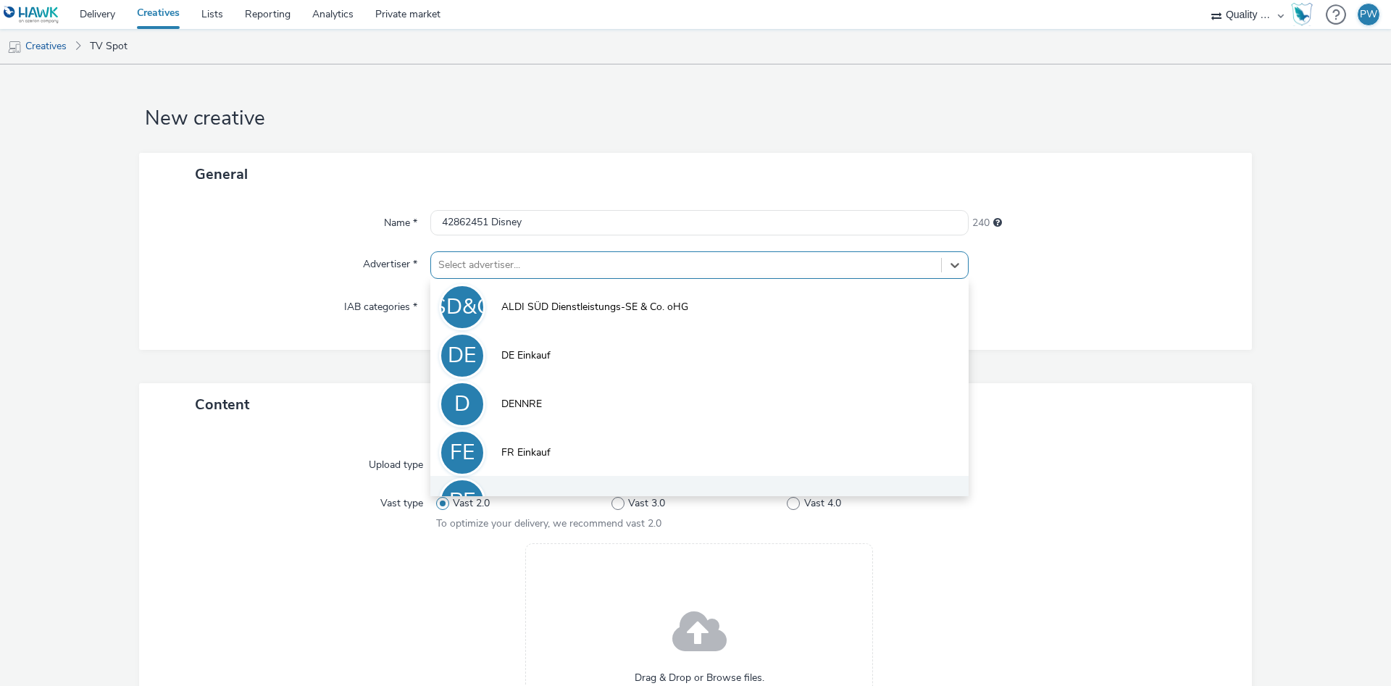
scroll to position [80, 0]
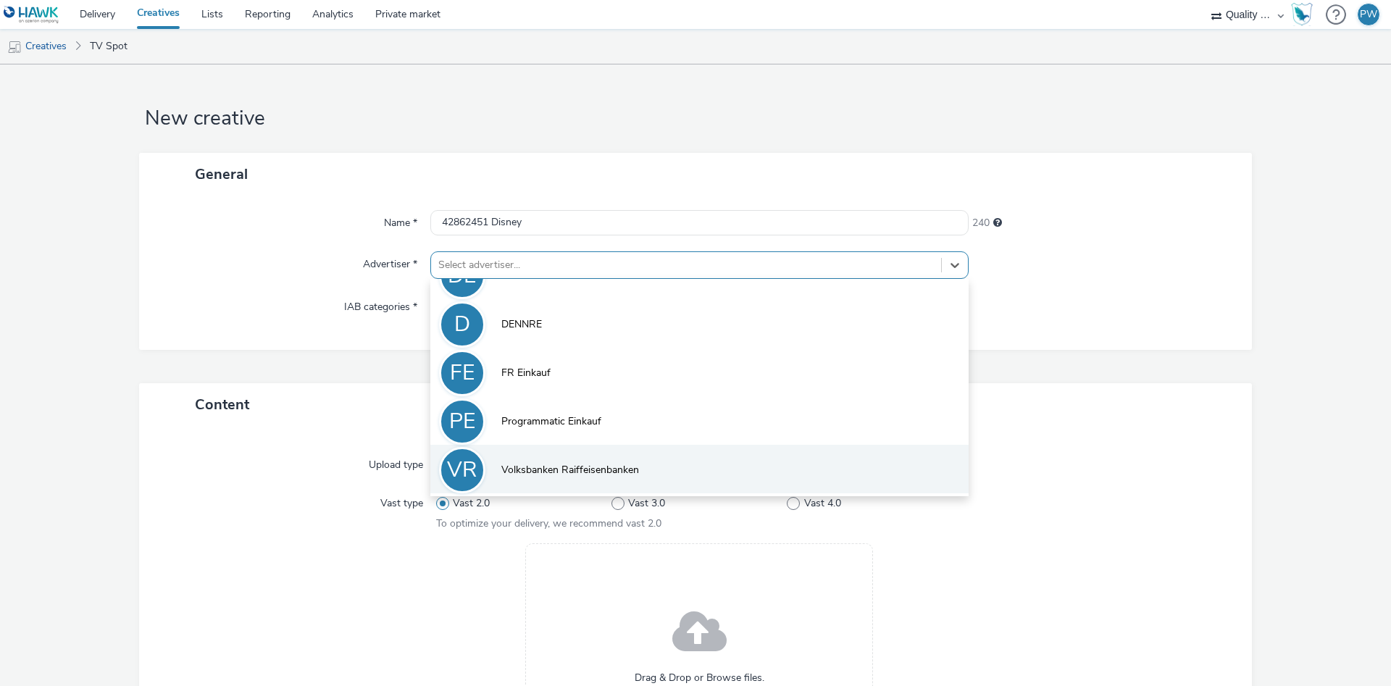
click at [546, 475] on span "Volksbanken Raiffeisenbanken" at bounding box center [570, 470] width 138 height 14
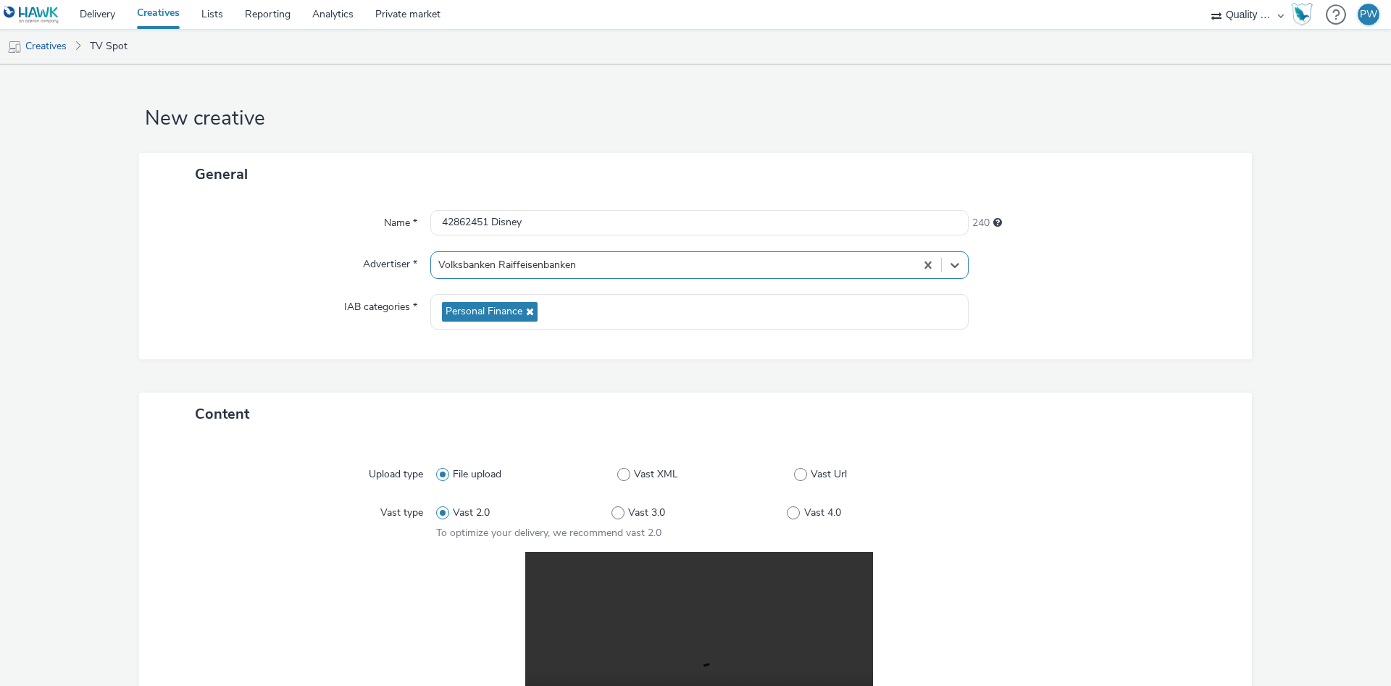
scroll to position [291, 0]
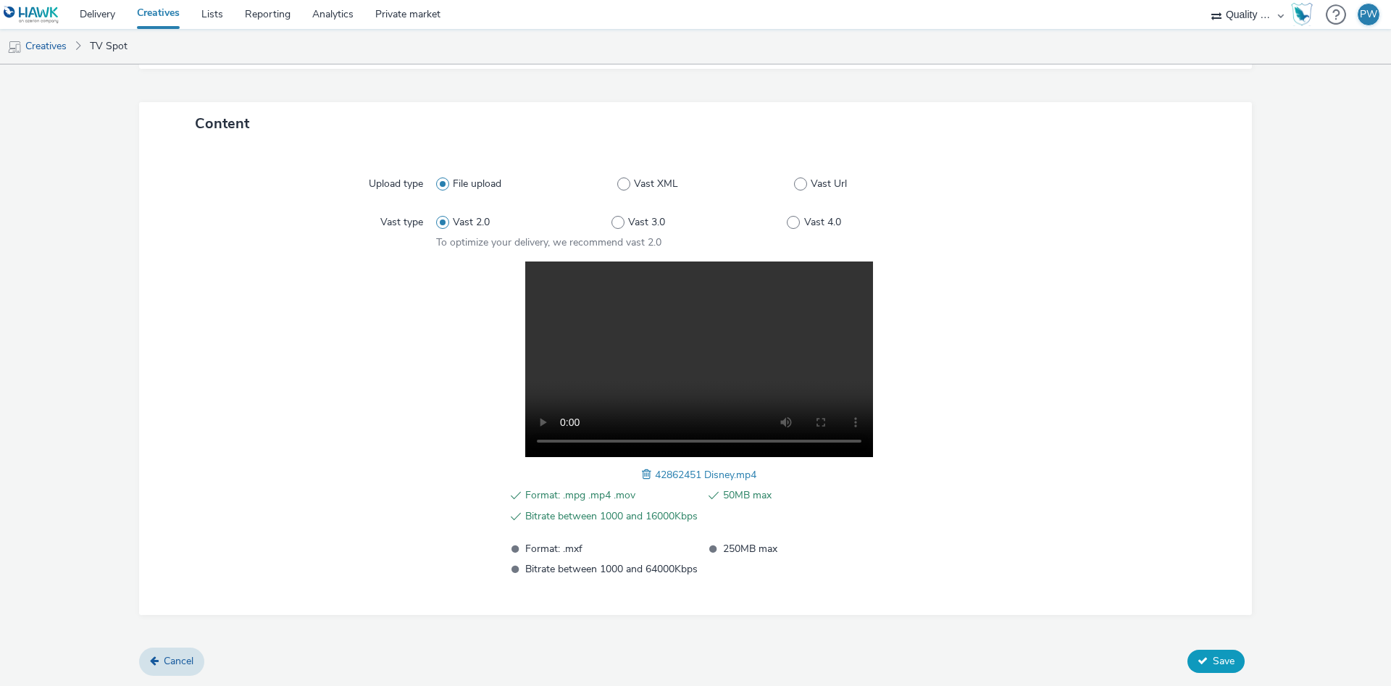
click at [1223, 662] on span "Save" at bounding box center [1224, 661] width 22 height 14
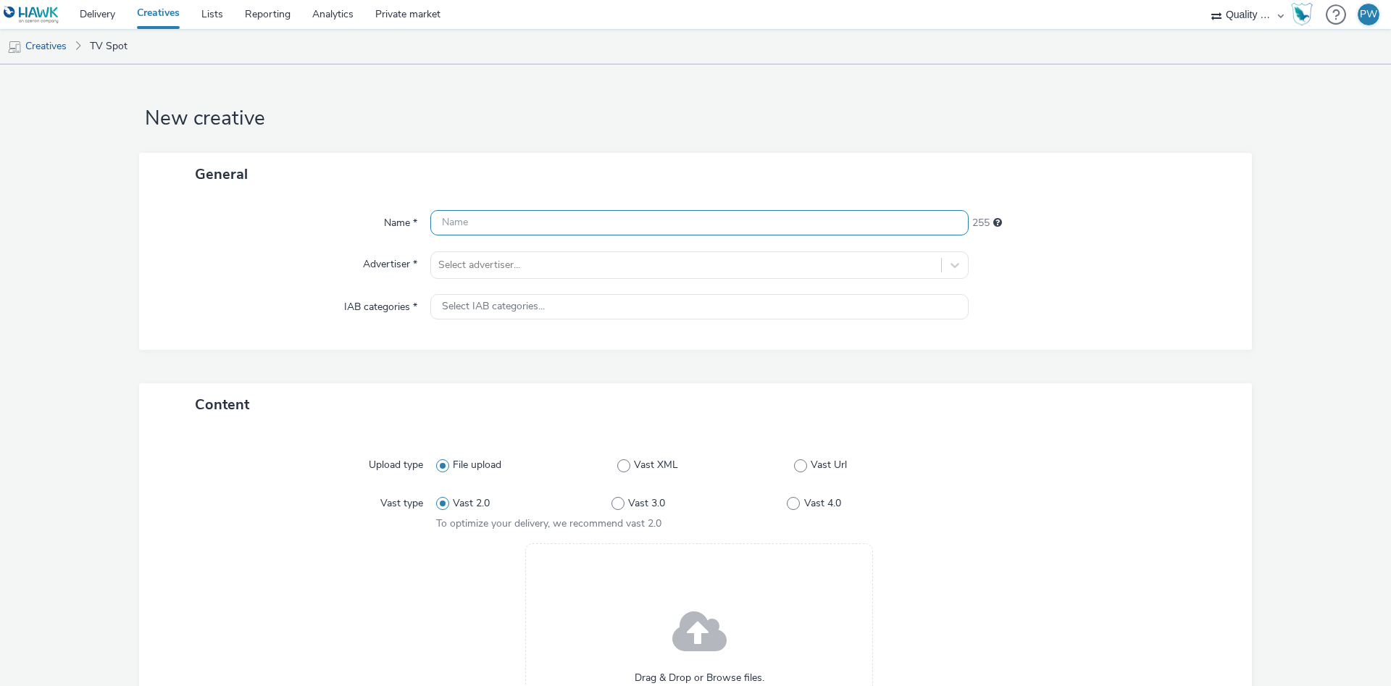
click at [455, 227] on input "text" at bounding box center [699, 222] width 538 height 25
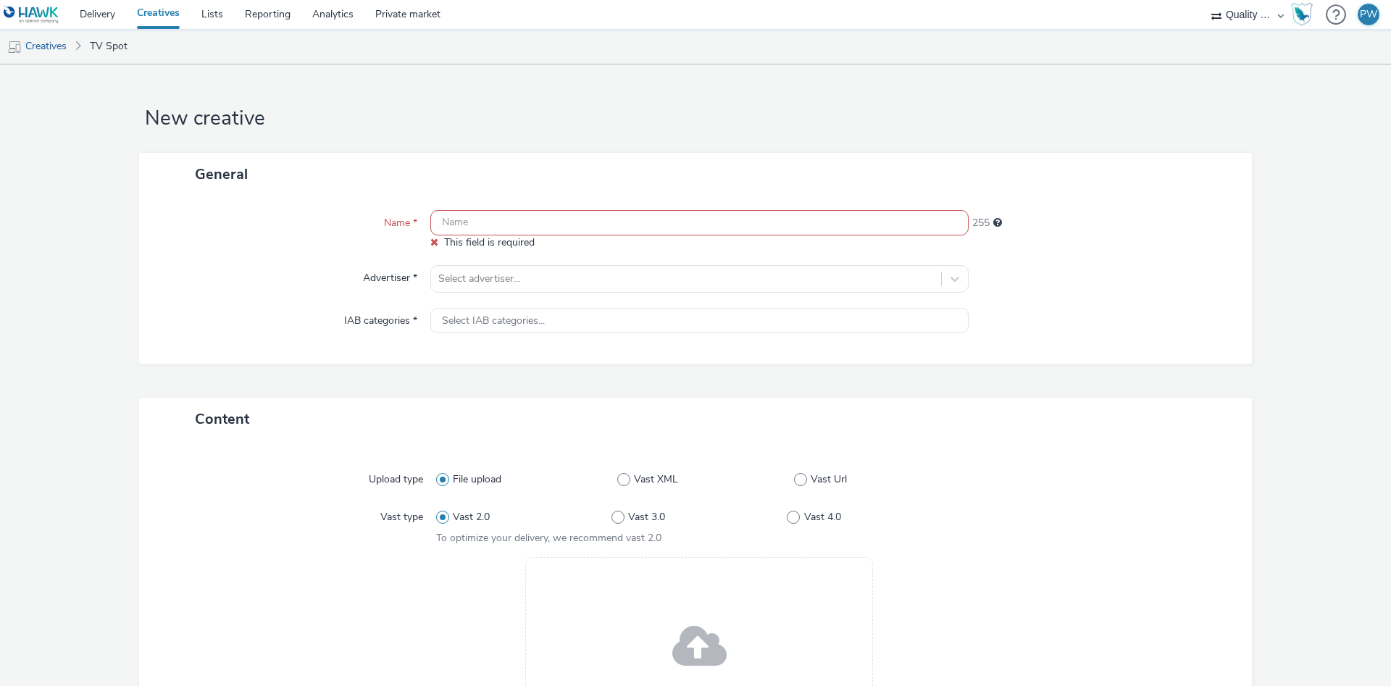
click at [504, 228] on input "text" at bounding box center [699, 222] width 538 height 25
click at [503, 228] on input "text" at bounding box center [699, 222] width 538 height 25
paste input "42661008 Disney"
type input "42661008 Disney"
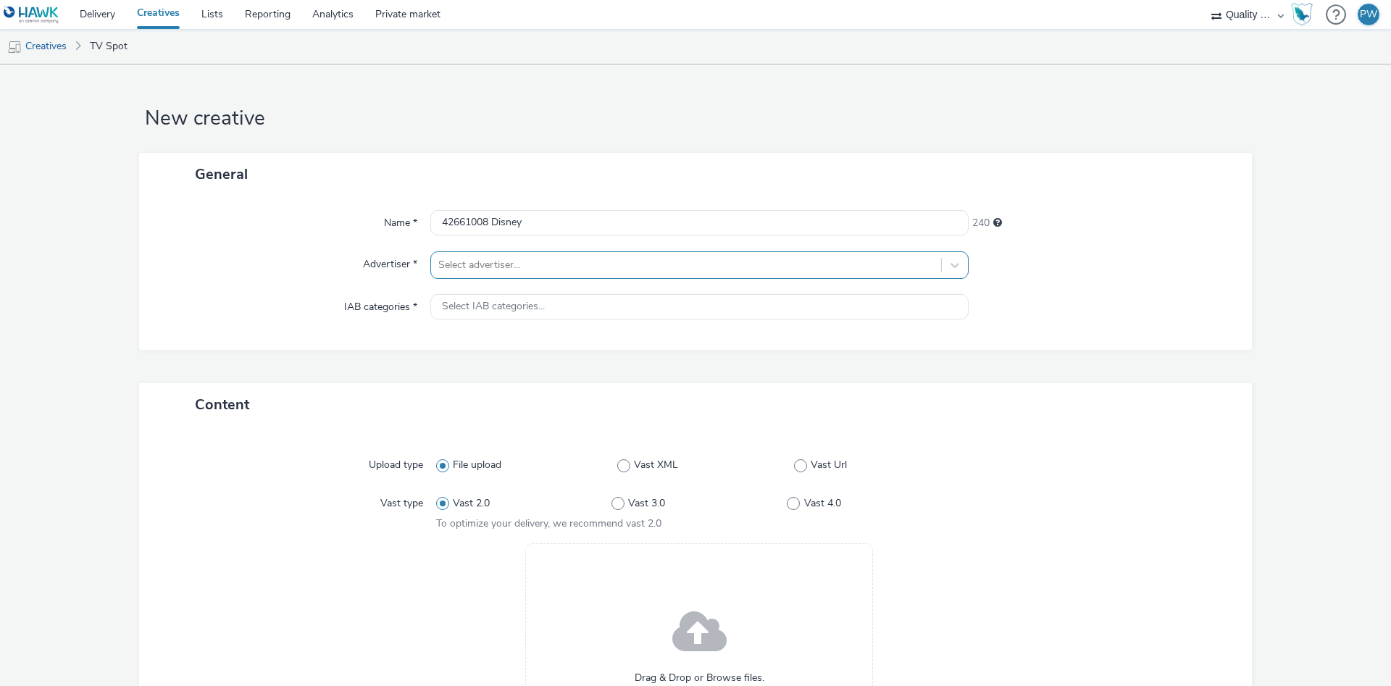
click at [494, 259] on div at bounding box center [686, 264] width 496 height 17
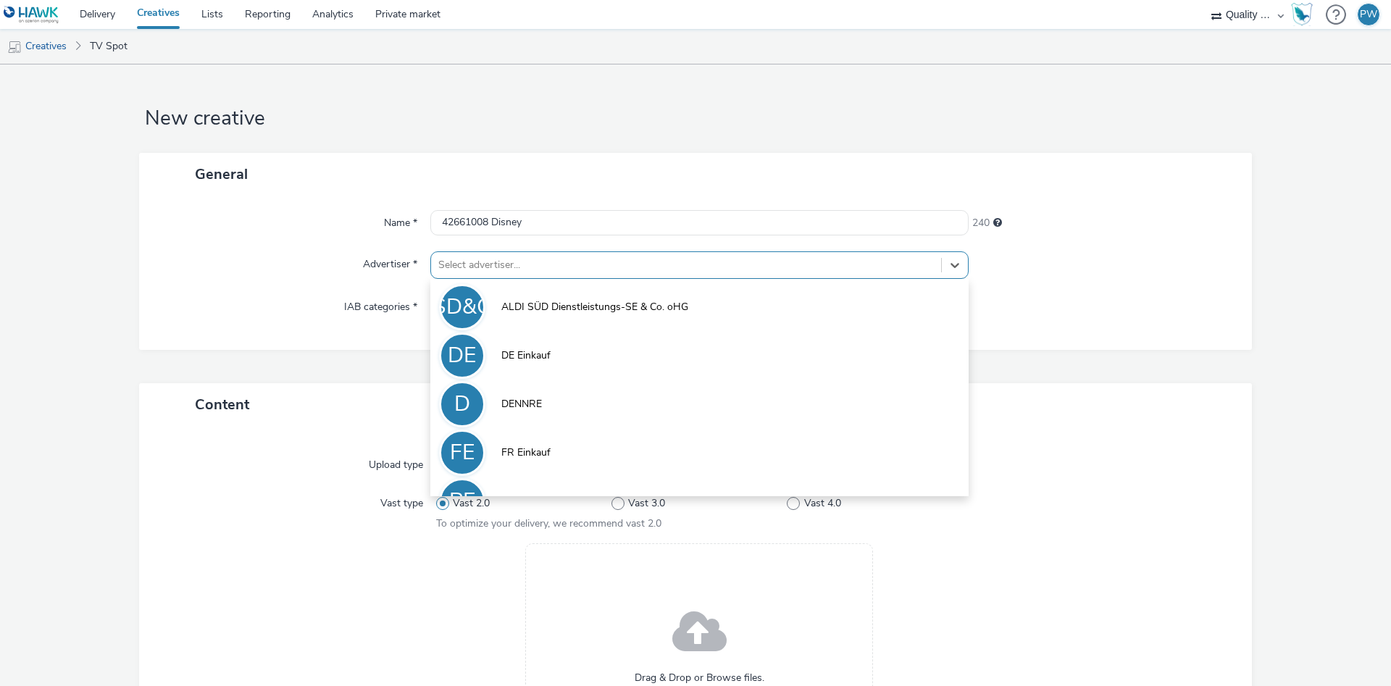
scroll to position [80, 0]
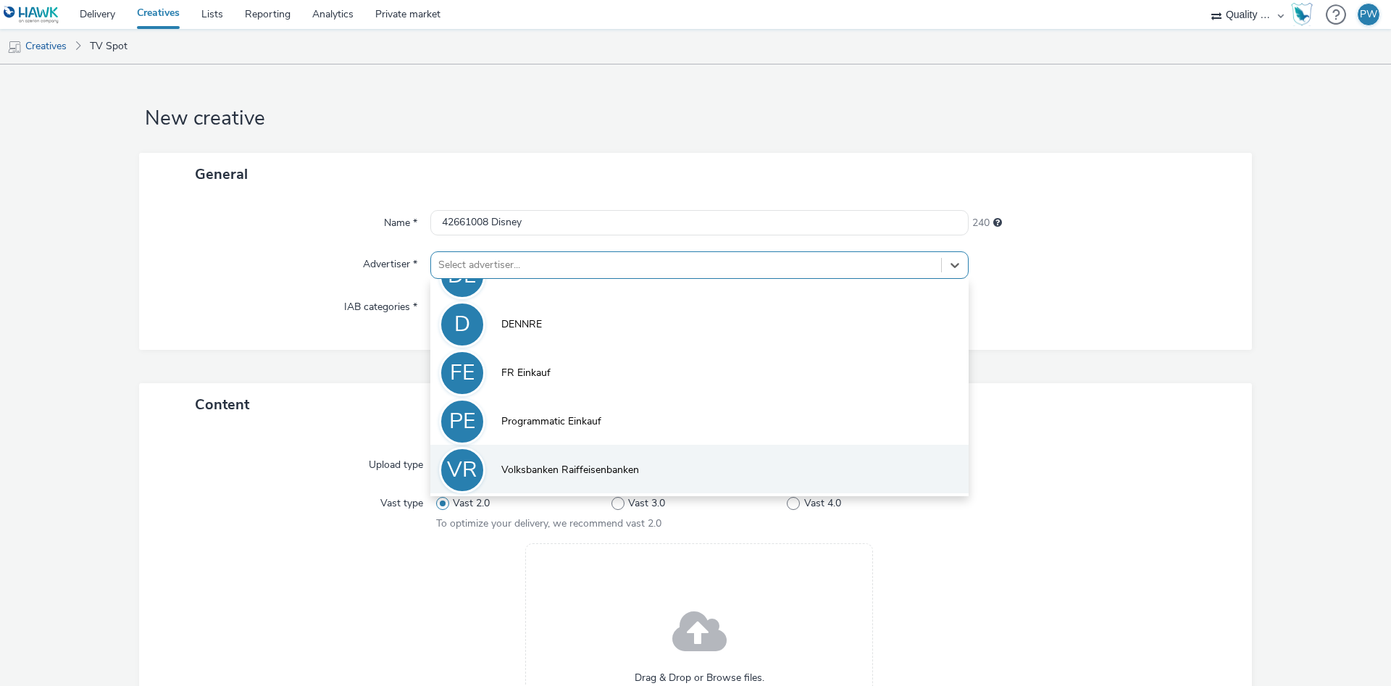
click at [588, 451] on li "VR Volksbanken Raiffeisenbanken" at bounding box center [699, 469] width 538 height 49
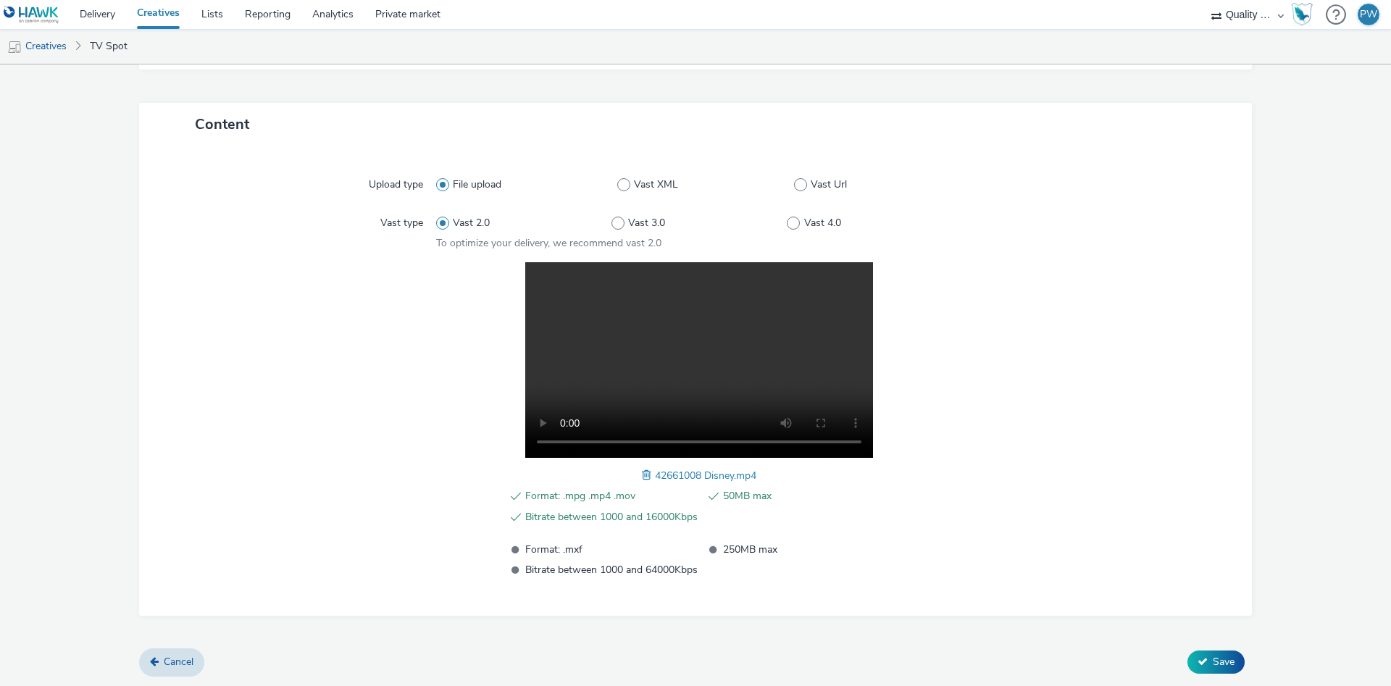
scroll to position [291, 0]
click at [1219, 649] on form "New creative General Name * 42661008 Disney 240 Advertiser * option Volksbanken…" at bounding box center [695, 230] width 1391 height 912
click at [1219, 654] on button "Save" at bounding box center [1215, 661] width 57 height 23
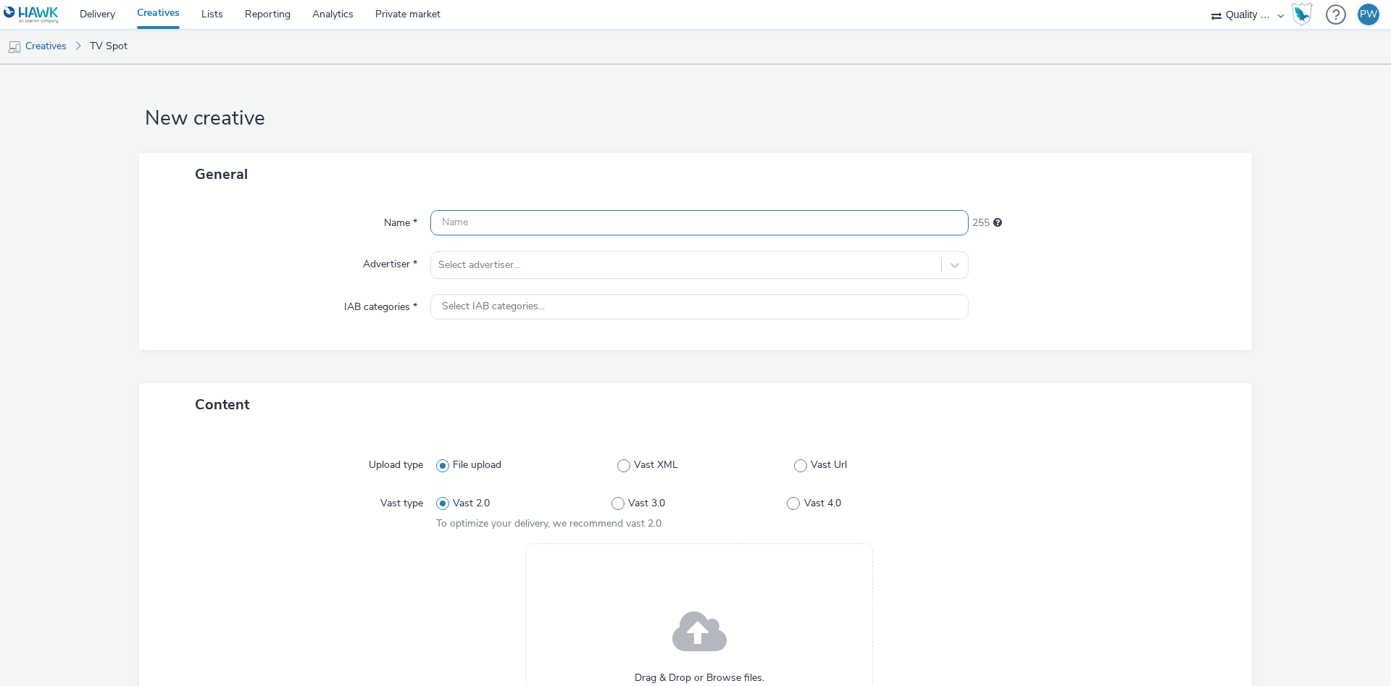
click at [473, 214] on input "text" at bounding box center [699, 222] width 538 height 25
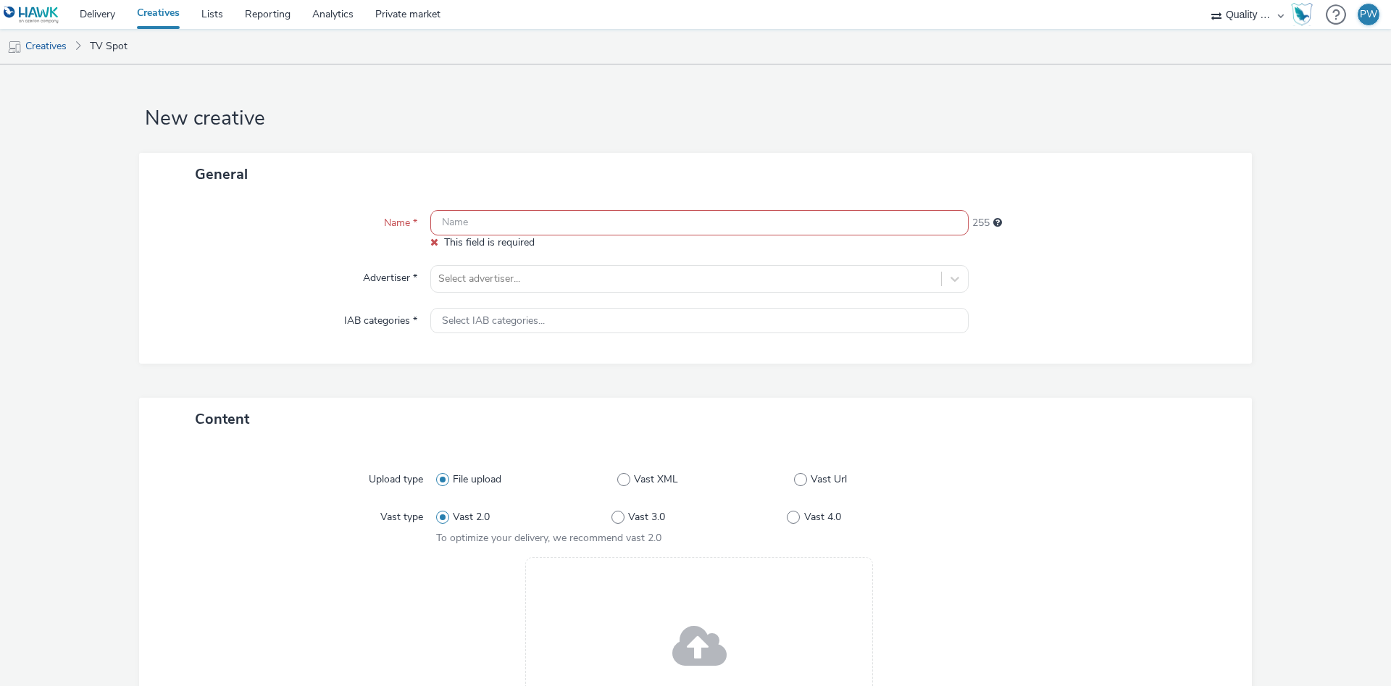
click at [509, 223] on input "text" at bounding box center [699, 222] width 538 height 25
click at [480, 226] on input "text" at bounding box center [699, 222] width 538 height 25
paste input "44761312 Disney"
type input "44761312 Disney"
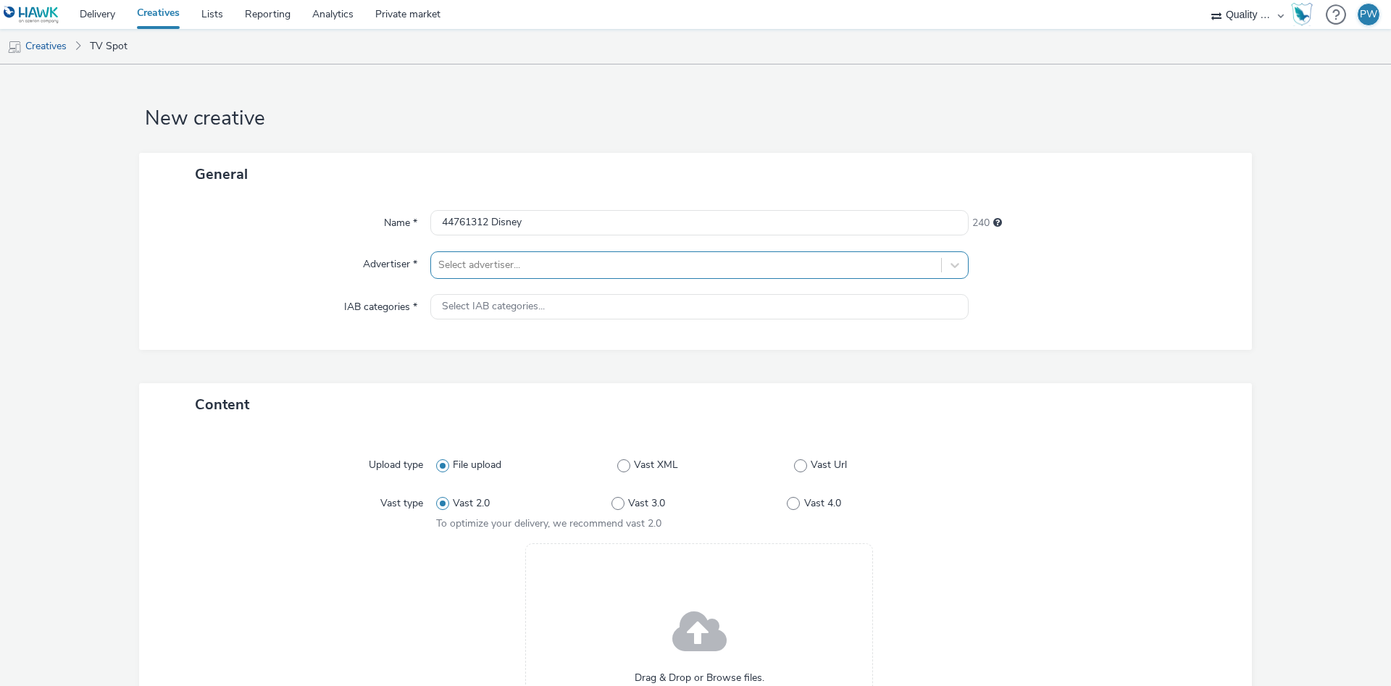
click at [488, 272] on div at bounding box center [686, 264] width 496 height 17
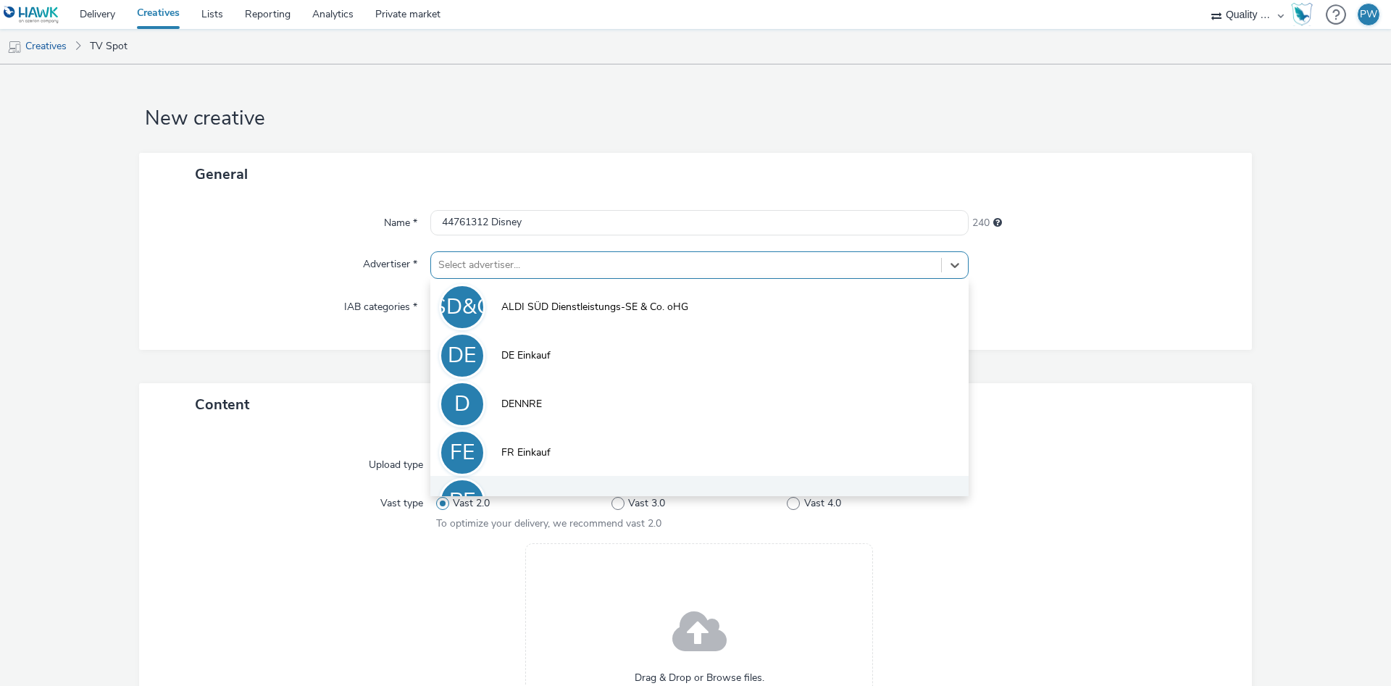
scroll to position [80, 0]
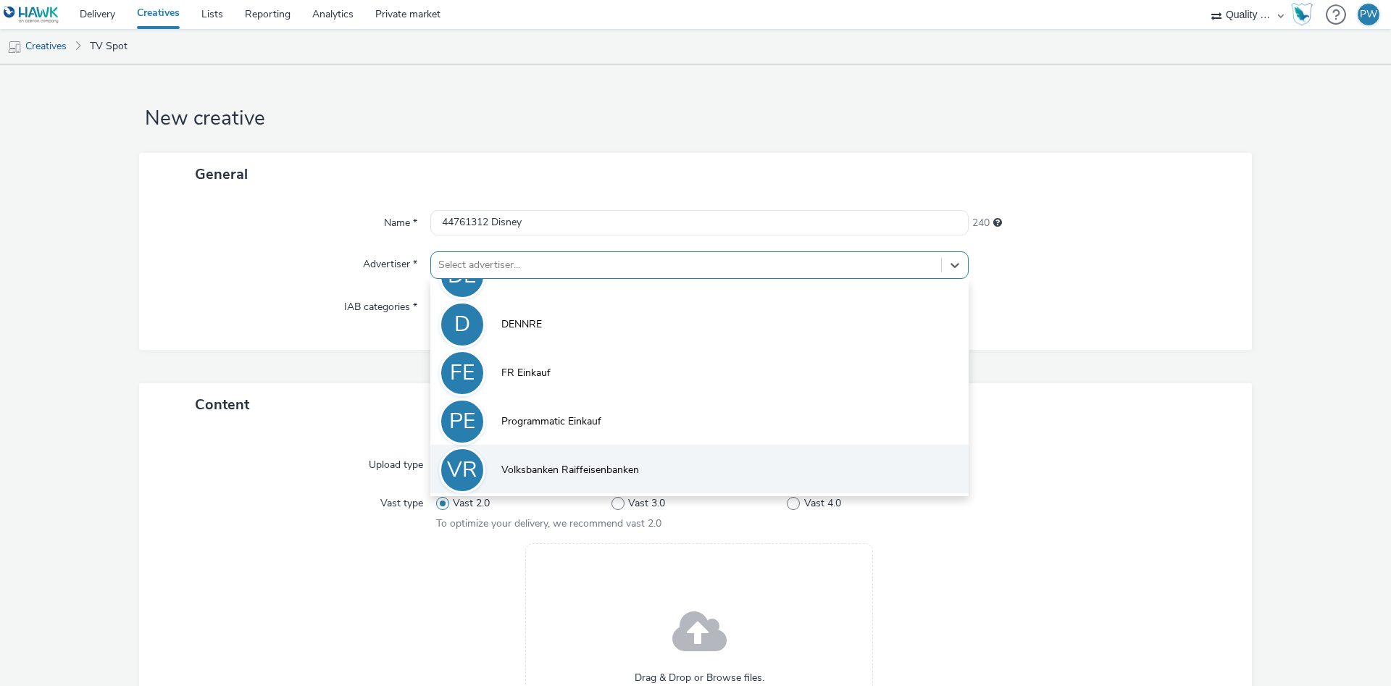
click at [553, 467] on span "Volksbanken Raiffeisenbanken" at bounding box center [570, 470] width 138 height 14
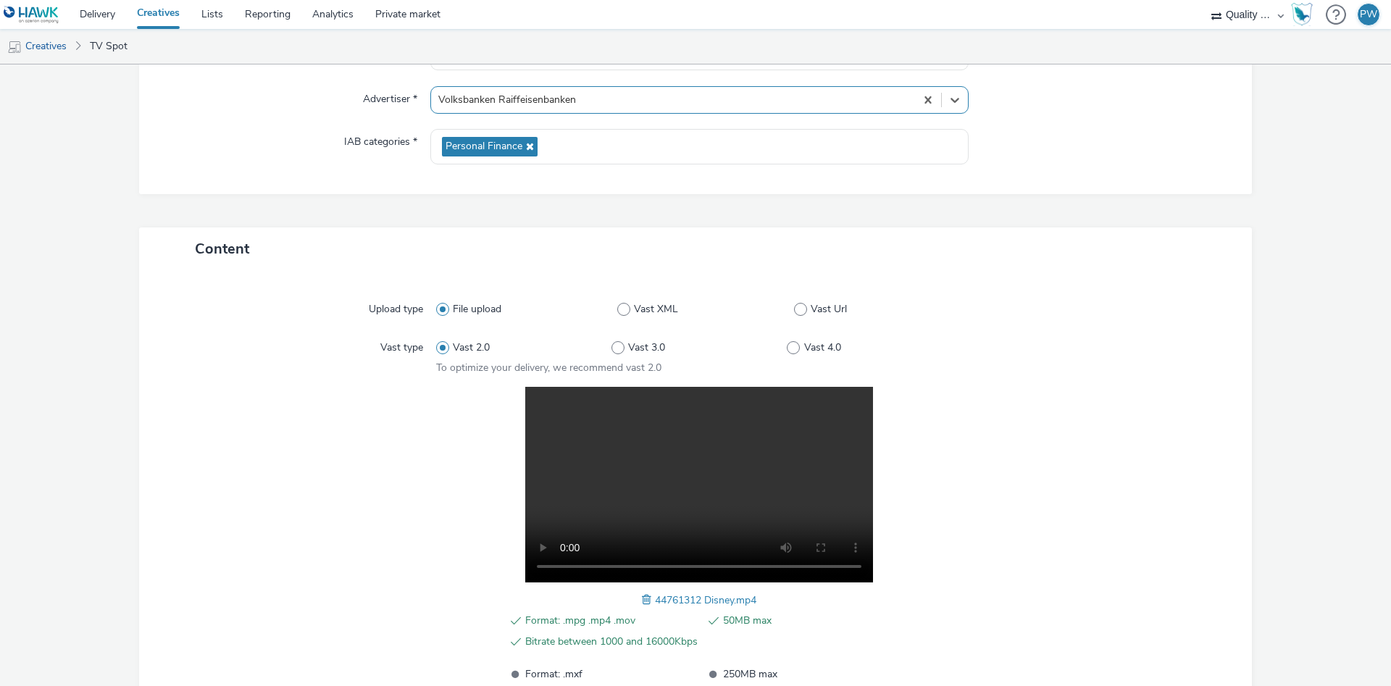
scroll to position [291, 0]
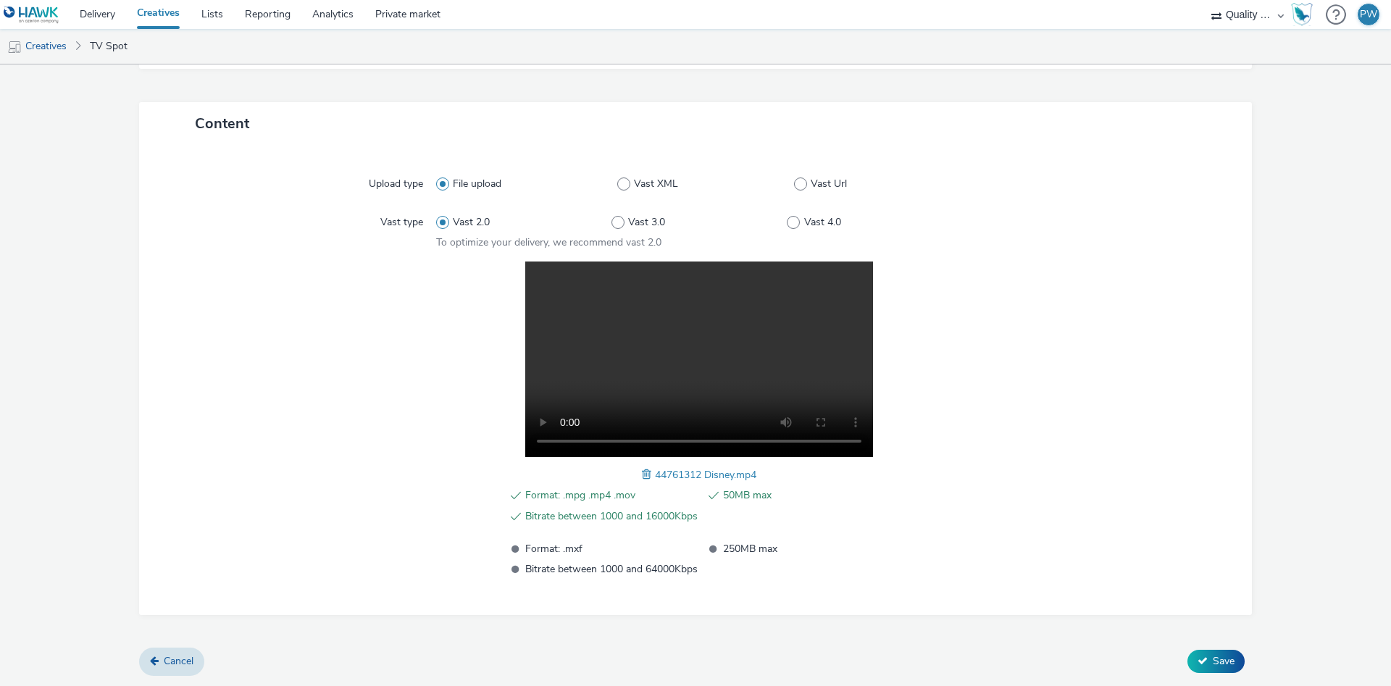
click at [1239, 661] on button "Save" at bounding box center [1215, 661] width 57 height 23
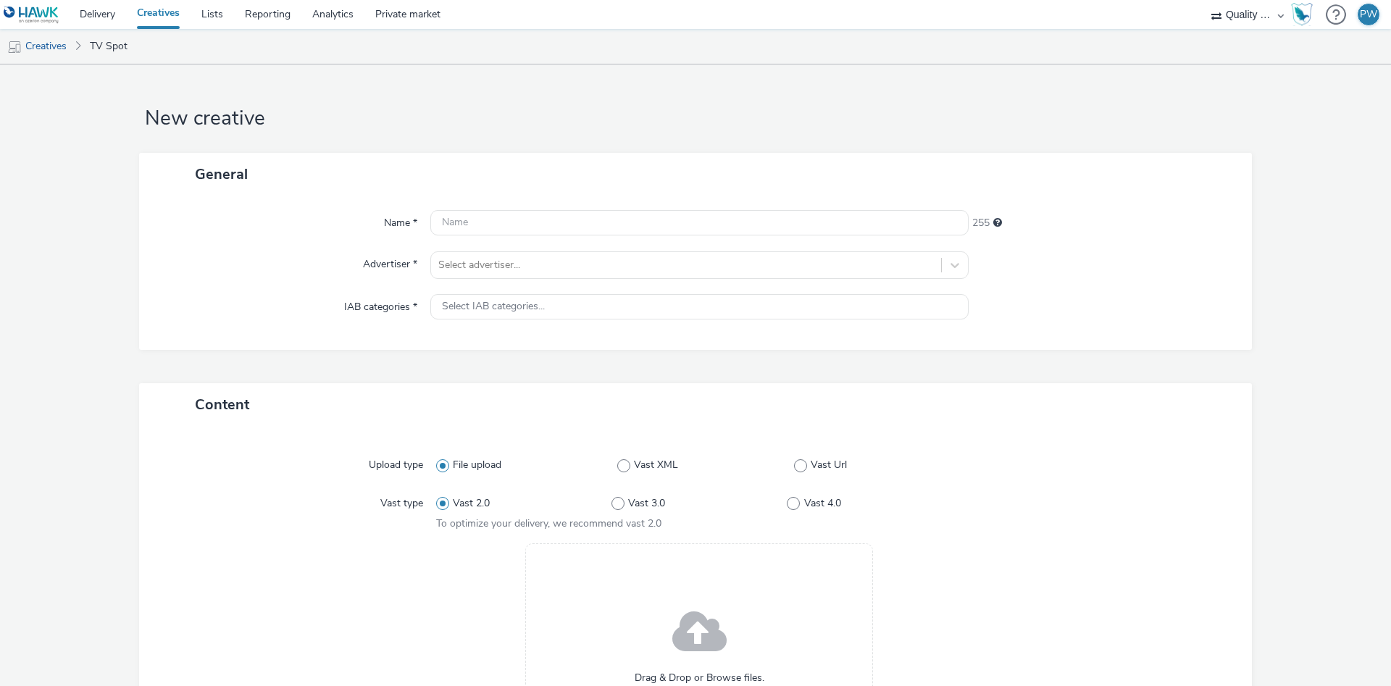
click at [527, 243] on div "Name * 255 Advertiser * Select advertiser... IAB categories * Select IAB catego…" at bounding box center [695, 273] width 1113 height 154
click at [537, 211] on input "text" at bounding box center [699, 222] width 538 height 25
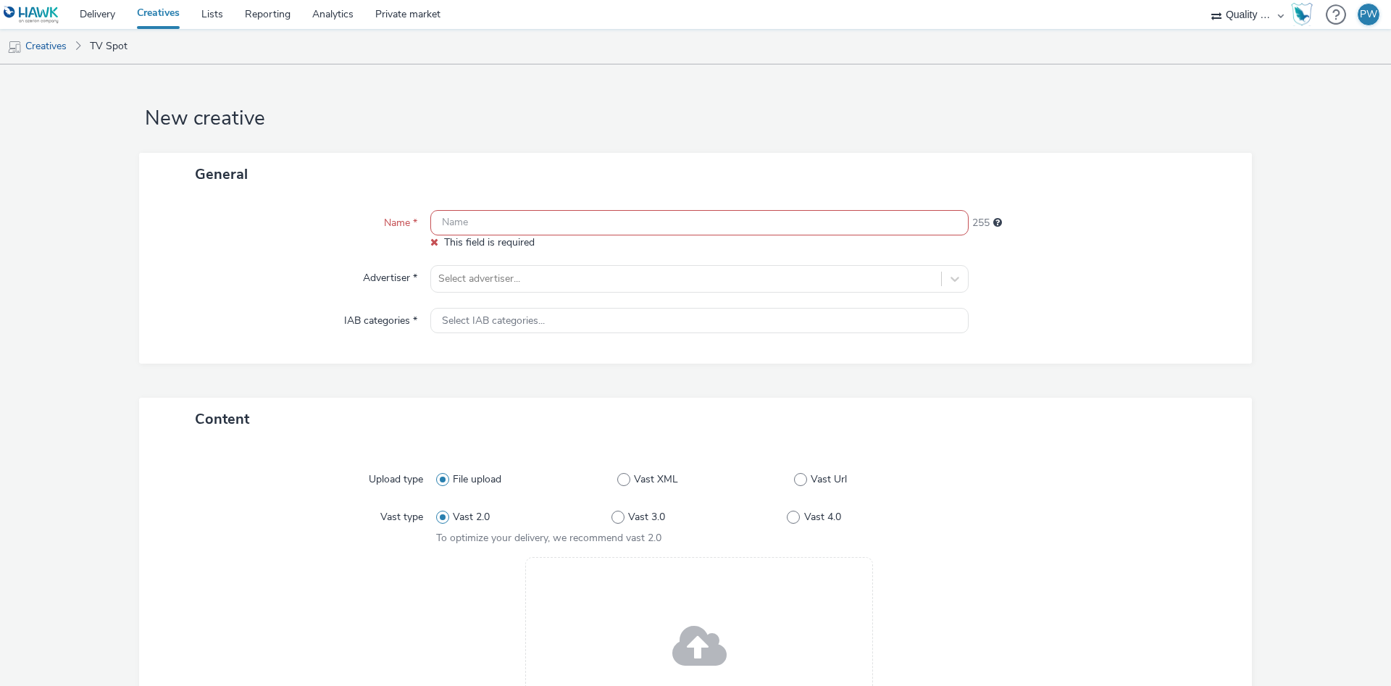
click at [585, 223] on input "text" at bounding box center [699, 222] width 538 height 25
paste input "42461435 Disney"
type input "42461435 Disney"
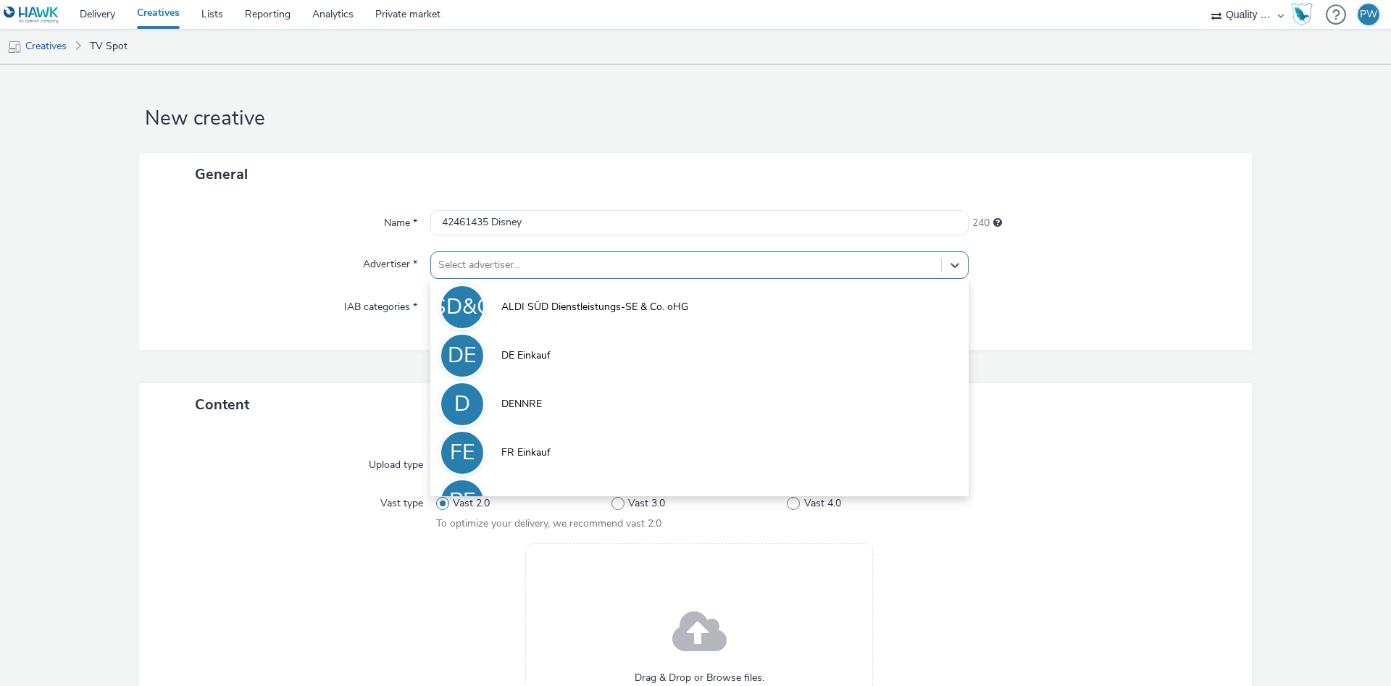
click at [508, 269] on div at bounding box center [686, 264] width 496 height 17
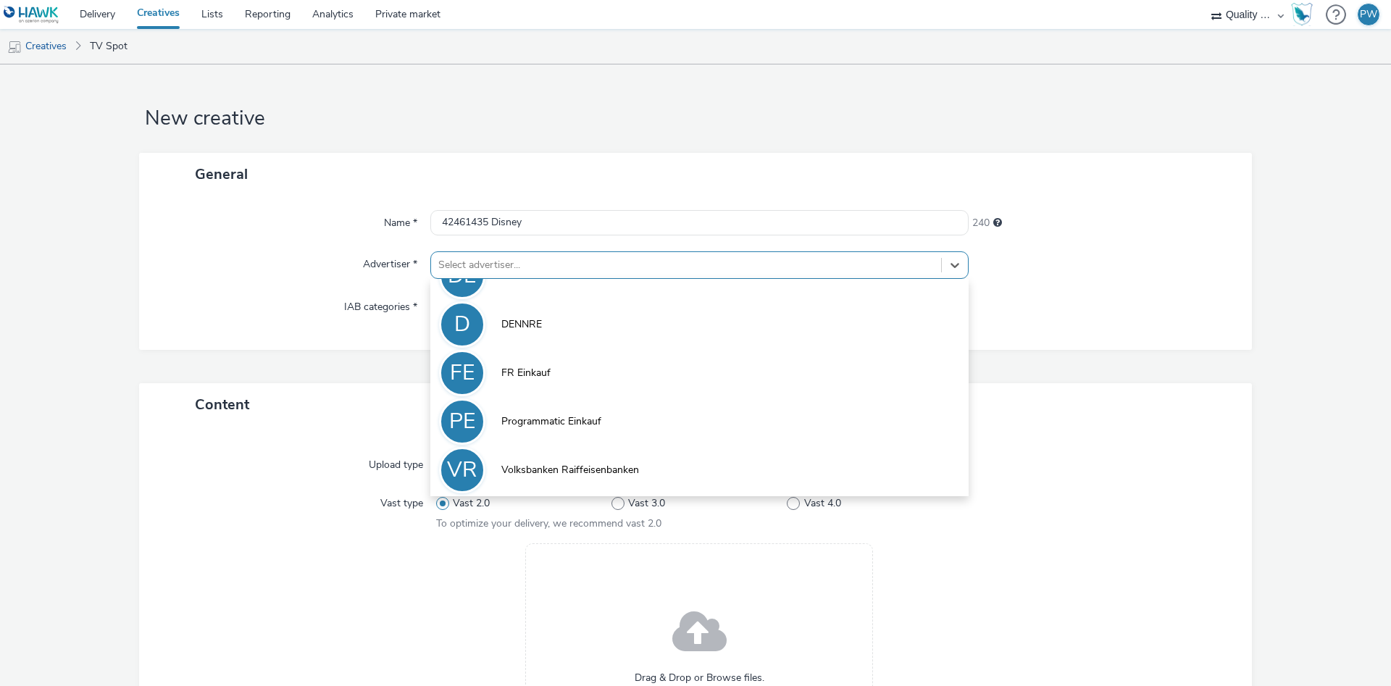
click at [582, 461] on li "VR Volksbanken Raiffeisenbanken" at bounding box center [699, 469] width 538 height 49
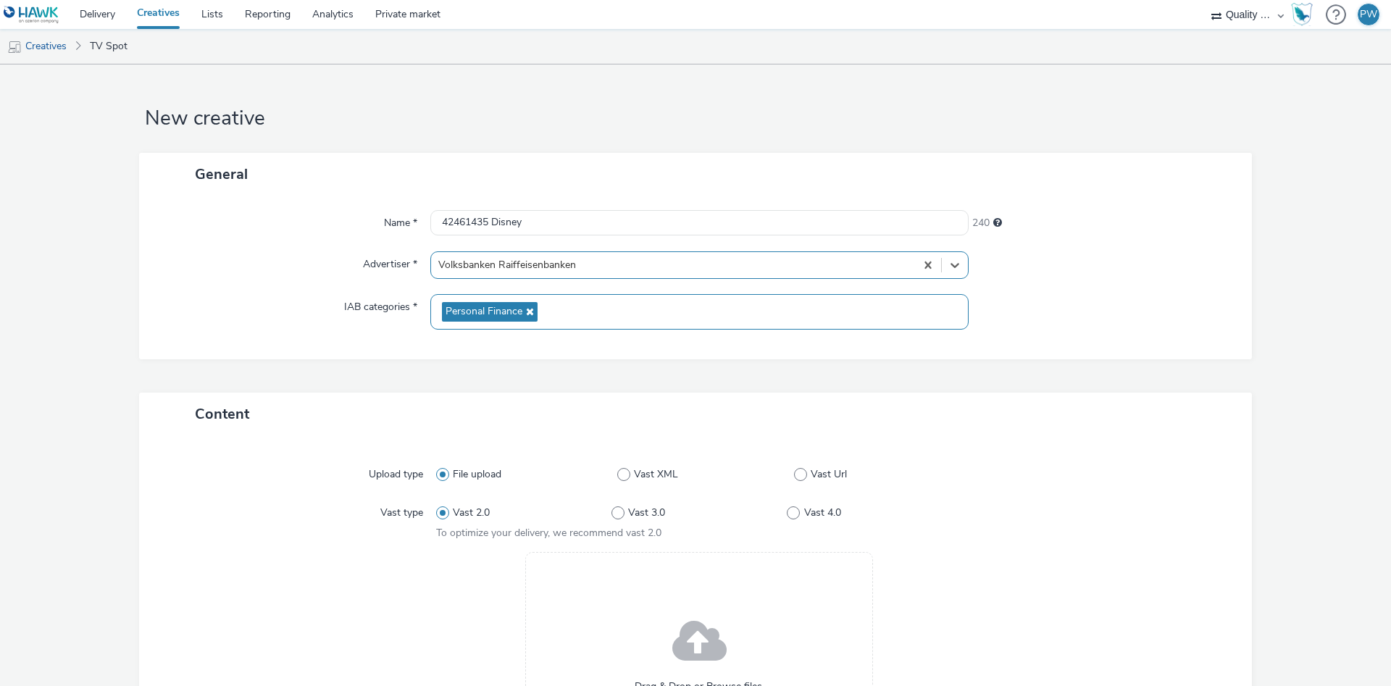
click at [528, 305] on span "Personal Finance" at bounding box center [490, 312] width 96 height 20
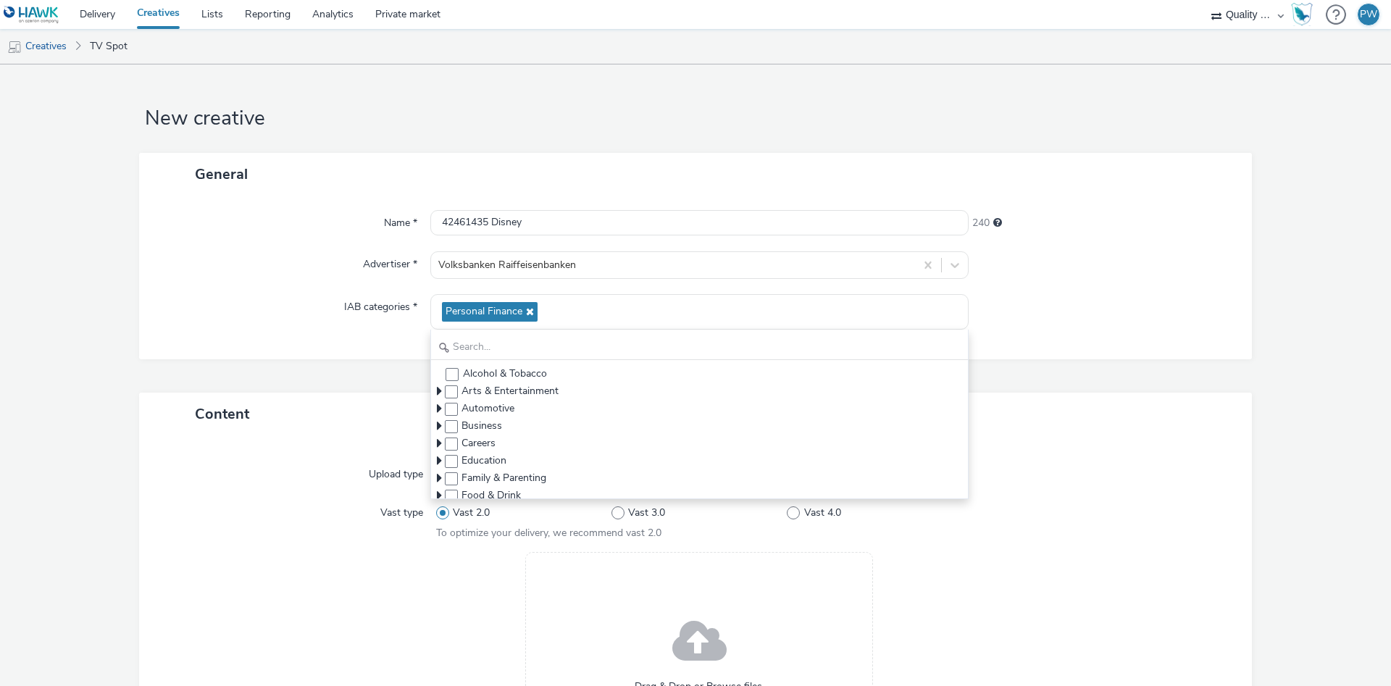
click at [1296, 309] on form "New creative General Name * 42461435 Disney 240 Advertiser * Volksbanken Raiffe…" at bounding box center [695, 508] width 1391 height 888
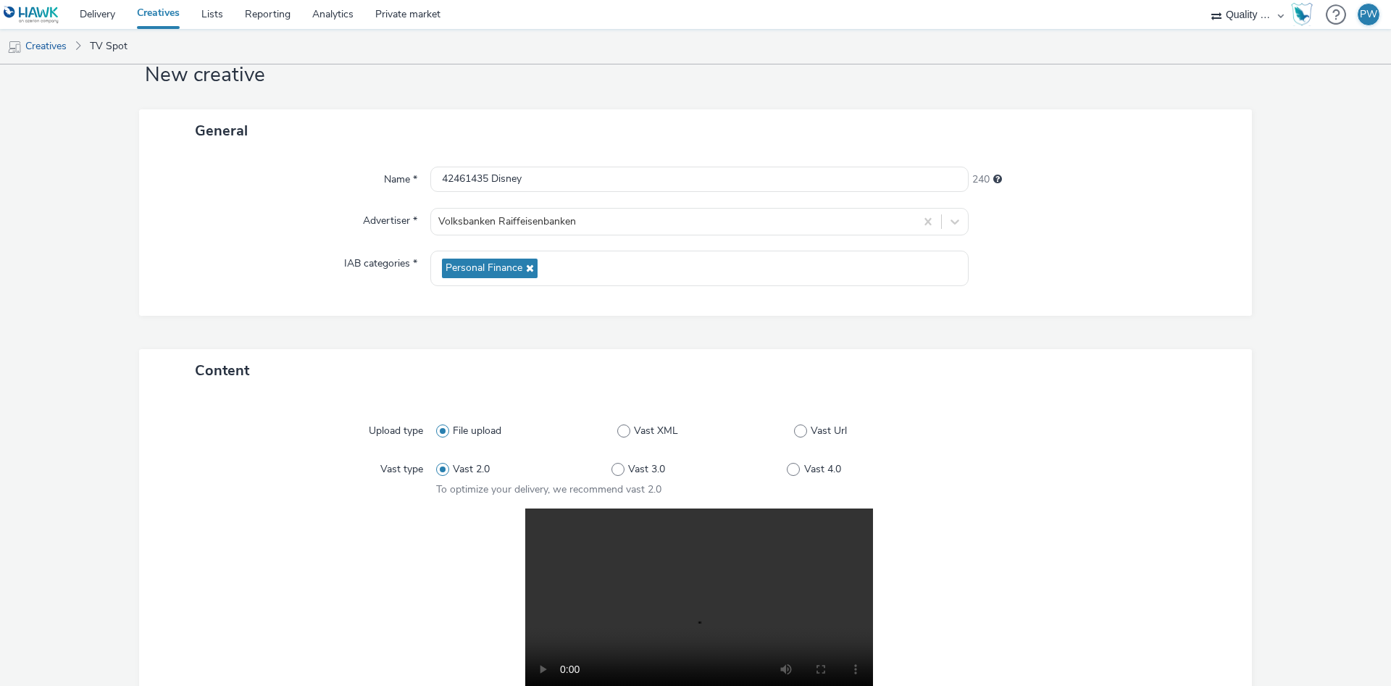
scroll to position [291, 0]
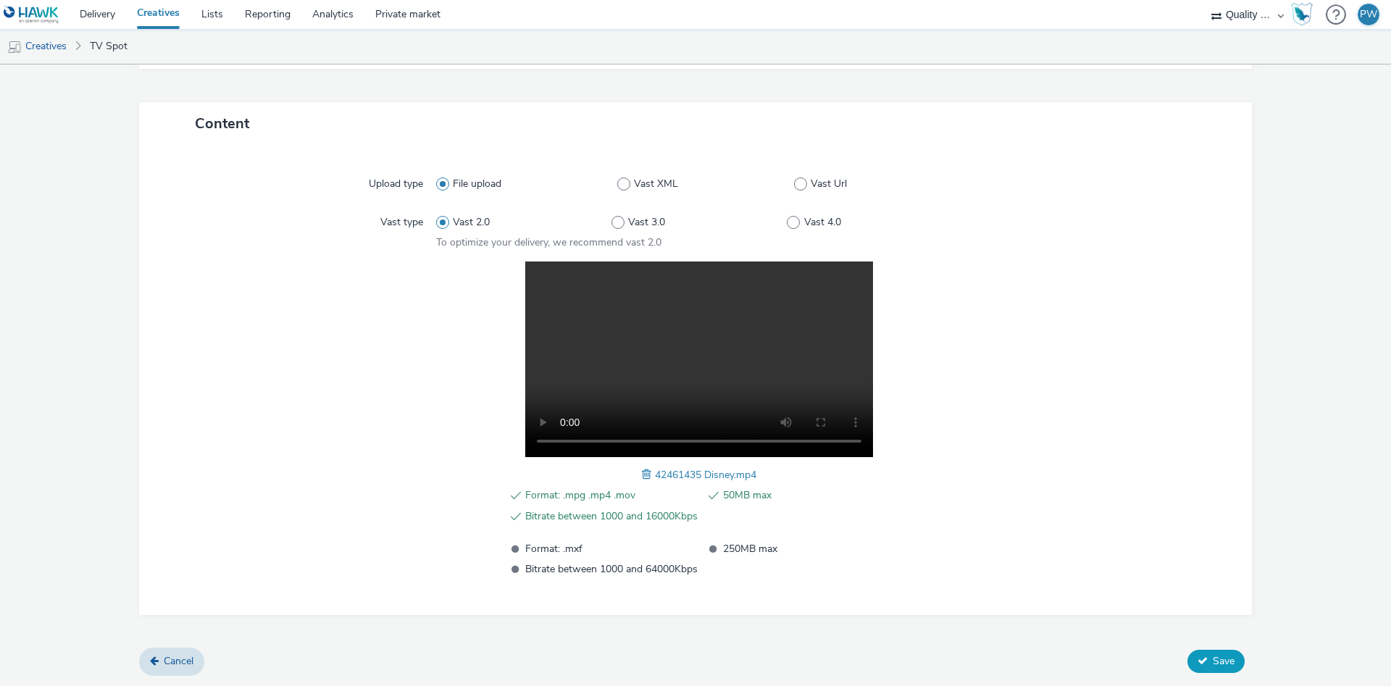
click at [1218, 658] on span "Save" at bounding box center [1224, 661] width 22 height 14
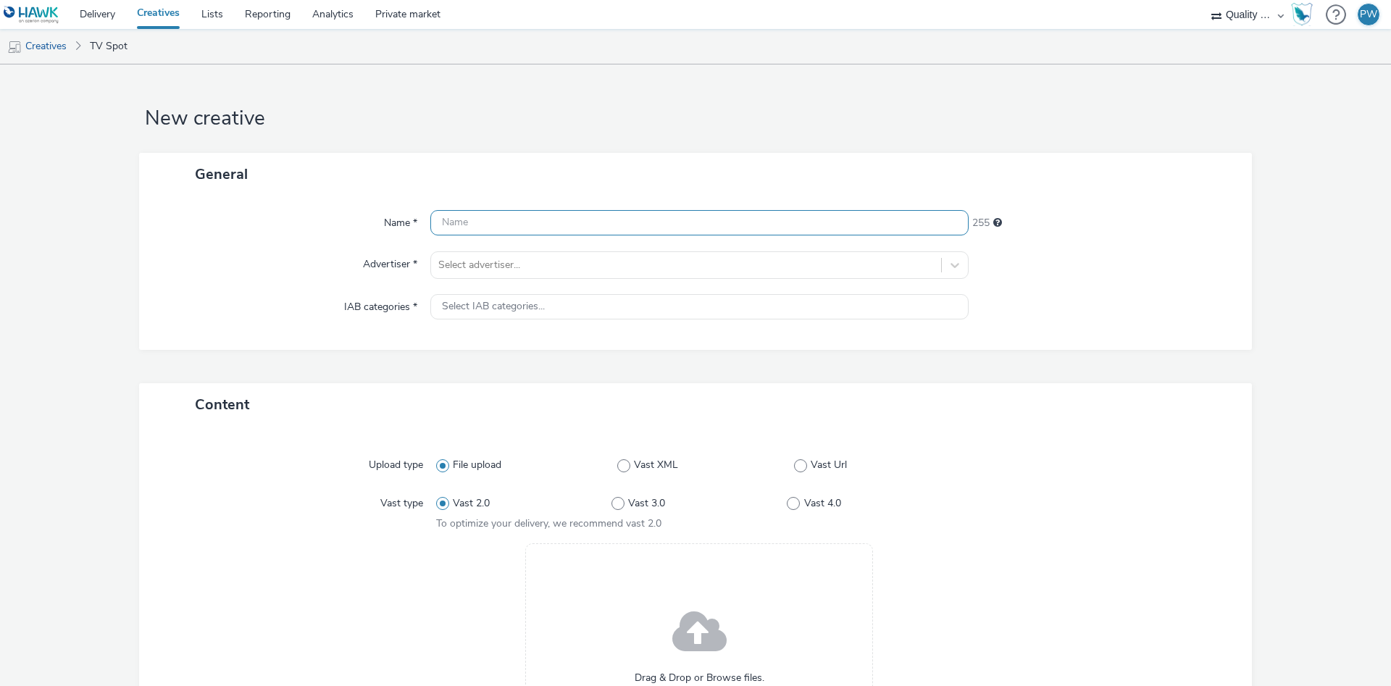
click at [487, 222] on input "text" at bounding box center [699, 222] width 538 height 25
click at [482, 222] on input "text" at bounding box center [699, 222] width 538 height 25
paste input "42861814 Disney"
type input "42861814 Disney"
click at [467, 265] on div at bounding box center [686, 264] width 496 height 17
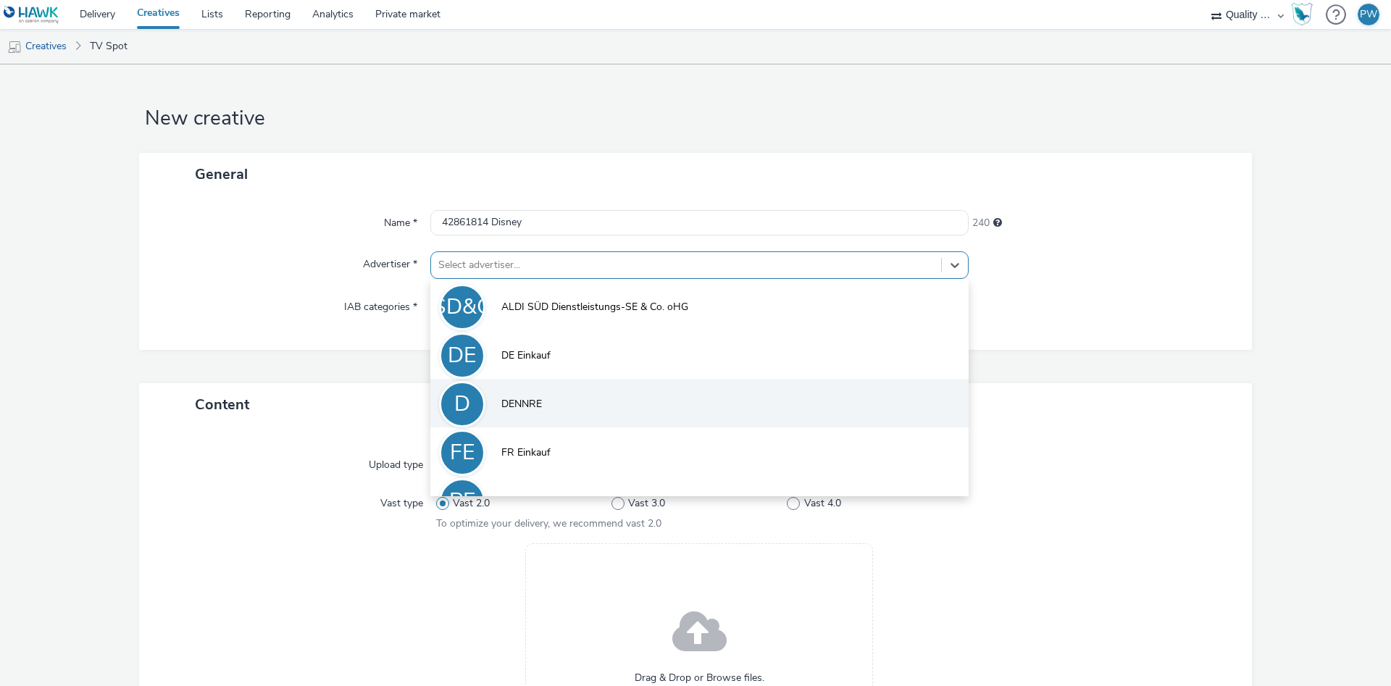
scroll to position [80, 0]
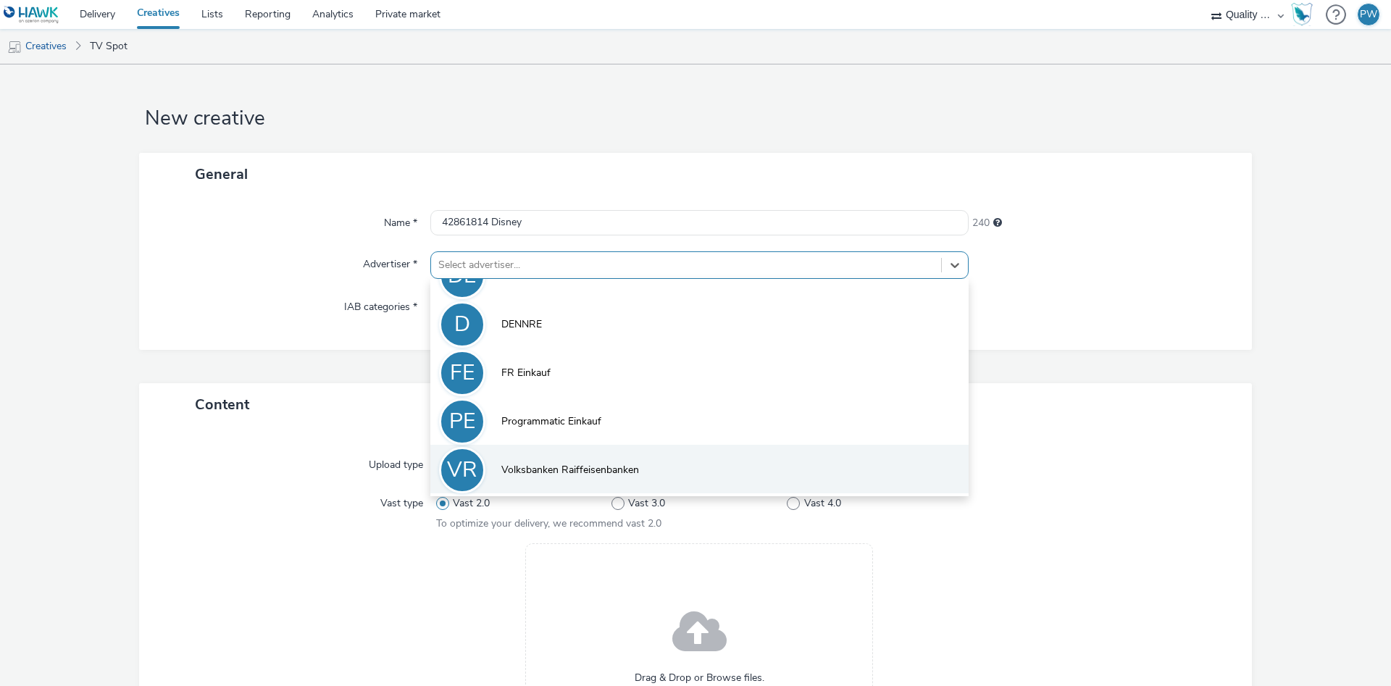
click at [555, 464] on span "Volksbanken Raiffeisenbanken" at bounding box center [570, 470] width 138 height 14
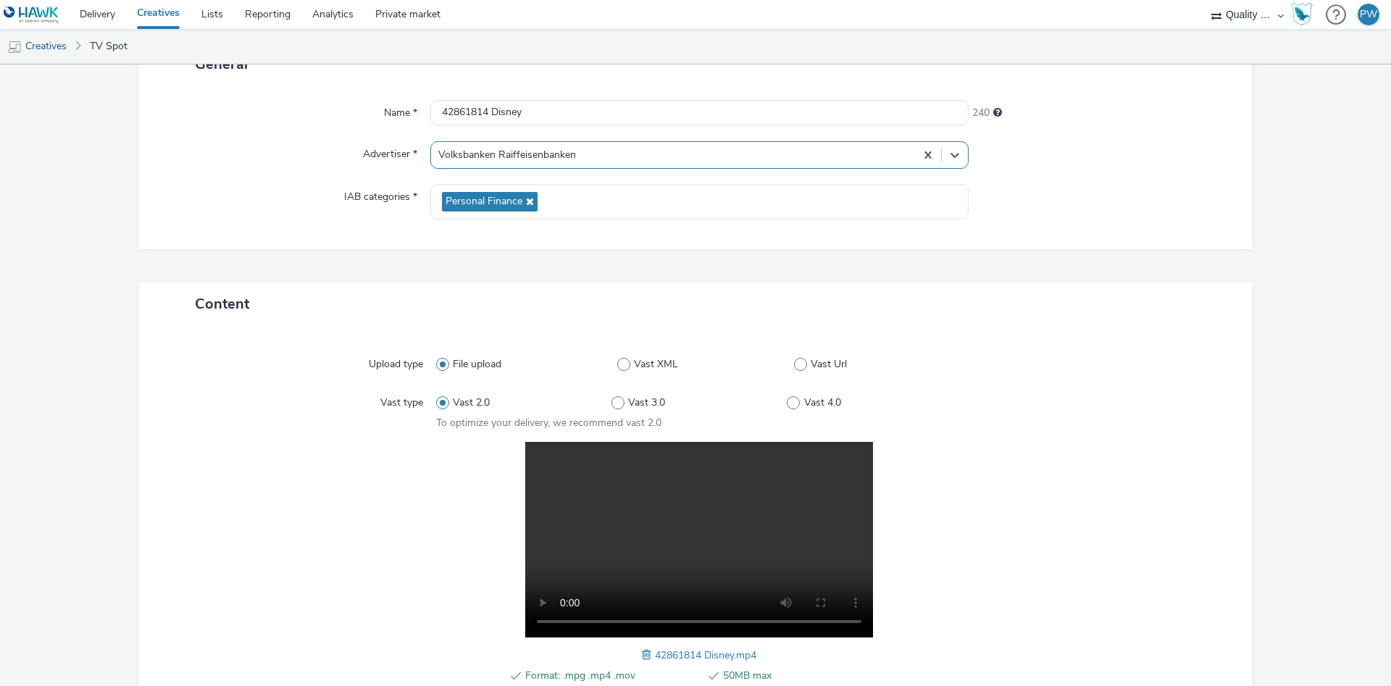
scroll to position [291, 0]
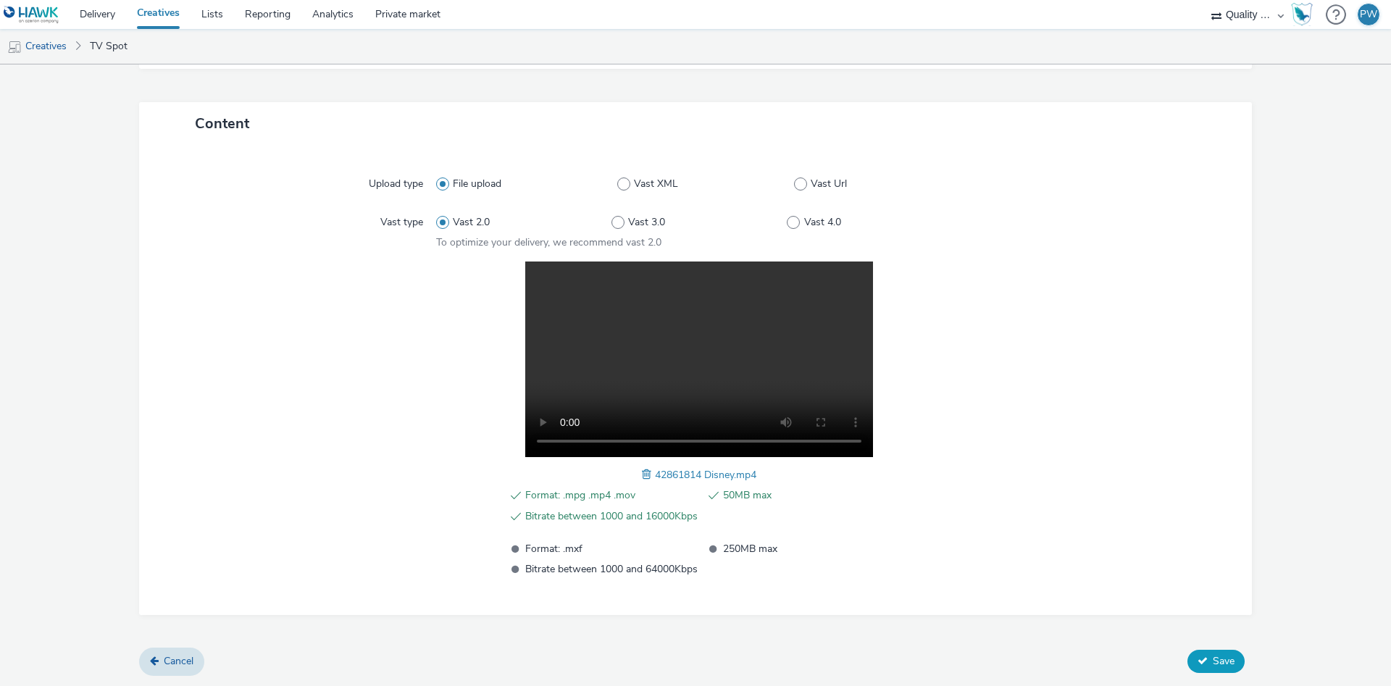
click at [1211, 667] on button "Save" at bounding box center [1215, 661] width 57 height 23
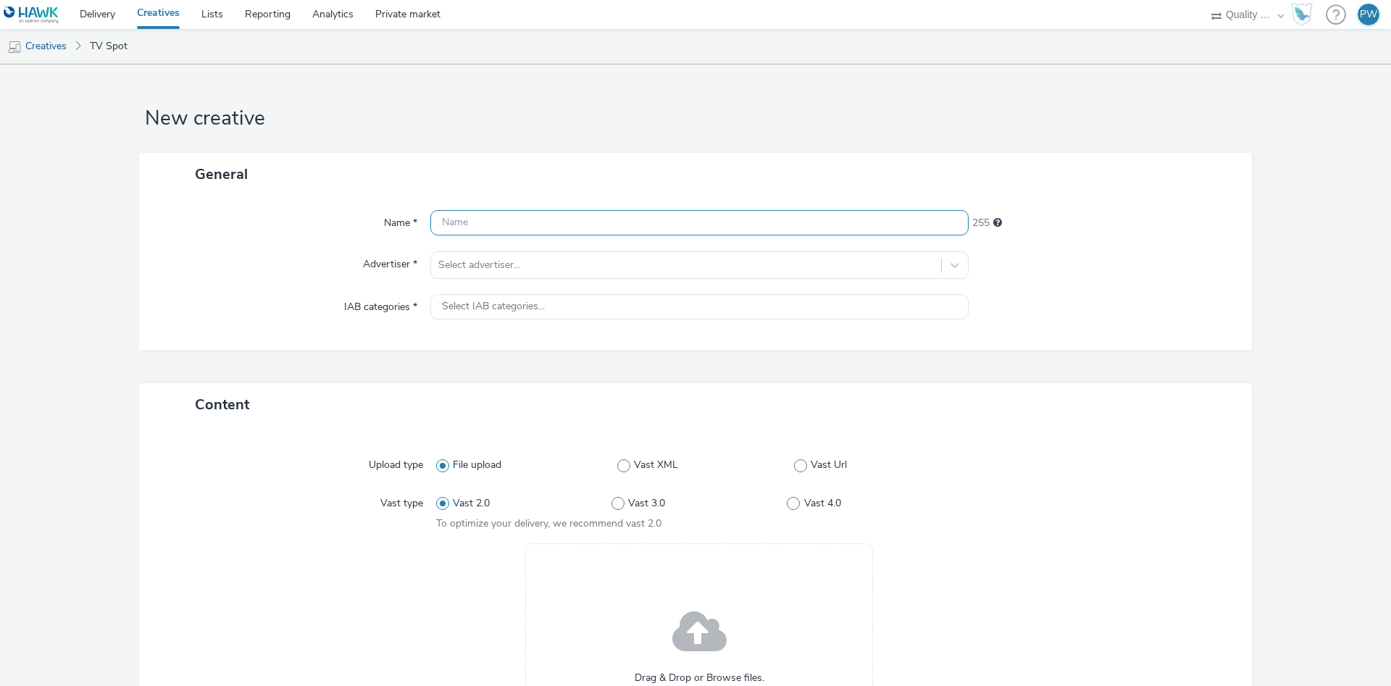
click at [463, 225] on input "text" at bounding box center [699, 222] width 538 height 25
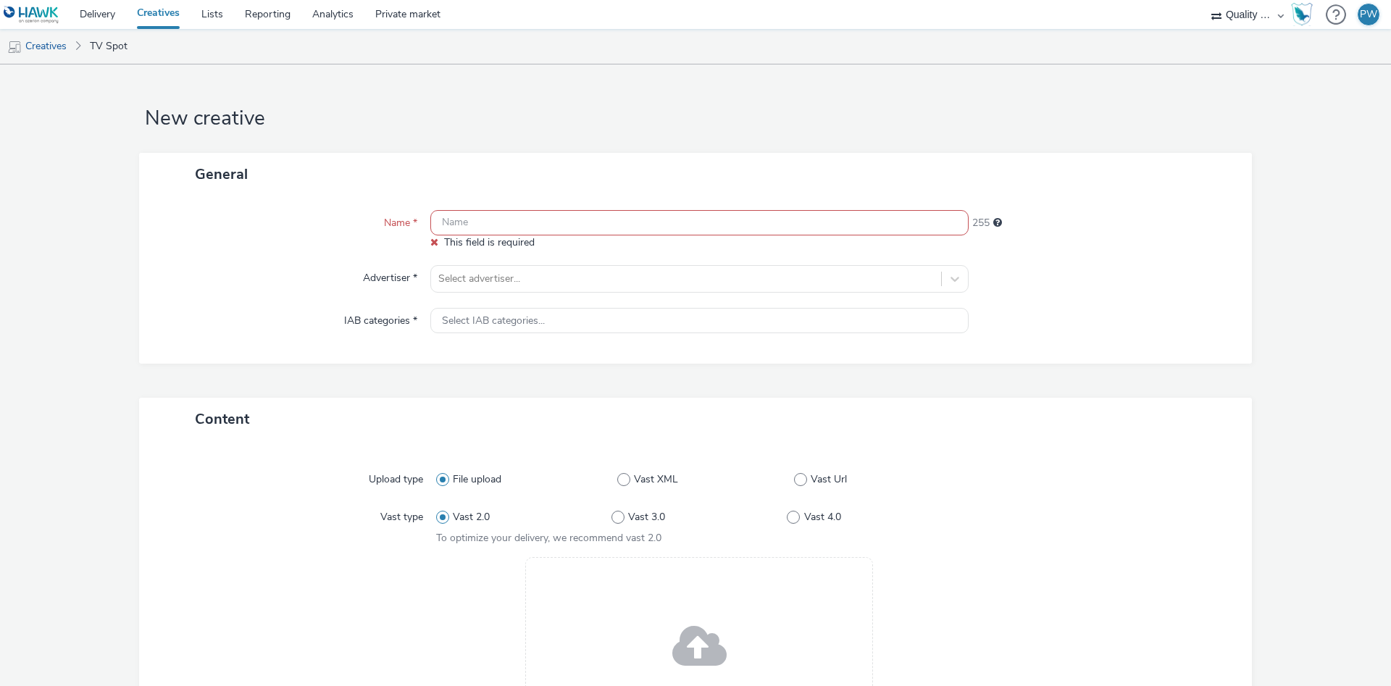
click at [514, 217] on input "text" at bounding box center [699, 222] width 538 height 25
click at [511, 219] on input "text" at bounding box center [699, 222] width 538 height 25
paste input "42861608 Disney"
type input "42861608 Disney"
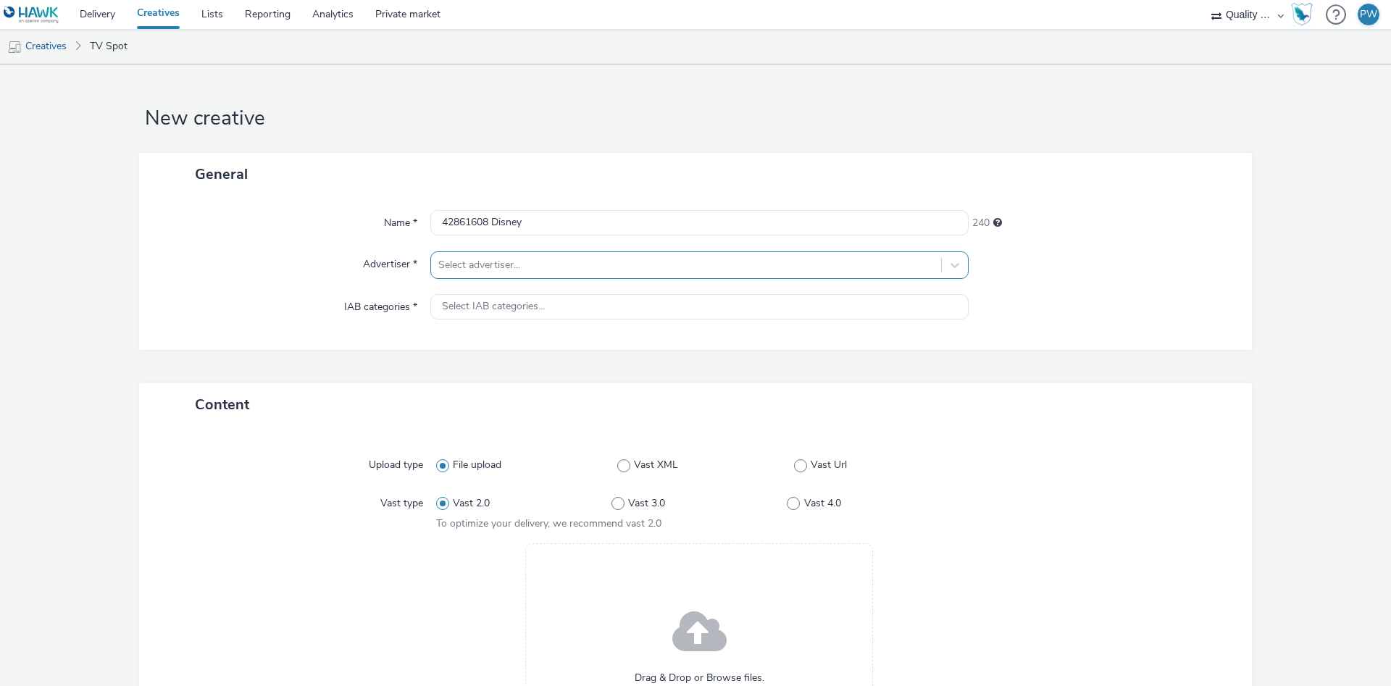
click at [493, 272] on div at bounding box center [686, 264] width 496 height 17
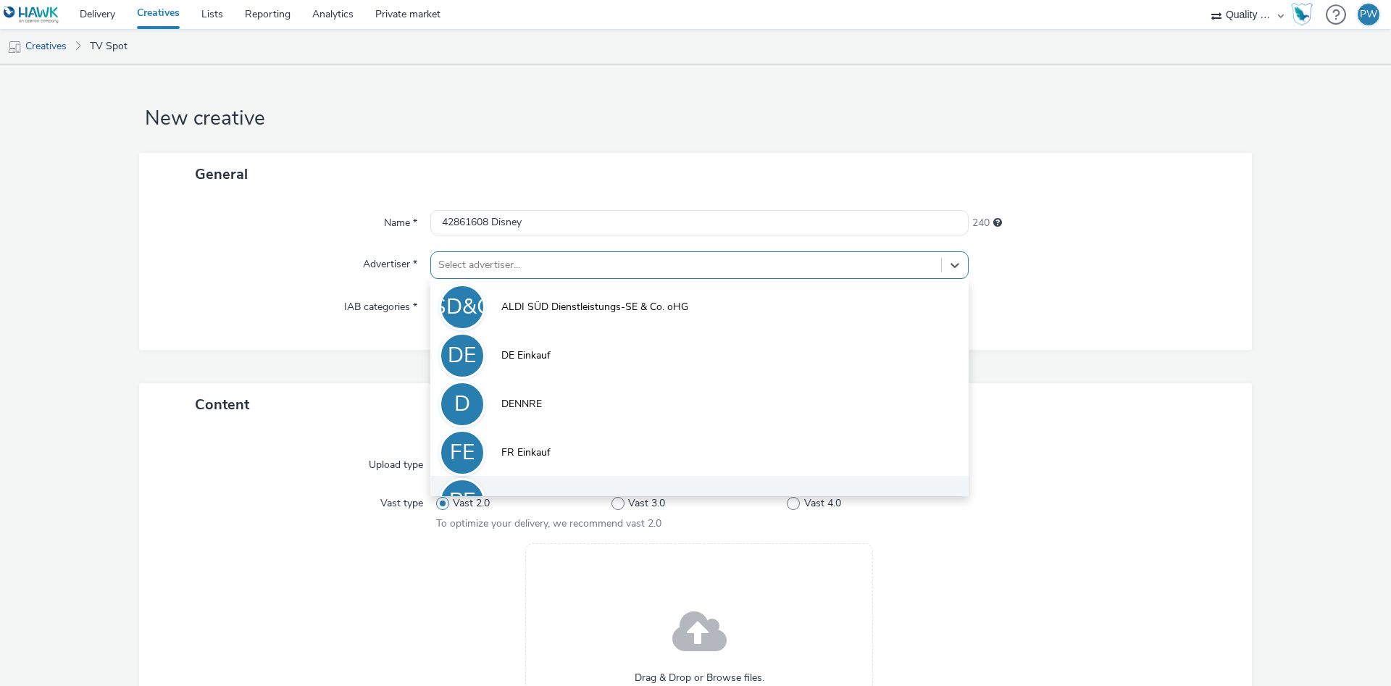
scroll to position [80, 0]
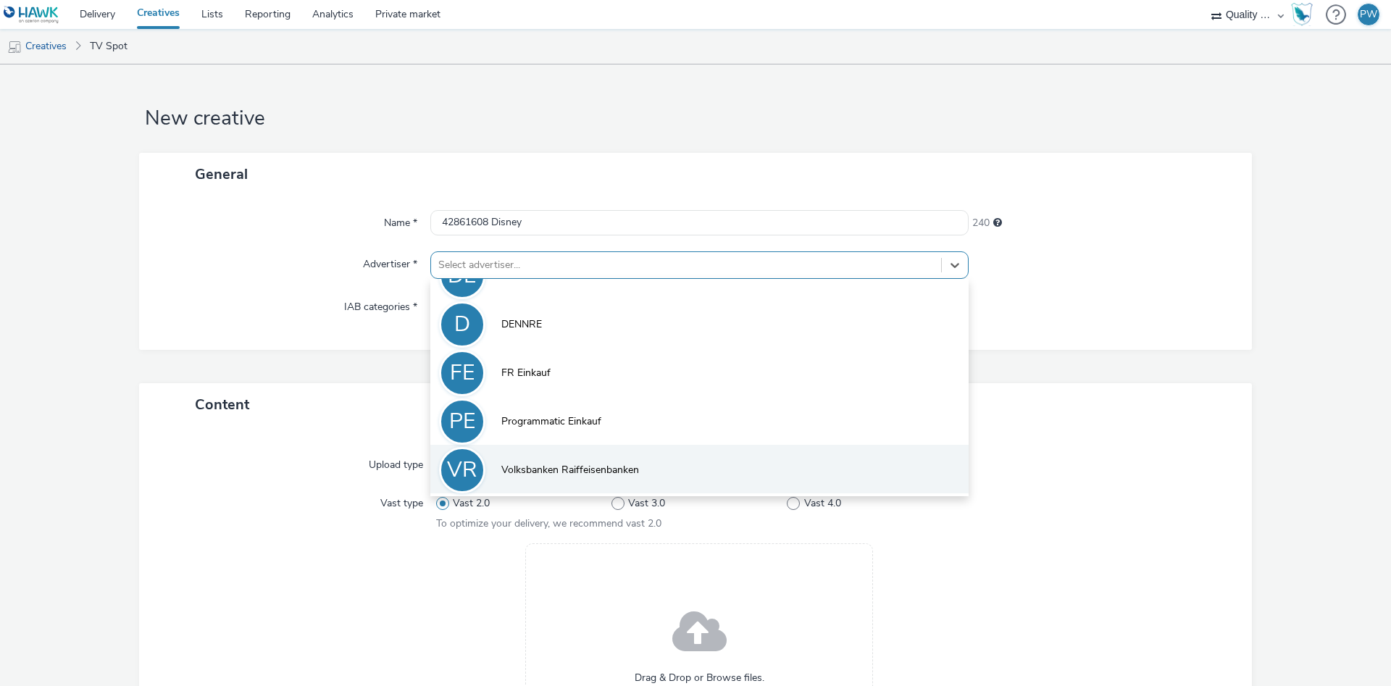
click at [566, 482] on li "VR Volksbanken Raiffeisenbanken" at bounding box center [699, 469] width 538 height 49
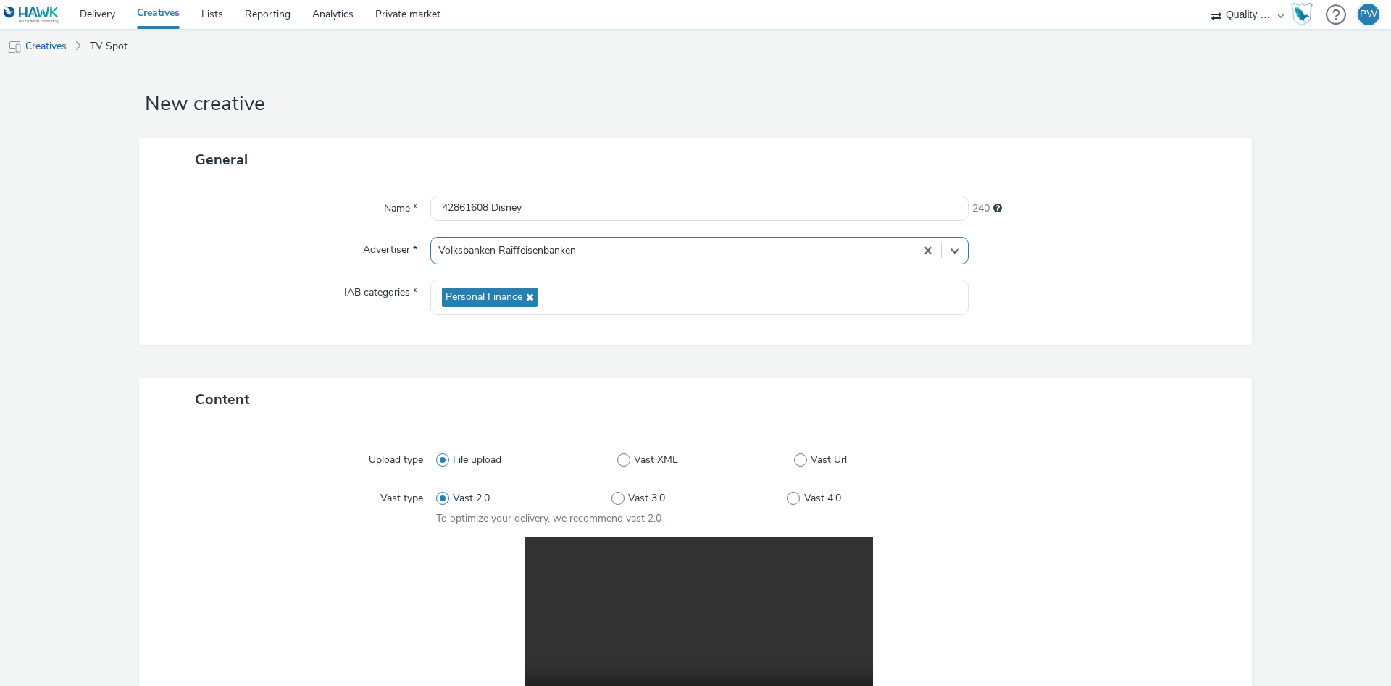
scroll to position [291, 0]
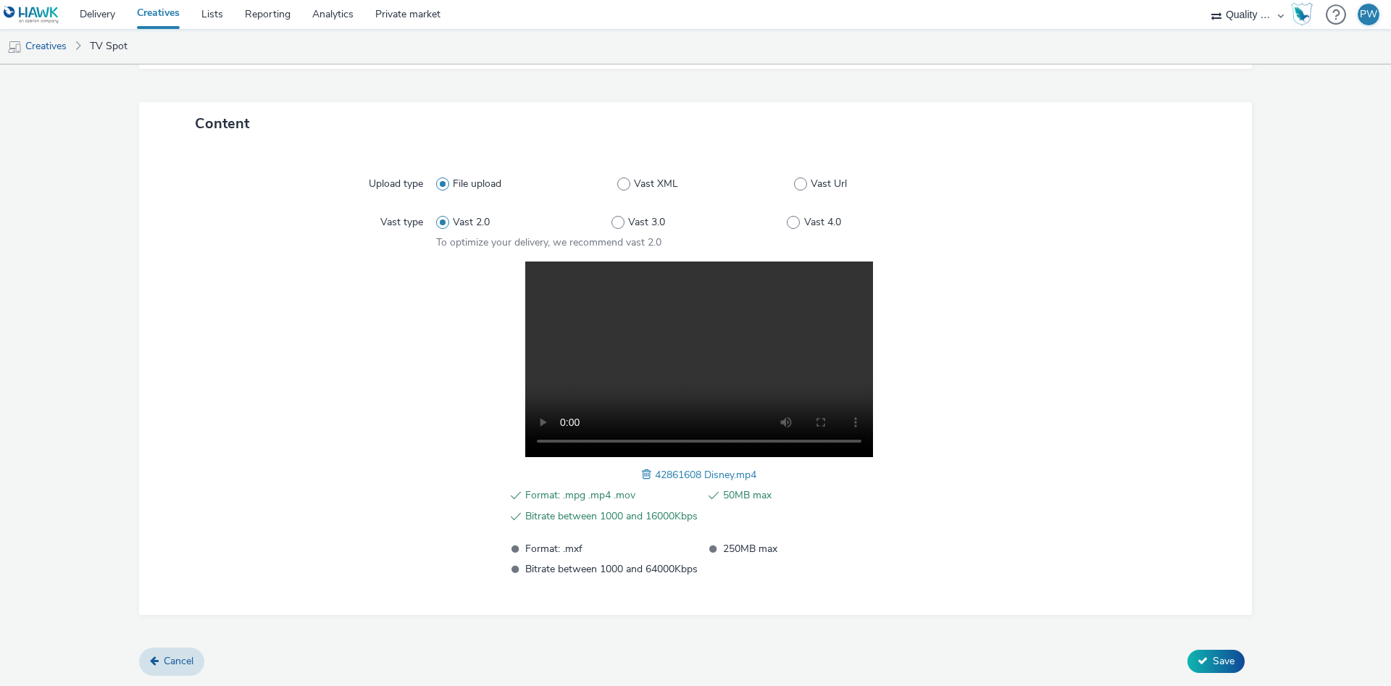
click at [1230, 662] on span "Save" at bounding box center [1224, 661] width 22 height 14
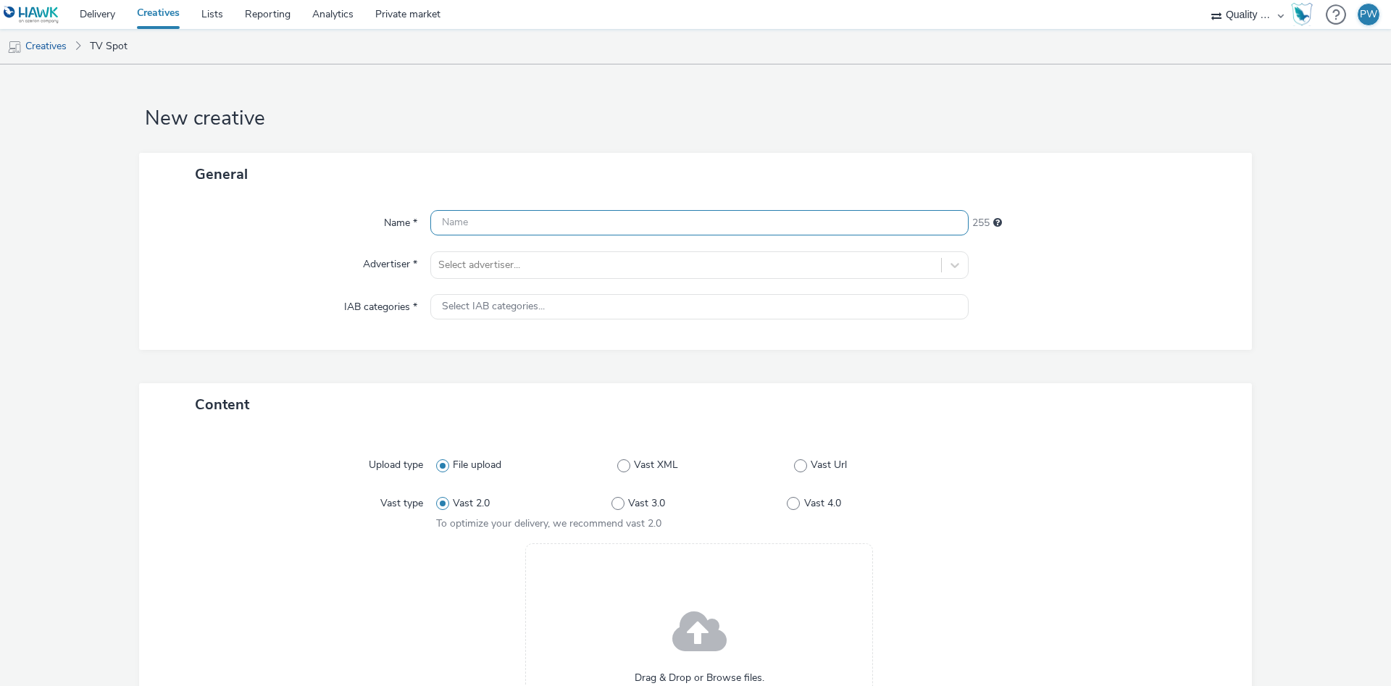
click at [548, 226] on input "text" at bounding box center [699, 222] width 538 height 25
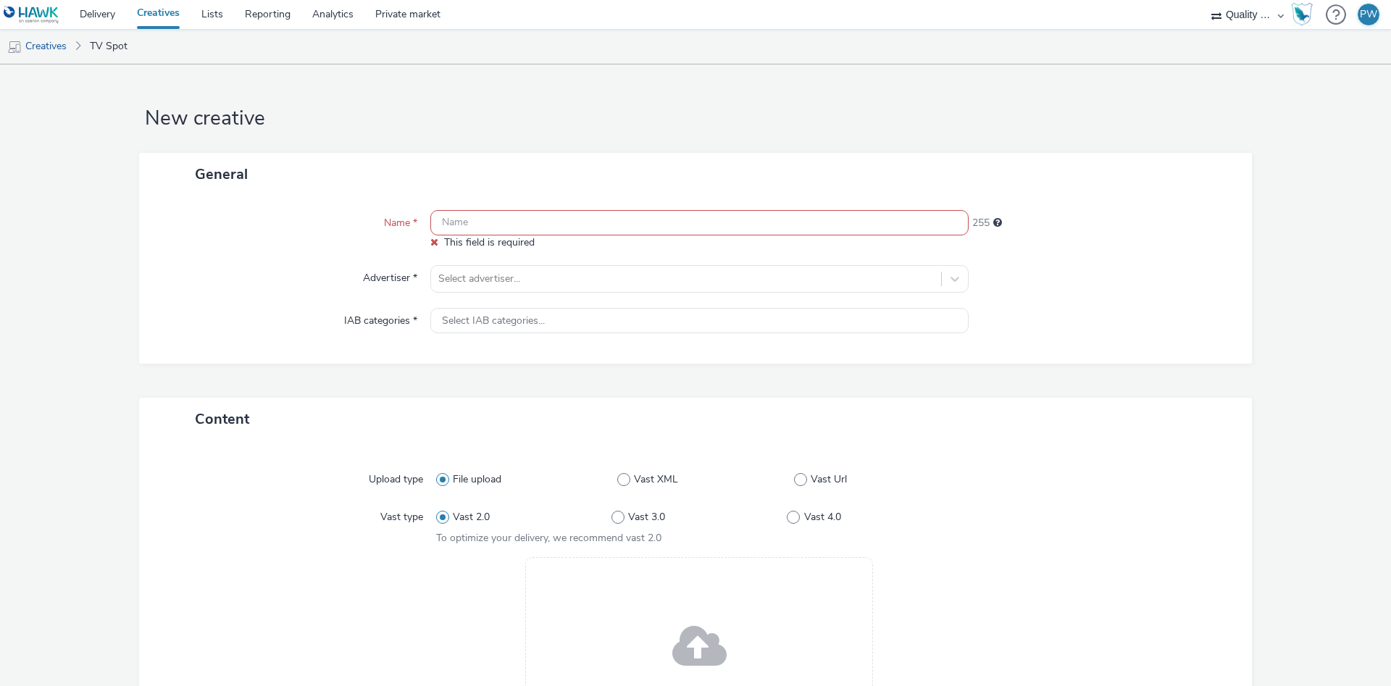
click at [482, 235] on input "text" at bounding box center [699, 222] width 538 height 25
click at [483, 231] on input "text" at bounding box center [699, 222] width 538 height 25
click at [476, 227] on input "text" at bounding box center [699, 222] width 538 height 25
paste input "44160014 Disney"
type input "44160014 Disney"
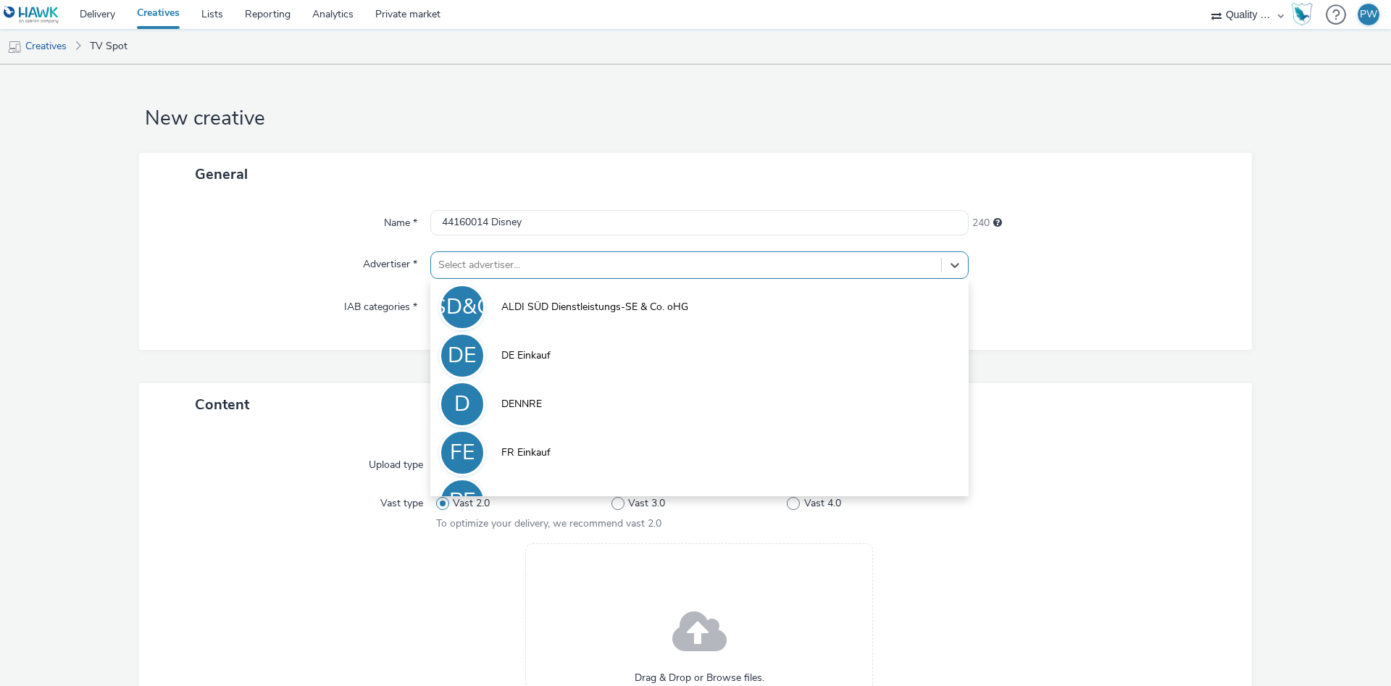
click at [473, 277] on div "Select advertiser..." at bounding box center [699, 265] width 538 height 28
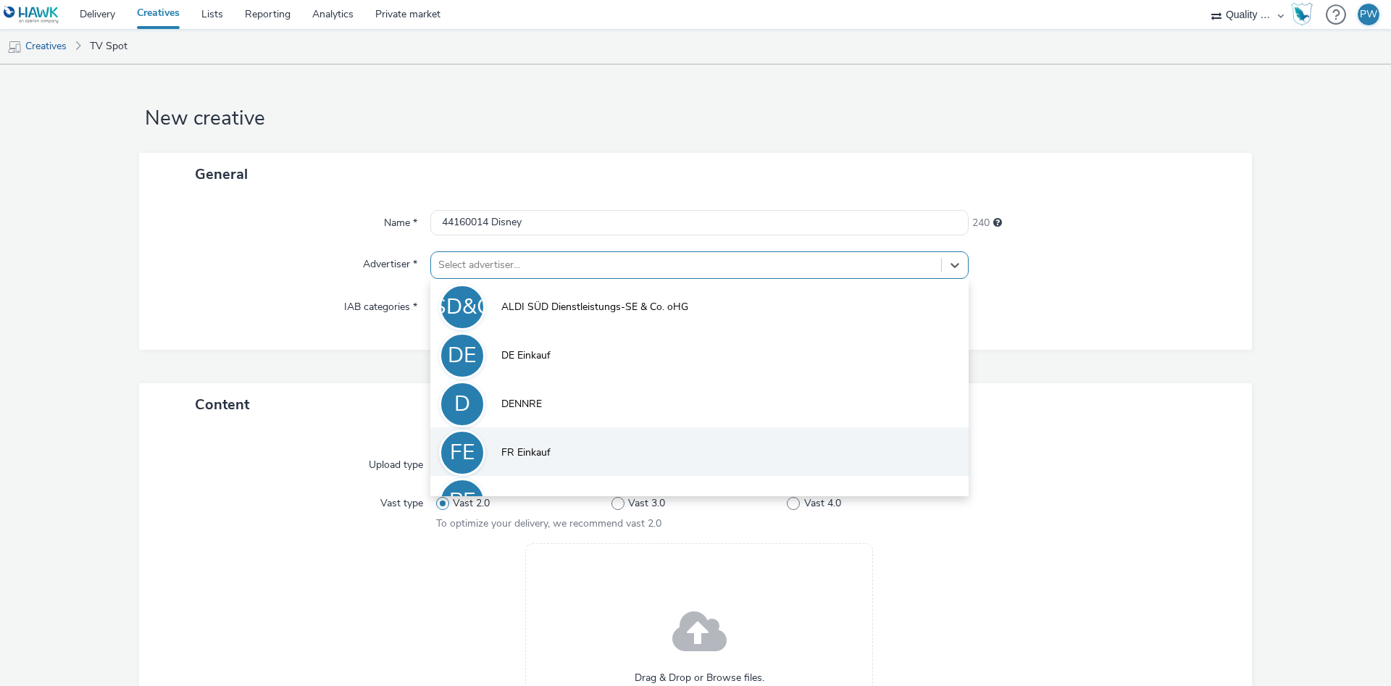
scroll to position [80, 0]
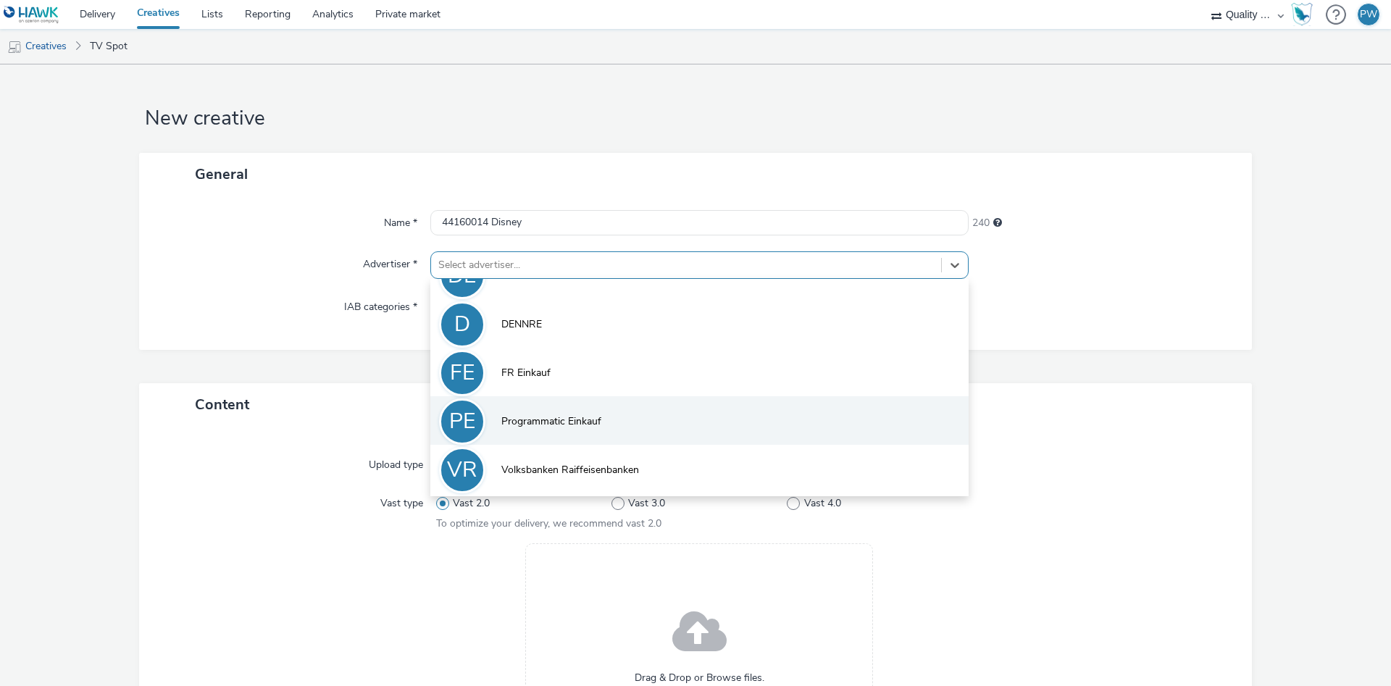
click at [591, 440] on li "PE Programmatic Einkauf" at bounding box center [699, 420] width 538 height 49
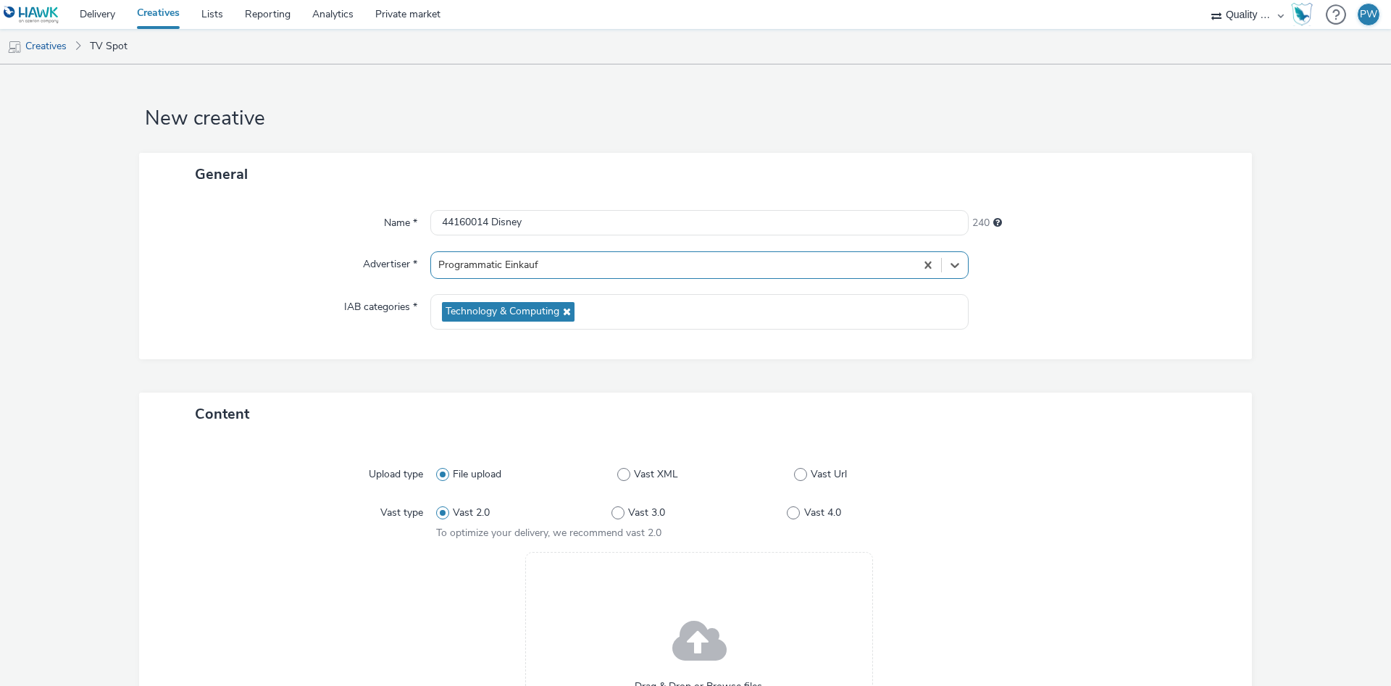
click at [547, 265] on div at bounding box center [672, 264] width 469 height 17
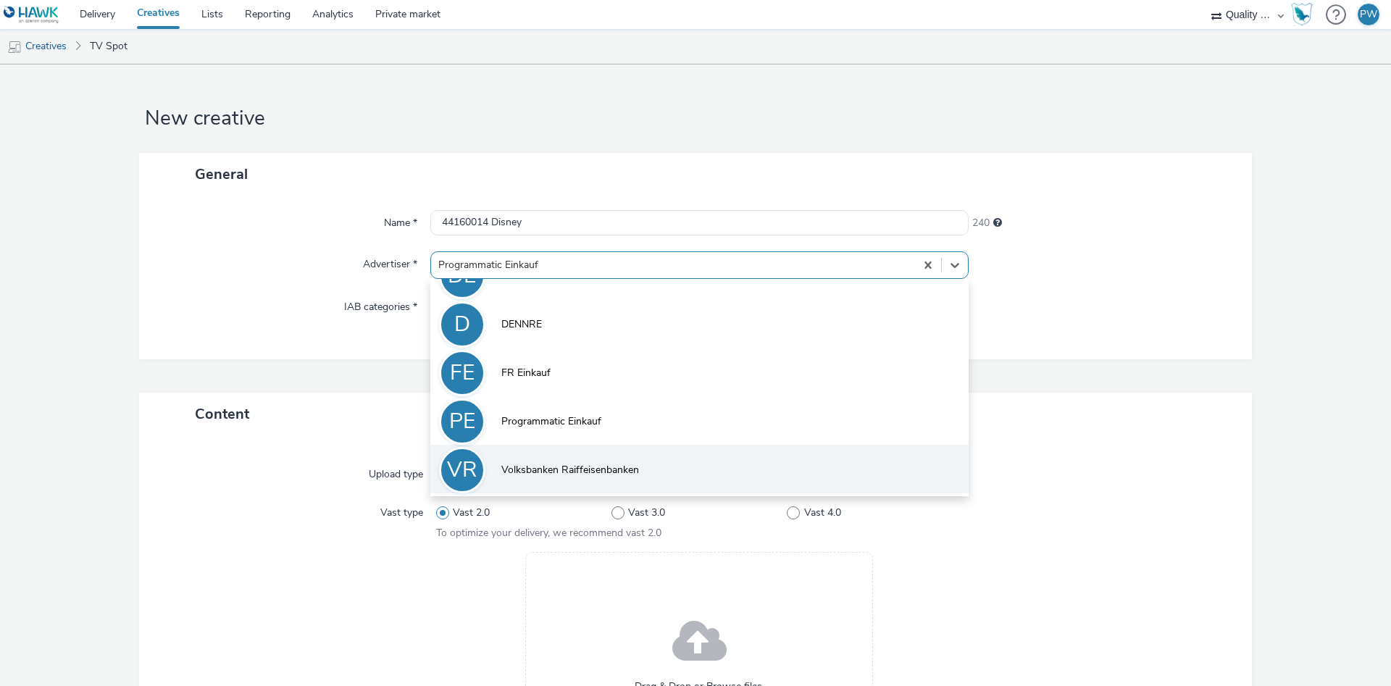
click at [560, 464] on span "Volksbanken Raiffeisenbanken" at bounding box center [570, 470] width 138 height 14
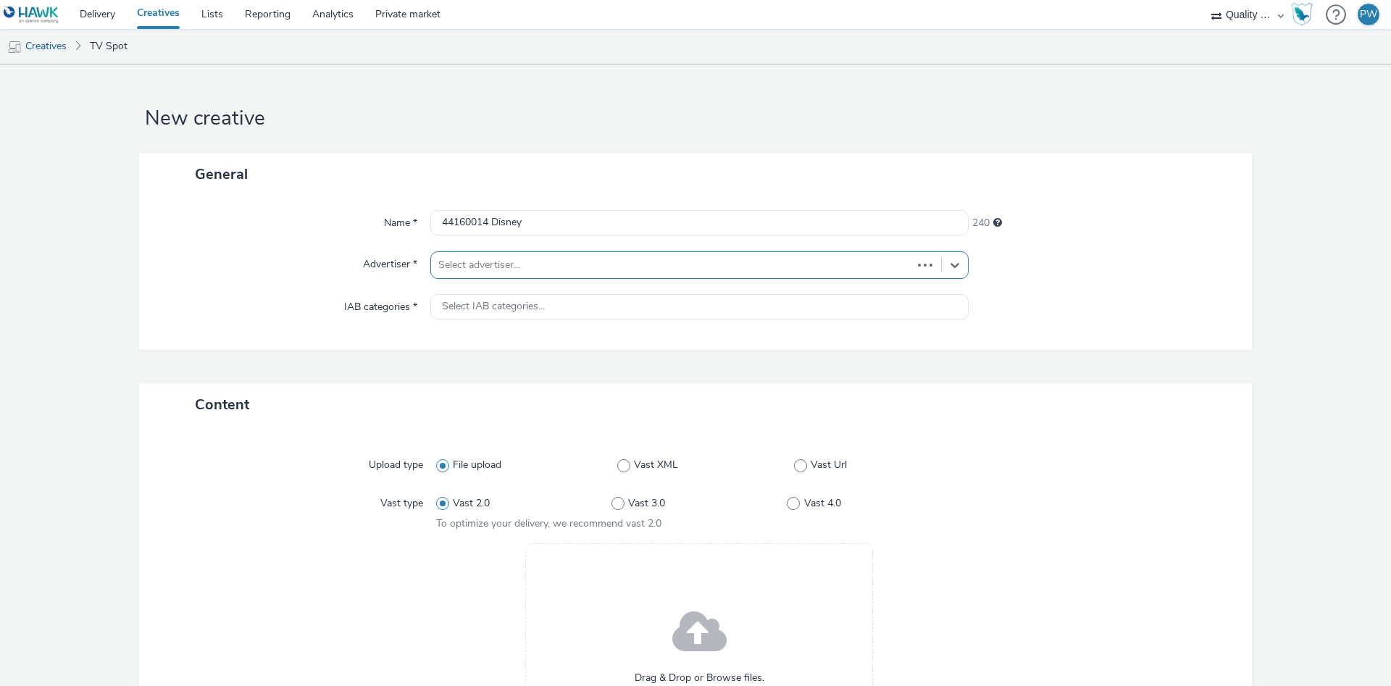
click at [528, 293] on div "Name * 44160014 Disney 240 Advertiser * option Volksbanken Raiffeisenbanken, se…" at bounding box center [695, 273] width 1113 height 154
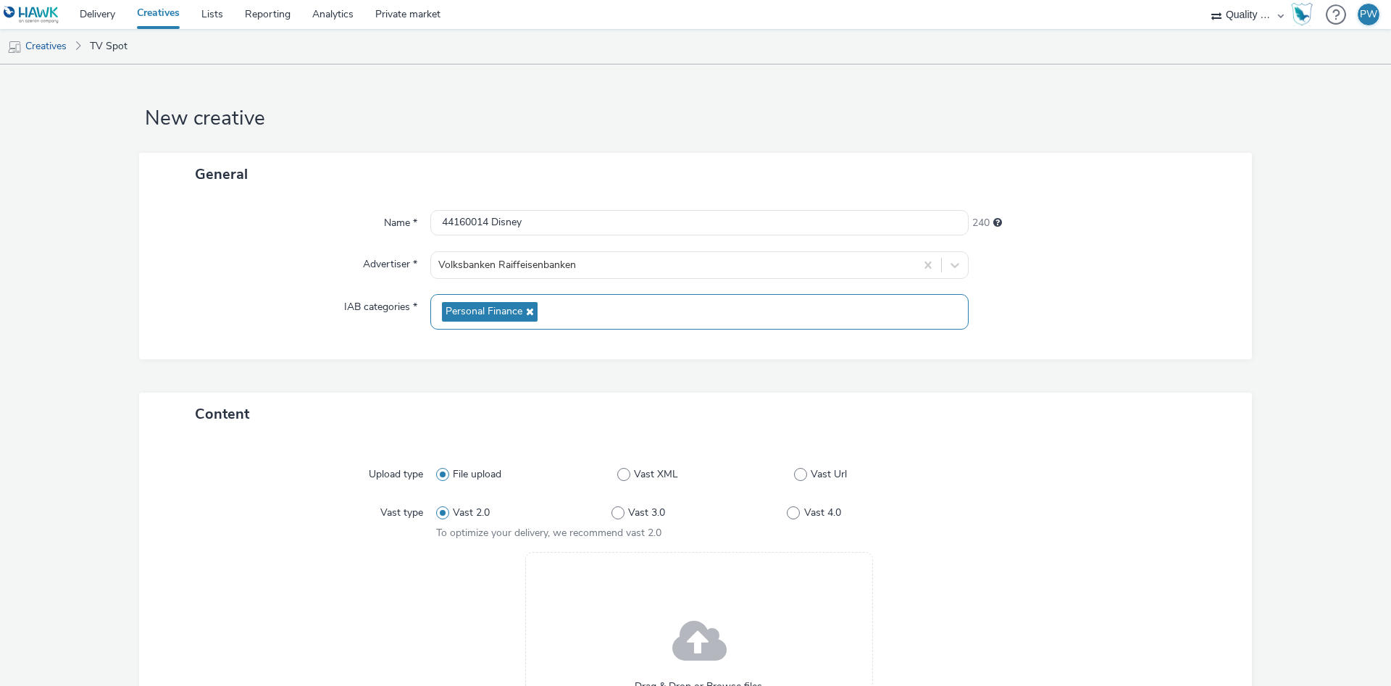
click at [527, 304] on span "Personal Finance" at bounding box center [490, 312] width 96 height 20
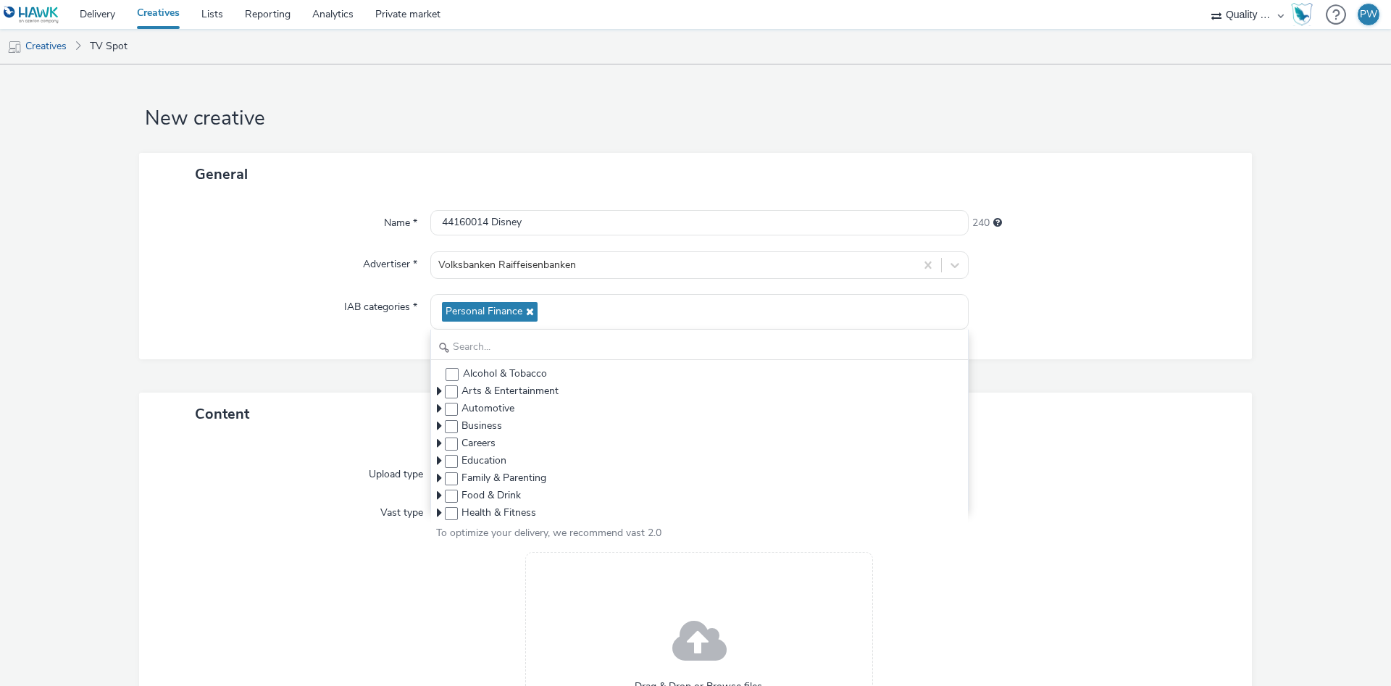
click at [1229, 304] on div at bounding box center [1104, 311] width 270 height 35
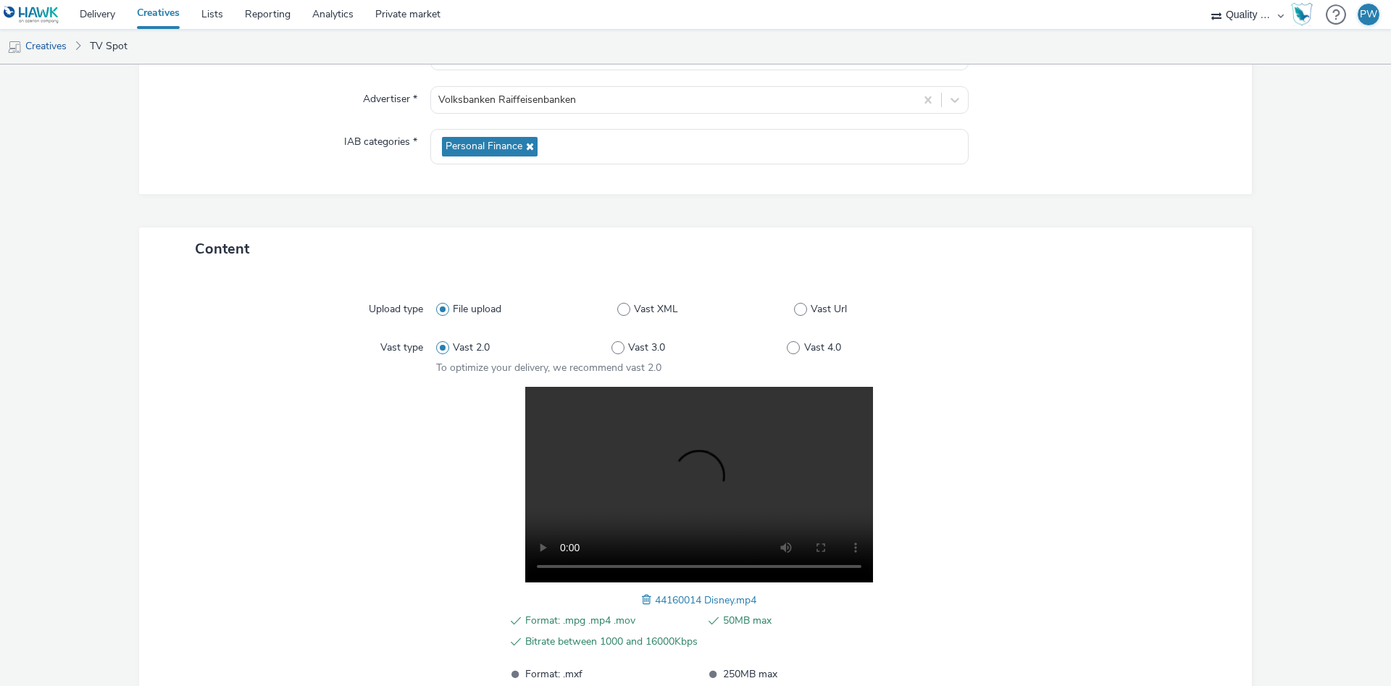
scroll to position [291, 0]
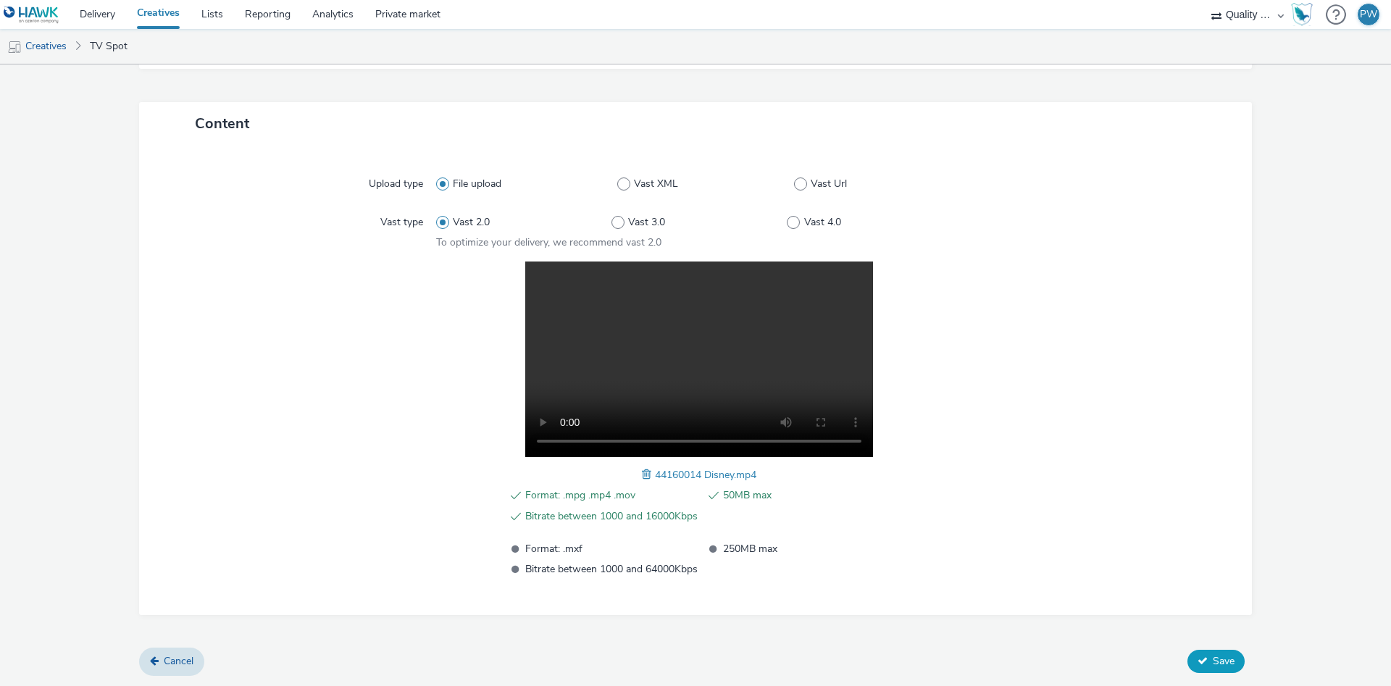
click at [1230, 652] on button "Save" at bounding box center [1215, 661] width 57 height 23
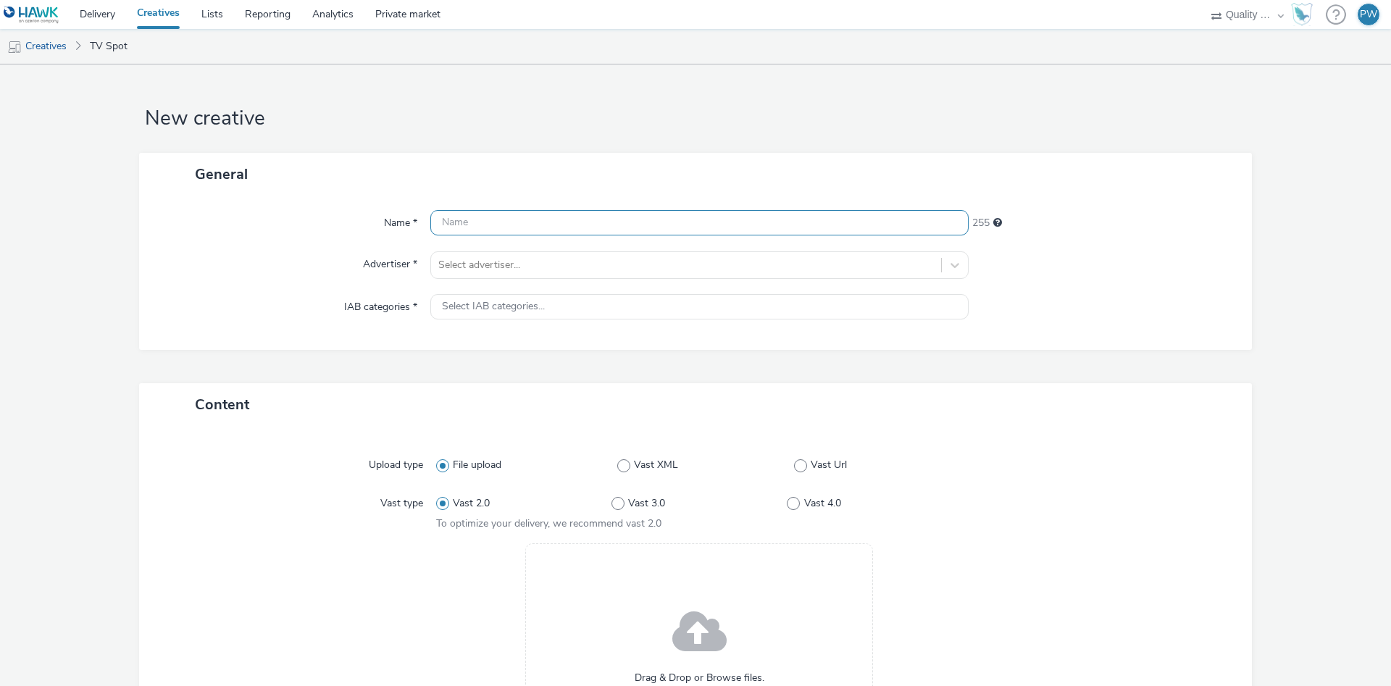
click at [528, 222] on input "text" at bounding box center [699, 222] width 538 height 25
click at [525, 222] on input "text" at bounding box center [699, 222] width 538 height 25
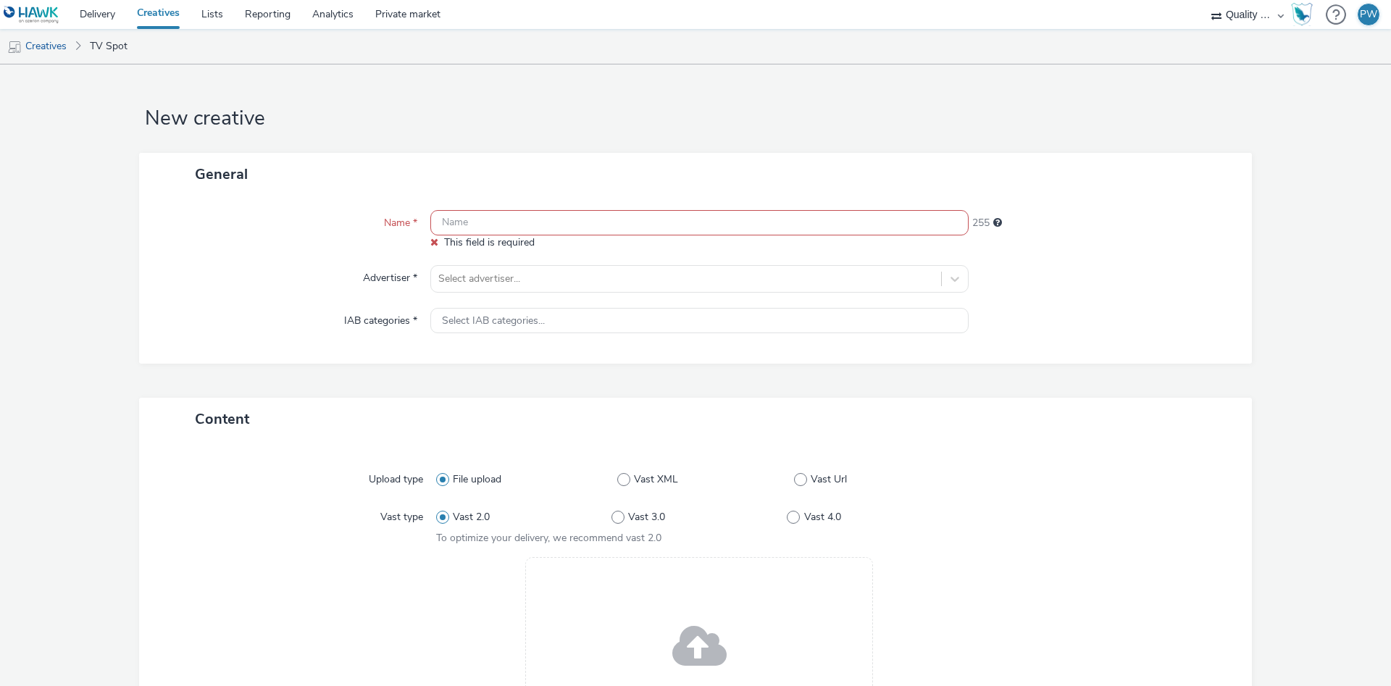
click at [519, 229] on input "text" at bounding box center [699, 222] width 538 height 25
paste input "43060129 Disney"
type input "43060129 Disney"
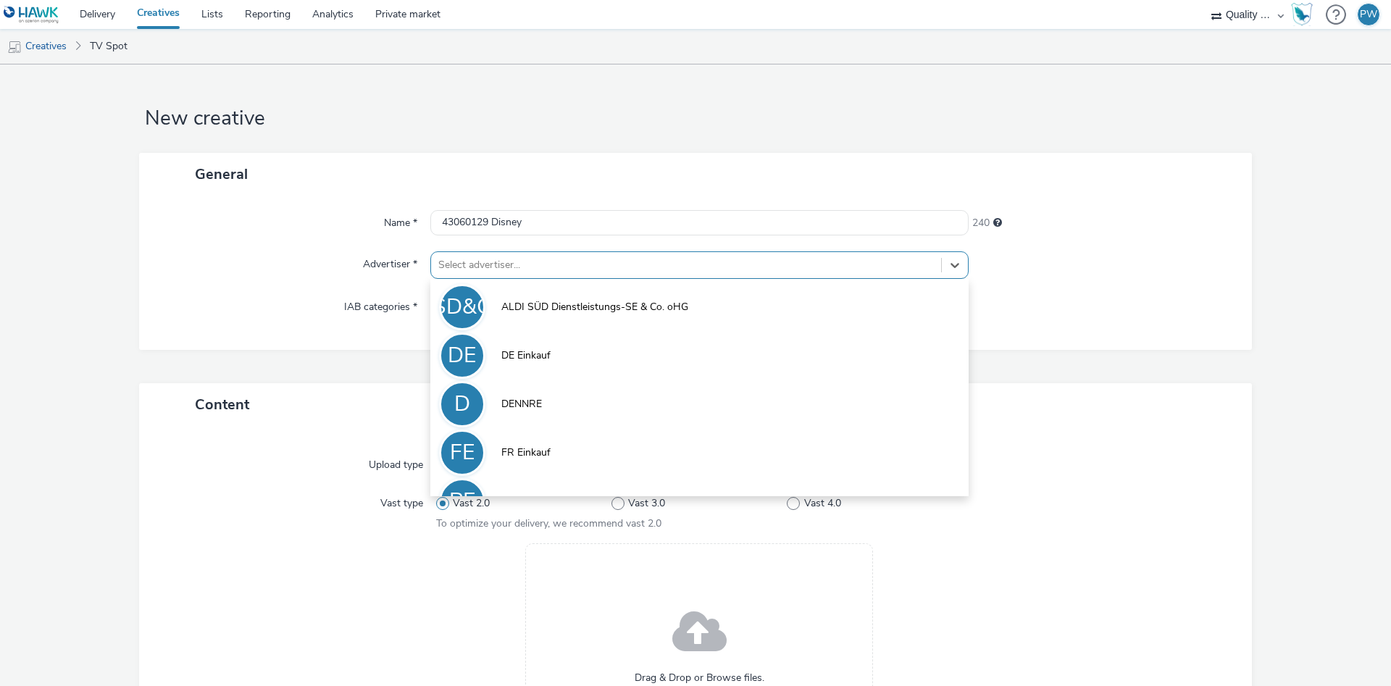
click at [490, 269] on div at bounding box center [686, 264] width 496 height 17
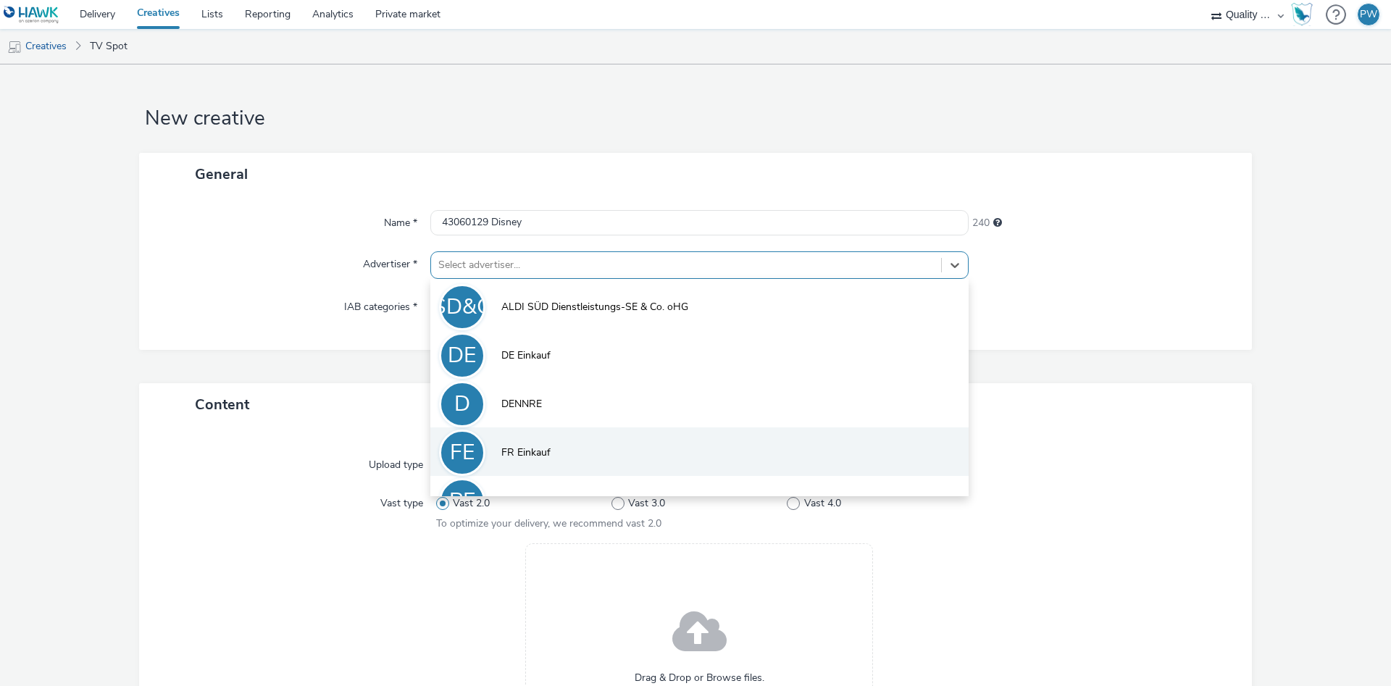
scroll to position [80, 0]
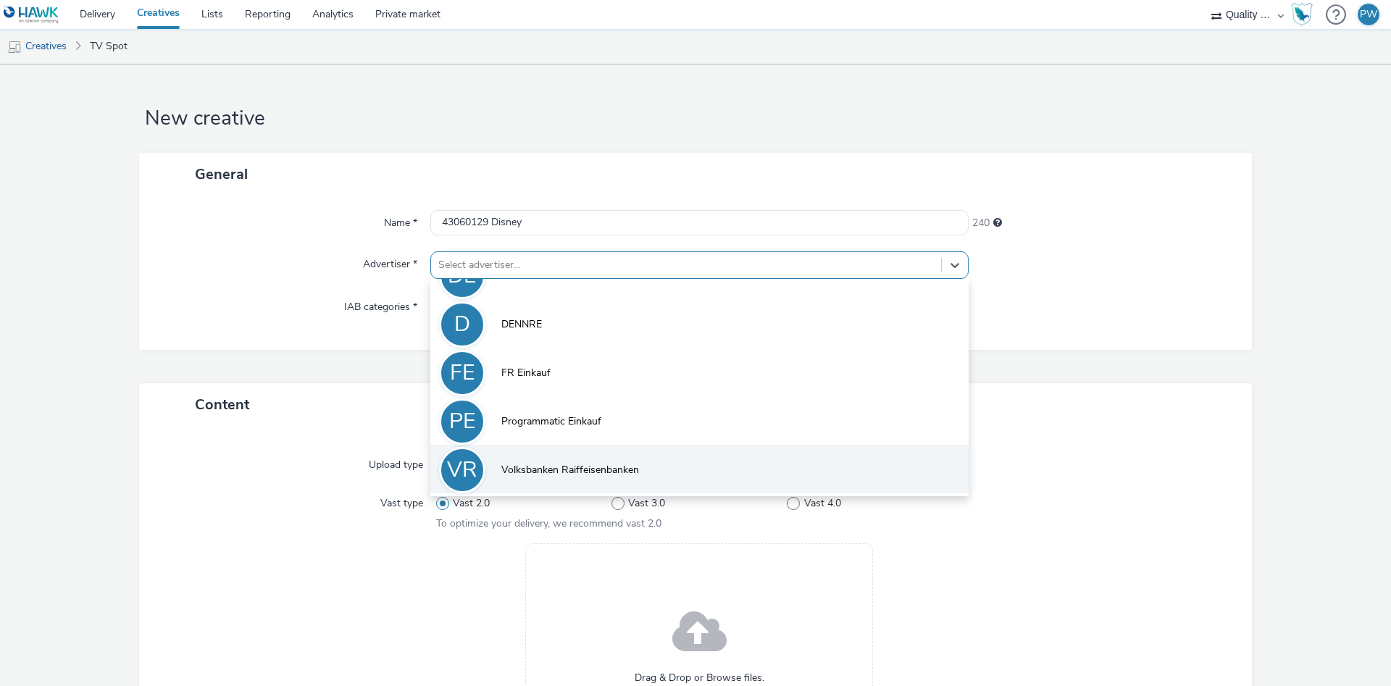
click at [572, 467] on span "Volksbanken Raiffeisenbanken" at bounding box center [570, 470] width 138 height 14
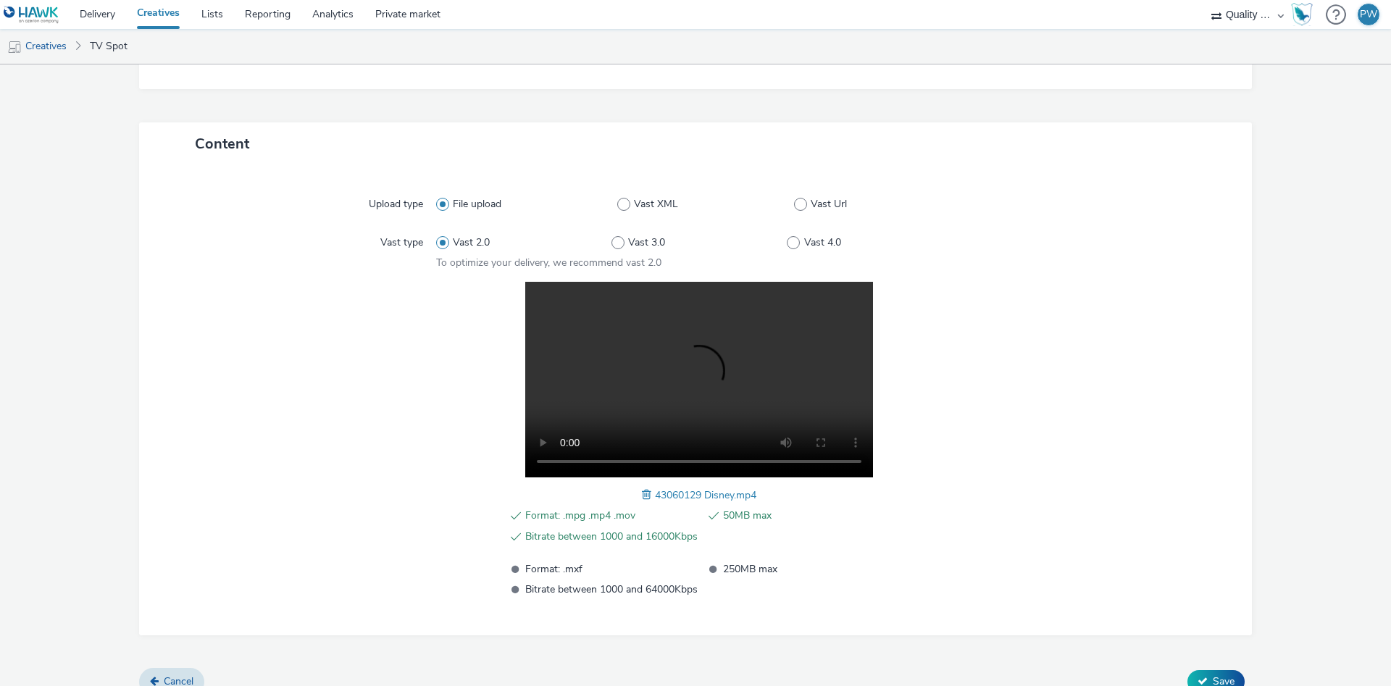
scroll to position [291, 0]
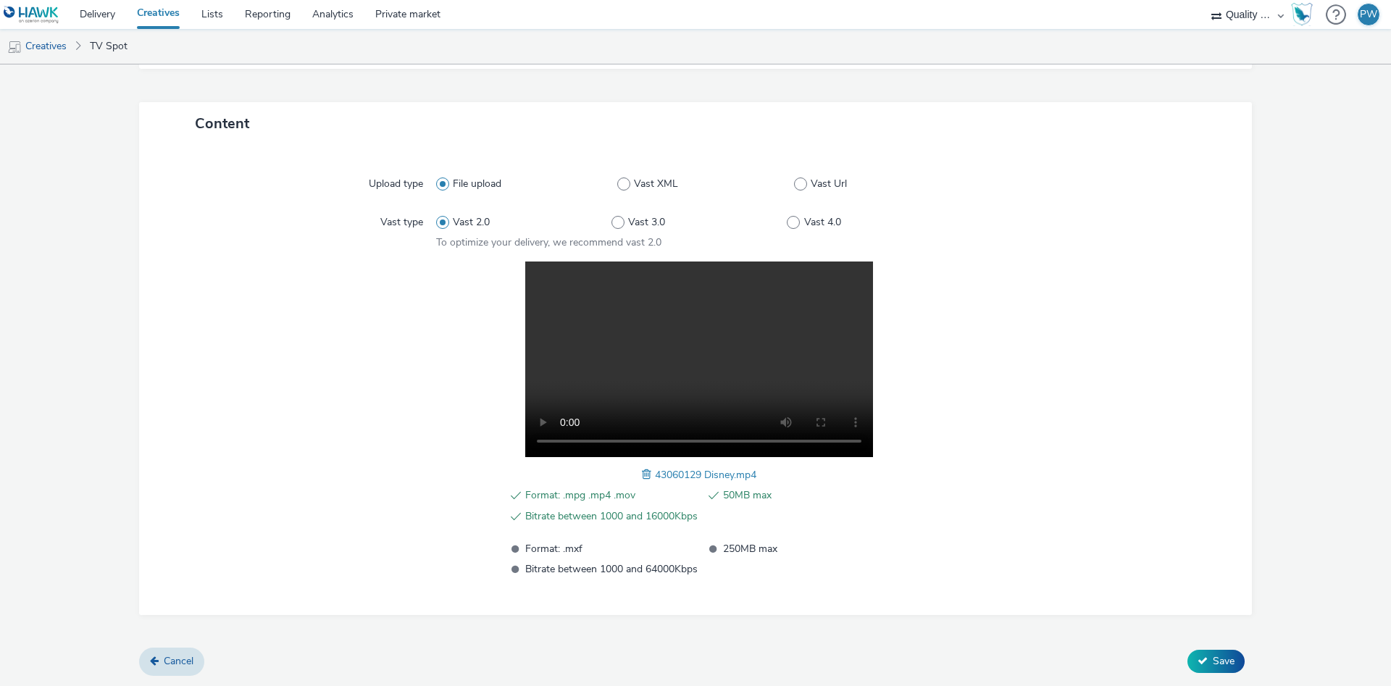
click at [1219, 658] on span "Save" at bounding box center [1224, 661] width 22 height 14
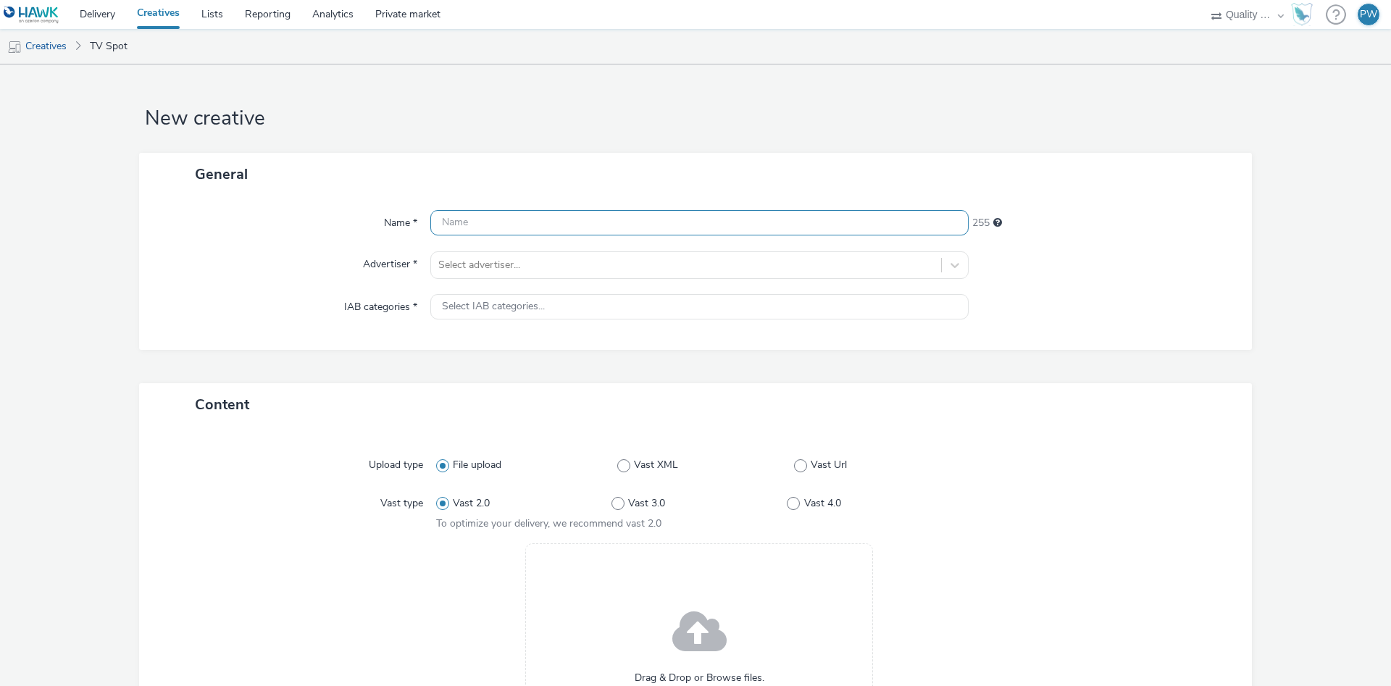
click at [467, 222] on input "text" at bounding box center [699, 222] width 538 height 25
paste input "45261547 Disney"
type input "45261547 Disney"
click at [495, 272] on div at bounding box center [686, 264] width 496 height 17
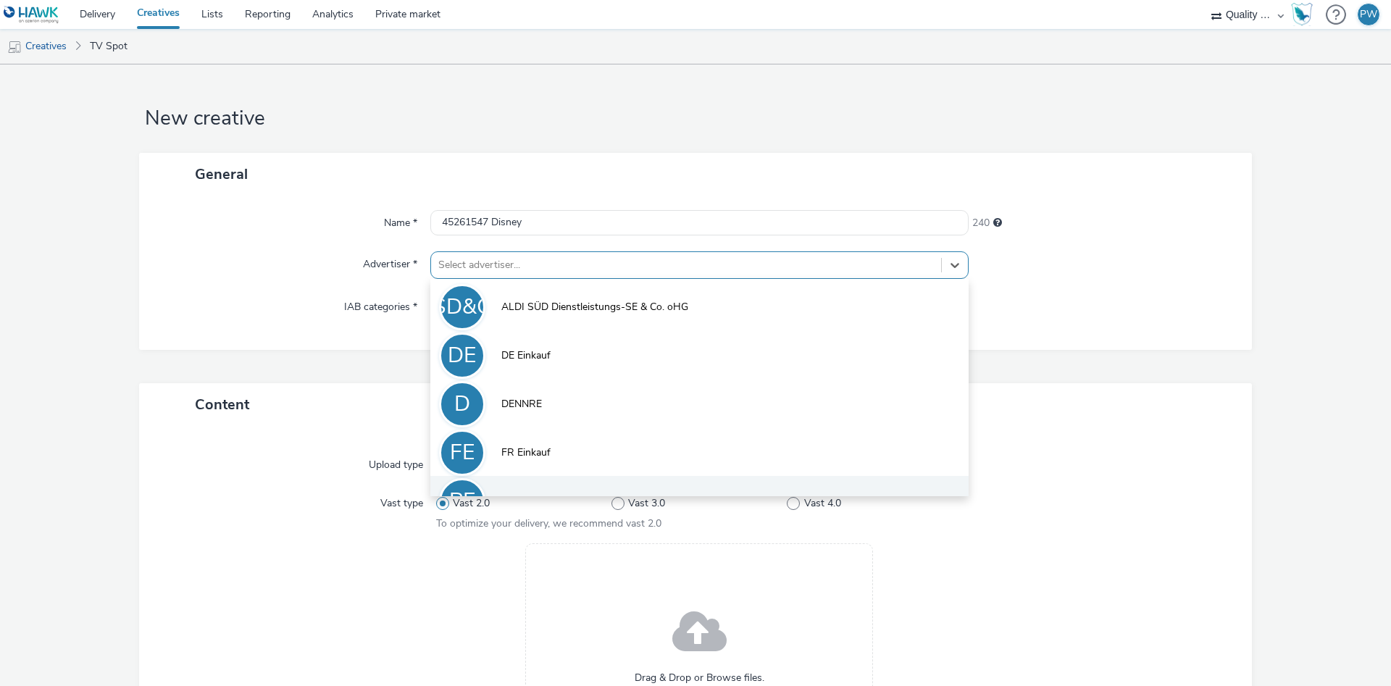
scroll to position [80, 0]
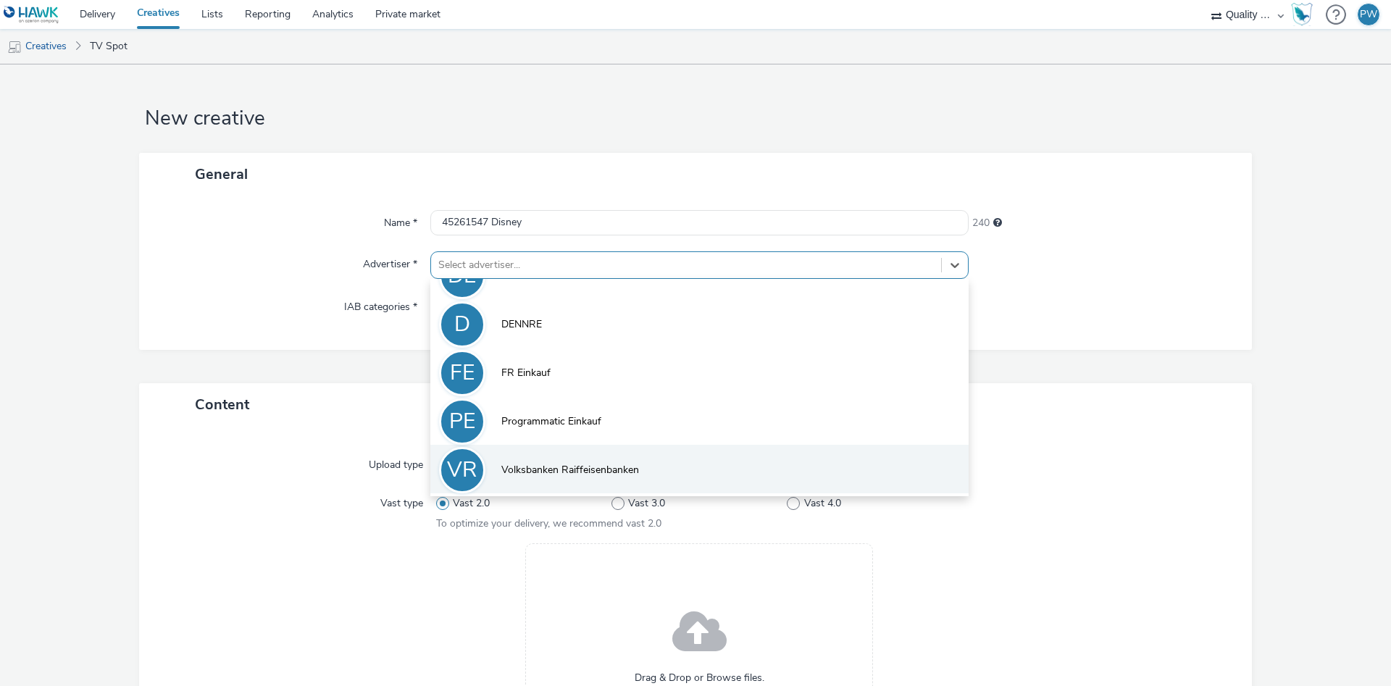
click at [561, 475] on span "Volksbanken Raiffeisenbanken" at bounding box center [570, 470] width 138 height 14
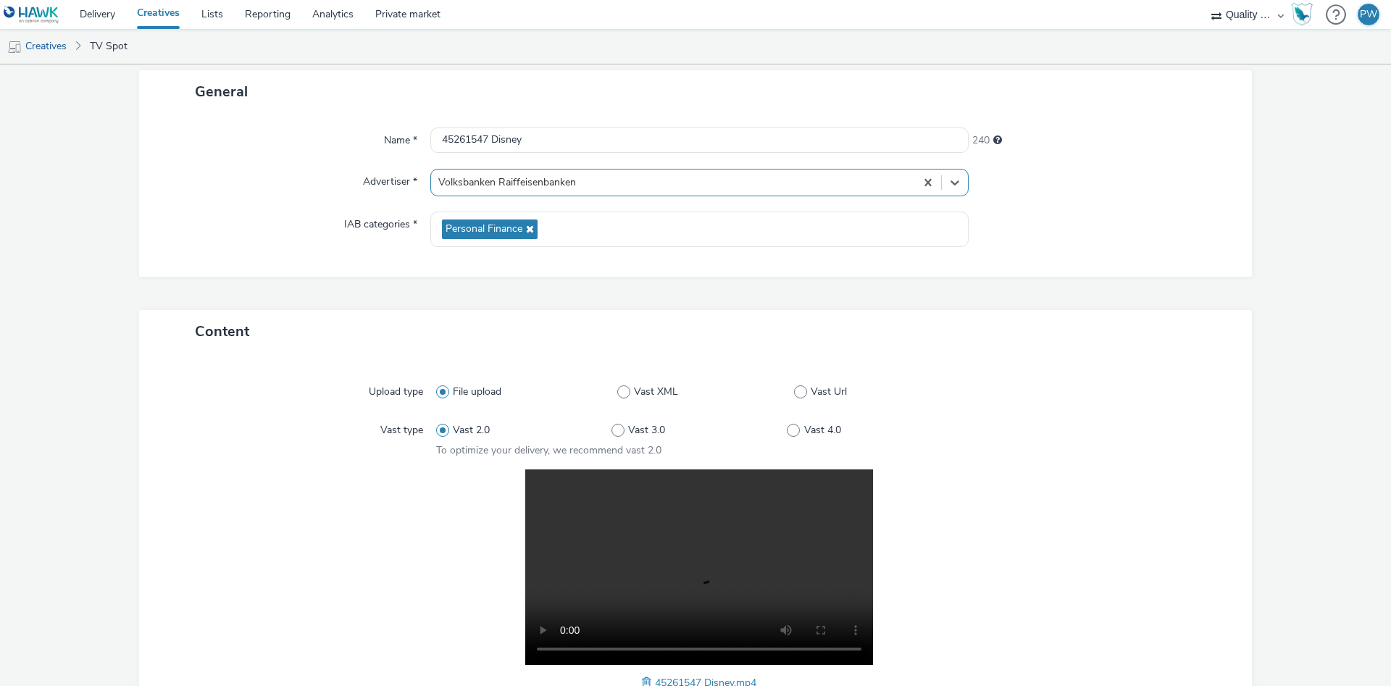
scroll to position [291, 0]
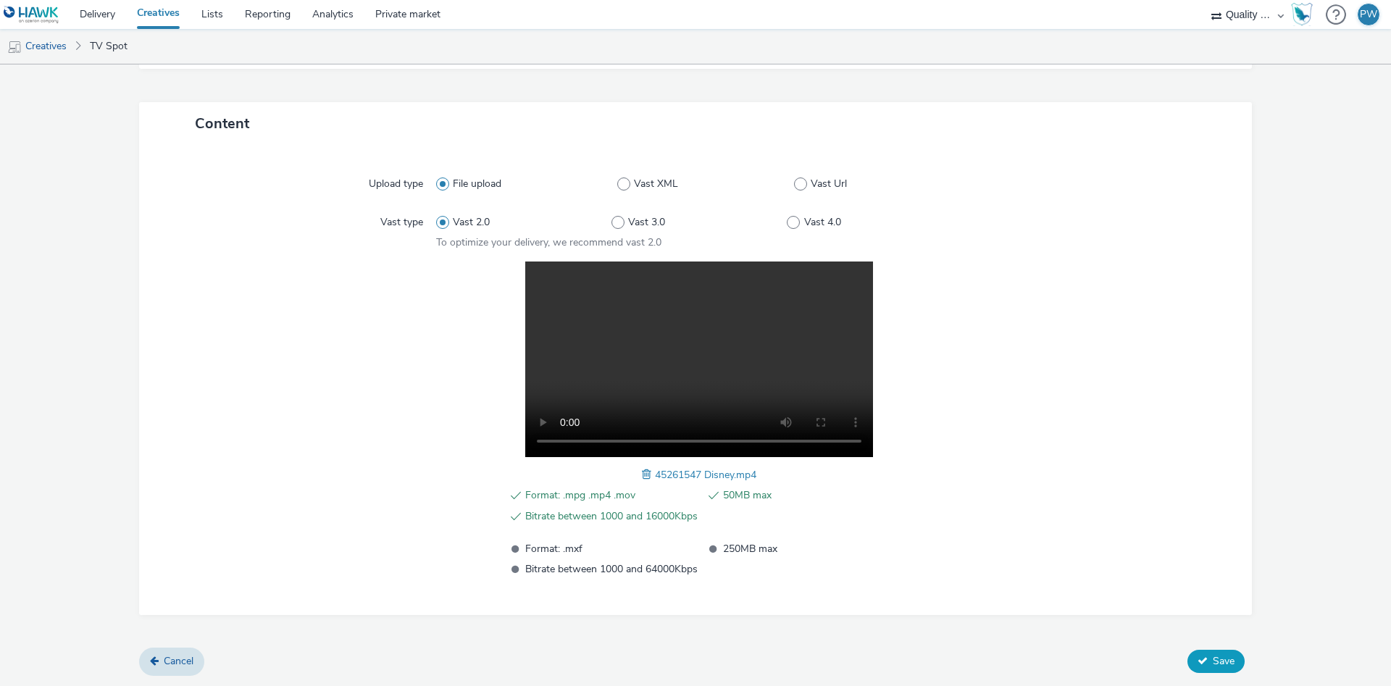
click at [1222, 668] on span "Save" at bounding box center [1224, 661] width 22 height 14
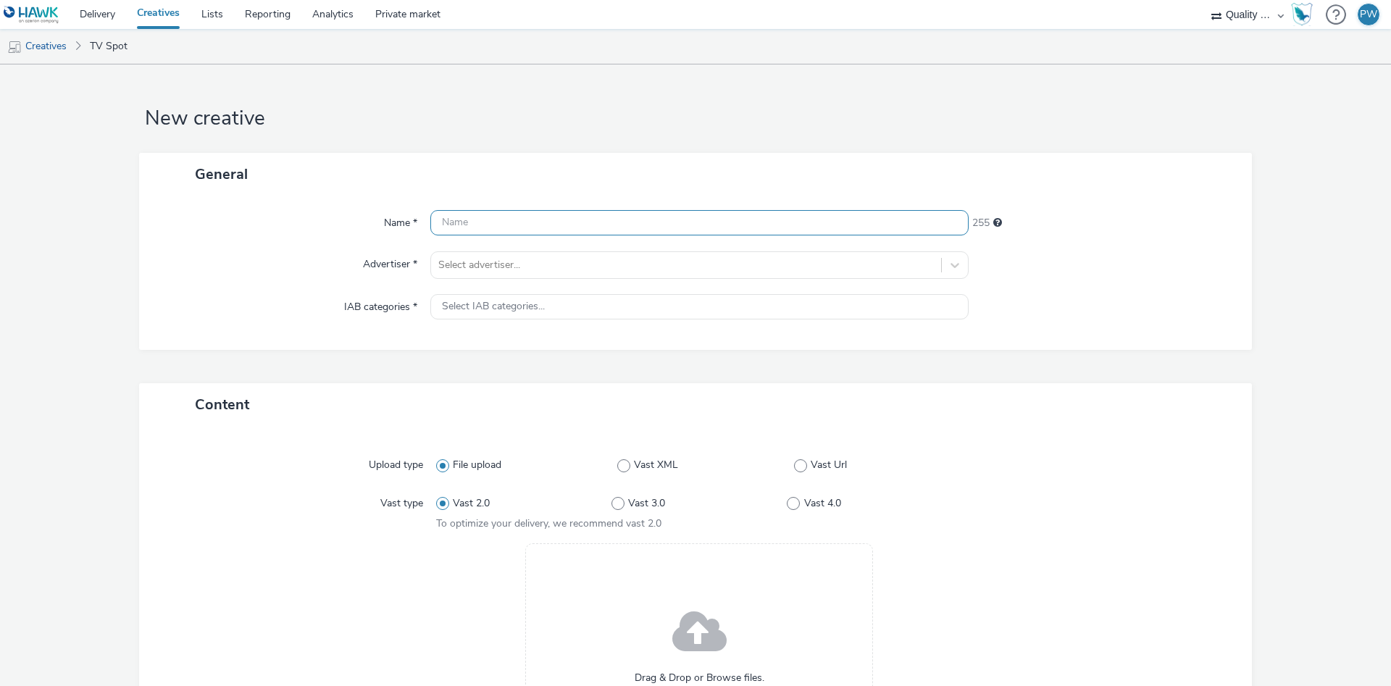
click at [479, 232] on input "text" at bounding box center [699, 222] width 538 height 25
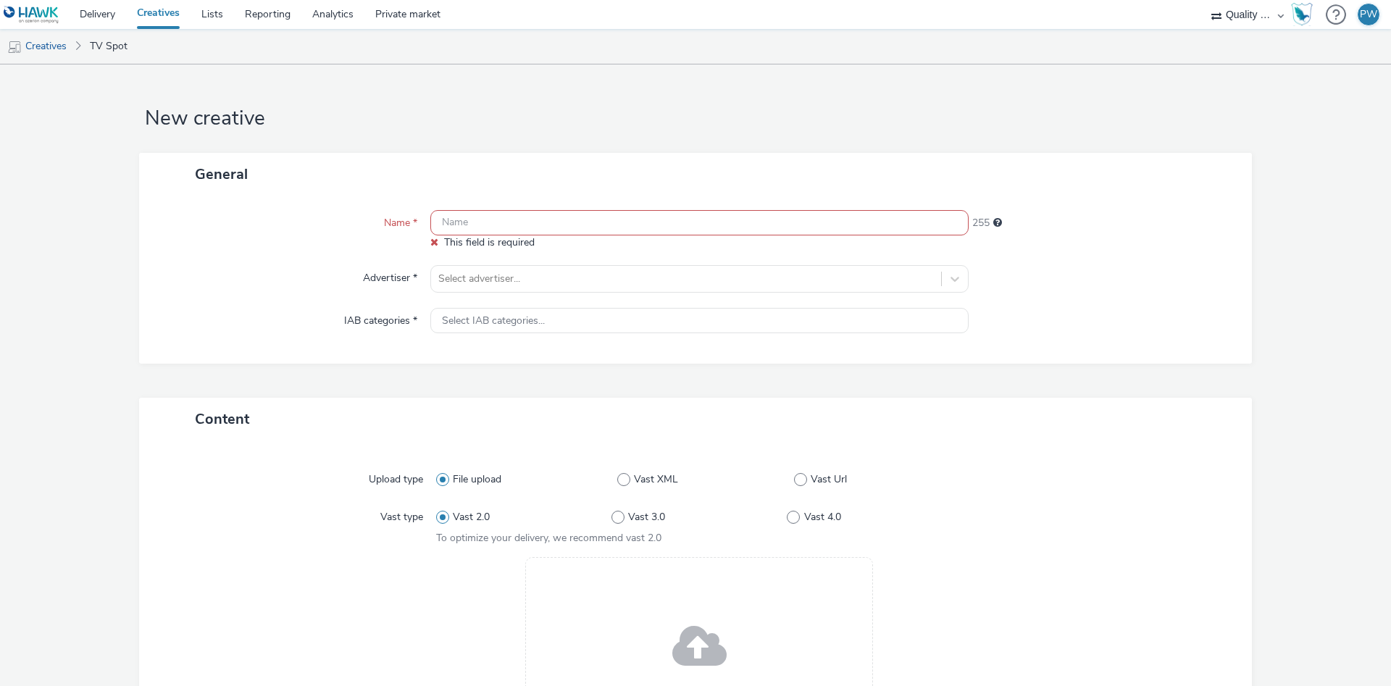
click at [549, 232] on input "text" at bounding box center [699, 222] width 538 height 25
click at [532, 222] on input "text" at bounding box center [699, 222] width 538 height 25
paste input "44060122 Disney"
type input "44060122 Disney"
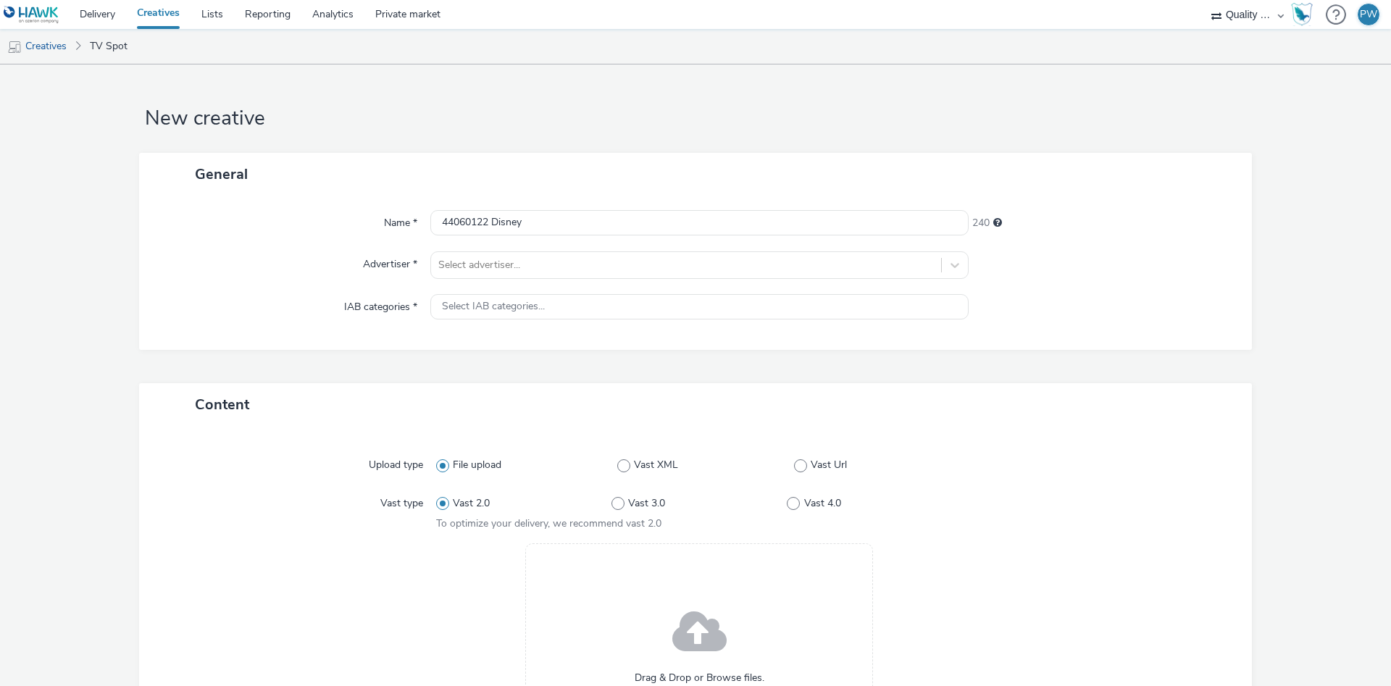
click at [496, 280] on div "Name * 44060122 Disney 240 Advertiser * Select advertiser... IAB categories * S…" at bounding box center [695, 273] width 1113 height 154
drag, startPoint x: 504, startPoint y: 270, endPoint x: 514, endPoint y: 506, distance: 235.7
click at [504, 274] on div at bounding box center [686, 264] width 496 height 17
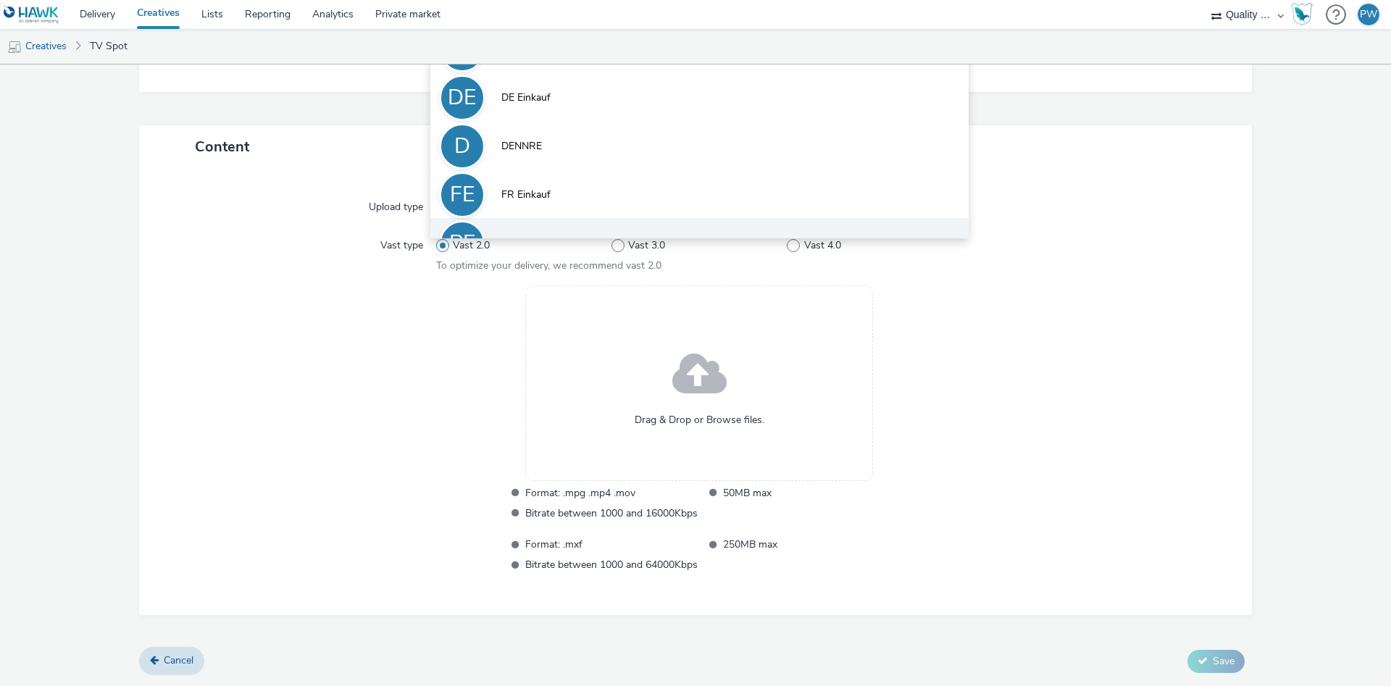
scroll to position [80, 0]
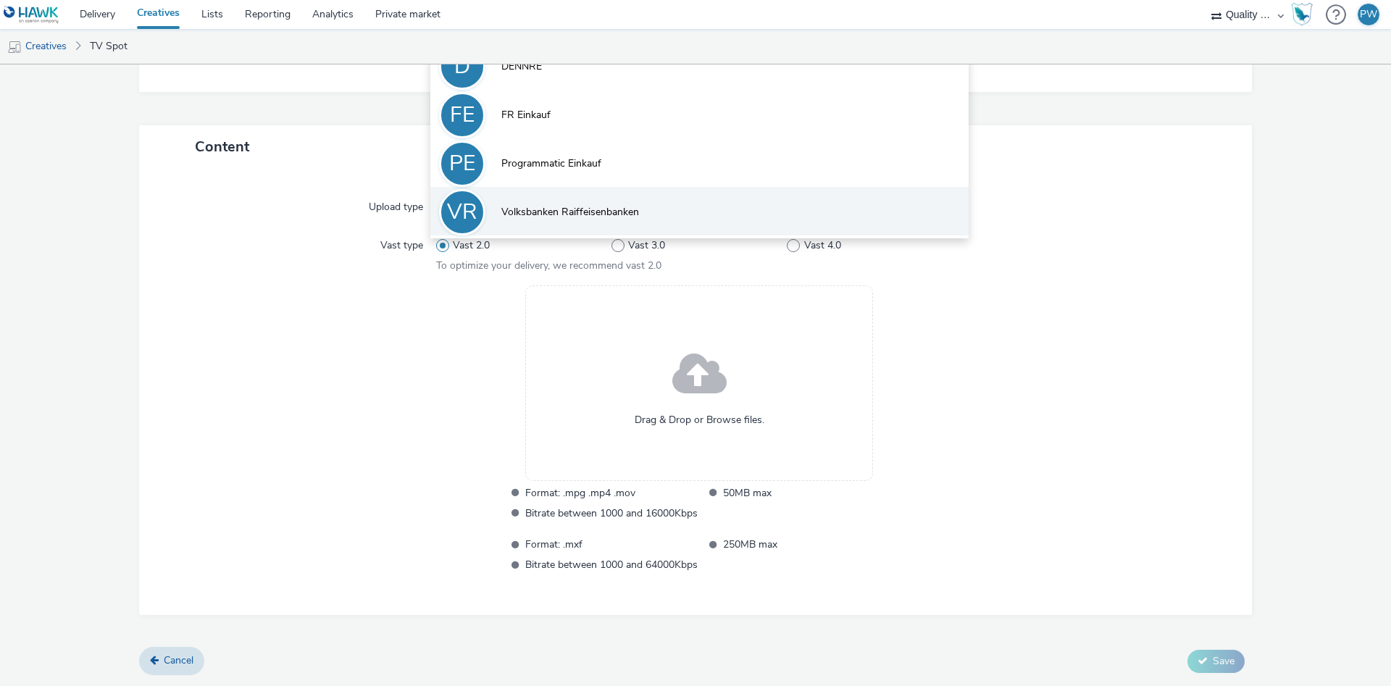
click at [580, 206] on span "Volksbanken Raiffeisenbanken" at bounding box center [570, 212] width 138 height 14
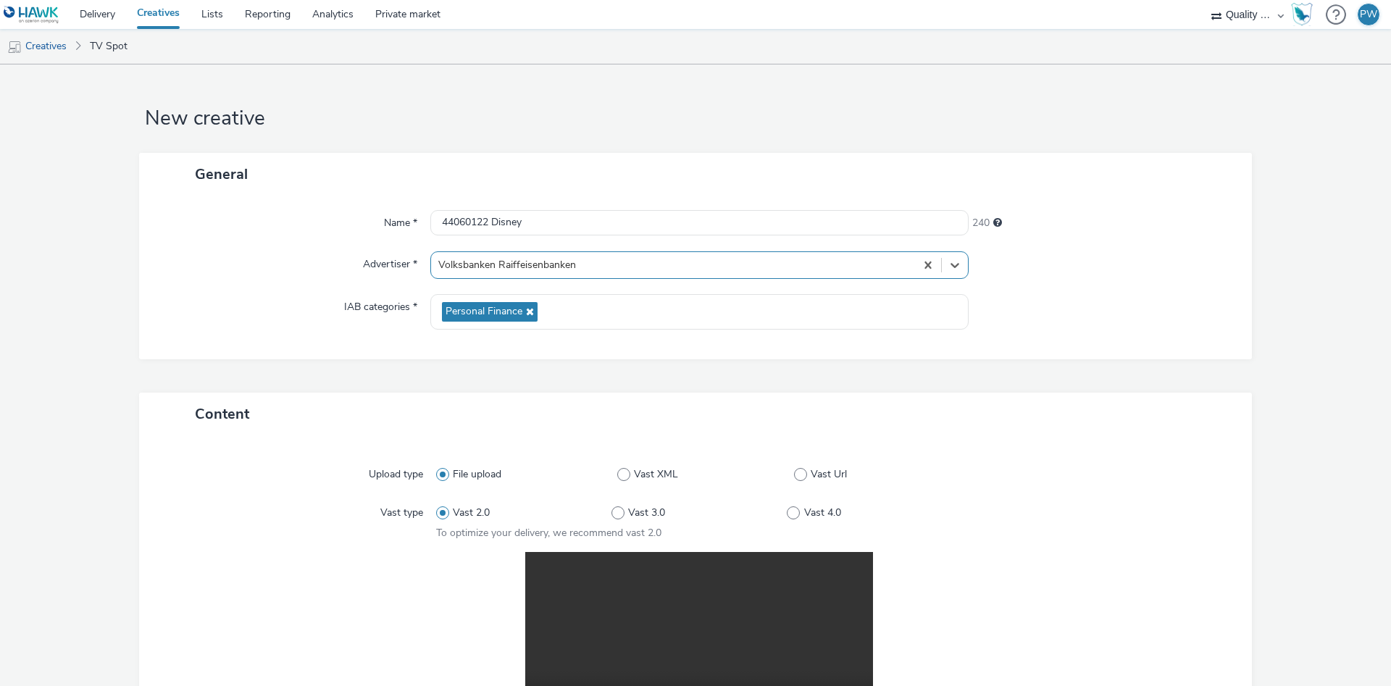
scroll to position [291, 0]
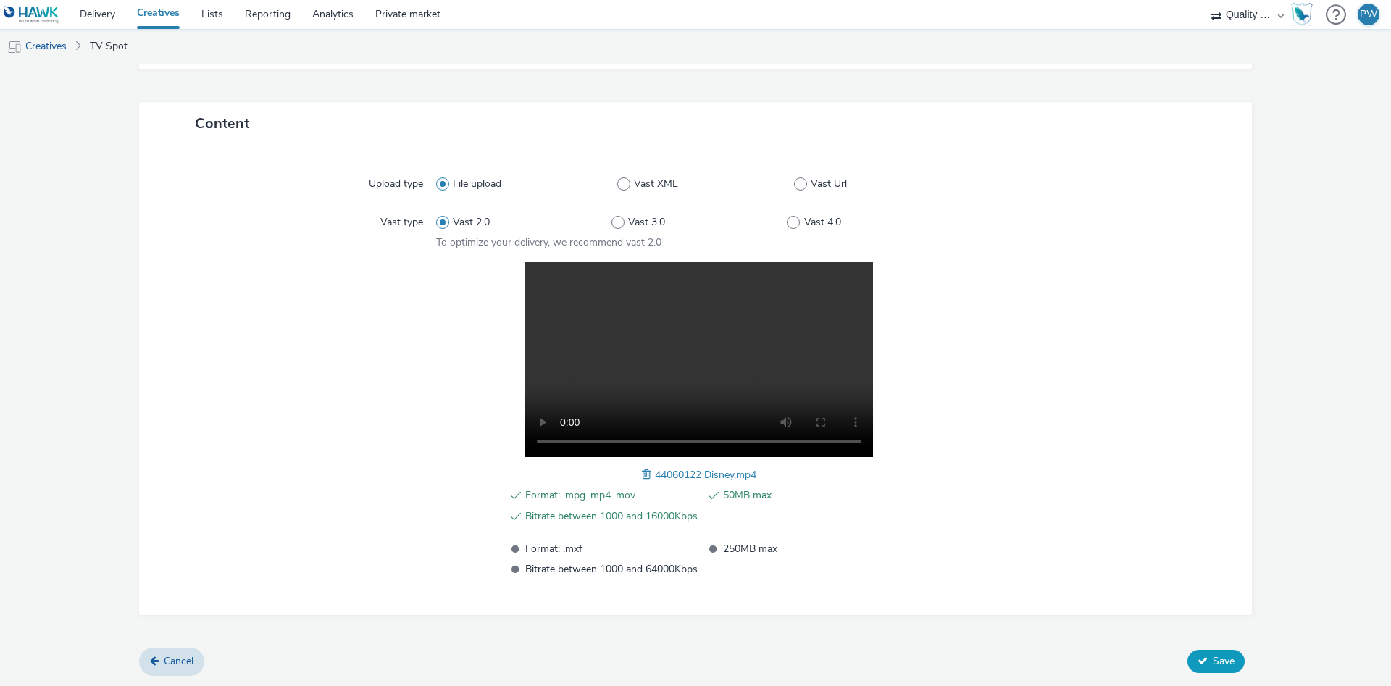
click at [1233, 665] on span "Save" at bounding box center [1224, 661] width 22 height 14
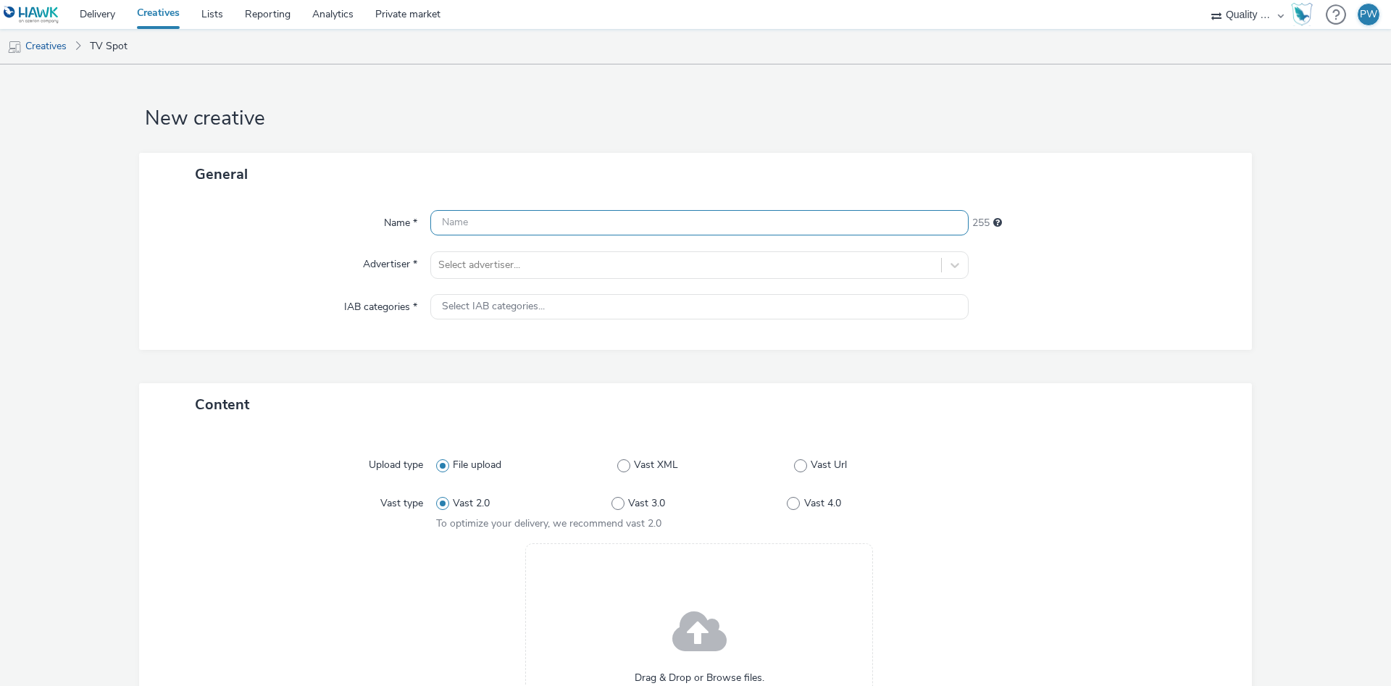
click at [502, 233] on input "text" at bounding box center [699, 222] width 538 height 25
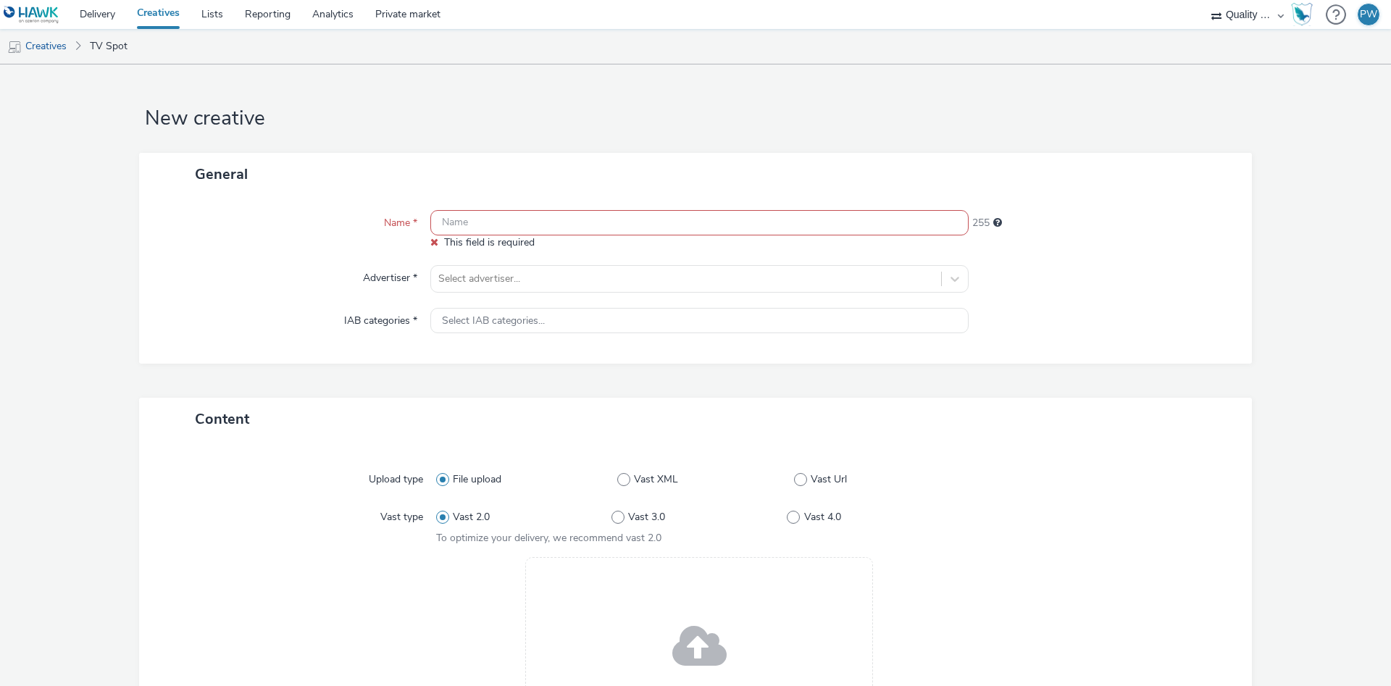
click at [491, 222] on input "text" at bounding box center [699, 222] width 538 height 25
paste input "44761534 Disney"
type input "44761534 Disney"
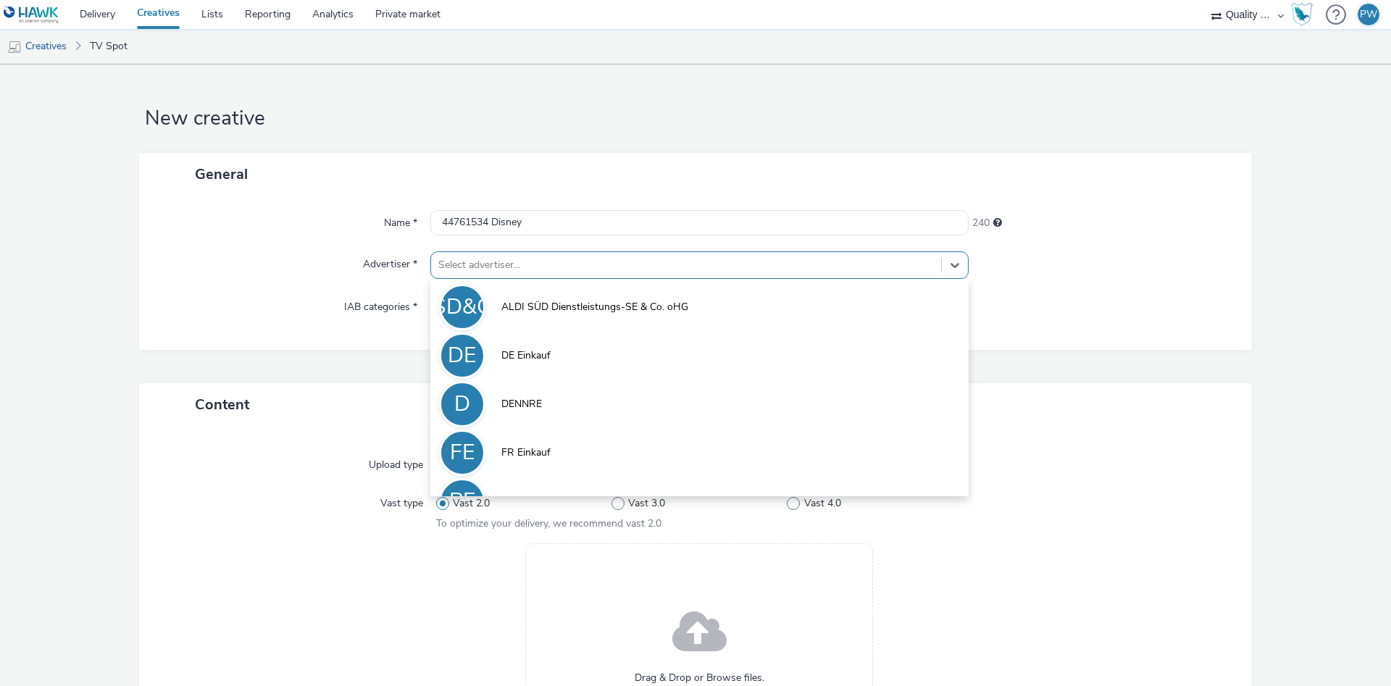
click at [482, 254] on div "Select advertiser..." at bounding box center [686, 265] width 510 height 23
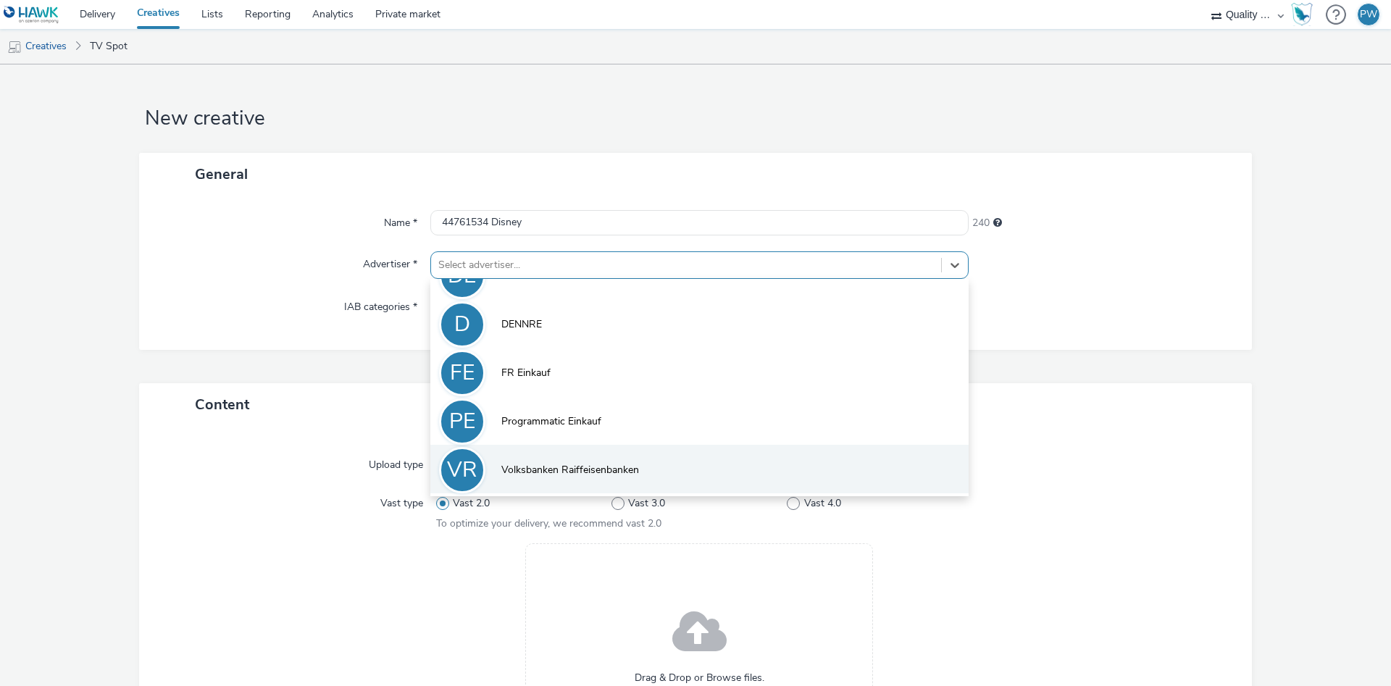
click at [606, 486] on li "VR Volksbanken Raiffeisenbanken" at bounding box center [699, 469] width 538 height 49
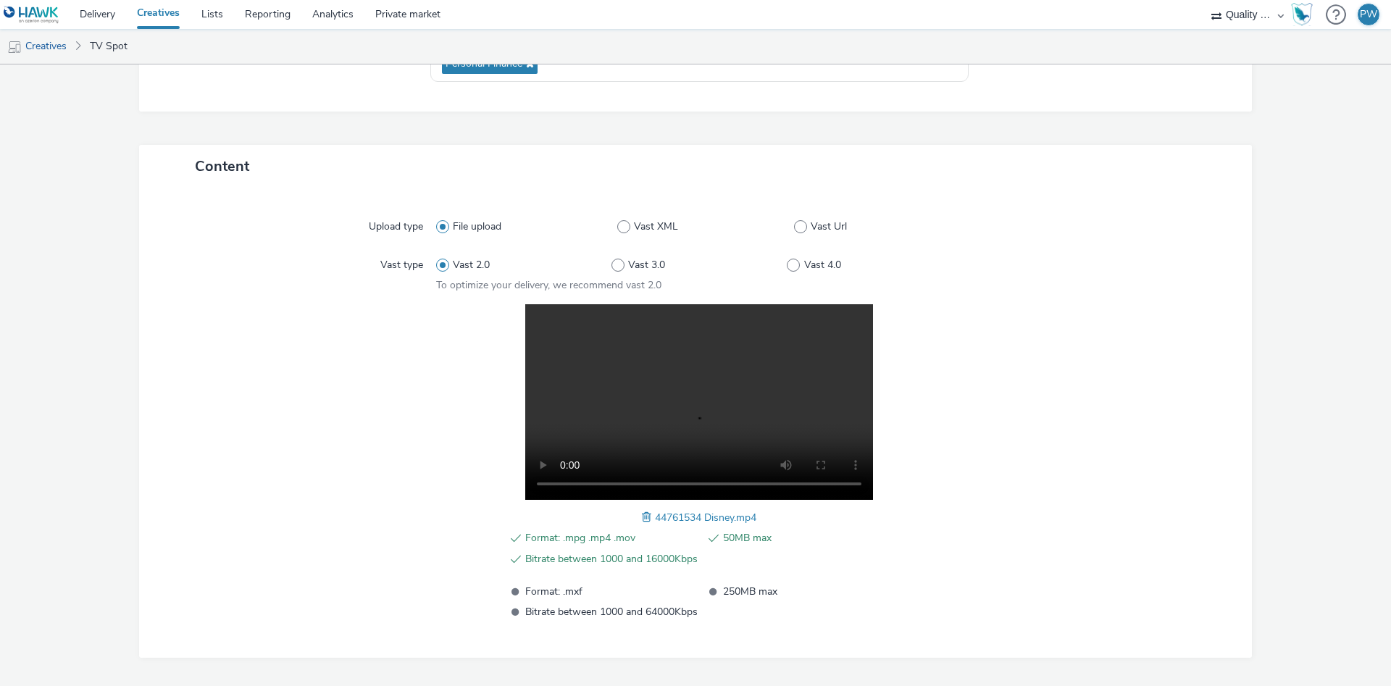
scroll to position [291, 0]
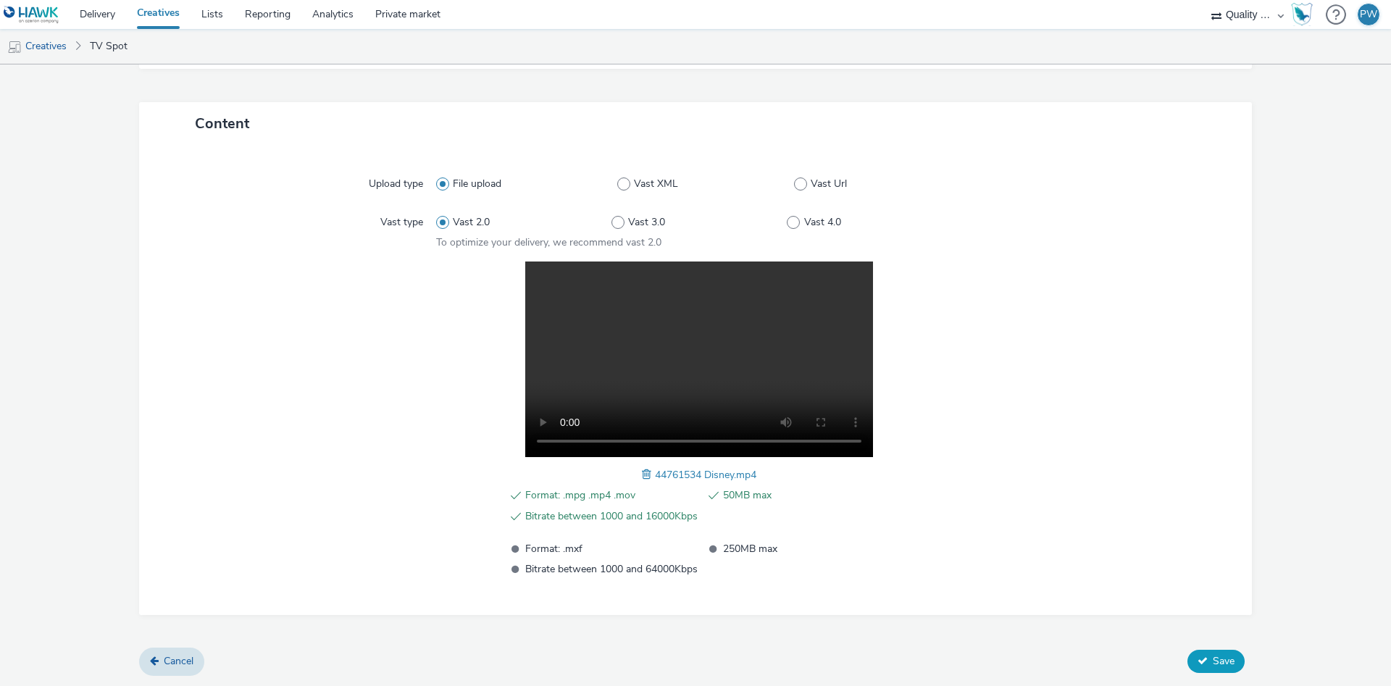
click at [1215, 656] on span "Save" at bounding box center [1224, 661] width 22 height 14
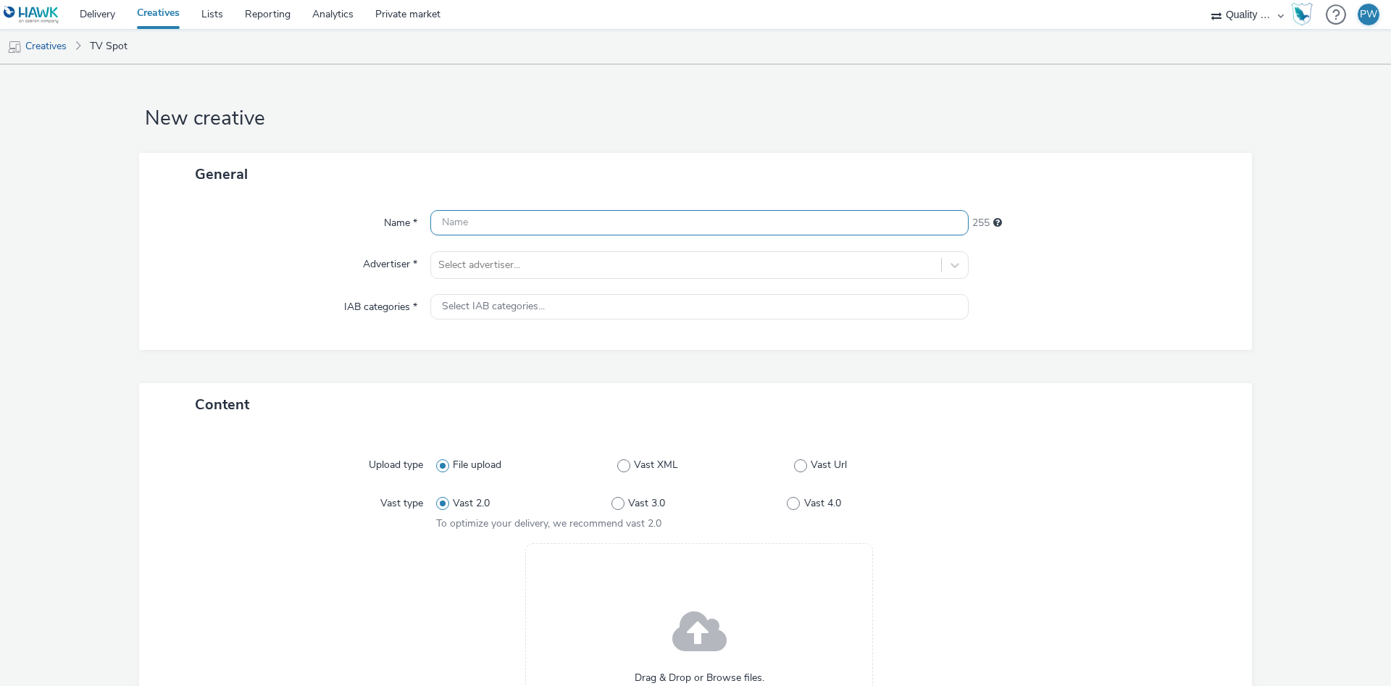
click at [505, 233] on input "text" at bounding box center [699, 222] width 538 height 25
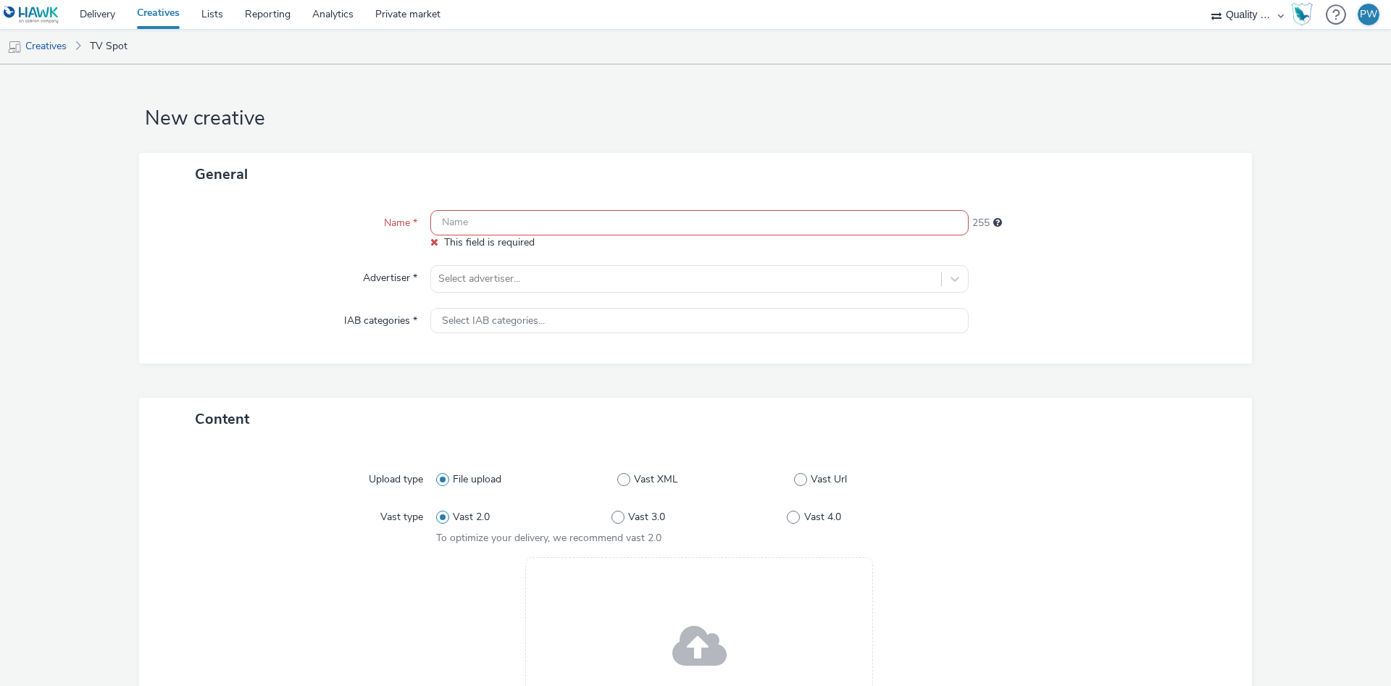
click at [498, 225] on input "text" at bounding box center [699, 222] width 538 height 25
drag, startPoint x: 497, startPoint y: 225, endPoint x: 485, endPoint y: 222, distance: 11.9
click at [496, 225] on input "text" at bounding box center [699, 222] width 538 height 25
paste input "45061524 Disney"
type input "45061524 Disney"
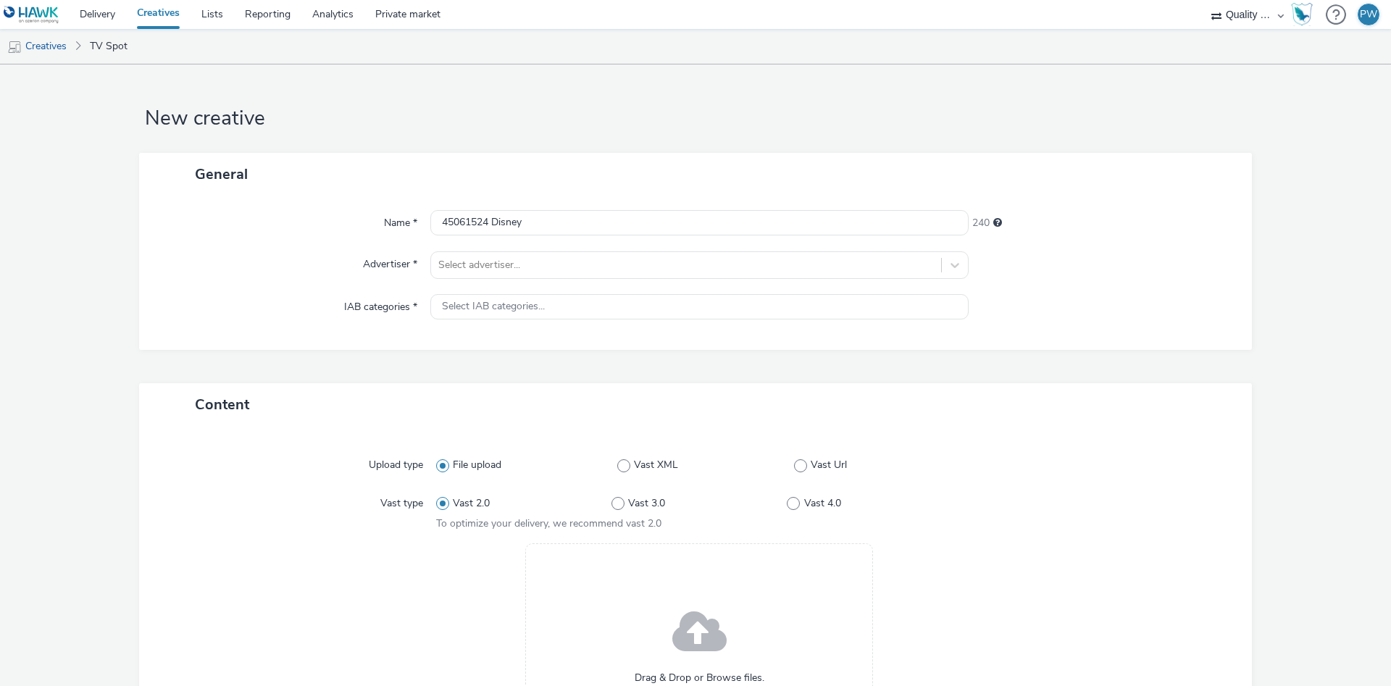
click at [495, 283] on div "Name * 45061524 Disney 240 Advertiser * Select advertiser... IAB categories * S…" at bounding box center [695, 273] width 1113 height 154
click at [501, 280] on div "Name * 45061524 Disney 240 Advertiser * Select advertiser... IAB categories * S…" at bounding box center [695, 273] width 1113 height 154
click at [529, 270] on div at bounding box center [686, 264] width 496 height 17
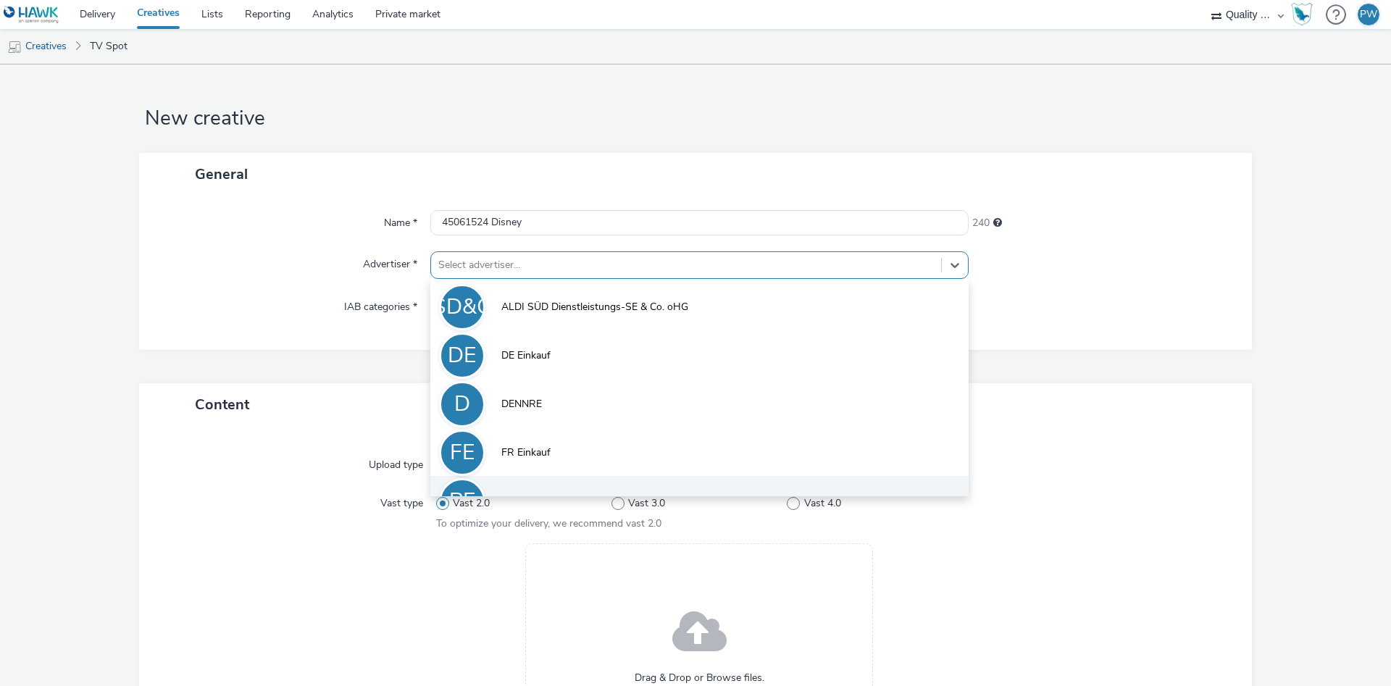
scroll to position [80, 0]
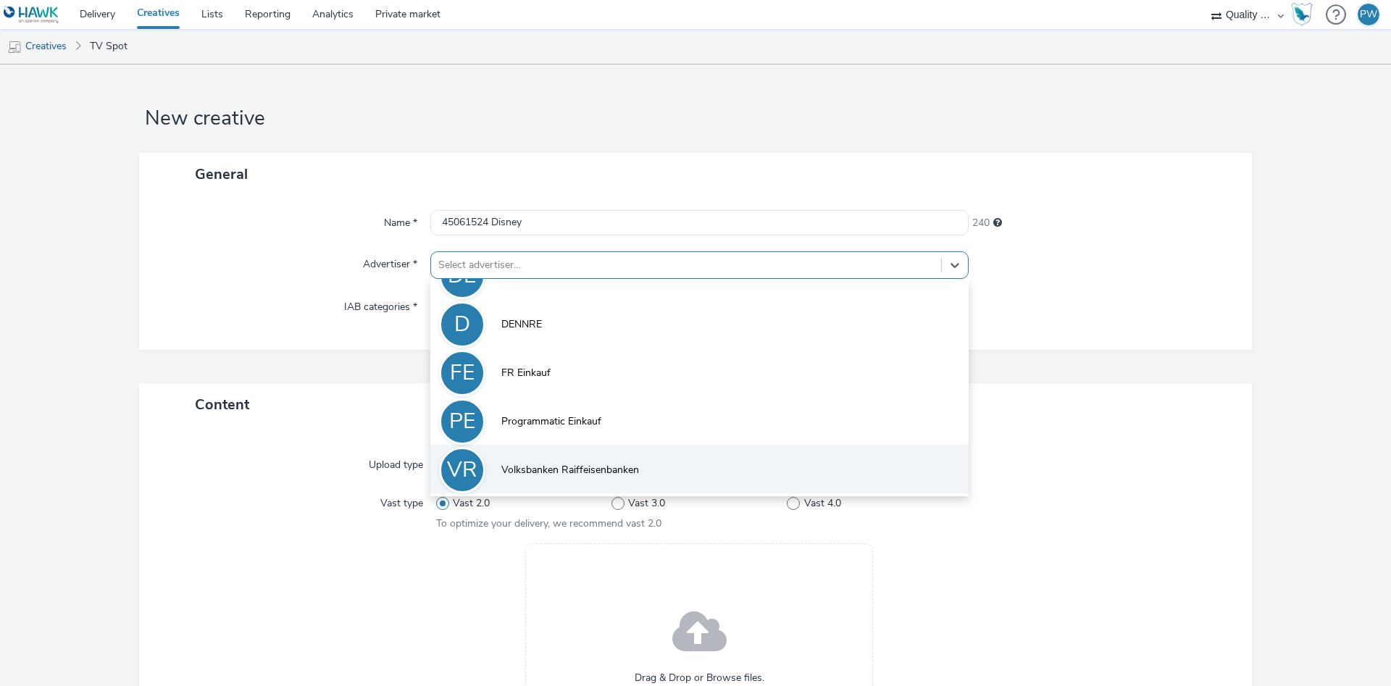
click at [553, 466] on span "Volksbanken Raiffeisenbanken" at bounding box center [570, 470] width 138 height 14
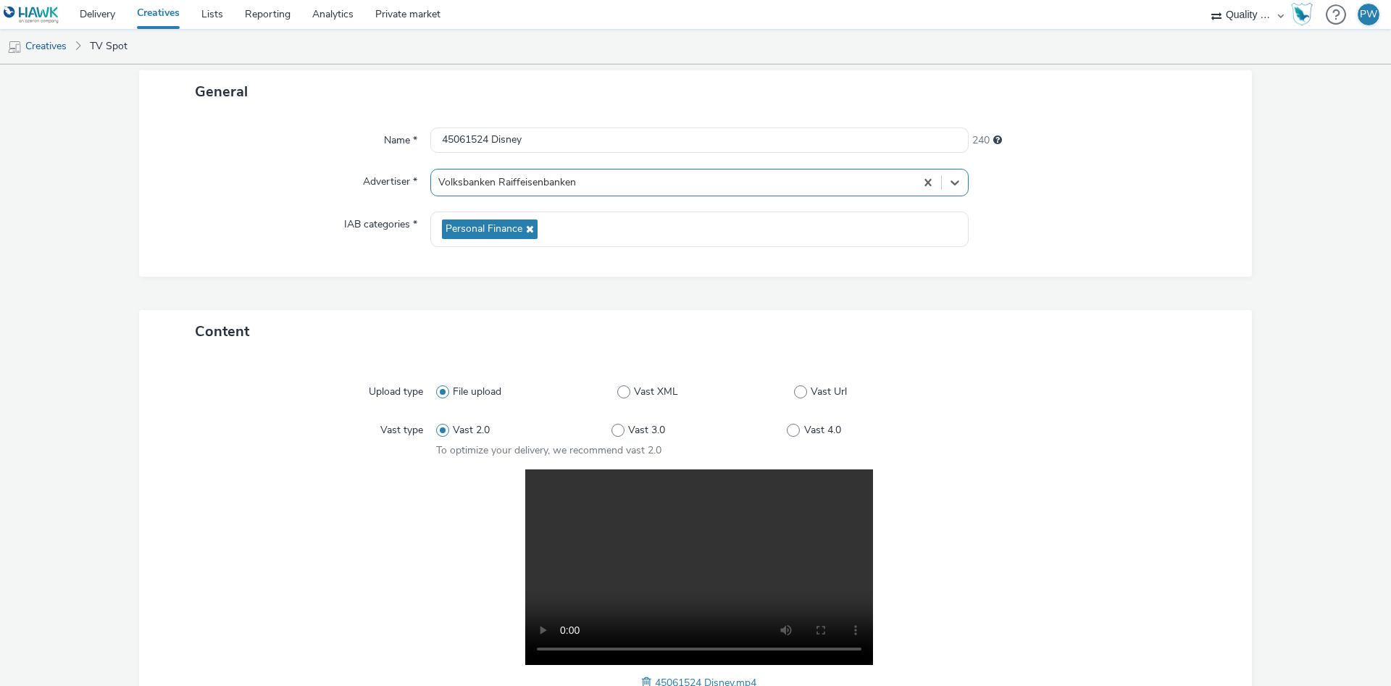
scroll to position [291, 0]
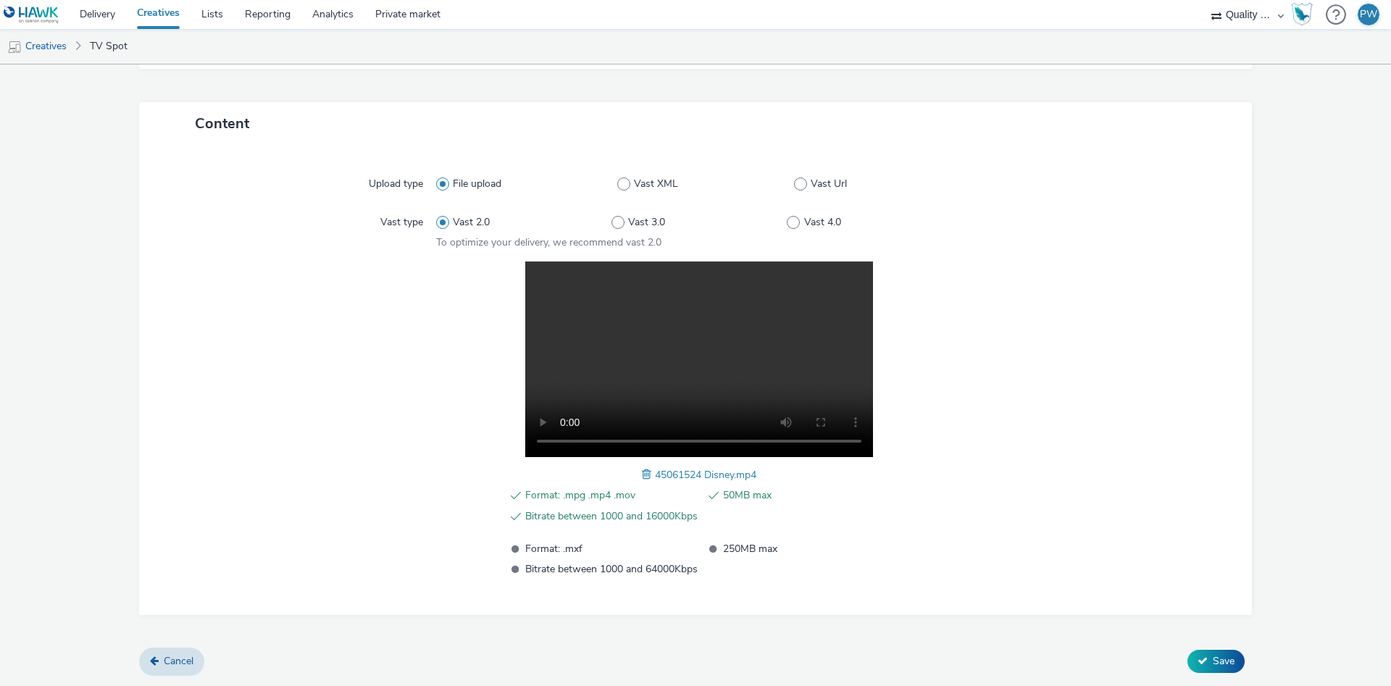
click at [1207, 656] on button "Save" at bounding box center [1215, 661] width 57 height 23
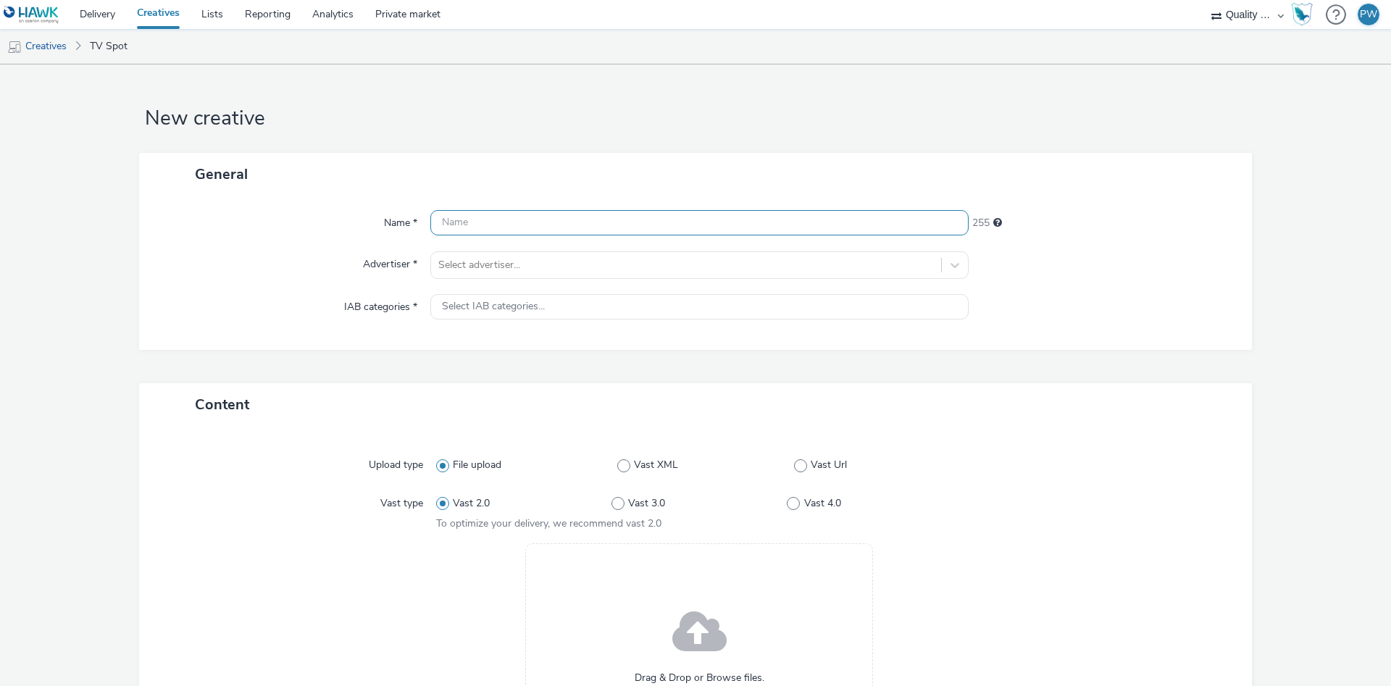
click at [472, 213] on input "text" at bounding box center [699, 222] width 538 height 25
paste input "46062817 Disney"
type input "46062817 Disney"
click at [489, 259] on div at bounding box center [686, 264] width 496 height 17
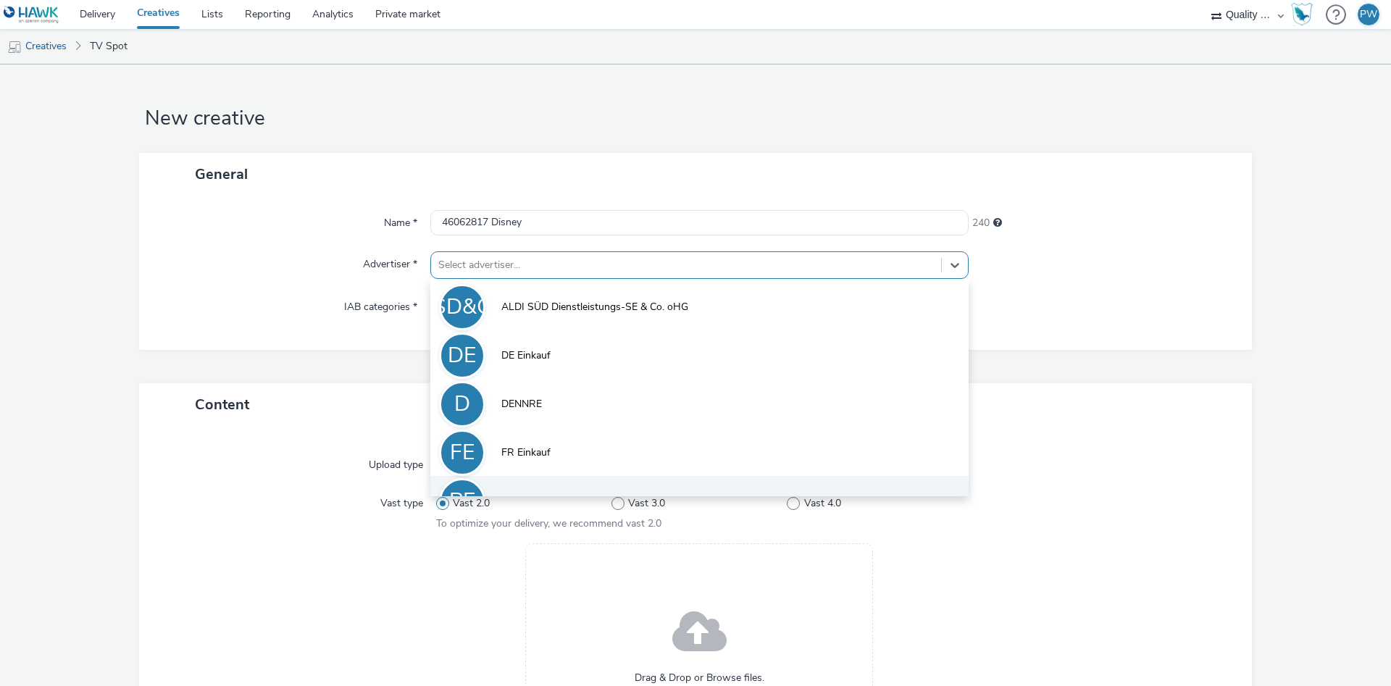
scroll to position [80, 0]
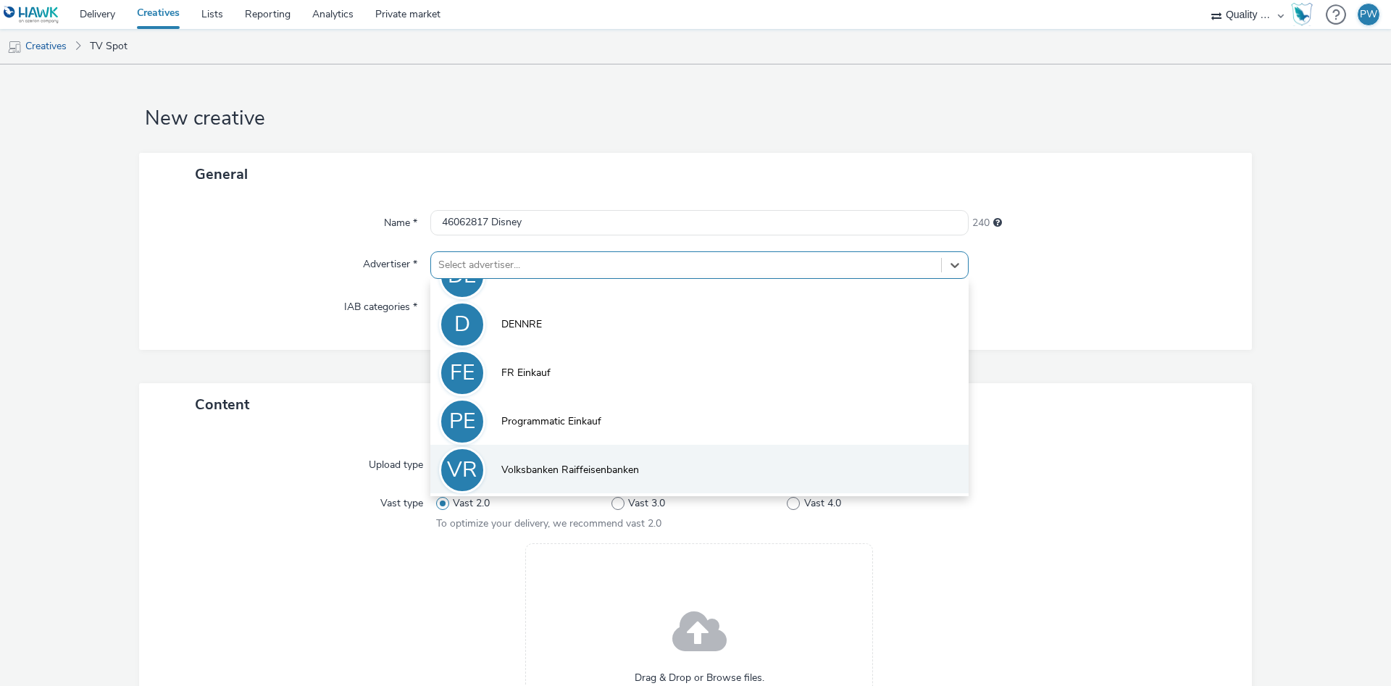
click at [543, 463] on span "Volksbanken Raiffeisenbanken" at bounding box center [570, 470] width 138 height 14
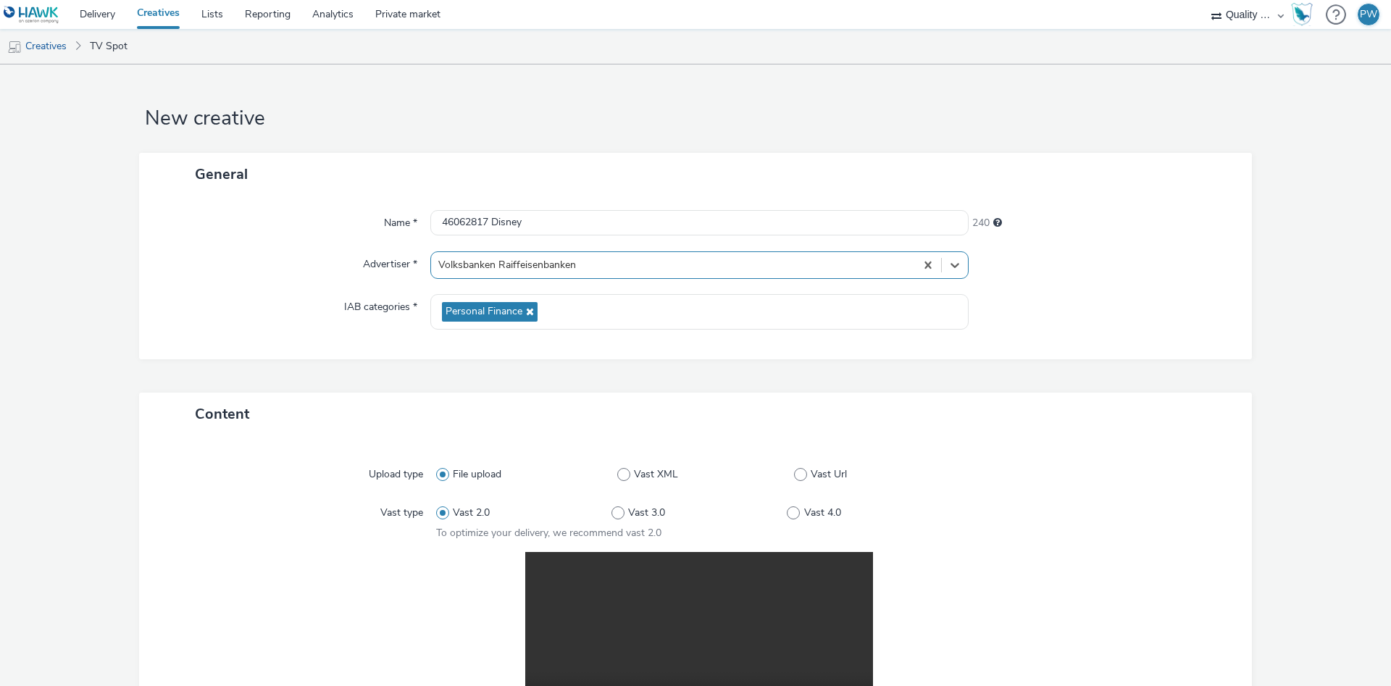
scroll to position [291, 0]
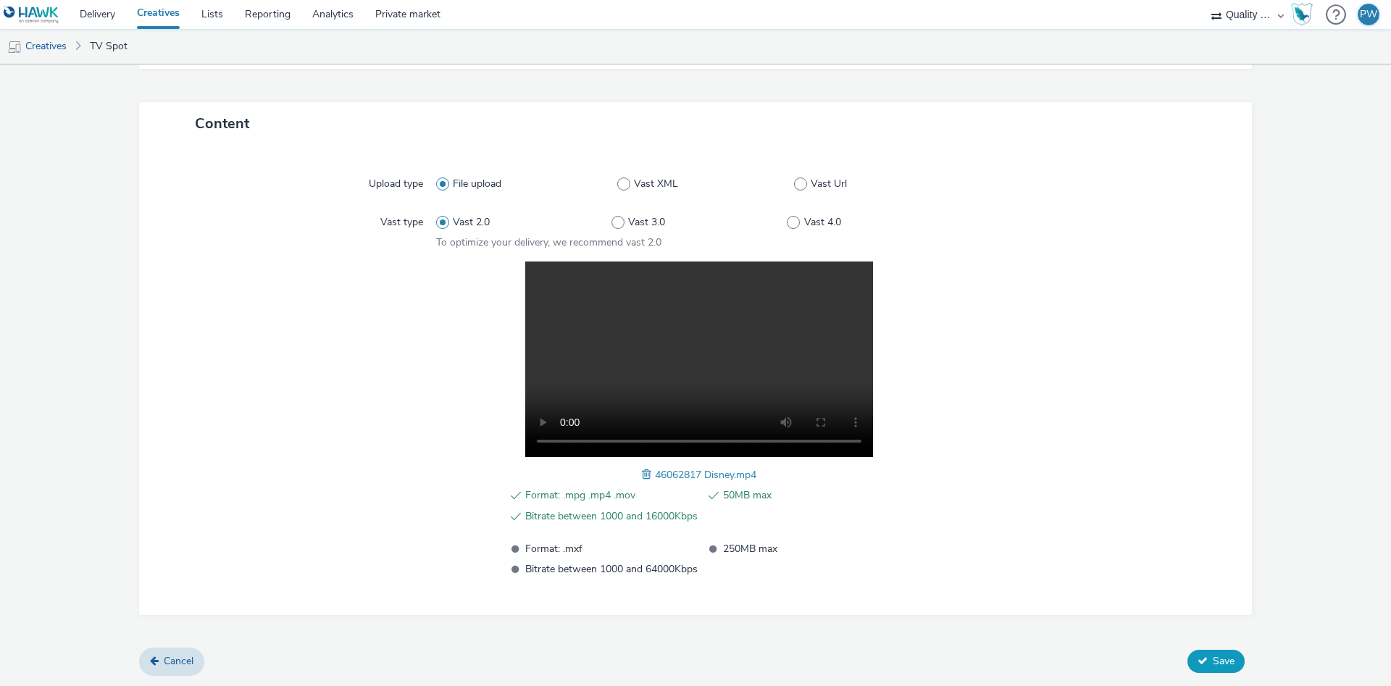
click at [1229, 662] on span "Save" at bounding box center [1224, 661] width 22 height 14
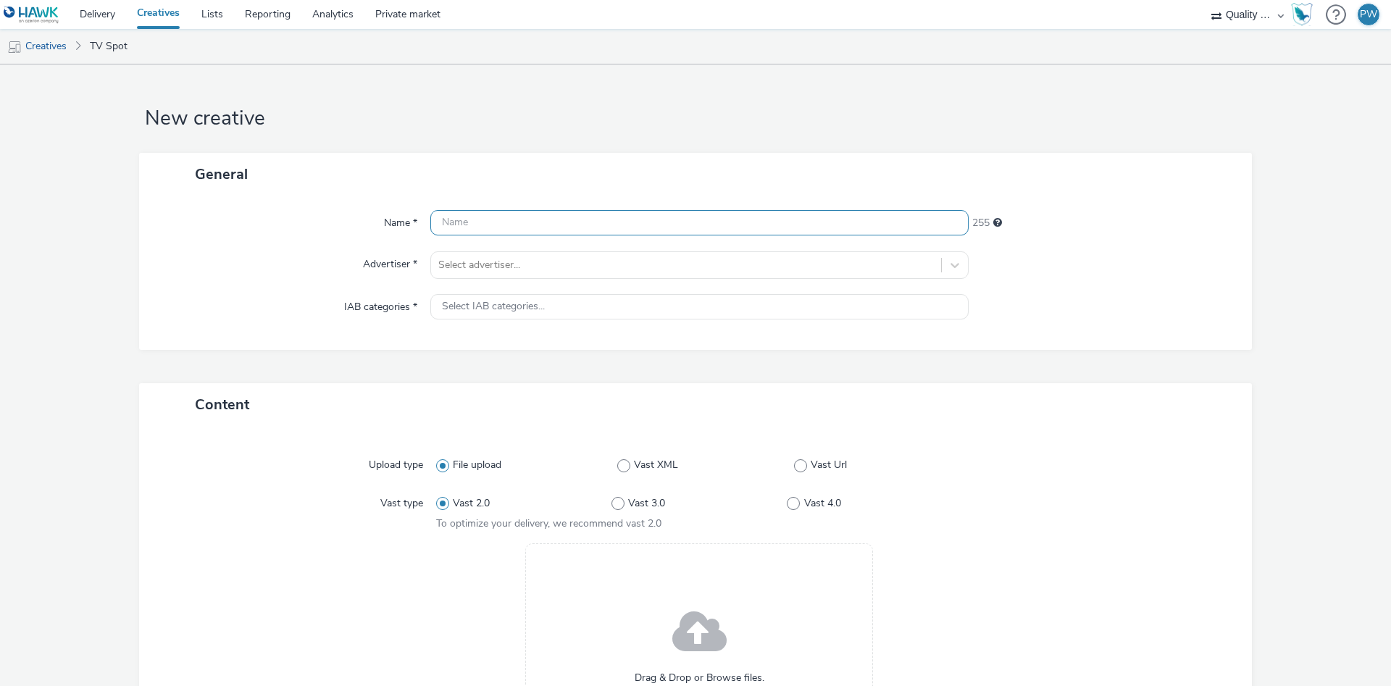
click at [523, 215] on input "text" at bounding box center [699, 222] width 538 height 25
click at [521, 217] on input "text" at bounding box center [699, 222] width 538 height 25
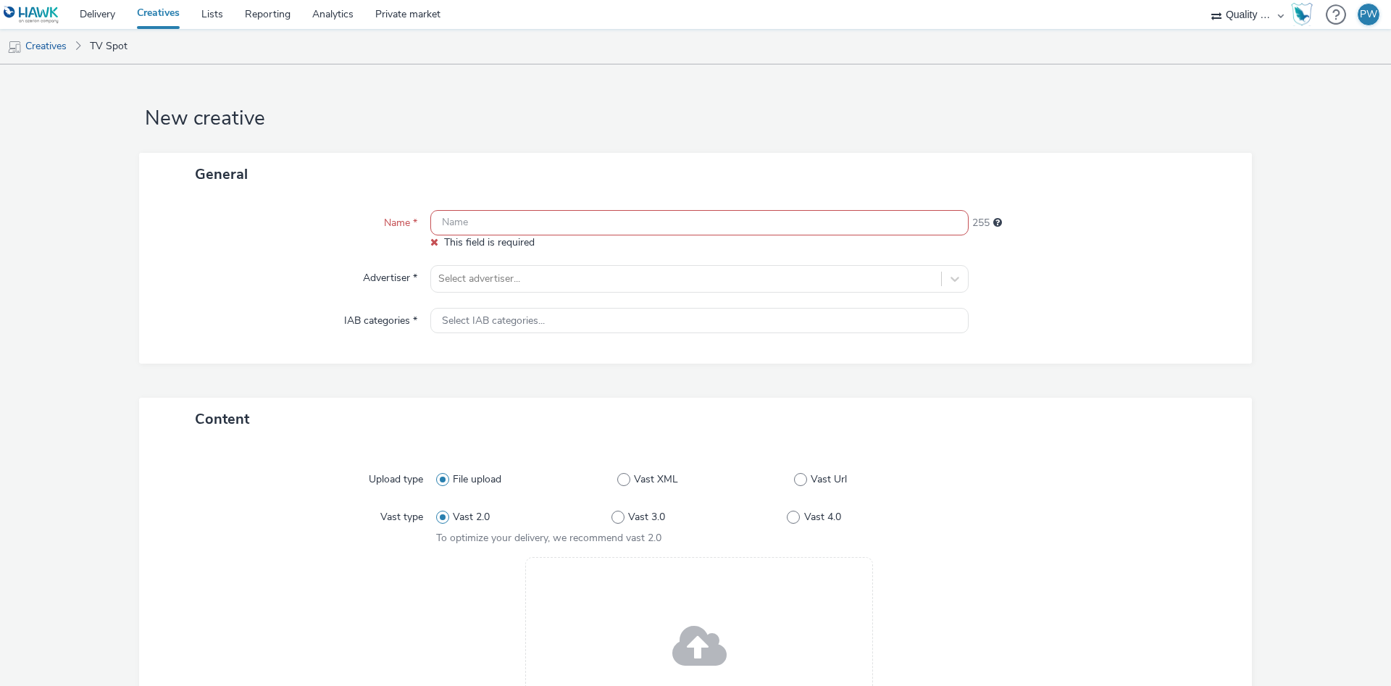
click at [532, 214] on input "text" at bounding box center [699, 222] width 538 height 25
paste input "47260121 Disney"
type input "47260121 Disney"
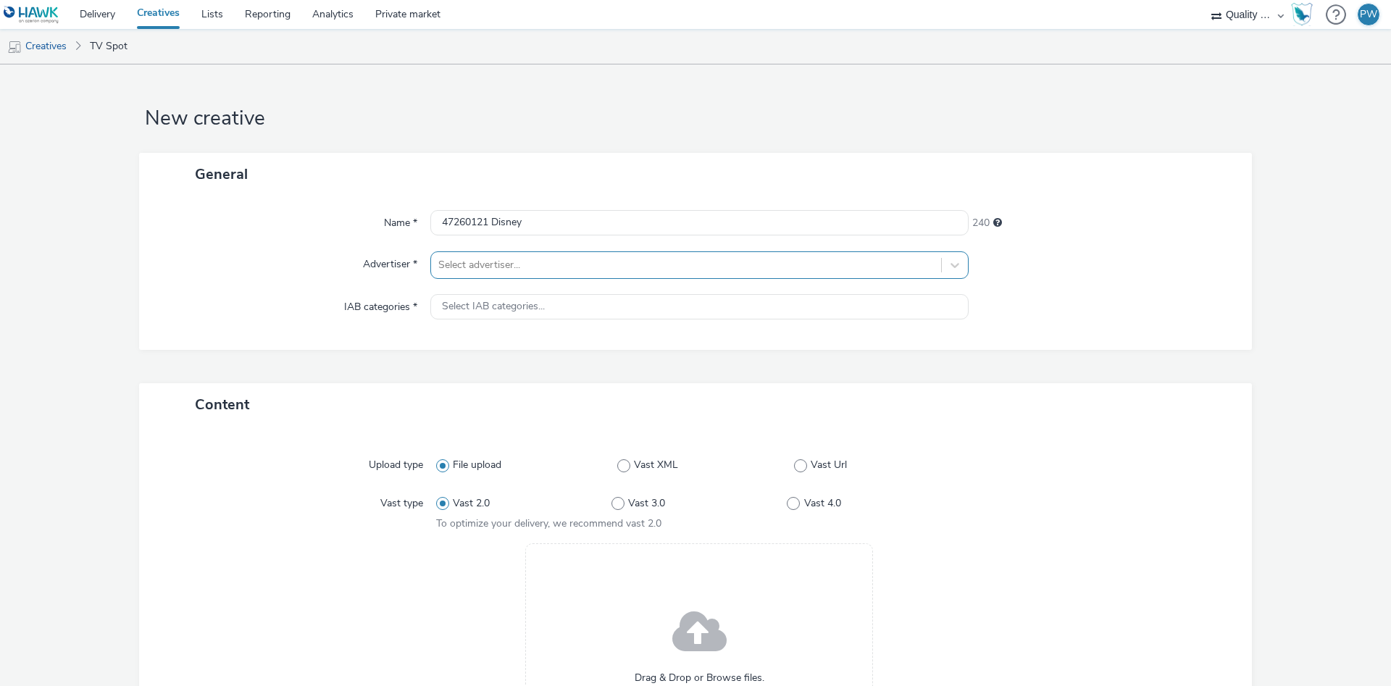
click at [491, 277] on div "Select advertiser..." at bounding box center [686, 265] width 510 height 23
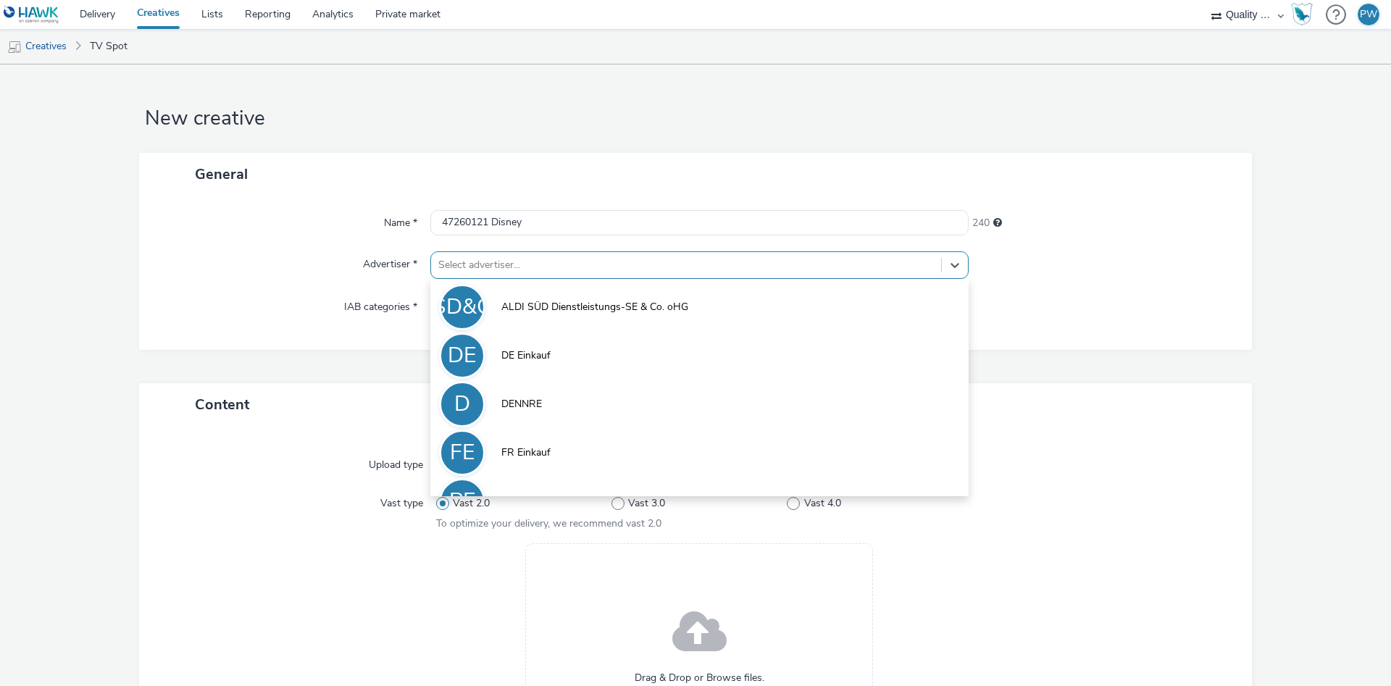
scroll to position [80, 0]
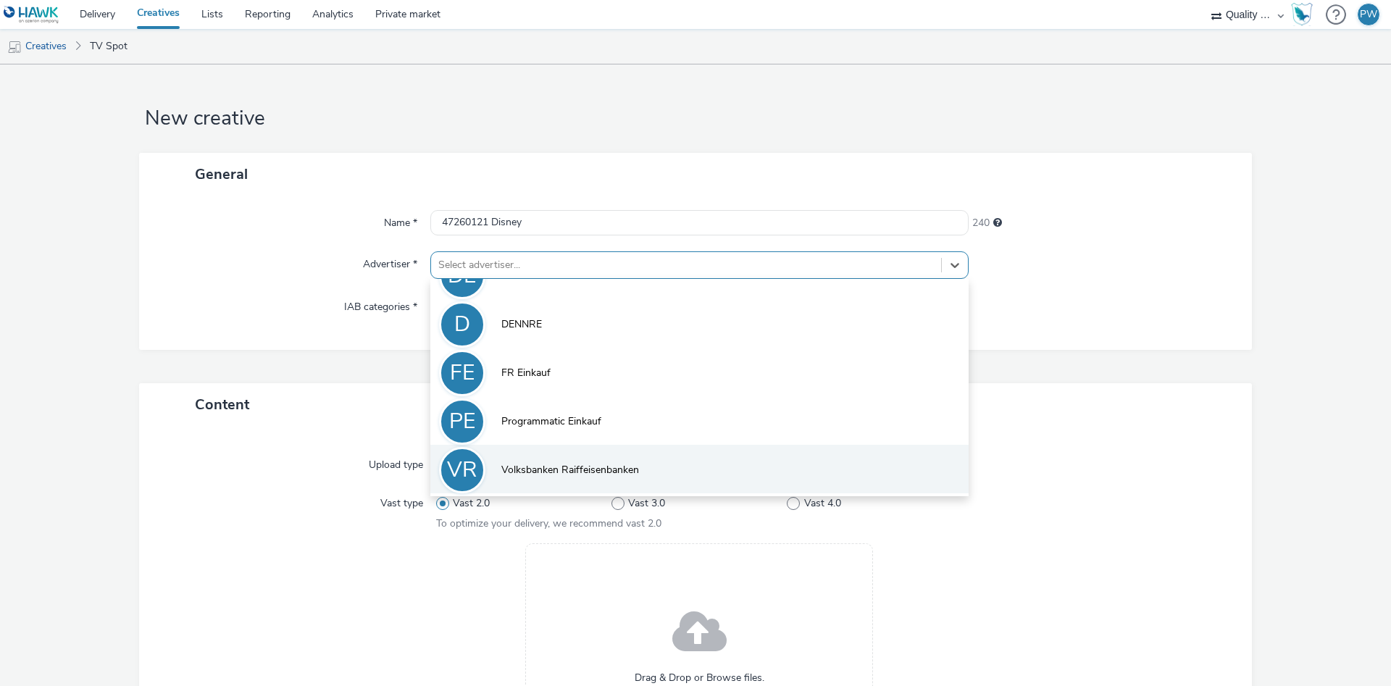
click at [640, 469] on li "VR Volksbanken Raiffeisenbanken" at bounding box center [699, 469] width 538 height 49
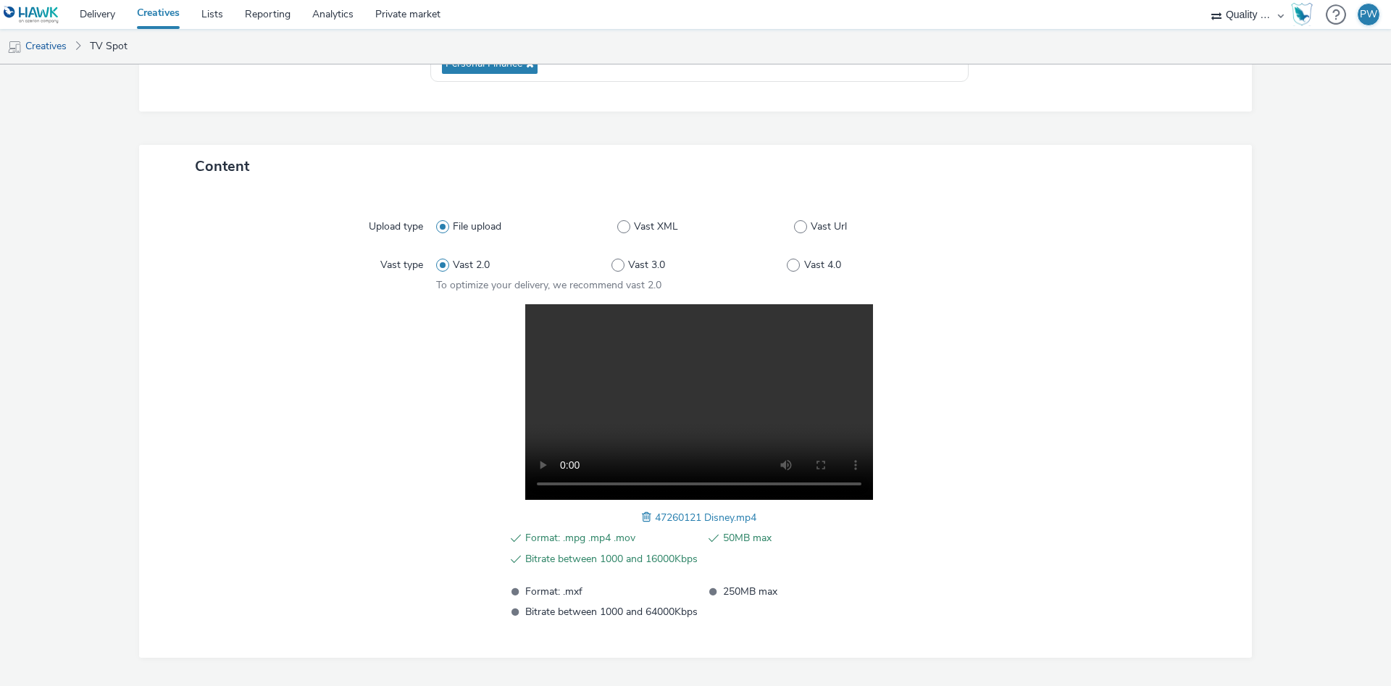
scroll to position [291, 0]
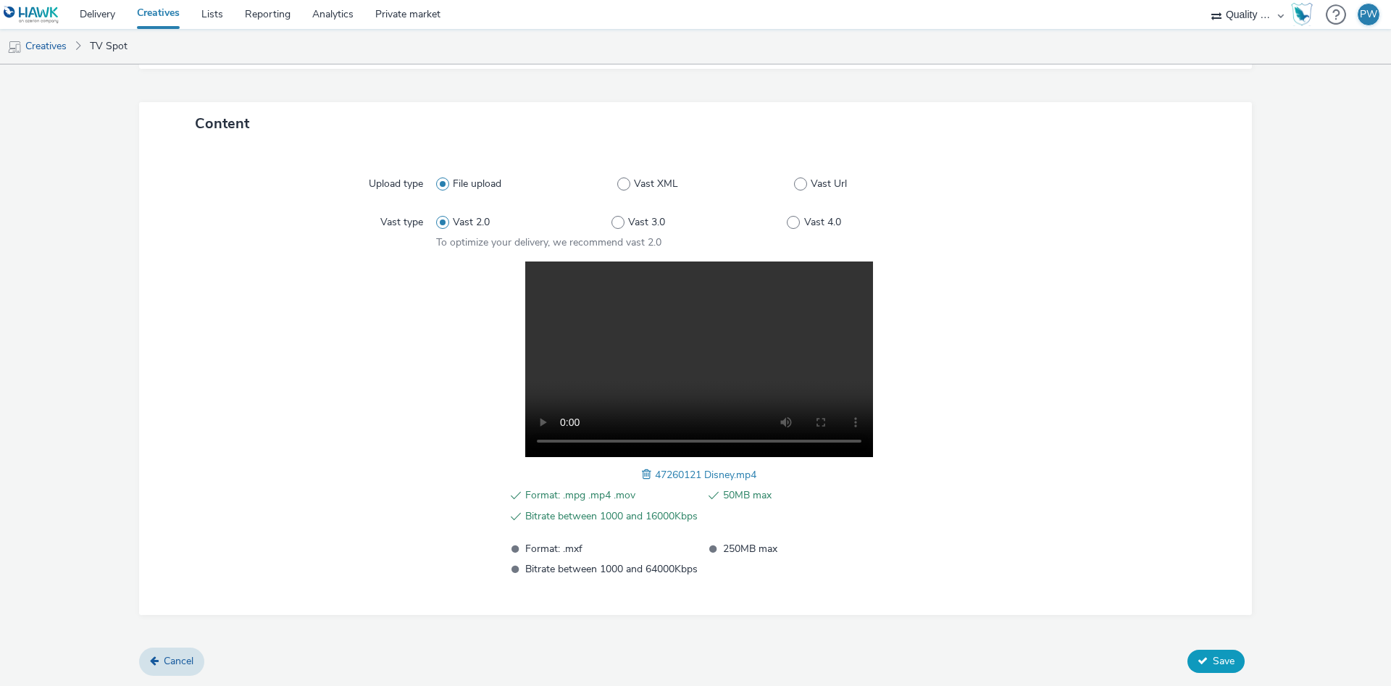
click at [1227, 659] on span "Save" at bounding box center [1224, 661] width 22 height 14
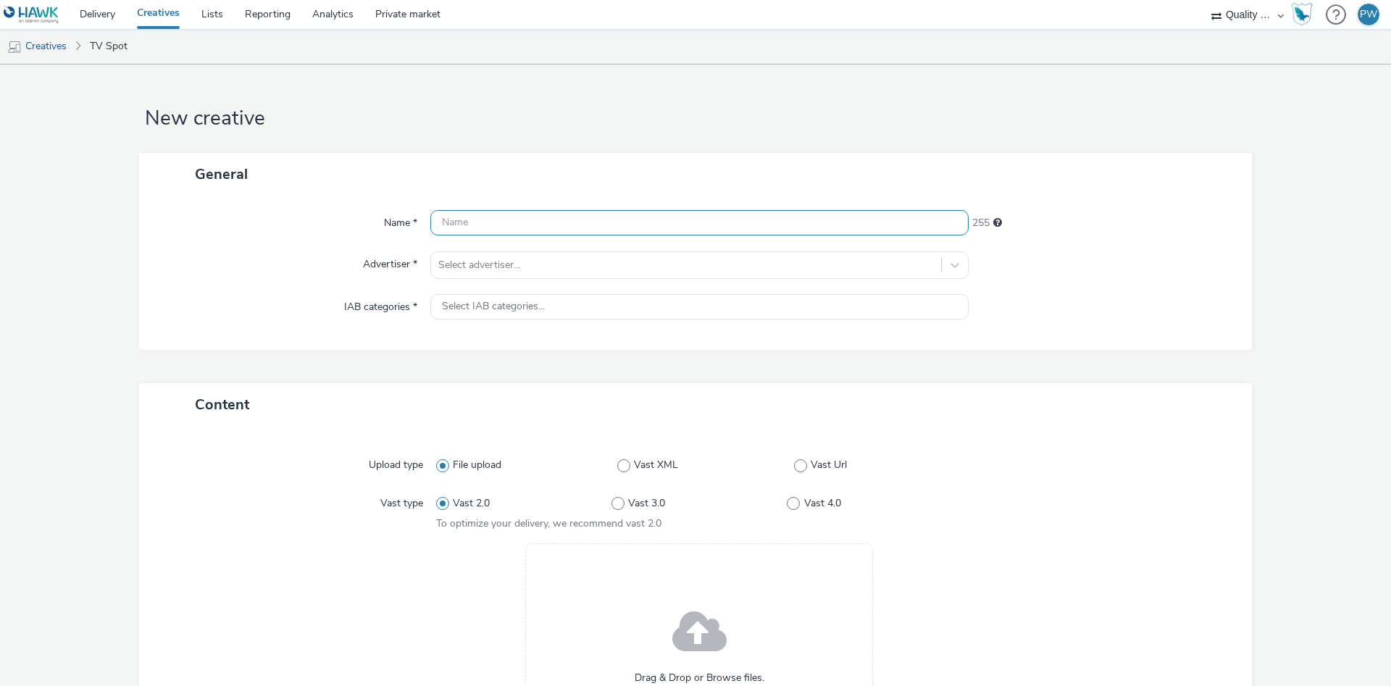
click at [466, 228] on input "text" at bounding box center [699, 222] width 538 height 25
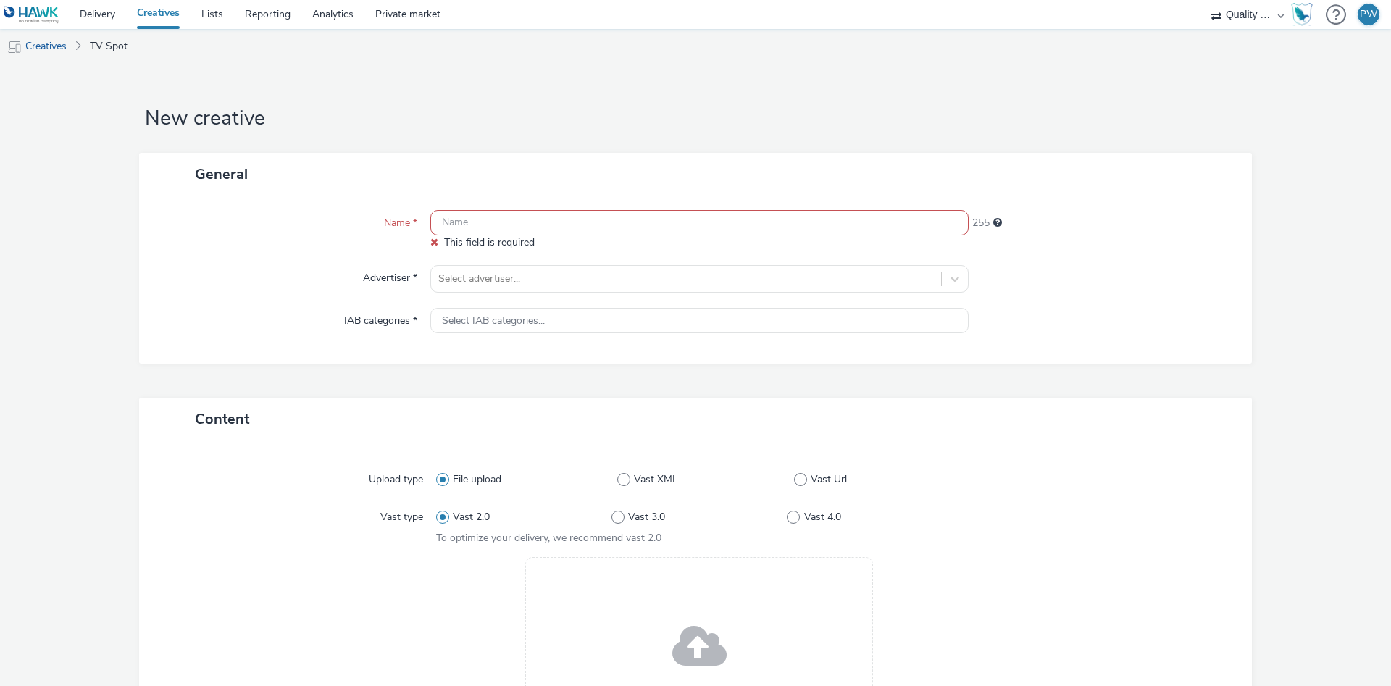
click at [523, 224] on input "text" at bounding box center [699, 222] width 538 height 25
paste input "47262626 Disney"
type input "47262626 Disney"
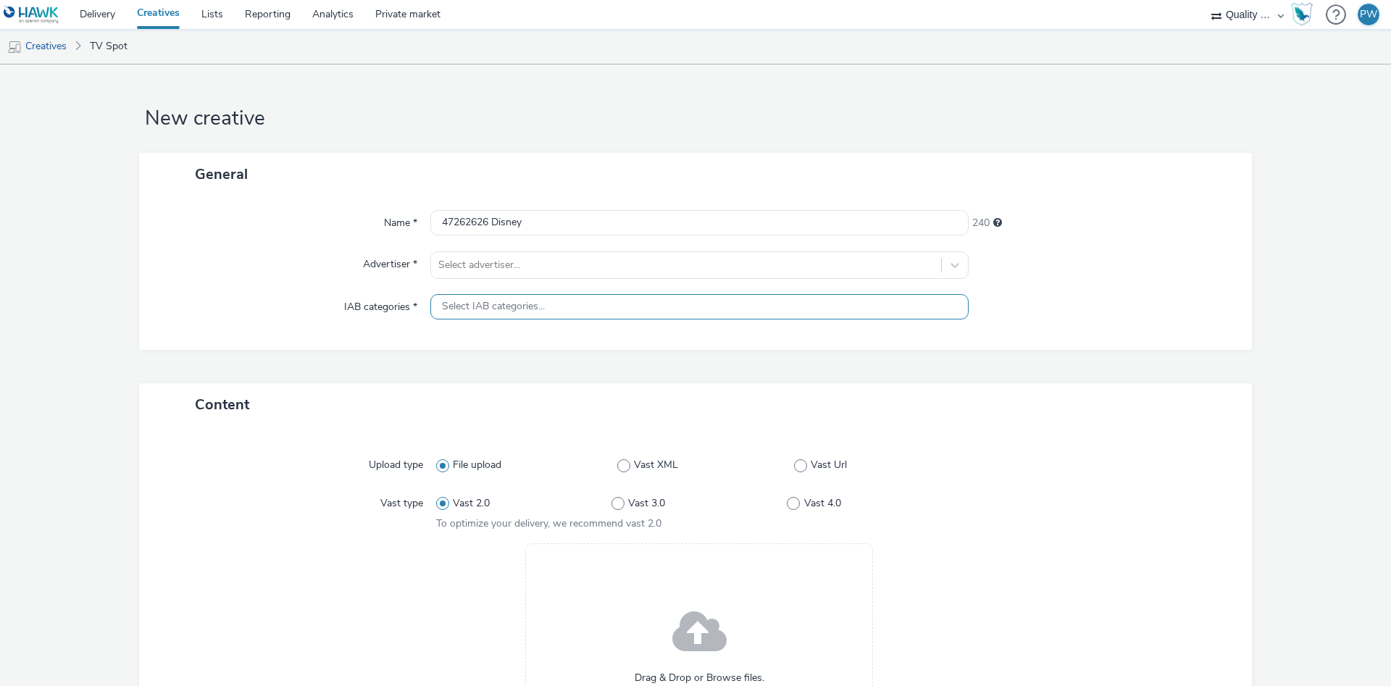
click at [497, 304] on span "Select IAB categories..." at bounding box center [493, 307] width 103 height 12
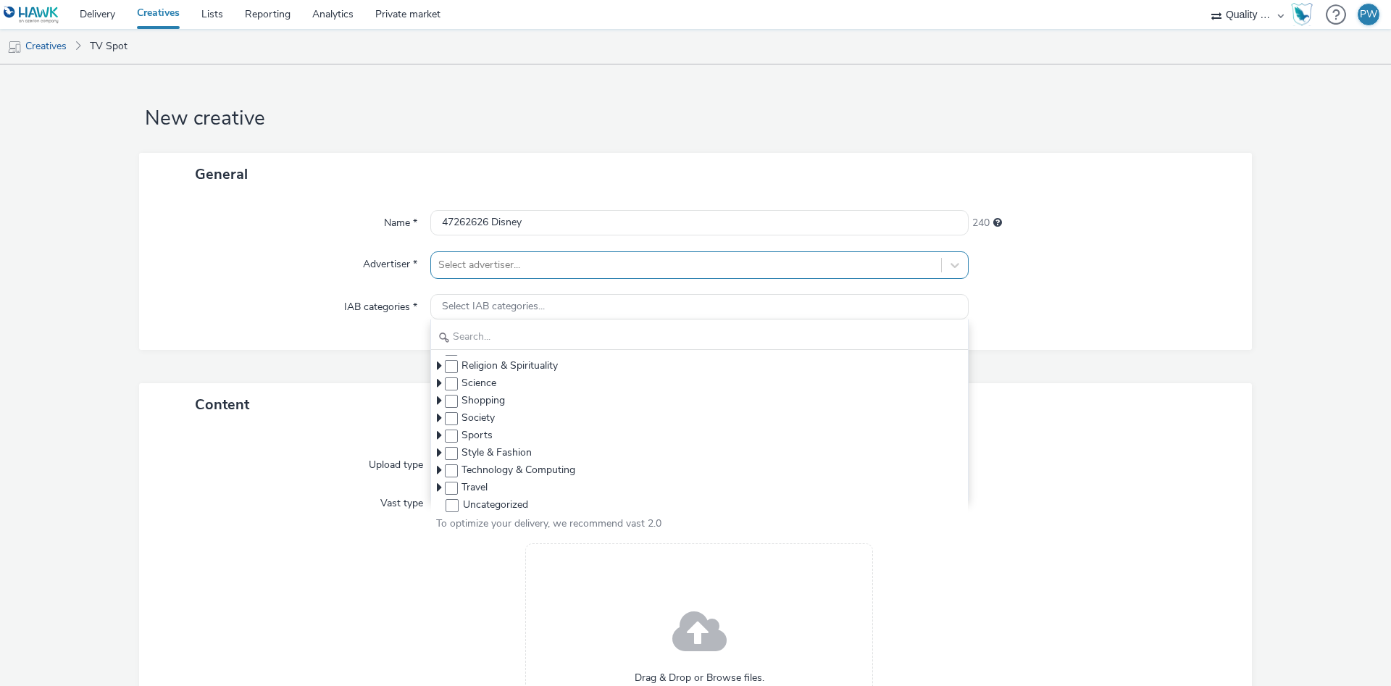
click at [498, 271] on div at bounding box center [686, 264] width 496 height 17
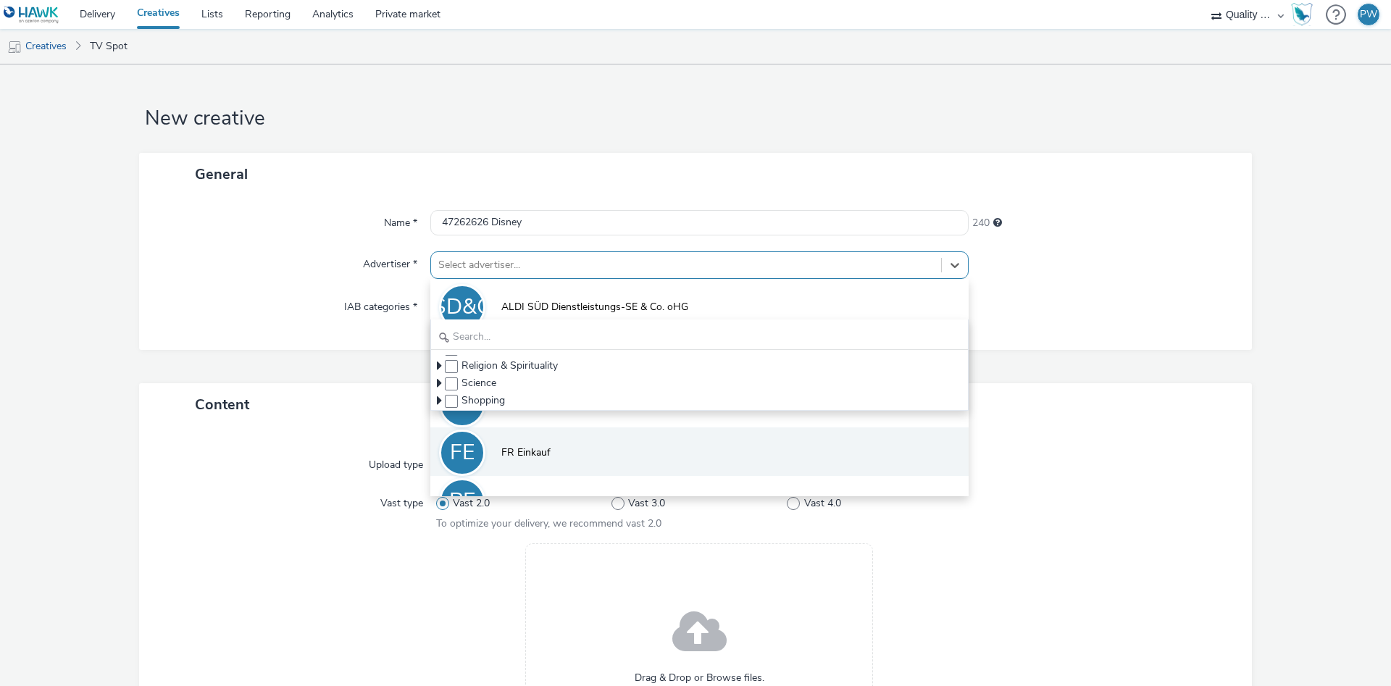
scroll to position [80, 0]
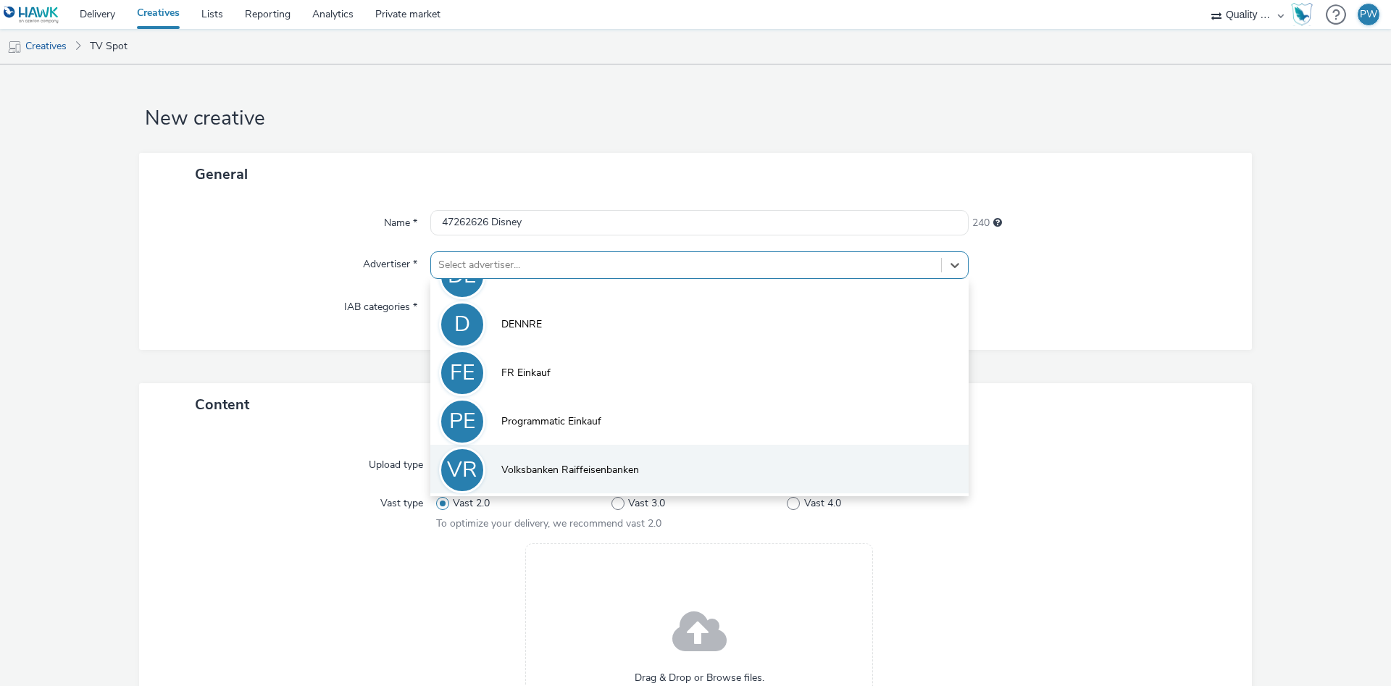
click at [556, 467] on span "Volksbanken Raiffeisenbanken" at bounding box center [570, 470] width 138 height 14
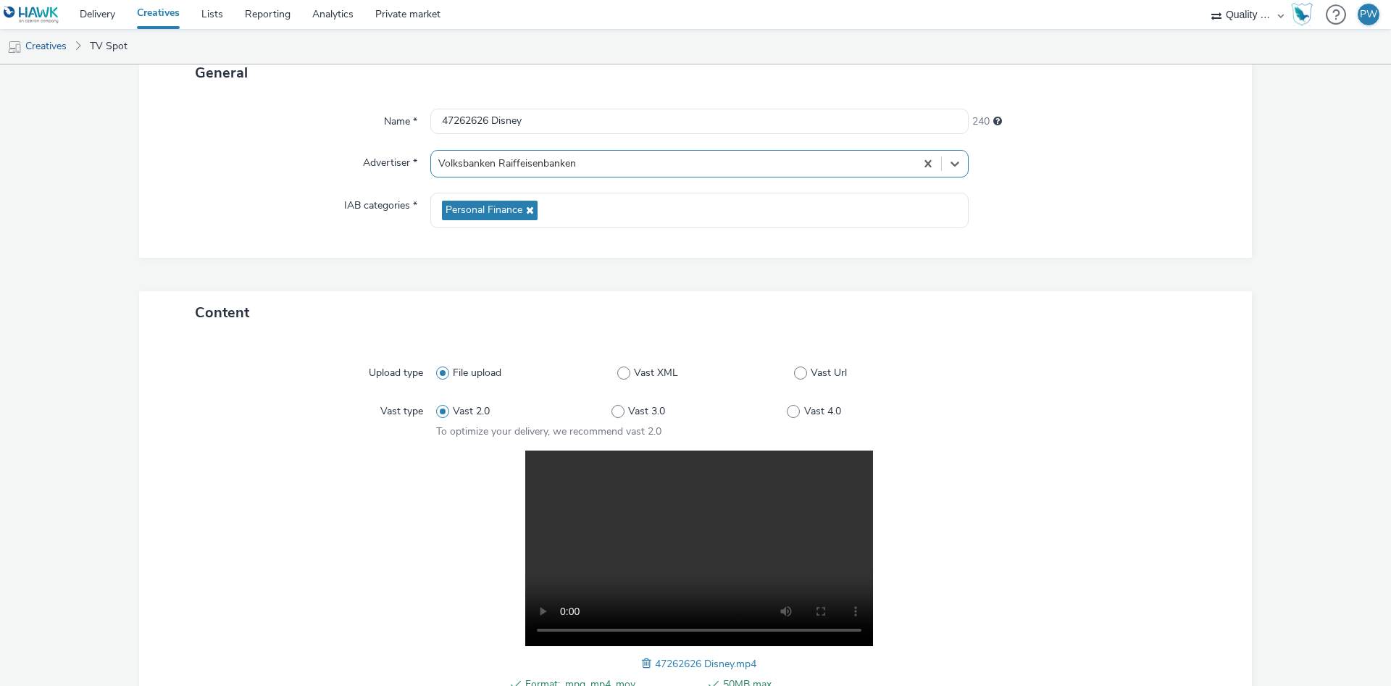
scroll to position [291, 0]
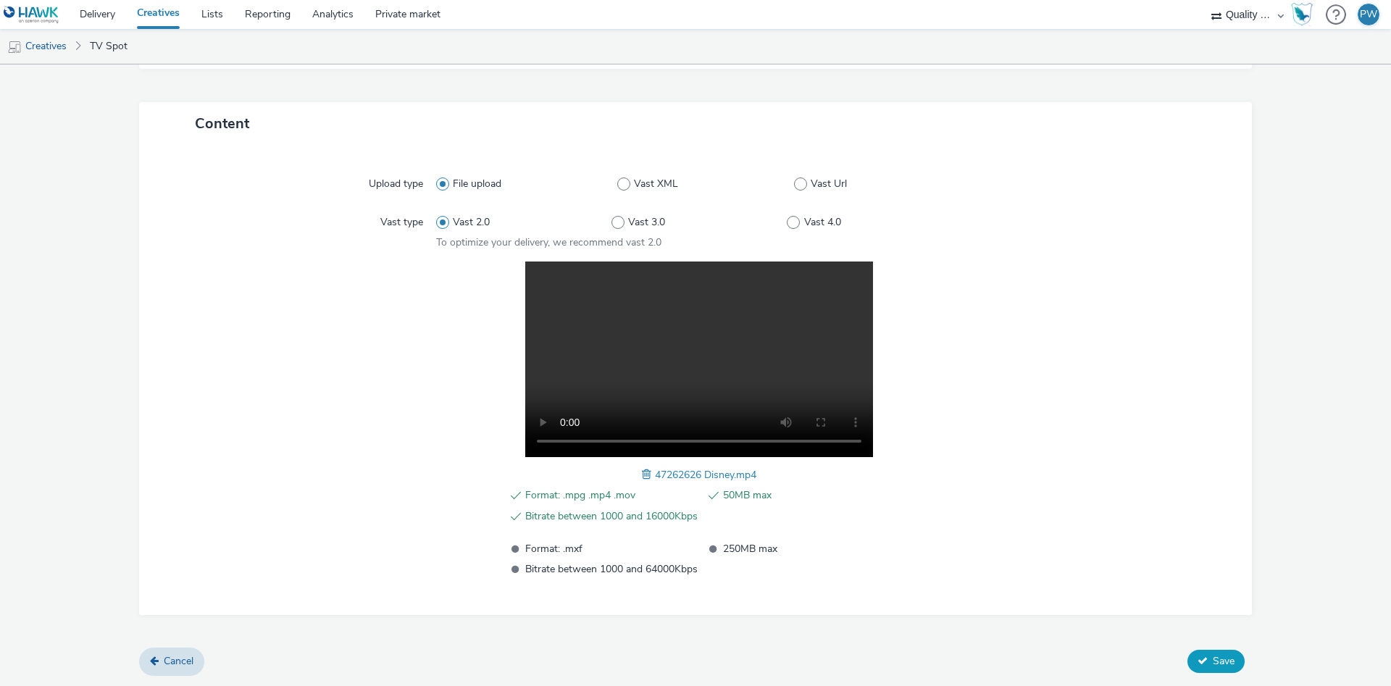
click at [1221, 672] on button "Save" at bounding box center [1215, 661] width 57 height 23
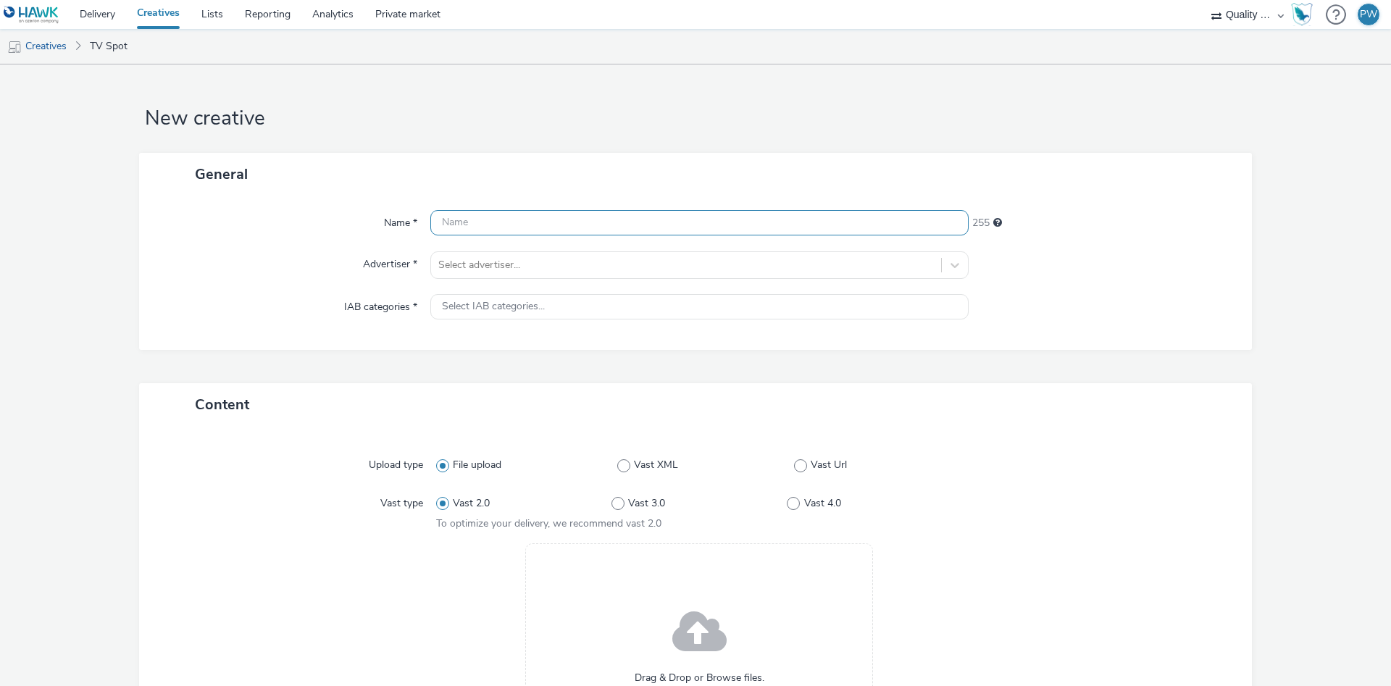
click at [504, 212] on input "text" at bounding box center [699, 222] width 538 height 25
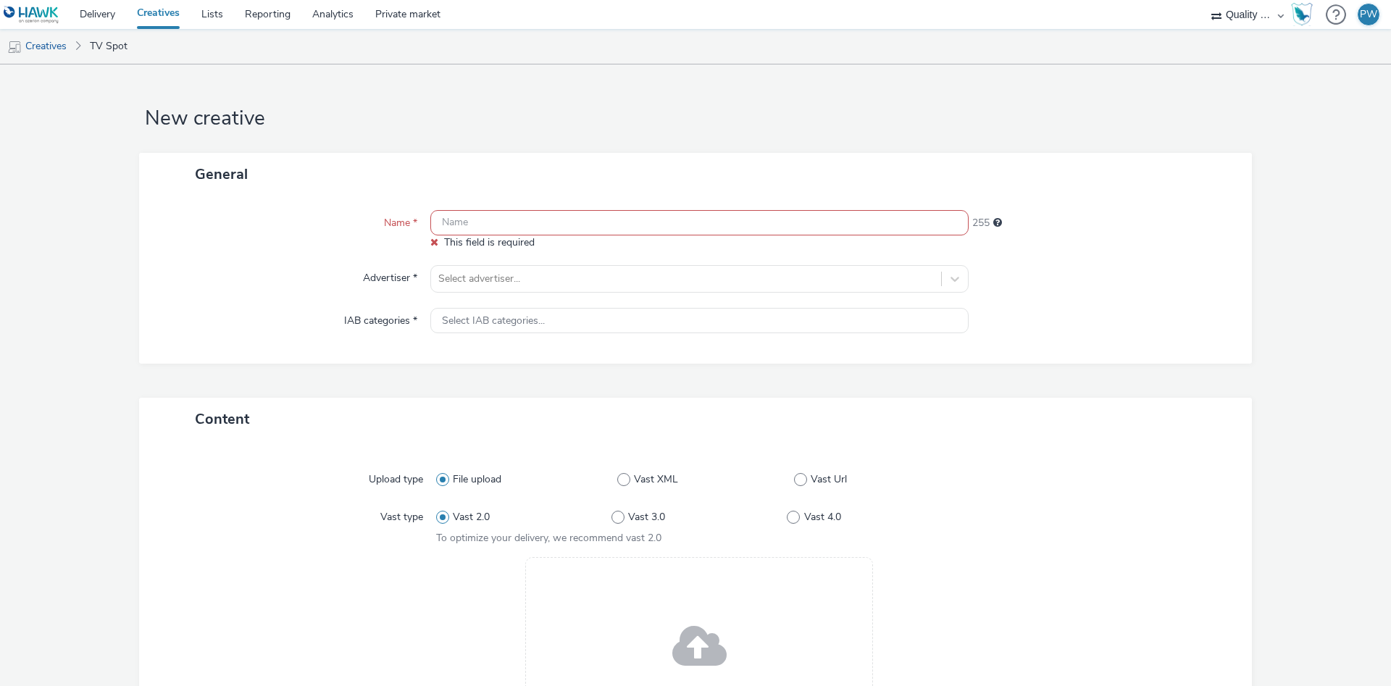
click at [473, 211] on input "text" at bounding box center [699, 222] width 538 height 25
click at [461, 231] on input "text" at bounding box center [699, 222] width 538 height 25
paste input "46063405 Disney"
type input "46063405 Disney"
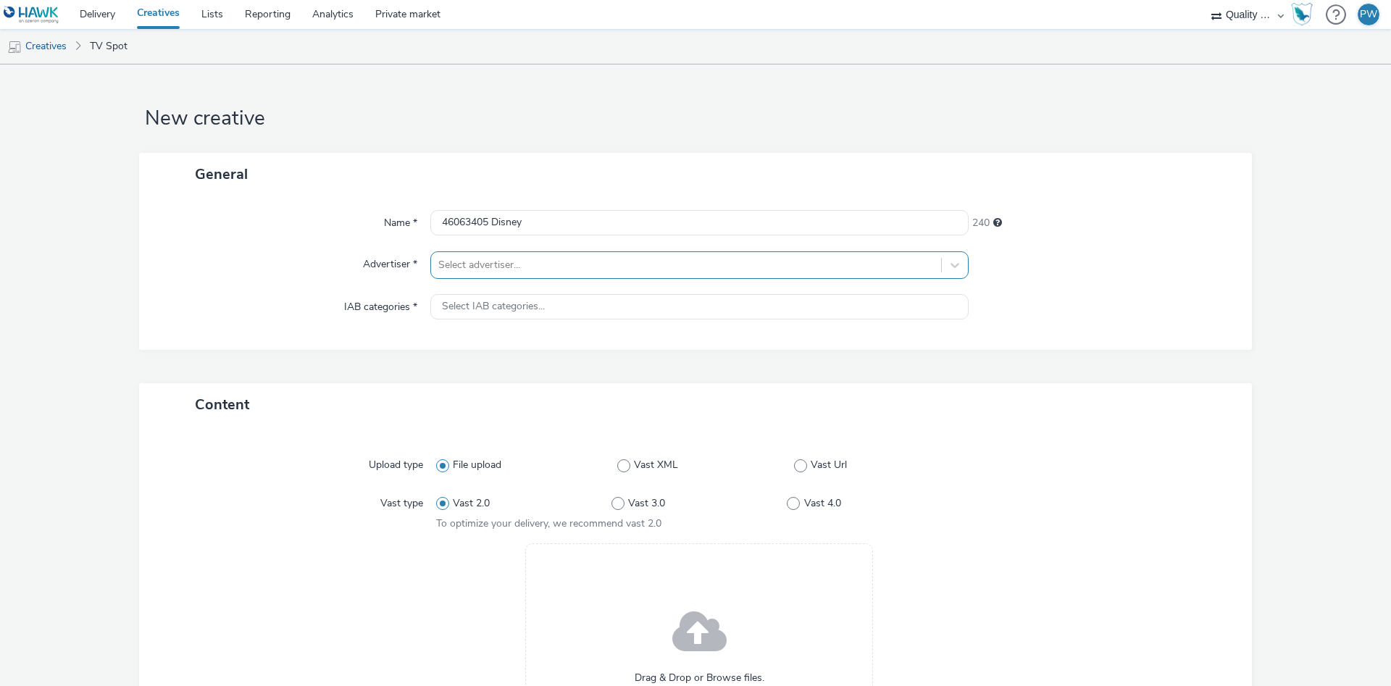
click at [467, 272] on div at bounding box center [686, 264] width 496 height 17
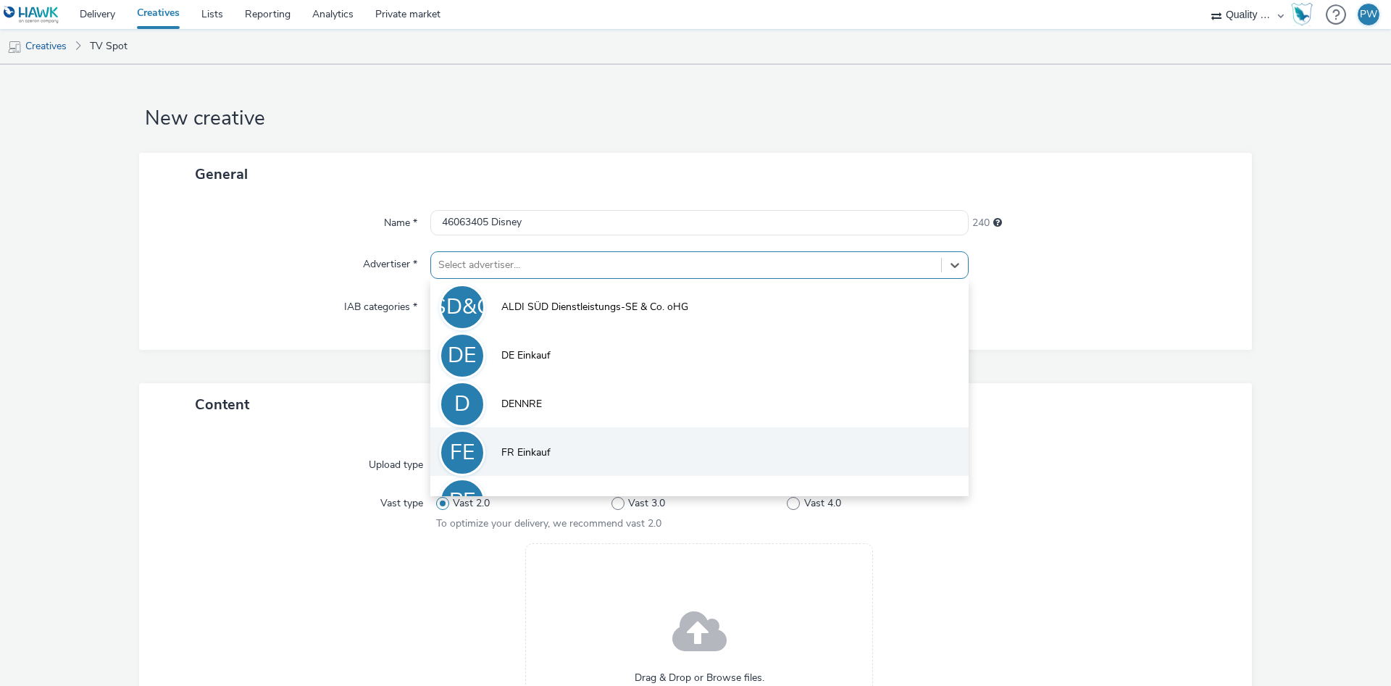
scroll to position [80, 0]
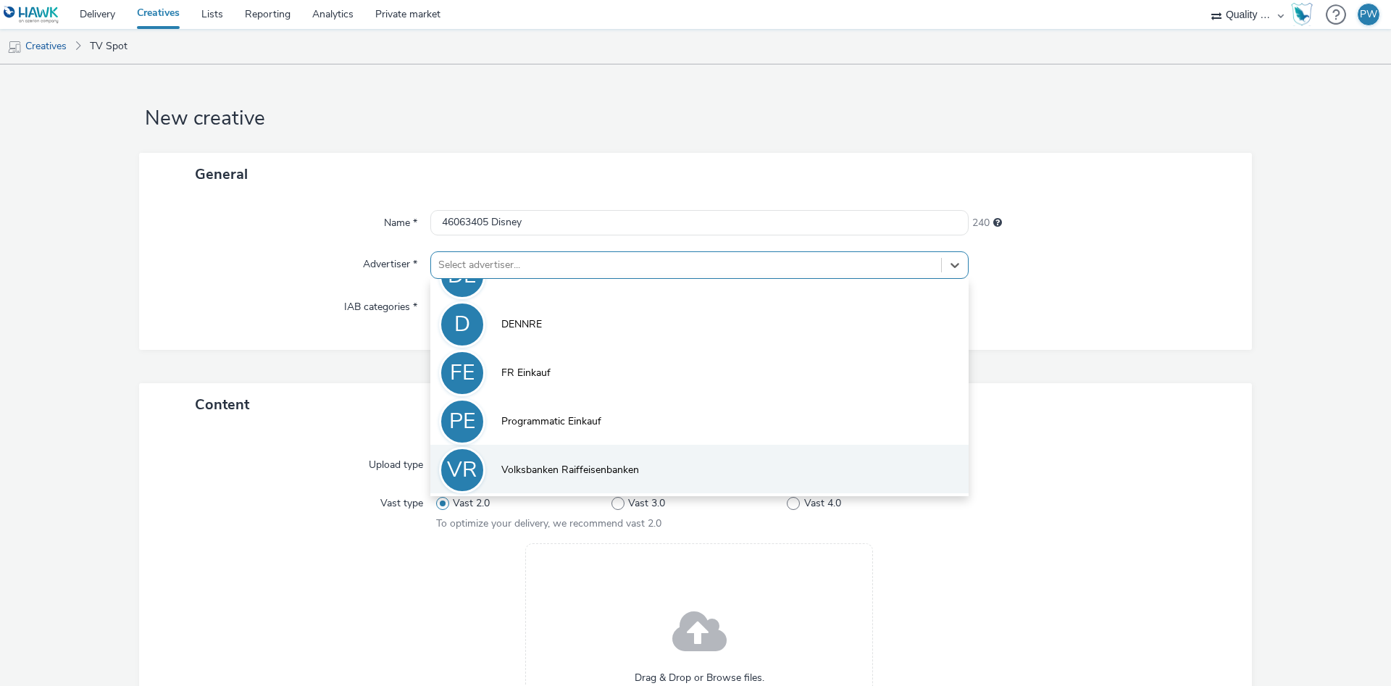
click at [541, 475] on span "Volksbanken Raiffeisenbanken" at bounding box center [570, 470] width 138 height 14
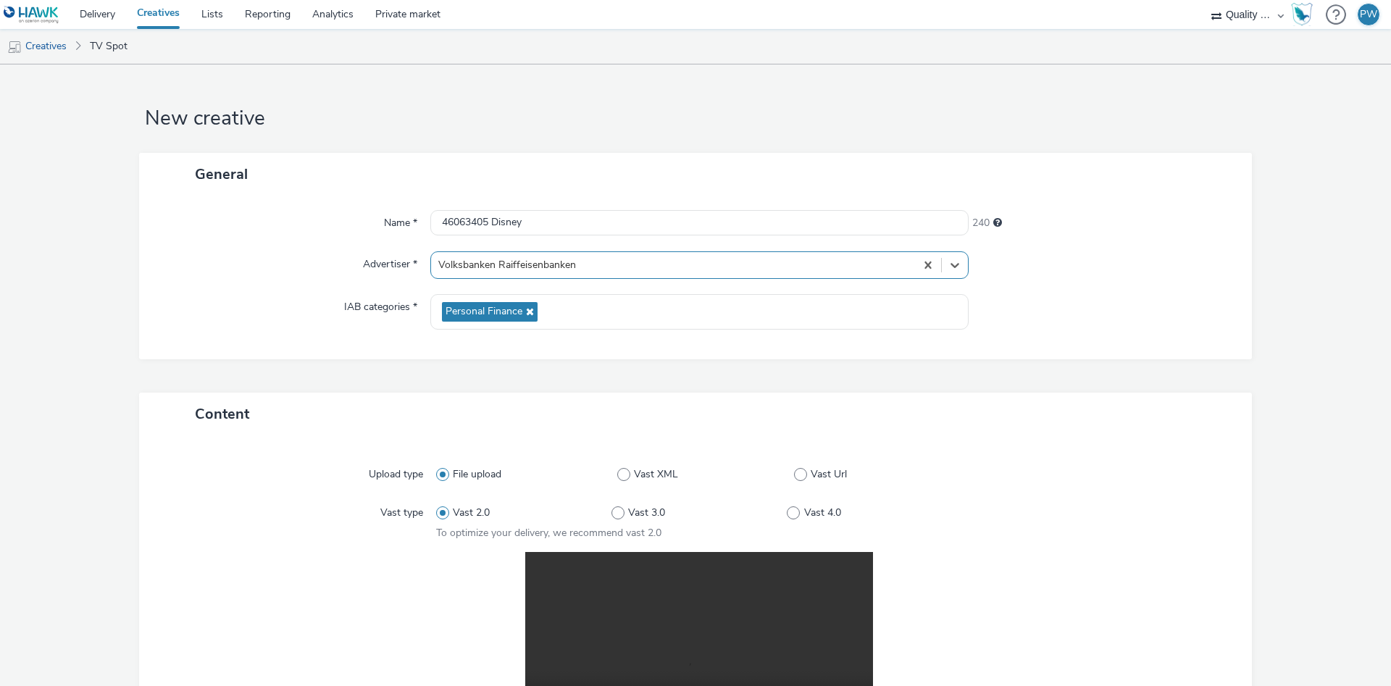
scroll to position [291, 0]
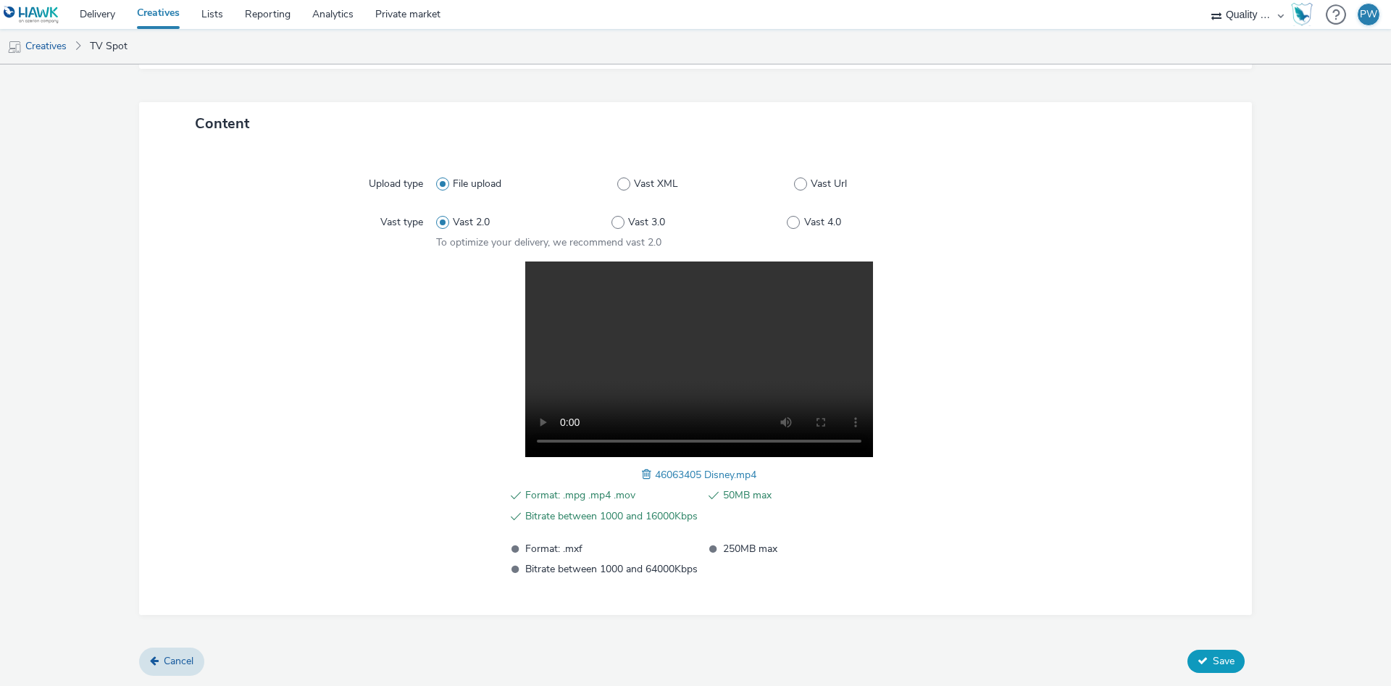
click at [1222, 661] on span "Save" at bounding box center [1224, 661] width 22 height 14
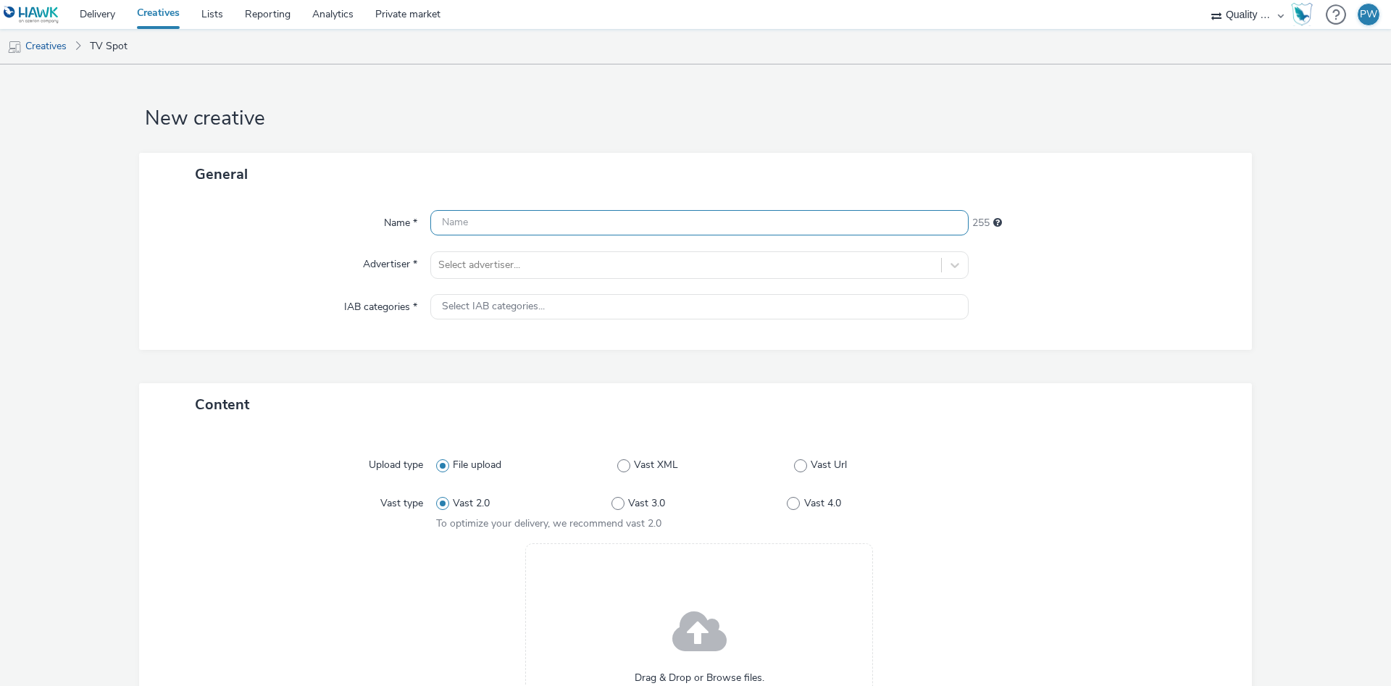
click at [484, 212] on input "text" at bounding box center [699, 222] width 538 height 25
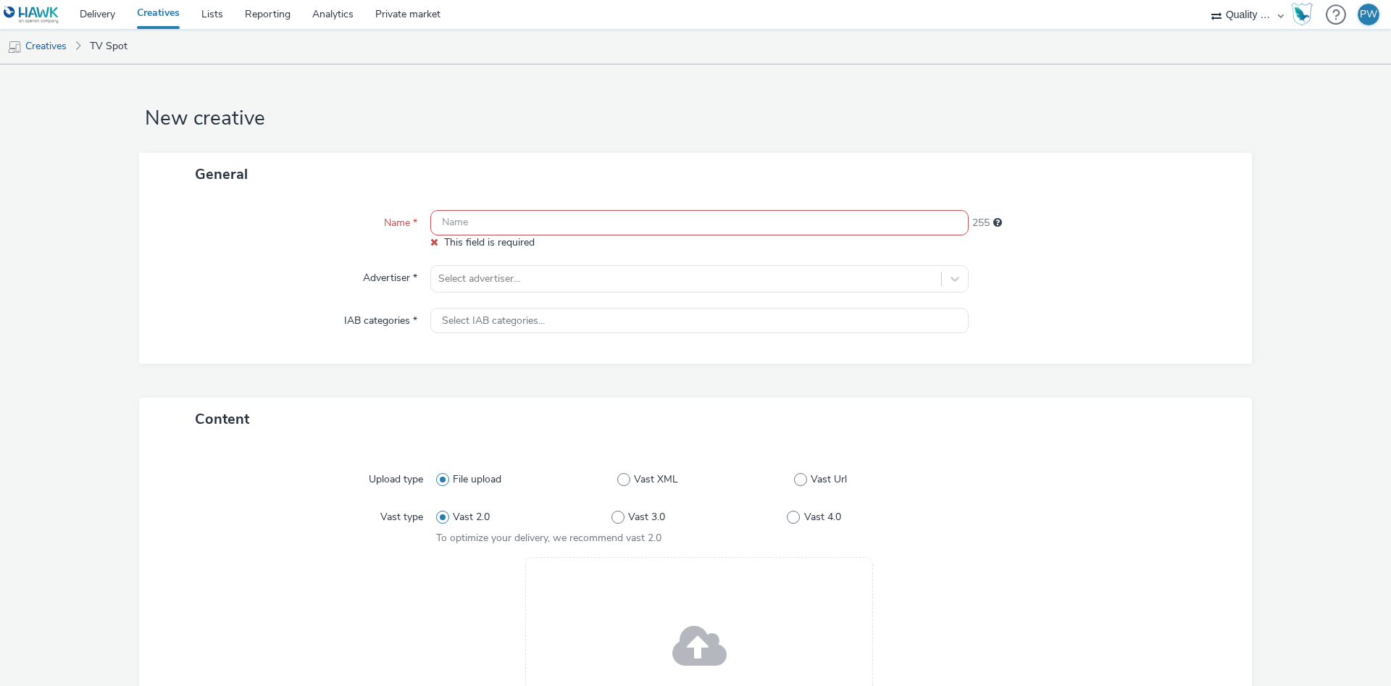
click at [480, 218] on input "text" at bounding box center [699, 222] width 538 height 25
paste input "45060009 Disney"
type input "45060009 Disney"
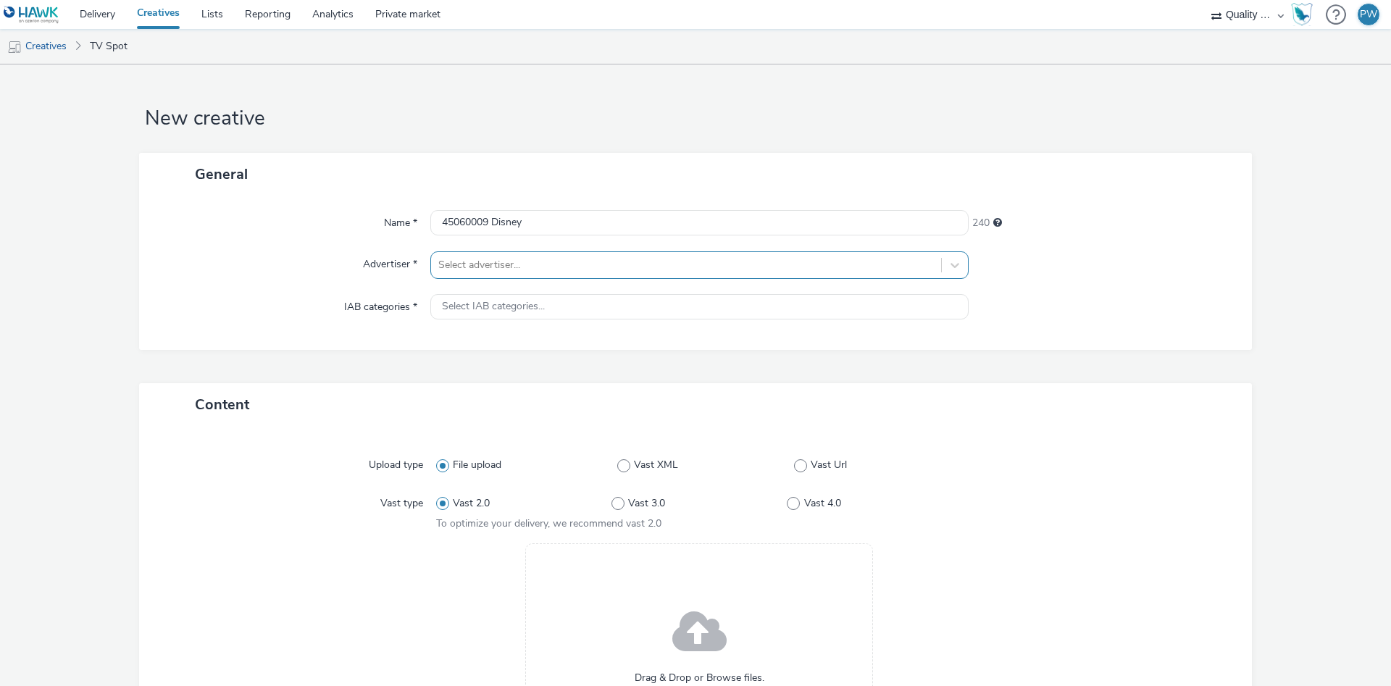
click at [477, 254] on div "Select advertiser..." at bounding box center [686, 265] width 510 height 23
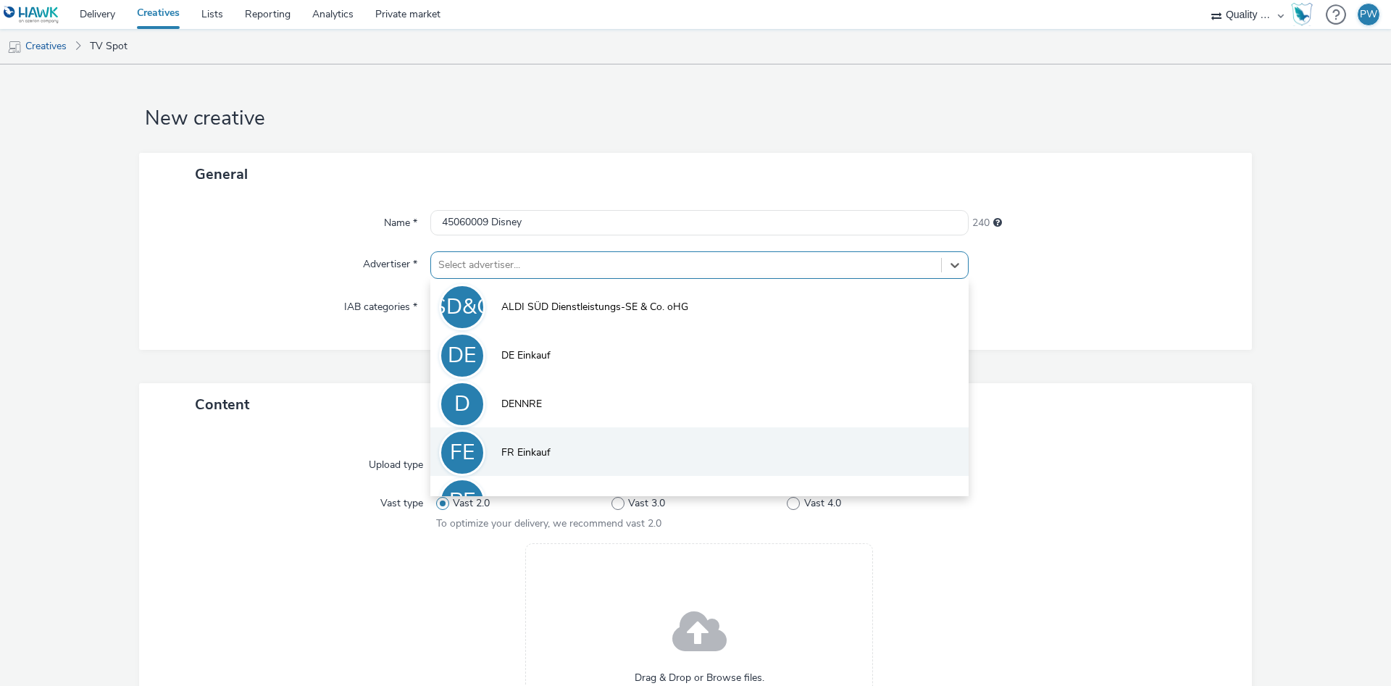
scroll to position [80, 0]
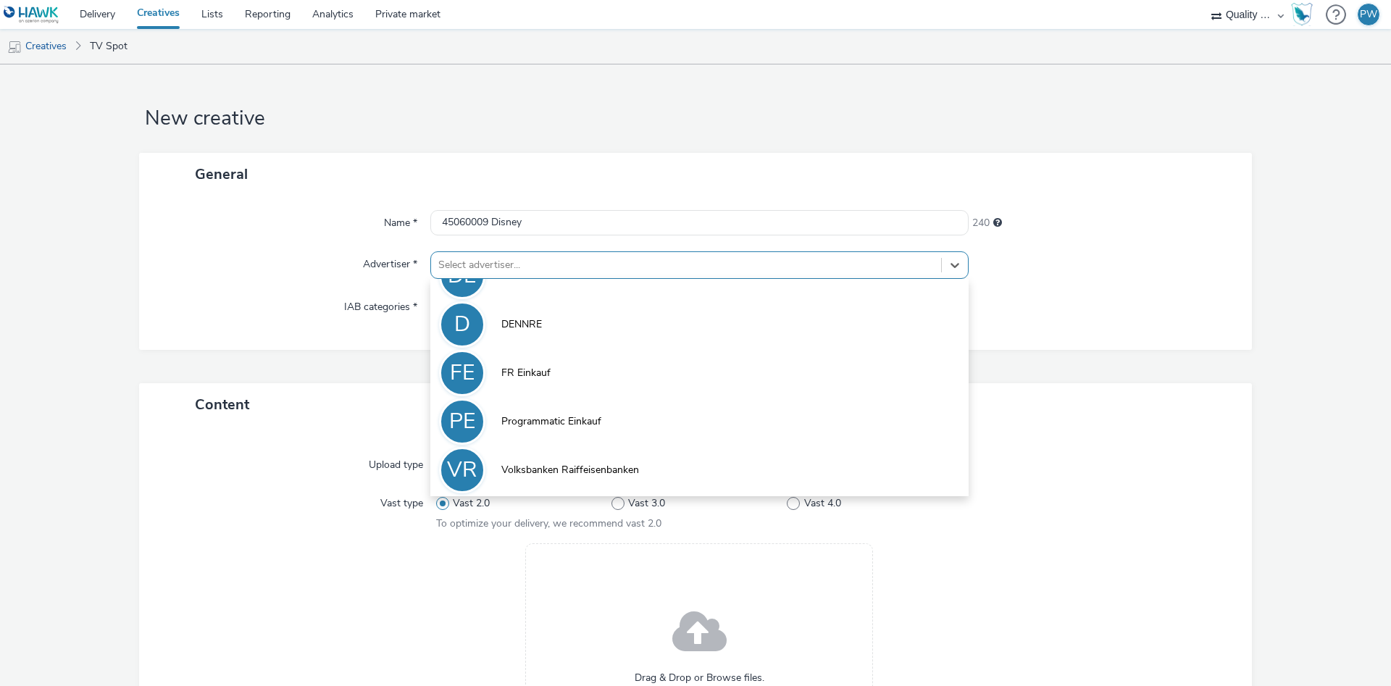
click at [622, 456] on li "VR Volksbanken Raiffeisenbanken" at bounding box center [699, 469] width 538 height 49
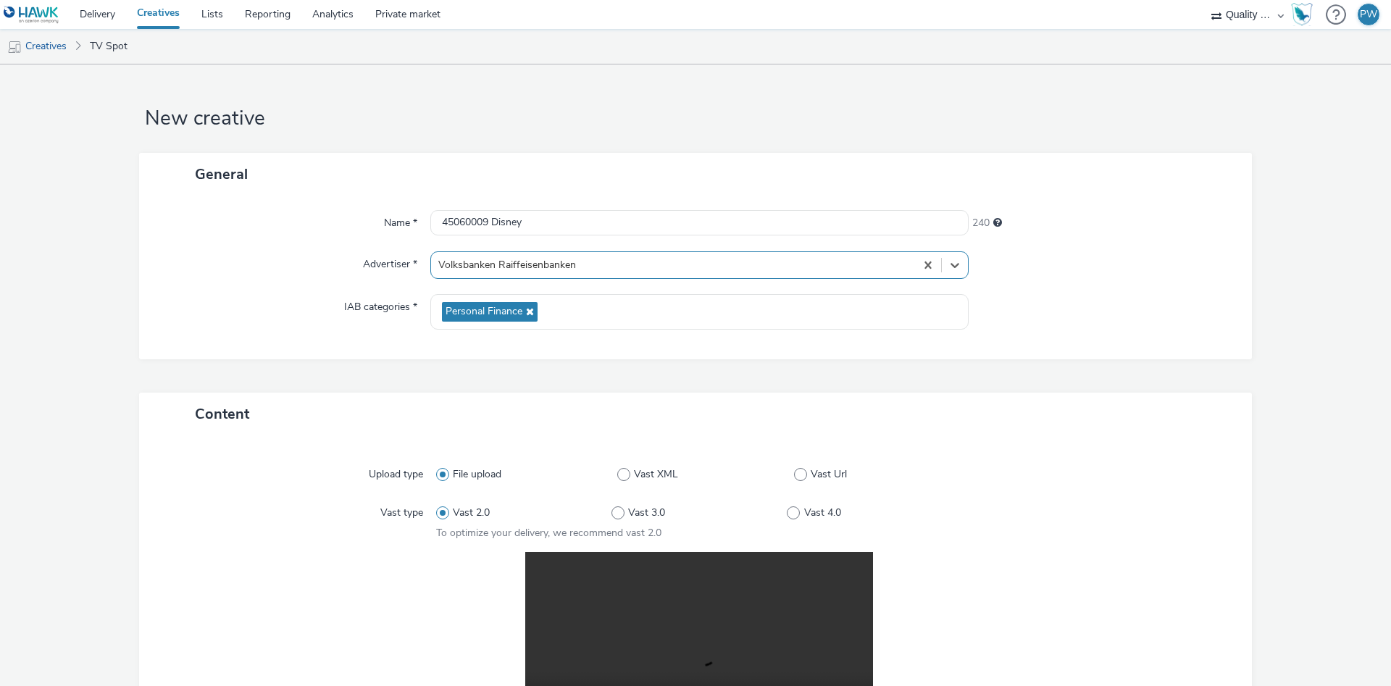
scroll to position [291, 0]
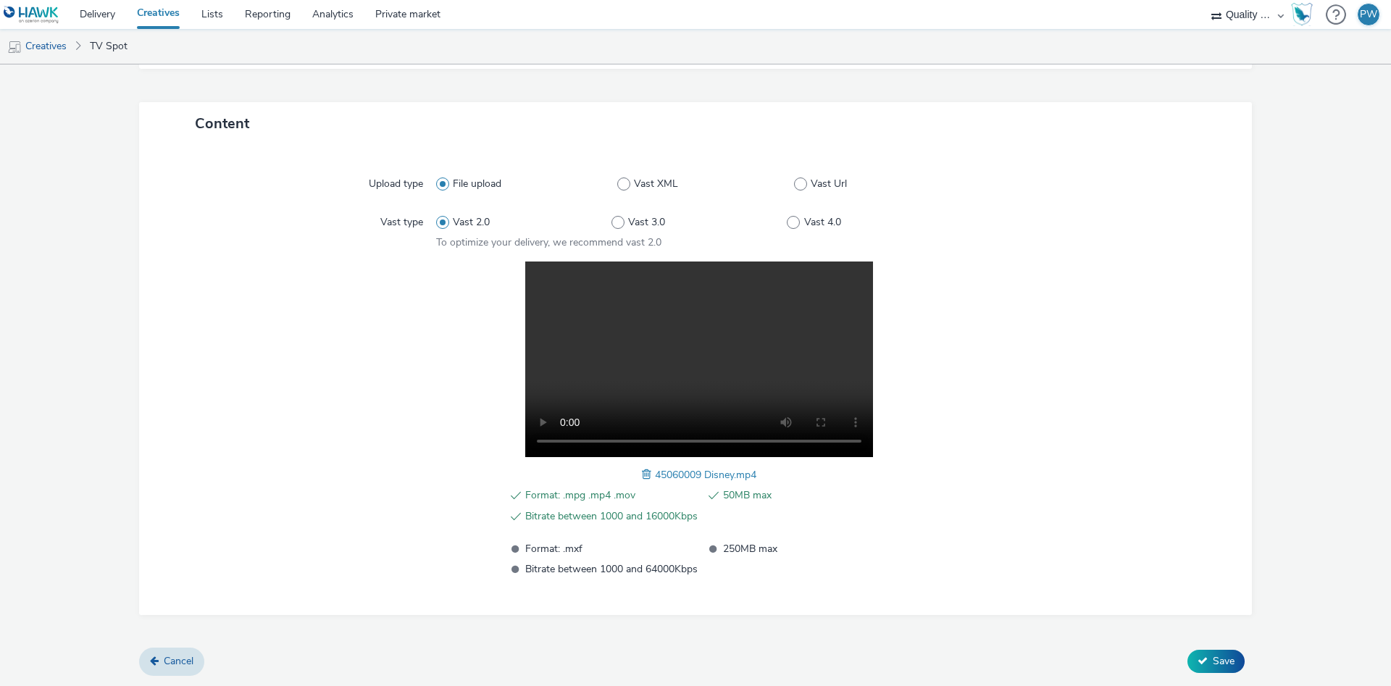
click at [1218, 641] on div "Content Upload type File upload Vast XML Vast Url Vast type Vast 2.0 Vast 3.0 V…" at bounding box center [695, 375] width 1113 height 546
click at [1214, 657] on span "Save" at bounding box center [1224, 661] width 22 height 14
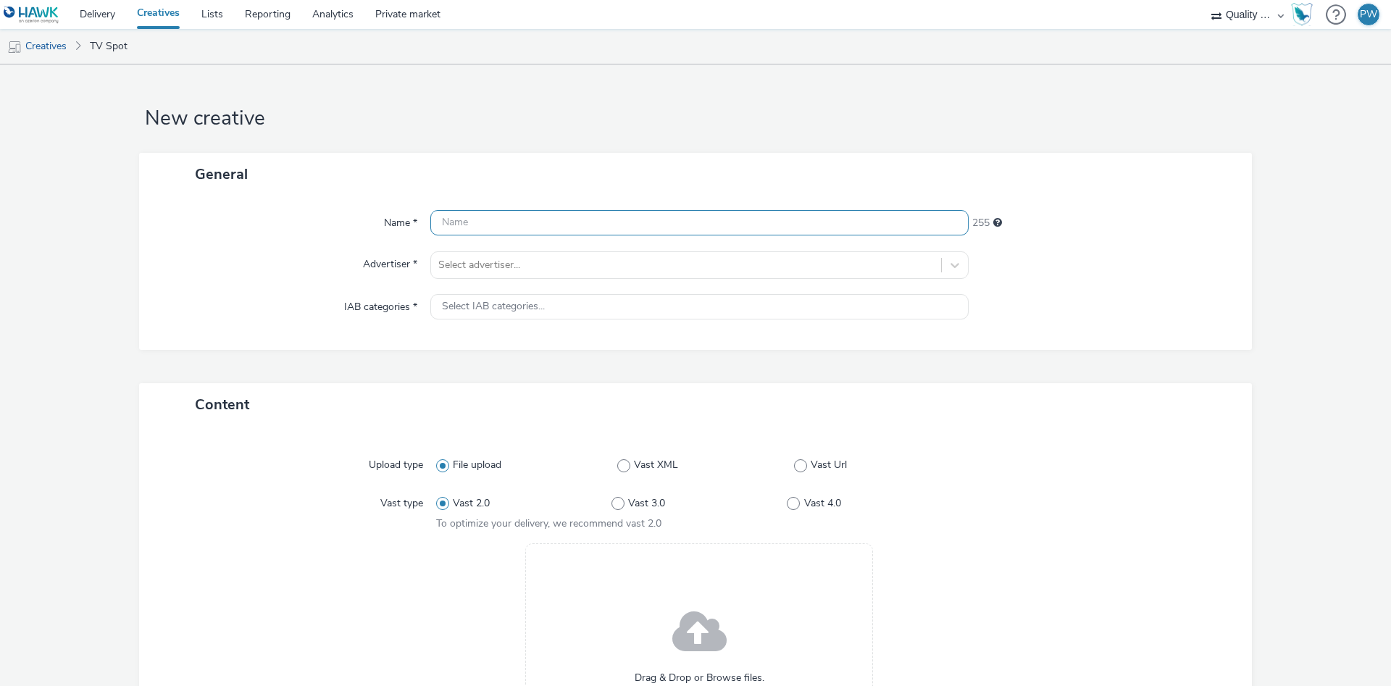
click at [477, 235] on div "Name * 255 Advertiser * Select advertiser... IAB categories * Select IAB catego…" at bounding box center [695, 273] width 1113 height 154
click at [472, 223] on input "text" at bounding box center [699, 222] width 538 height 25
paste input "50061741 Disney"
type input "50061741 Disney"
click at [495, 272] on div at bounding box center [686, 264] width 496 height 17
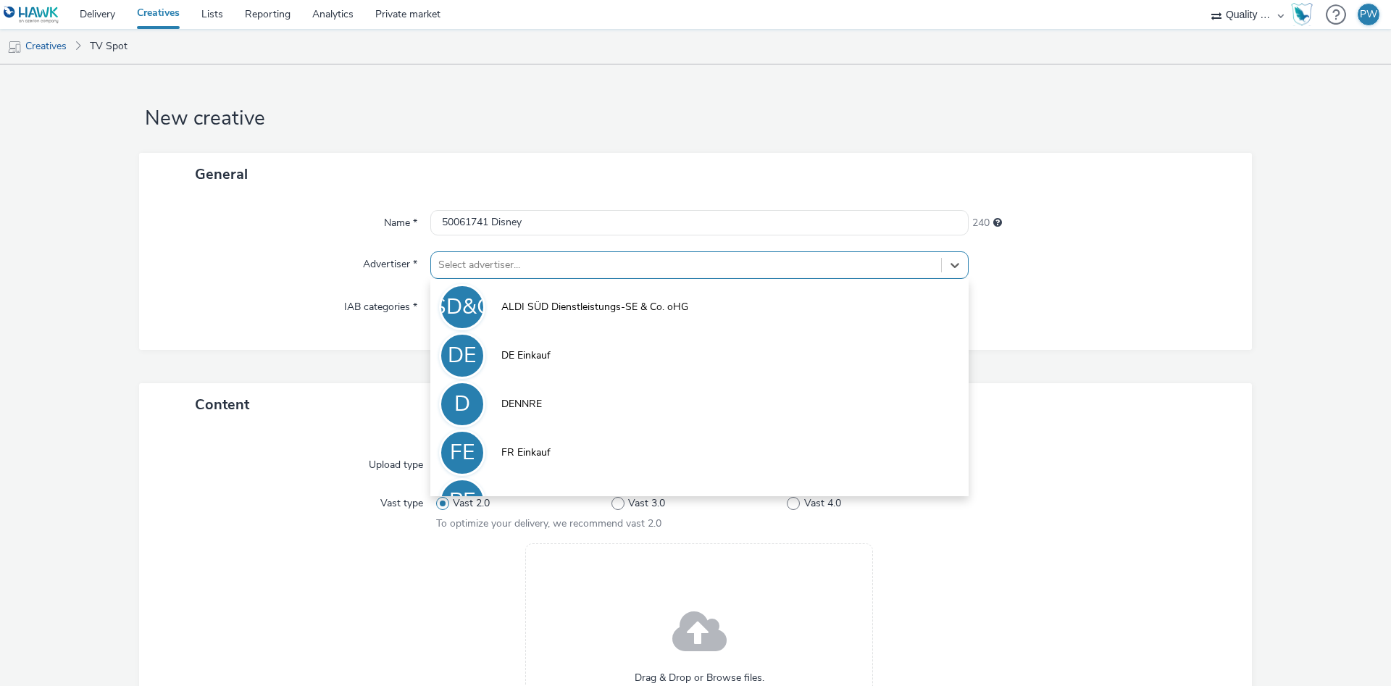
scroll to position [80, 0]
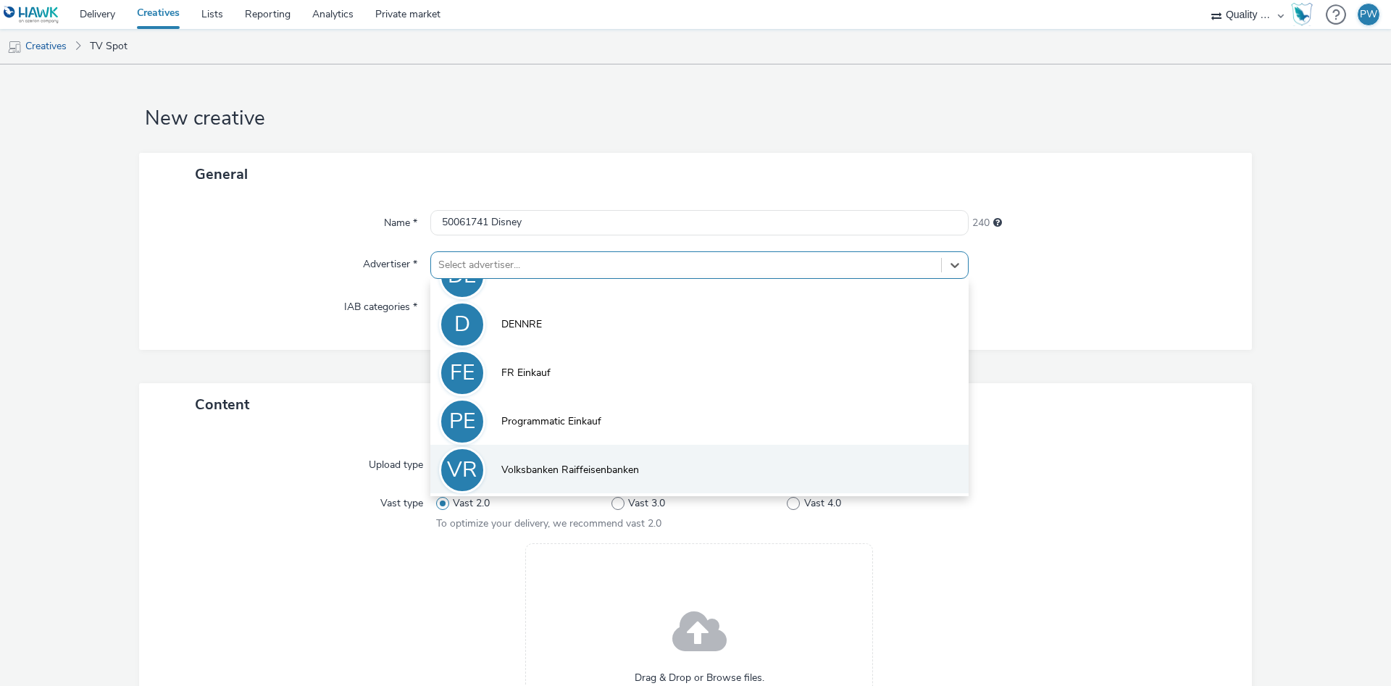
click at [569, 483] on li "VR Volksbanken Raiffeisenbanken" at bounding box center [699, 469] width 538 height 49
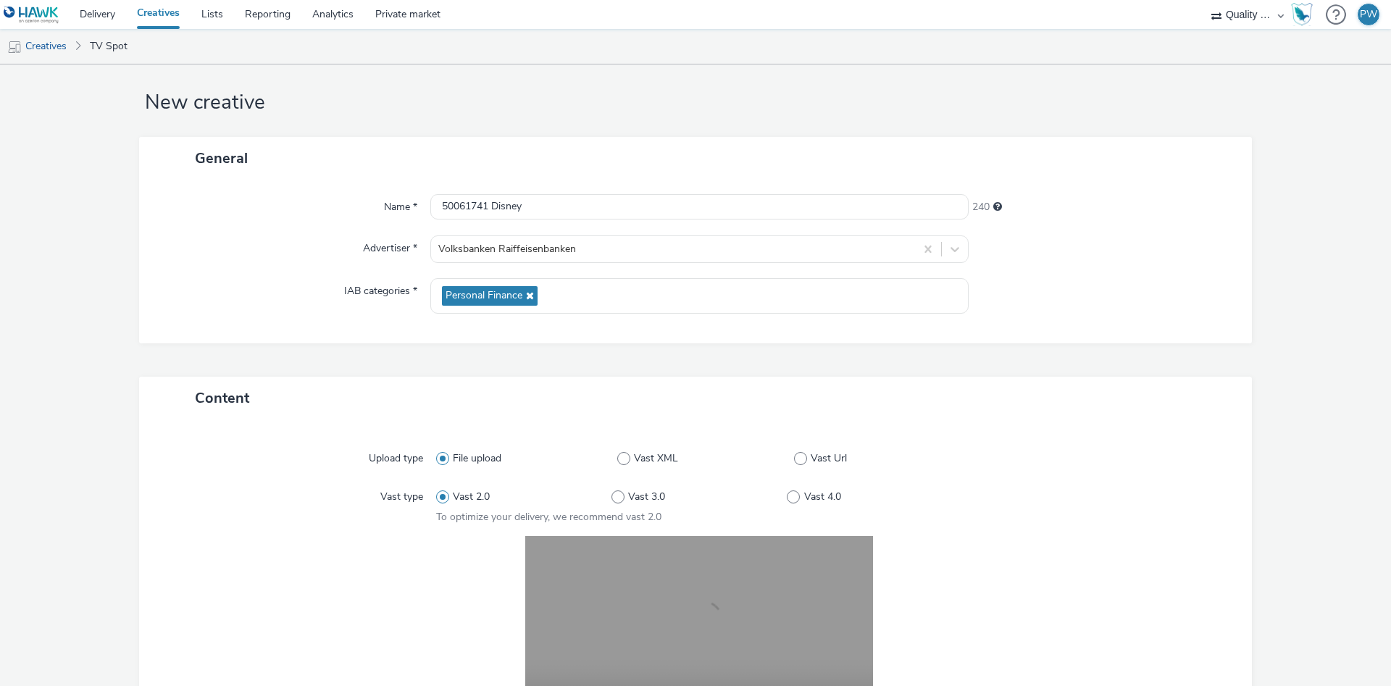
scroll to position [0, 0]
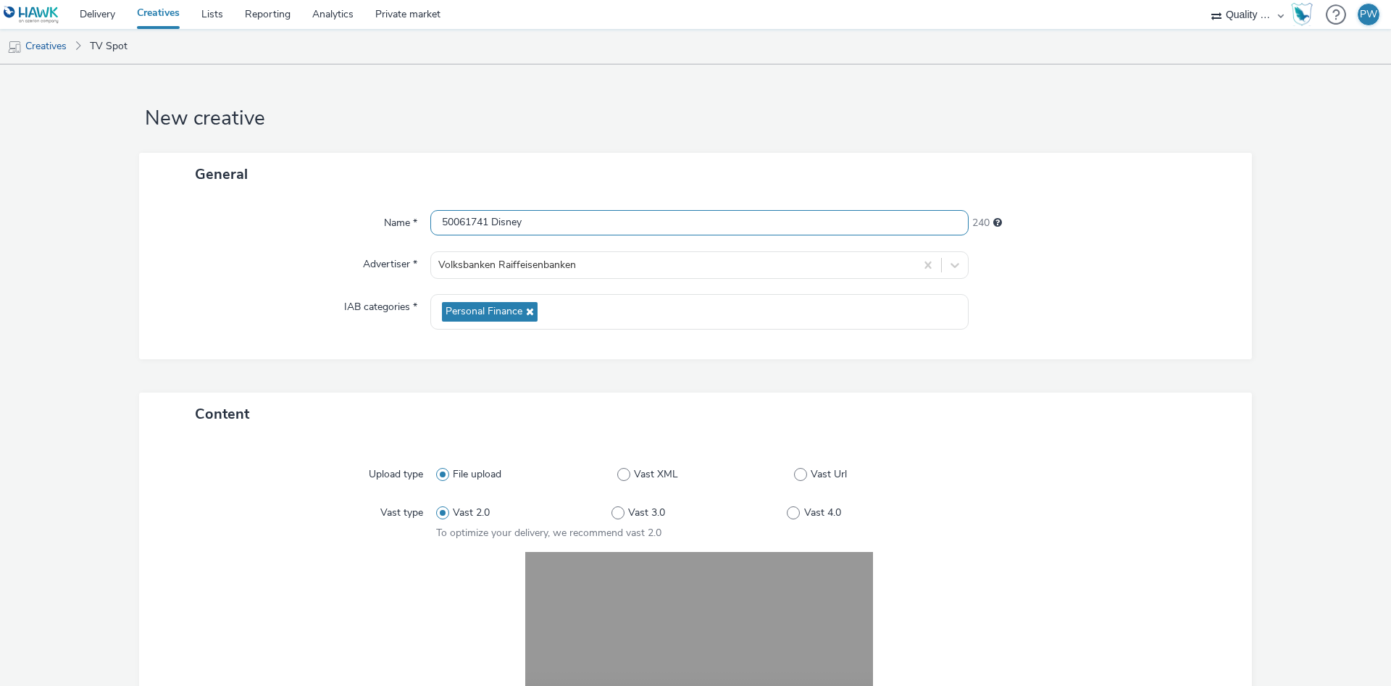
drag, startPoint x: 538, startPoint y: 227, endPoint x: 399, endPoint y: 208, distance: 139.8
click at [430, 210] on input "50061741 Disney" at bounding box center [699, 222] width 538 height 25
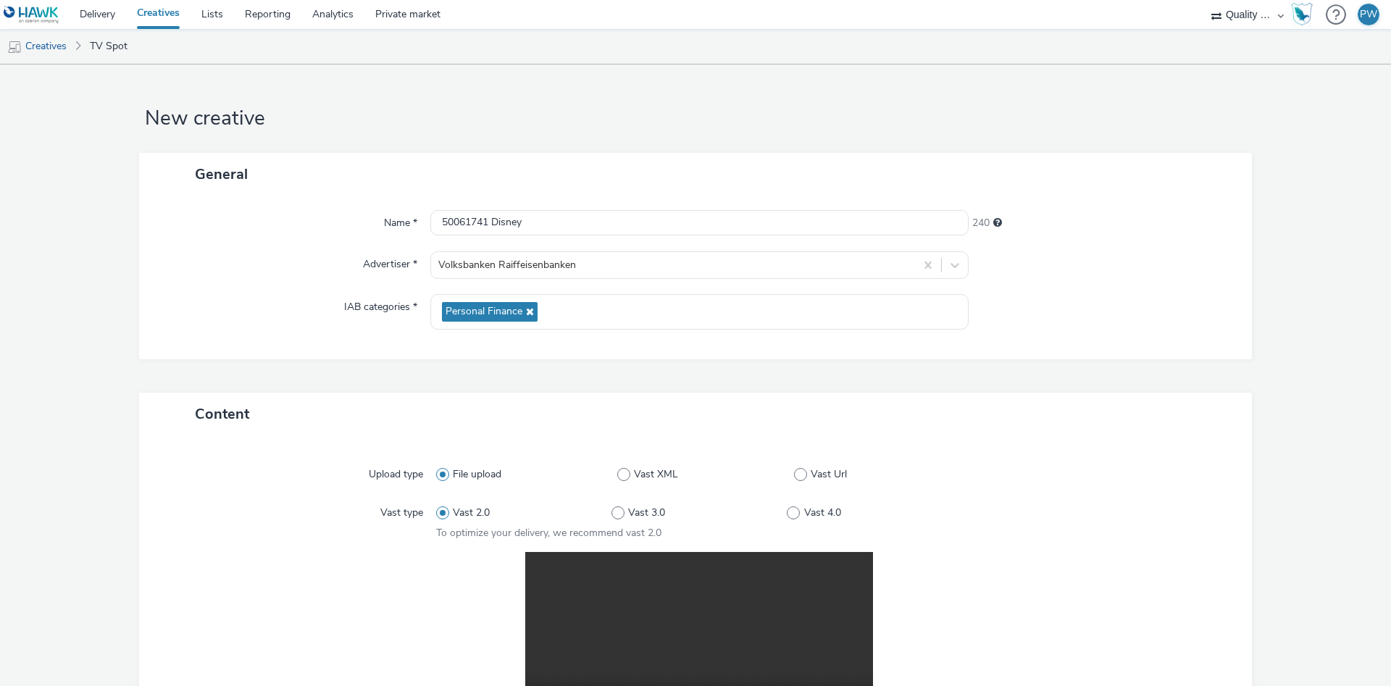
click at [786, 90] on form "New creative General Name * 50061741 Disney 240 Advertiser * Volksbanken Raiffe…" at bounding box center [695, 520] width 1391 height 912
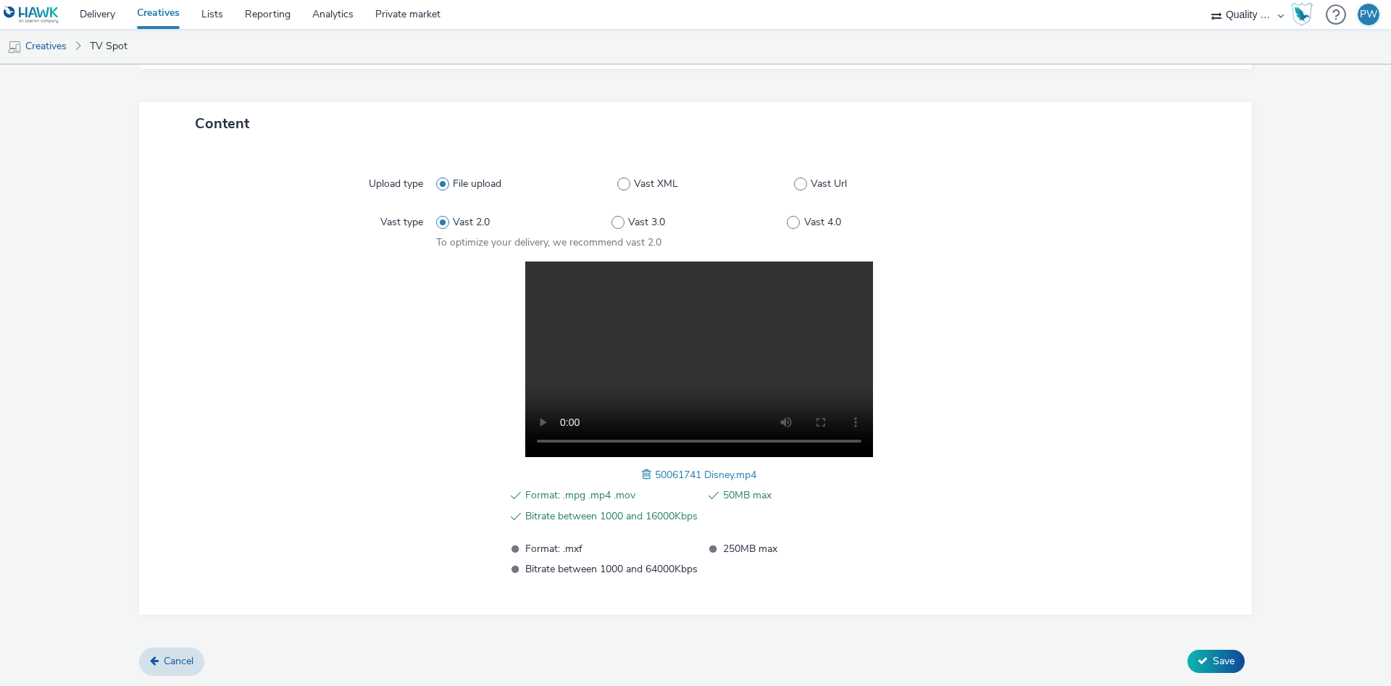
click at [1210, 664] on button "Save" at bounding box center [1215, 661] width 57 height 23
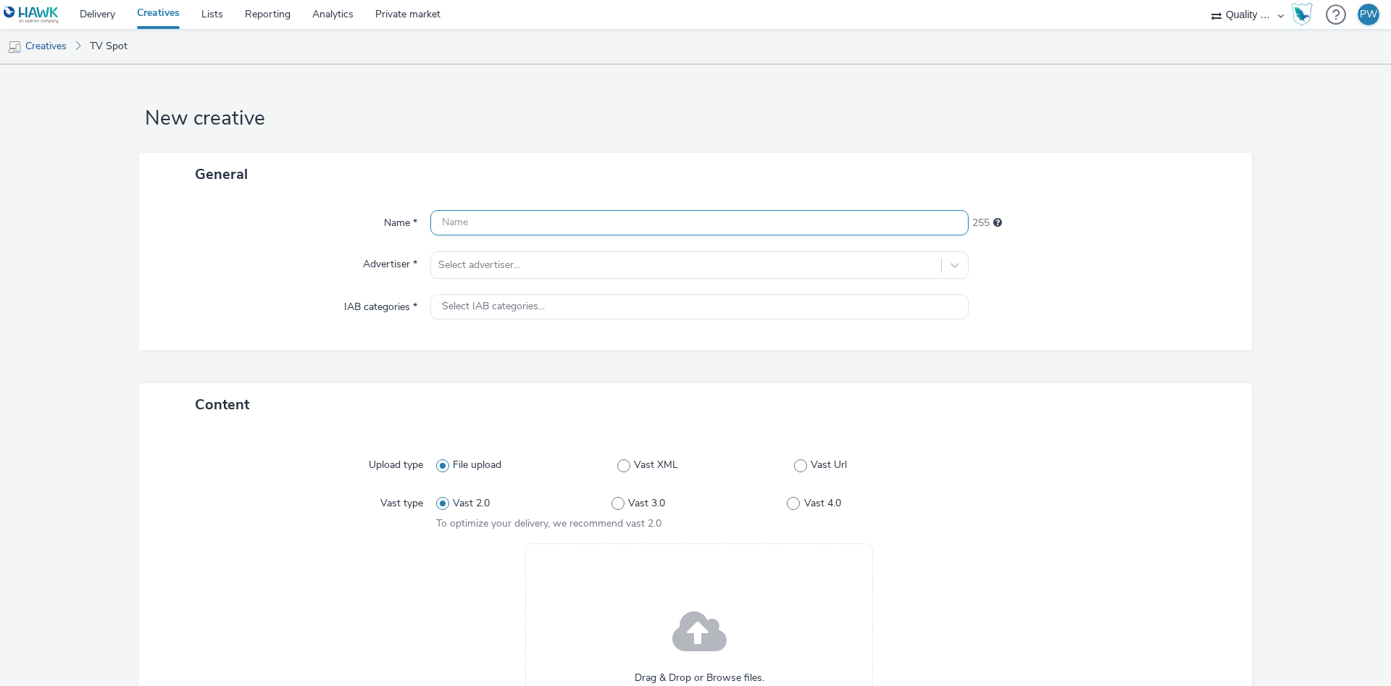
click at [556, 219] on input "text" at bounding box center [699, 222] width 538 height 25
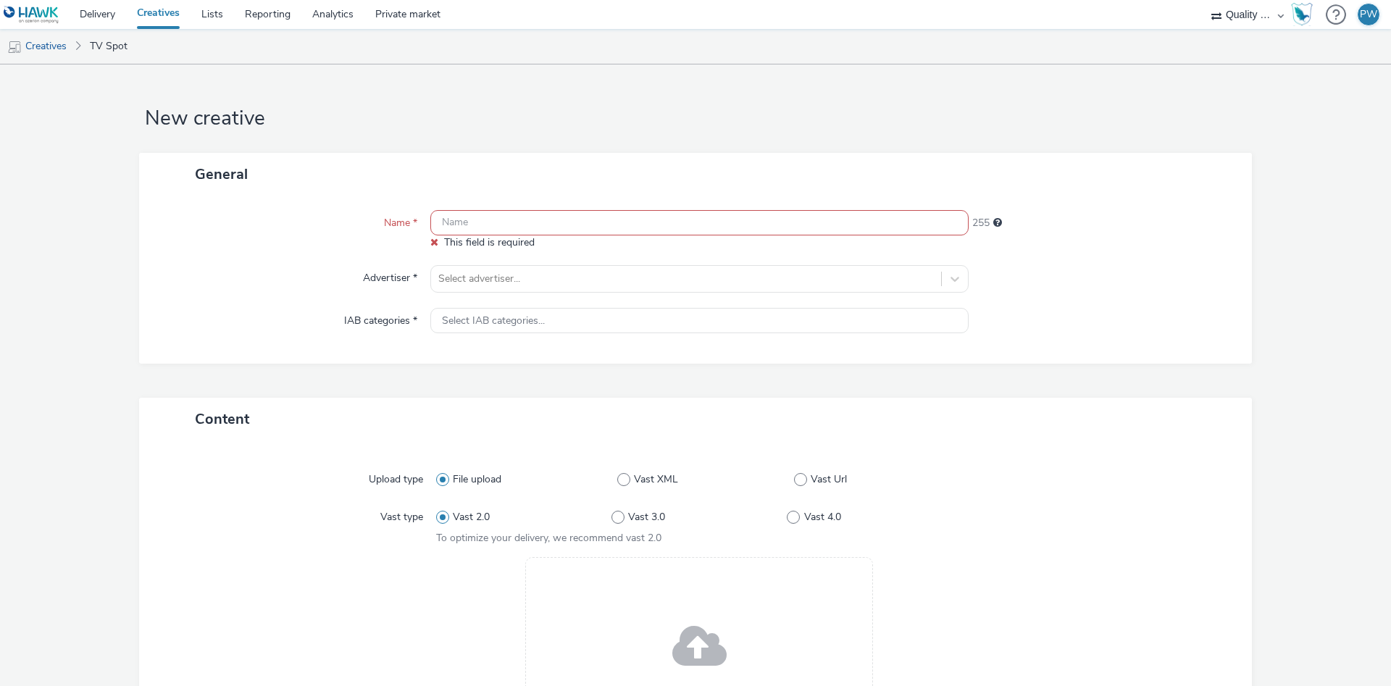
click at [488, 225] on input "text" at bounding box center [699, 222] width 538 height 25
paste input "46261822 Disney"
type input "46261822 Disney"
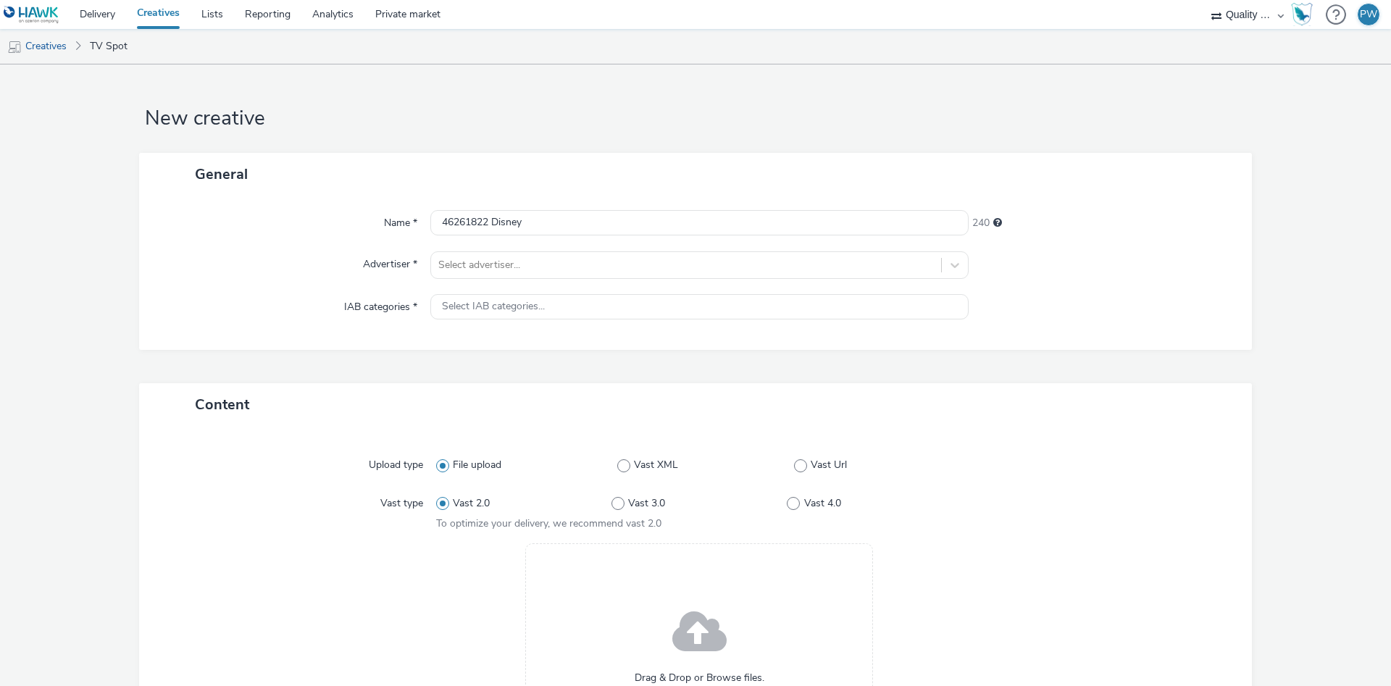
click at [495, 248] on div "Name * 46261822 Disney 240 Advertiser * Select advertiser... IAB categories * S…" at bounding box center [695, 273] width 1113 height 154
click at [490, 266] on div at bounding box center [686, 264] width 496 height 17
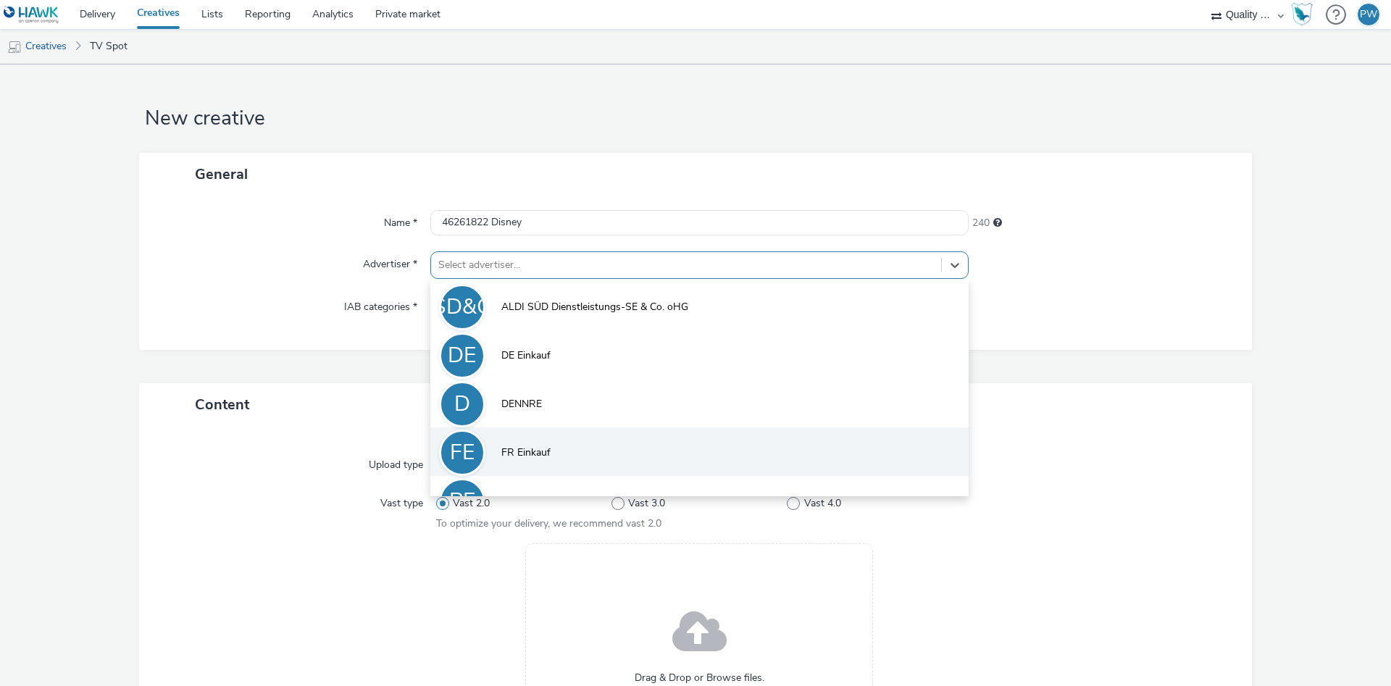
scroll to position [80, 0]
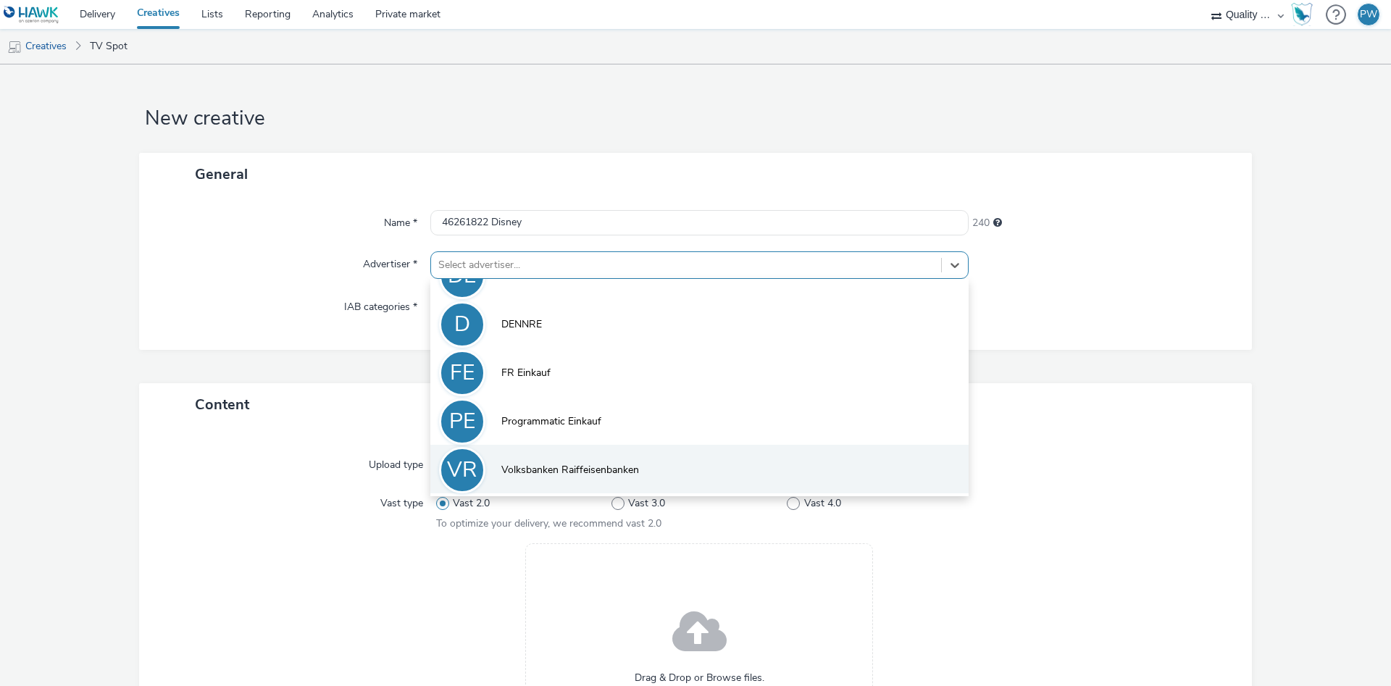
click at [559, 469] on span "Volksbanken Raiffeisenbanken" at bounding box center [570, 470] width 138 height 14
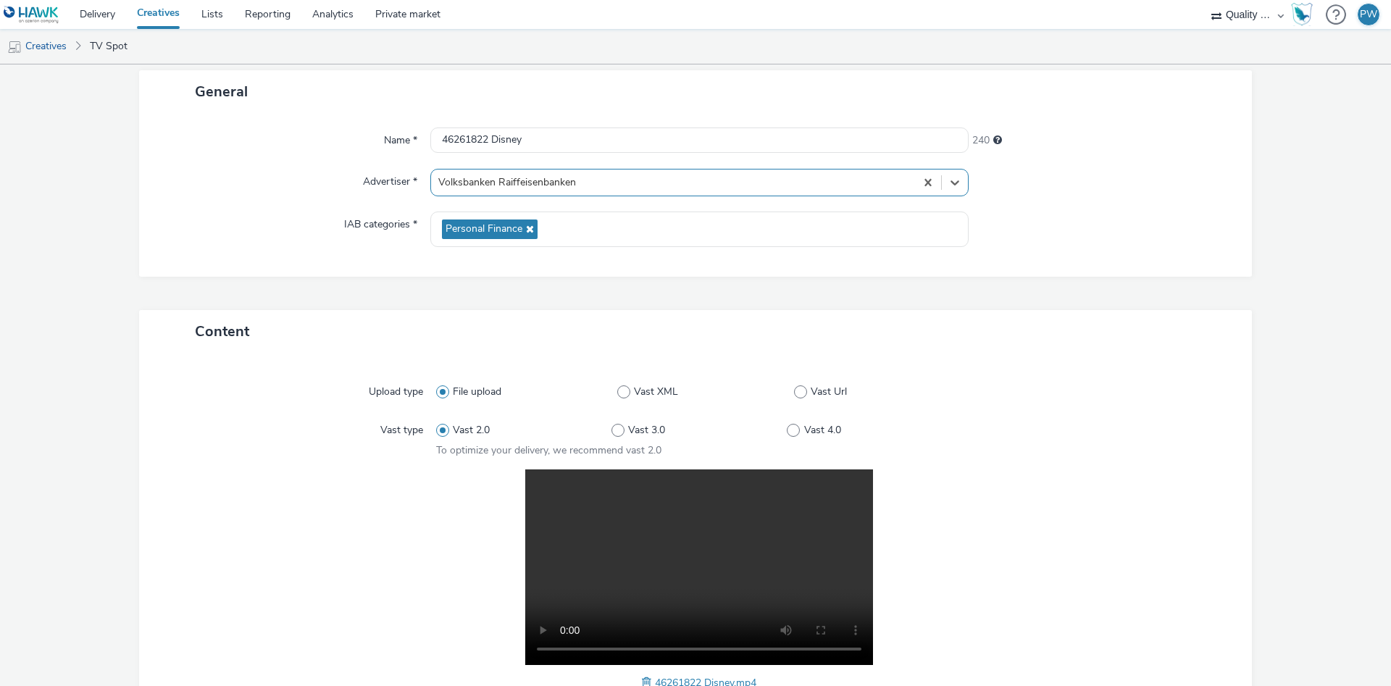
scroll to position [291, 0]
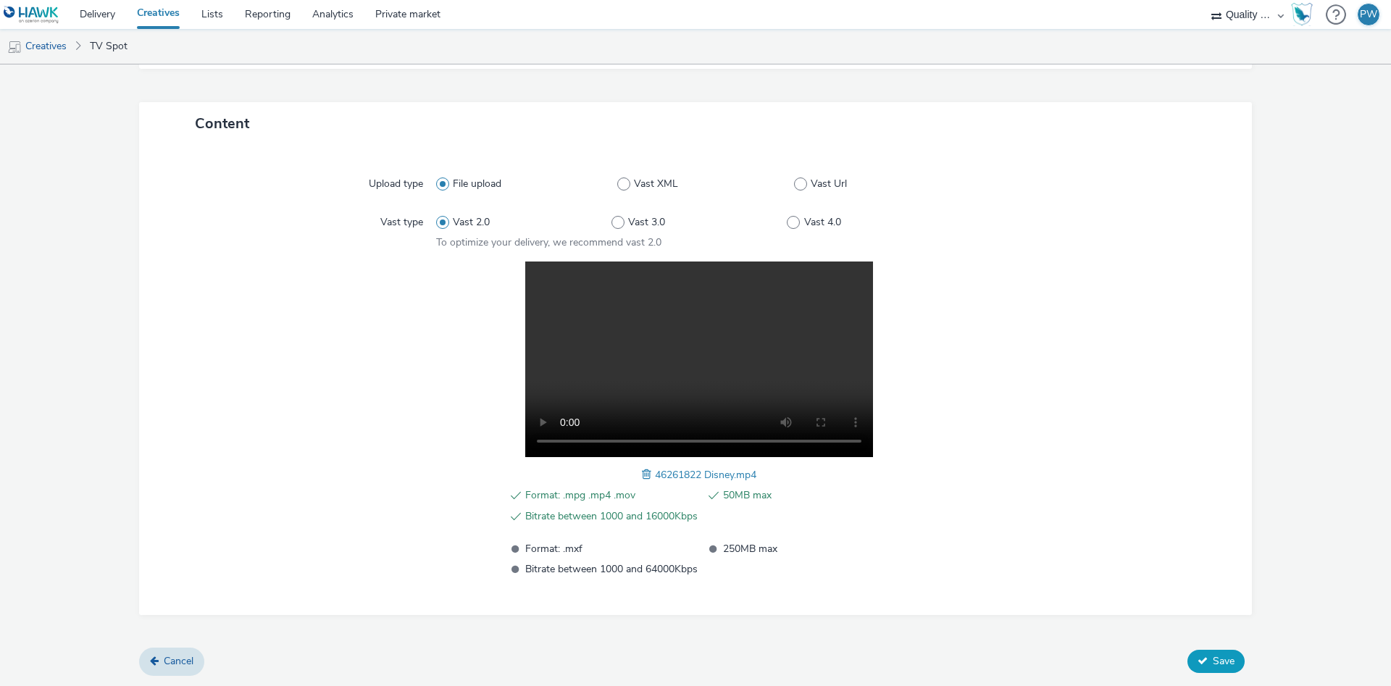
click at [1221, 654] on button "Save" at bounding box center [1215, 661] width 57 height 23
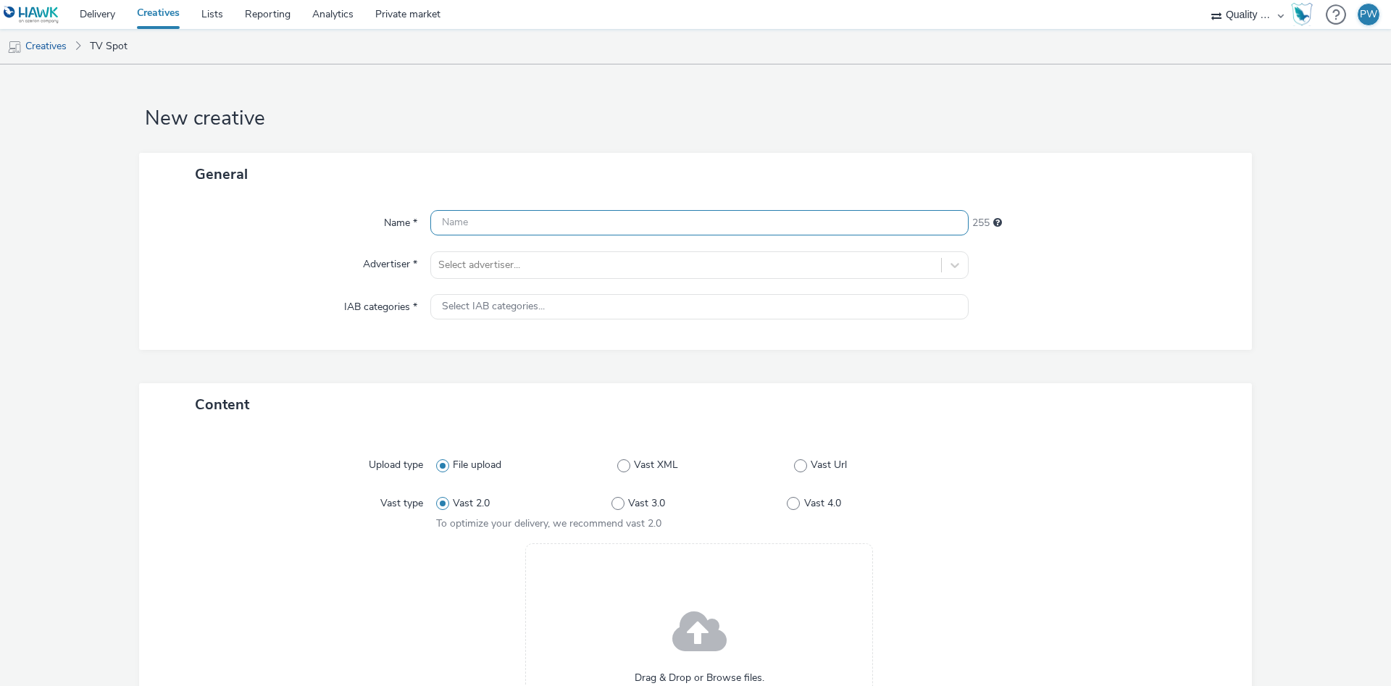
click at [520, 230] on input "text" at bounding box center [699, 222] width 538 height 25
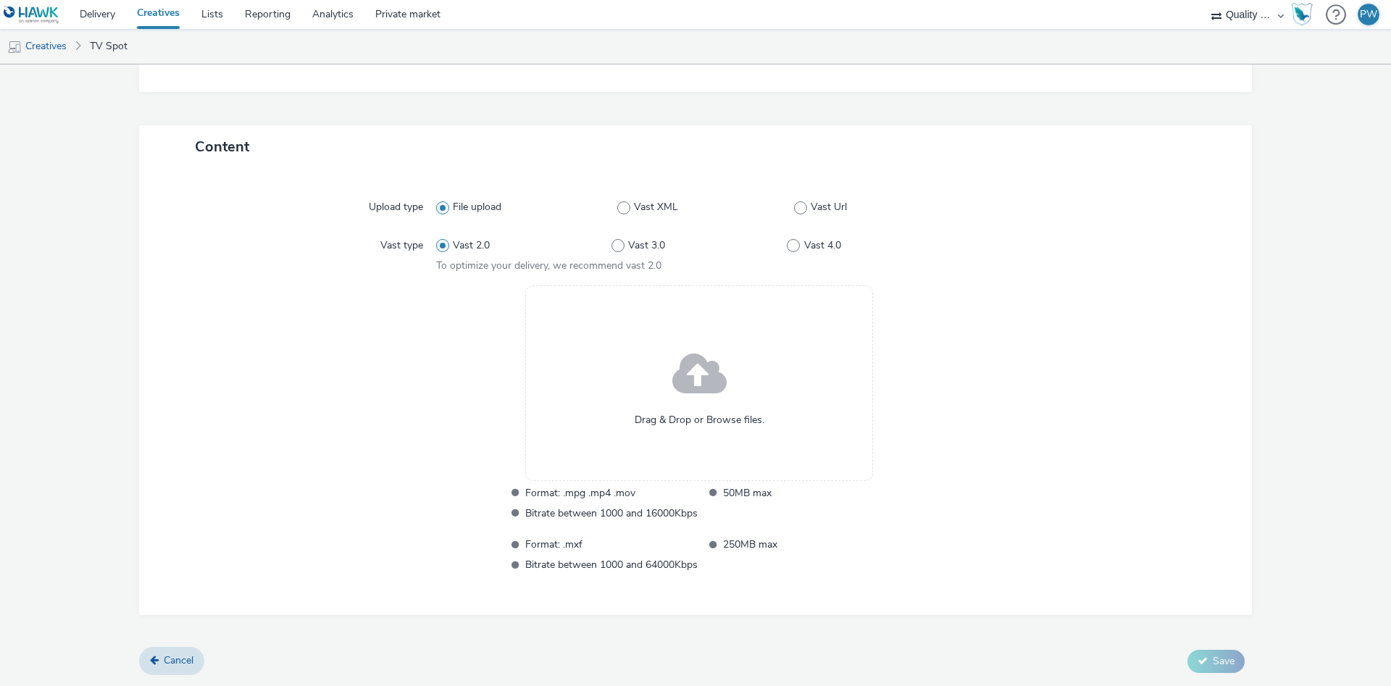
scroll to position [93, 0]
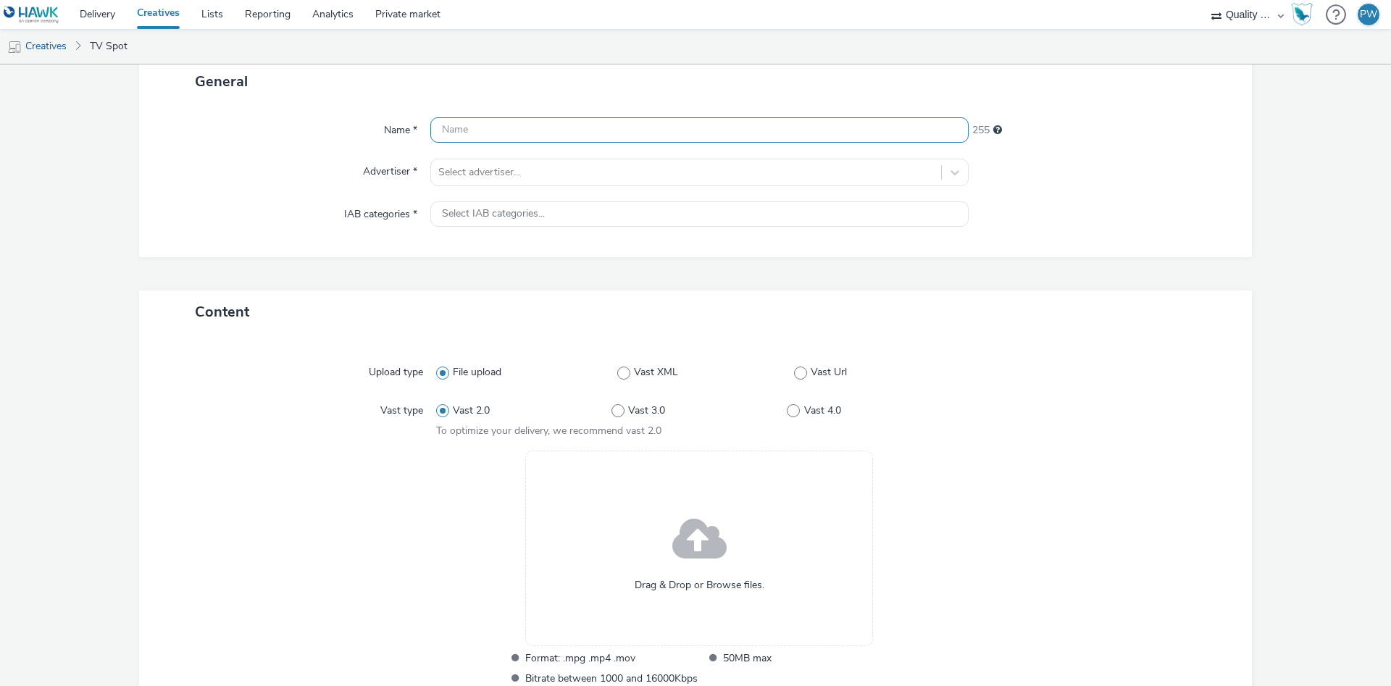
click at [497, 118] on input "text" at bounding box center [699, 129] width 538 height 25
click at [487, 138] on input "text" at bounding box center [699, 129] width 538 height 25
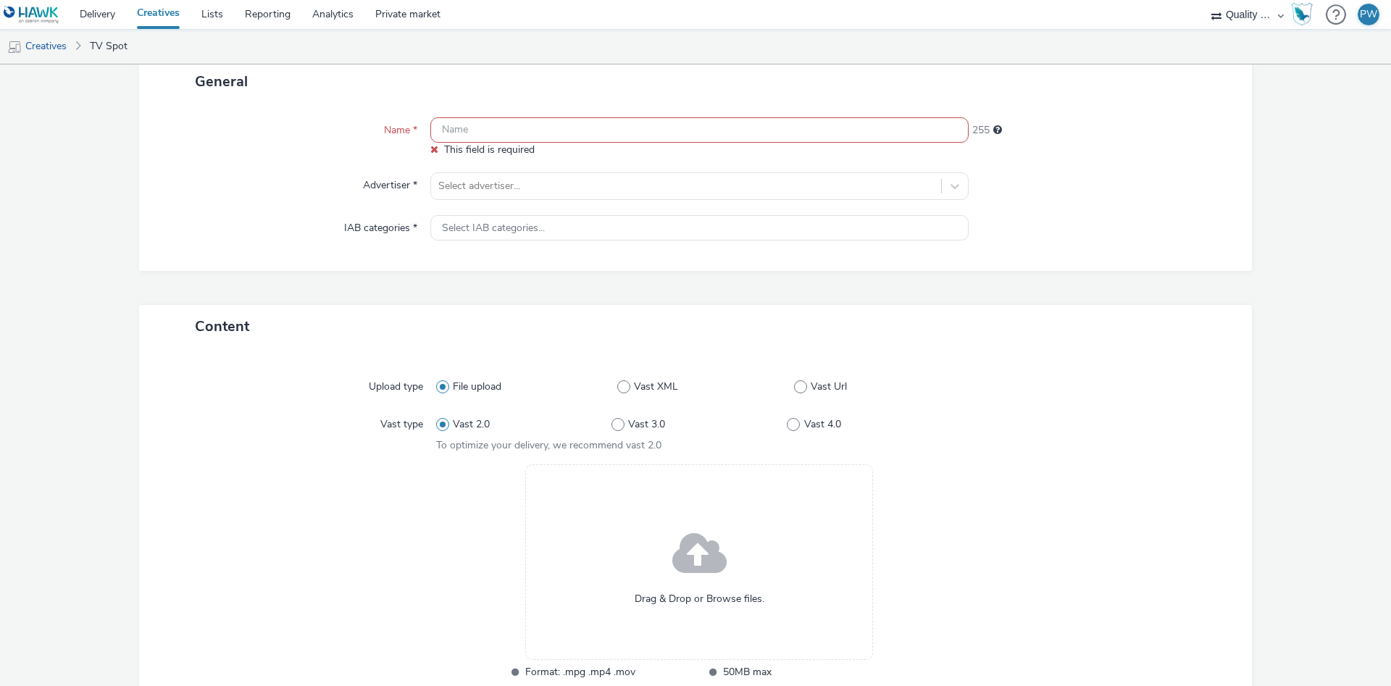
click at [473, 107] on div "Name * This field is required 255 Advertiser * Select advertiser... IAB categor…" at bounding box center [695, 187] width 1113 height 168
click at [469, 122] on input "text" at bounding box center [699, 129] width 538 height 25
click at [461, 125] on input "text" at bounding box center [699, 129] width 538 height 25
paste input "47862447 Disney"
type input "47862447 Disney"
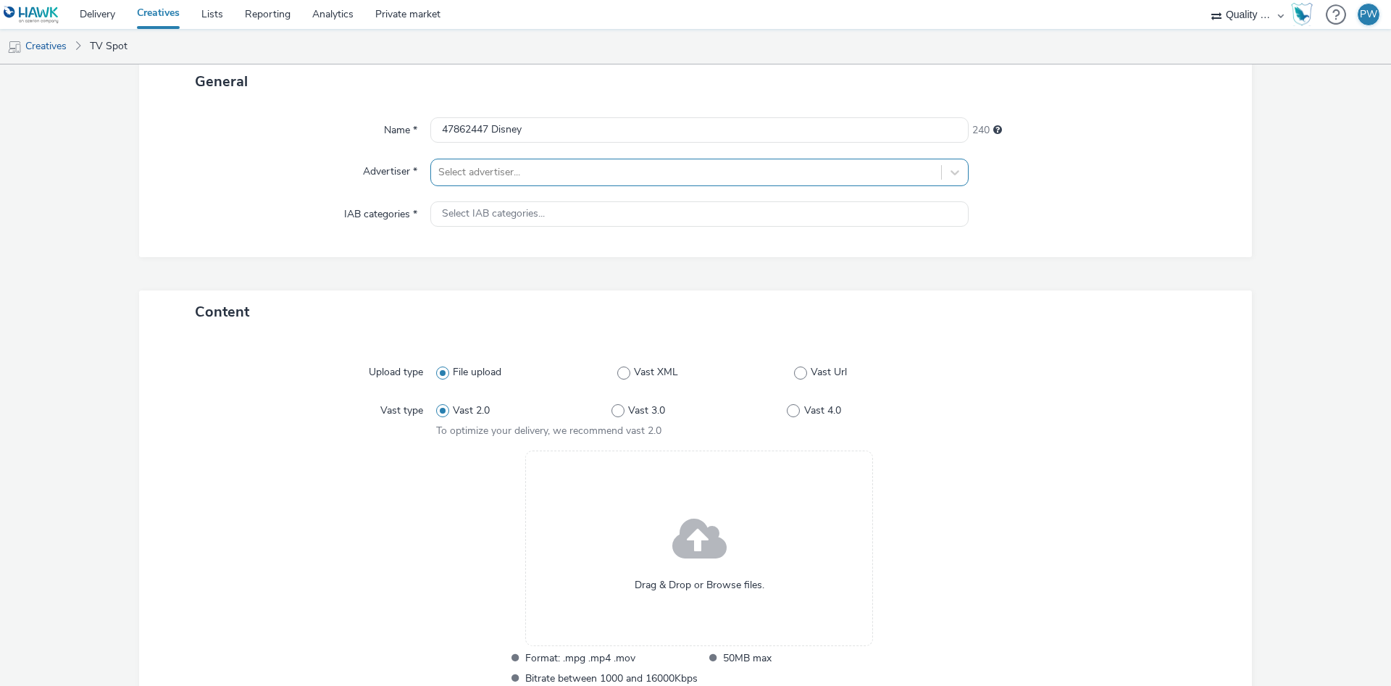
click at [483, 180] on div at bounding box center [686, 172] width 496 height 17
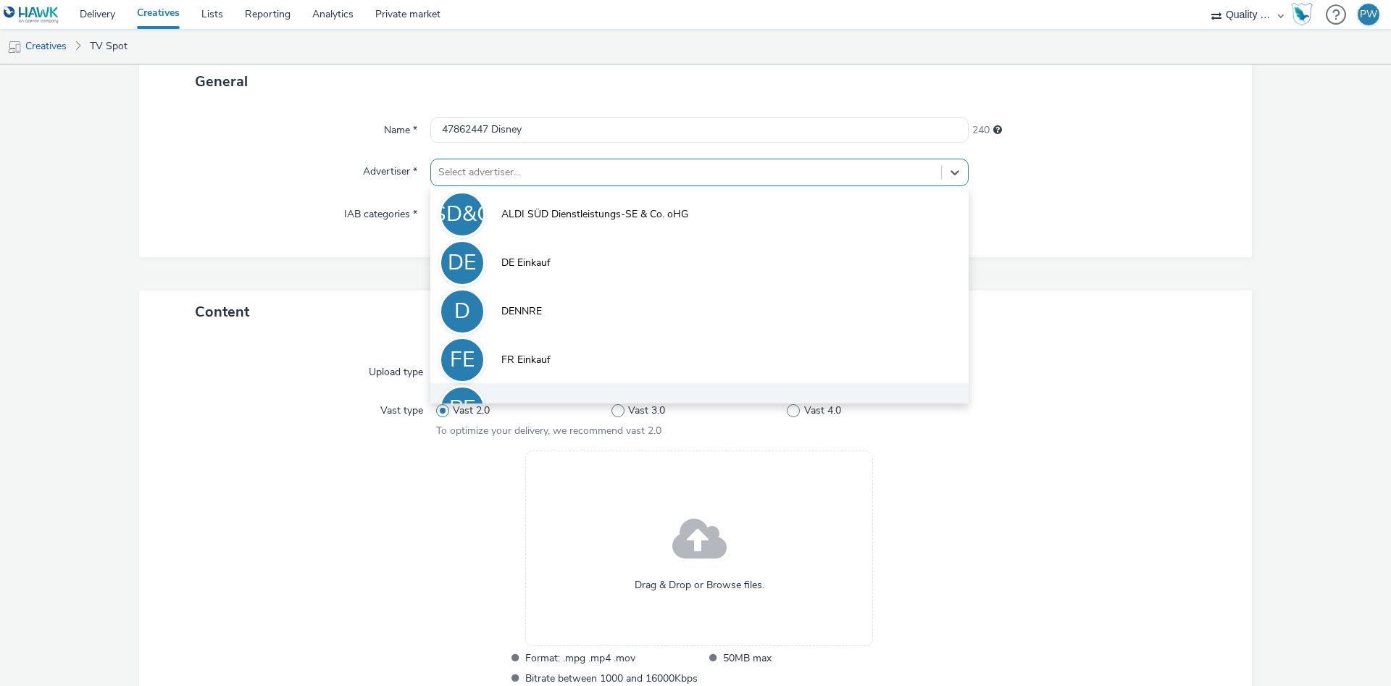
scroll to position [80, 0]
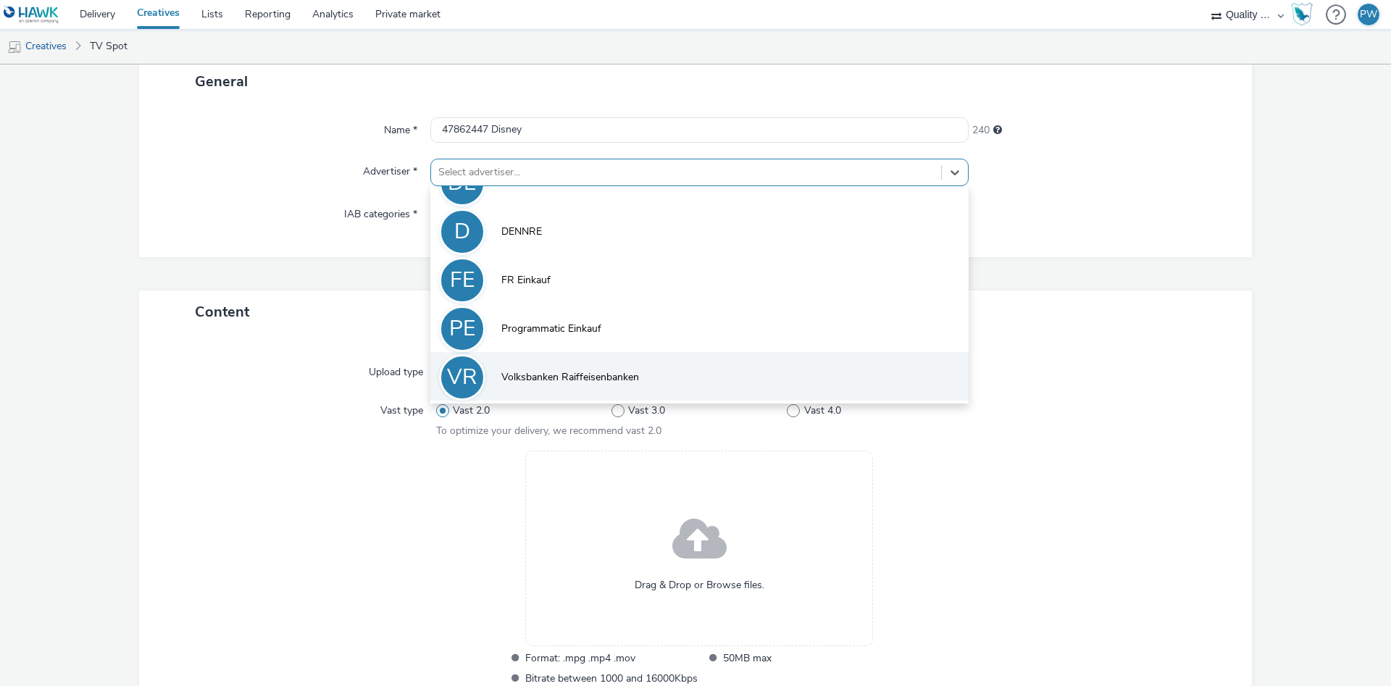
click at [562, 375] on span "Volksbanken Raiffeisenbanken" at bounding box center [570, 377] width 138 height 14
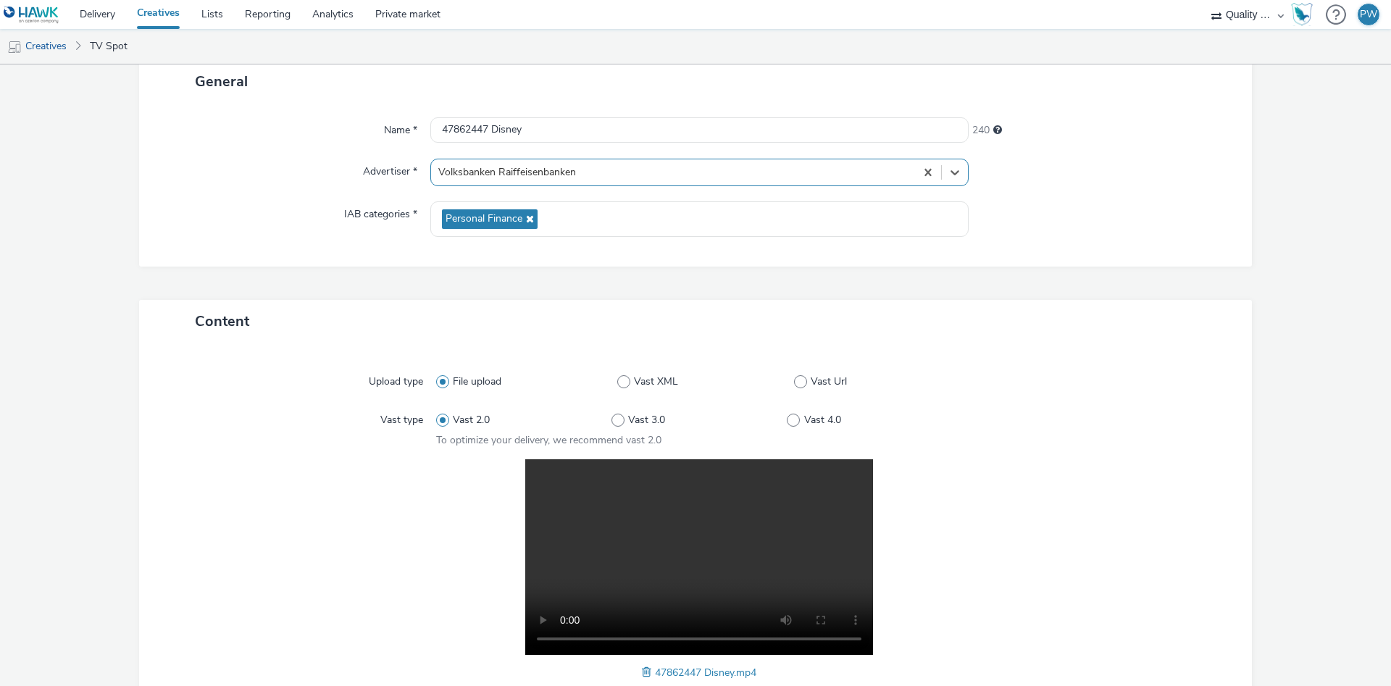
scroll to position [291, 0]
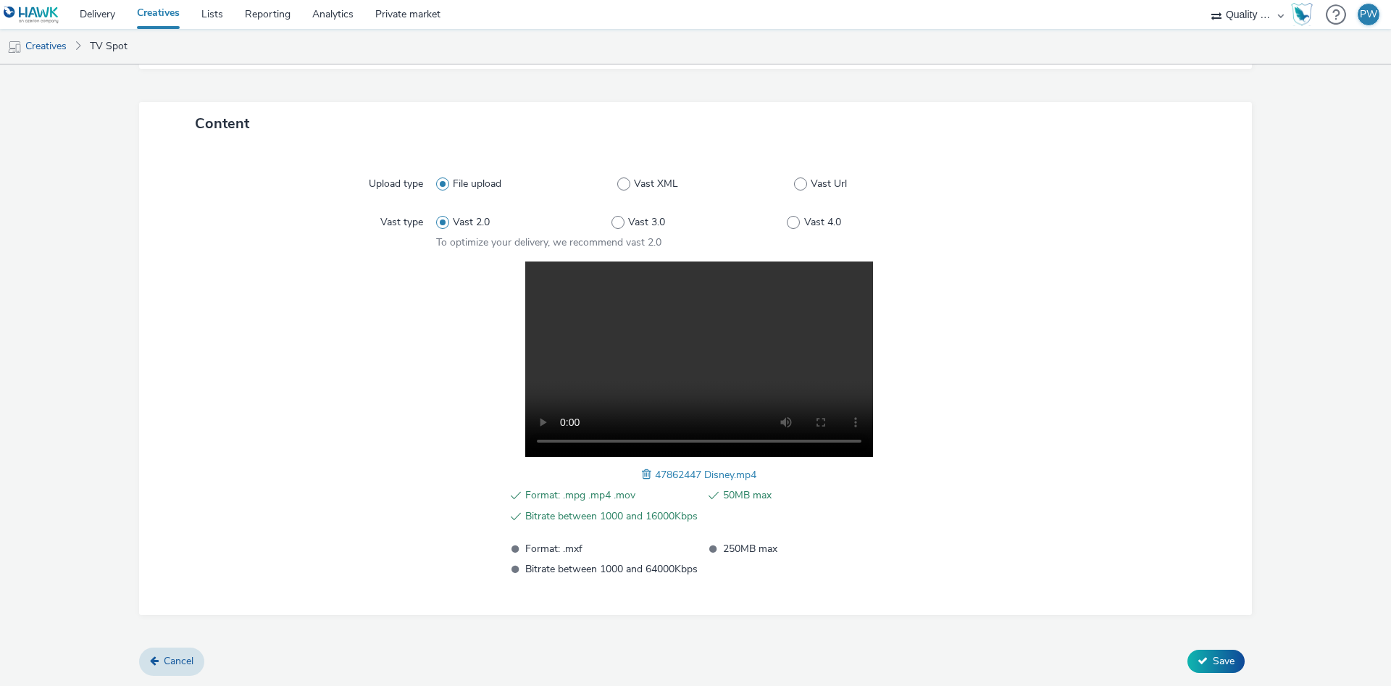
click at [1215, 658] on span "Save" at bounding box center [1224, 661] width 22 height 14
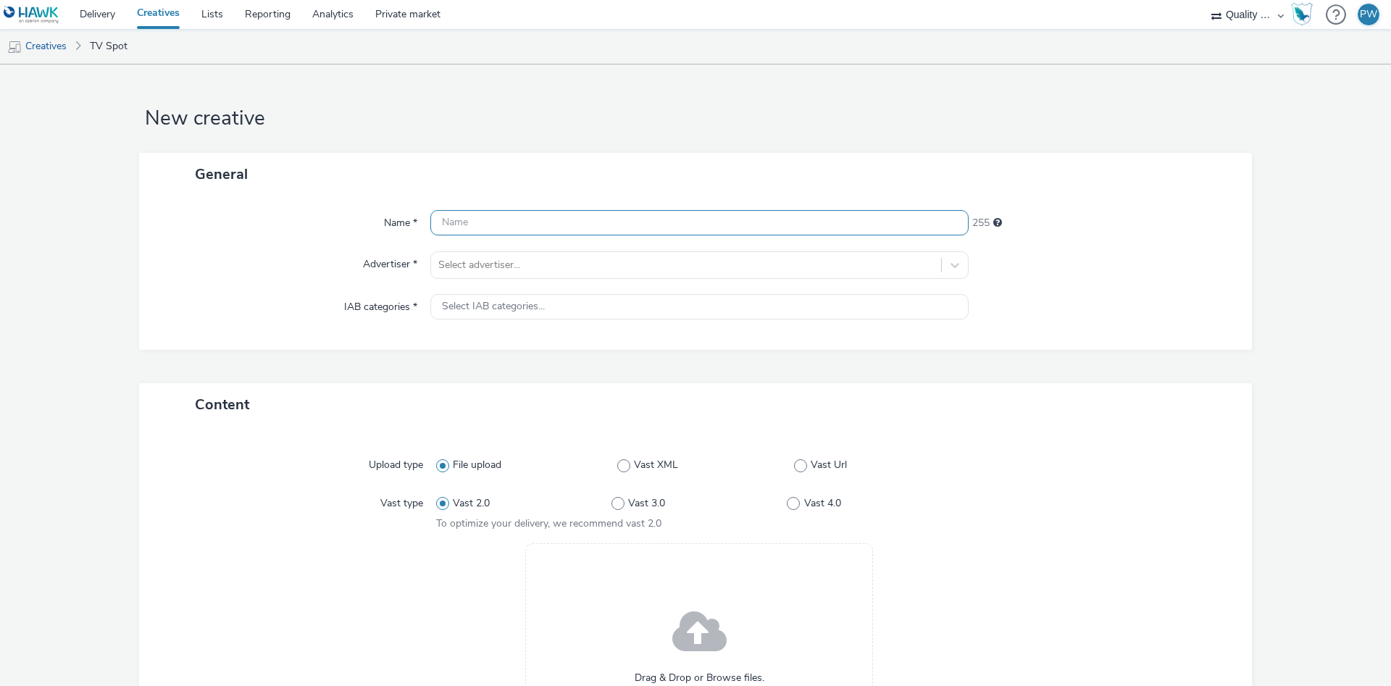
click at [478, 218] on input "text" at bounding box center [699, 222] width 538 height 25
click at [467, 227] on input "text" at bounding box center [699, 222] width 538 height 25
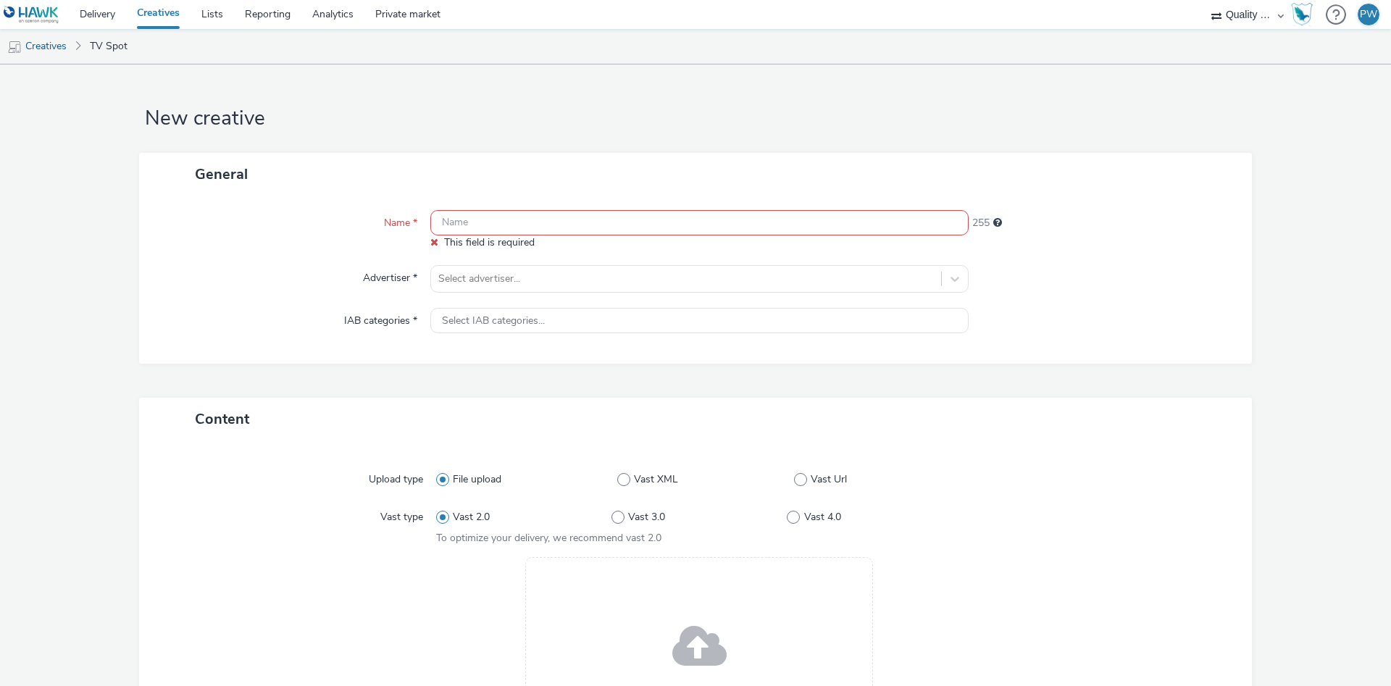
click at [466, 209] on div "Name * This field is required 255 Advertiser * Select advertiser... IAB categor…" at bounding box center [695, 280] width 1113 height 168
click at [478, 229] on input "text" at bounding box center [699, 222] width 538 height 25
paste input "47264367 Disney"
type input "47264367 Disney"
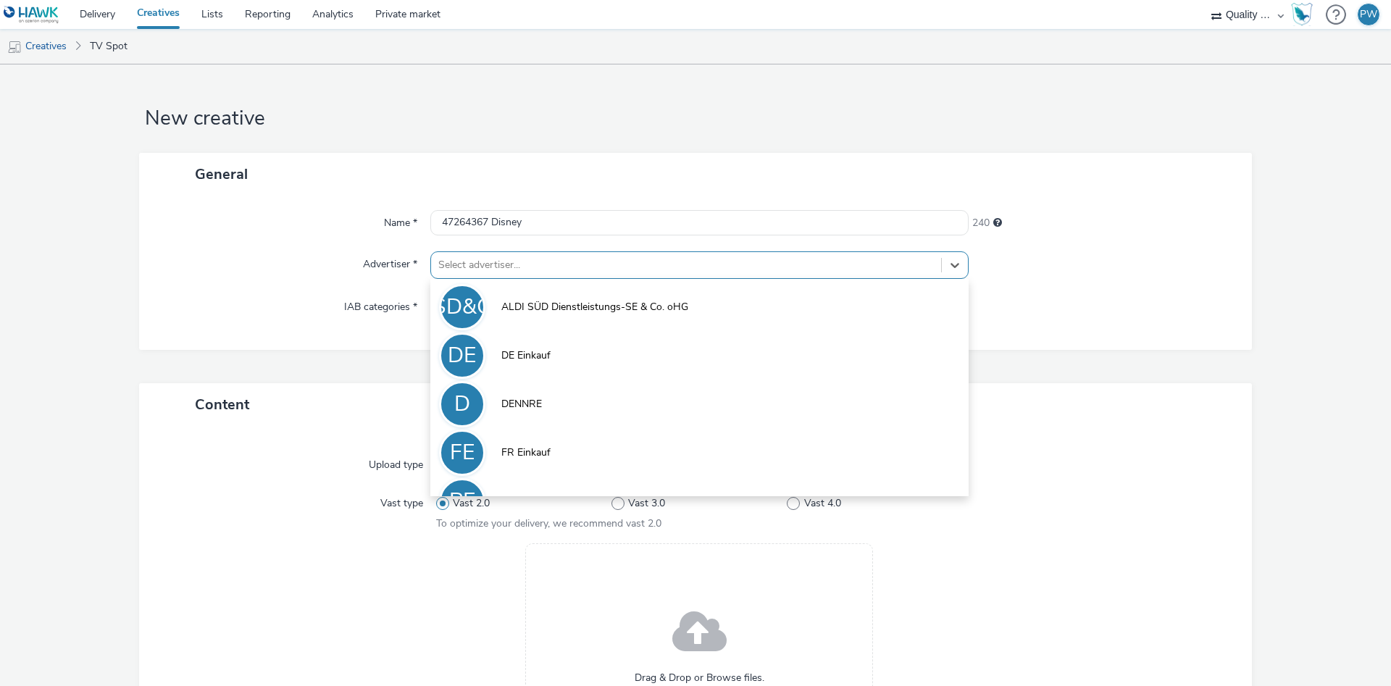
click at [487, 266] on div at bounding box center [686, 264] width 496 height 17
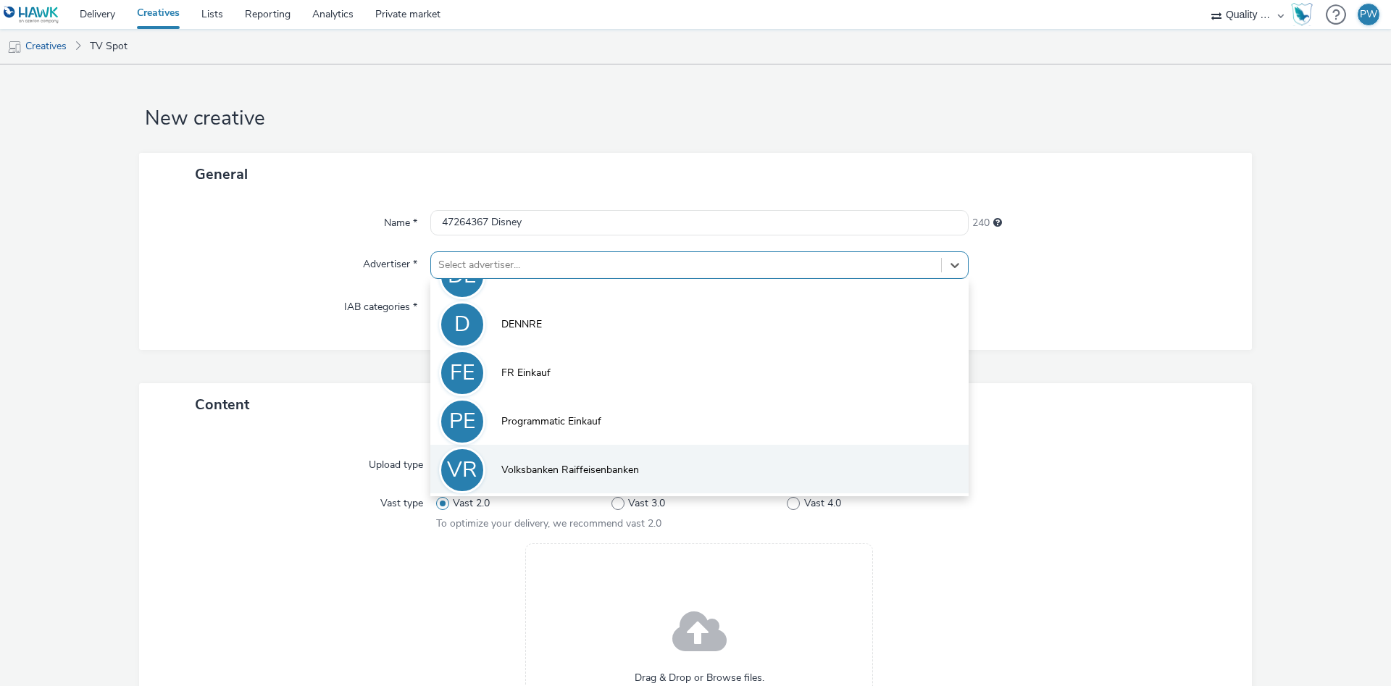
click at [588, 461] on li "VR Volksbanken Raiffeisenbanken" at bounding box center [699, 469] width 538 height 49
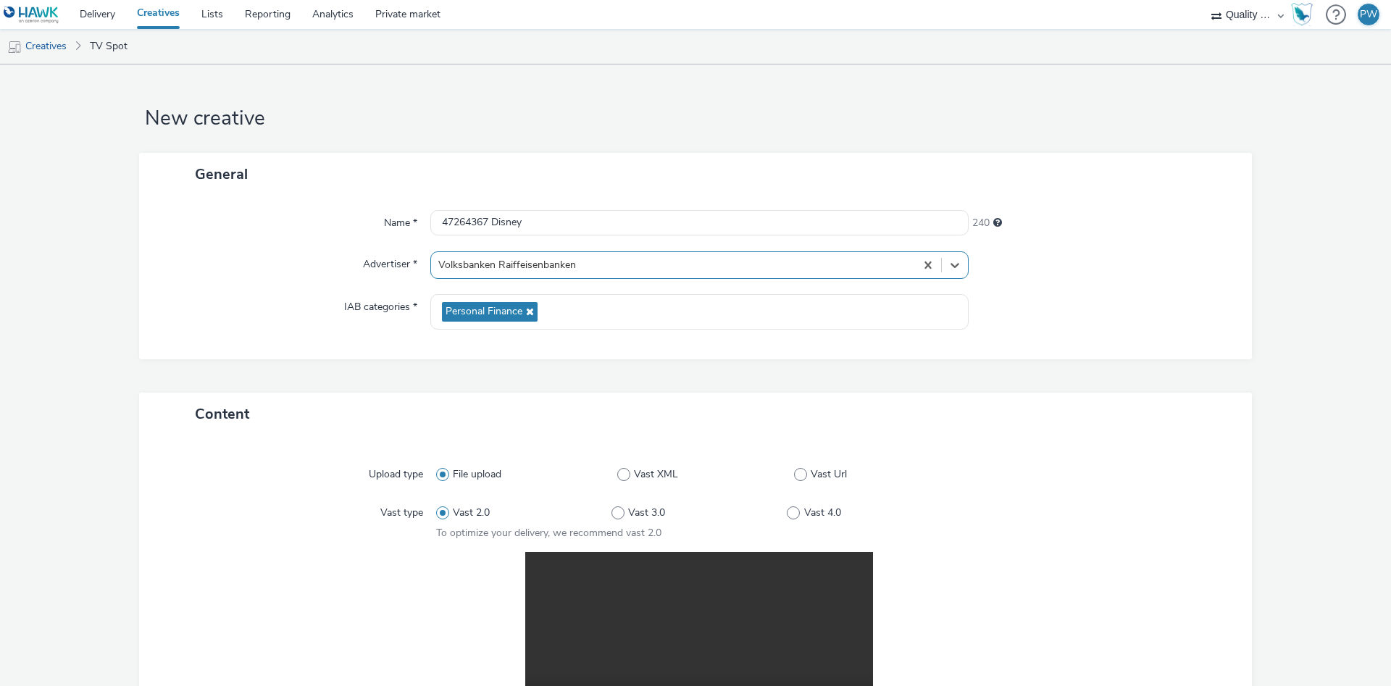
scroll to position [291, 0]
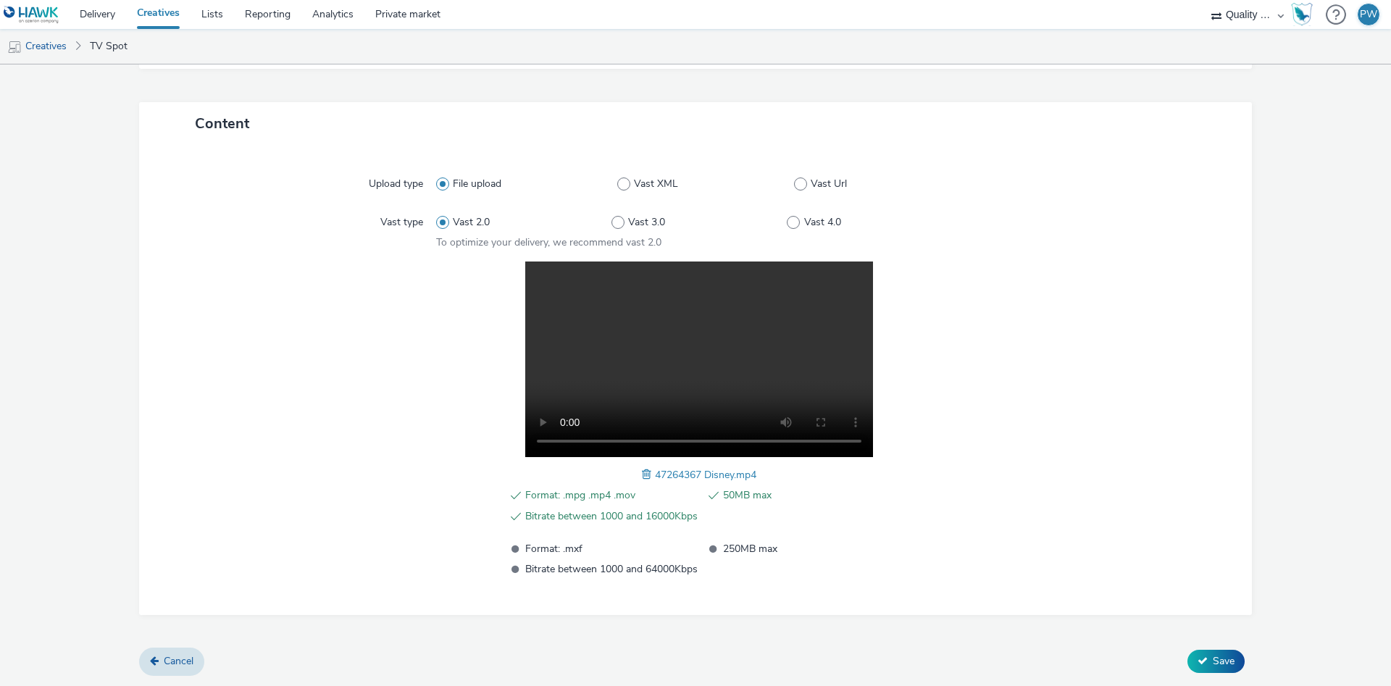
drag, startPoint x: 1211, startPoint y: 652, endPoint x: 1228, endPoint y: 143, distance: 509.6
click at [1211, 653] on button "Save" at bounding box center [1215, 661] width 57 height 23
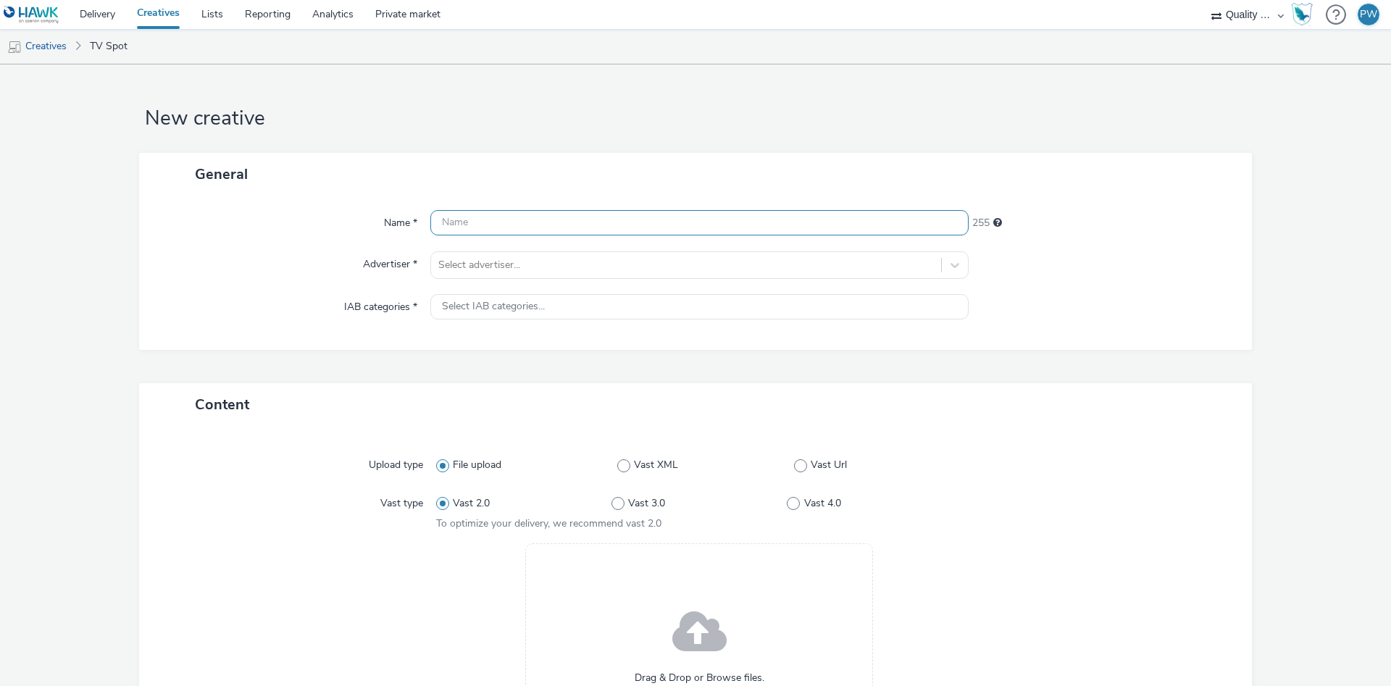
click at [598, 225] on input "text" at bounding box center [699, 222] width 538 height 25
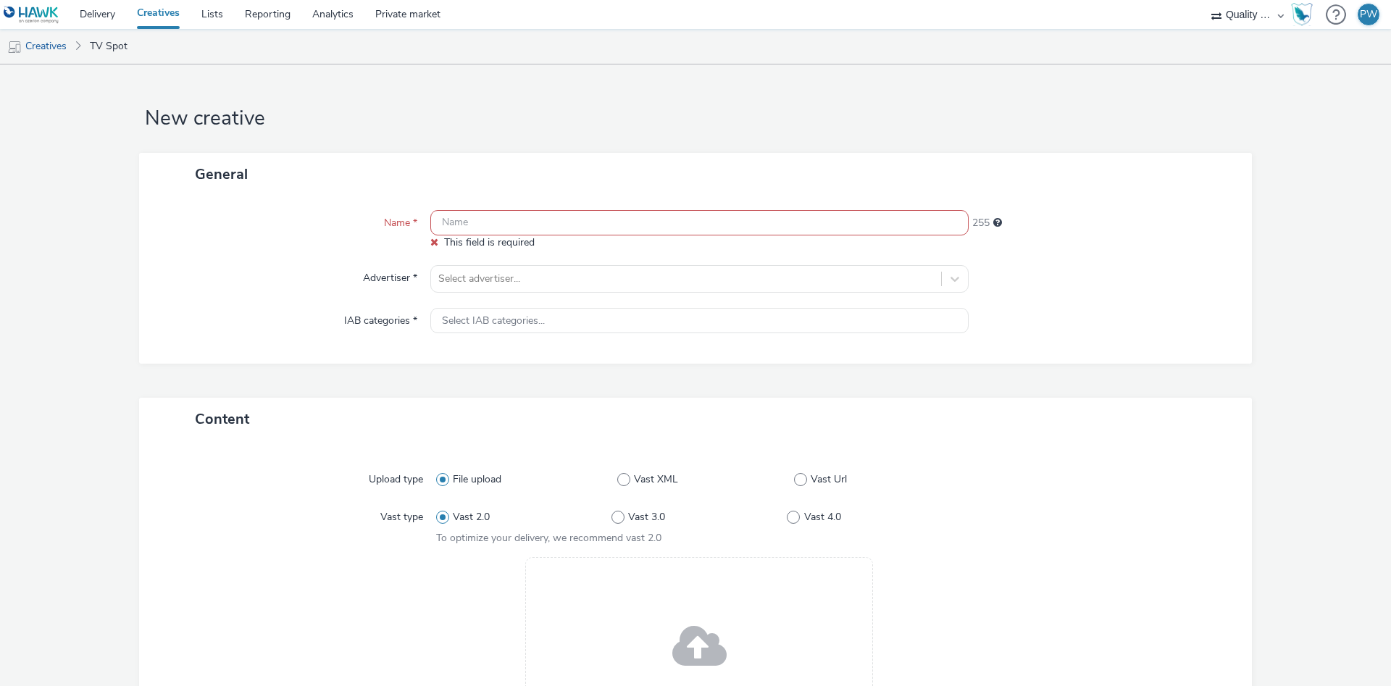
click at [501, 236] on span "This field is required" at bounding box center [489, 242] width 91 height 14
click at [484, 222] on input "text" at bounding box center [699, 222] width 538 height 25
click at [474, 222] on input "text" at bounding box center [699, 222] width 538 height 25
paste input "46061724 Disney"
type input "46061724 Disney"
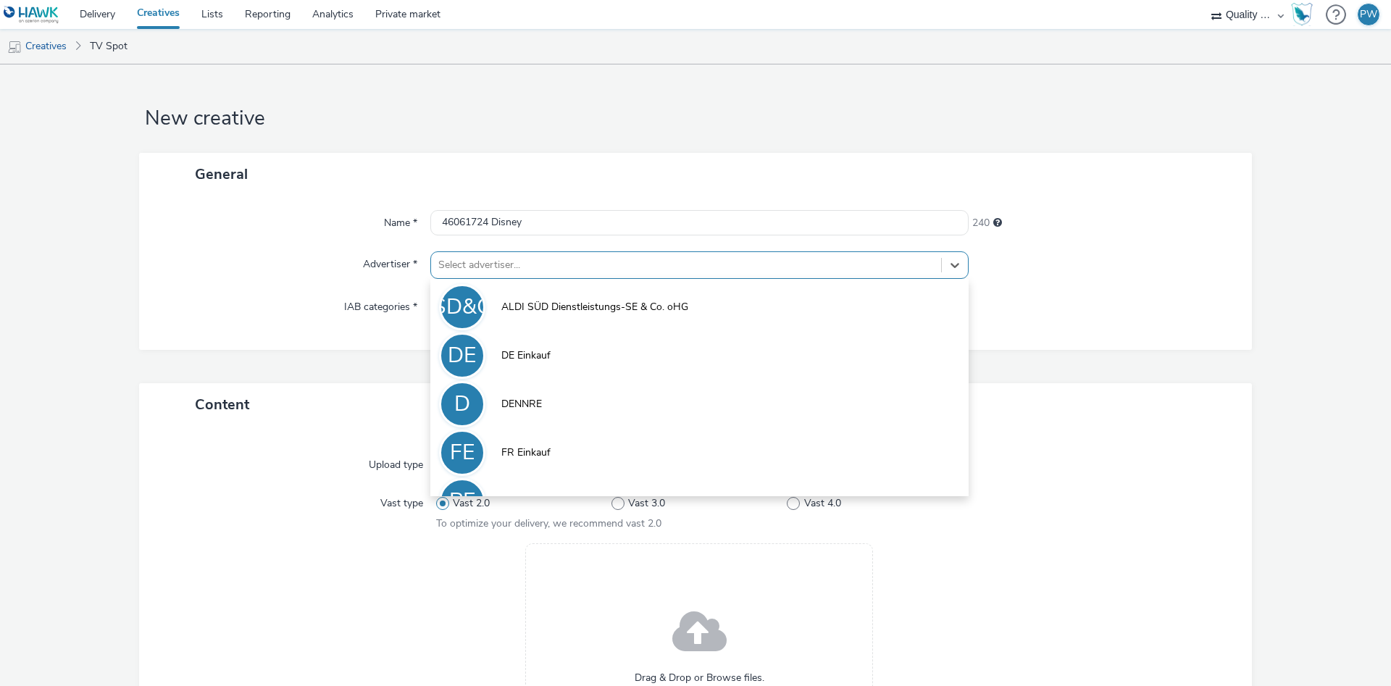
click at [477, 276] on div "Select advertiser..." at bounding box center [686, 265] width 510 height 23
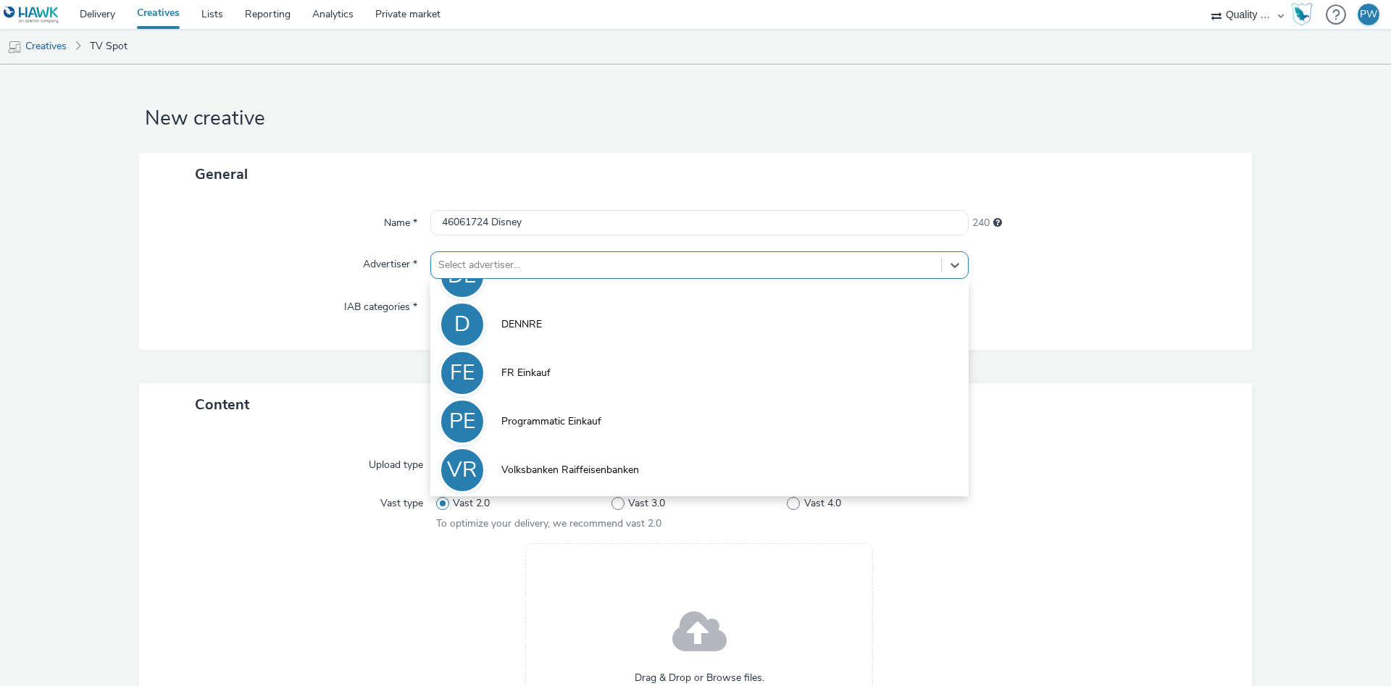
drag, startPoint x: 596, startPoint y: 463, endPoint x: 792, endPoint y: 412, distance: 202.1
click at [597, 463] on span "Volksbanken Raiffeisenbanken" at bounding box center [570, 470] width 138 height 14
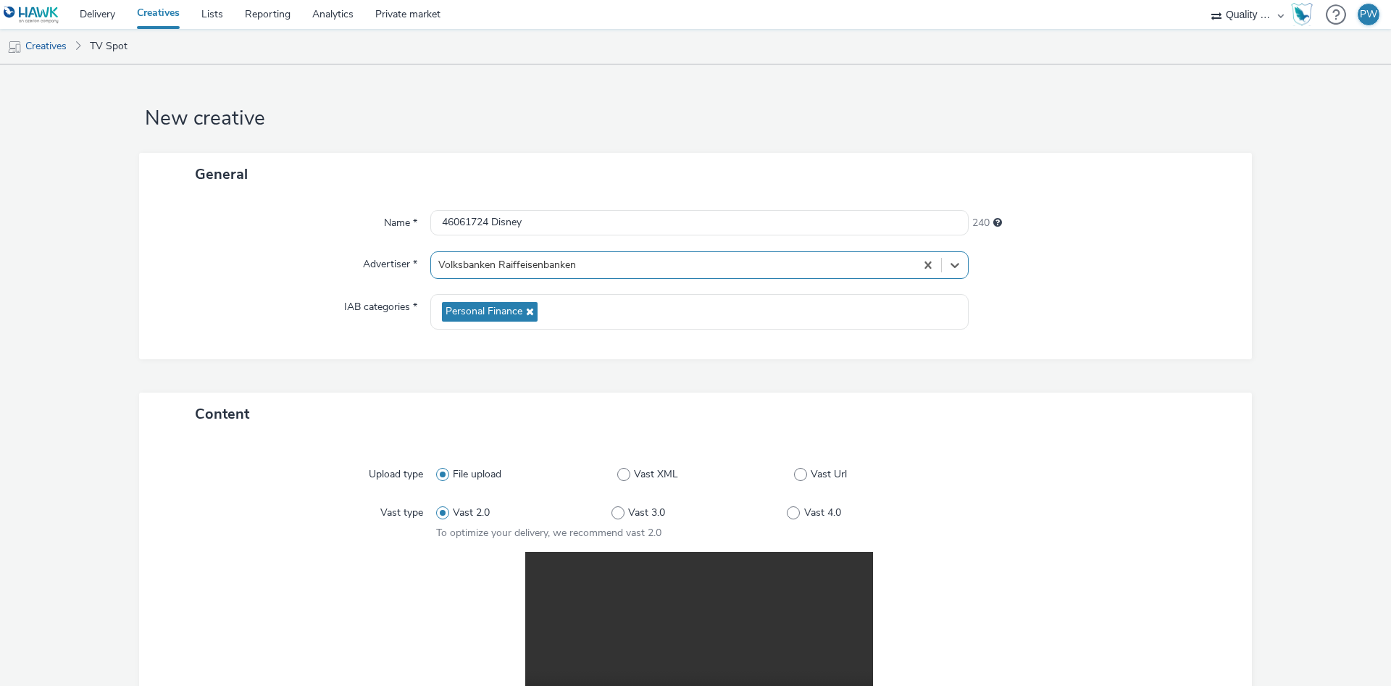
scroll to position [291, 0]
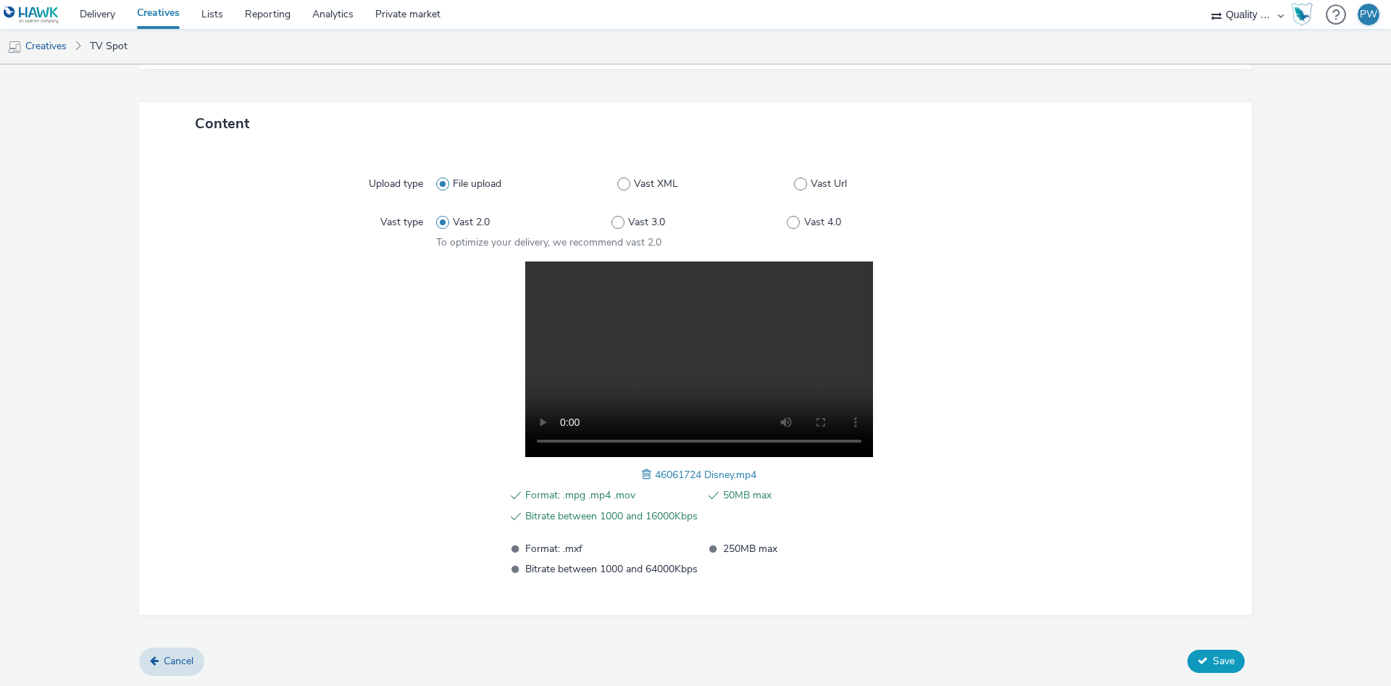
click at [1230, 659] on span "Save" at bounding box center [1224, 661] width 22 height 14
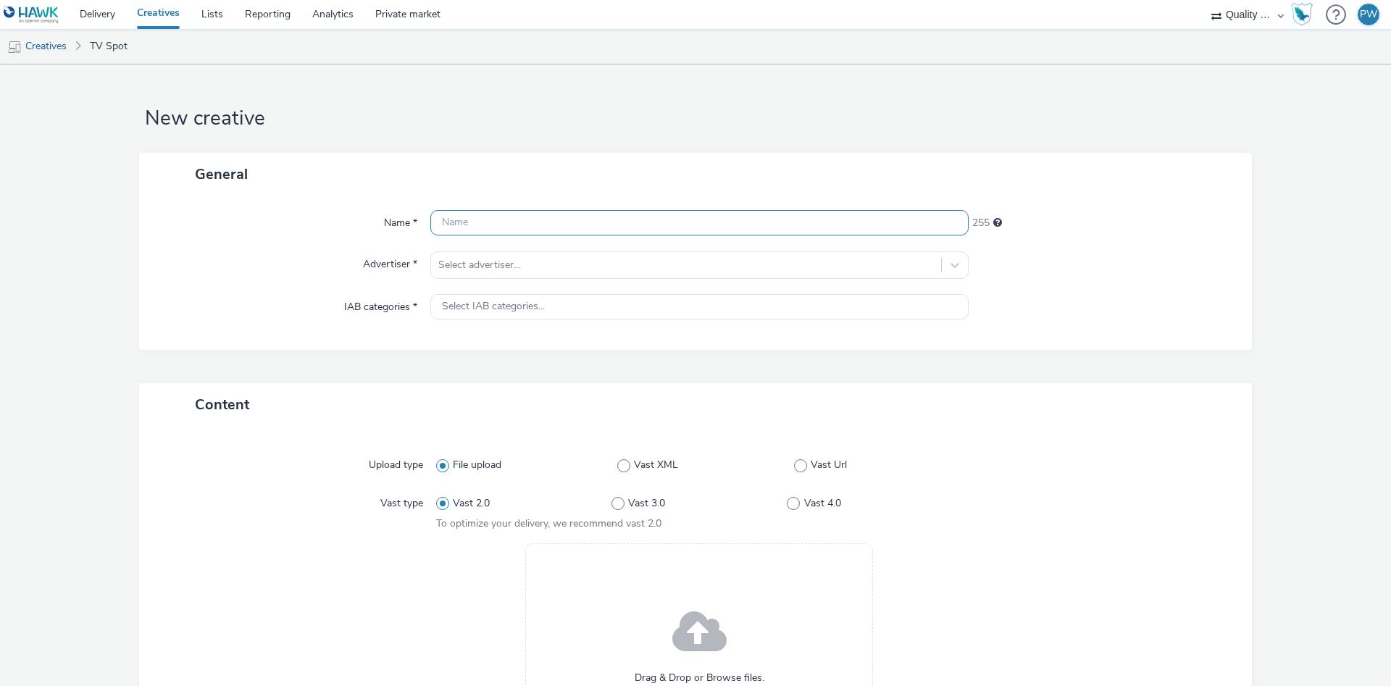
click at [532, 231] on input "text" at bounding box center [699, 222] width 538 height 25
click at [530, 227] on input "text" at bounding box center [699, 222] width 538 height 25
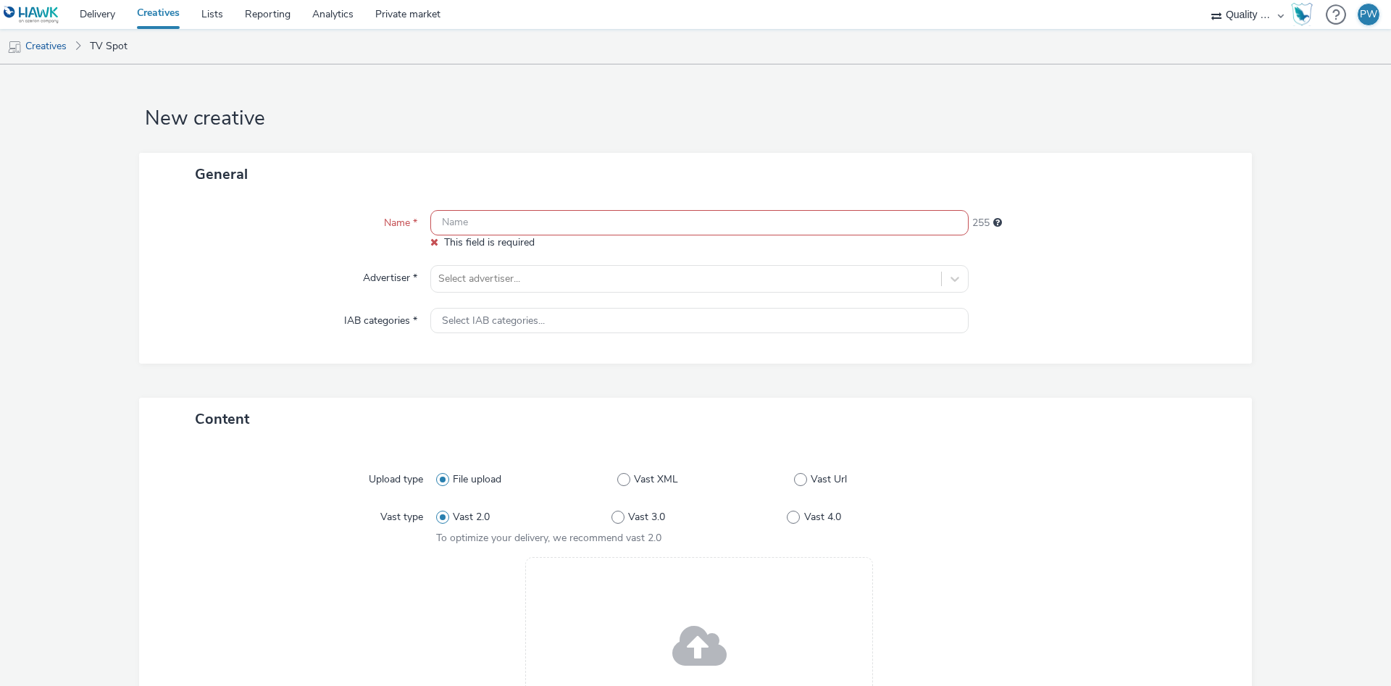
click at [482, 225] on input "text" at bounding box center [699, 222] width 538 height 25
click at [485, 224] on input "text" at bounding box center [699, 222] width 538 height 25
paste input "45861434 Disney"
type input "45861434 Disney"
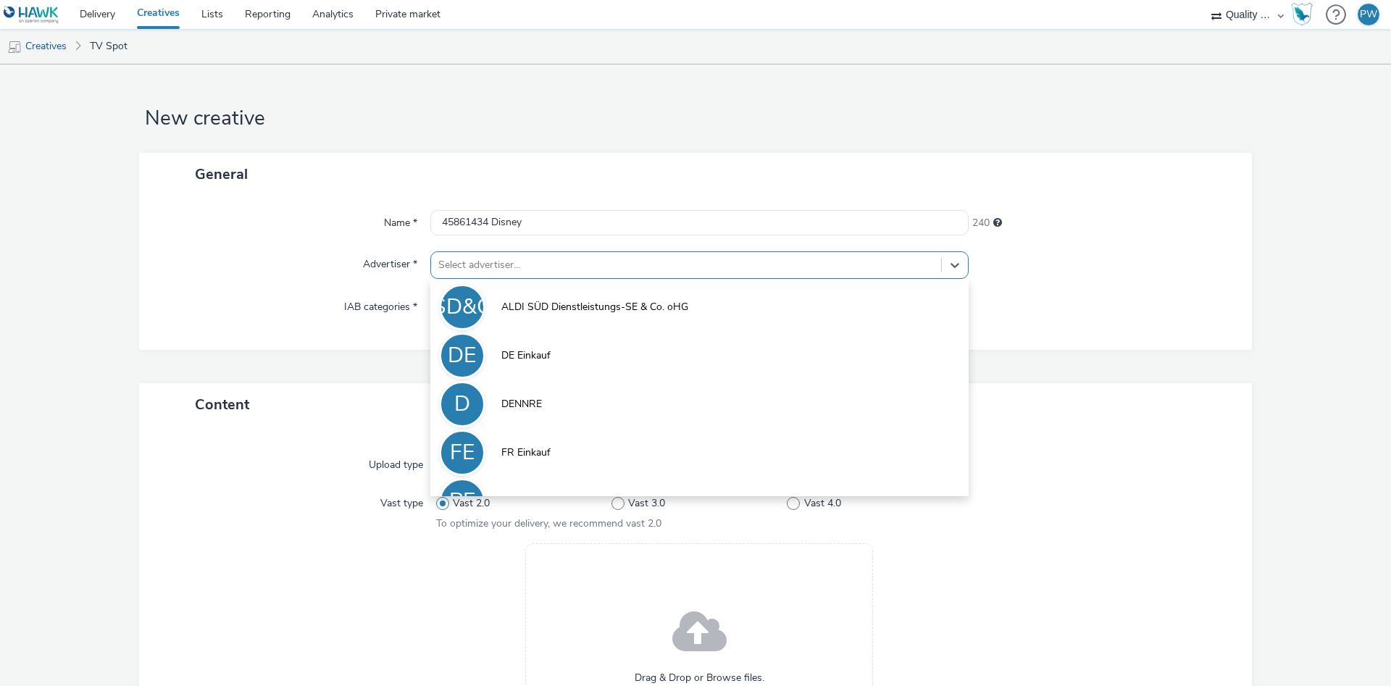
click at [473, 262] on div at bounding box center [686, 264] width 496 height 17
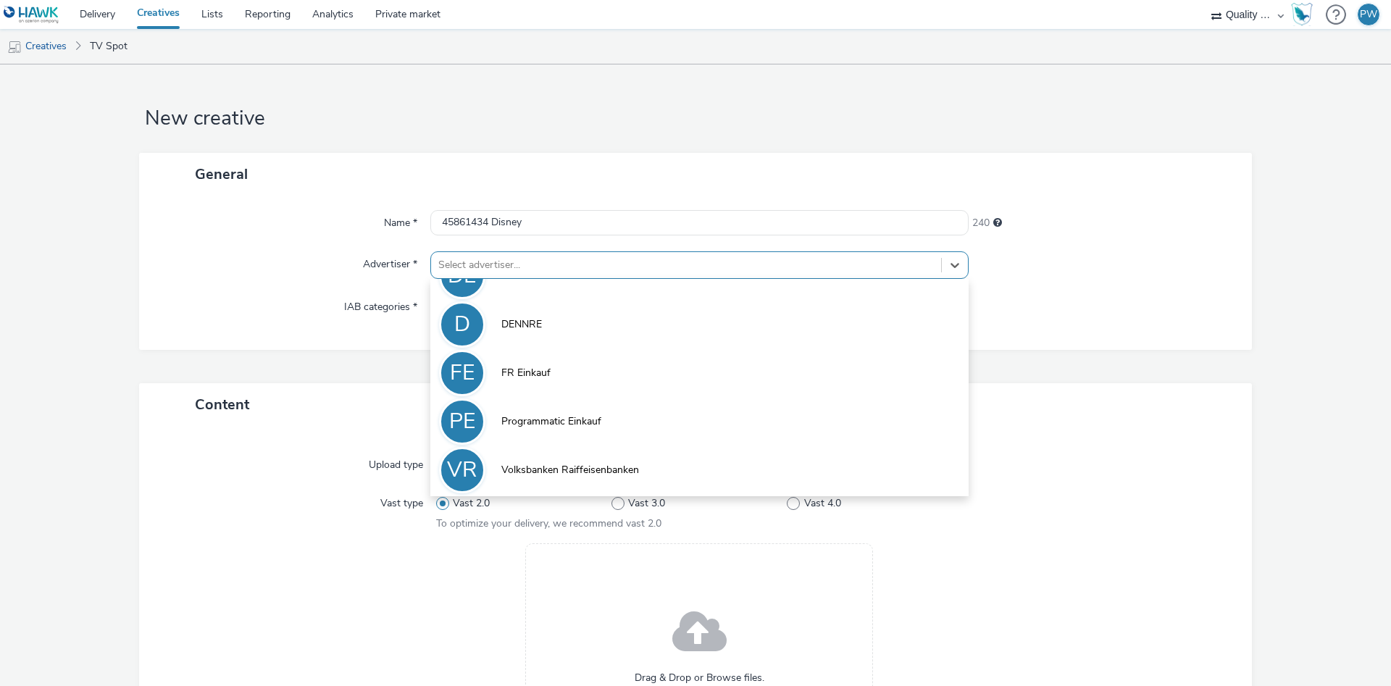
drag, startPoint x: 548, startPoint y: 456, endPoint x: 592, endPoint y: 403, distance: 69.0
click at [548, 457] on li "VR Volksbanken Raiffeisenbanken" at bounding box center [699, 469] width 538 height 49
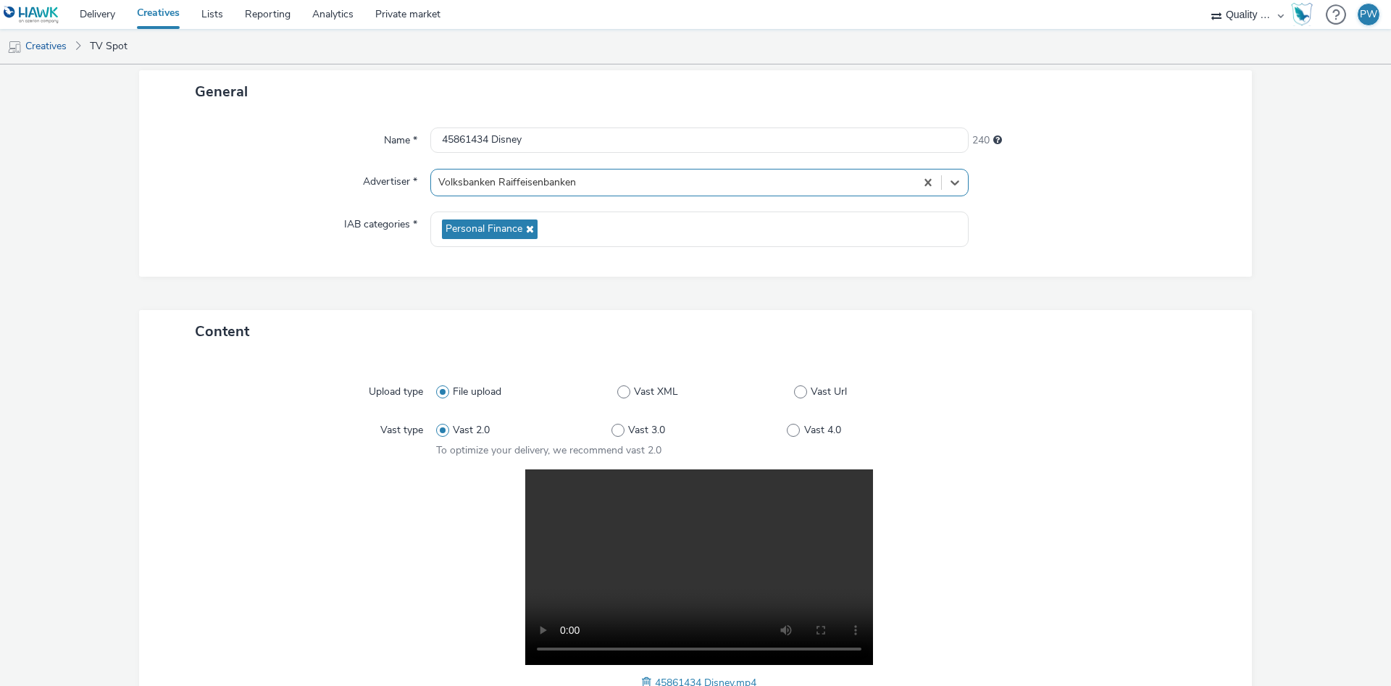
scroll to position [291, 0]
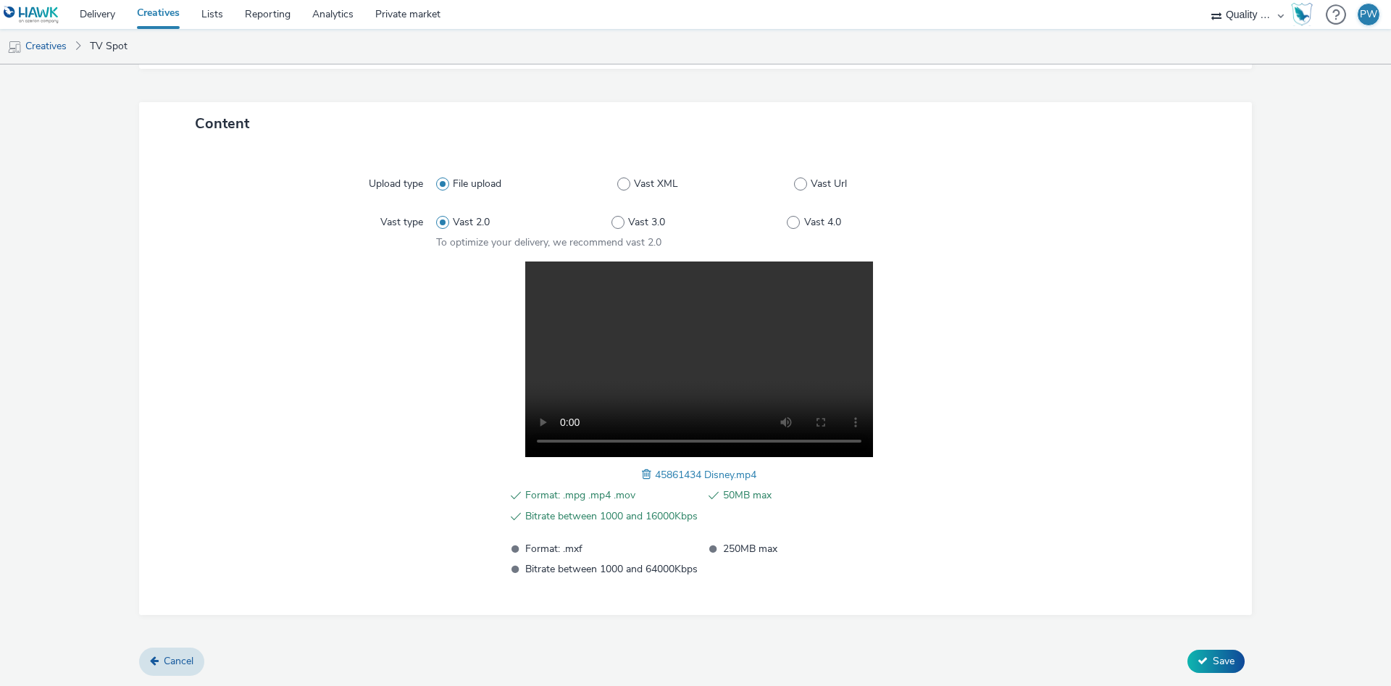
click at [1216, 649] on div "Cancel Save" at bounding box center [695, 661] width 1113 height 26
click at [1214, 653] on button "Save" at bounding box center [1215, 661] width 57 height 23
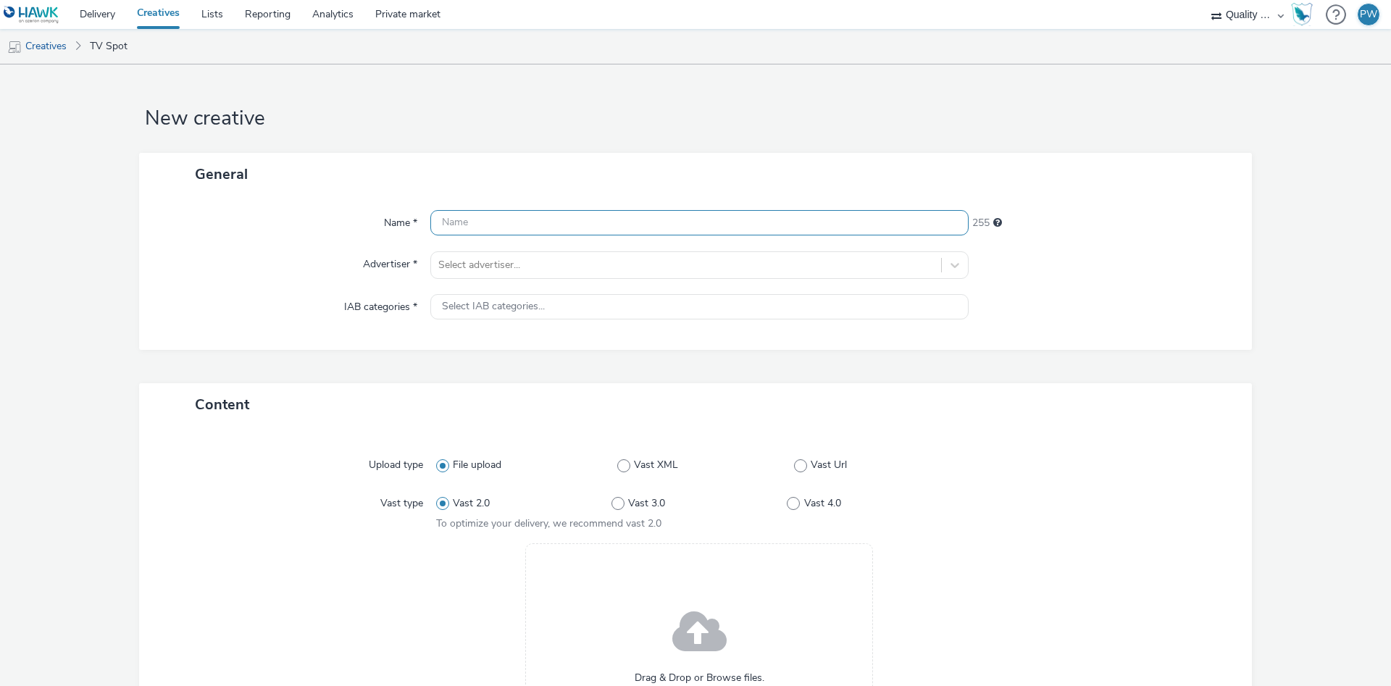
click at [489, 232] on input "text" at bounding box center [699, 222] width 538 height 25
paste input "47860125 Disney"
type input "47860125 Disney"
click at [485, 253] on div "Select advertiser..." at bounding box center [699, 265] width 538 height 28
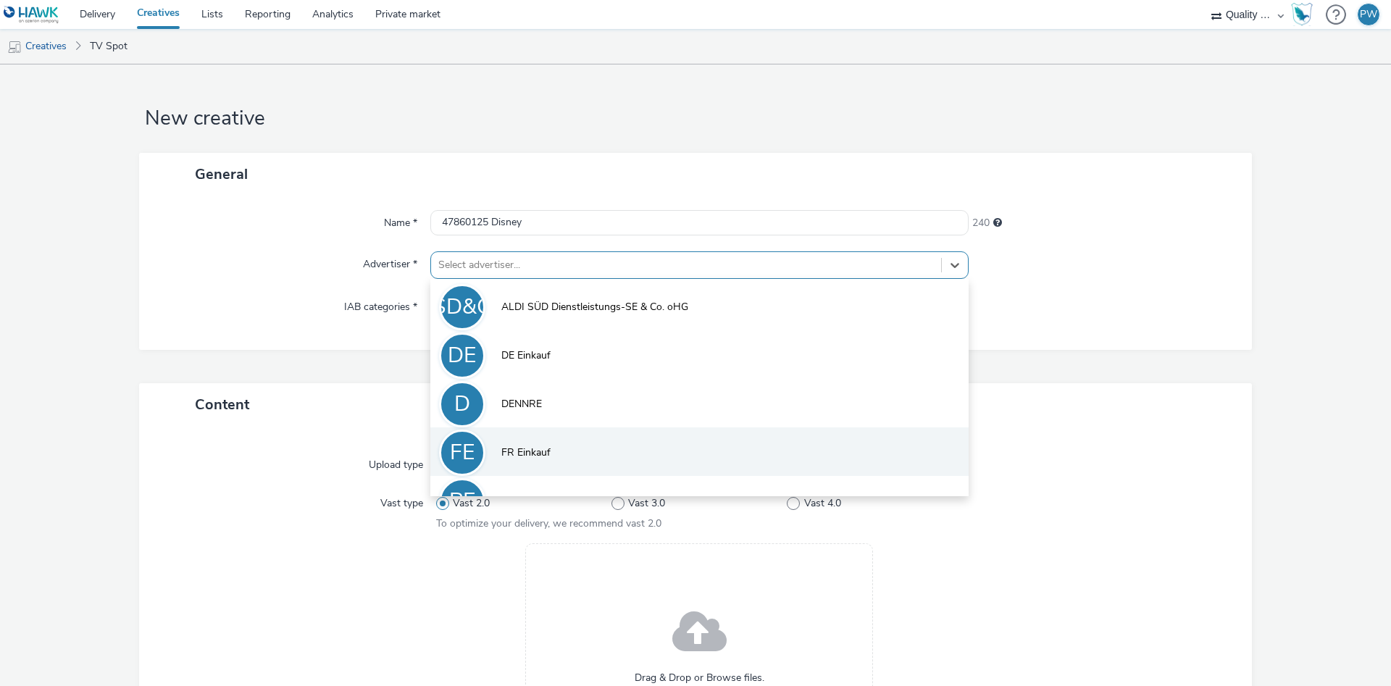
scroll to position [80, 0]
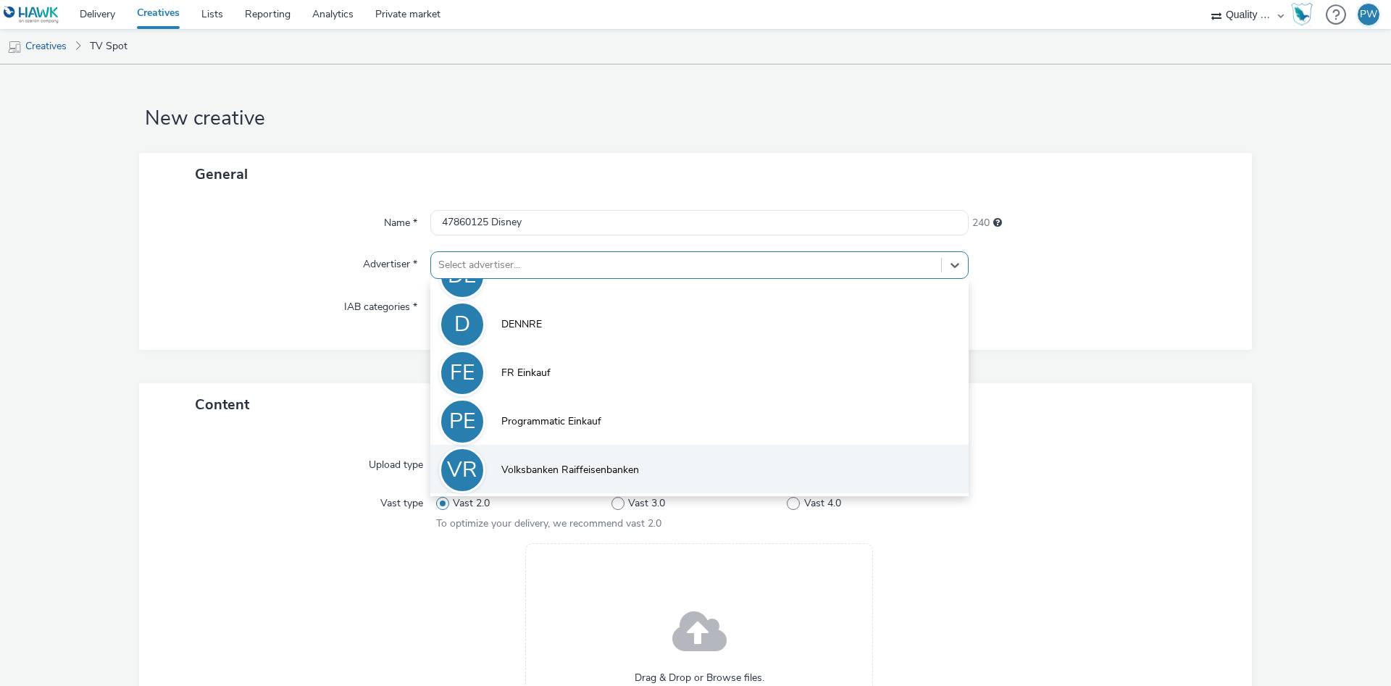
click at [574, 470] on span "Volksbanken Raiffeisenbanken" at bounding box center [570, 470] width 138 height 14
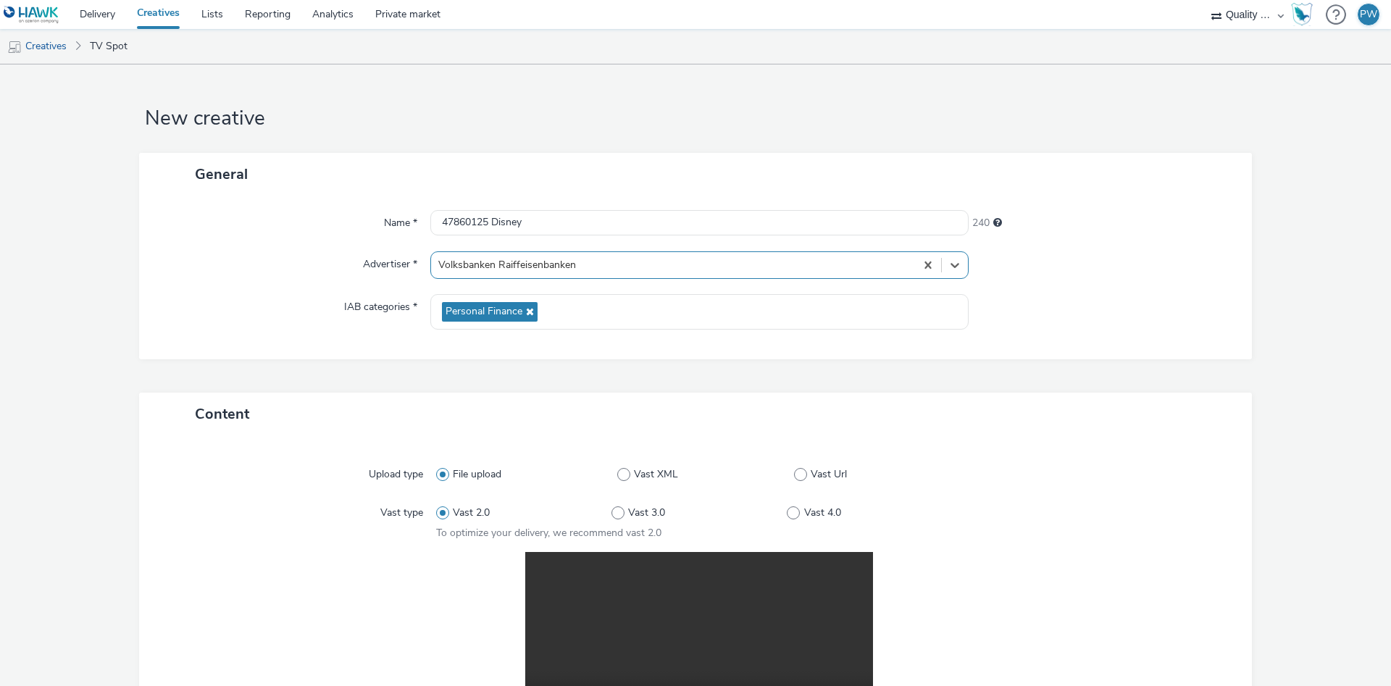
scroll to position [291, 0]
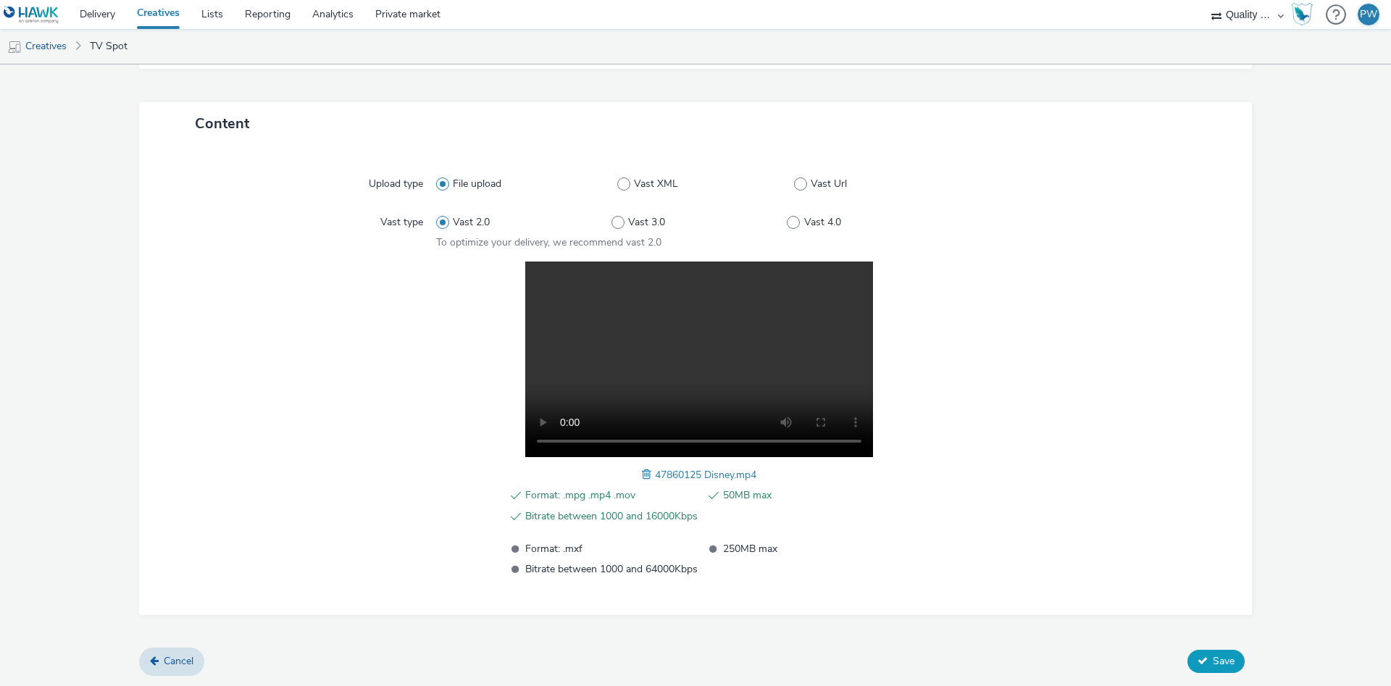
click at [1237, 669] on button "Save" at bounding box center [1215, 661] width 57 height 23
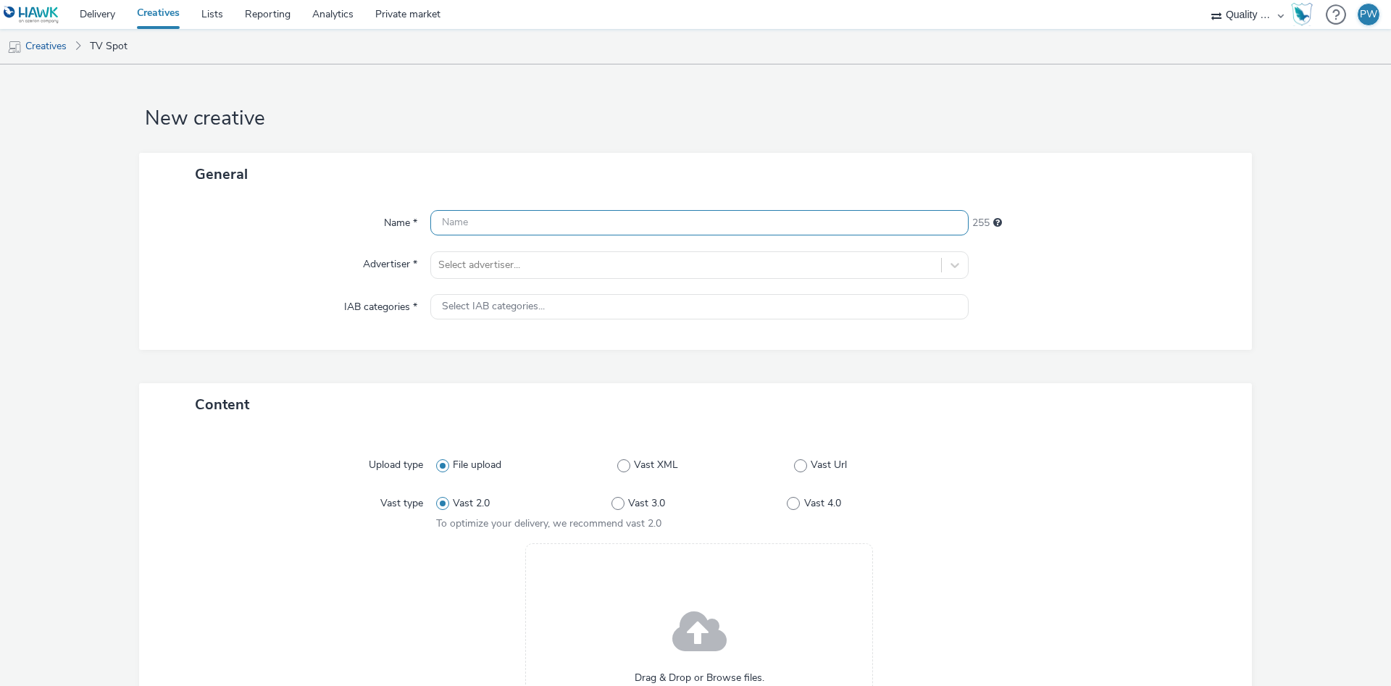
click at [517, 233] on input "text" at bounding box center [699, 222] width 538 height 25
click at [515, 222] on input "text" at bounding box center [699, 222] width 538 height 25
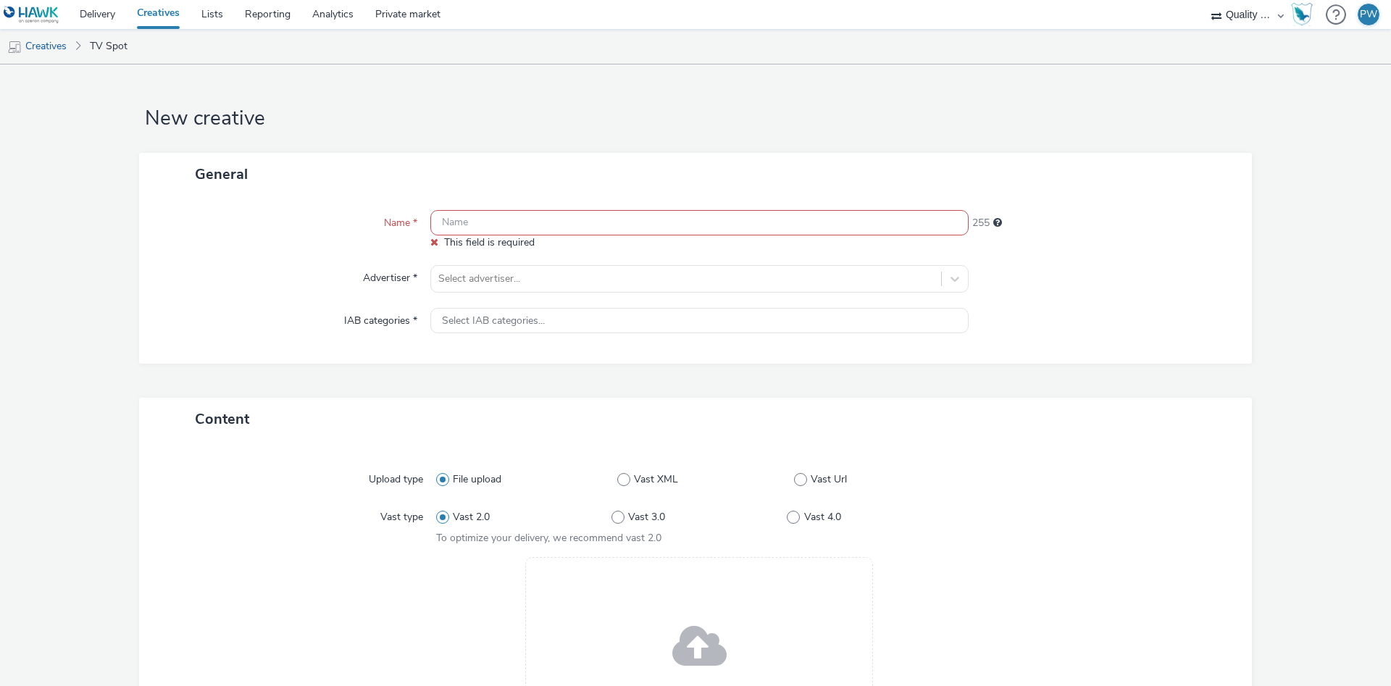
click at [507, 198] on div "Name * This field is required 255 Advertiser * Select advertiser... IAB categor…" at bounding box center [695, 280] width 1113 height 168
click at [499, 216] on input "text" at bounding box center [699, 222] width 538 height 25
paste input "47260234 Disney"
type input "47260234 Disney"
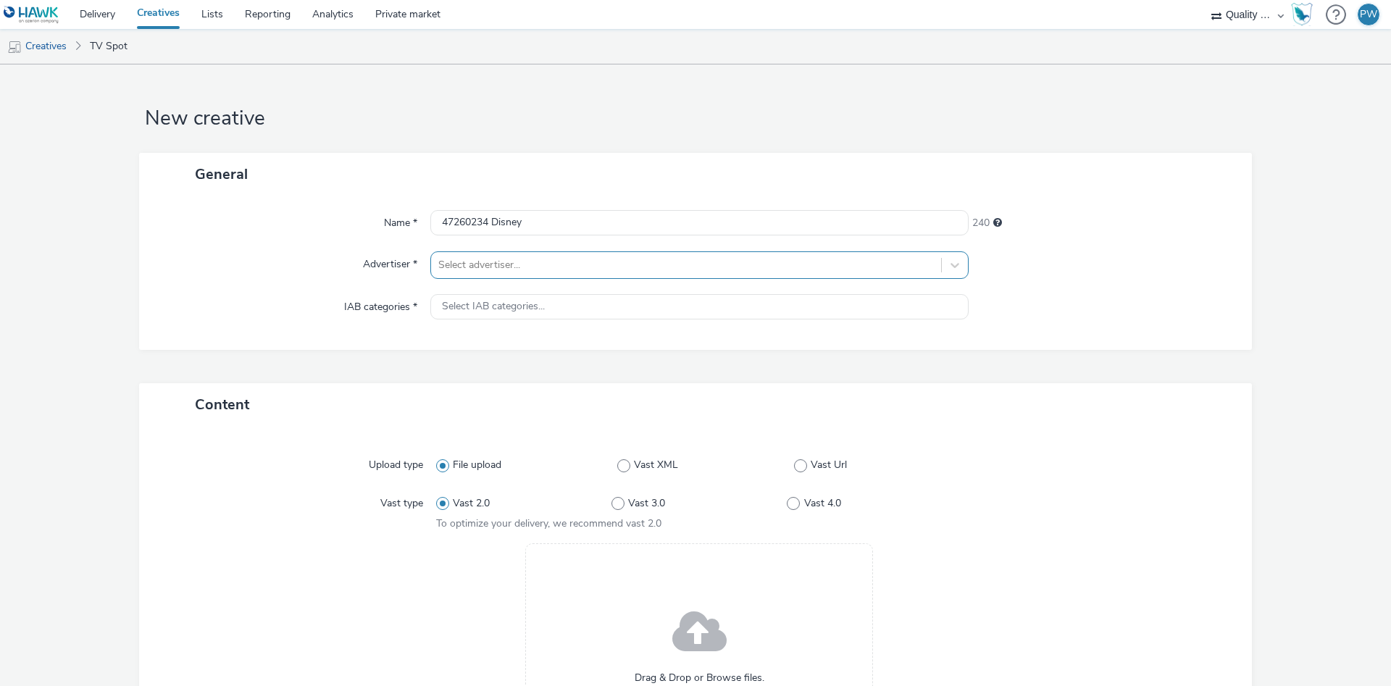
click at [500, 259] on div at bounding box center [686, 264] width 496 height 17
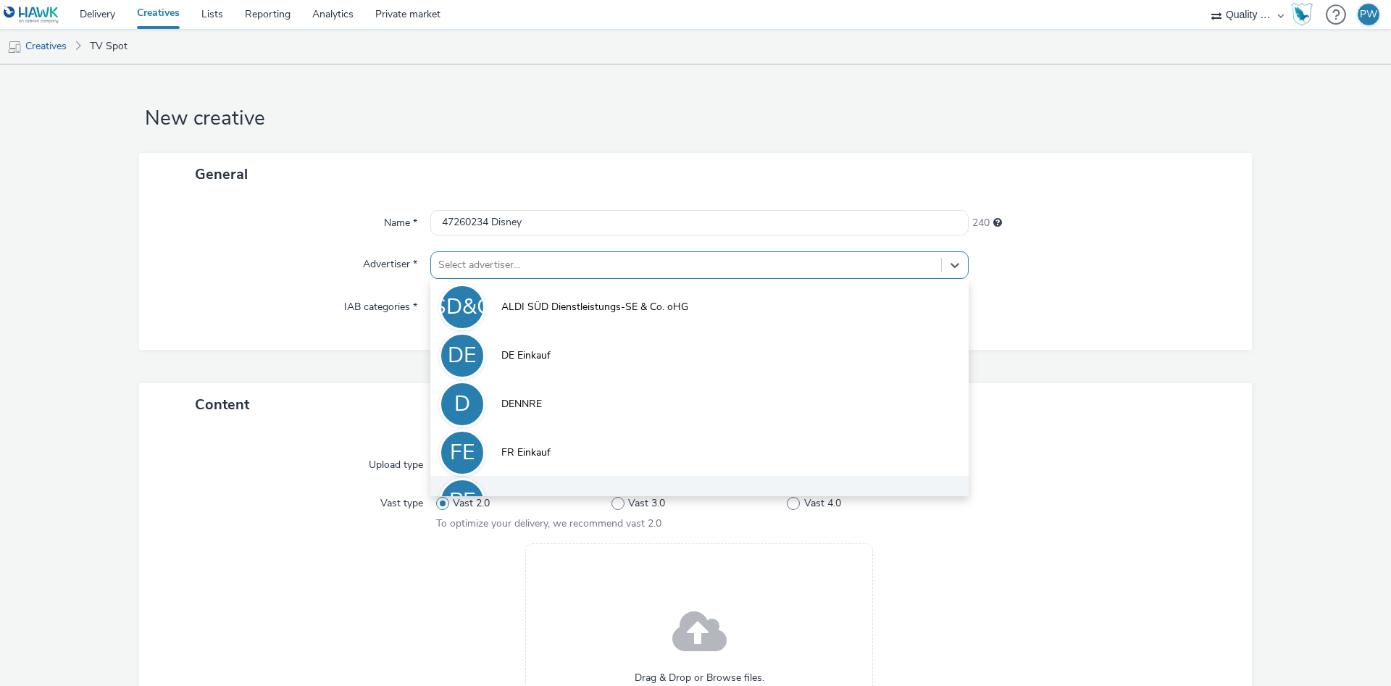
scroll to position [80, 0]
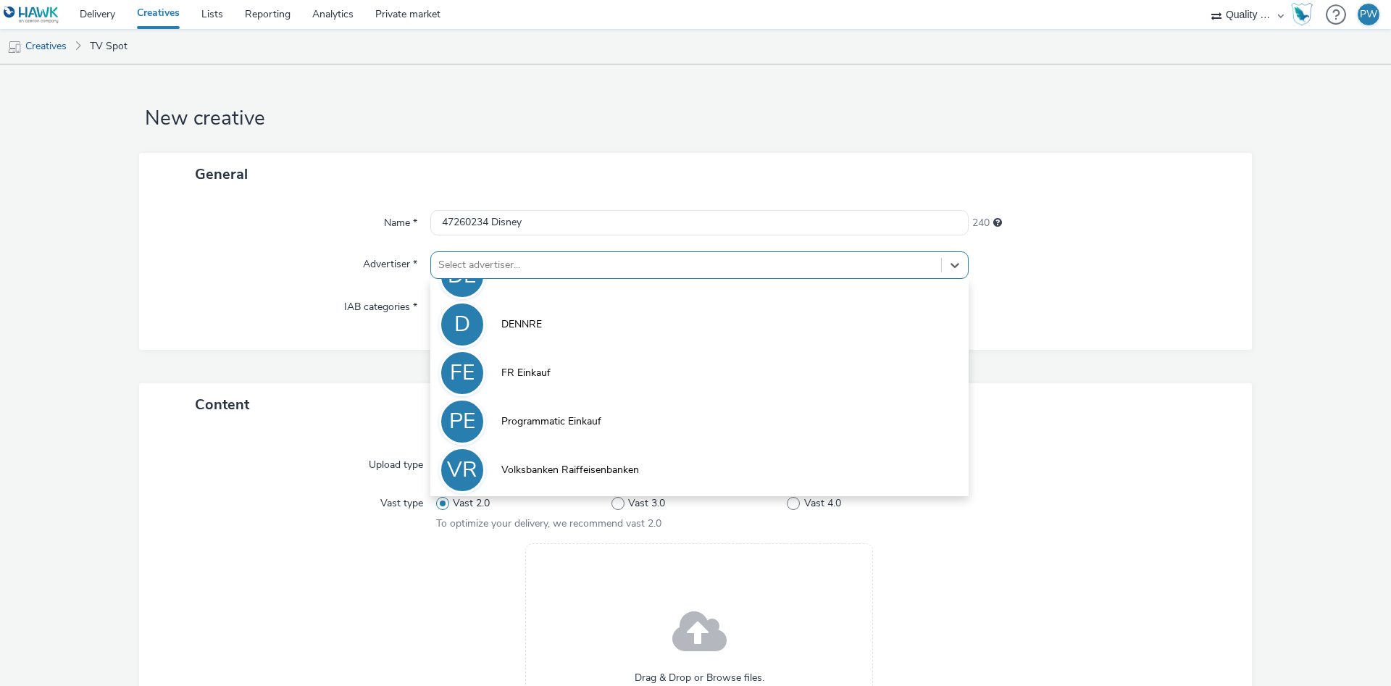
drag, startPoint x: 572, startPoint y: 455, endPoint x: 632, endPoint y: 457, distance: 60.2
click at [572, 455] on li "VR Volksbanken Raiffeisenbanken" at bounding box center [699, 469] width 538 height 49
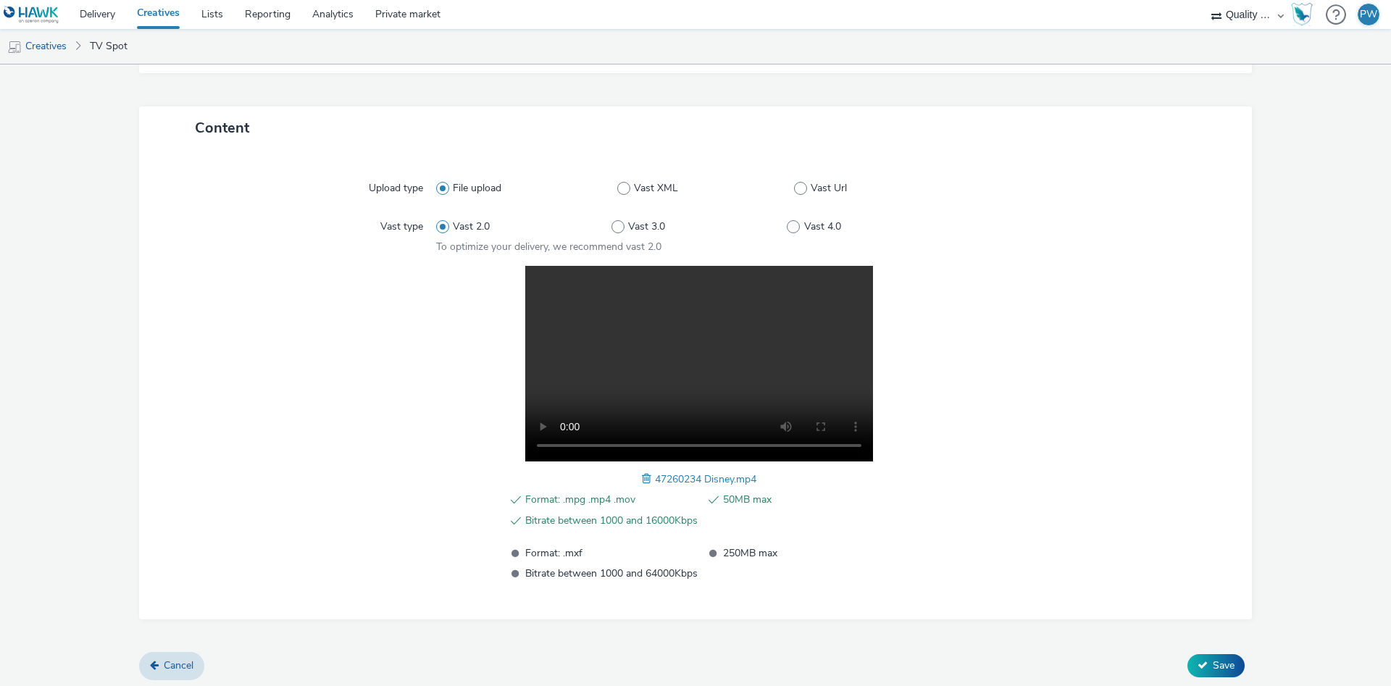
scroll to position [291, 0]
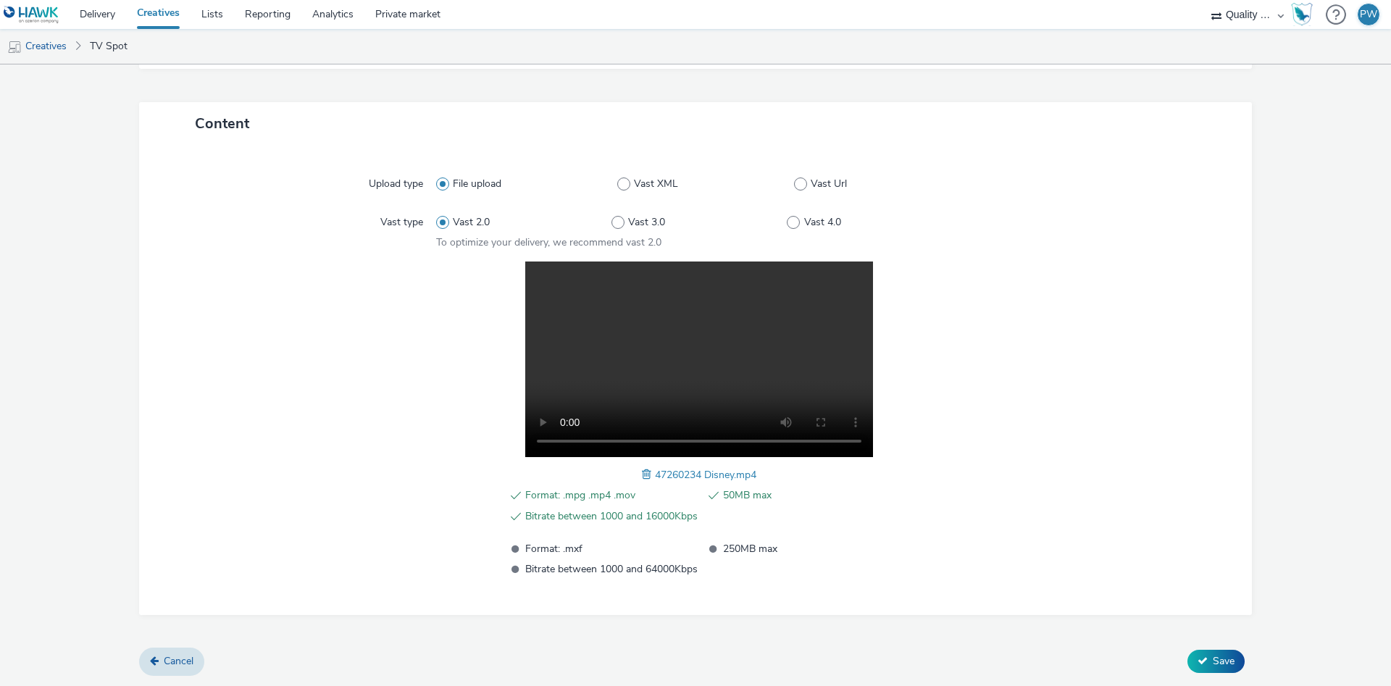
click at [1197, 660] on button "Save" at bounding box center [1215, 661] width 57 height 23
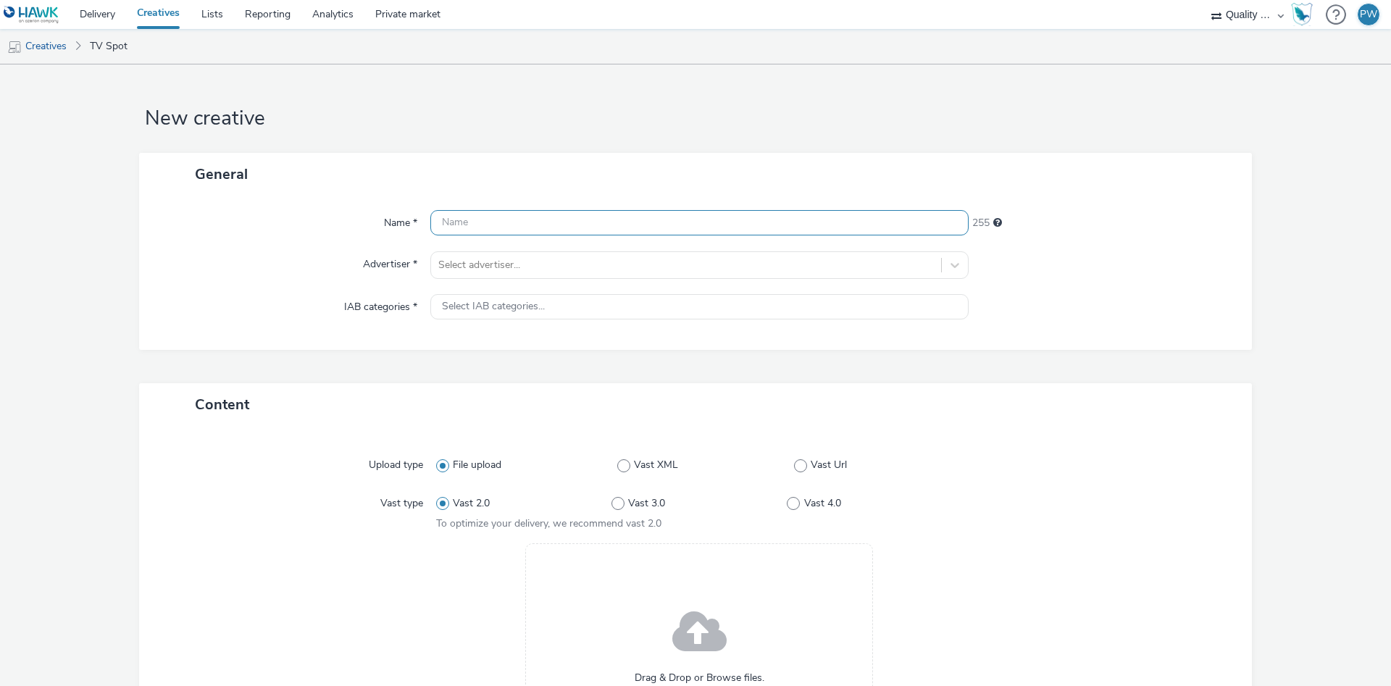
click at [456, 233] on input "text" at bounding box center [699, 222] width 538 height 25
click at [458, 232] on input "text" at bounding box center [699, 222] width 538 height 25
paste input "48062051 Disney"
type input "48062051 Disney"
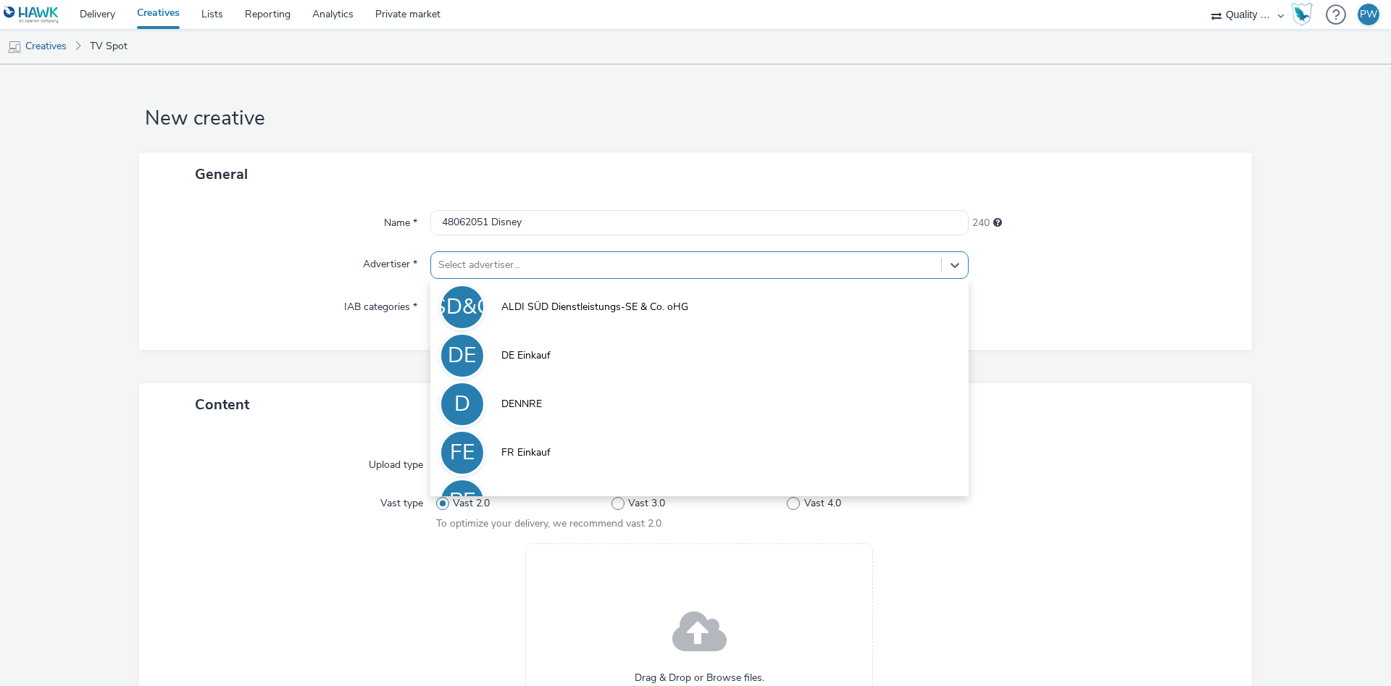
click at [463, 261] on div at bounding box center [686, 264] width 496 height 17
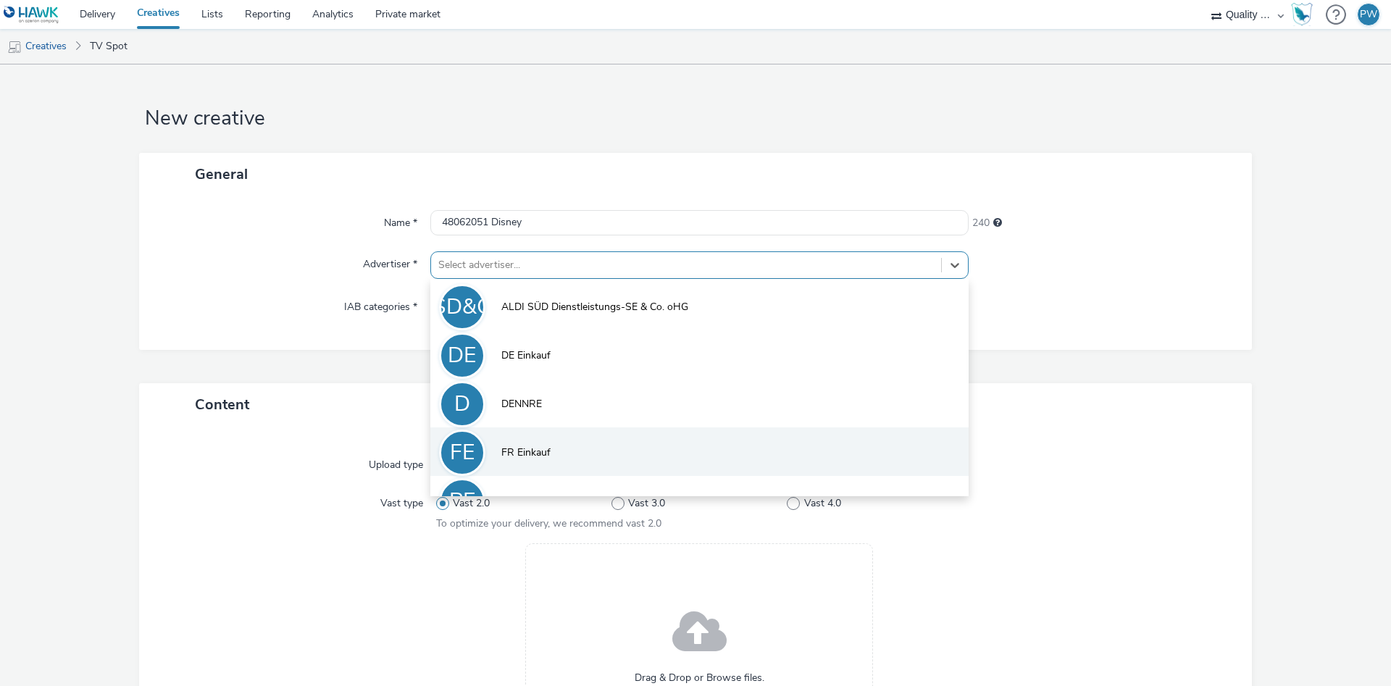
scroll to position [80, 0]
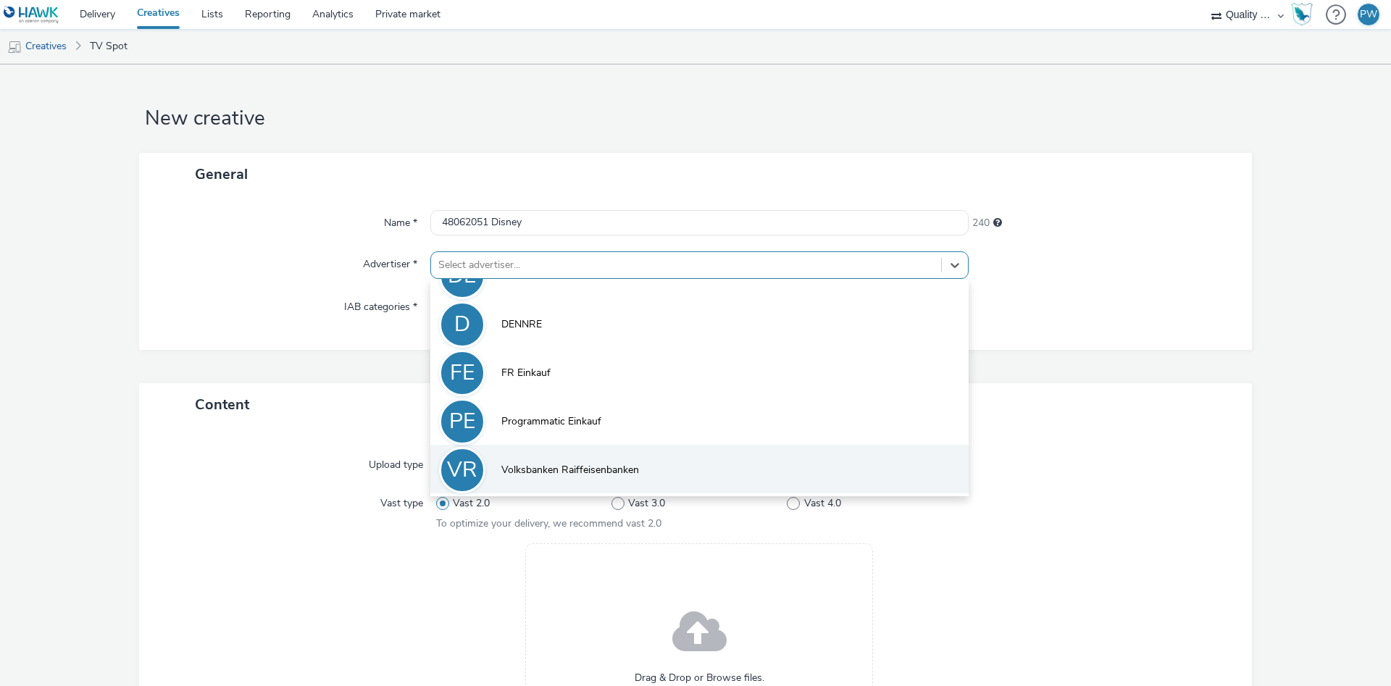
click at [558, 472] on span "Volksbanken Raiffeisenbanken" at bounding box center [570, 470] width 138 height 14
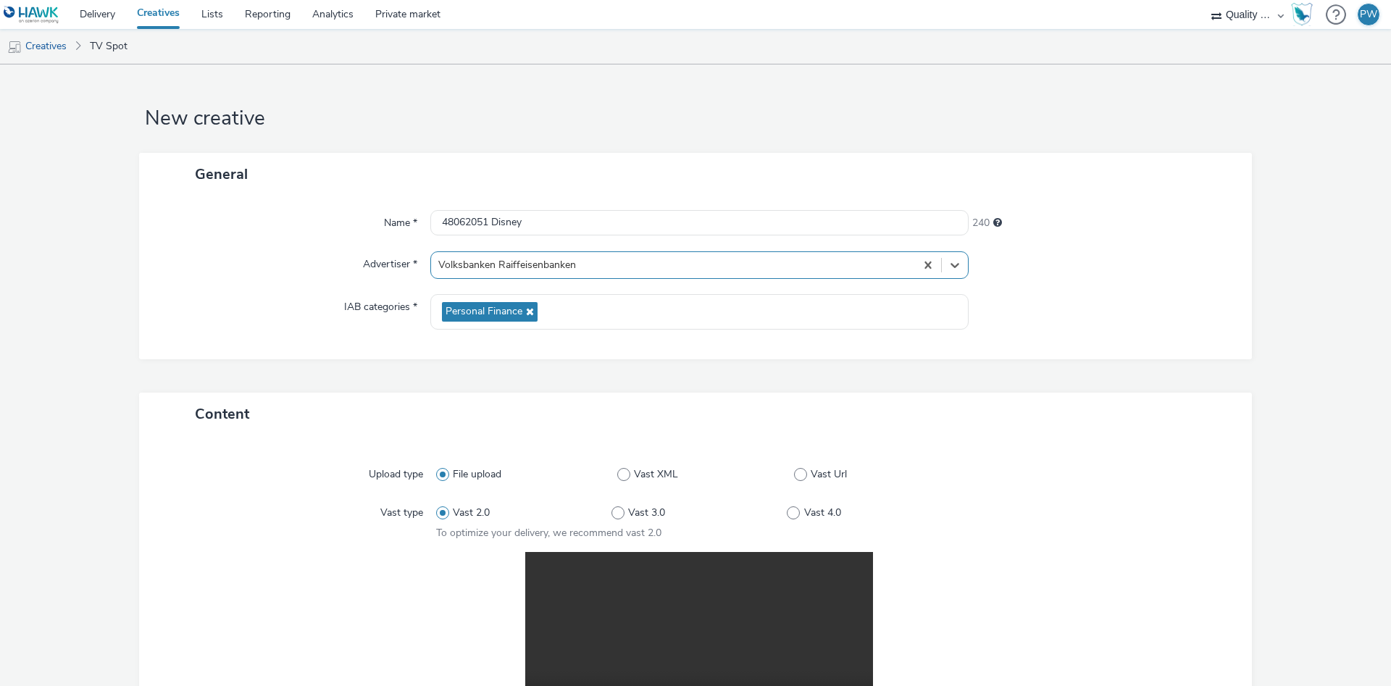
scroll to position [291, 0]
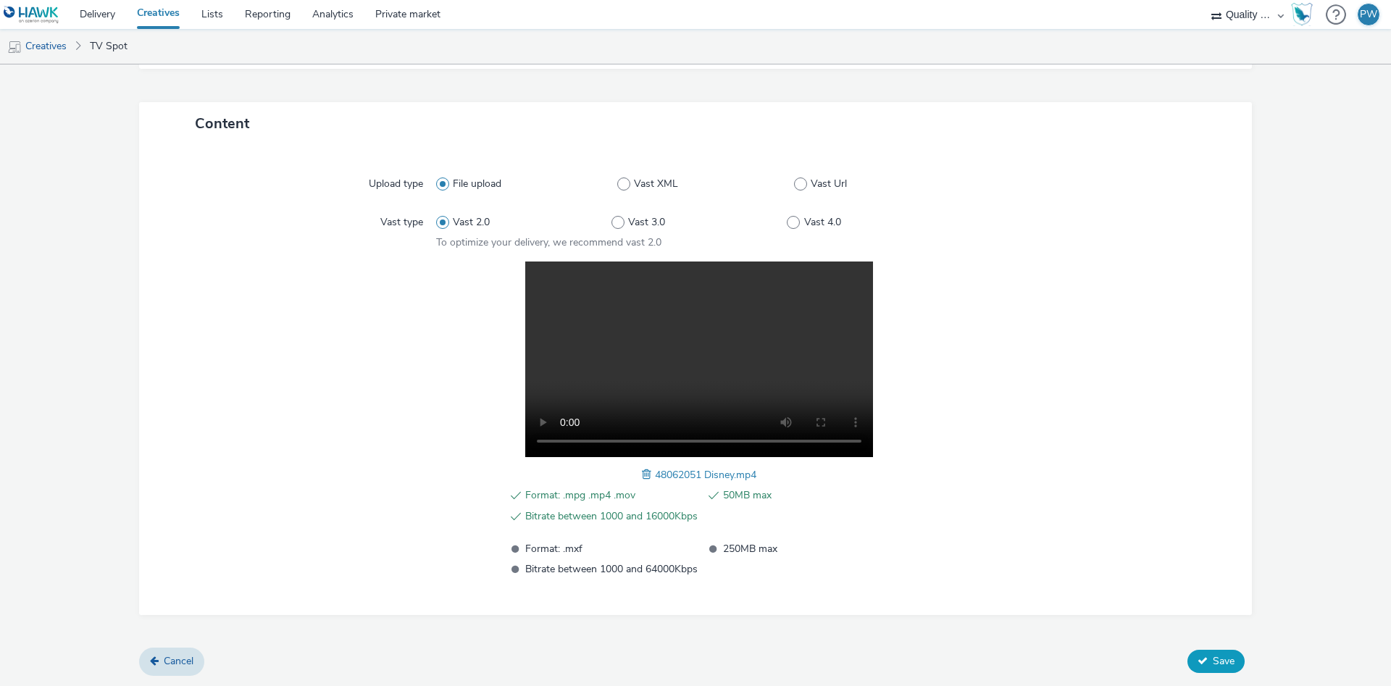
click at [1218, 666] on span "Save" at bounding box center [1224, 661] width 22 height 14
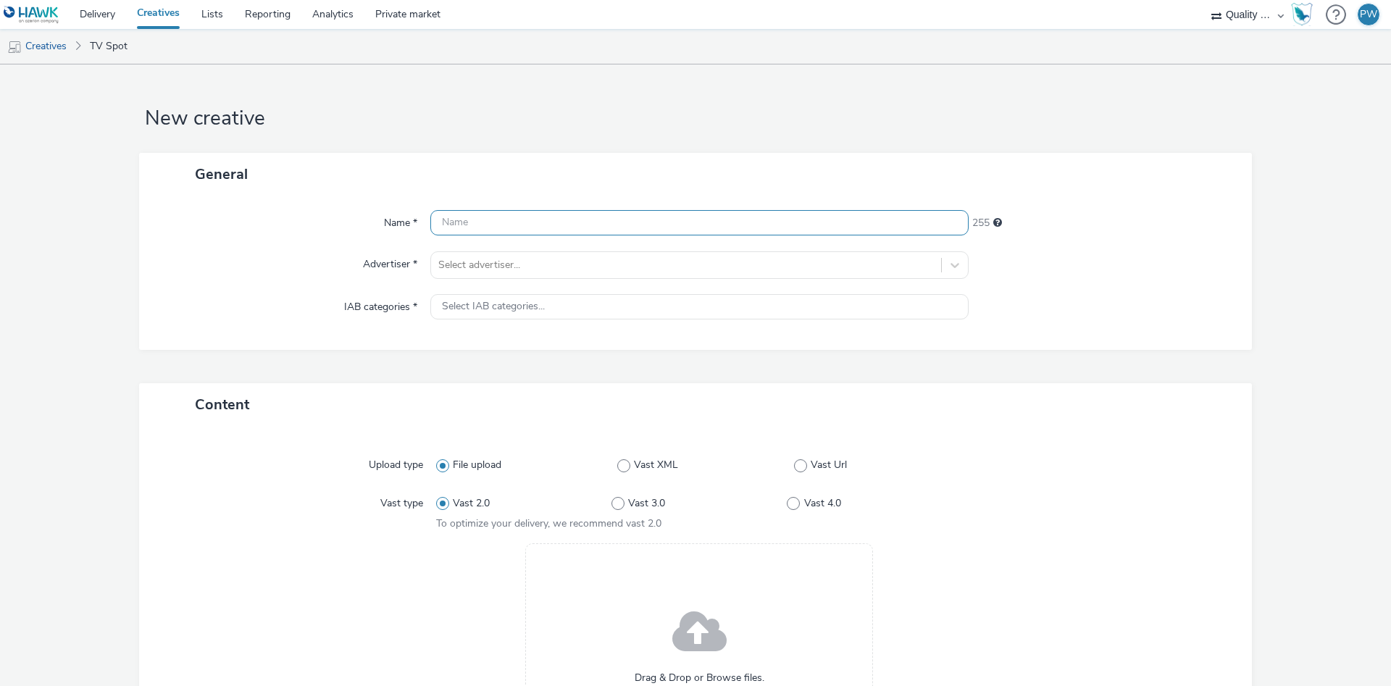
click at [523, 223] on input "text" at bounding box center [699, 222] width 538 height 25
paste input "48291490 Disney"
type input "48291490 Disney"
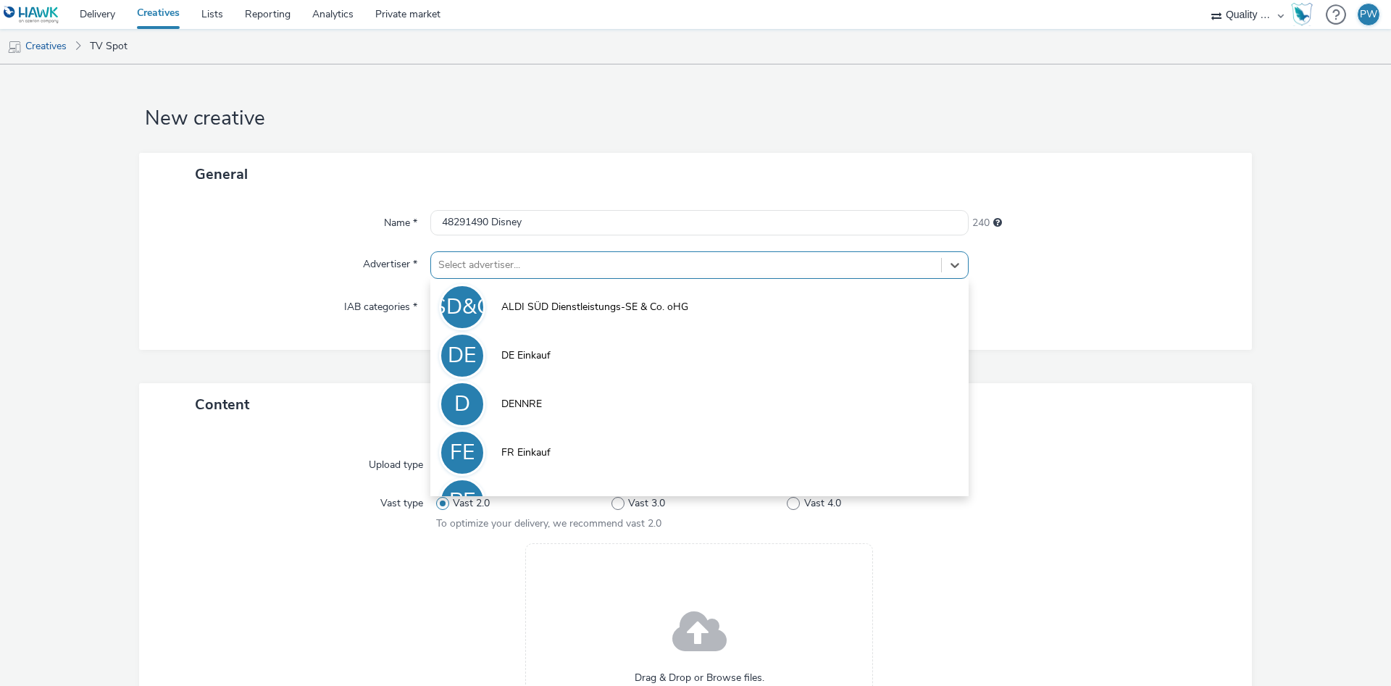
click at [498, 254] on div "Select advertiser..." at bounding box center [686, 265] width 510 height 23
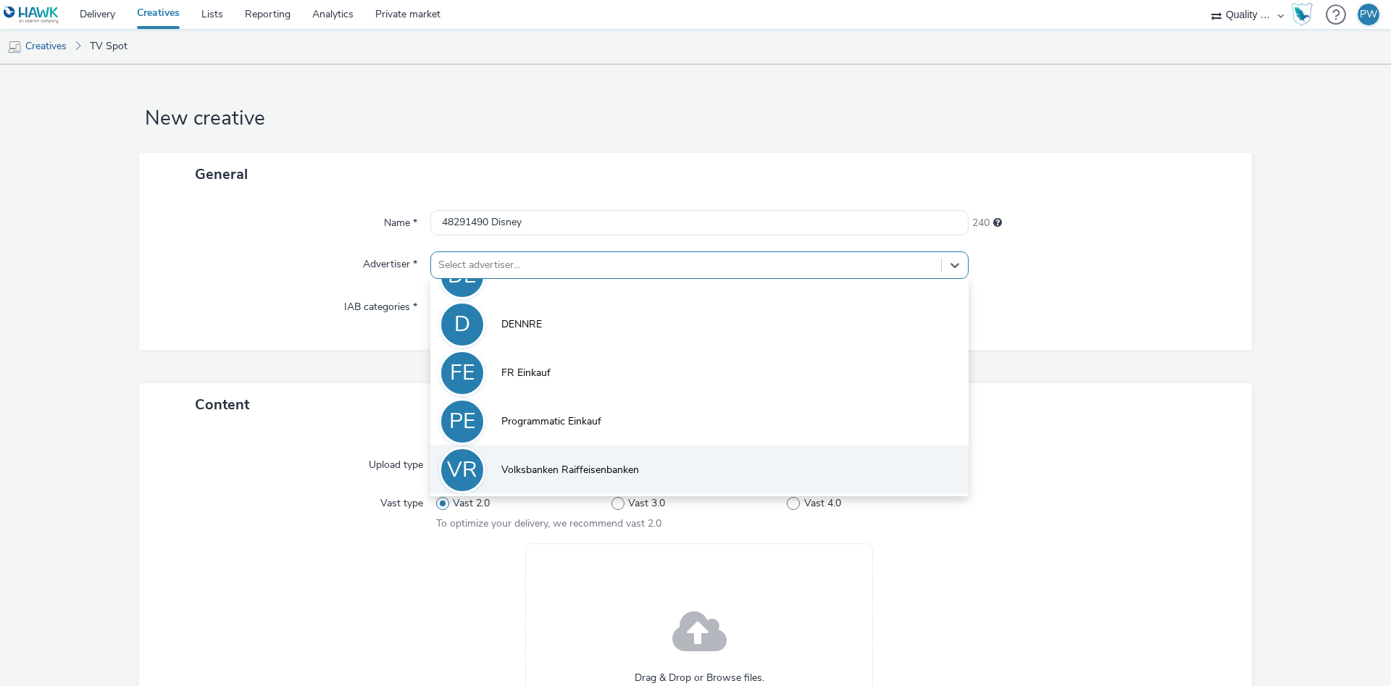
click at [578, 475] on span "Volksbanken Raiffeisenbanken" at bounding box center [570, 470] width 138 height 14
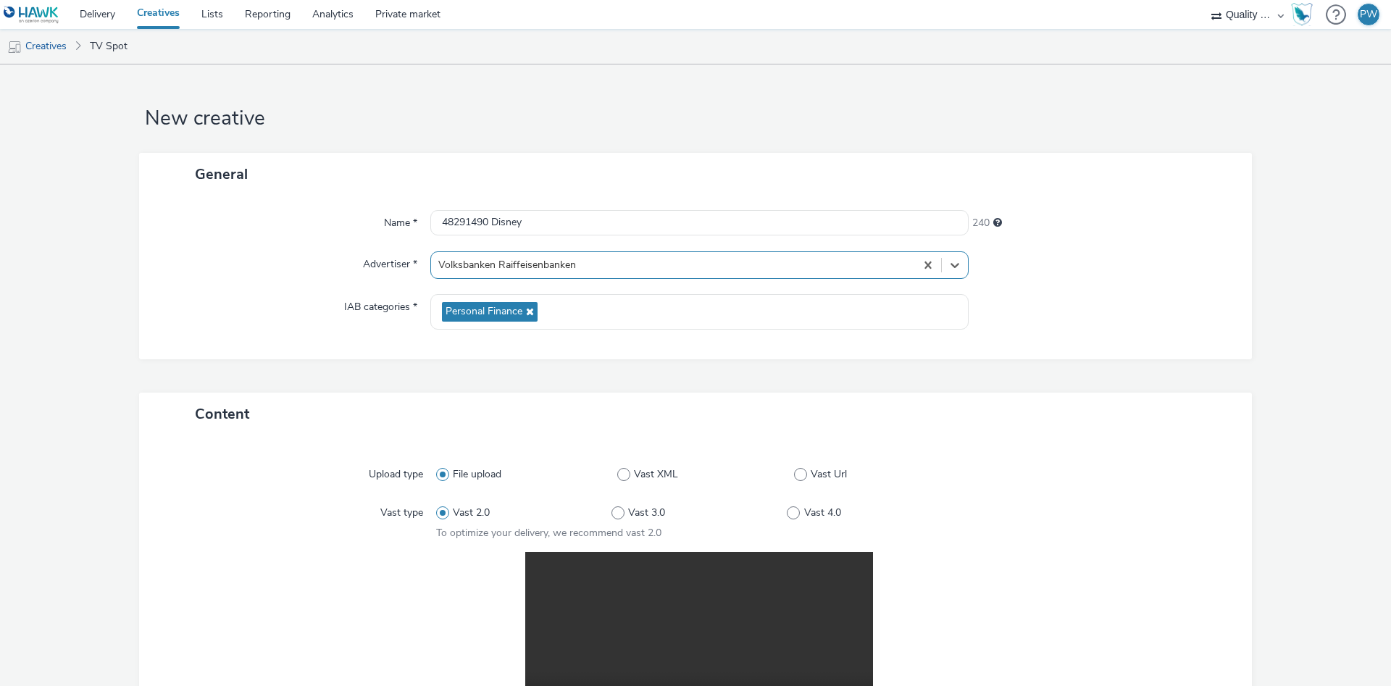
scroll to position [291, 0]
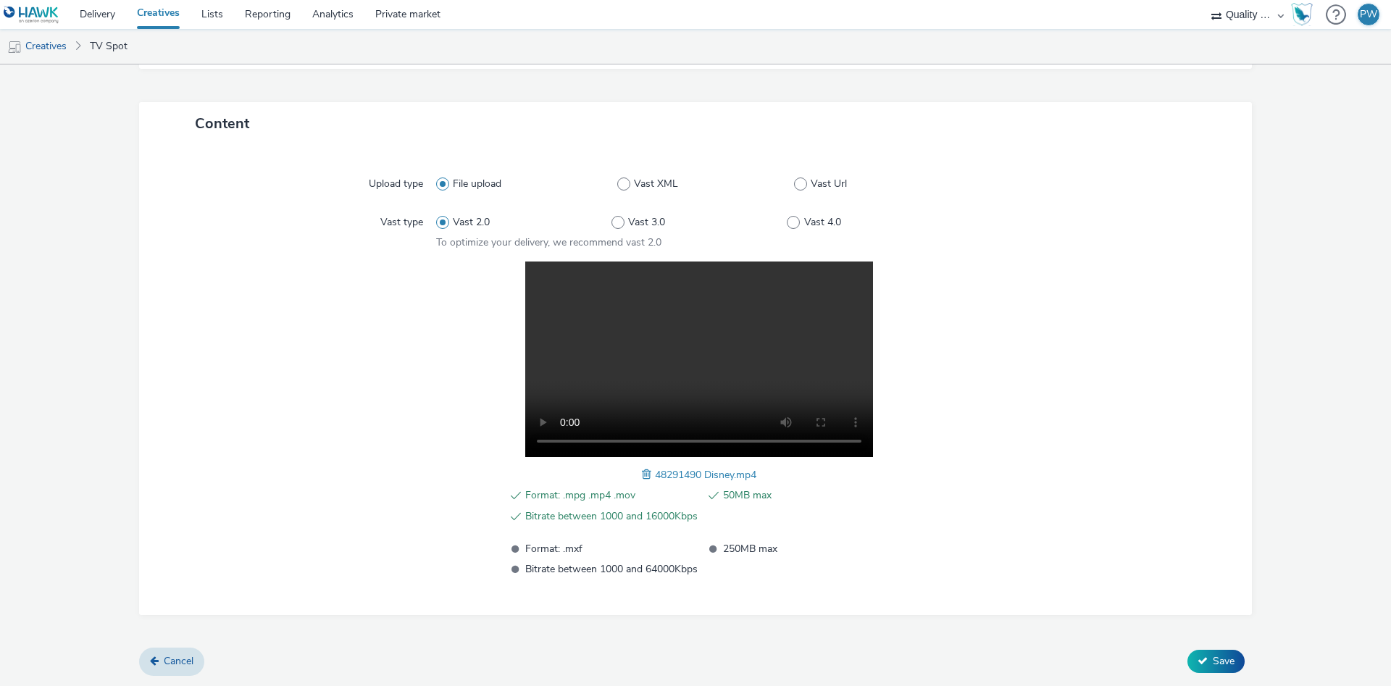
click at [1219, 656] on span "Save" at bounding box center [1224, 661] width 22 height 14
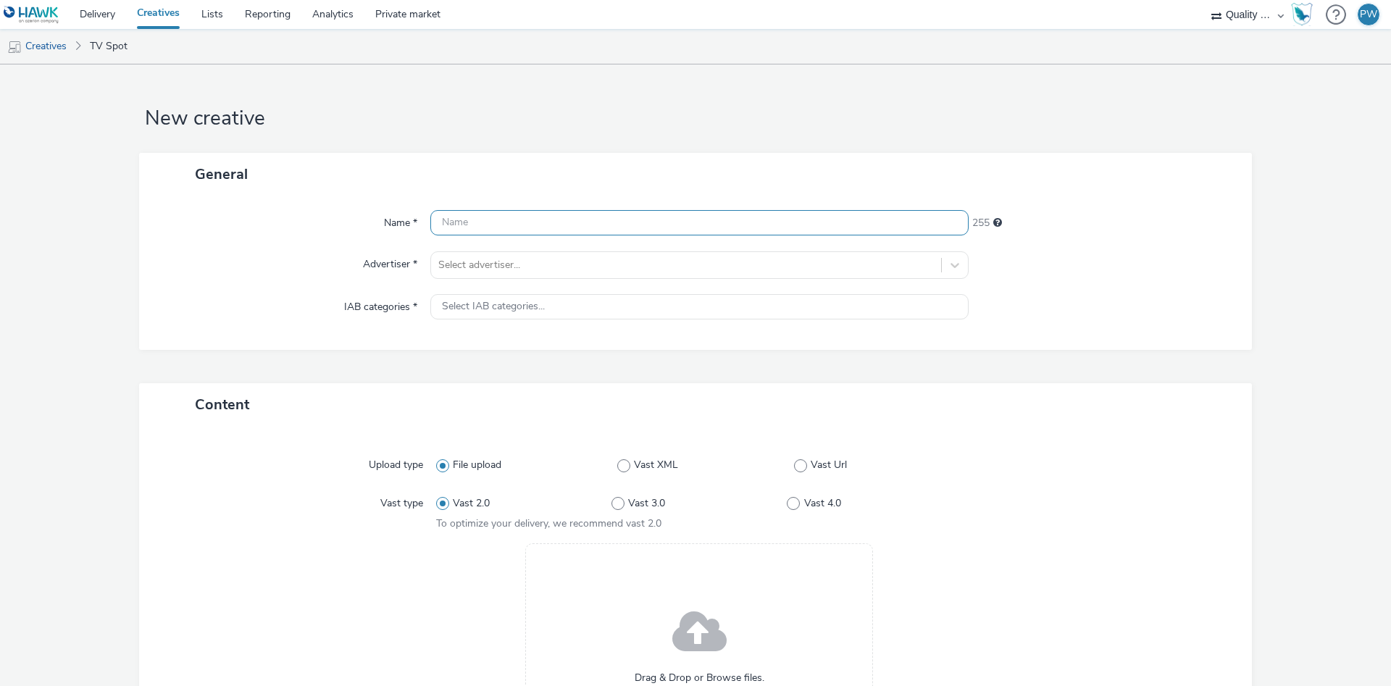
click at [494, 219] on input "text" at bounding box center [699, 222] width 538 height 25
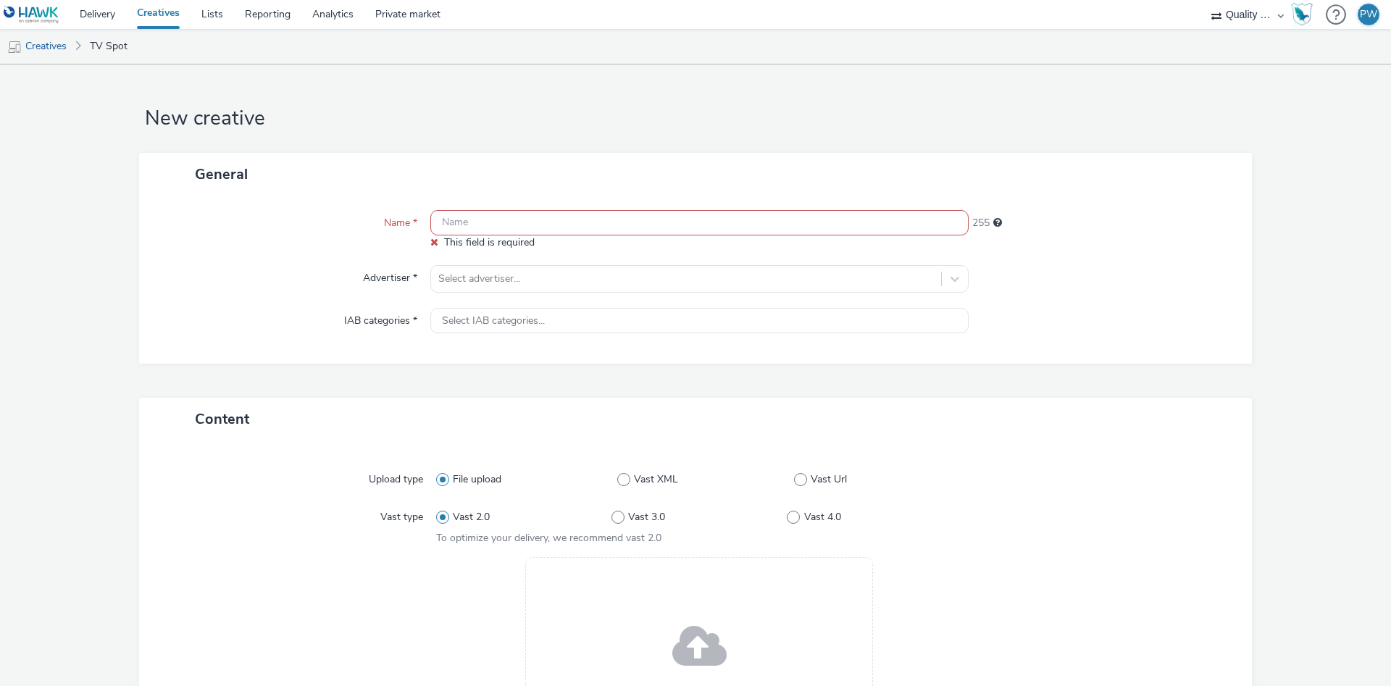
click at [522, 209] on div "Name * This field is required 255 Advertiser * Select advertiser... IAB categor…" at bounding box center [695, 280] width 1113 height 168
click at [496, 224] on input "text" at bounding box center [699, 222] width 538 height 25
paste input "47691200 Disney"
type input "47691200 Disney"
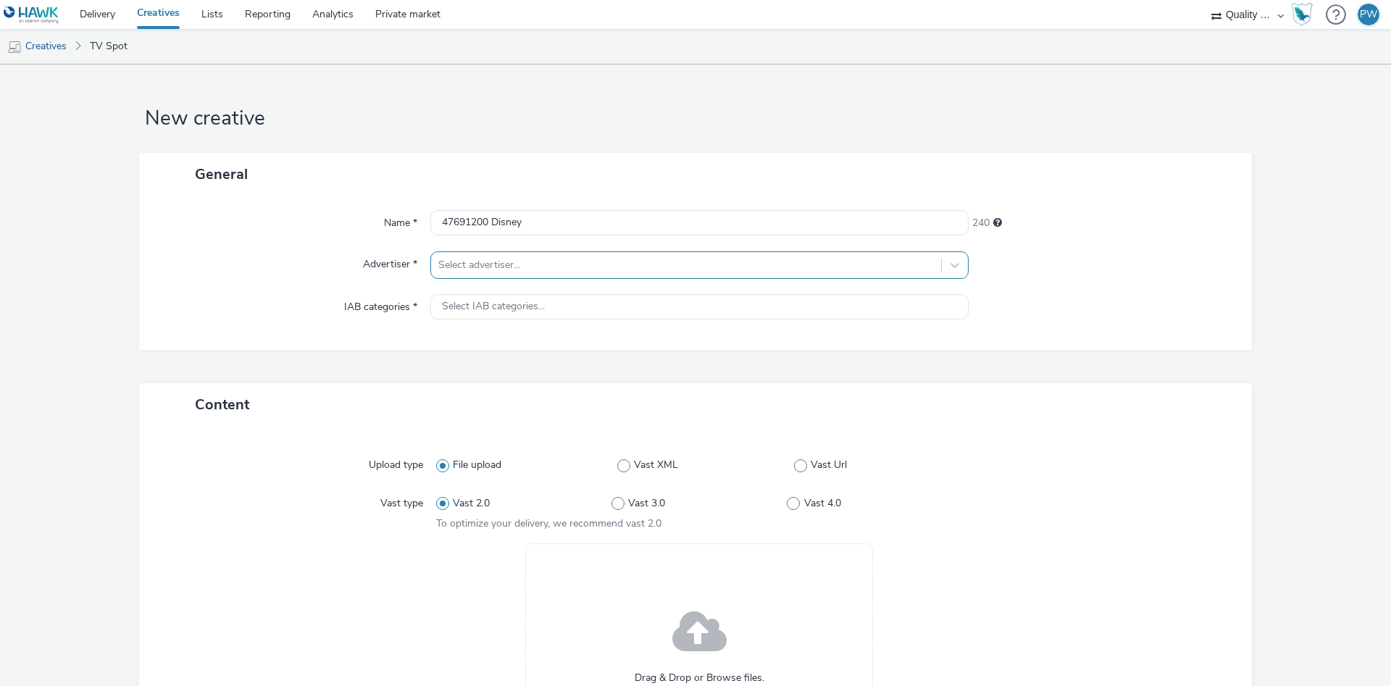
click at [477, 275] on div "Select advertiser..." at bounding box center [686, 265] width 510 height 23
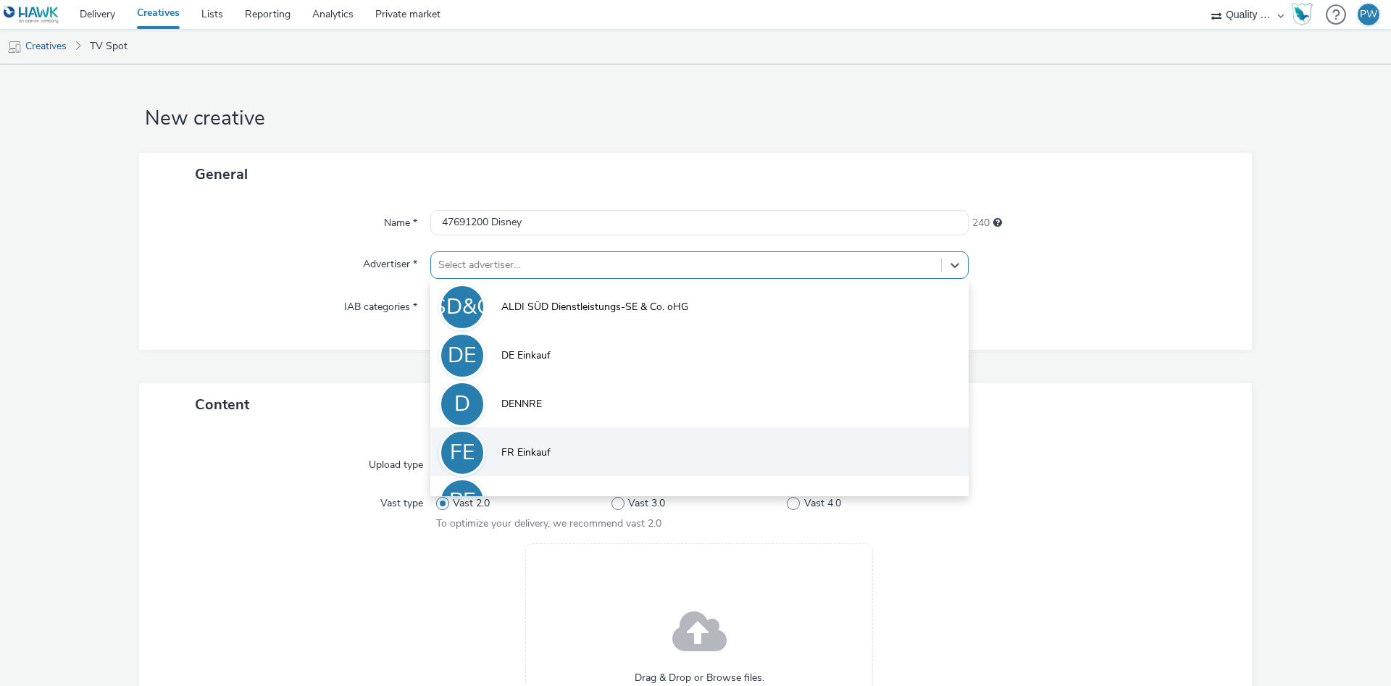
scroll to position [80, 0]
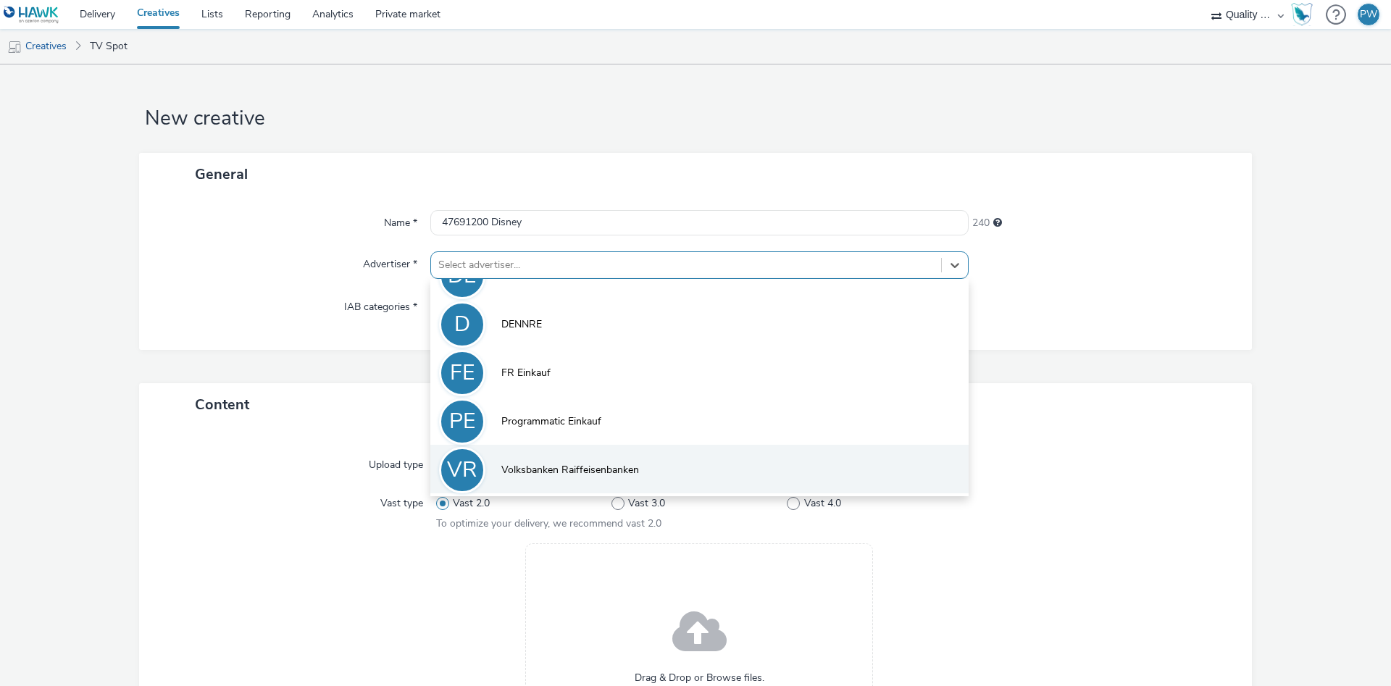
click at [582, 454] on li "VR Volksbanken Raiffeisenbanken" at bounding box center [699, 469] width 538 height 49
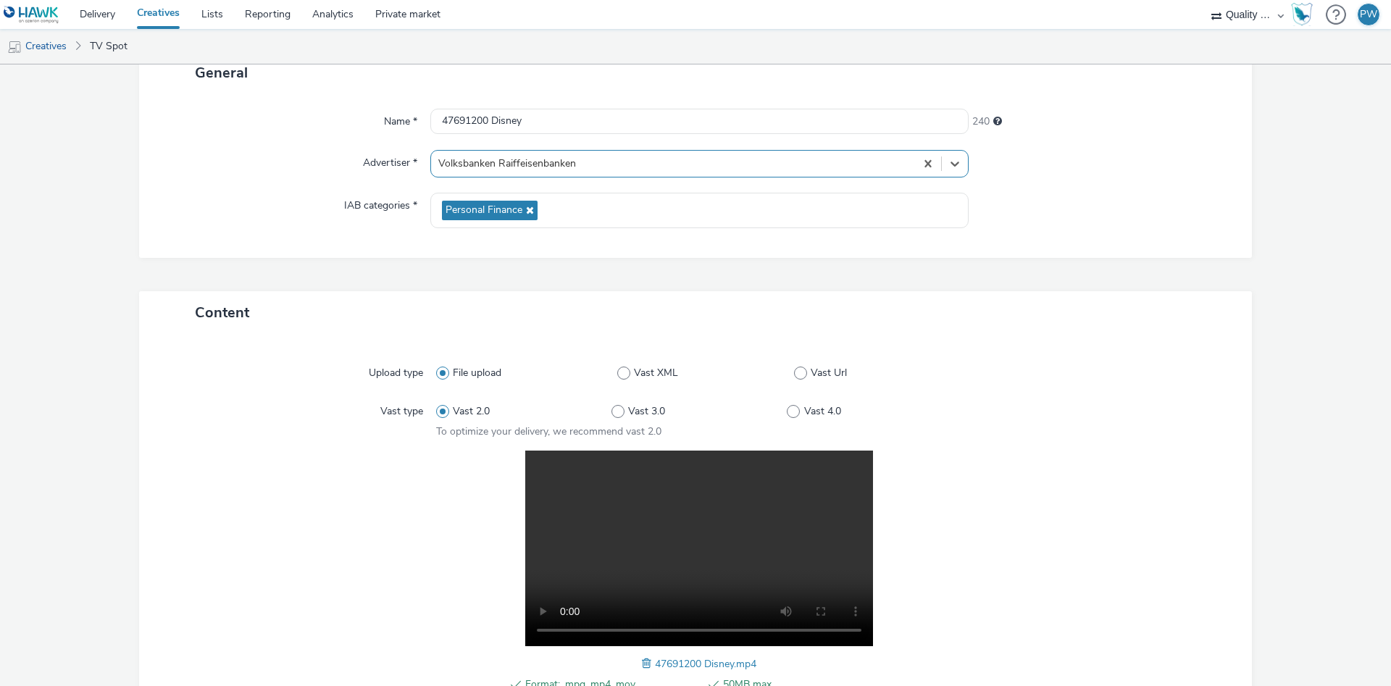
scroll to position [291, 0]
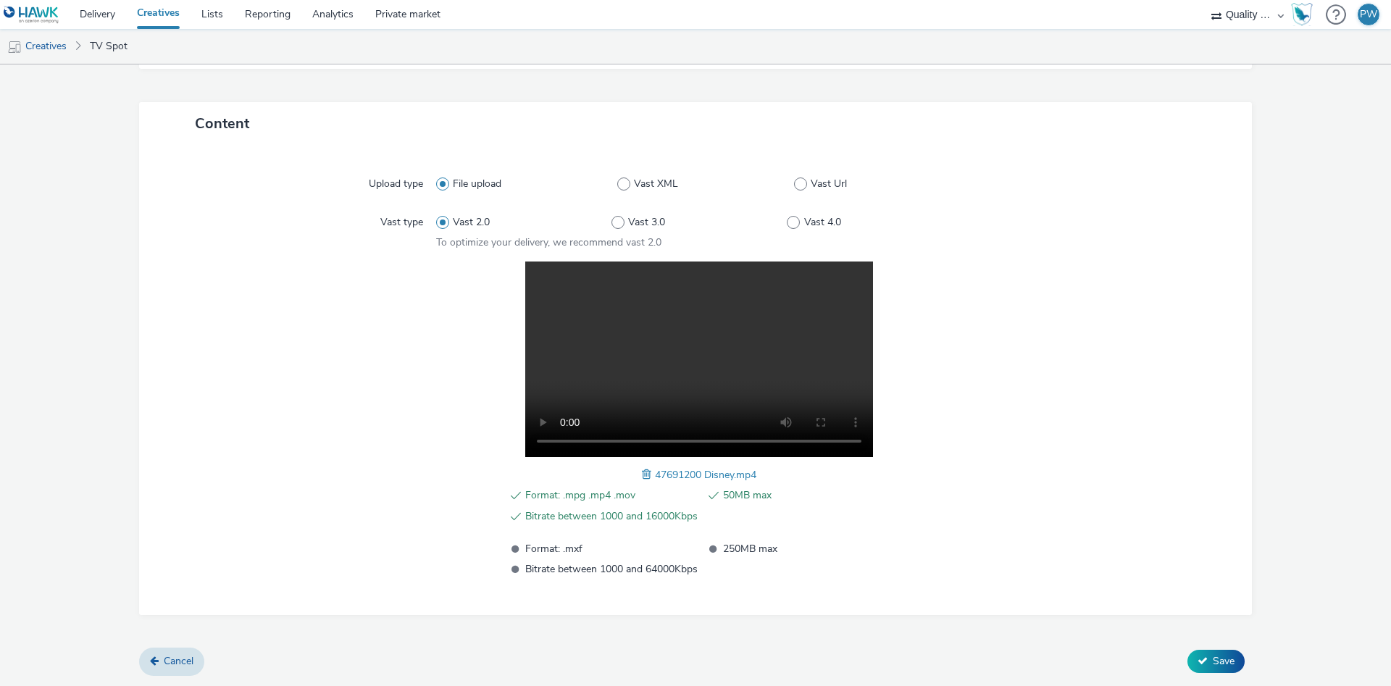
click at [1213, 658] on span "Save" at bounding box center [1224, 661] width 22 height 14
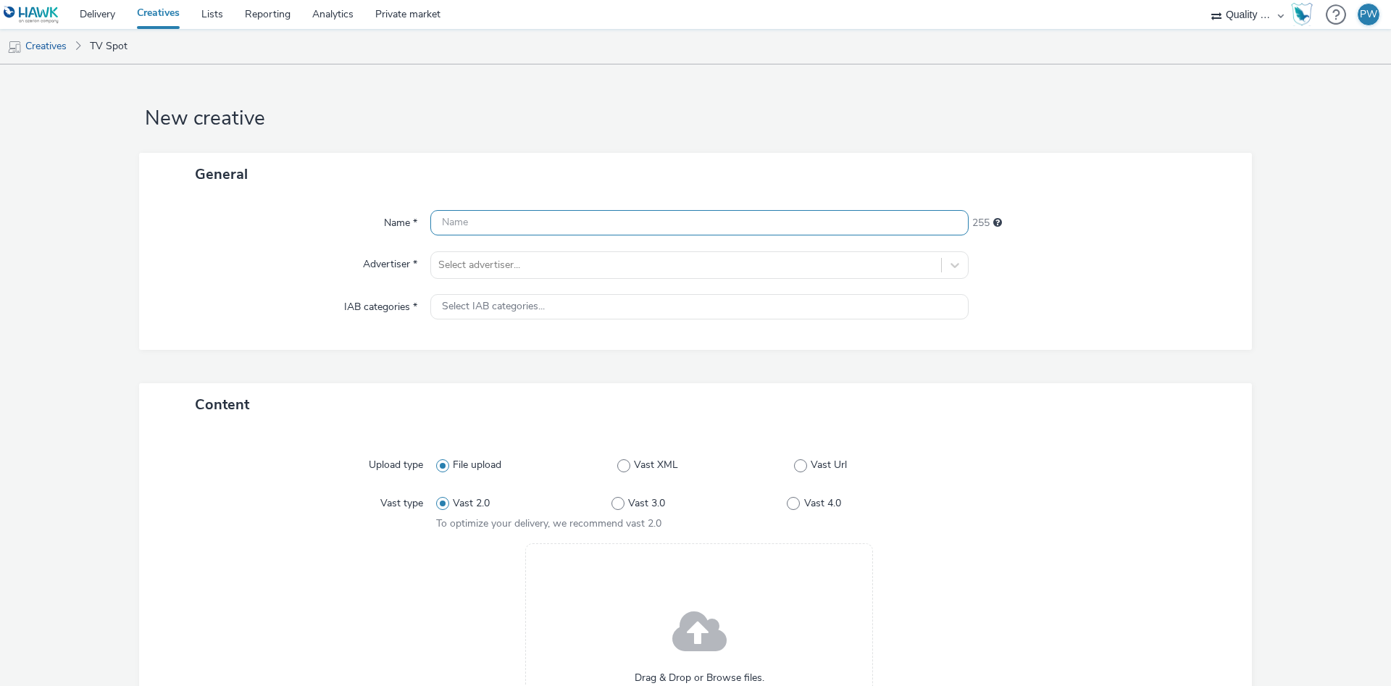
click at [477, 218] on input "text" at bounding box center [699, 222] width 538 height 25
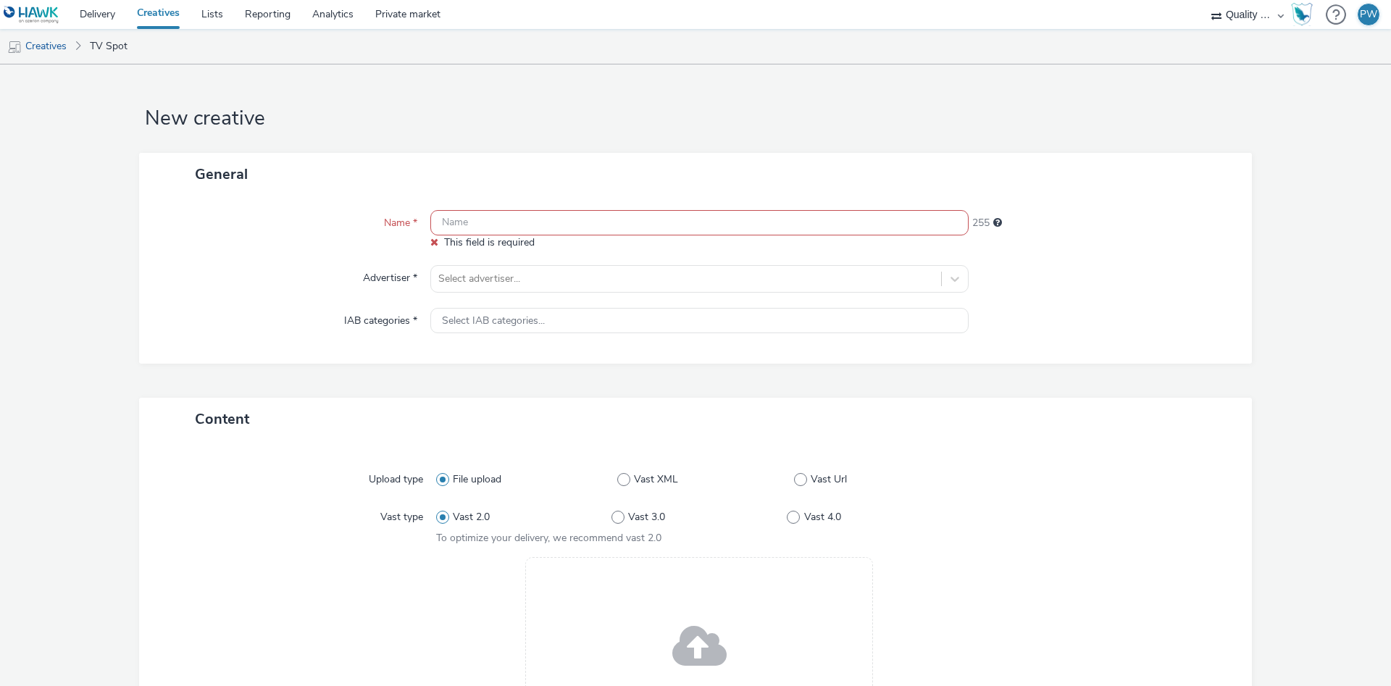
click at [503, 234] on input "text" at bounding box center [699, 222] width 538 height 25
click at [506, 230] on input "text" at bounding box center [699, 222] width 538 height 25
paste input "47863373 Disney"
type input "47863373 Disney"
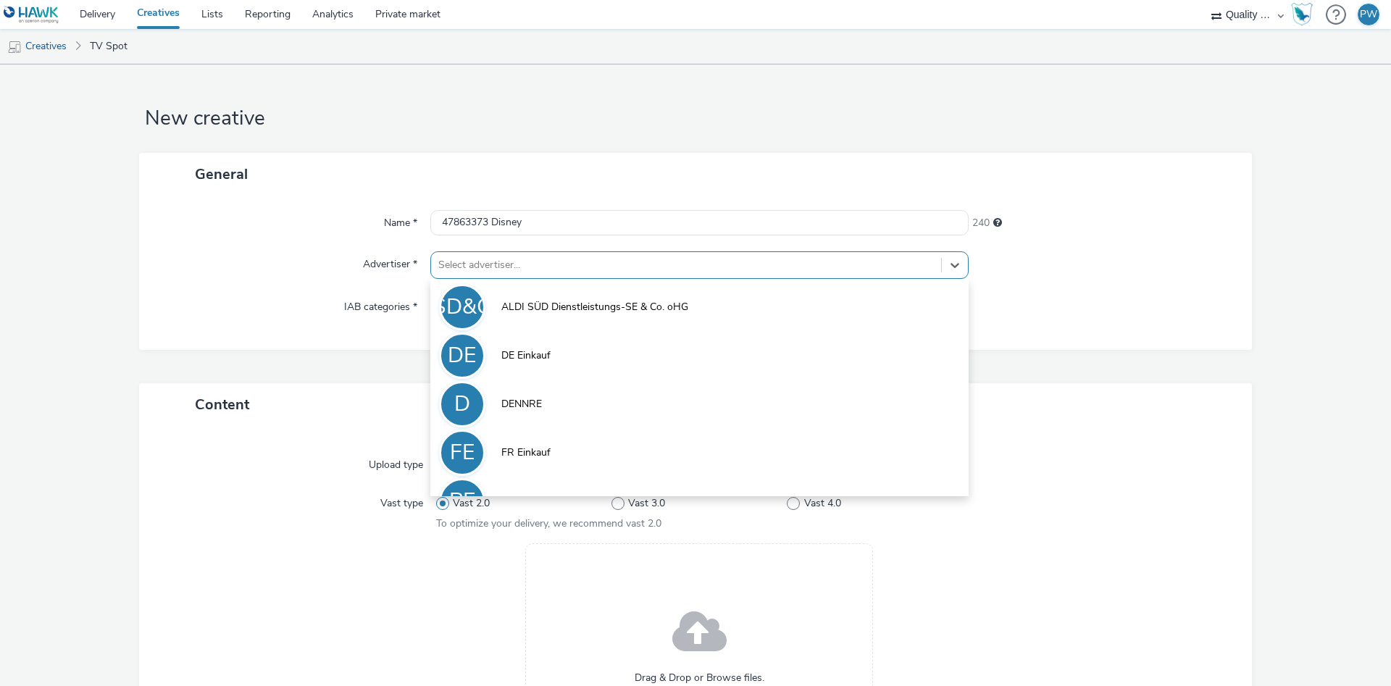
click at [498, 271] on div at bounding box center [686, 264] width 496 height 17
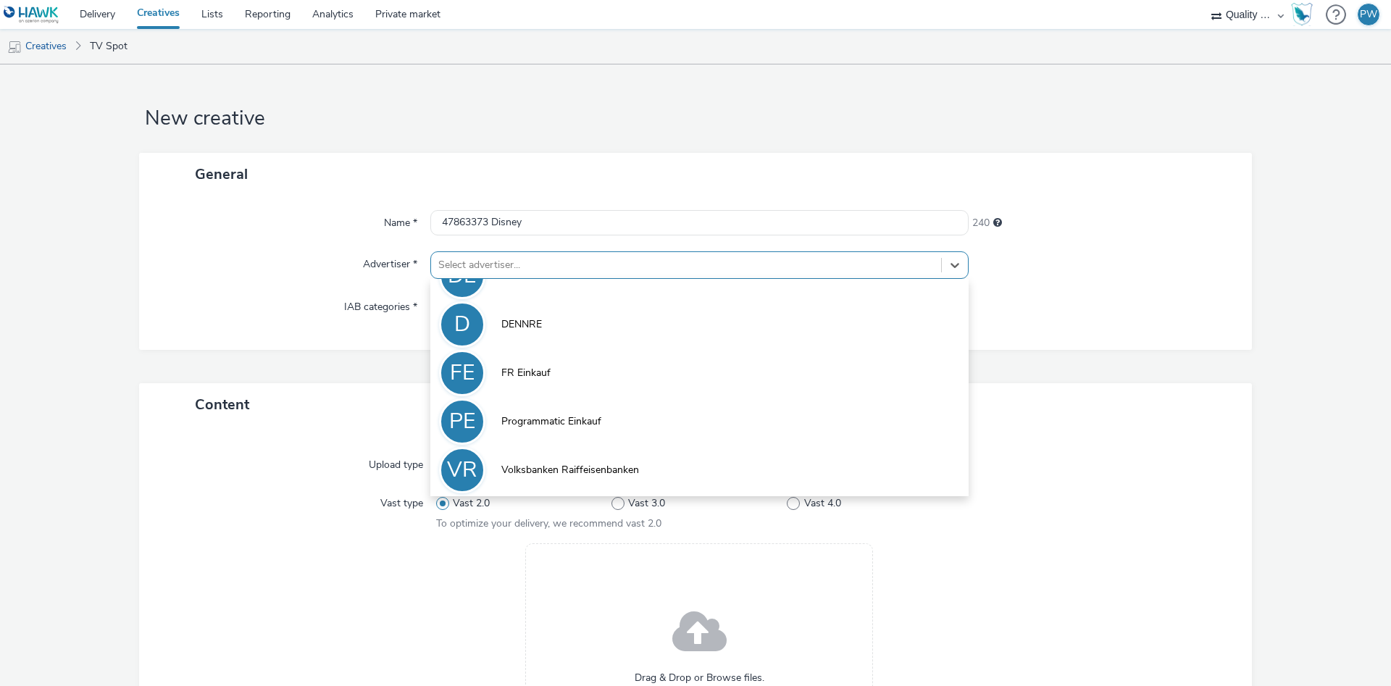
click at [583, 461] on li "VR Volksbanken Raiffeisenbanken" at bounding box center [699, 469] width 538 height 49
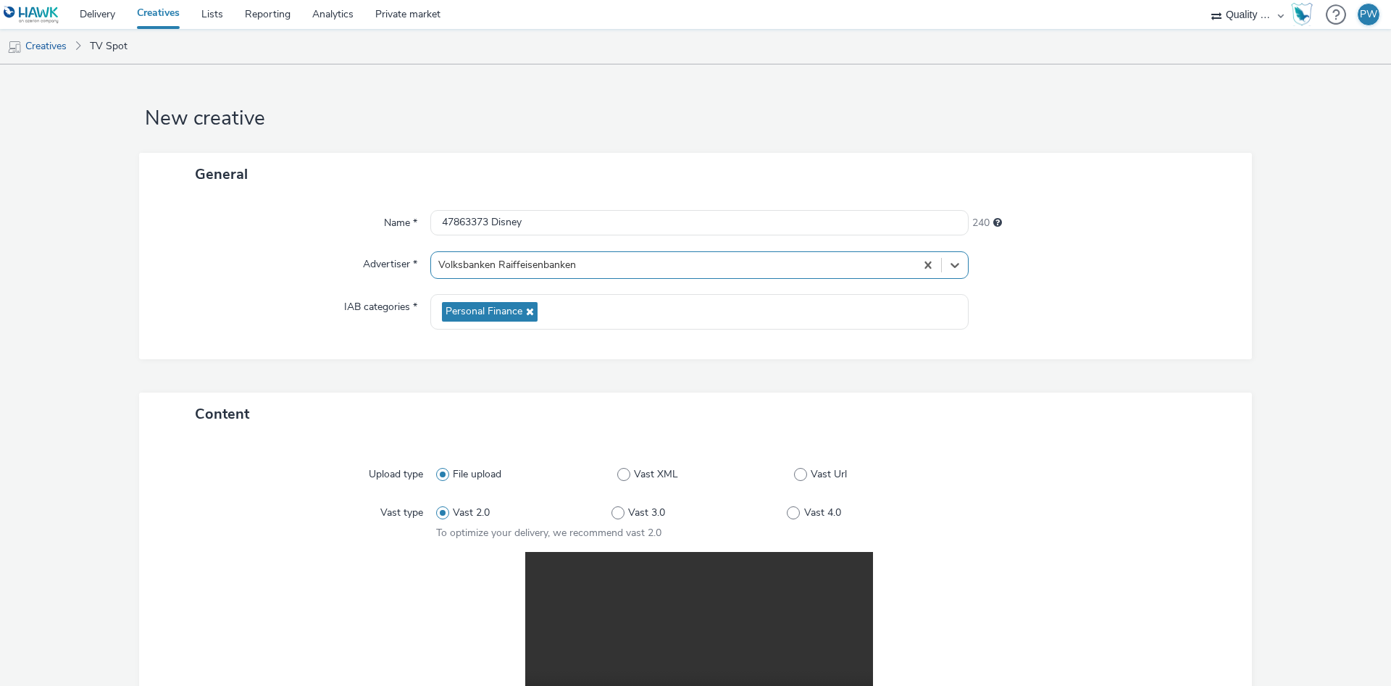
scroll to position [291, 0]
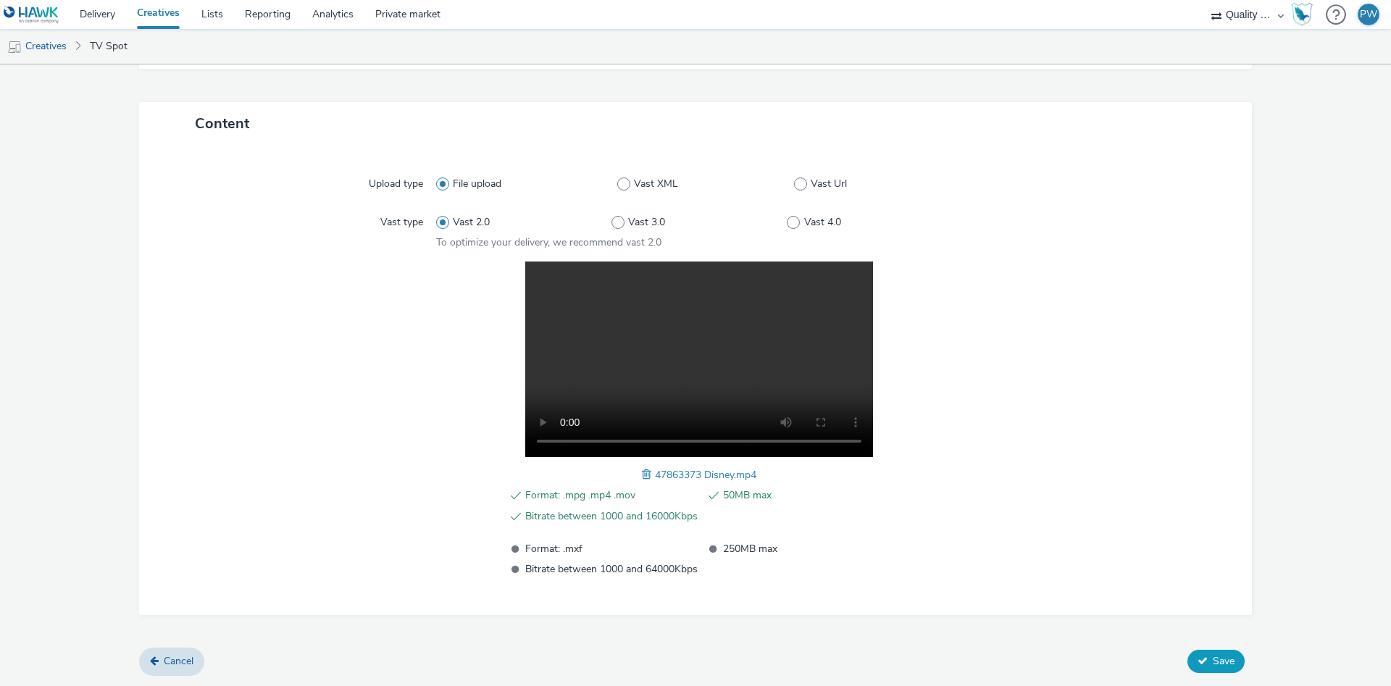
click at [1227, 661] on span "Save" at bounding box center [1224, 661] width 22 height 14
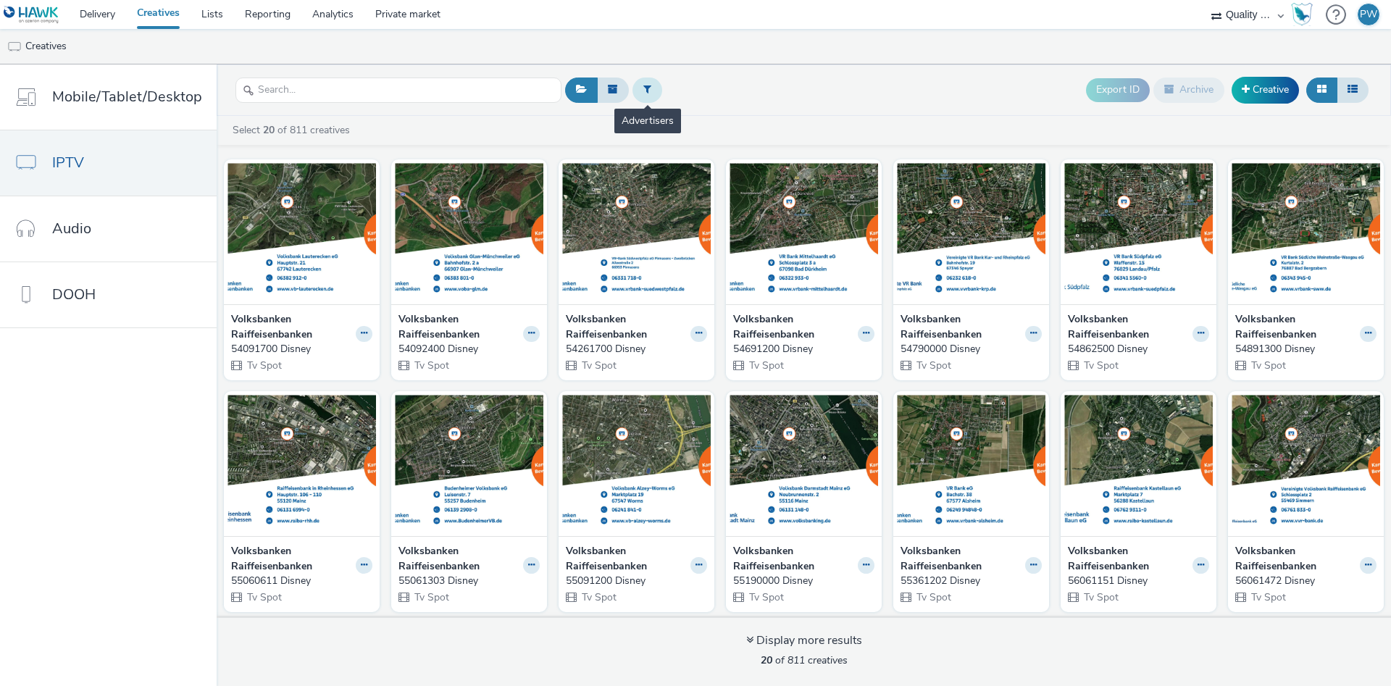
click at [640, 83] on button at bounding box center [647, 90] width 30 height 25
click at [743, 86] on div at bounding box center [721, 91] width 102 height 17
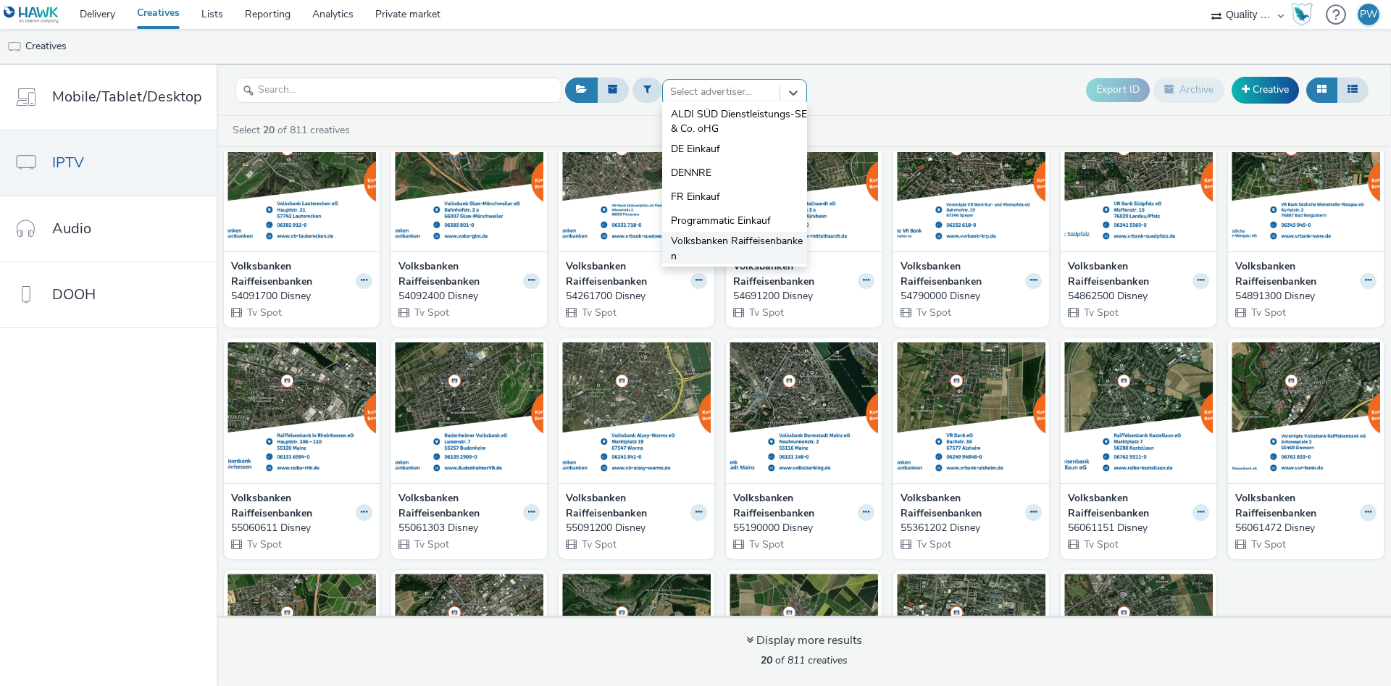
scroll to position [83, 0]
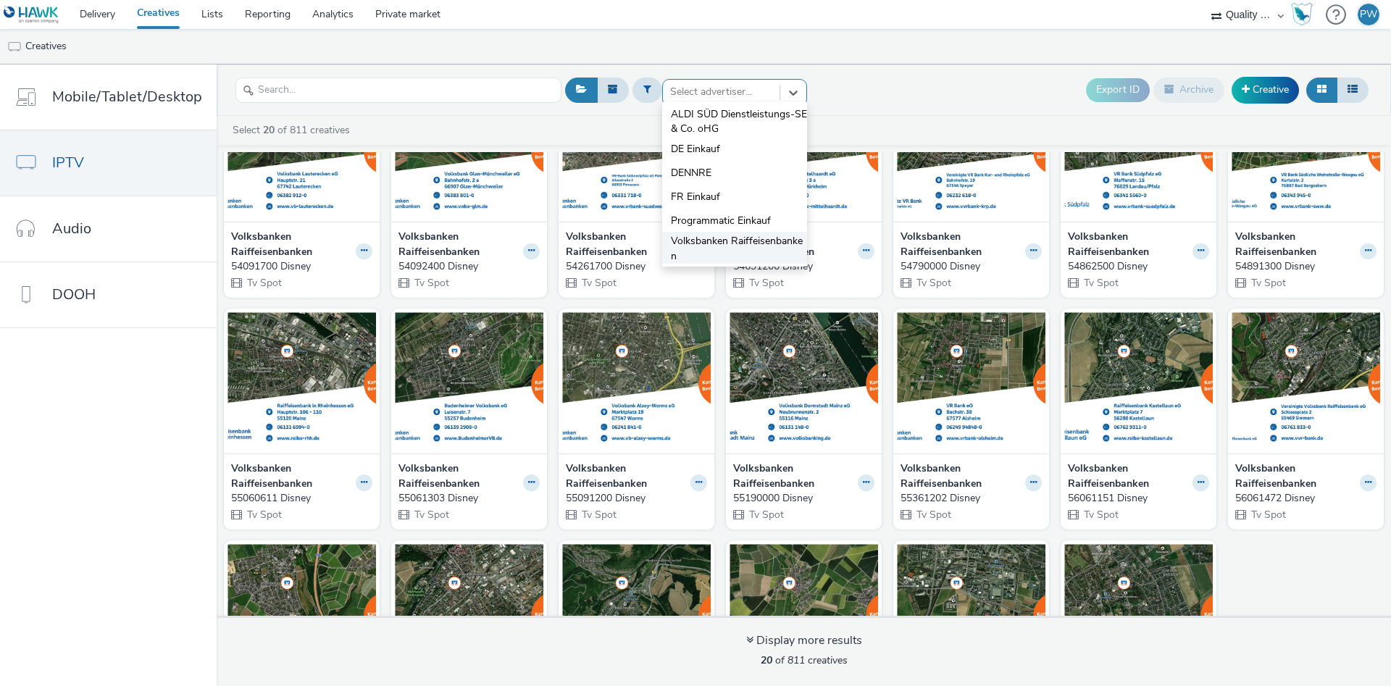
click at [720, 245] on span "Volksbanken Raiffeisenbanken" at bounding box center [739, 249] width 136 height 30
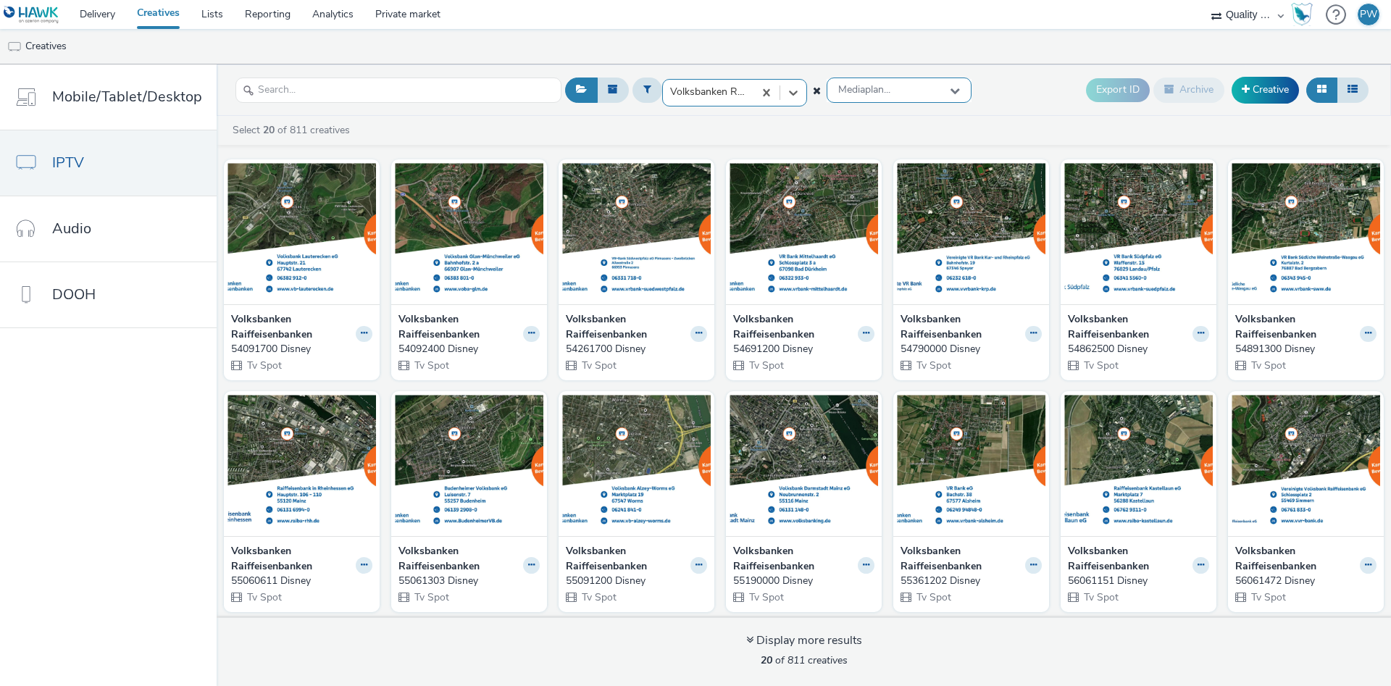
click at [901, 91] on div "Mediaplan..." at bounding box center [899, 90] width 145 height 25
click at [1006, 91] on div "Volksbanken Raiffeisenbanken Mediaplan... Hessen| CTV Rheinland-Pfalz | CTV Exp…" at bounding box center [966, 89] width 811 height 35
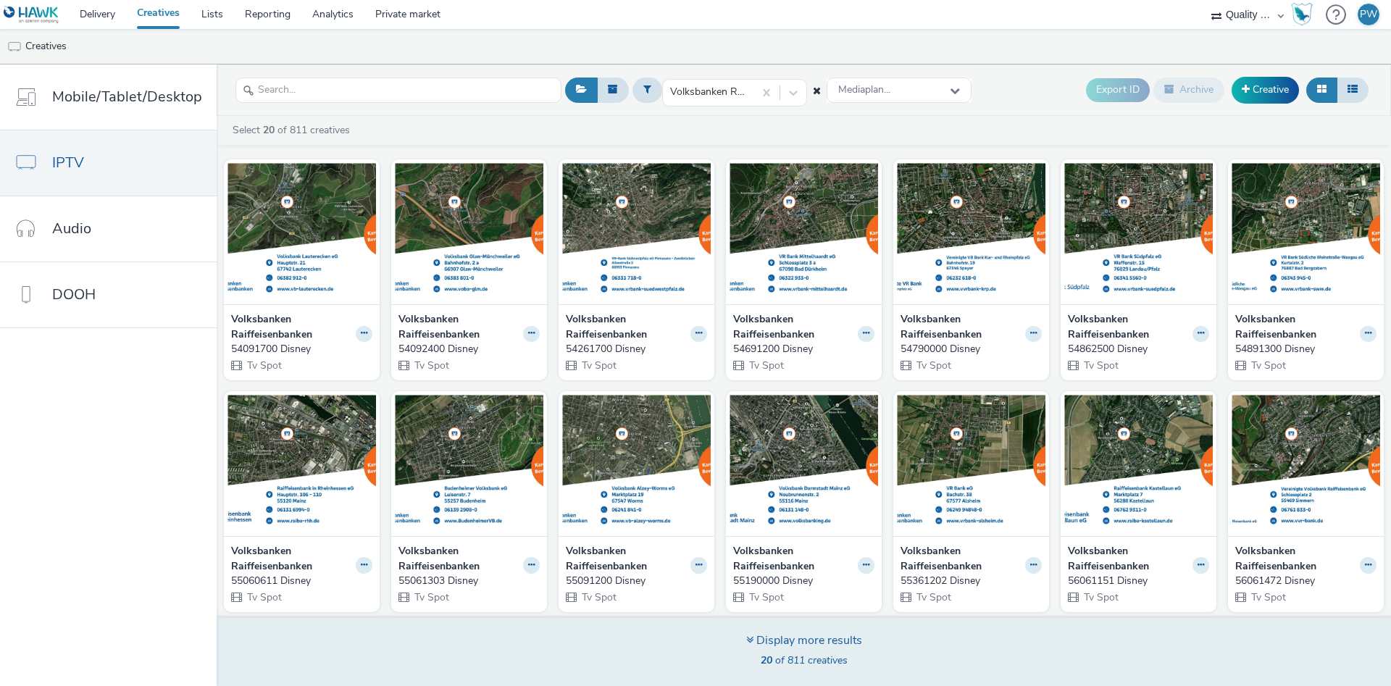
click at [824, 638] on div "Display more results" at bounding box center [804, 640] width 116 height 17
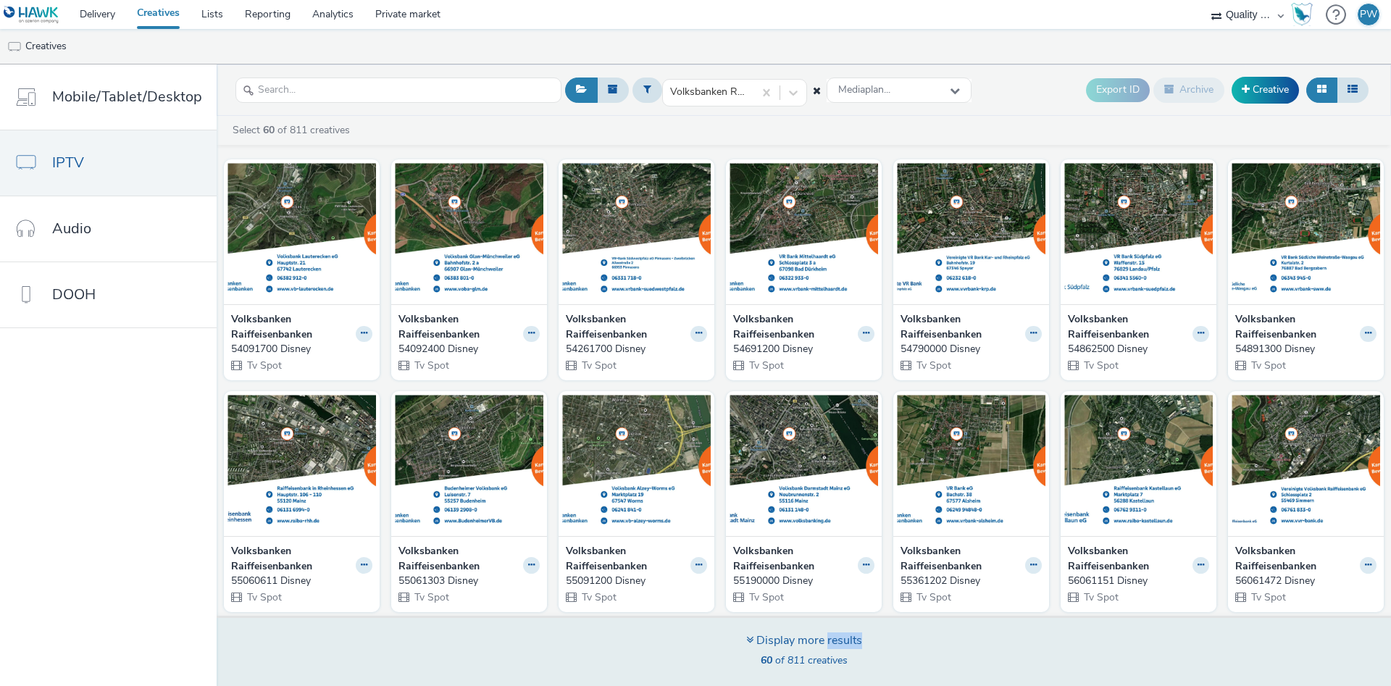
click at [824, 638] on div "Display more results" at bounding box center [804, 640] width 116 height 17
click at [791, 640] on div "Display more results" at bounding box center [804, 640] width 116 height 17
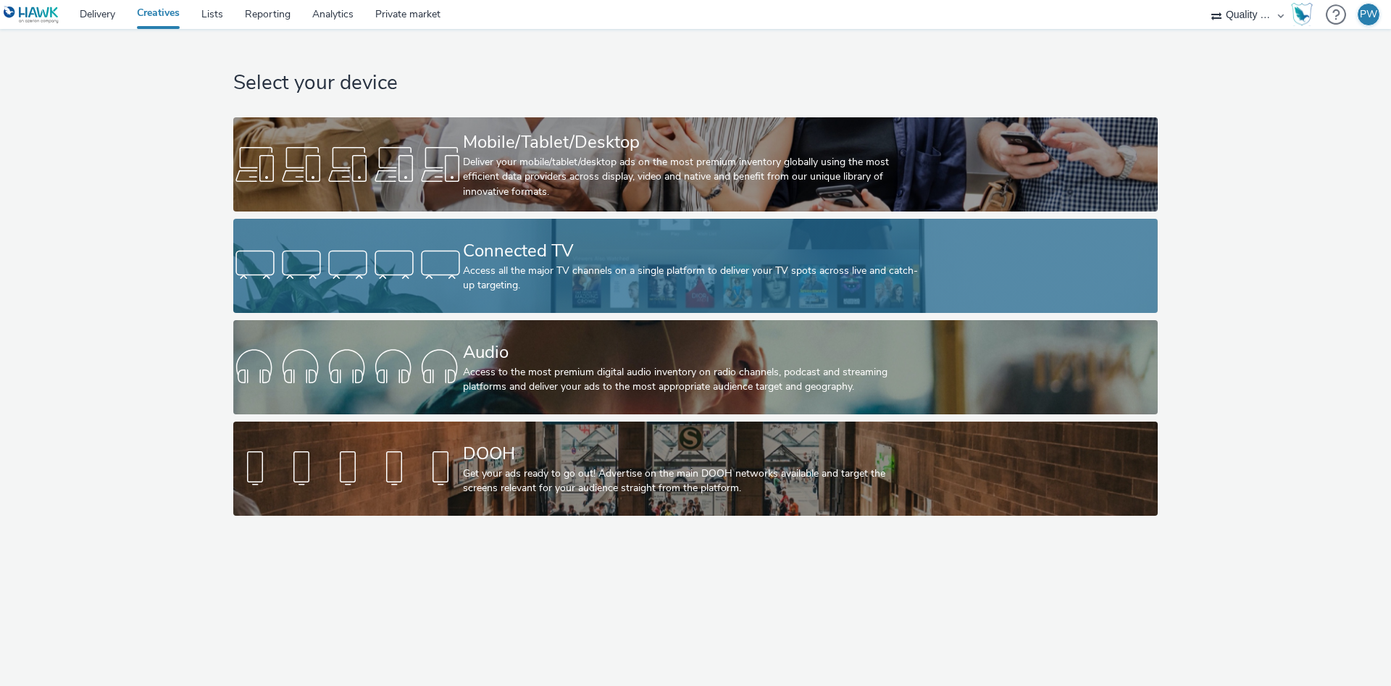
click at [482, 282] on div "Access all the major TV channels on a single platform to deliver your TV spots …" at bounding box center [692, 279] width 459 height 30
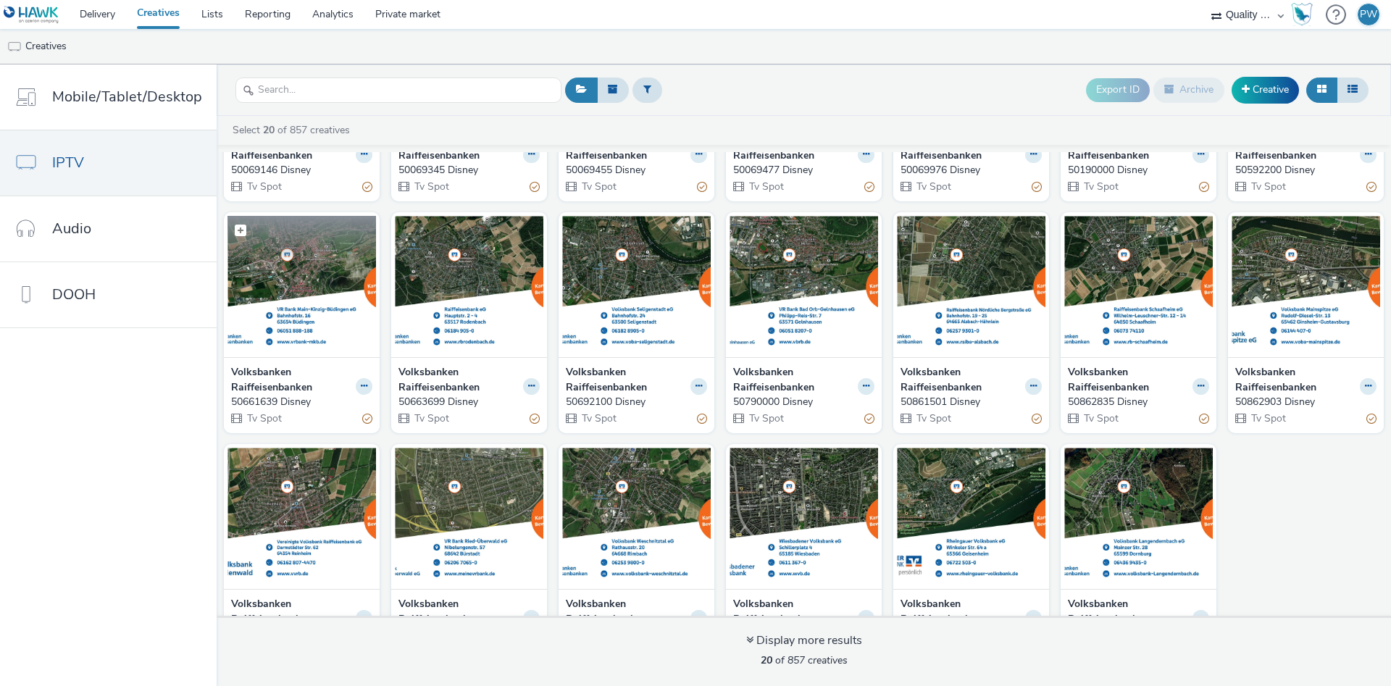
scroll to position [152, 0]
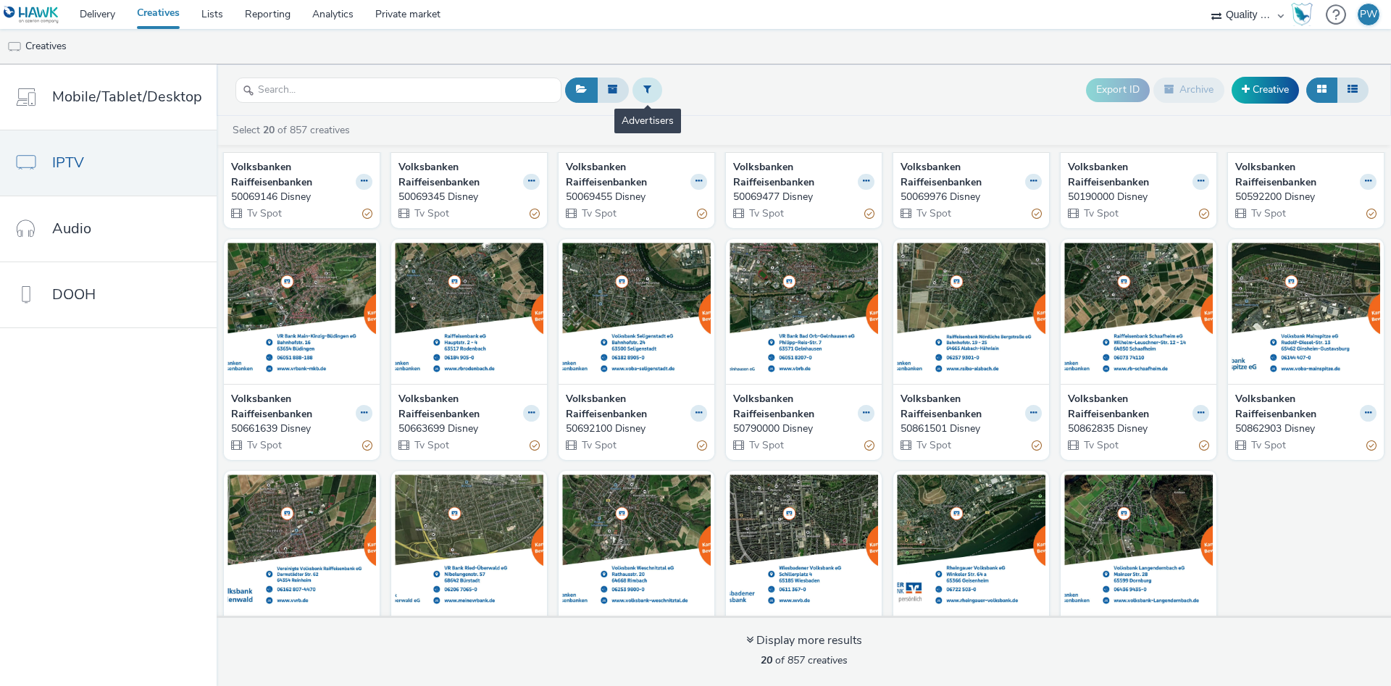
click at [639, 88] on button at bounding box center [647, 90] width 30 height 25
click at [730, 87] on div at bounding box center [721, 91] width 102 height 17
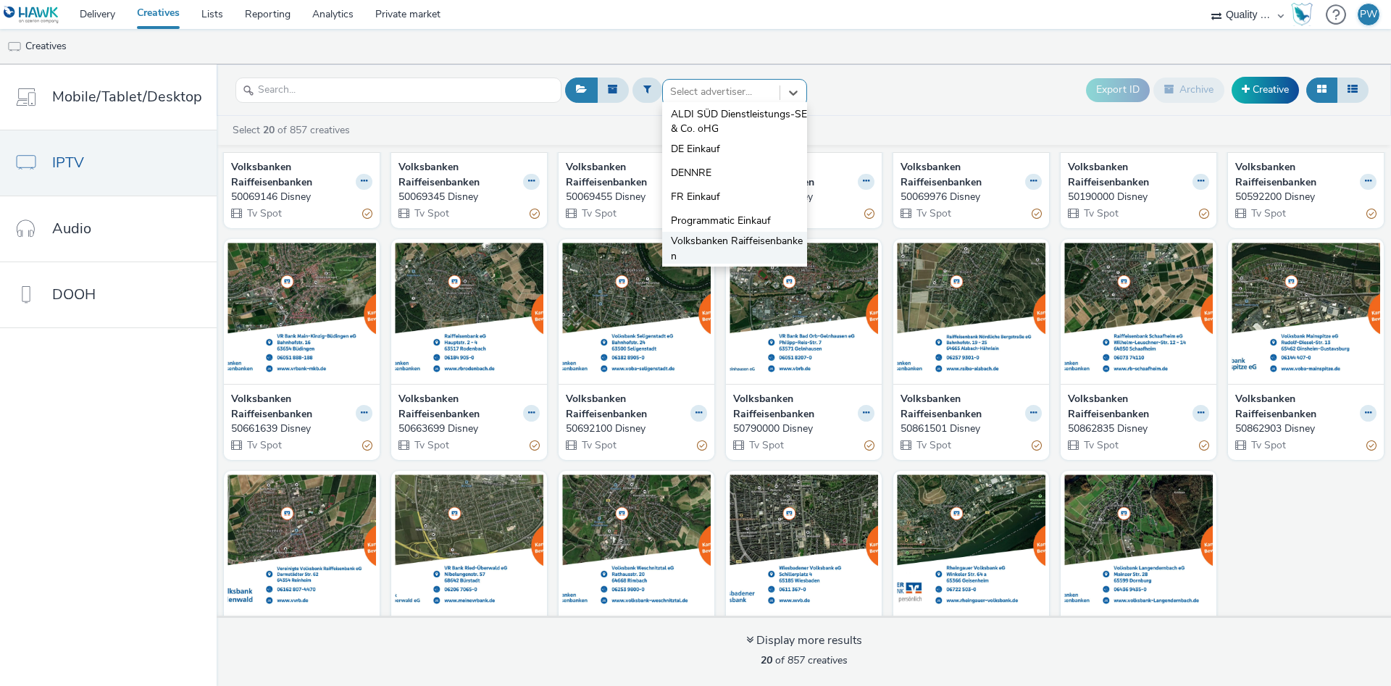
click at [733, 245] on span "Volksbanken Raiffeisenbanken" at bounding box center [739, 249] width 136 height 30
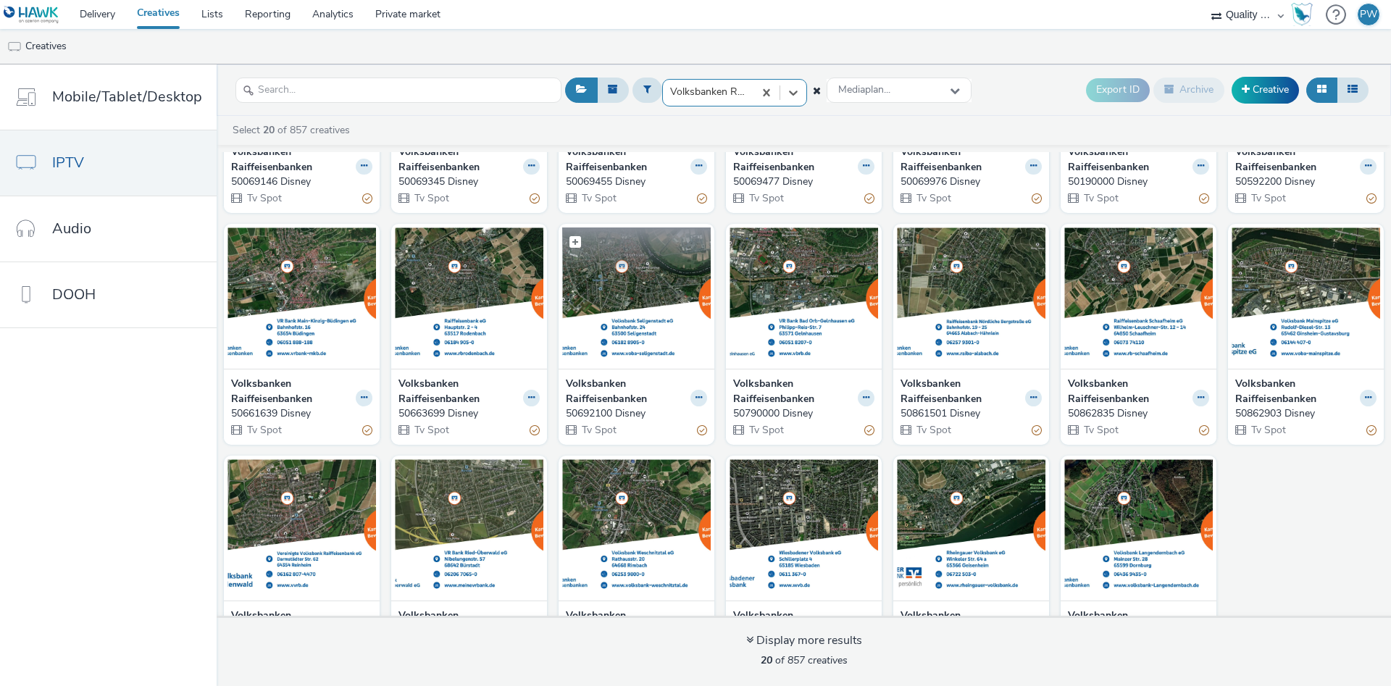
scroll to position [235, 0]
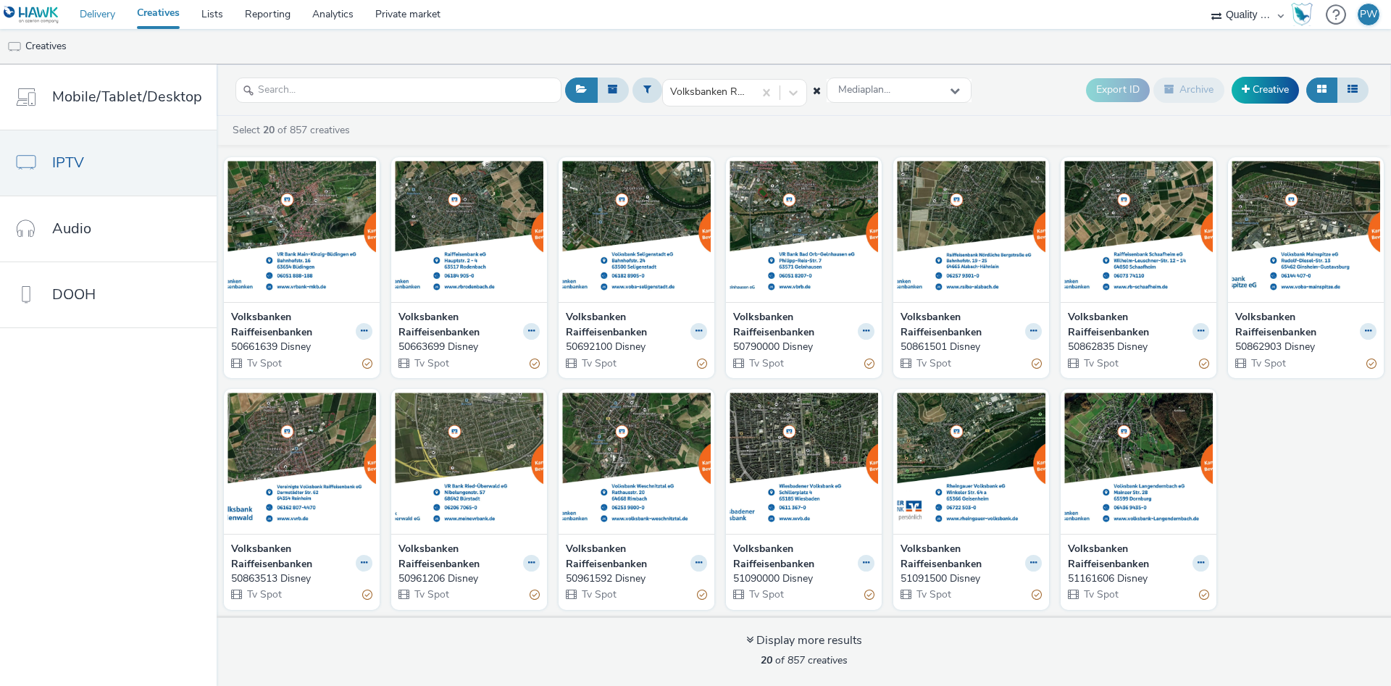
click at [83, 19] on link "Delivery" at bounding box center [97, 14] width 57 height 29
